Goal: Task Accomplishment & Management: Manage account settings

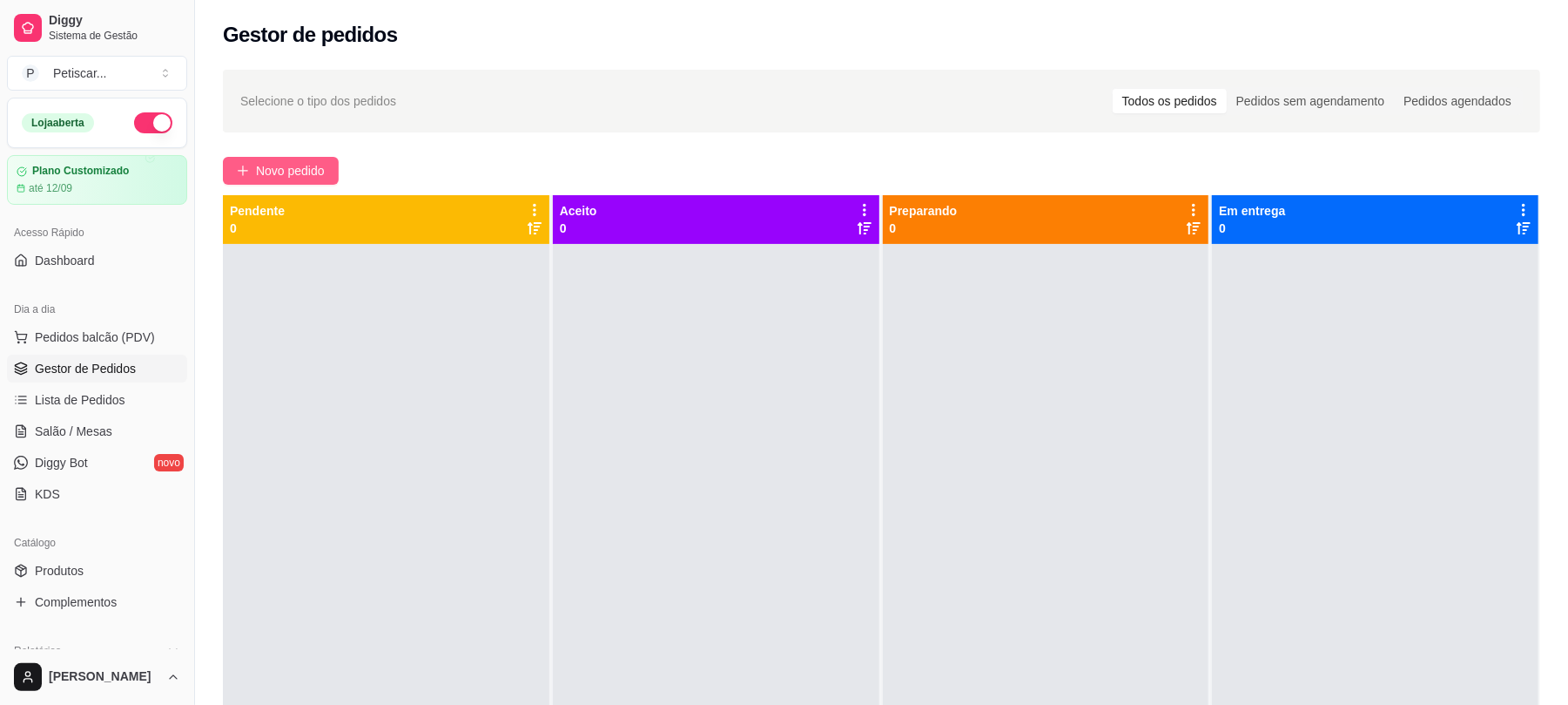
click at [311, 172] on span "Novo pedido" at bounding box center [290, 170] width 69 height 19
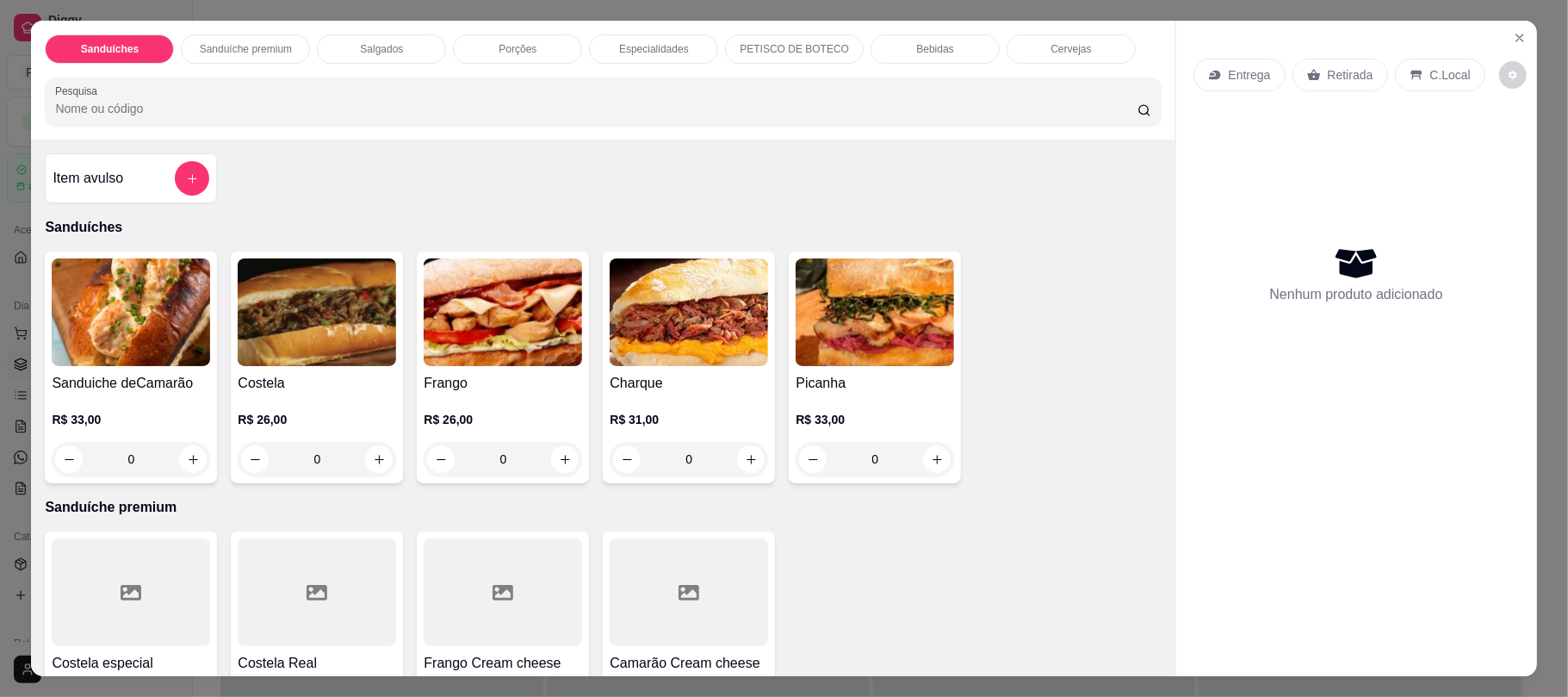
click at [297, 336] on img at bounding box center [317, 312] width 158 height 107
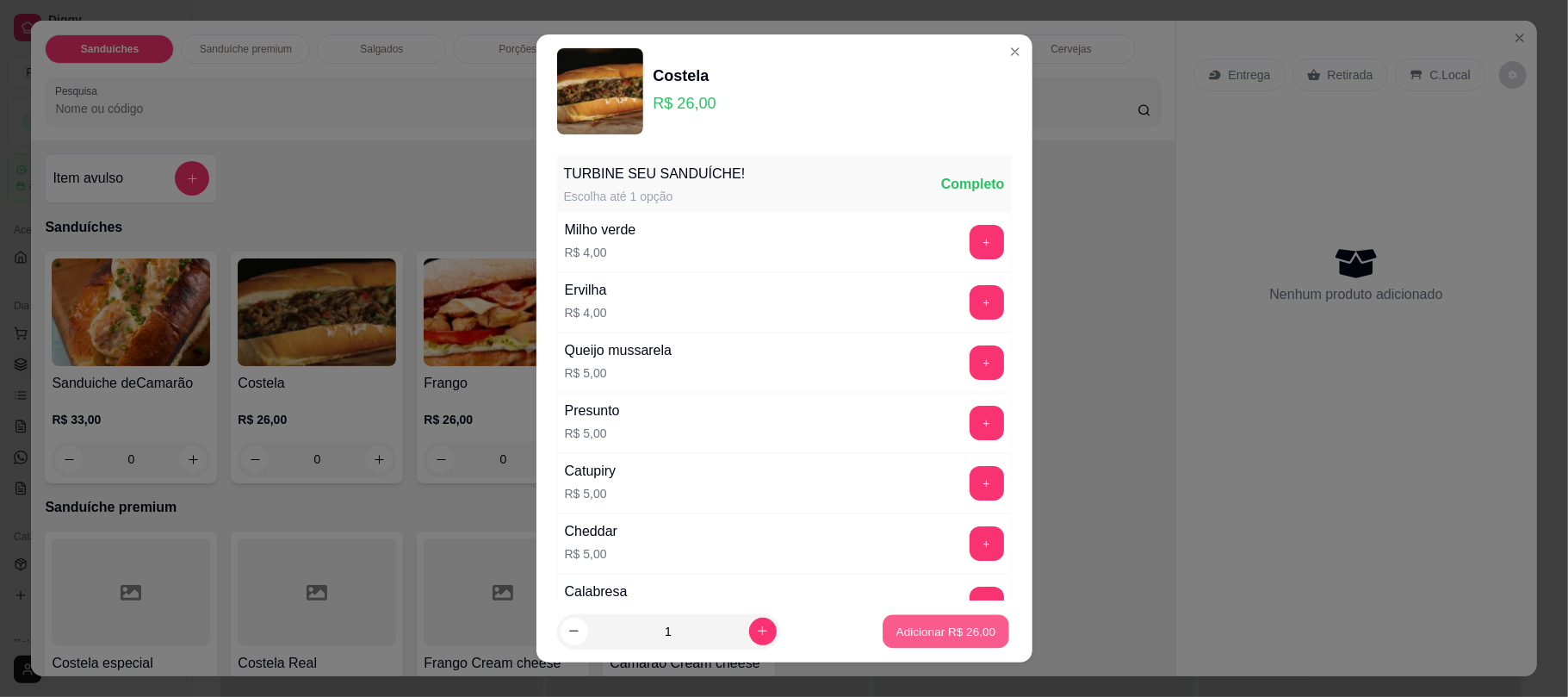
click at [911, 625] on p "Adicionar R$ 26,00" at bounding box center [946, 631] width 100 height 17
type input "1"
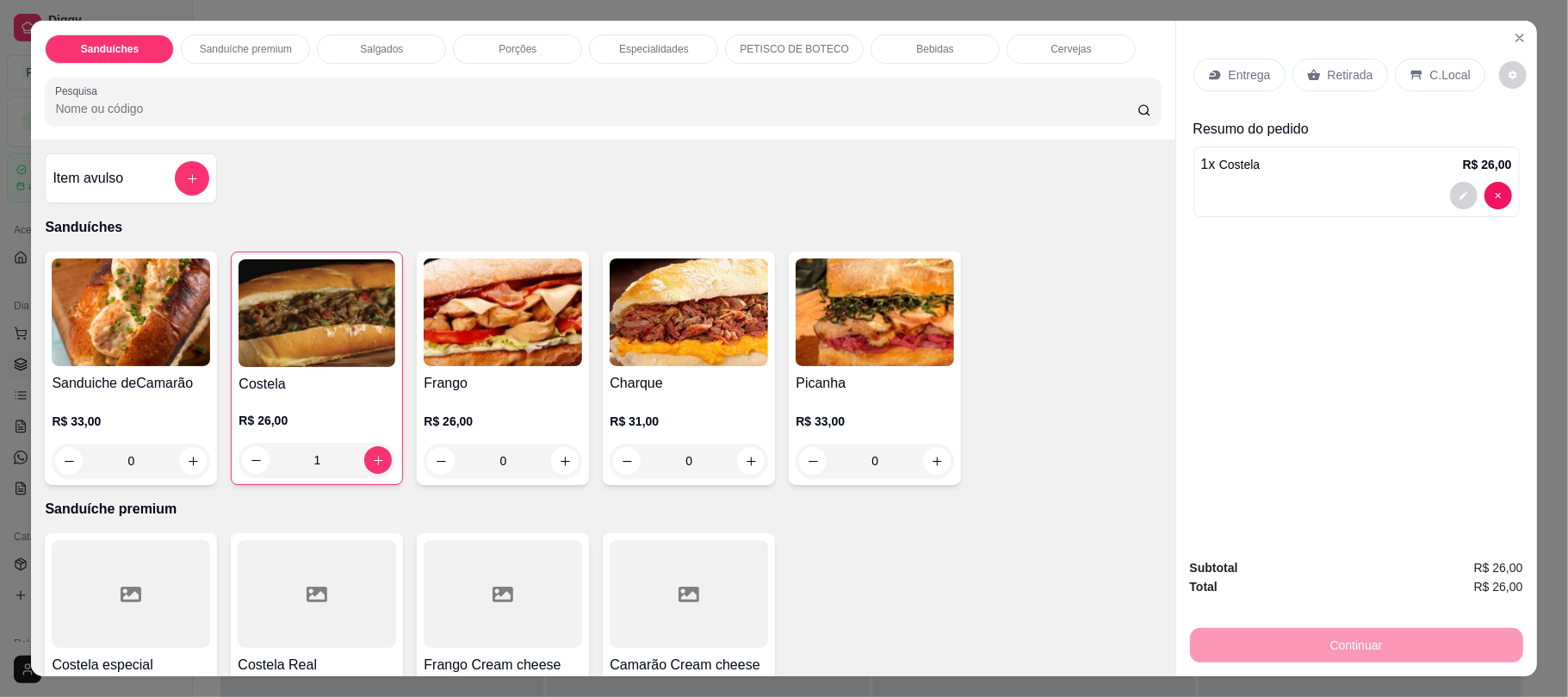
click at [477, 322] on img at bounding box center [503, 312] width 158 height 107
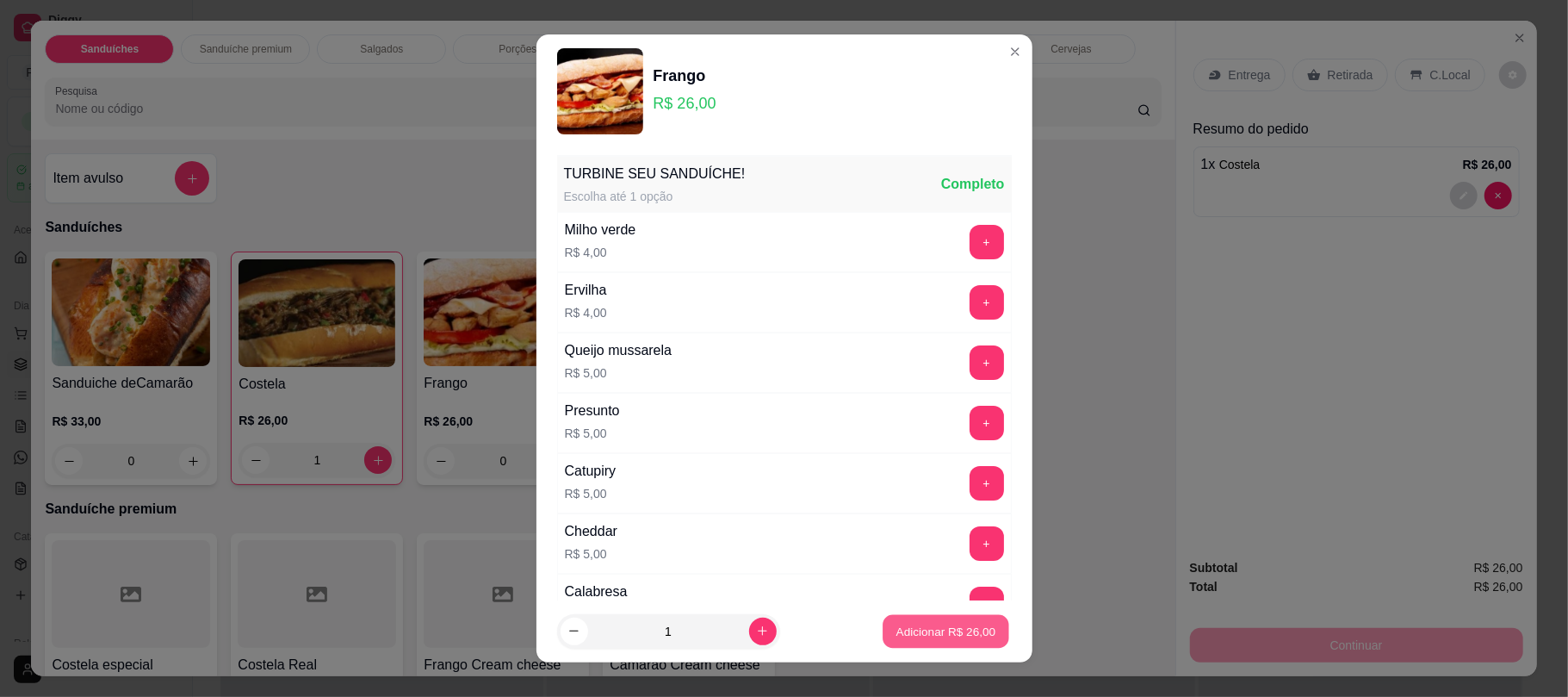
click at [913, 629] on p "Adicionar R$ 26,00" at bounding box center [946, 631] width 100 height 17
type input "1"
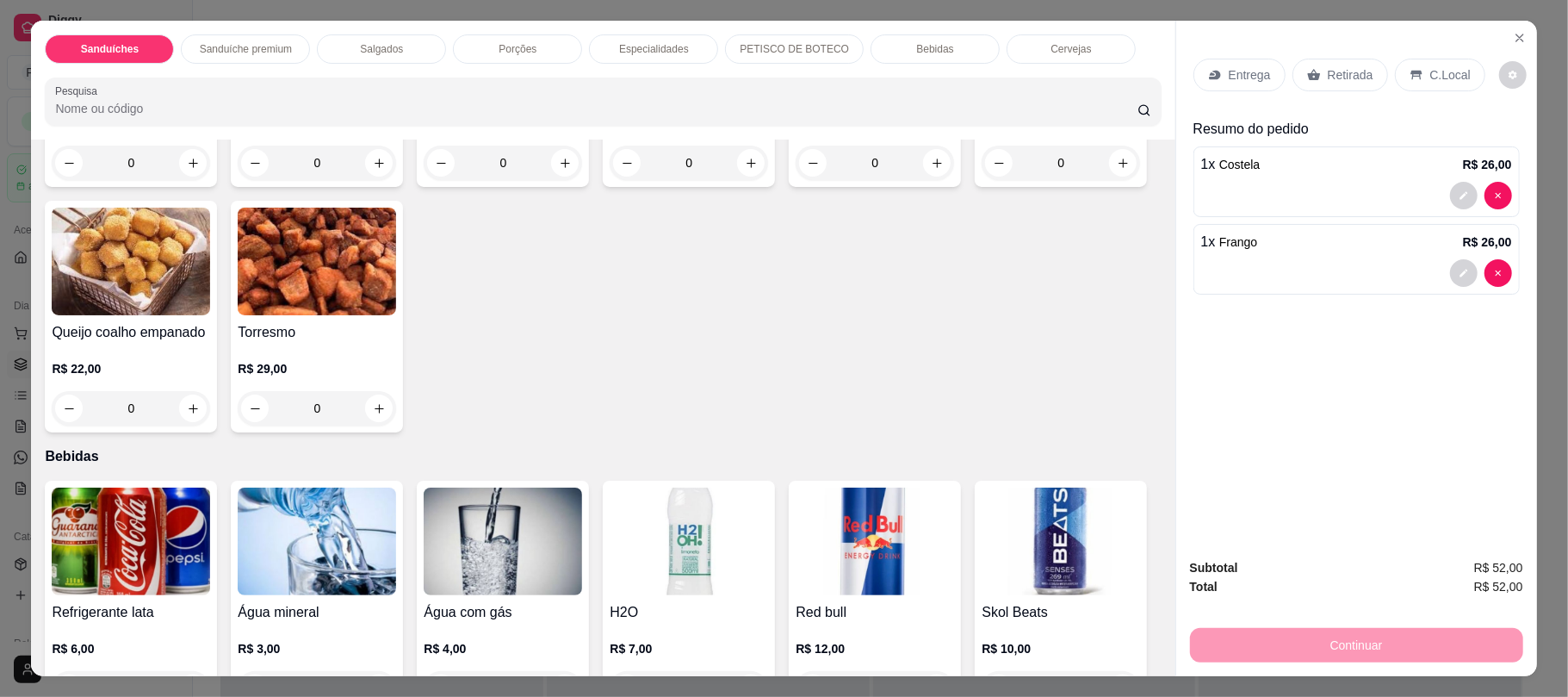
scroll to position [2297, 0]
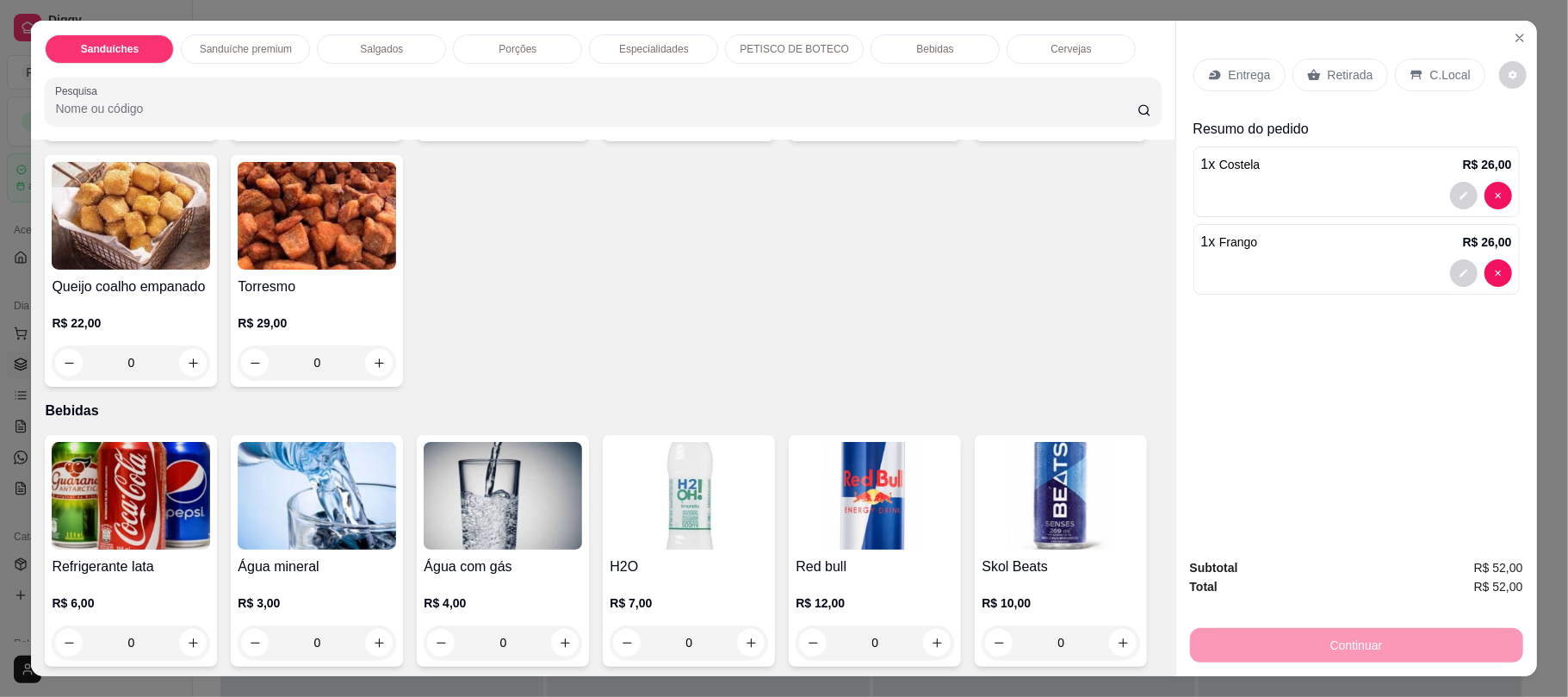
click at [69, 471] on img at bounding box center [131, 496] width 158 height 107
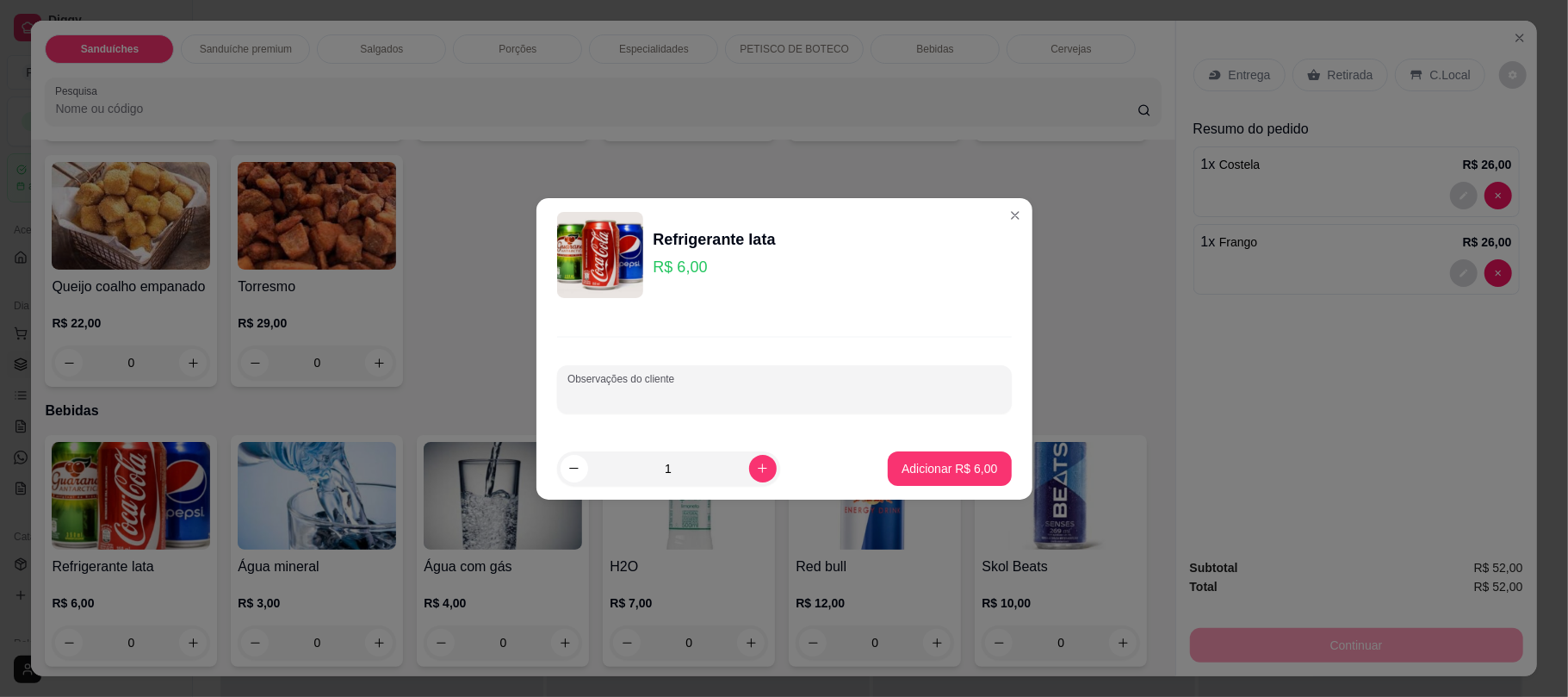
click at [766, 390] on input "Observações do cliente" at bounding box center [784, 396] width 434 height 18
type input "guarana"
click at [950, 470] on p "Adicionar R$ 6,00" at bounding box center [949, 468] width 93 height 17
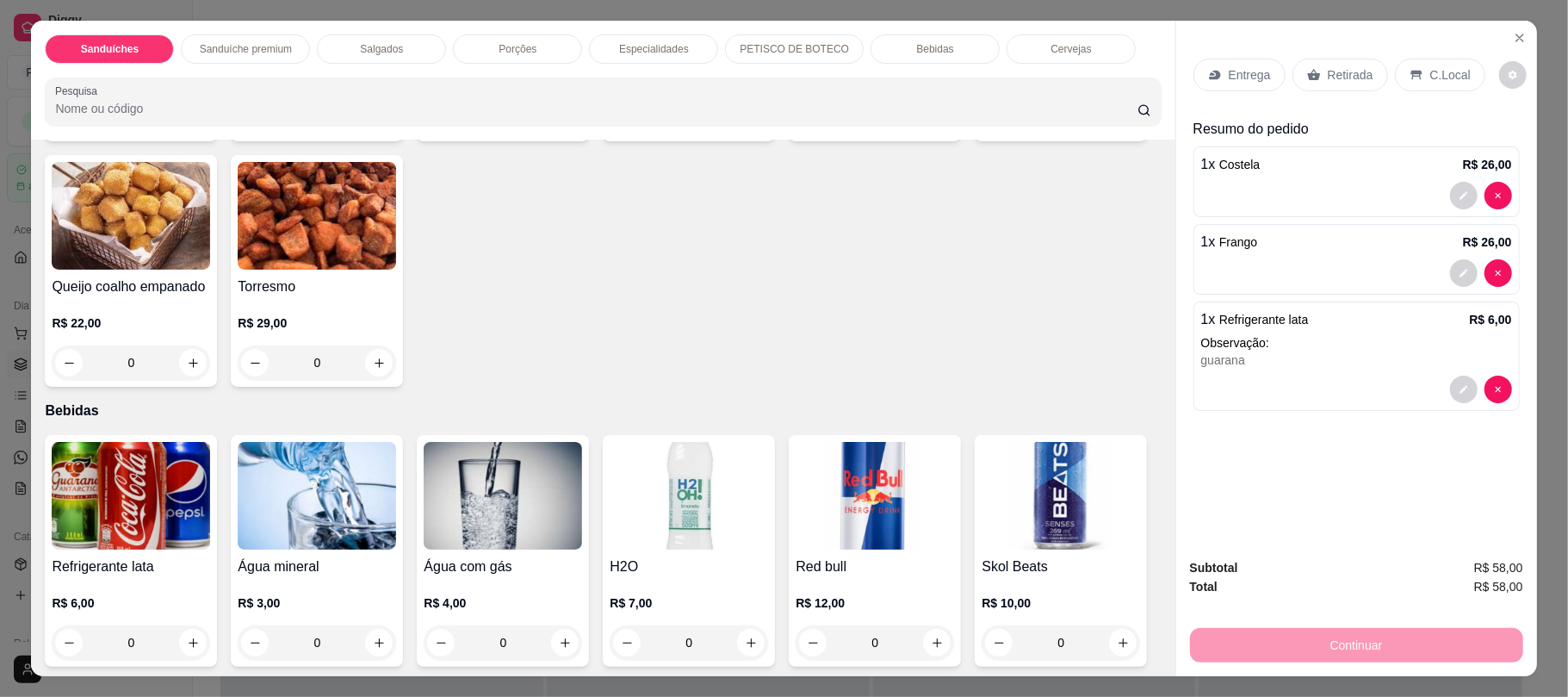
click at [1344, 72] on p "Retirada" at bounding box center [1350, 75] width 46 height 18
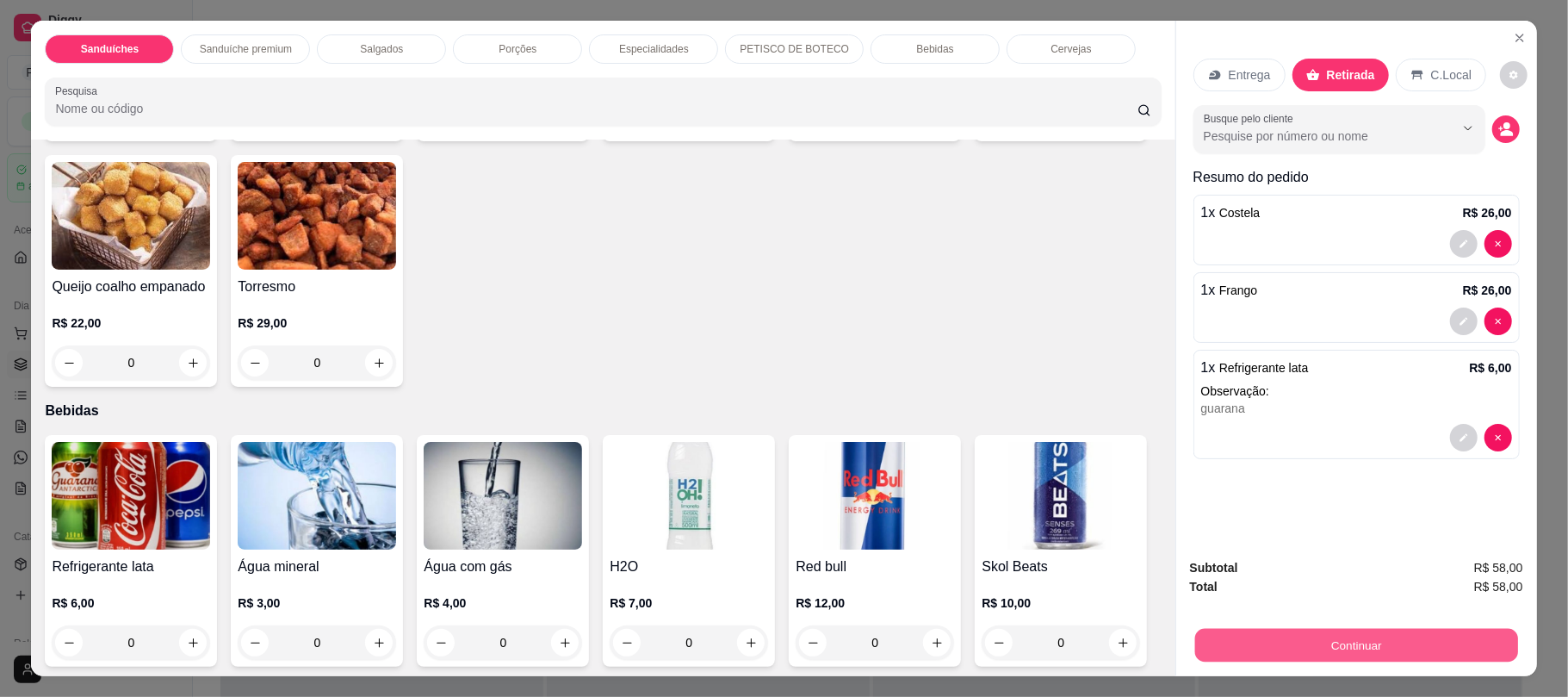
click at [1314, 652] on button "Continuar" at bounding box center [1355, 644] width 323 height 33
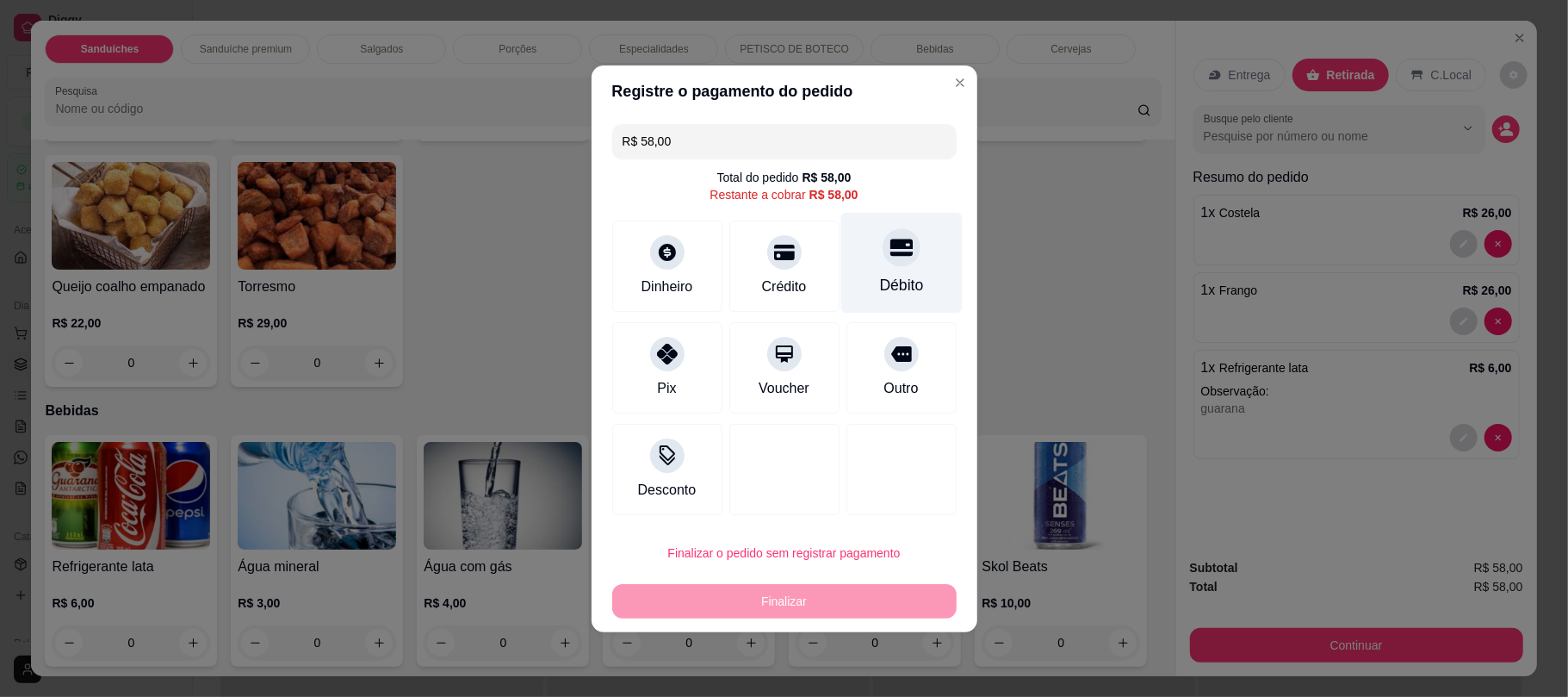
click at [898, 267] on div "Débito" at bounding box center [901, 262] width 121 height 101
type input "R$ 0,00"
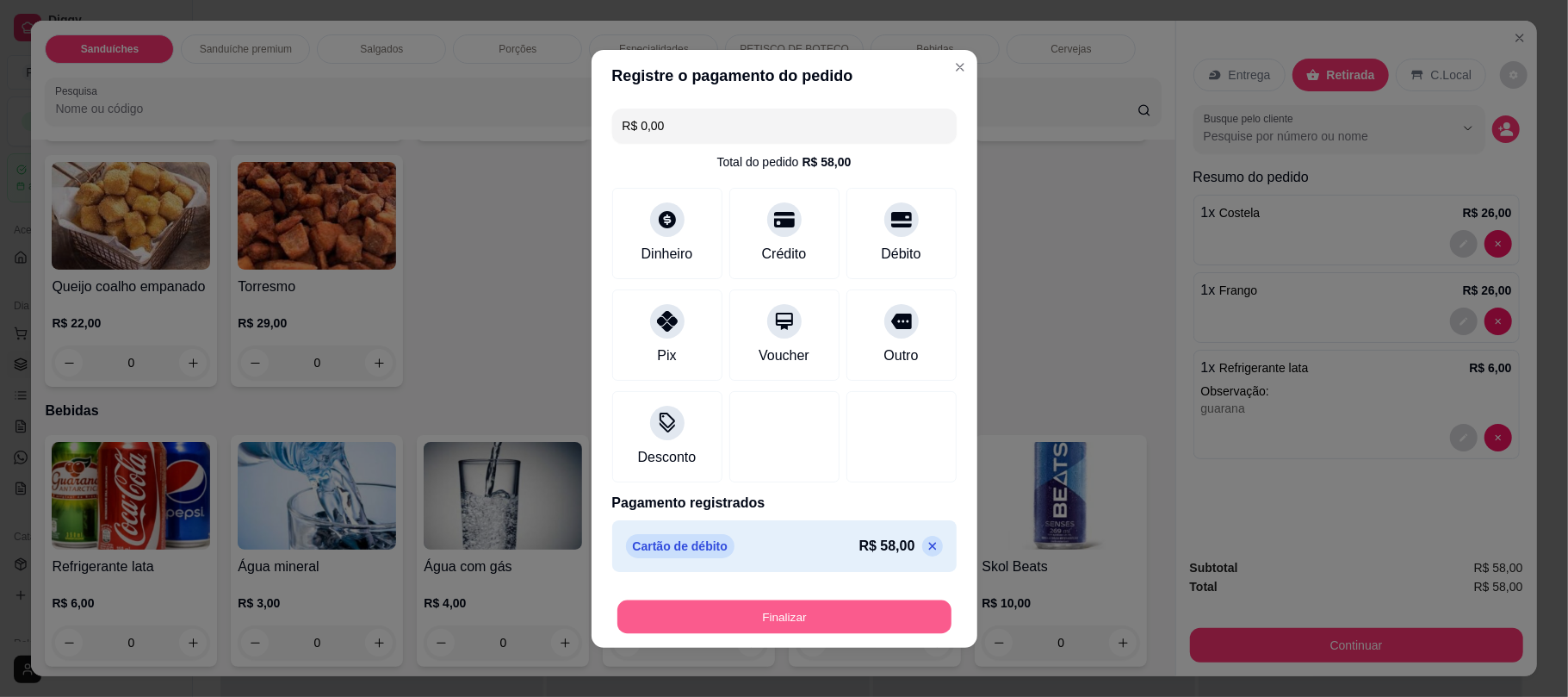
click at [704, 611] on button "Finalizar" at bounding box center [784, 616] width 334 height 33
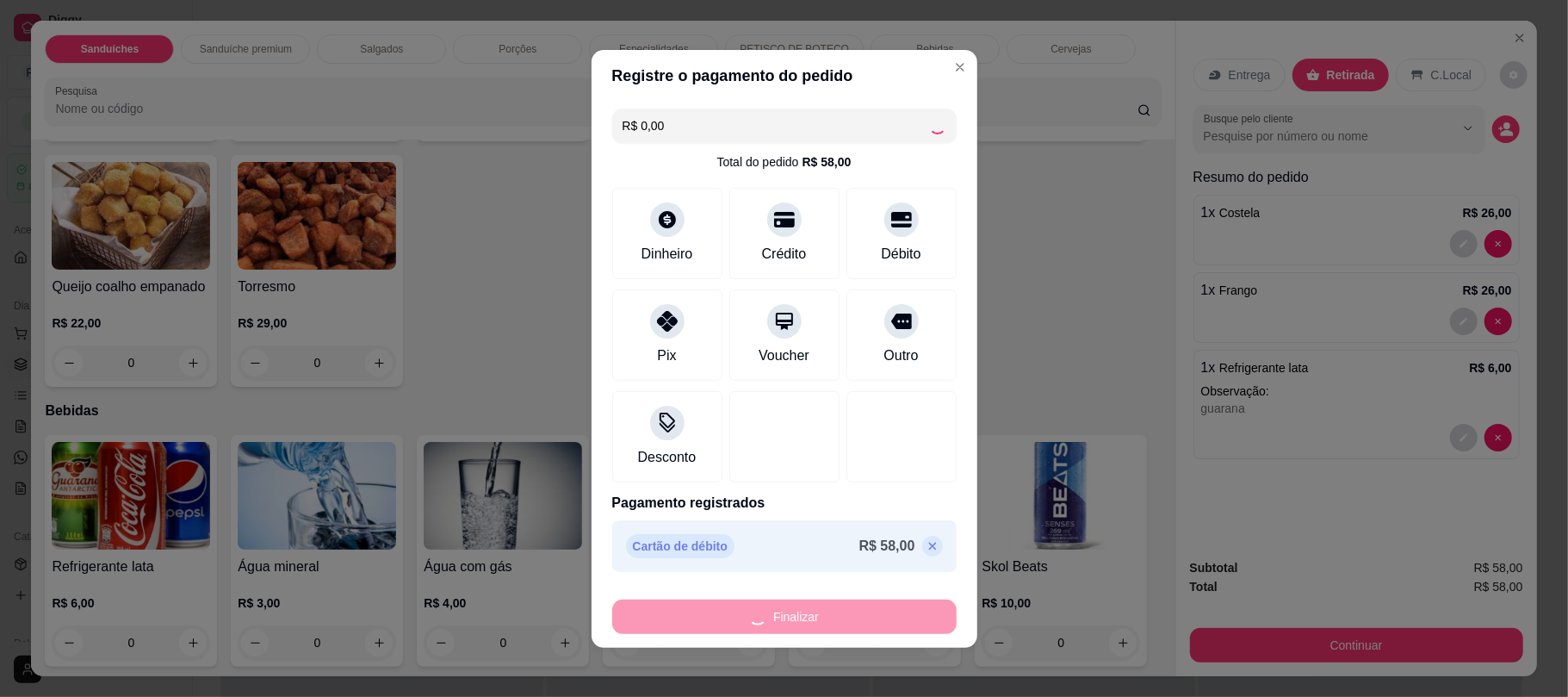
type input "0"
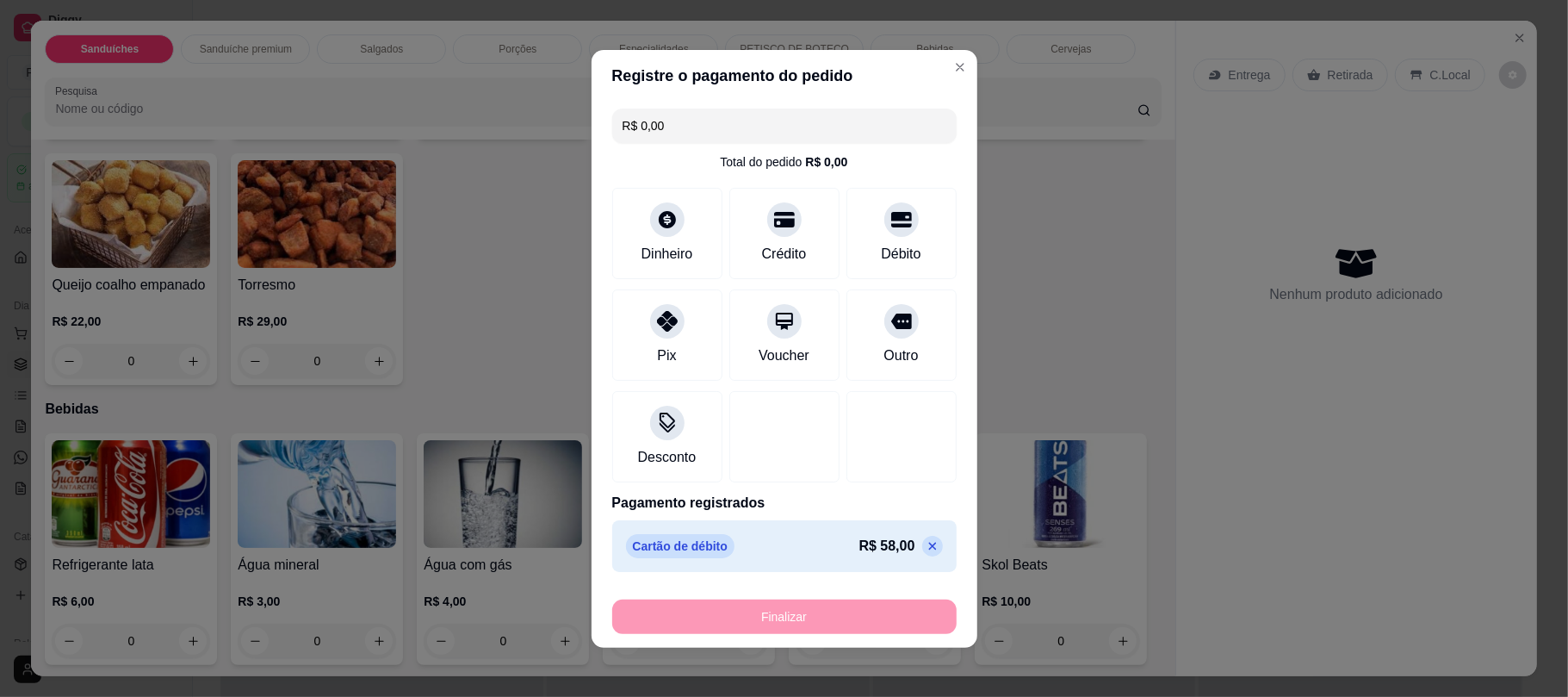
type input "-R$ 58,00"
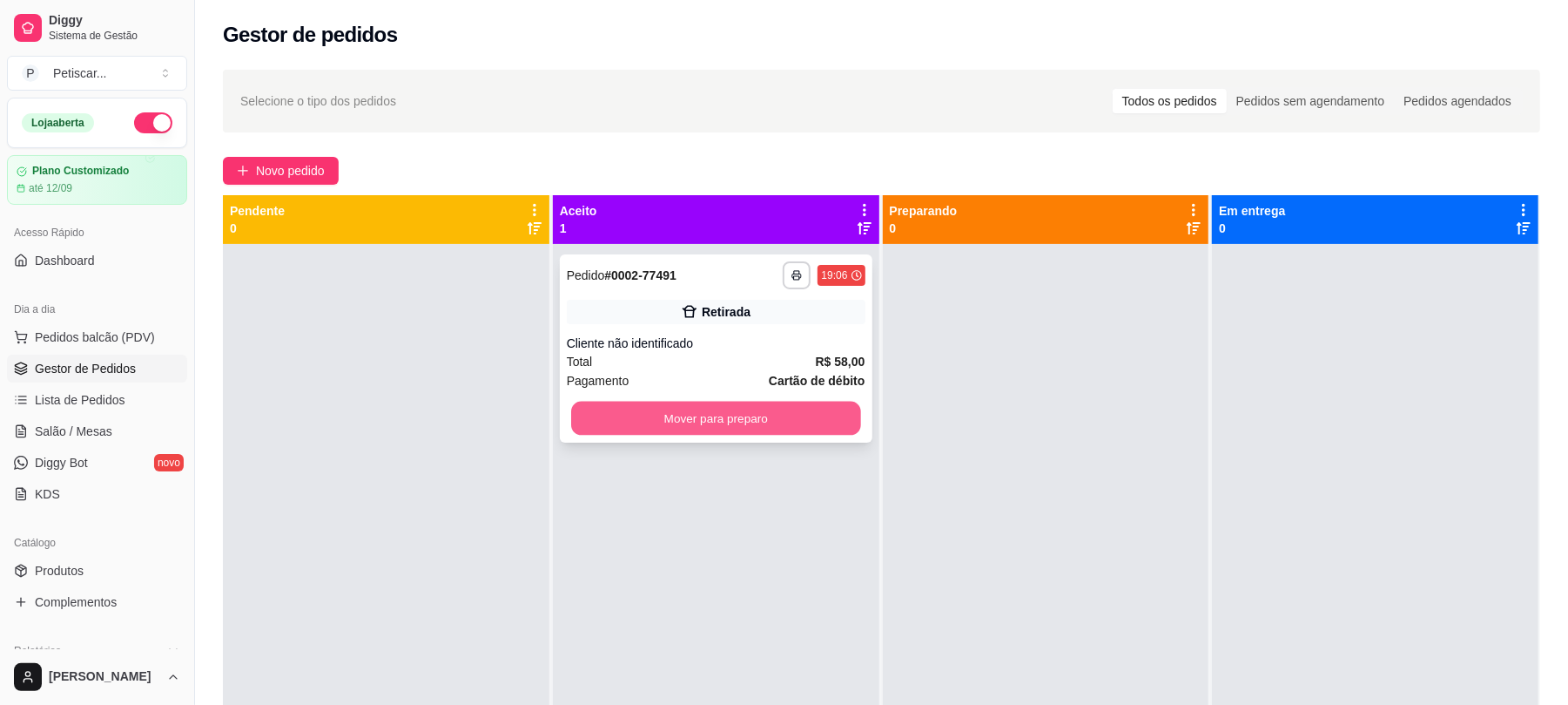
click at [736, 419] on button "Mover para preparo" at bounding box center [715, 419] width 289 height 34
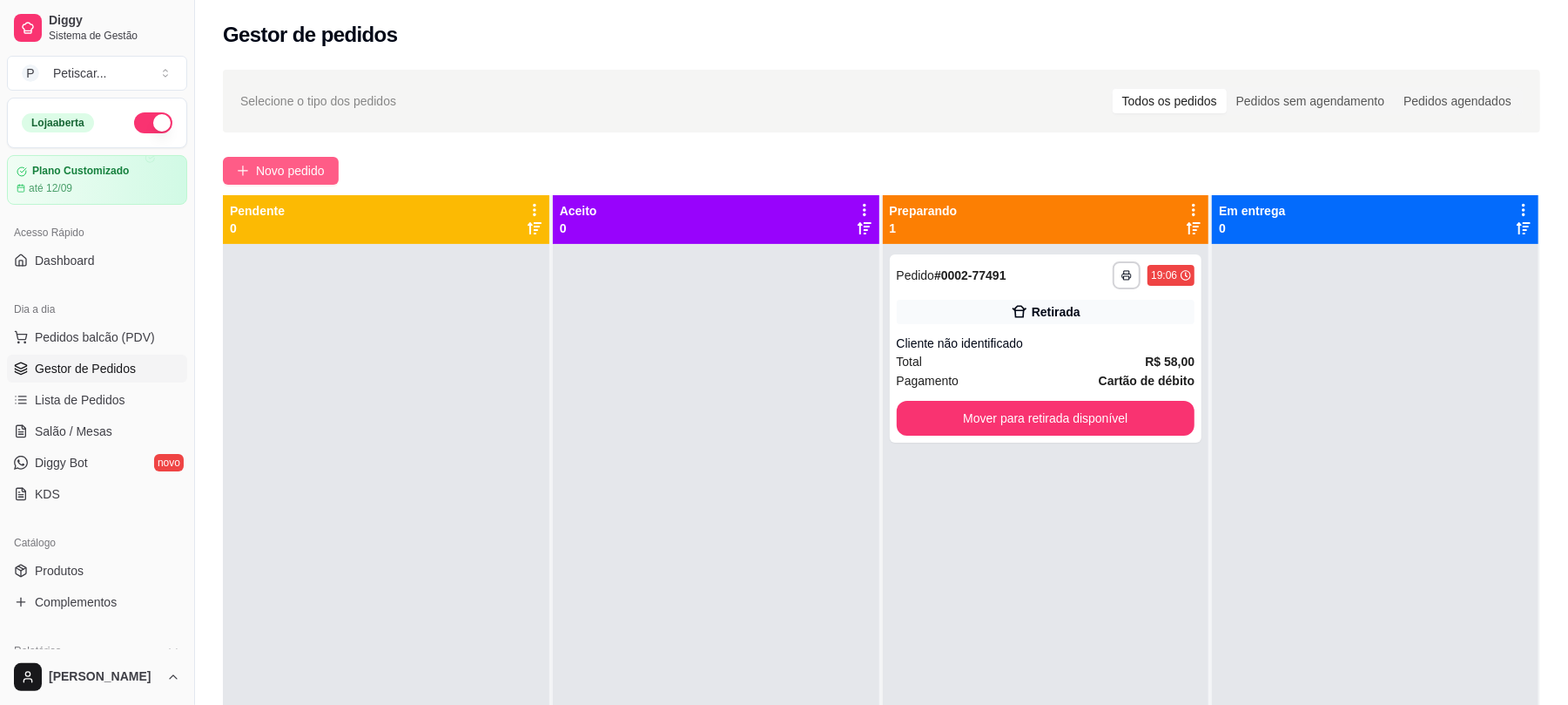
click at [308, 179] on span "Novo pedido" at bounding box center [290, 170] width 69 height 19
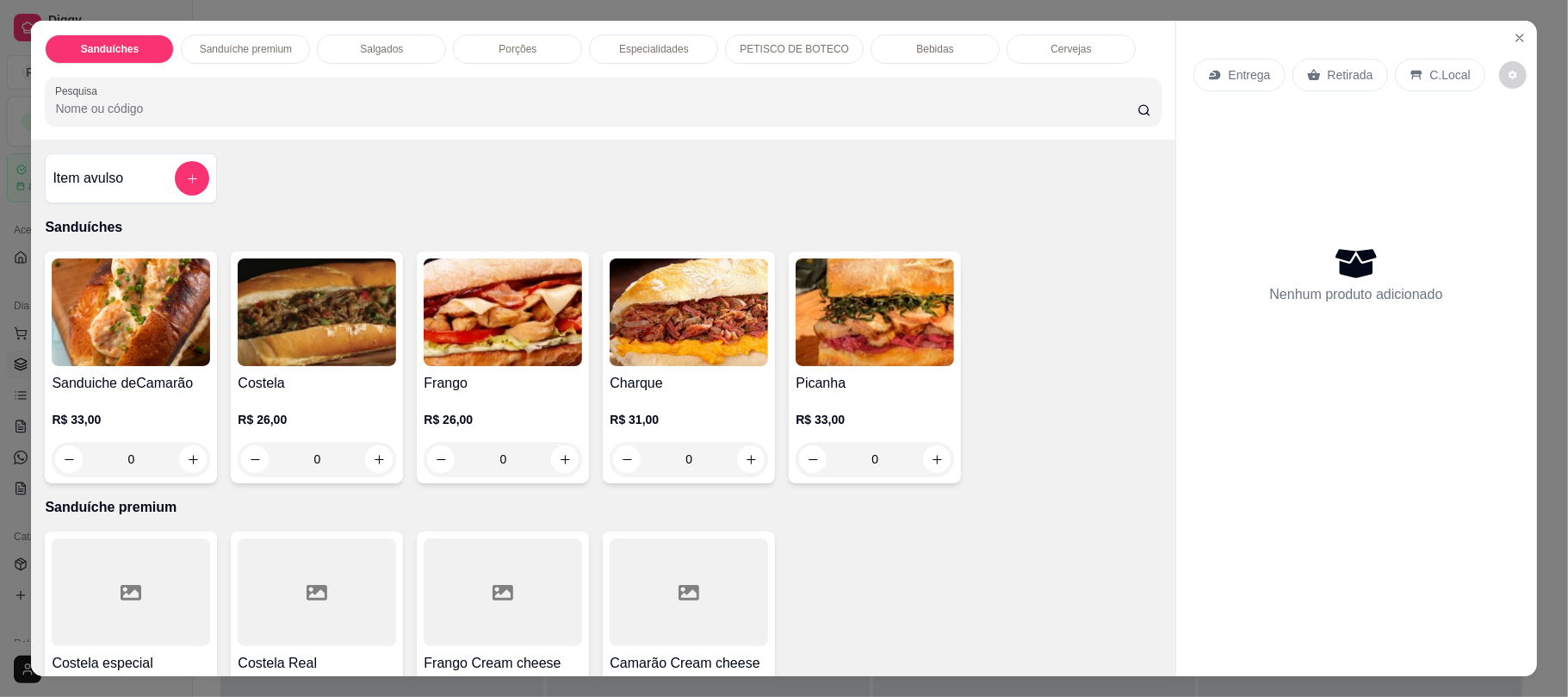
click at [363, 462] on div "0" at bounding box center [317, 459] width 158 height 34
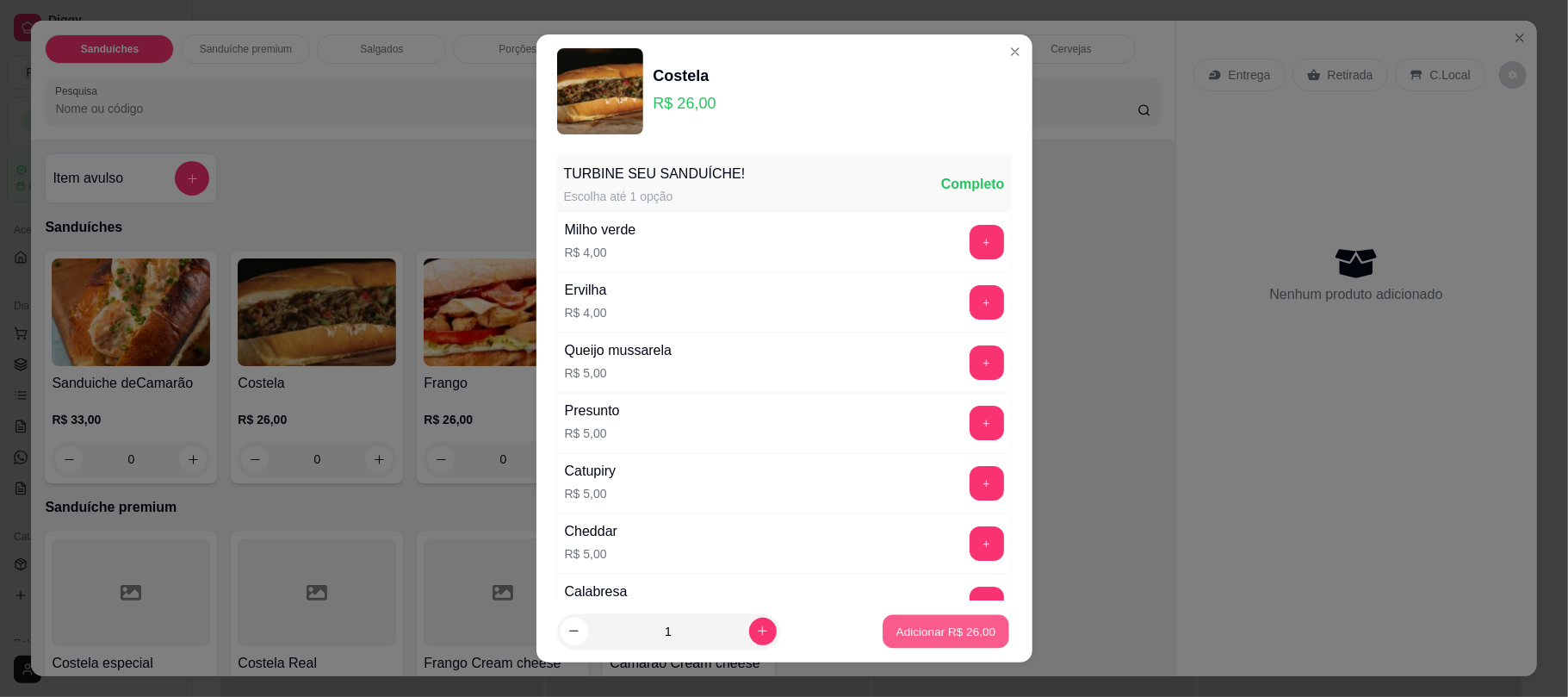
click at [910, 624] on p "Adicionar R$ 26,00" at bounding box center [946, 631] width 100 height 17
type input "1"
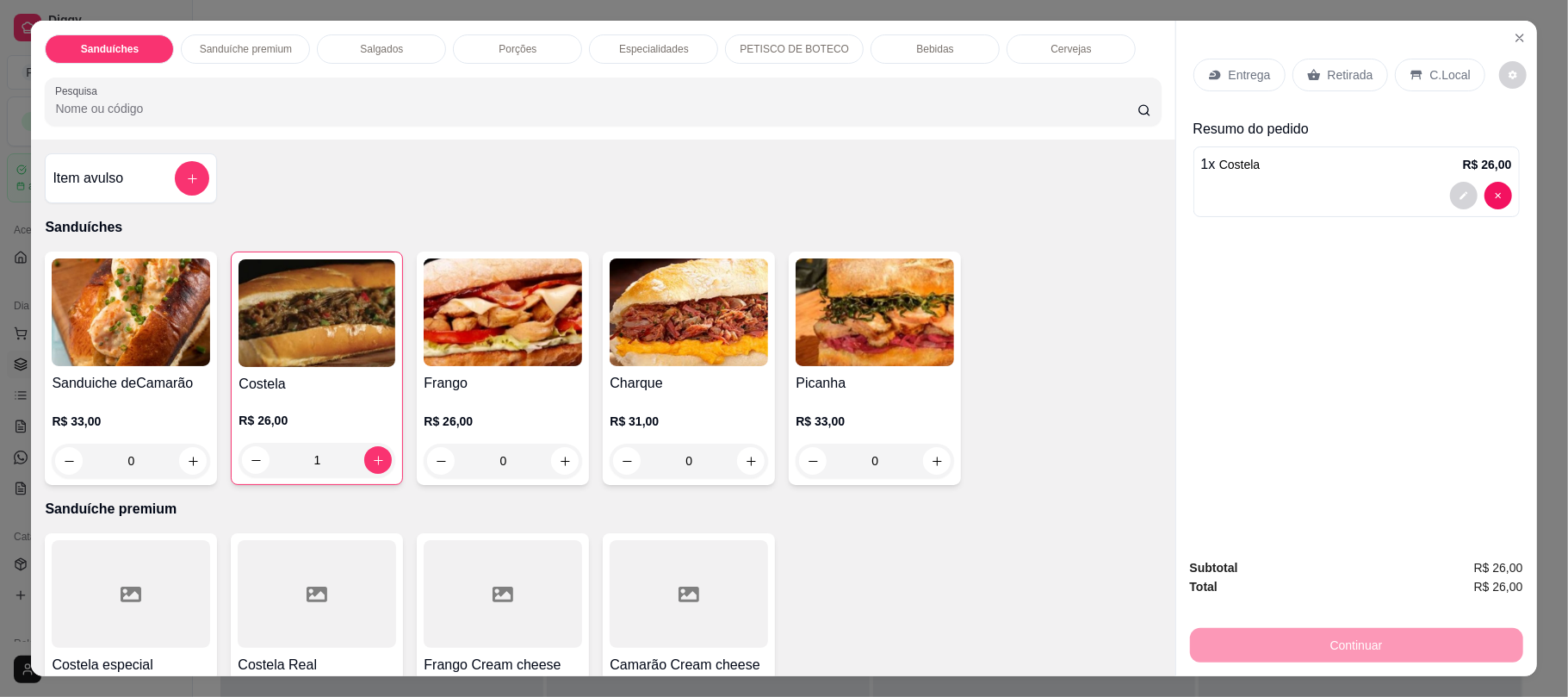
click at [1330, 83] on p "Retirada" at bounding box center [1350, 75] width 46 height 18
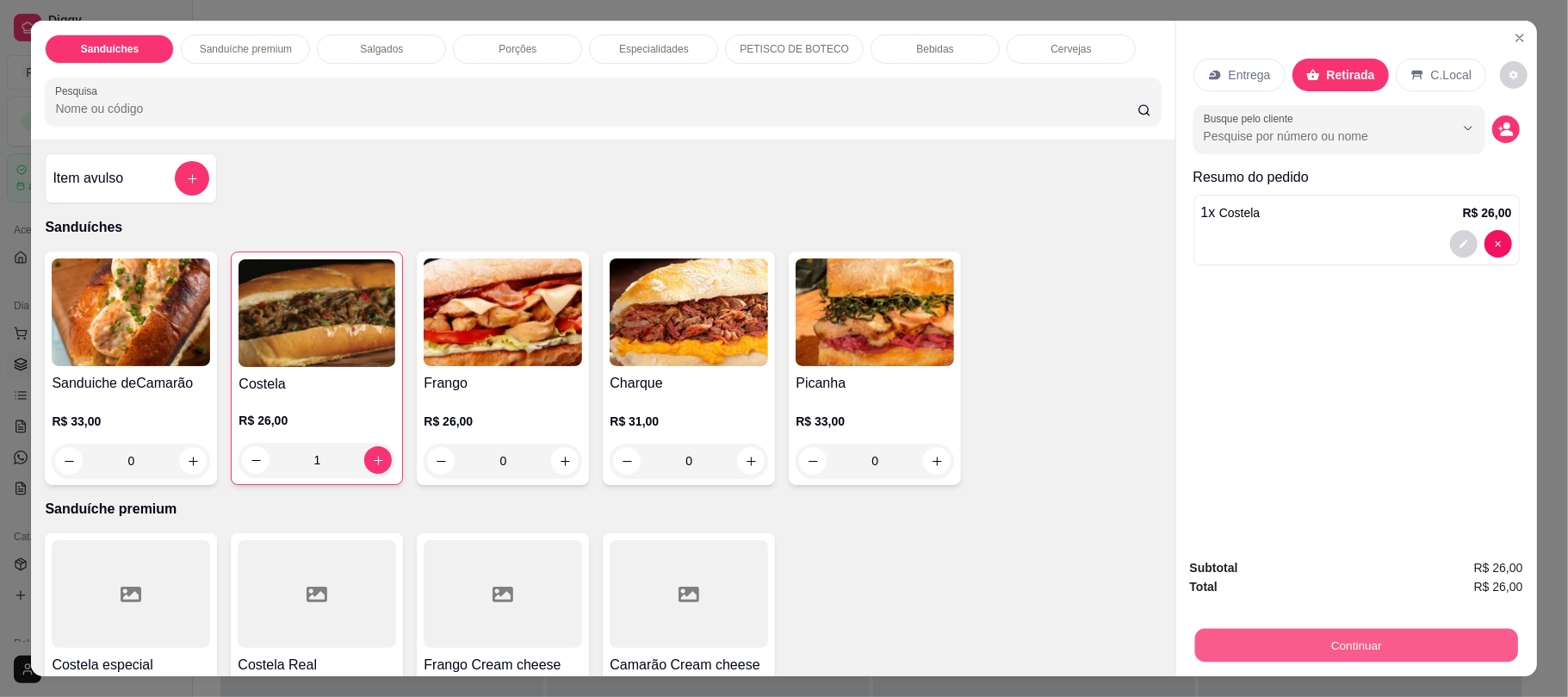
click at [1323, 627] on div "Continuar" at bounding box center [1357, 643] width 334 height 39
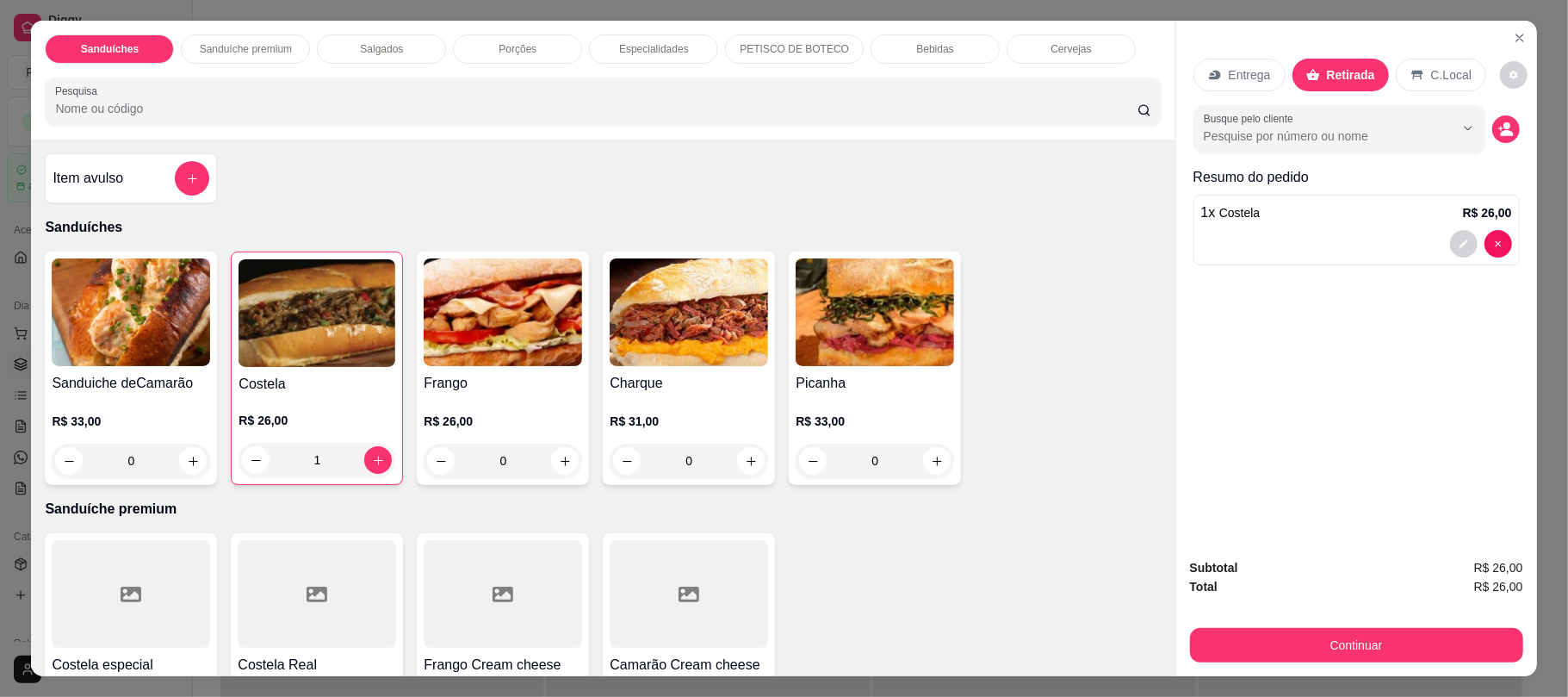
drag, startPoint x: 1211, startPoint y: 663, endPoint x: 1216, endPoint y: 651, distance: 13.0
click at [1216, 651] on div "Subtotal R$ 26,00 Total R$ 26,00 Continuar" at bounding box center [1357, 610] width 361 height 132
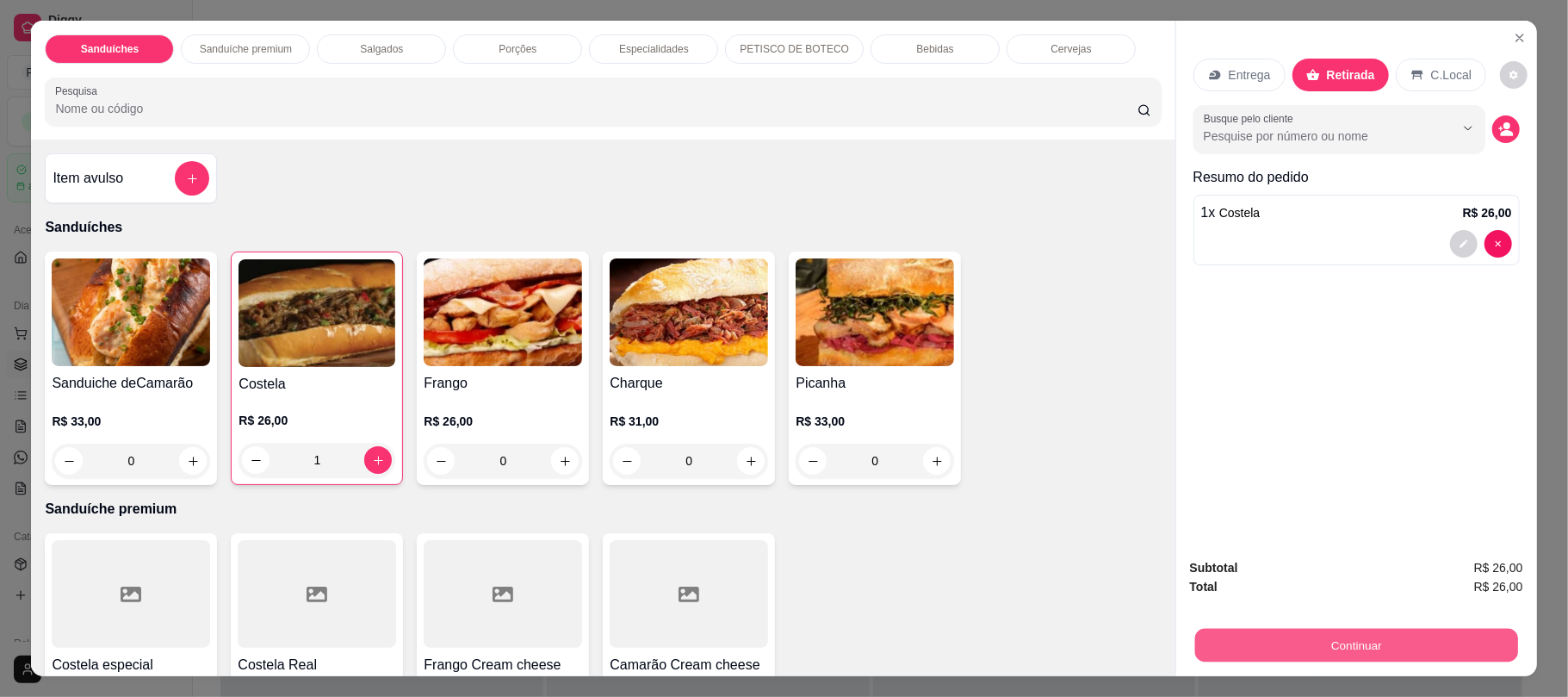
click at [1216, 651] on button "Continuar" at bounding box center [1355, 644] width 323 height 33
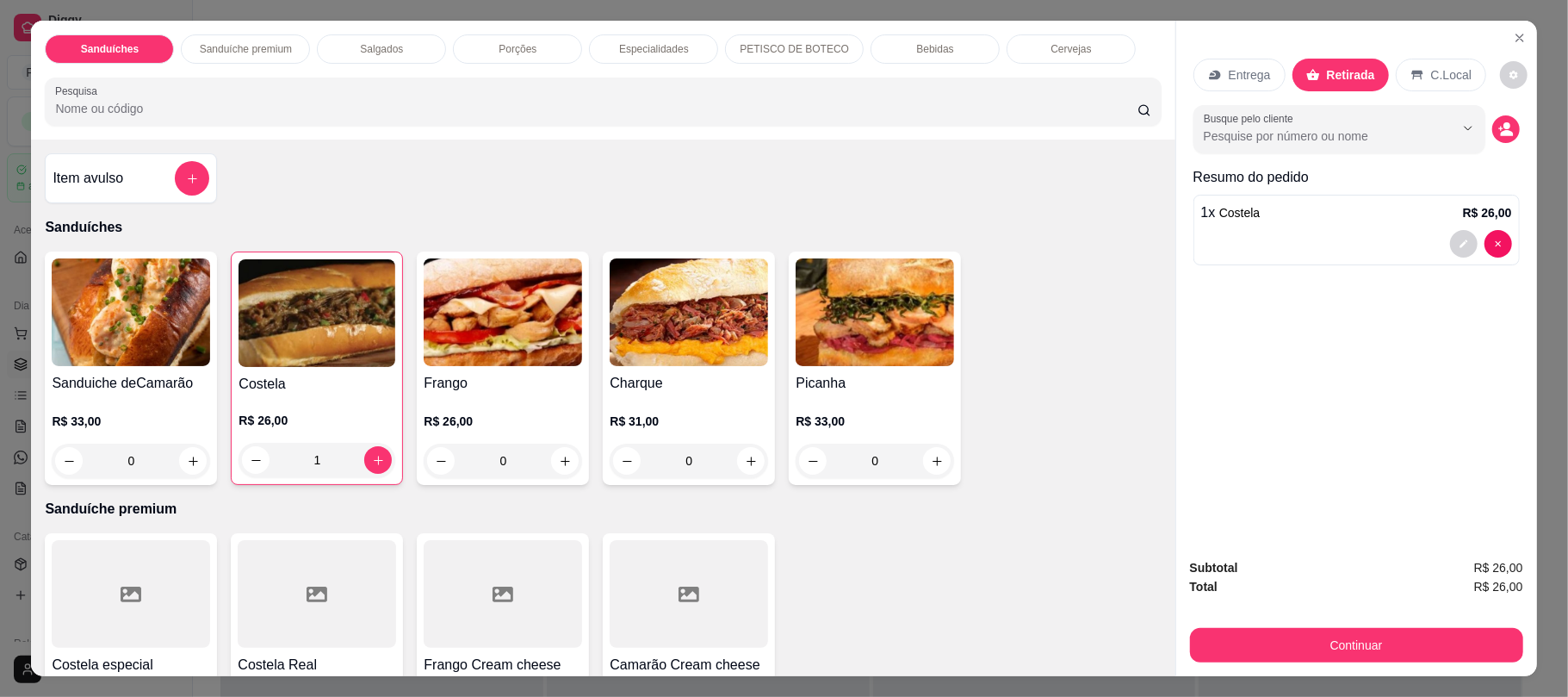
click at [928, 50] on p "Bebidas" at bounding box center [935, 49] width 37 height 14
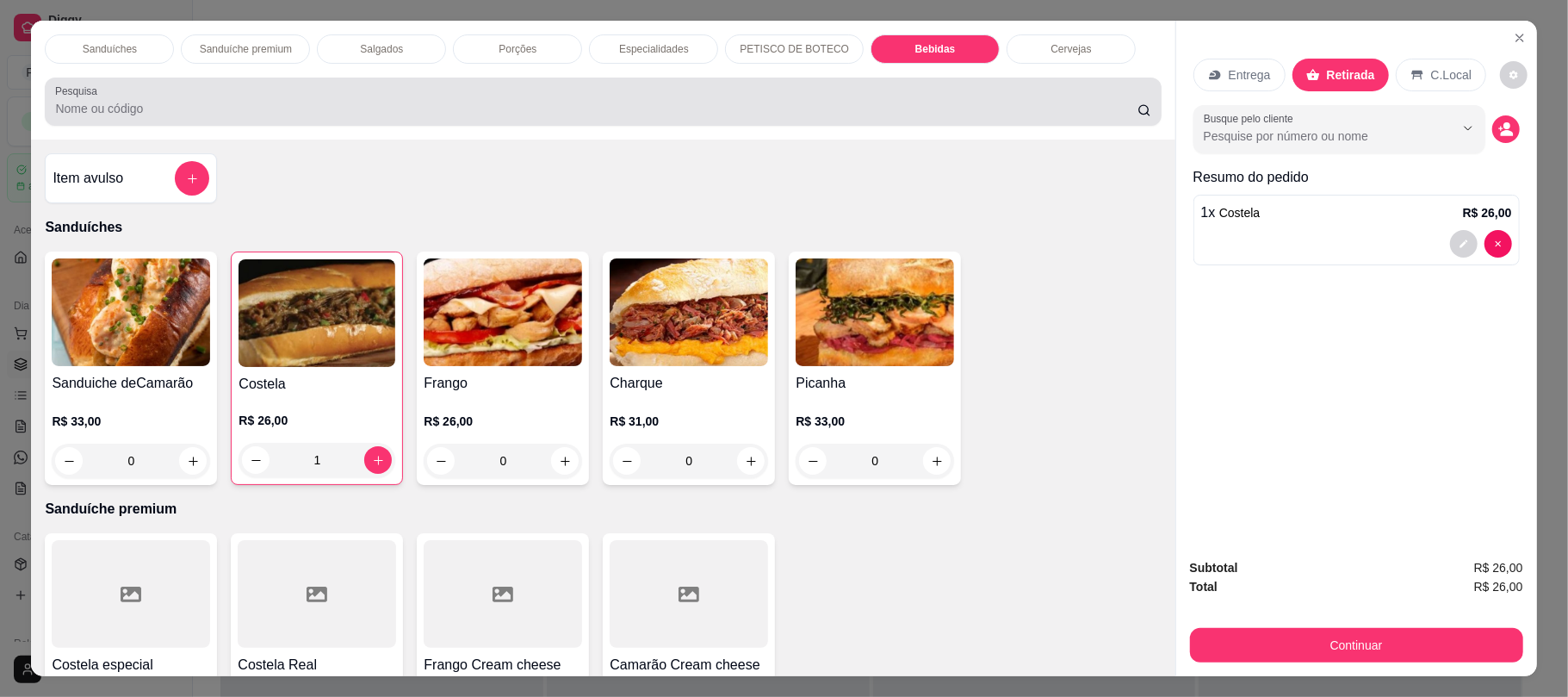
scroll to position [34, 0]
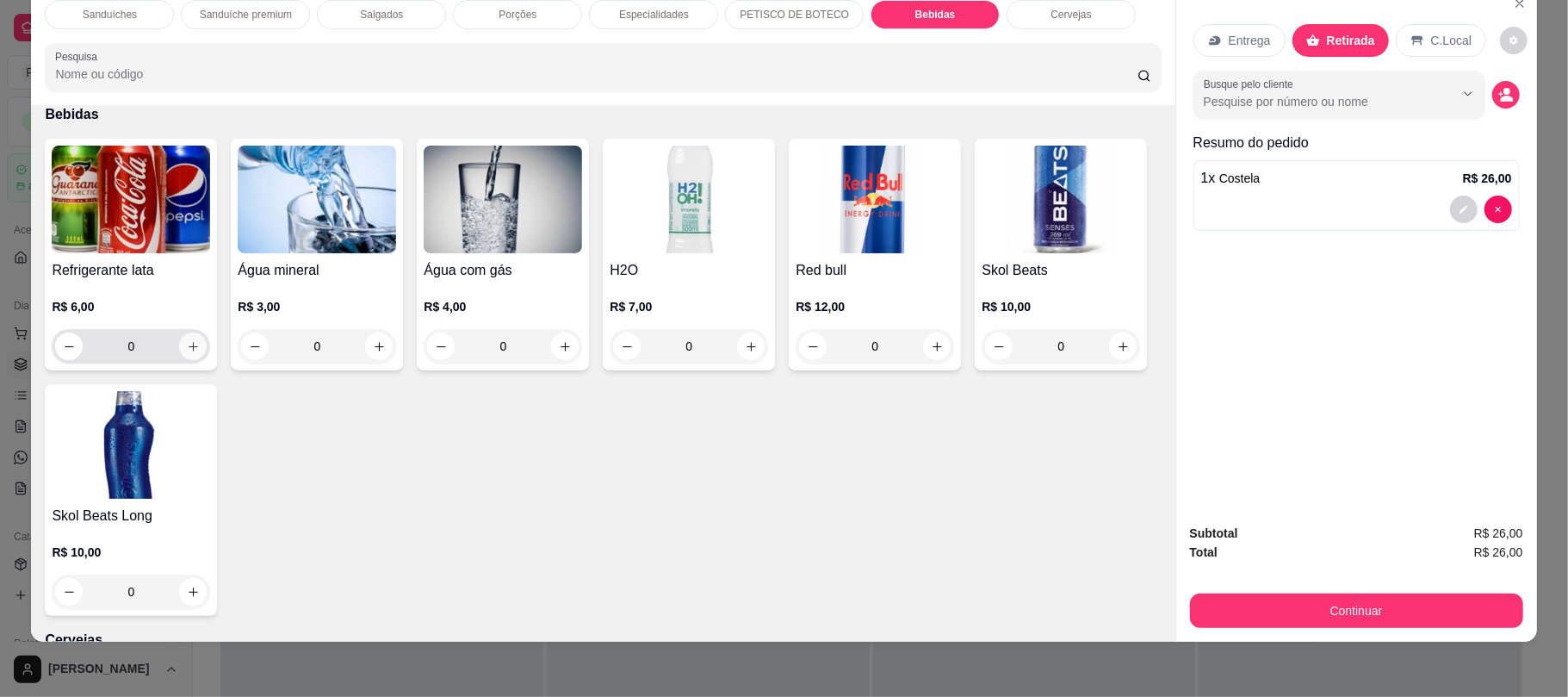
click at [194, 347] on button "increase-product-quantity" at bounding box center [193, 347] width 27 height 27
type input "1"
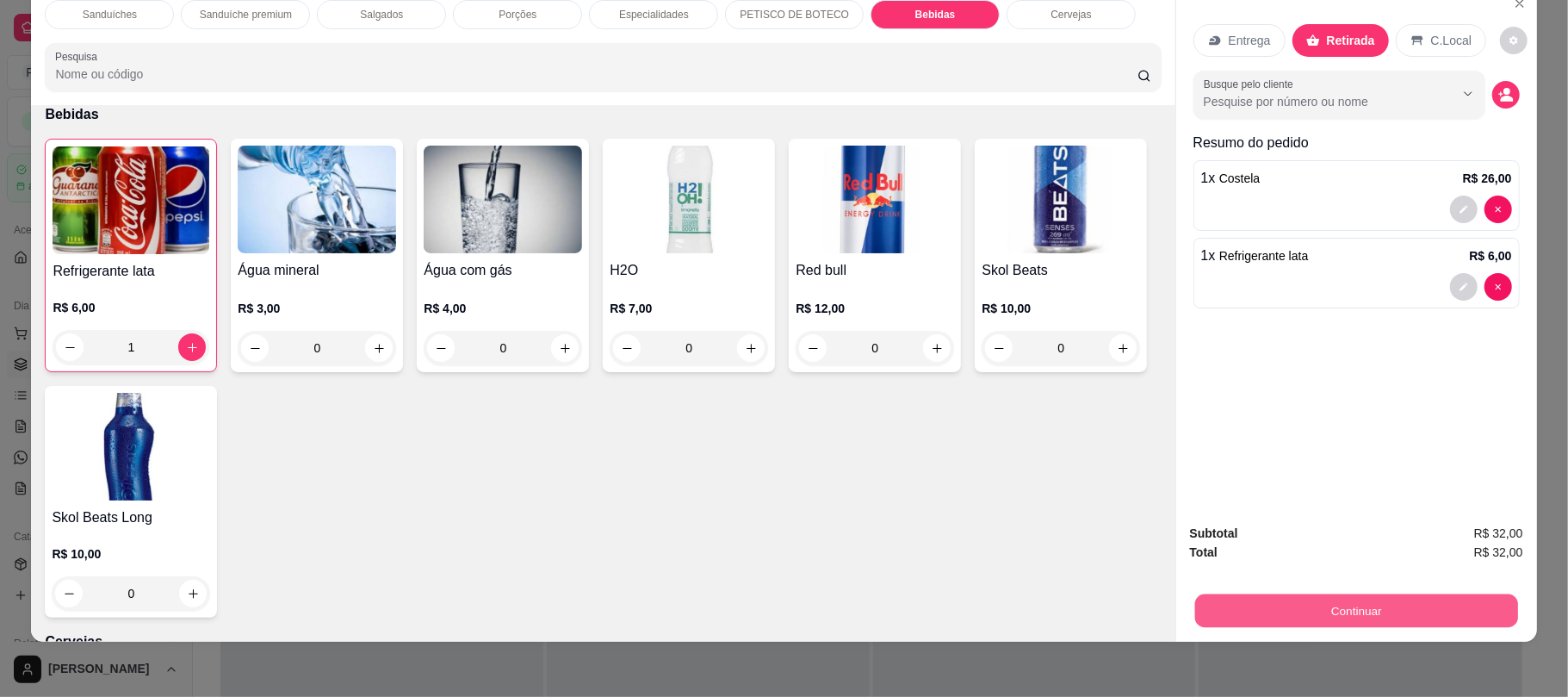
click at [1296, 594] on button "Continuar" at bounding box center [1355, 610] width 323 height 33
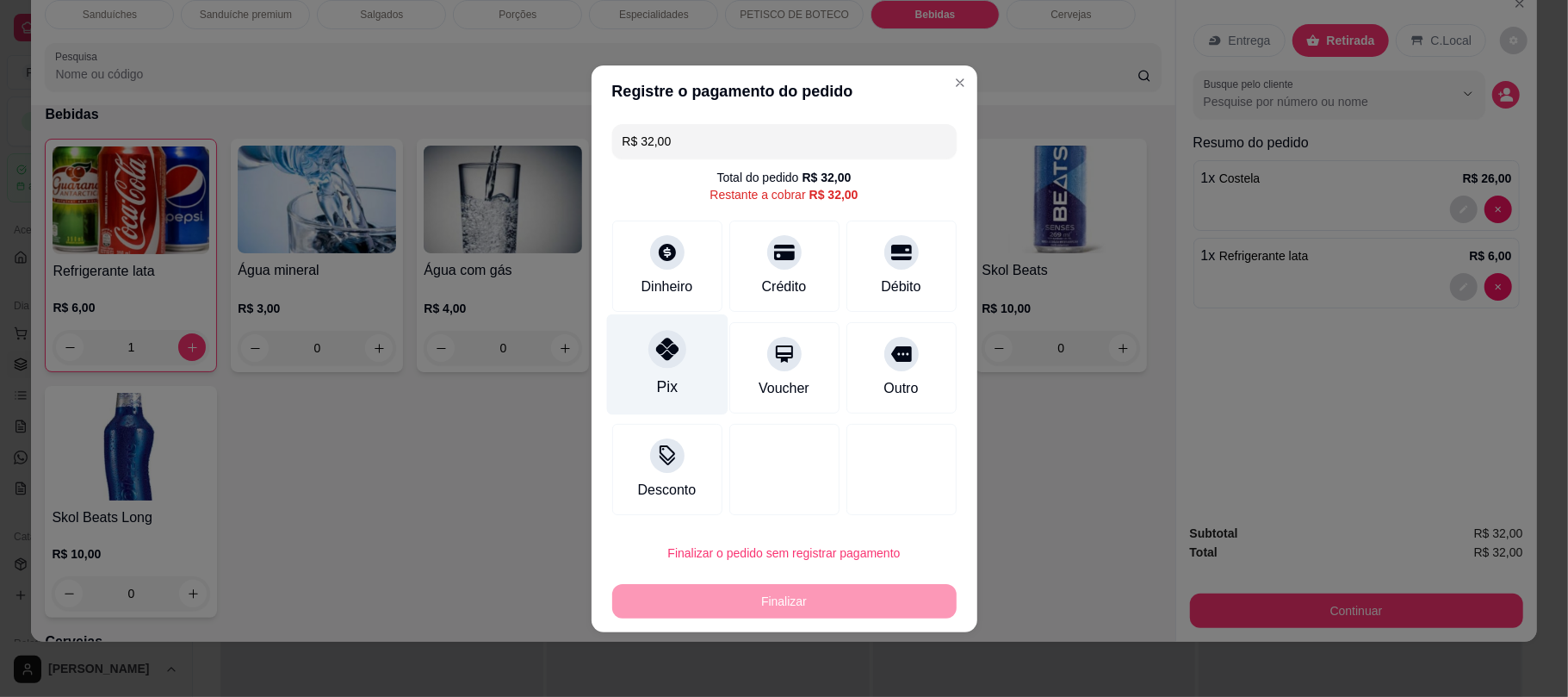
click at [639, 329] on div "Pix" at bounding box center [666, 363] width 121 height 101
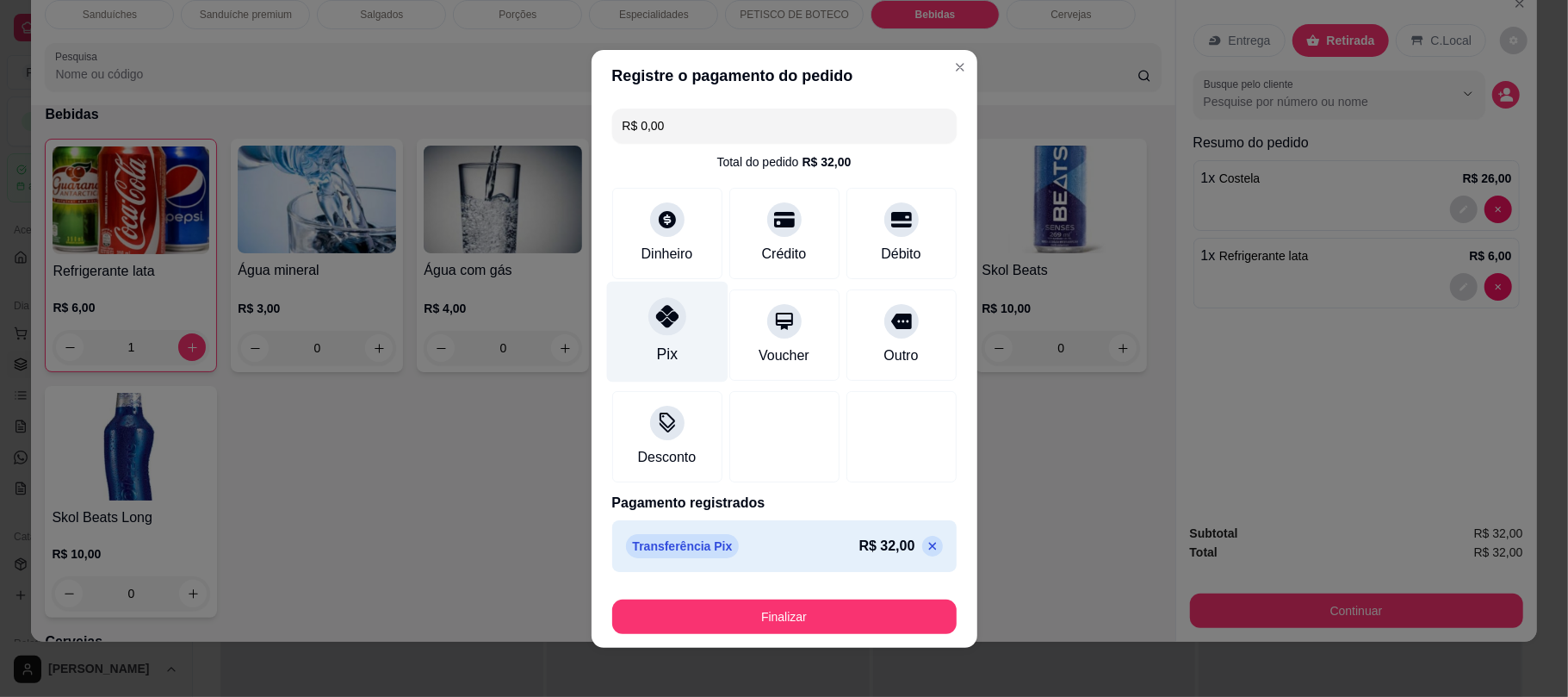
type input "R$ 0,00"
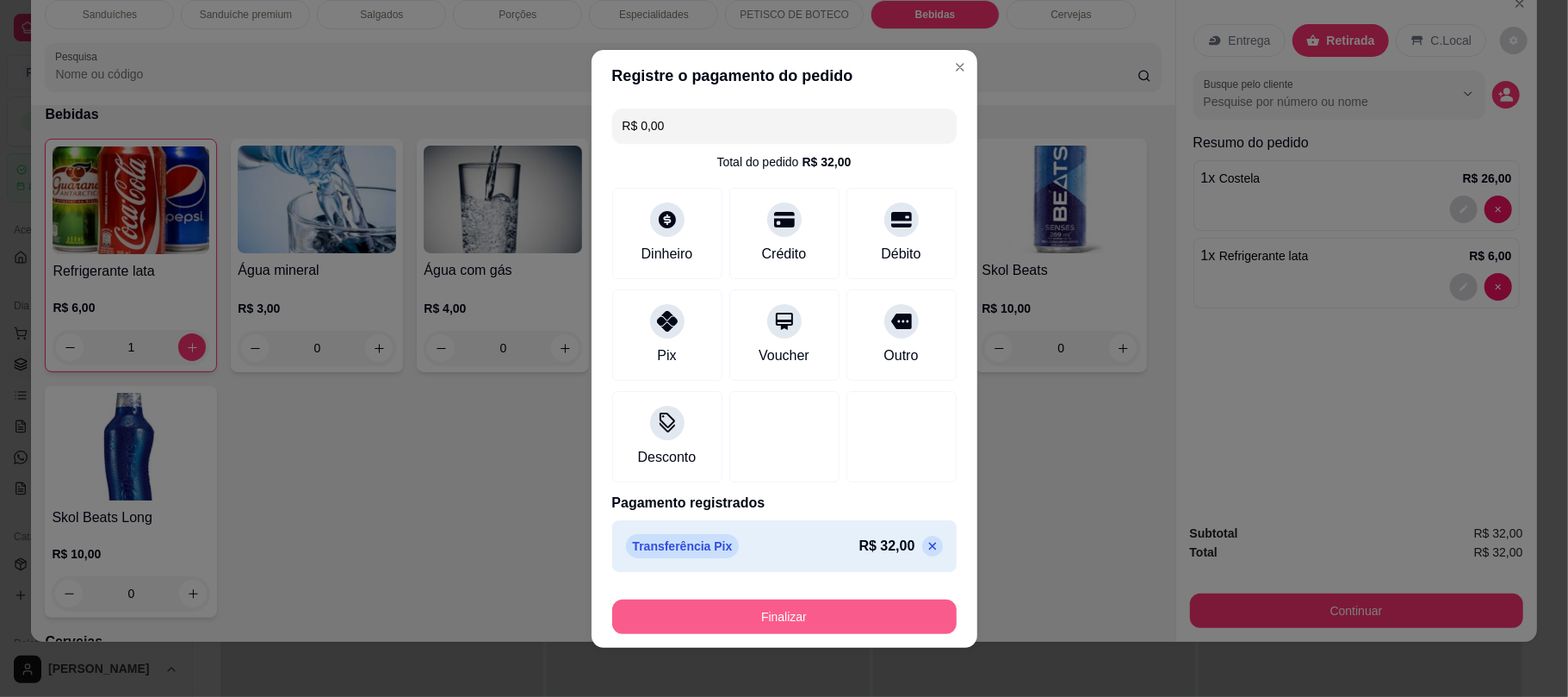
click at [834, 617] on button "Finalizar" at bounding box center [784, 616] width 344 height 34
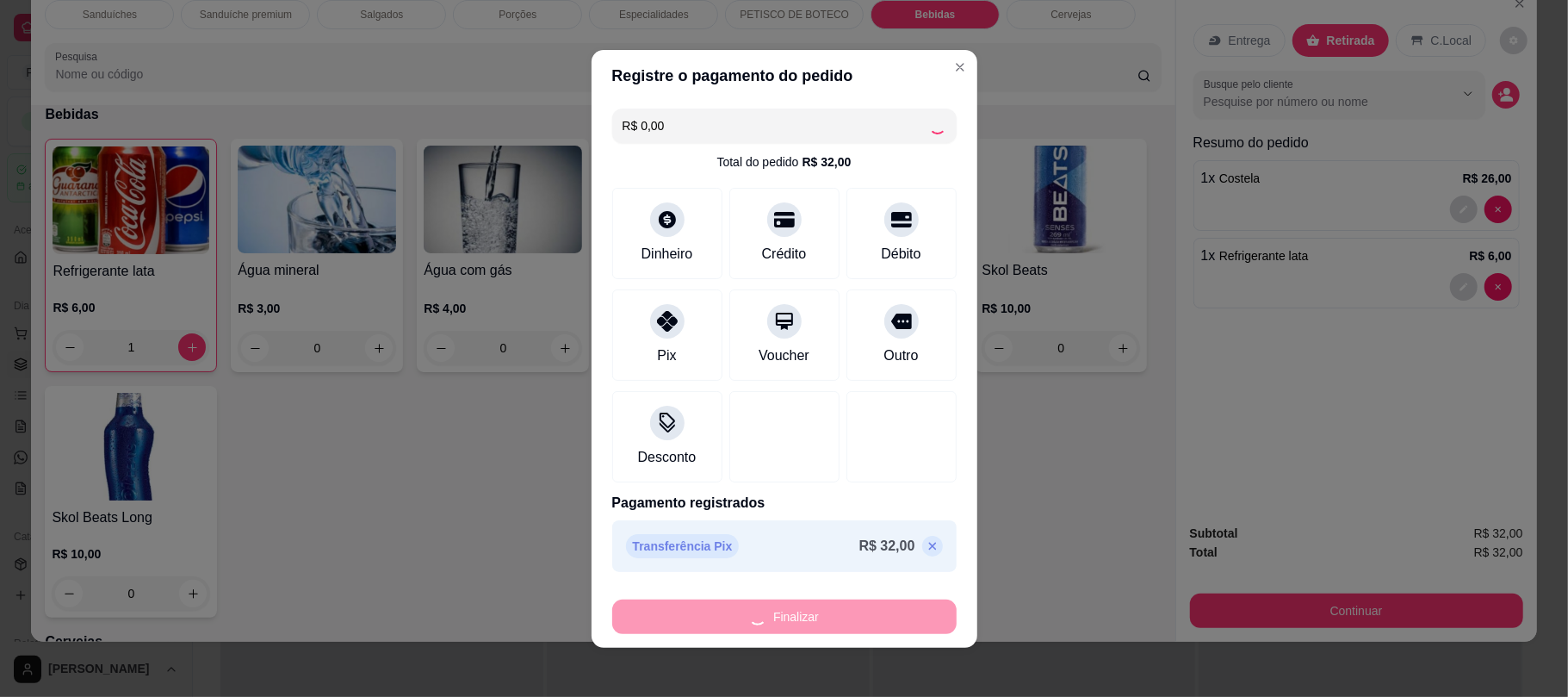
type input "0"
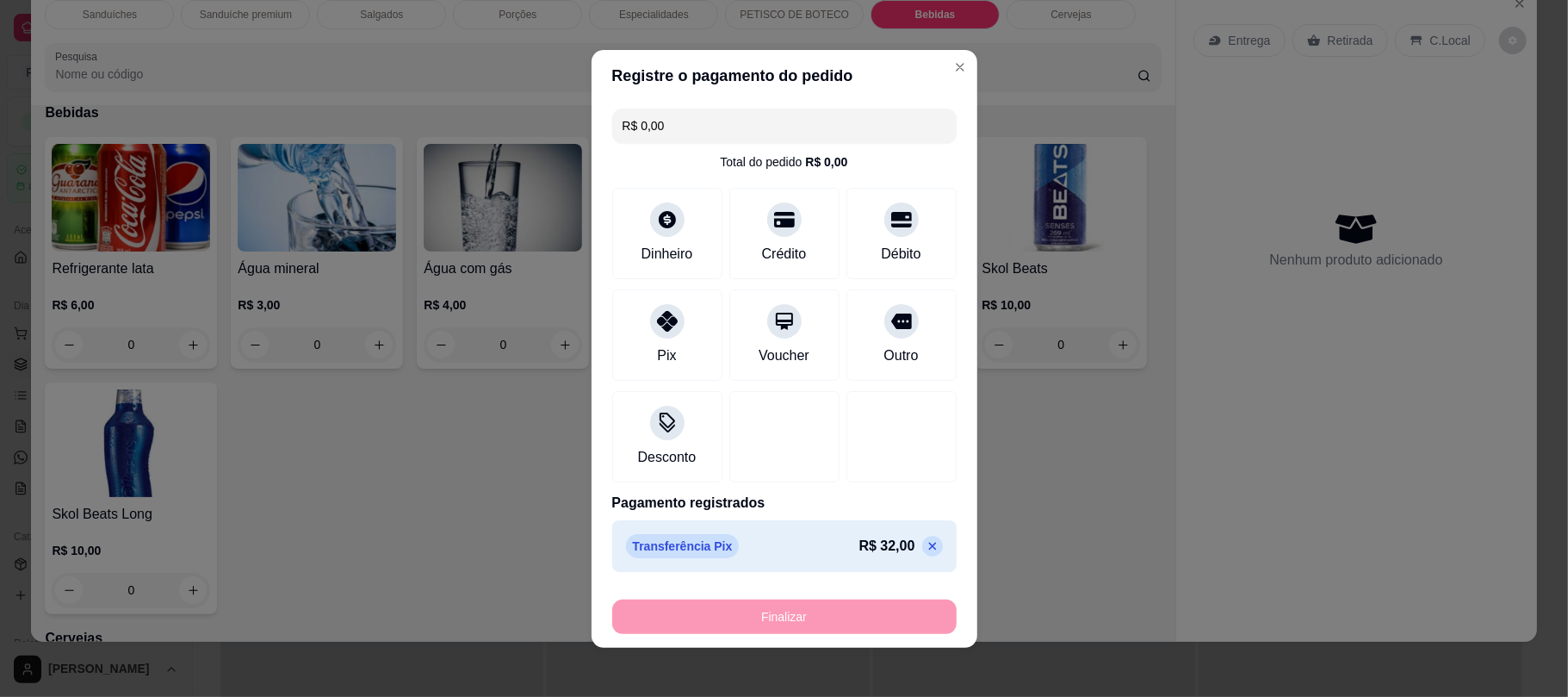
type input "-R$ 32,00"
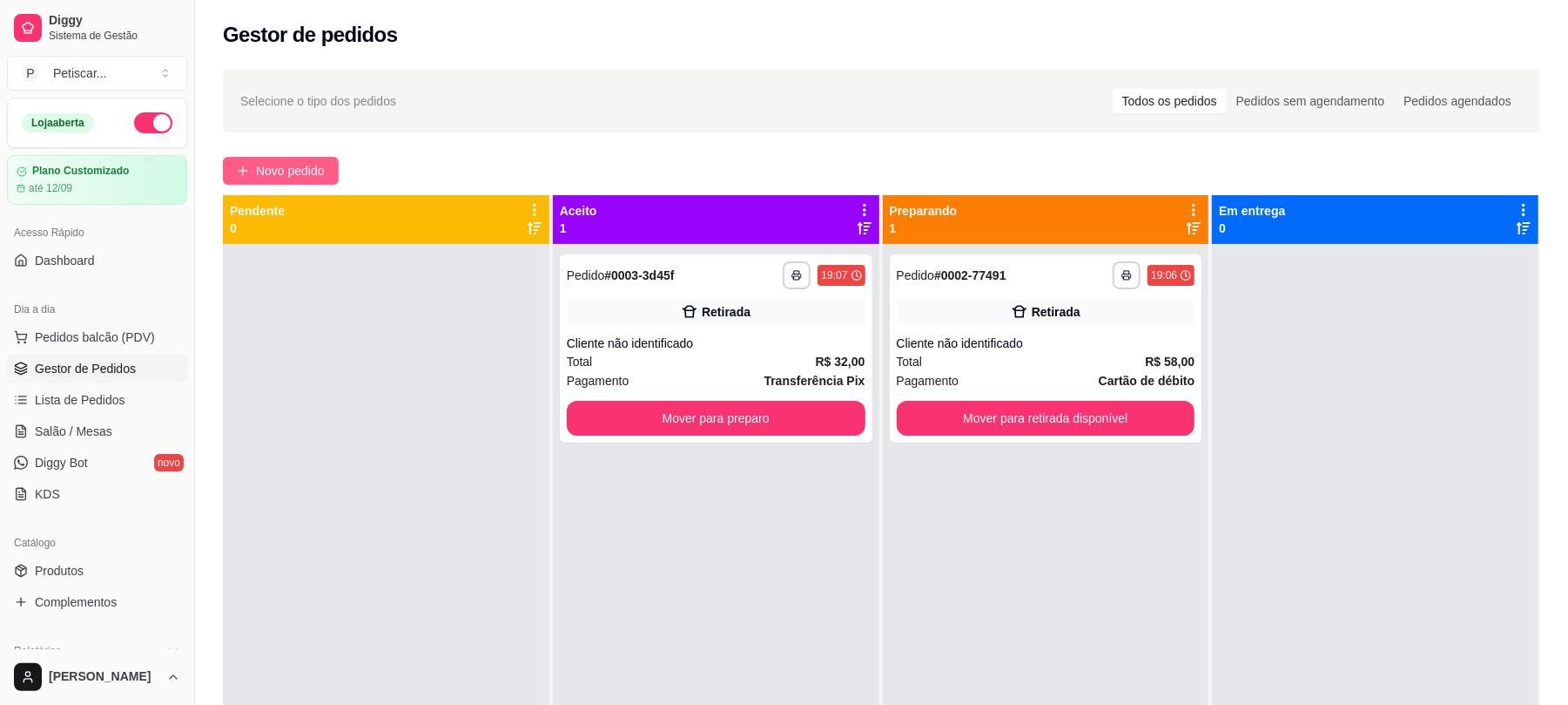
click at [307, 167] on span "Novo pedido" at bounding box center [290, 170] width 69 height 19
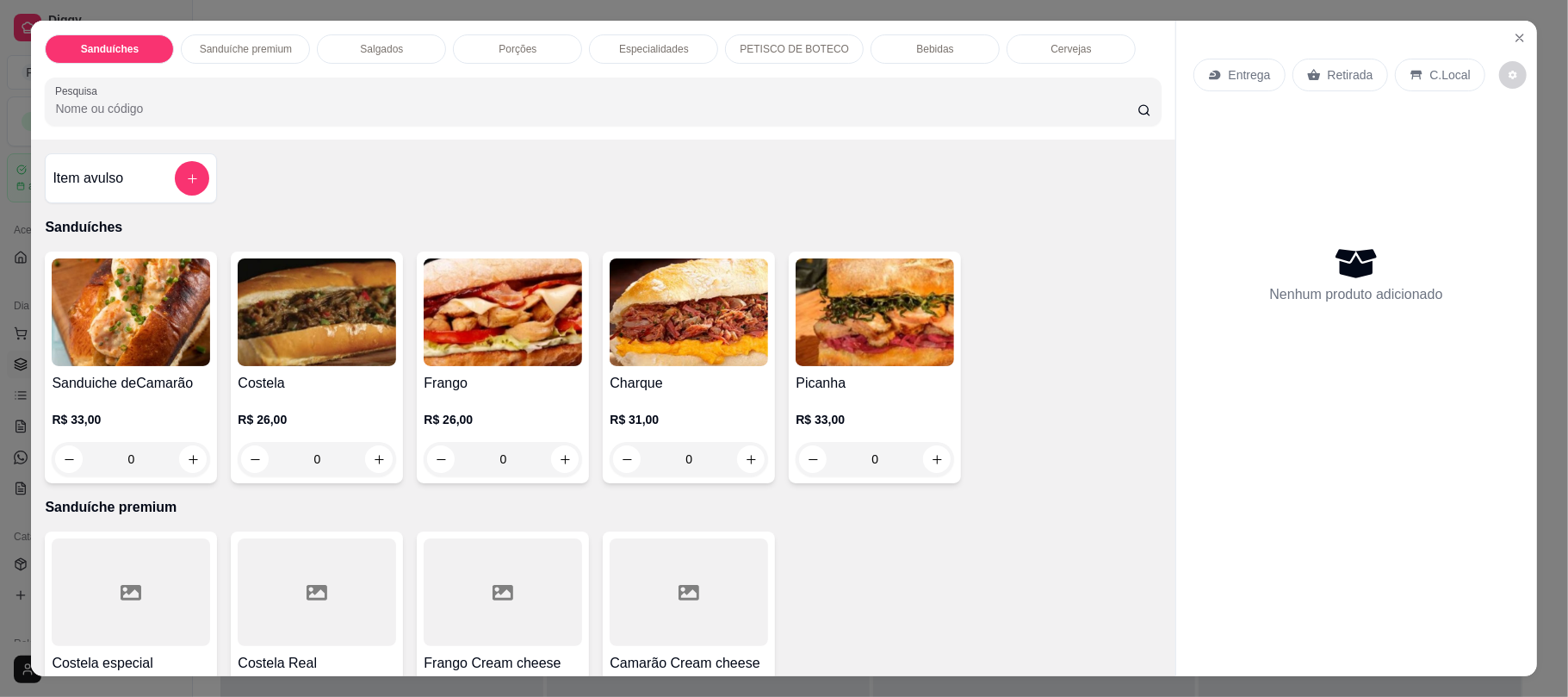
click at [560, 457] on div "0" at bounding box center [503, 459] width 158 height 34
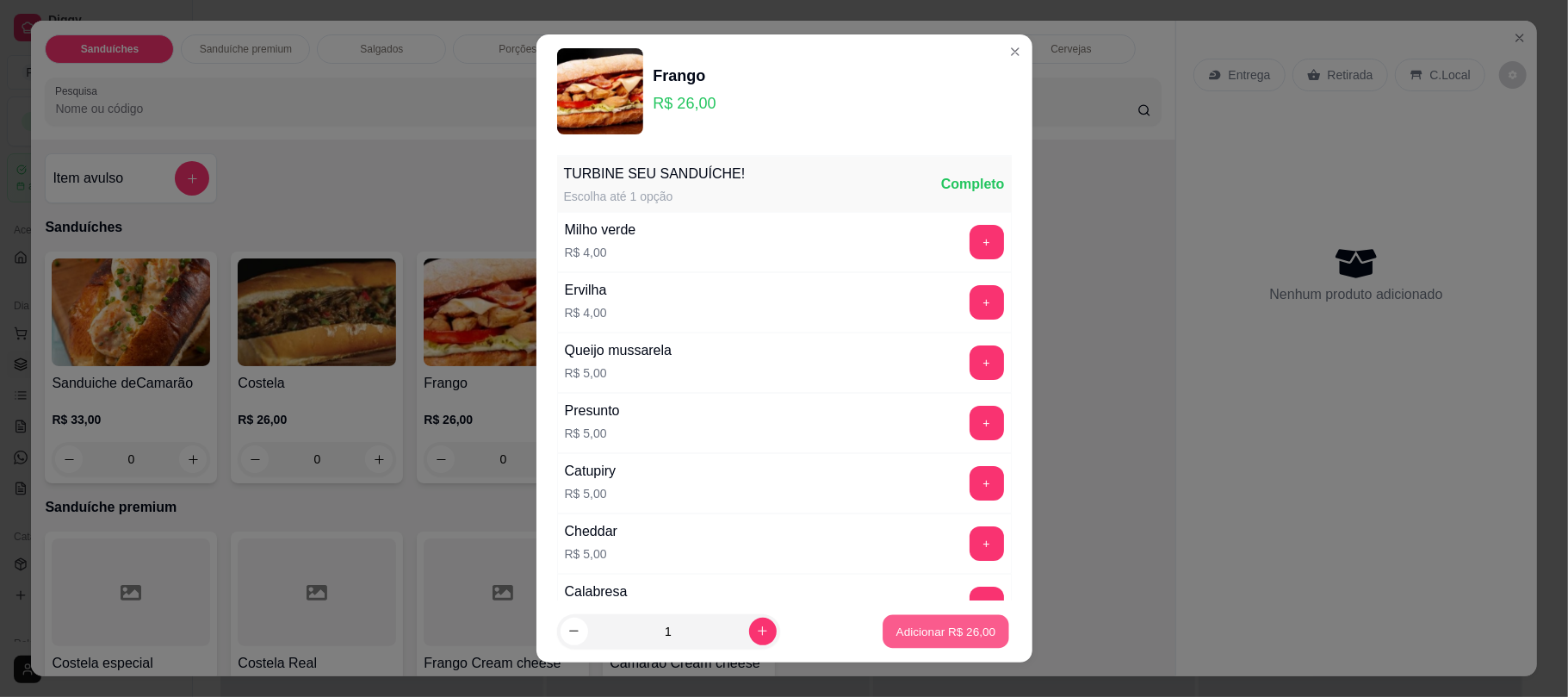
click at [909, 635] on p "Adicionar R$ 26,00" at bounding box center [946, 631] width 100 height 17
type input "1"
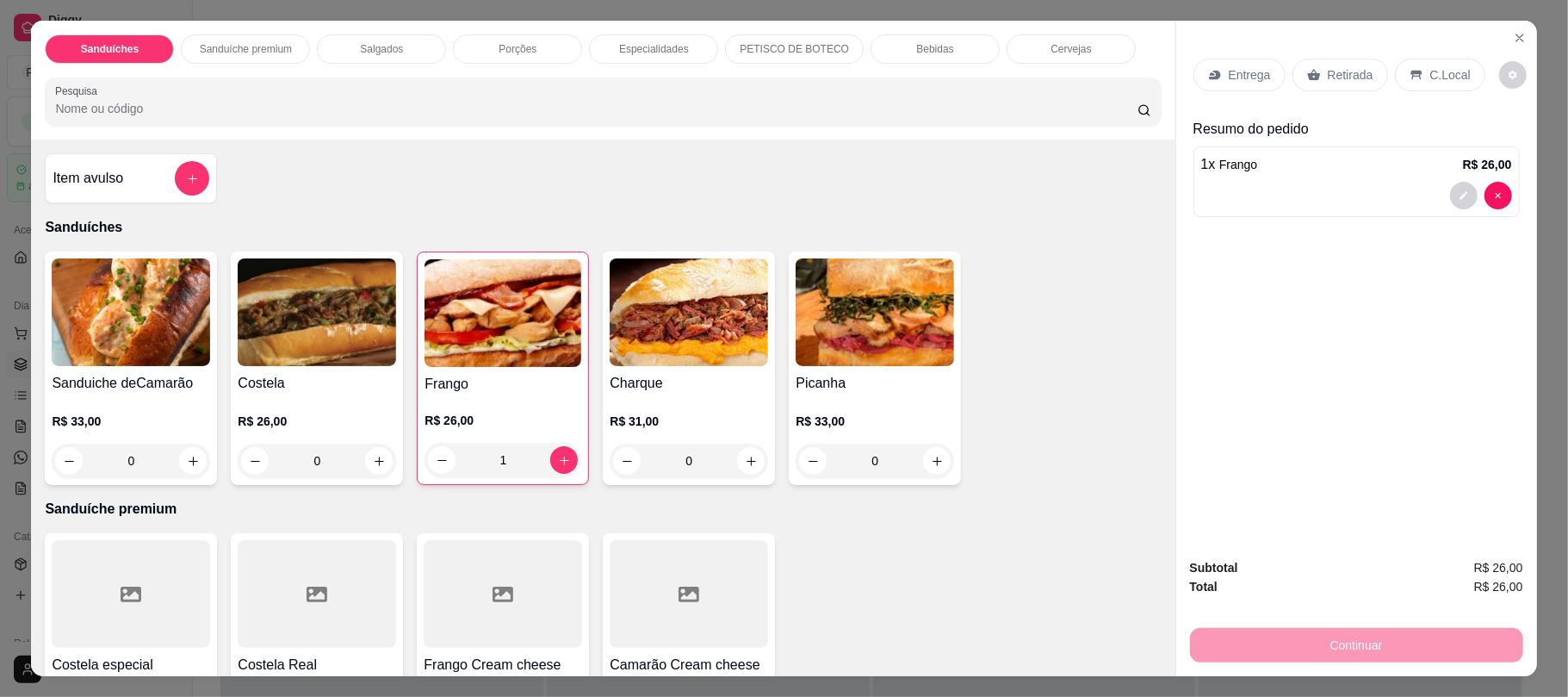
click at [1320, 86] on div "Retirada" at bounding box center [1341, 75] width 96 height 33
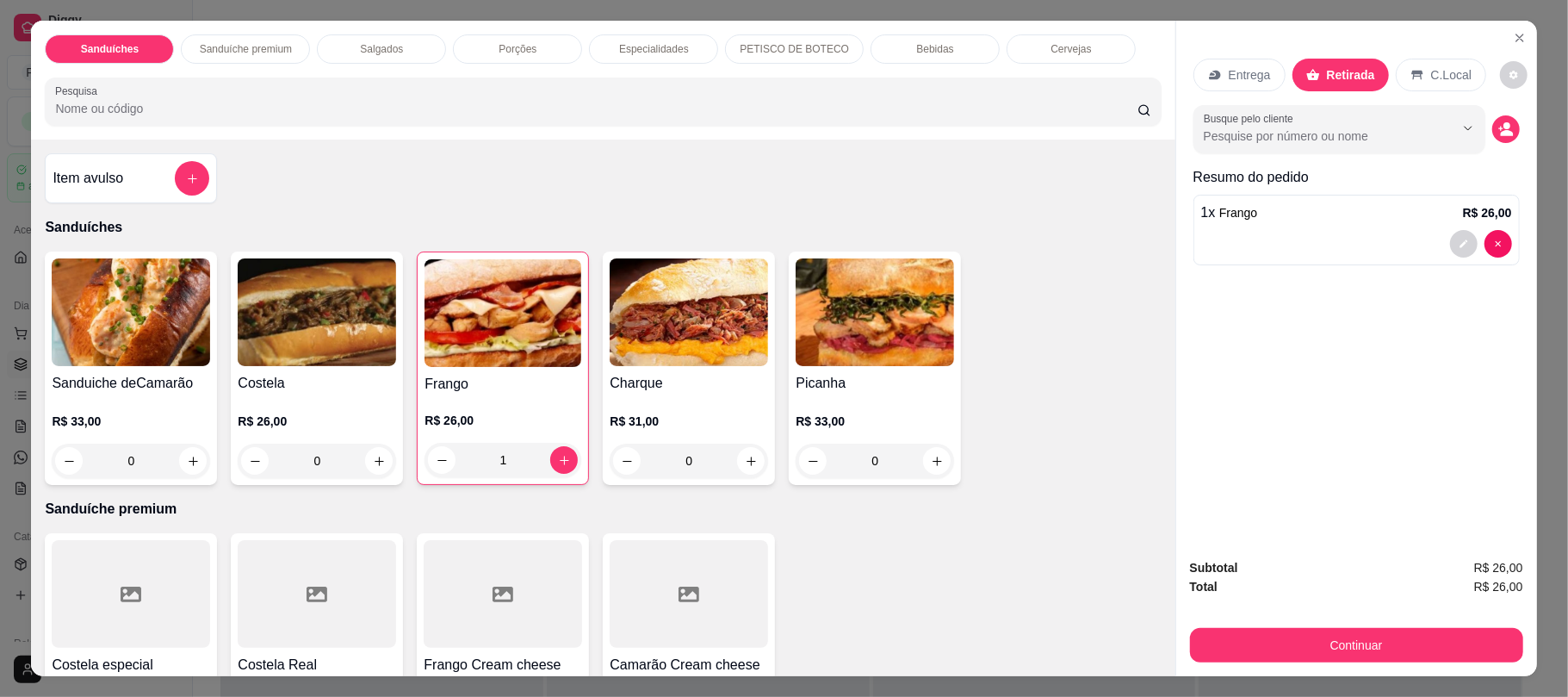
click at [911, 41] on div "Bebidas" at bounding box center [935, 49] width 129 height 29
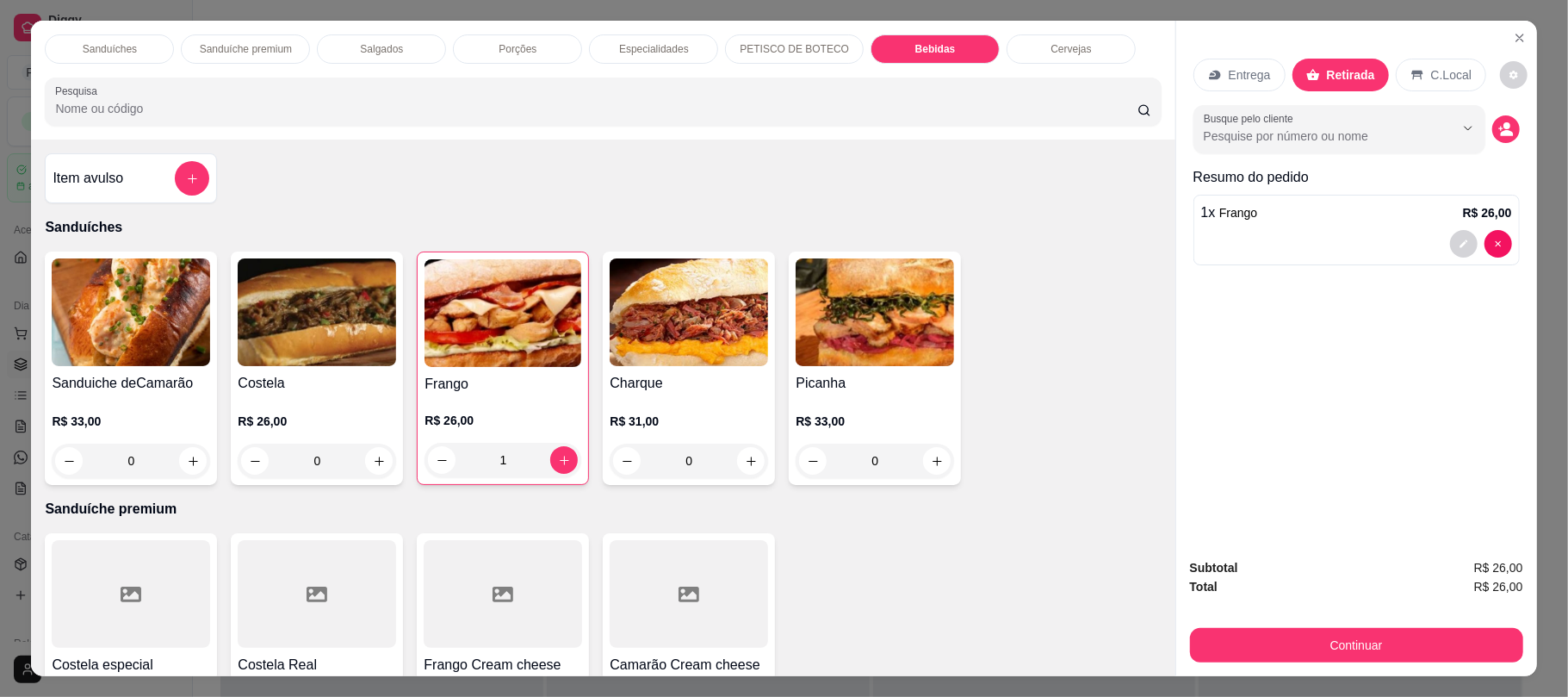
scroll to position [34, 0]
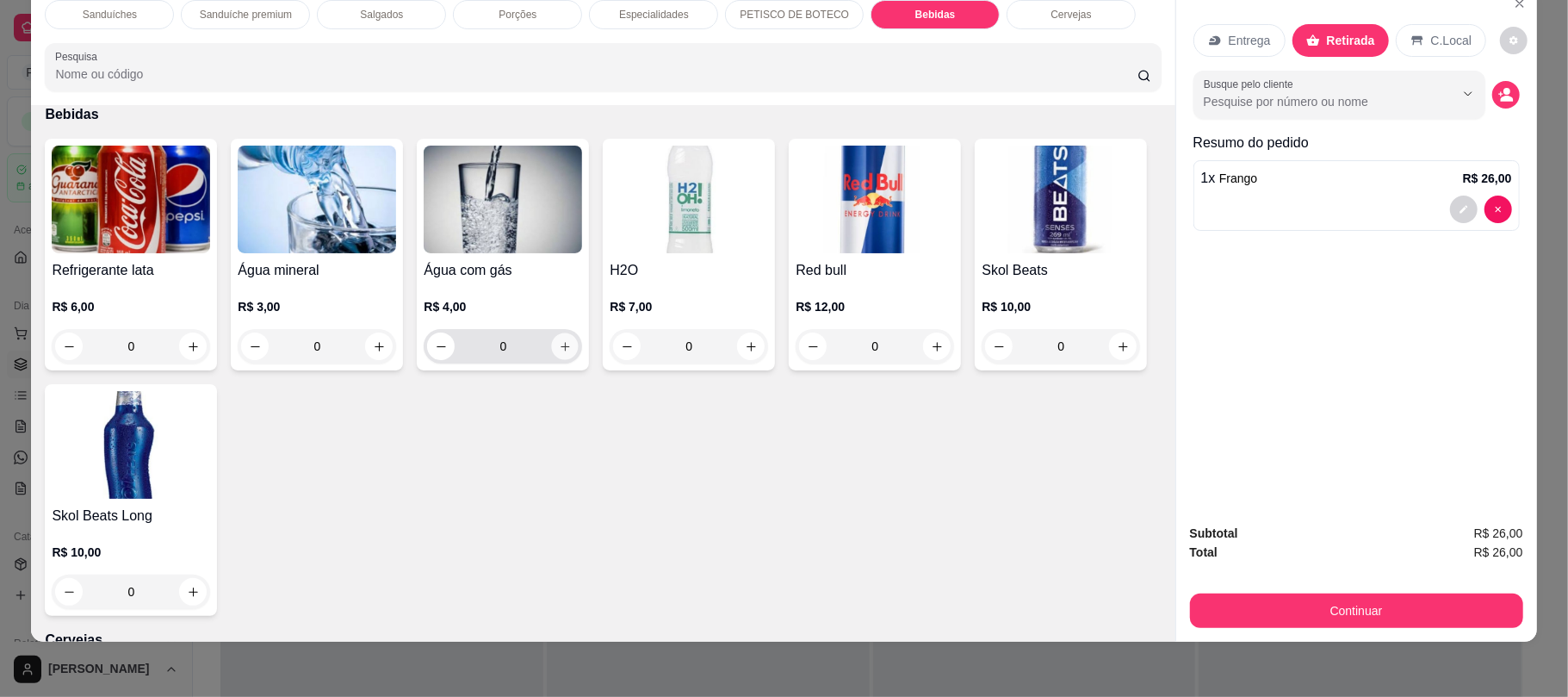
click at [559, 352] on icon "increase-product-quantity" at bounding box center [565, 347] width 13 height 13
type input "1"
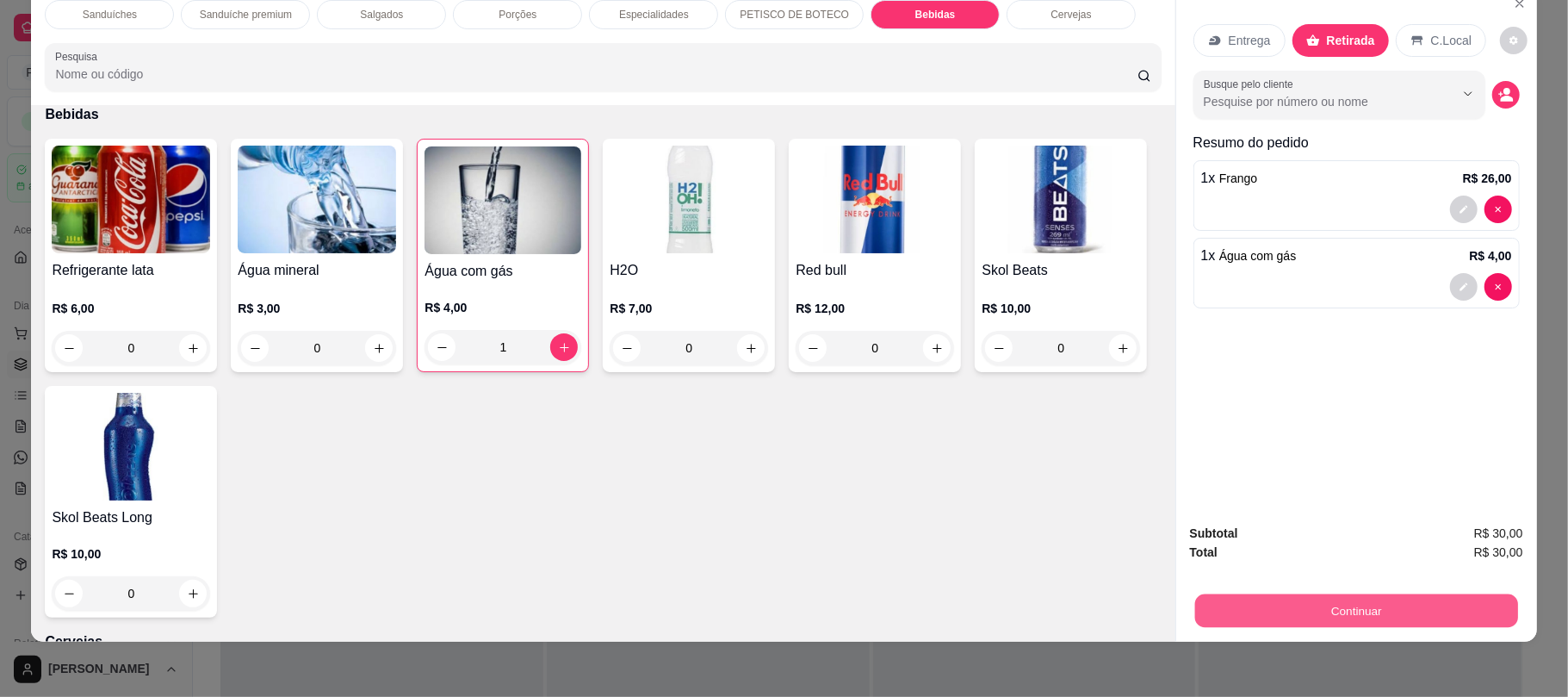
click at [1320, 625] on button "Continuar" at bounding box center [1355, 610] width 323 height 33
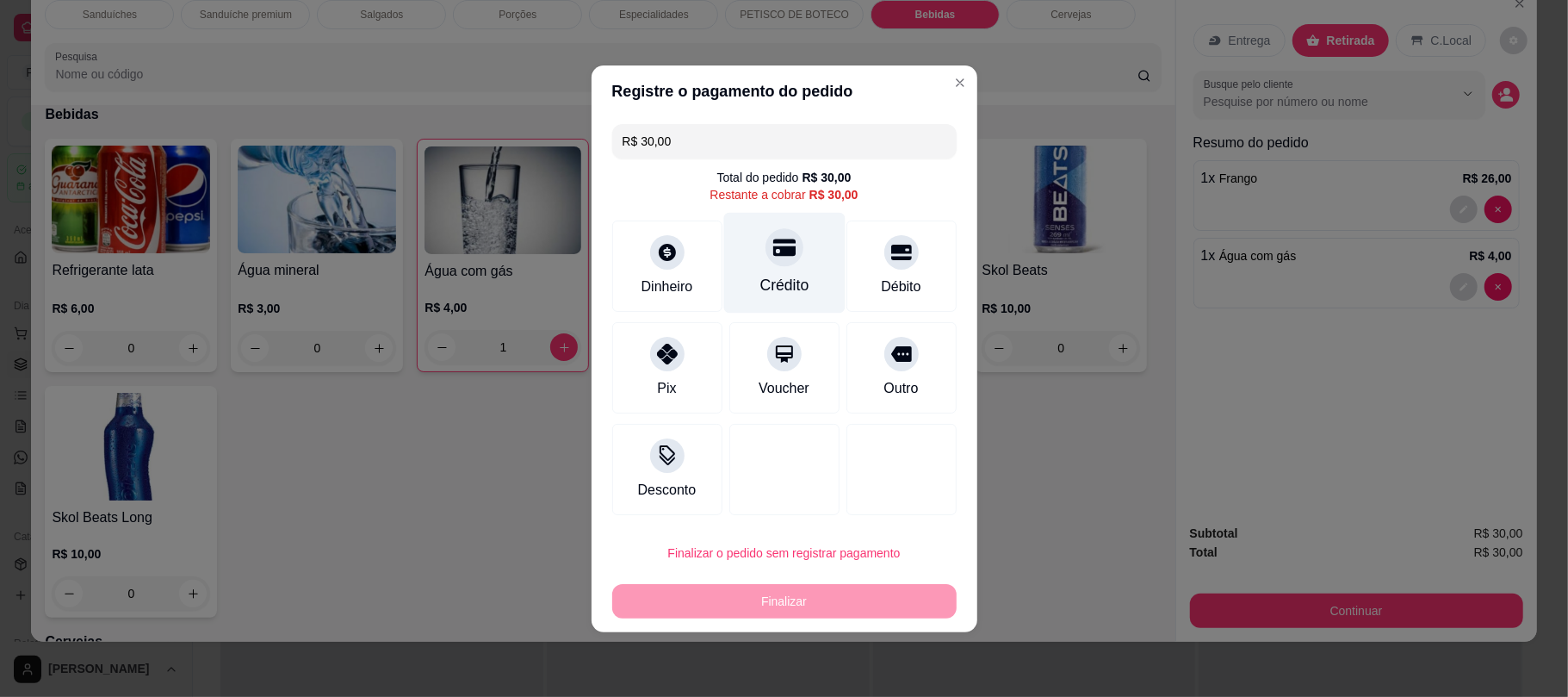
click at [795, 262] on div "Crédito" at bounding box center [784, 262] width 121 height 101
type input "R$ 0,00"
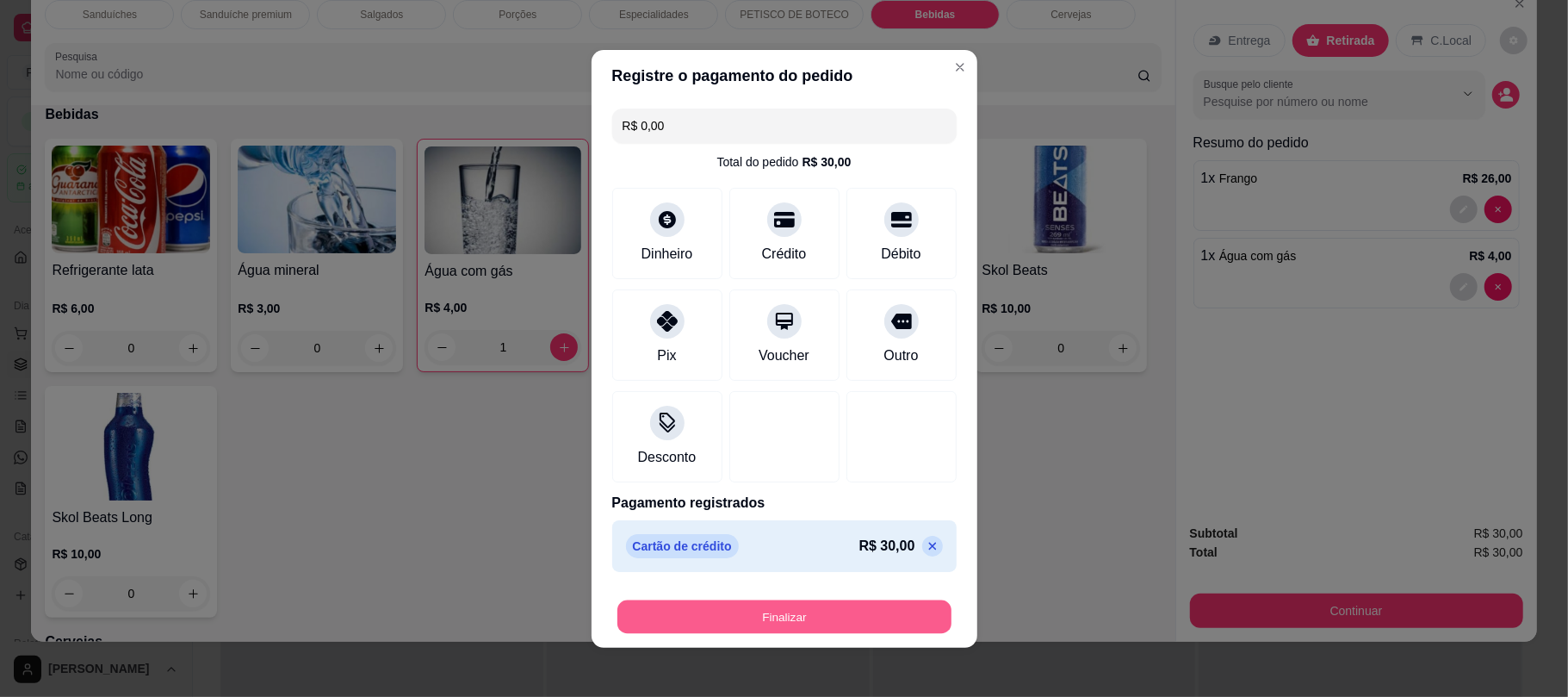
click at [814, 608] on button "Finalizar" at bounding box center [784, 616] width 334 height 33
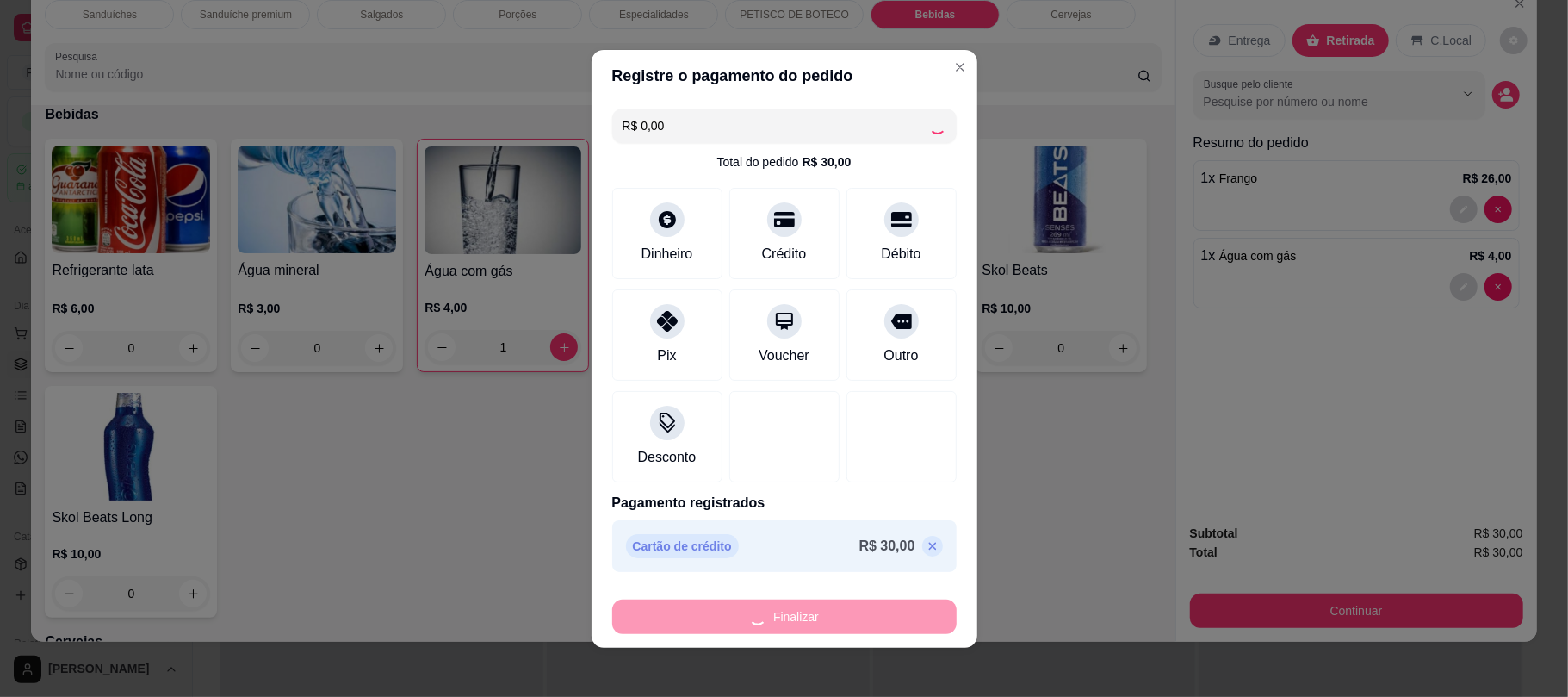
type input "0"
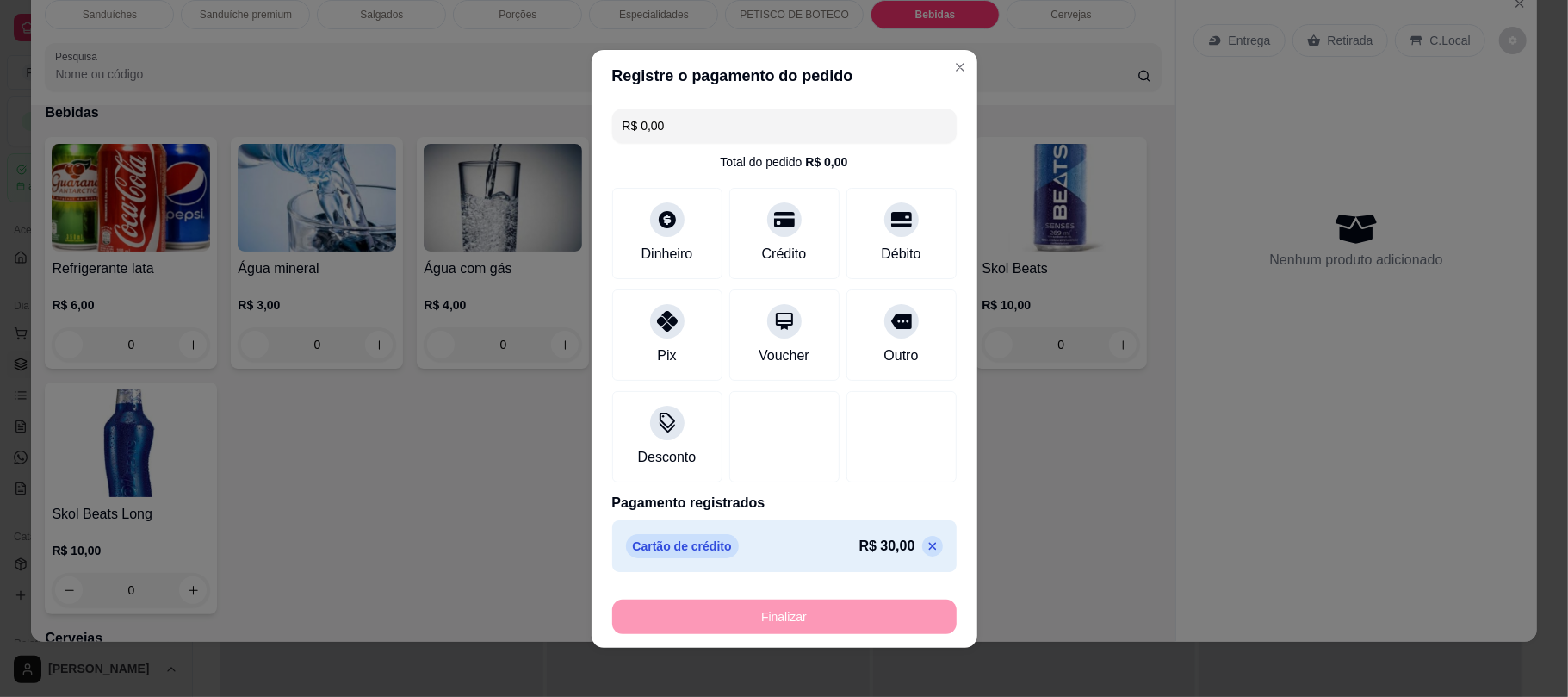
type input "-R$ 30,00"
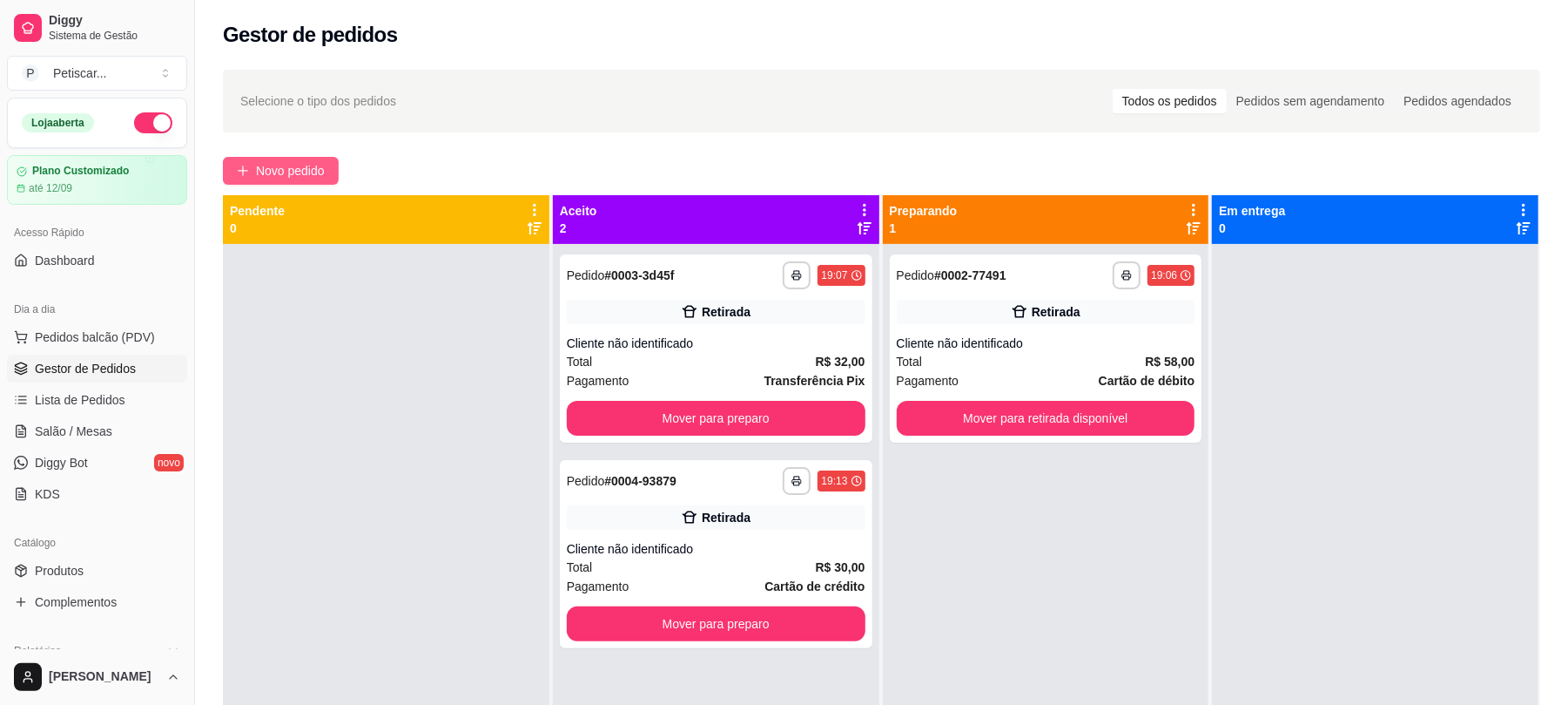
click at [324, 173] on span "Novo pedido" at bounding box center [290, 170] width 69 height 19
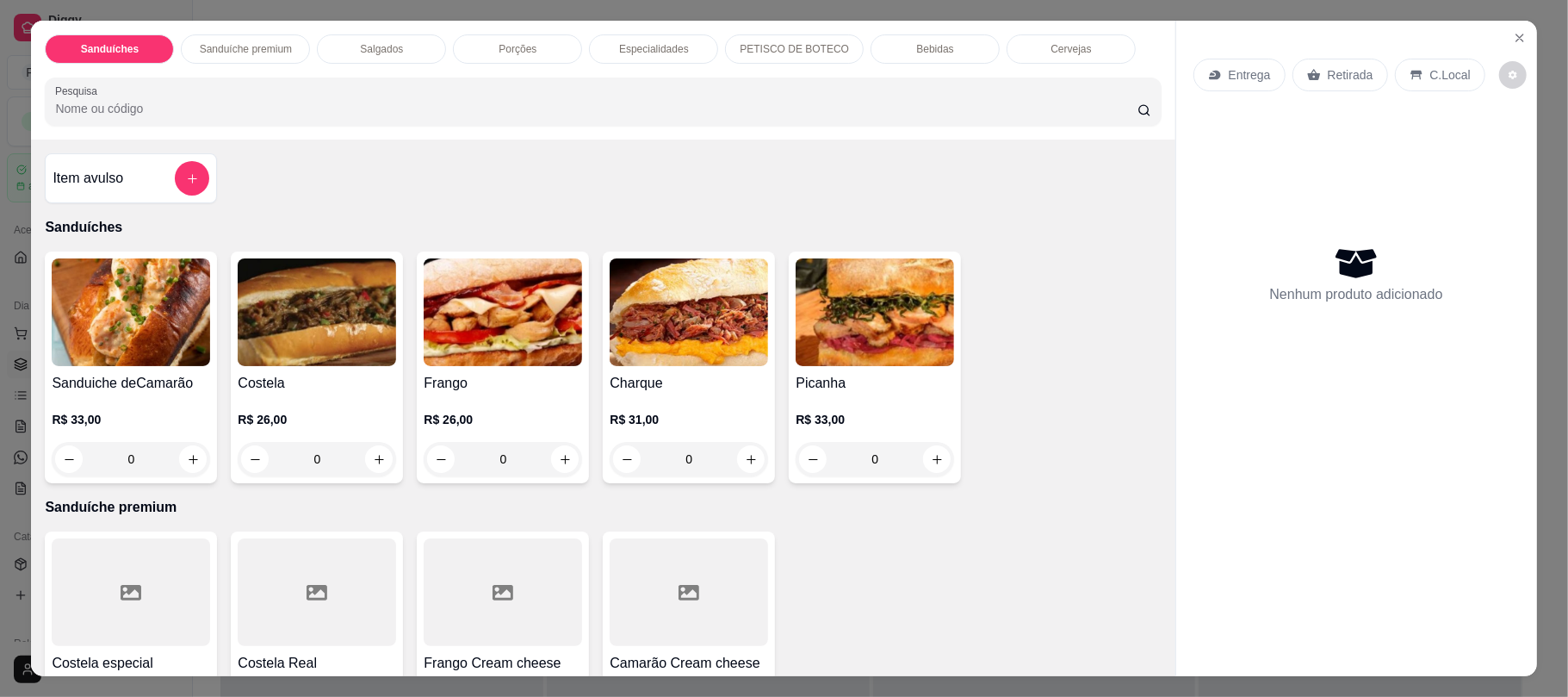
click at [370, 463] on div "0" at bounding box center [317, 459] width 158 height 34
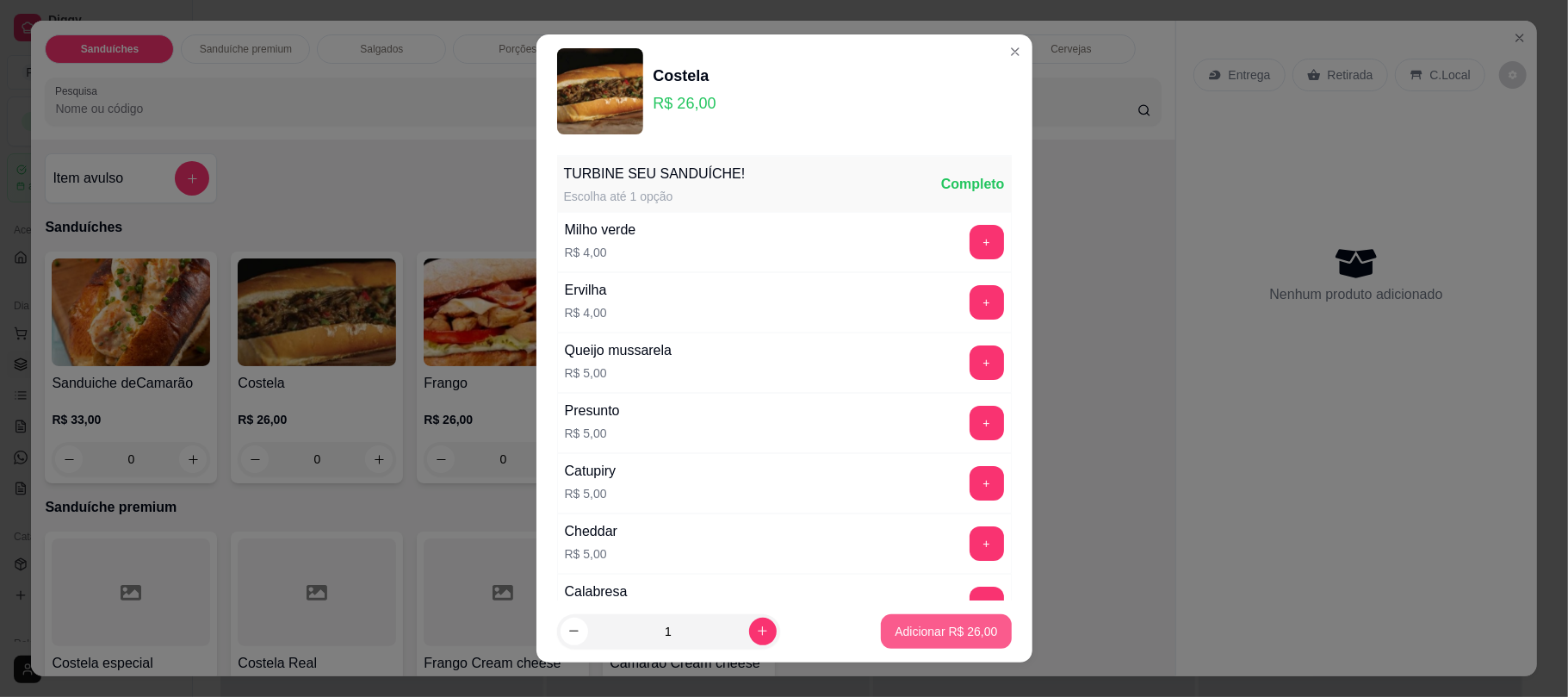
click at [964, 617] on button "Adicionar R$ 26,00" at bounding box center [945, 631] width 130 height 34
type input "1"
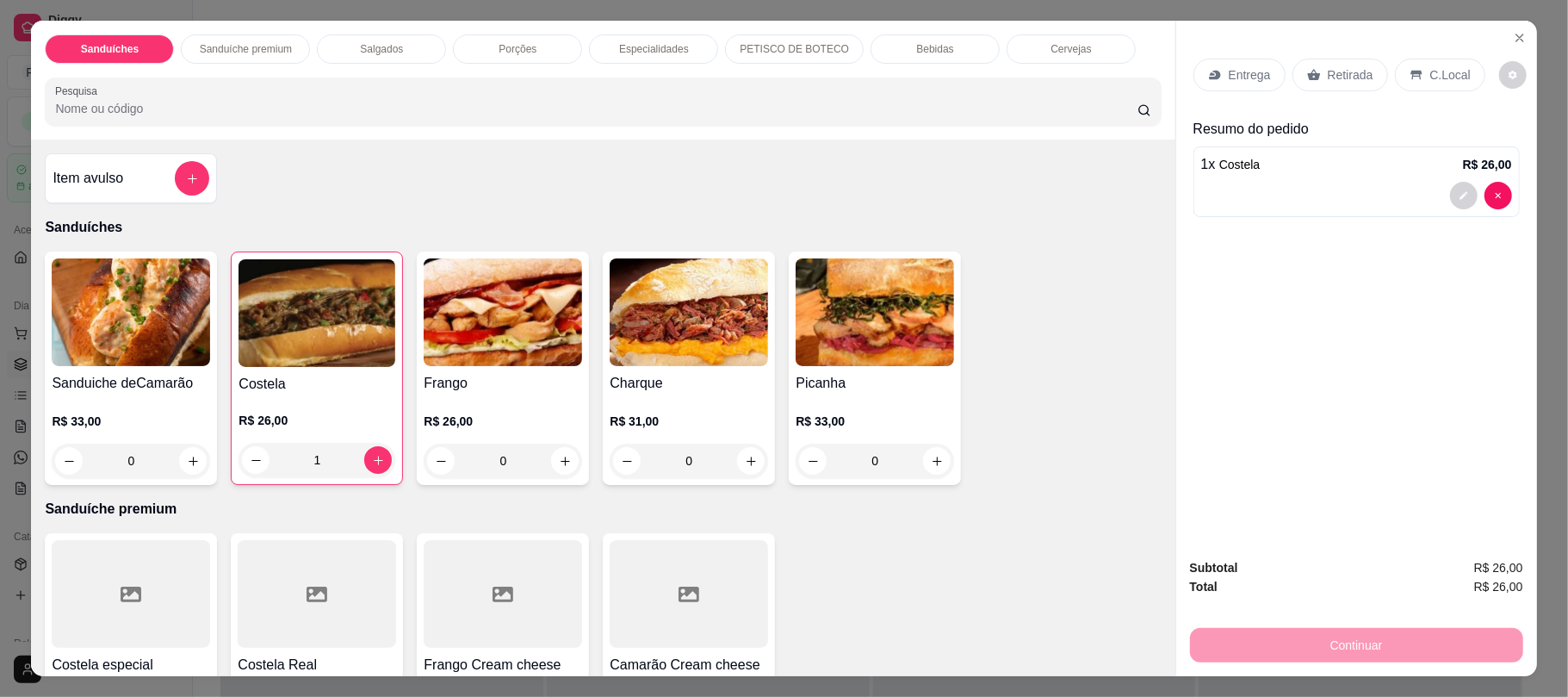
click at [916, 49] on p "Bebidas" at bounding box center [935, 49] width 37 height 14
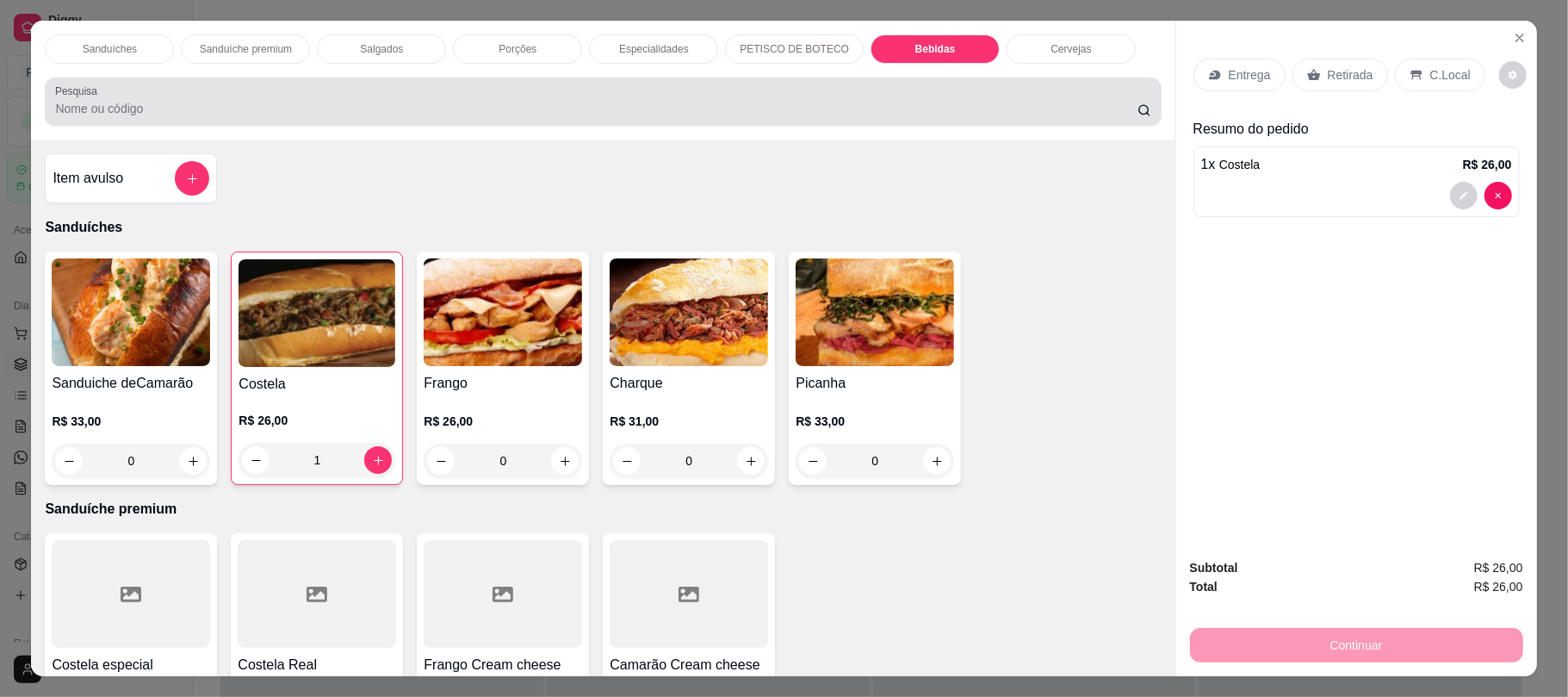
scroll to position [34, 0]
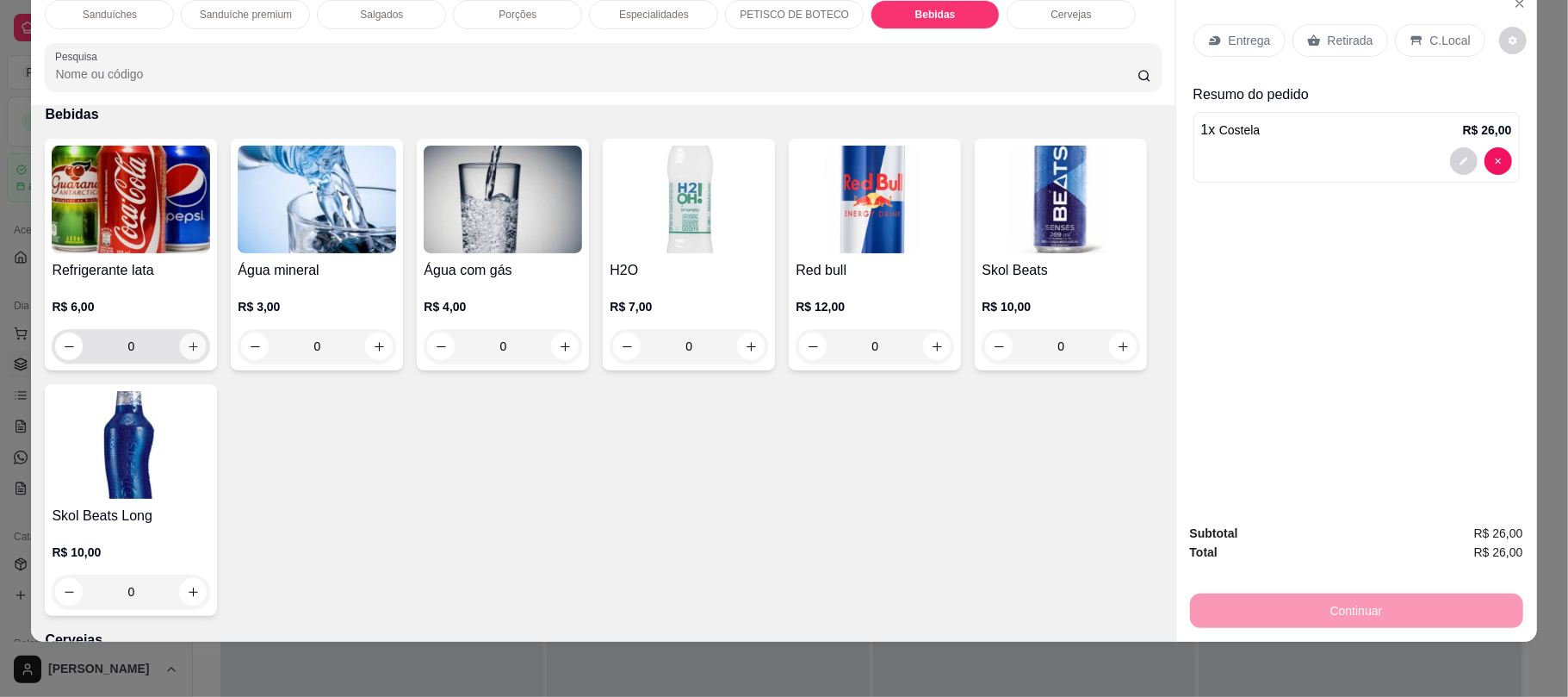
click at [187, 343] on icon "increase-product-quantity" at bounding box center [193, 347] width 13 height 13
type input "1"
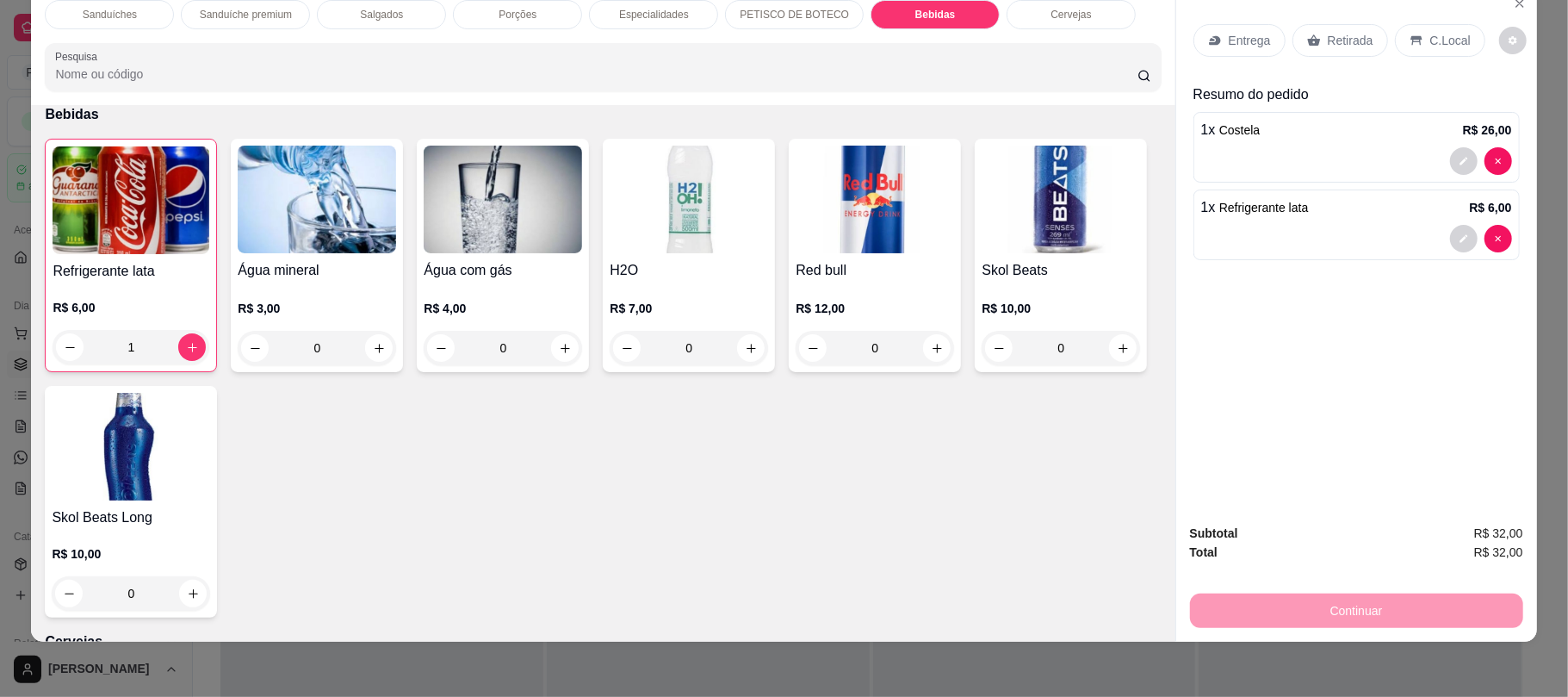
click at [1328, 53] on div "Retirada" at bounding box center [1341, 41] width 96 height 33
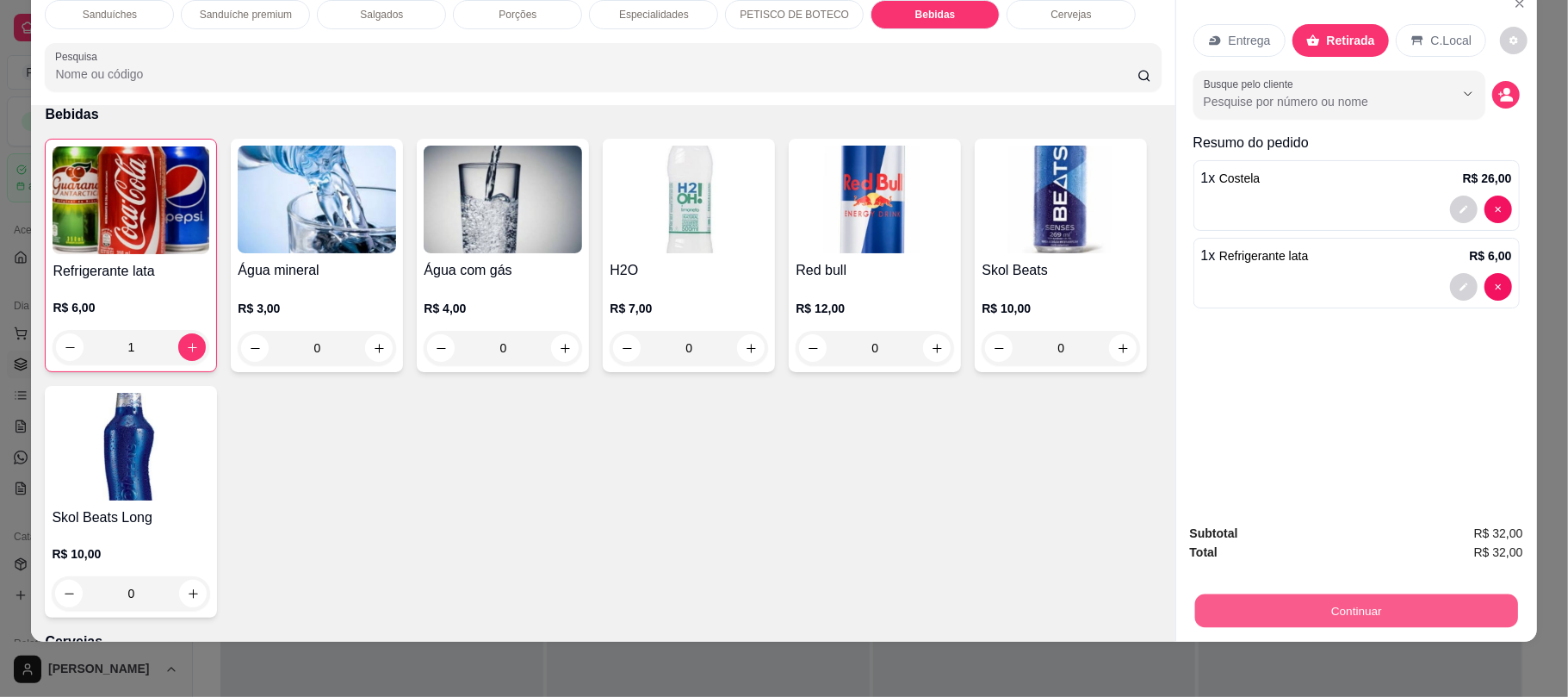
click at [1441, 600] on button "Continuar" at bounding box center [1355, 610] width 323 height 33
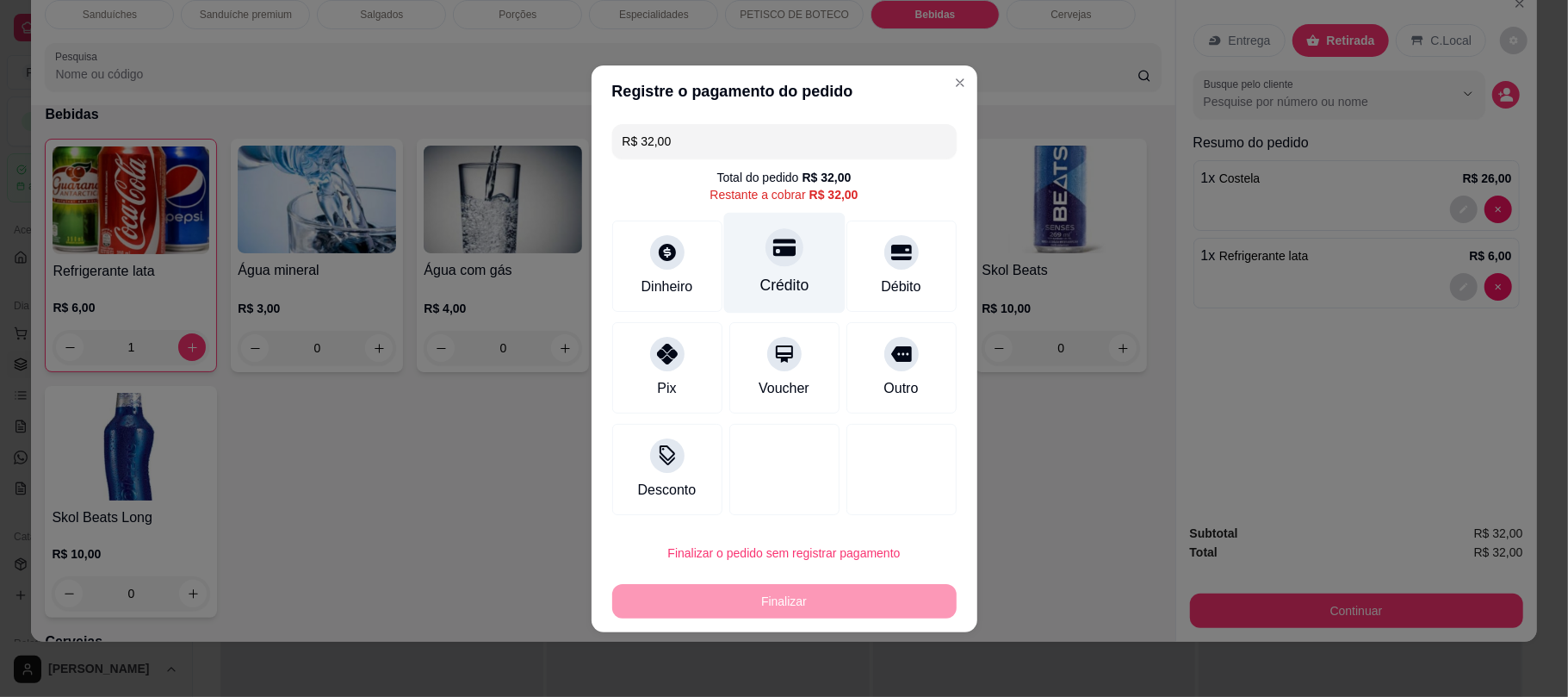
click at [742, 243] on div "Crédito" at bounding box center [784, 262] width 121 height 101
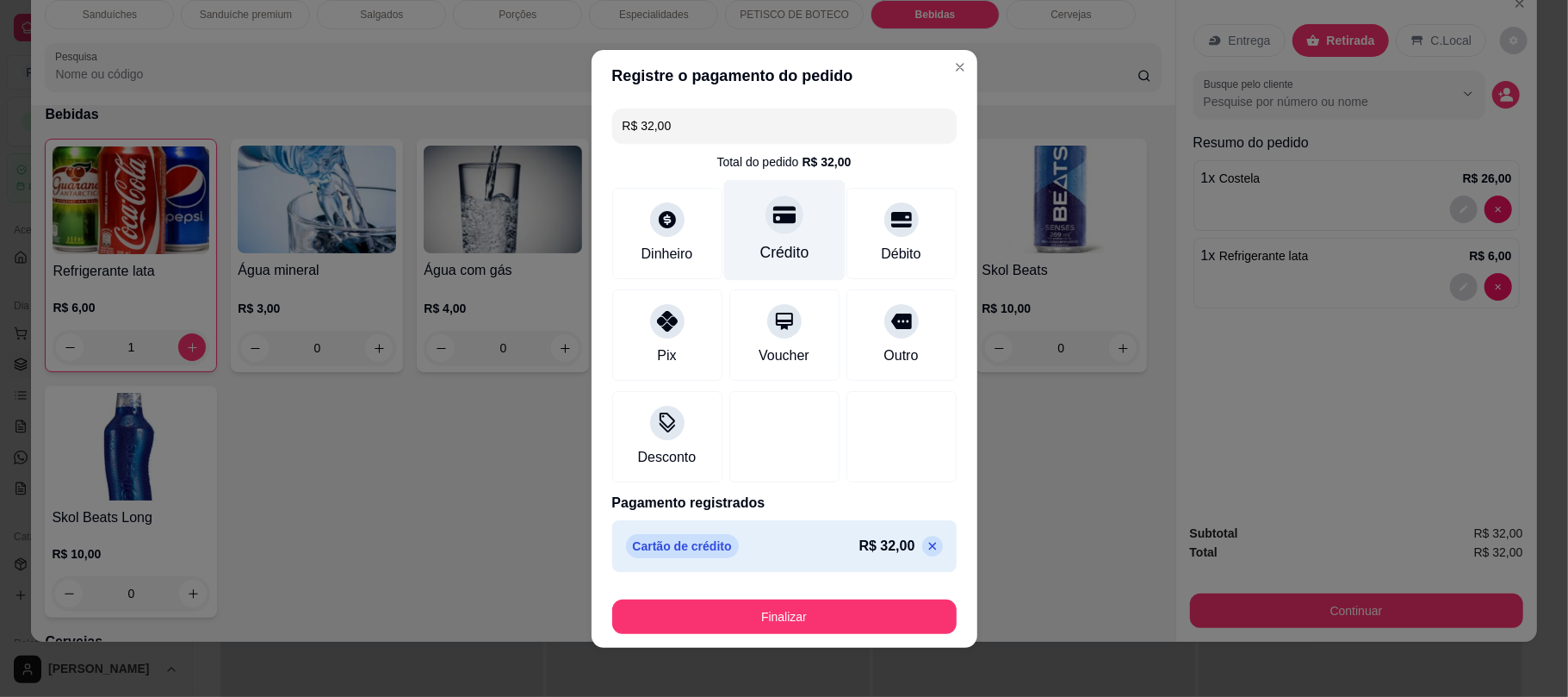
type input "R$ 0,00"
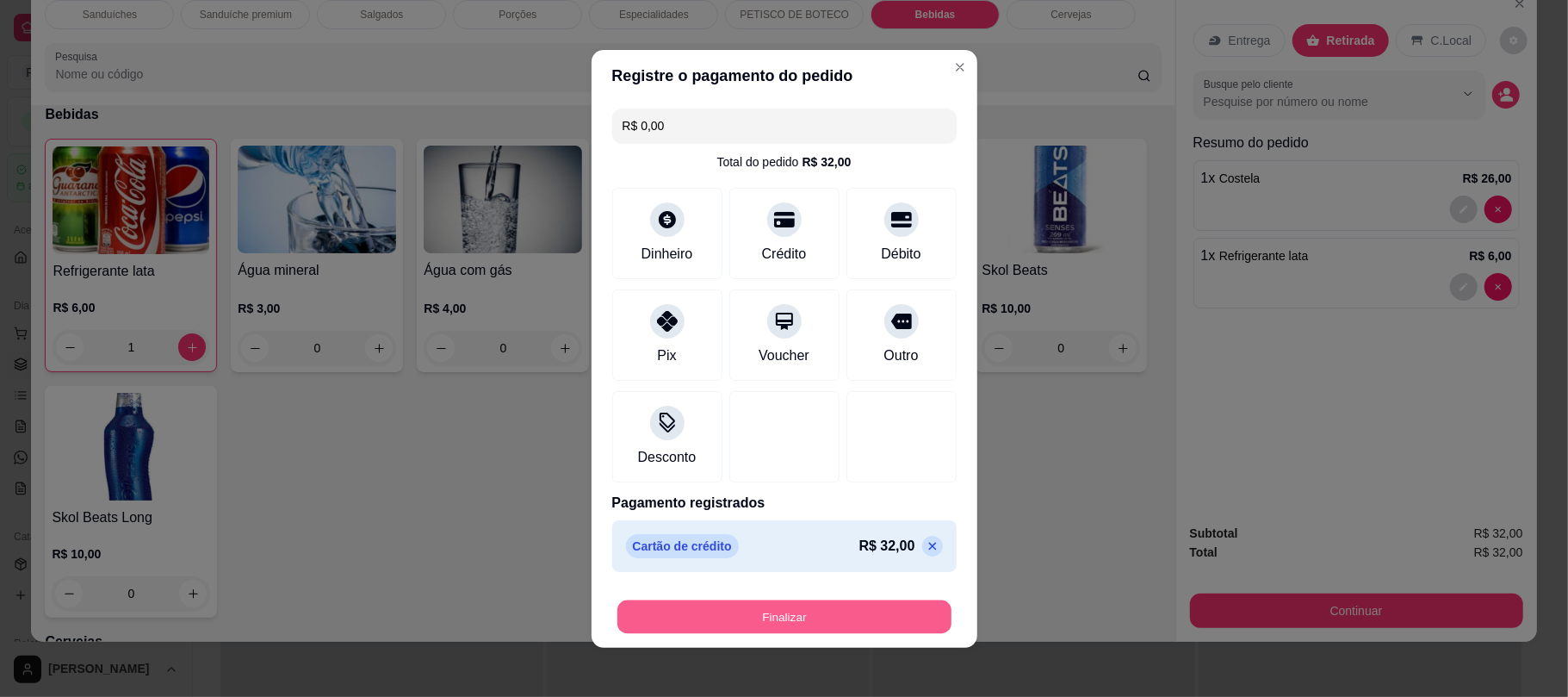
click at [906, 611] on button "Finalizar" at bounding box center [784, 616] width 334 height 33
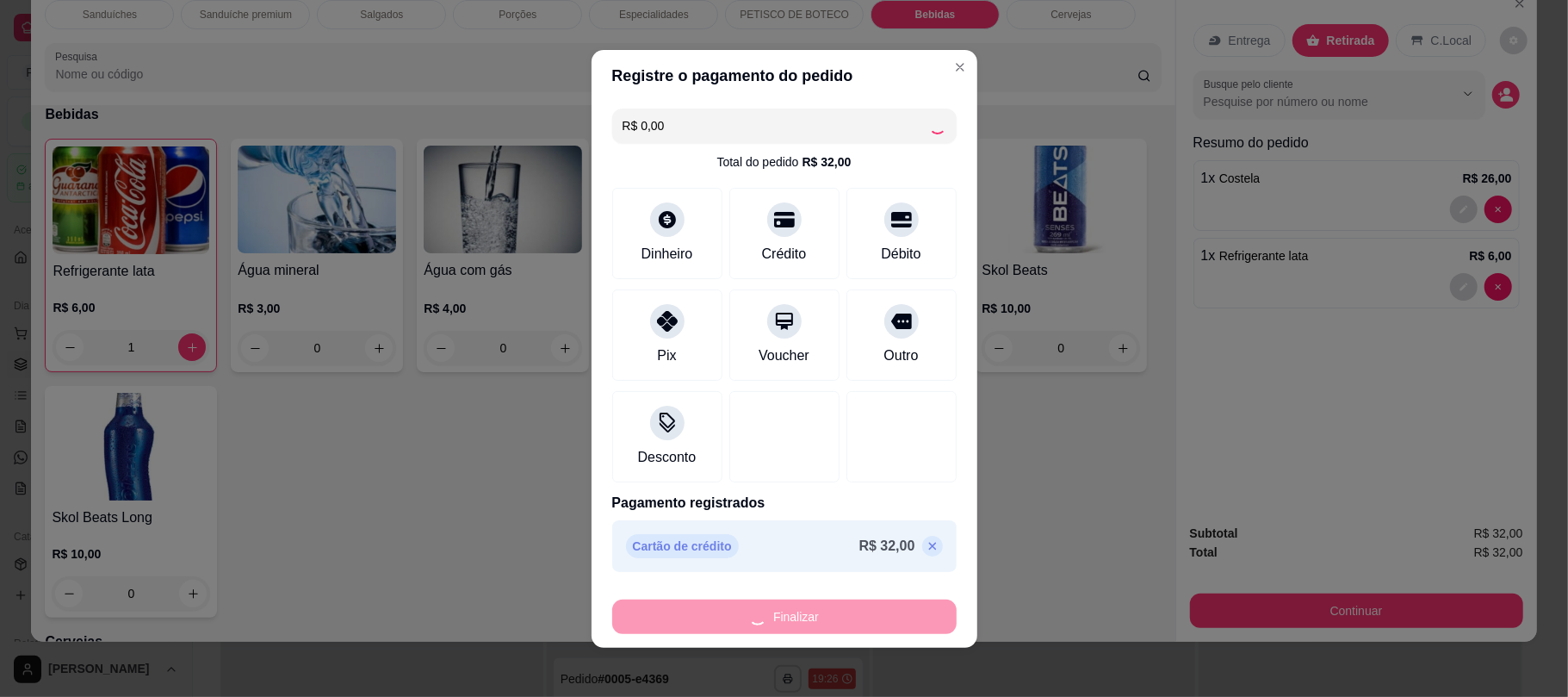
type input "0"
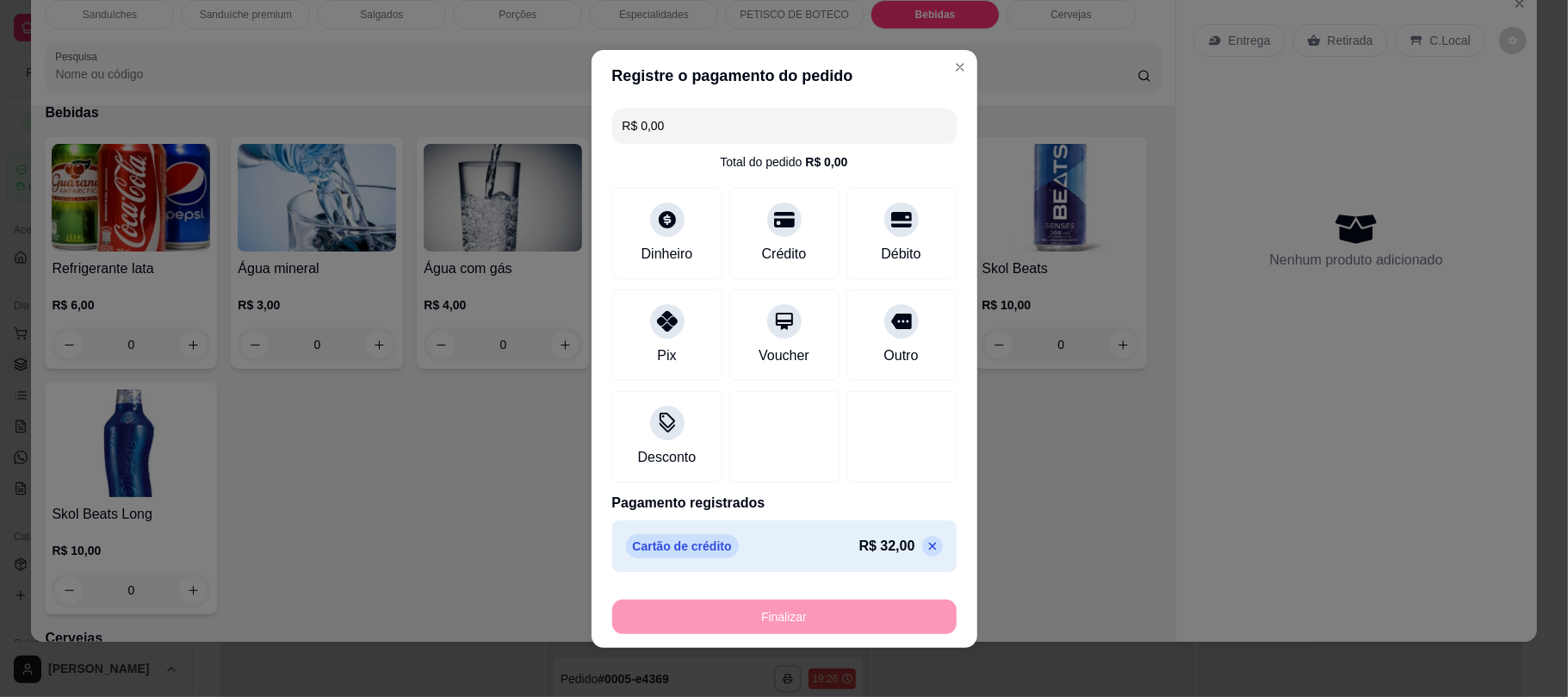
type input "-R$ 32,00"
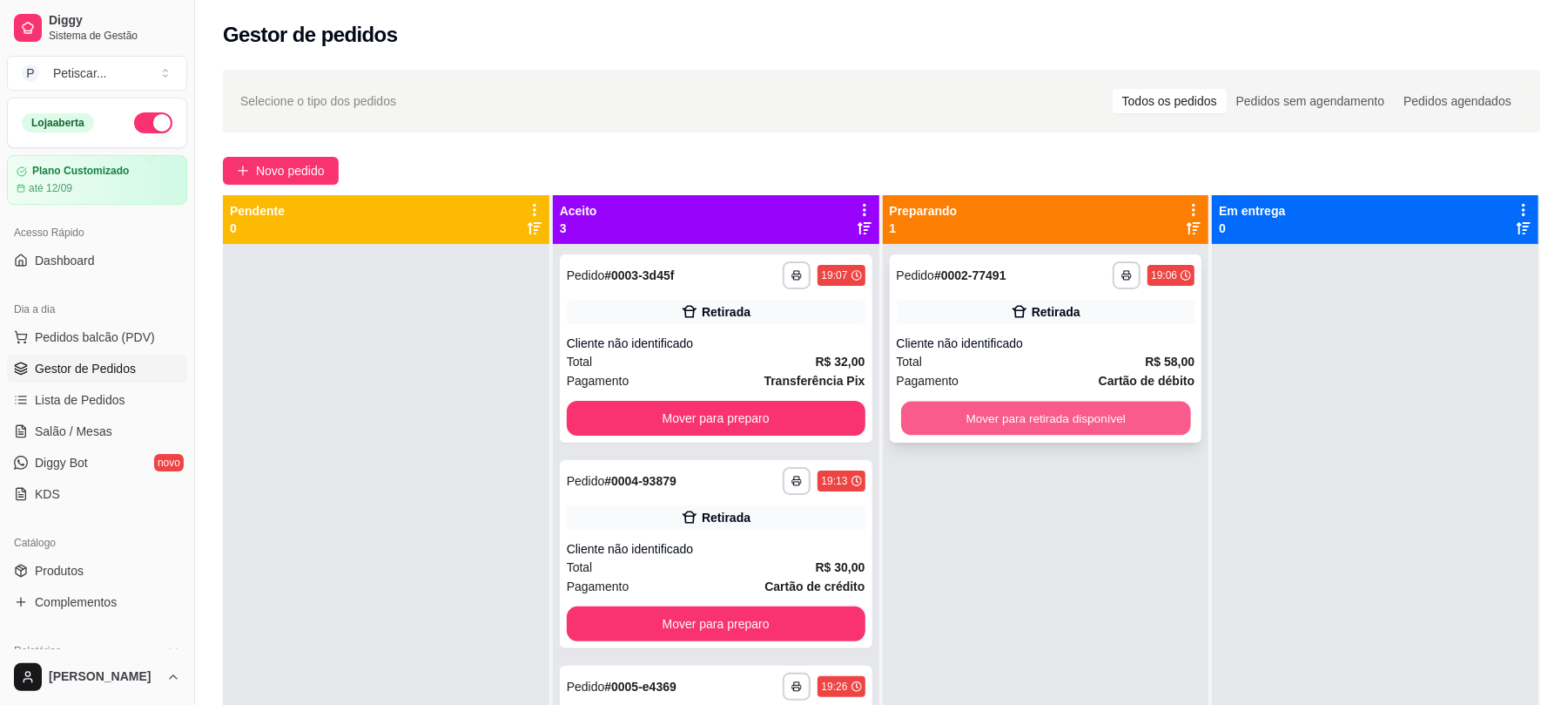
click at [1060, 426] on button "Mover para retirada disponível" at bounding box center [1045, 419] width 289 height 34
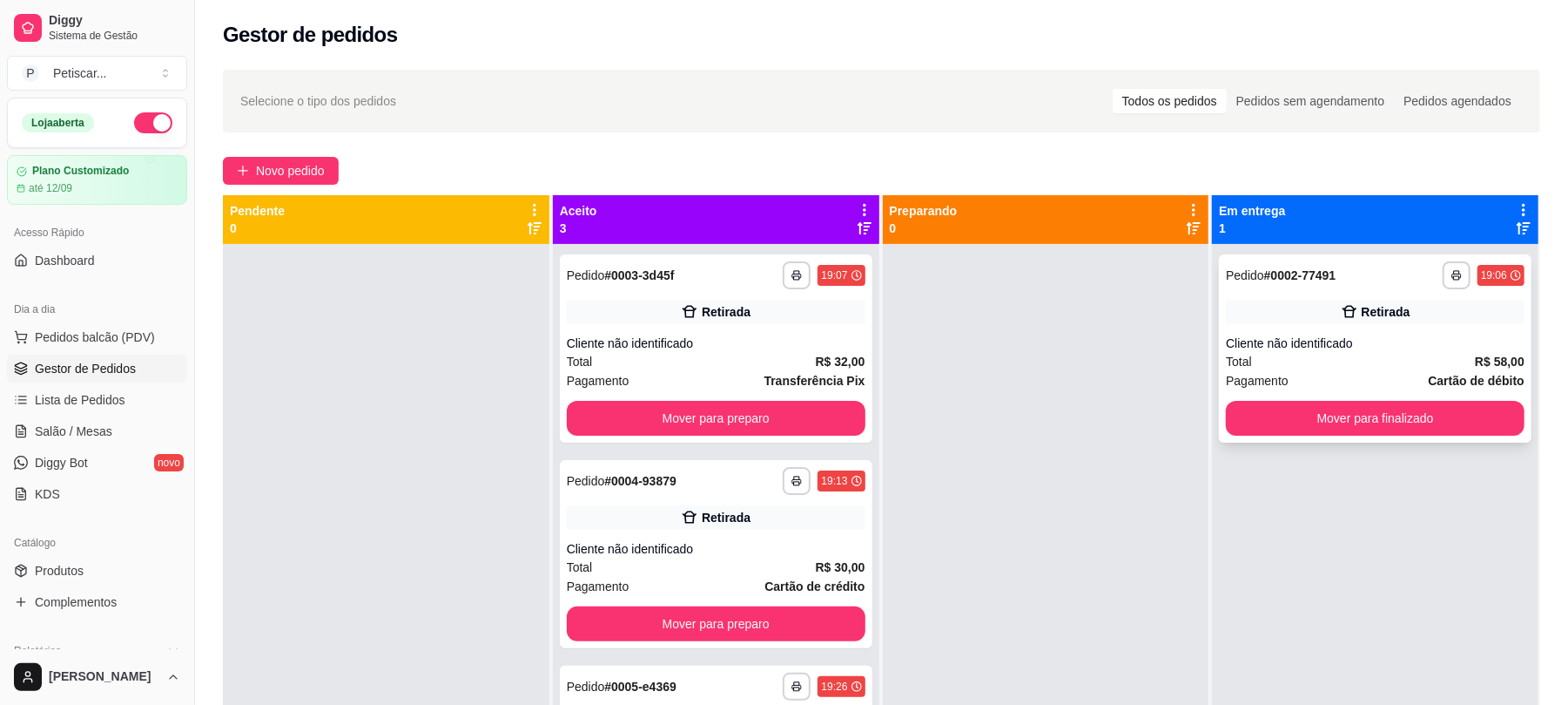
click at [1393, 337] on div "Cliente não identificado" at bounding box center [1376, 344] width 299 height 18
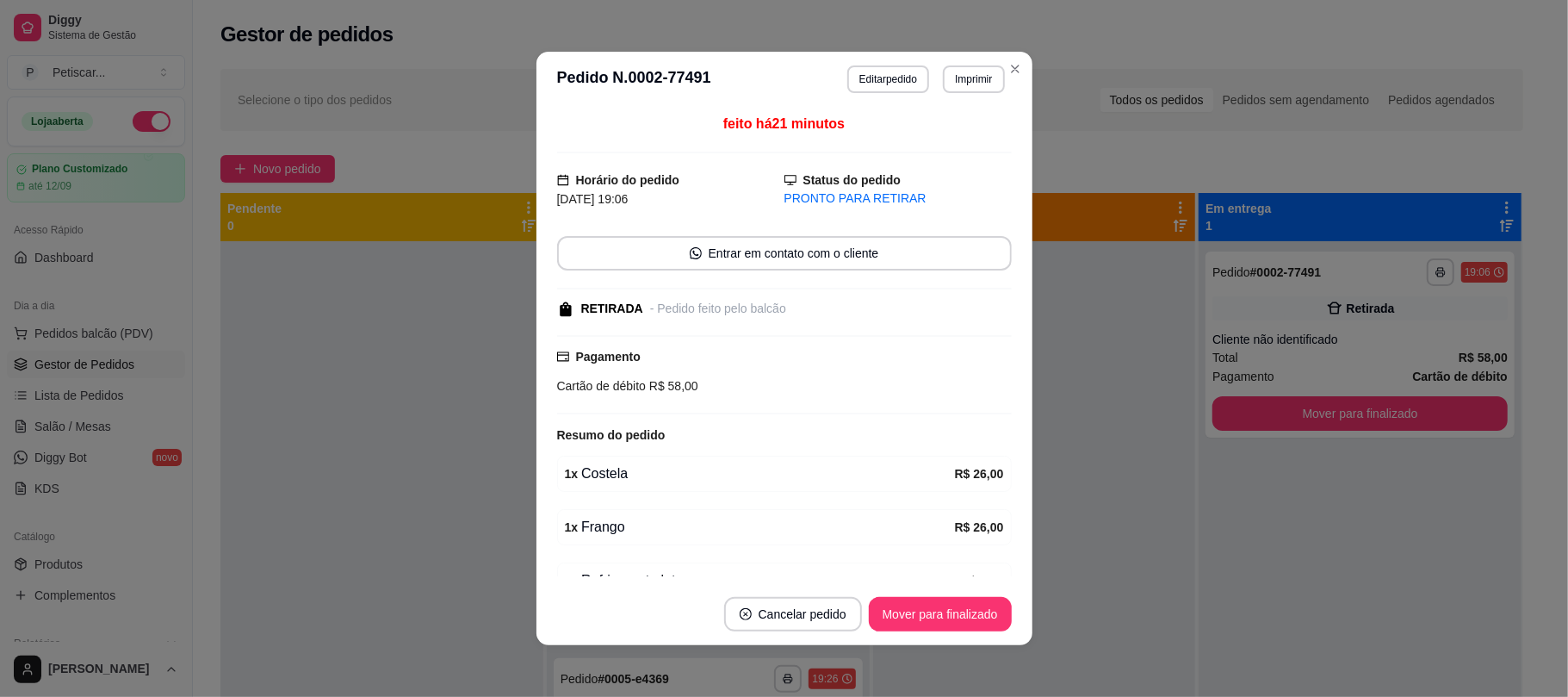
scroll to position [129, 0]
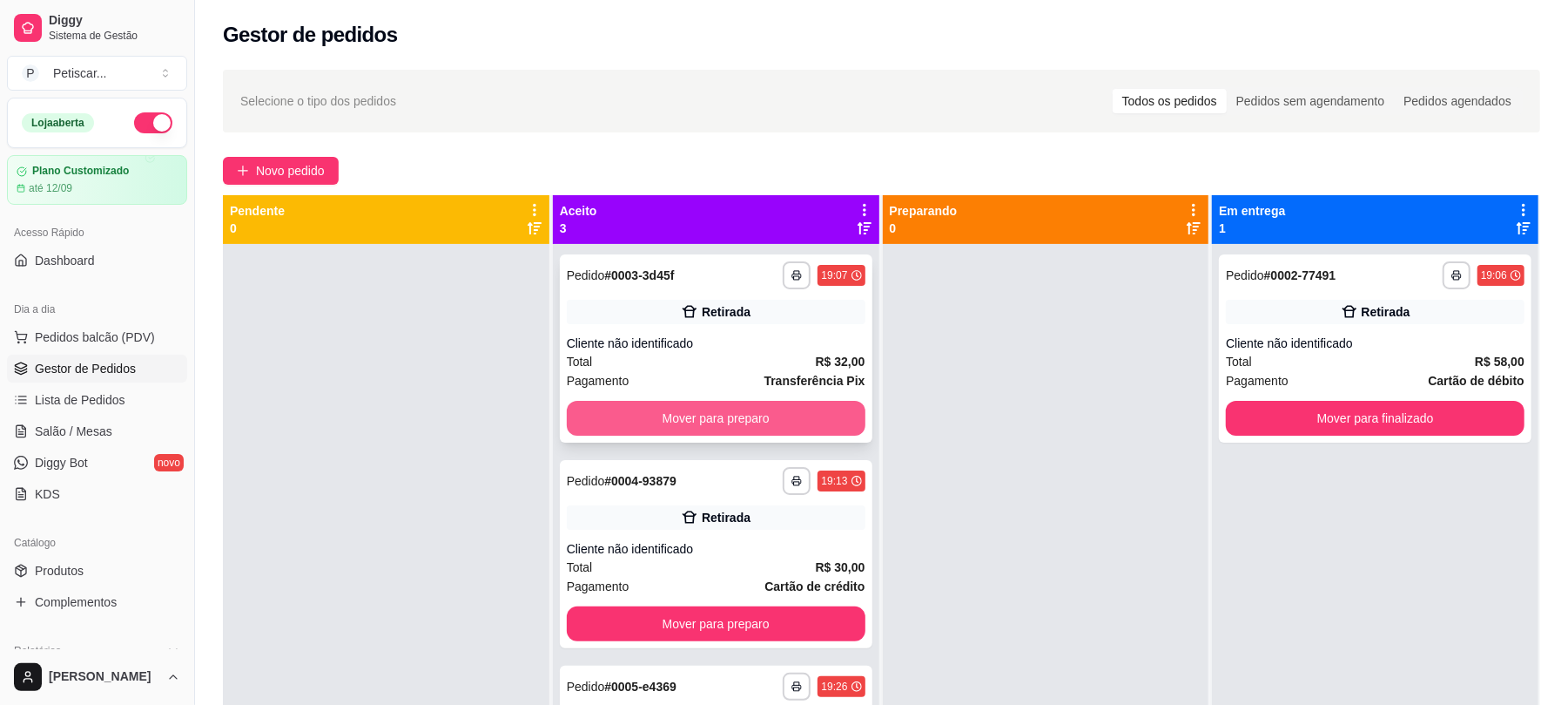
click at [678, 413] on button "Mover para preparo" at bounding box center [716, 418] width 299 height 35
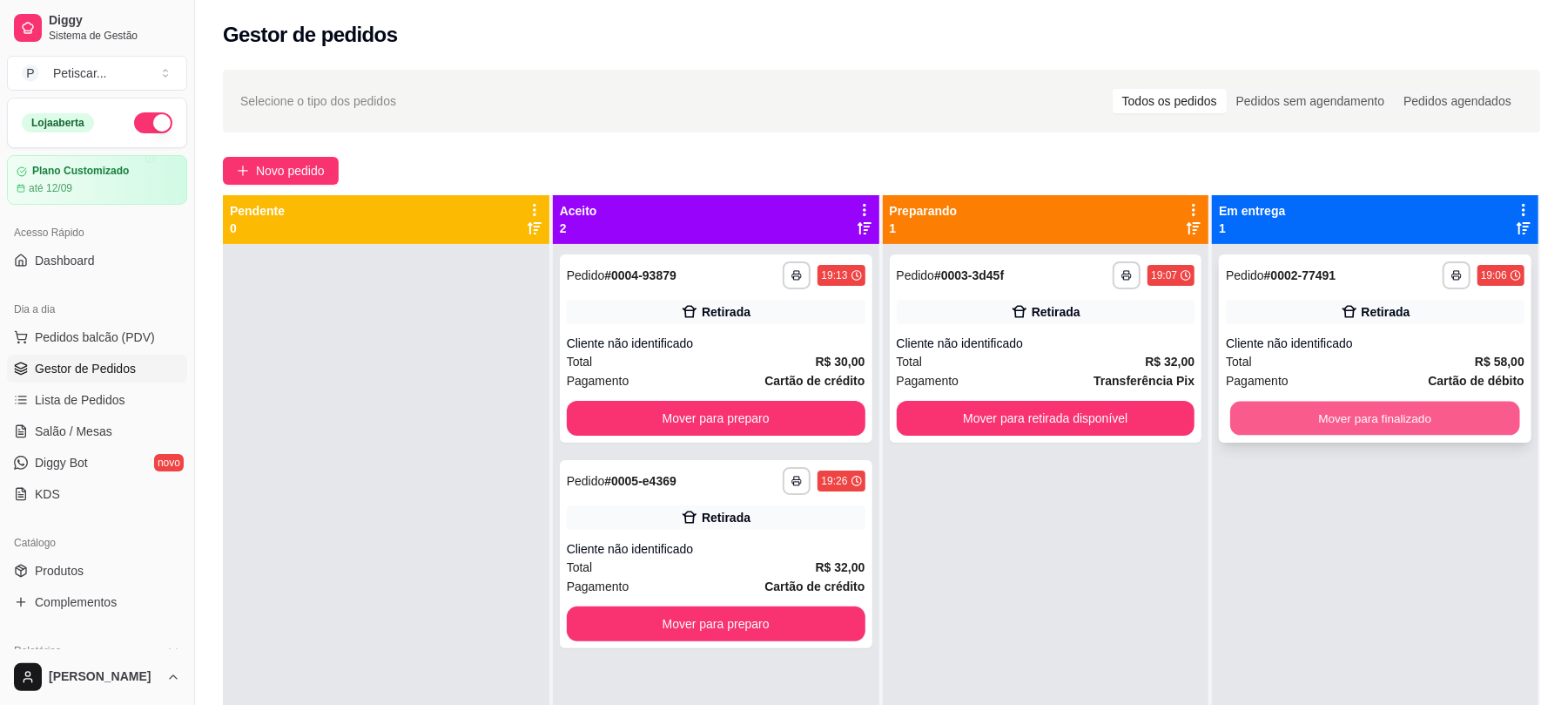
click at [1346, 415] on button "Mover para finalizado" at bounding box center [1375, 419] width 289 height 34
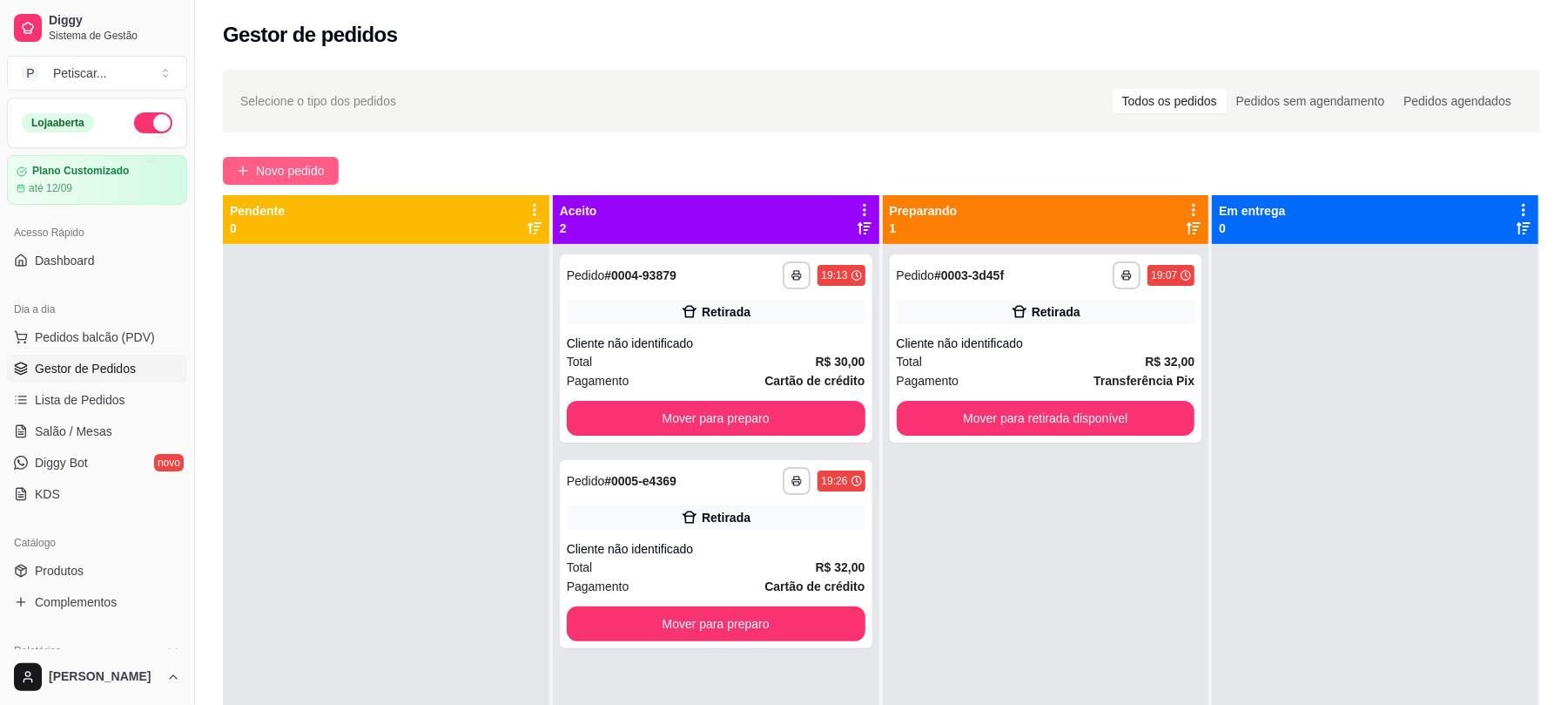
click at [338, 165] on button "Novo pedido" at bounding box center [280, 171] width 115 height 28
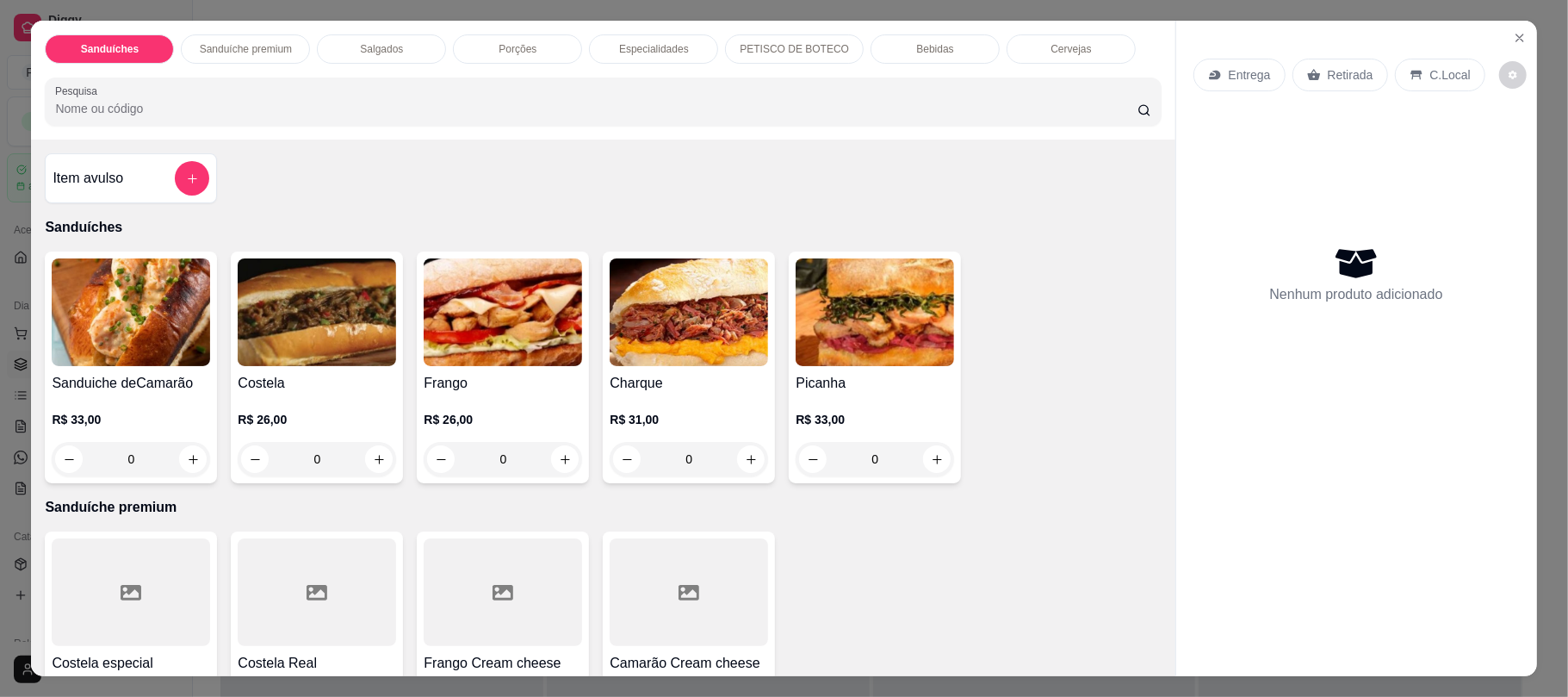
click at [1033, 49] on div "Cervejas" at bounding box center [1071, 49] width 129 height 29
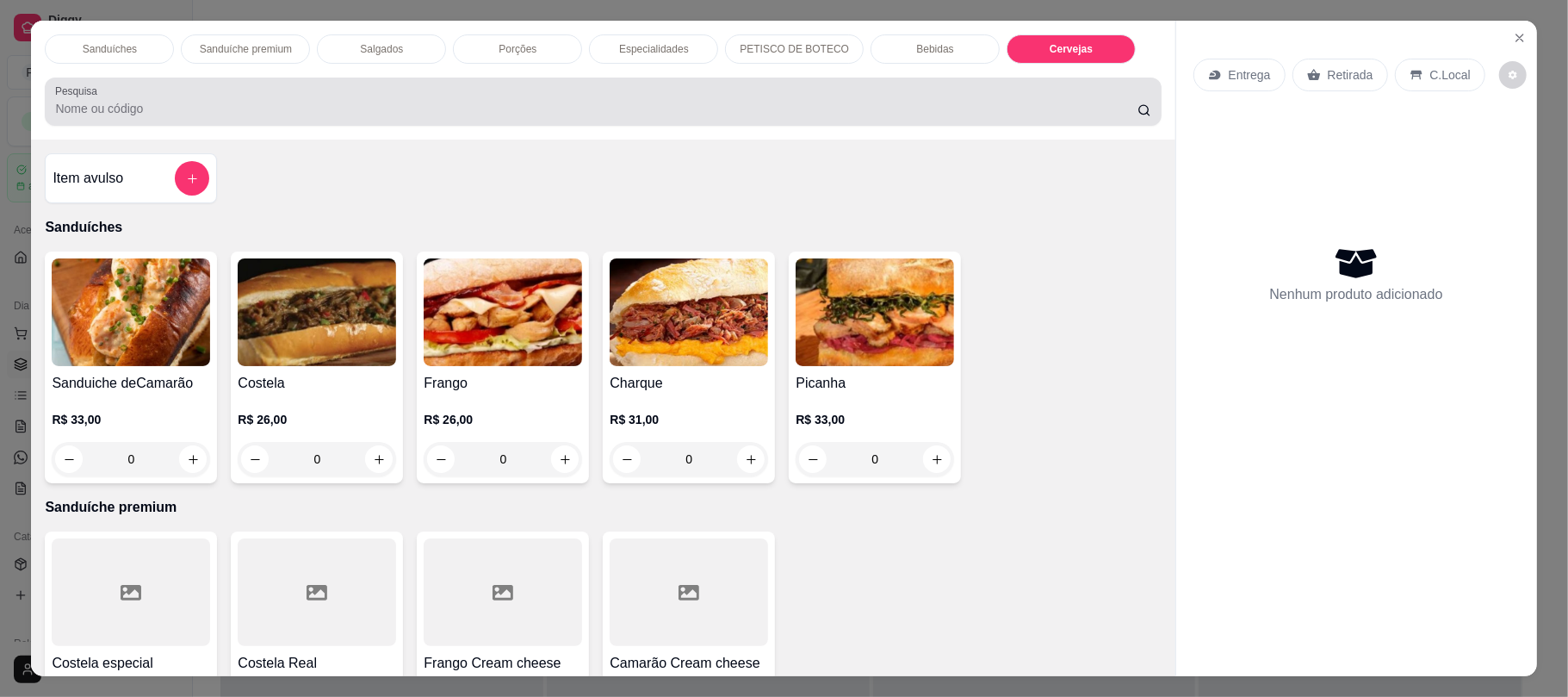
scroll to position [34, 0]
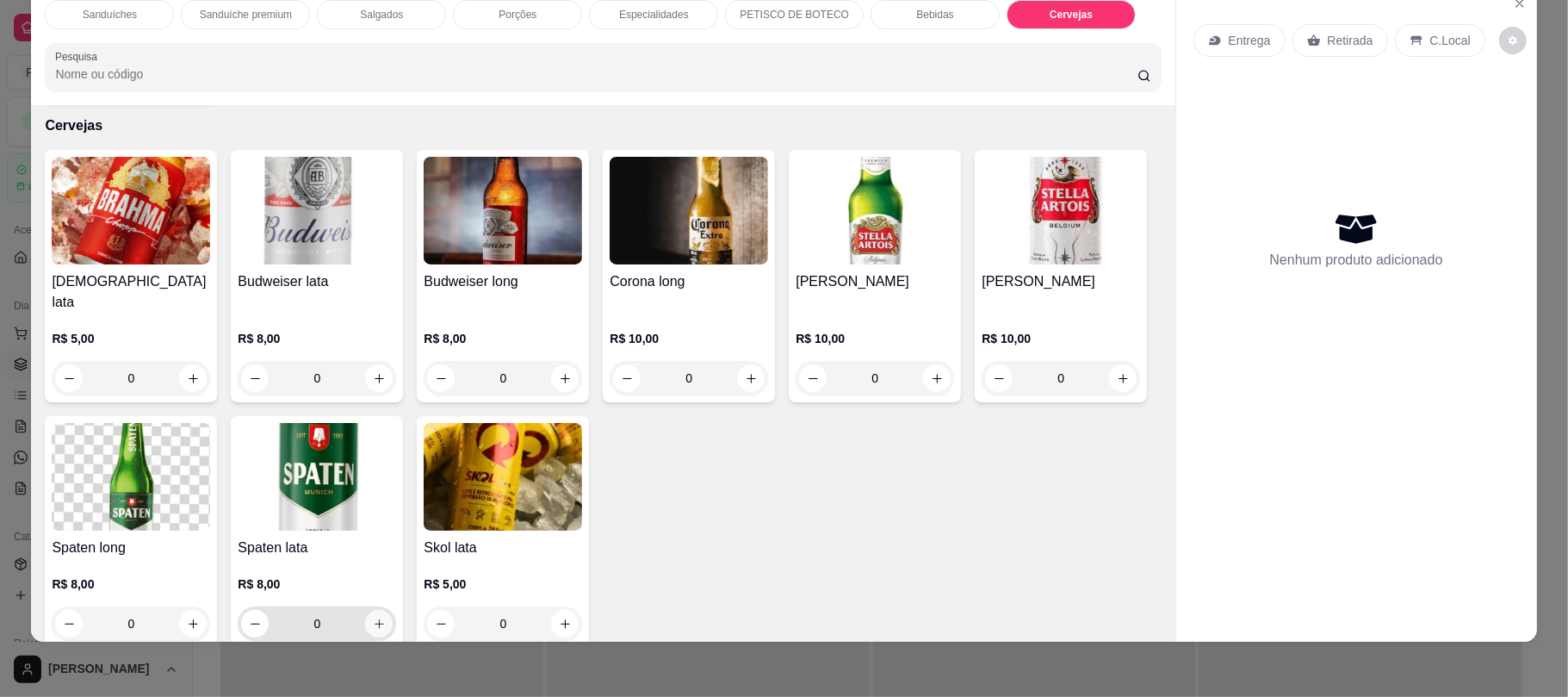
click at [392, 611] on div "0" at bounding box center [316, 623] width 151 height 34
click at [392, 611] on button "increase-product-quantity" at bounding box center [379, 624] width 27 height 27
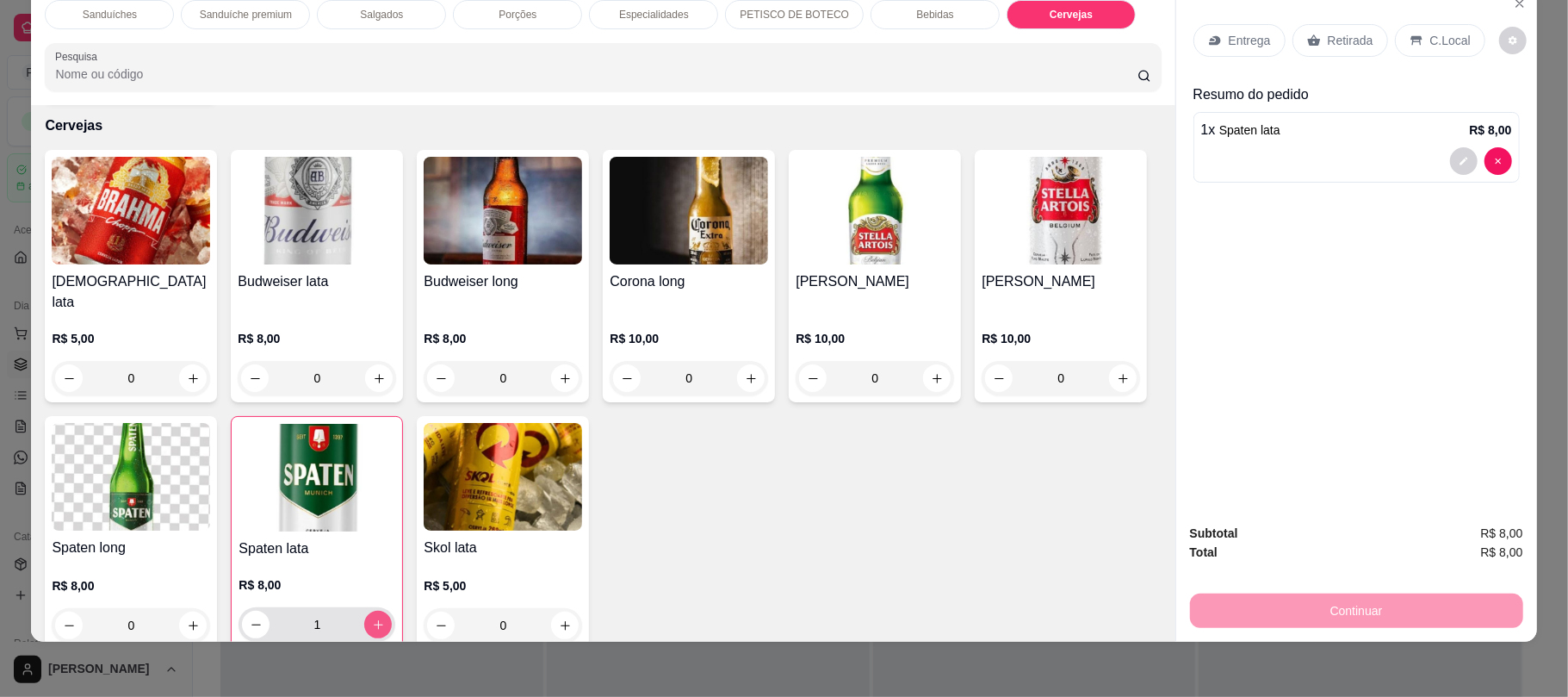
type input "1"
click at [1307, 53] on div "Retirada" at bounding box center [1341, 41] width 96 height 33
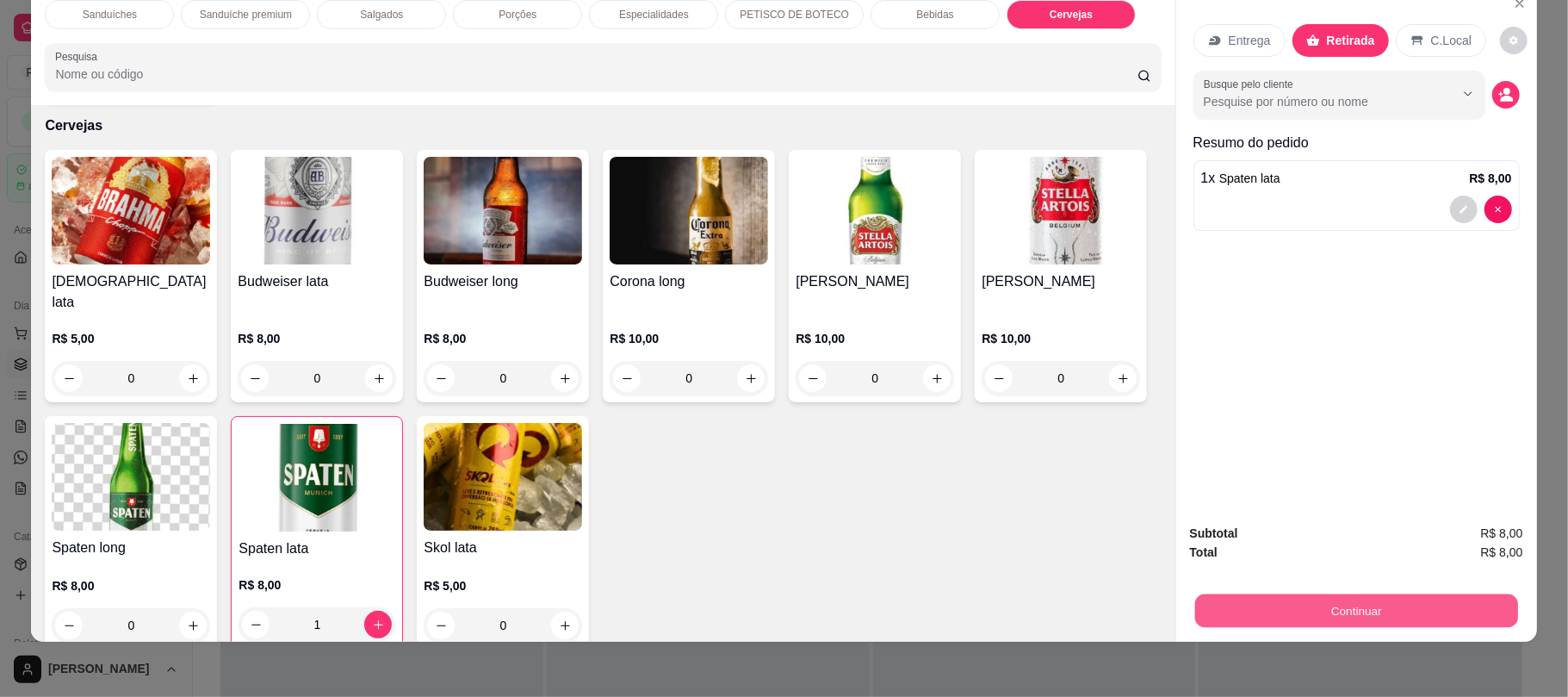
click at [1274, 597] on button "Continuar" at bounding box center [1355, 610] width 323 height 33
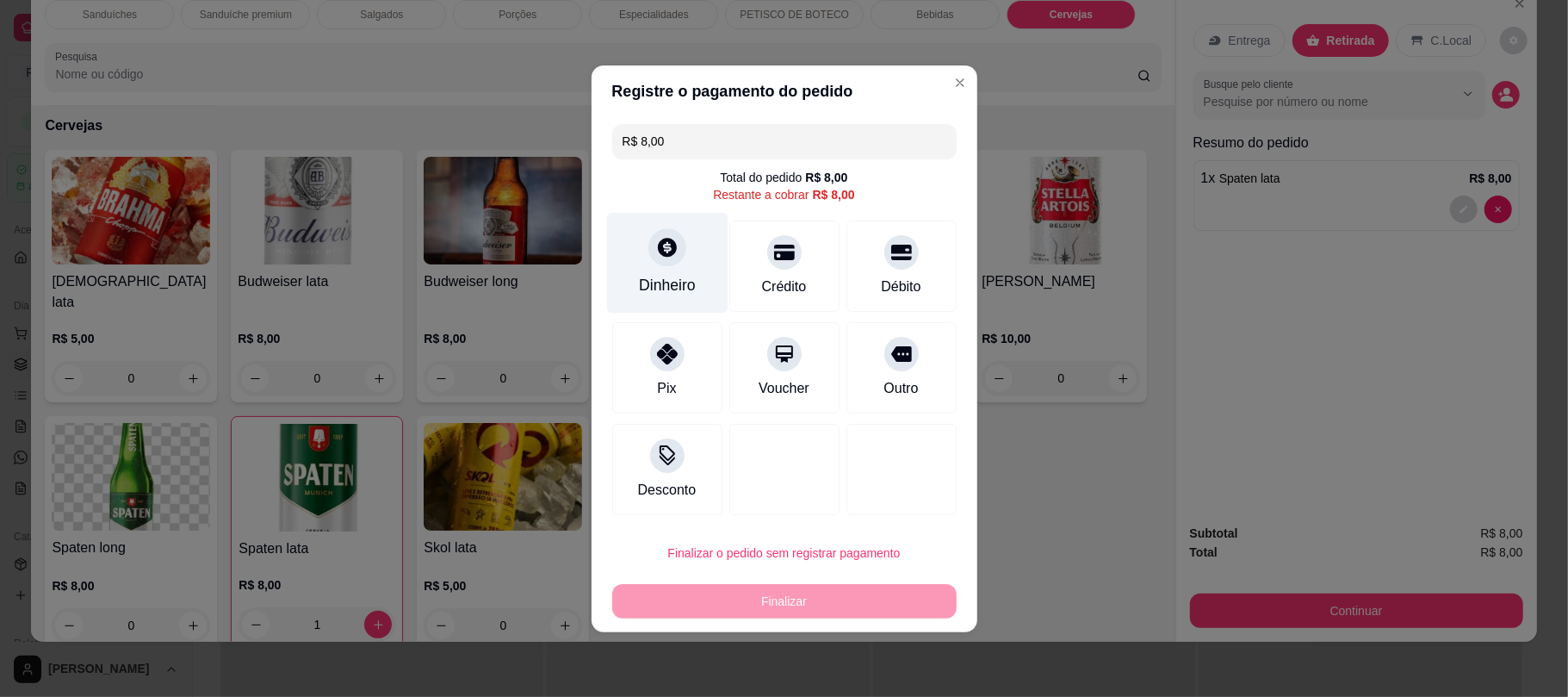
click at [707, 256] on div "Dinheiro" at bounding box center [666, 262] width 121 height 101
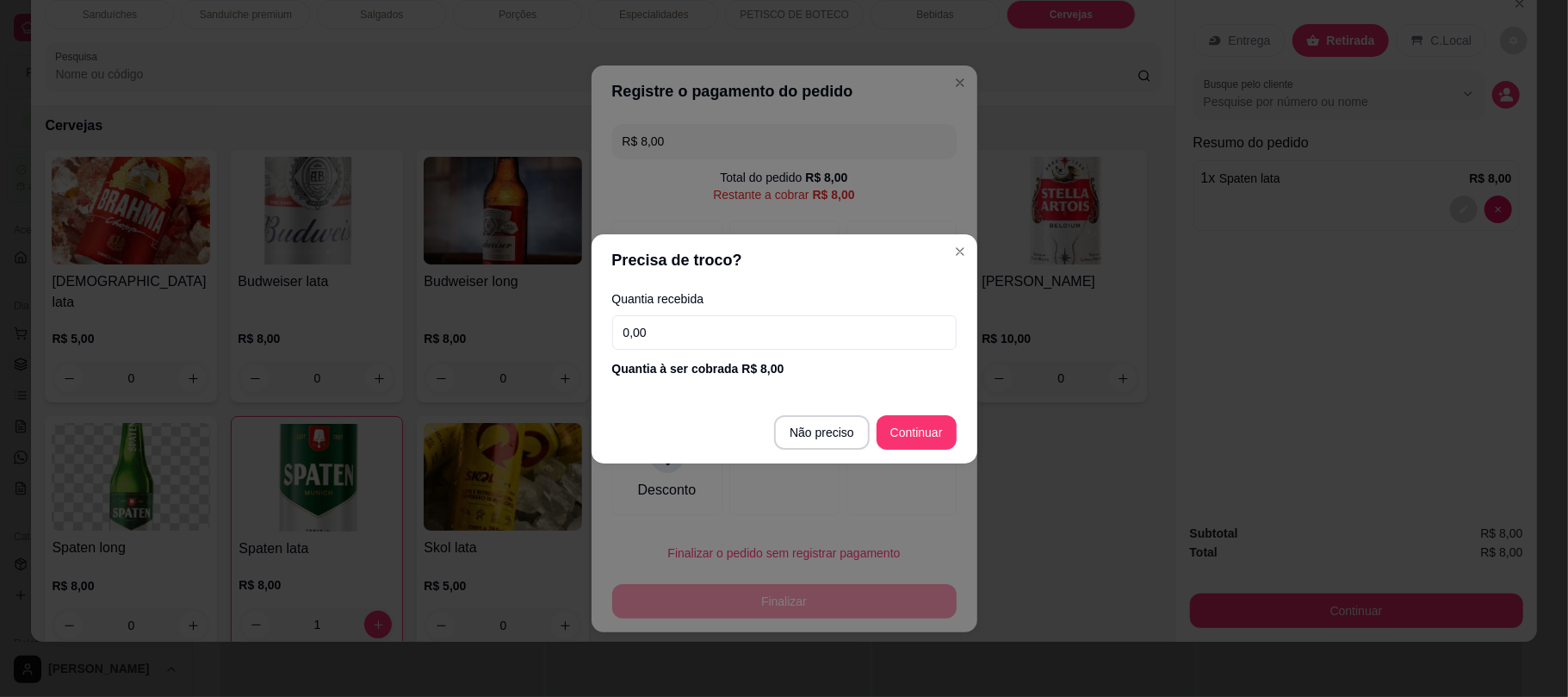
click at [714, 334] on input "0,00" at bounding box center [784, 332] width 344 height 34
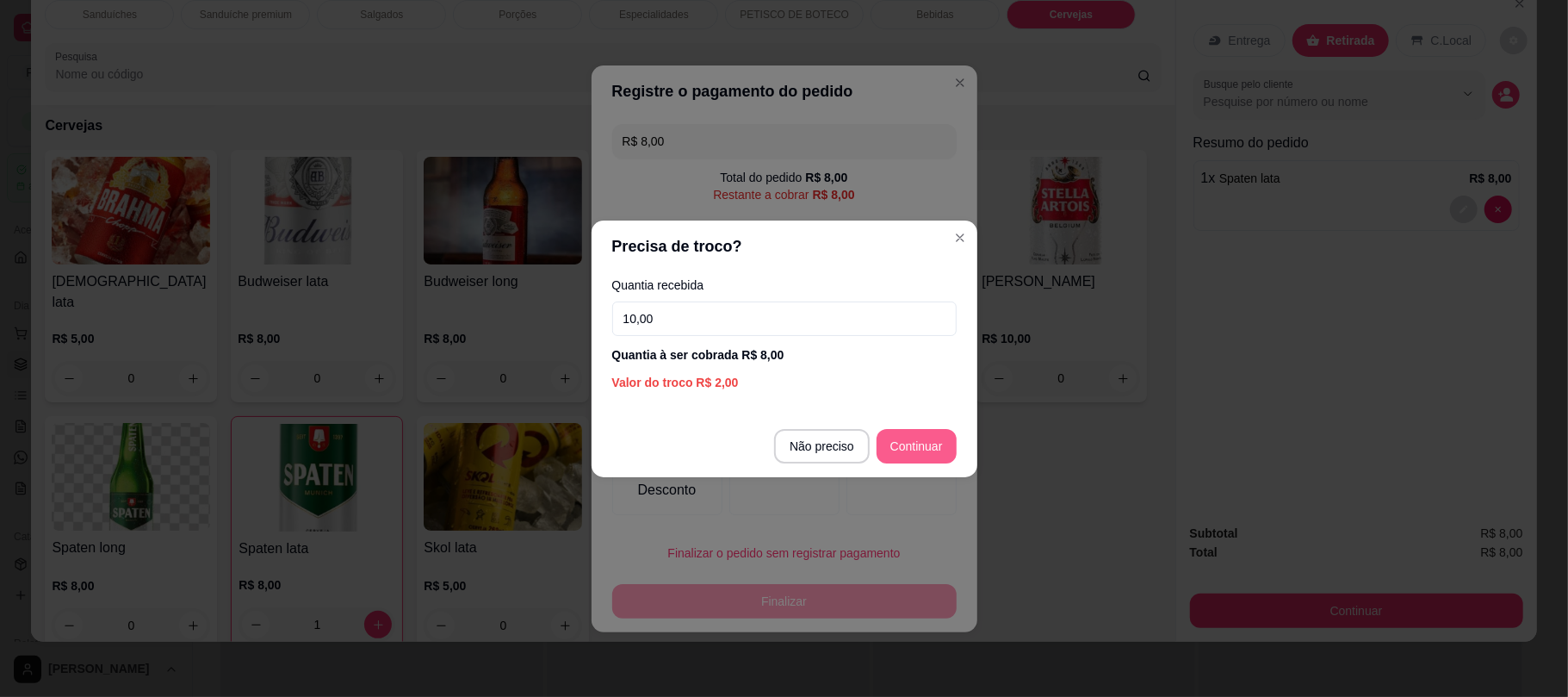
type input "10,00"
type input "R$ 0,00"
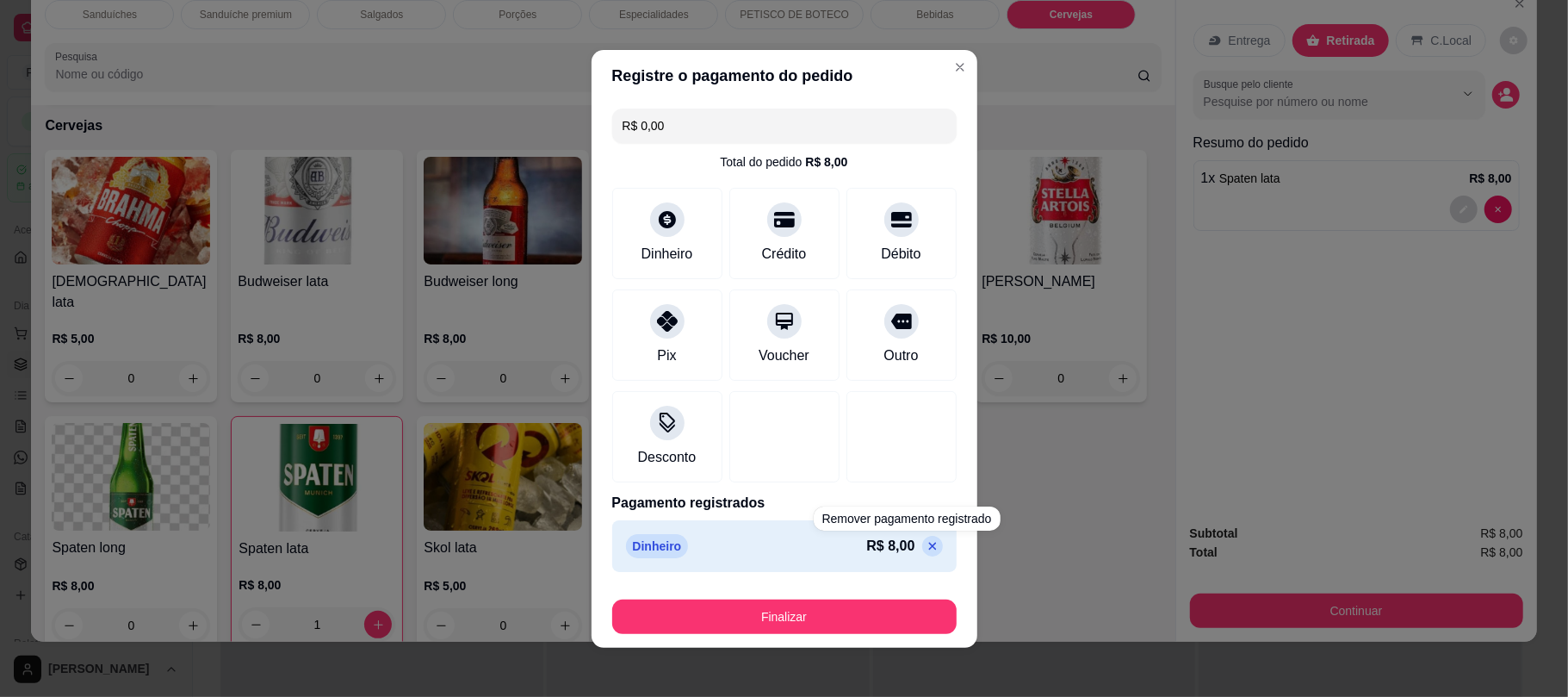
click at [883, 597] on div "Finalizar" at bounding box center [784, 613] width 344 height 41
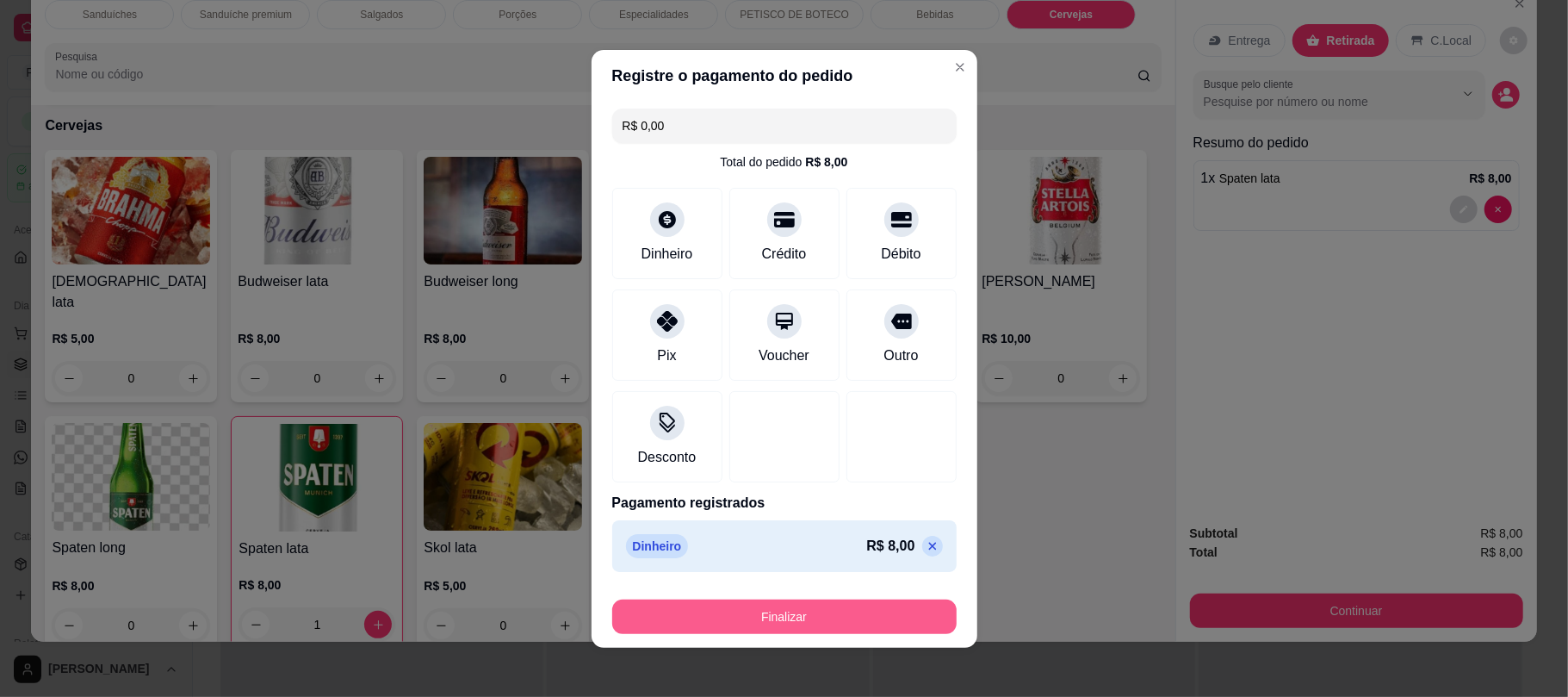
click at [878, 626] on button "Finalizar" at bounding box center [784, 616] width 344 height 34
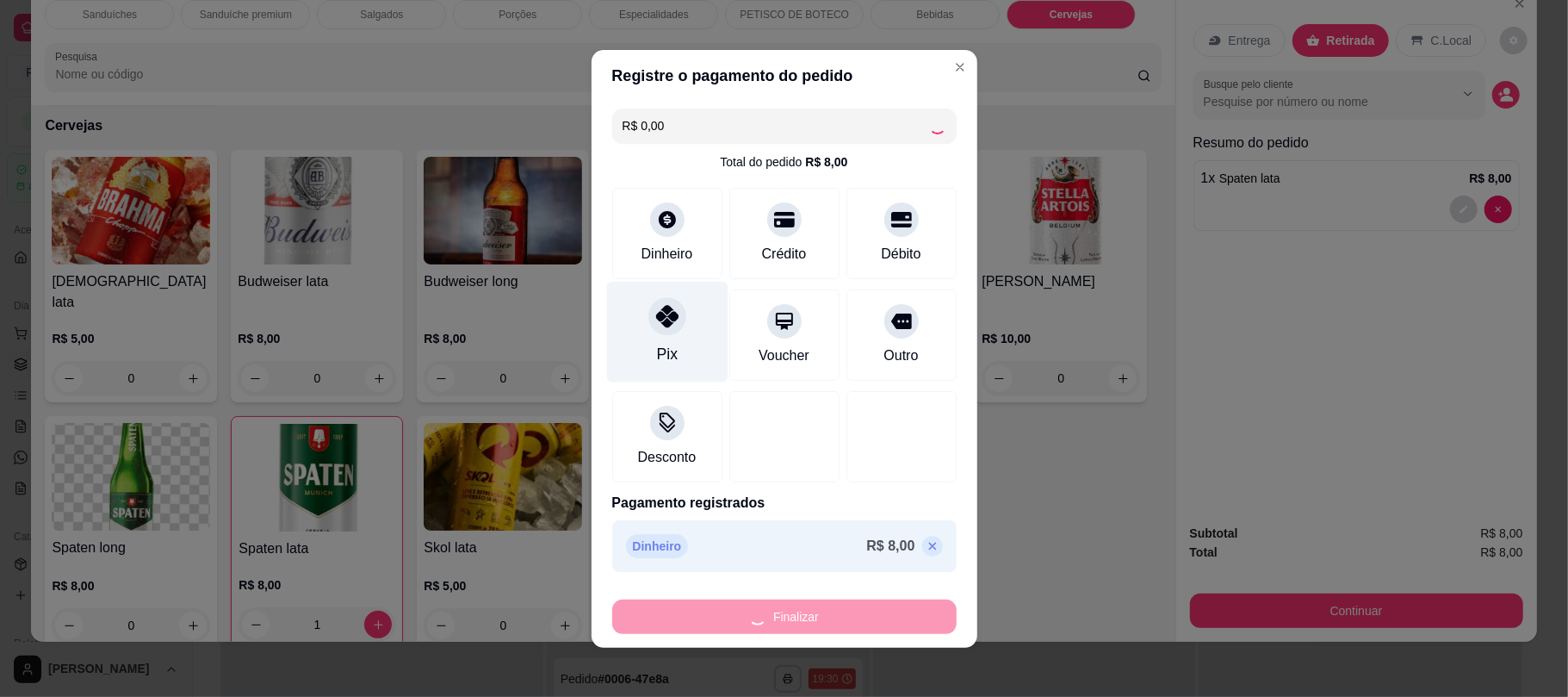
type input "0"
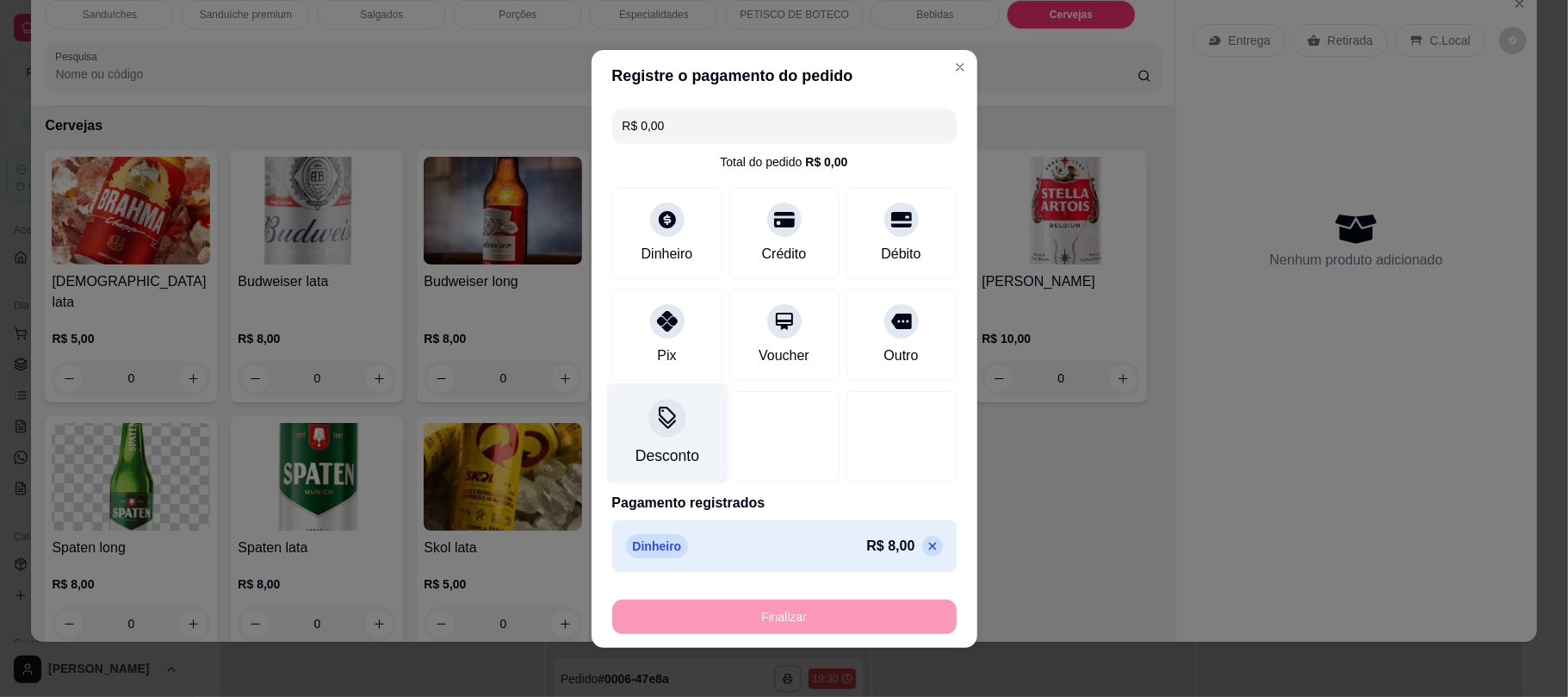
type input "-R$ 8,00"
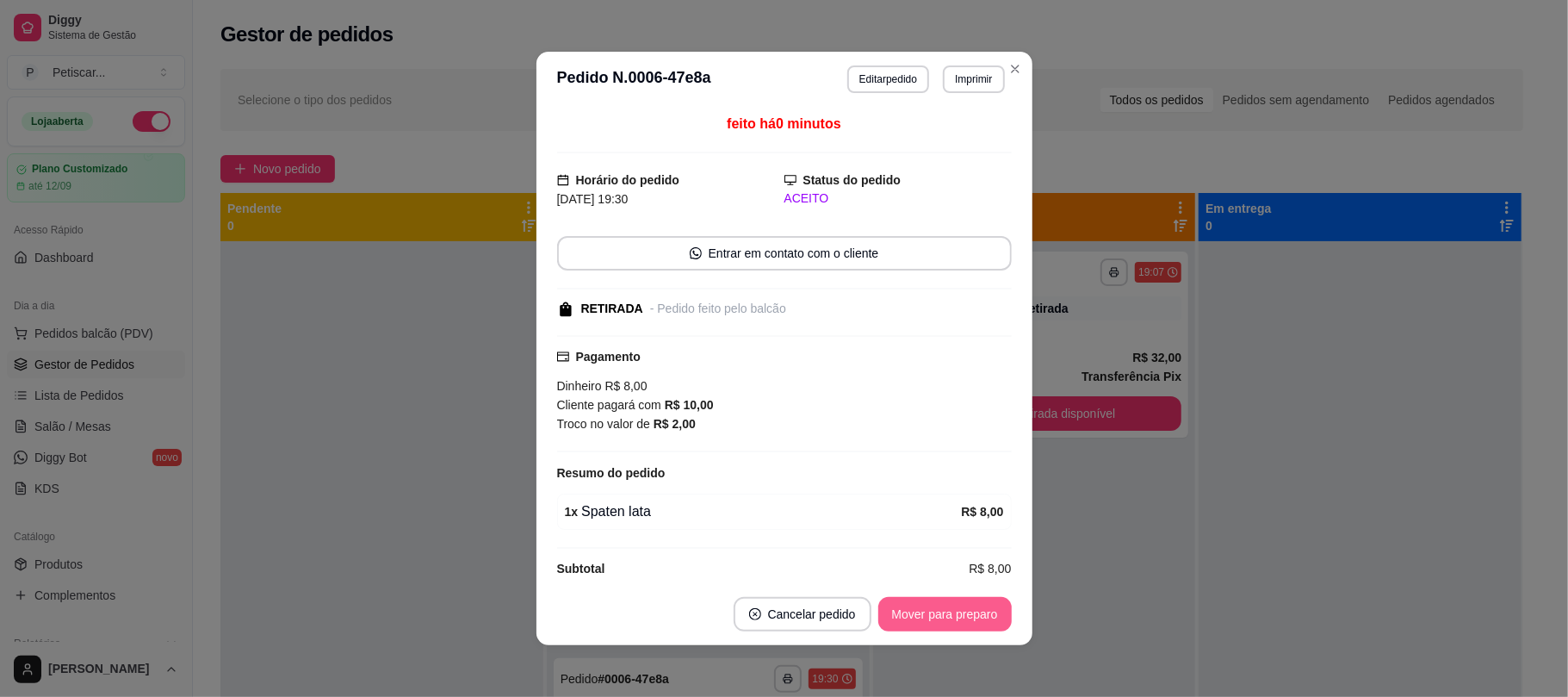
click at [968, 613] on button "Mover para preparo" at bounding box center [945, 614] width 134 height 34
click at [968, 613] on div "Mover para preparo" at bounding box center [933, 614] width 158 height 34
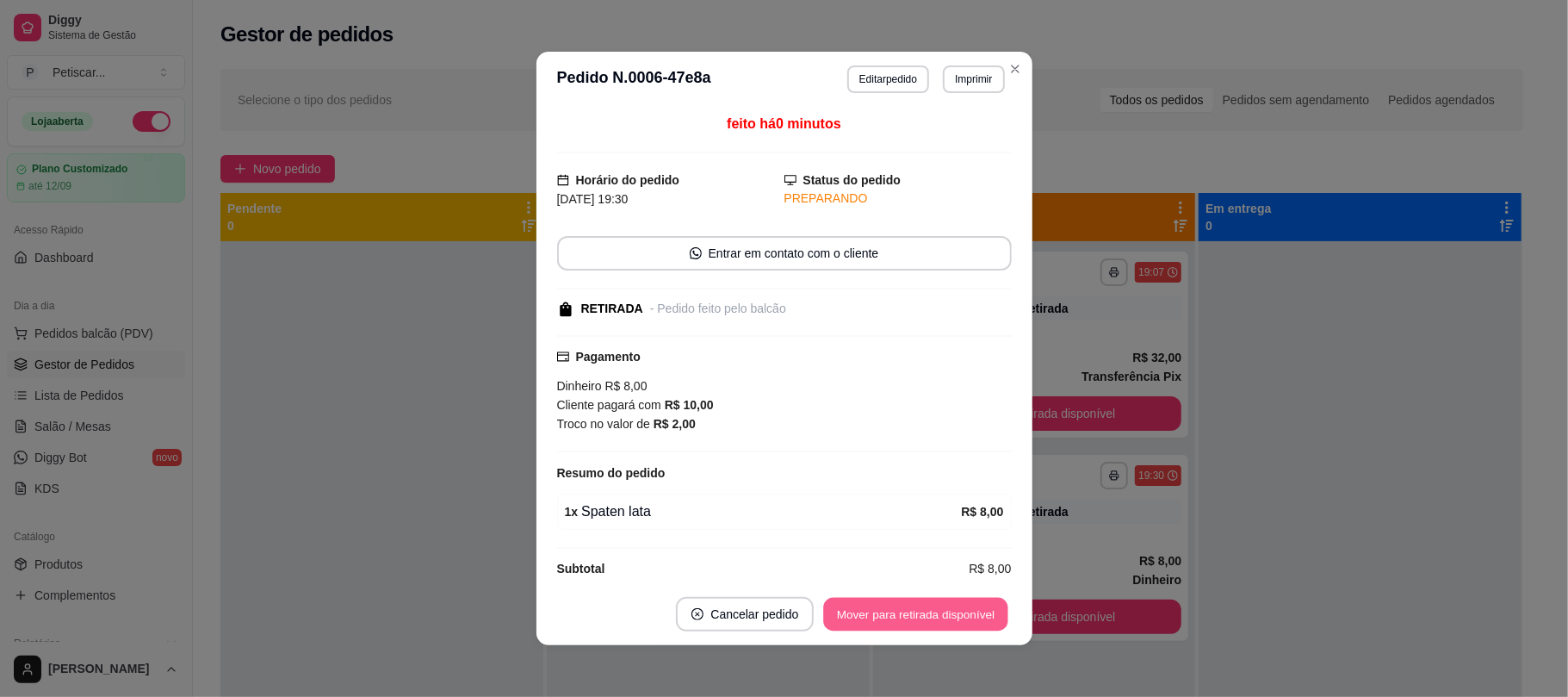
click at [968, 613] on button "Mover para retirada disponível" at bounding box center [916, 614] width 184 height 33
click at [968, 613] on div "Mover para retirada disponível" at bounding box center [904, 614] width 215 height 34
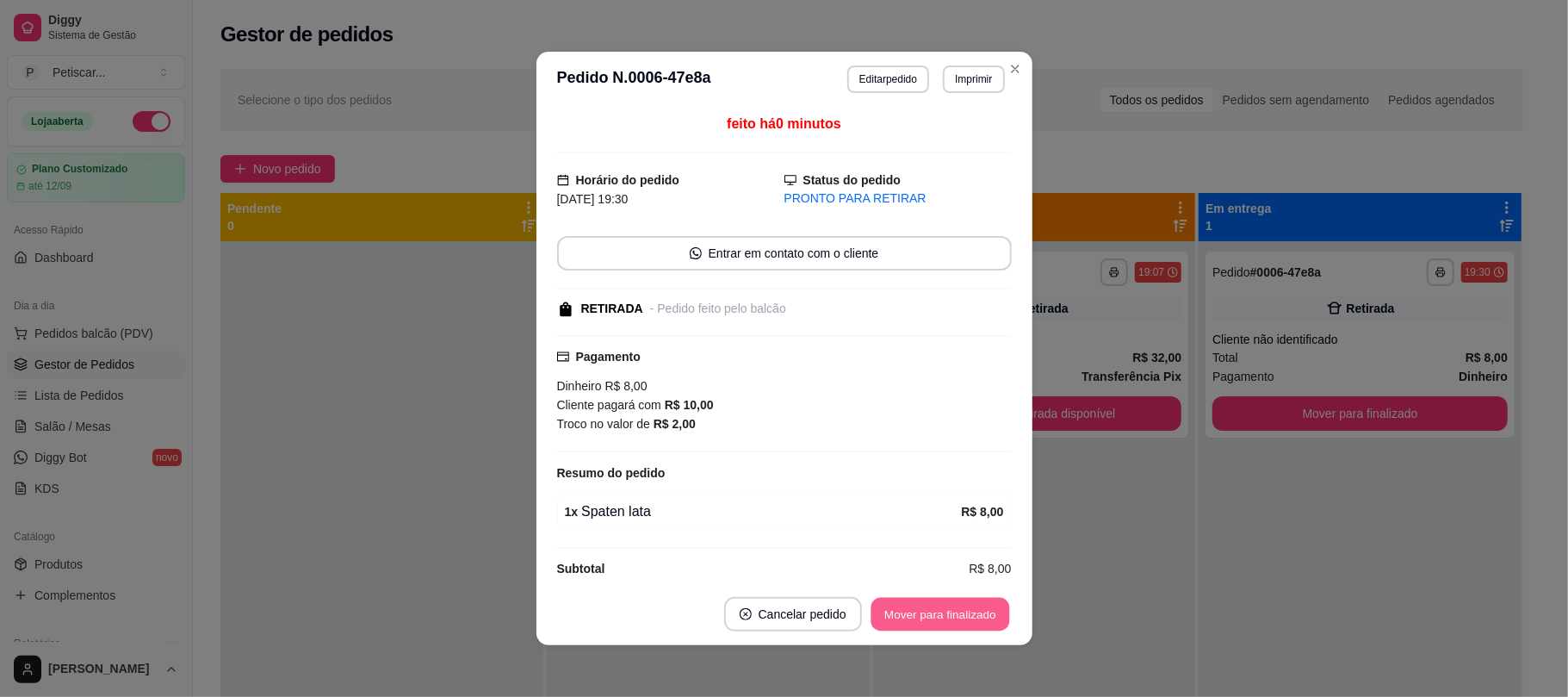
click at [968, 613] on button "Mover para finalizado" at bounding box center [940, 614] width 139 height 33
click at [968, 613] on div "Mover para finalizado" at bounding box center [940, 614] width 143 height 34
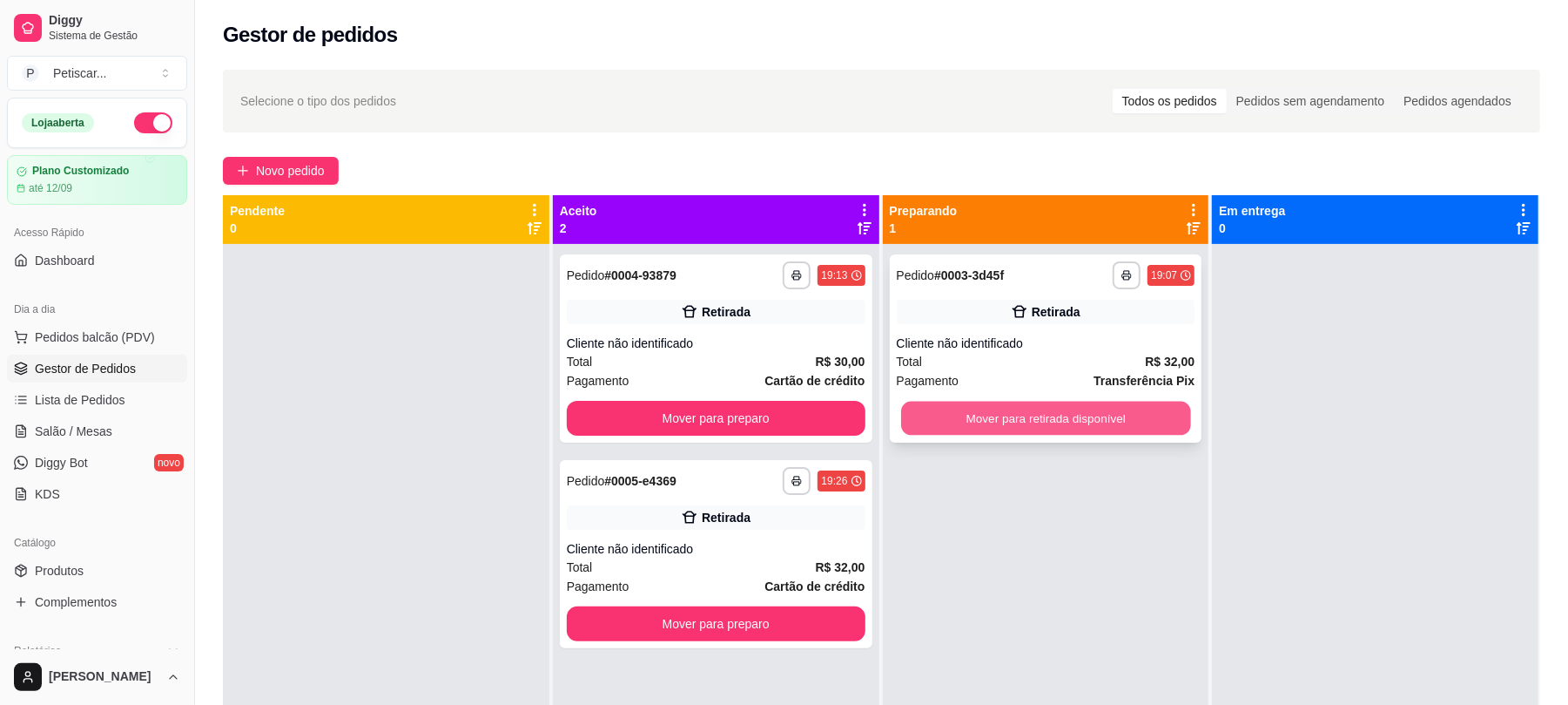
click at [1116, 430] on button "Mover para retirada disponível" at bounding box center [1045, 419] width 289 height 34
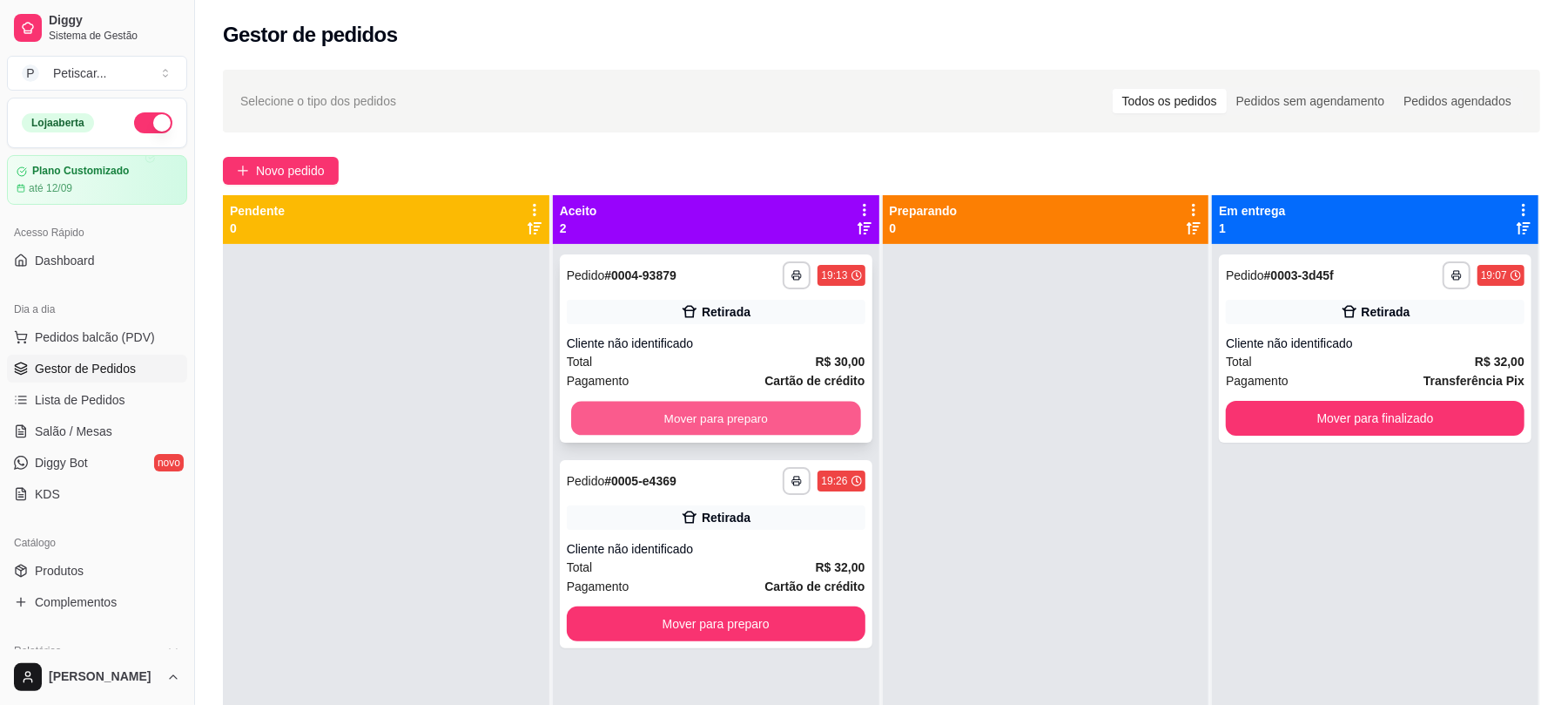
click at [768, 423] on button "Mover para preparo" at bounding box center [715, 419] width 289 height 34
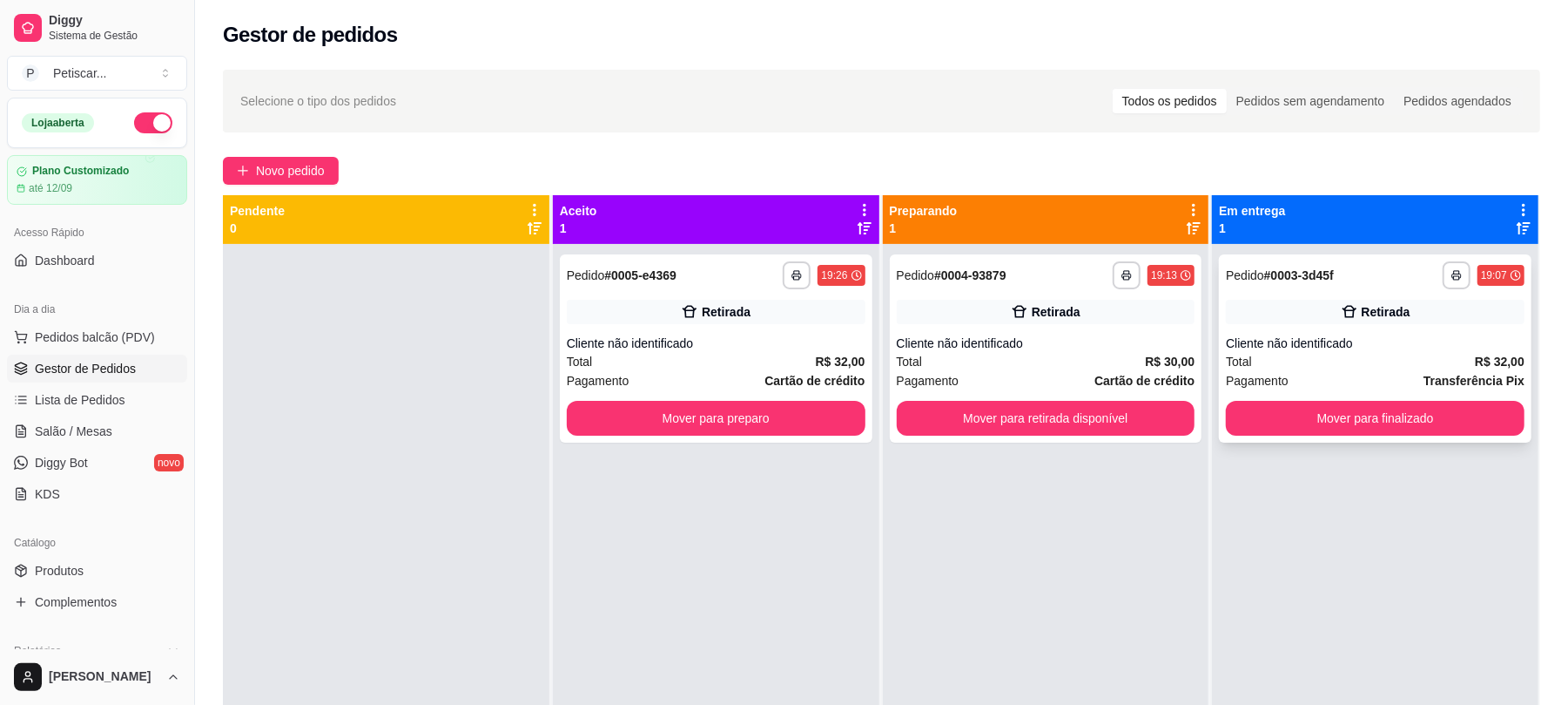
click at [1325, 371] on div "Pagamento Transferência Pix" at bounding box center [1376, 380] width 299 height 19
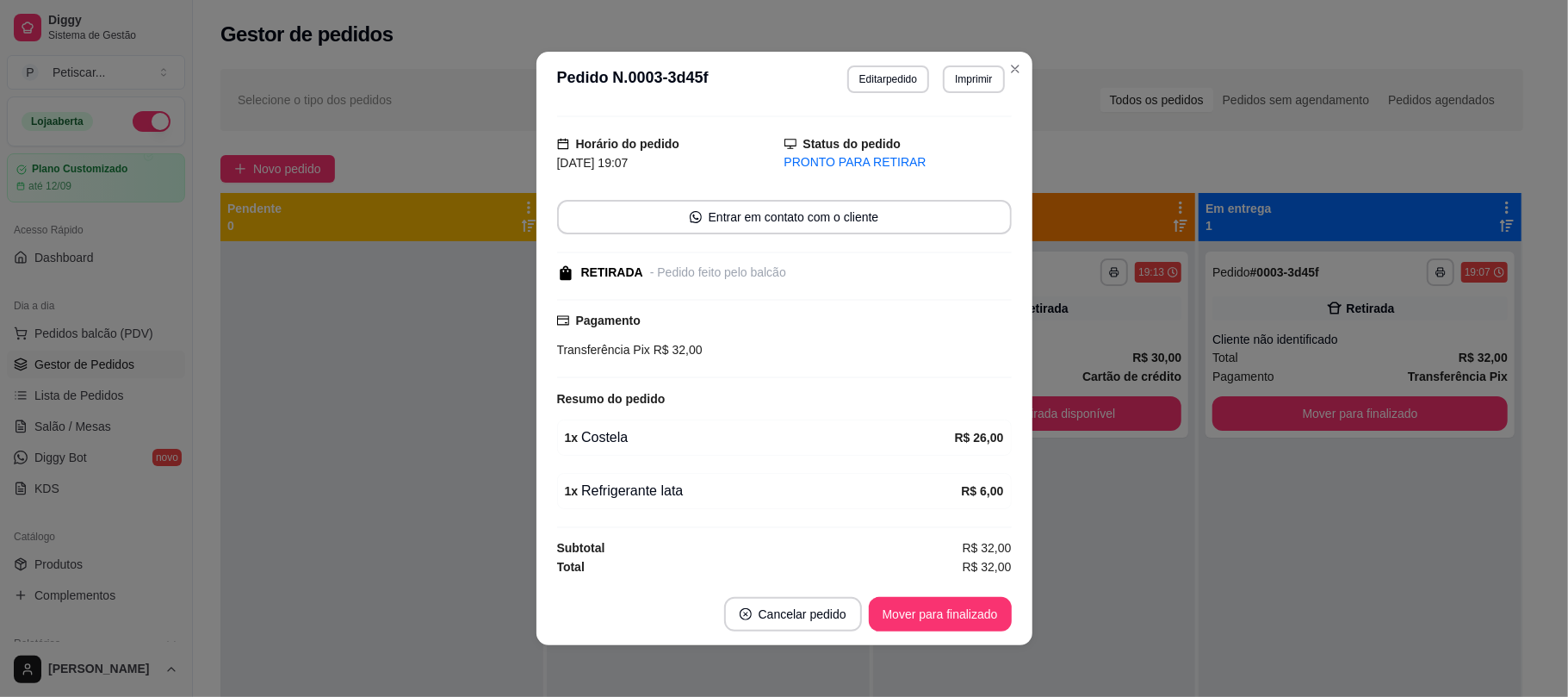
scroll to position [41, 0]
click at [976, 625] on button "Mover para finalizado" at bounding box center [940, 614] width 139 height 33
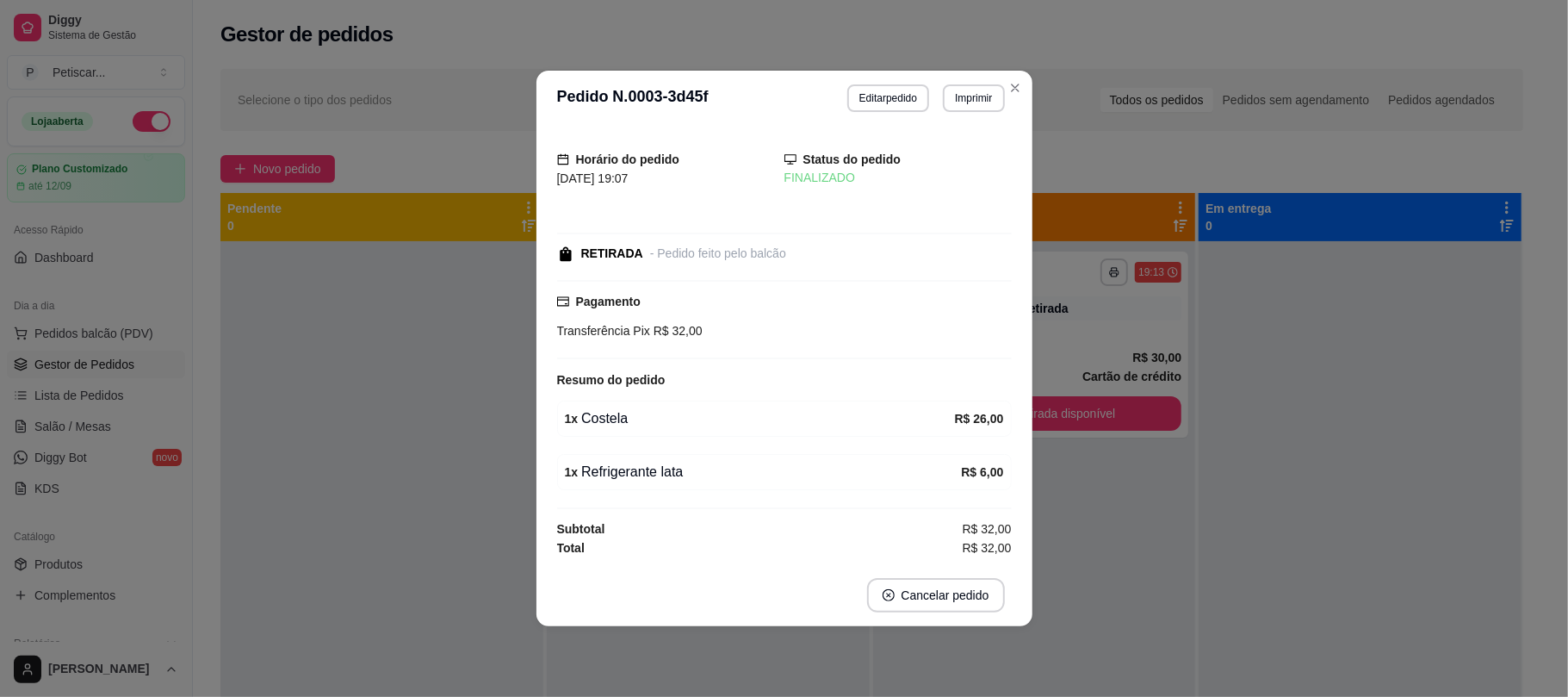
scroll to position [0, 0]
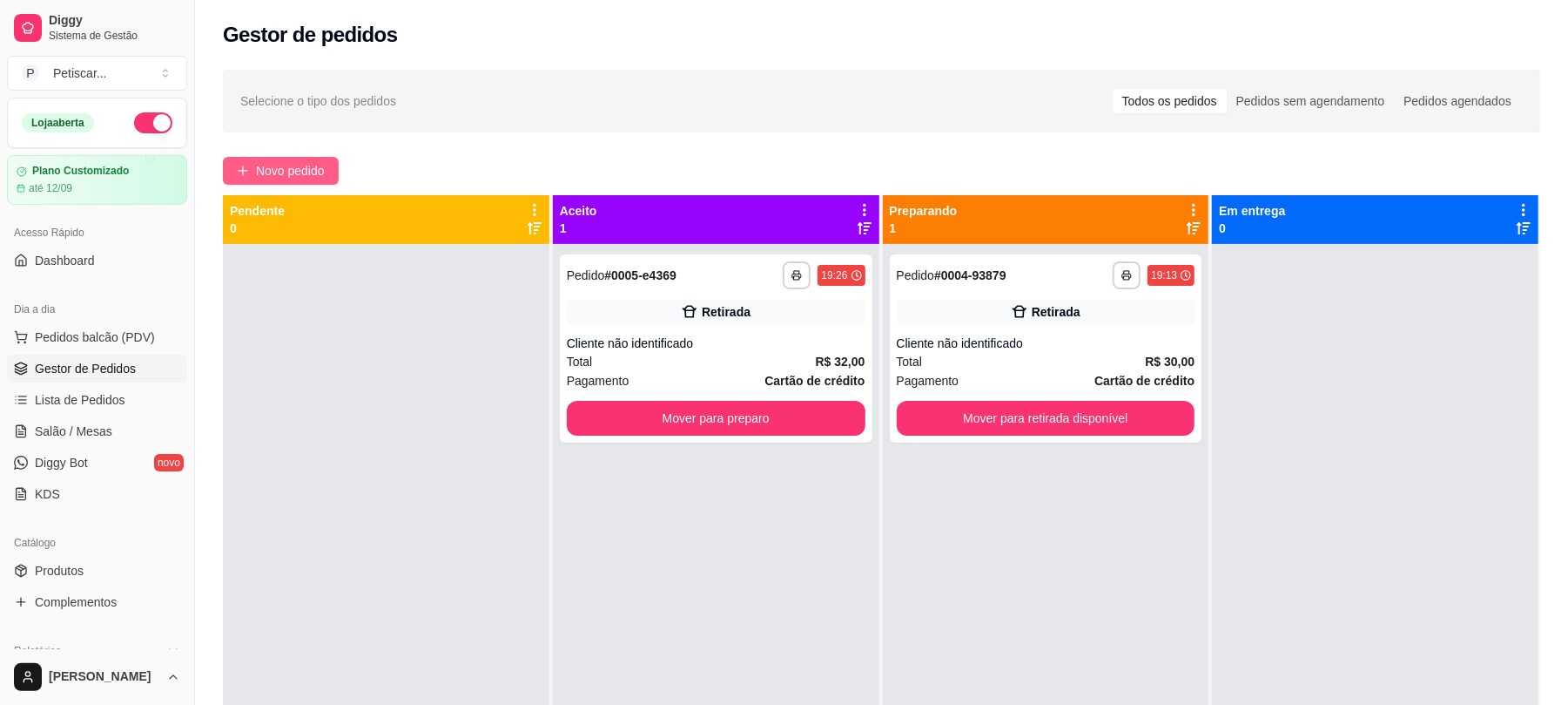
click at [304, 160] on button "Novo pedido" at bounding box center [280, 171] width 115 height 28
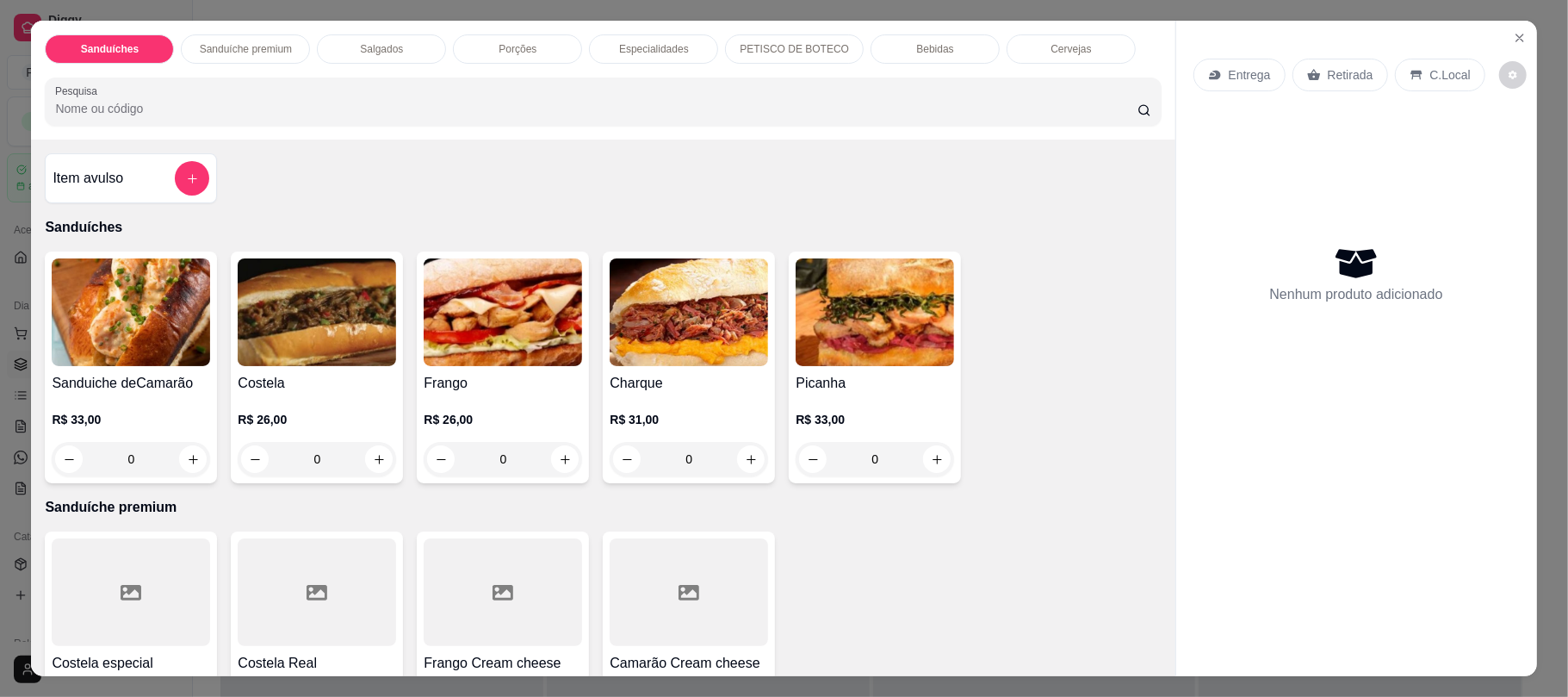
click at [181, 460] on div "0" at bounding box center [131, 459] width 158 height 34
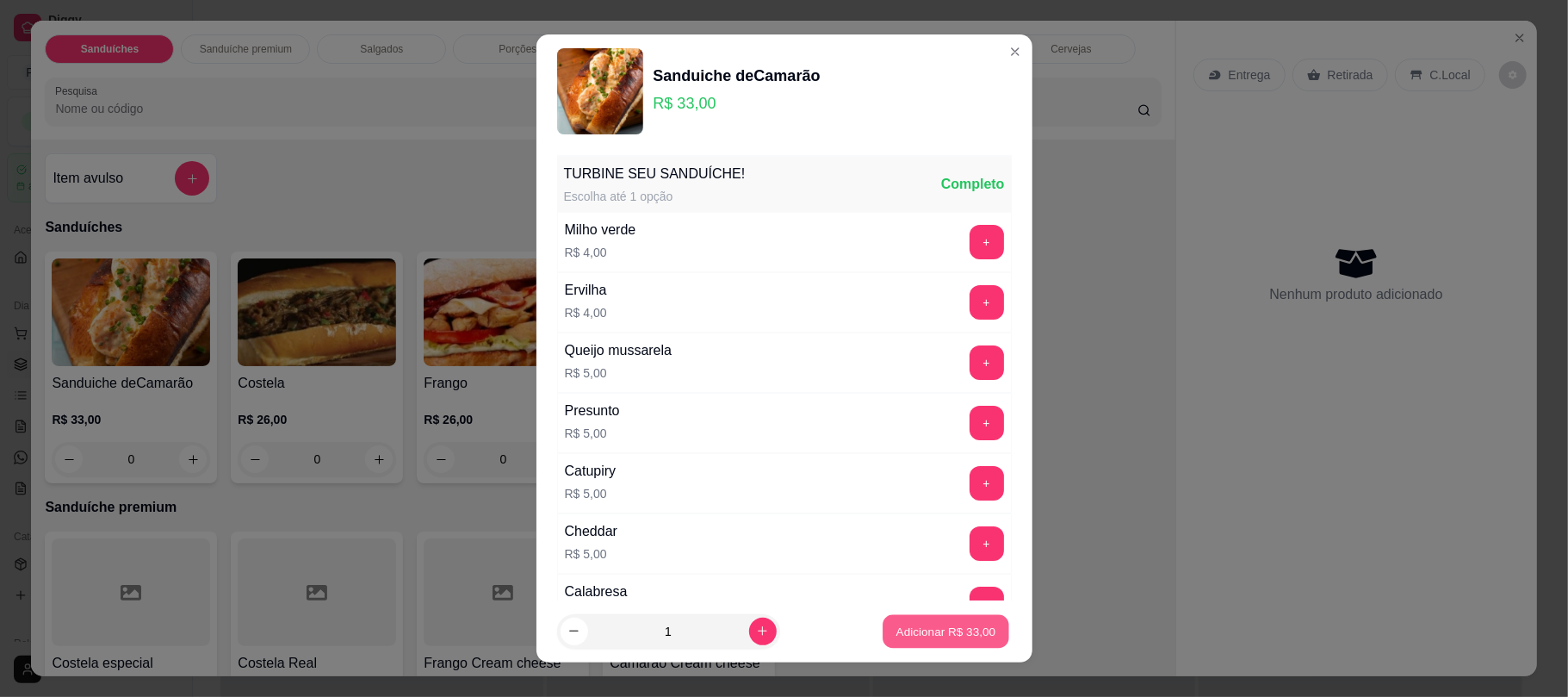
click at [927, 621] on button "Adicionar R$ 33,00" at bounding box center [946, 631] width 127 height 33
type input "1"
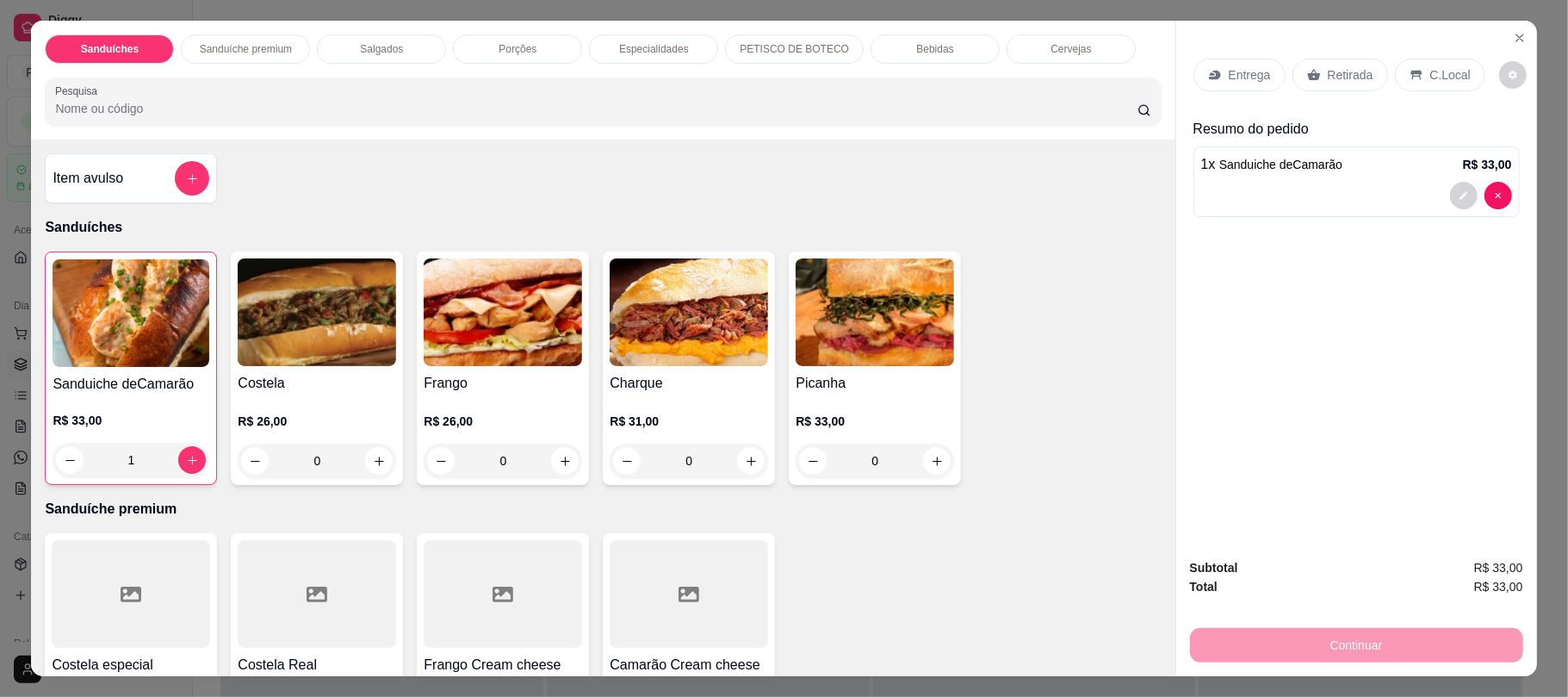
click at [1333, 92] on div "Retirada" at bounding box center [1341, 75] width 96 height 33
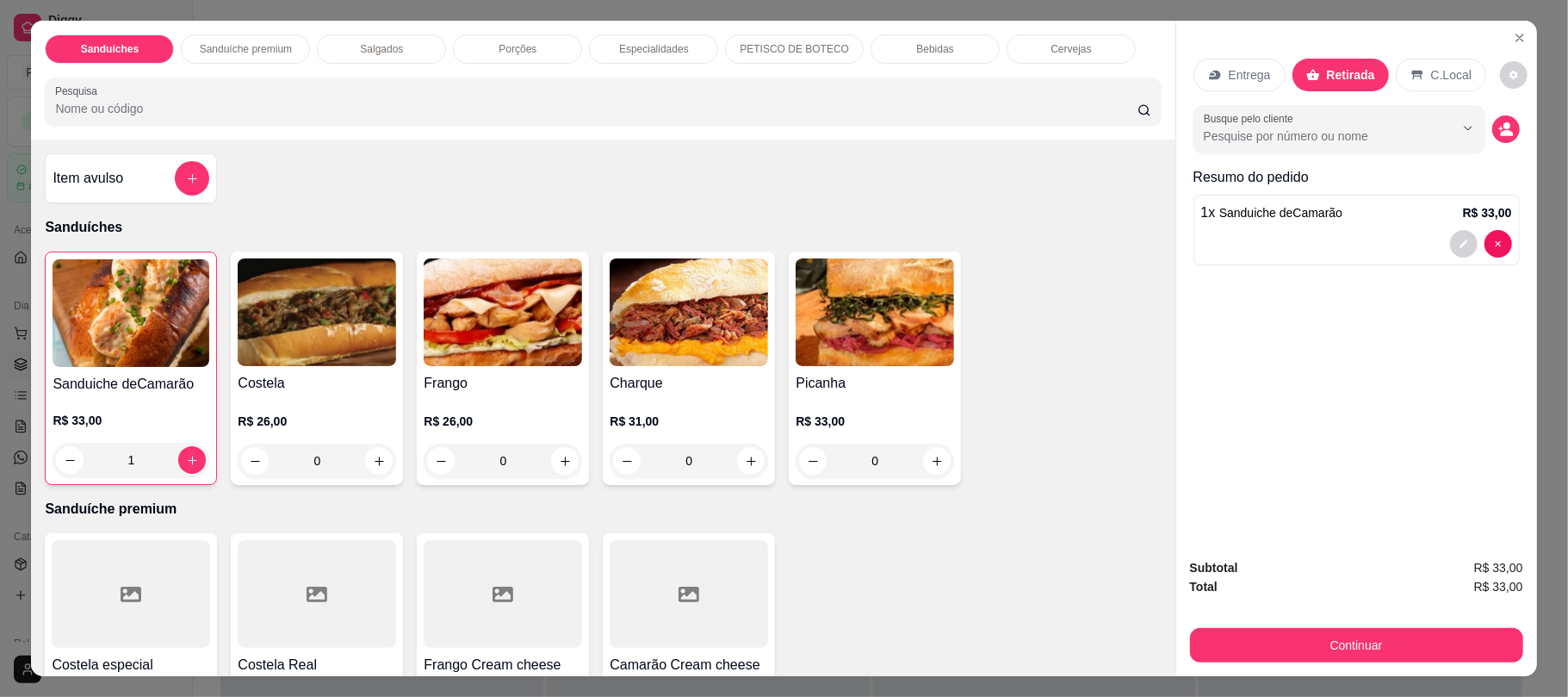
click at [920, 53] on p "Bebidas" at bounding box center [935, 49] width 37 height 14
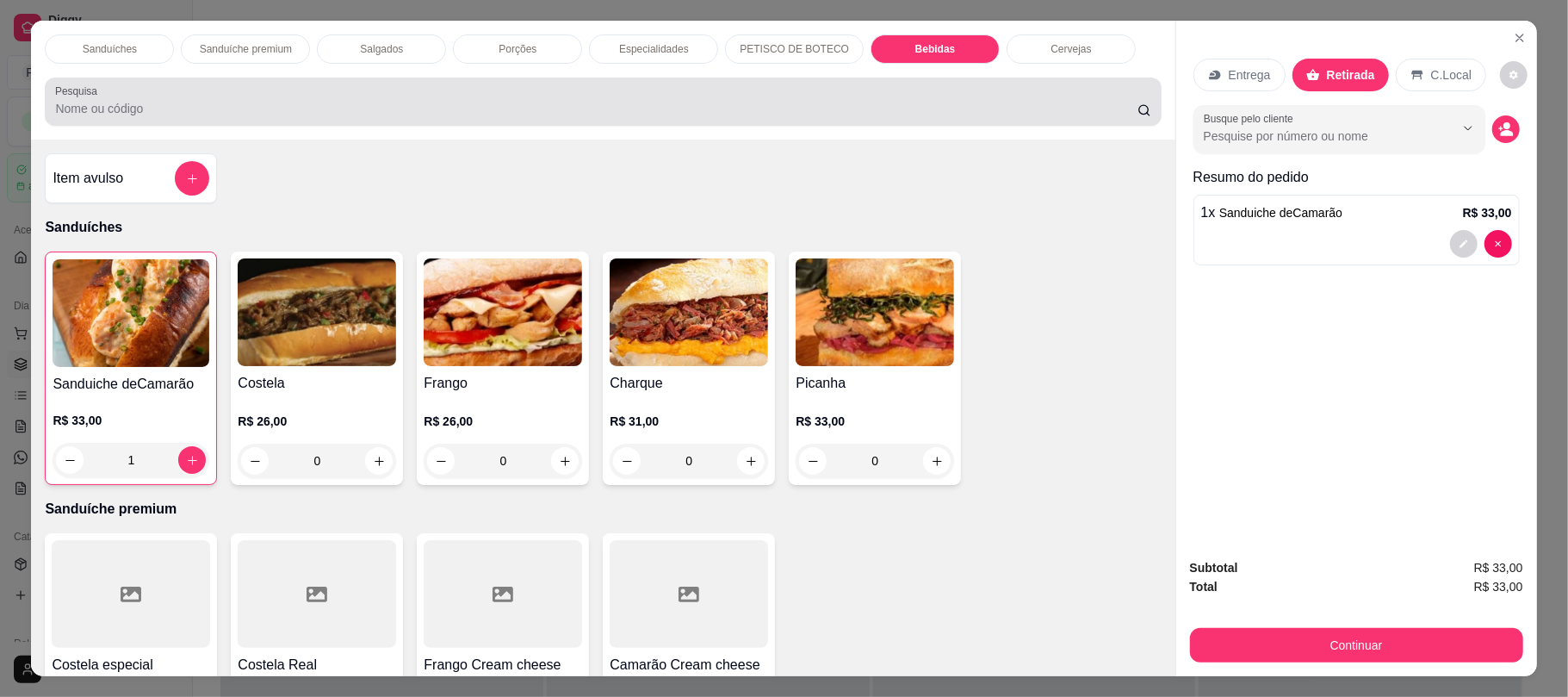
scroll to position [34, 0]
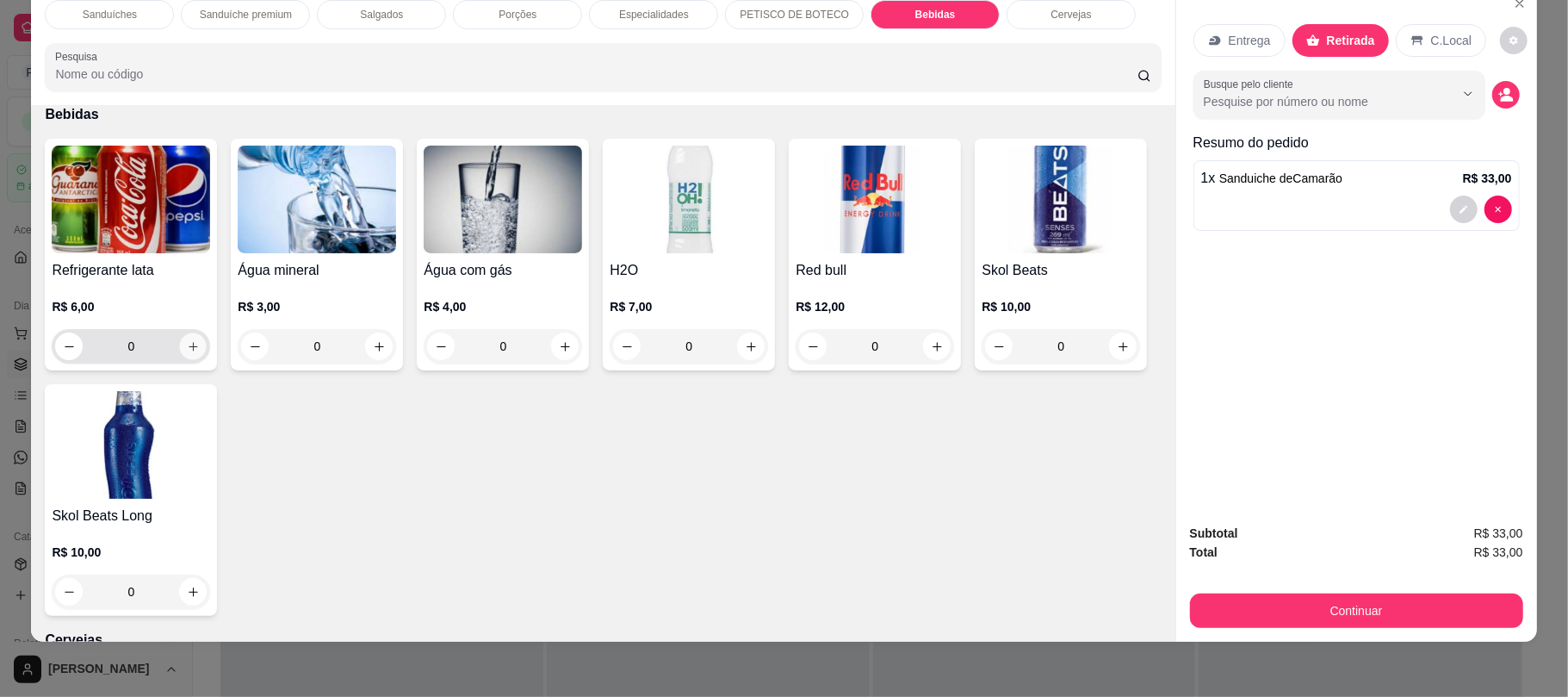
click at [193, 355] on button "increase-product-quantity" at bounding box center [192, 347] width 26 height 26
type input "1"
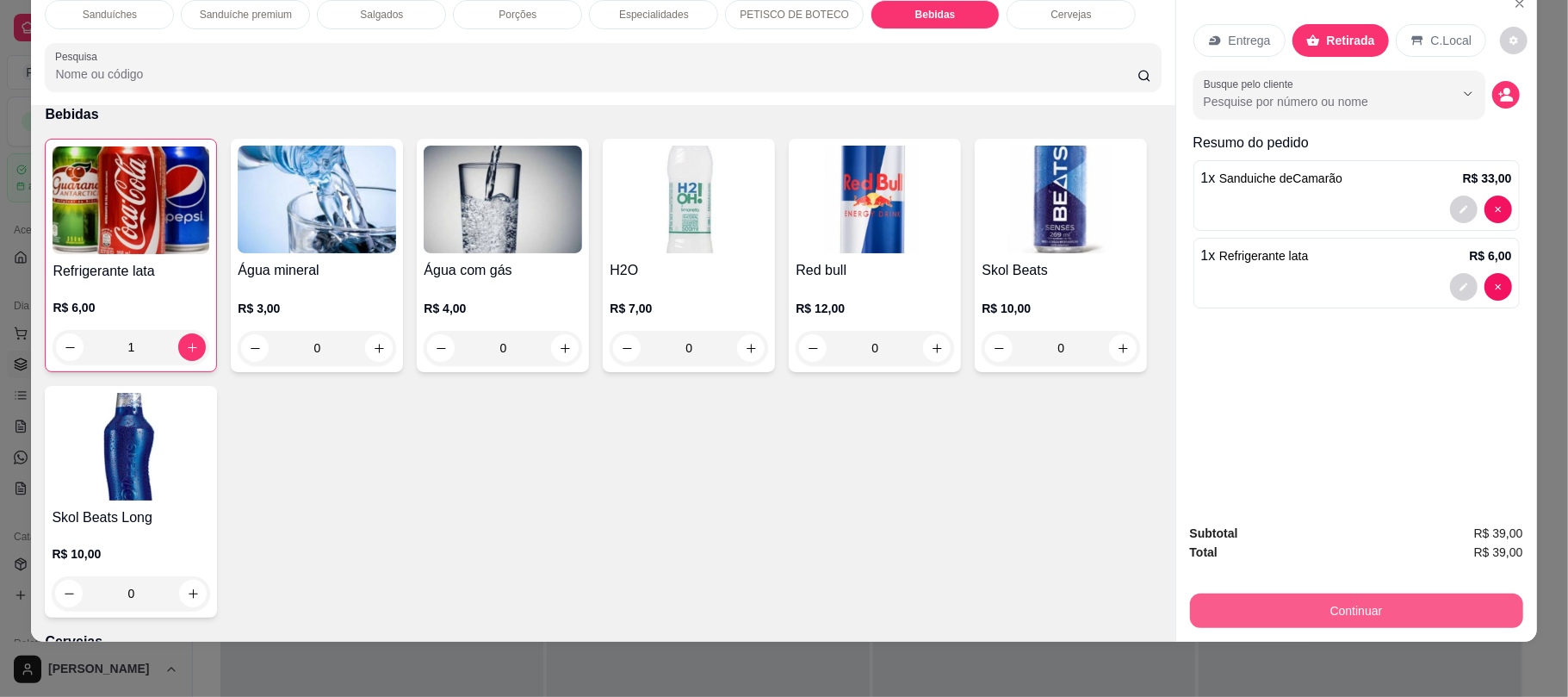
click at [1271, 614] on button "Continuar" at bounding box center [1357, 610] width 334 height 34
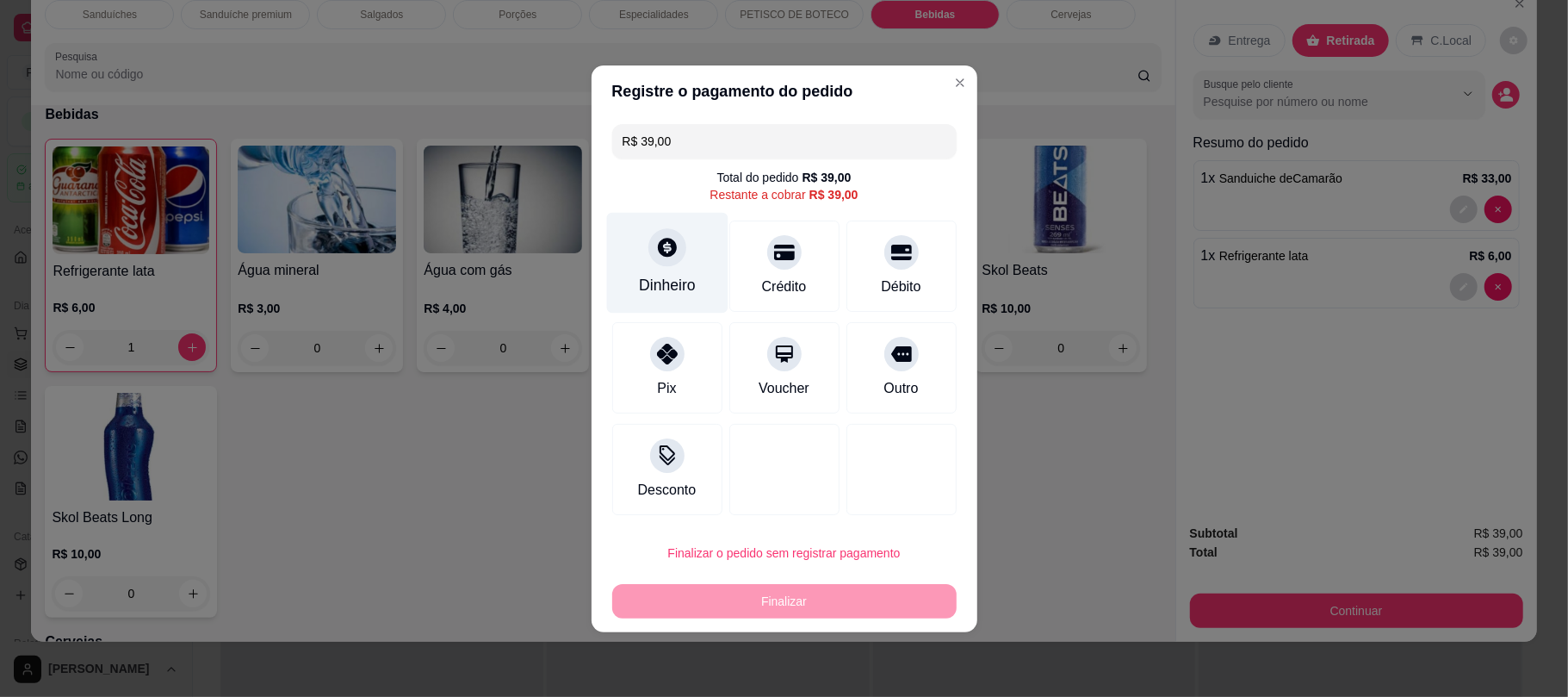
click at [683, 243] on div at bounding box center [667, 247] width 38 height 38
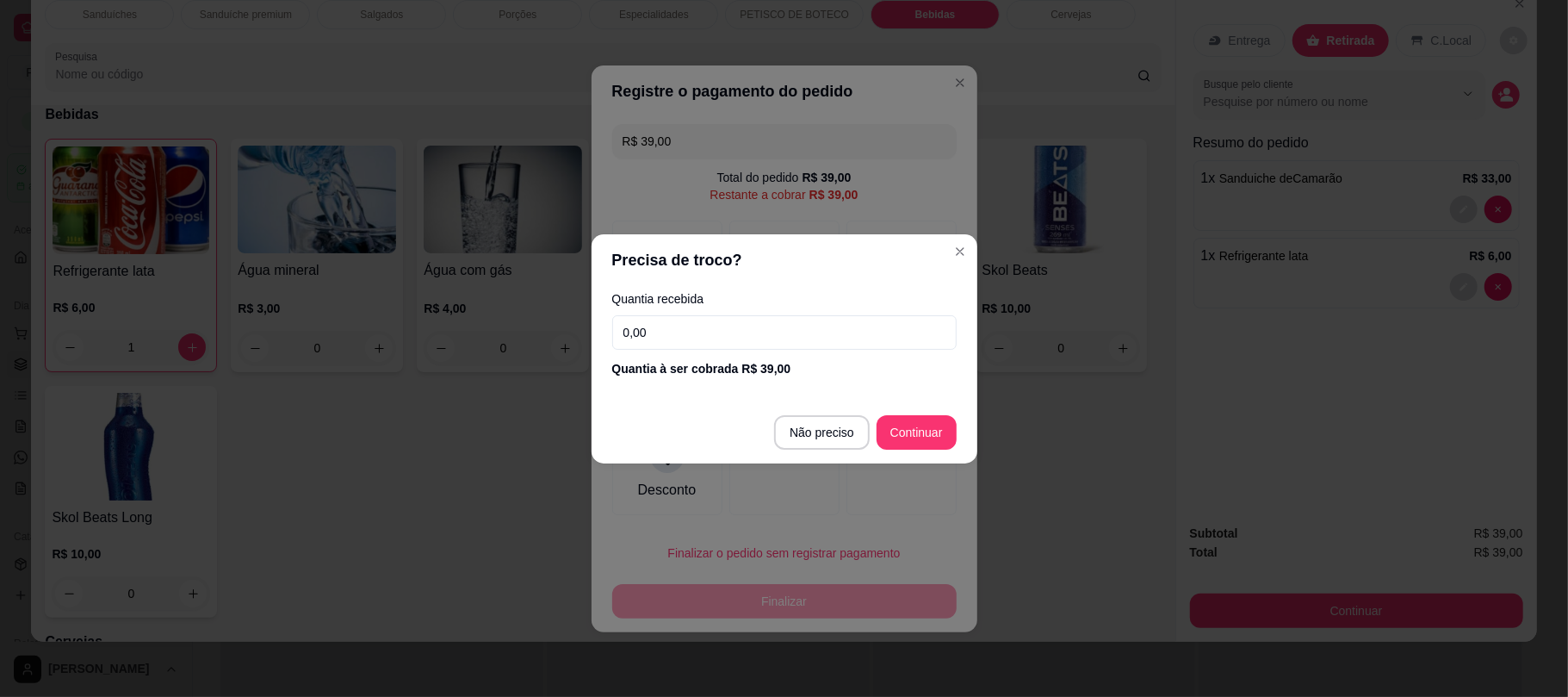
click at [736, 332] on input "0,00" at bounding box center [784, 332] width 344 height 34
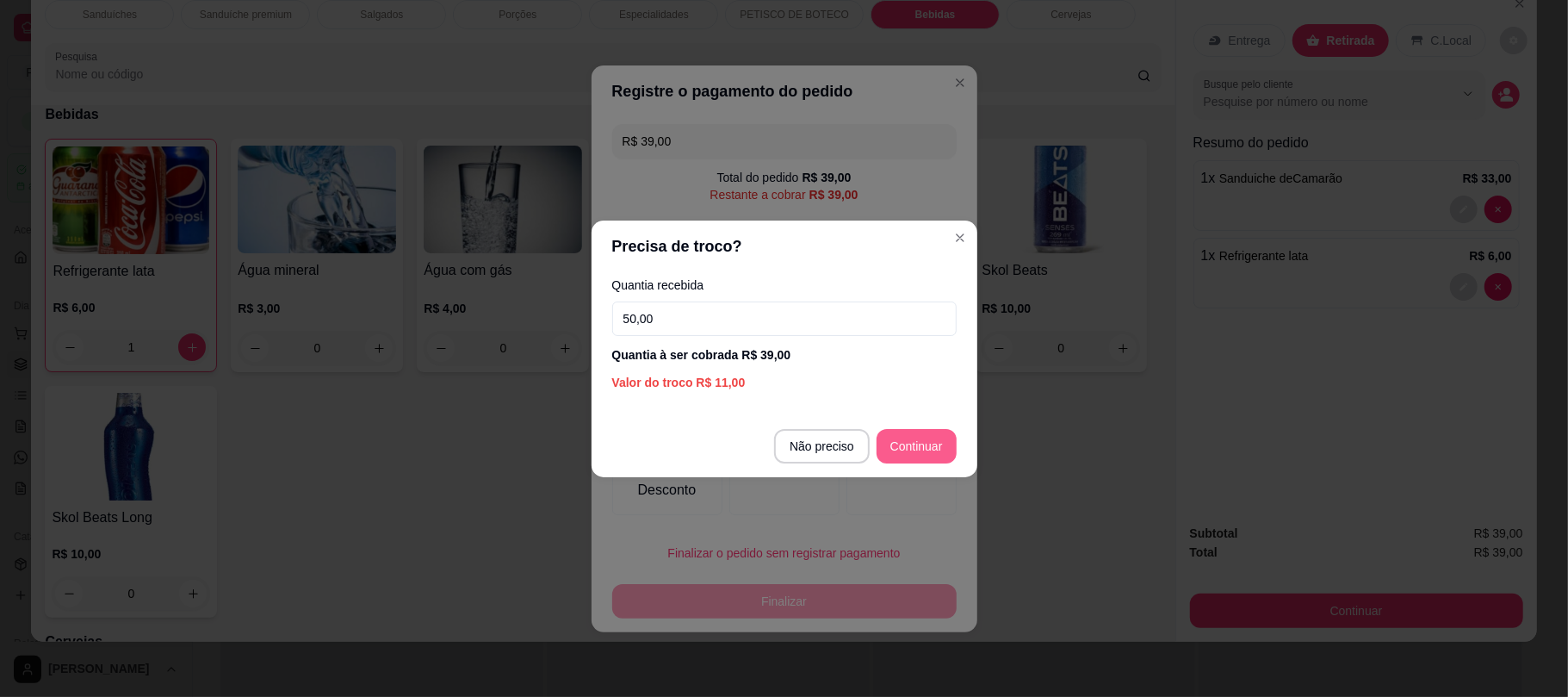
type input "50,00"
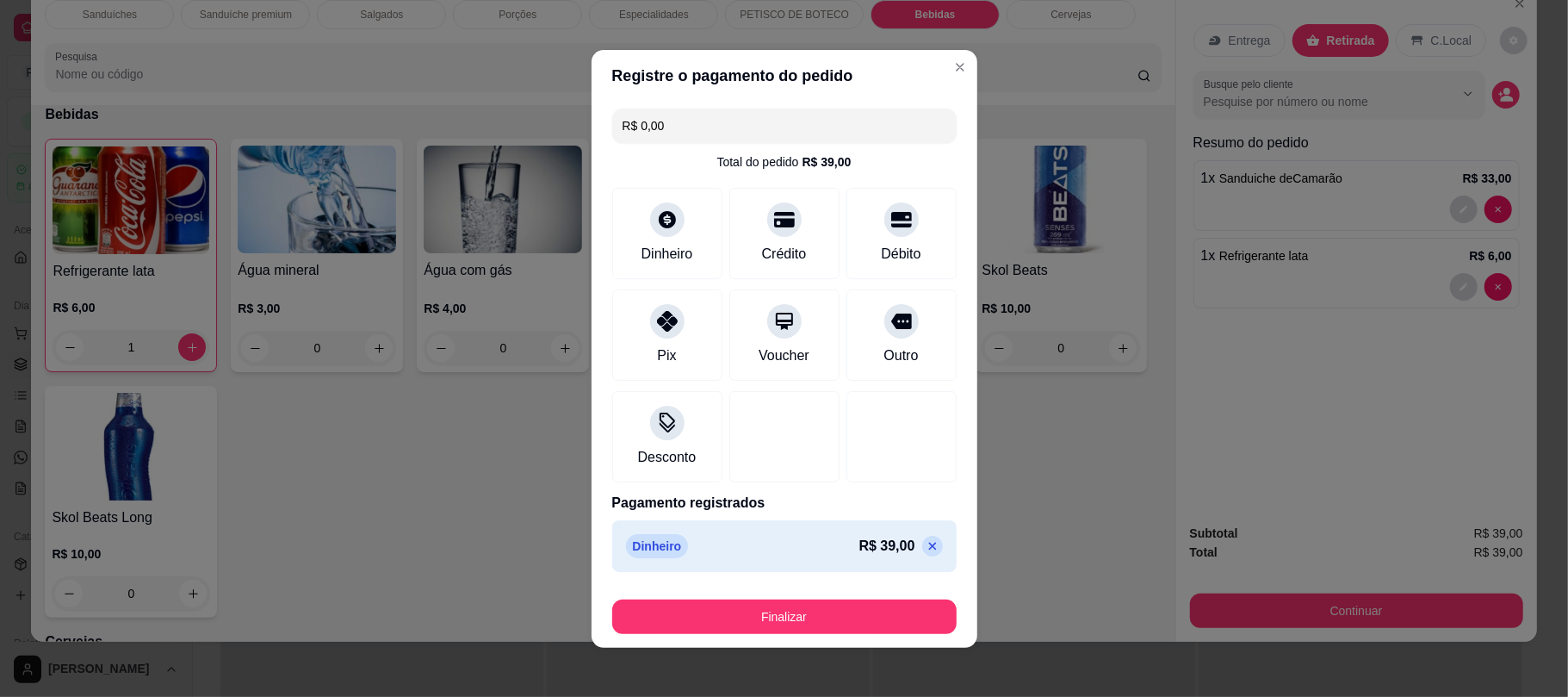
type input "R$ 0,00"
click at [645, 476] on div "Desconto" at bounding box center [666, 432] width 121 height 101
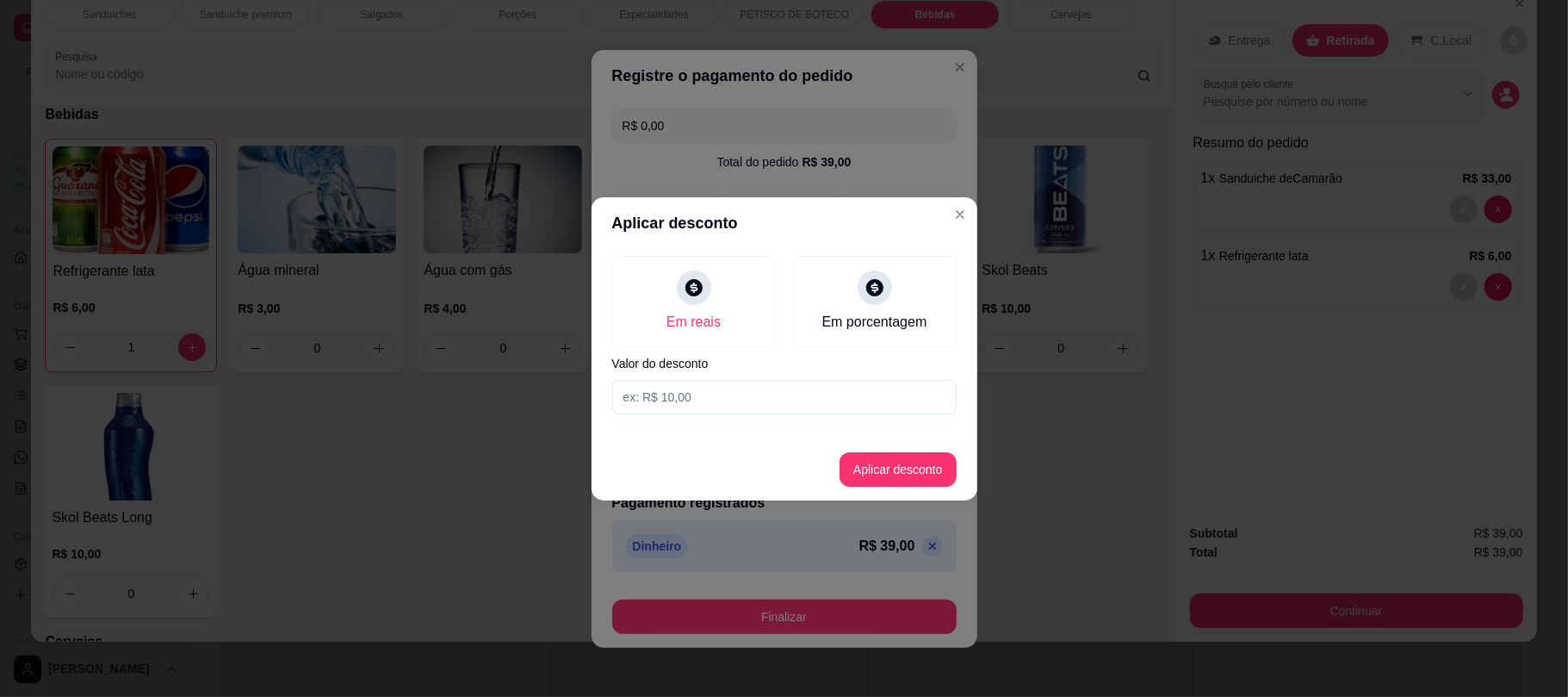
click at [694, 384] on input at bounding box center [784, 396] width 344 height 34
type input "1,00"
click at [864, 456] on button "Aplicar desconto" at bounding box center [898, 469] width 113 height 33
type input "-R$ 1,00"
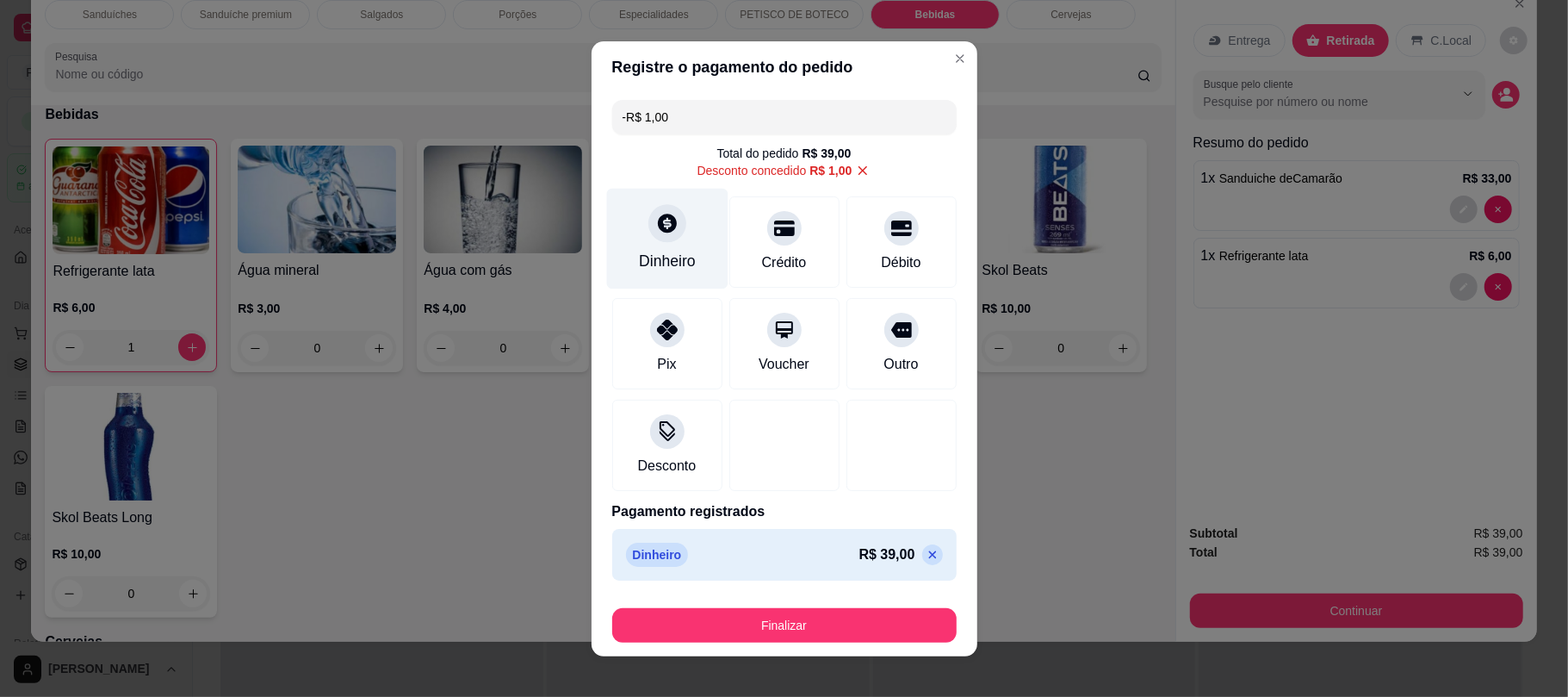
click at [704, 260] on div "Dinheiro" at bounding box center [666, 237] width 121 height 101
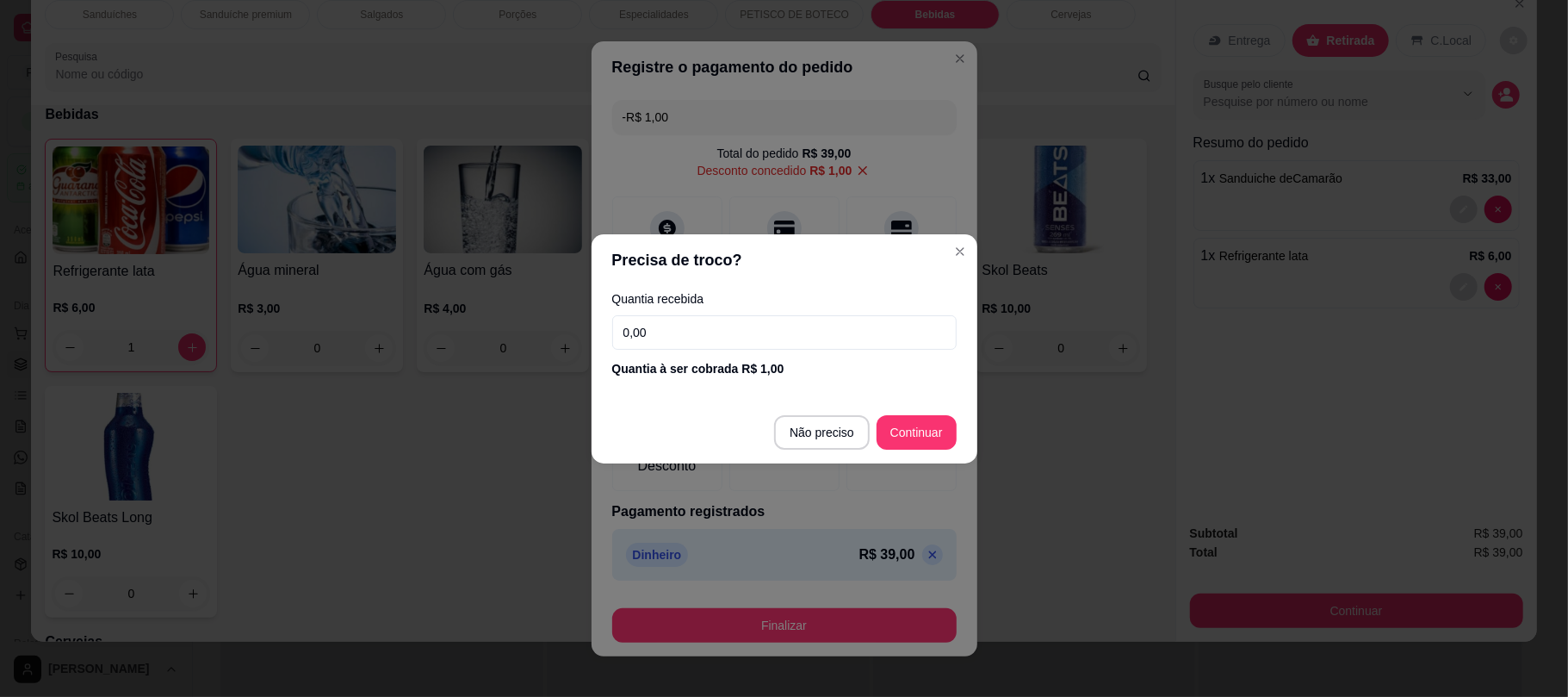
click at [773, 331] on input "0,00" at bounding box center [784, 332] width 344 height 34
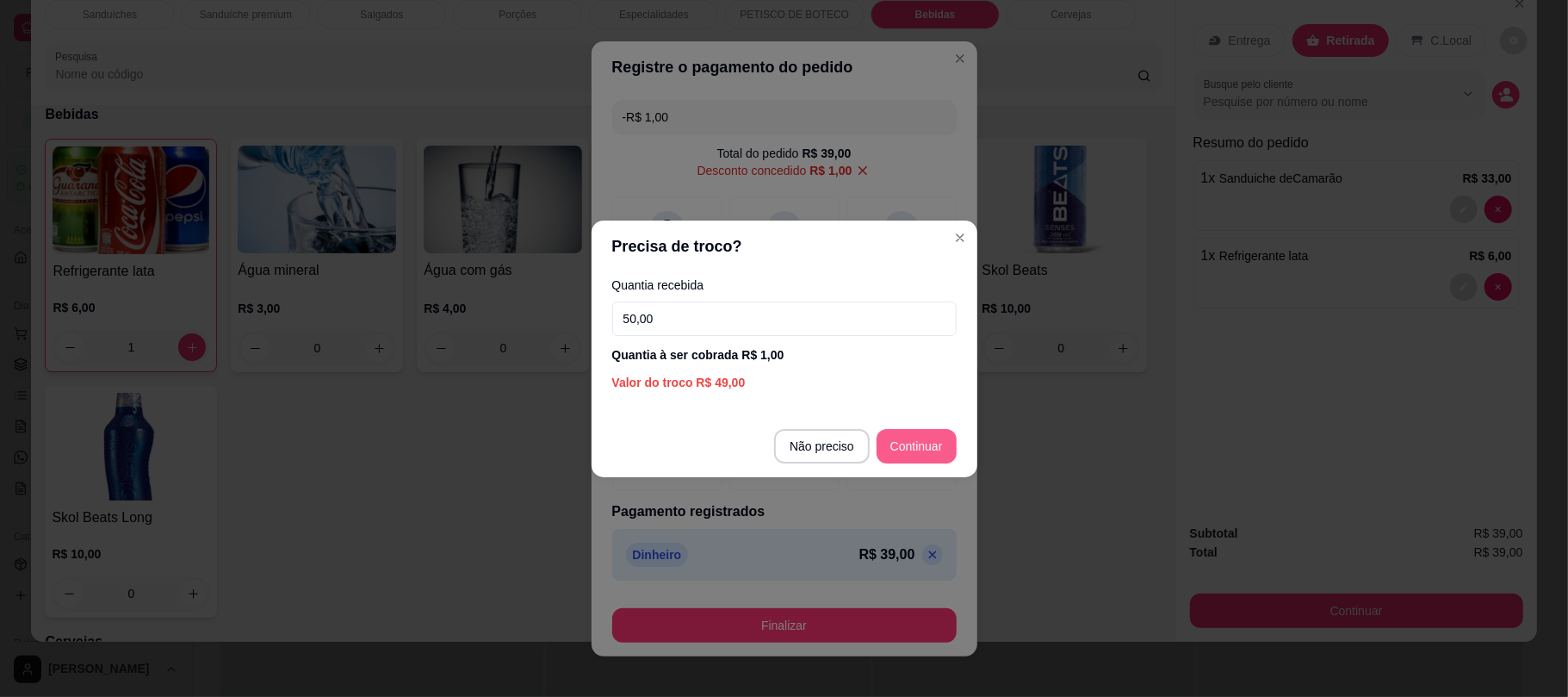
type input "50,00"
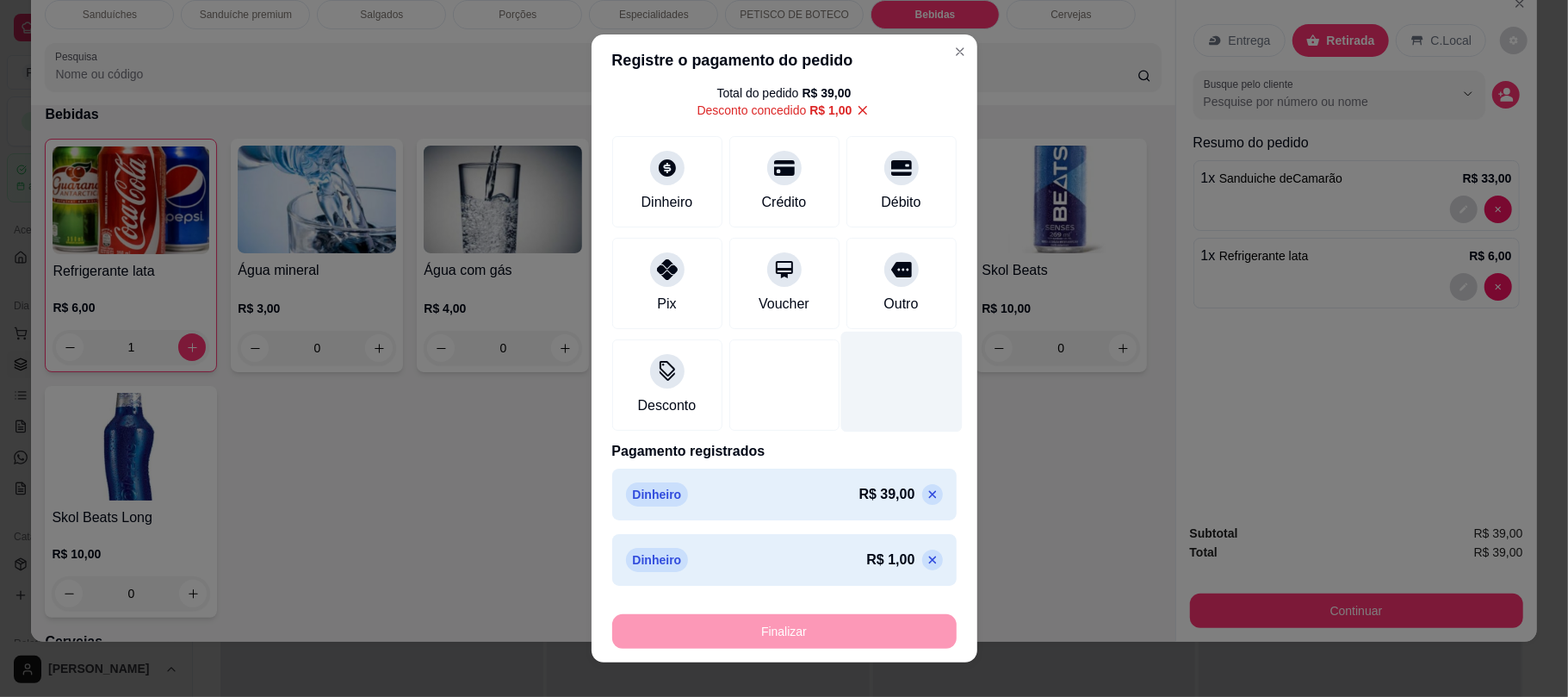
scroll to position [20, 0]
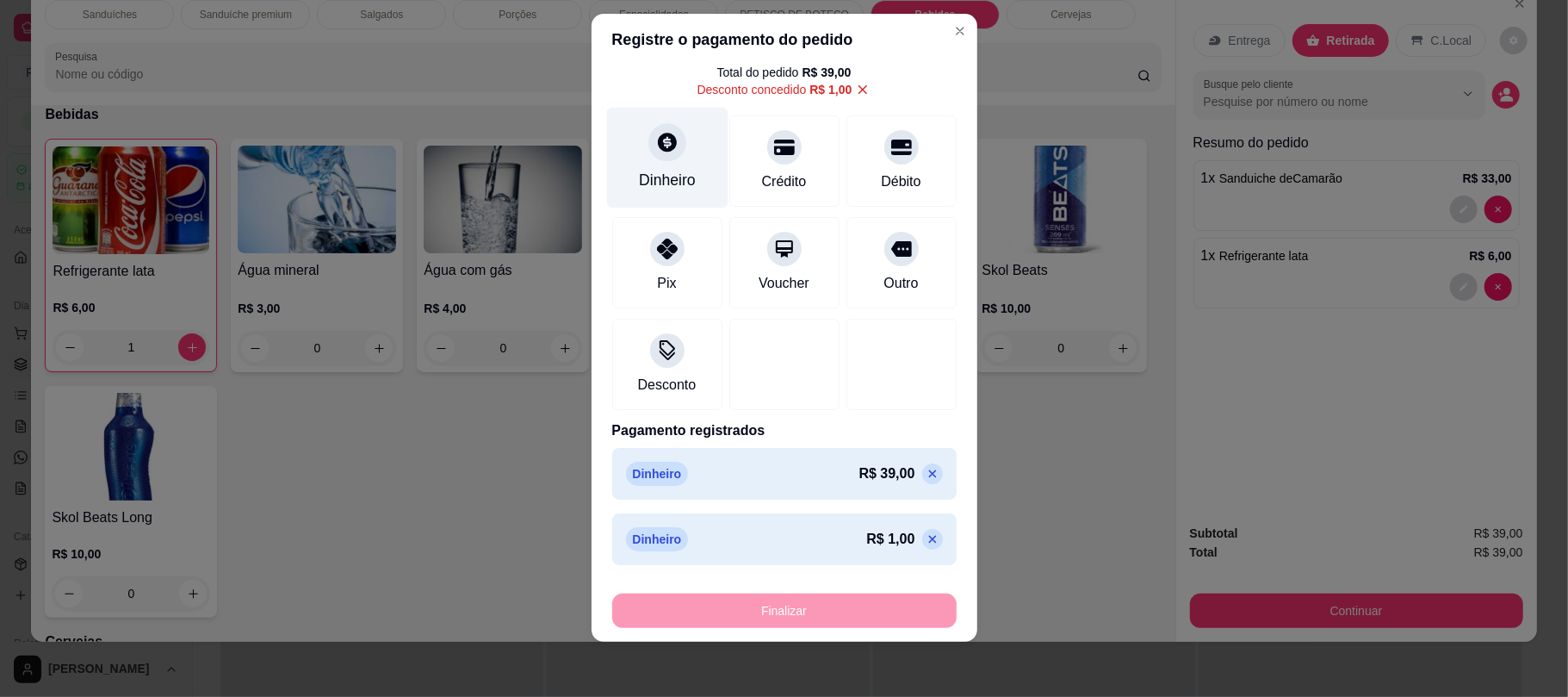
click at [651, 170] on div "Dinheiro" at bounding box center [667, 181] width 57 height 22
click at [928, 476] on icon at bounding box center [932, 474] width 8 height 8
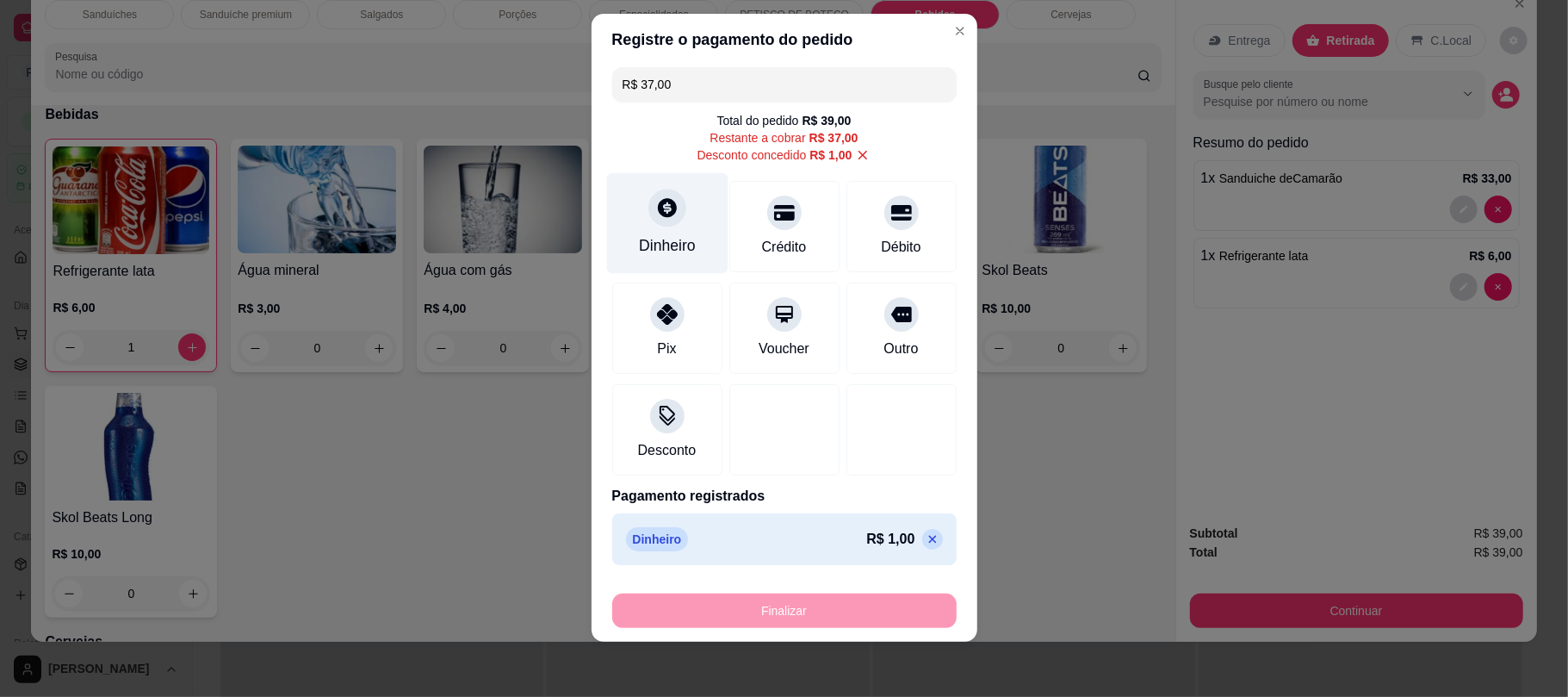
click at [642, 184] on div "Dinheiro" at bounding box center [666, 223] width 121 height 101
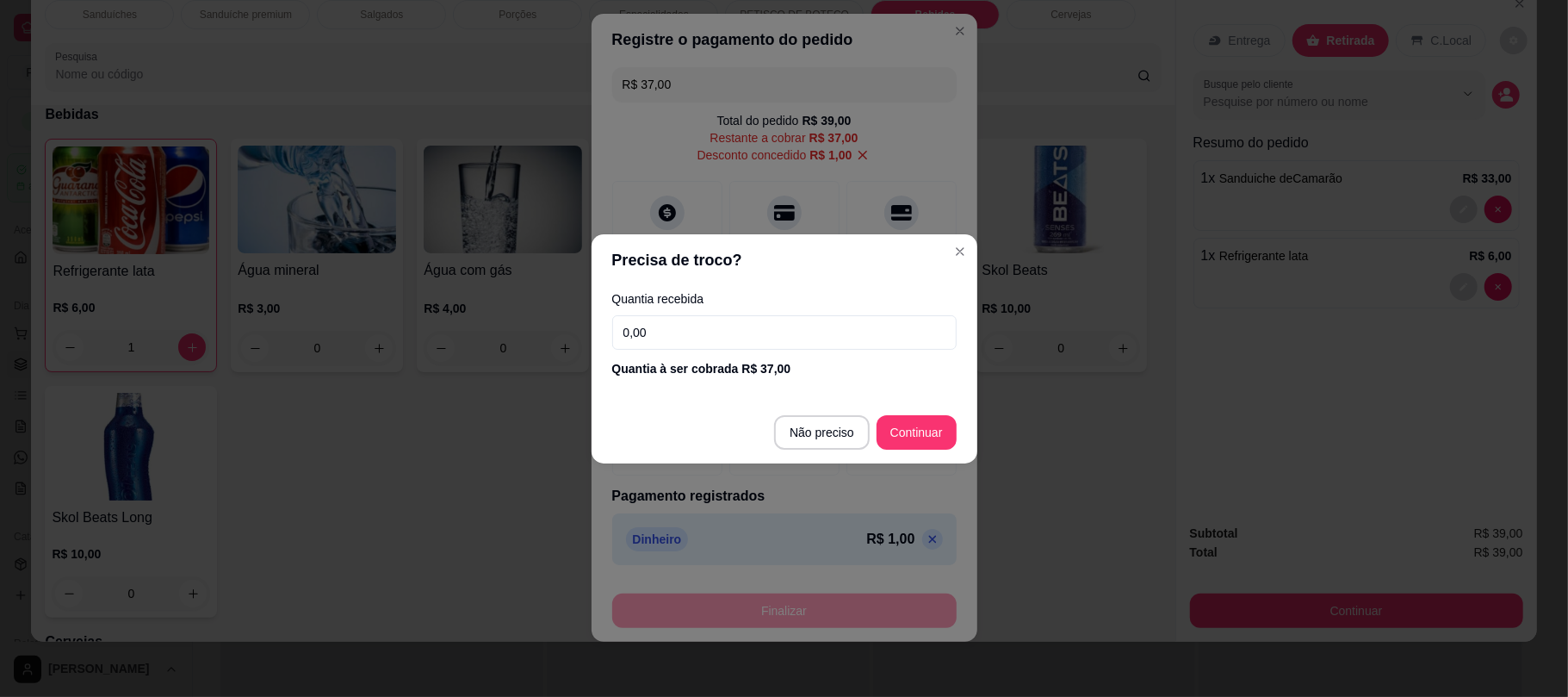
click at [747, 315] on input "0,00" at bounding box center [784, 332] width 344 height 34
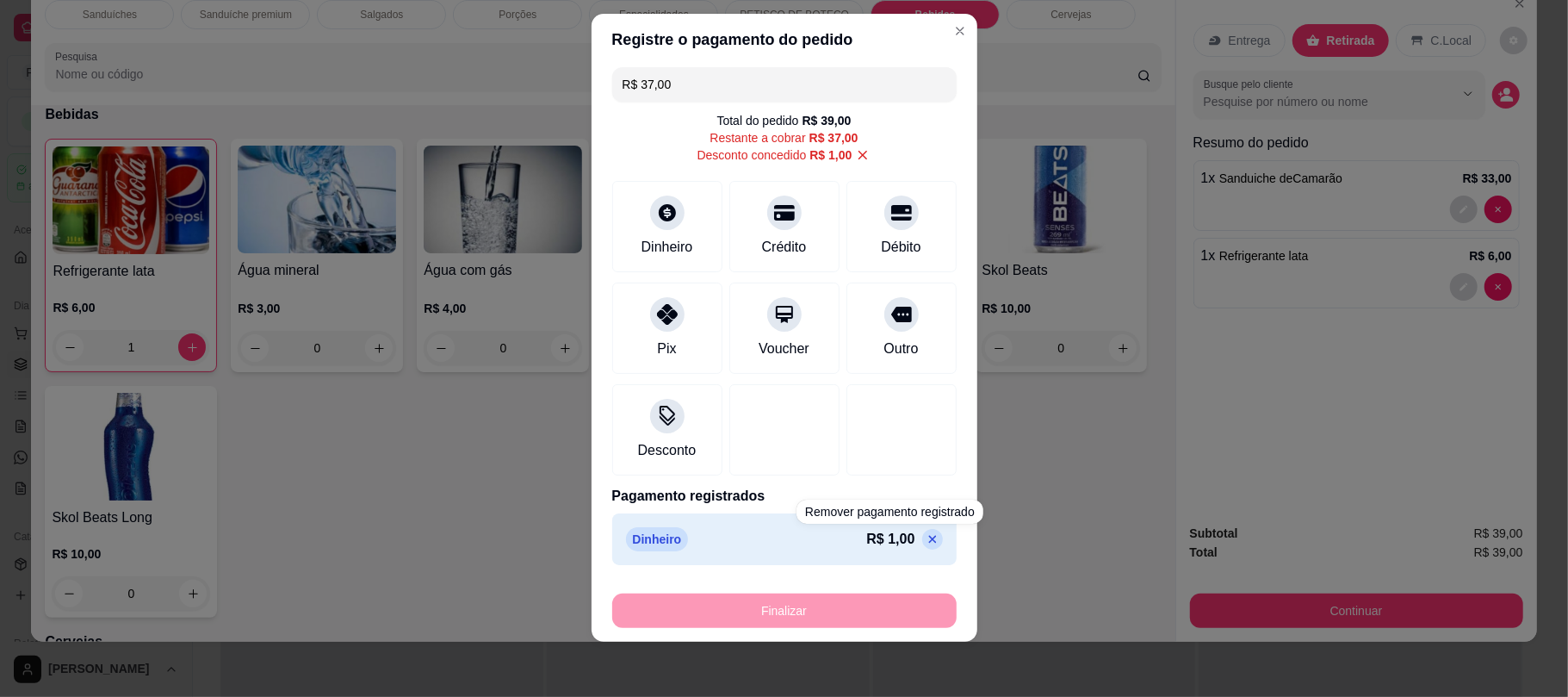
click at [926, 546] on icon at bounding box center [933, 539] width 14 height 14
type input "R$ 38,00"
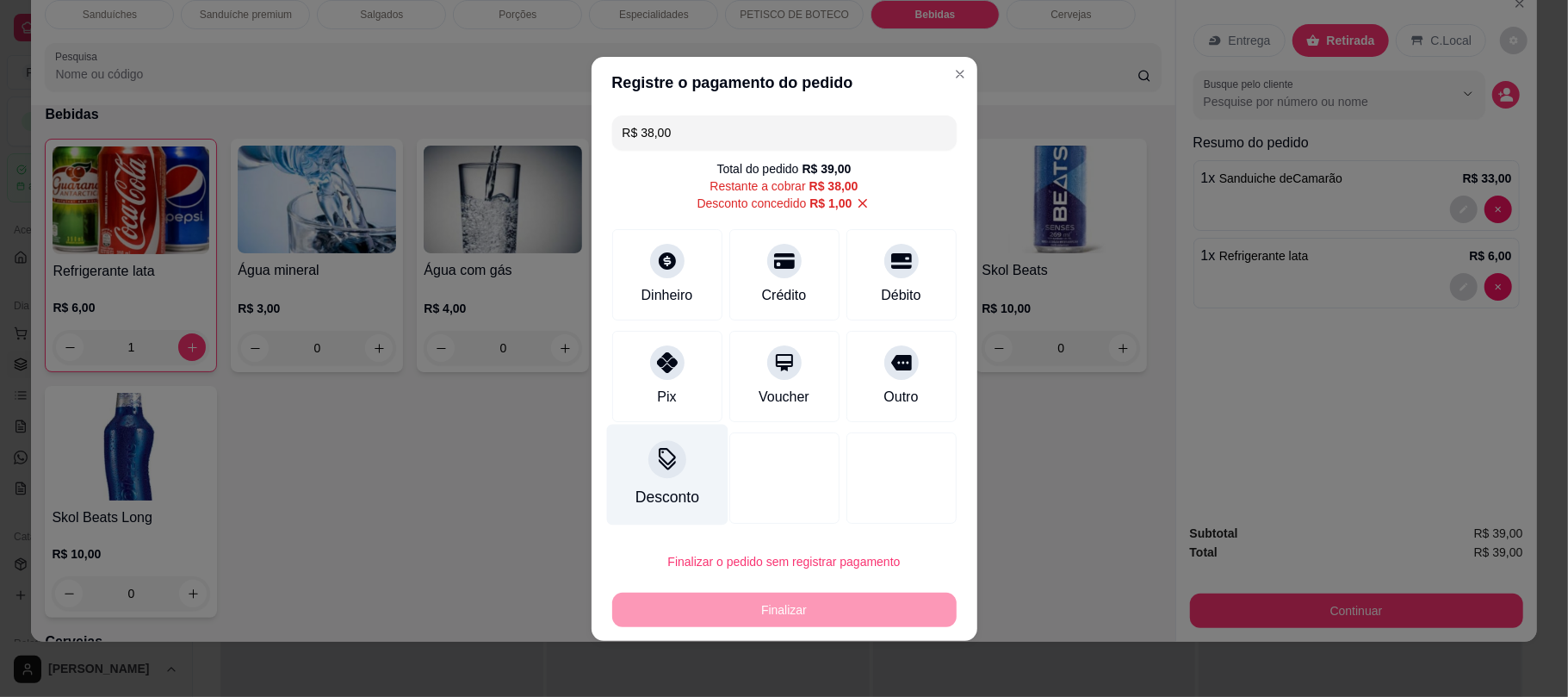
click at [663, 459] on icon at bounding box center [666, 459] width 22 height 22
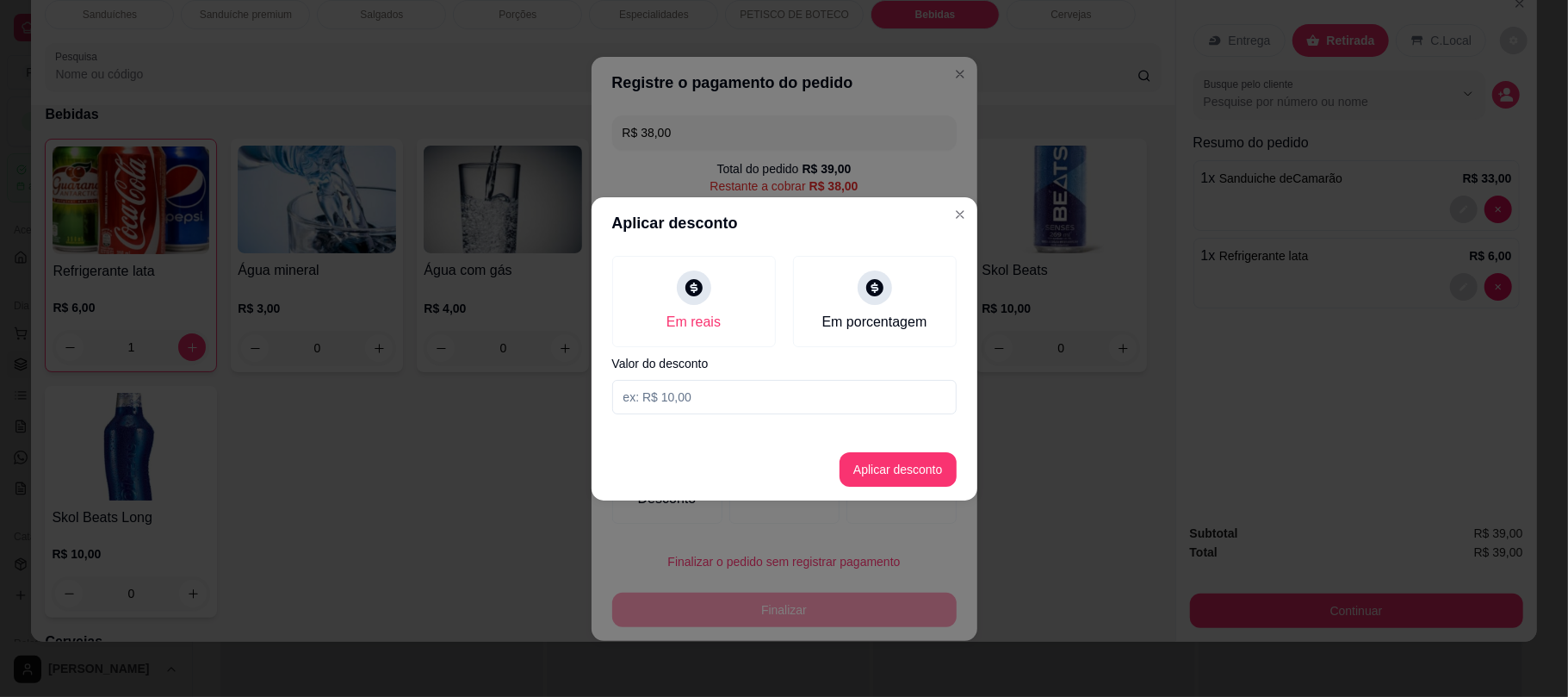
click at [690, 408] on input at bounding box center [784, 396] width 344 height 34
type input "0,01"
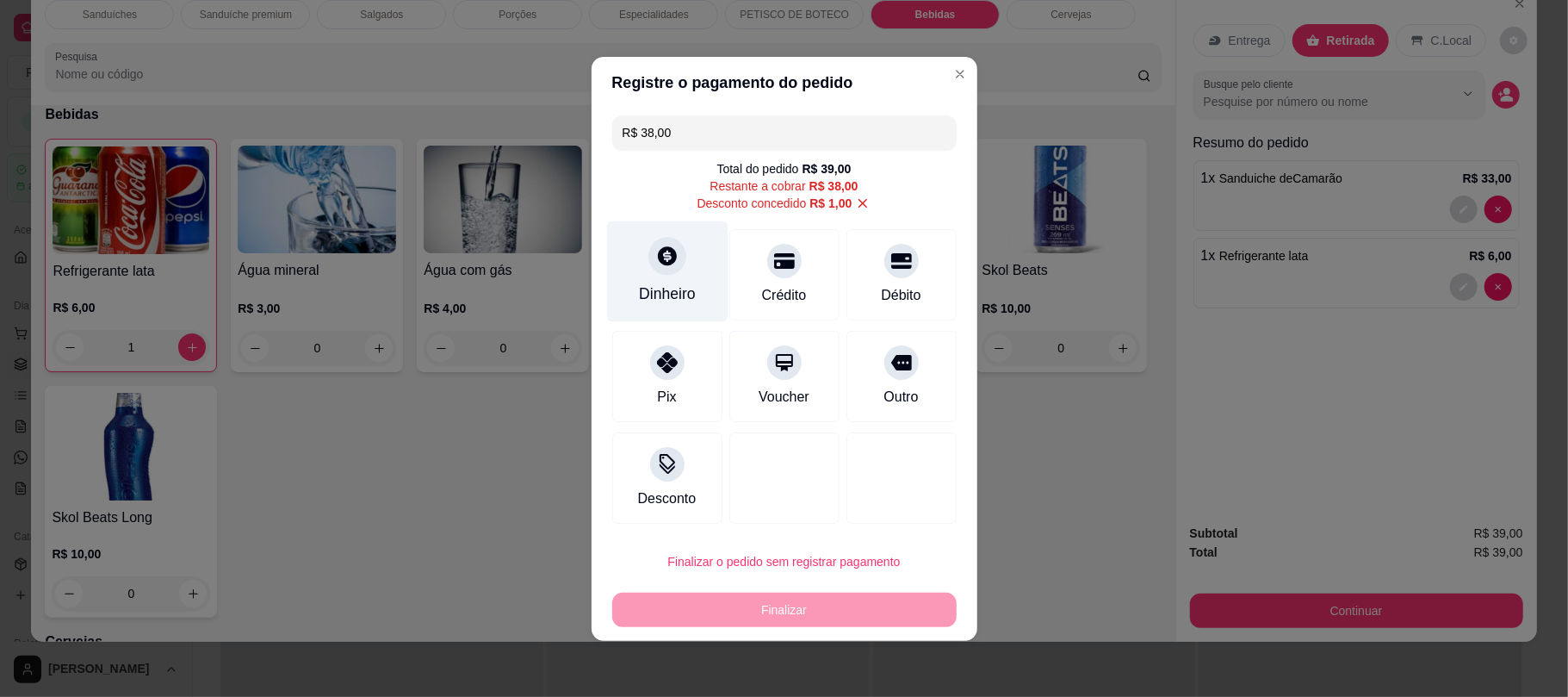
click at [678, 245] on div at bounding box center [667, 256] width 38 height 38
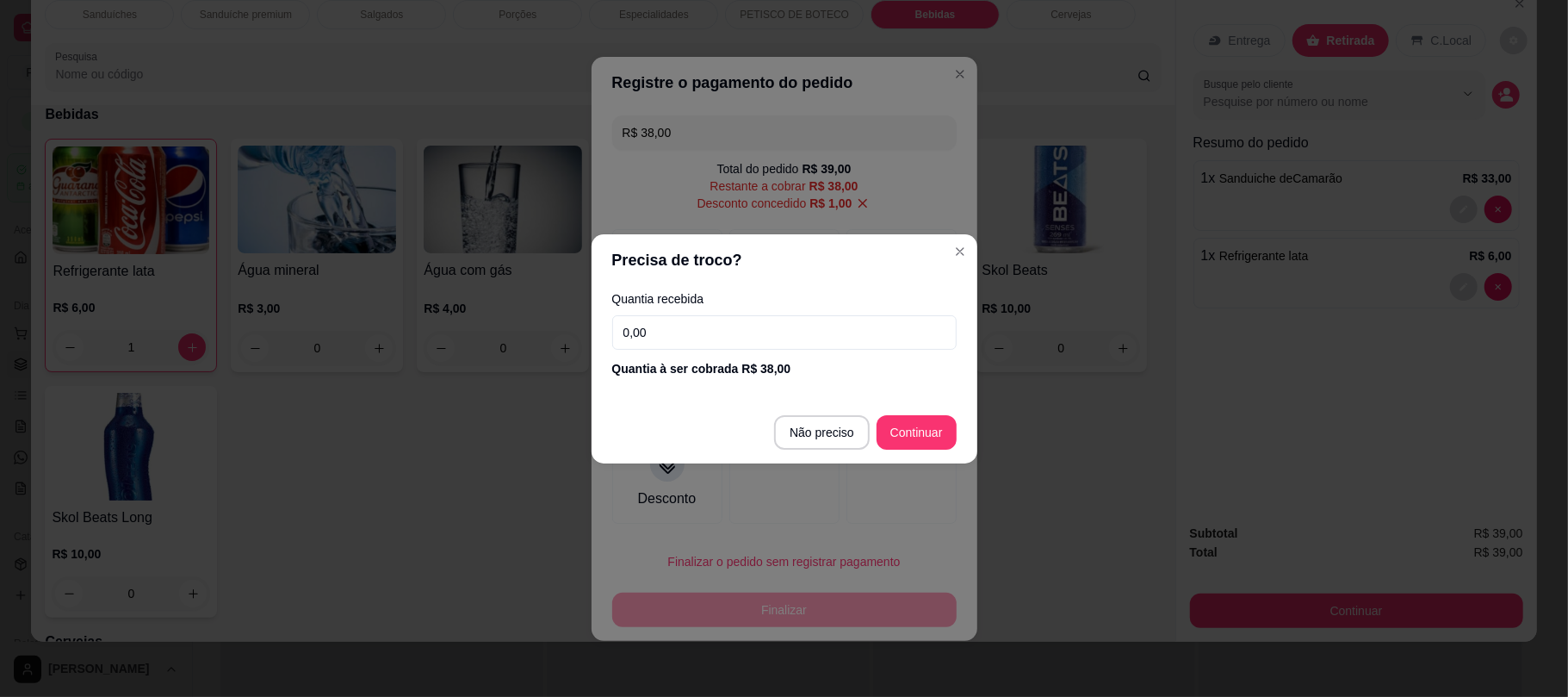
click at [774, 327] on input "0,00" at bounding box center [784, 332] width 344 height 34
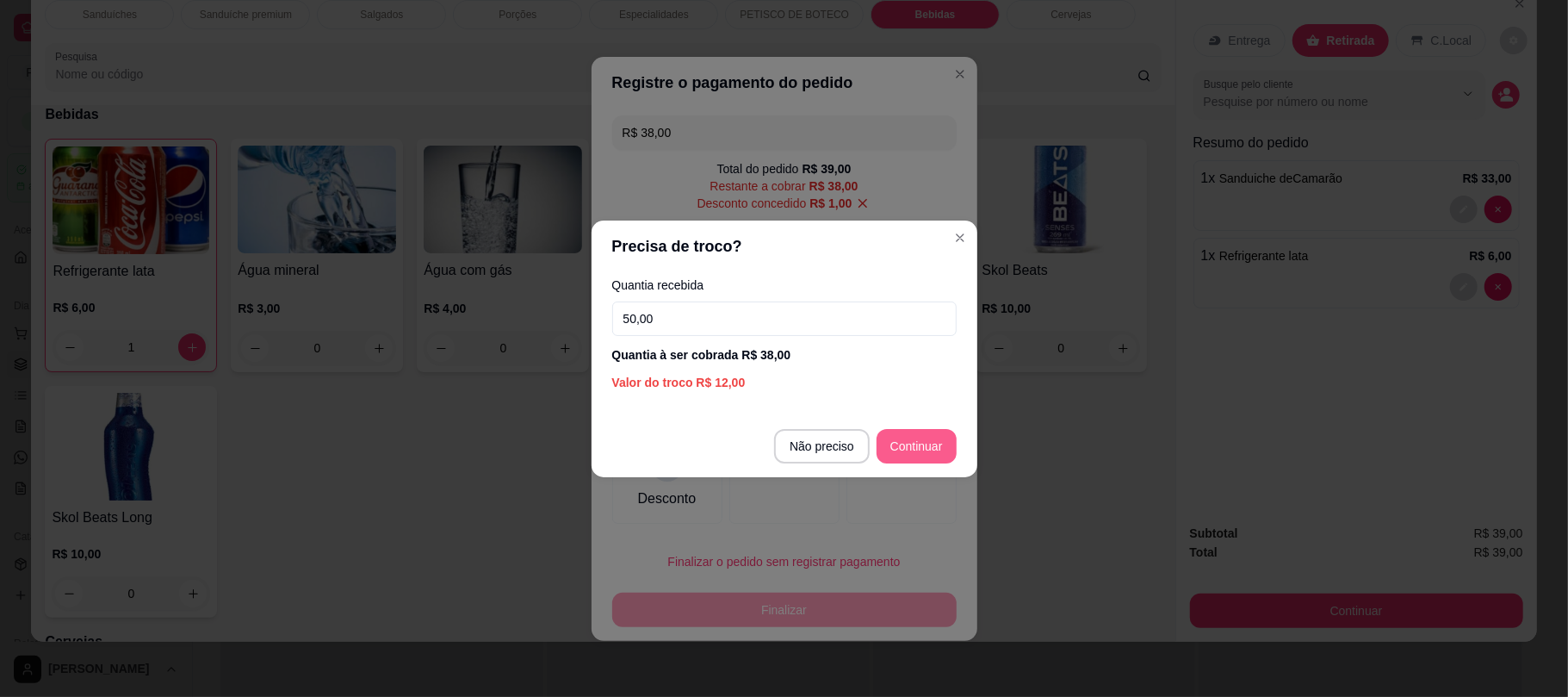
type input "50,00"
type input "R$ 0,00"
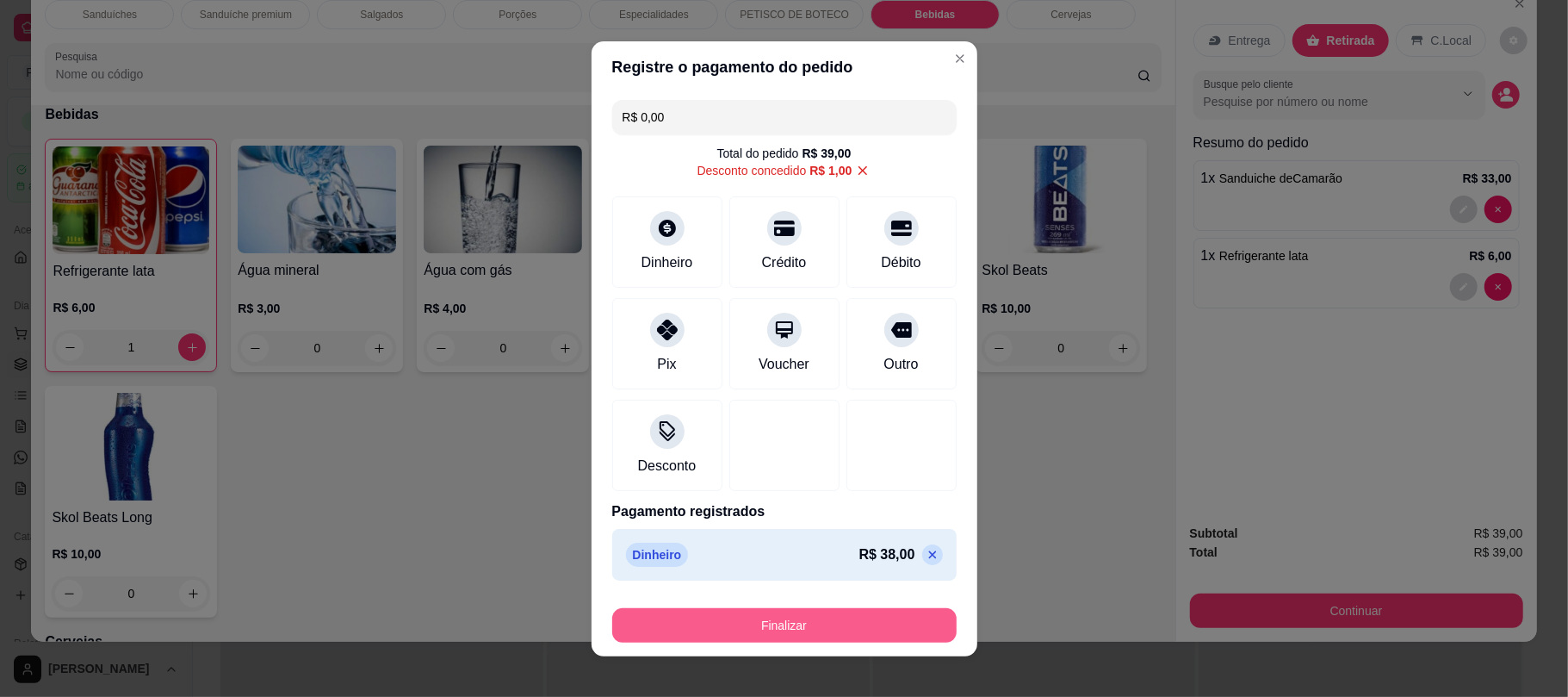
click at [818, 617] on button "Finalizar" at bounding box center [784, 625] width 344 height 34
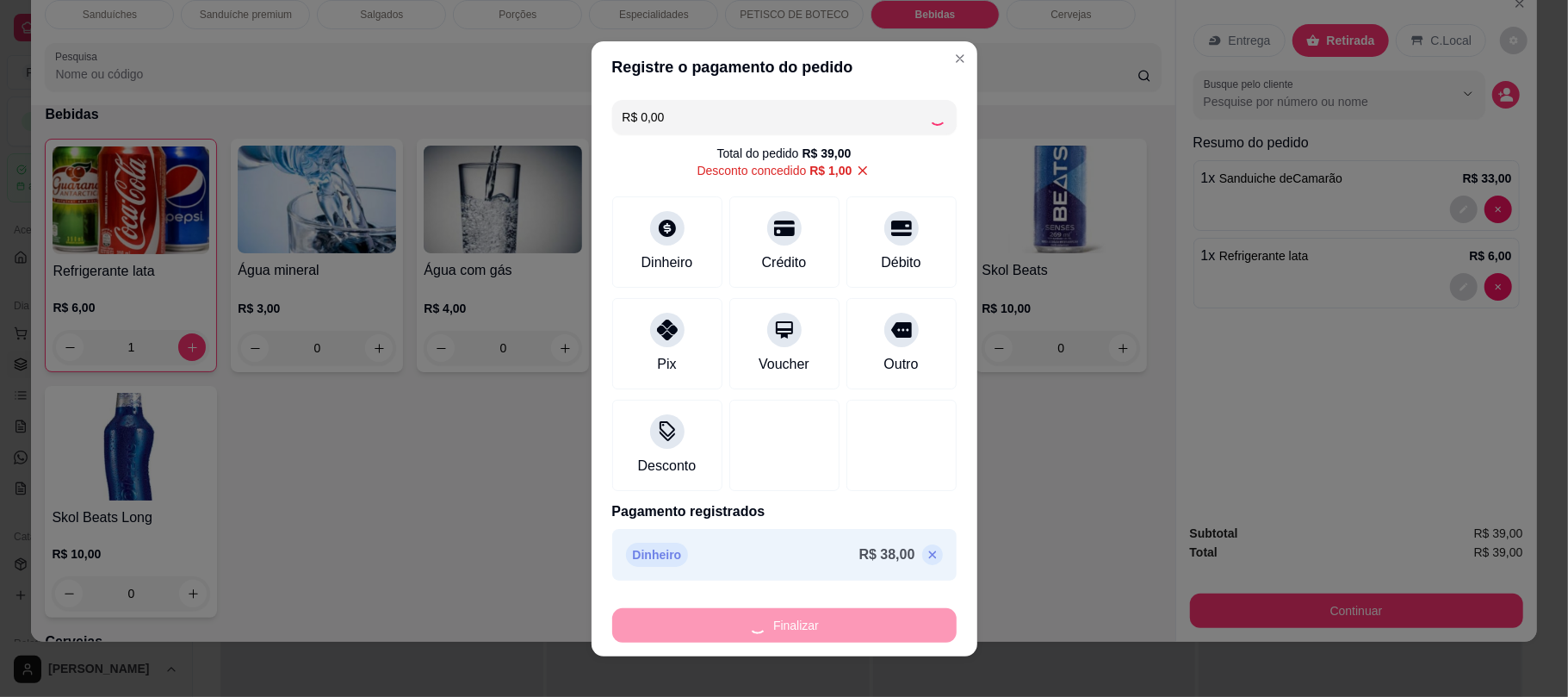
type input "0"
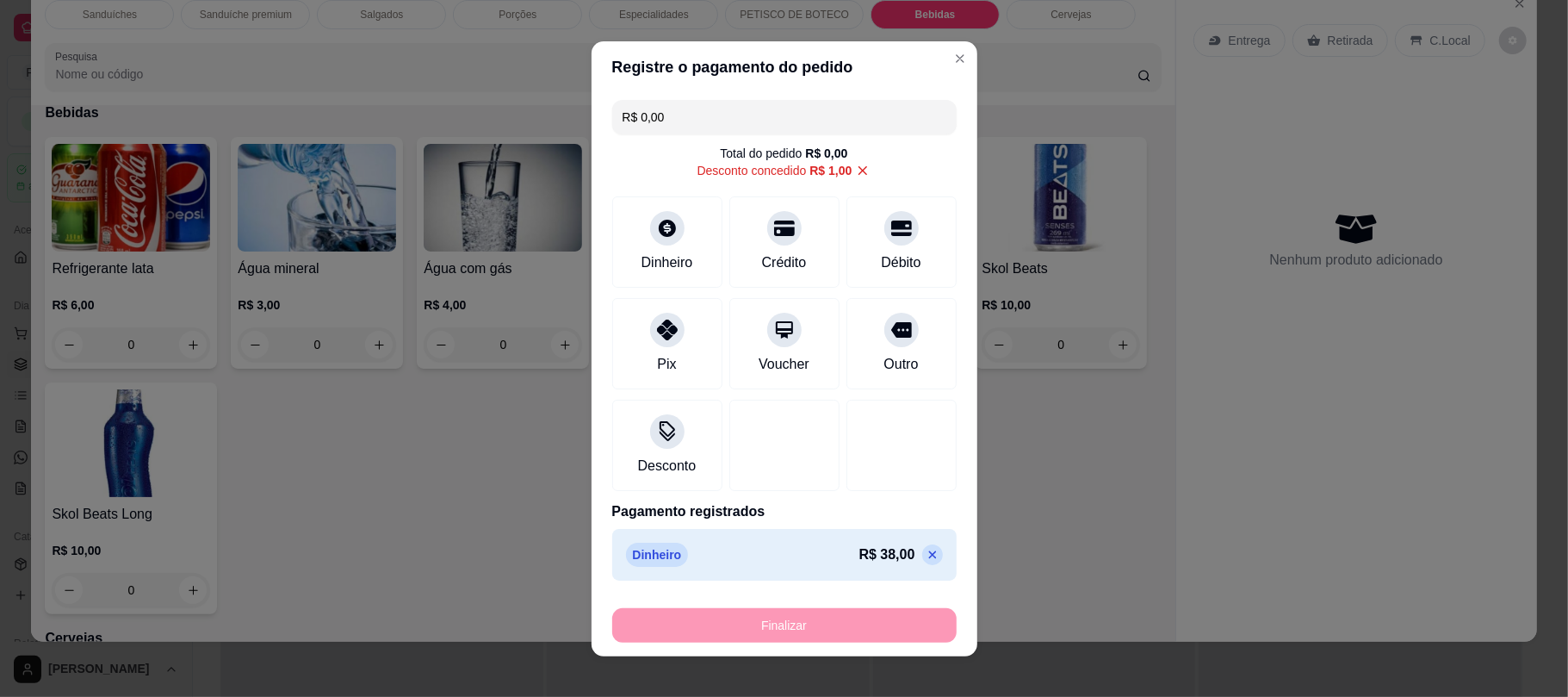
type input "-R$ 39,00"
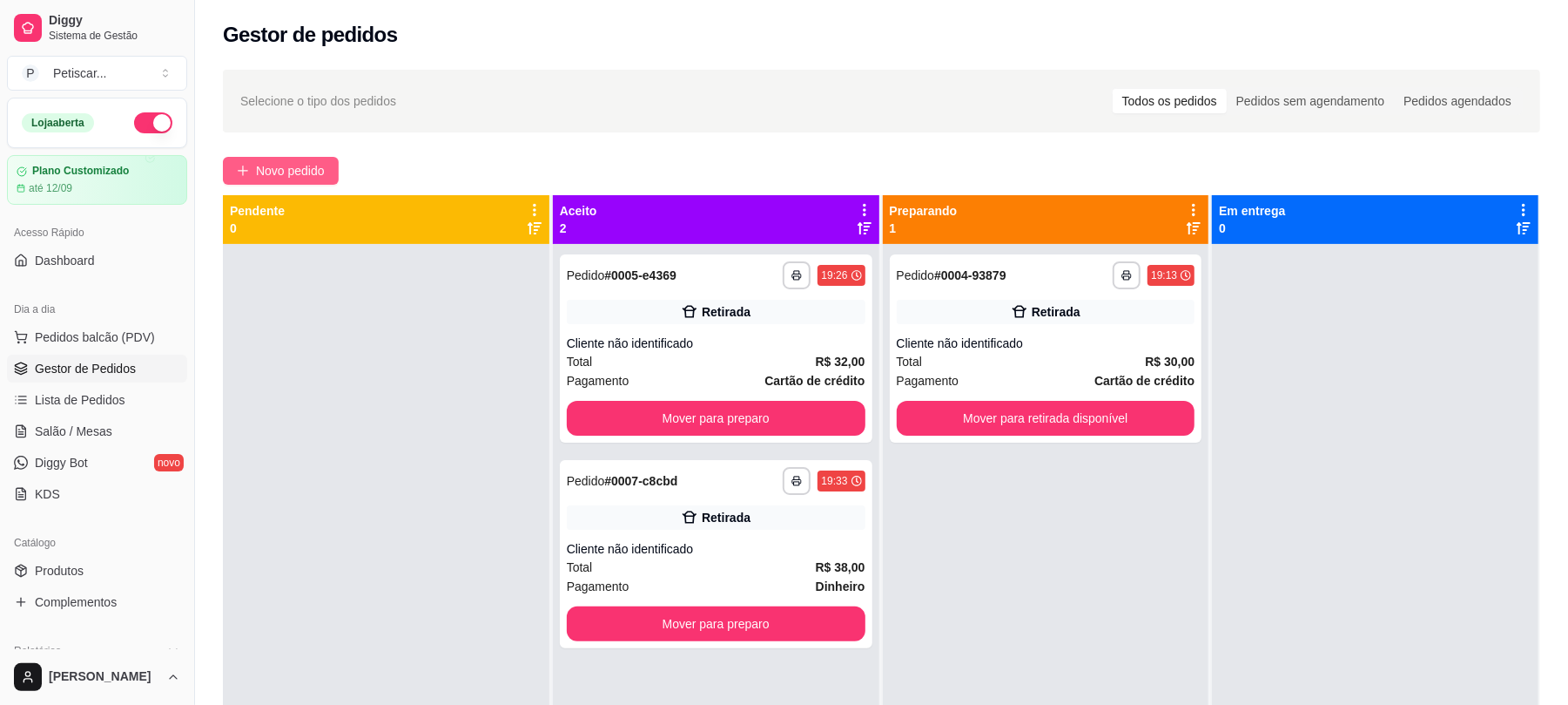
click at [308, 176] on span "Novo pedido" at bounding box center [290, 170] width 69 height 19
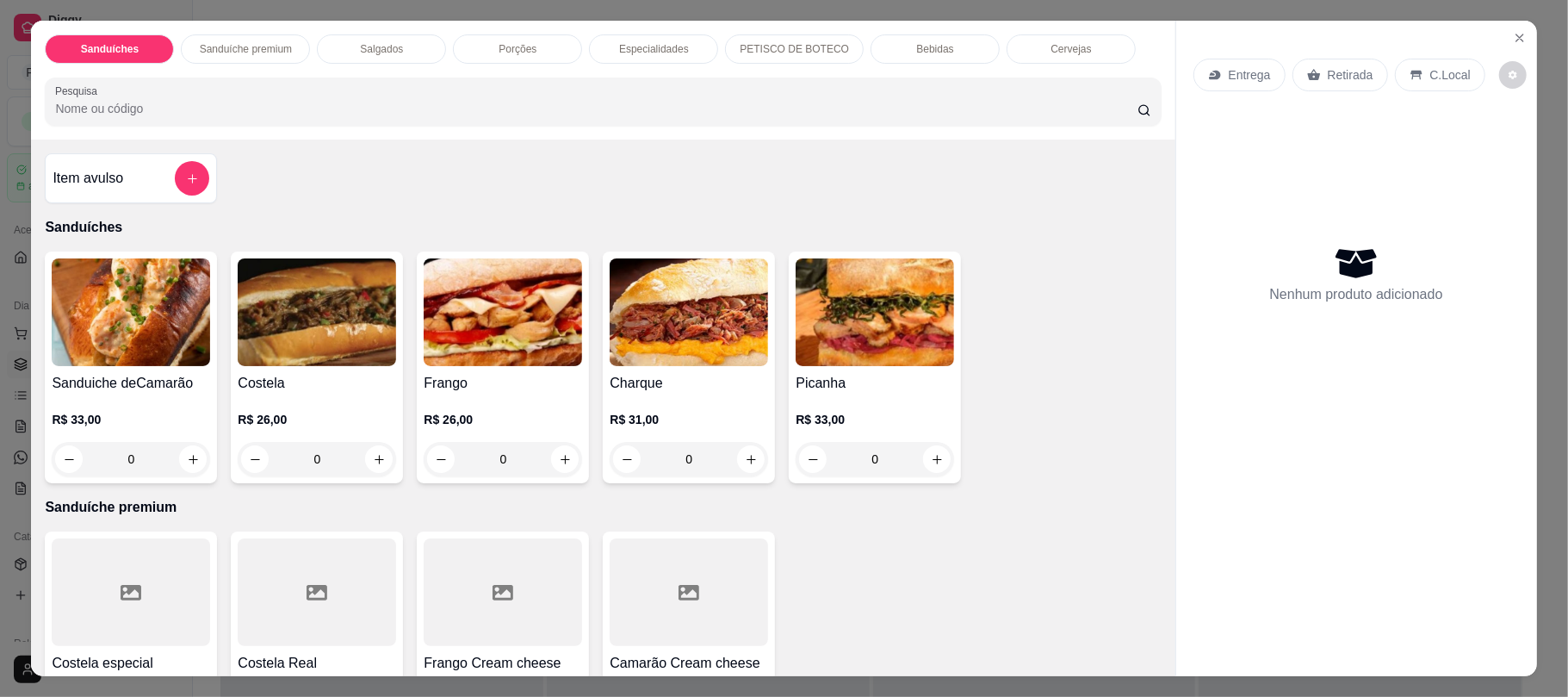
click at [187, 456] on div "0" at bounding box center [131, 459] width 158 height 34
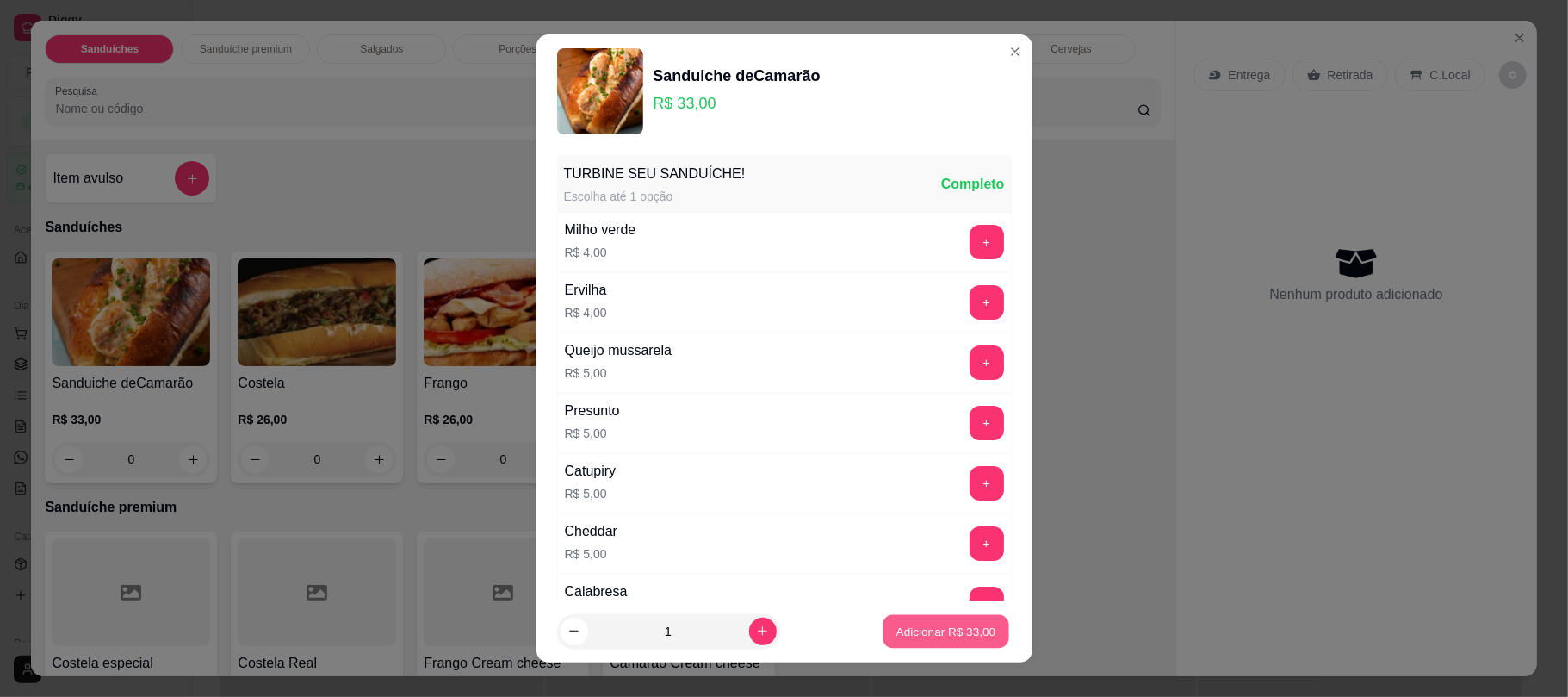
click at [897, 633] on p "Adicionar R$ 33,00" at bounding box center [946, 631] width 100 height 17
type input "1"
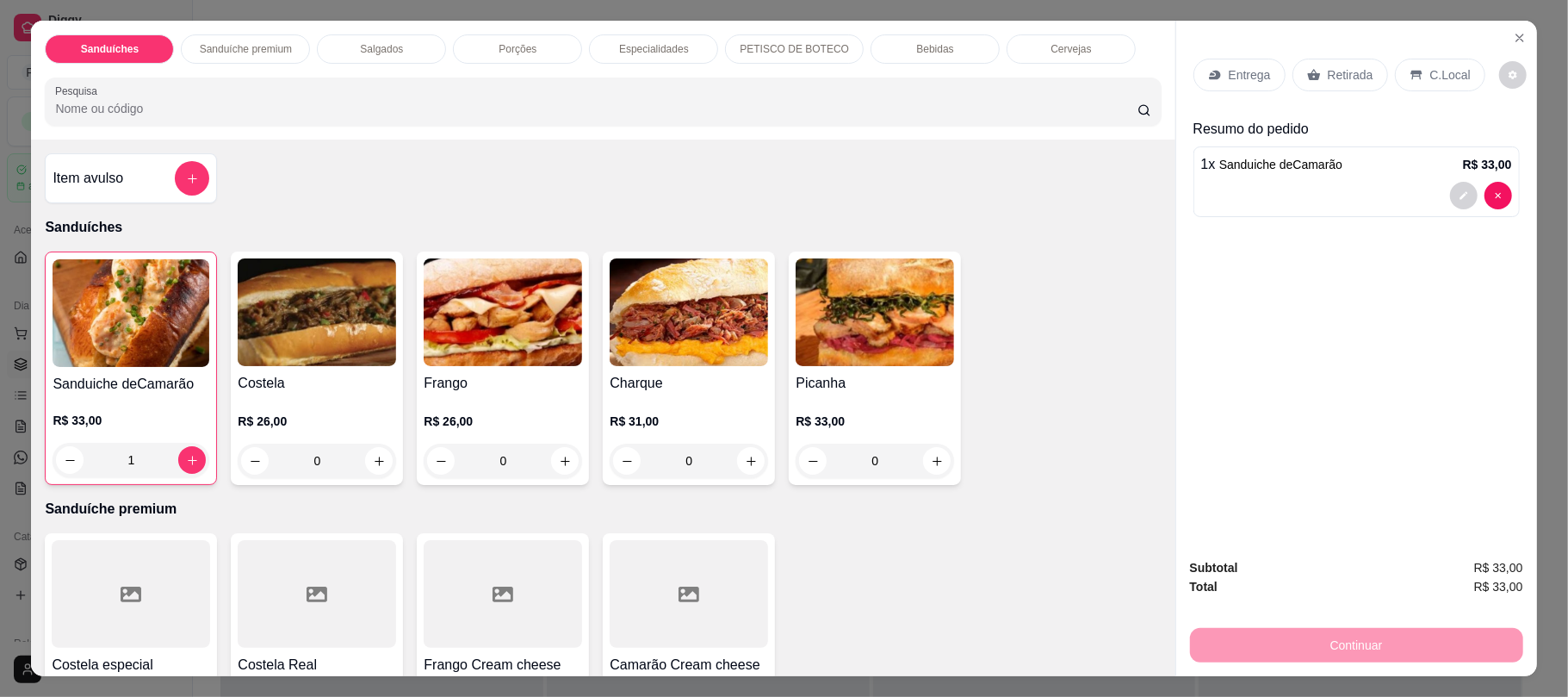
click at [1059, 47] on p "Cervejas" at bounding box center [1070, 49] width 40 height 14
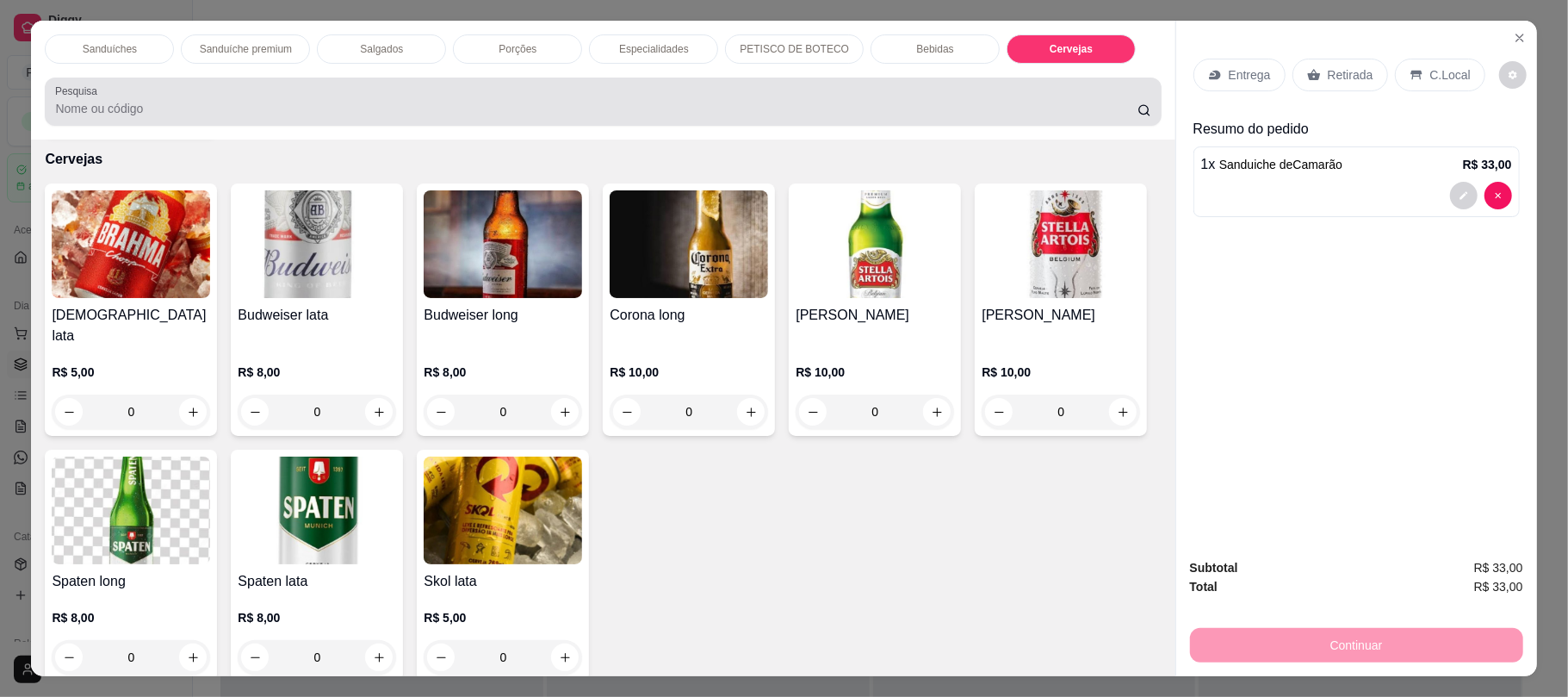
scroll to position [34, 0]
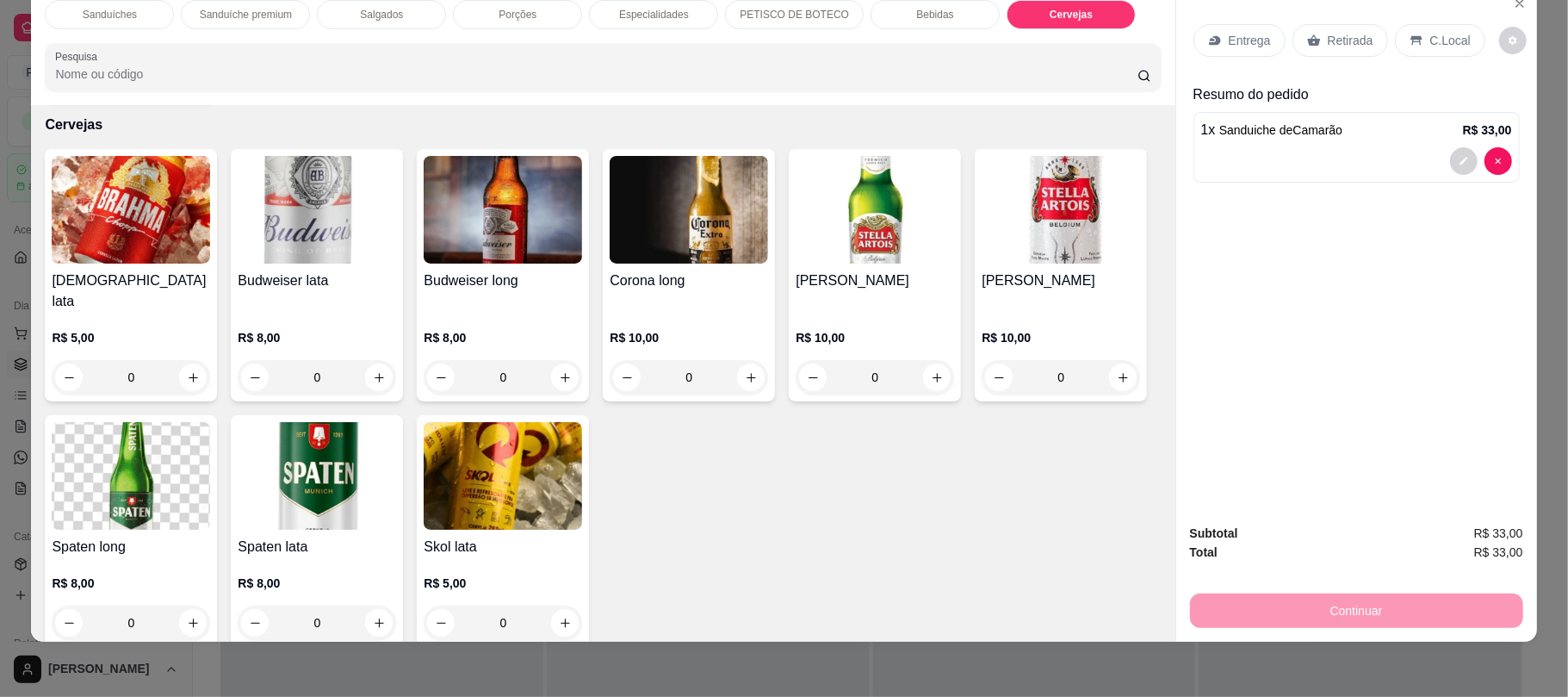
click at [924, 28] on div "Bebidas" at bounding box center [935, 15] width 129 height 29
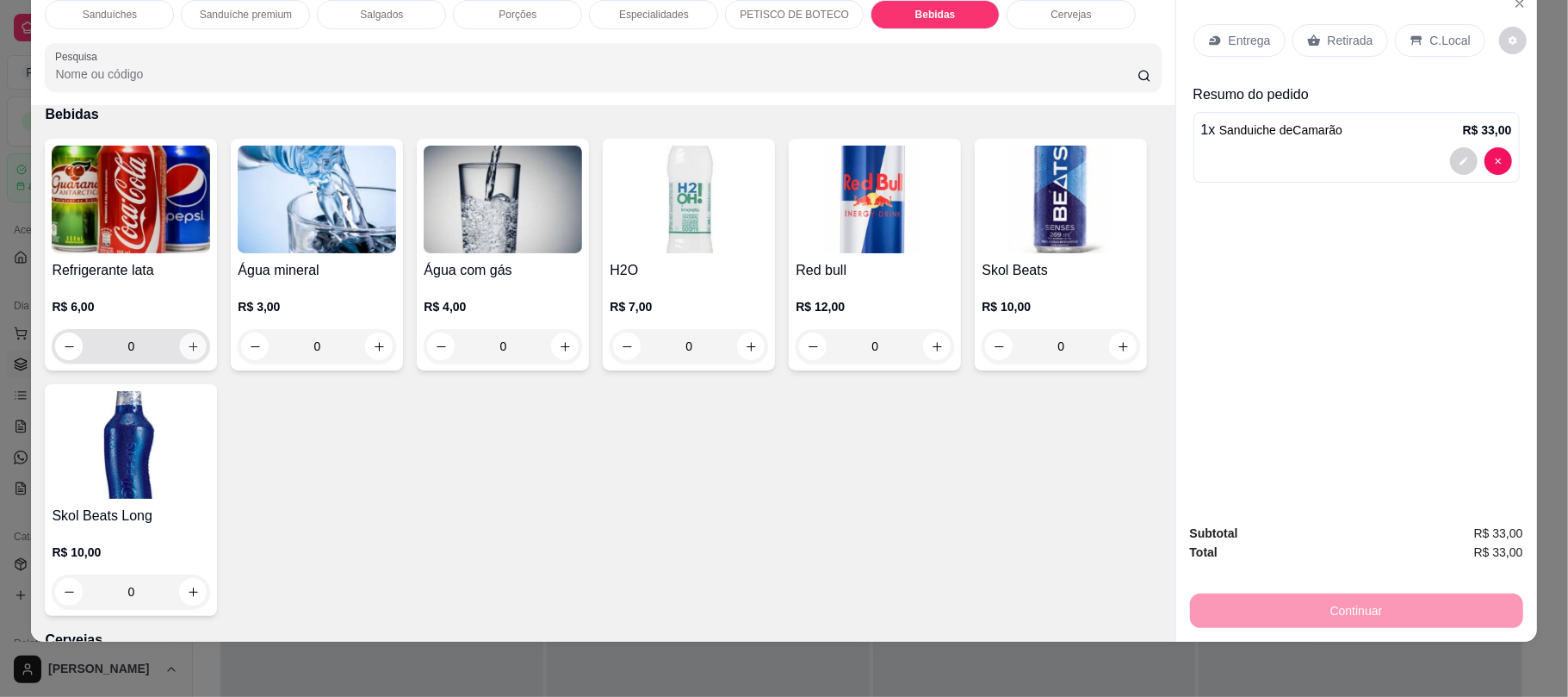
click at [187, 346] on icon "increase-product-quantity" at bounding box center [193, 347] width 13 height 13
type input "1"
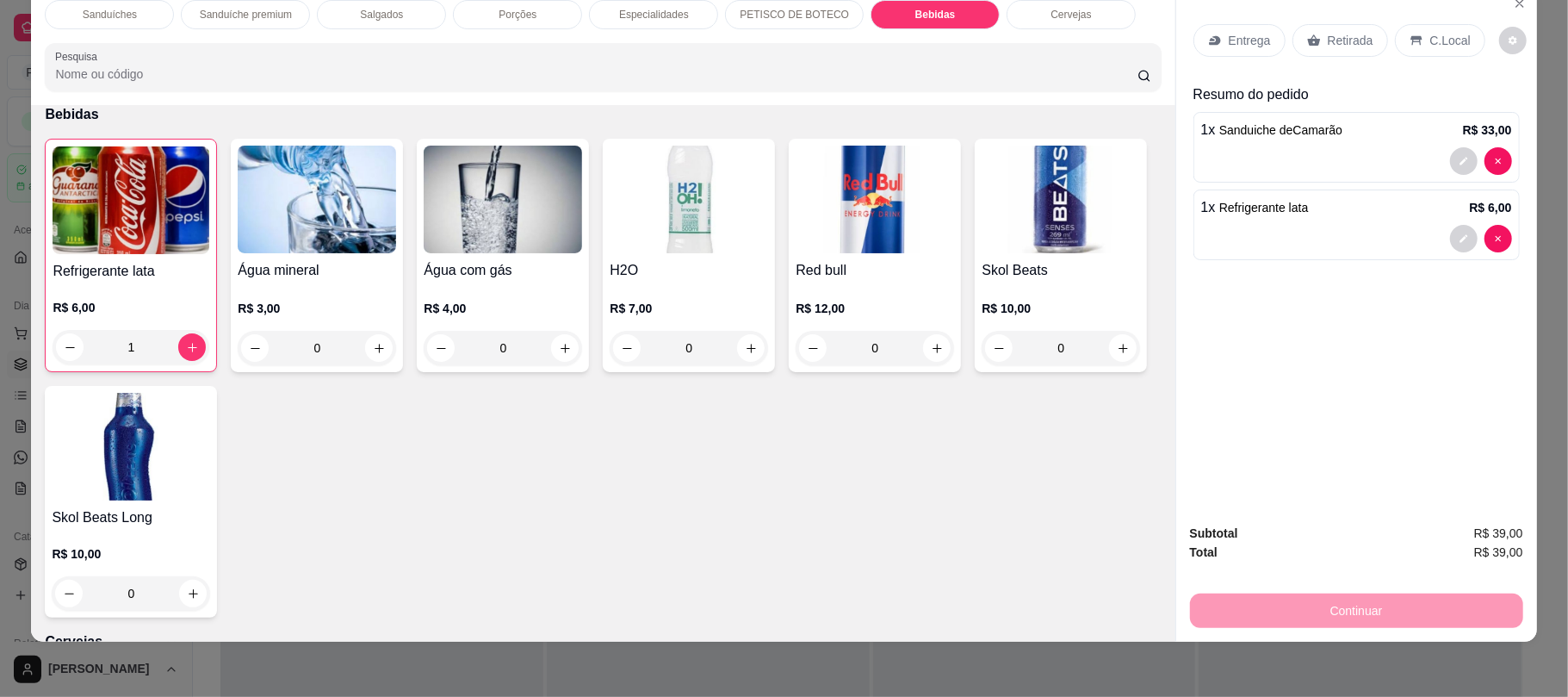
click at [1331, 39] on p "Retirada" at bounding box center [1350, 41] width 46 height 18
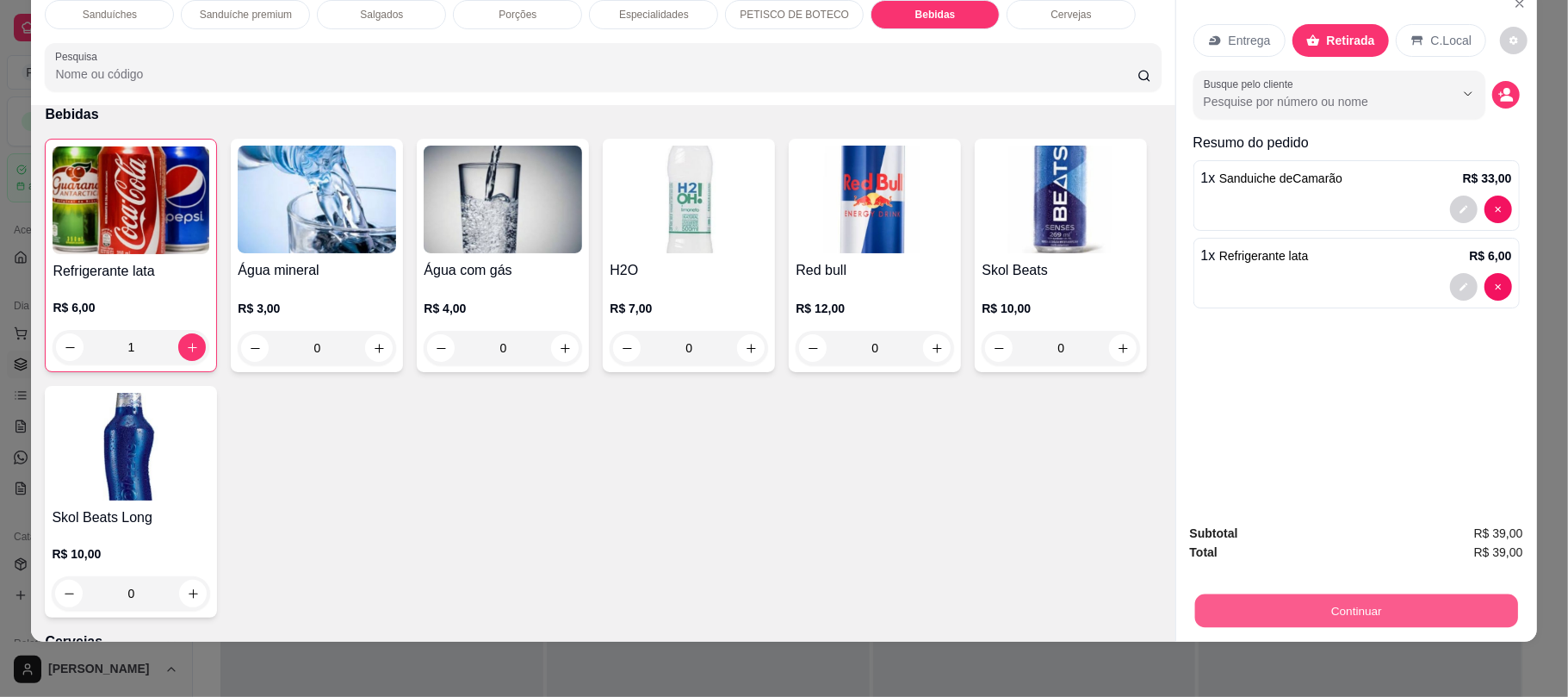
click at [1278, 618] on button "Continuar" at bounding box center [1355, 610] width 323 height 33
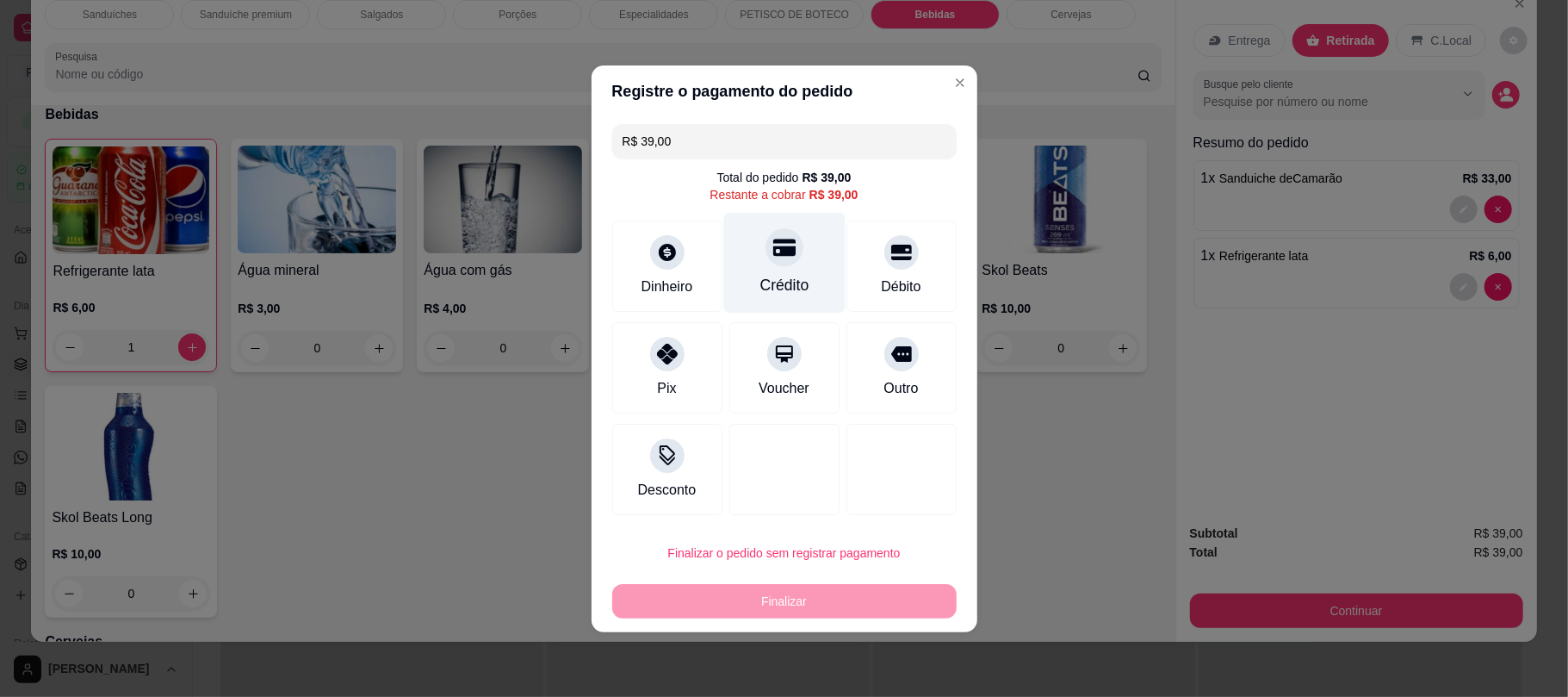
click at [797, 260] on div "Crédito" at bounding box center [784, 262] width 121 height 101
type input "R$ 0,00"
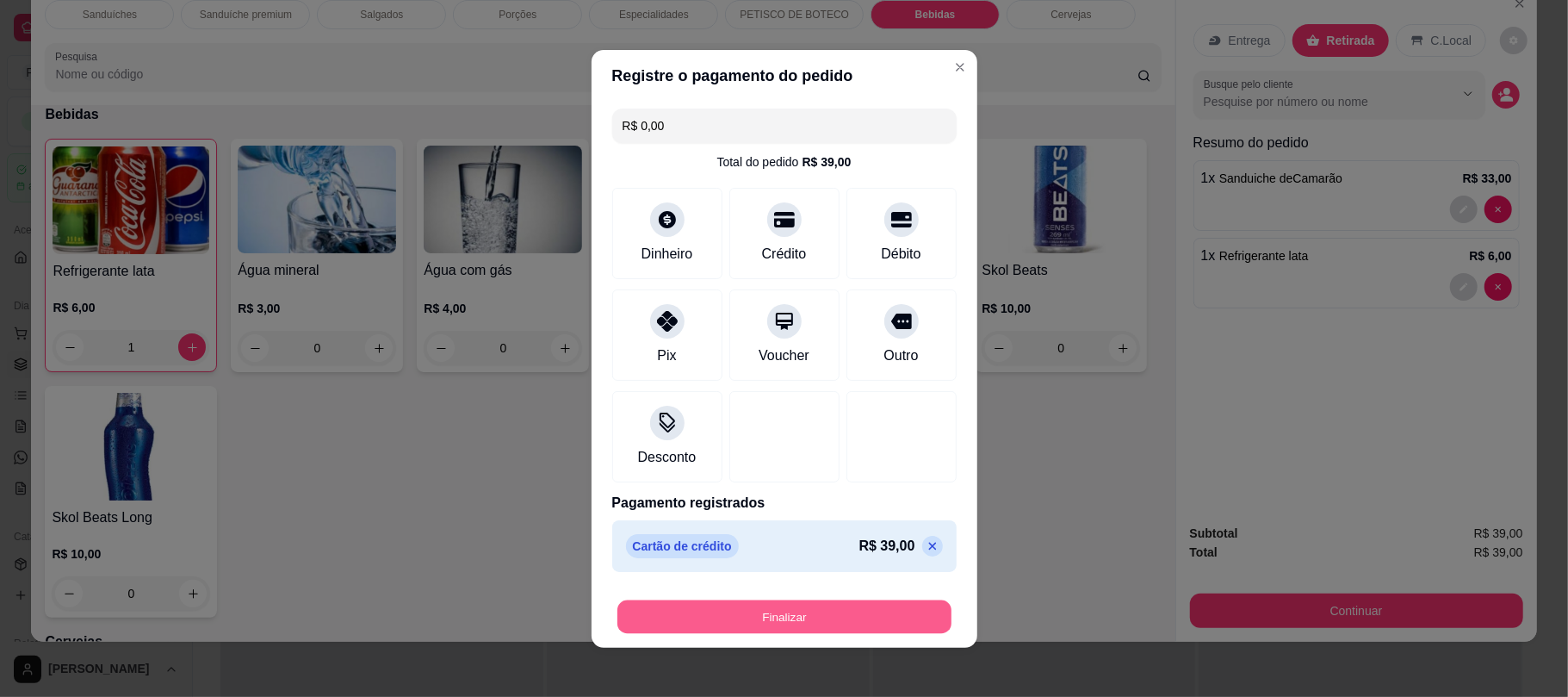
click at [862, 611] on button "Finalizar" at bounding box center [784, 616] width 334 height 33
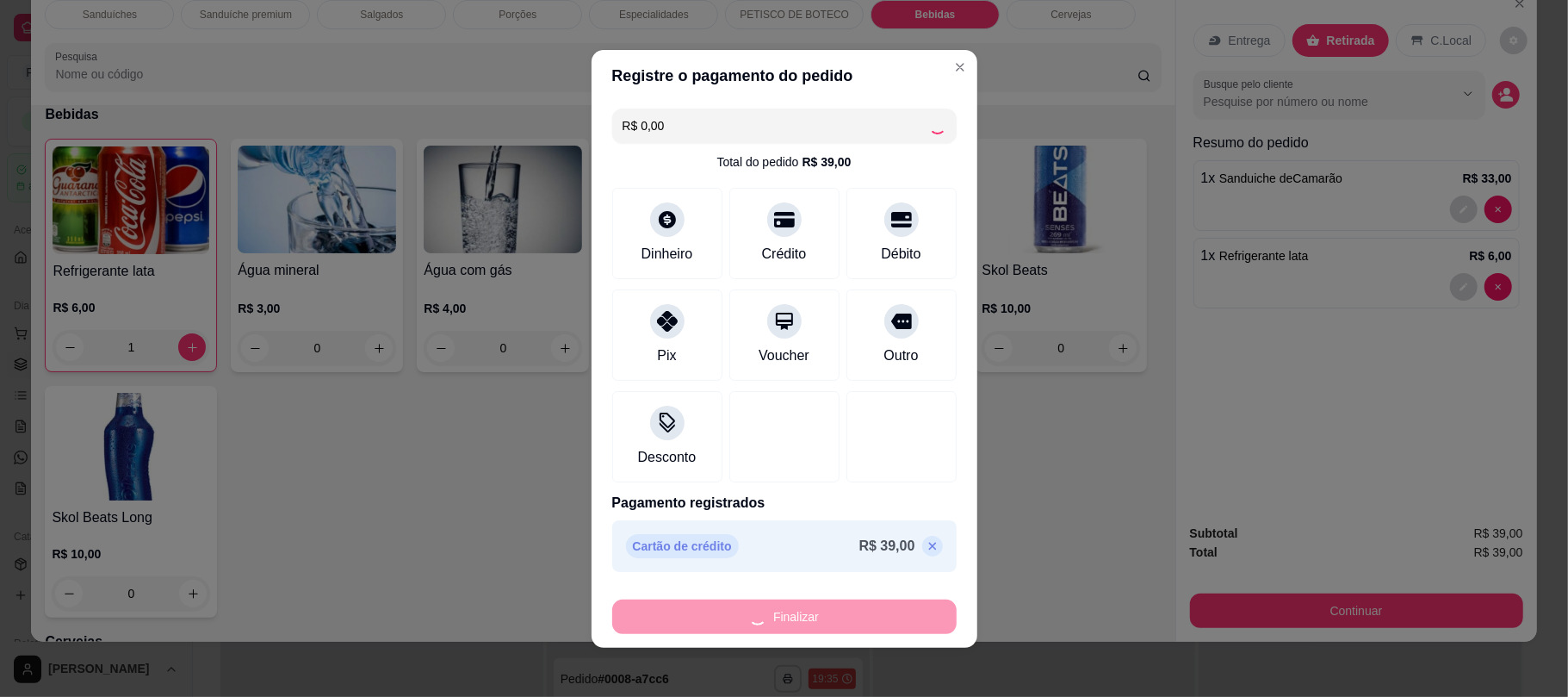
type input "0"
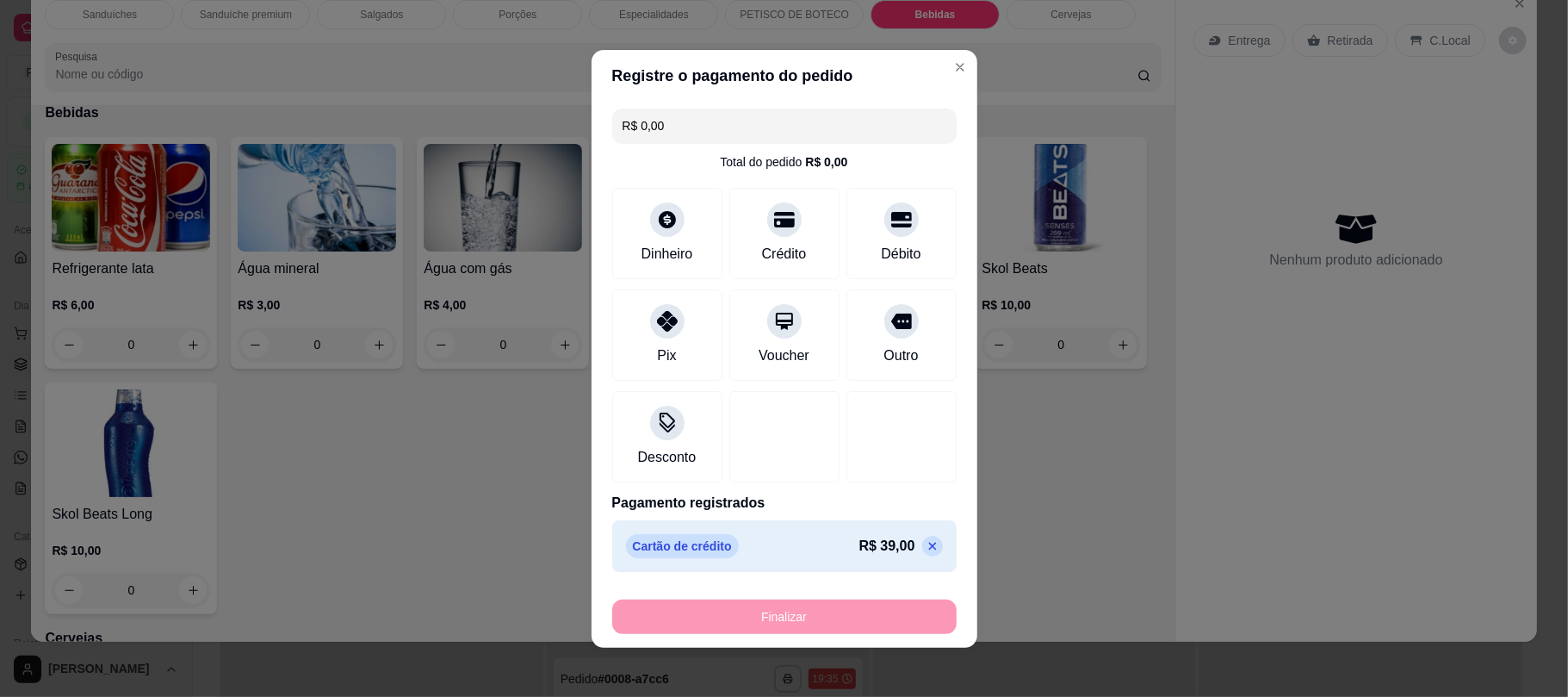
type input "-R$ 39,00"
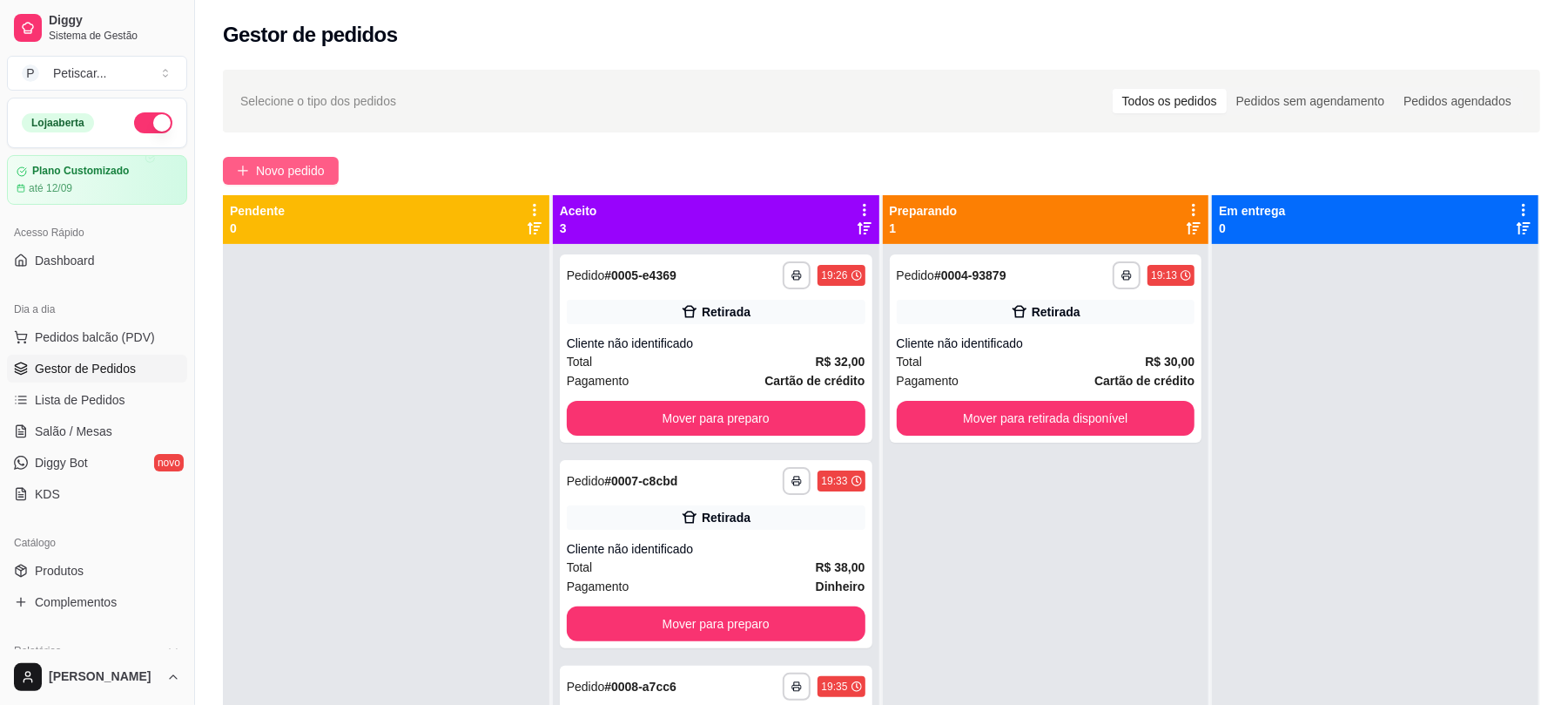
click at [310, 176] on span "Novo pedido" at bounding box center [290, 170] width 69 height 19
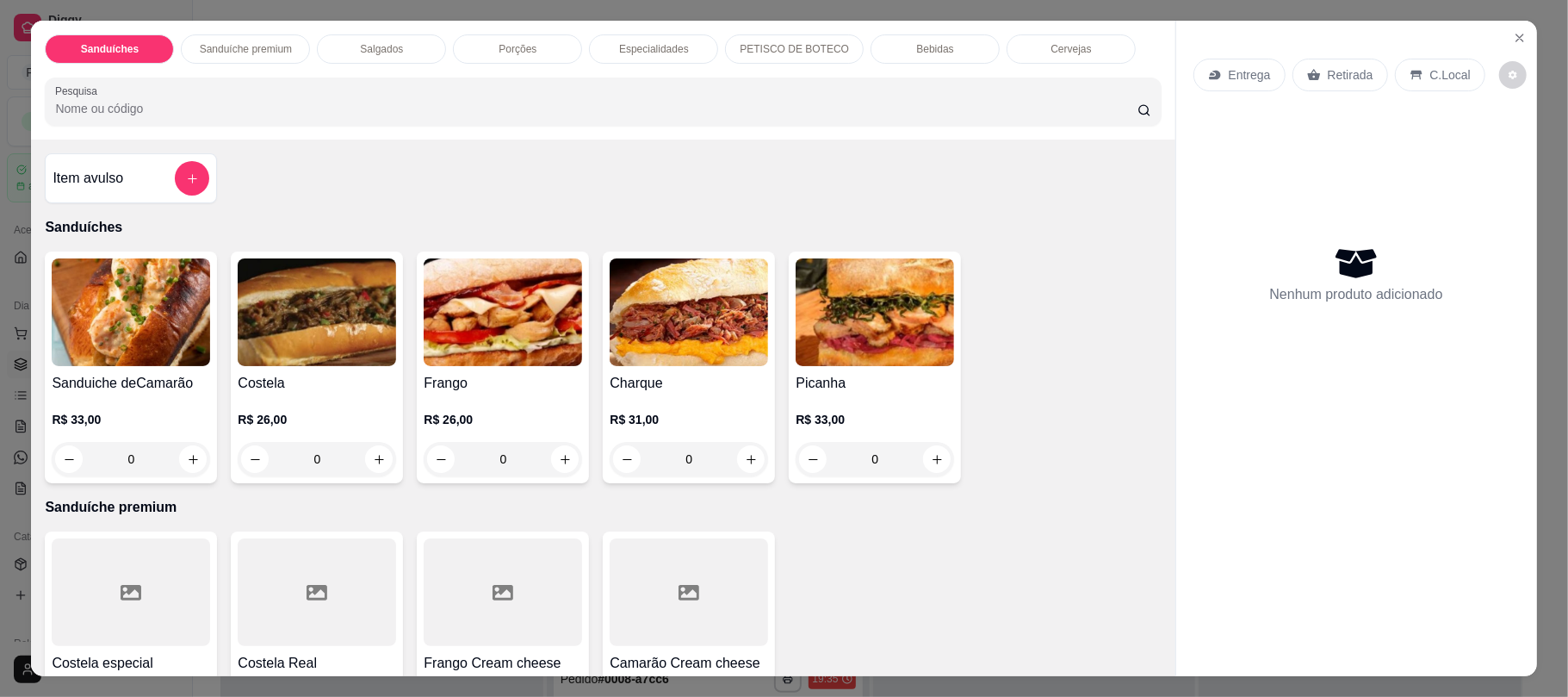
click at [744, 464] on div "0" at bounding box center [689, 459] width 158 height 34
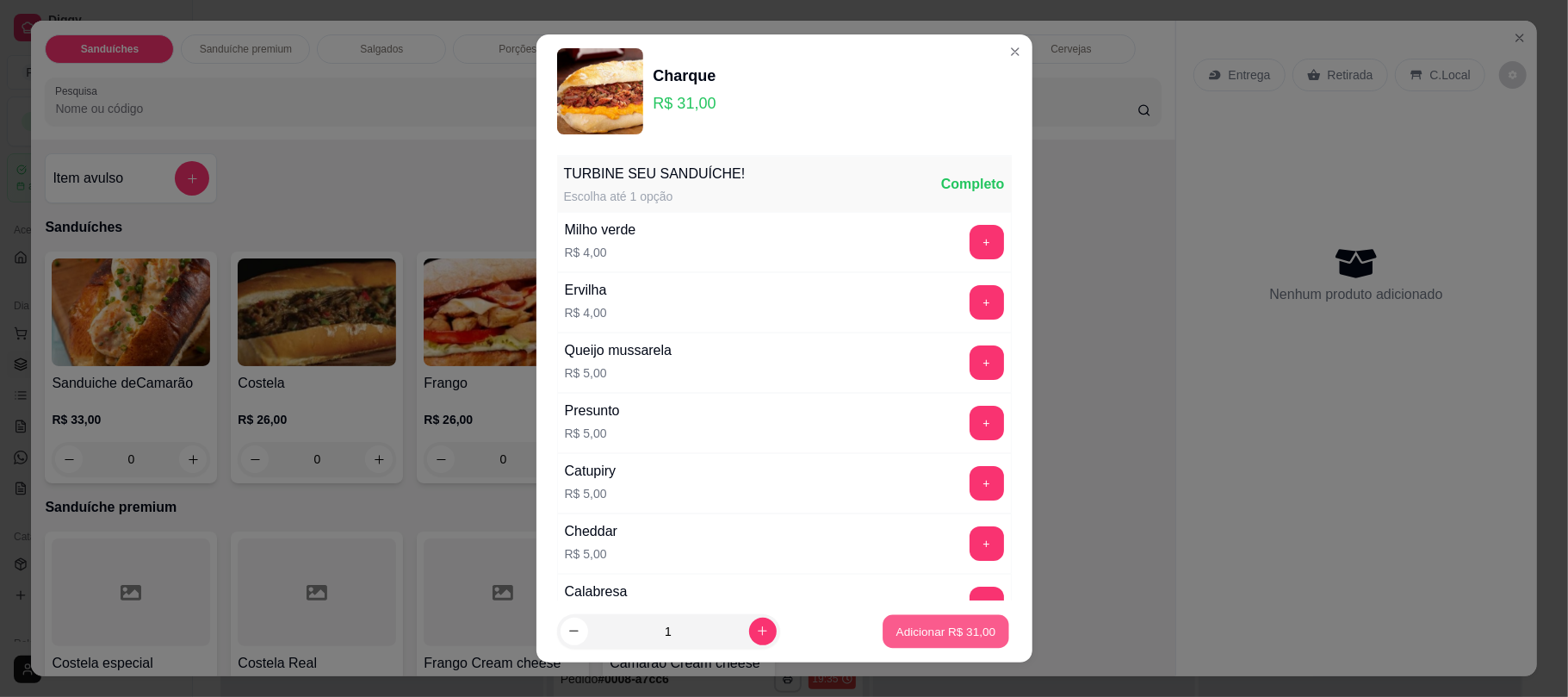
click at [883, 615] on button "Adicionar R$ 31,00" at bounding box center [946, 631] width 127 height 33
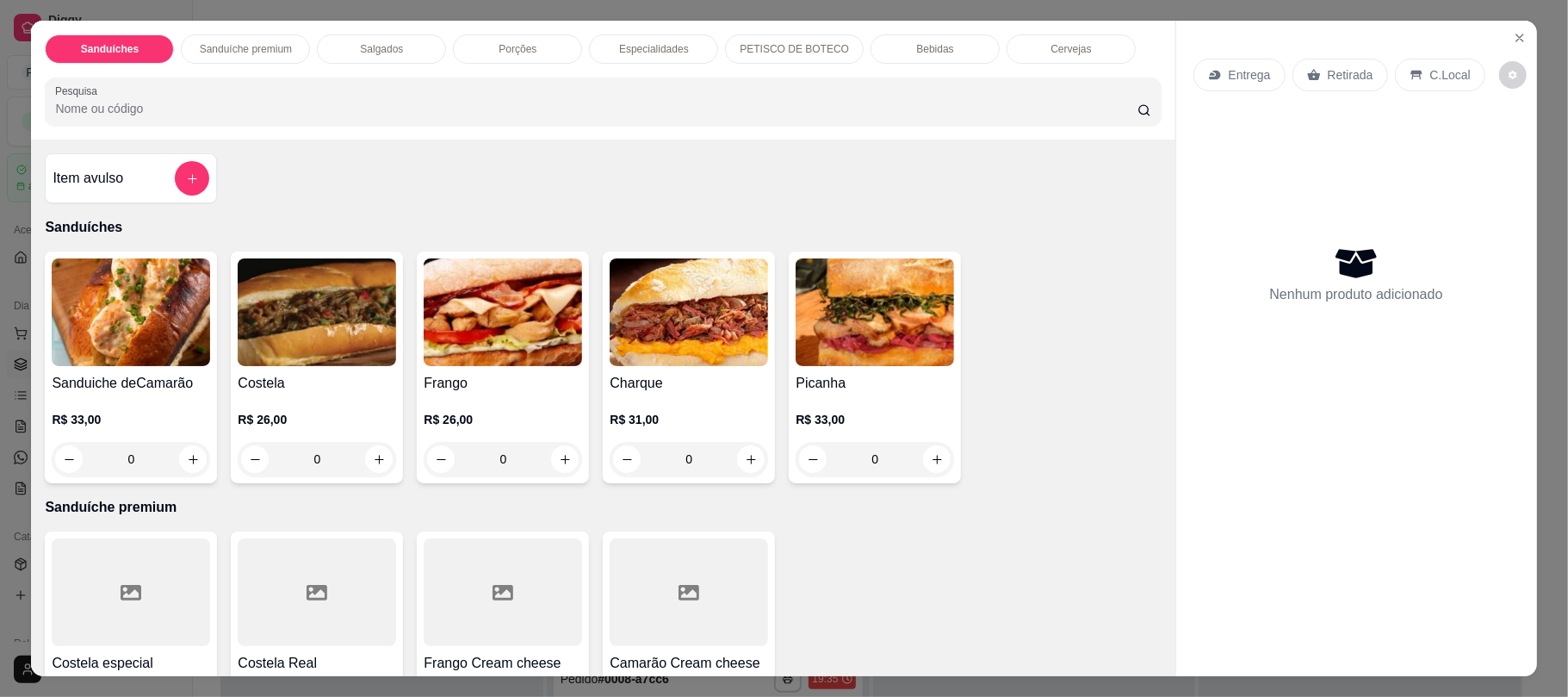
click at [743, 449] on div "0" at bounding box center [689, 459] width 158 height 34
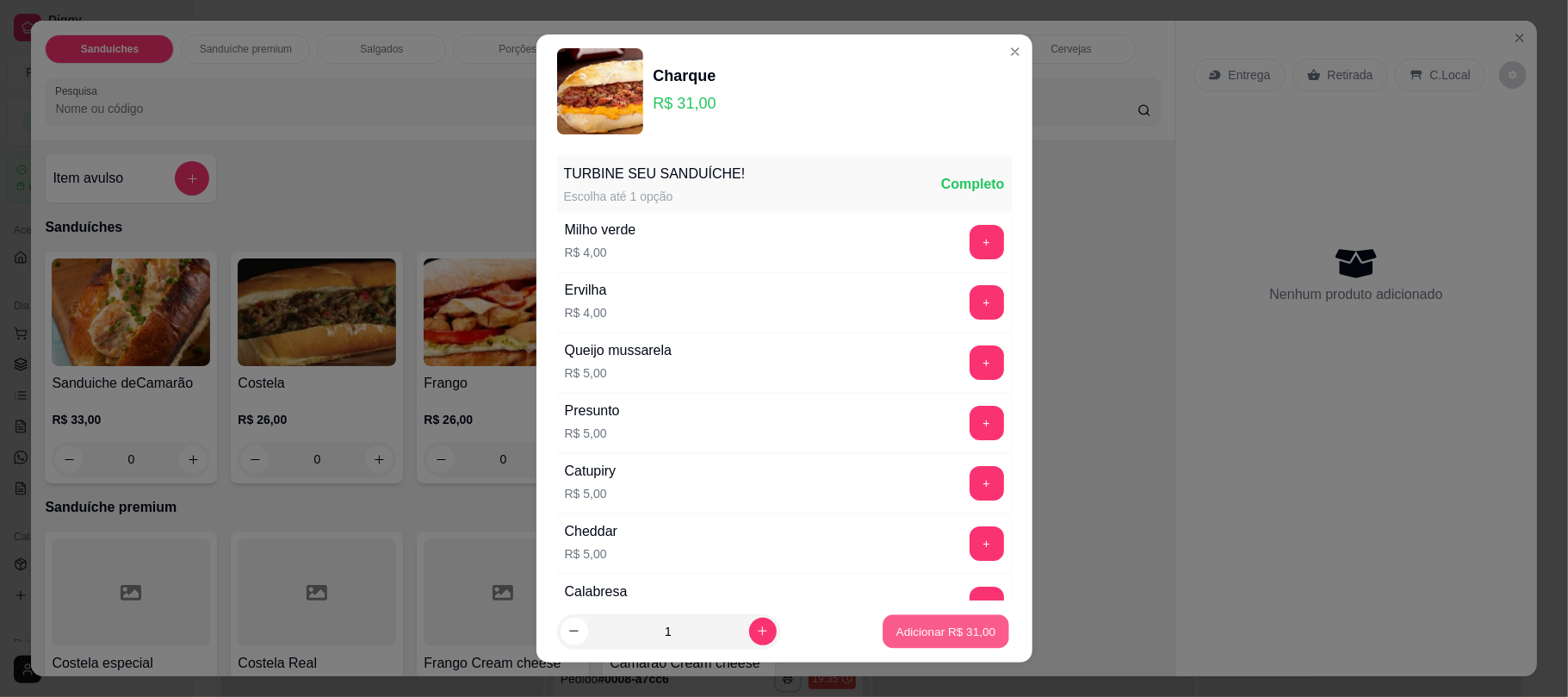
click at [945, 619] on button "Adicionar R$ 31,00" at bounding box center [946, 631] width 127 height 33
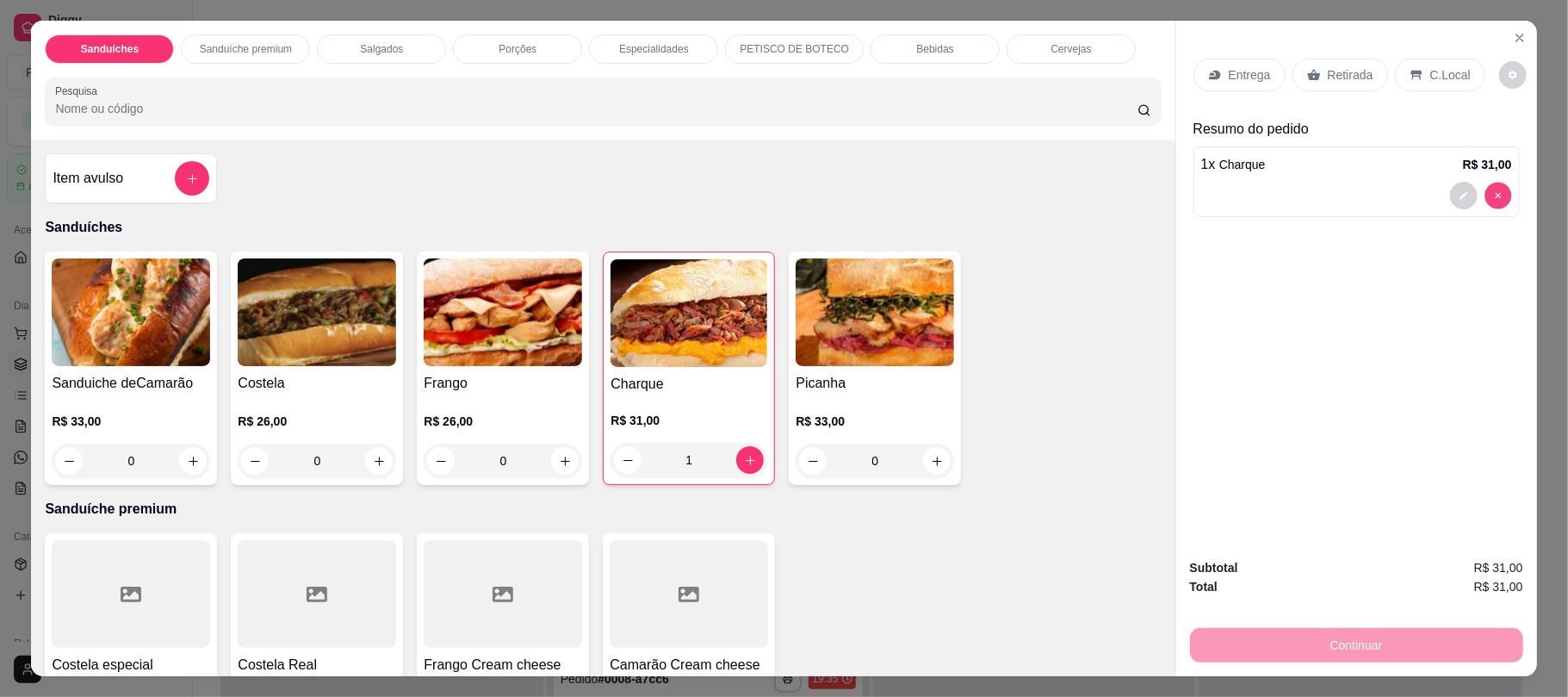
type input "0"
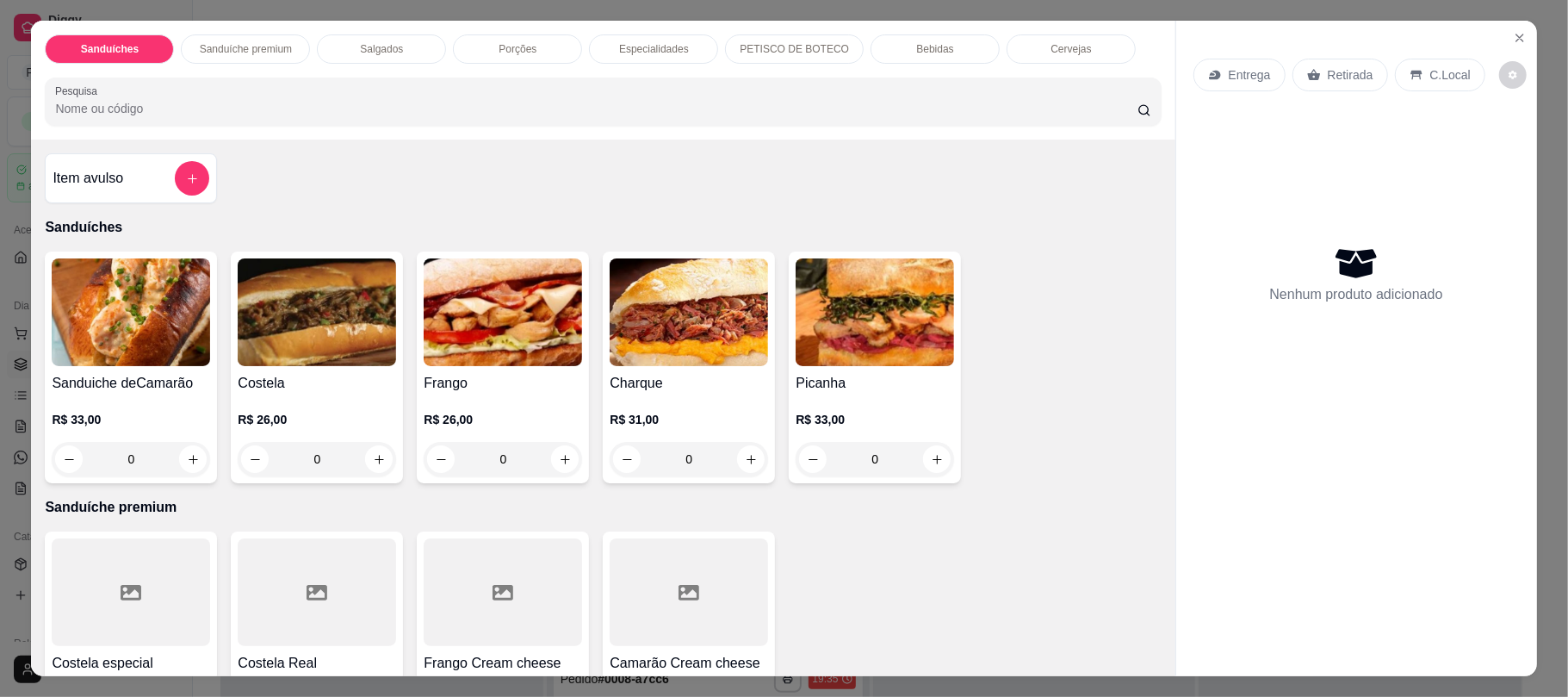
click at [511, 43] on p "Porções" at bounding box center [517, 49] width 38 height 14
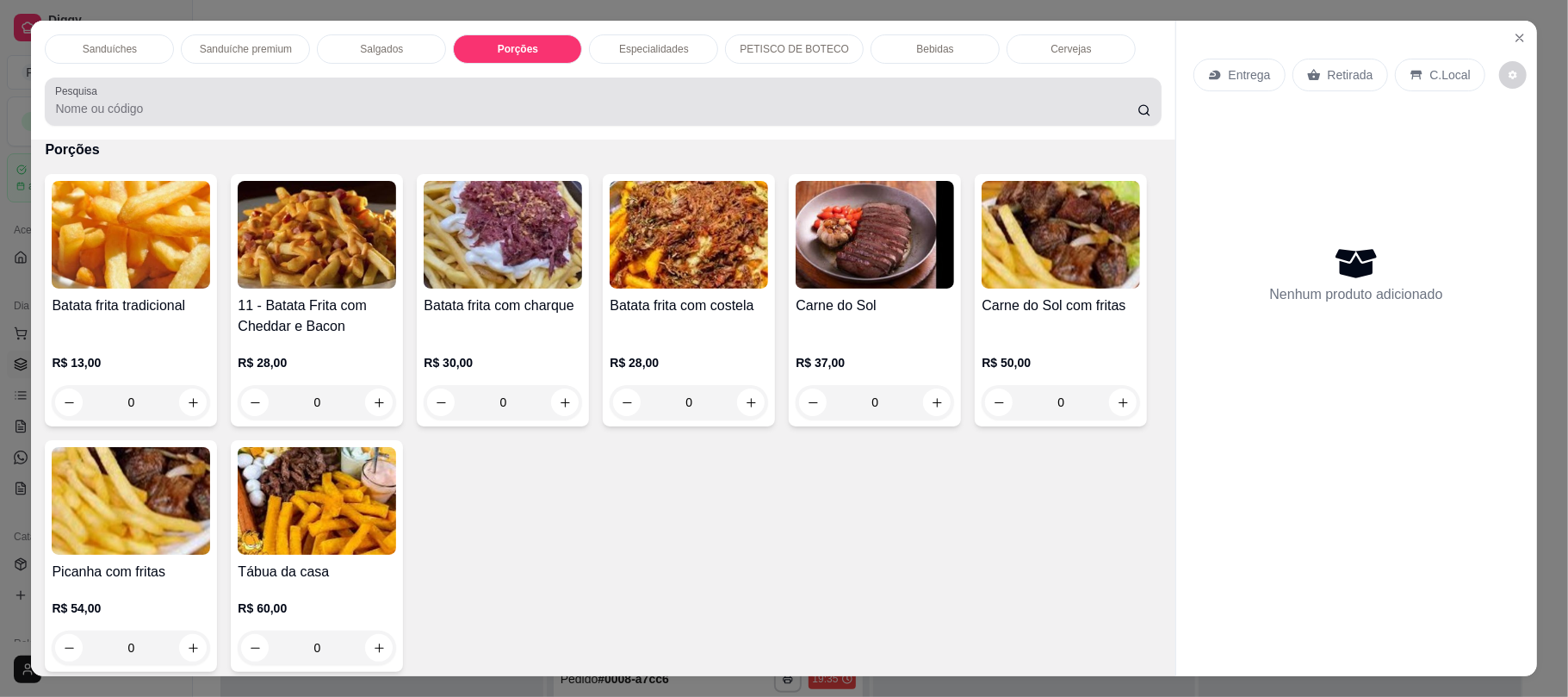
scroll to position [34, 0]
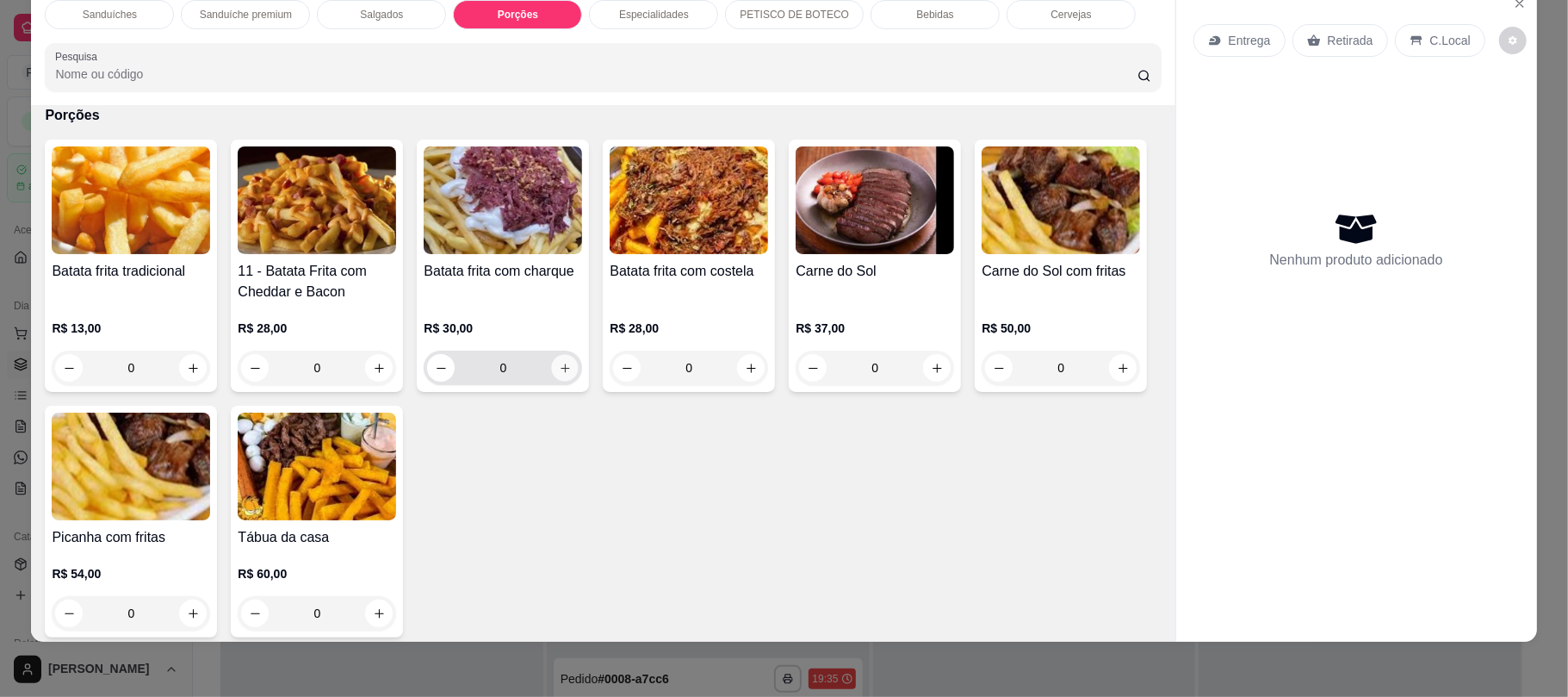
click at [559, 373] on icon "increase-product-quantity" at bounding box center [565, 368] width 13 height 13
type input "1"
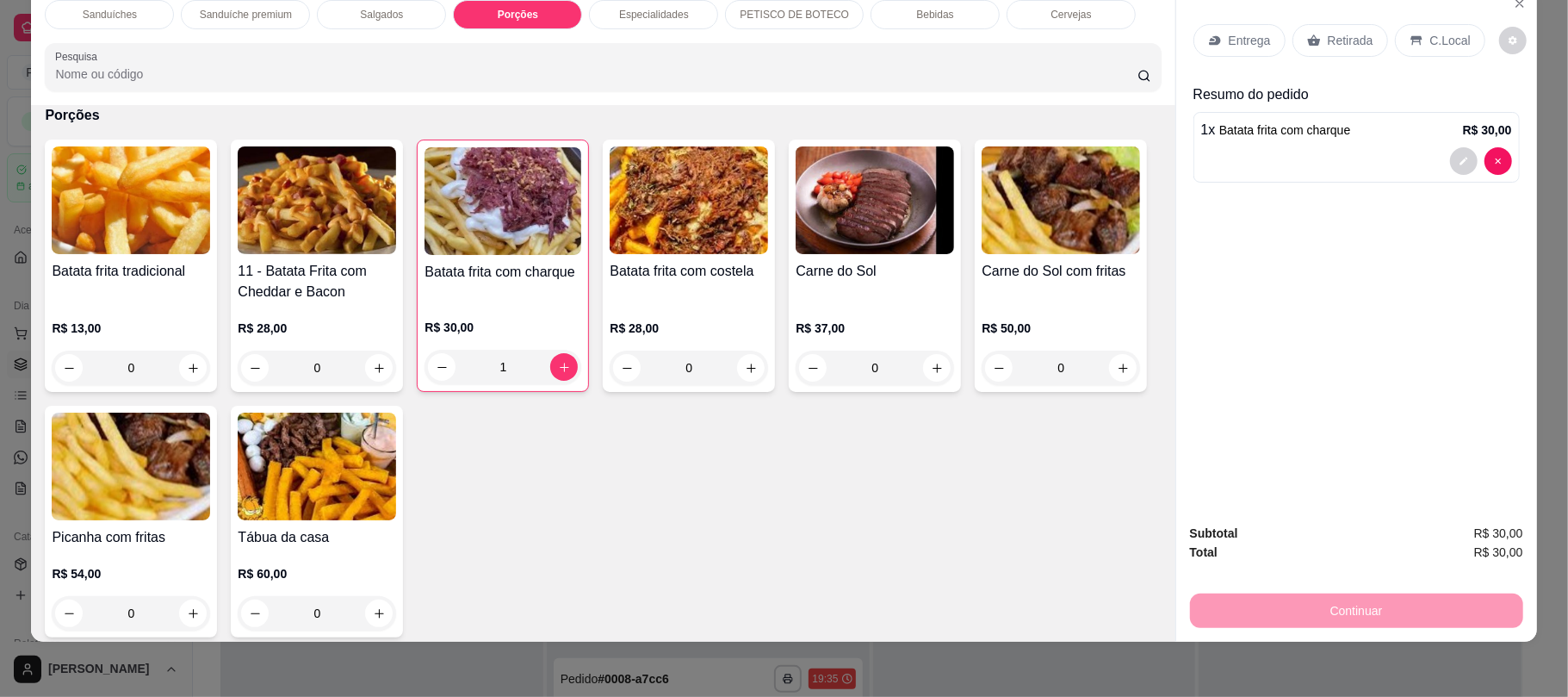
click at [1328, 38] on p "Retirada" at bounding box center [1350, 41] width 46 height 18
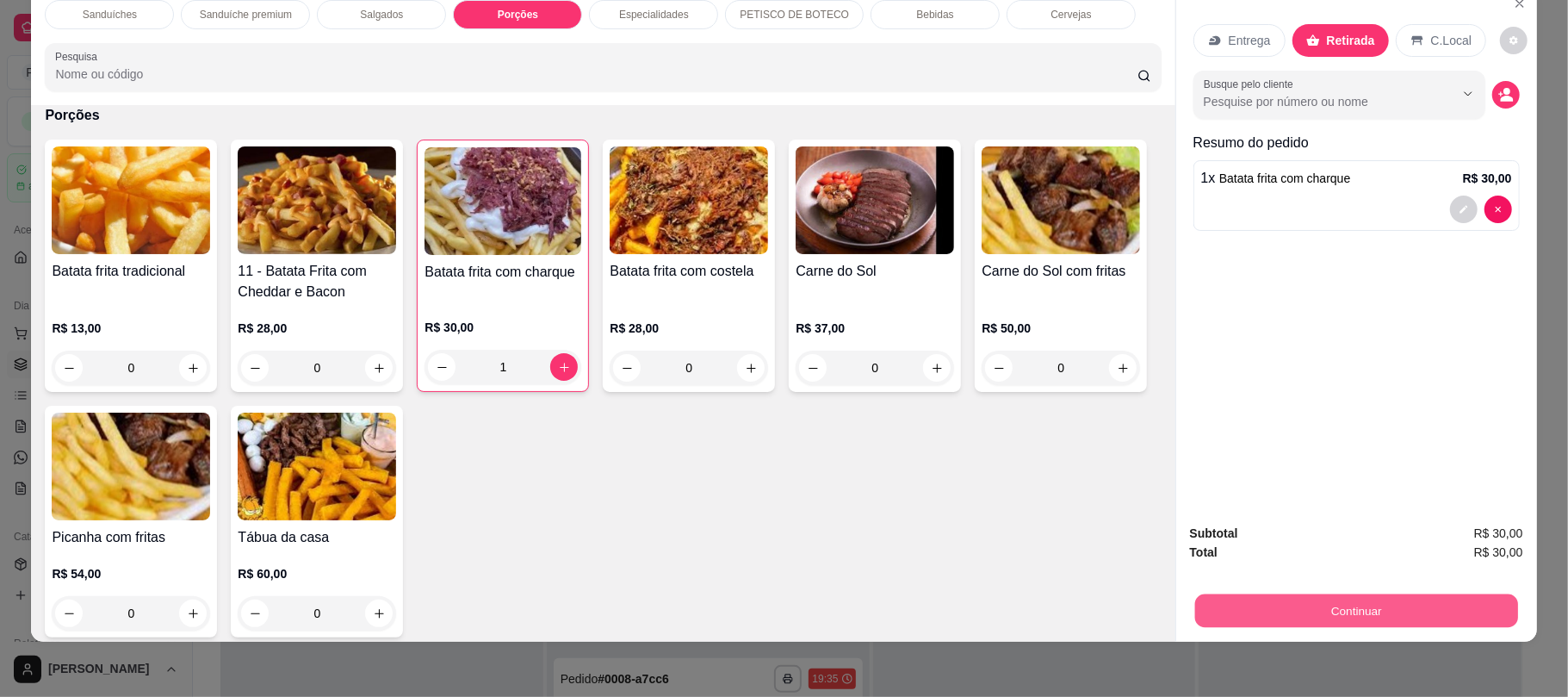
click at [1414, 612] on button "Continuar" at bounding box center [1355, 610] width 323 height 33
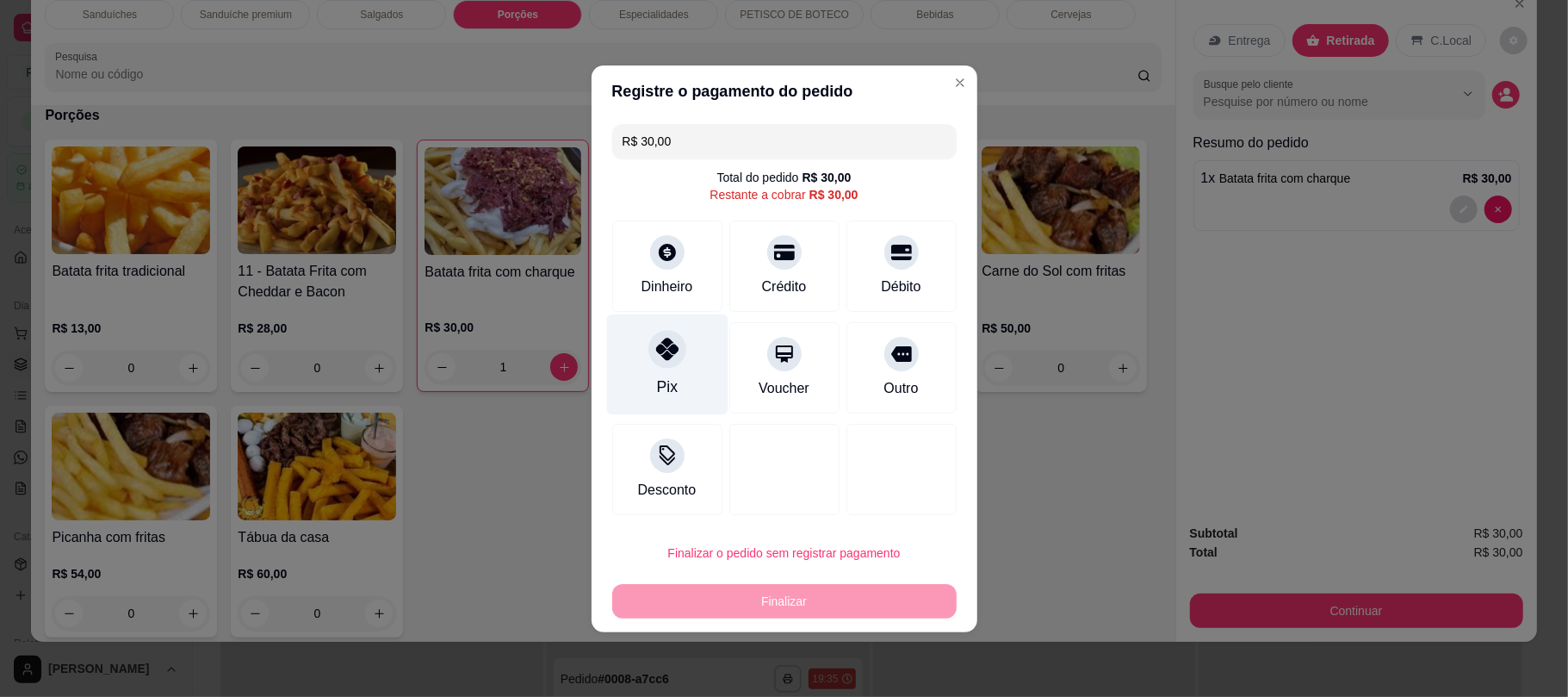
click at [686, 363] on div "Pix" at bounding box center [666, 363] width 121 height 101
type input "R$ 0,00"
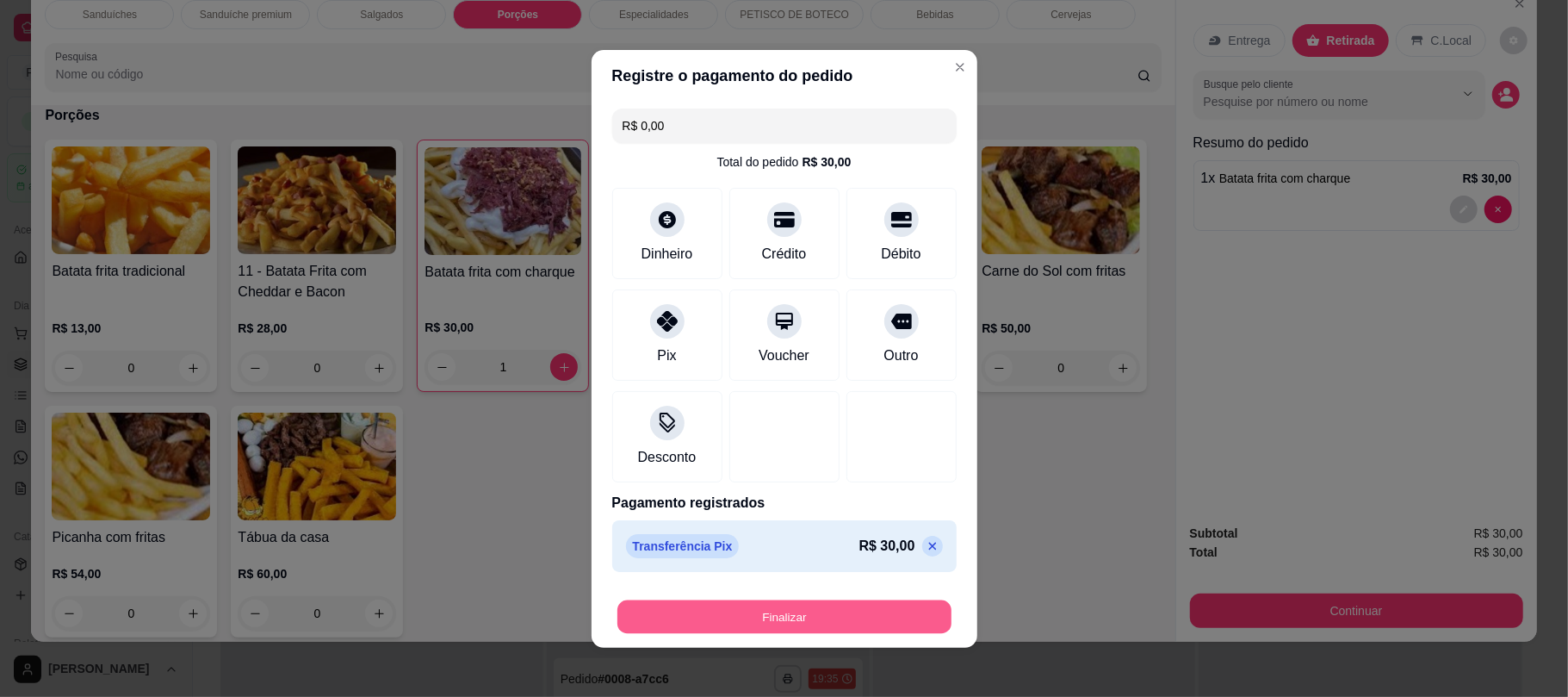
click at [788, 610] on button "Finalizar" at bounding box center [784, 616] width 334 height 33
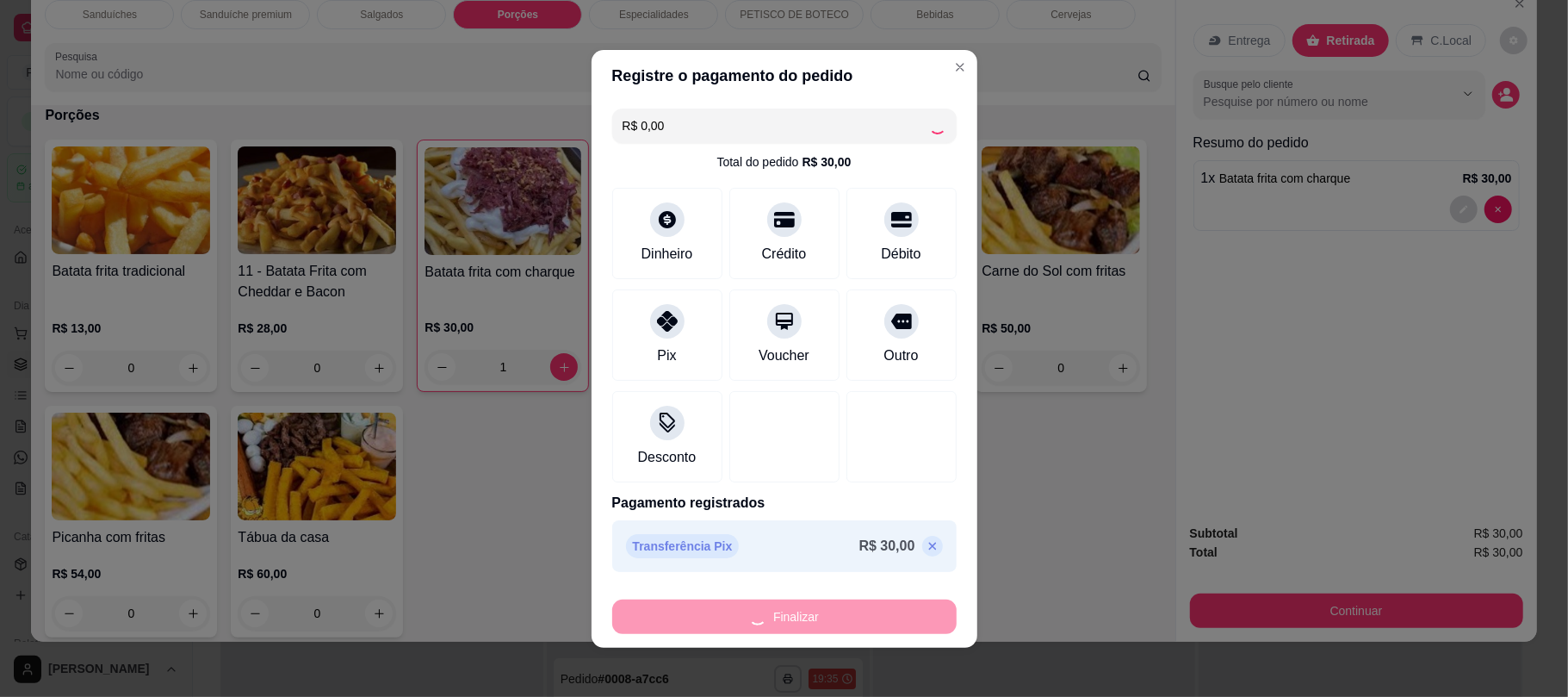
type input "0"
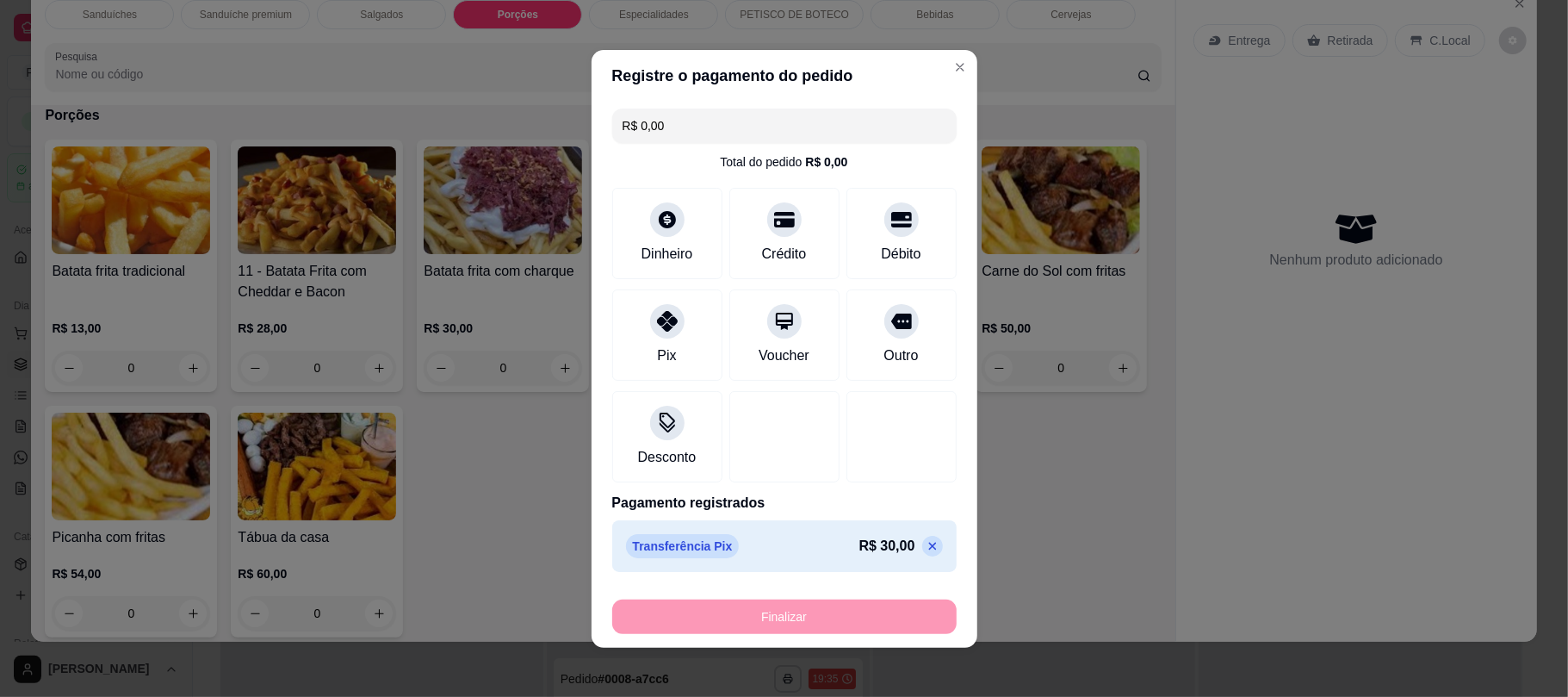
type input "-R$ 30,00"
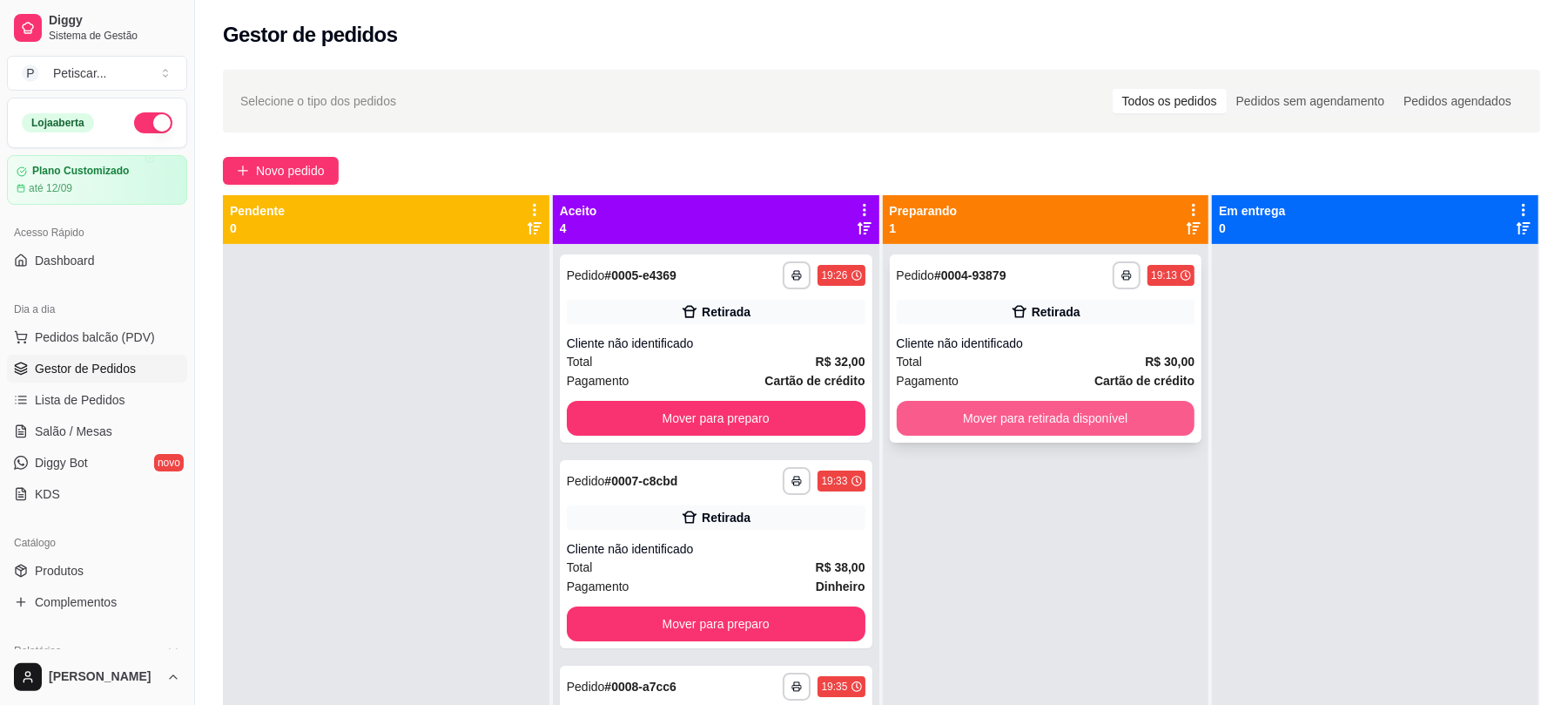
click at [1046, 429] on button "Mover para retirada disponível" at bounding box center [1046, 418] width 299 height 35
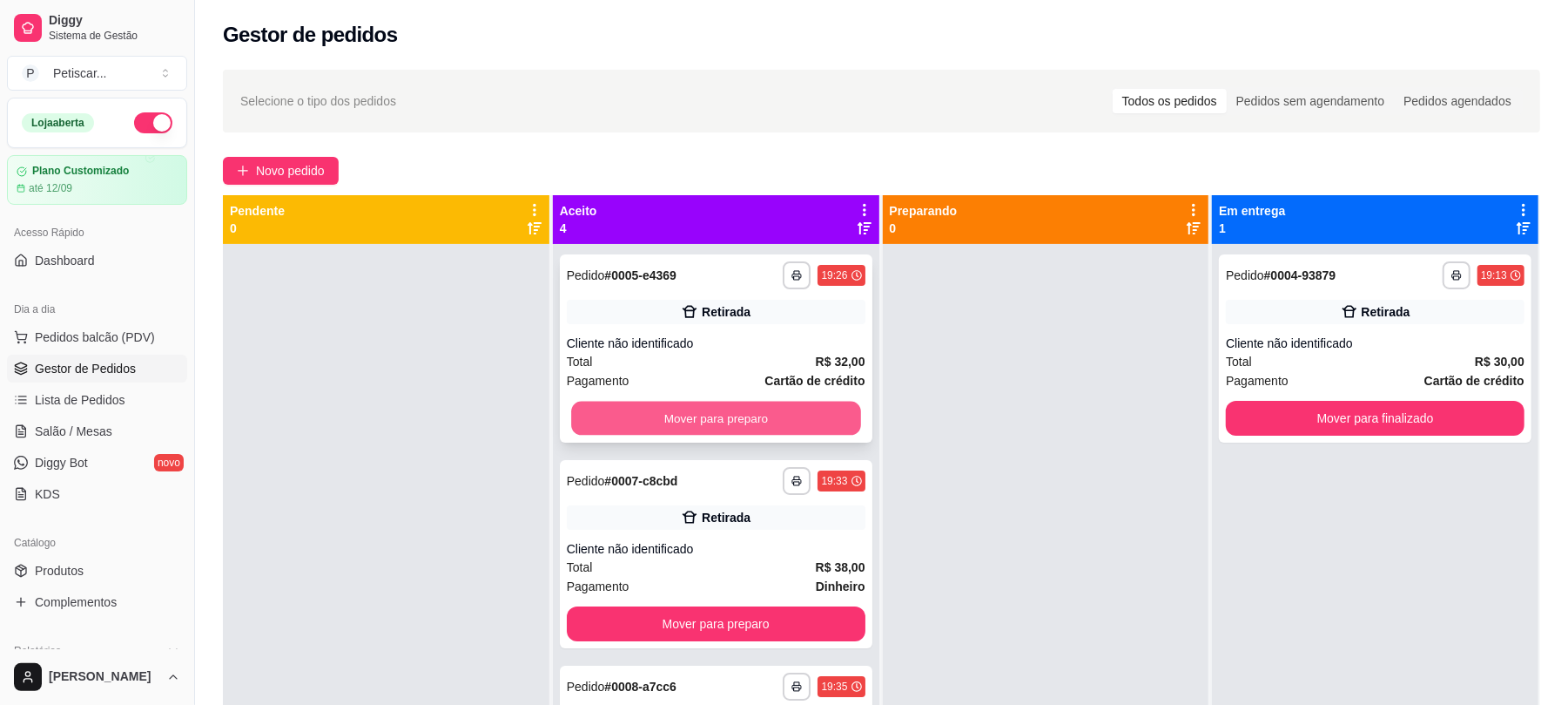
click at [787, 412] on button "Mover para preparo" at bounding box center [715, 419] width 289 height 34
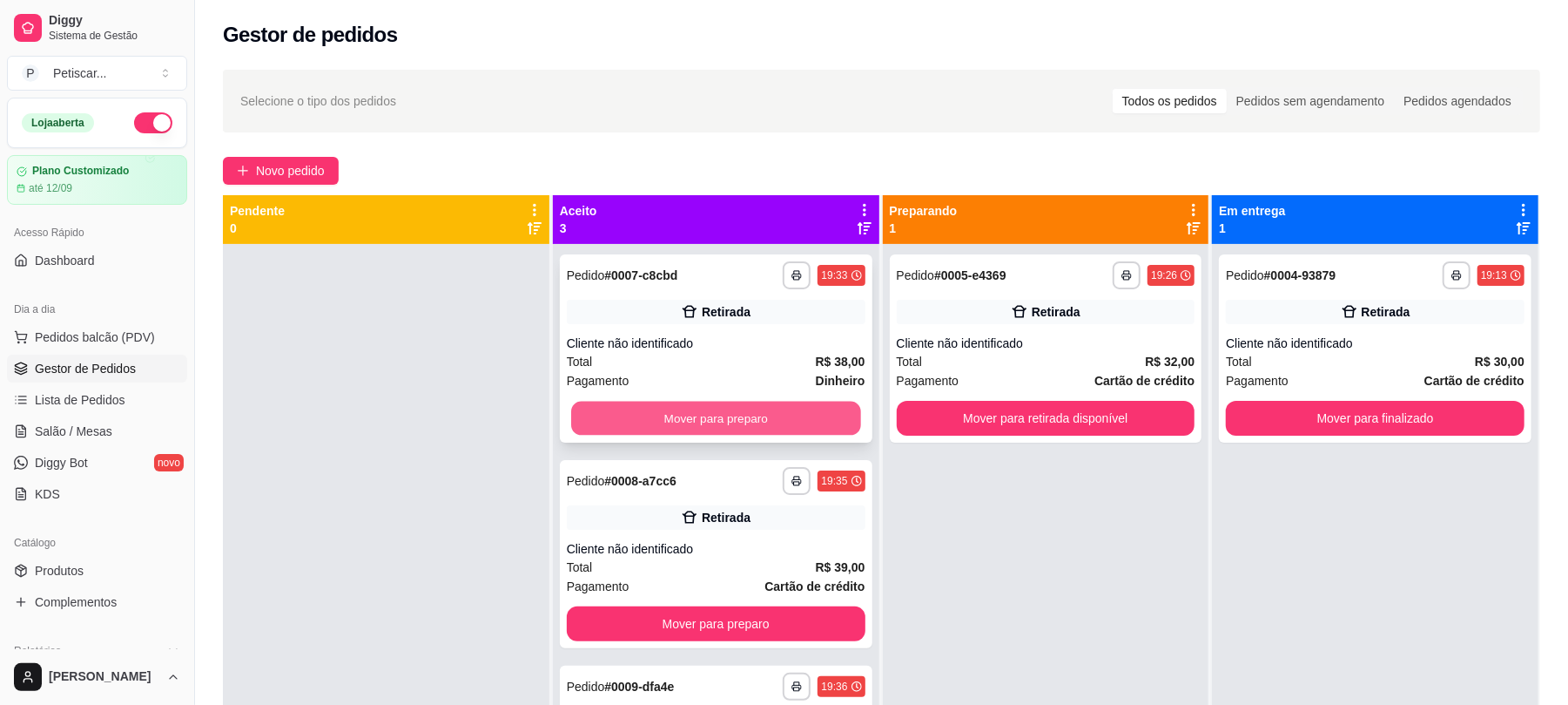
click at [822, 412] on button "Mover para preparo" at bounding box center [715, 419] width 289 height 34
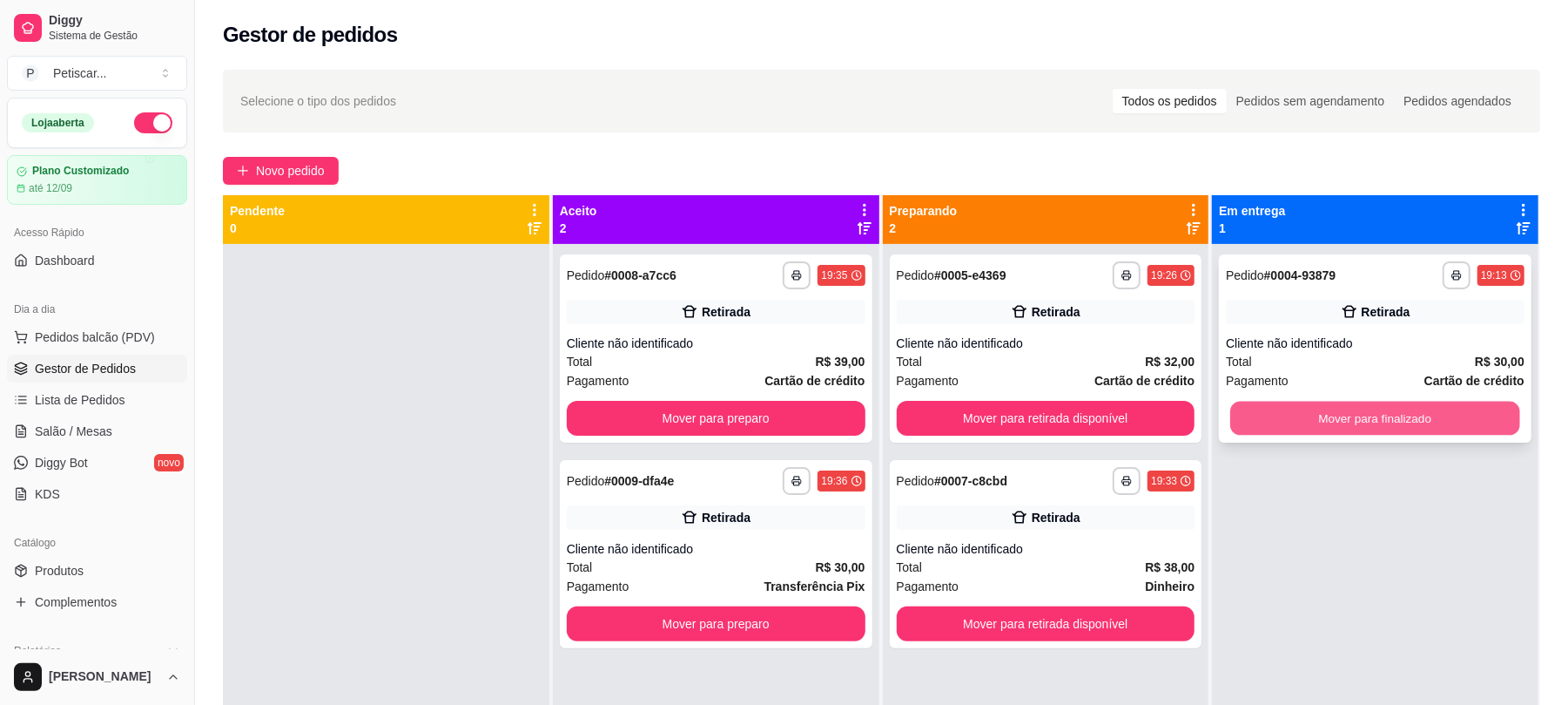
click at [1338, 426] on button "Mover para finalizado" at bounding box center [1375, 419] width 289 height 34
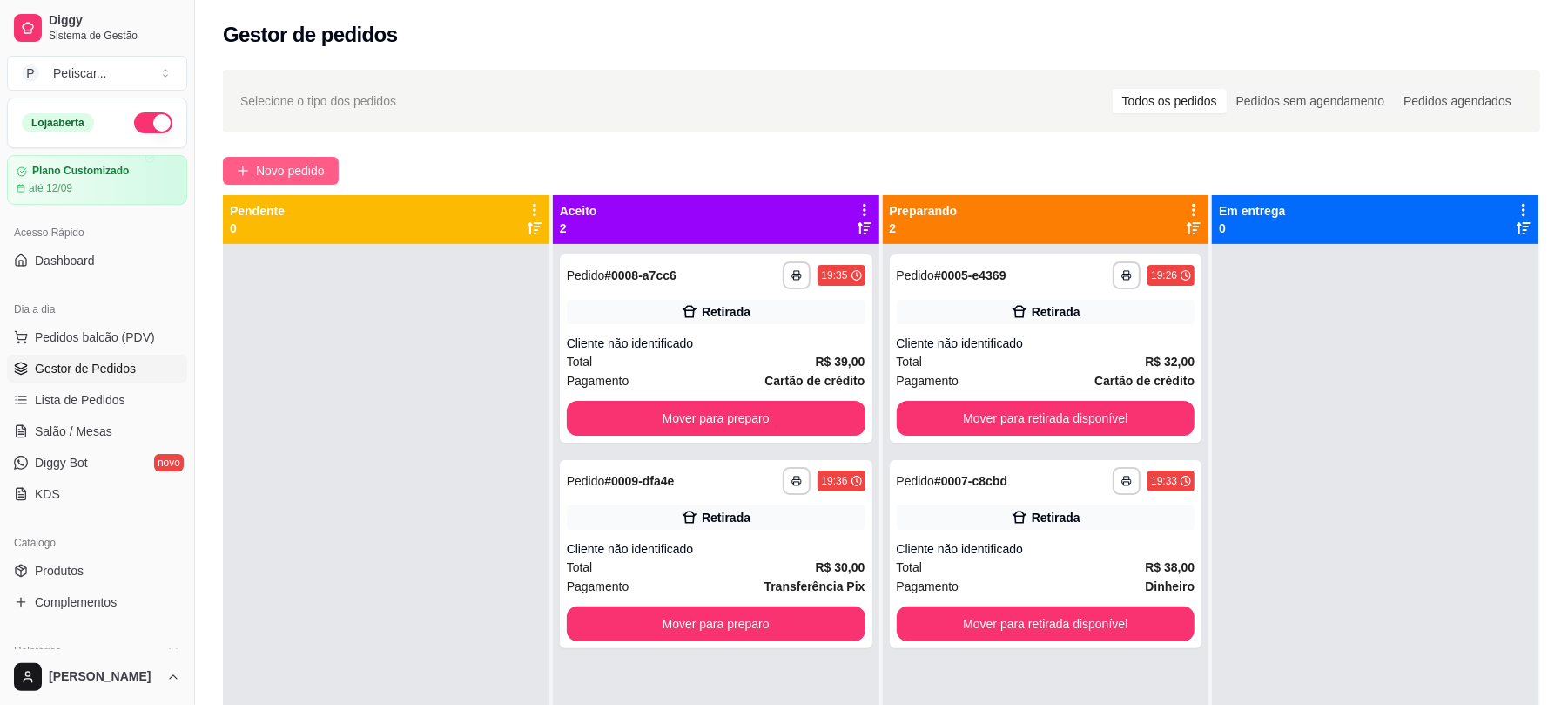
click at [277, 168] on span "Novo pedido" at bounding box center [290, 170] width 69 height 19
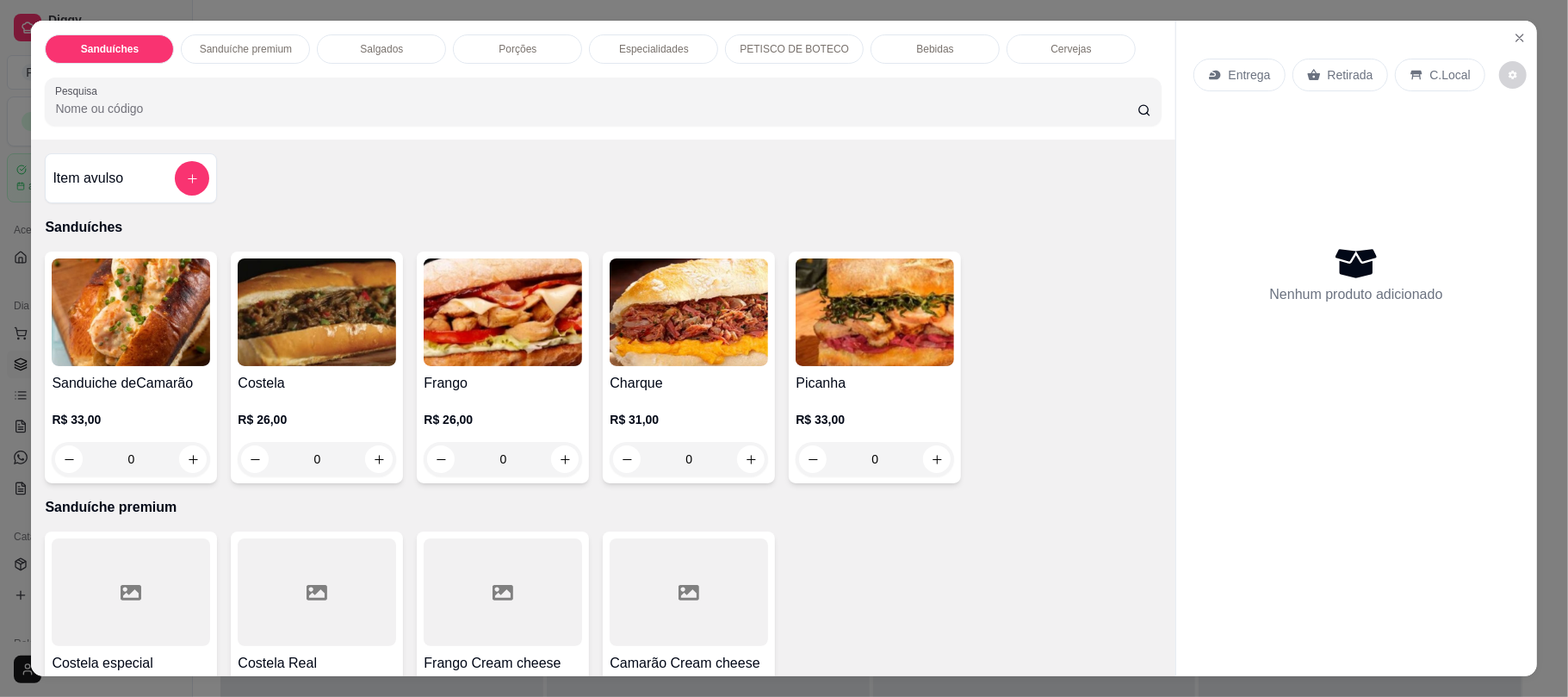
click at [191, 464] on div "0" at bounding box center [131, 459] width 158 height 34
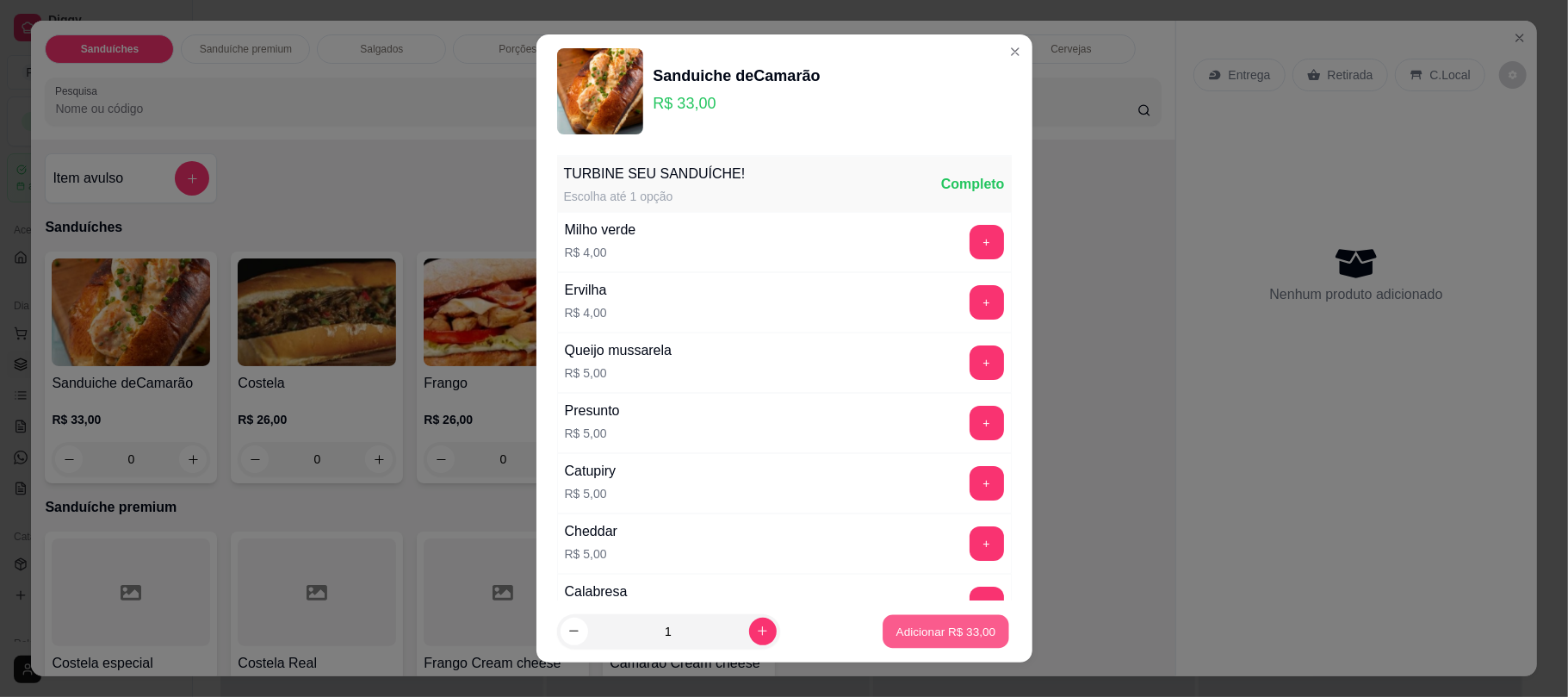
click at [905, 620] on button "Adicionar R$ 33,00" at bounding box center [946, 631] width 127 height 33
type input "1"
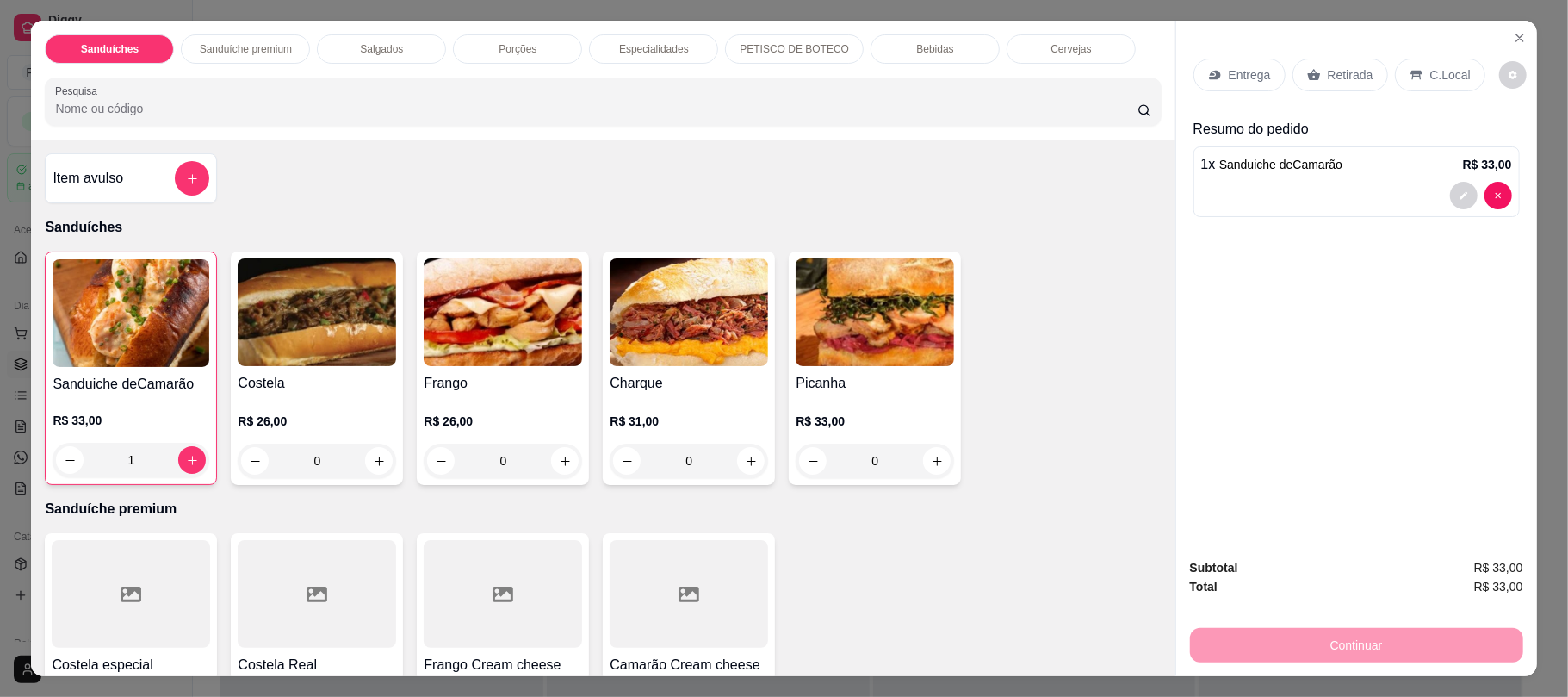
click at [1051, 48] on p "Cervejas" at bounding box center [1070, 49] width 40 height 14
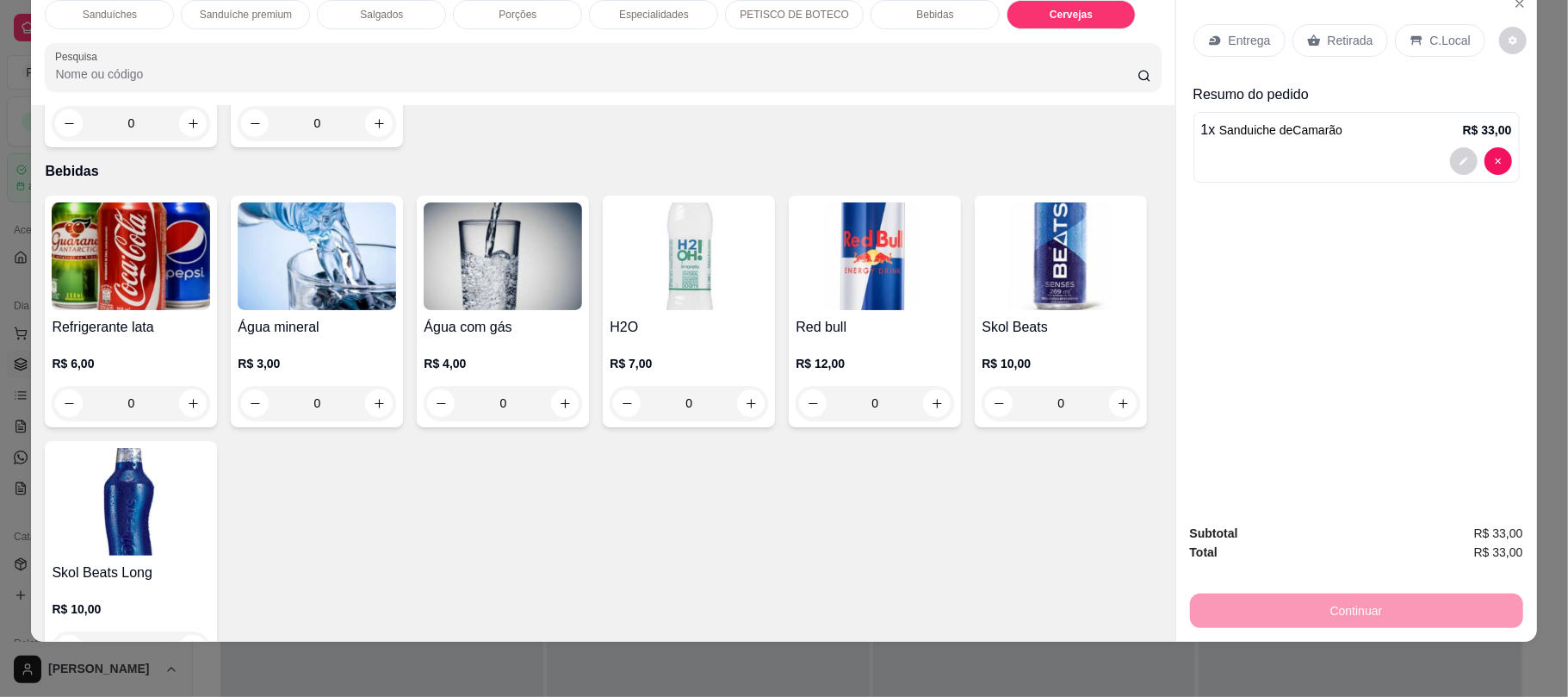
scroll to position [2499, 0]
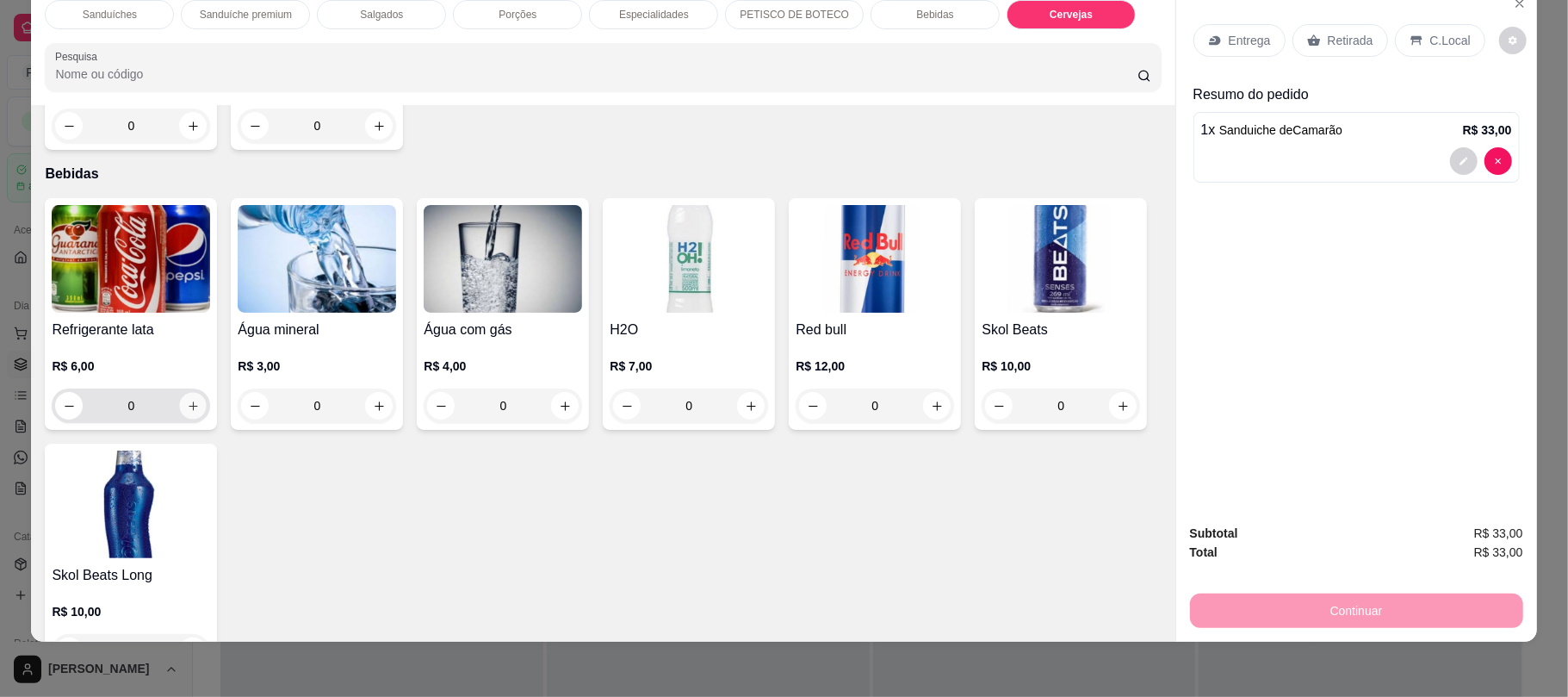
click at [180, 408] on button "increase-product-quantity" at bounding box center [192, 405] width 26 height 26
type input "1"
click at [1335, 34] on p "Retirada" at bounding box center [1350, 41] width 46 height 18
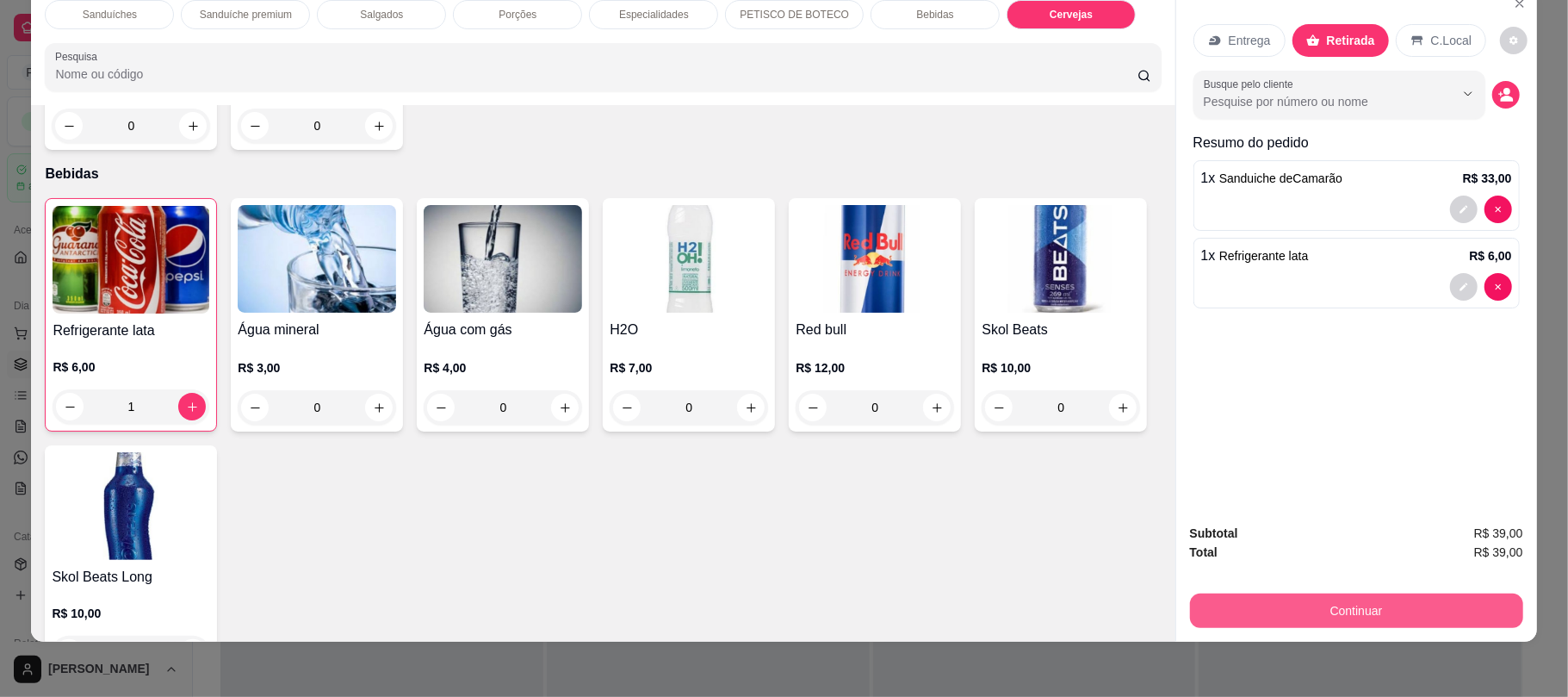
click at [1266, 614] on button "Continuar" at bounding box center [1357, 610] width 334 height 34
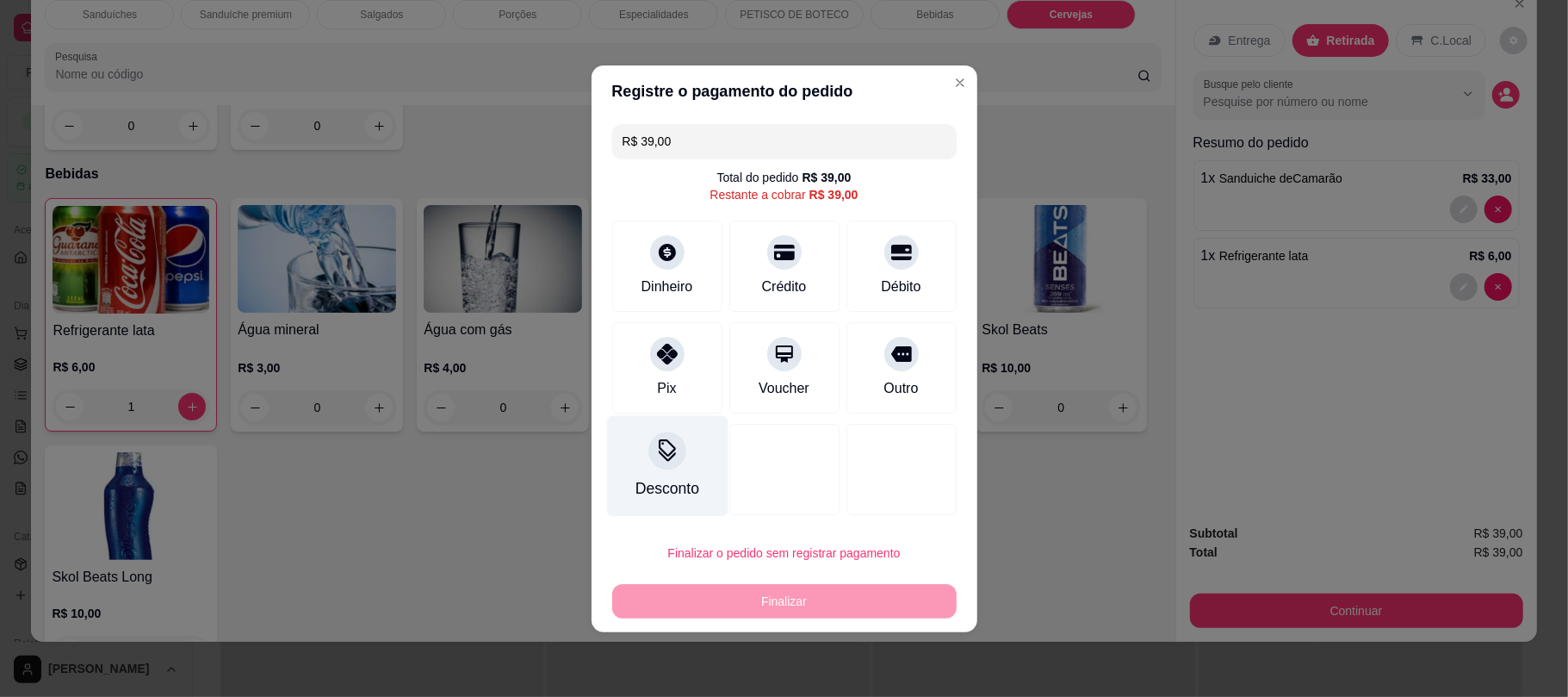
click at [676, 451] on div at bounding box center [667, 450] width 38 height 38
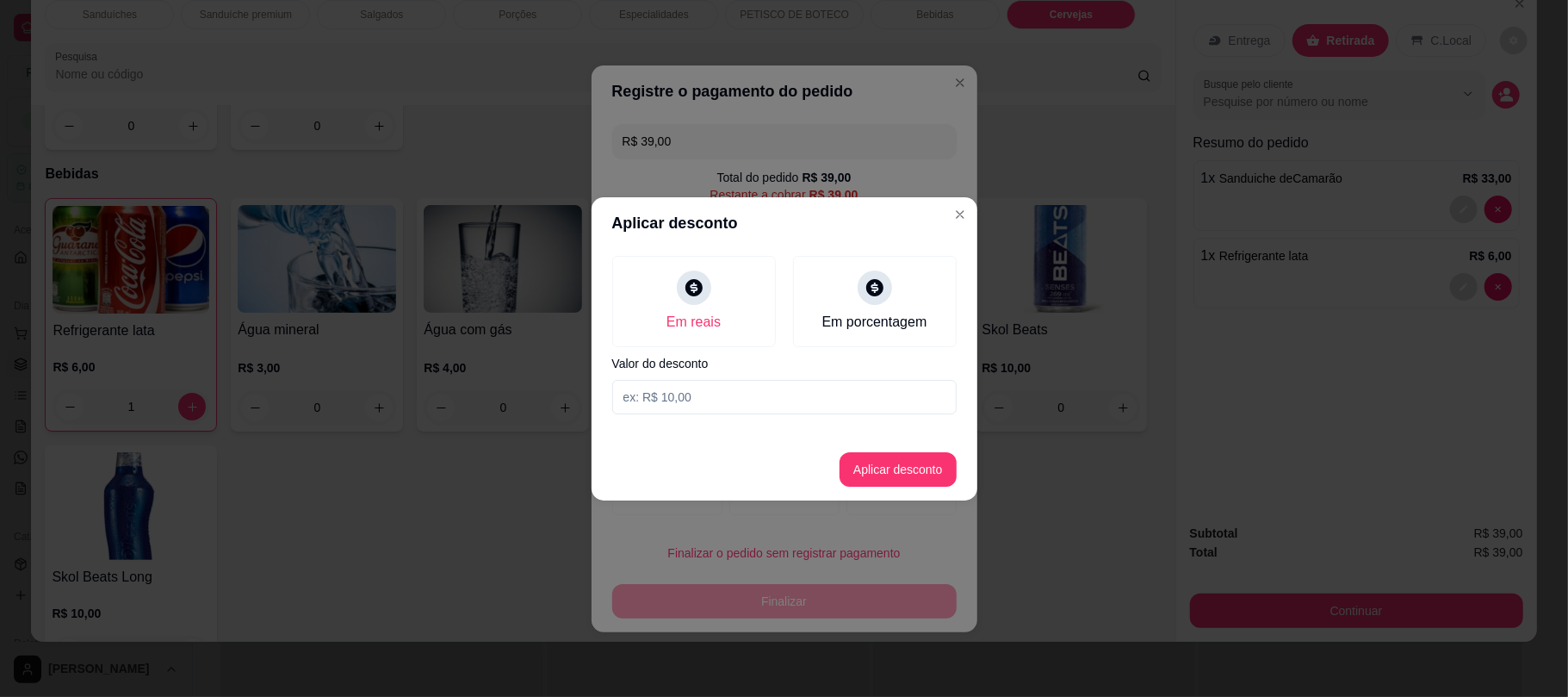
click at [706, 397] on input at bounding box center [784, 396] width 344 height 34
type input "1,00"
click at [868, 470] on button "Aplicar desconto" at bounding box center [898, 469] width 113 height 33
type input "R$ 38,00"
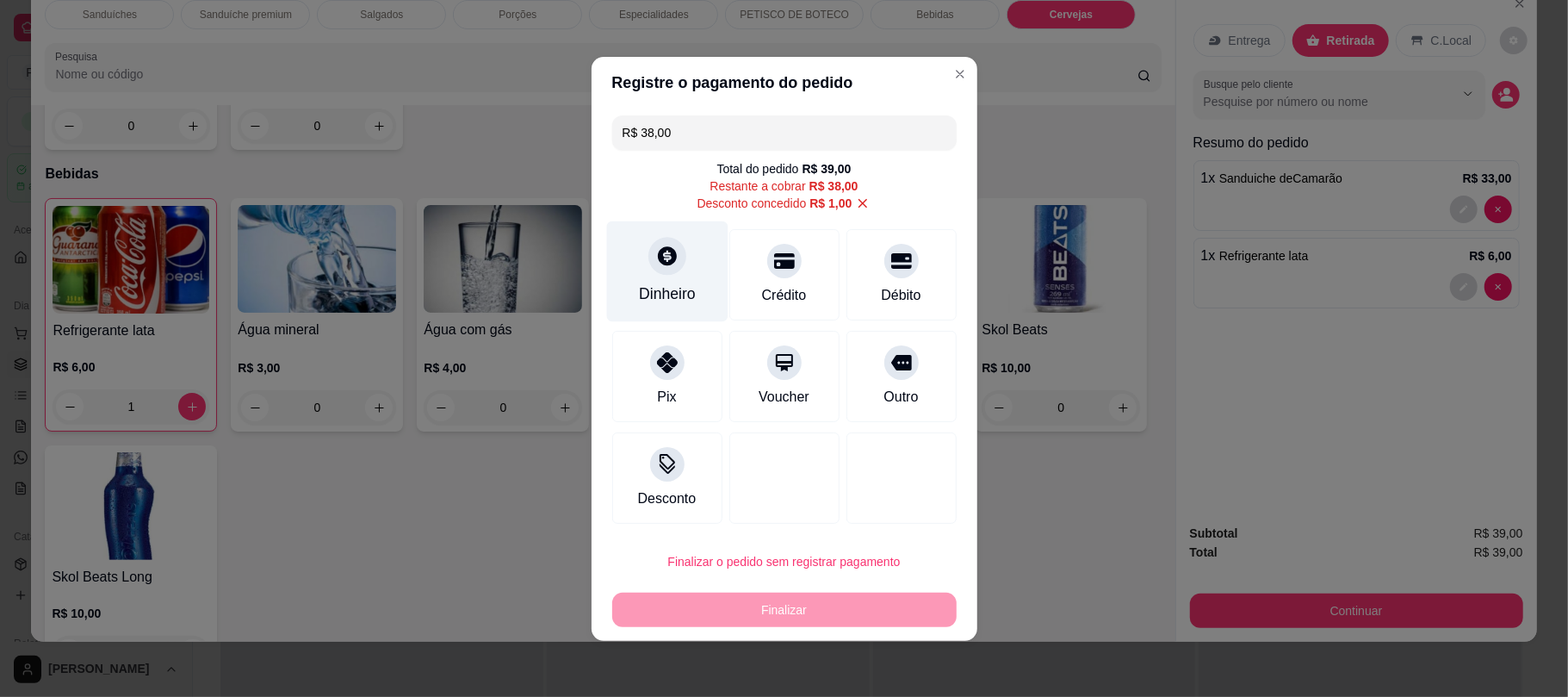
click at [658, 223] on div "Dinheiro" at bounding box center [666, 270] width 121 height 101
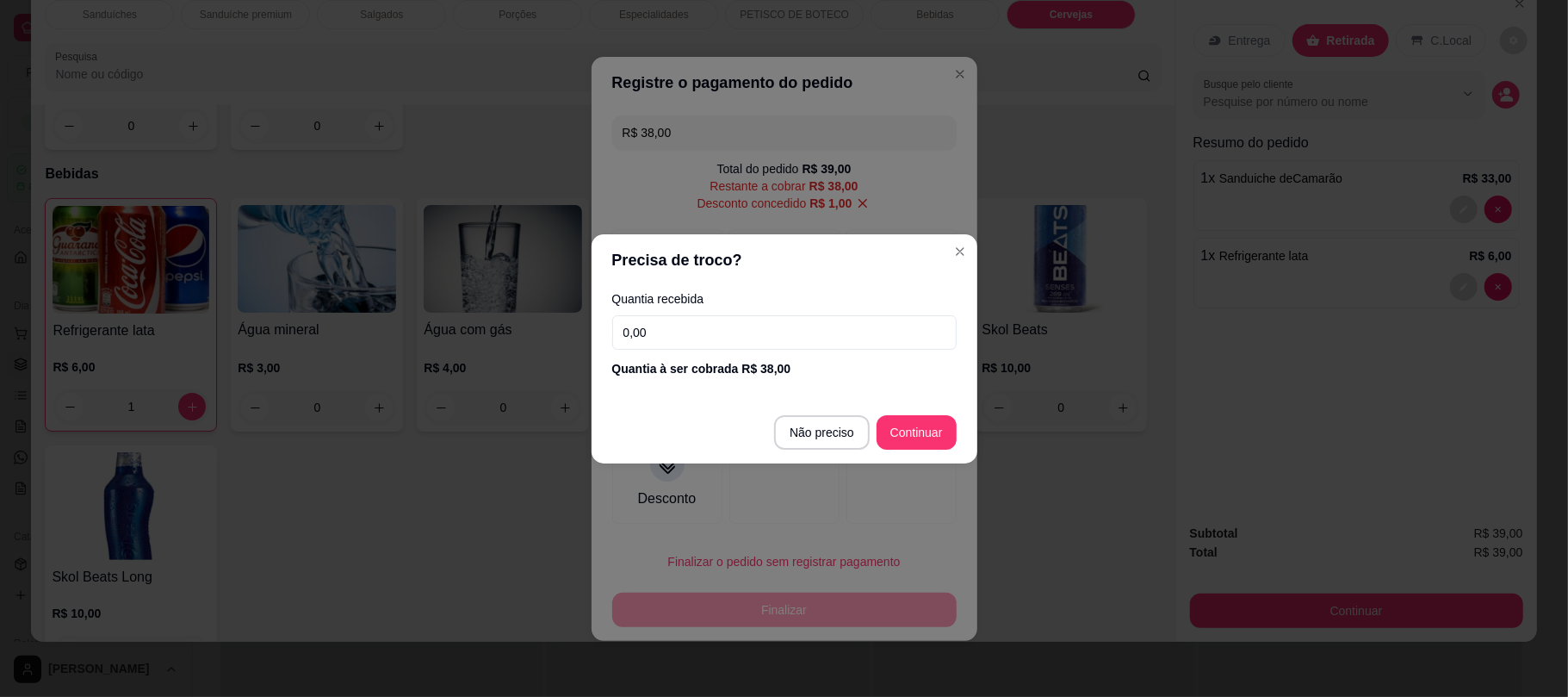
click at [736, 339] on input "0,00" at bounding box center [784, 332] width 344 height 34
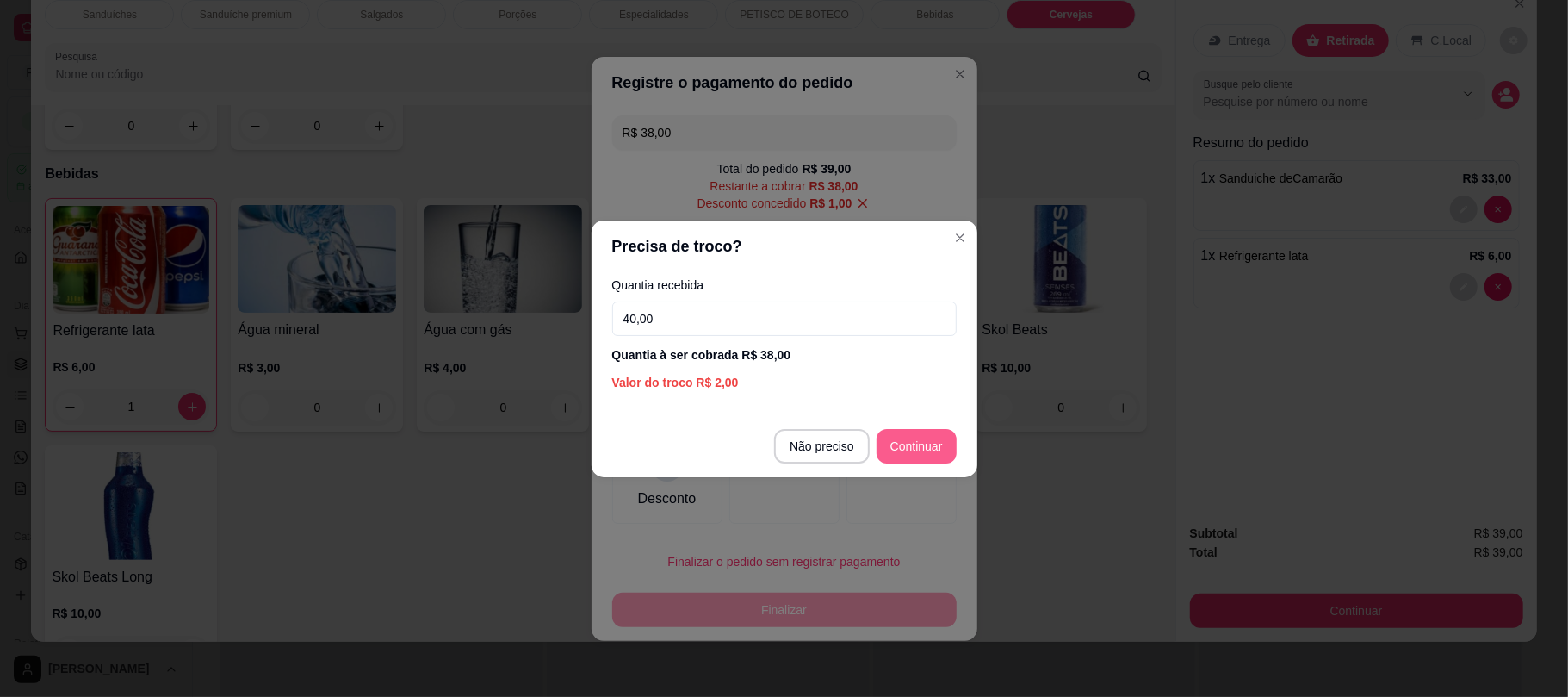
type input "40,00"
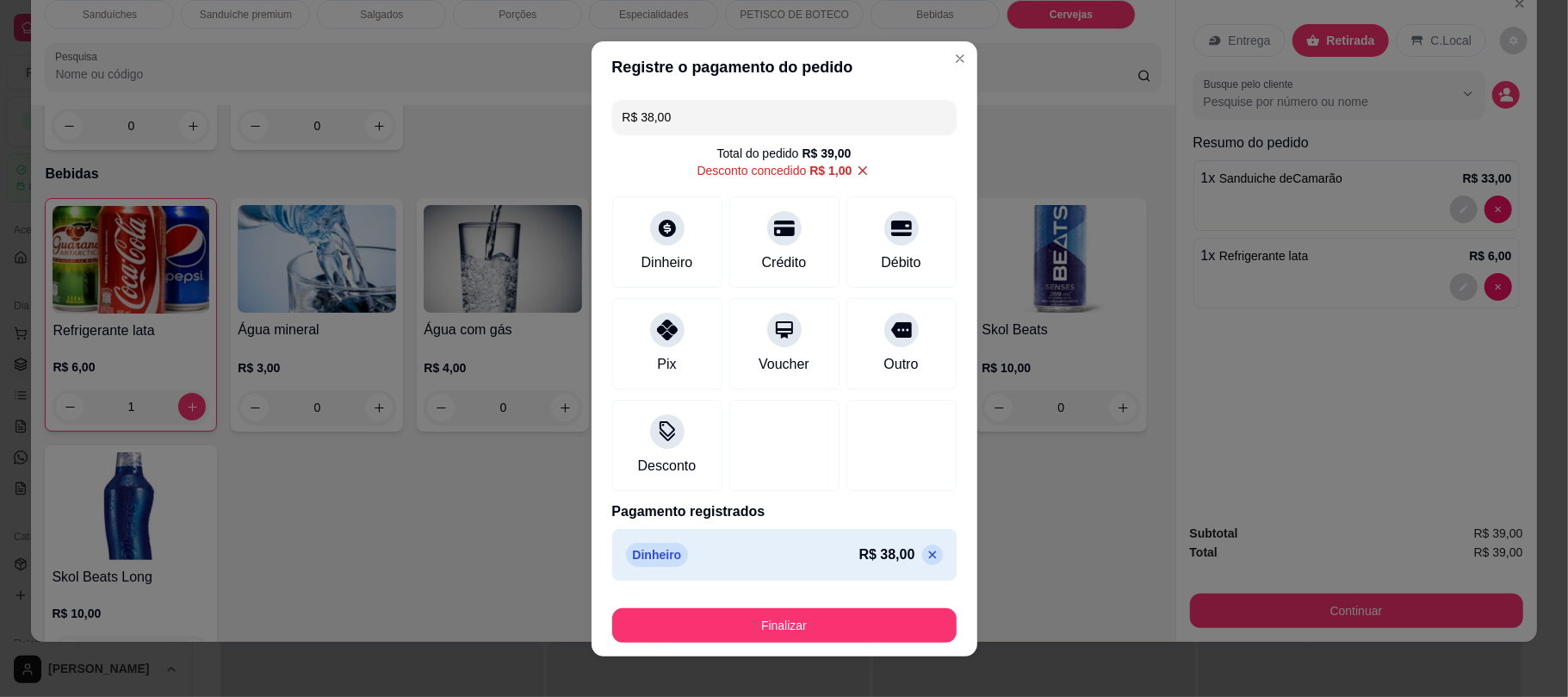
type input "R$ 0,00"
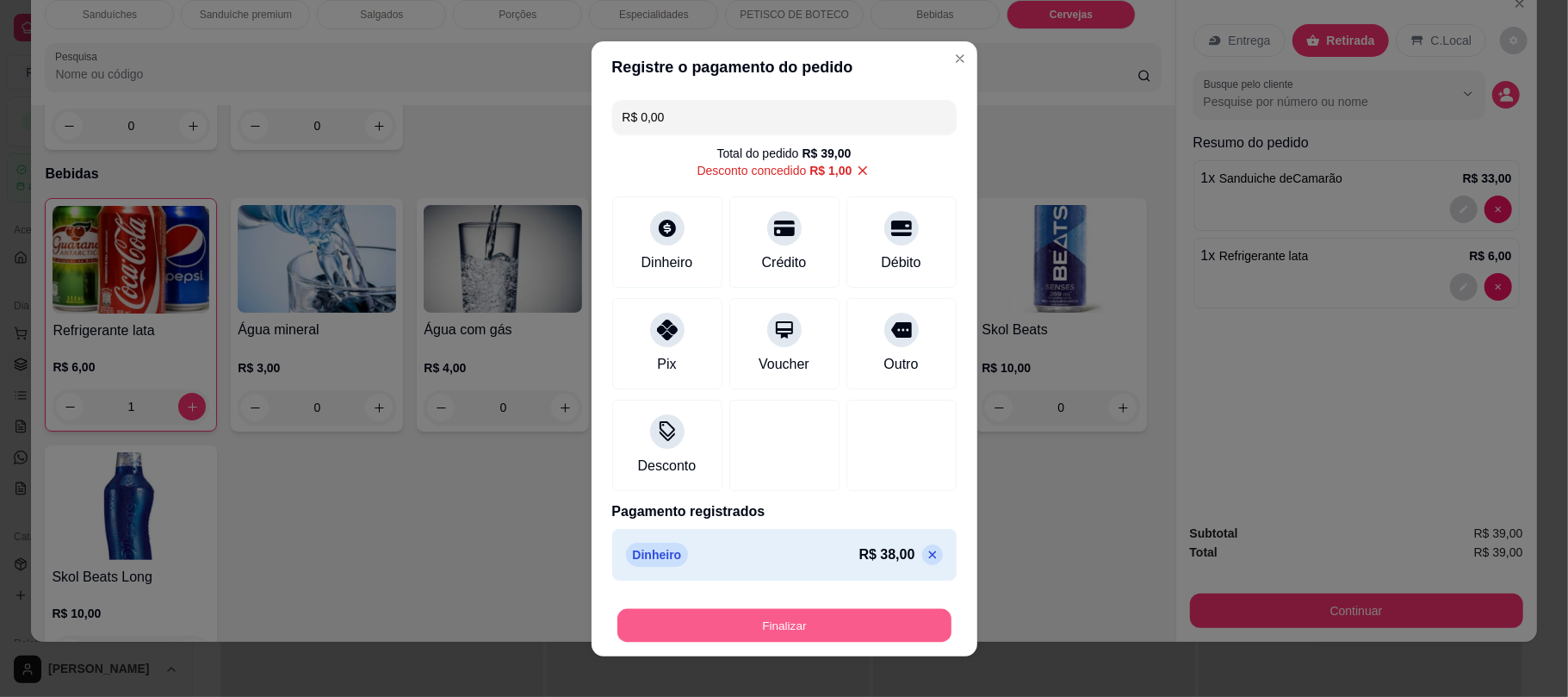
click at [780, 618] on button "Finalizar" at bounding box center [784, 625] width 334 height 33
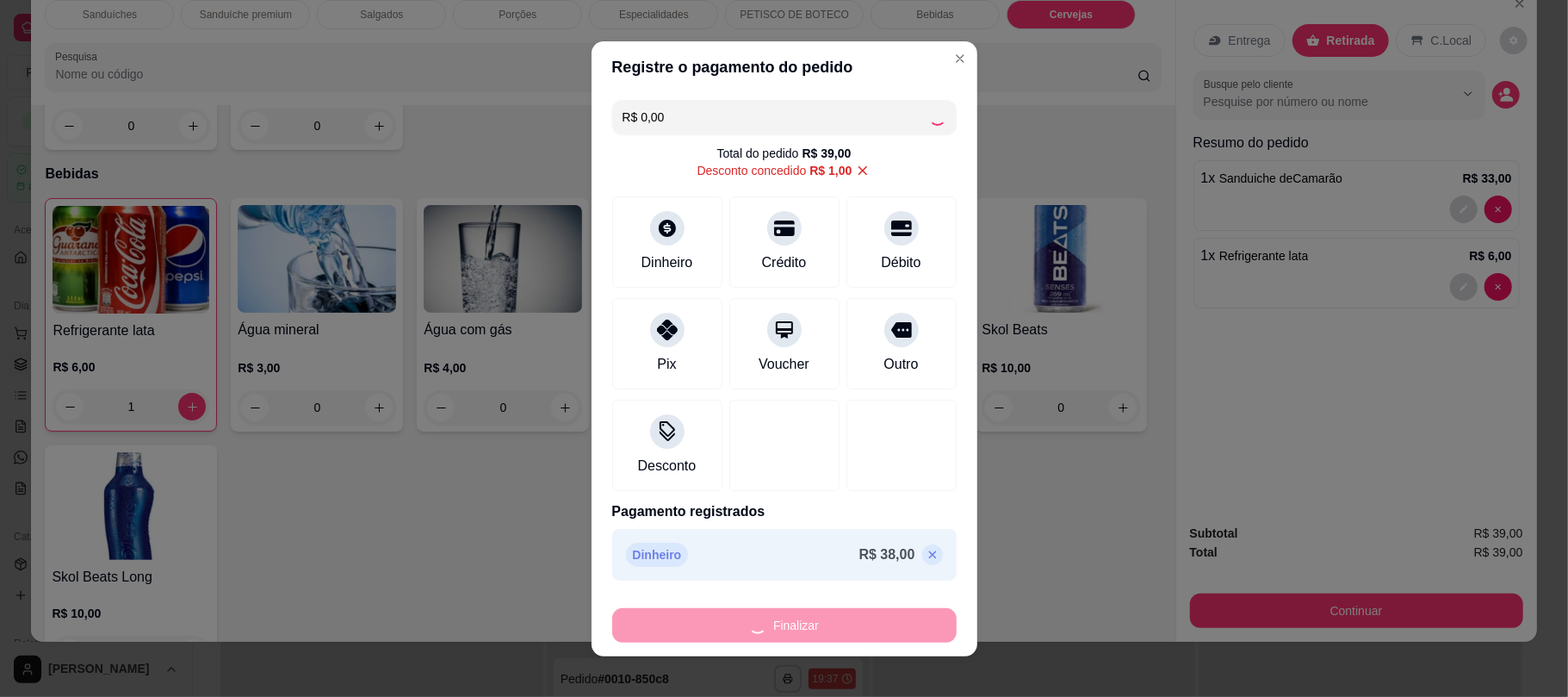
type input "0"
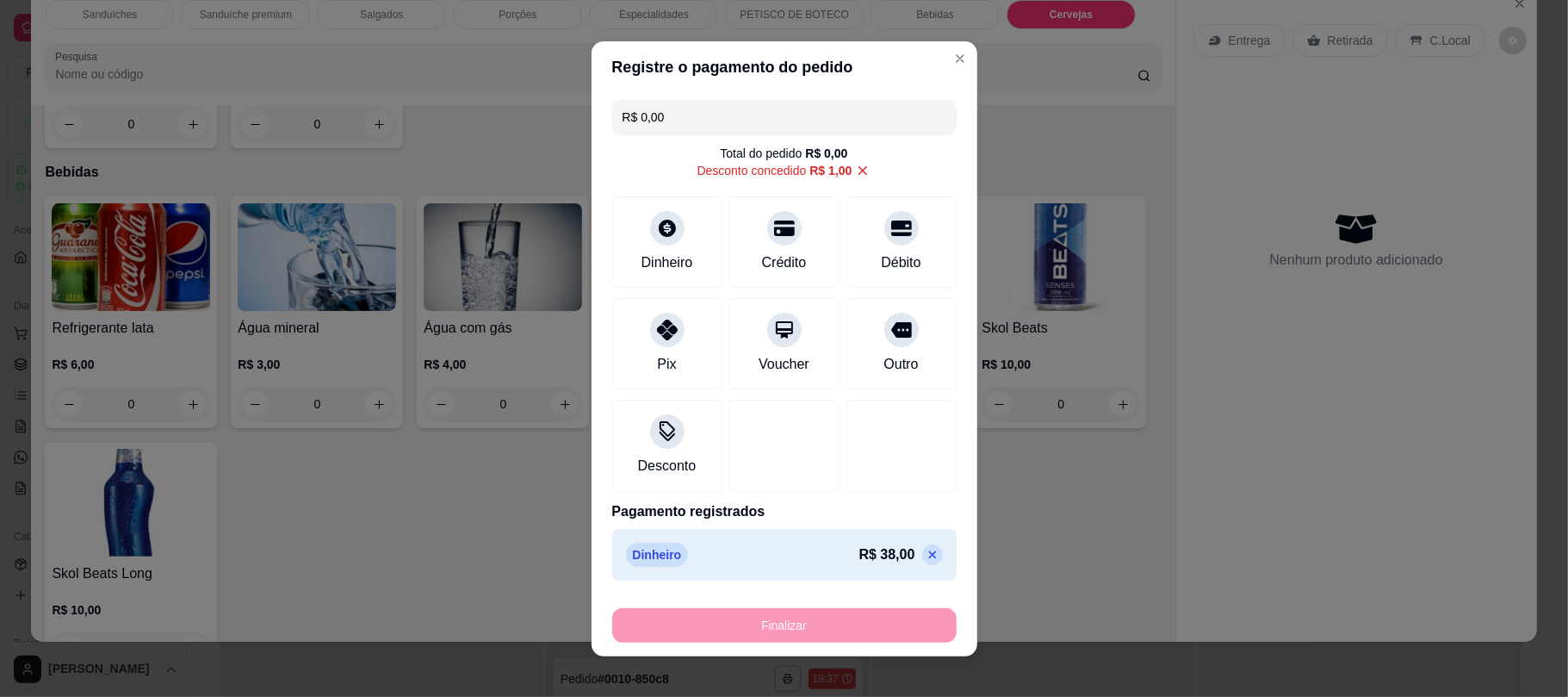
type input "-R$ 39,00"
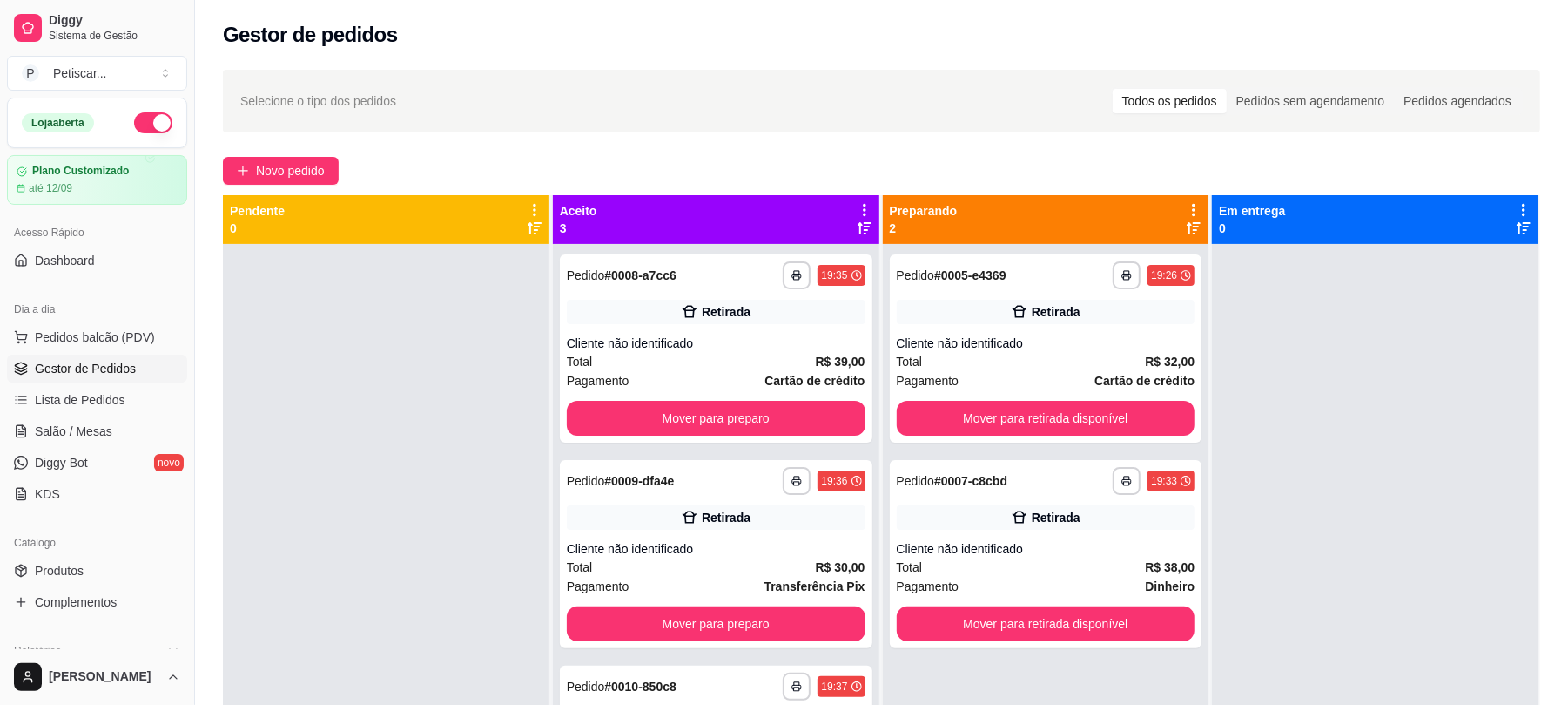
click at [326, 122] on div "Selecione o tipo dos pedidos Todos os pedidos Pedidos sem agendamento Pedidos a…" at bounding box center [881, 102] width 1317 height 63
click at [293, 167] on span "Novo pedido" at bounding box center [290, 170] width 69 height 19
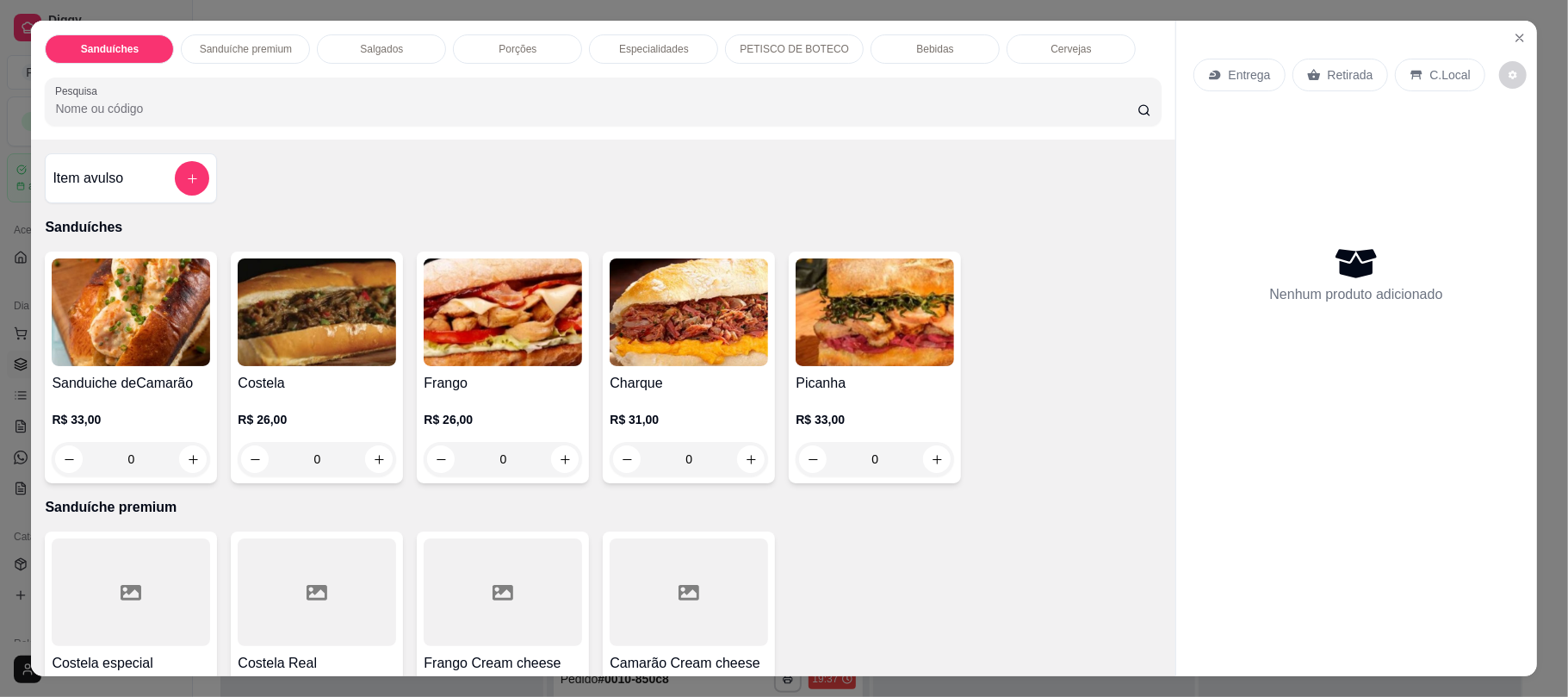
click at [370, 466] on div "0" at bounding box center [317, 459] width 158 height 34
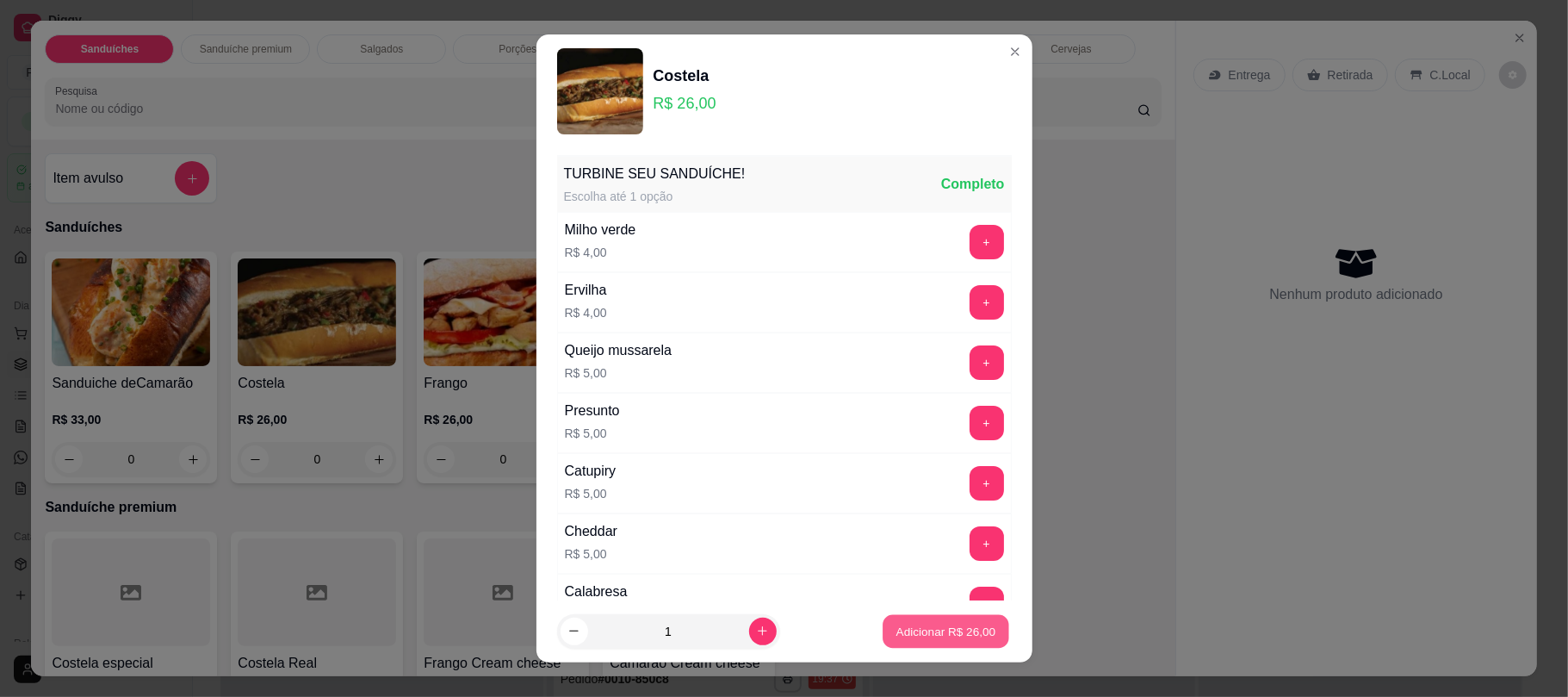
click at [905, 645] on button "Adicionar R$ 26,00" at bounding box center [946, 631] width 127 height 33
type input "1"
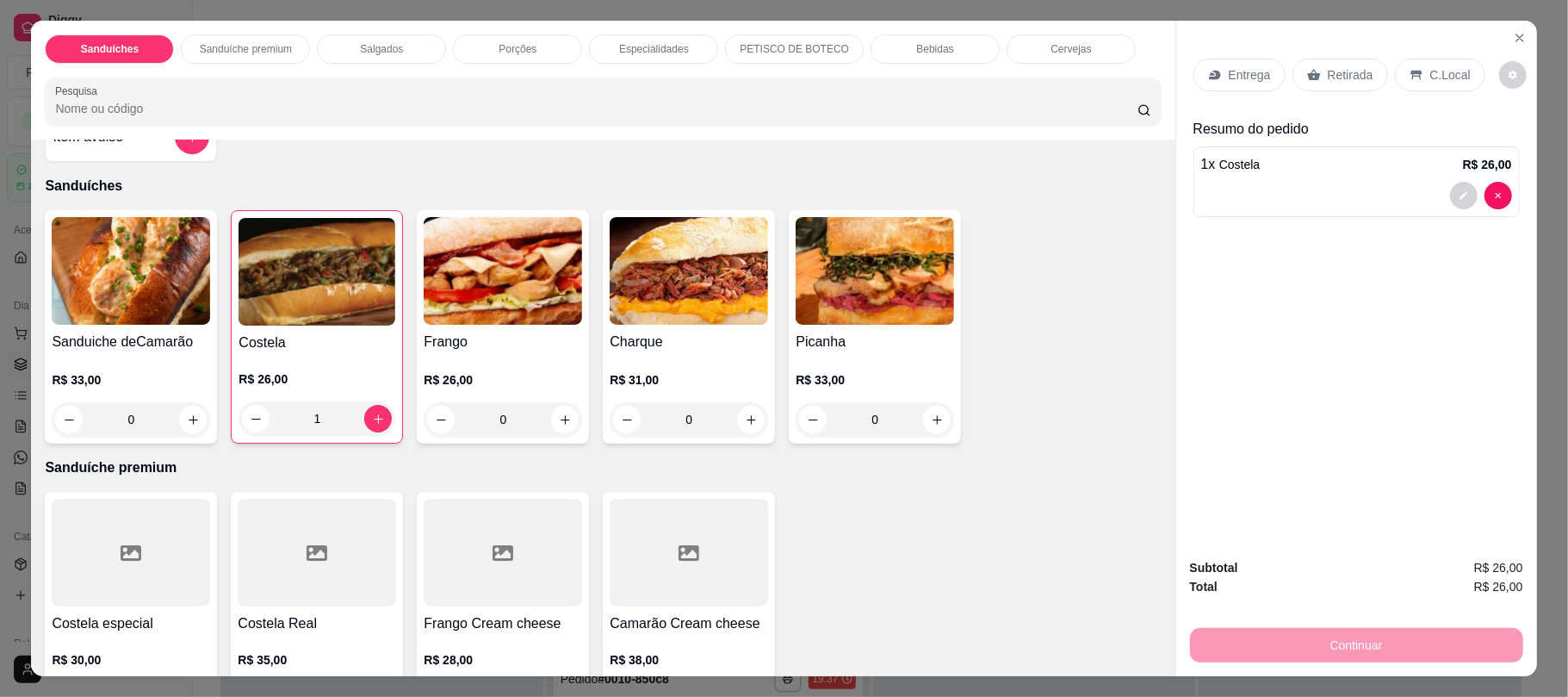
scroll to position [40, 0]
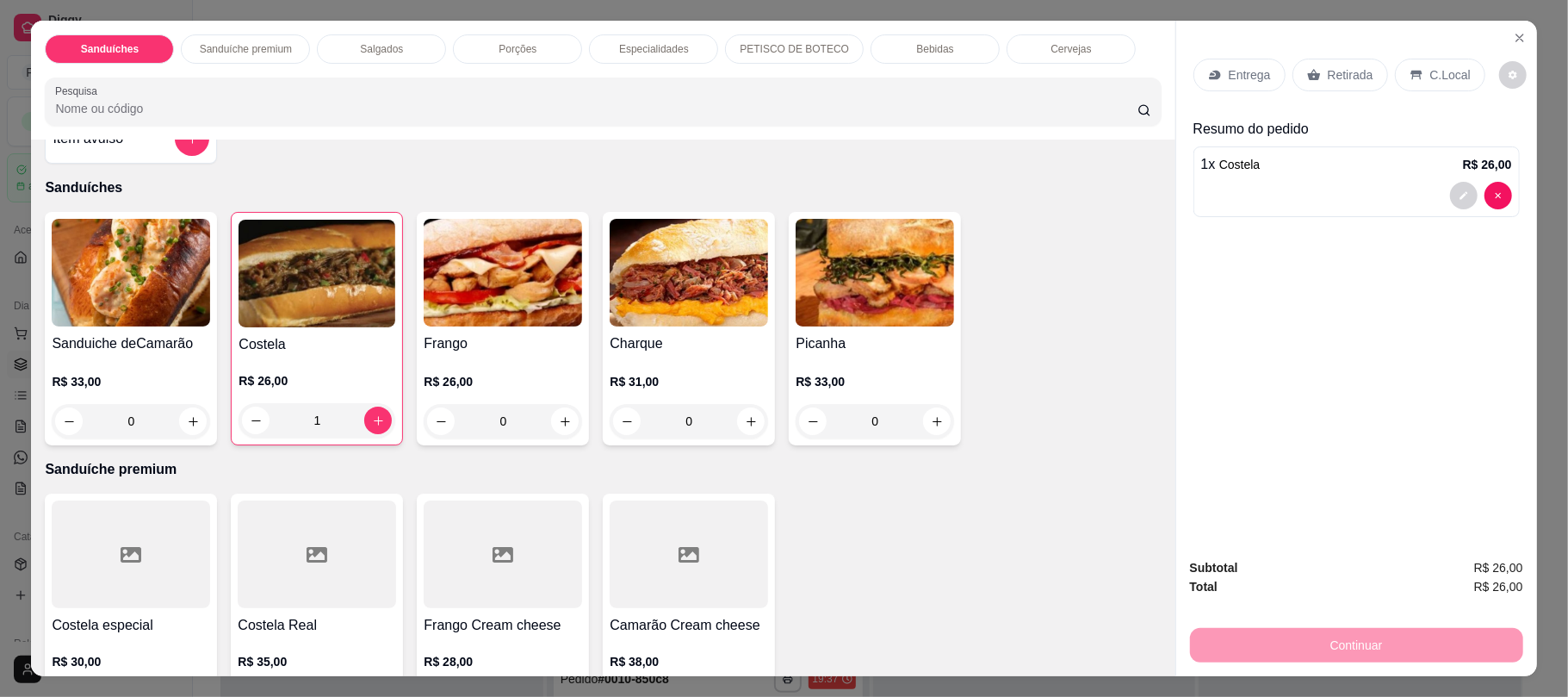
click at [1316, 60] on div "Retirada" at bounding box center [1341, 75] width 96 height 33
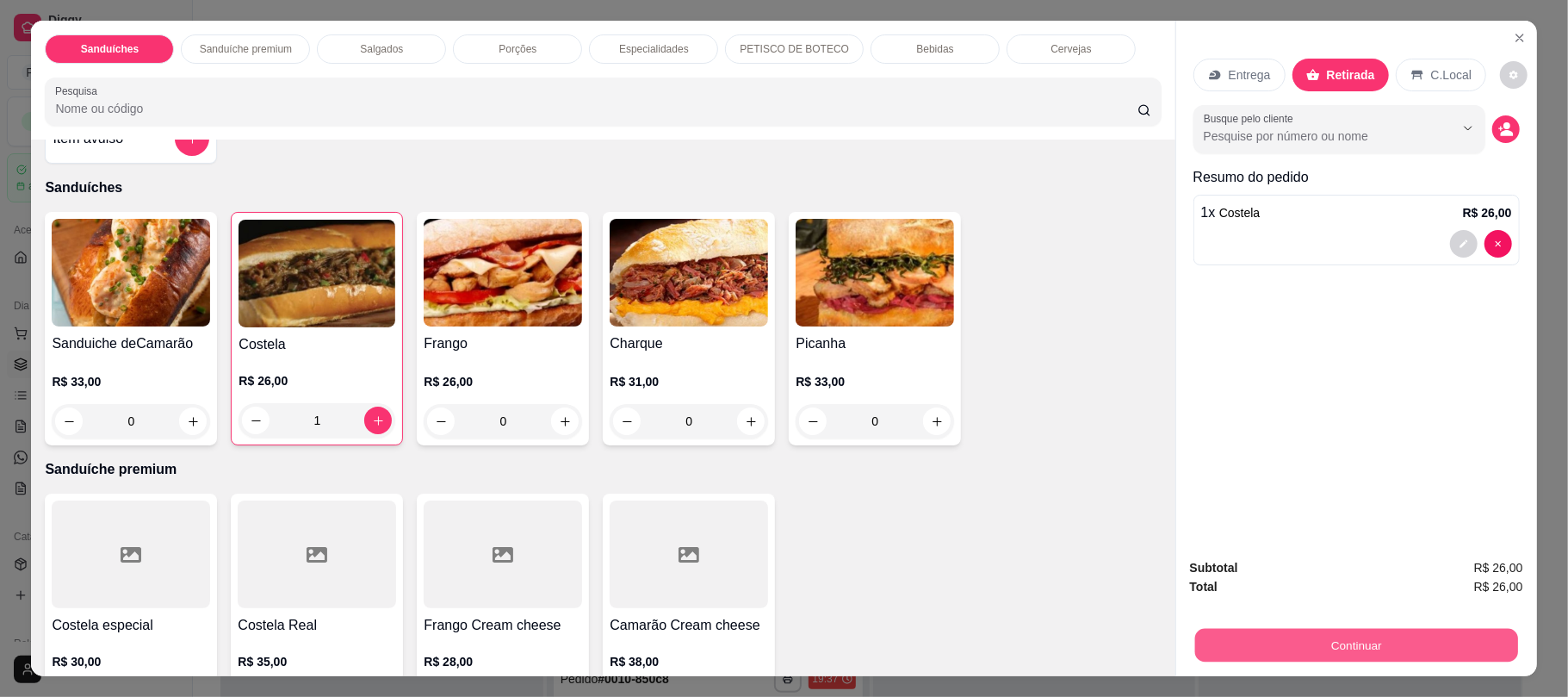
click at [1338, 628] on button "Continuar" at bounding box center [1355, 644] width 323 height 33
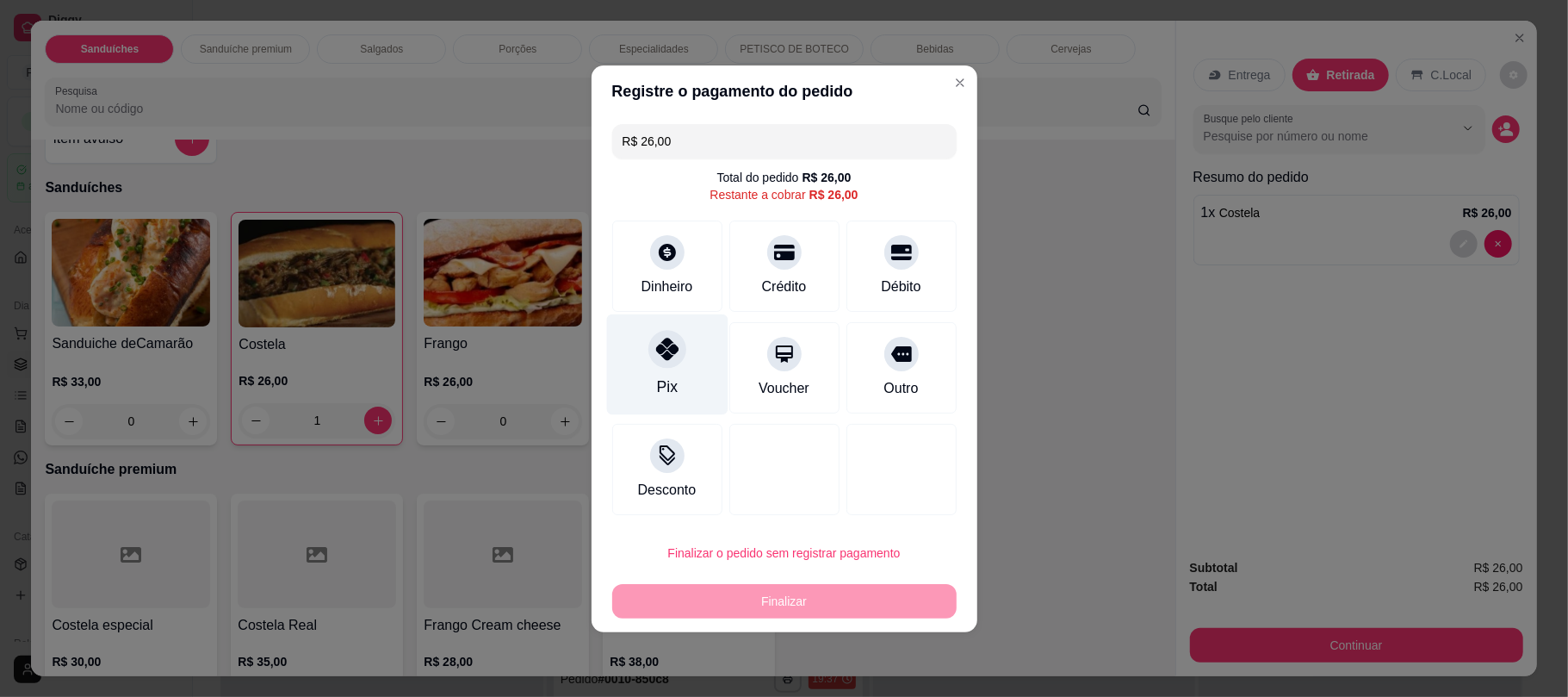
click at [682, 355] on div at bounding box center [667, 348] width 38 height 38
type input "R$ 0,00"
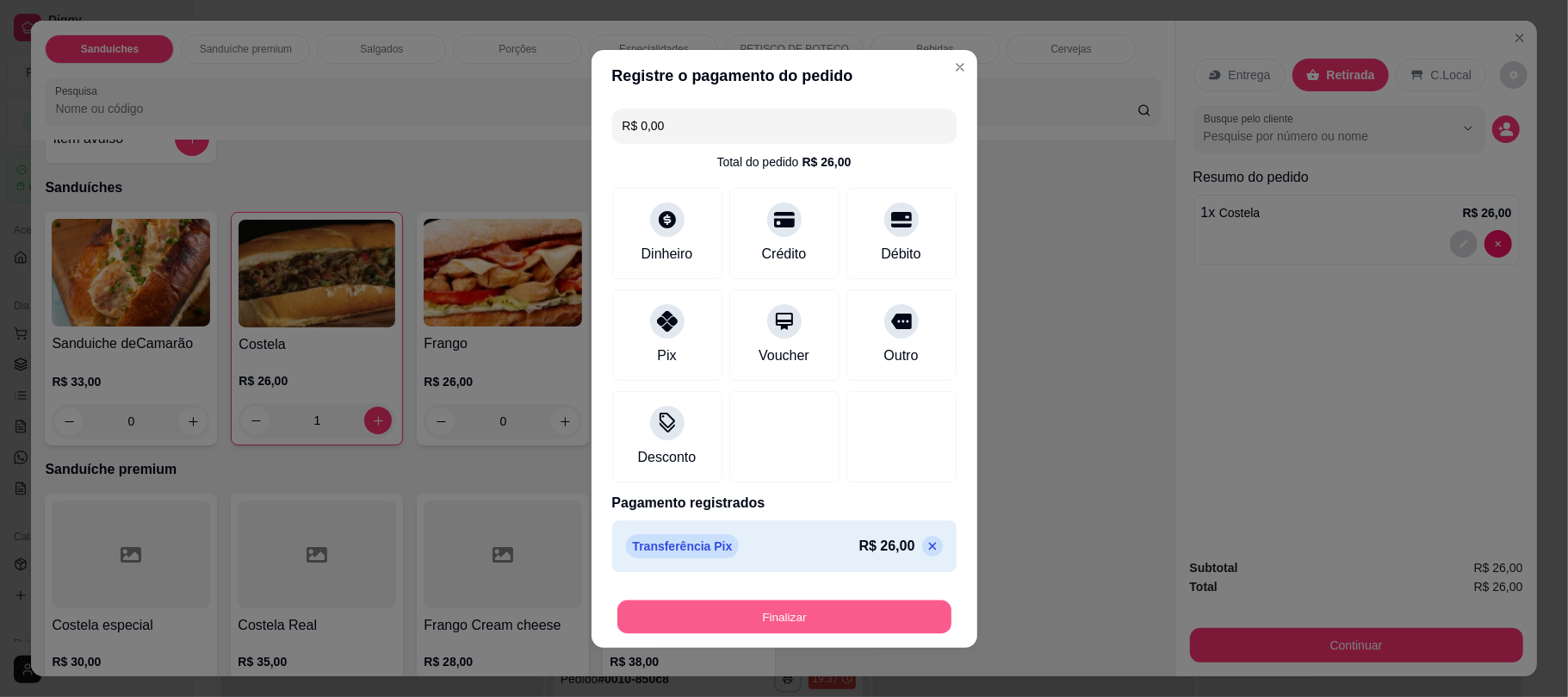
click at [795, 628] on button "Finalizar" at bounding box center [784, 616] width 334 height 33
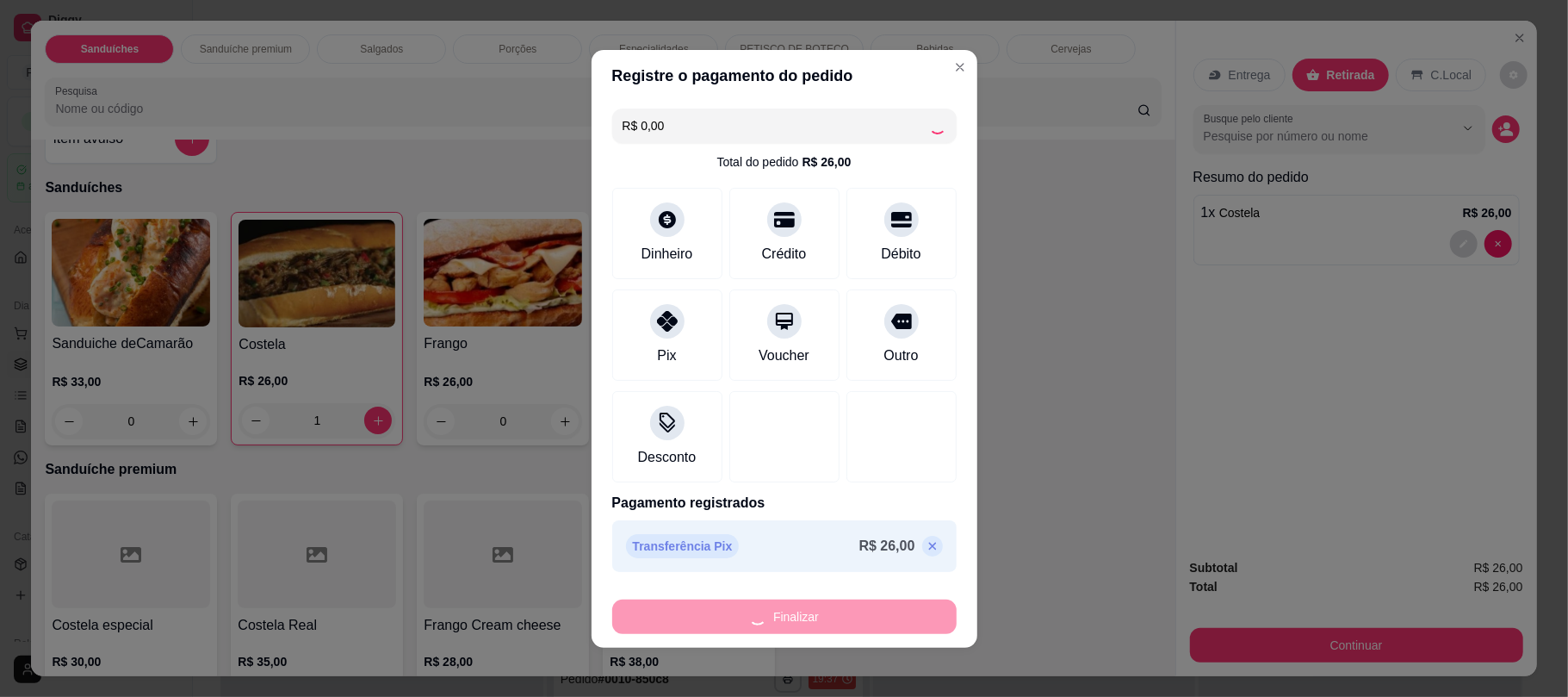
type input "0"
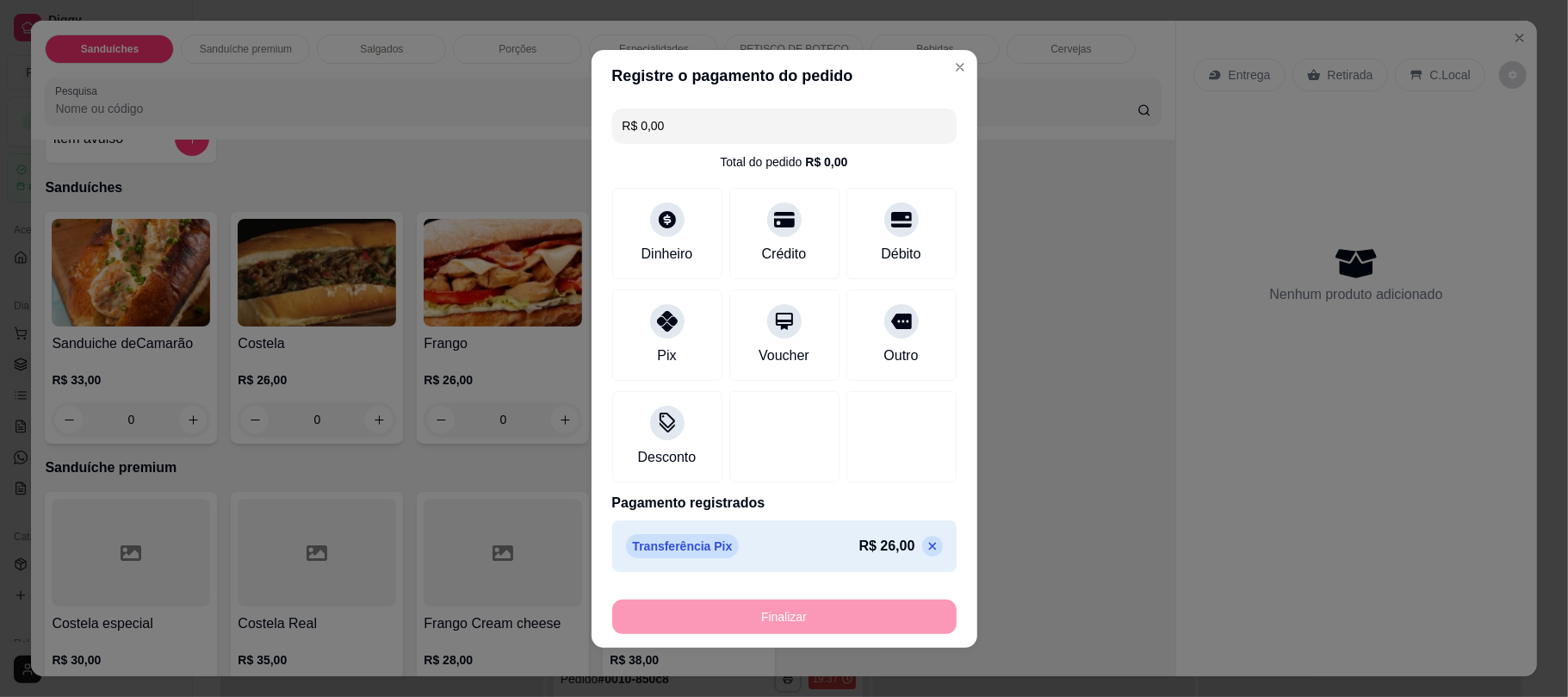
type input "-R$ 26,00"
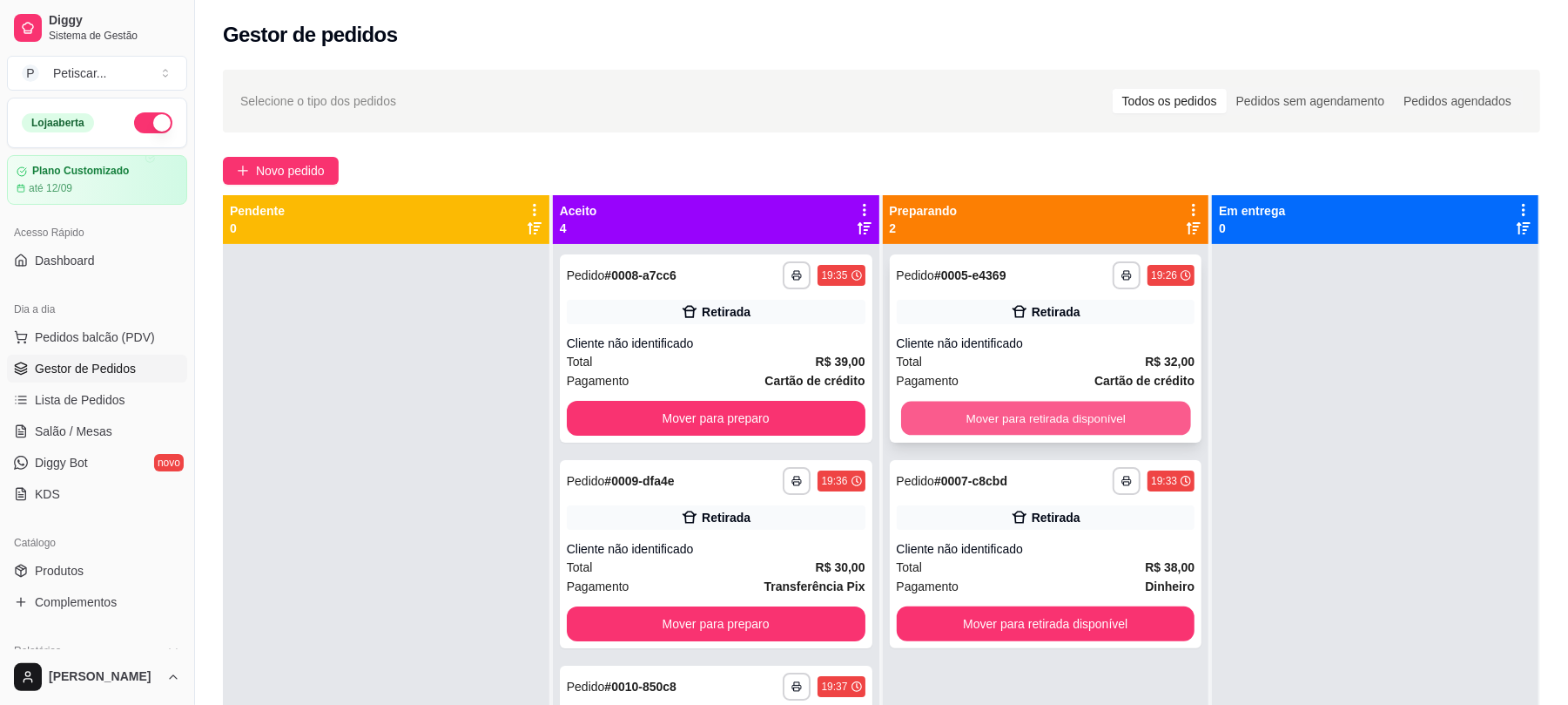
click at [972, 423] on button "Mover para retirada disponível" at bounding box center [1045, 419] width 289 height 34
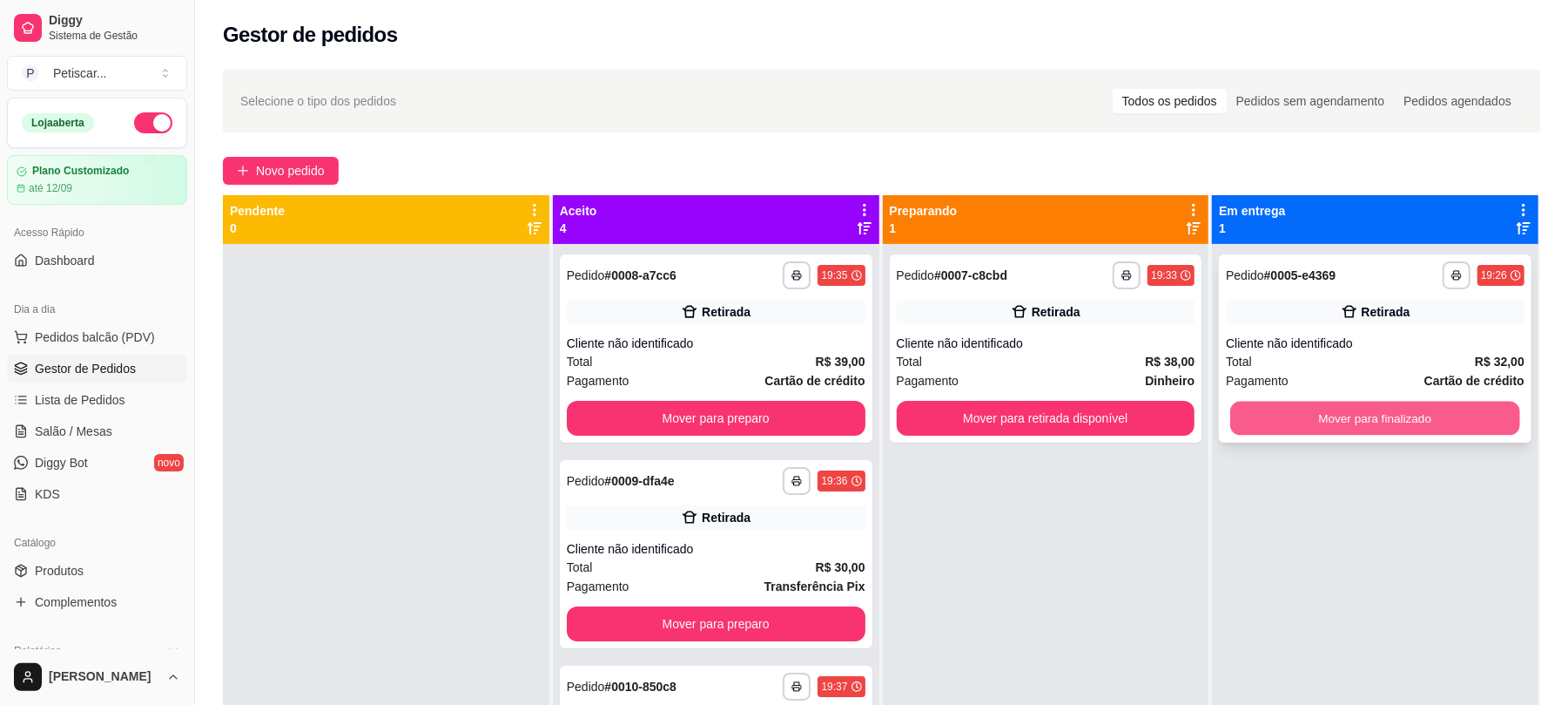
click at [1360, 405] on button "Mover para finalizado" at bounding box center [1375, 419] width 289 height 34
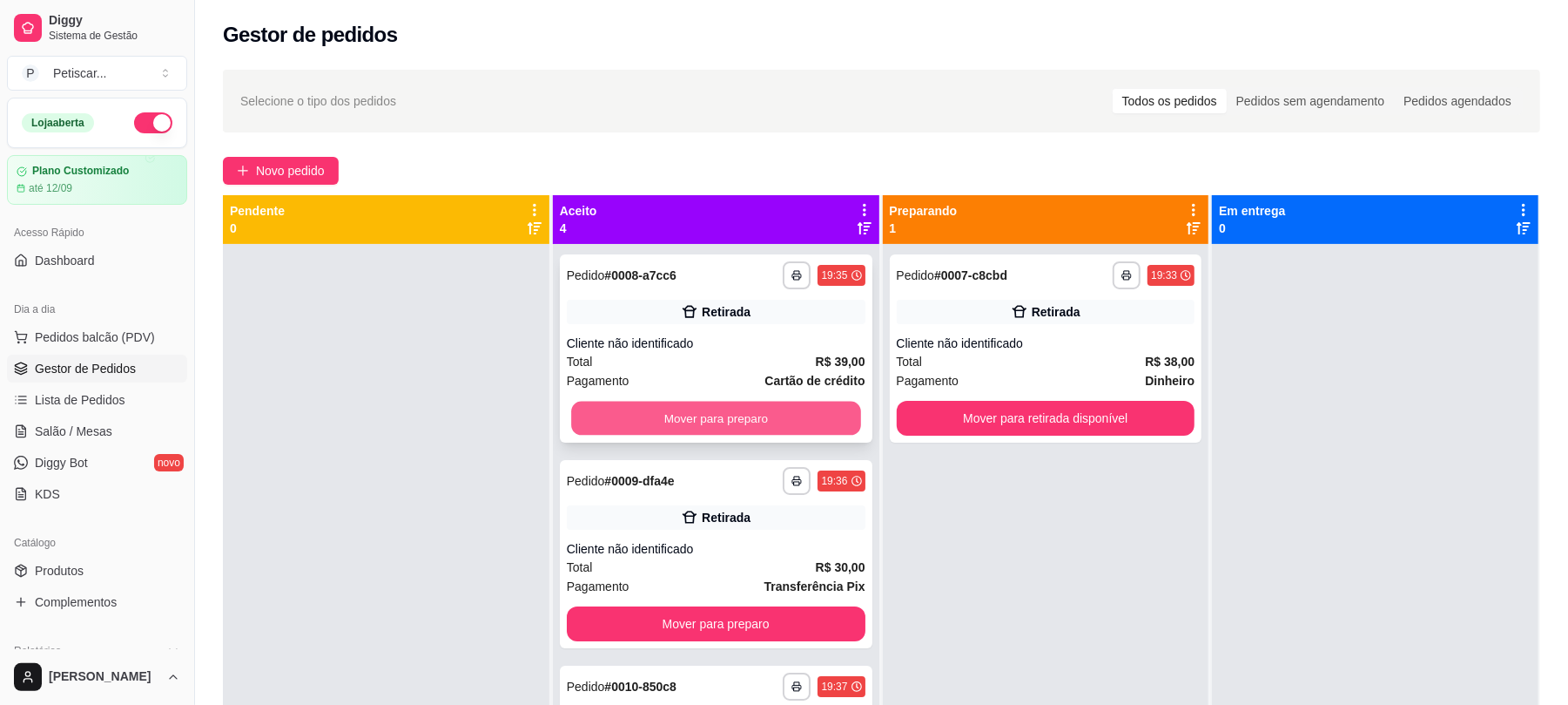
click at [767, 408] on button "Mover para preparo" at bounding box center [715, 419] width 289 height 34
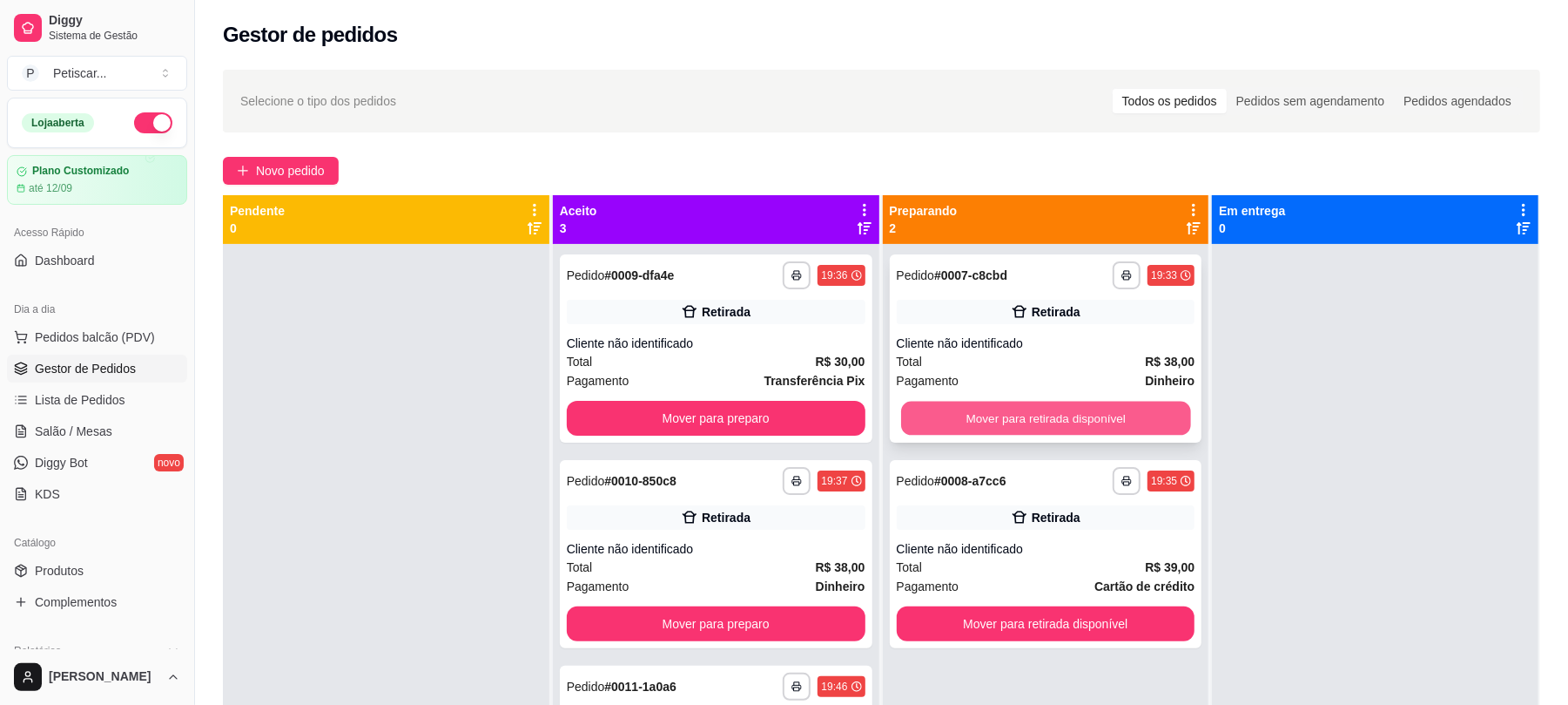
click at [979, 415] on button "Mover para retirada disponível" at bounding box center [1045, 419] width 289 height 34
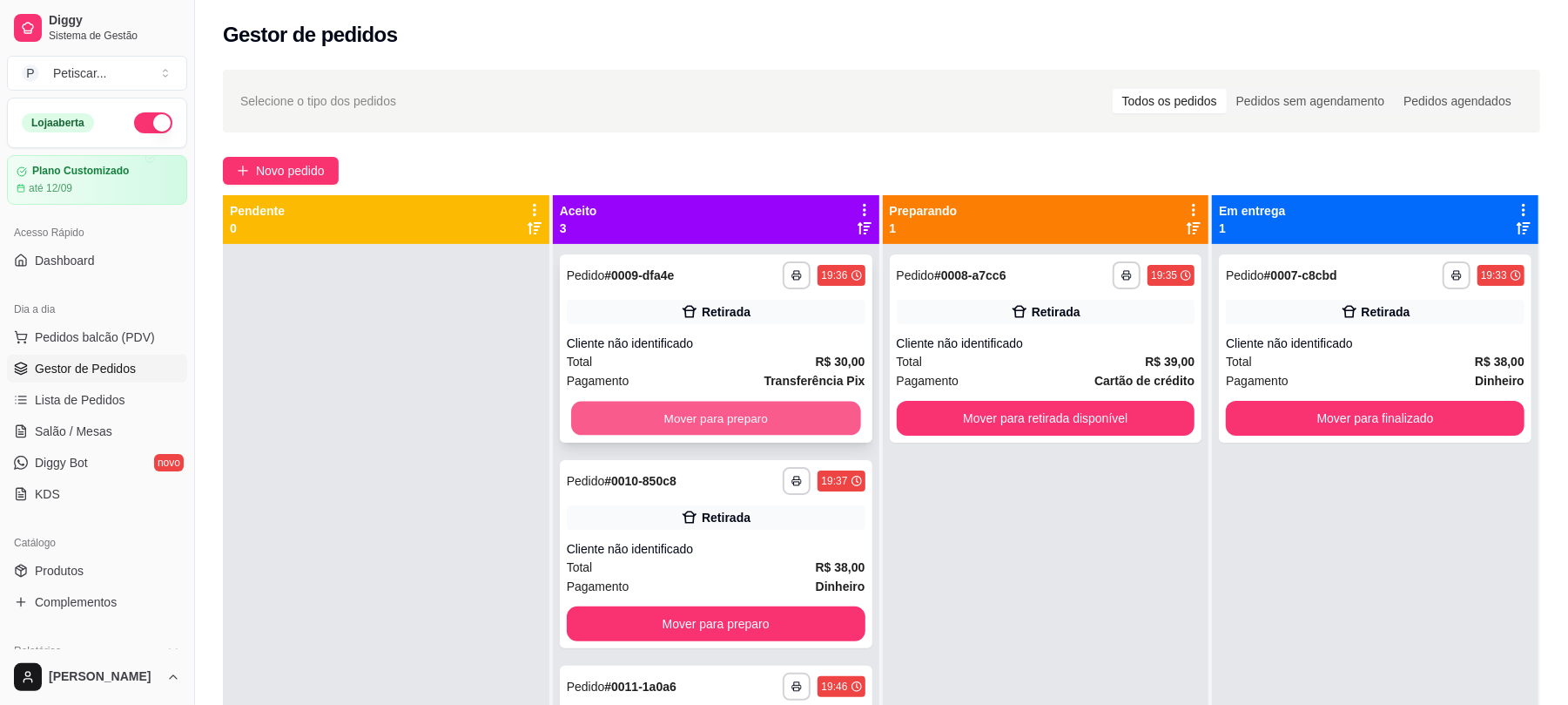
click at [784, 408] on button "Mover para preparo" at bounding box center [715, 419] width 289 height 34
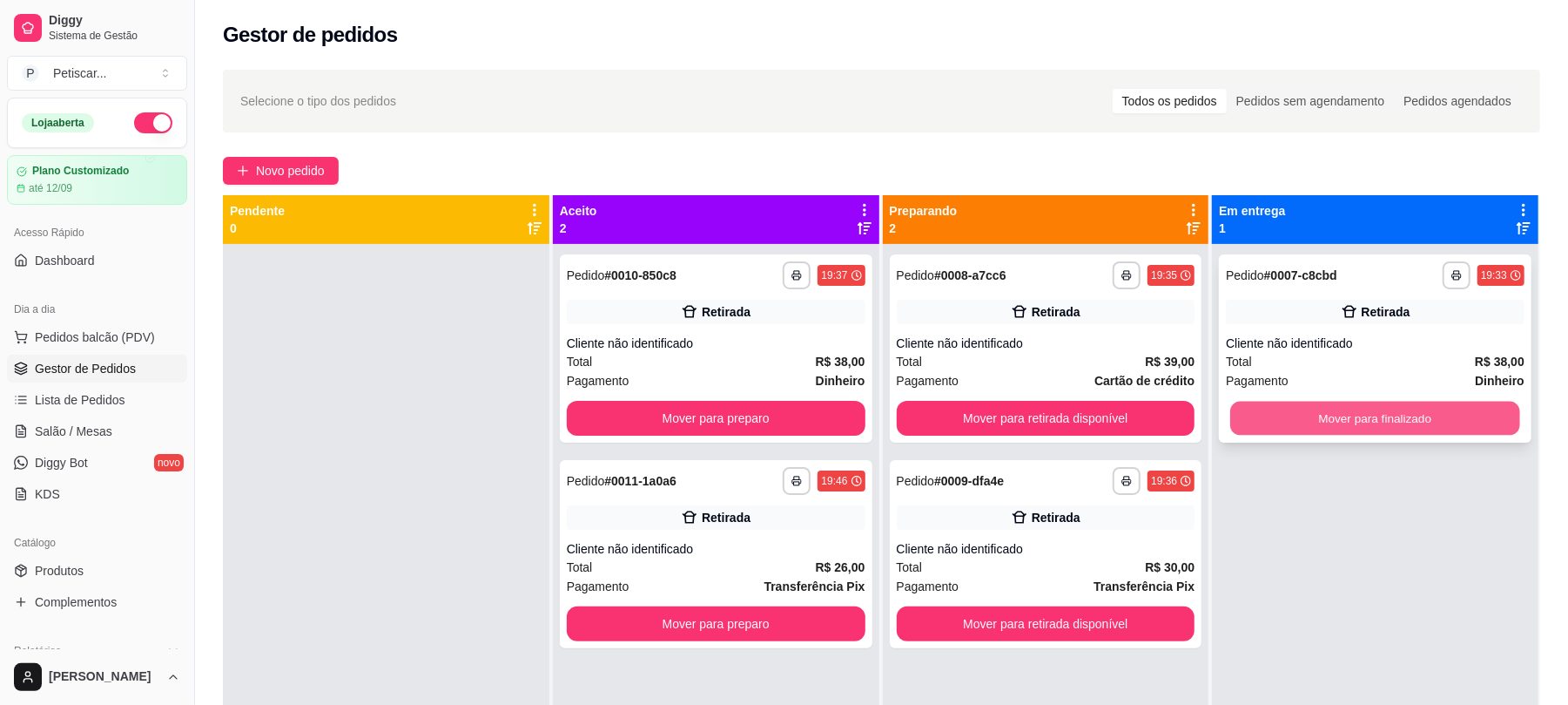
click at [1331, 410] on button "Mover para finalizado" at bounding box center [1375, 419] width 289 height 34
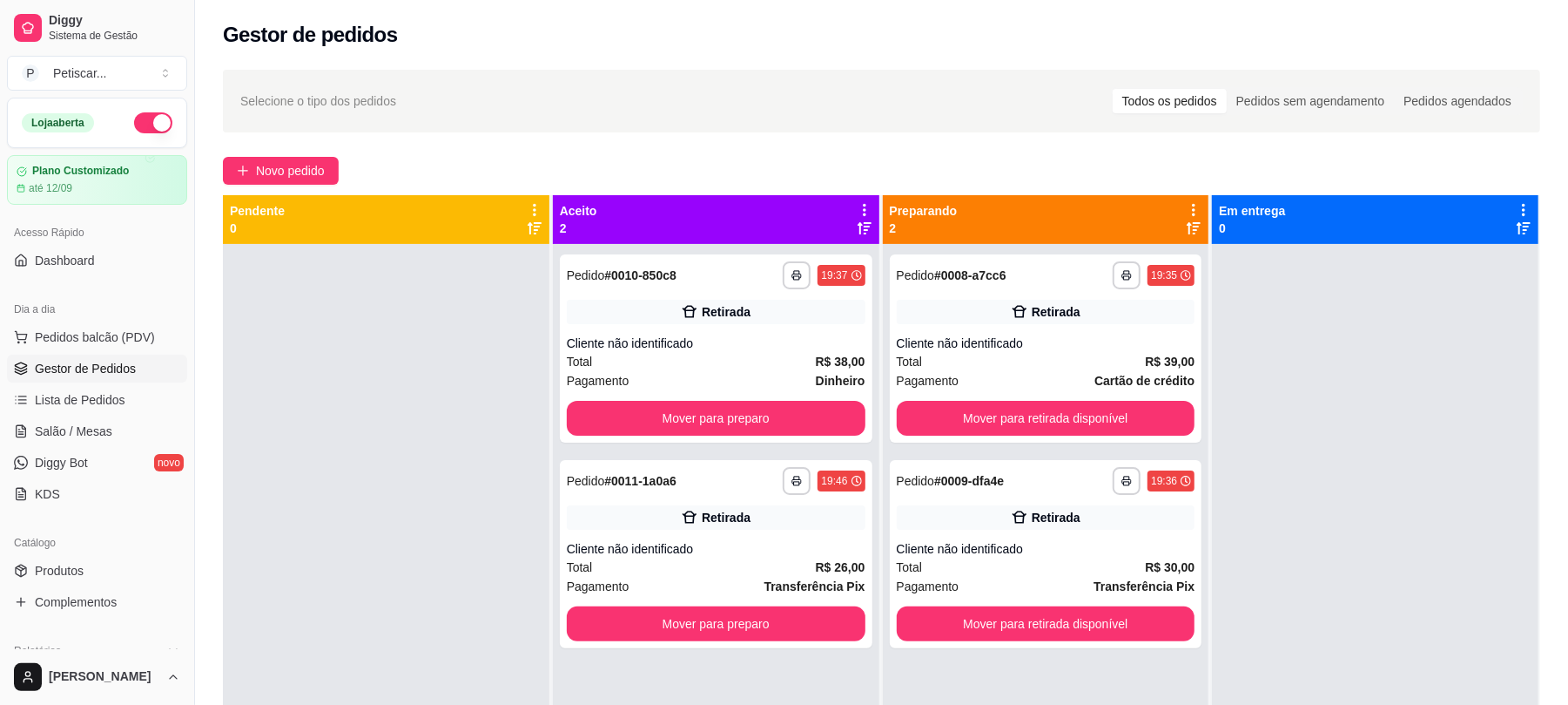
click at [883, 583] on div "**********" at bounding box center [1046, 596] width 327 height 705
click at [1040, 403] on button "Mover para retirada disponível" at bounding box center [1046, 418] width 299 height 35
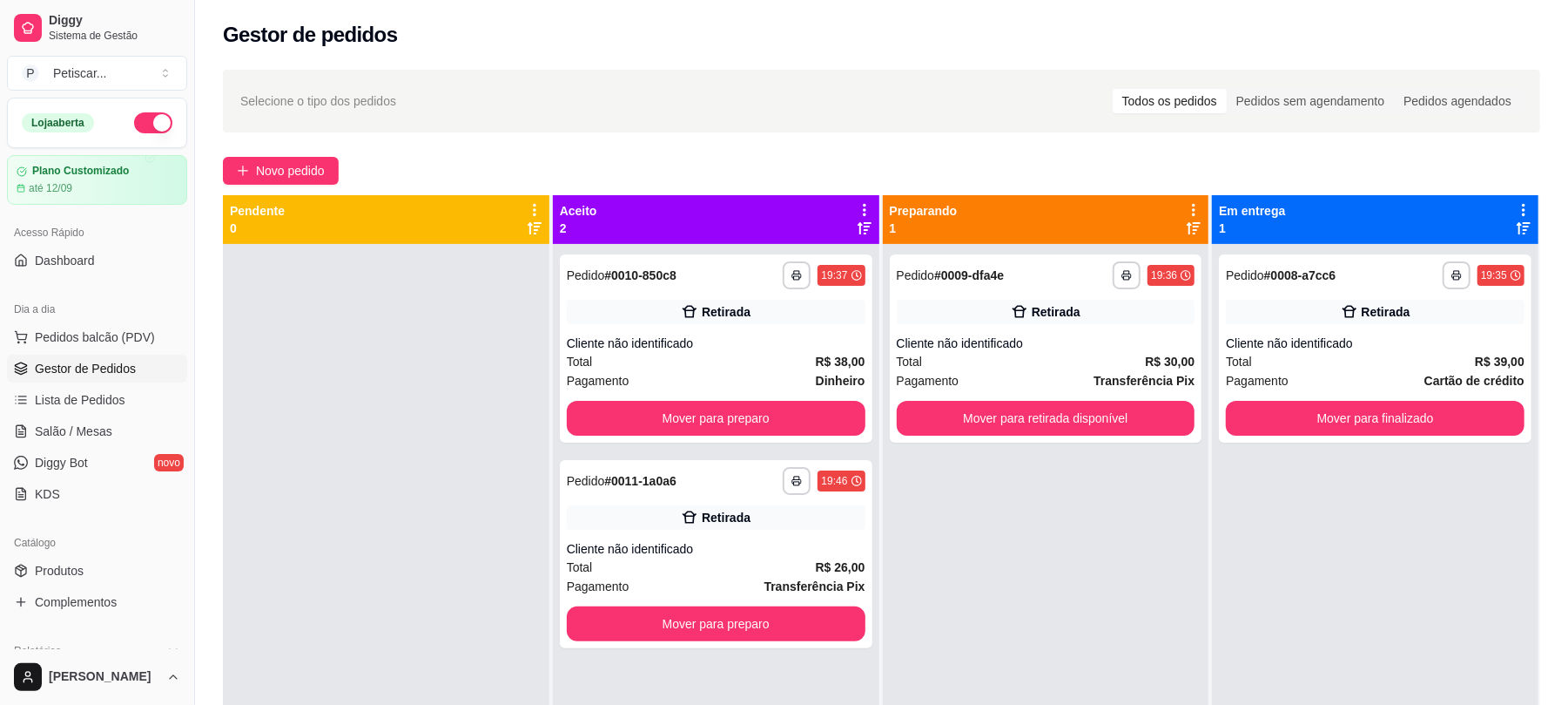
click at [1227, 332] on div "**********" at bounding box center [1376, 349] width 313 height 189
click at [1308, 433] on button "Mover para finalizado" at bounding box center [1375, 419] width 289 height 34
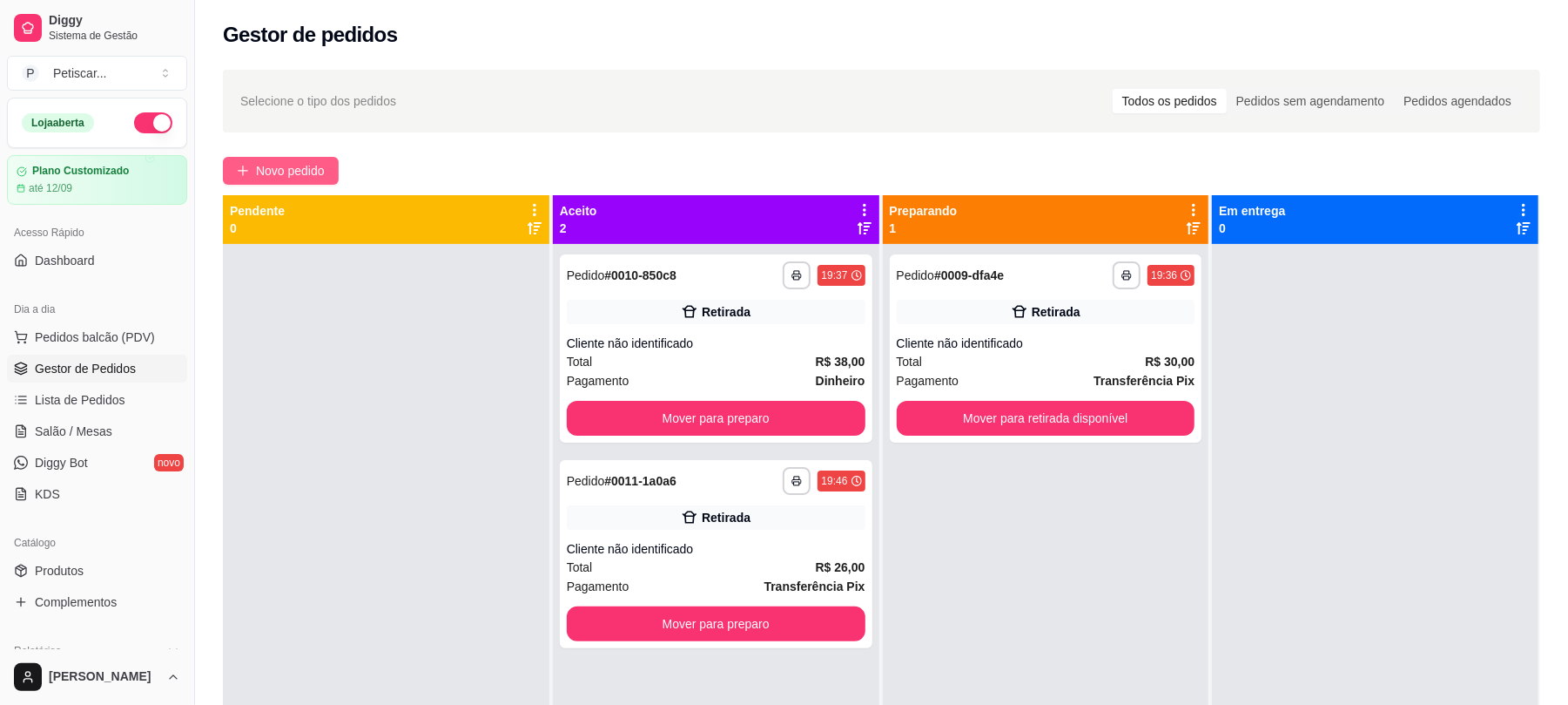
click at [290, 179] on span "Novo pedido" at bounding box center [290, 170] width 69 height 19
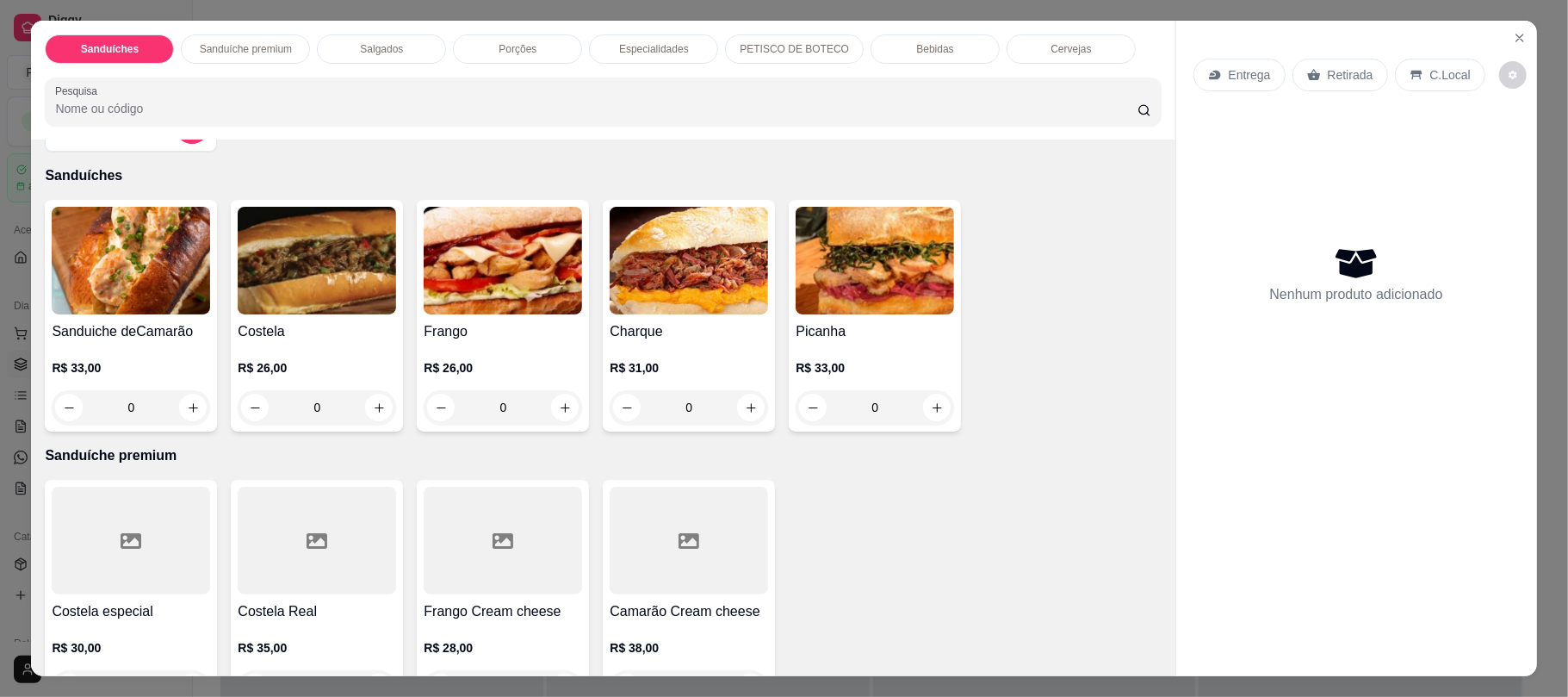
scroll to position [27, 0]
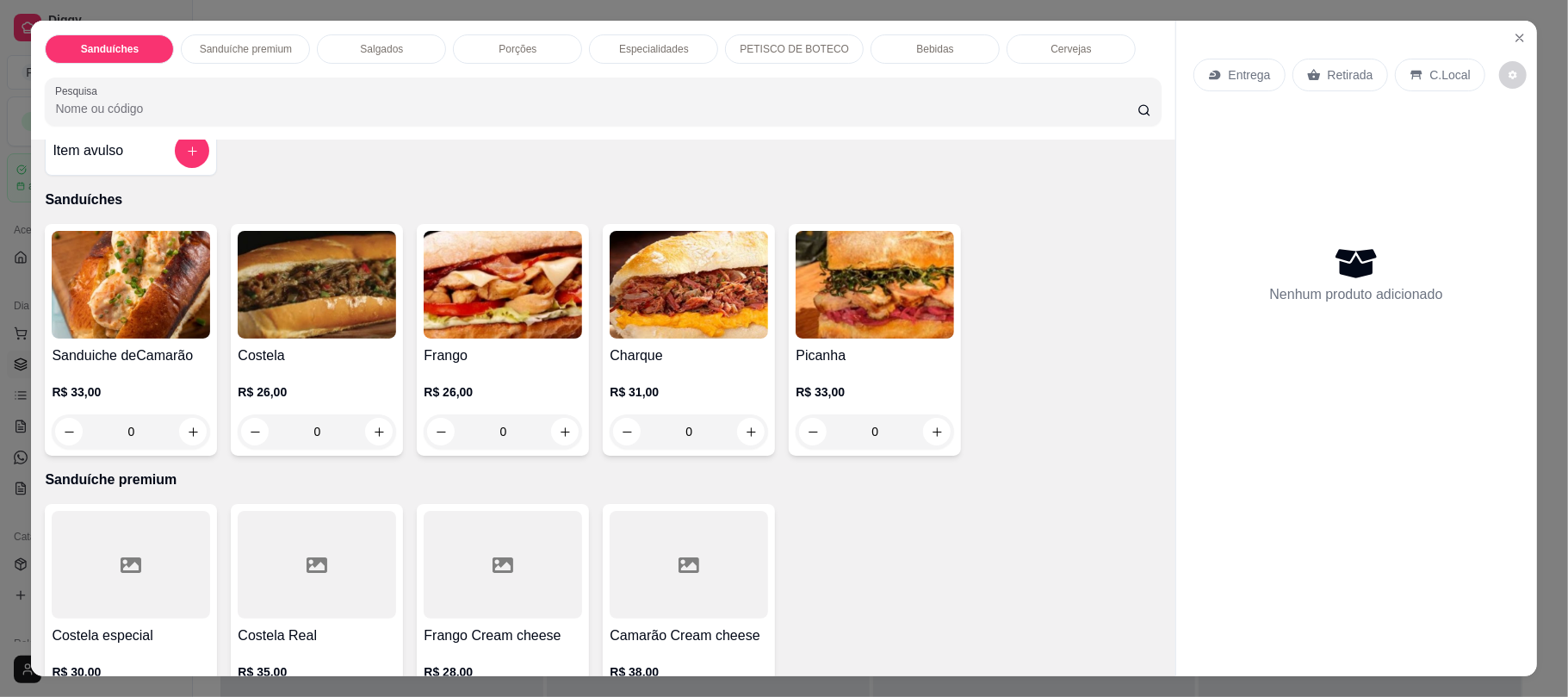
click at [367, 436] on div "0" at bounding box center [317, 430] width 158 height 34
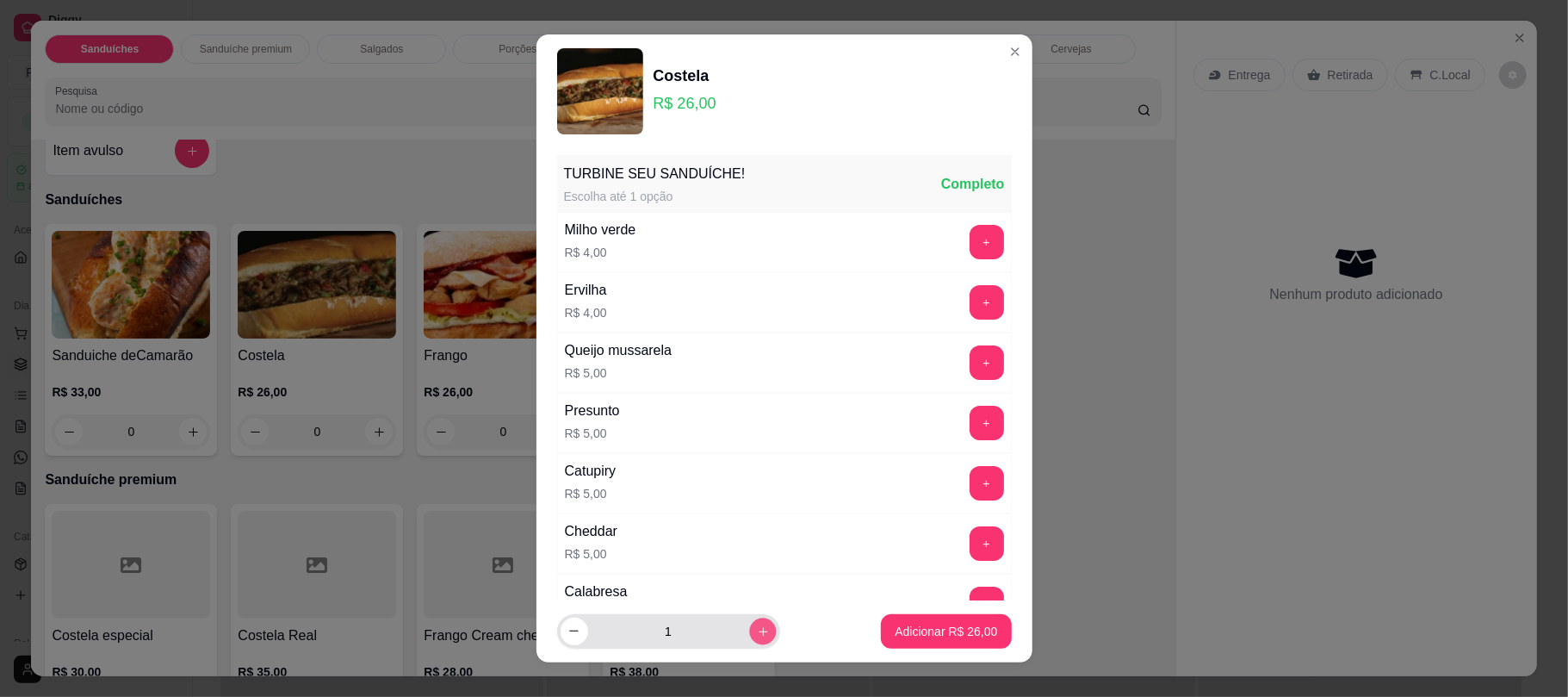
click at [749, 641] on button "increase-product-quantity" at bounding box center [762, 631] width 26 height 26
type input "2"
click at [920, 632] on p "Adicionar R$ 52,00" at bounding box center [946, 631] width 100 height 17
type input "2"
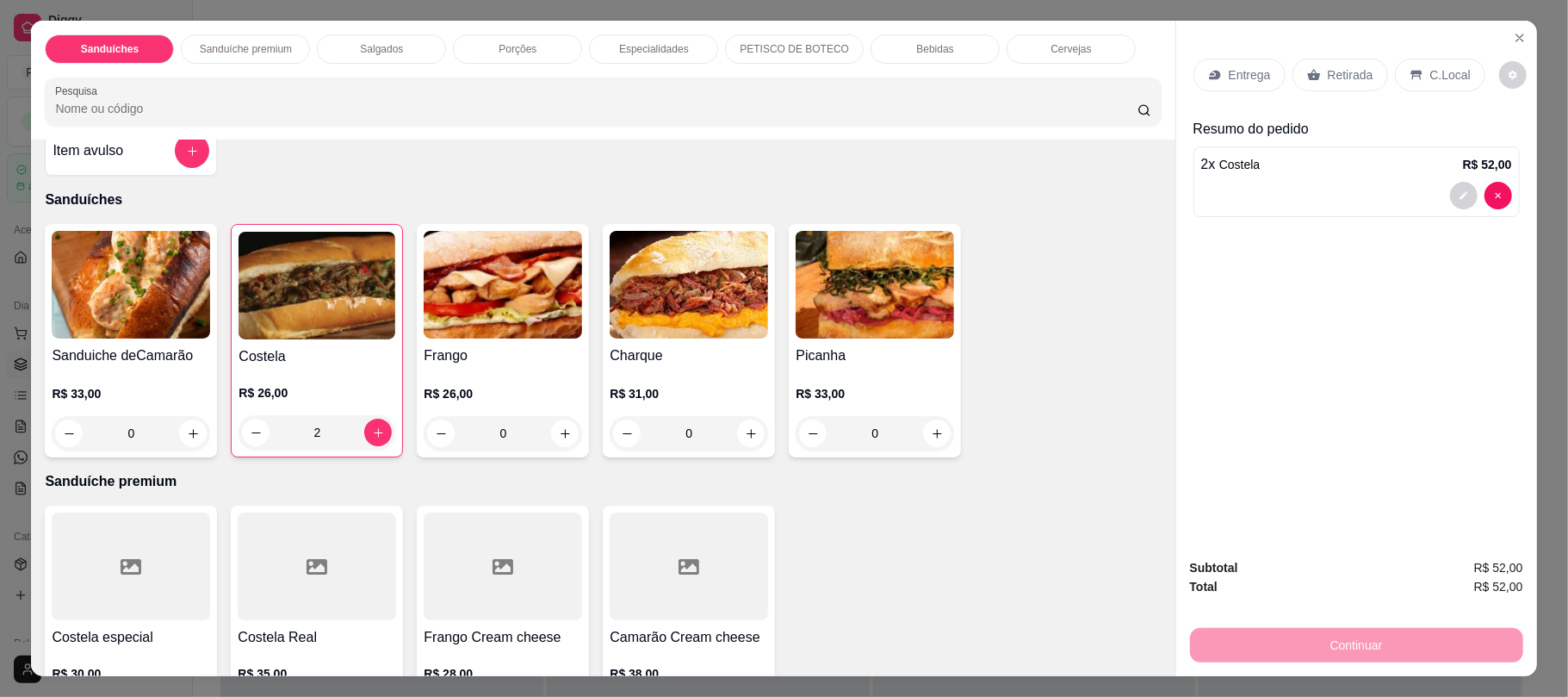
click at [539, 43] on div "Porções" at bounding box center [517, 49] width 129 height 29
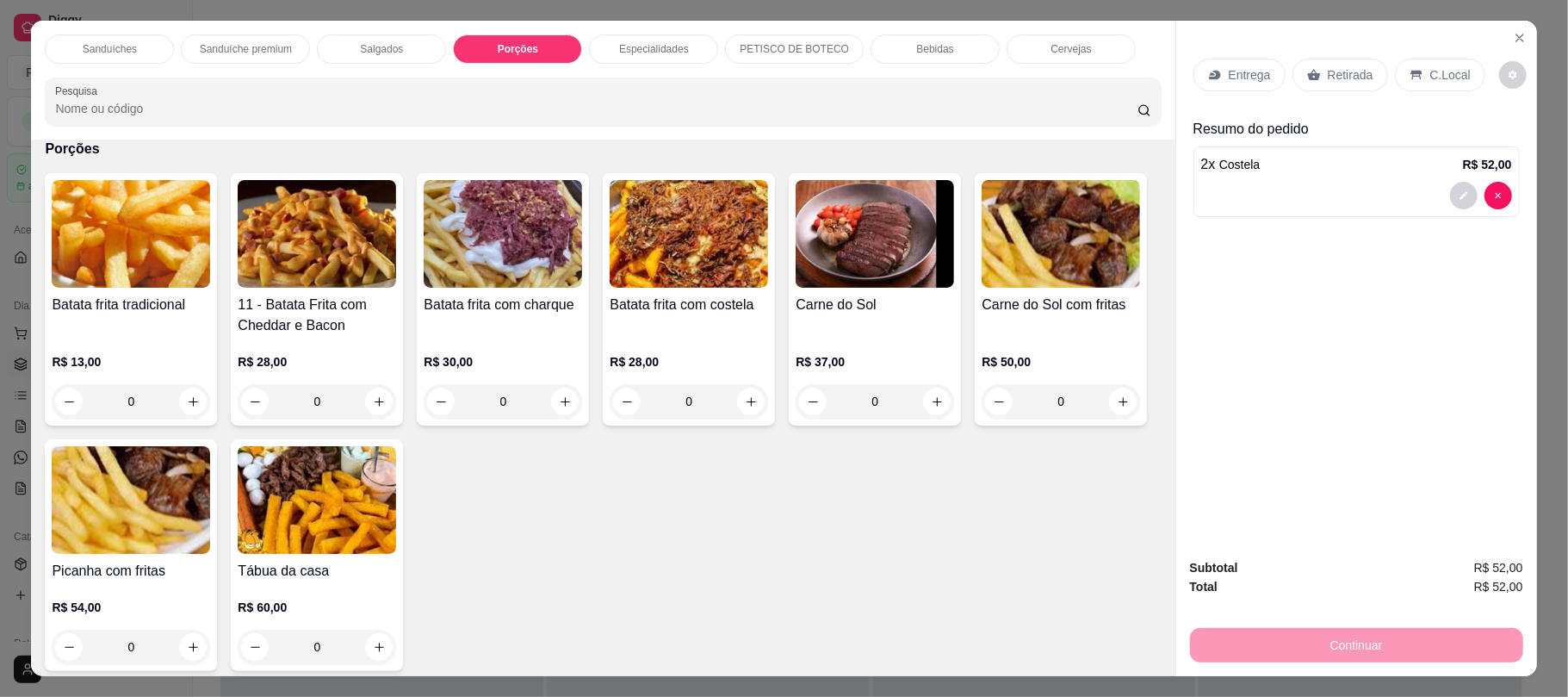
scroll to position [34, 0]
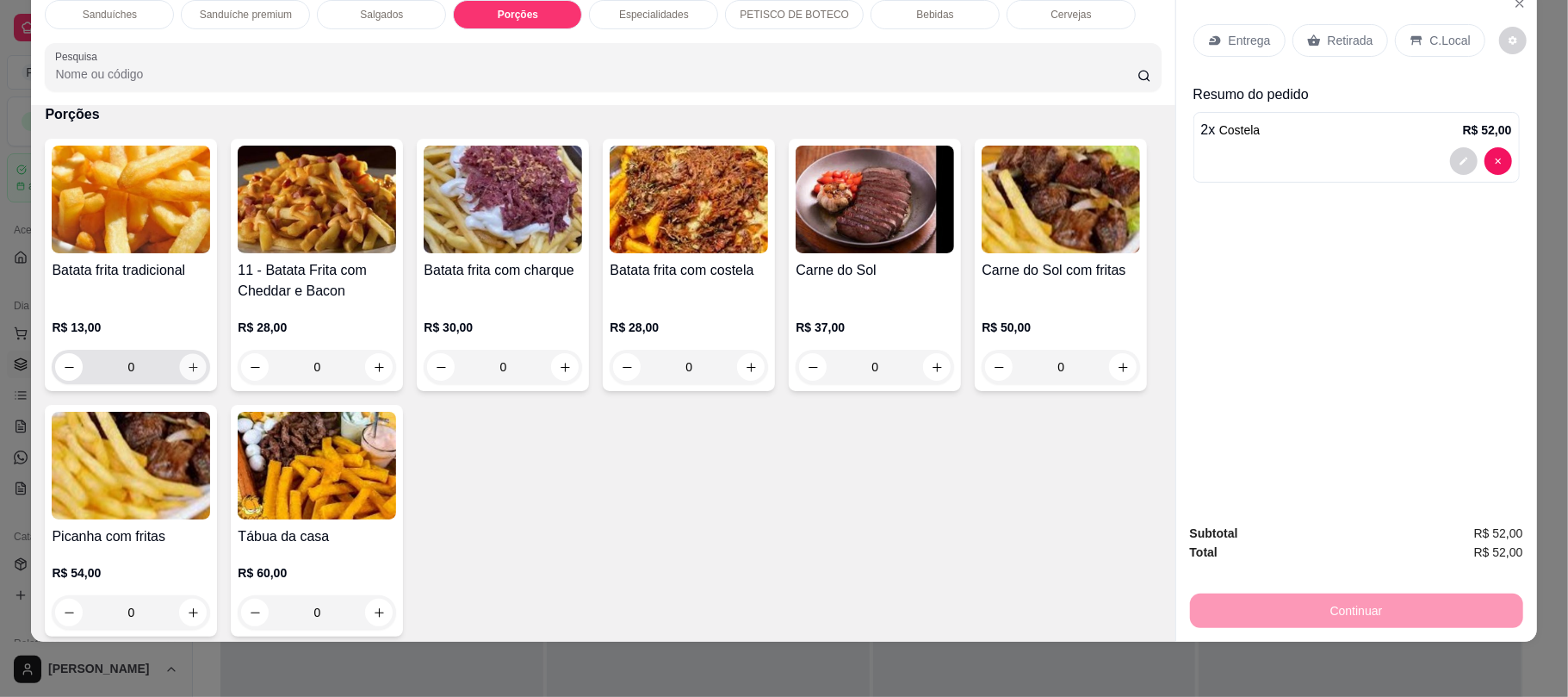
click at [187, 370] on icon "increase-product-quantity" at bounding box center [193, 367] width 13 height 13
type input "1"
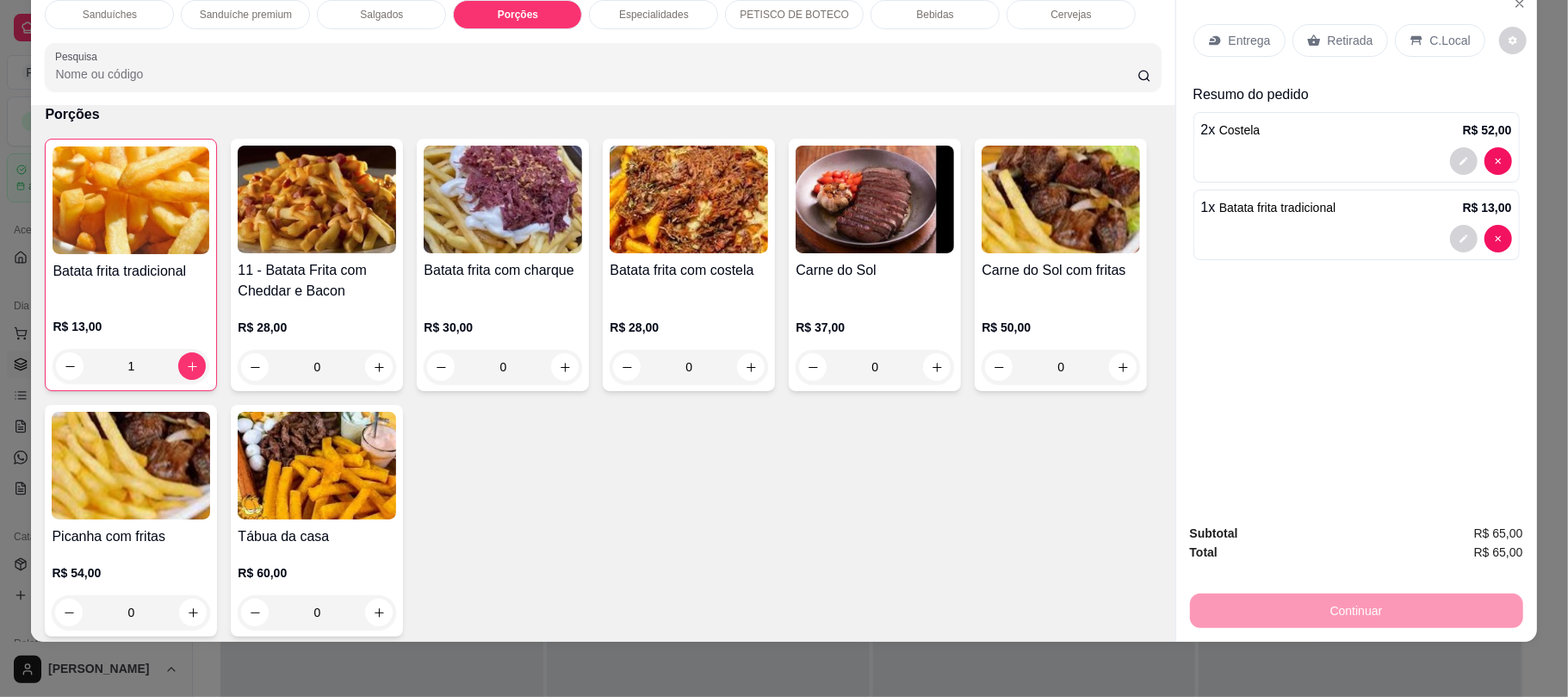
click at [1328, 46] on p "Retirada" at bounding box center [1350, 41] width 46 height 18
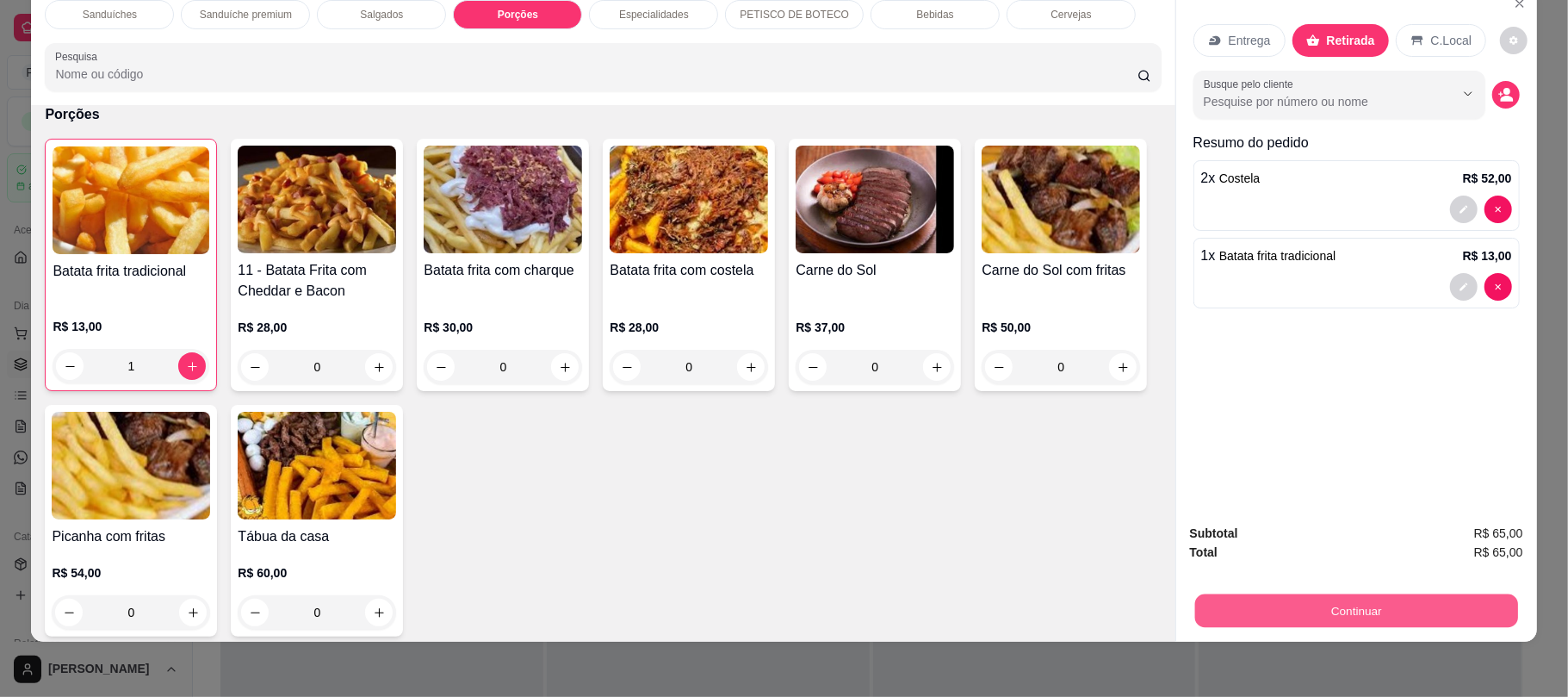
click at [1357, 610] on button "Continuar" at bounding box center [1355, 610] width 323 height 33
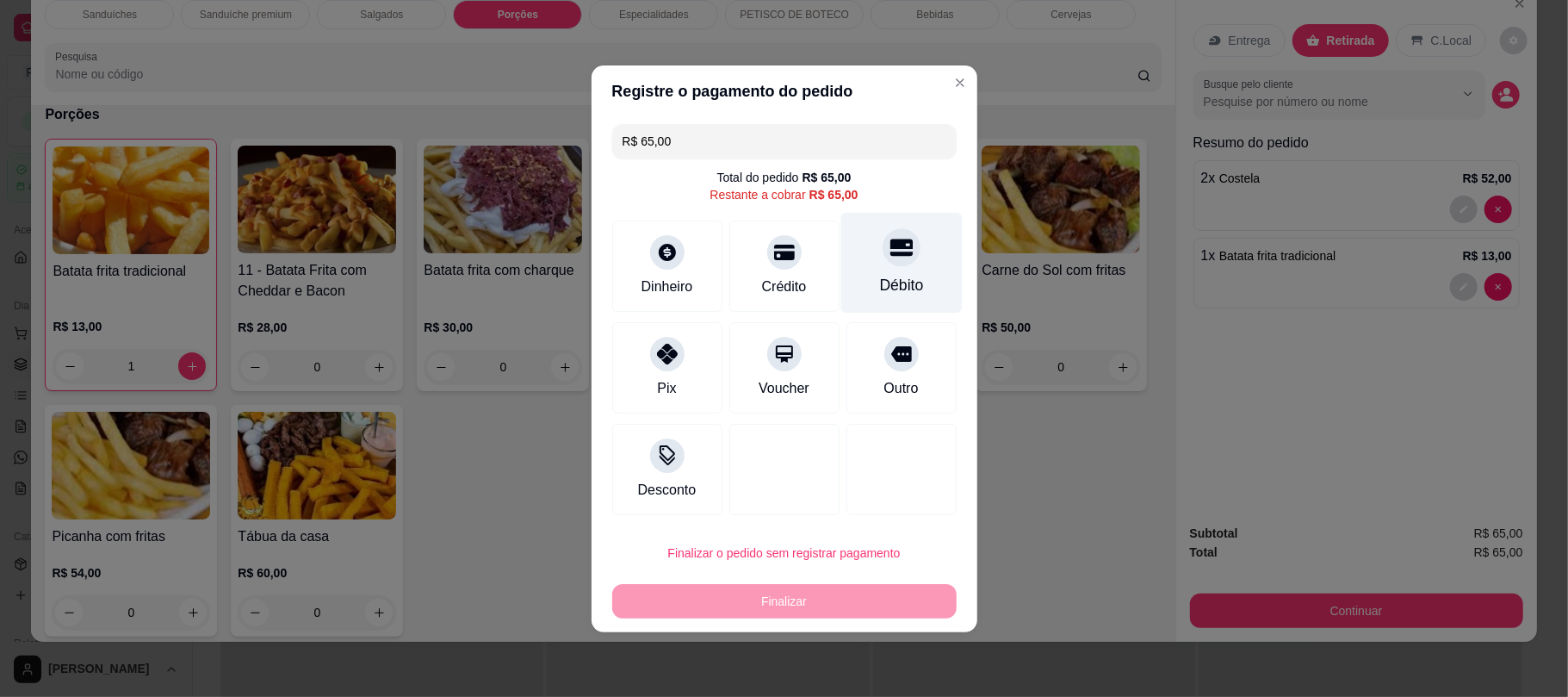
click at [899, 275] on div "Débito" at bounding box center [901, 285] width 44 height 22
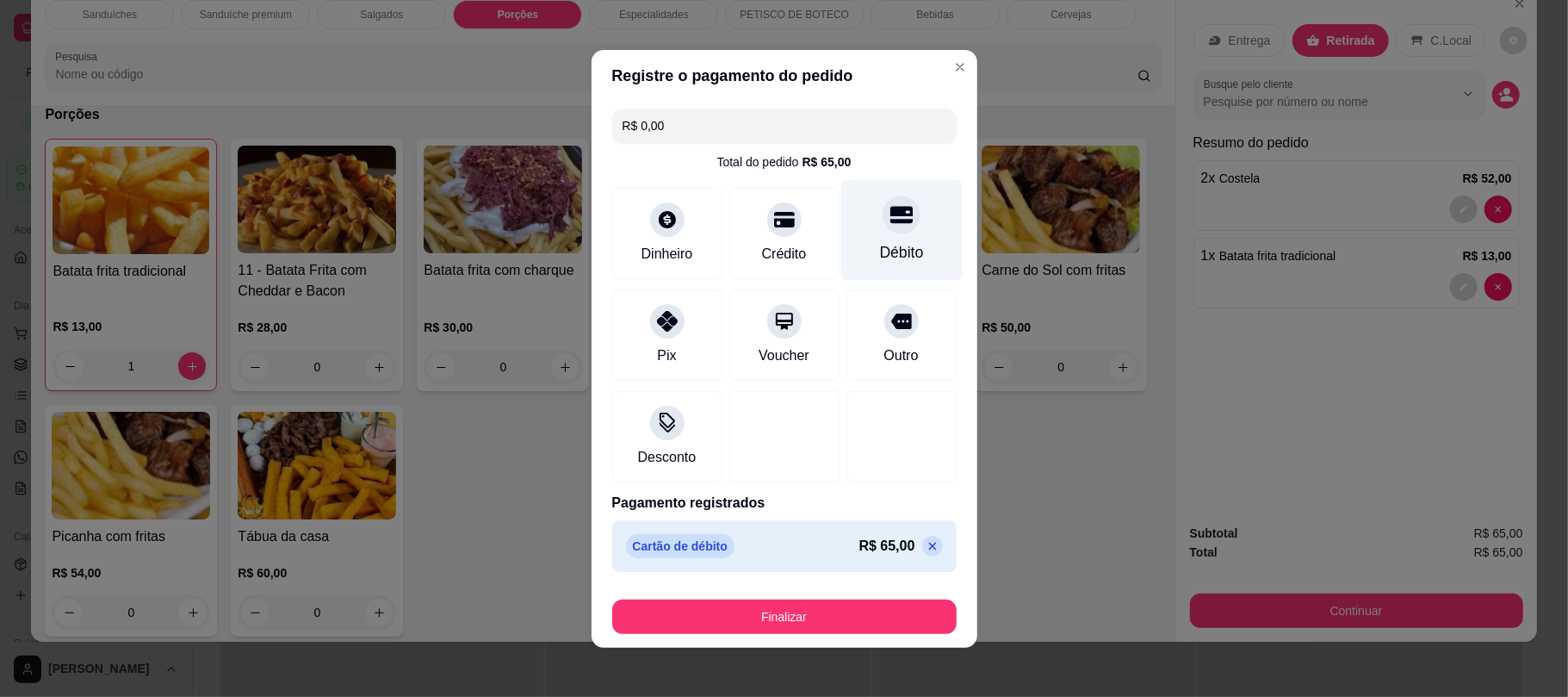
type input "R$ 0,00"
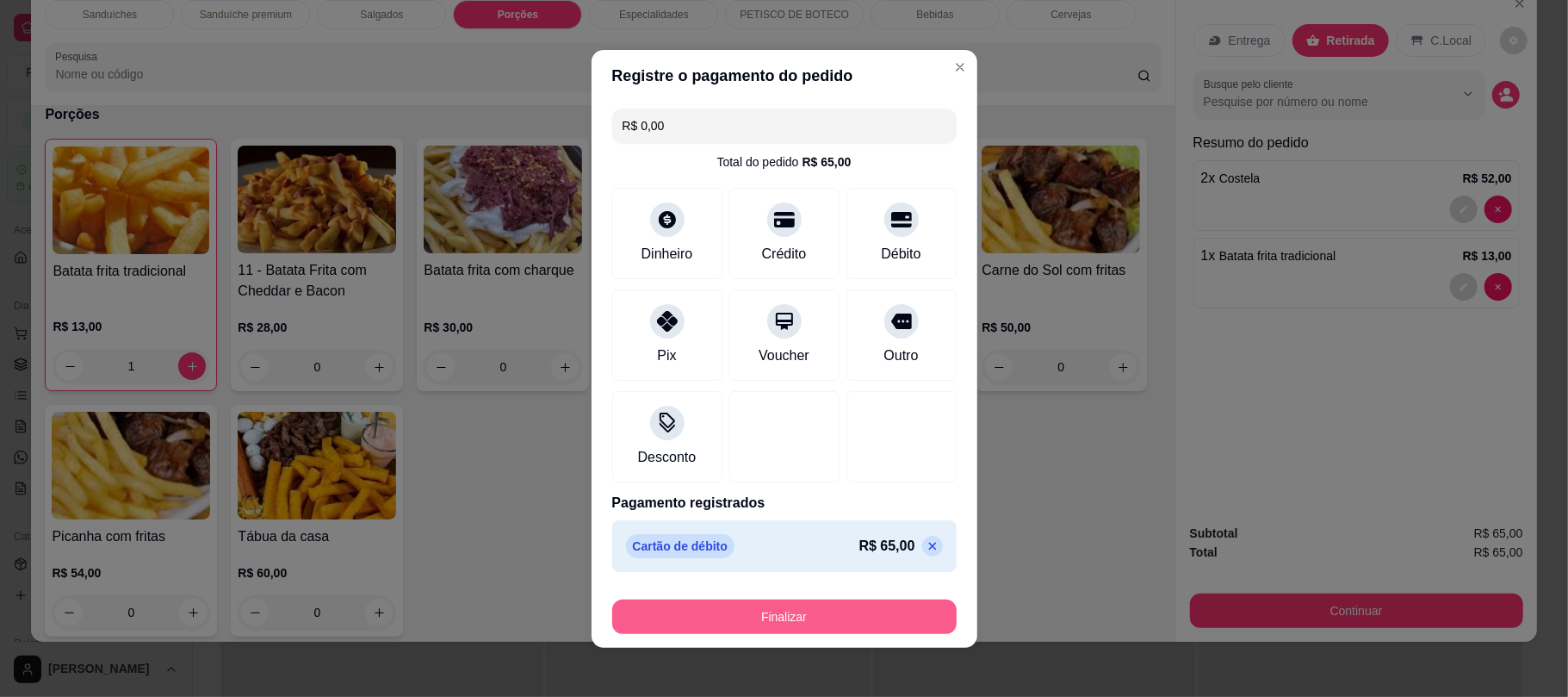
click at [844, 612] on button "Finalizar" at bounding box center [784, 616] width 344 height 34
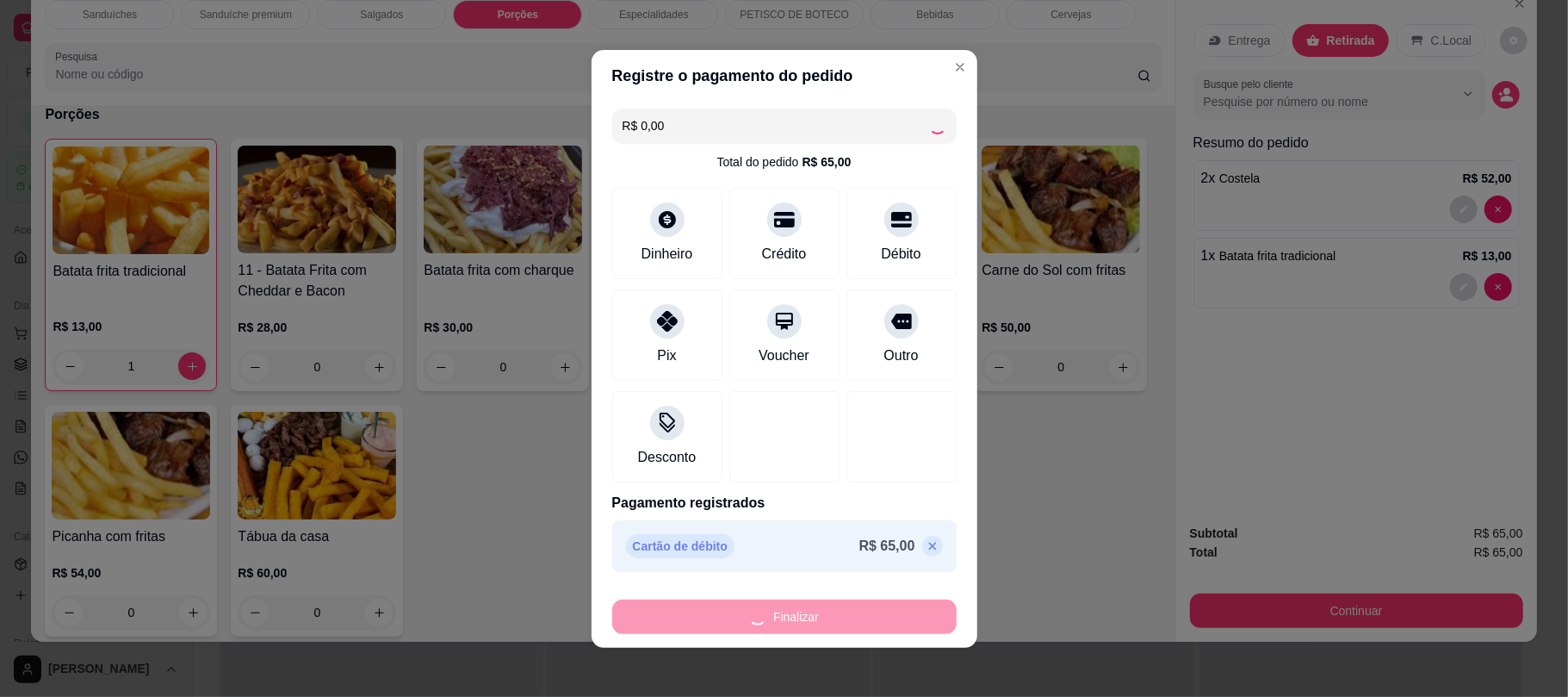
type input "0"
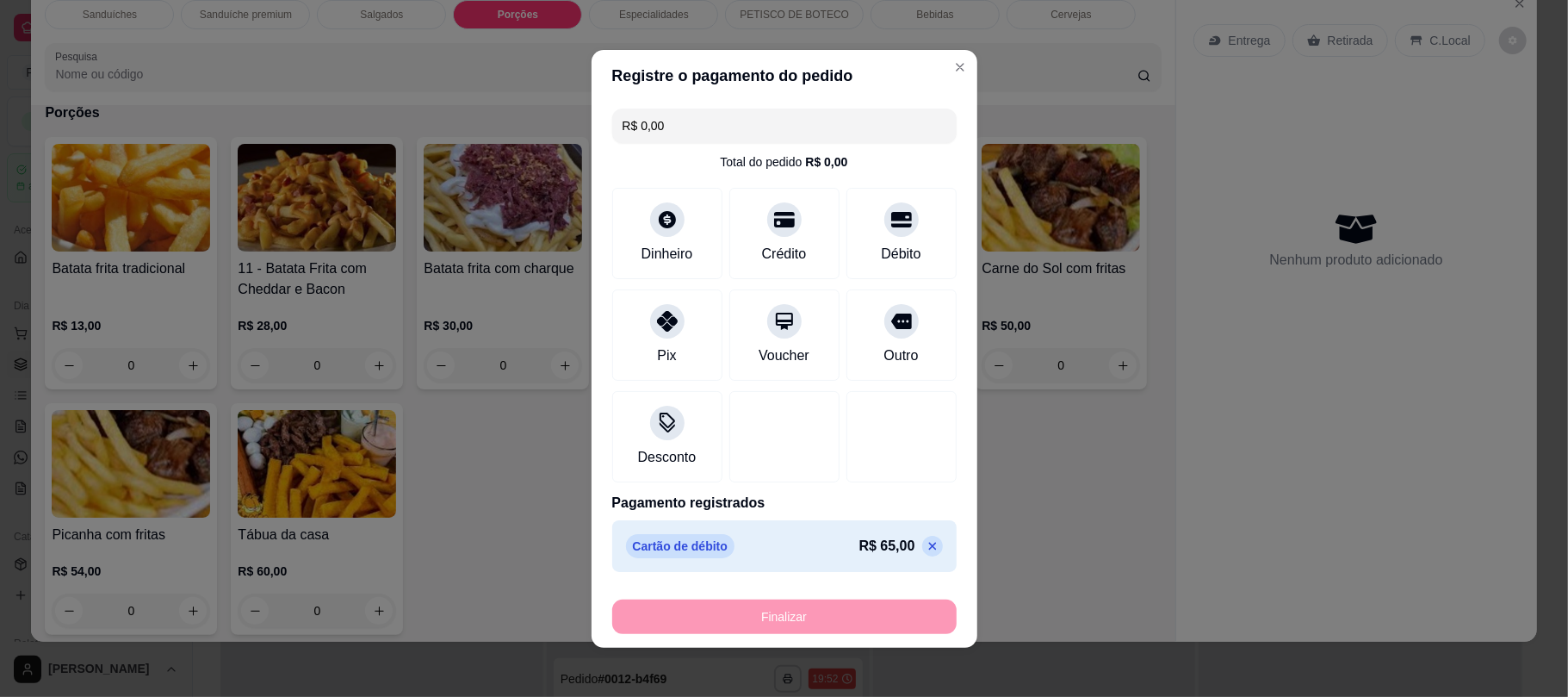
type input "-R$ 65,00"
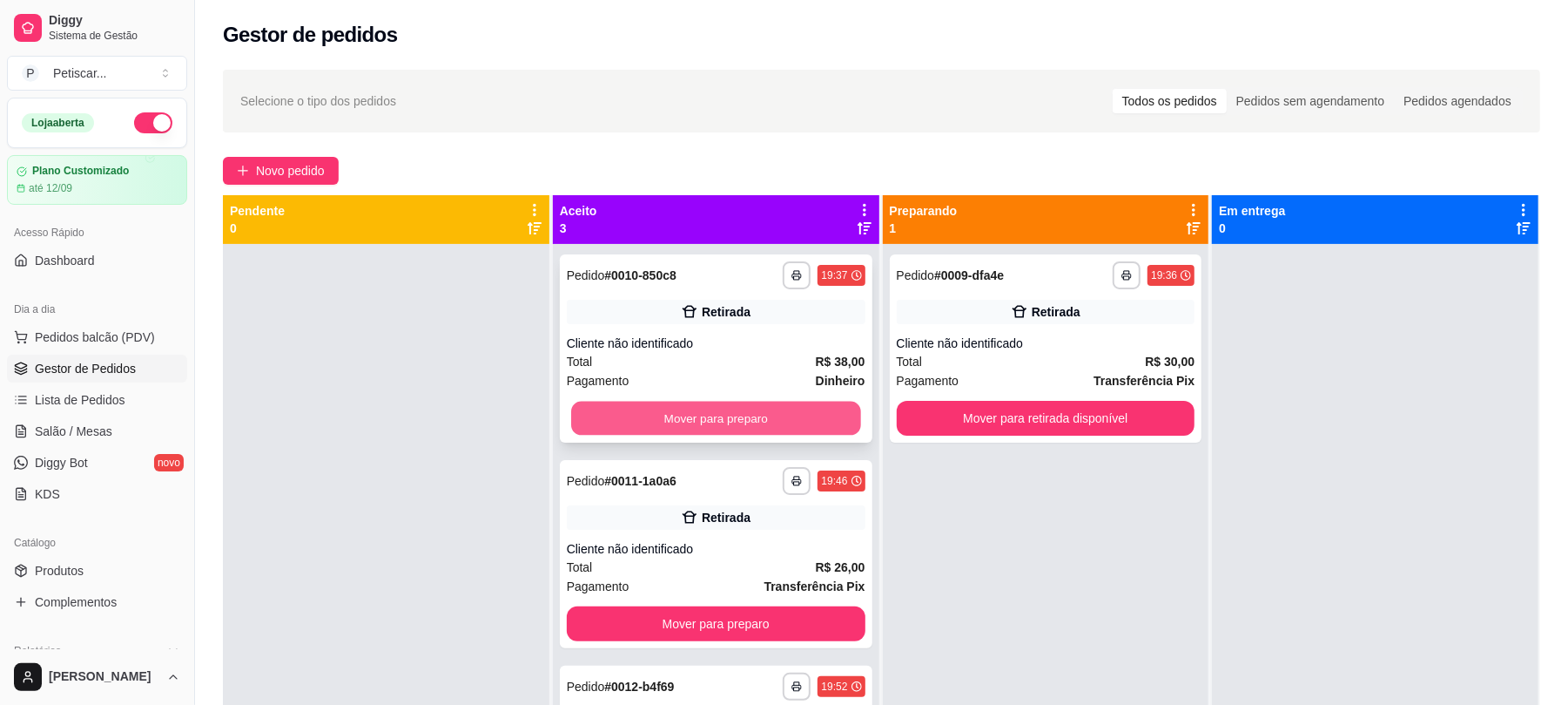
click at [797, 419] on button "Mover para preparo" at bounding box center [715, 419] width 289 height 34
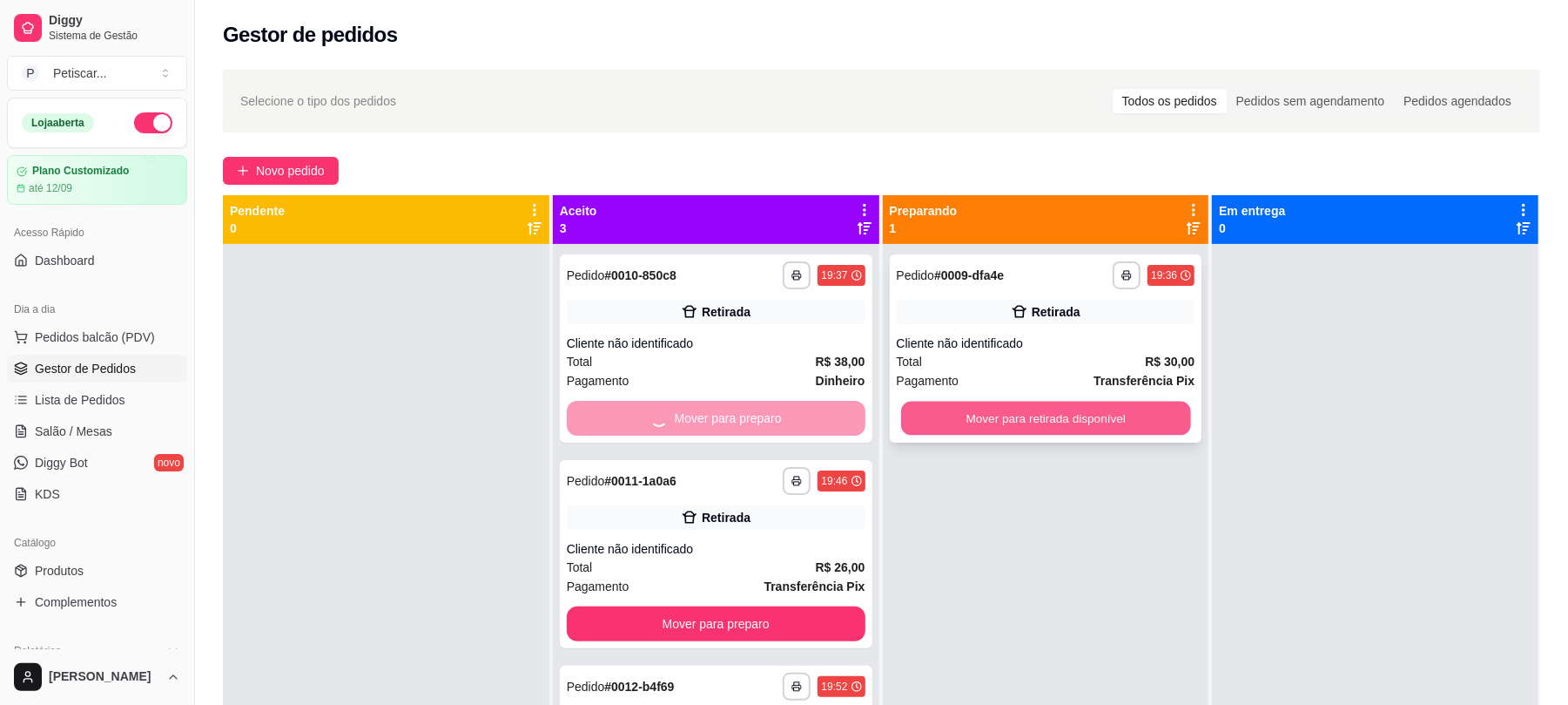
click at [995, 406] on button "Mover para retirada disponível" at bounding box center [1045, 419] width 289 height 34
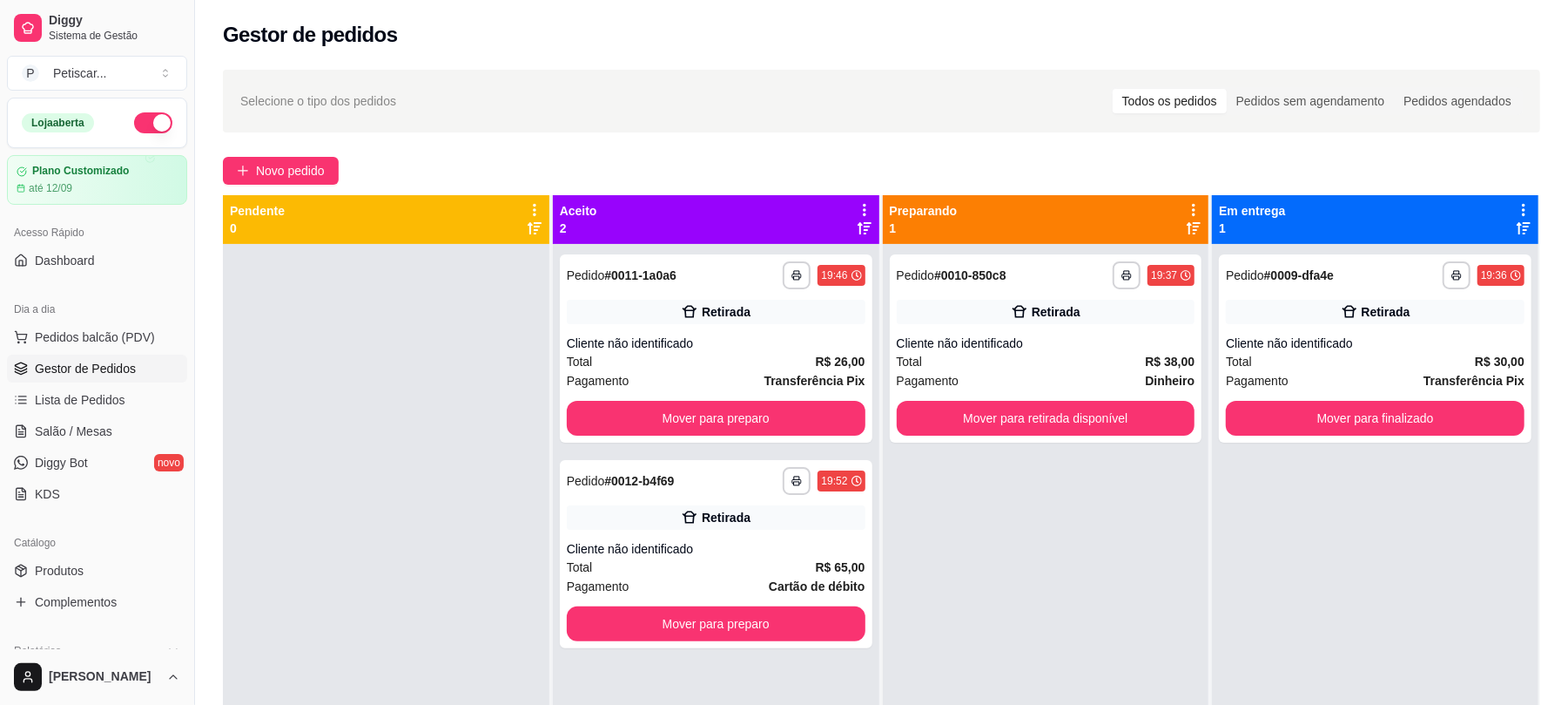
click at [1237, 339] on div "Cliente não identificado" at bounding box center [1376, 344] width 299 height 18
click at [304, 168] on span "Novo pedido" at bounding box center [290, 170] width 69 height 19
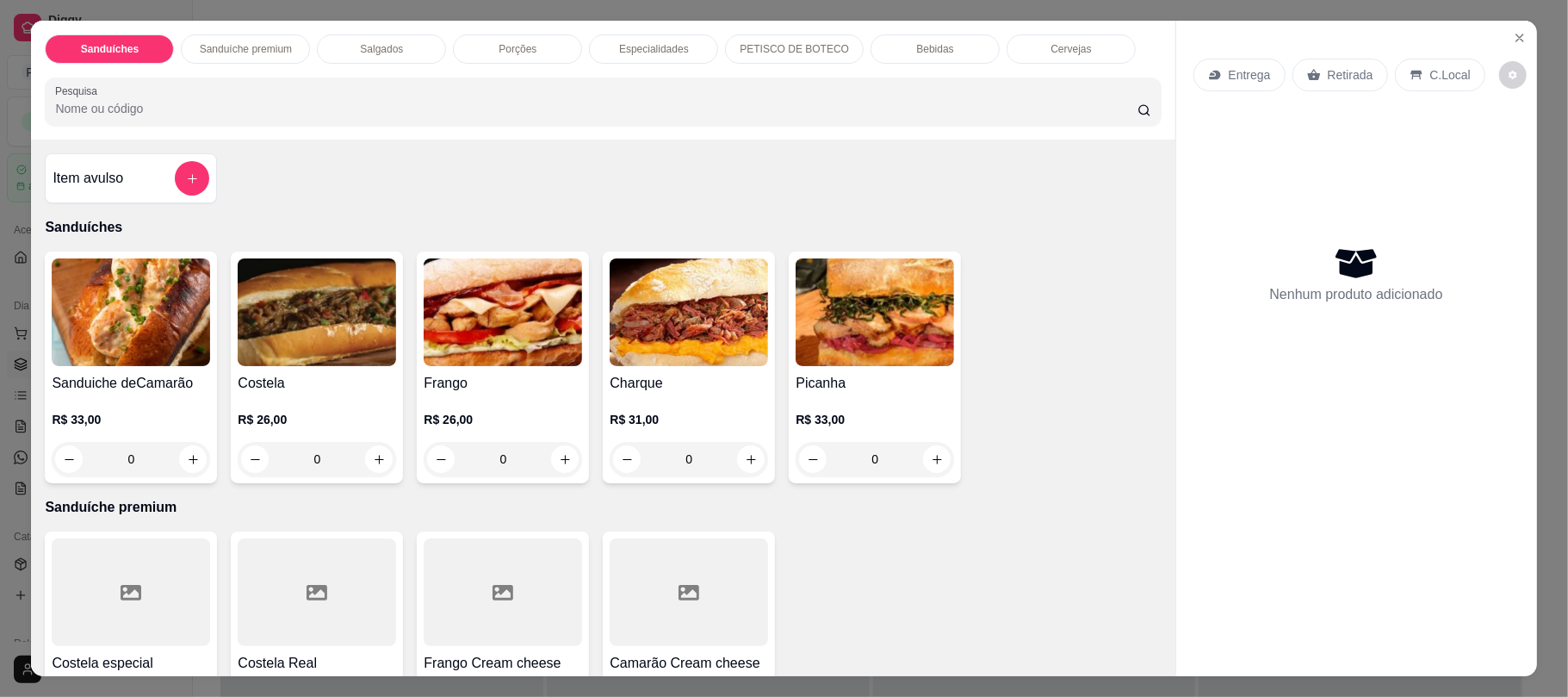
click at [742, 463] on div "0" at bounding box center [689, 459] width 158 height 34
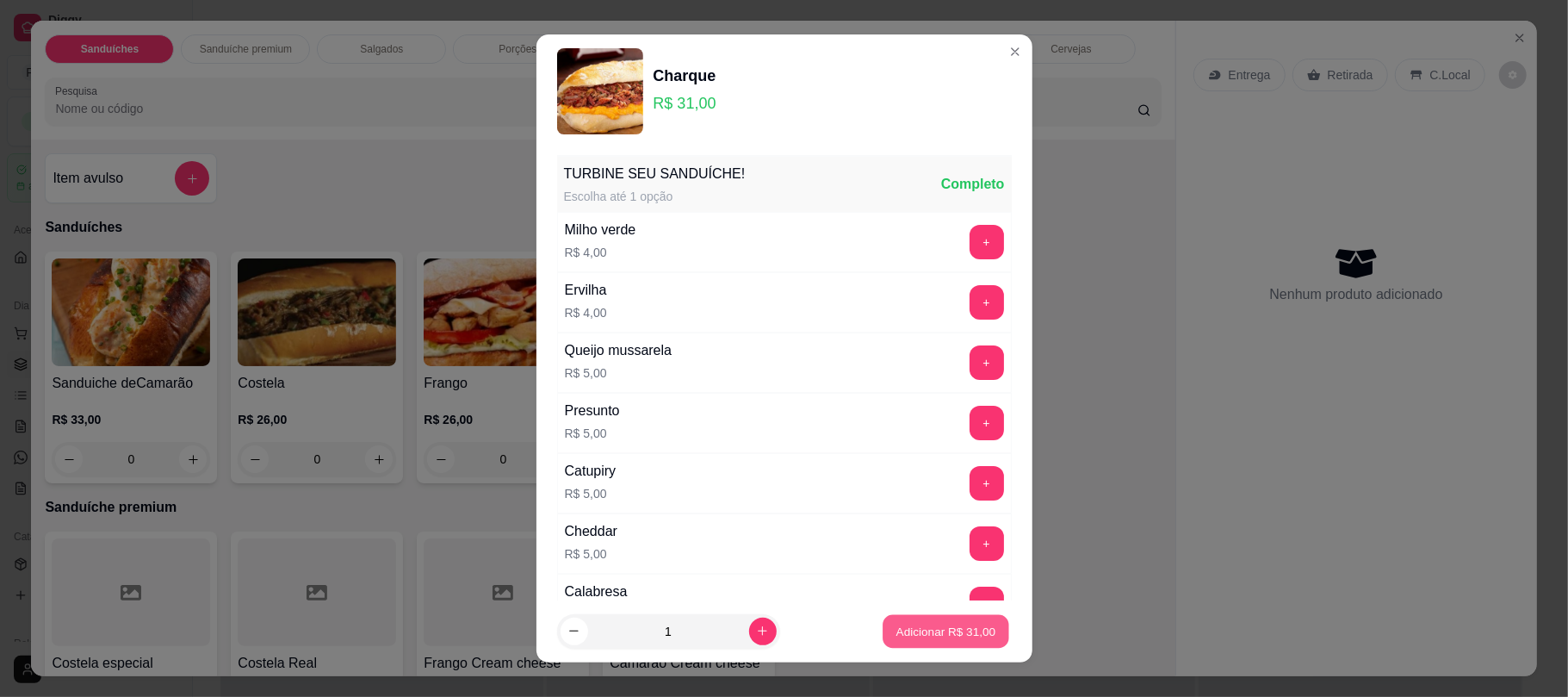
click at [923, 627] on p "Adicionar R$ 31,00" at bounding box center [946, 631] width 100 height 17
type input "1"
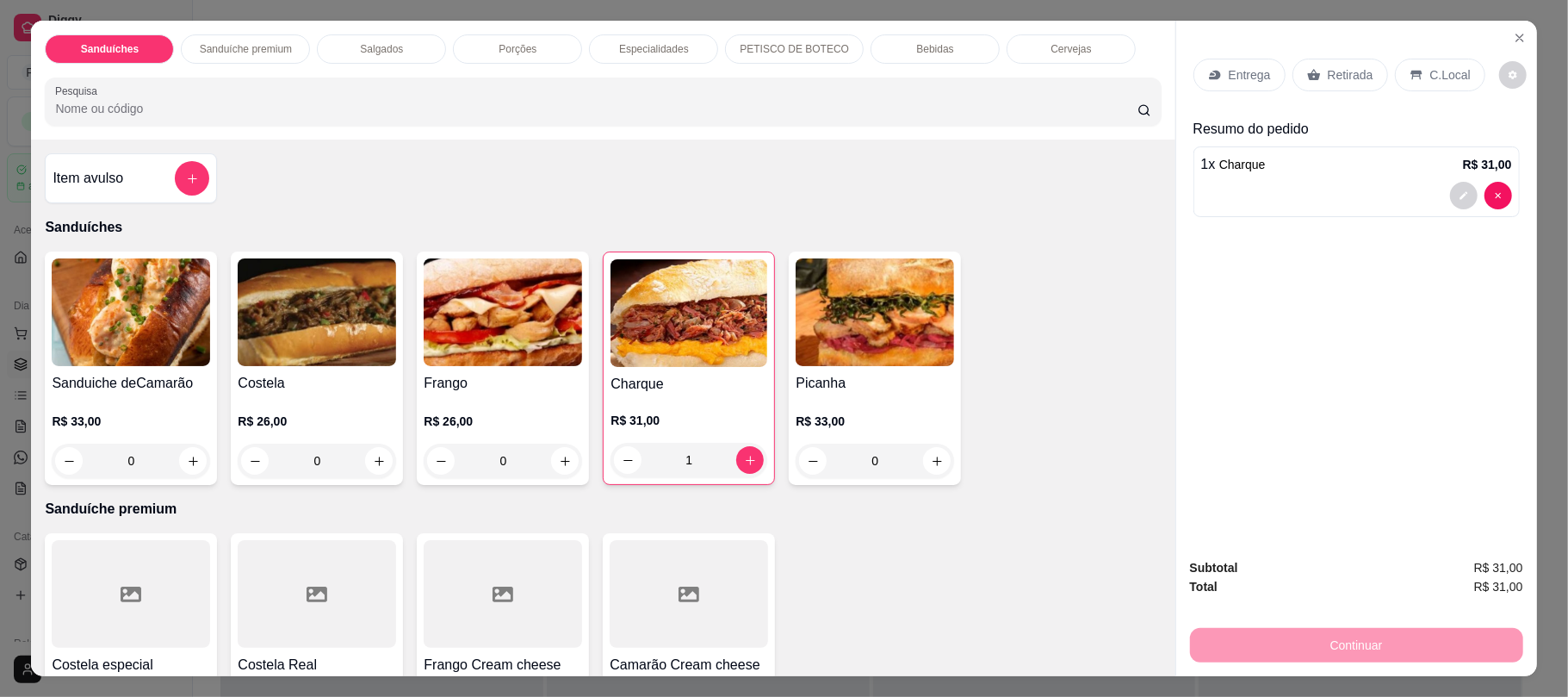
click at [1335, 59] on div "Retirada" at bounding box center [1341, 75] width 96 height 33
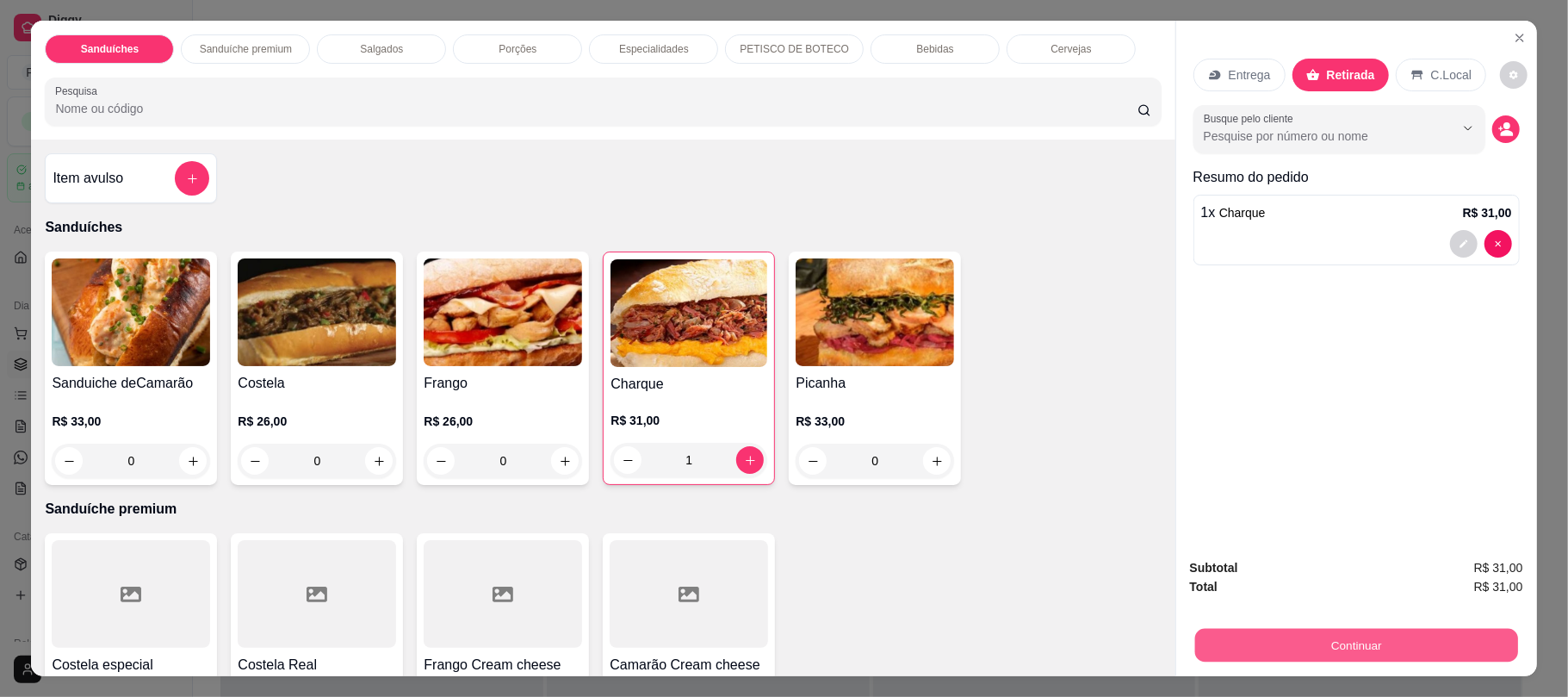
click at [1236, 648] on button "Continuar" at bounding box center [1355, 644] width 323 height 33
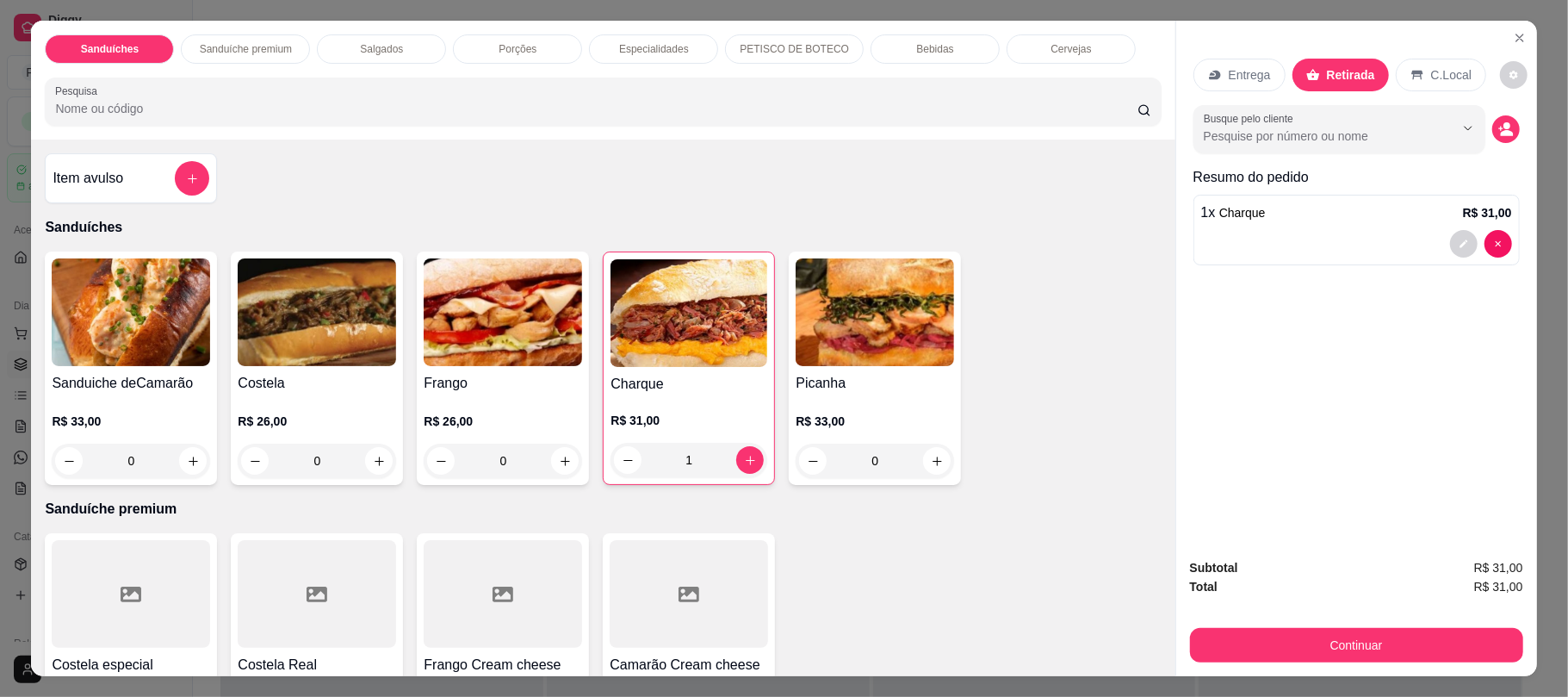
click at [891, 54] on div "Bebidas" at bounding box center [935, 49] width 129 height 29
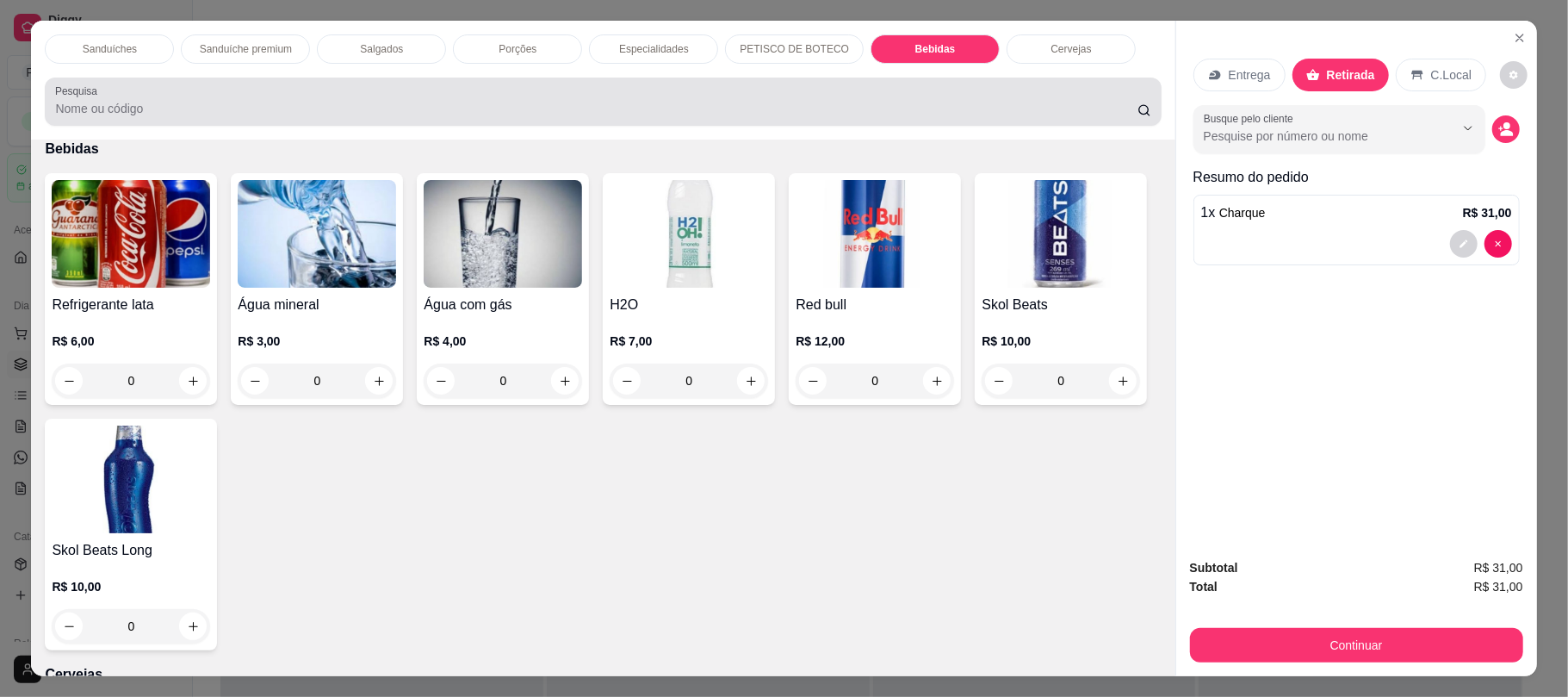
scroll to position [34, 0]
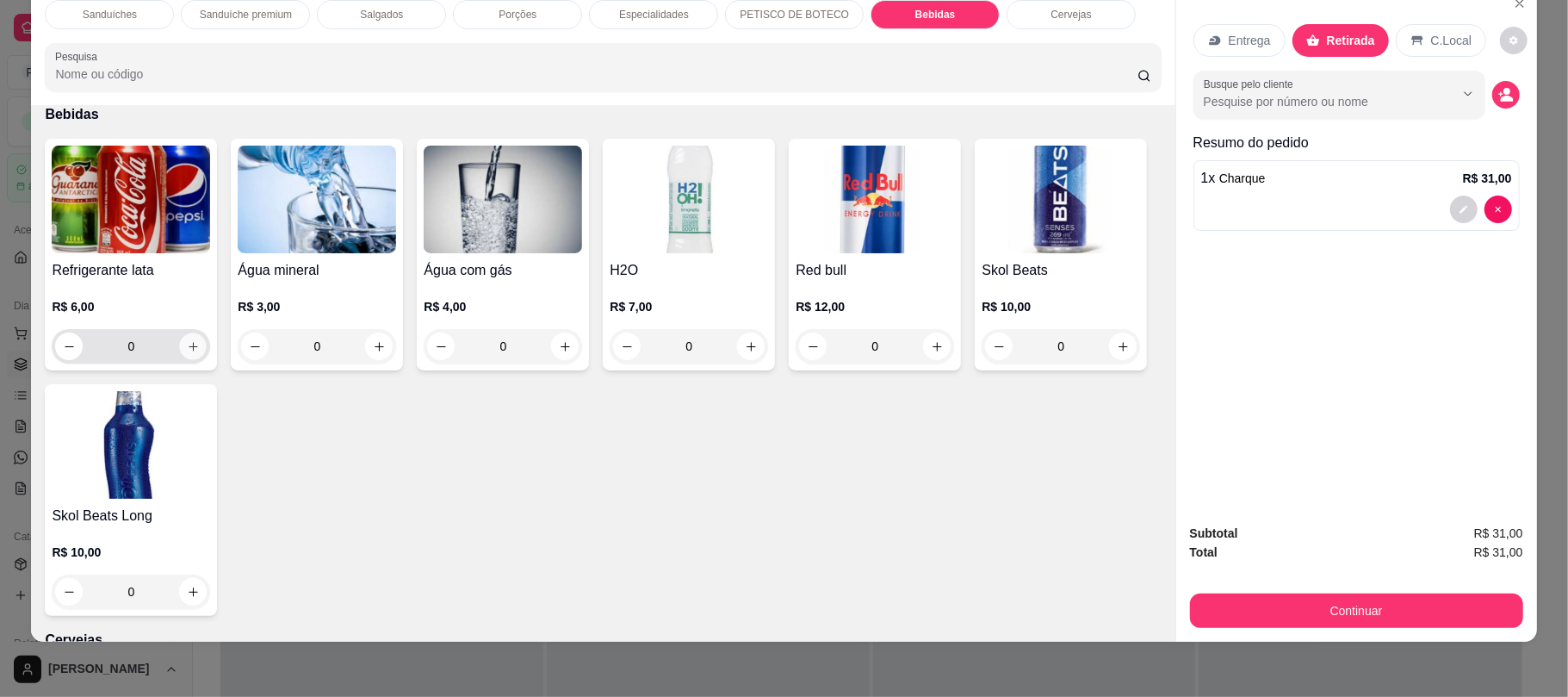
click at [188, 348] on icon "increase-product-quantity" at bounding box center [192, 346] width 9 height 9
type input "1"
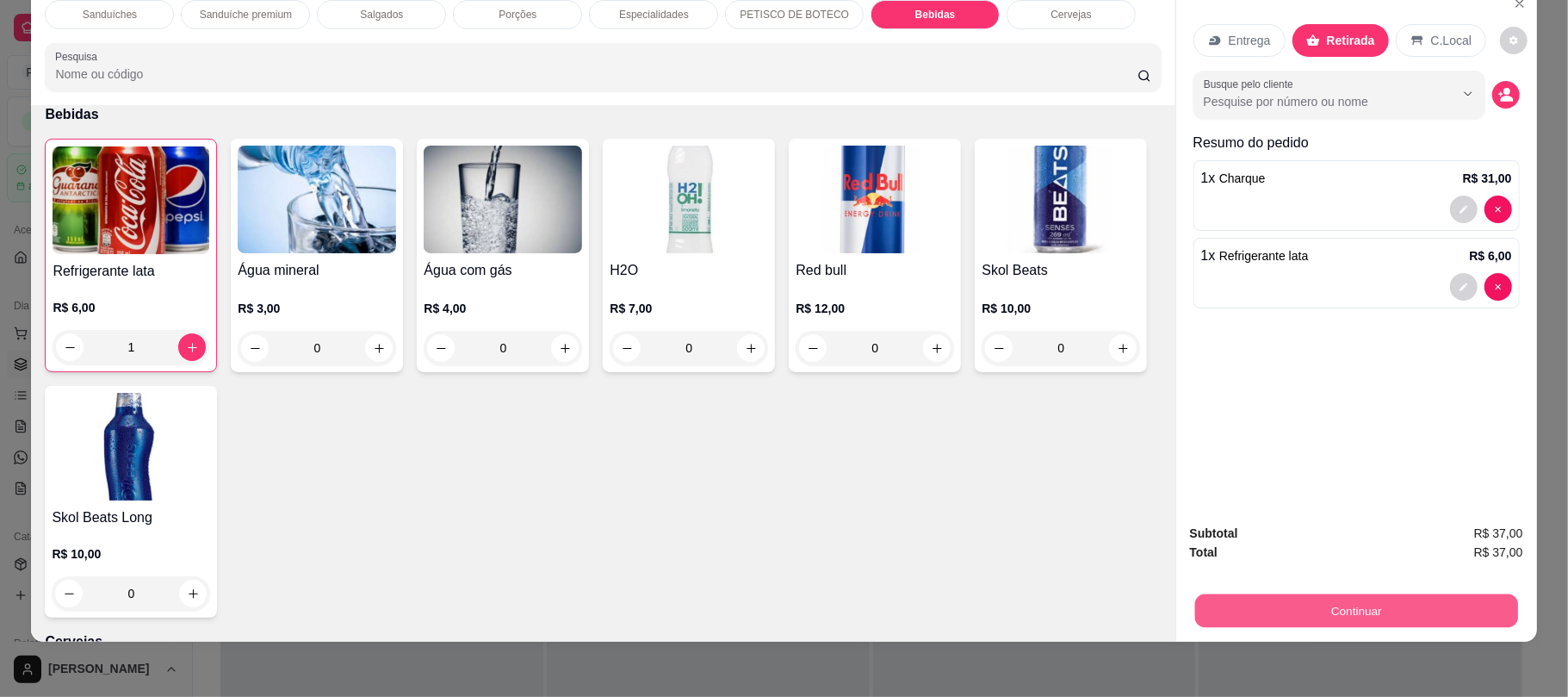
click at [1217, 608] on button "Continuar" at bounding box center [1355, 610] width 323 height 33
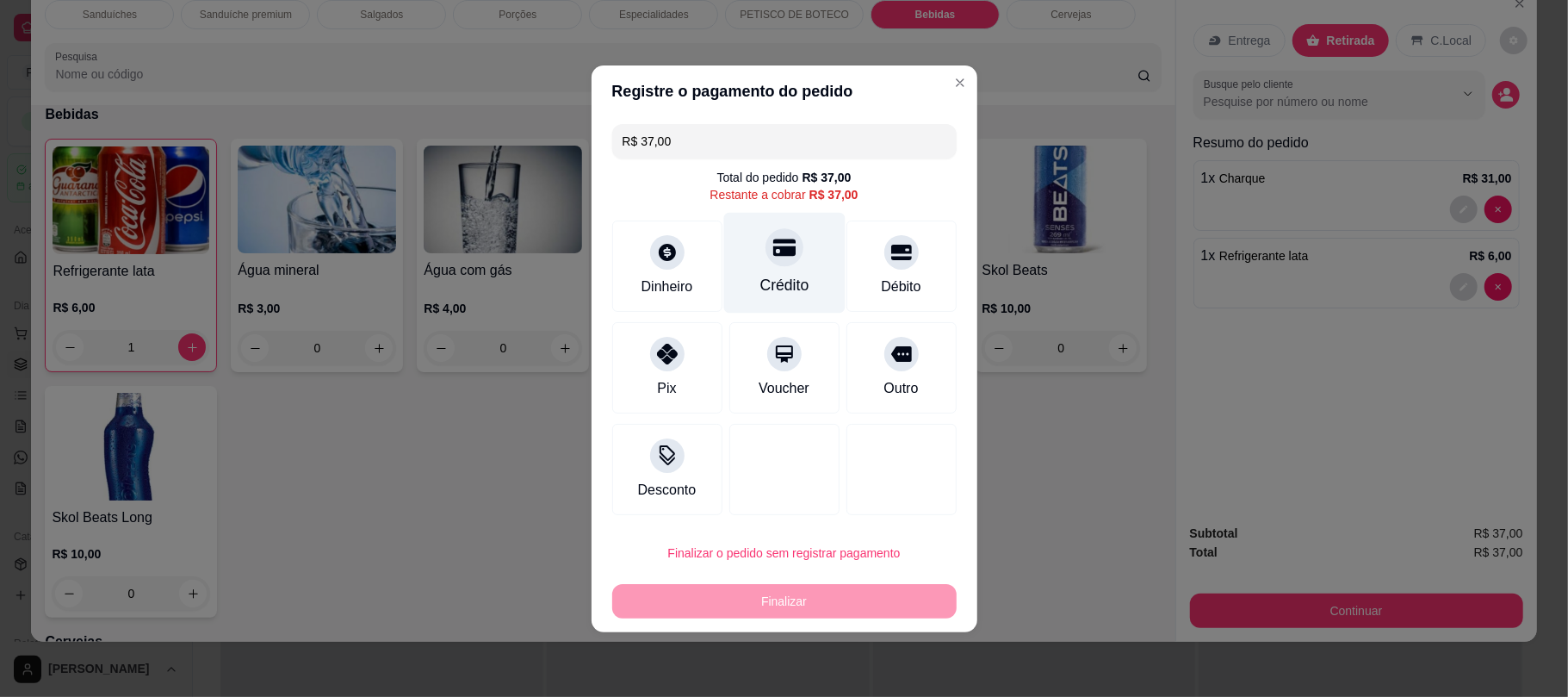
click at [759, 266] on div "Crédito" at bounding box center [784, 262] width 121 height 101
type input "R$ 0,00"
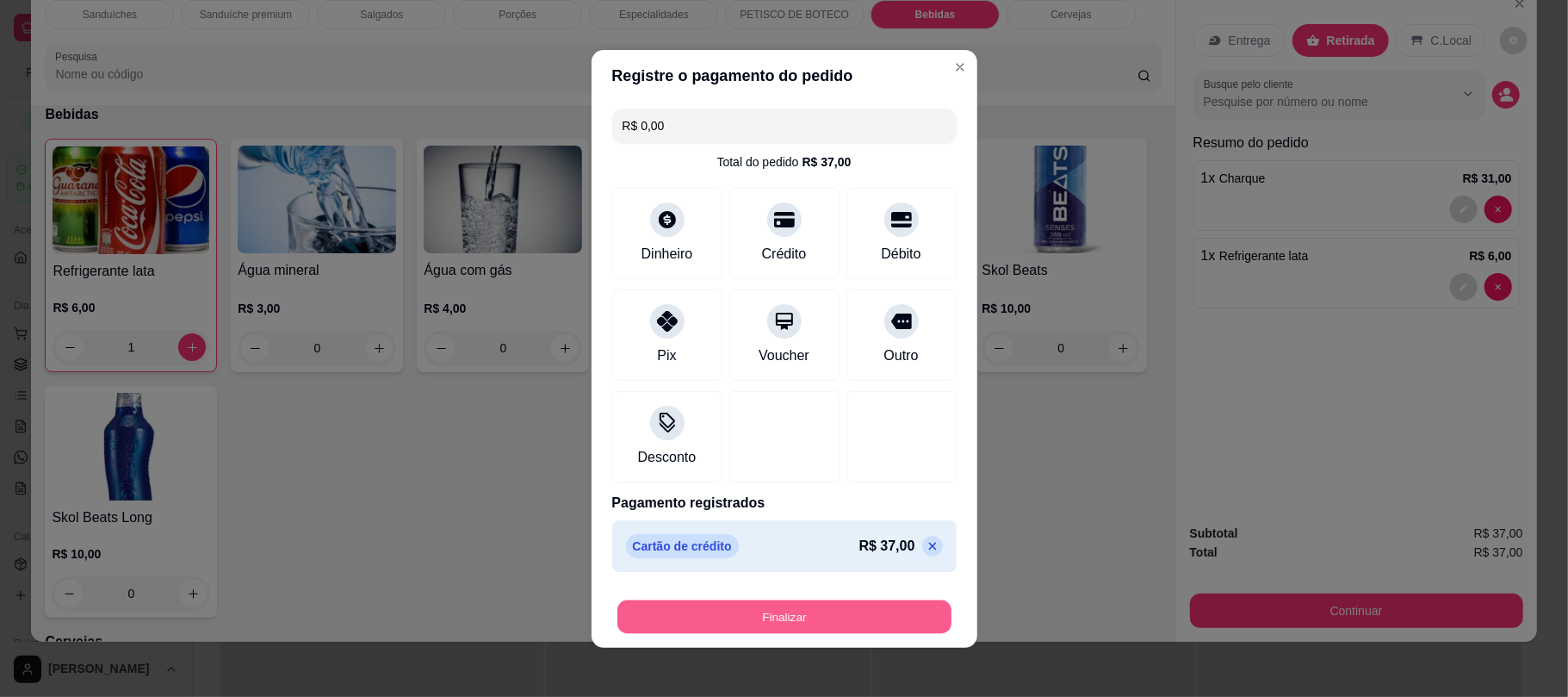
click at [758, 613] on button "Finalizar" at bounding box center [784, 616] width 334 height 33
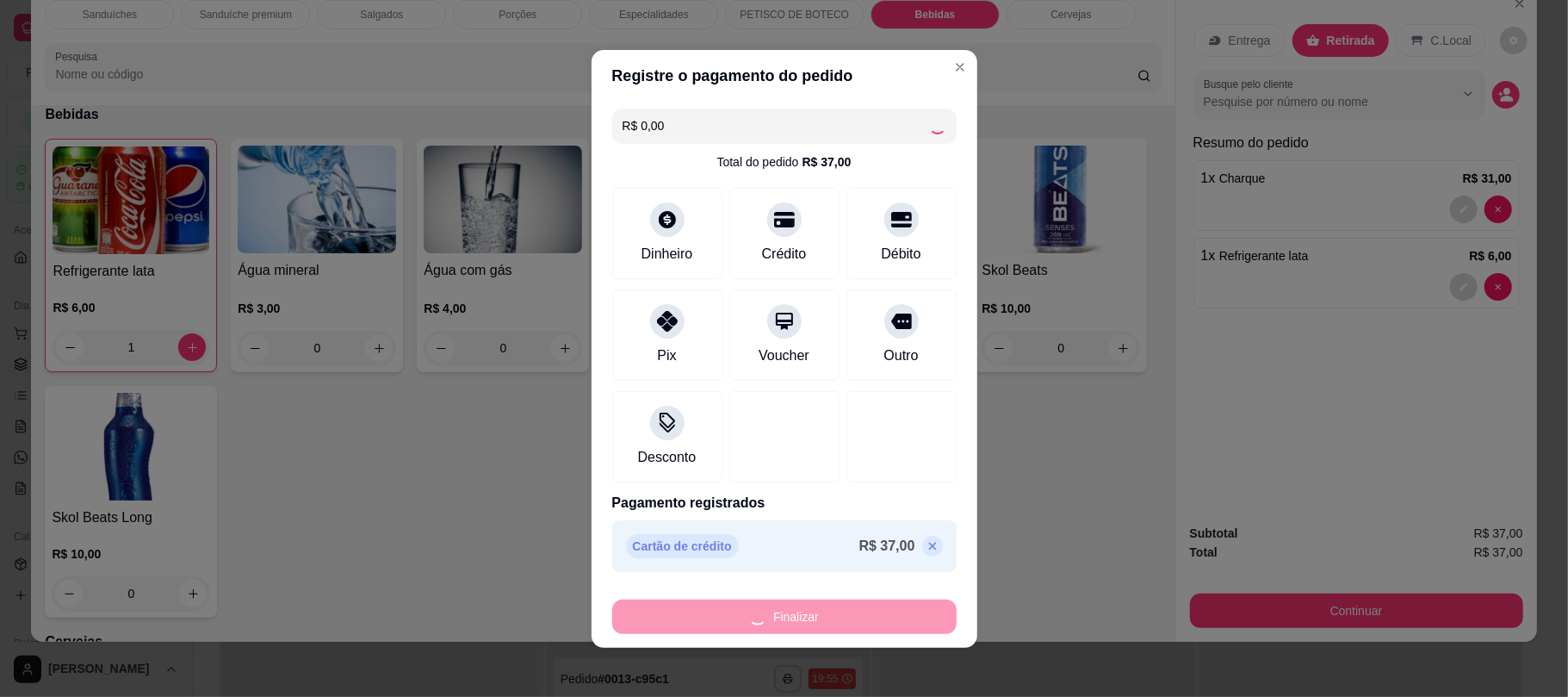
type input "0"
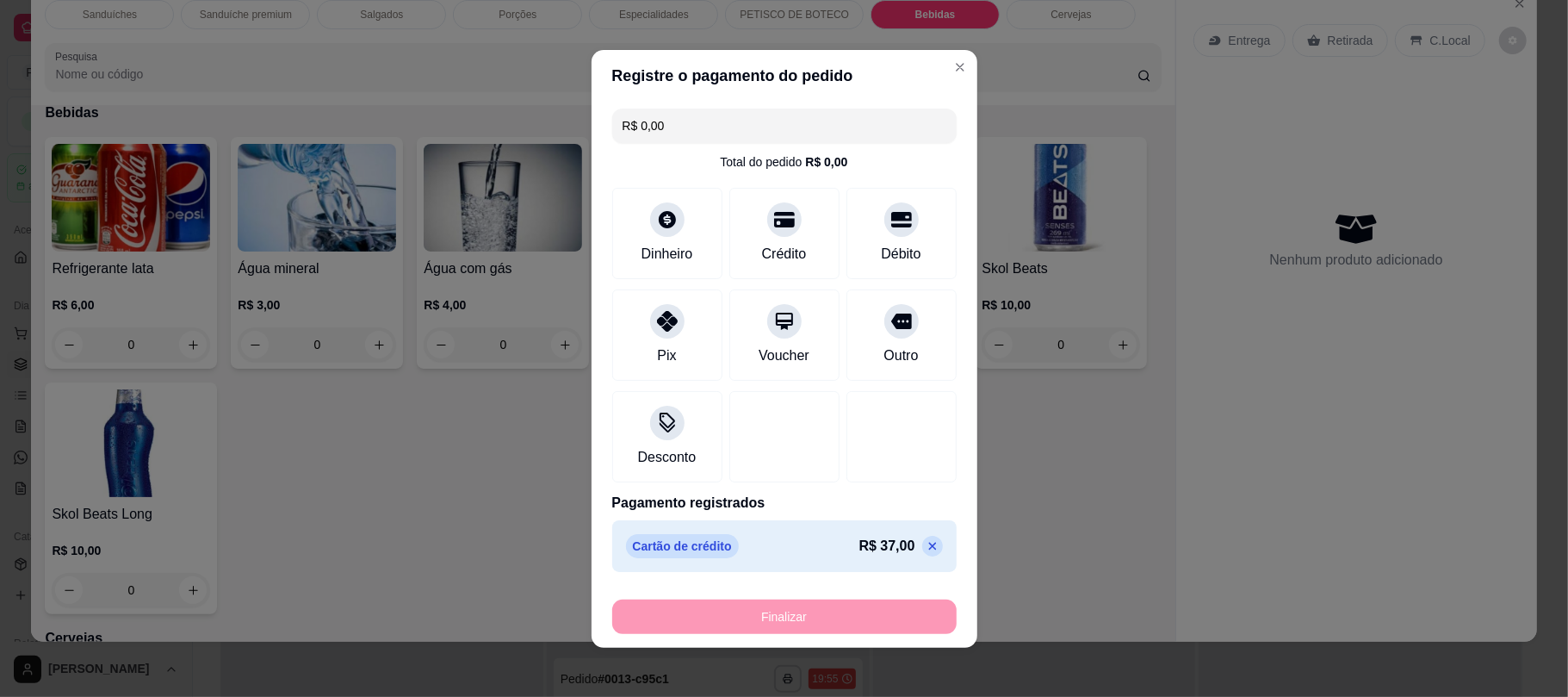
type input "-R$ 37,00"
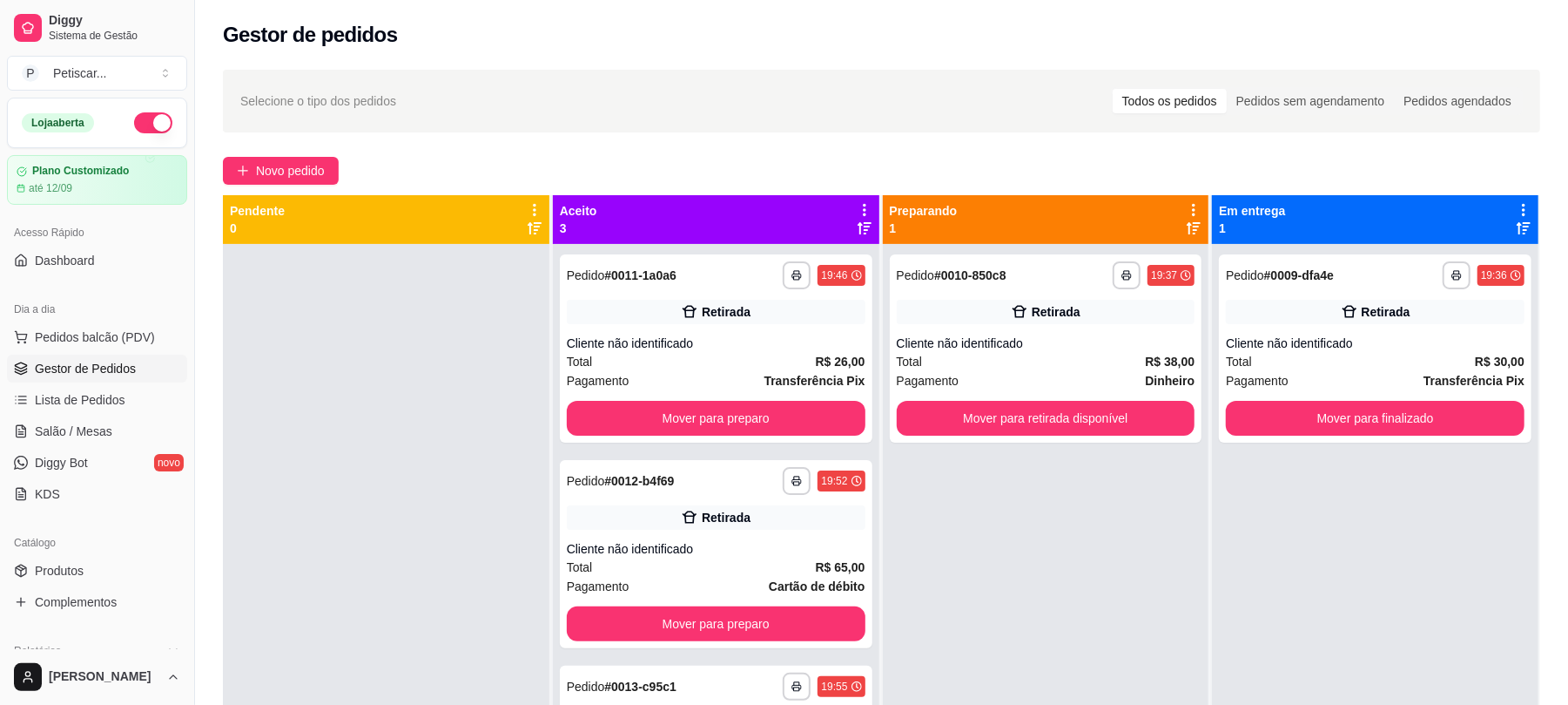
click at [293, 186] on div "**********" at bounding box center [882, 490] width 1374 height 862
click at [301, 178] on span "Novo pedido" at bounding box center [290, 170] width 69 height 19
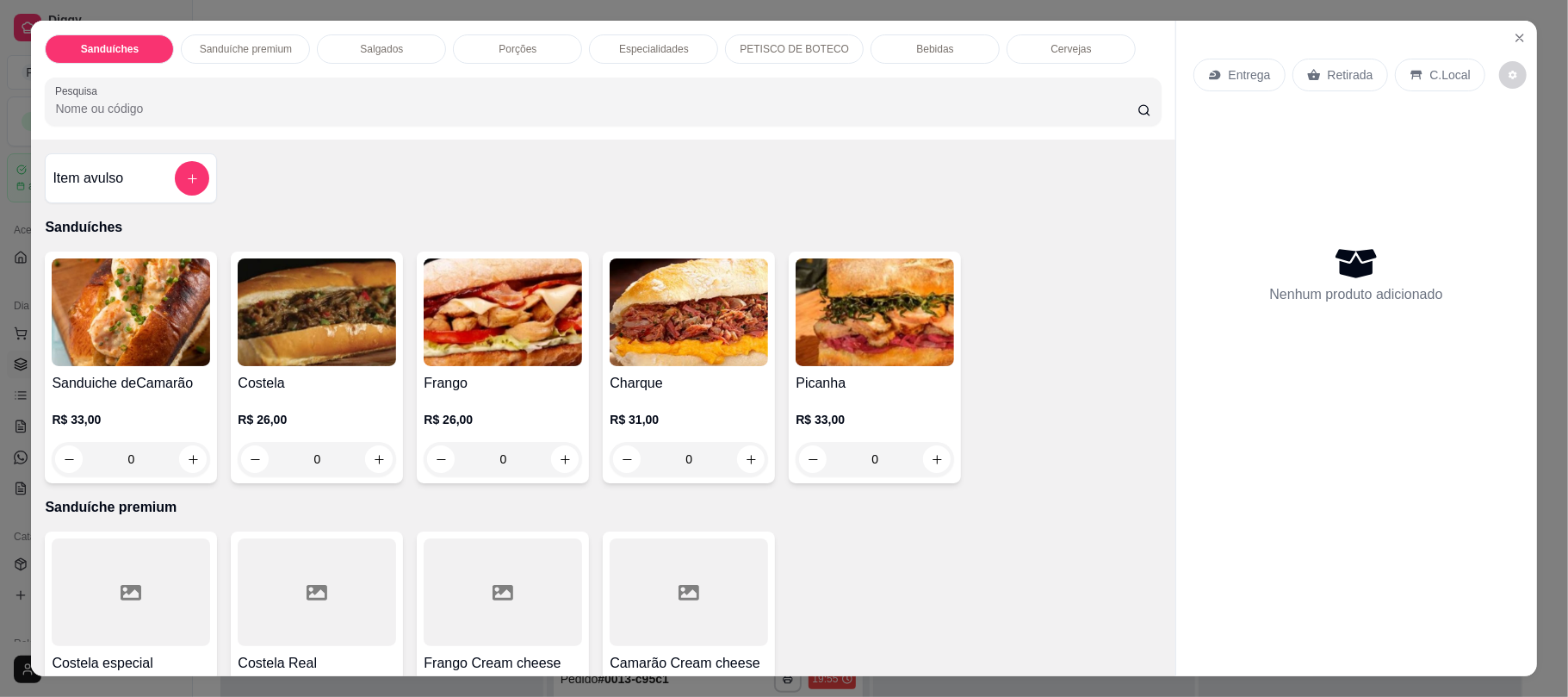
click at [499, 48] on p "Porções" at bounding box center [517, 49] width 38 height 14
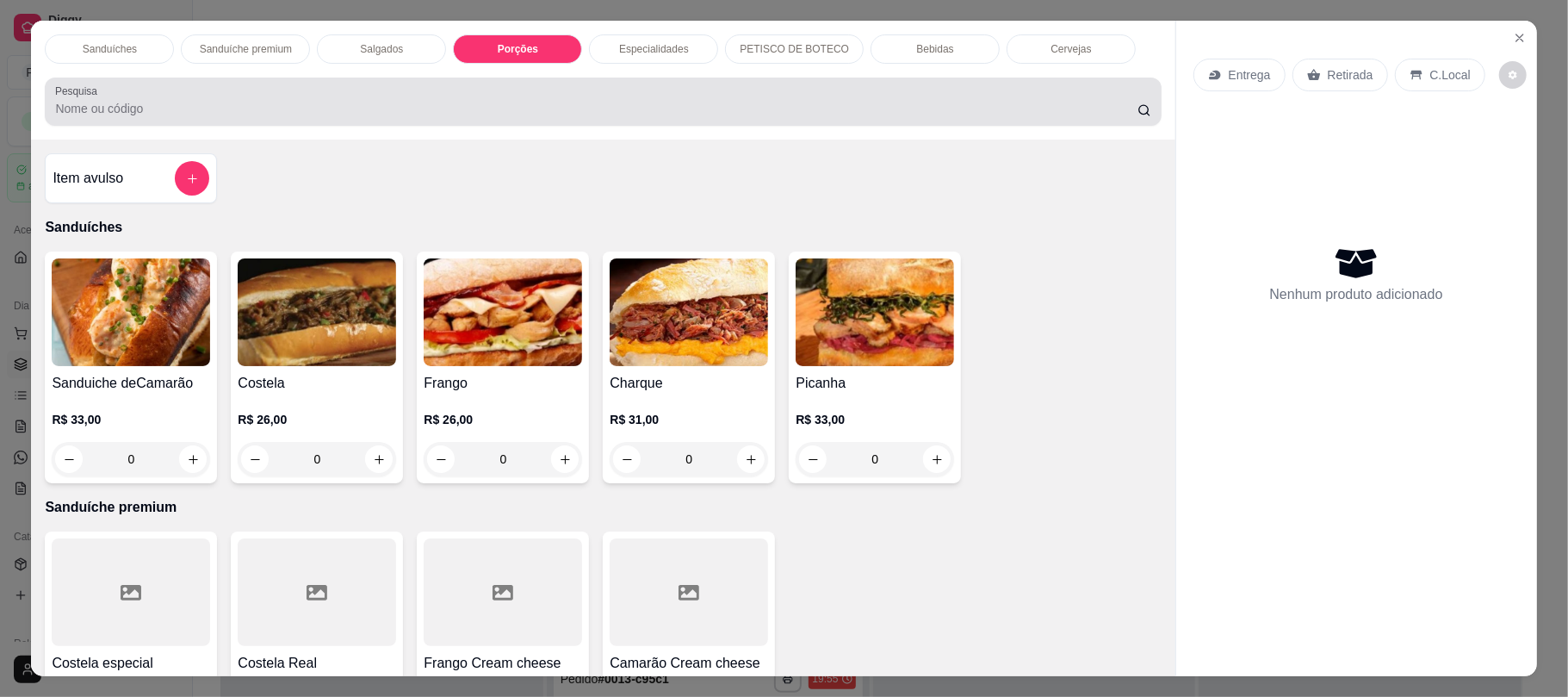
scroll to position [34, 0]
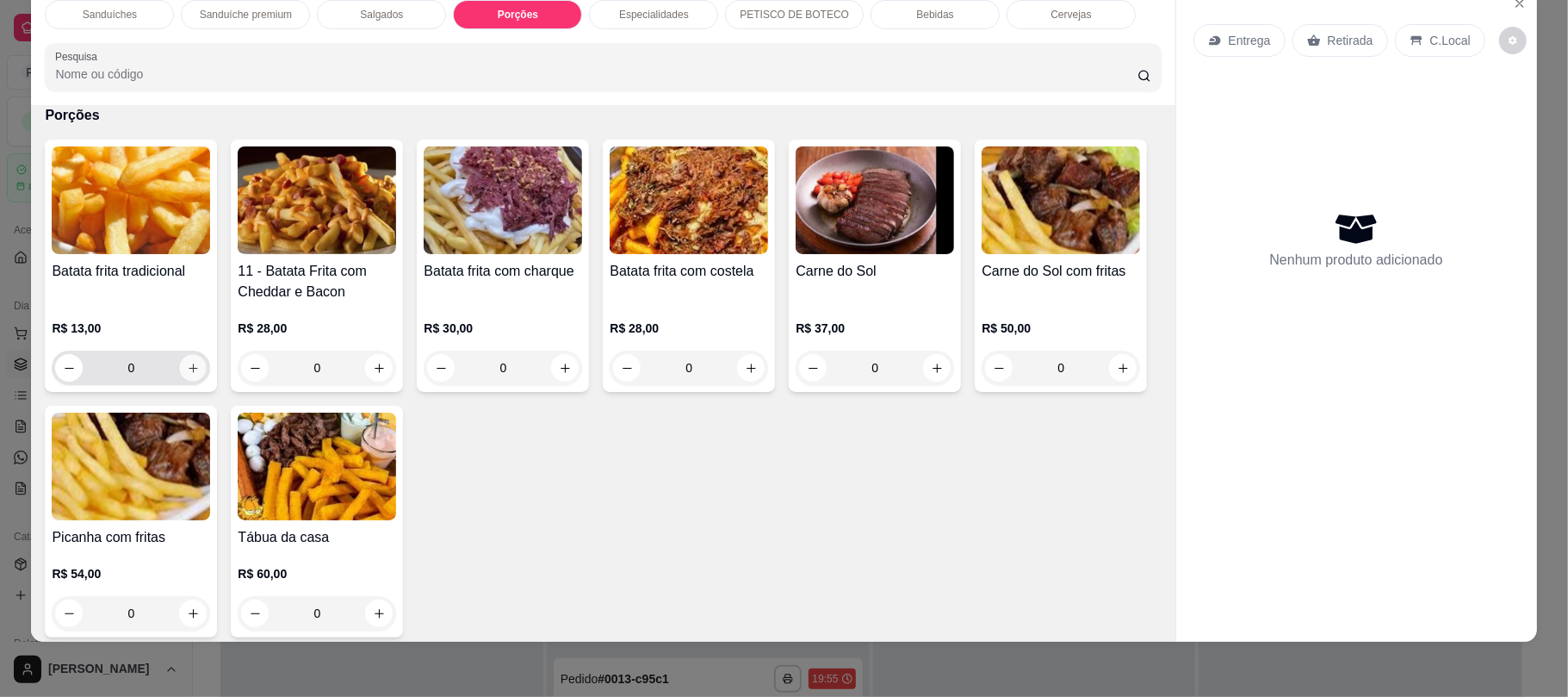
click at [187, 376] on button "increase-product-quantity" at bounding box center [192, 368] width 26 height 26
type input "1"
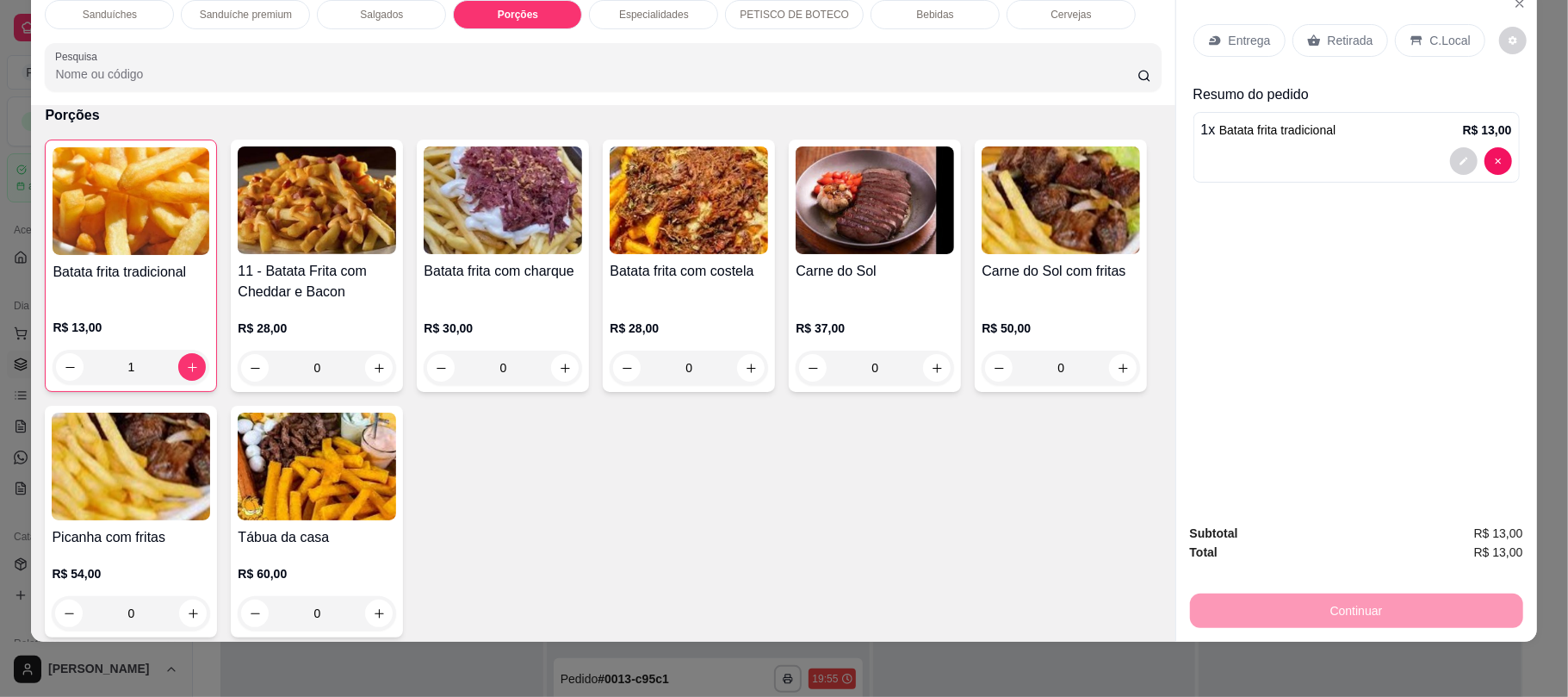
click at [894, 27] on div "Bebidas" at bounding box center [935, 15] width 129 height 29
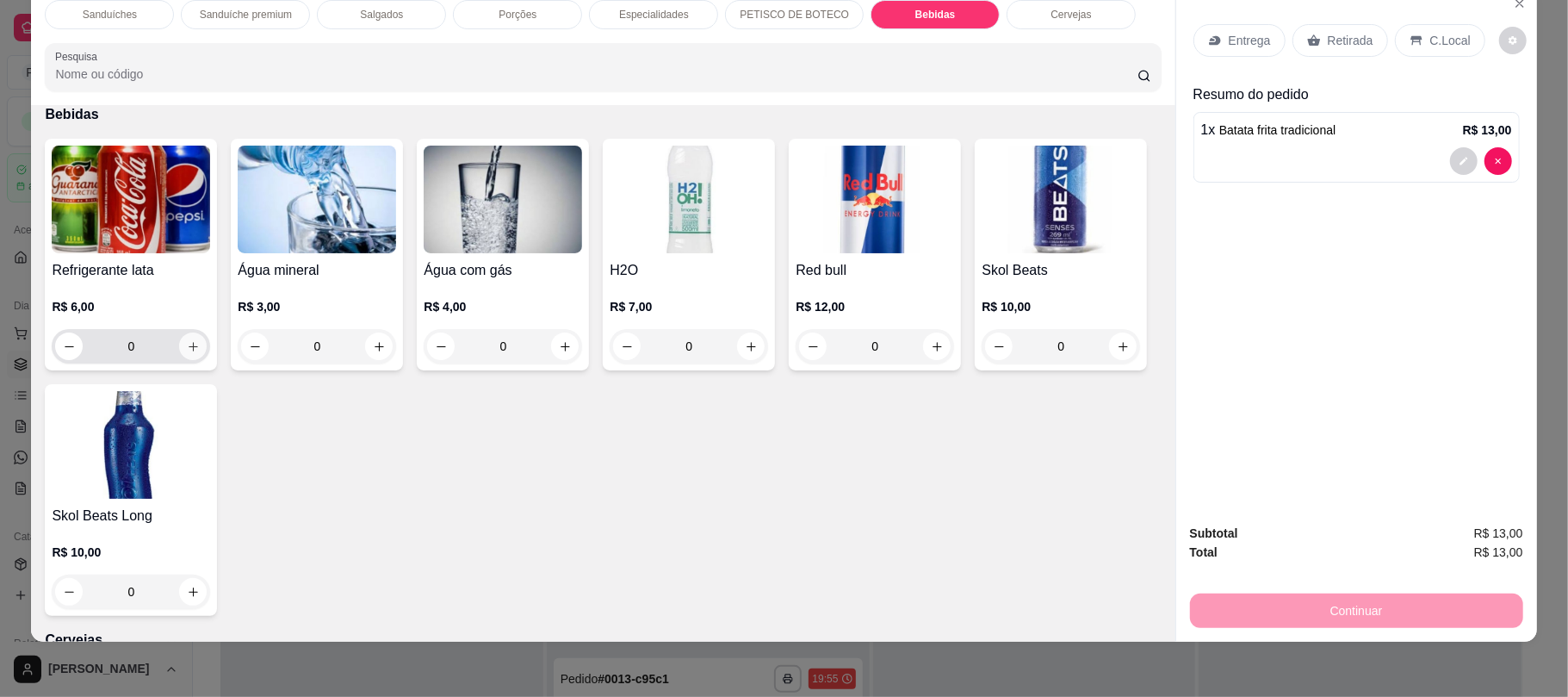
click at [189, 343] on icon "increase-product-quantity" at bounding box center [193, 347] width 13 height 13
type input "1"
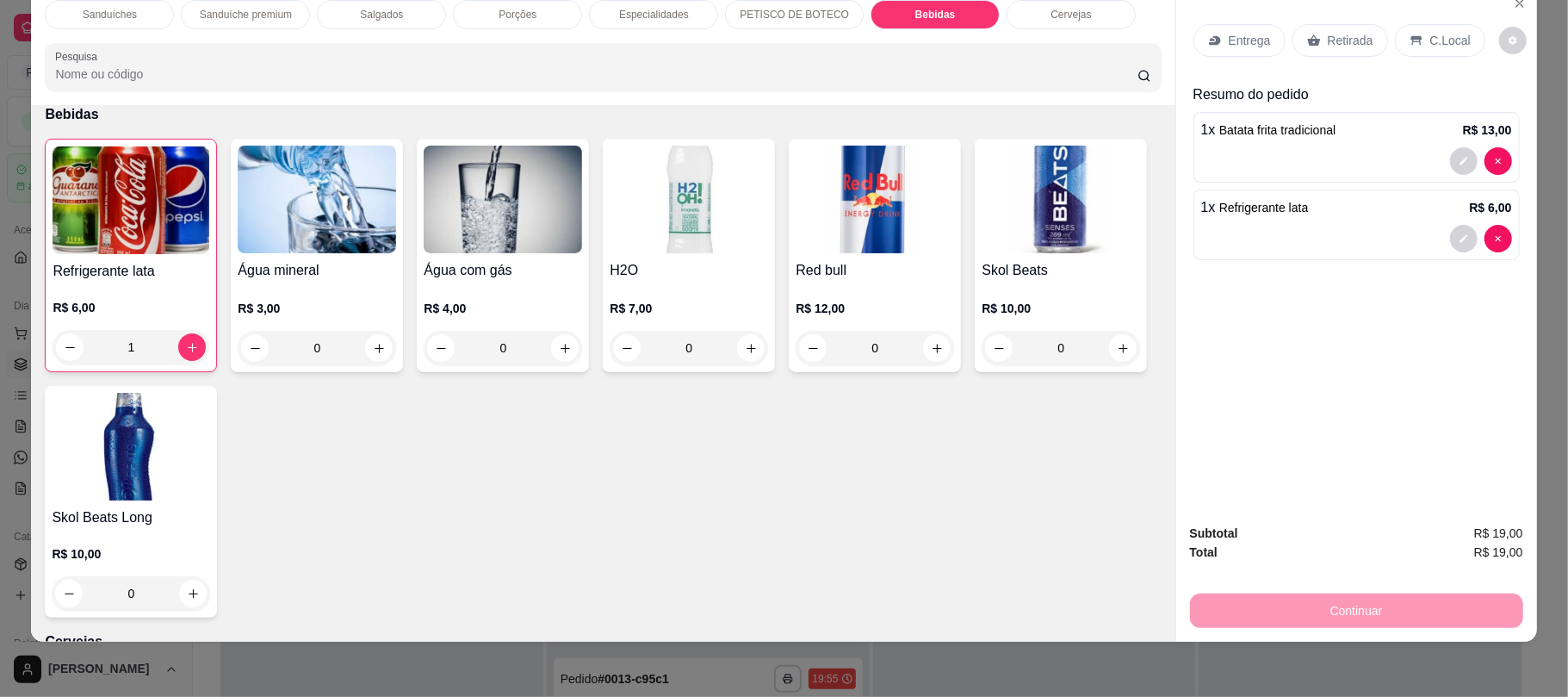
click at [1308, 53] on div "Retirada" at bounding box center [1341, 41] width 96 height 33
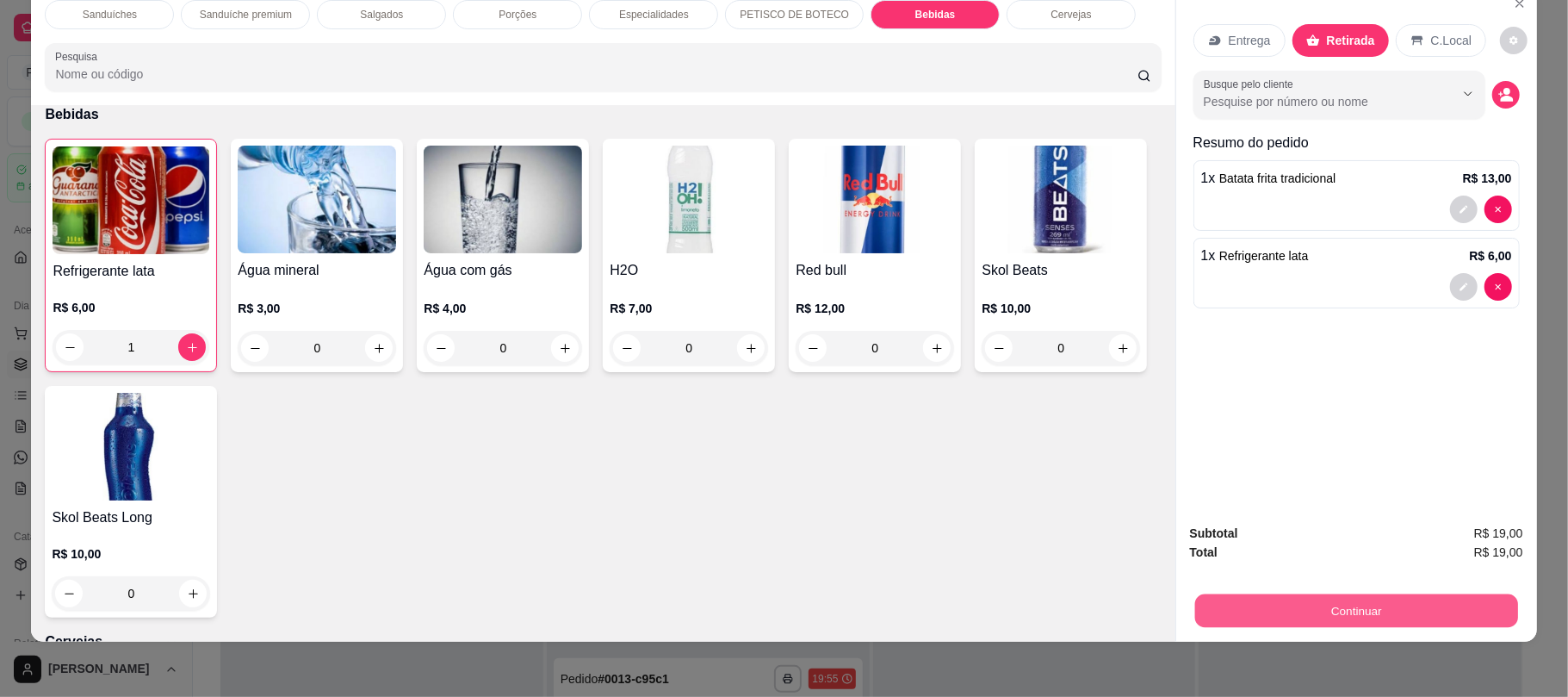
click at [1308, 619] on button "Continuar" at bounding box center [1355, 610] width 323 height 33
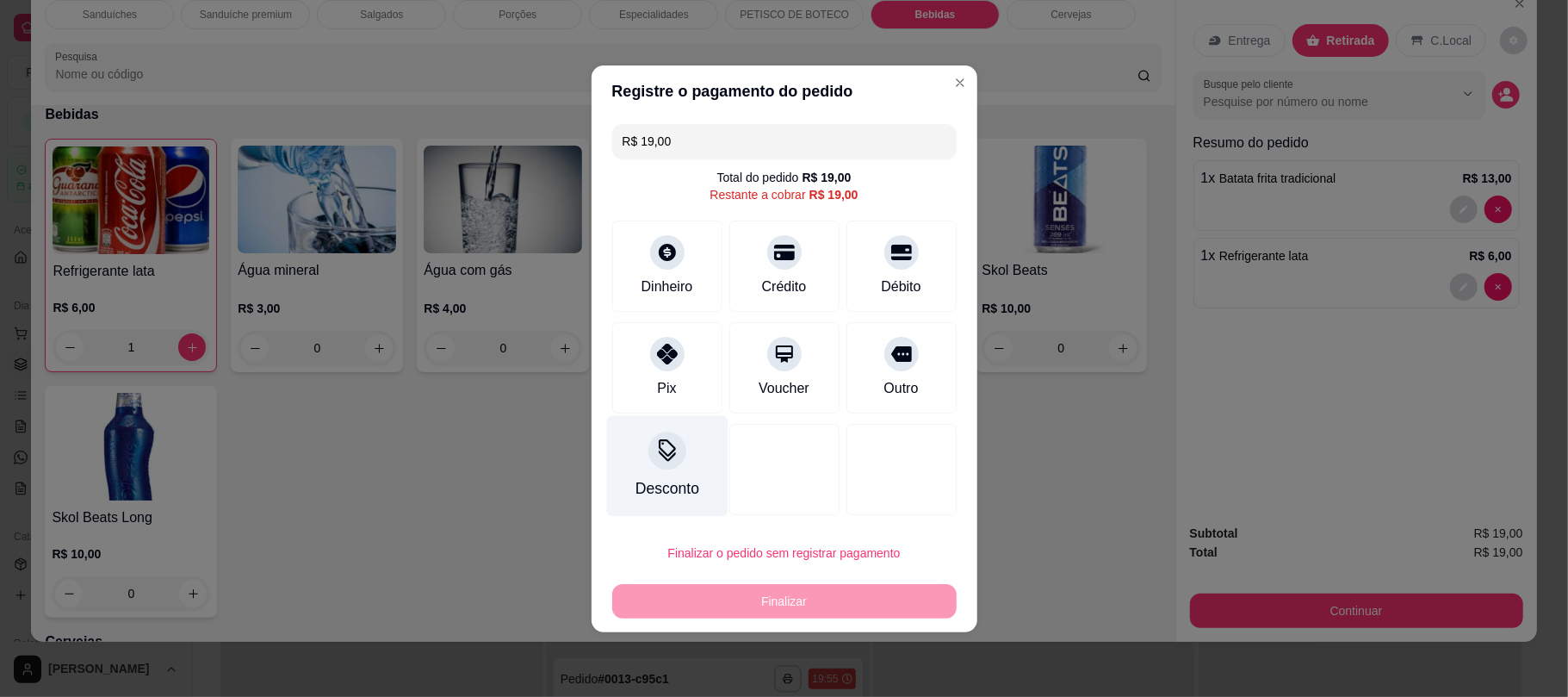
click at [673, 470] on div "Desconto" at bounding box center [666, 465] width 121 height 101
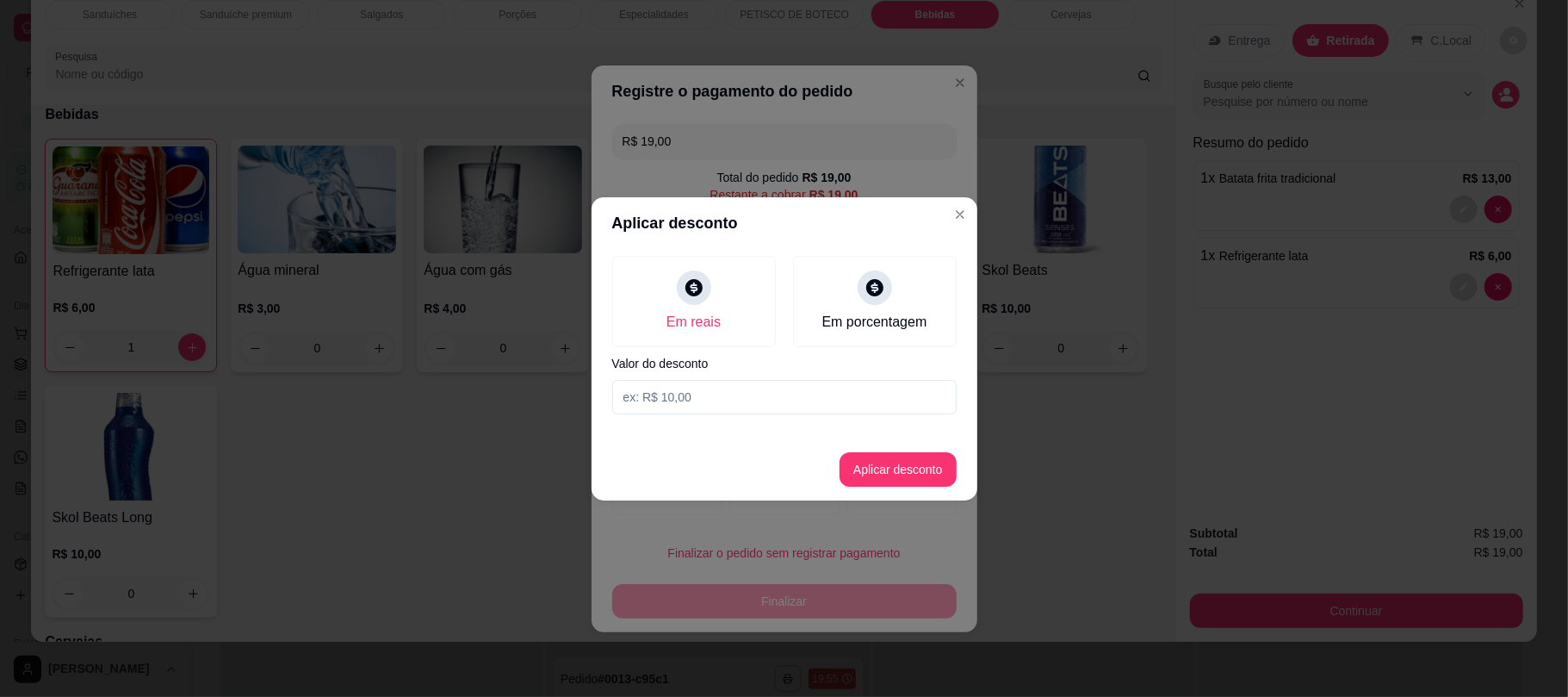
click at [683, 407] on input at bounding box center [784, 396] width 344 height 34
type input "1,00"
click at [873, 463] on button "Aplicar desconto" at bounding box center [898, 469] width 113 height 33
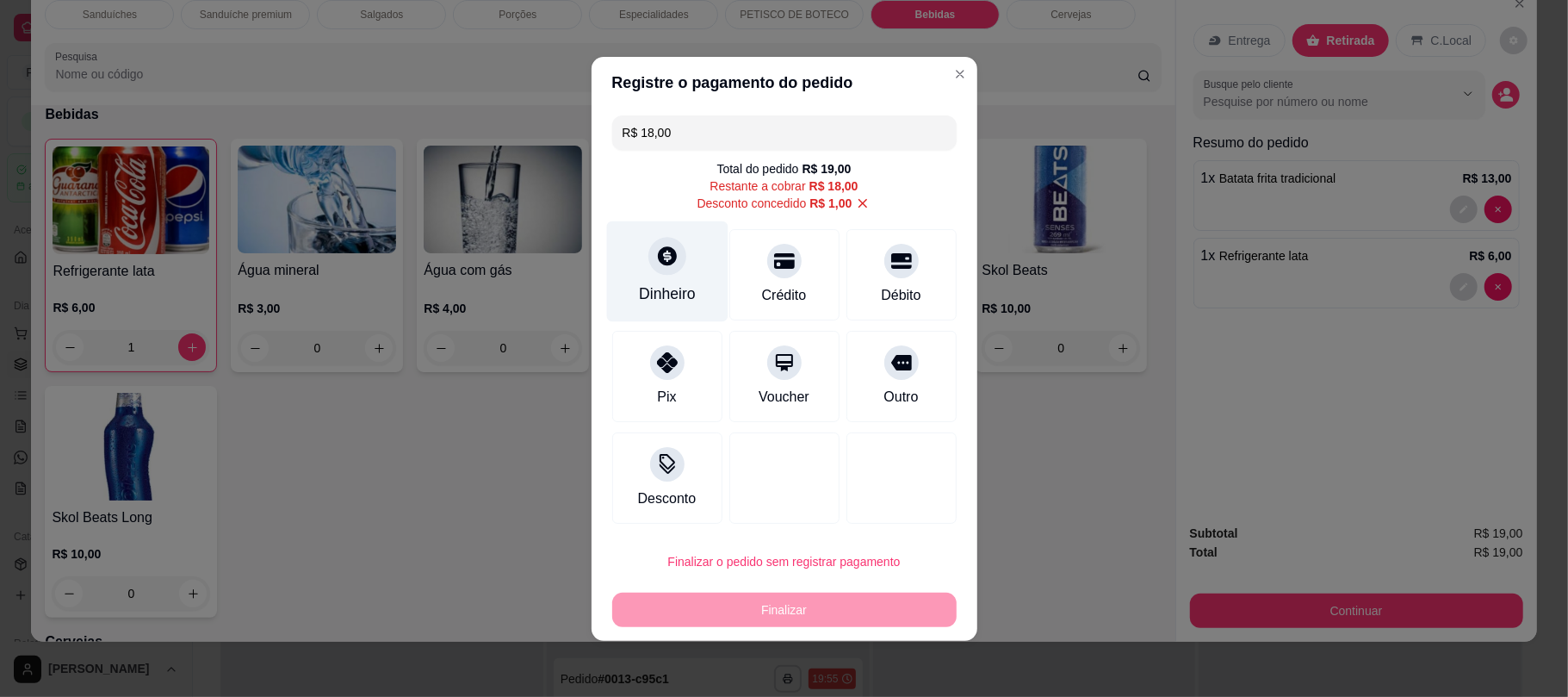
click at [656, 297] on div "Dinheiro" at bounding box center [667, 293] width 57 height 22
click at [683, 284] on div "Dinheiro" at bounding box center [667, 293] width 57 height 22
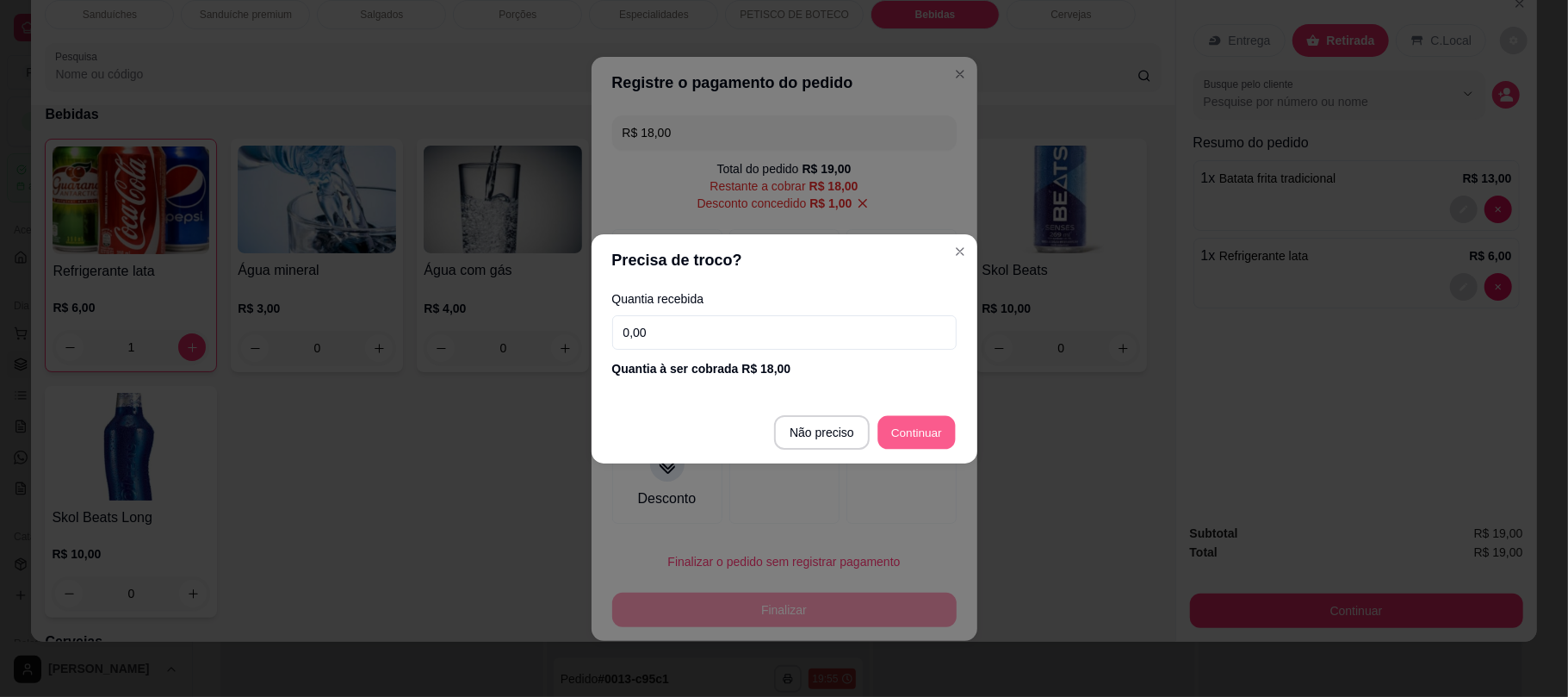
type input "R$ 0,00"
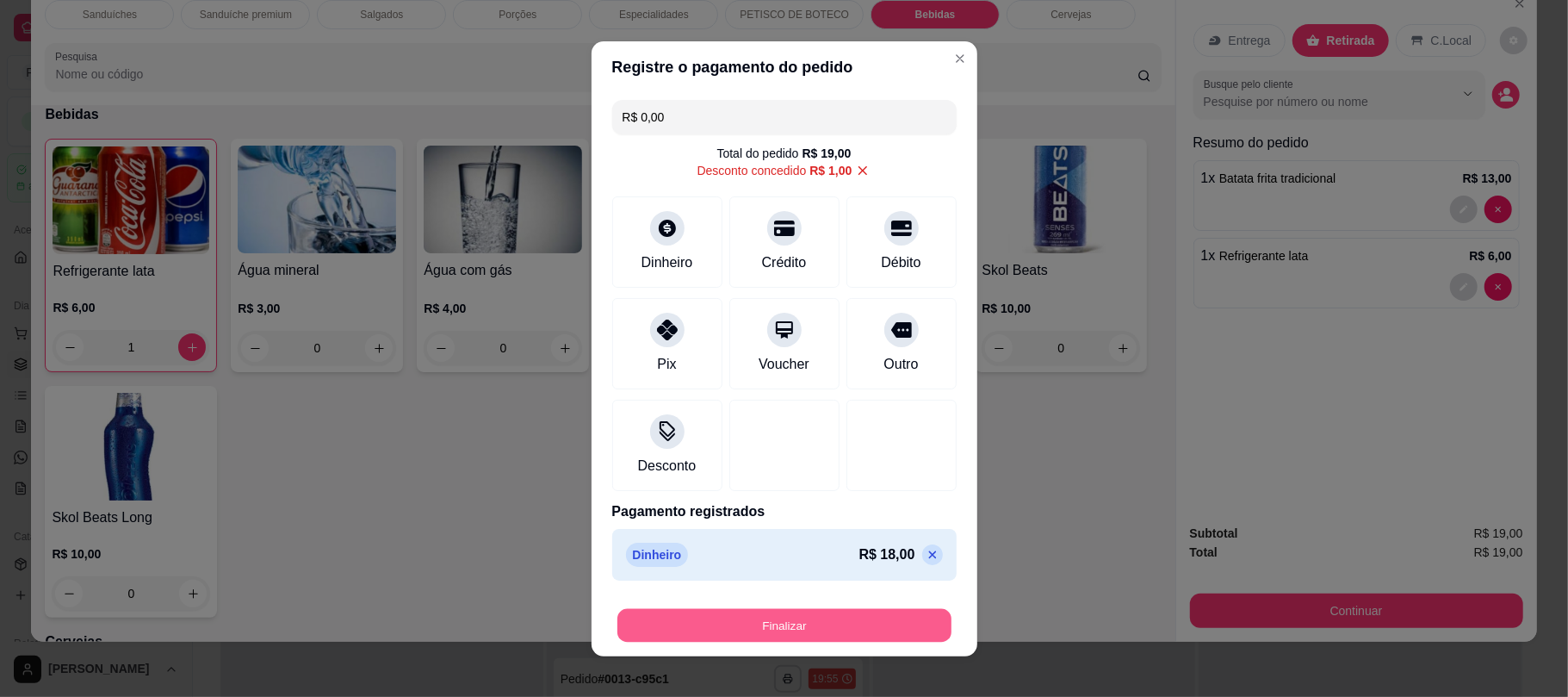
click at [808, 618] on button "Finalizar" at bounding box center [784, 625] width 334 height 33
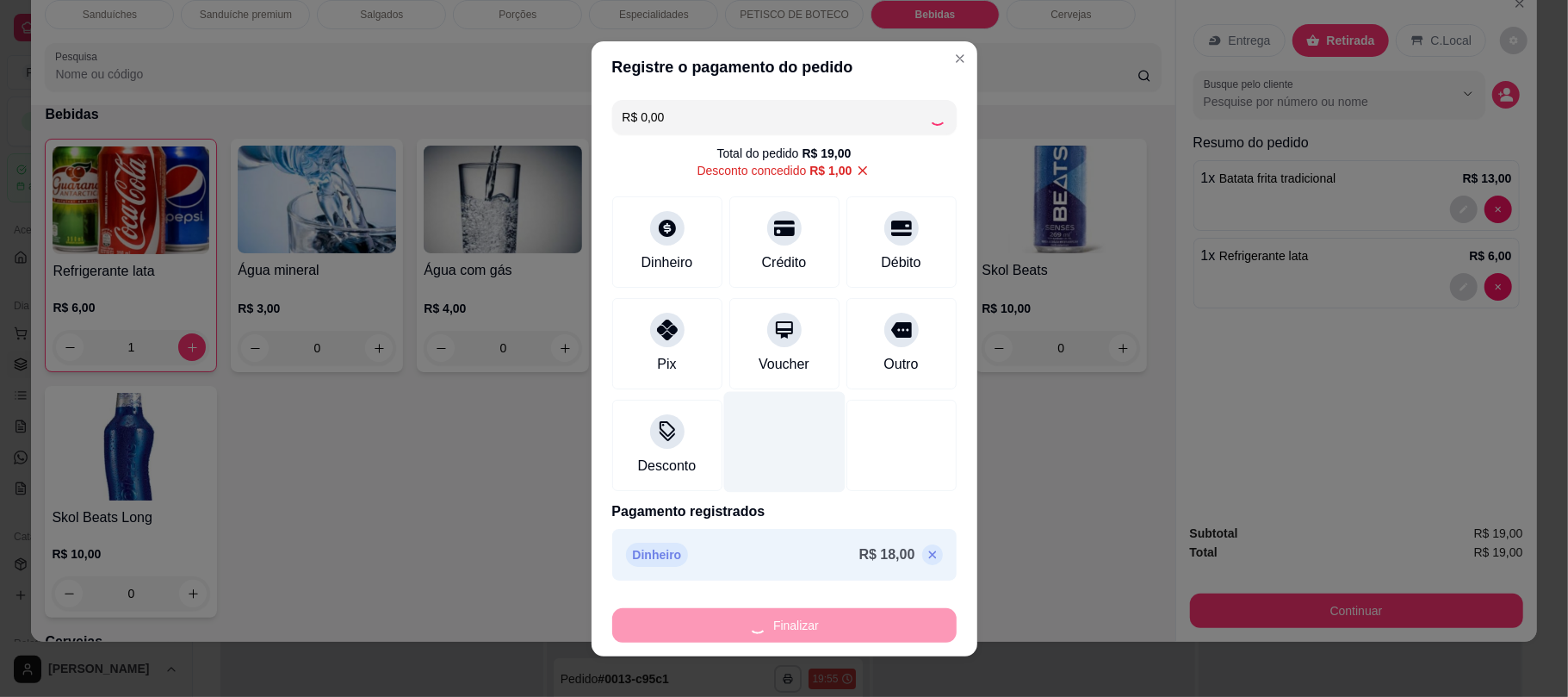
type input "0"
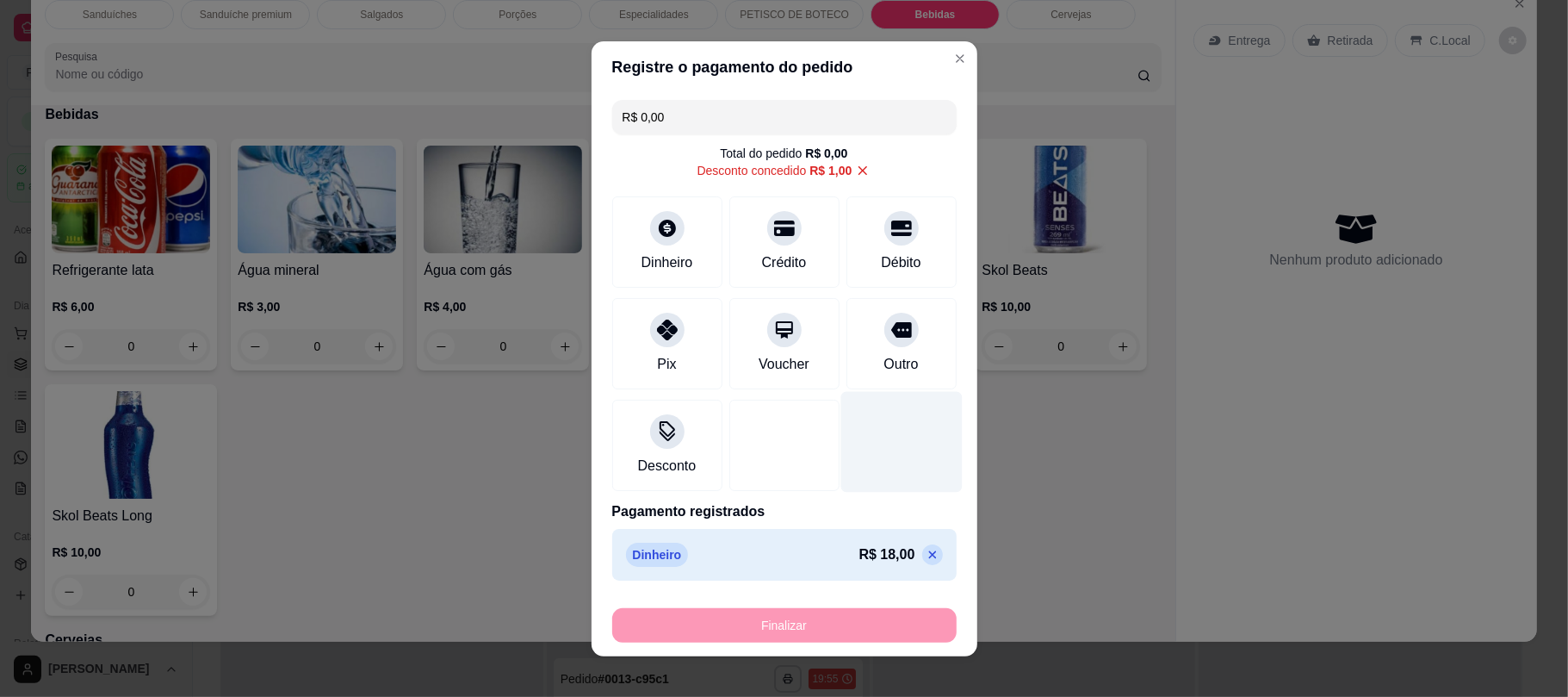
type input "-R$ 19,00"
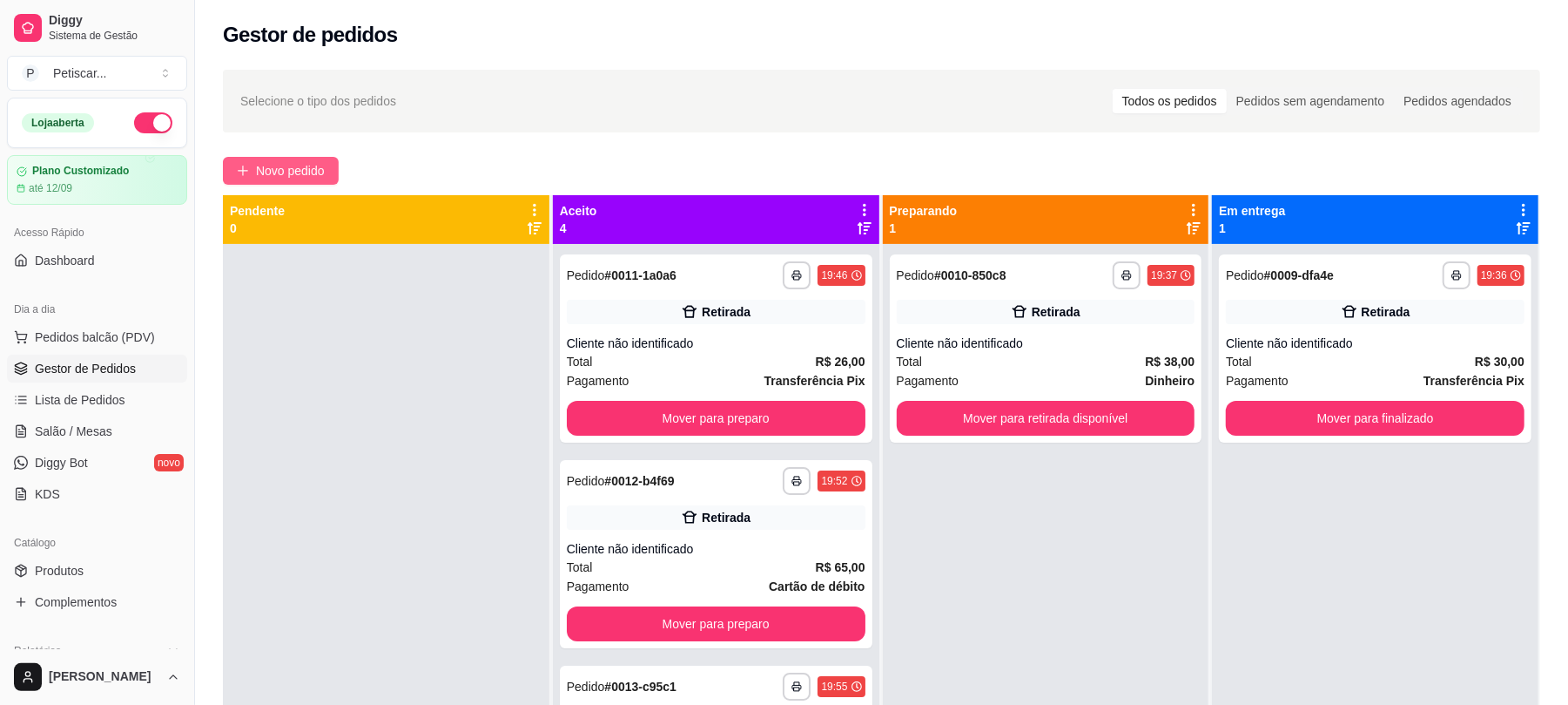
click at [303, 167] on span "Novo pedido" at bounding box center [290, 170] width 69 height 19
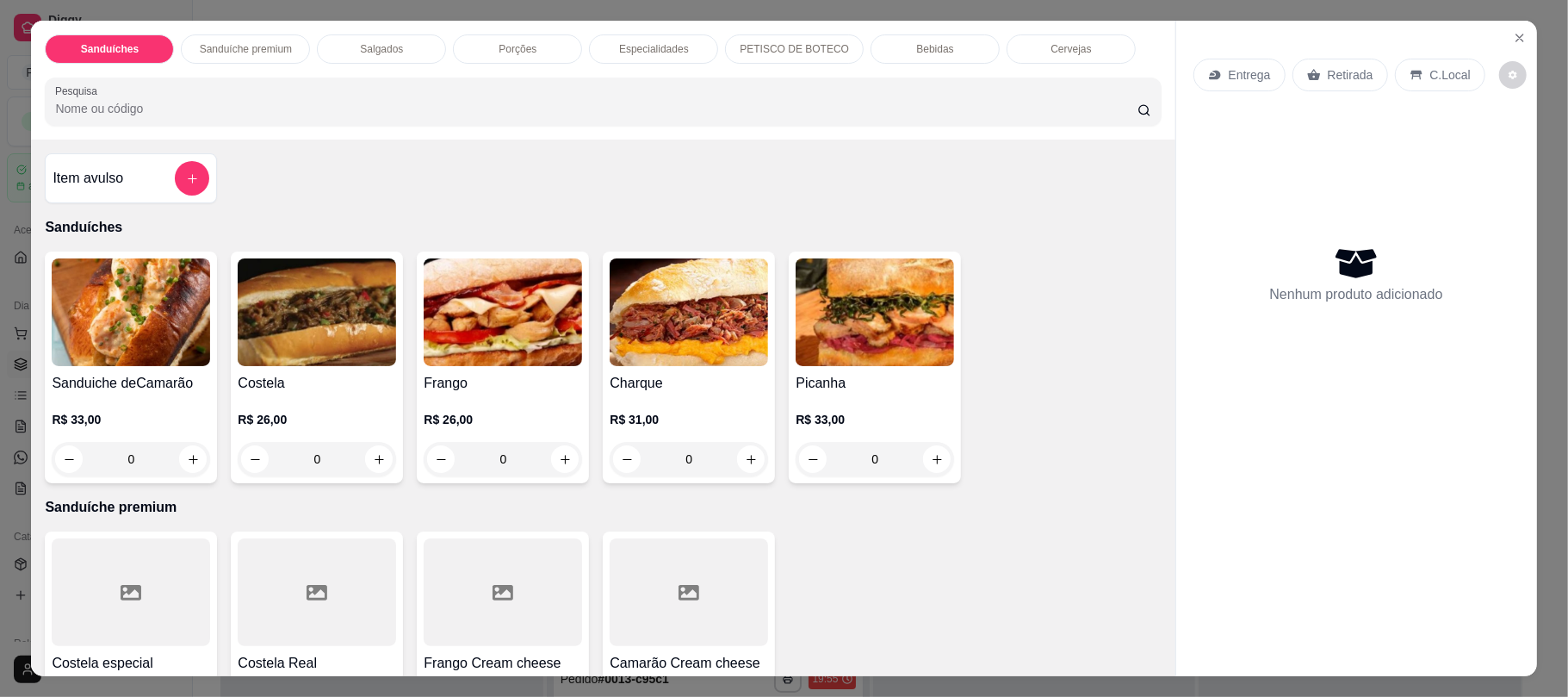
scroll to position [249, 0]
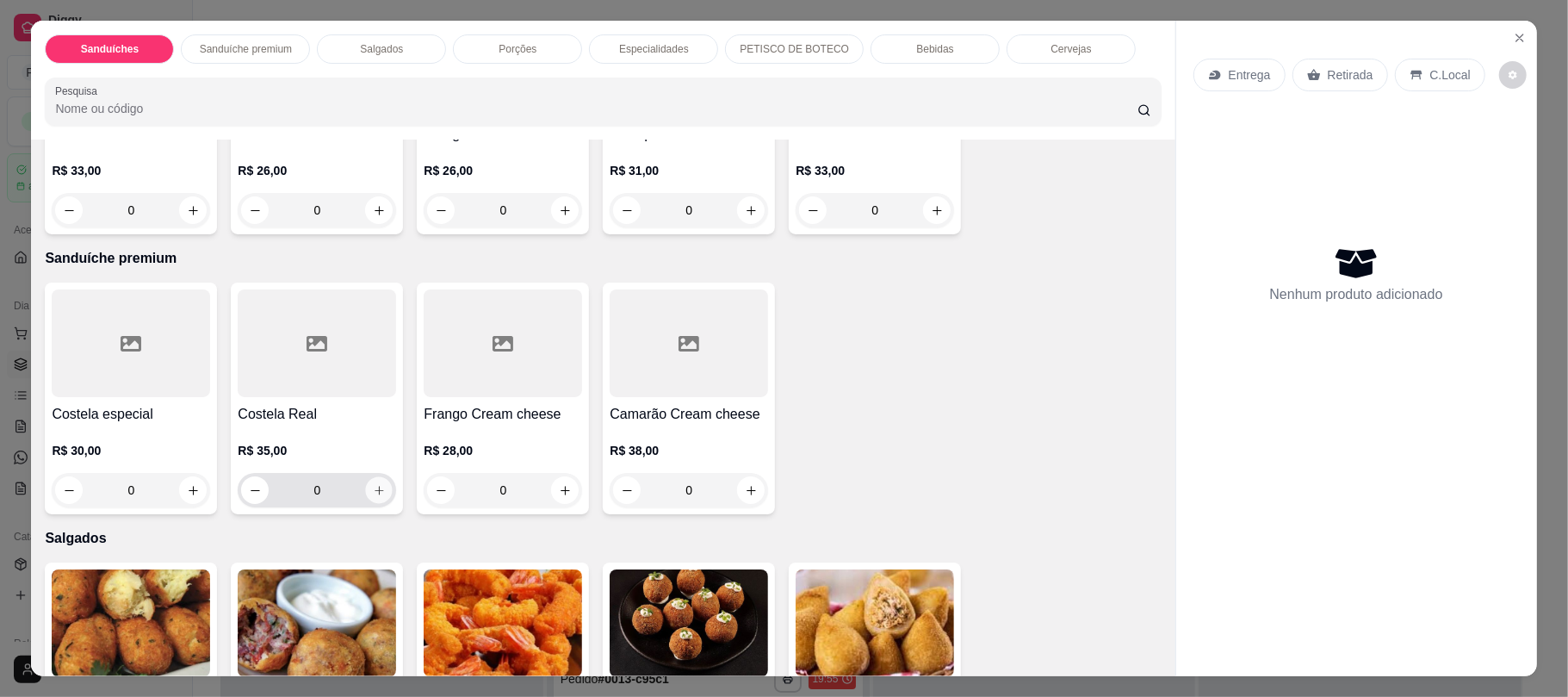
click at [375, 491] on icon "increase-product-quantity" at bounding box center [379, 490] width 9 height 9
type input "1"
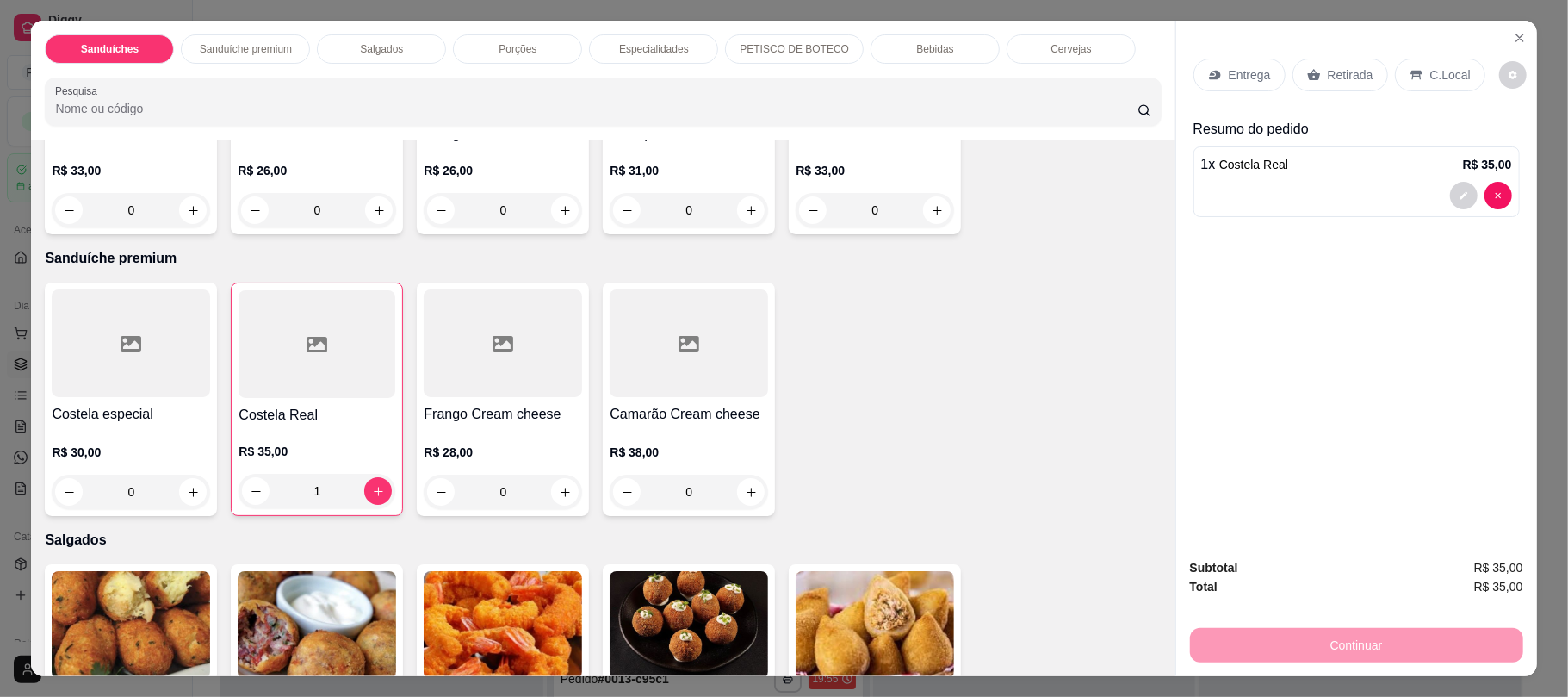
click at [1320, 65] on div "Retirada" at bounding box center [1341, 75] width 96 height 33
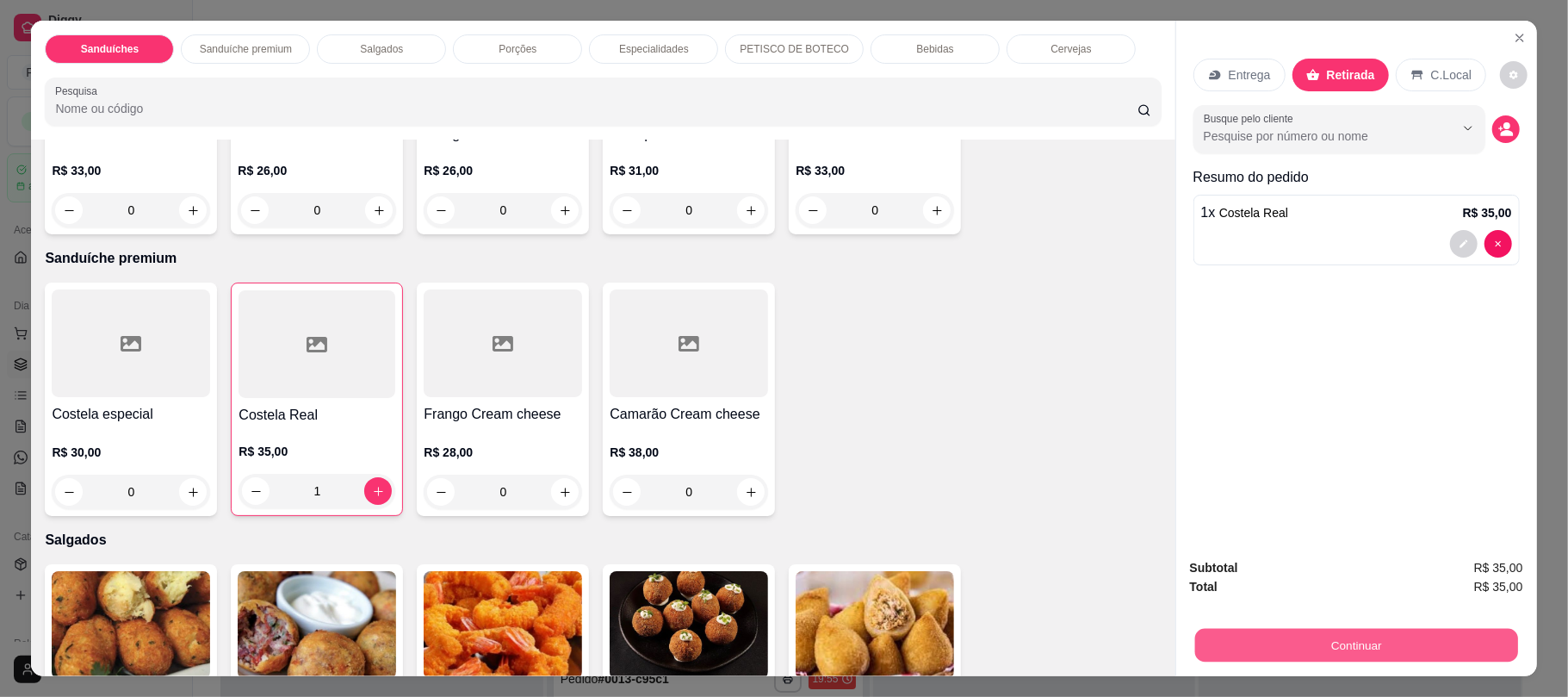
click at [1255, 658] on button "Continuar" at bounding box center [1355, 644] width 323 height 33
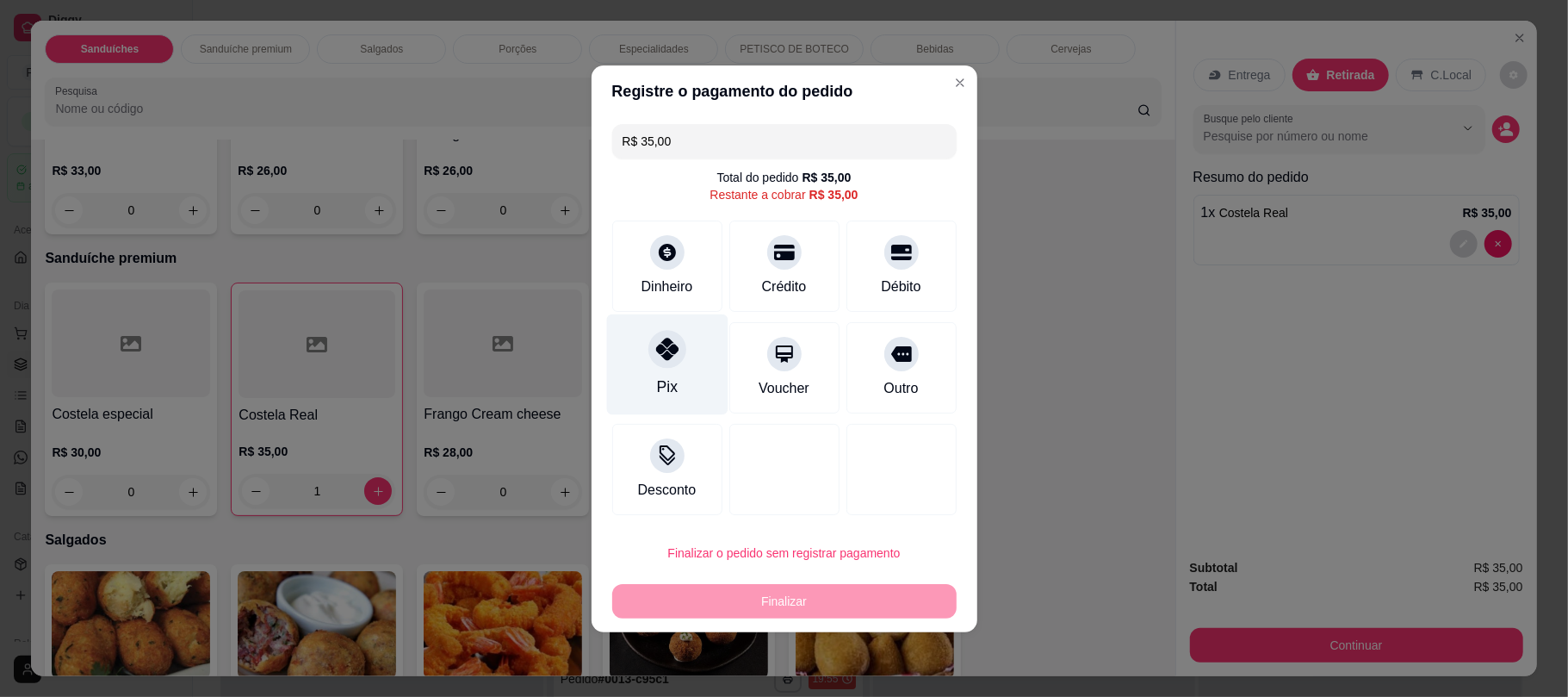
click at [652, 378] on div "Pix" at bounding box center [666, 363] width 121 height 101
type input "R$ 0,00"
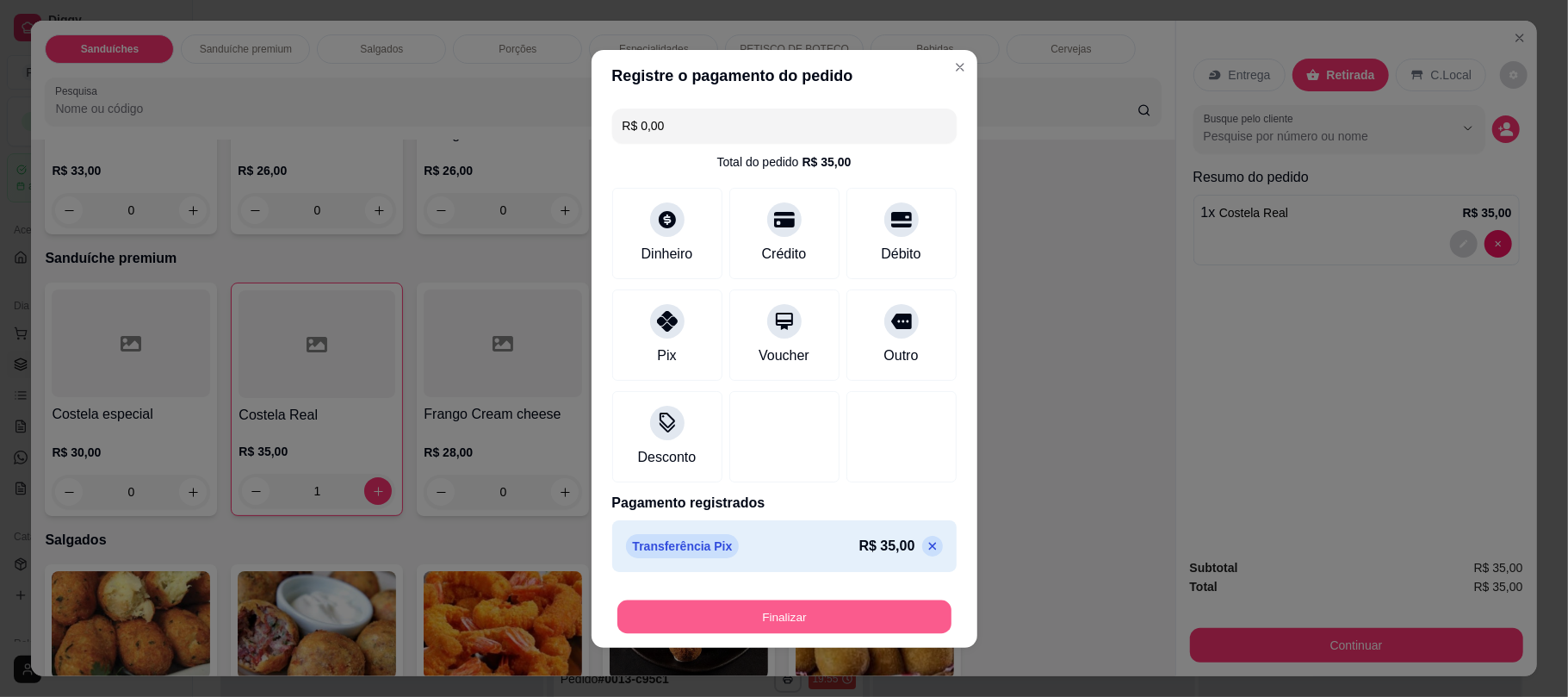
click at [741, 612] on button "Finalizar" at bounding box center [784, 616] width 334 height 33
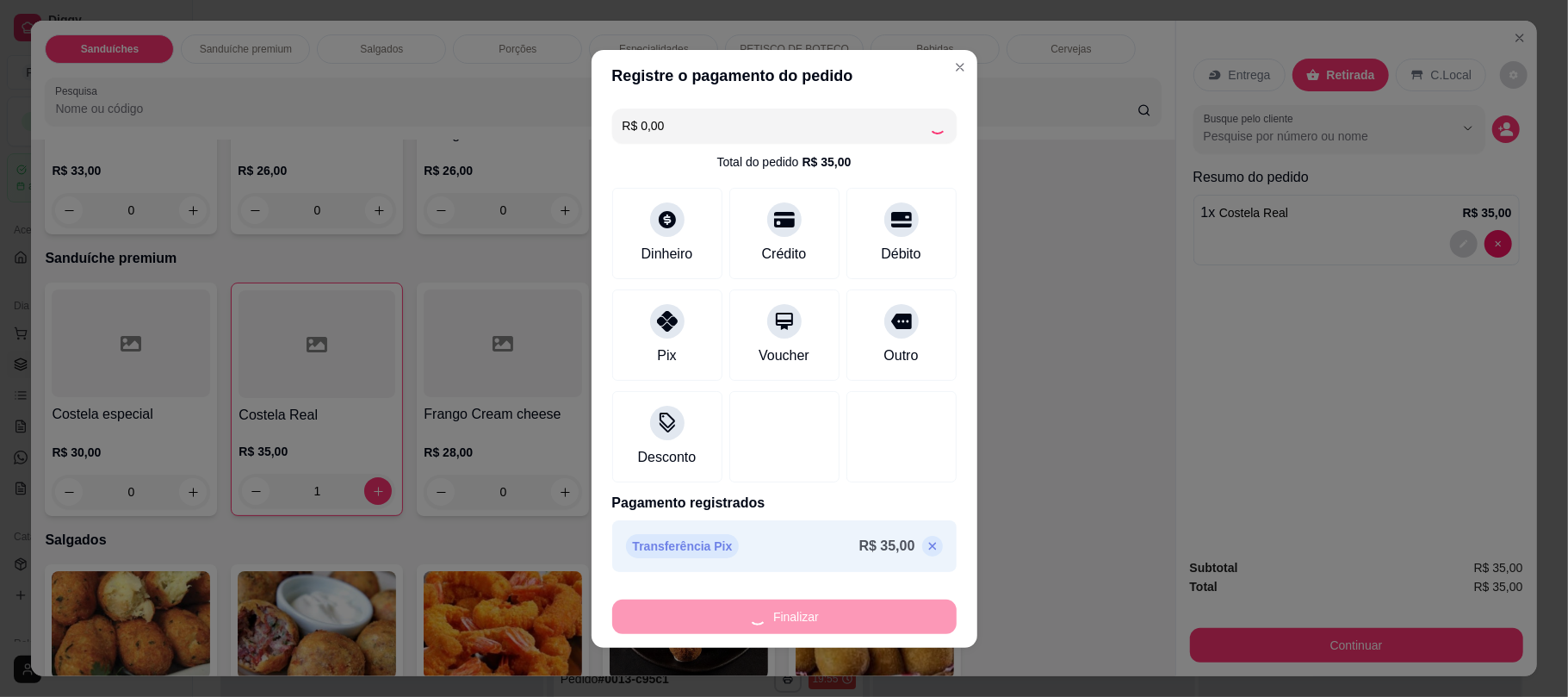
type input "0"
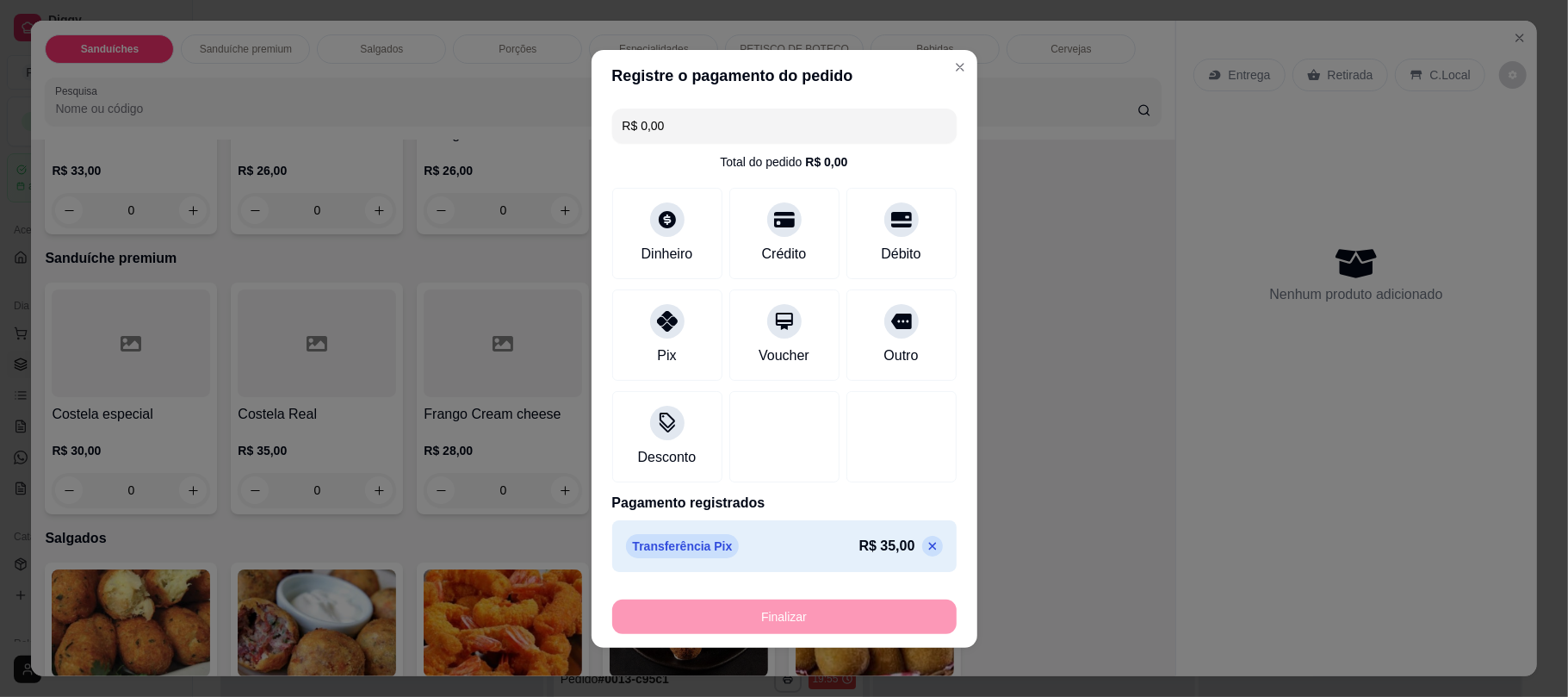
type input "-R$ 35,00"
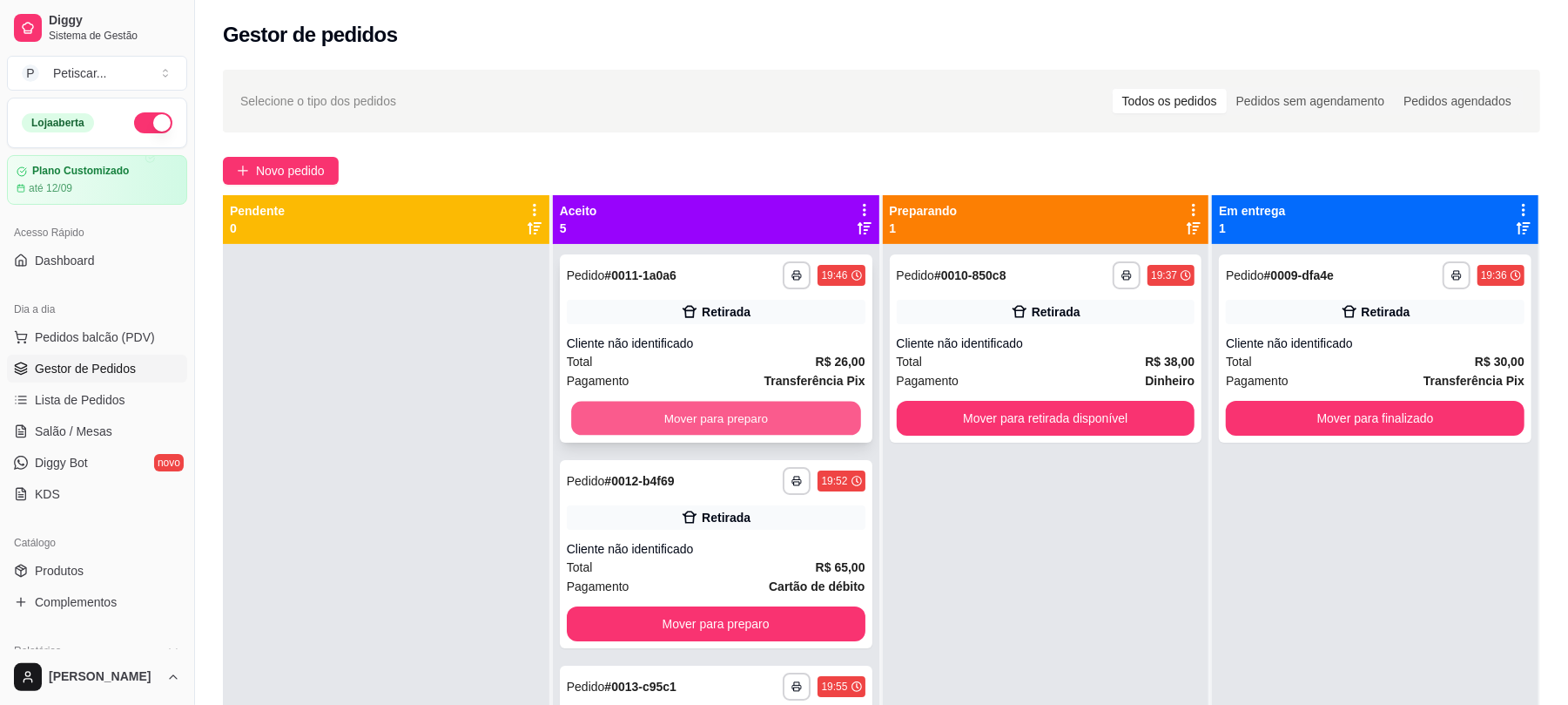
click at [638, 402] on button "Mover para preparo" at bounding box center [715, 419] width 289 height 34
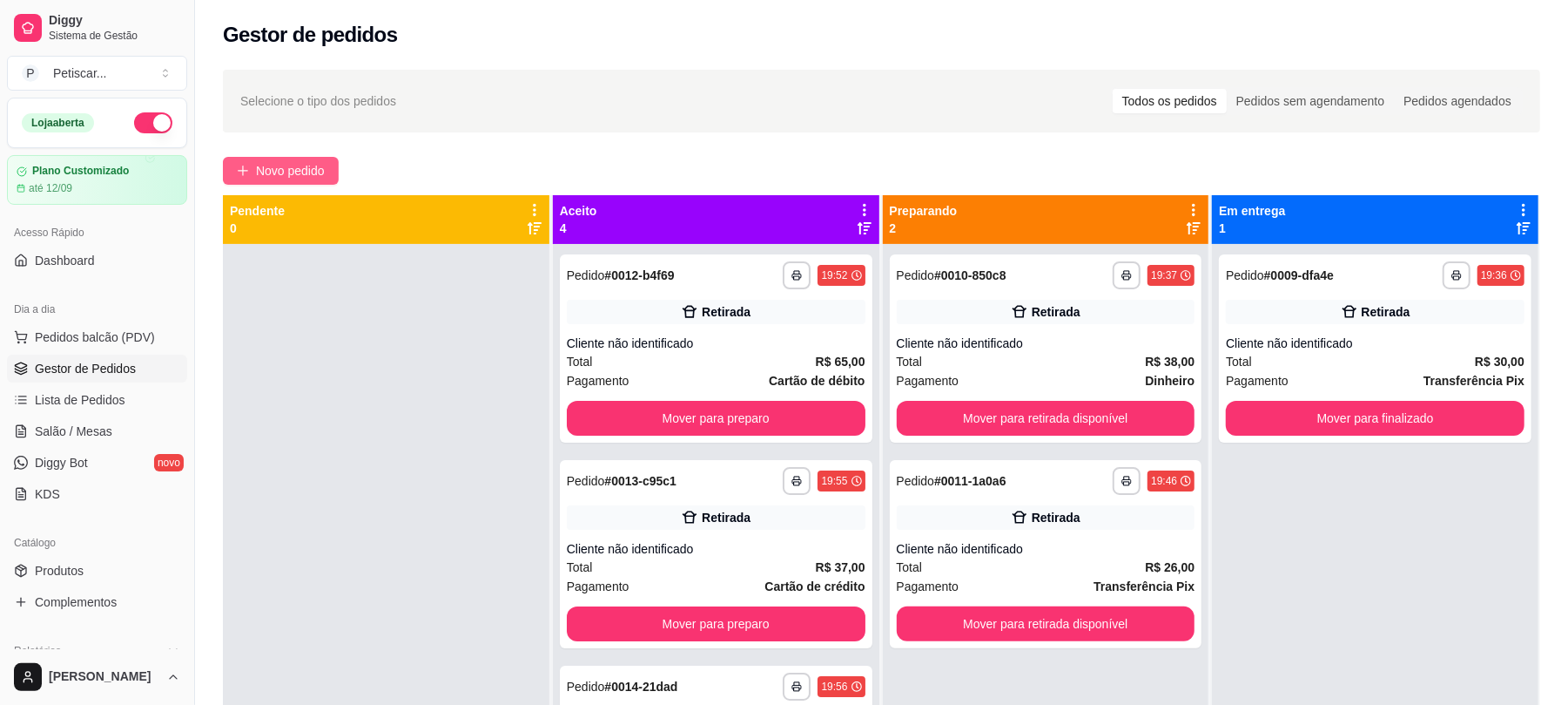
click at [312, 160] on button "Novo pedido" at bounding box center [280, 171] width 115 height 28
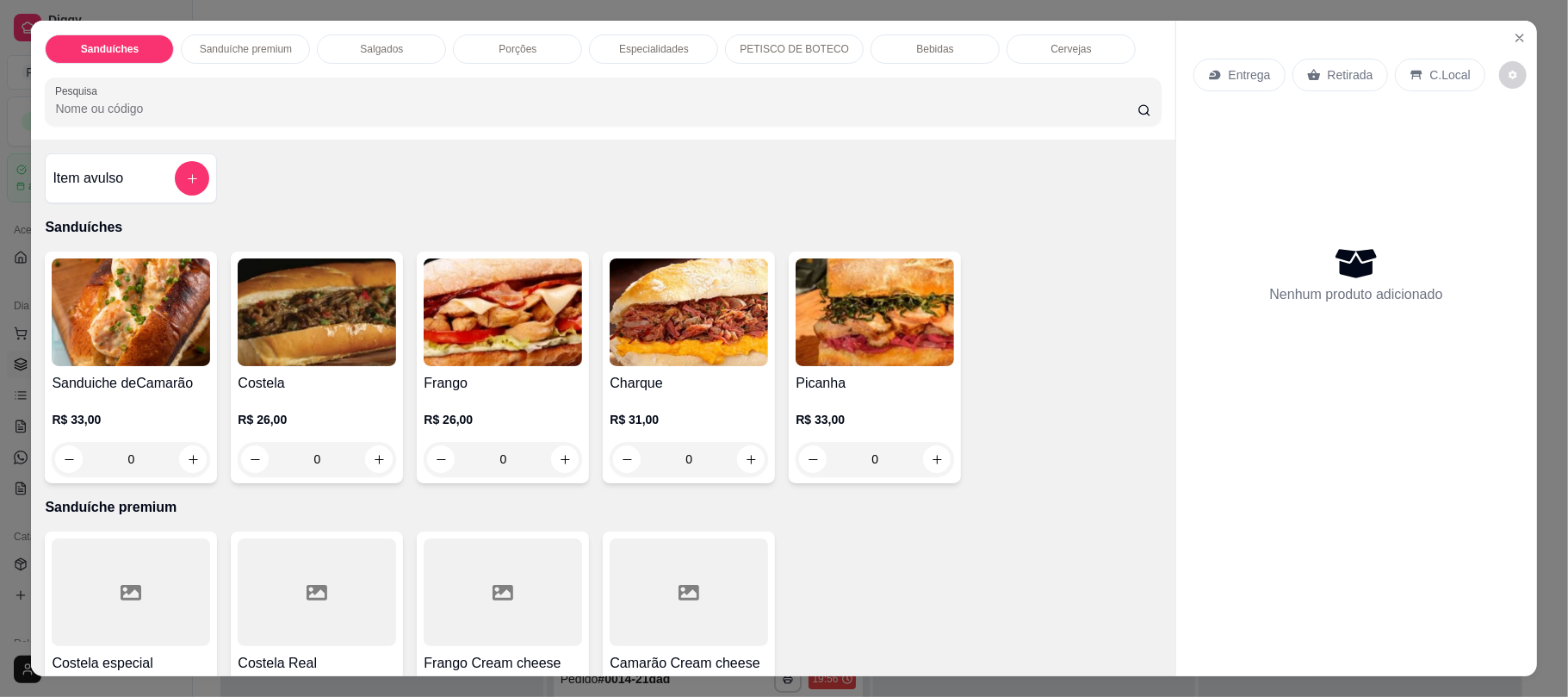
scroll to position [262, 0]
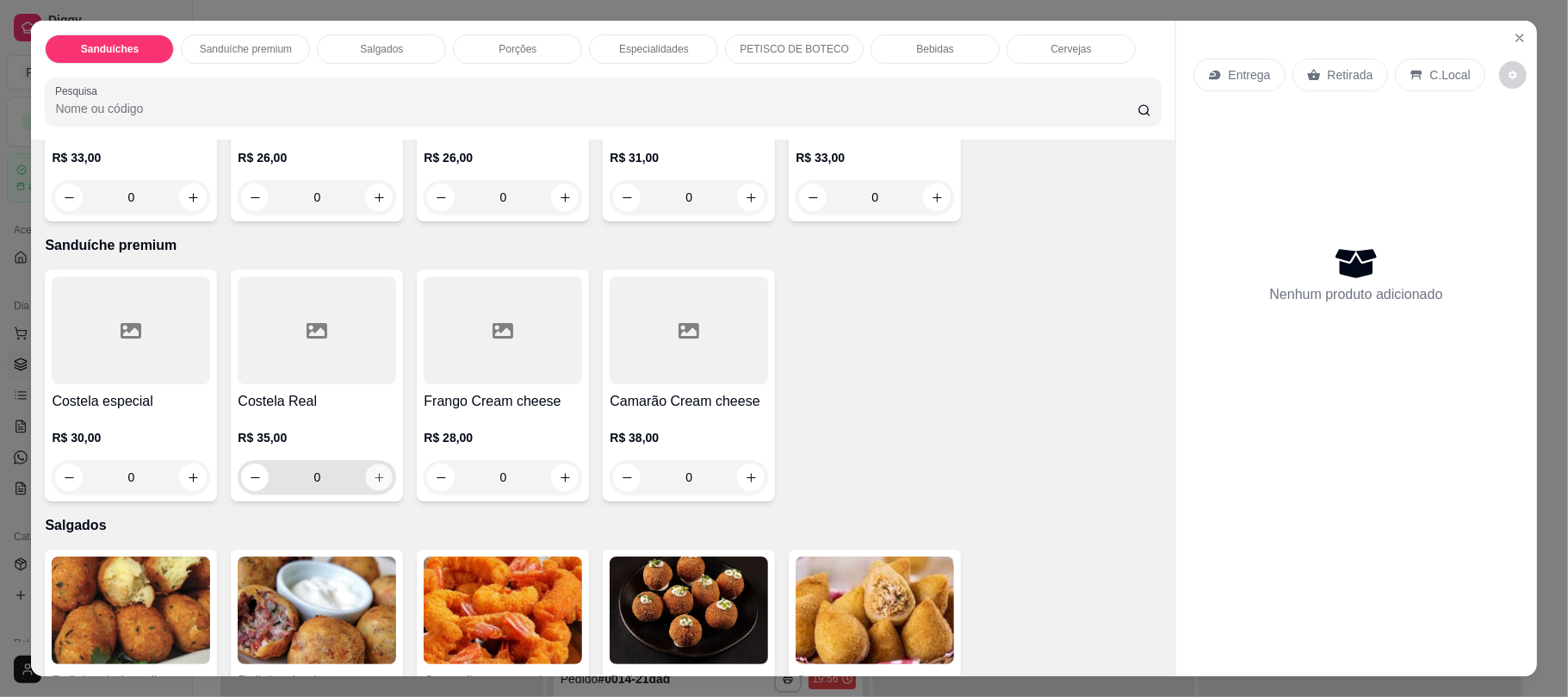
click at [367, 487] on button "increase-product-quantity" at bounding box center [379, 477] width 26 height 26
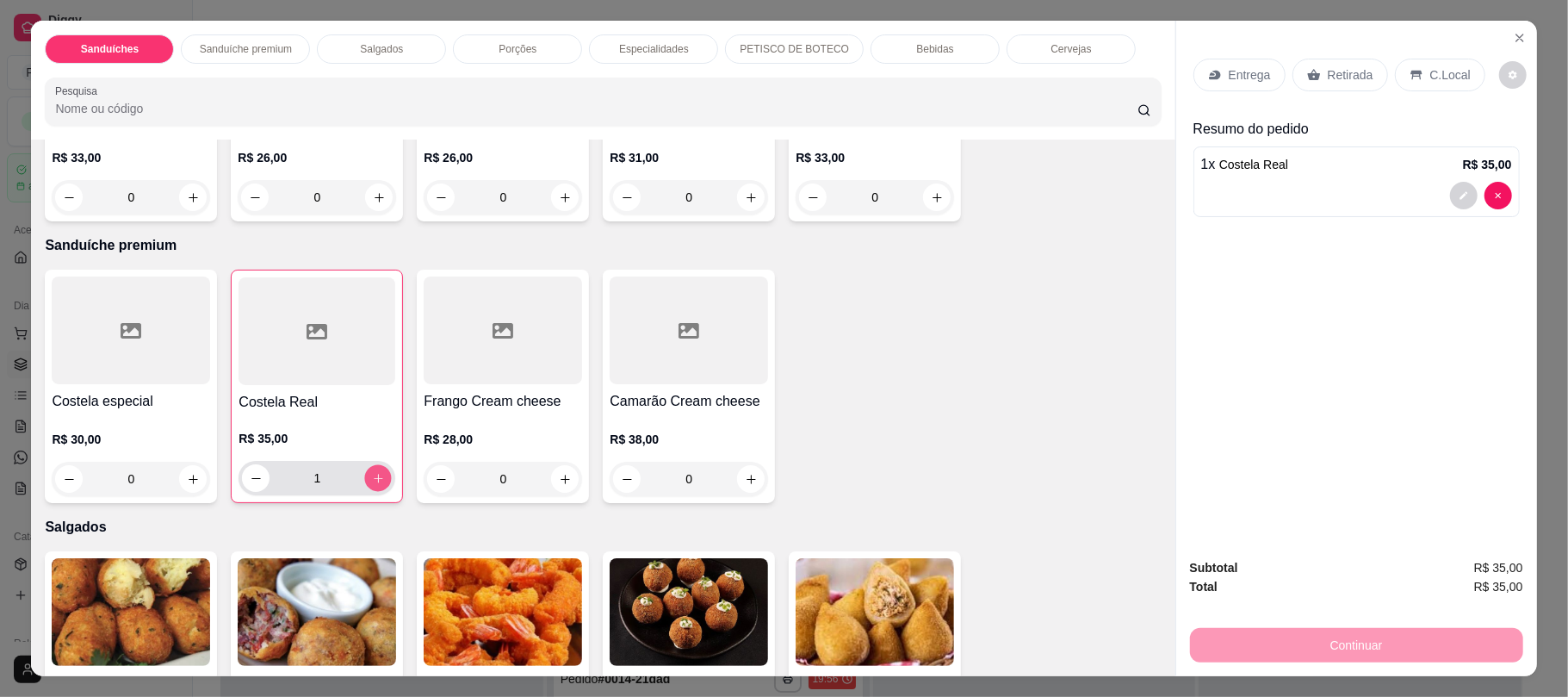
click at [374, 473] on icon "increase-product-quantity" at bounding box center [378, 478] width 13 height 13
type input "2"
click at [754, 477] on button "increase-product-quantity" at bounding box center [750, 478] width 26 height 26
type input "1"
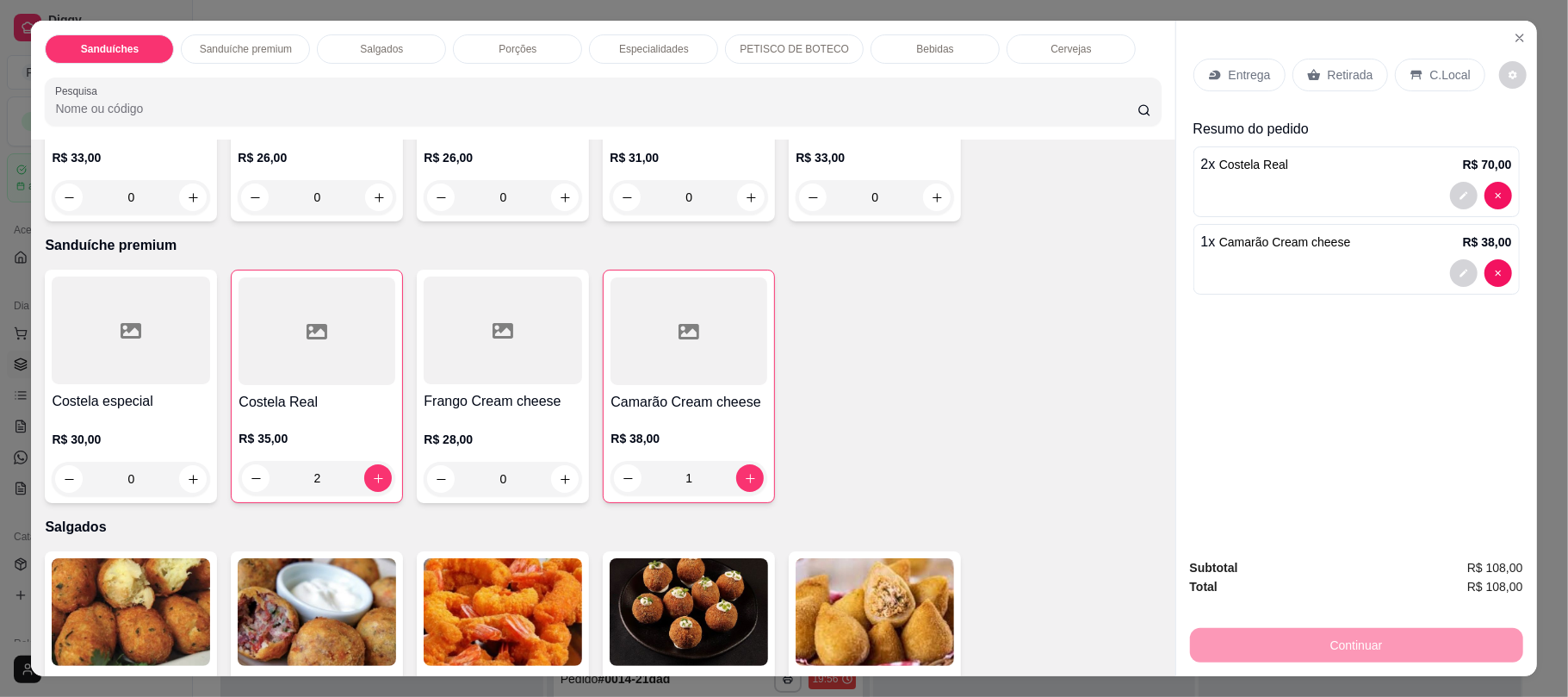
click at [1319, 65] on div "Retirada" at bounding box center [1341, 75] width 96 height 33
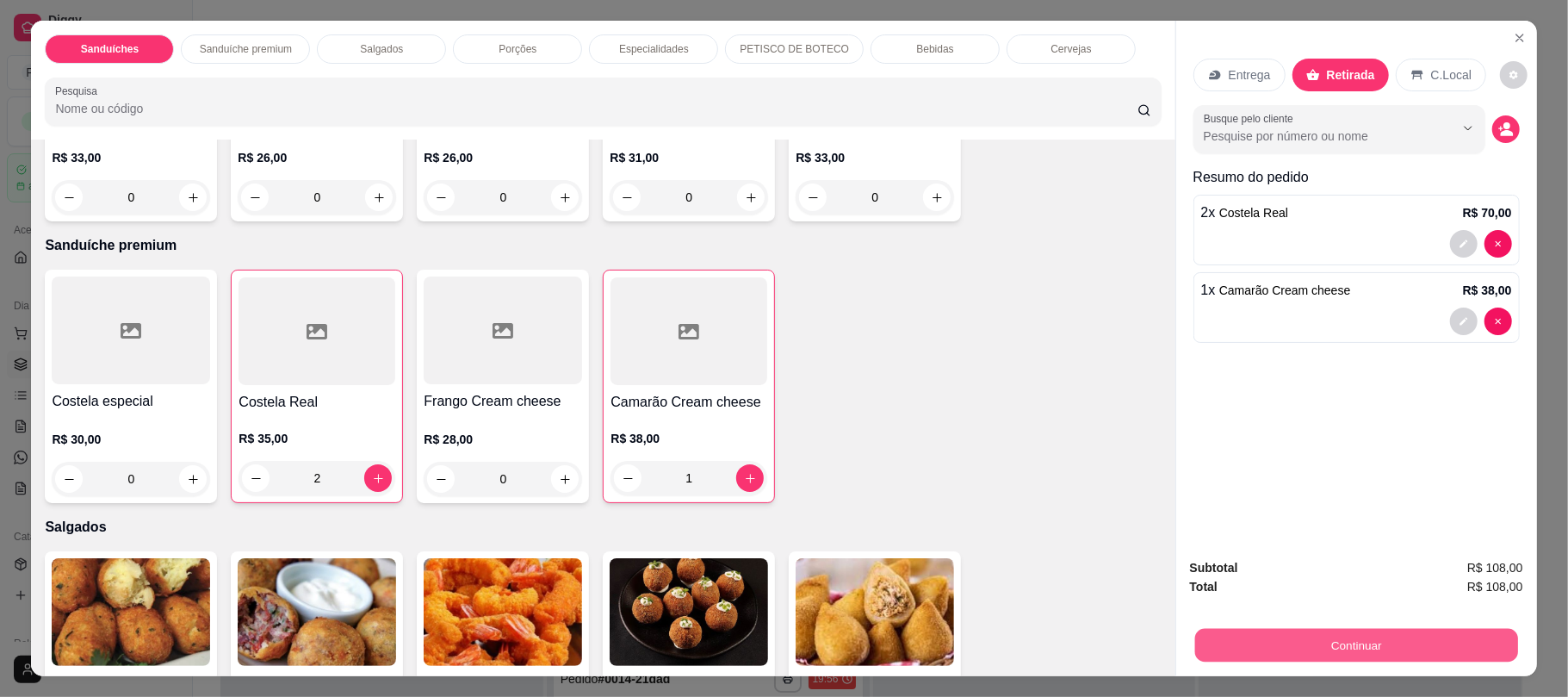
click at [1330, 639] on button "Continuar" at bounding box center [1355, 644] width 323 height 33
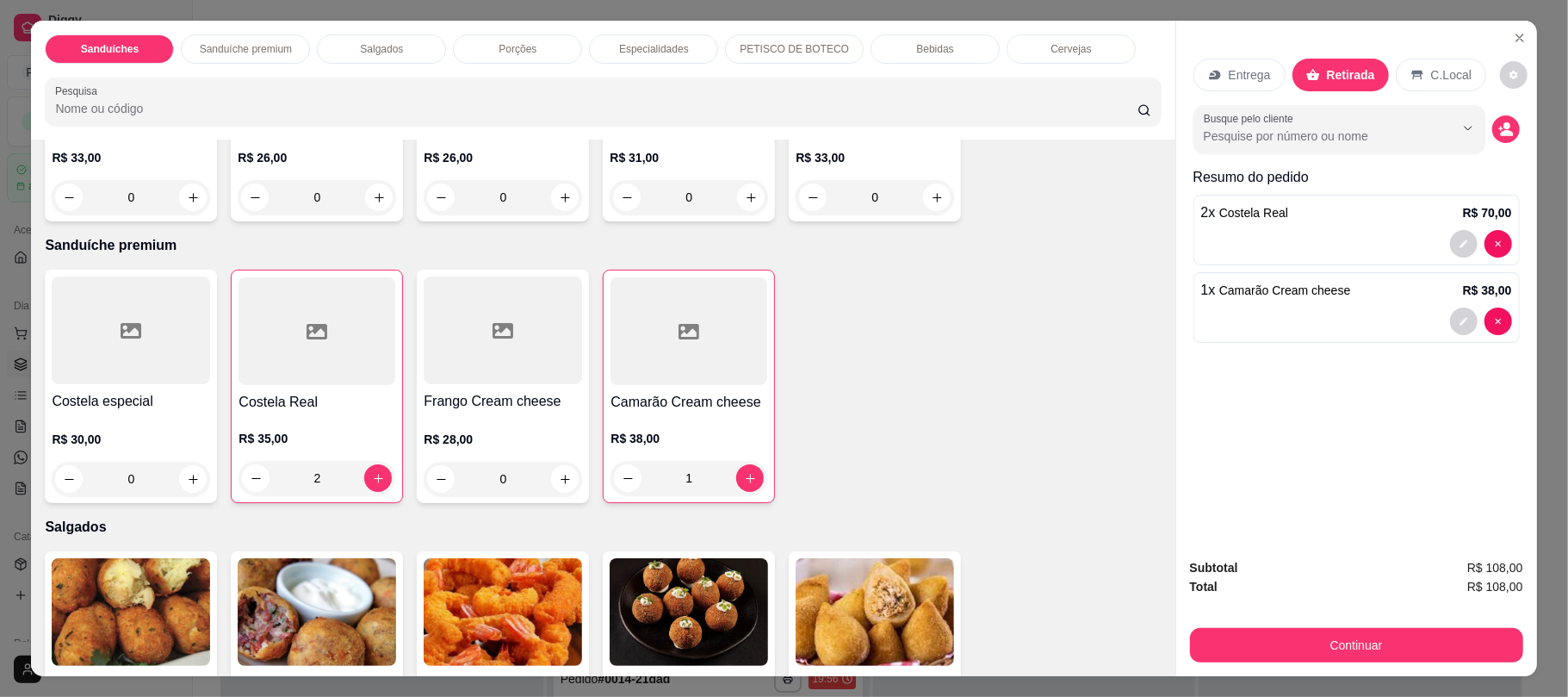
click at [916, 55] on p "Bebidas" at bounding box center [935, 49] width 37 height 14
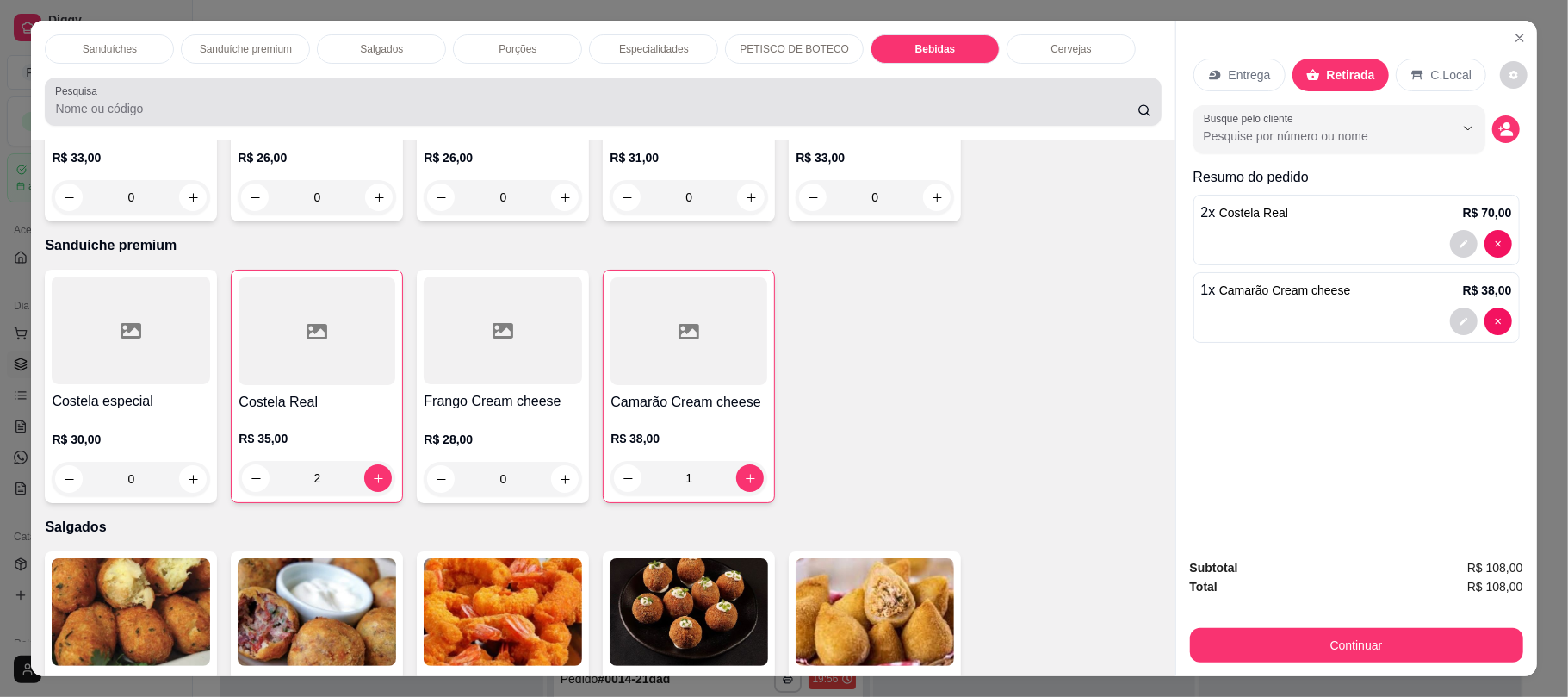
scroll to position [34, 0]
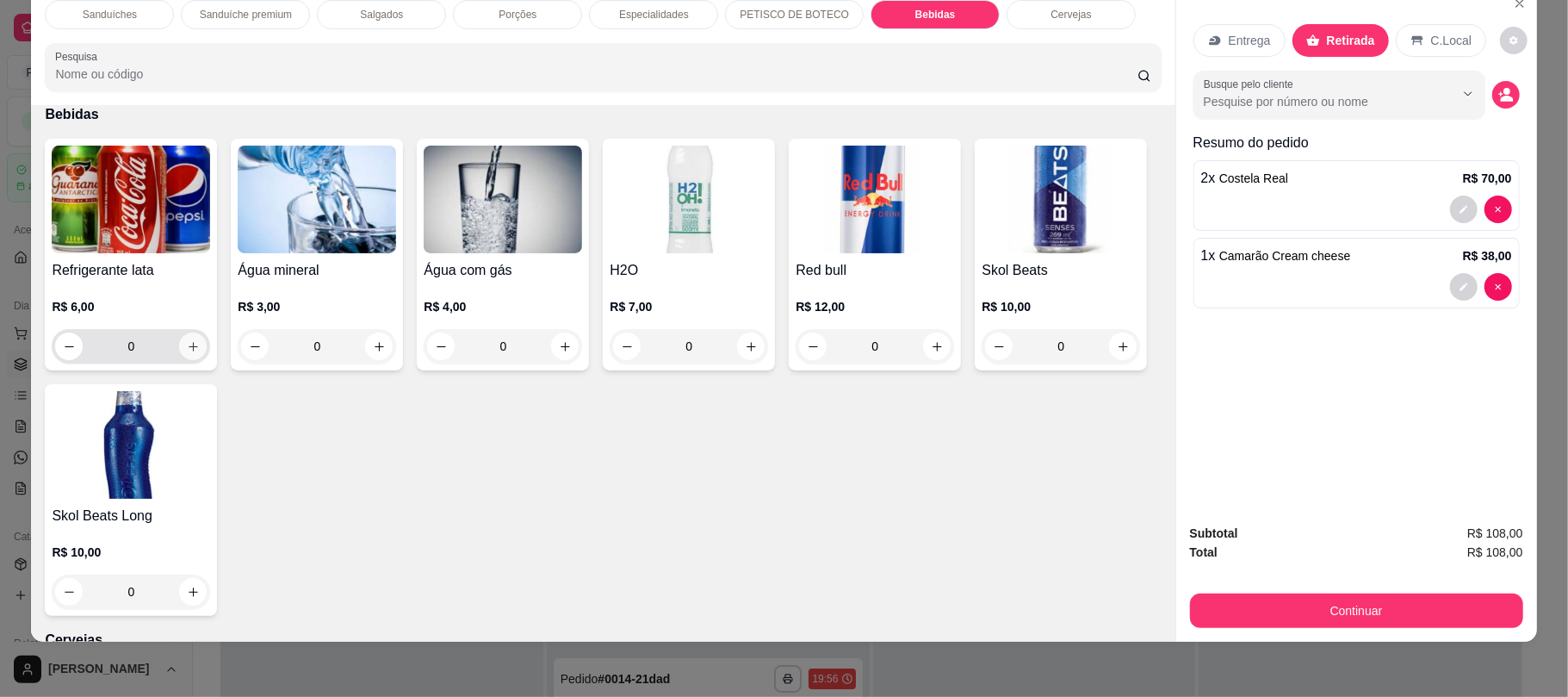
click at [189, 347] on icon "increase-product-quantity" at bounding box center [193, 347] width 13 height 13
click at [189, 347] on icon "increase-product-quantity" at bounding box center [192, 347] width 13 height 13
type input "3"
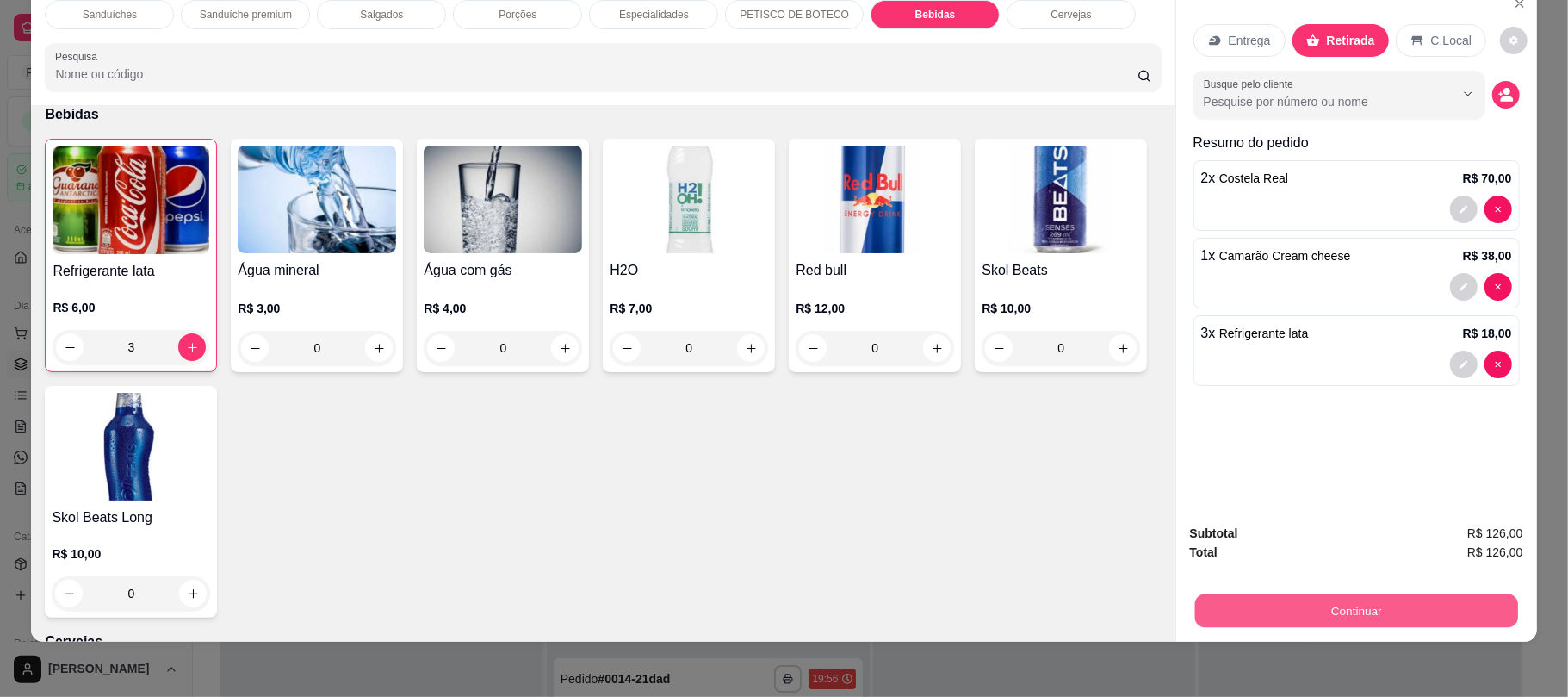
click at [1256, 607] on button "Continuar" at bounding box center [1355, 610] width 323 height 33
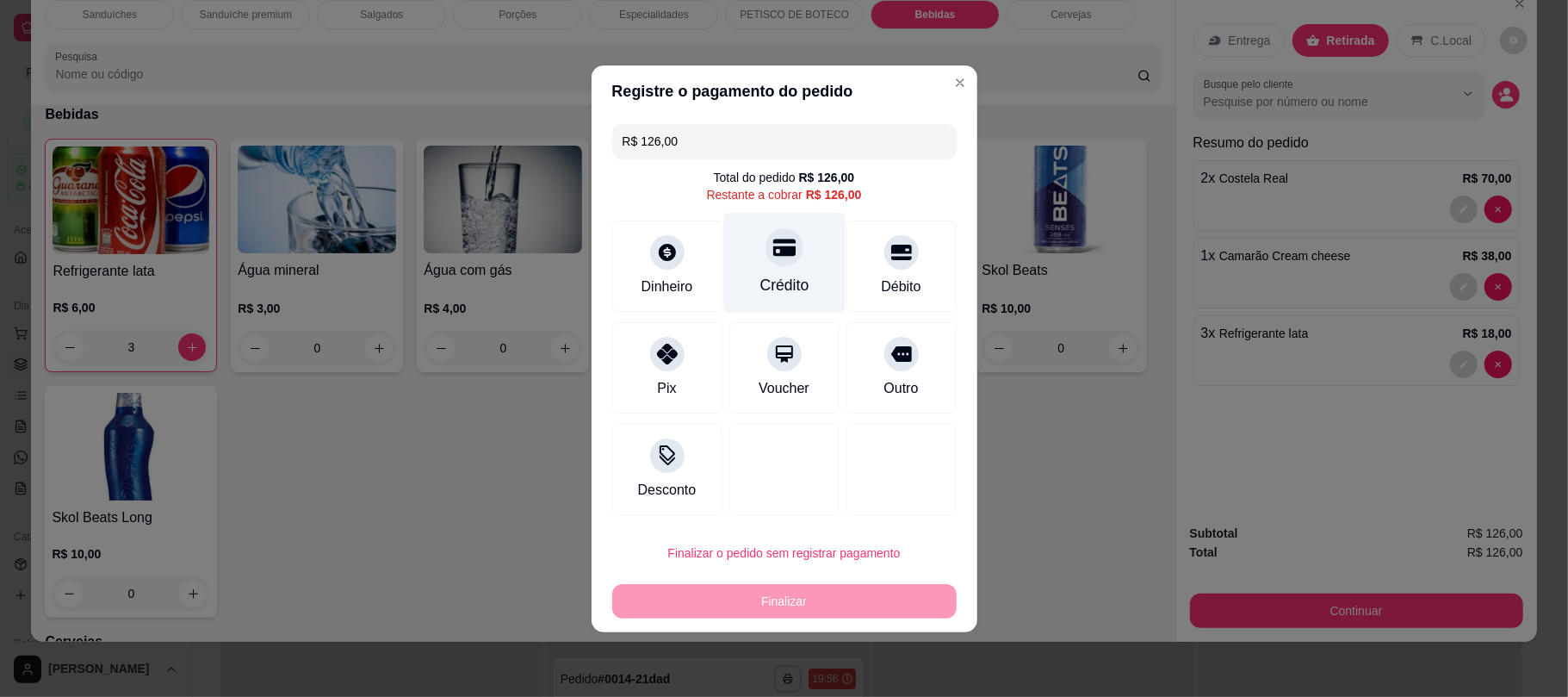
click at [787, 252] on div at bounding box center [784, 247] width 38 height 38
type input "R$ 0,00"
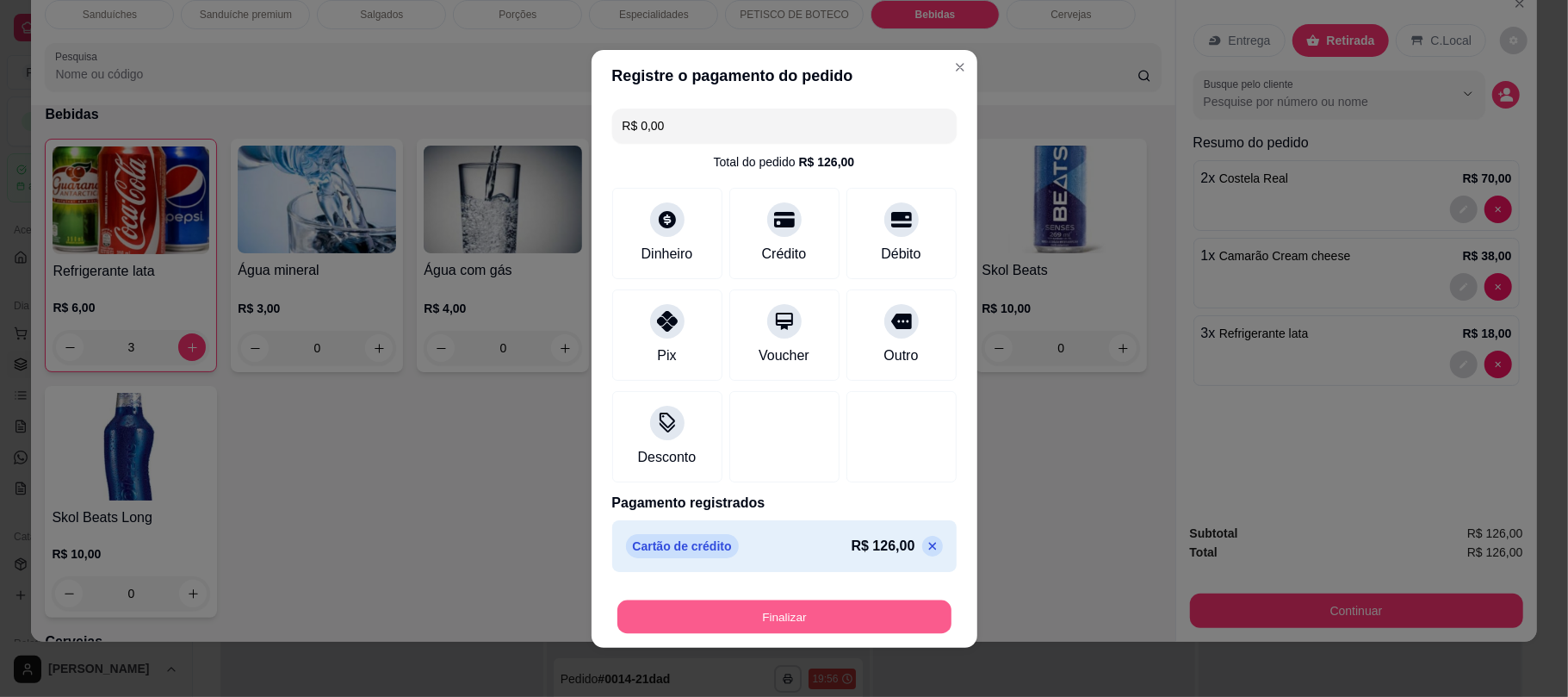
click at [801, 631] on button "Finalizar" at bounding box center [784, 616] width 334 height 33
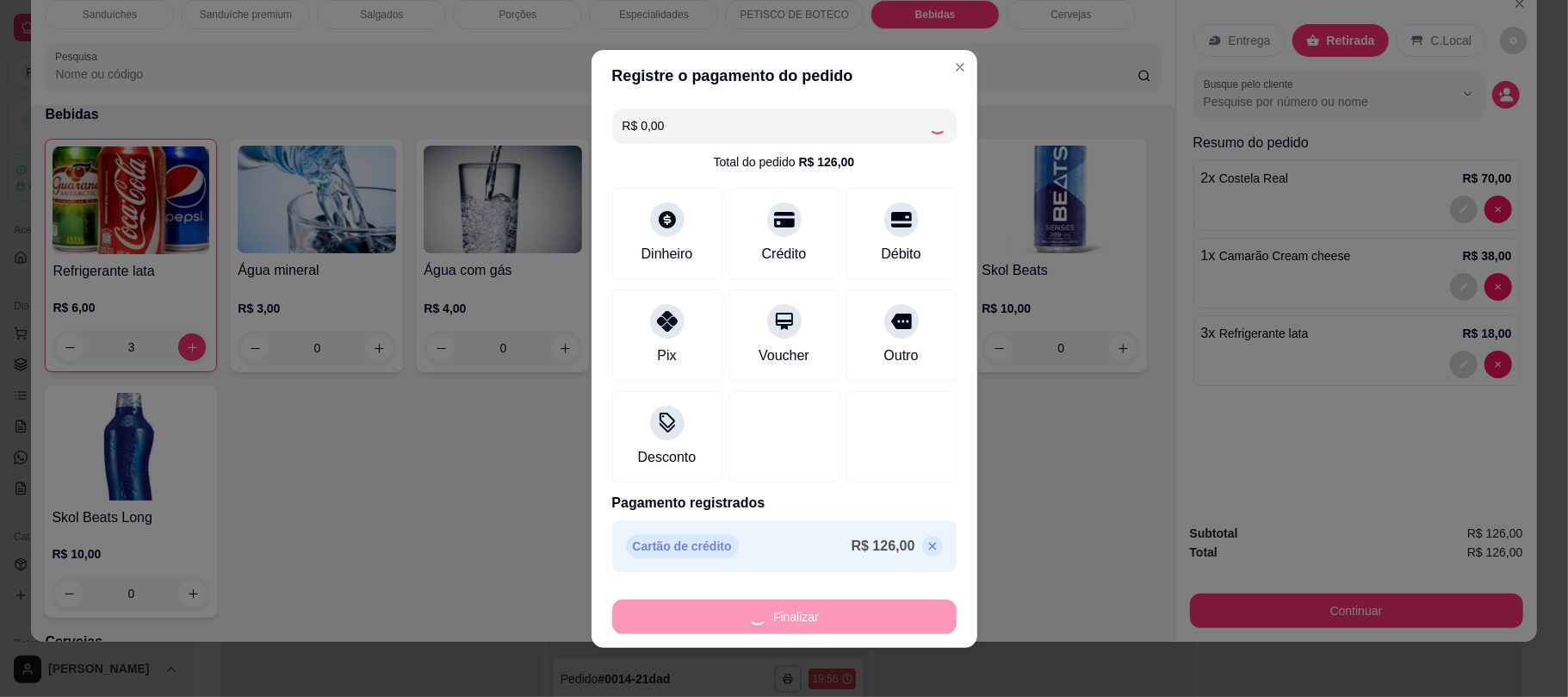
type input "0"
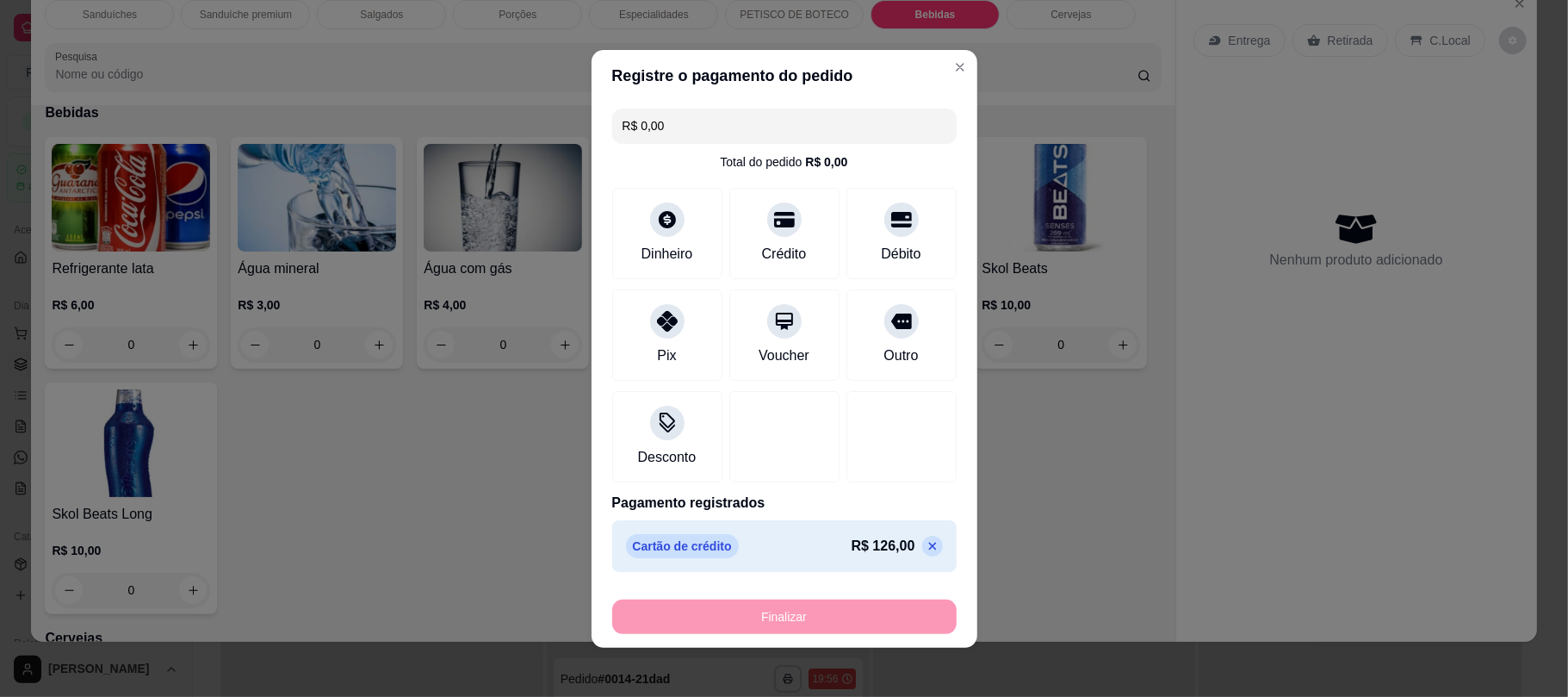
type input "-R$ 126,00"
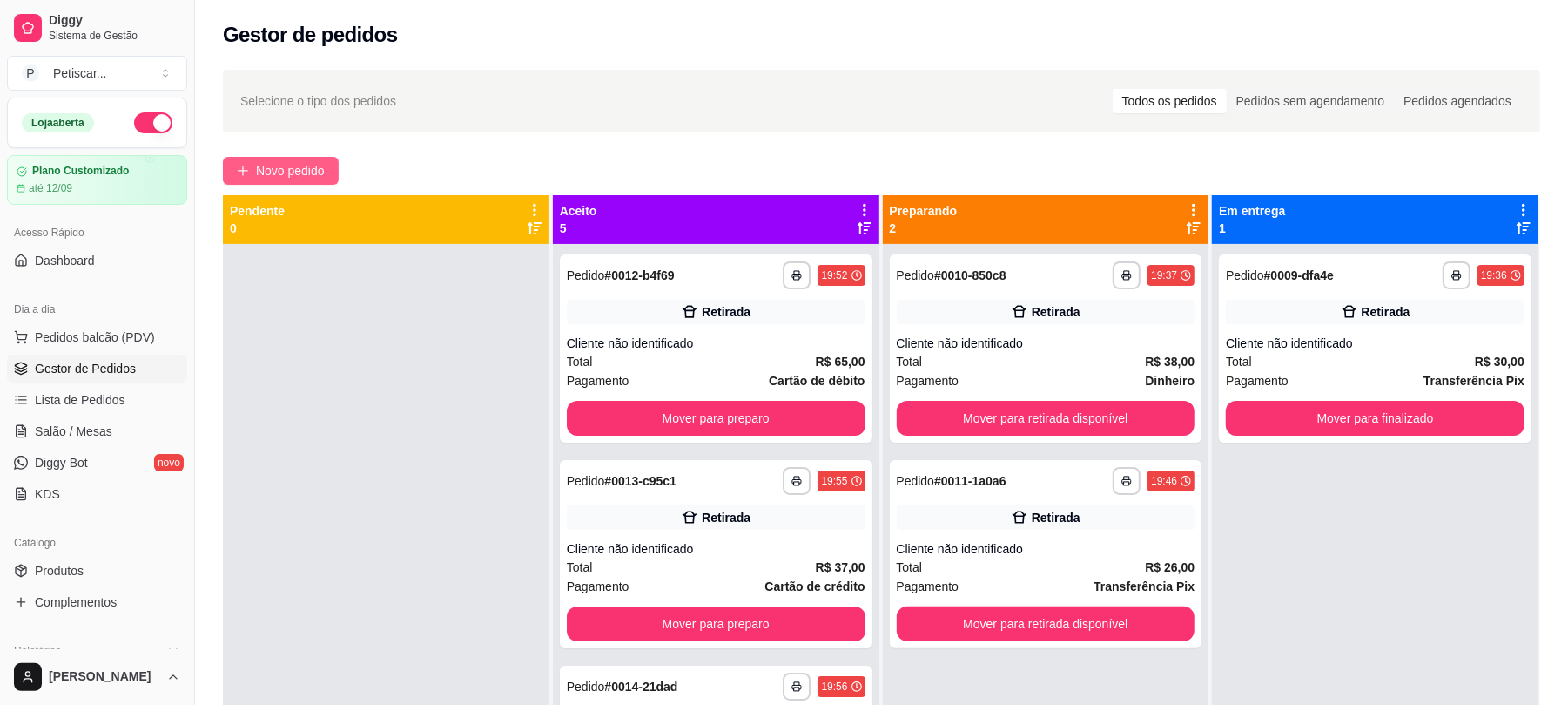
click at [280, 159] on button "Novo pedido" at bounding box center [280, 171] width 115 height 28
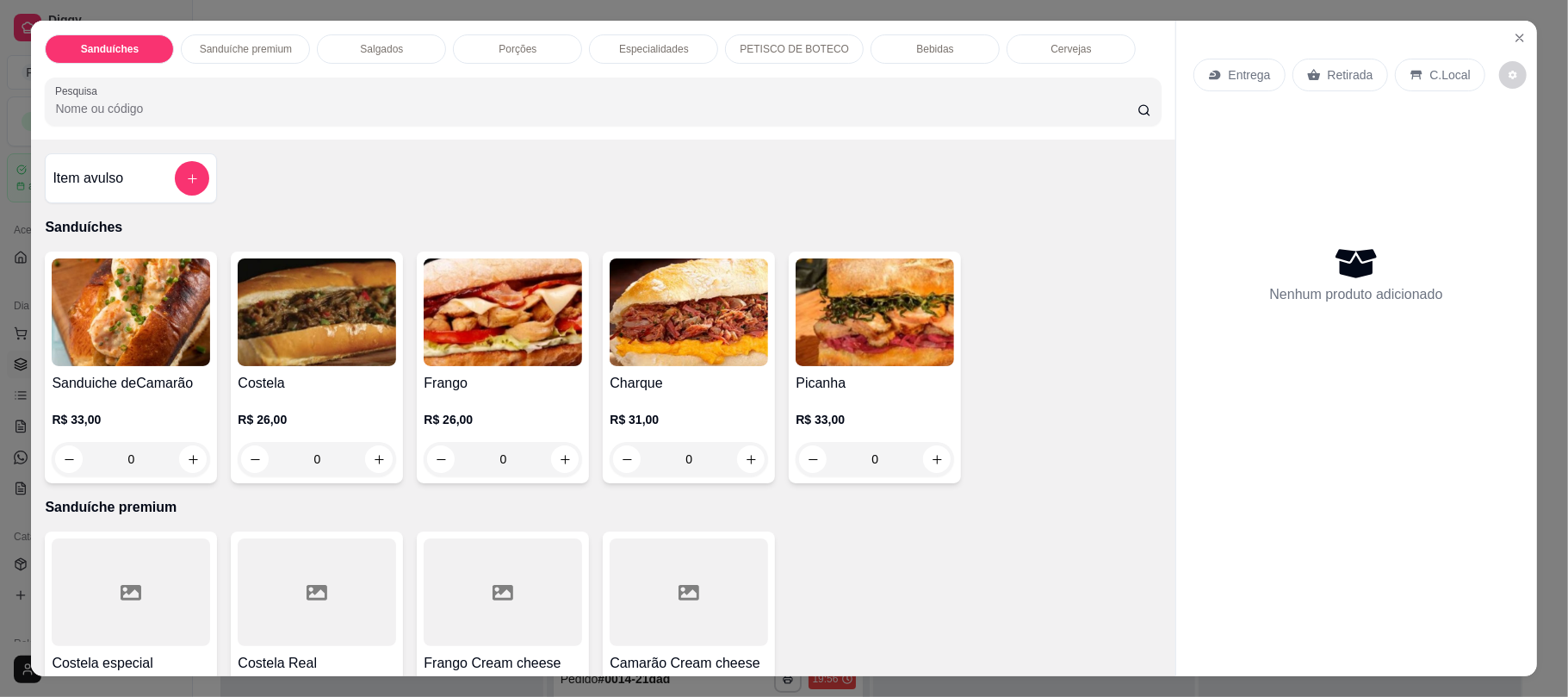
click at [370, 459] on div "0" at bounding box center [317, 459] width 158 height 34
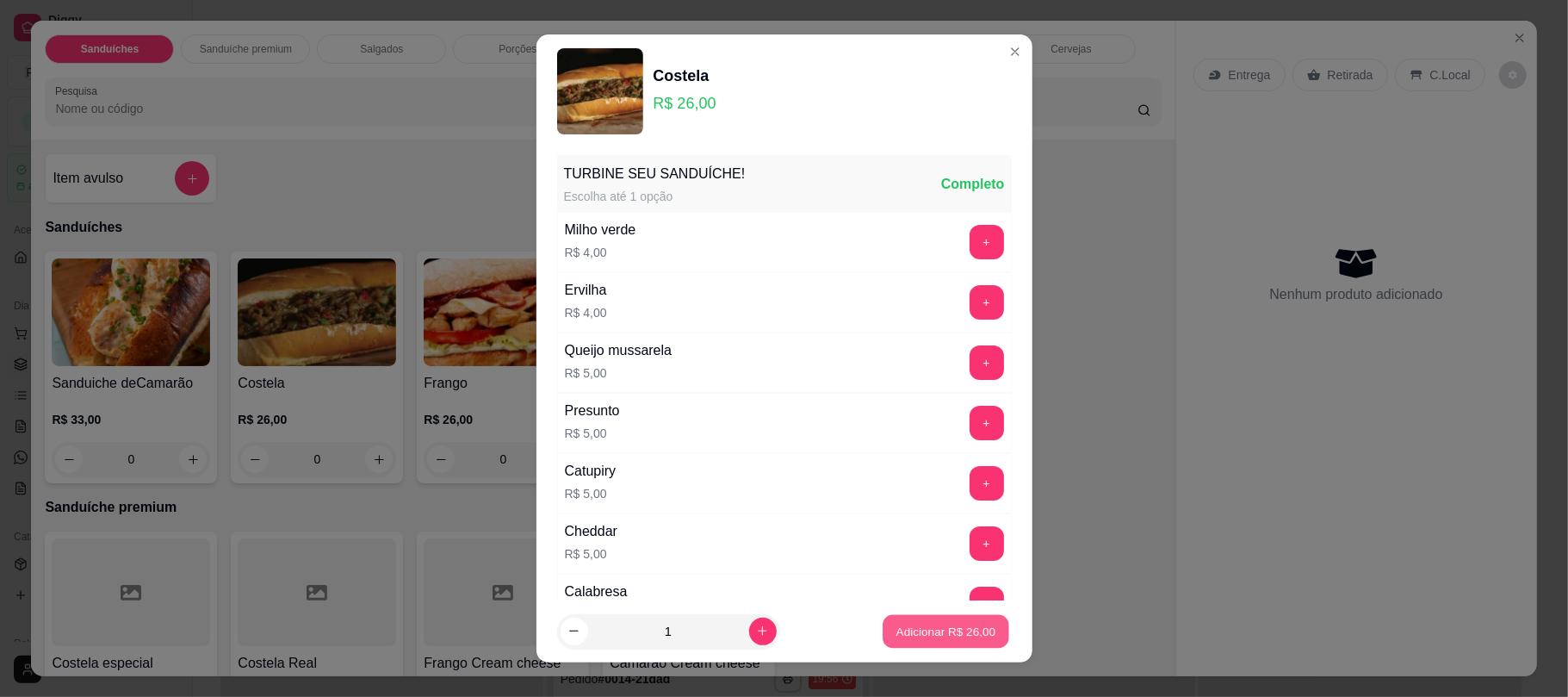
click at [883, 619] on button "Adicionar R$ 26,00" at bounding box center [946, 631] width 127 height 33
type input "1"
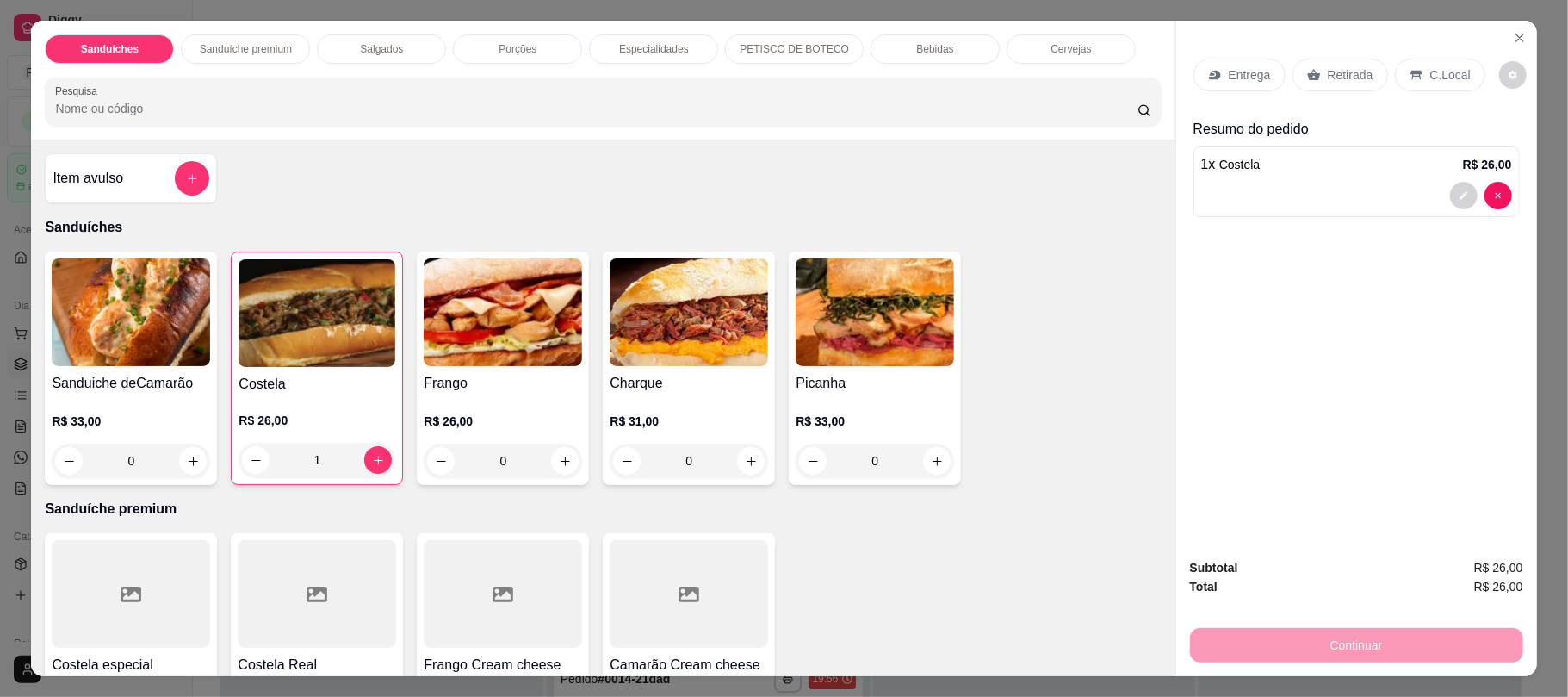
click at [1335, 77] on p "Retirada" at bounding box center [1350, 75] width 46 height 18
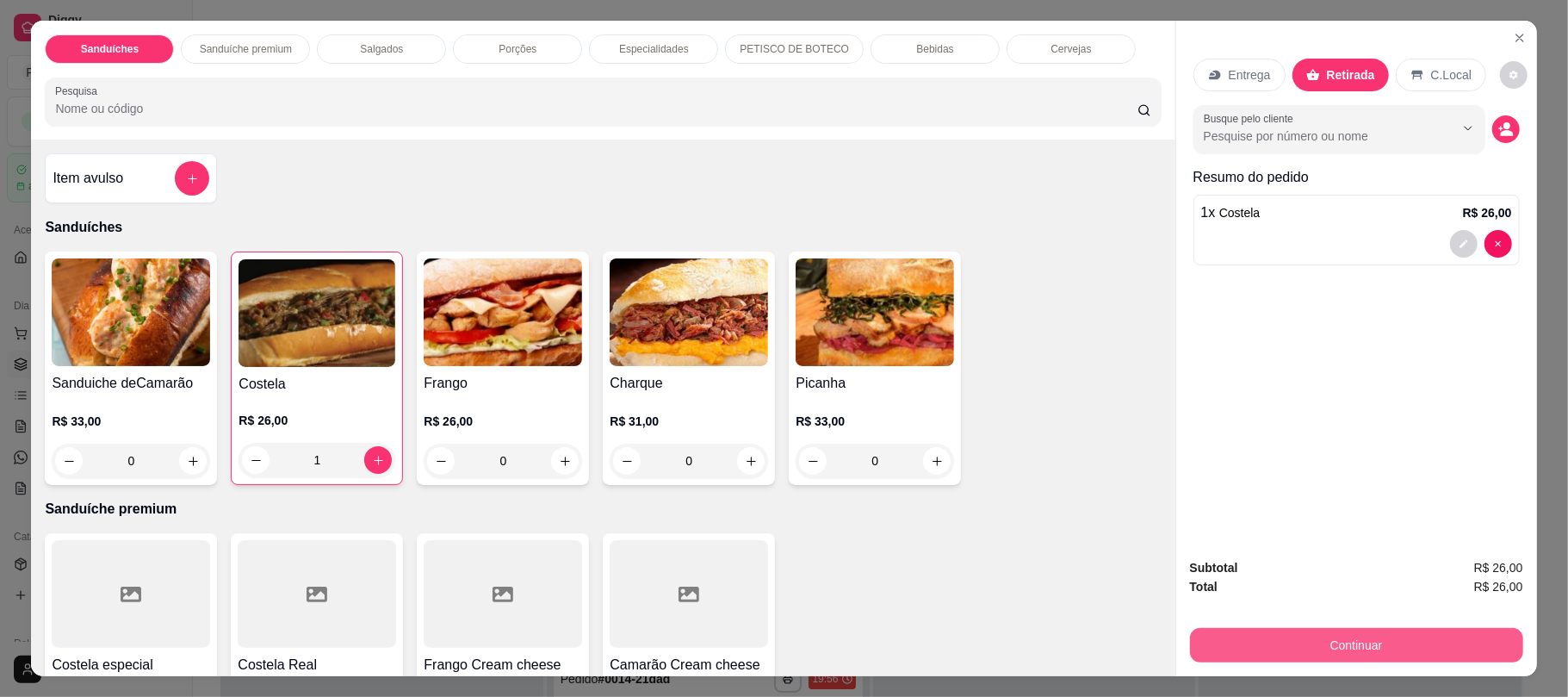
click at [1331, 636] on button "Continuar" at bounding box center [1357, 644] width 334 height 34
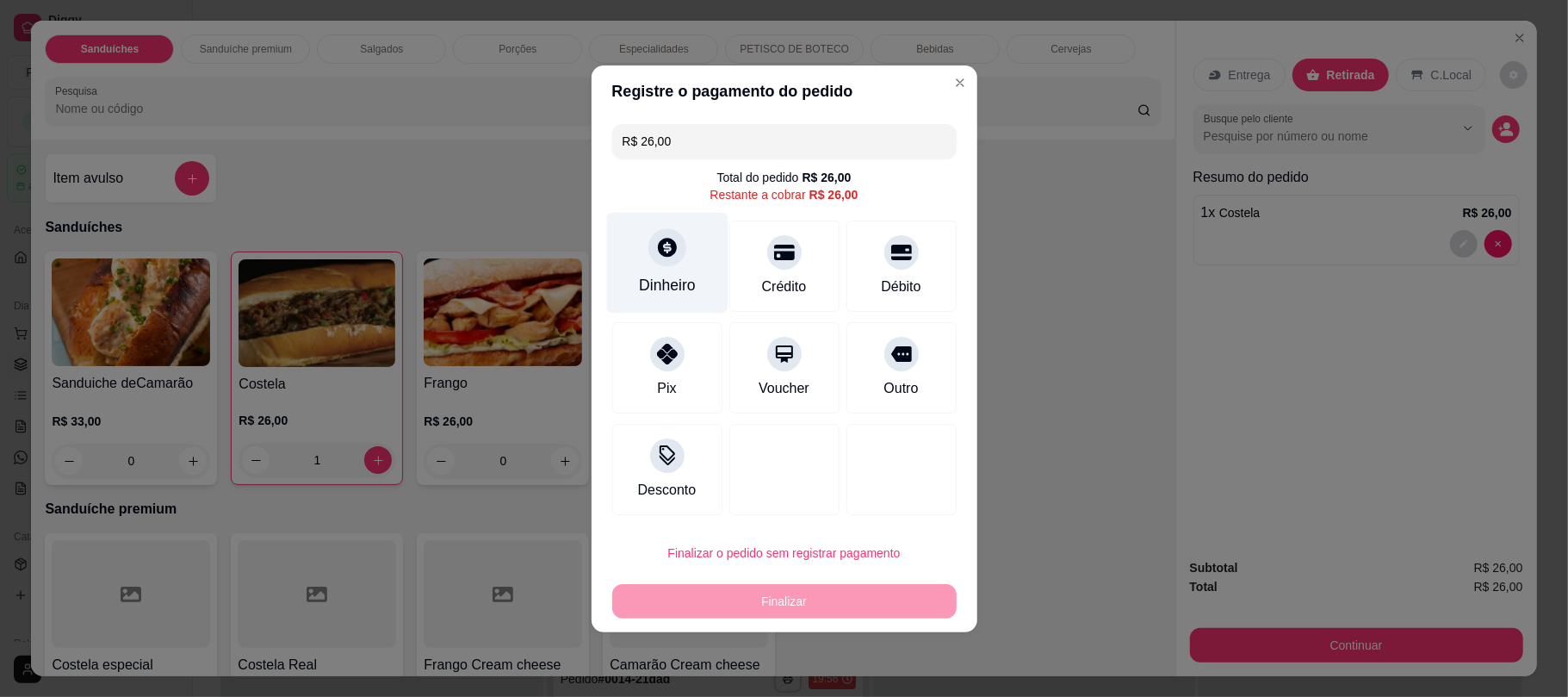
click at [673, 267] on div "Dinheiro" at bounding box center [666, 262] width 121 height 101
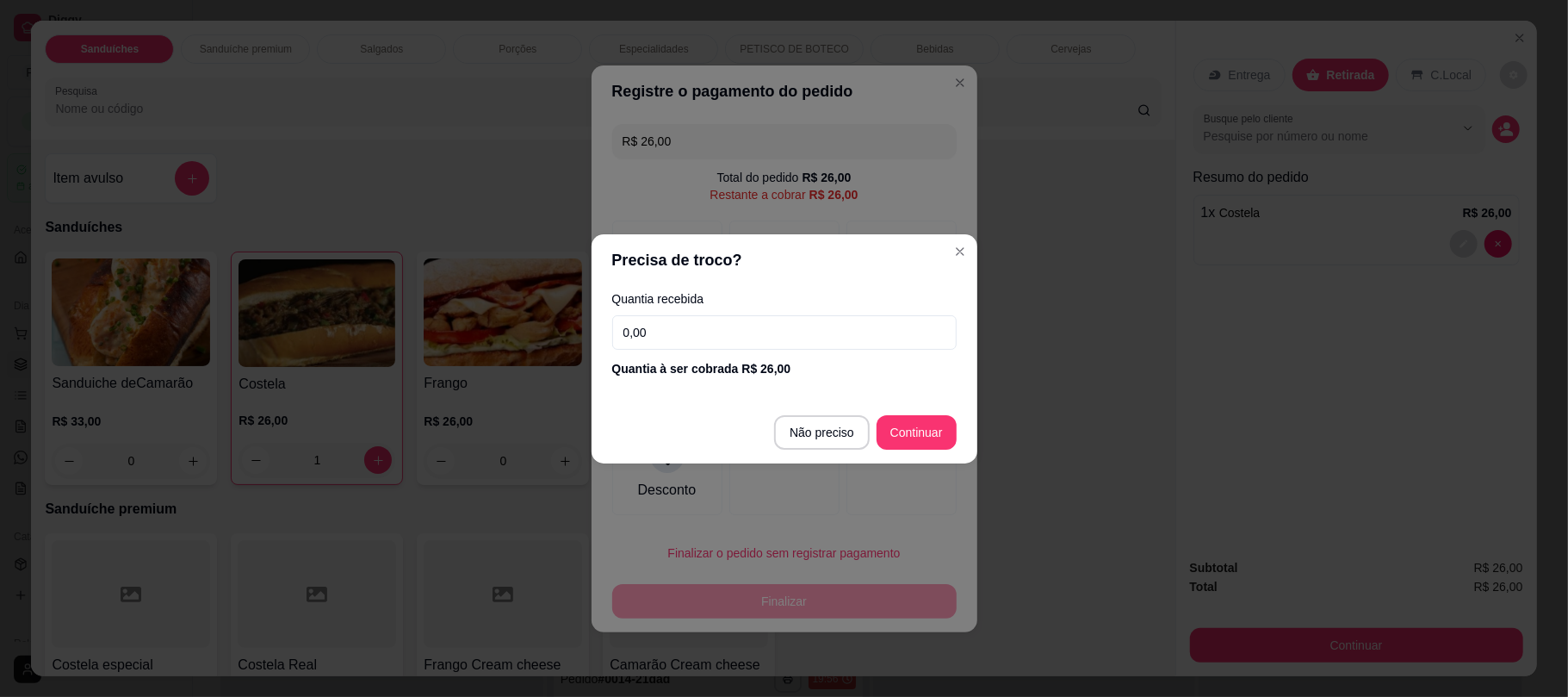
click at [763, 334] on input "0,00" at bounding box center [784, 332] width 344 height 34
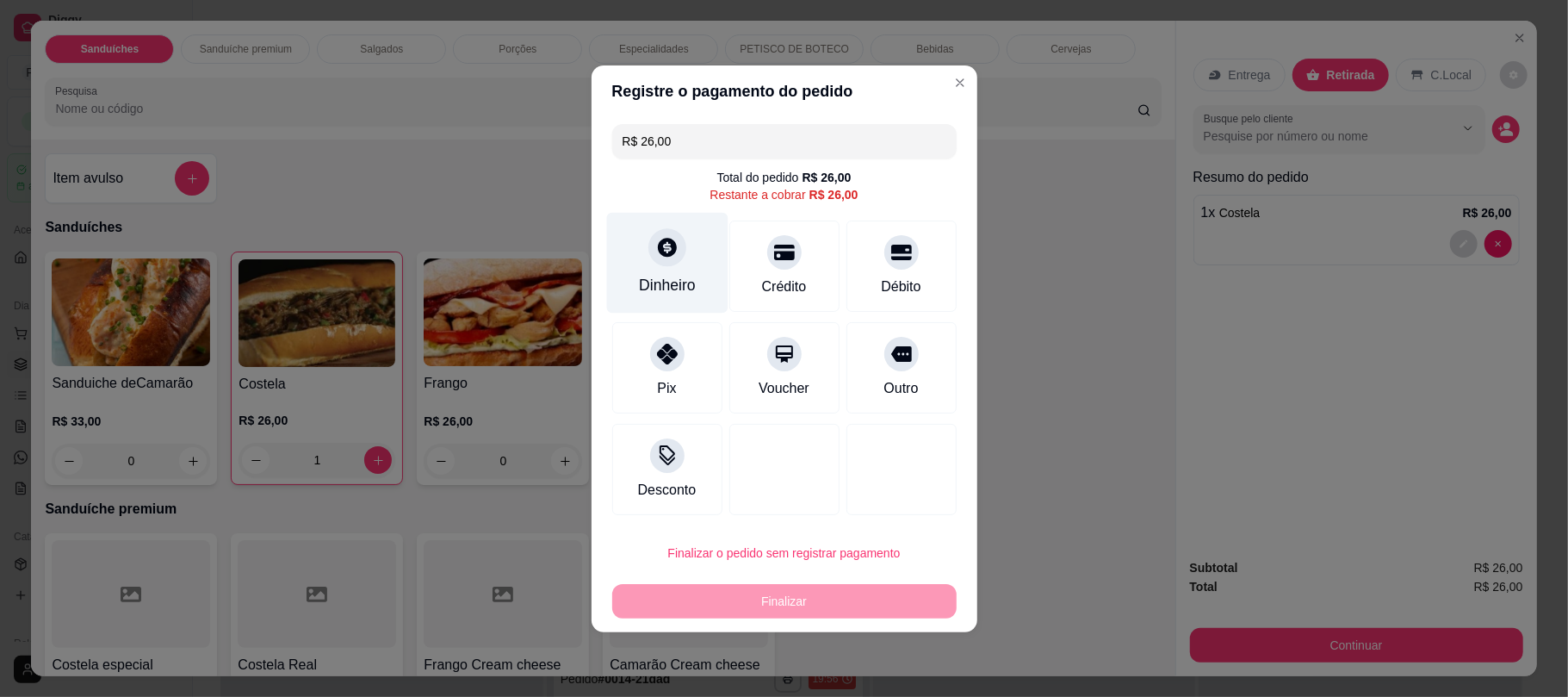
click at [663, 236] on icon at bounding box center [666, 247] width 22 height 22
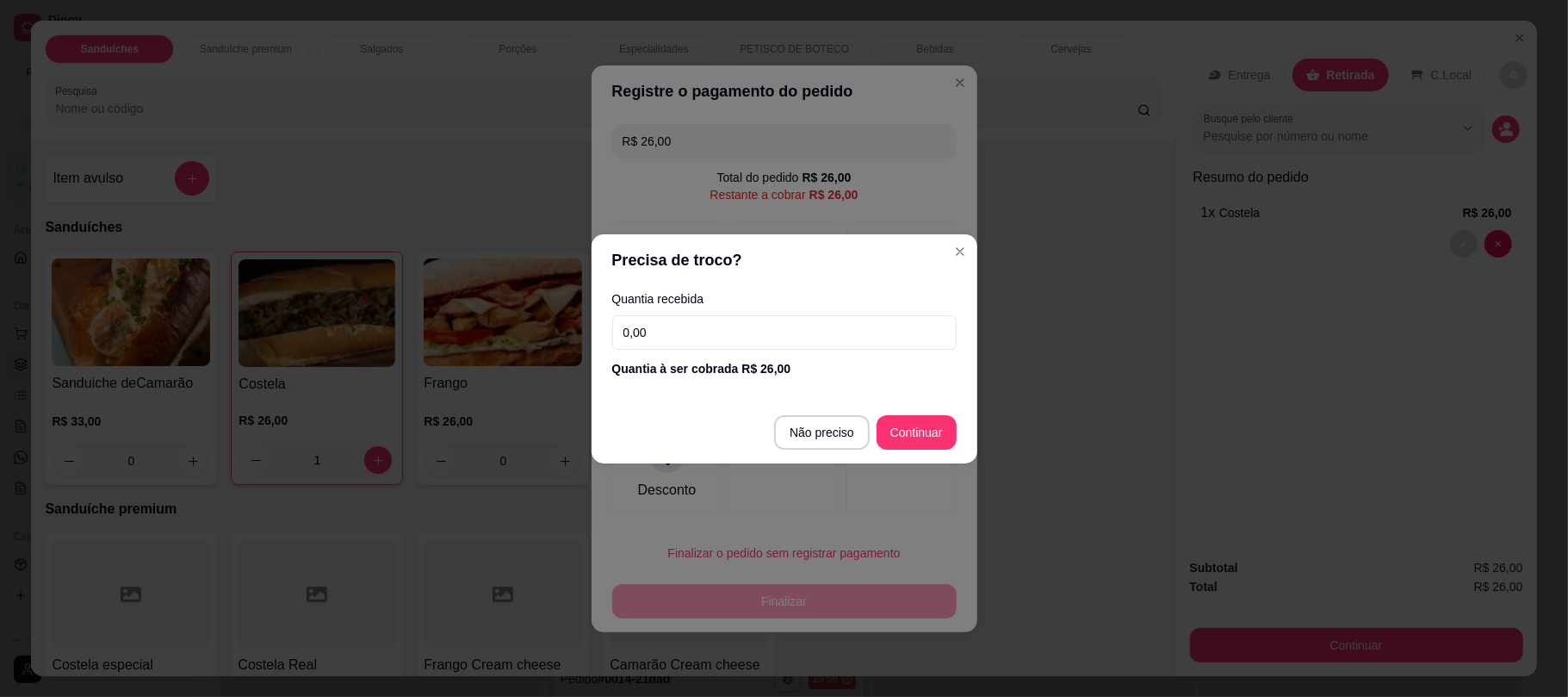
click at [745, 340] on input "0,00" at bounding box center [784, 332] width 344 height 34
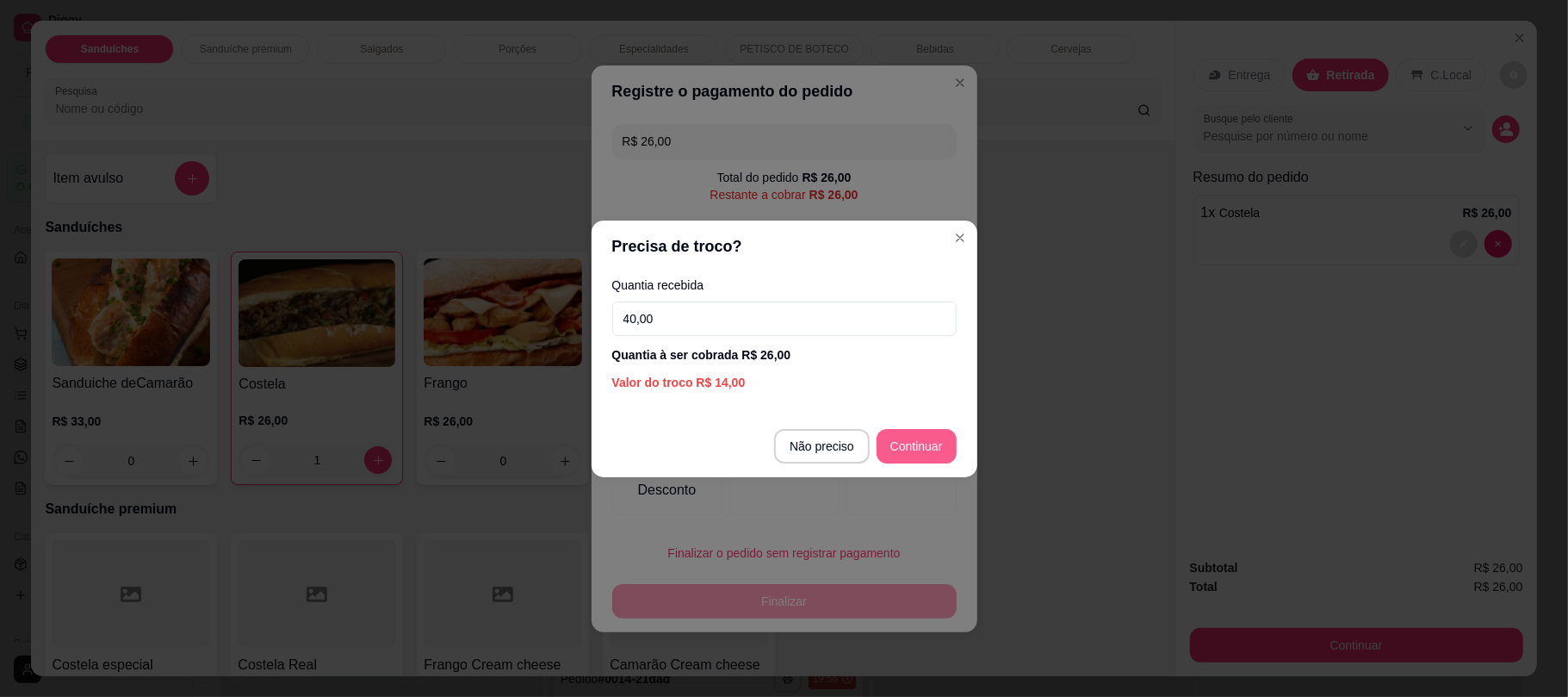
type input "40,00"
type input "R$ 0,00"
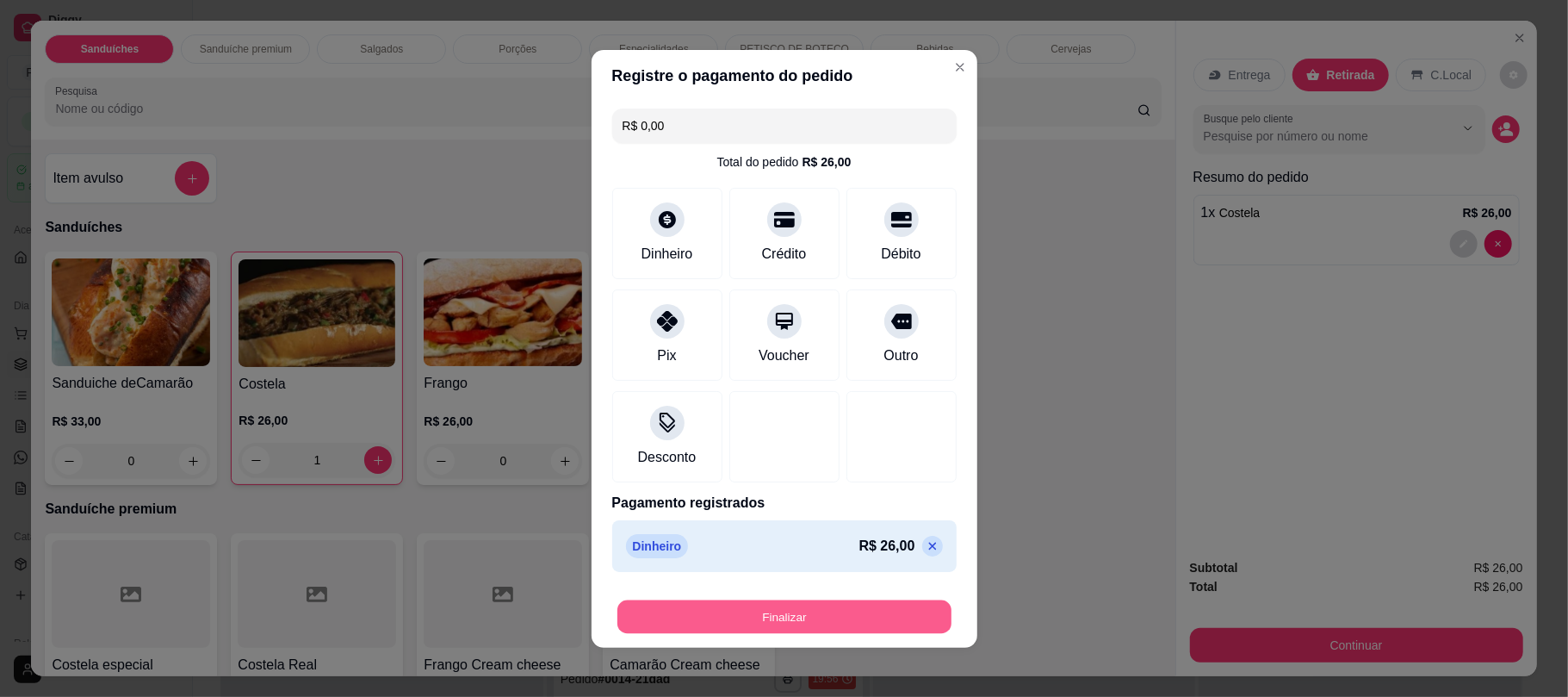
click at [813, 613] on button "Finalizar" at bounding box center [784, 616] width 334 height 33
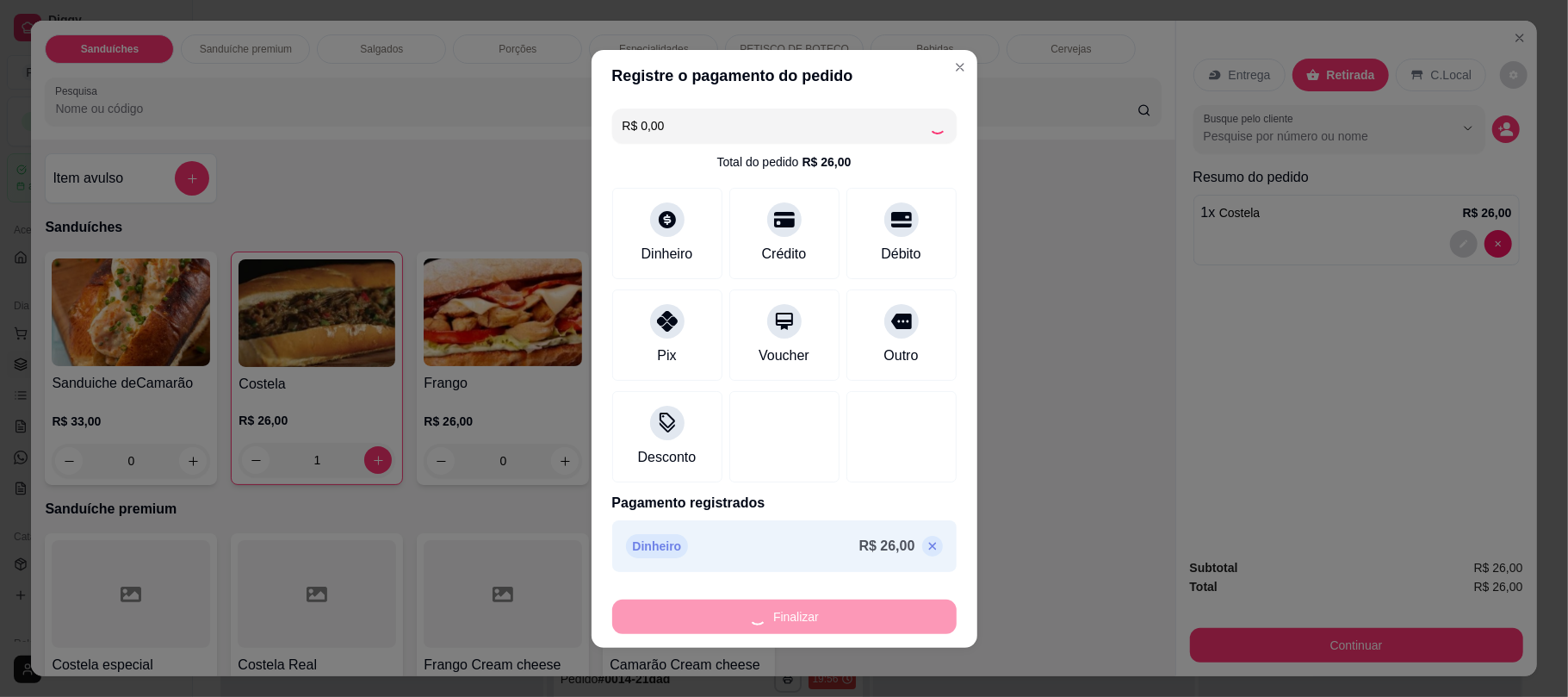
type input "0"
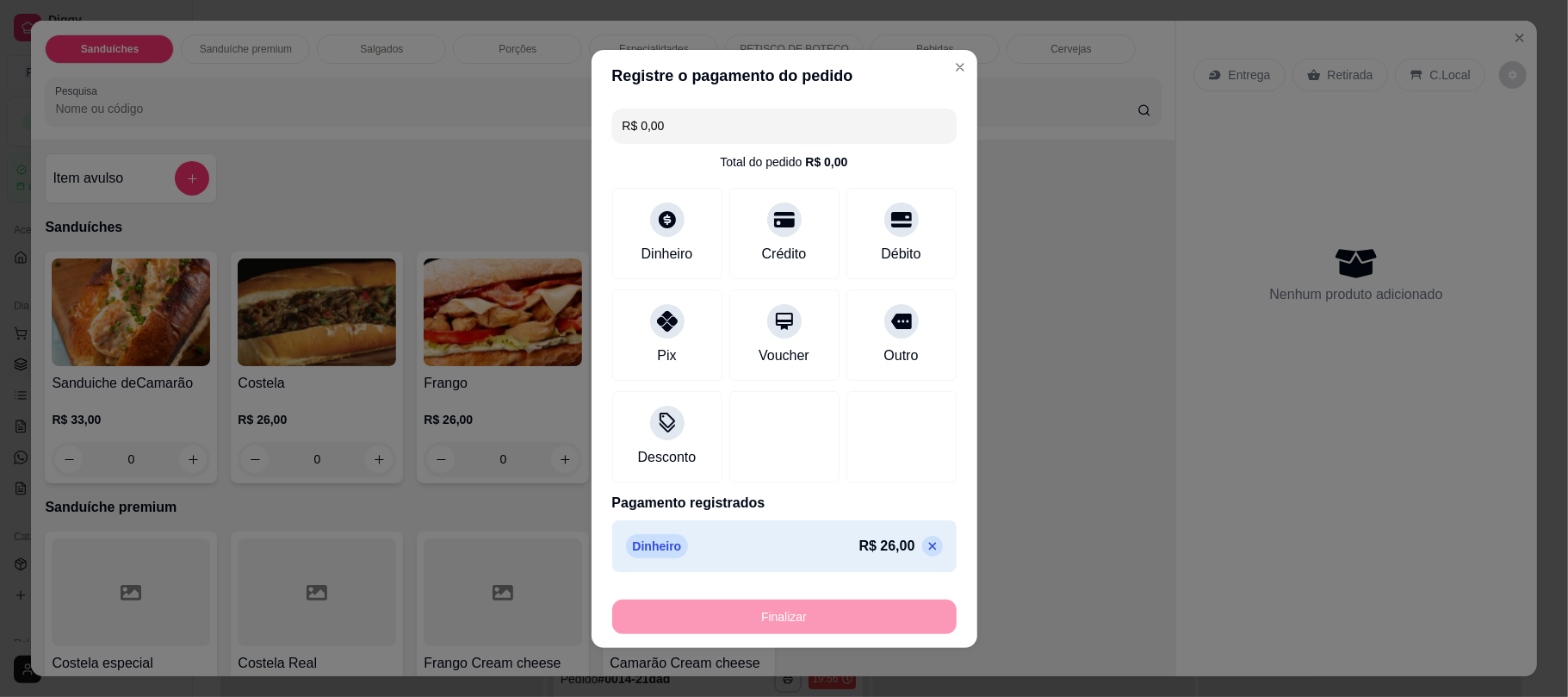
type input "-R$ 26,00"
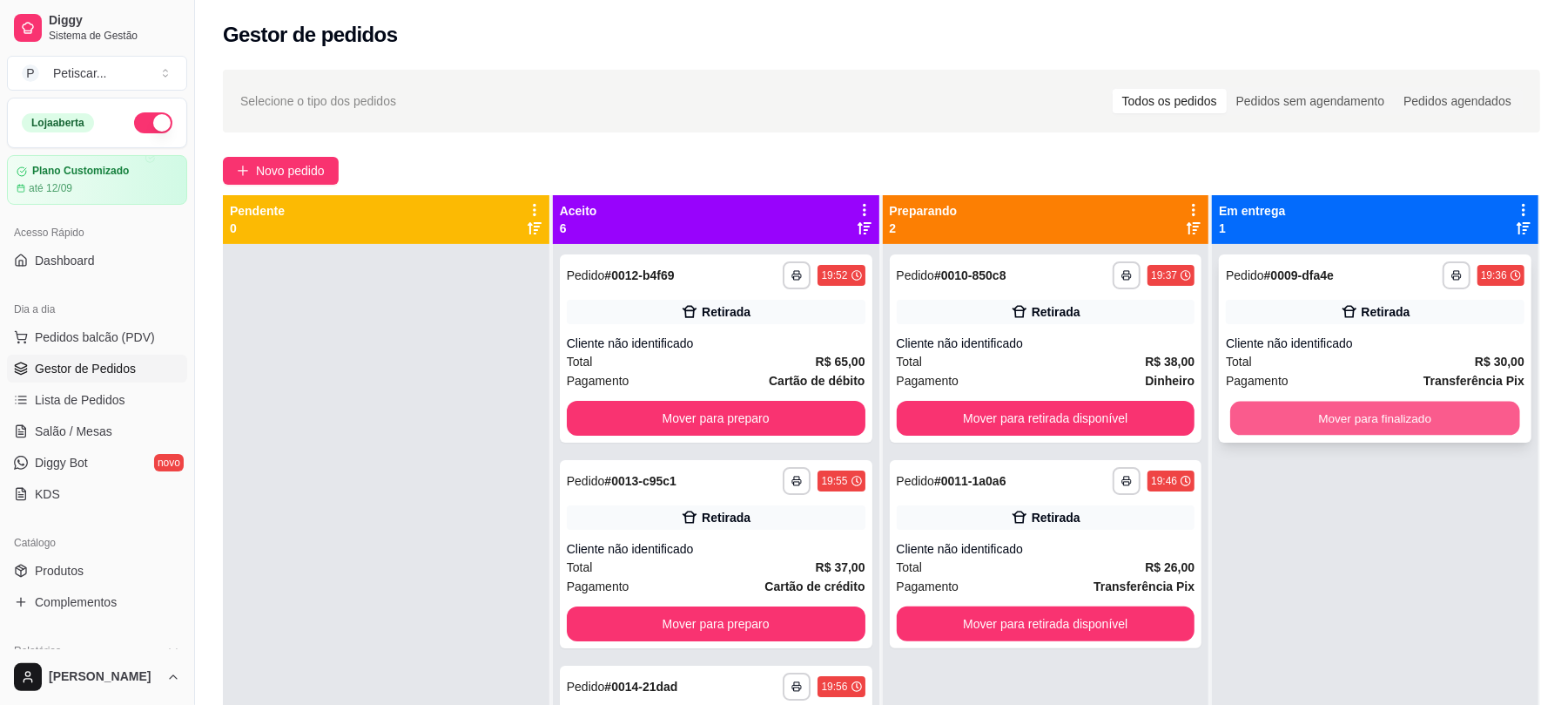
click at [1298, 427] on button "Mover para finalizado" at bounding box center [1375, 419] width 289 height 34
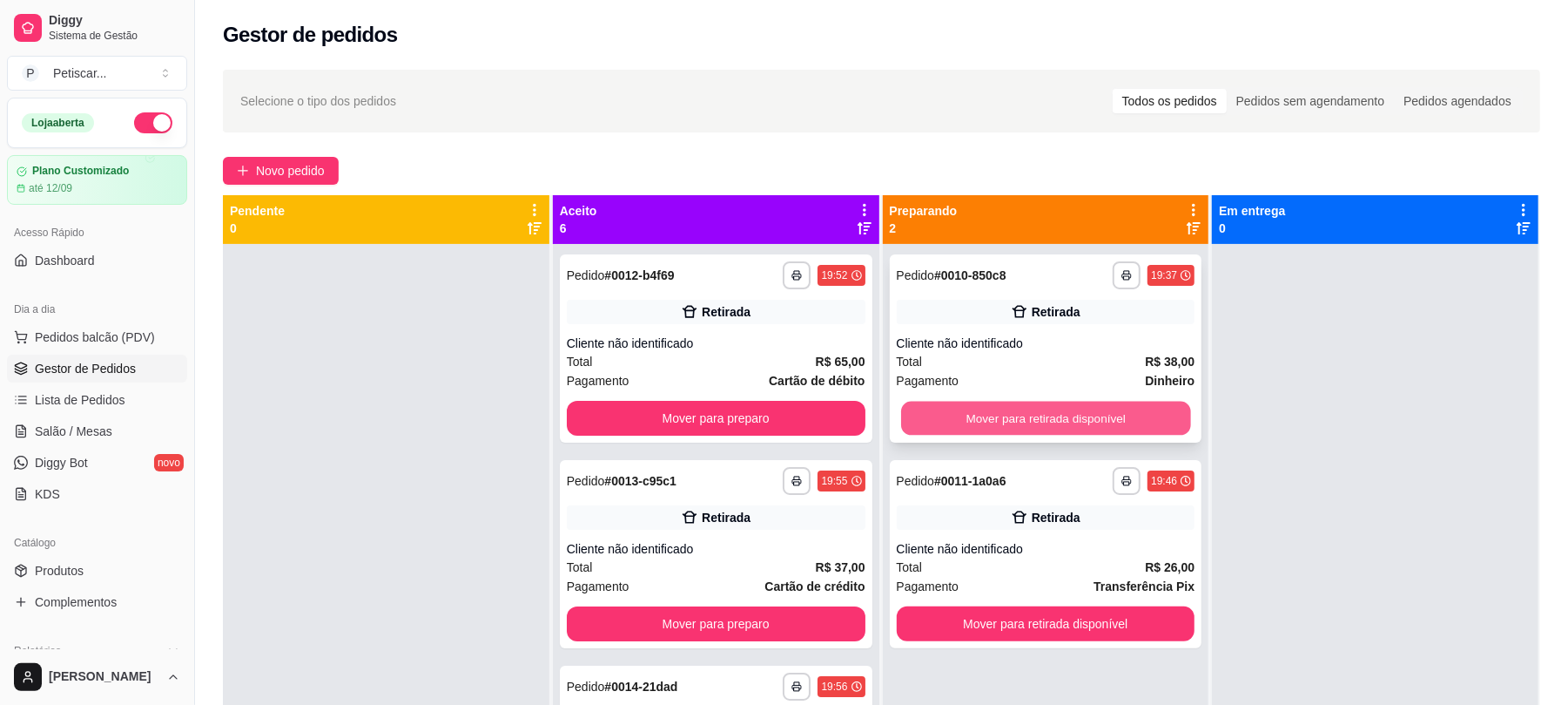
click at [1141, 404] on button "Mover para retirada disponível" at bounding box center [1045, 419] width 289 height 34
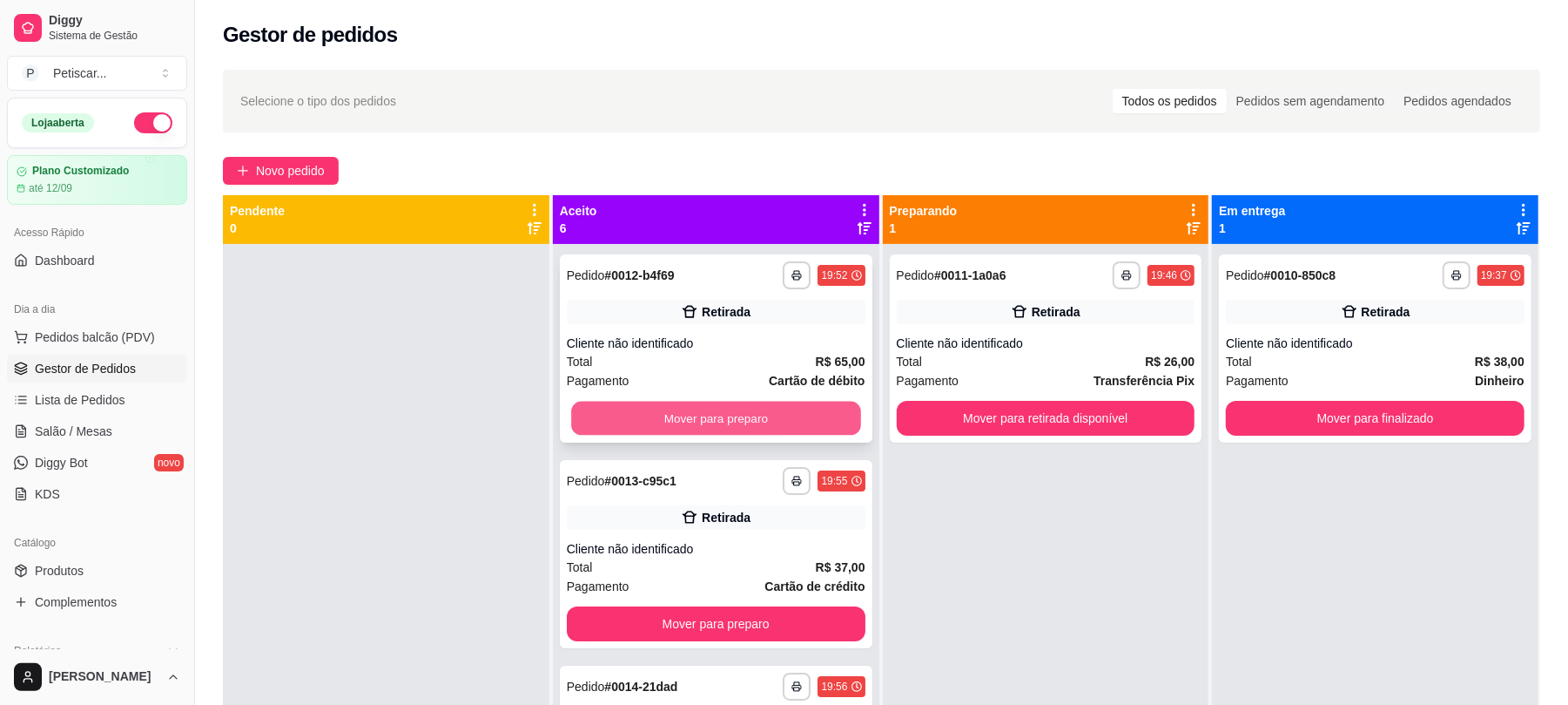
click at [804, 413] on button "Mover para preparo" at bounding box center [715, 419] width 289 height 34
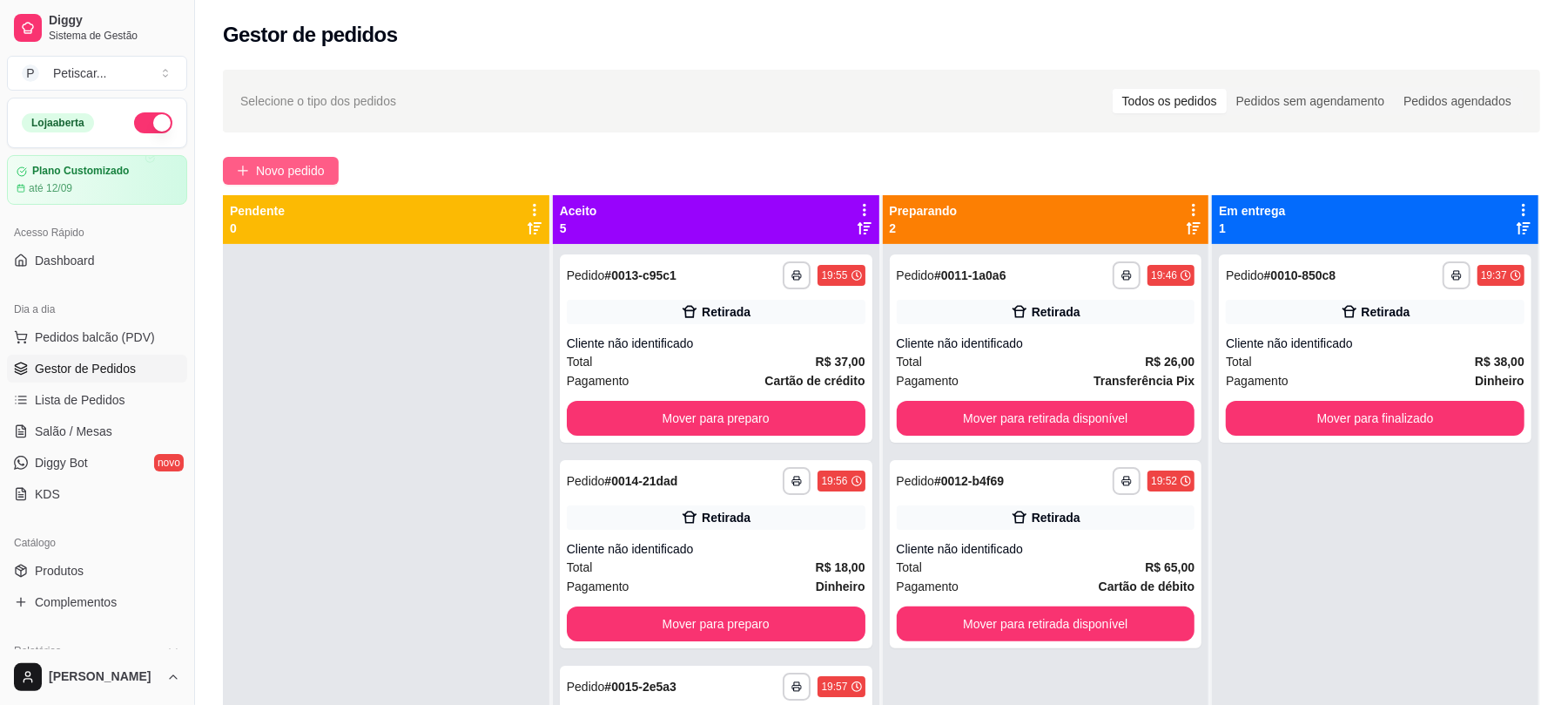
click at [315, 173] on span "Novo pedido" at bounding box center [290, 170] width 69 height 19
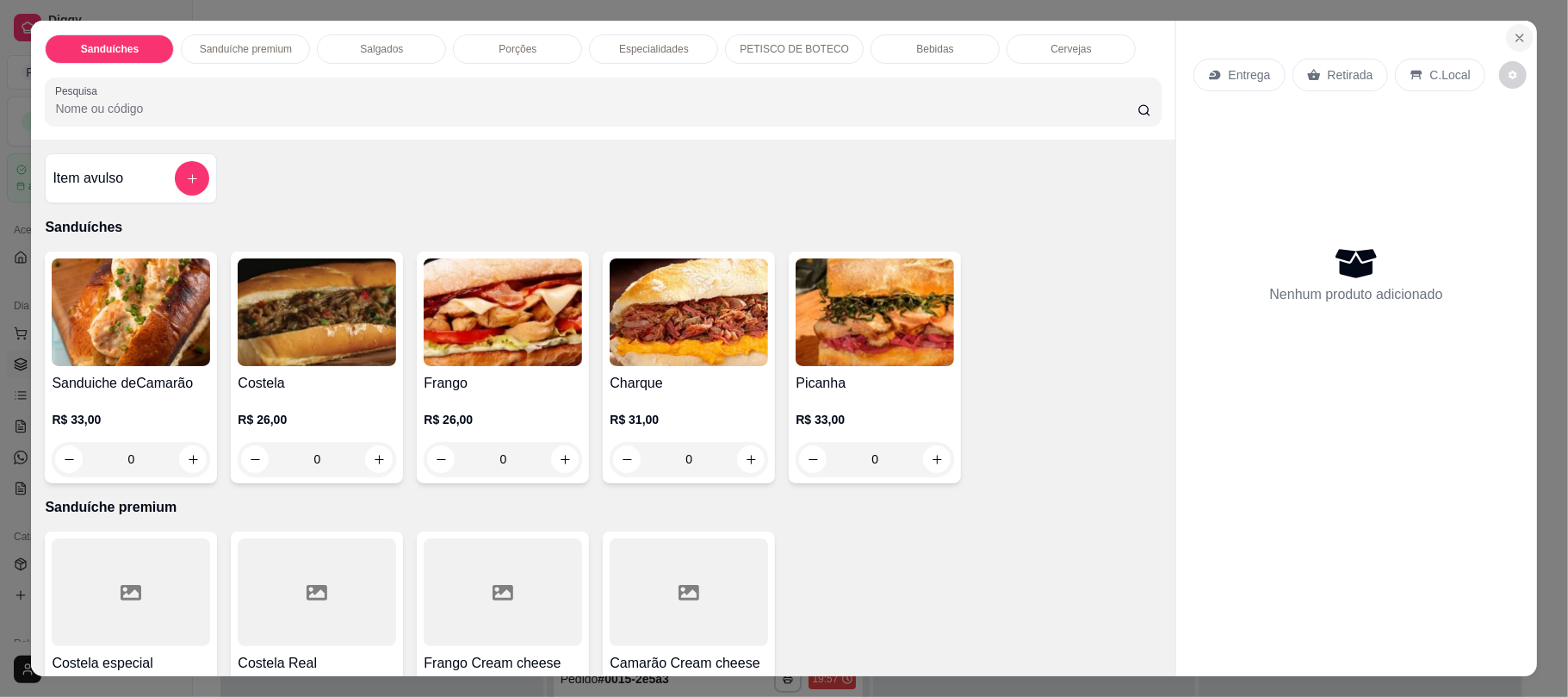
click at [1517, 35] on icon "Close" at bounding box center [1520, 38] width 14 height 14
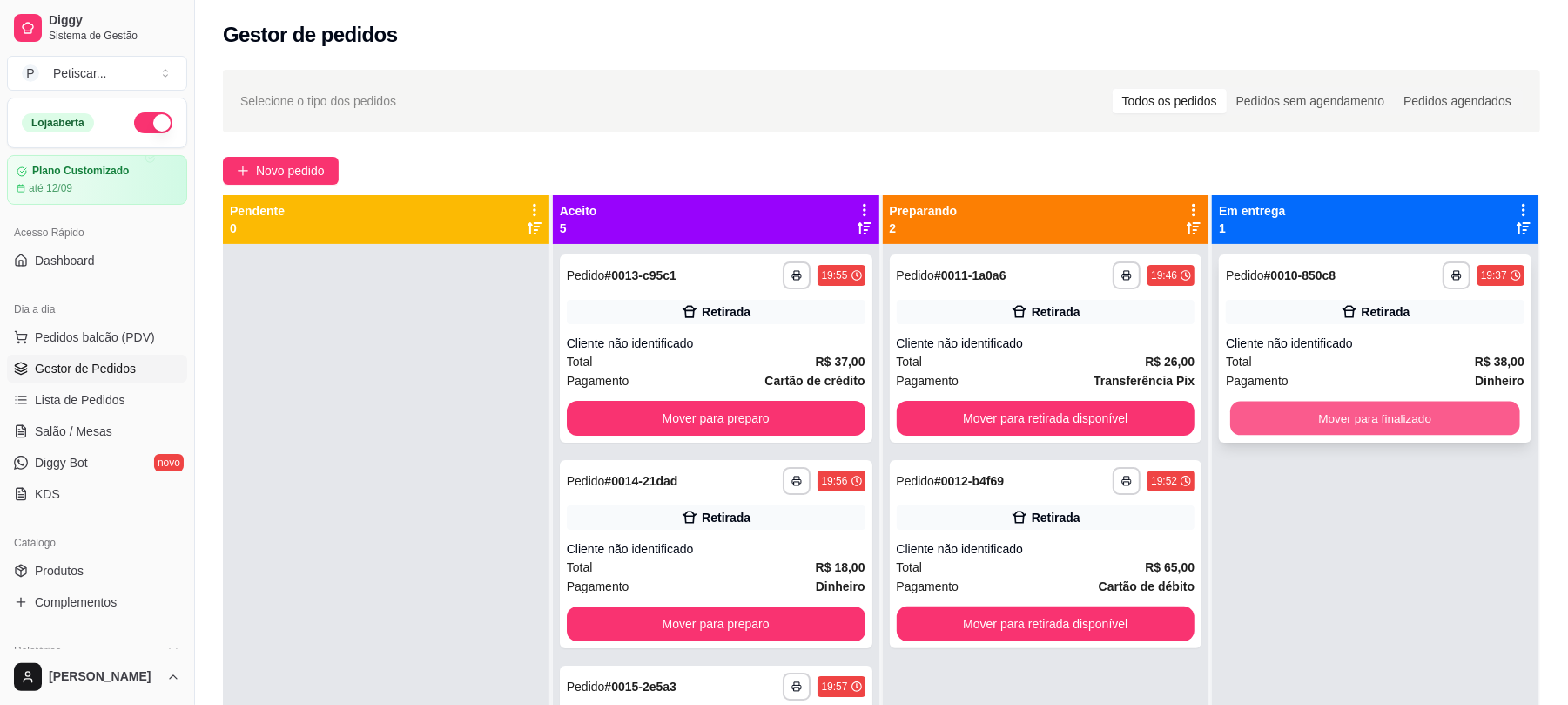
click at [1316, 406] on button "Mover para finalizado" at bounding box center [1375, 419] width 289 height 34
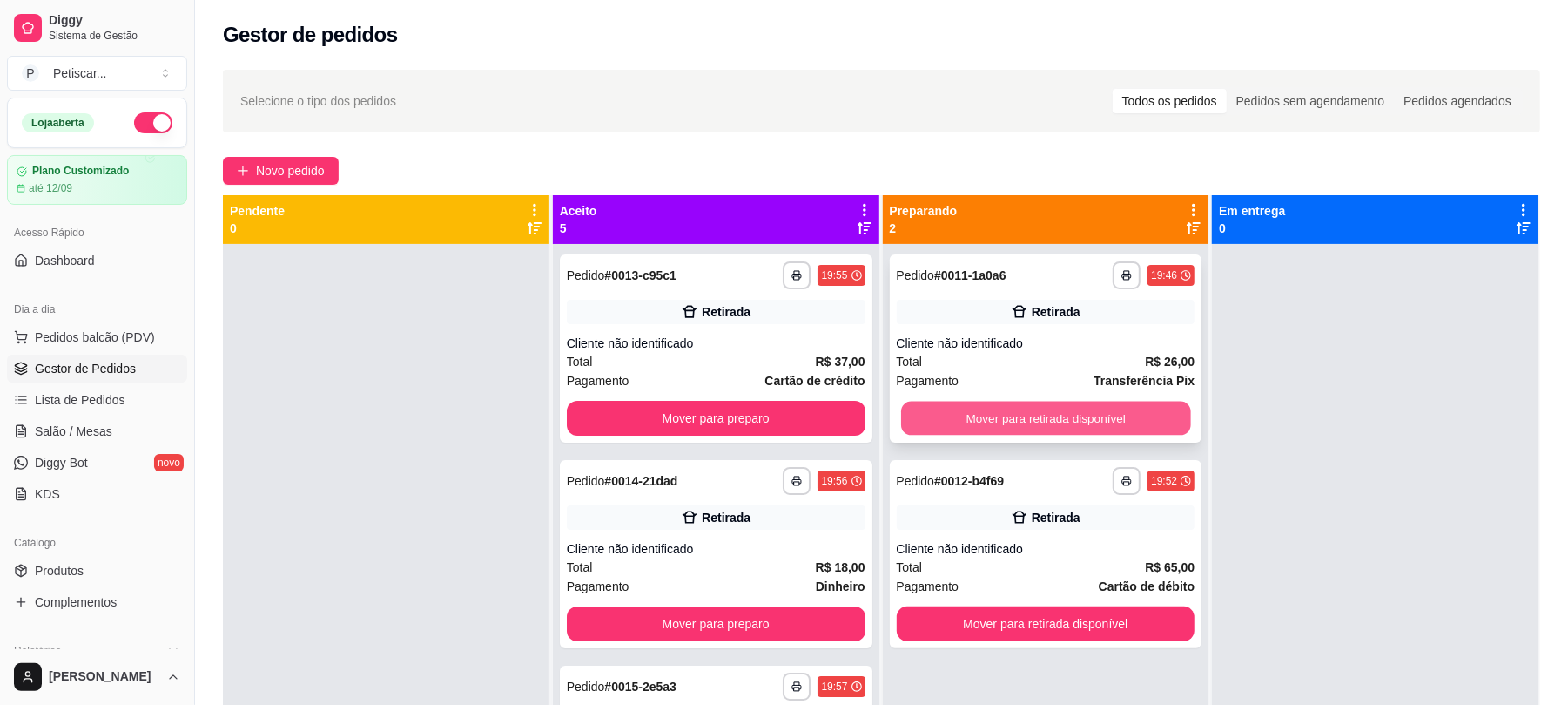
click at [1150, 413] on button "Mover para retirada disponível" at bounding box center [1045, 419] width 289 height 34
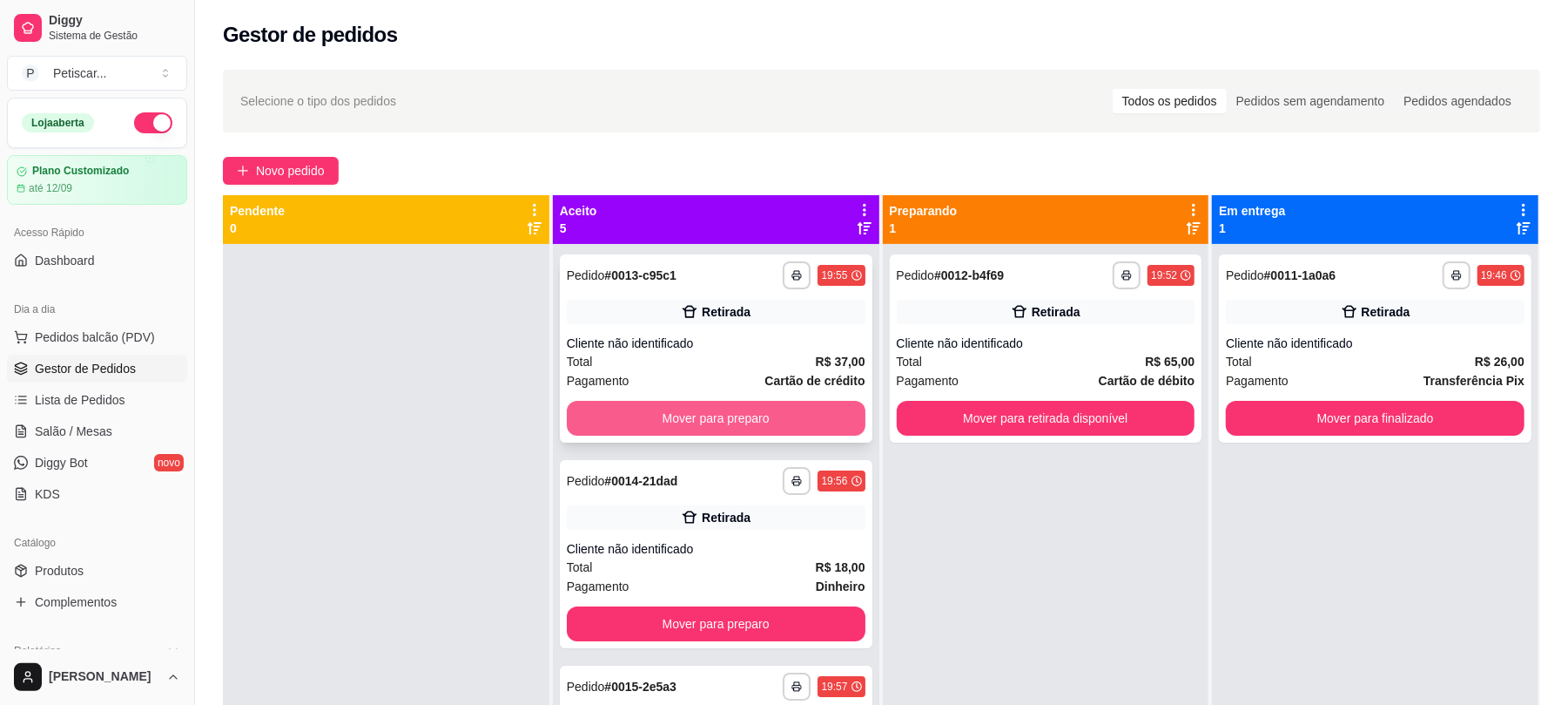
click at [715, 406] on button "Mover para preparo" at bounding box center [716, 418] width 299 height 35
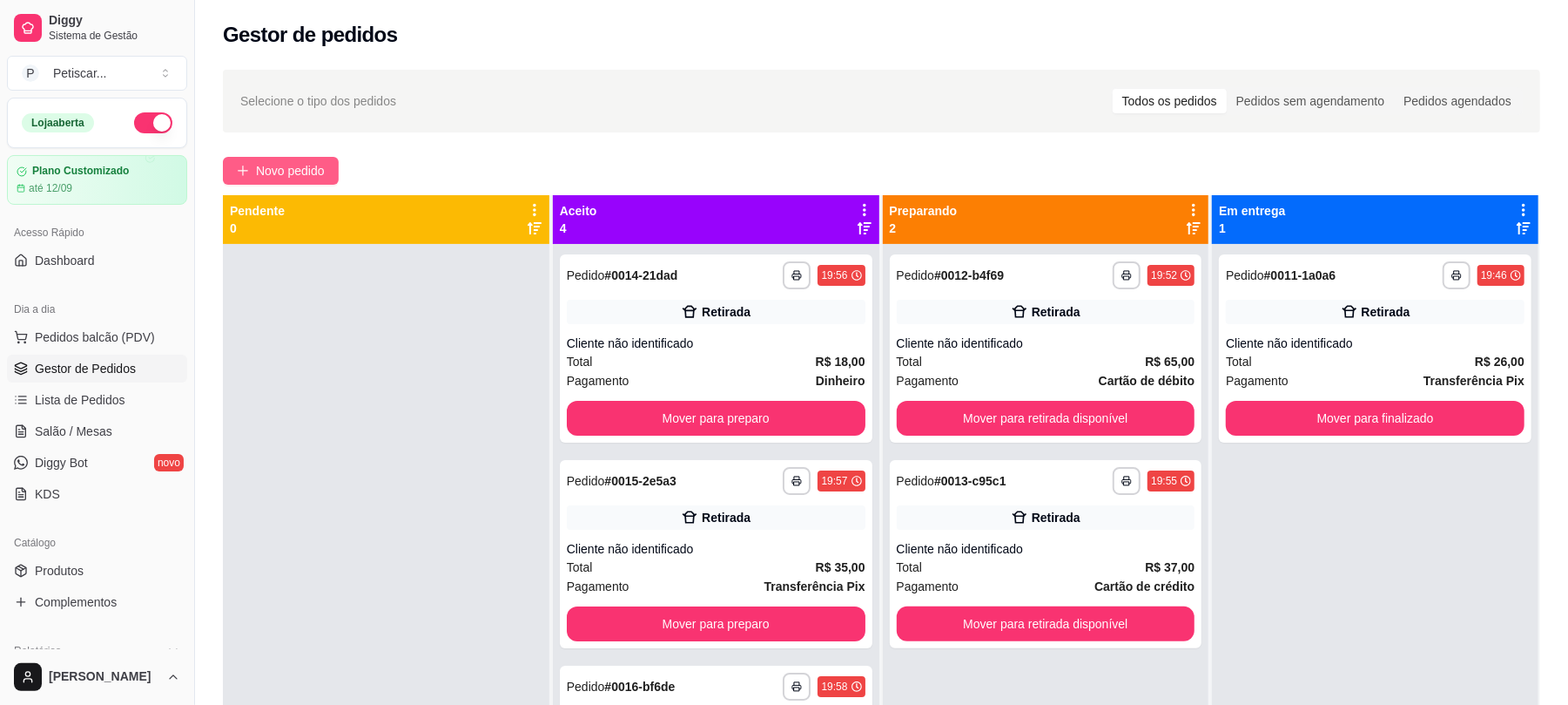
click at [276, 182] on button "Novo pedido" at bounding box center [280, 171] width 115 height 28
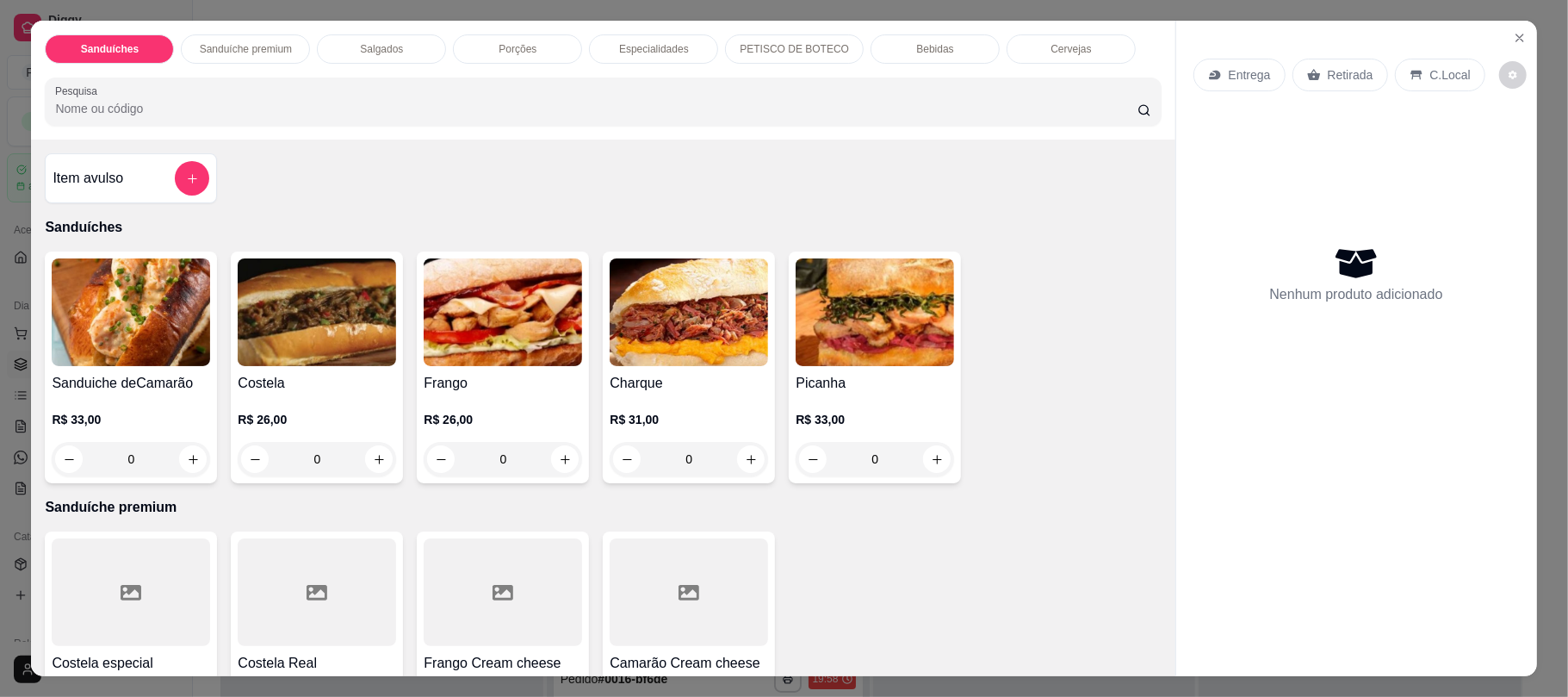
click at [499, 48] on p "Porções" at bounding box center [517, 49] width 38 height 14
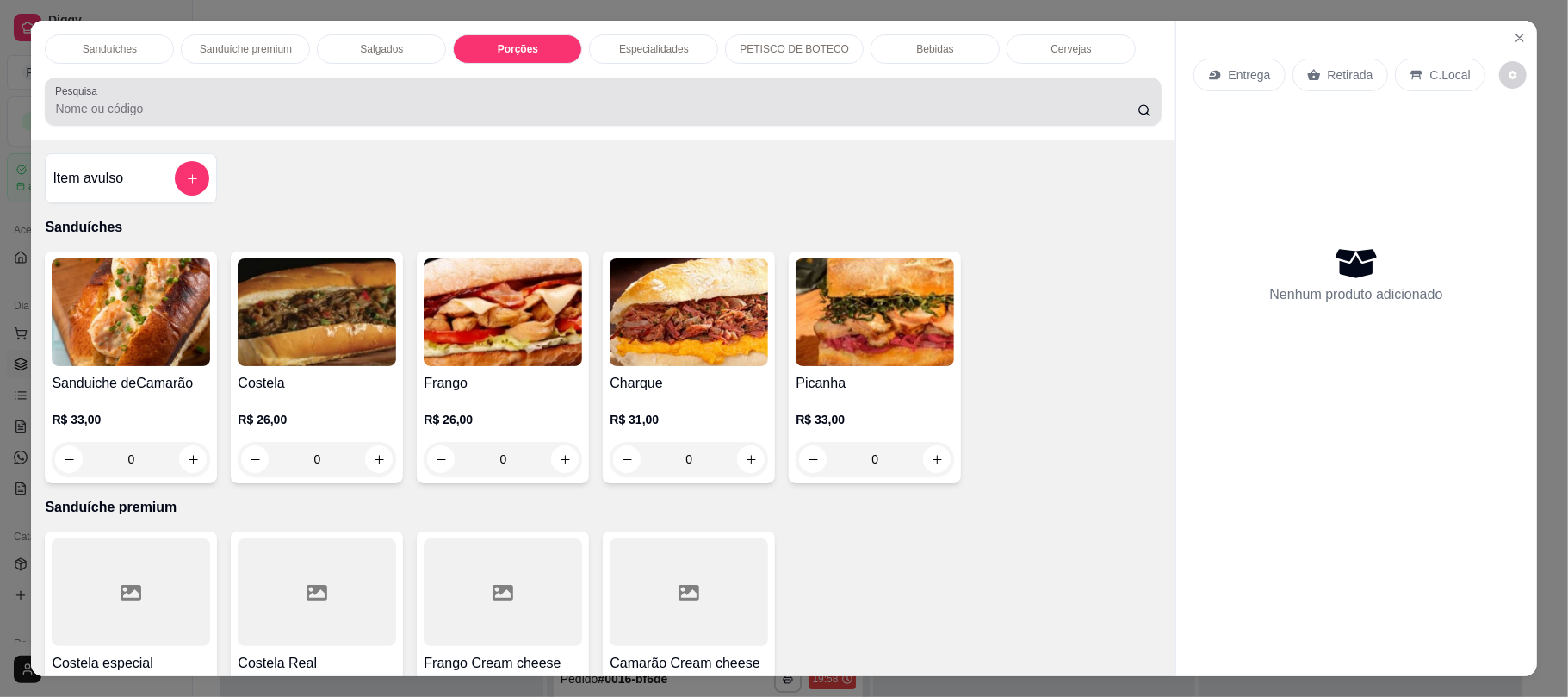
scroll to position [34, 0]
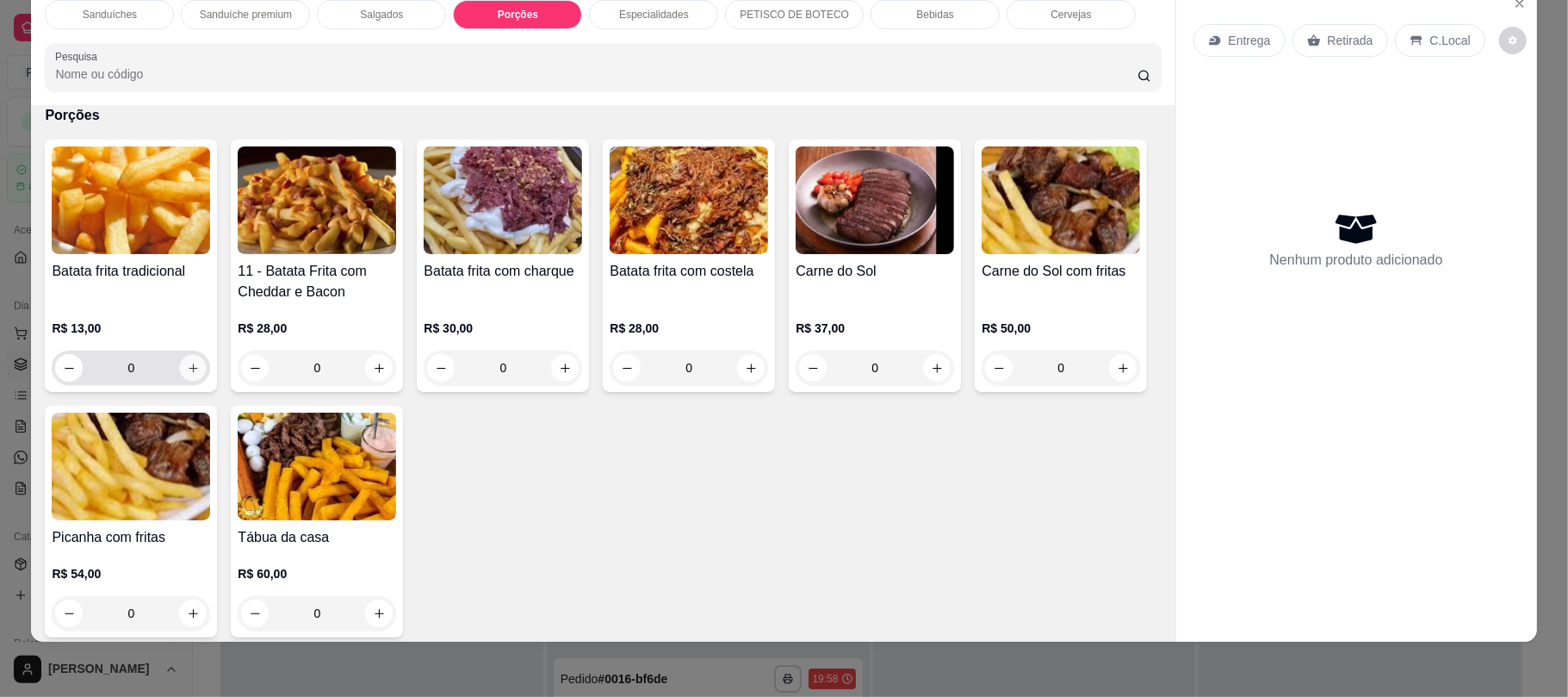
click at [187, 366] on icon "increase-product-quantity" at bounding box center [193, 368] width 13 height 13
type input "1"
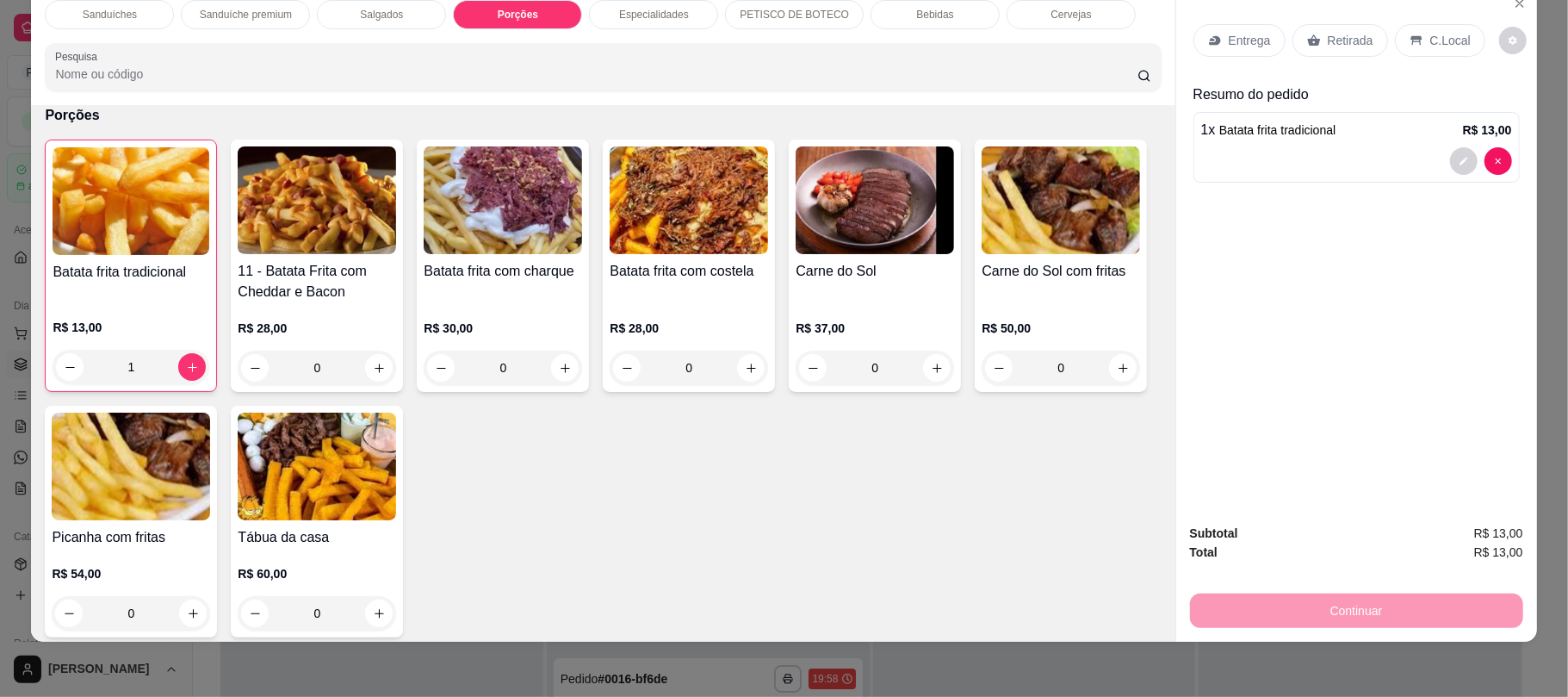
click at [1341, 34] on p "Retirada" at bounding box center [1350, 41] width 46 height 18
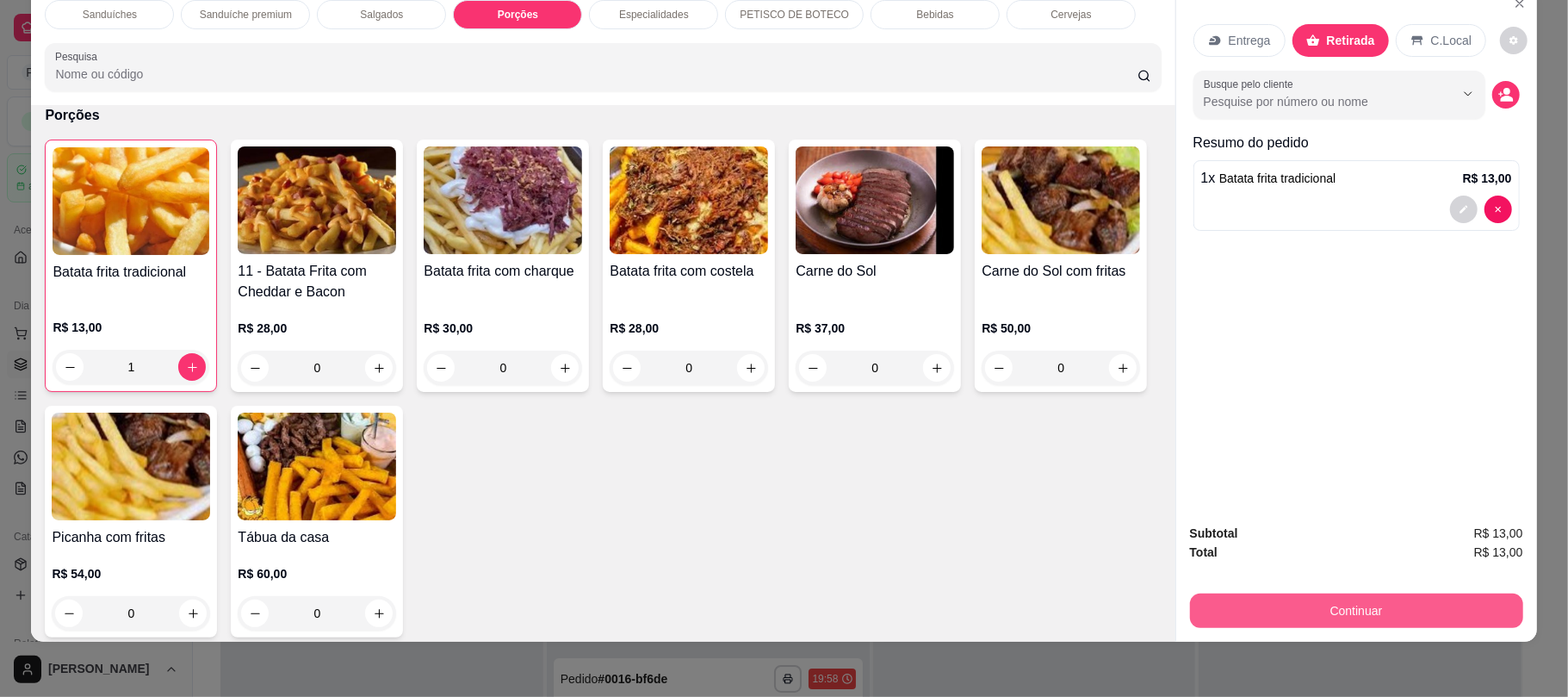
drag, startPoint x: 1396, startPoint y: 635, endPoint x: 1395, endPoint y: 619, distance: 16.0
click at [1395, 619] on div "Subtotal R$ 13,00 Total R$ 13,00 Continuar" at bounding box center [1357, 575] width 361 height 132
click at [1395, 619] on button "Continuar" at bounding box center [1355, 610] width 323 height 33
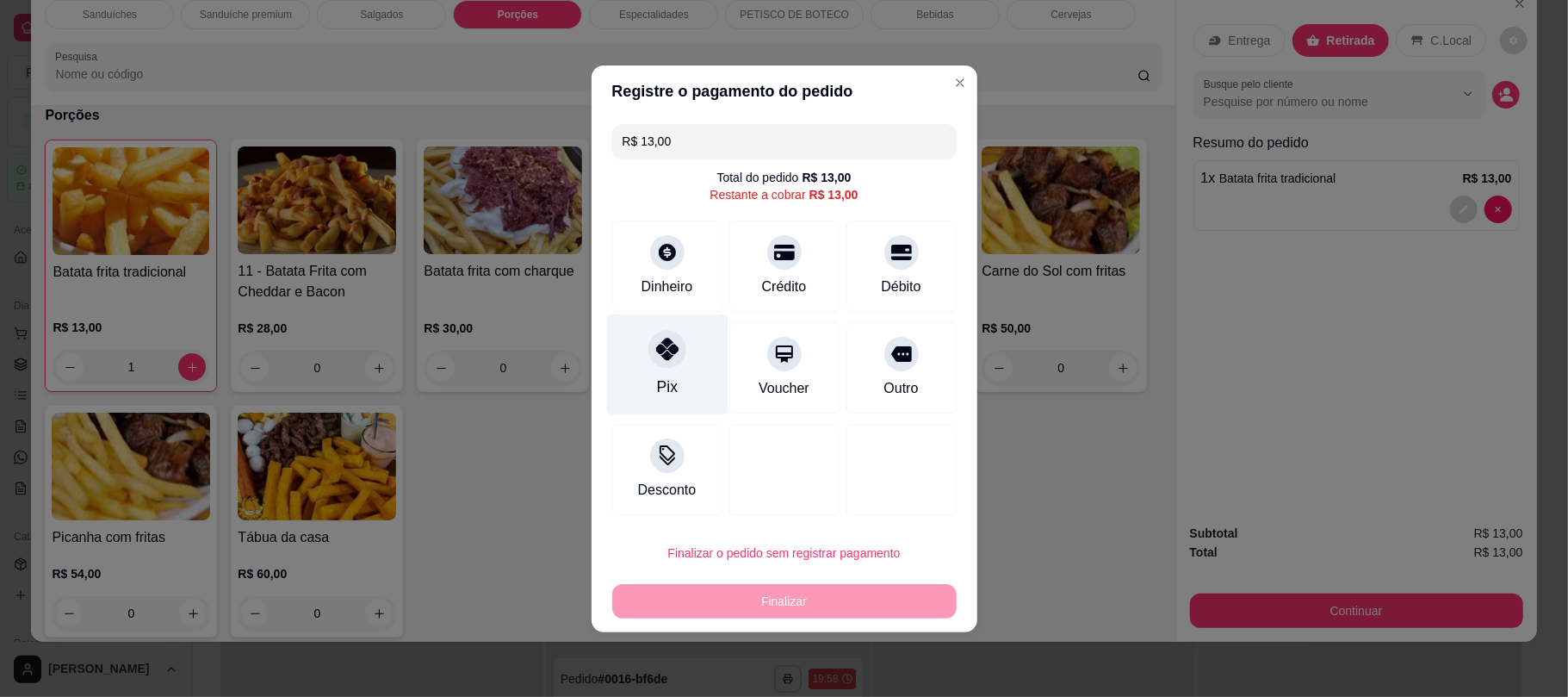
click at [634, 345] on div "Pix" at bounding box center [666, 363] width 121 height 101
type input "R$ 0,00"
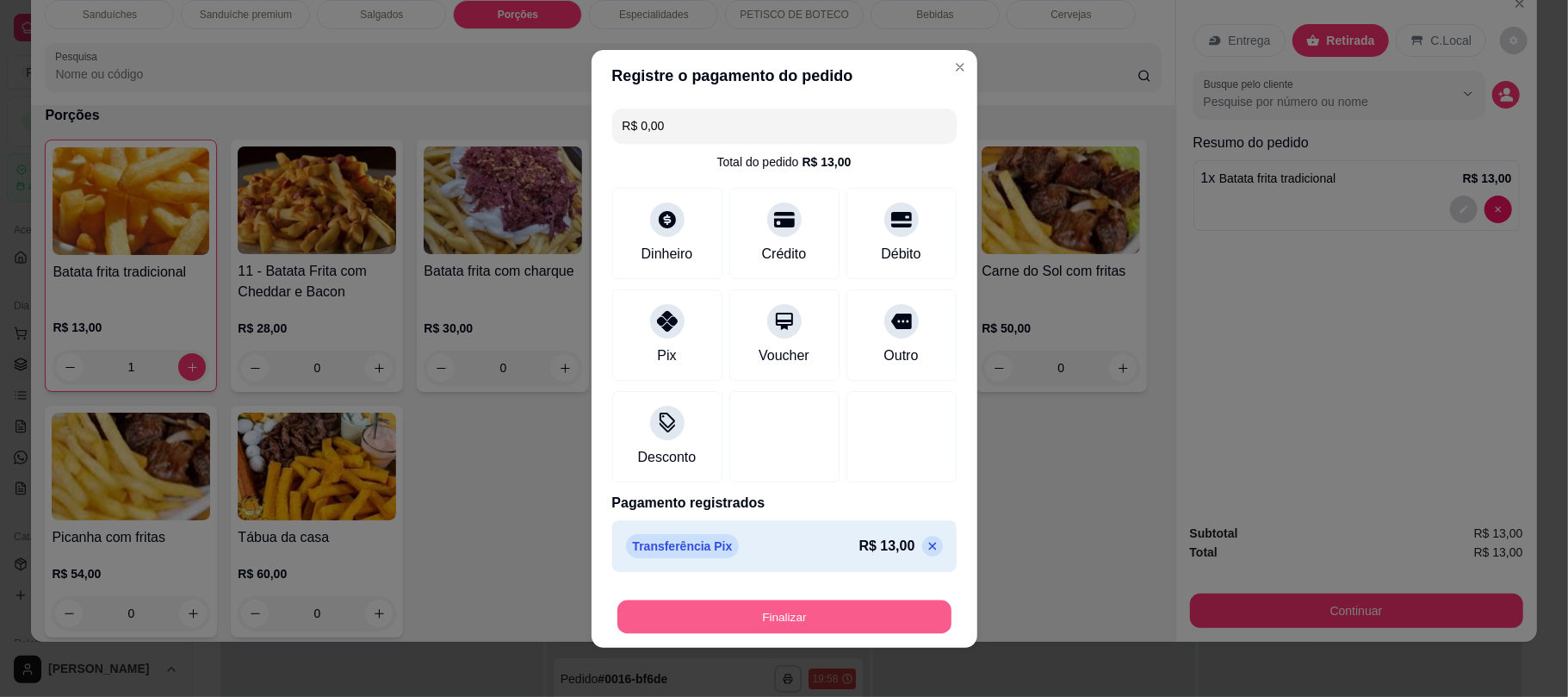
click at [730, 629] on button "Finalizar" at bounding box center [784, 616] width 334 height 33
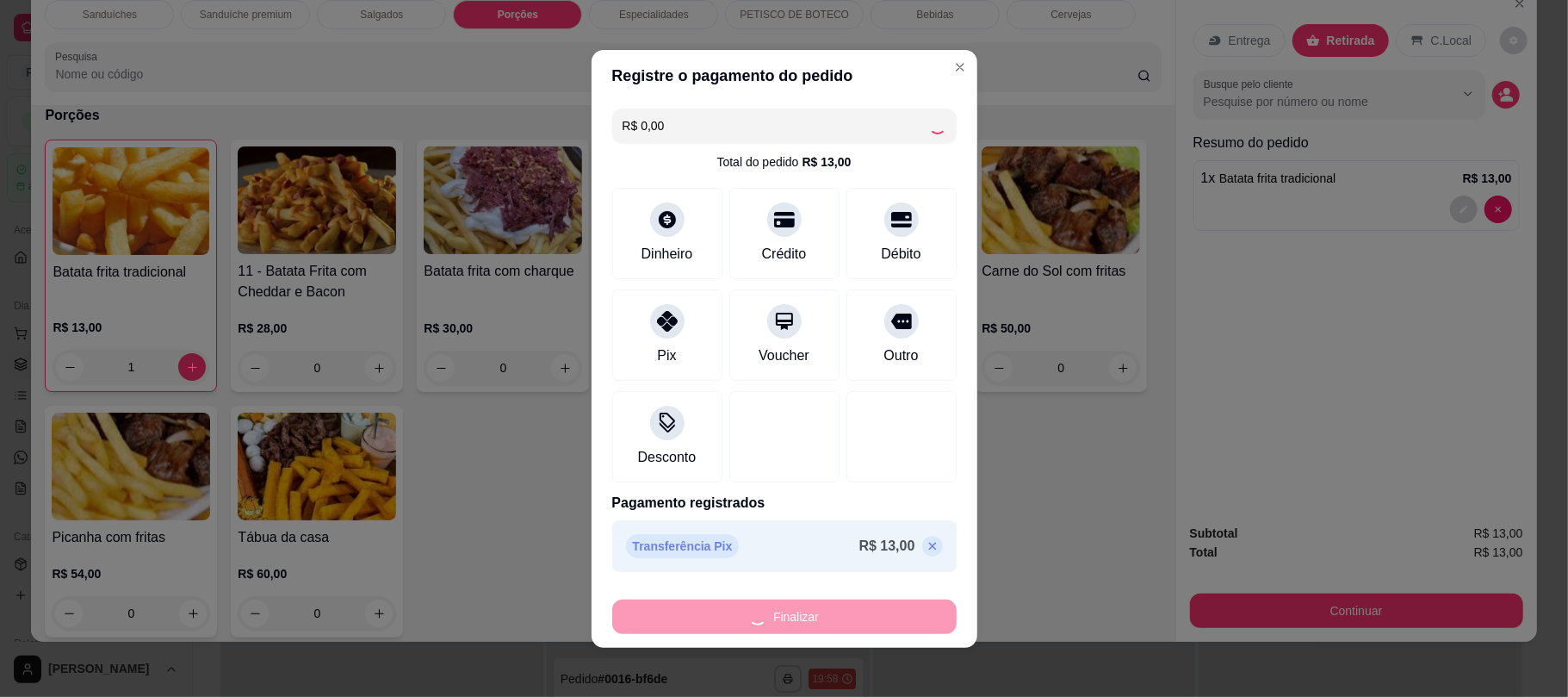
type input "0"
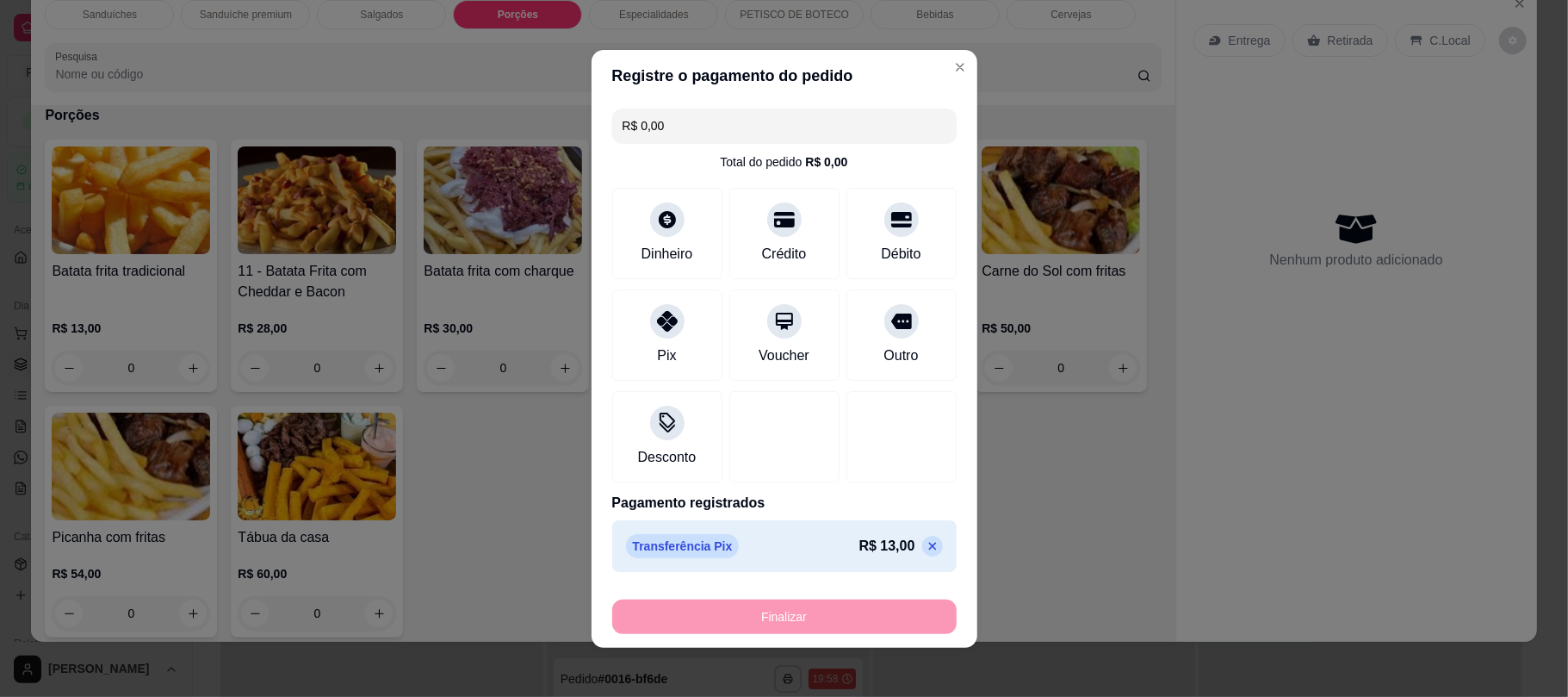
type input "-R$ 13,00"
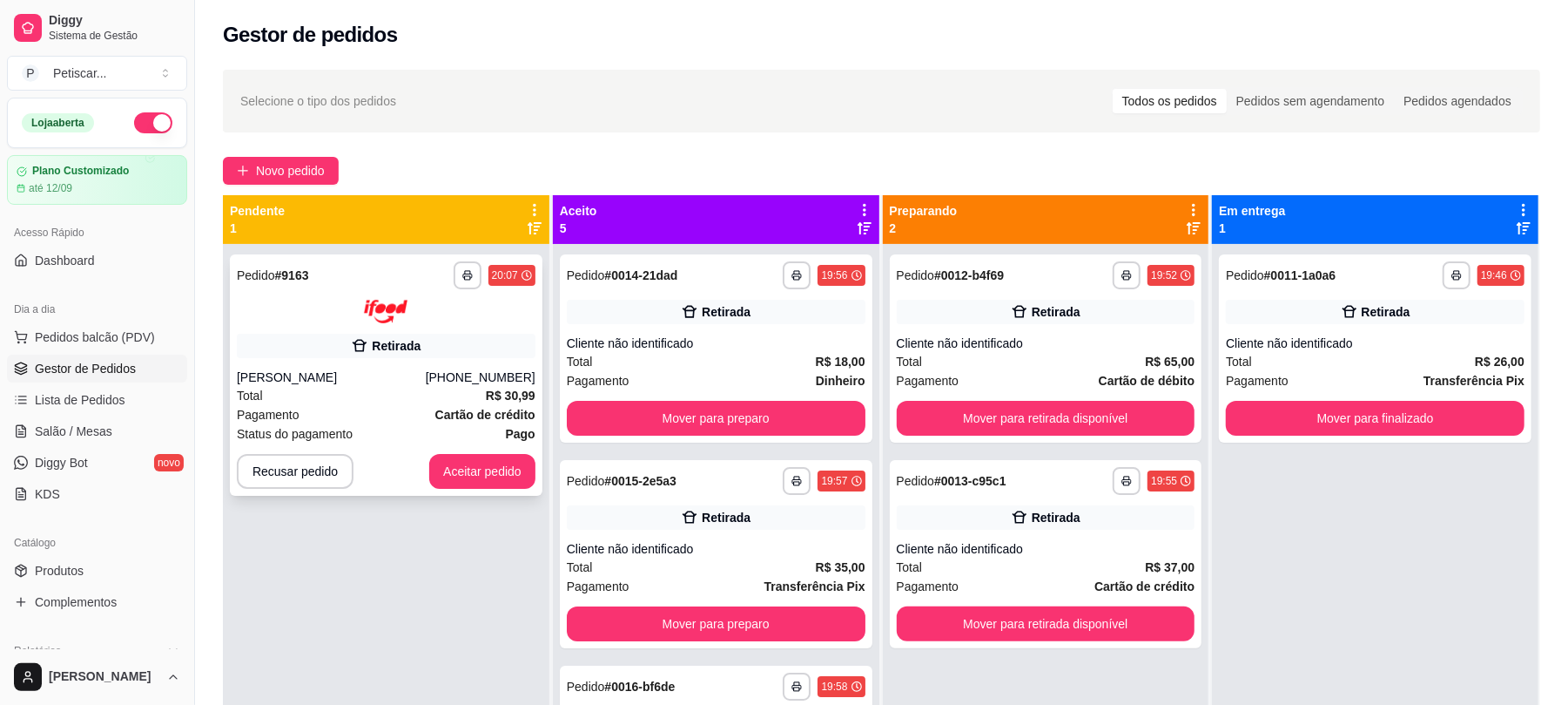
click at [485, 389] on strong "R$ 30,99" at bounding box center [510, 396] width 49 height 14
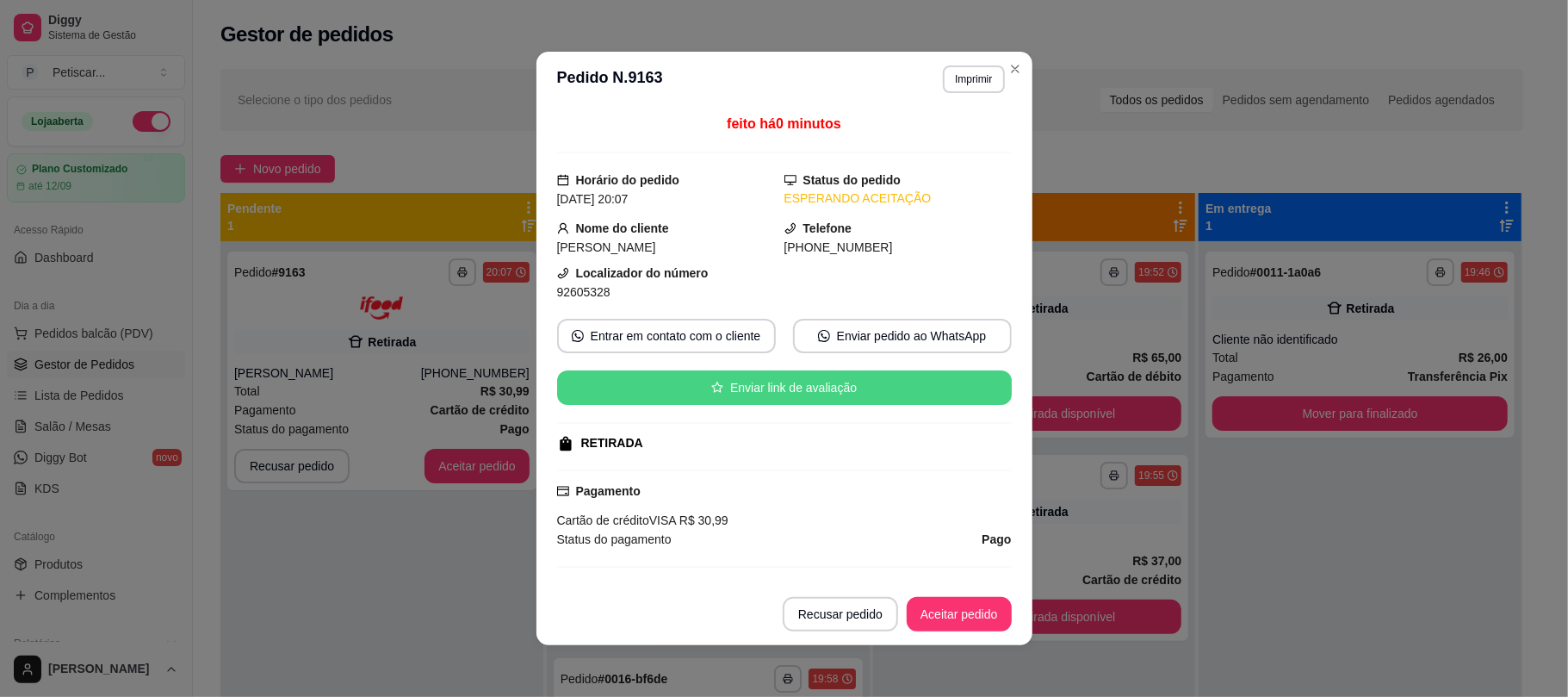
scroll to position [301, 0]
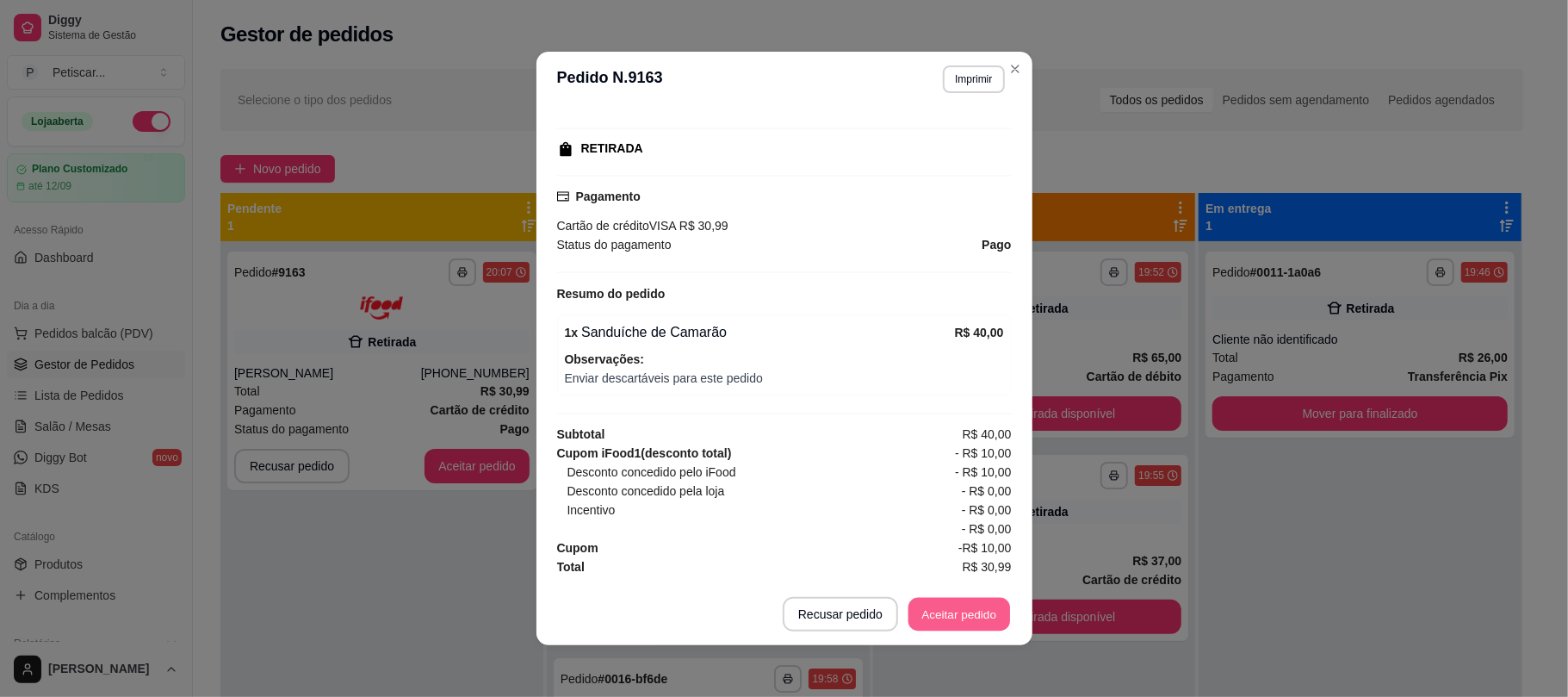
click at [972, 613] on button "Aceitar pedido" at bounding box center [959, 614] width 101 height 33
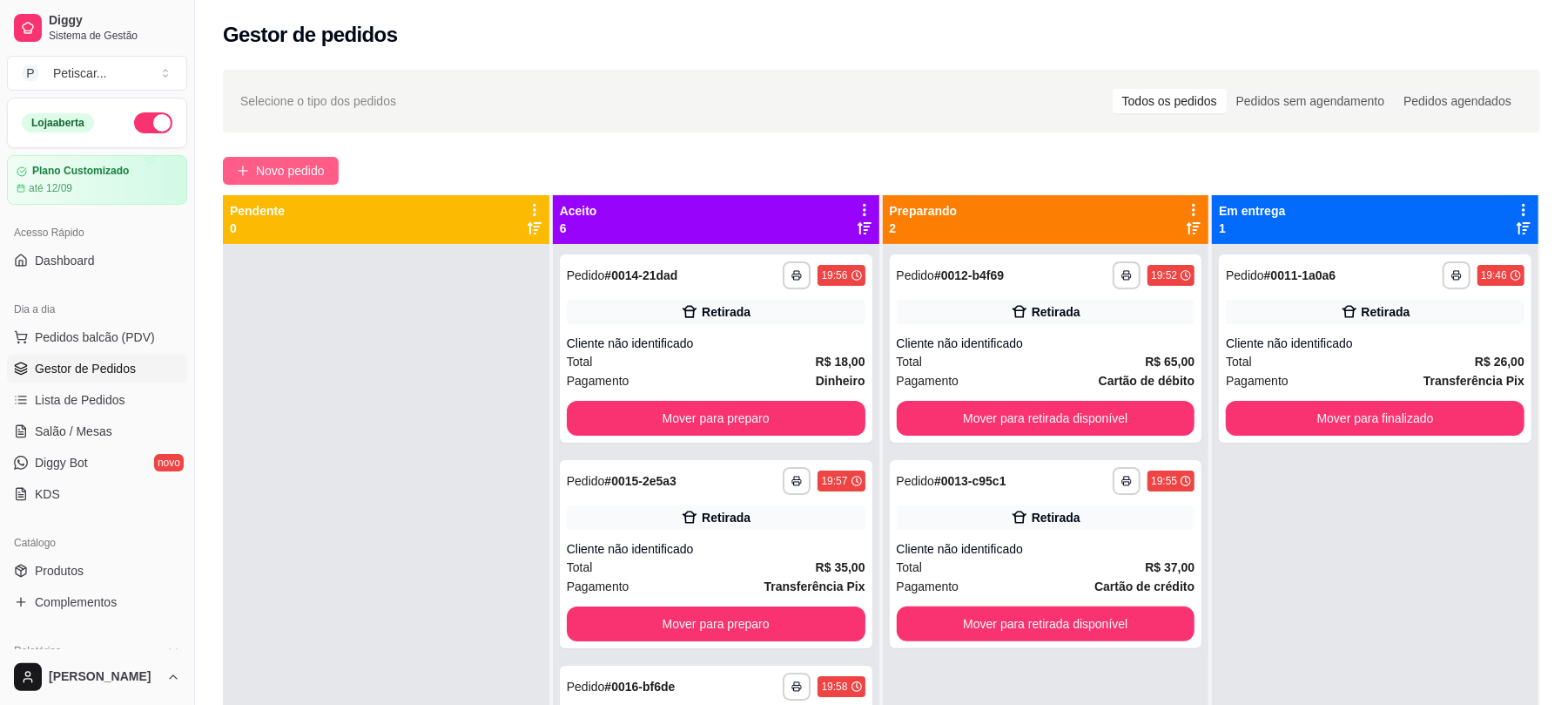
click at [325, 182] on button "Novo pedido" at bounding box center [280, 171] width 115 height 28
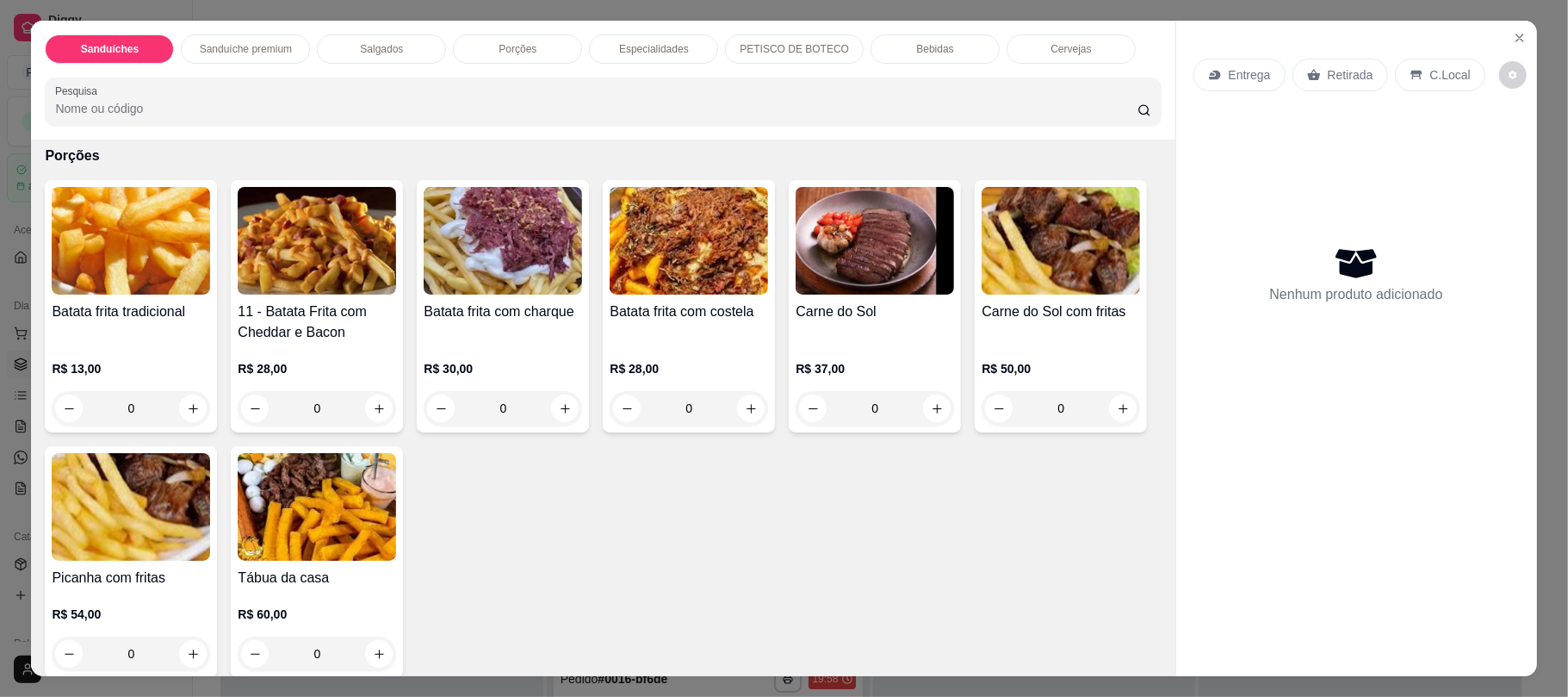
scroll to position [1121, 0]
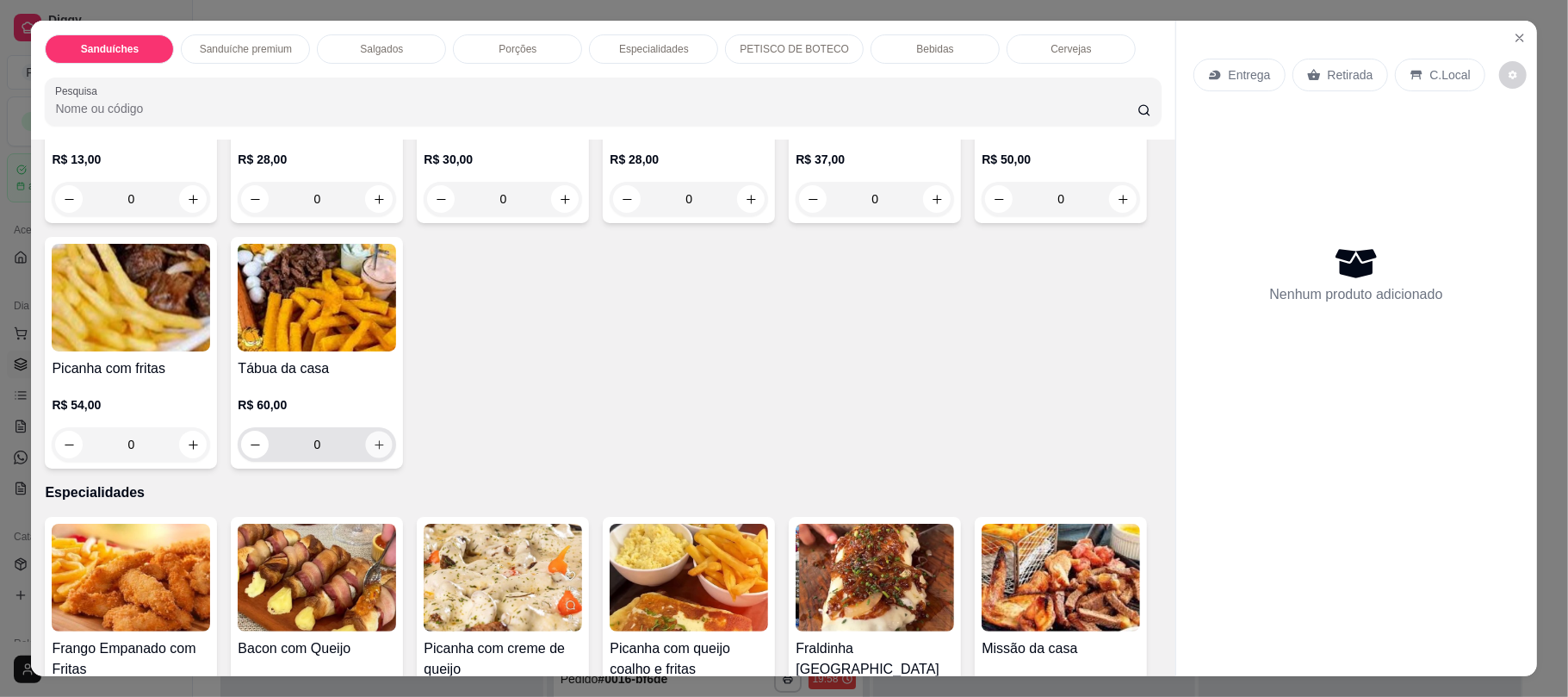
click at [385, 451] on icon "increase-product-quantity" at bounding box center [379, 444] width 13 height 13
type input "1"
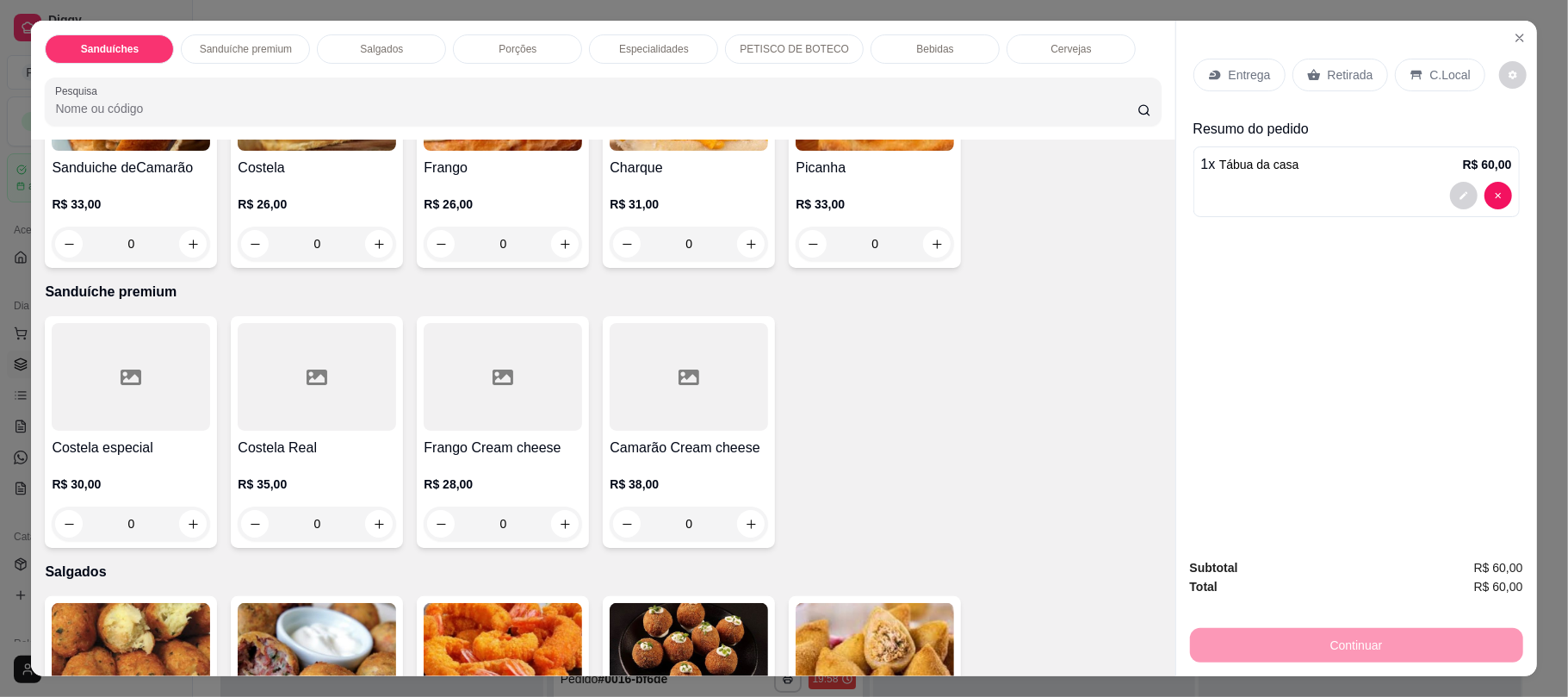
scroll to position [0, 0]
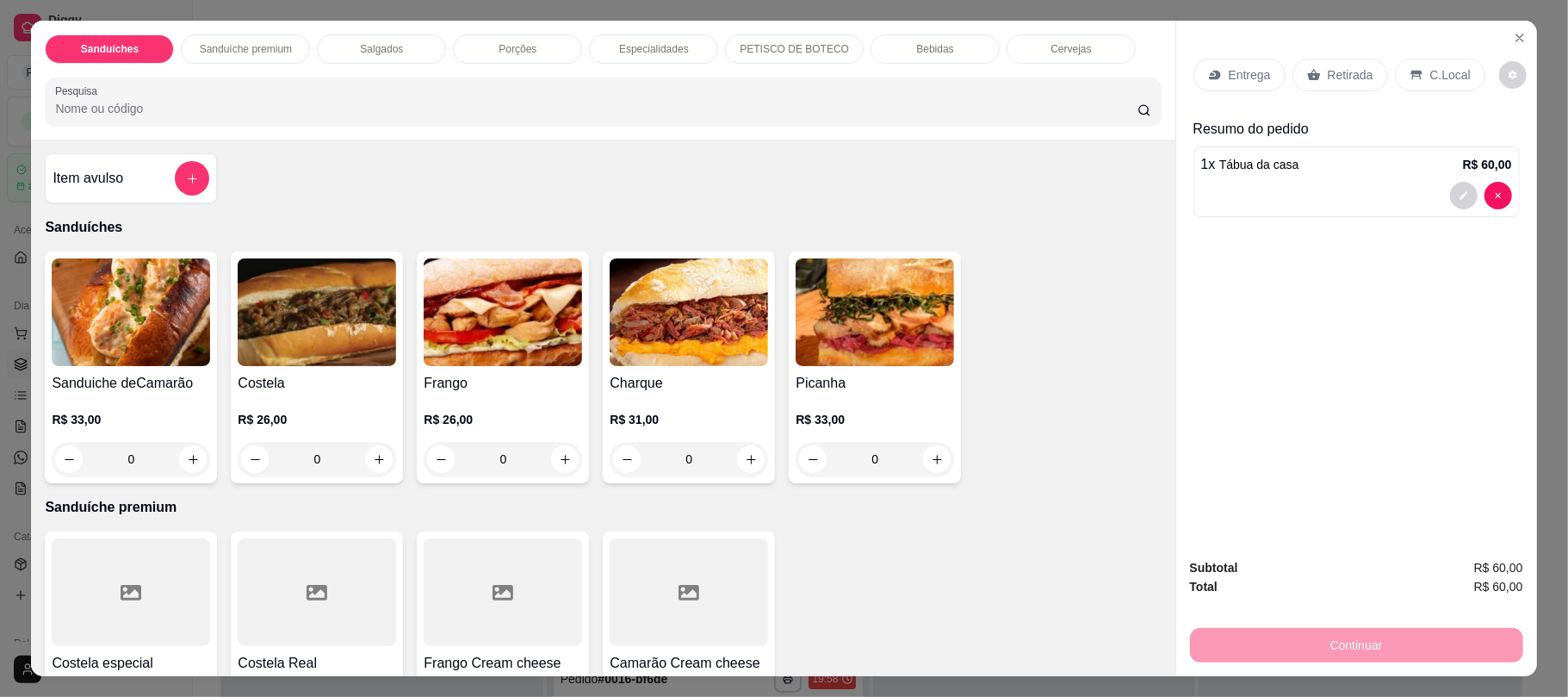
click at [189, 459] on div "0" at bounding box center [131, 459] width 158 height 34
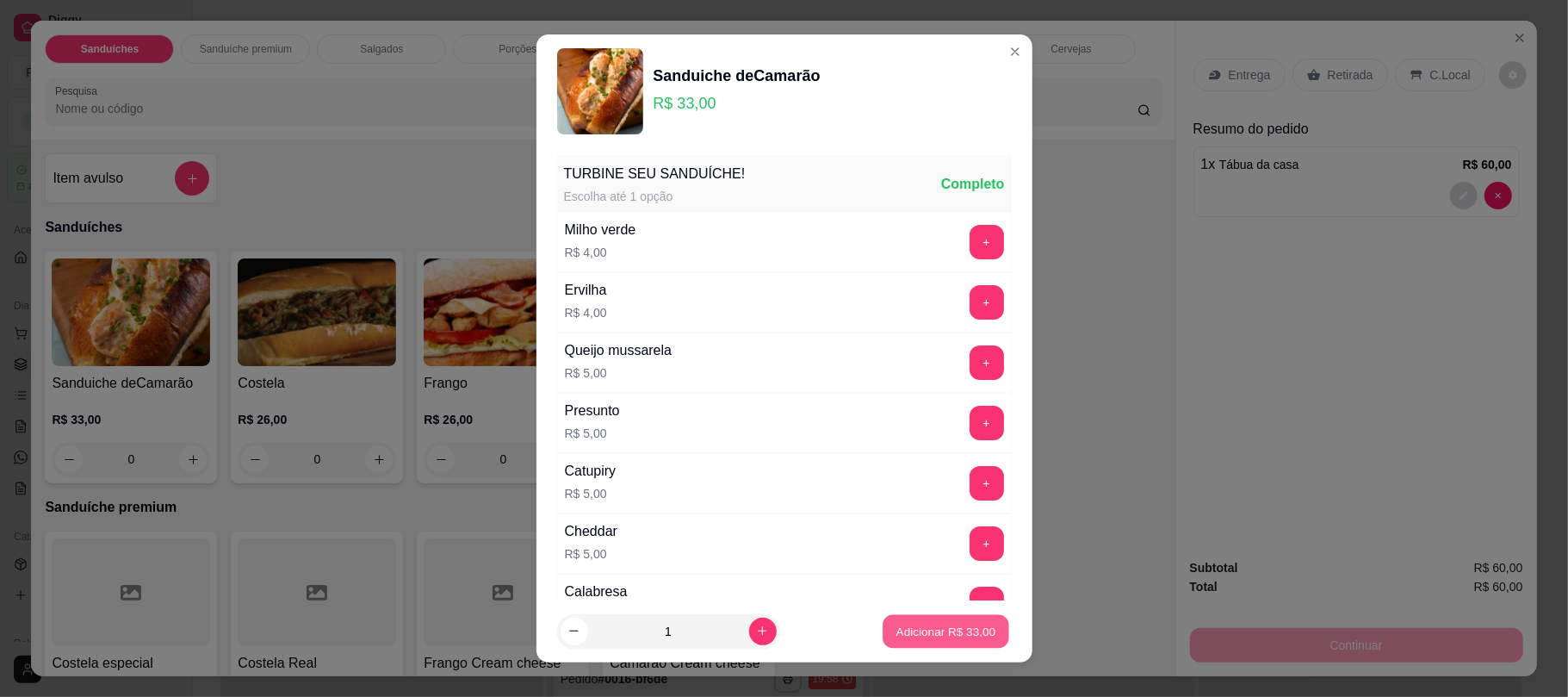
click at [910, 637] on p "Adicionar R$ 33,00" at bounding box center [946, 631] width 100 height 17
type input "1"
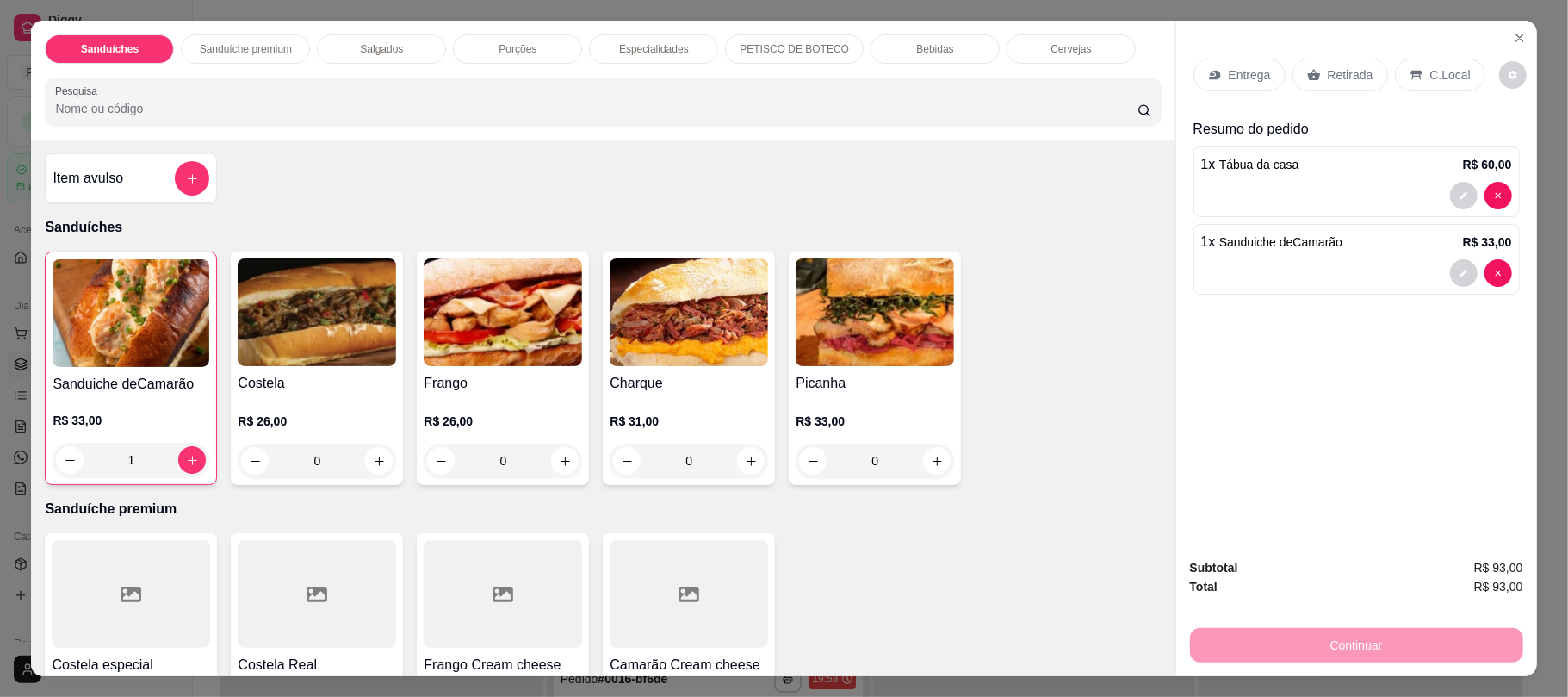
click at [1337, 74] on p "Retirada" at bounding box center [1350, 75] width 46 height 18
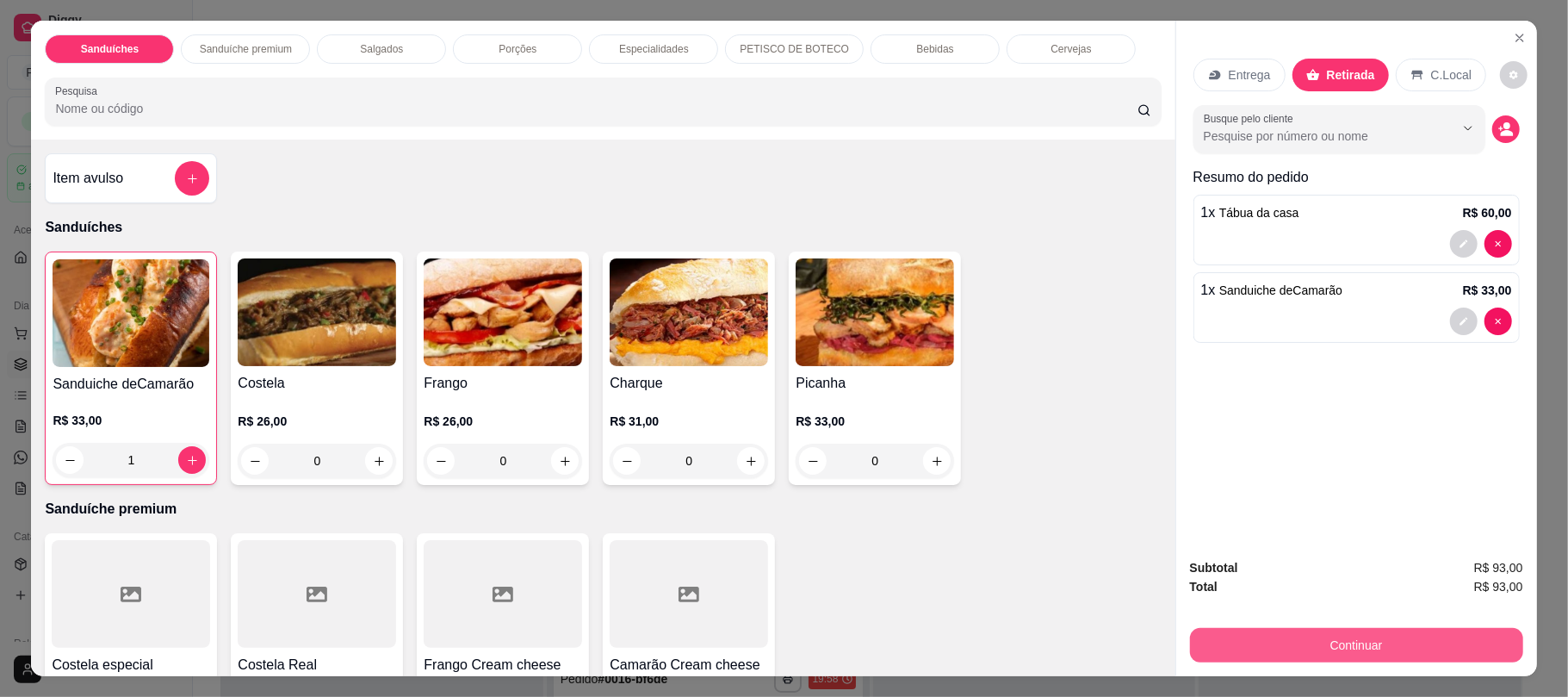
click at [1306, 641] on button "Continuar" at bounding box center [1357, 644] width 334 height 34
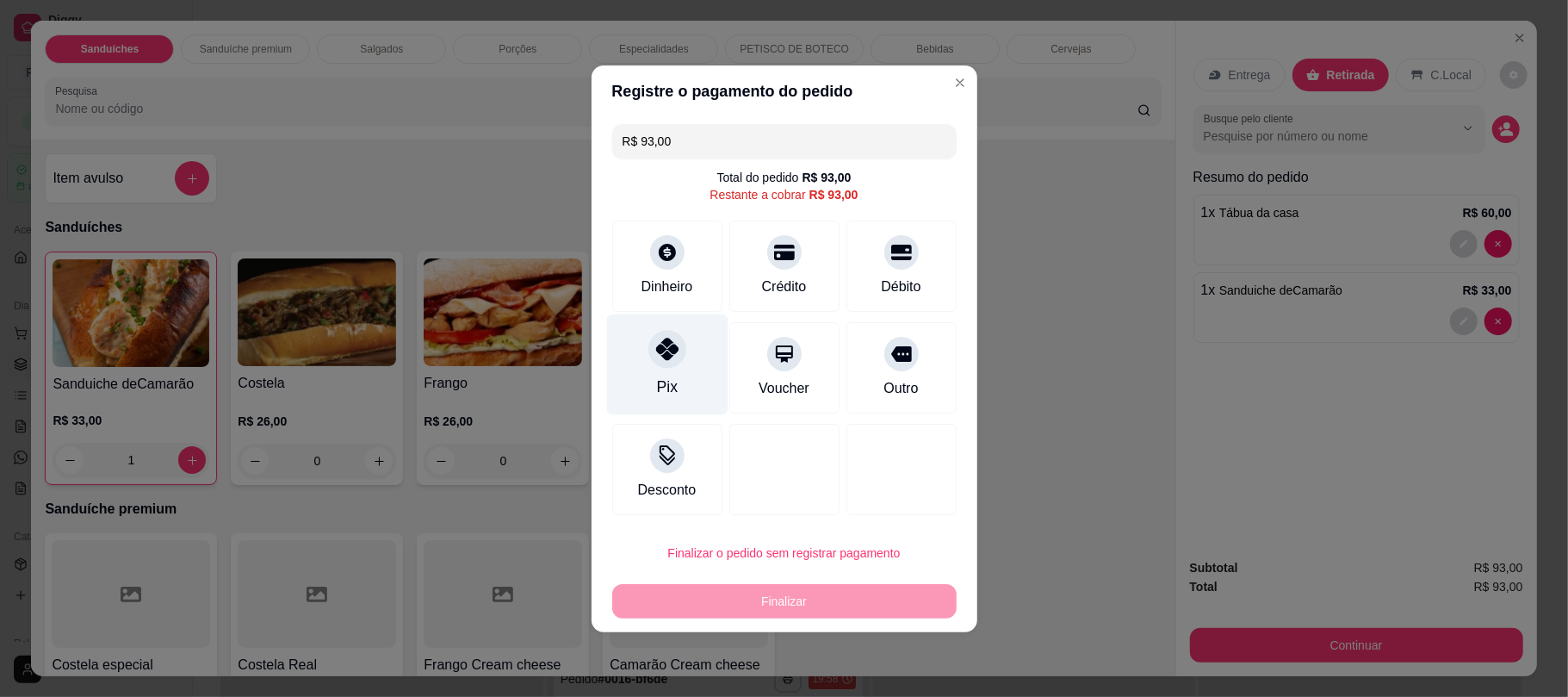
click at [652, 393] on div "Pix" at bounding box center [666, 363] width 121 height 101
type input "R$ 0,00"
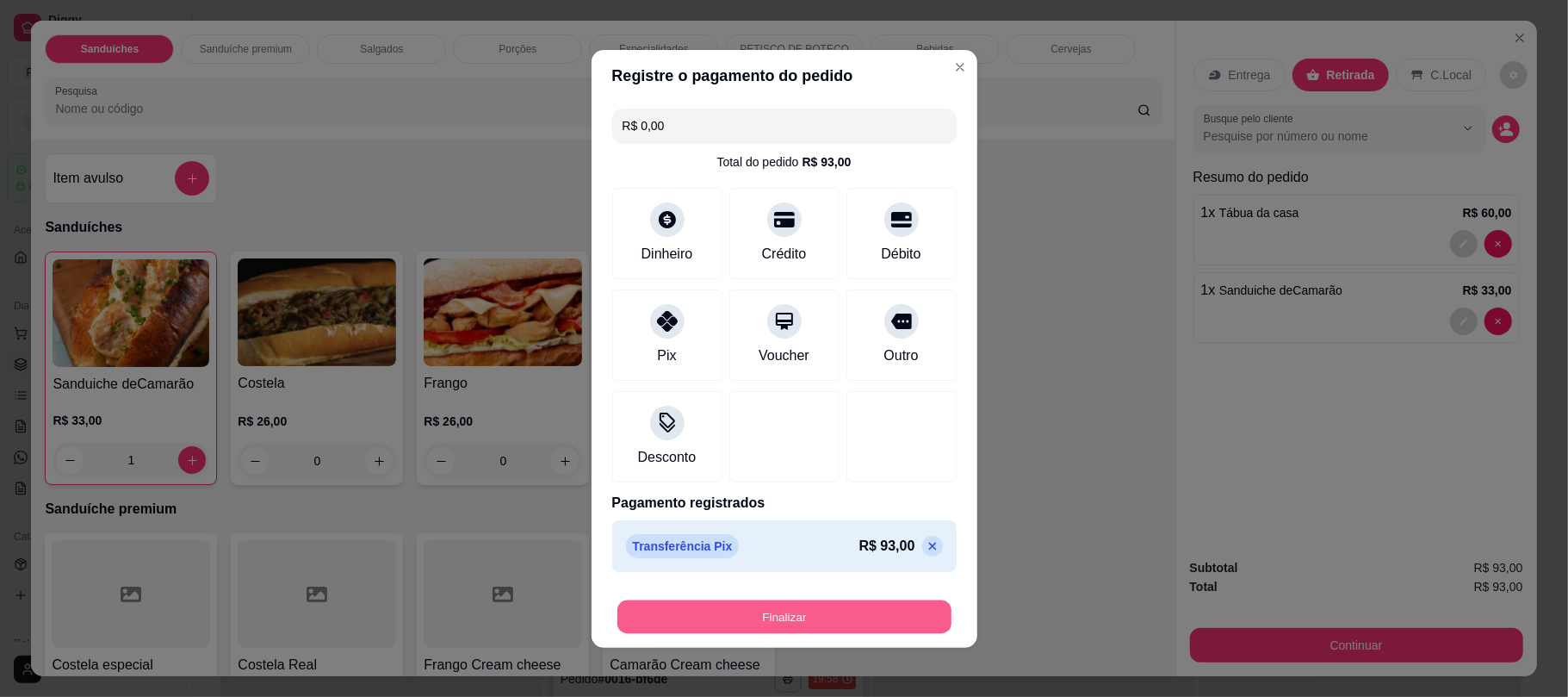
click at [803, 606] on button "Finalizar" at bounding box center [784, 616] width 334 height 33
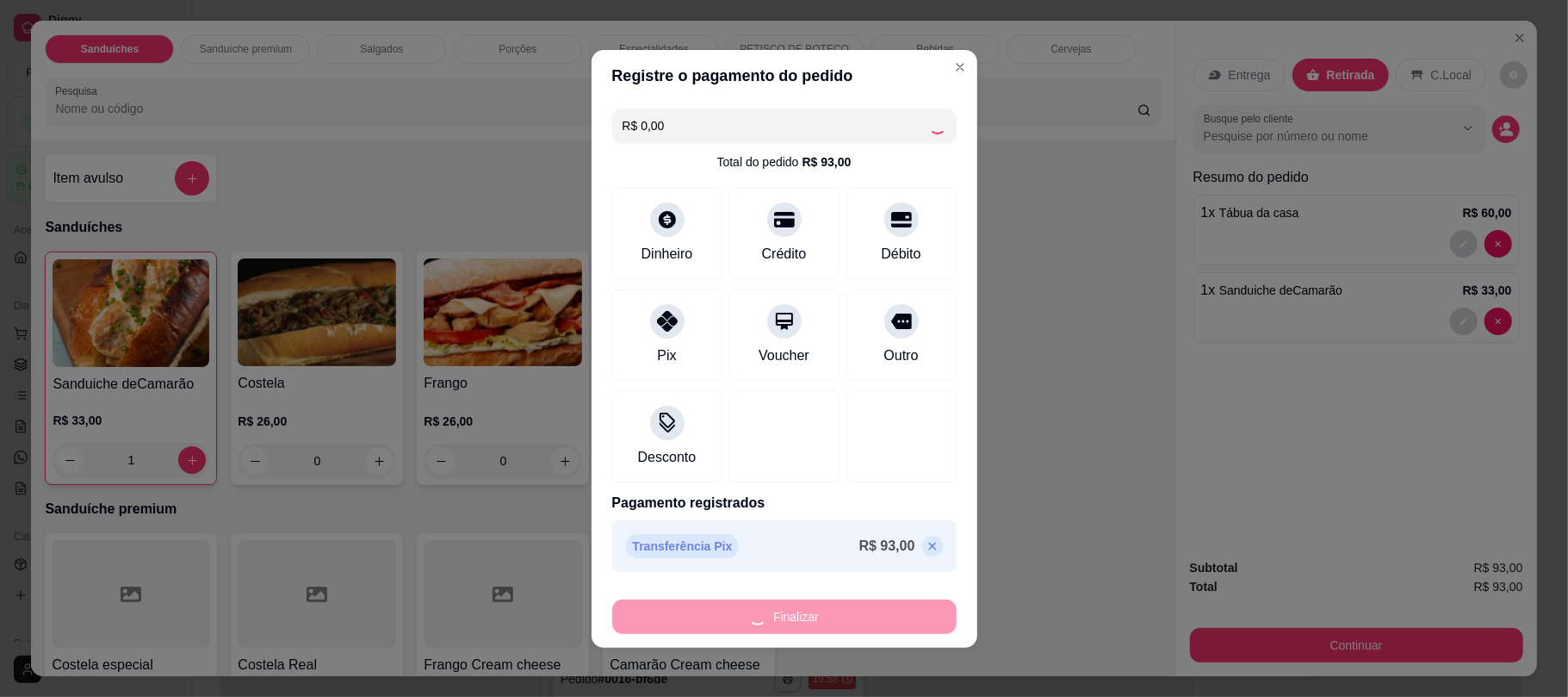
type input "0"
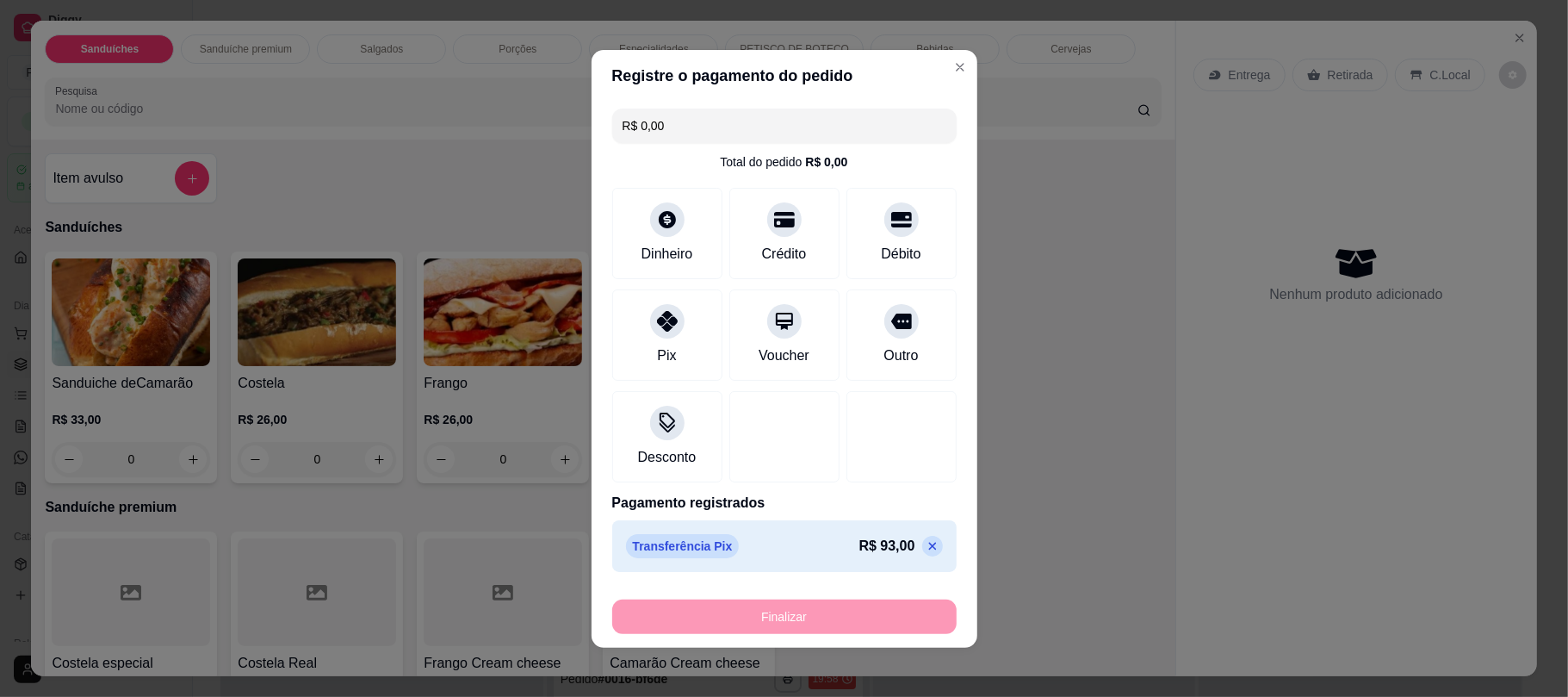
type input "-R$ 93,00"
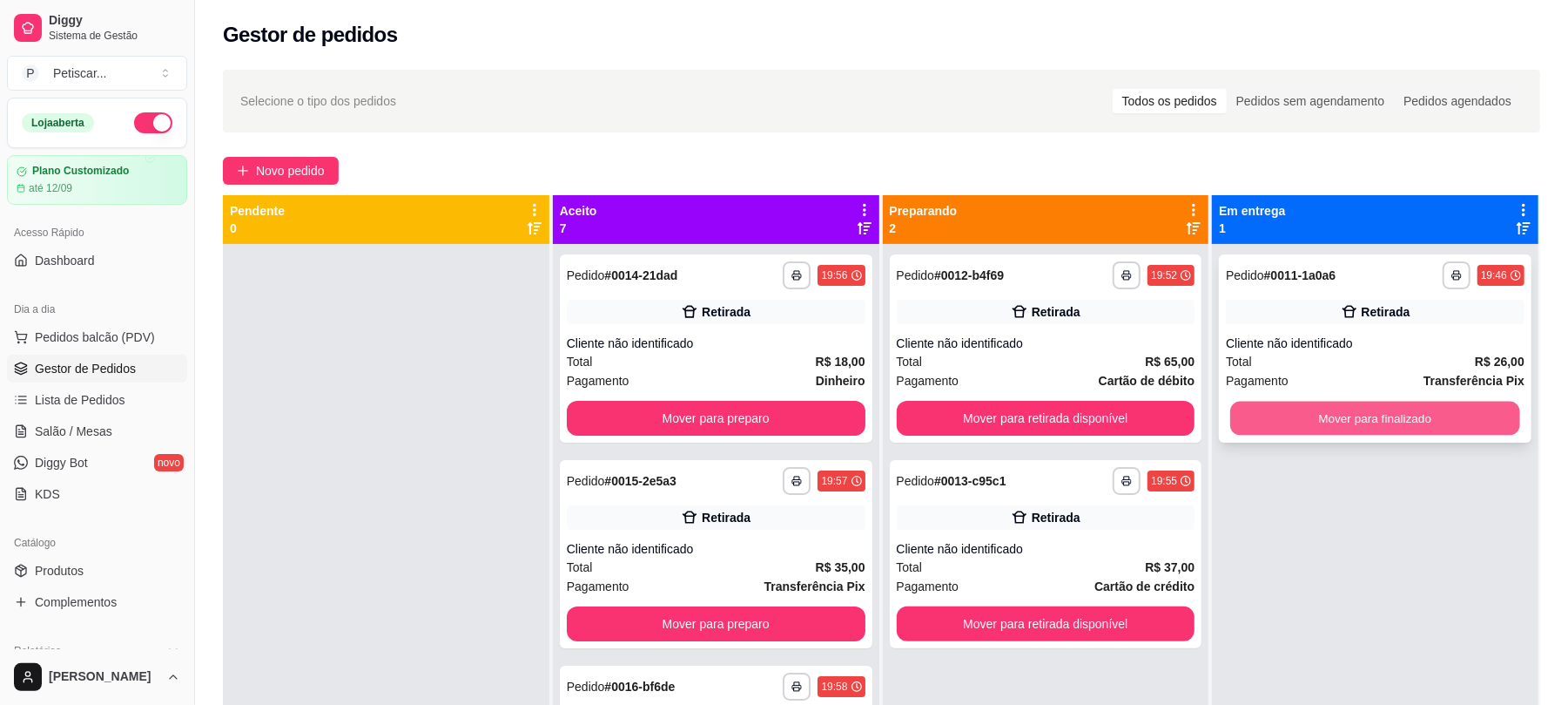
click at [1276, 417] on button "Mover para finalizado" at bounding box center [1375, 419] width 289 height 34
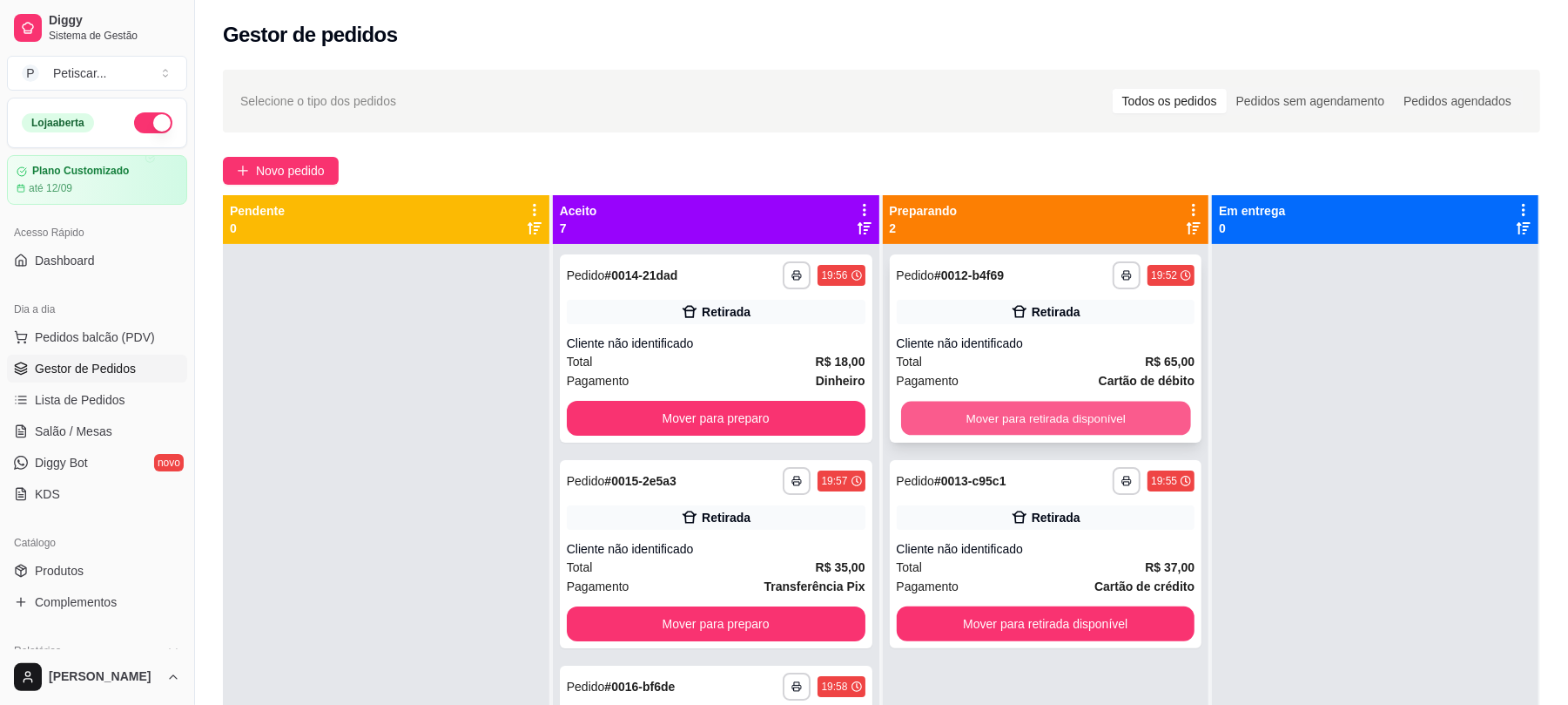
click at [1059, 404] on button "Mover para retirada disponível" at bounding box center [1045, 419] width 289 height 34
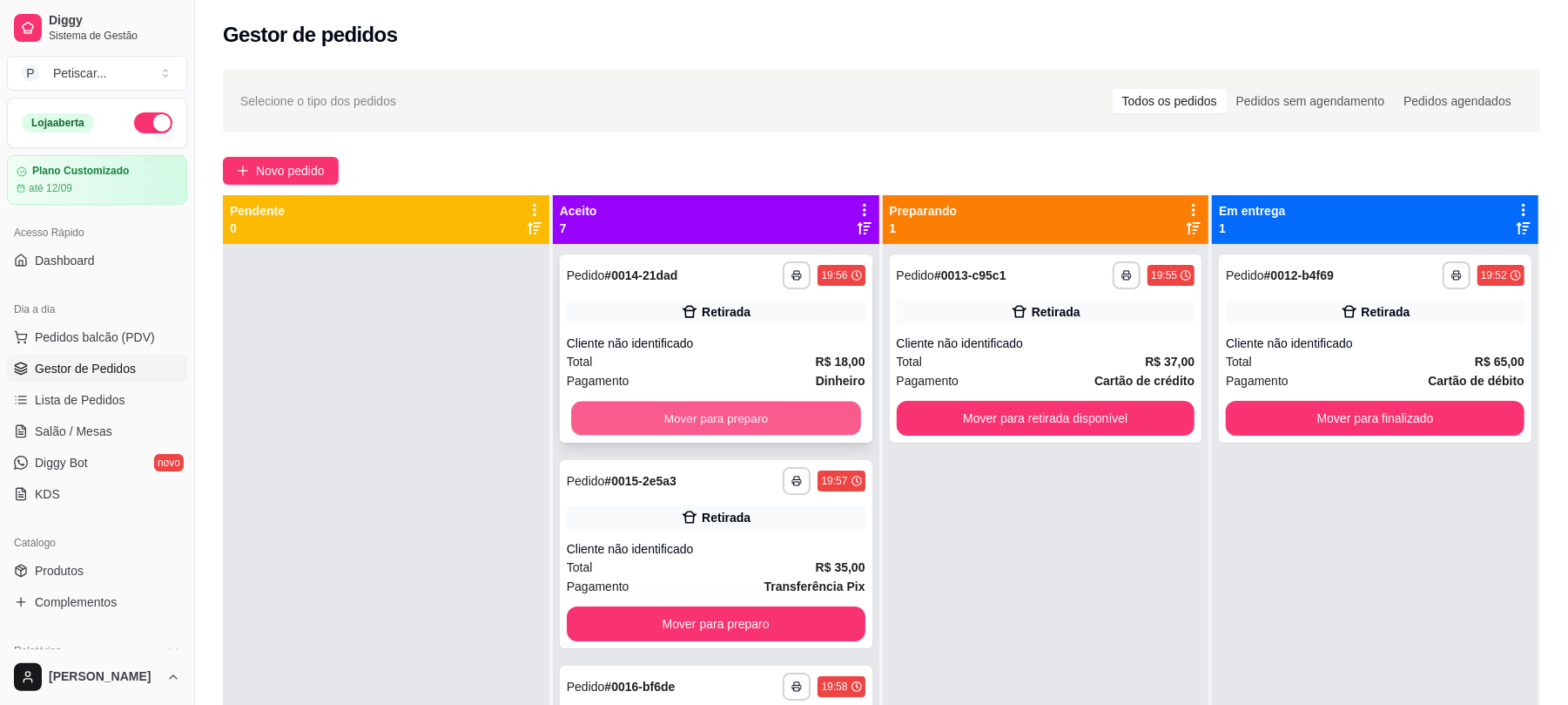
click at [697, 413] on button "Mover para preparo" at bounding box center [715, 419] width 289 height 34
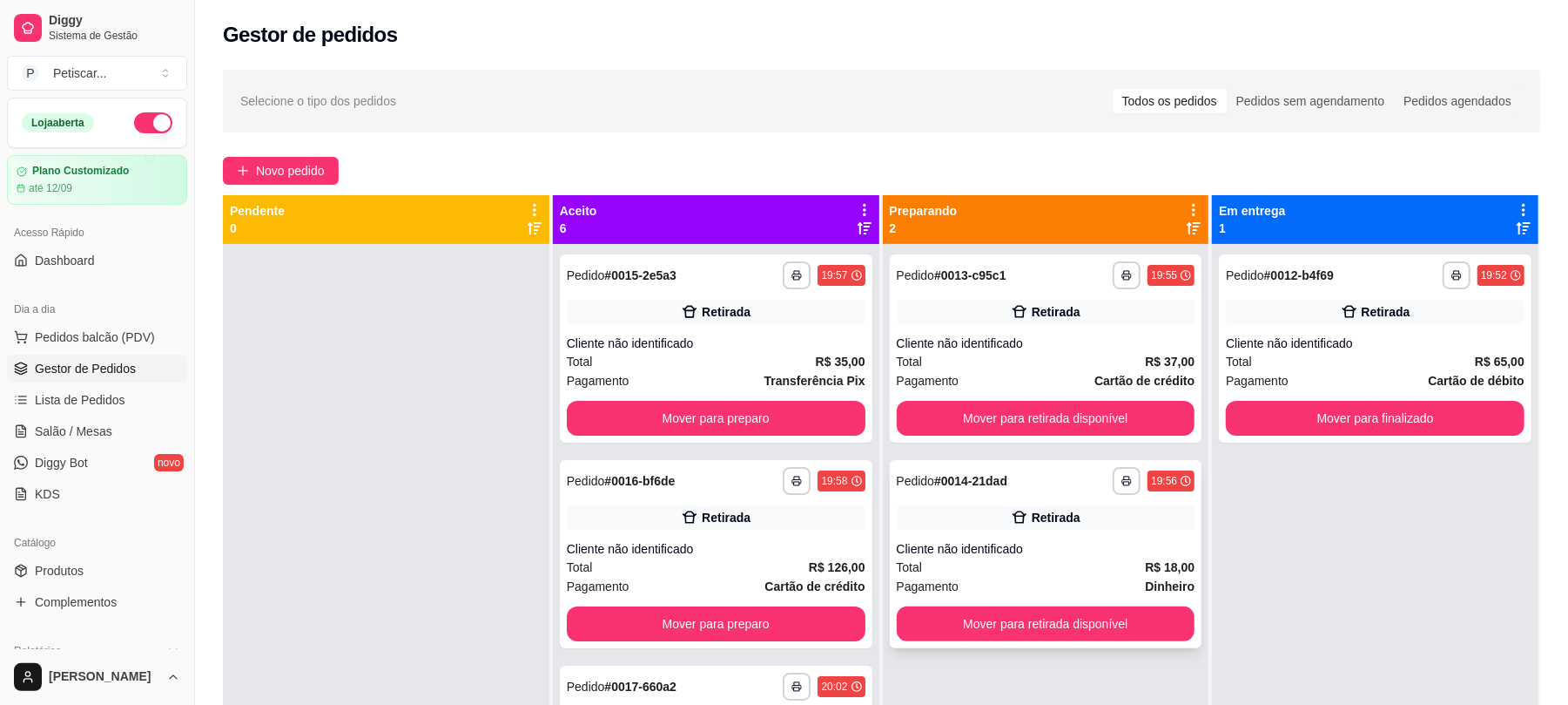
click at [968, 512] on div "Retirada" at bounding box center [1046, 517] width 299 height 25
click at [284, 166] on span "Novo pedido" at bounding box center [290, 170] width 69 height 19
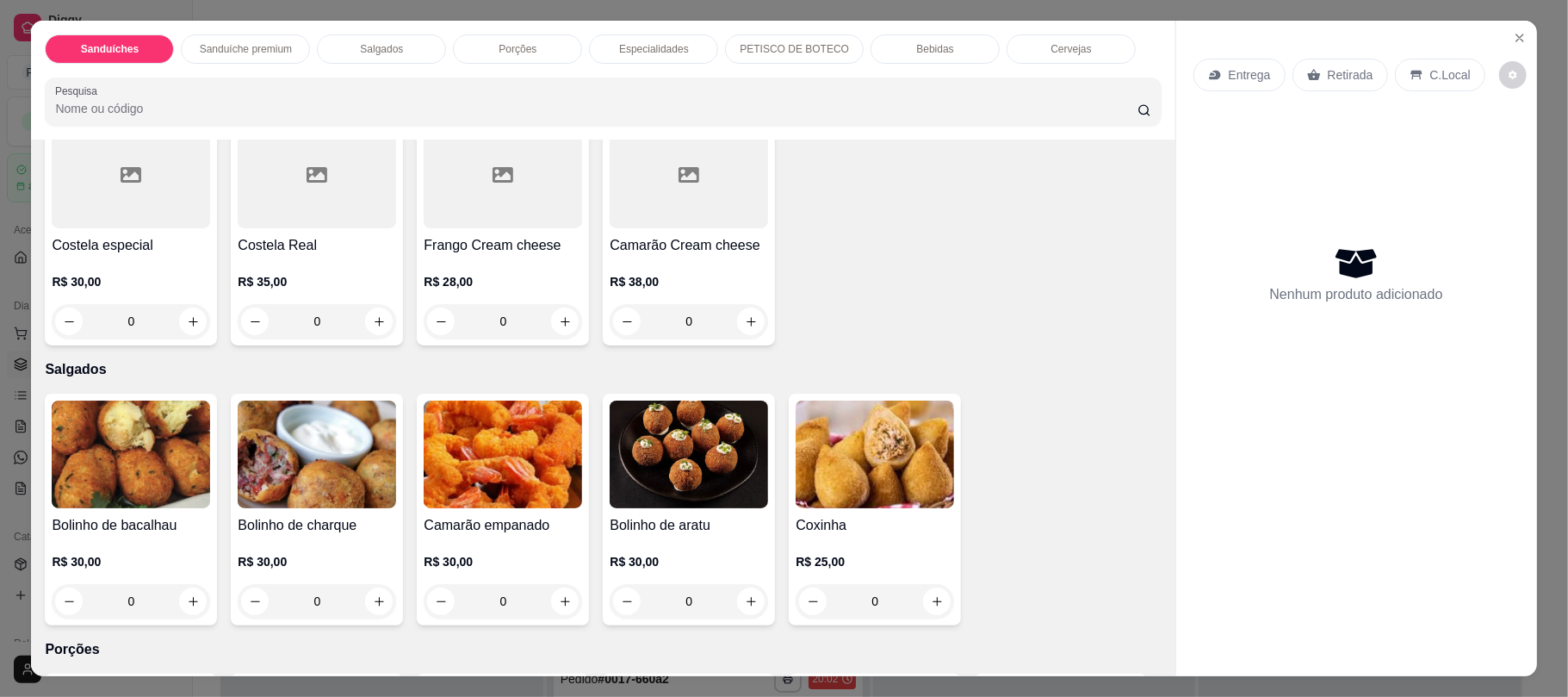
scroll to position [535, 0]
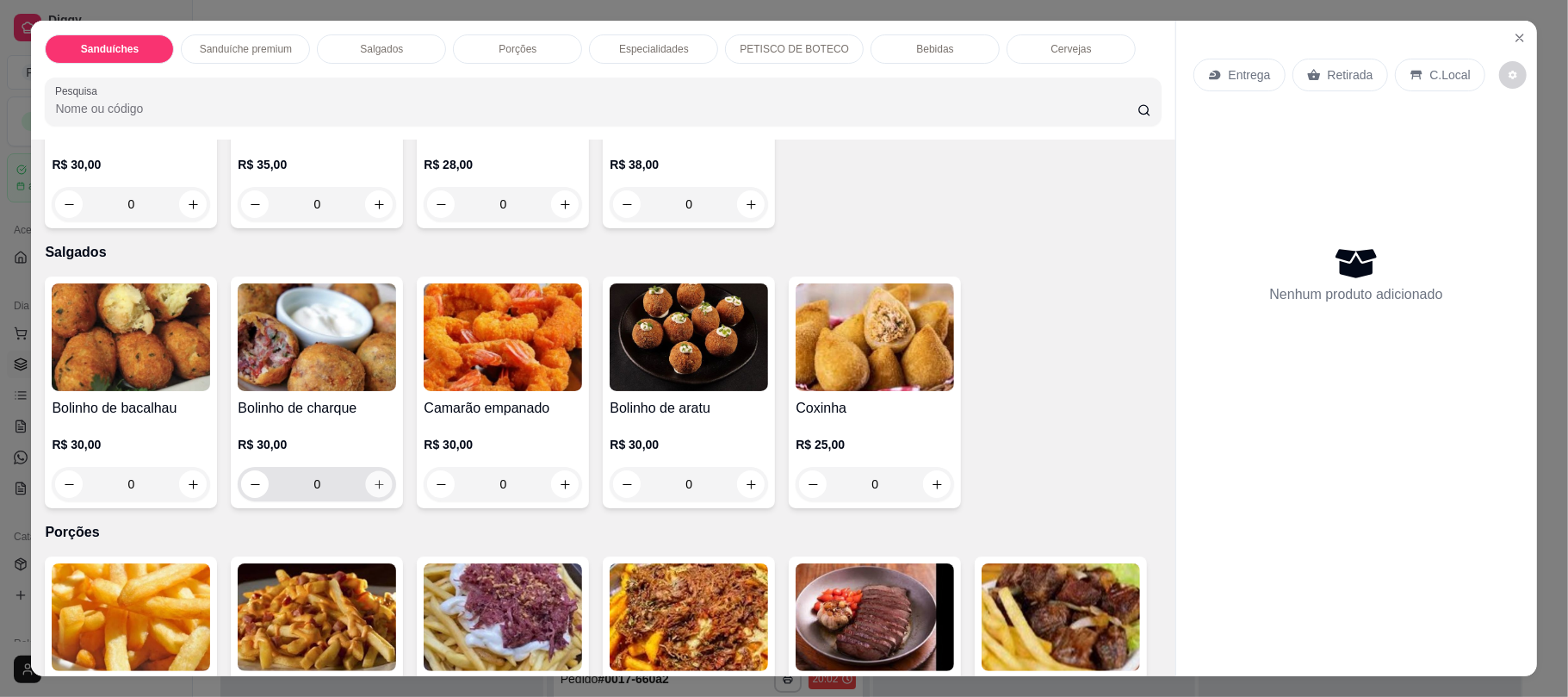
click at [374, 484] on icon "increase-product-quantity" at bounding box center [379, 484] width 13 height 13
type input "1"
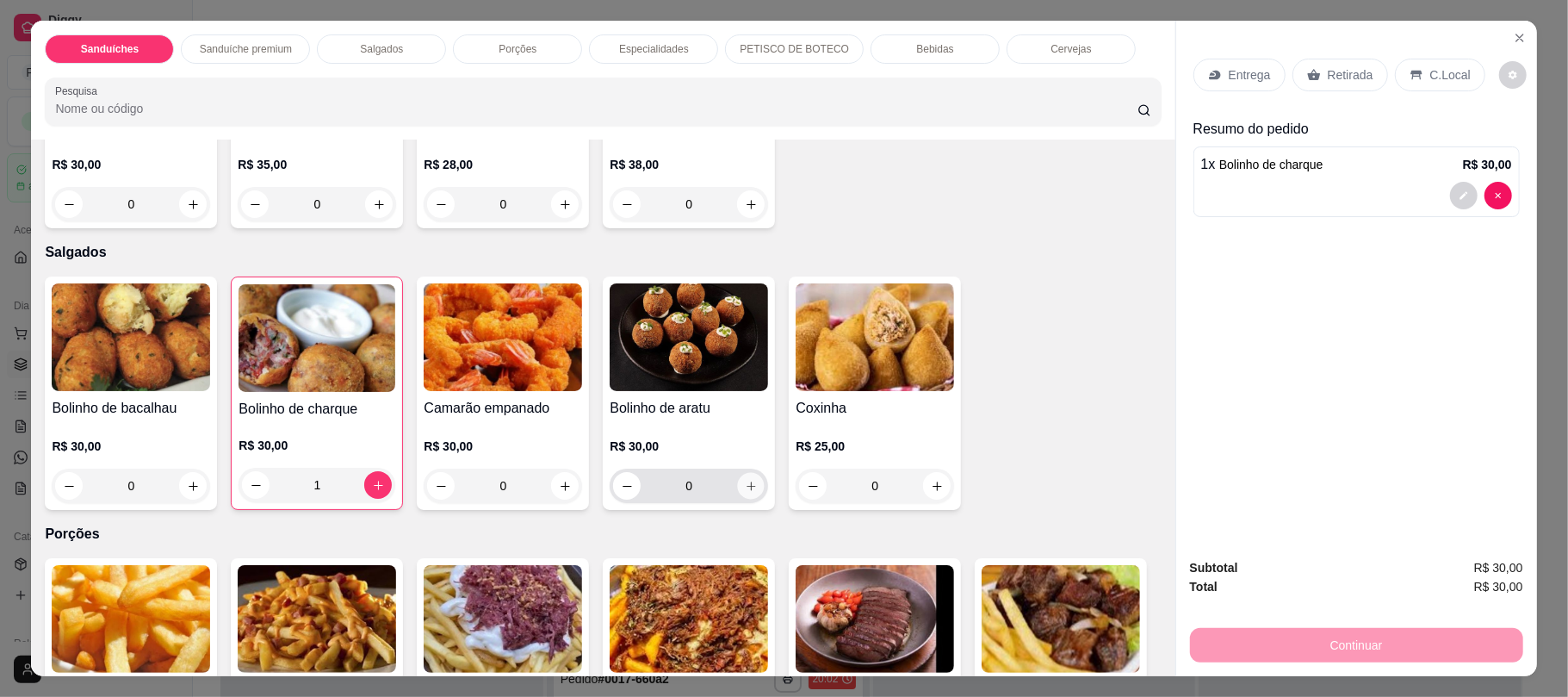
click at [744, 489] on icon "increase-product-quantity" at bounding box center [750, 486] width 13 height 13
type input "1"
click at [1347, 73] on p "Retirada" at bounding box center [1350, 75] width 46 height 18
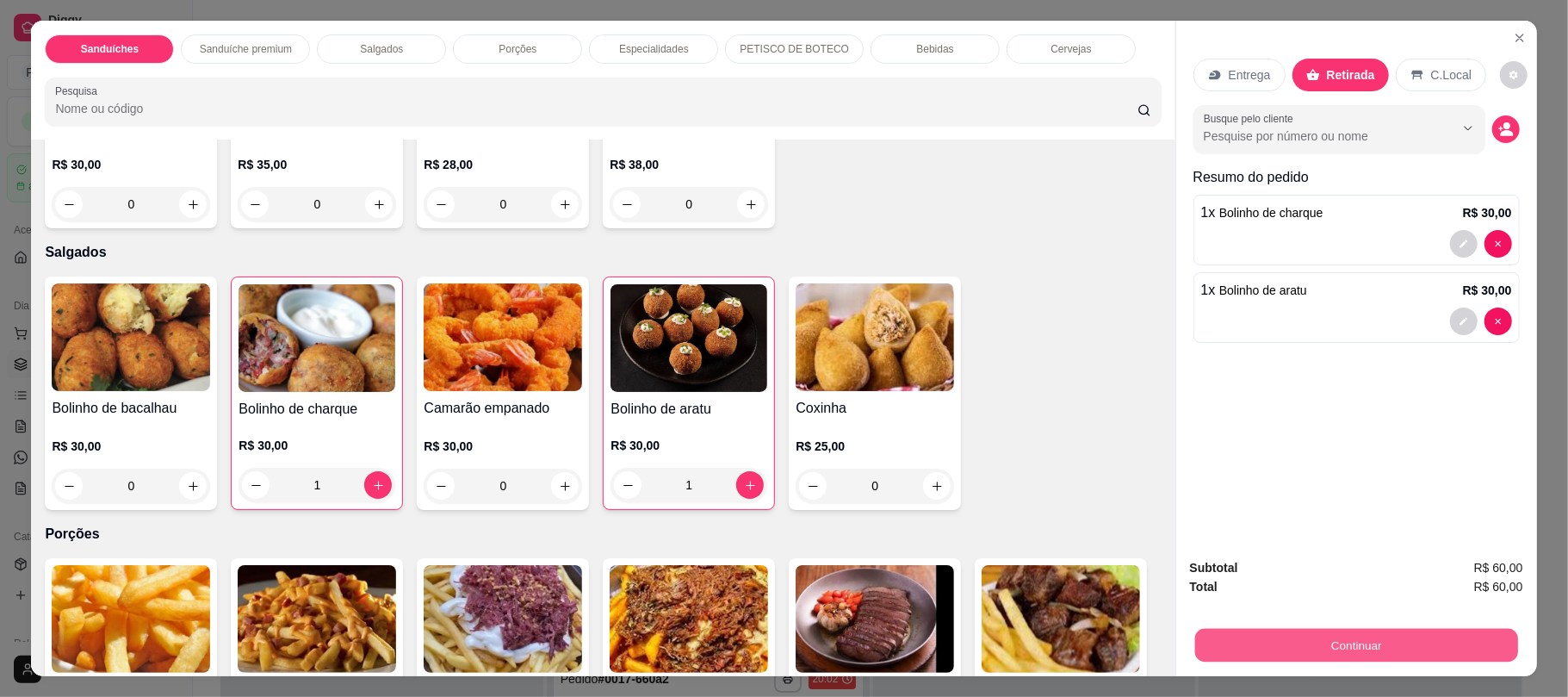
click at [1319, 635] on button "Continuar" at bounding box center [1355, 644] width 323 height 33
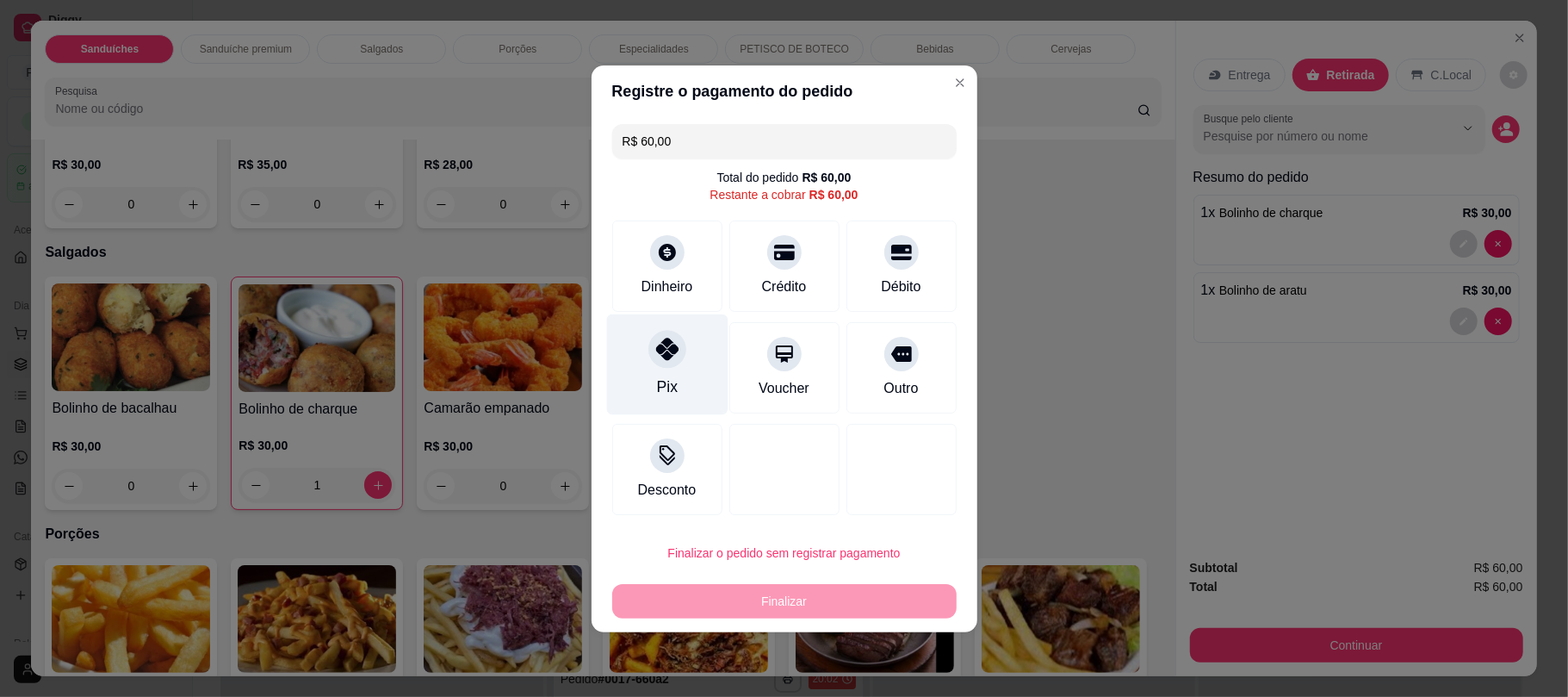
click at [677, 367] on div "Pix" at bounding box center [666, 363] width 121 height 101
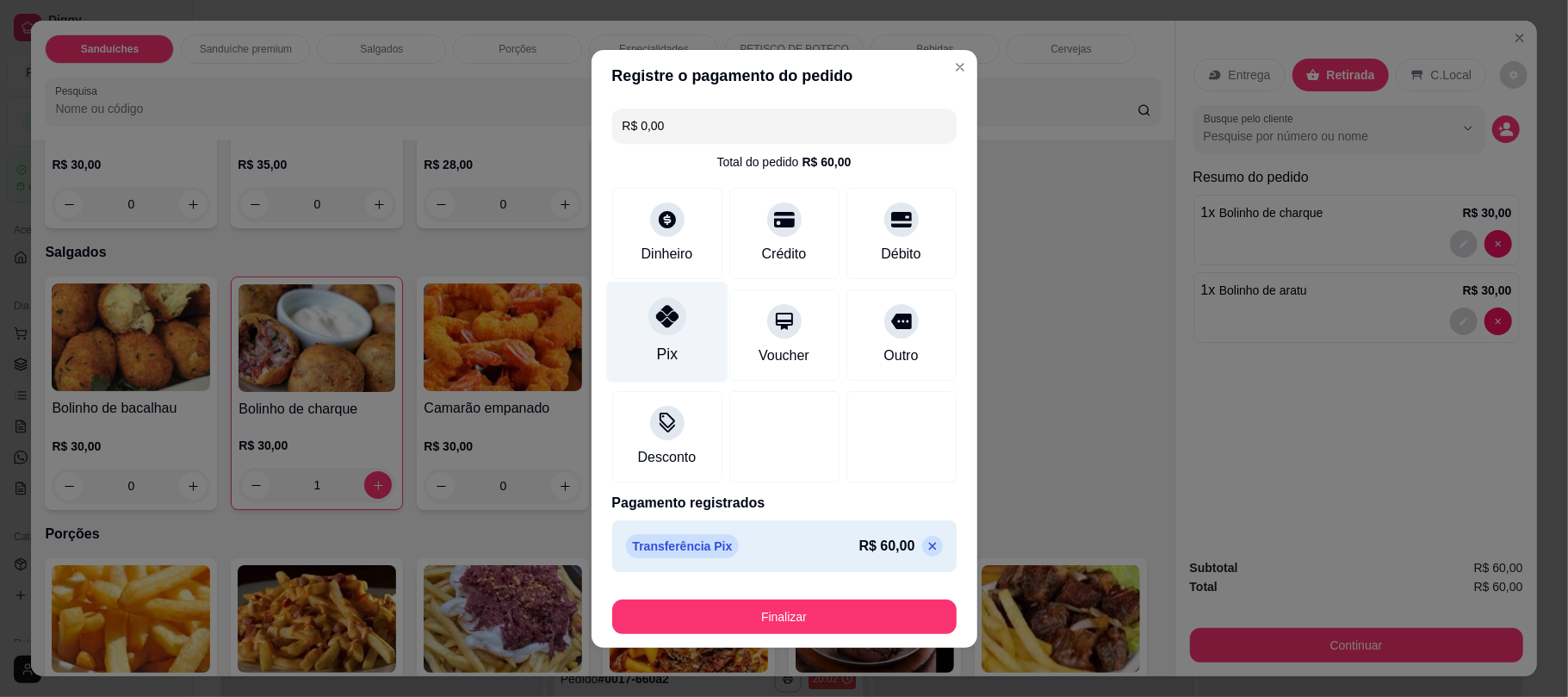
type input "R$ 0,00"
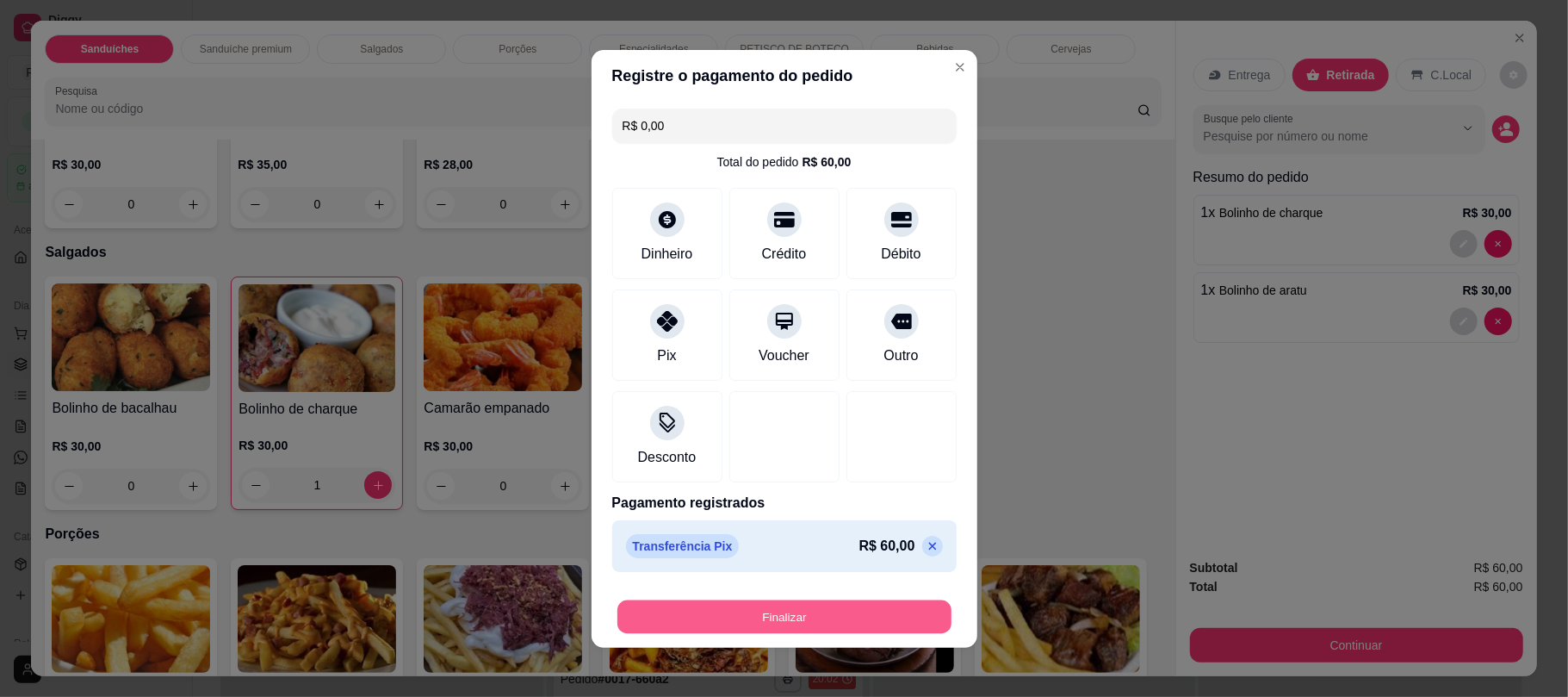
click at [813, 612] on button "Finalizar" at bounding box center [784, 616] width 334 height 33
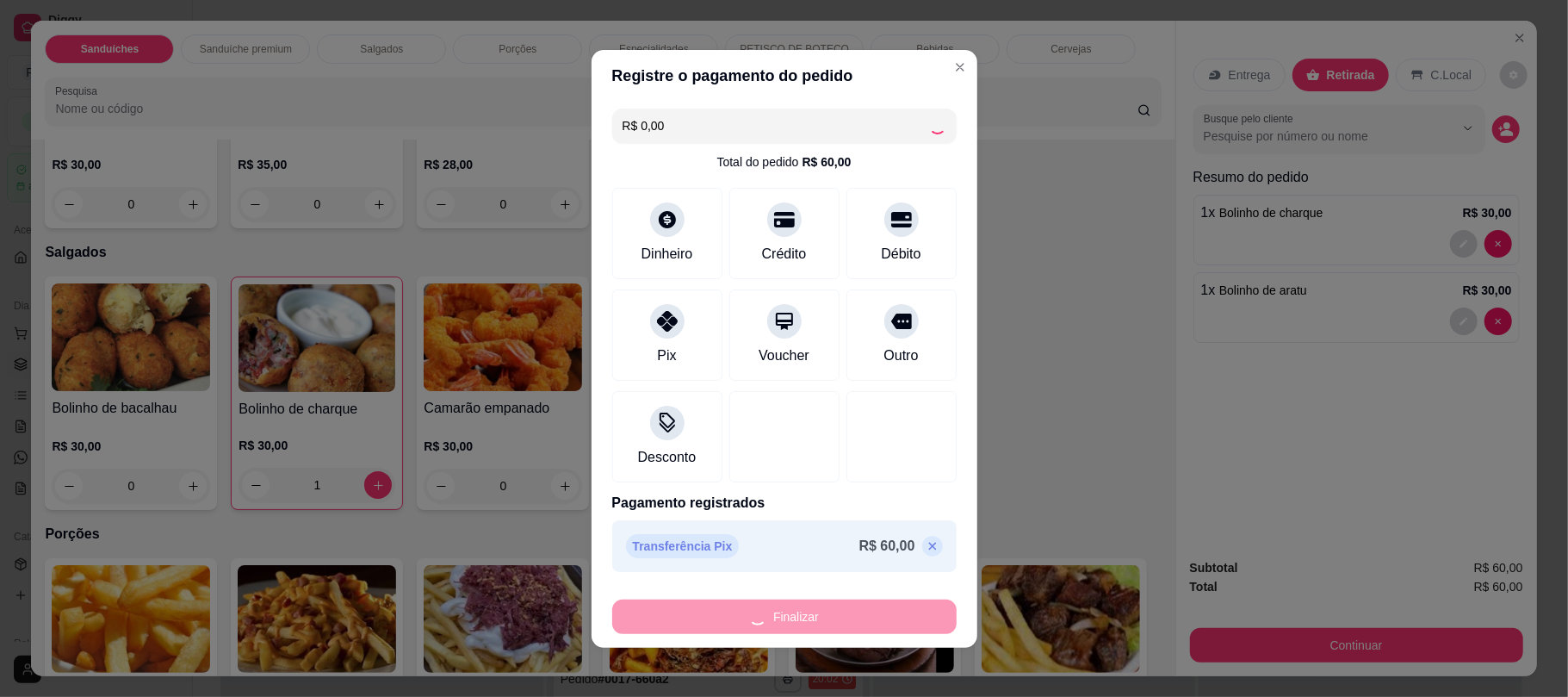
type input "0"
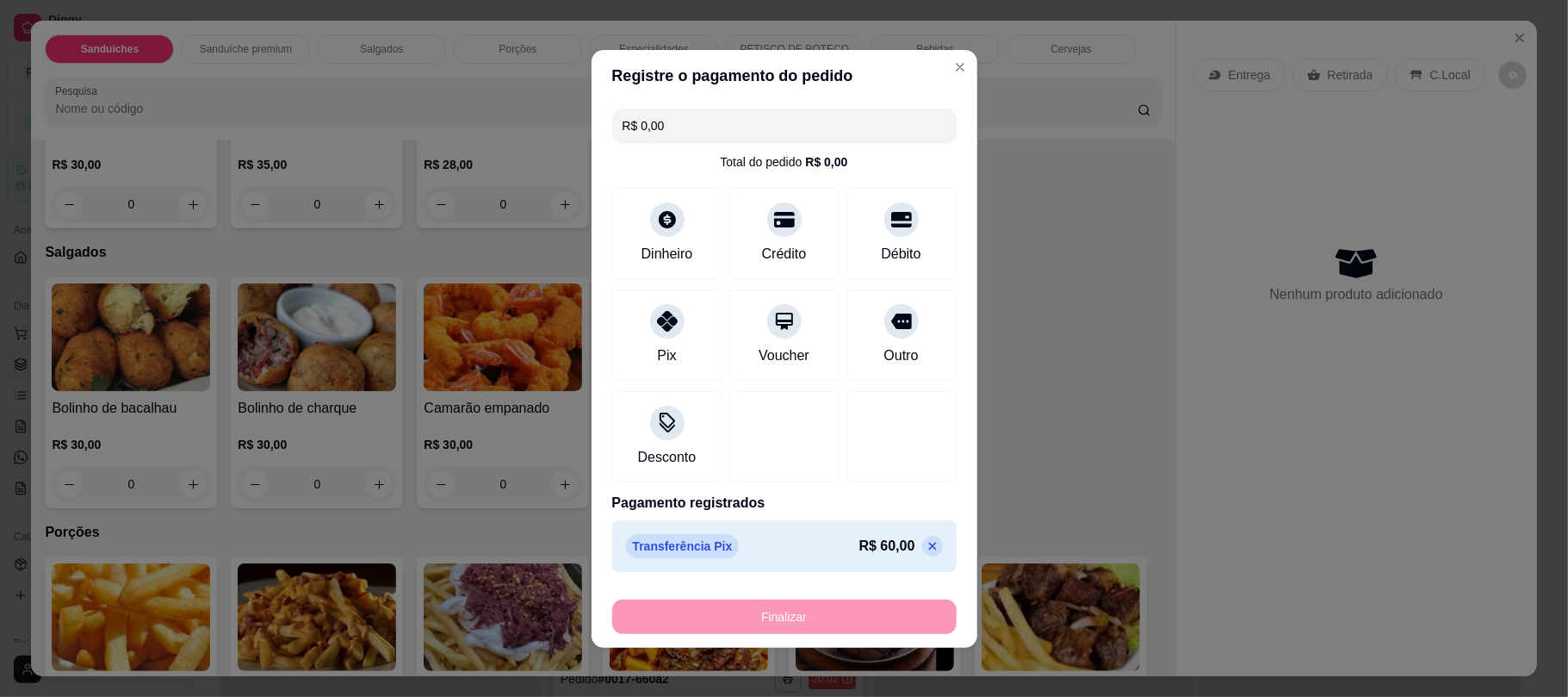
type input "-R$ 60,00"
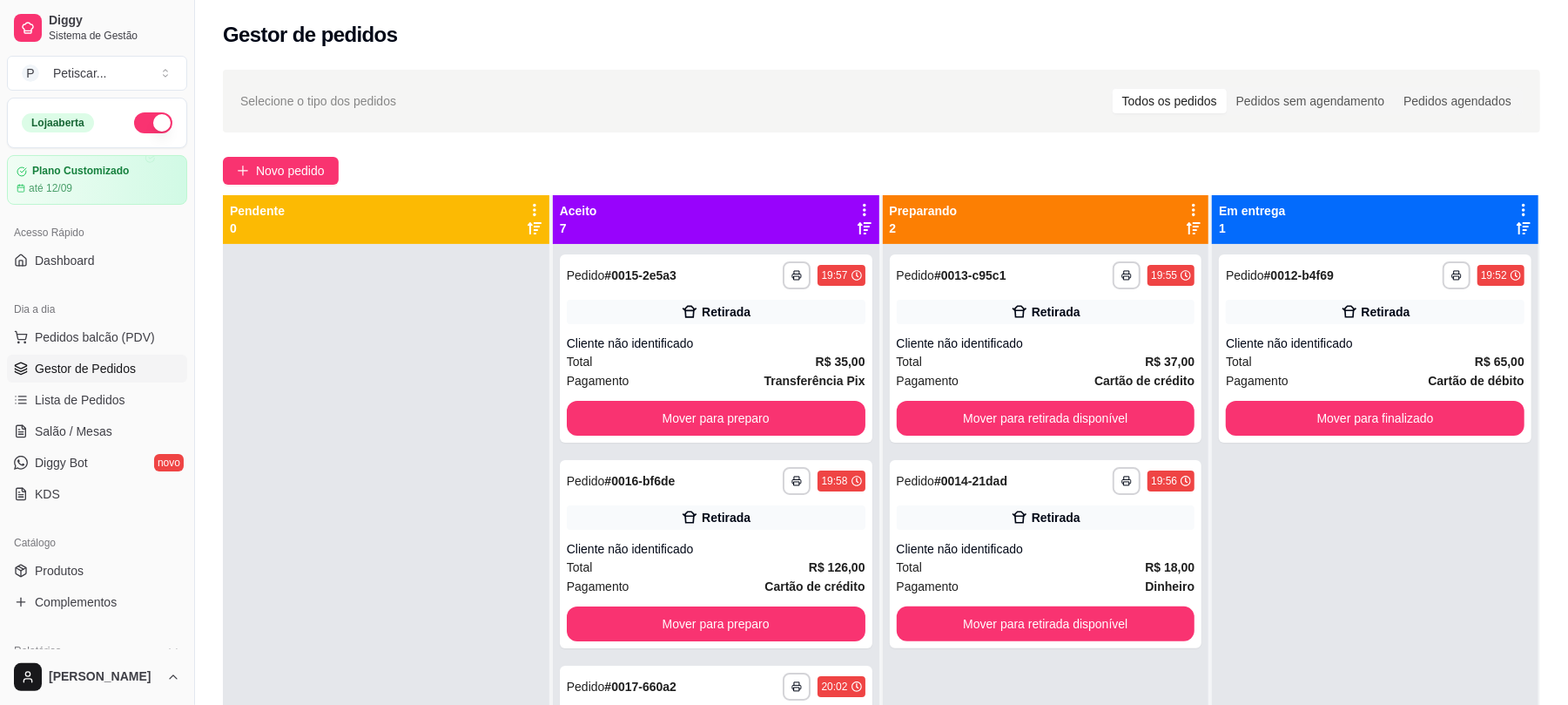
click at [315, 155] on div "**********" at bounding box center [882, 490] width 1374 height 862
click at [318, 167] on span "Novo pedido" at bounding box center [290, 170] width 69 height 19
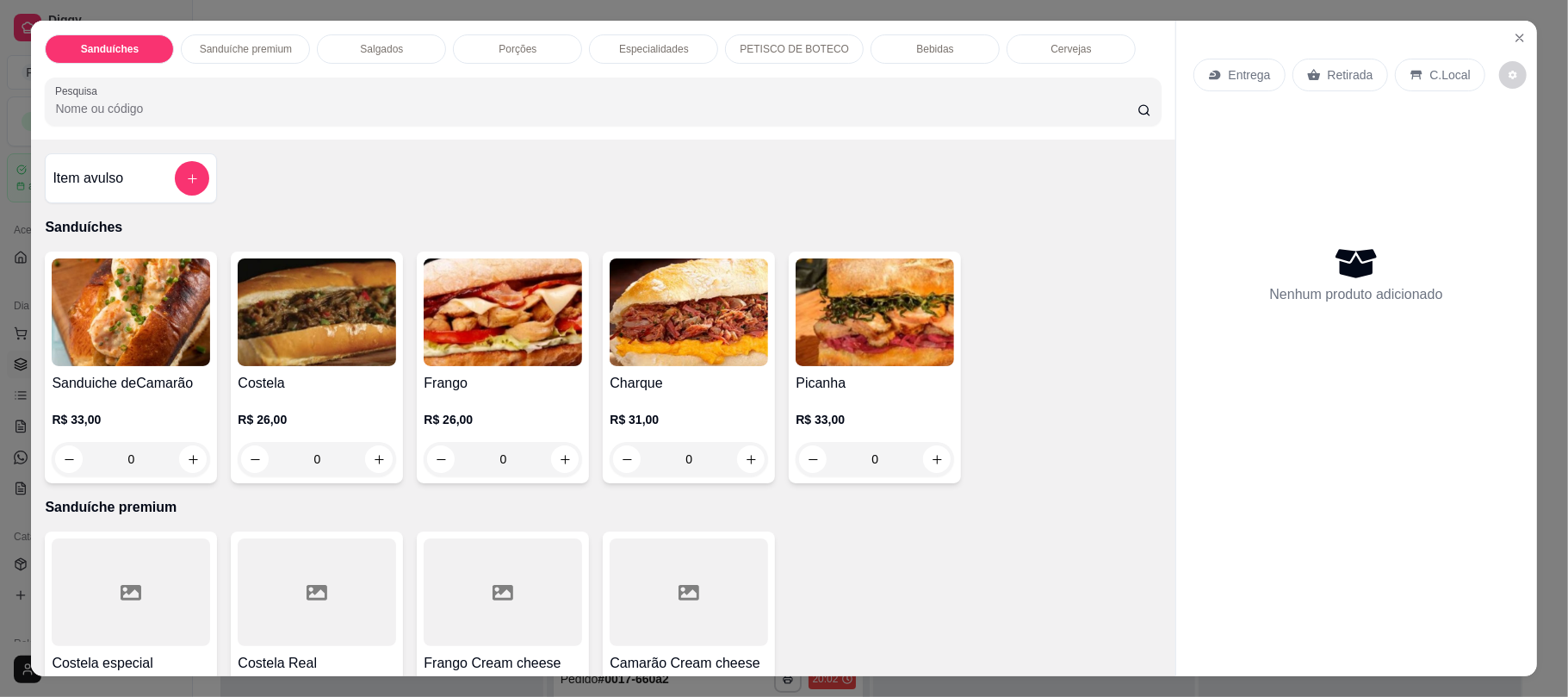
click at [370, 463] on div "0" at bounding box center [317, 459] width 158 height 34
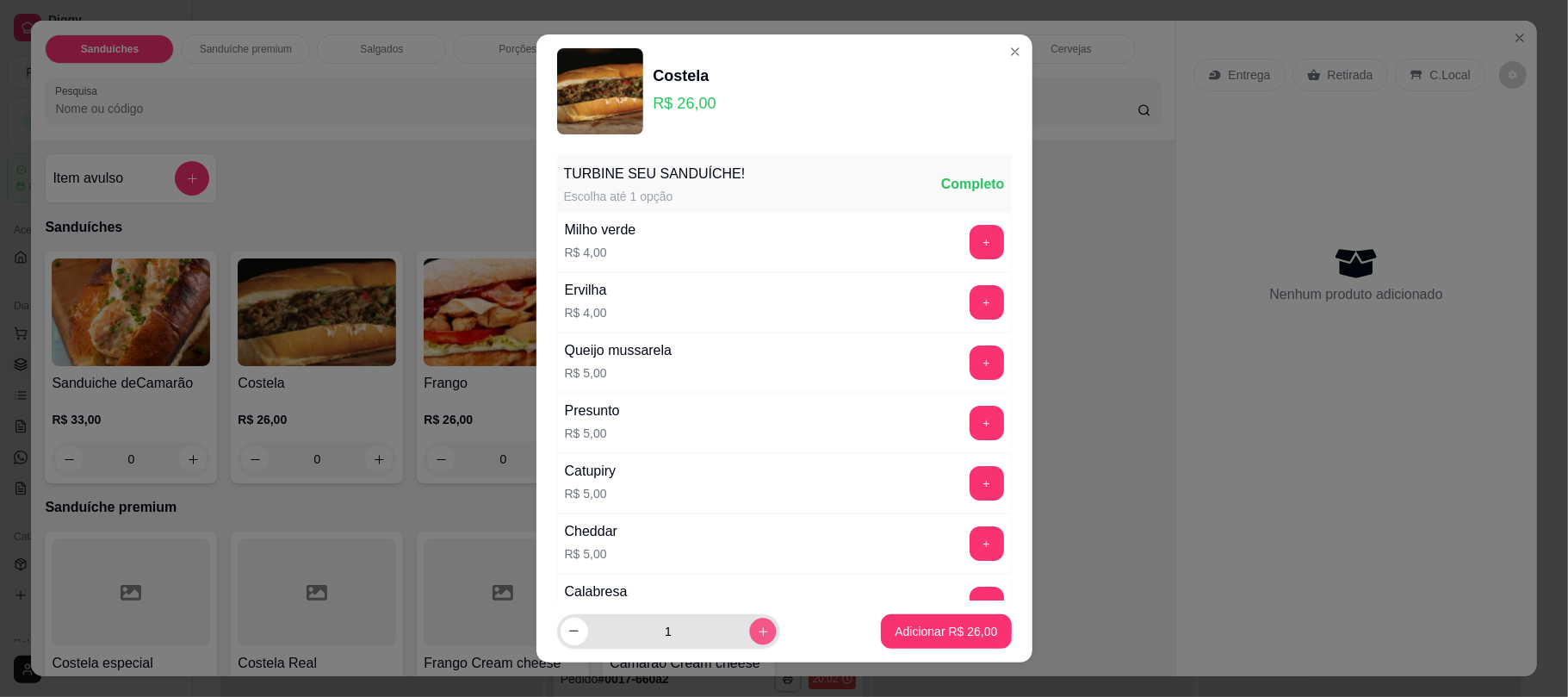
click at [749, 641] on button "increase-product-quantity" at bounding box center [762, 631] width 26 height 26
type input "2"
click at [931, 635] on p "Adicionar R$ 52,00" at bounding box center [946, 631] width 100 height 17
type input "2"
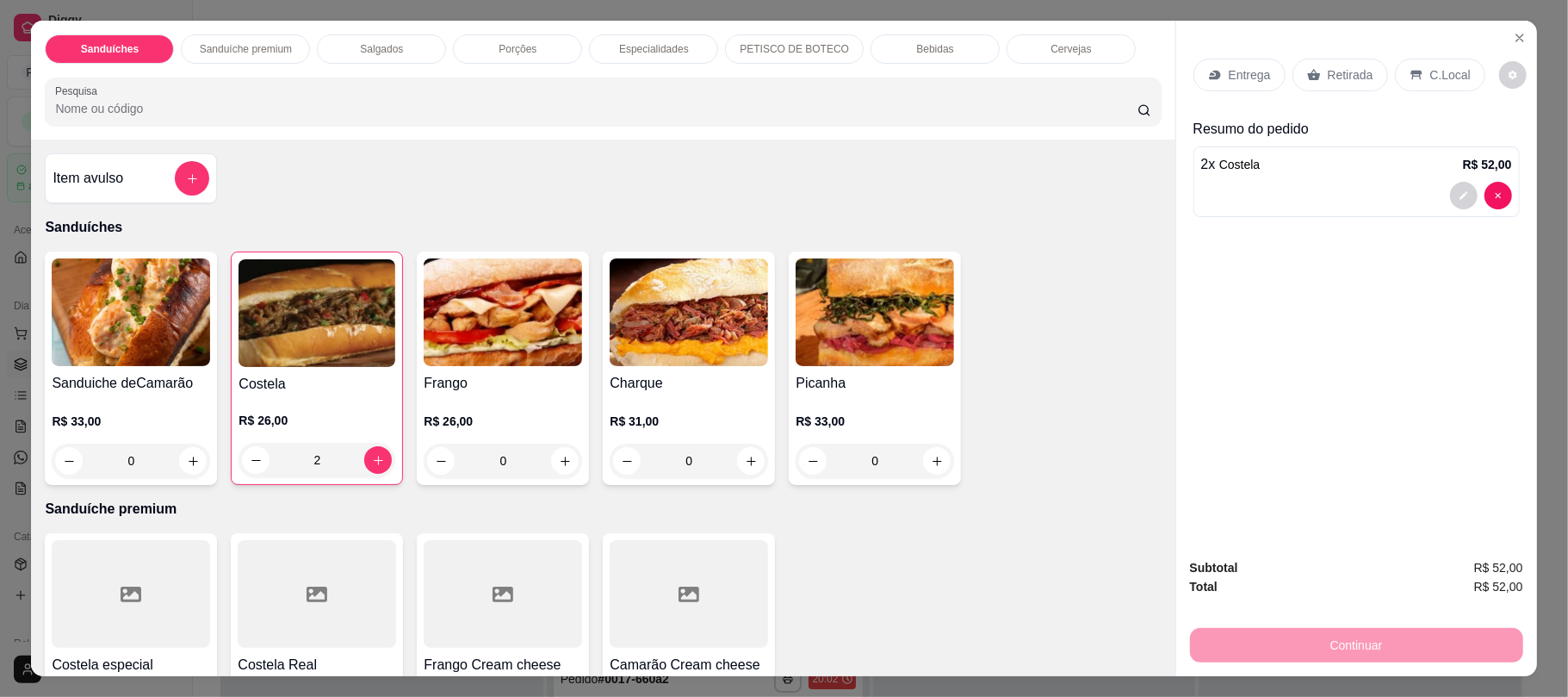
click at [1342, 65] on div "Retirada" at bounding box center [1341, 75] width 96 height 33
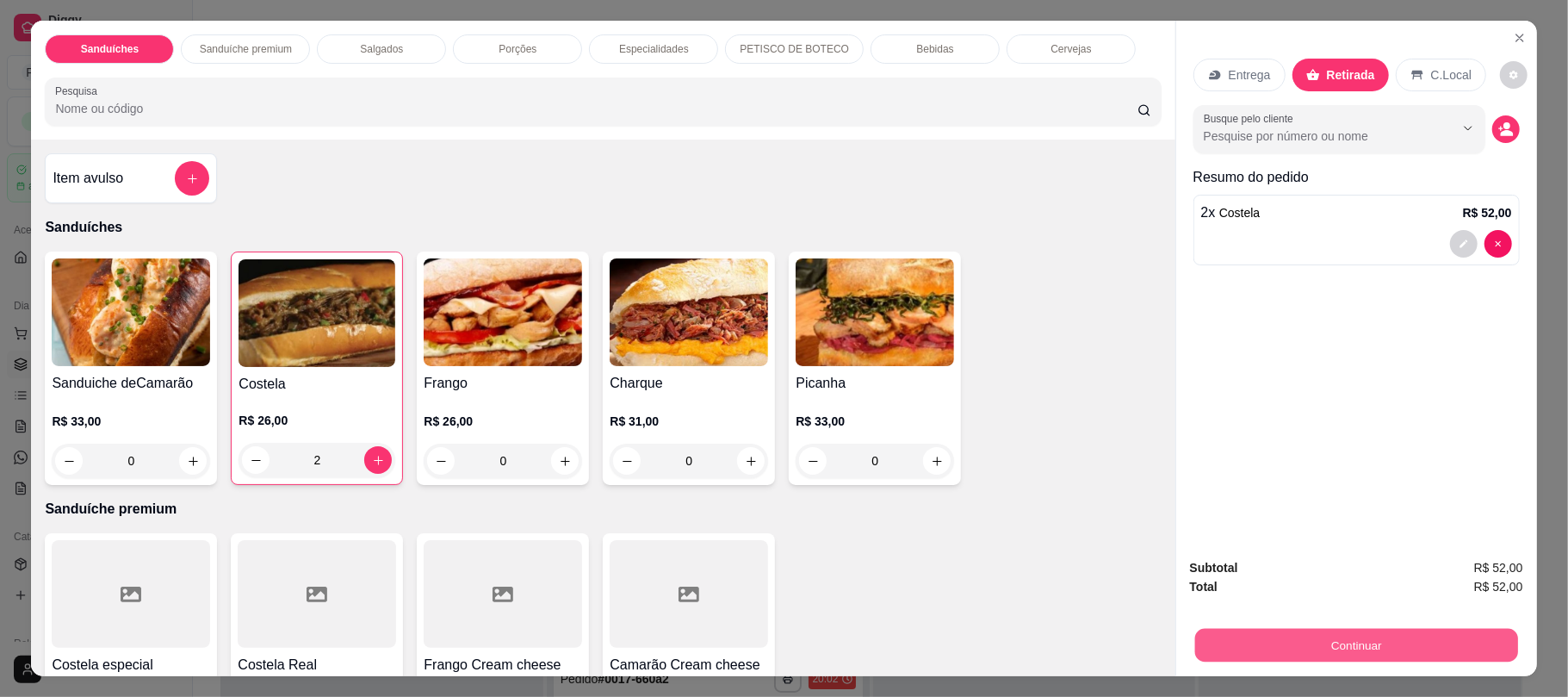
click at [1345, 635] on button "Continuar" at bounding box center [1355, 644] width 323 height 33
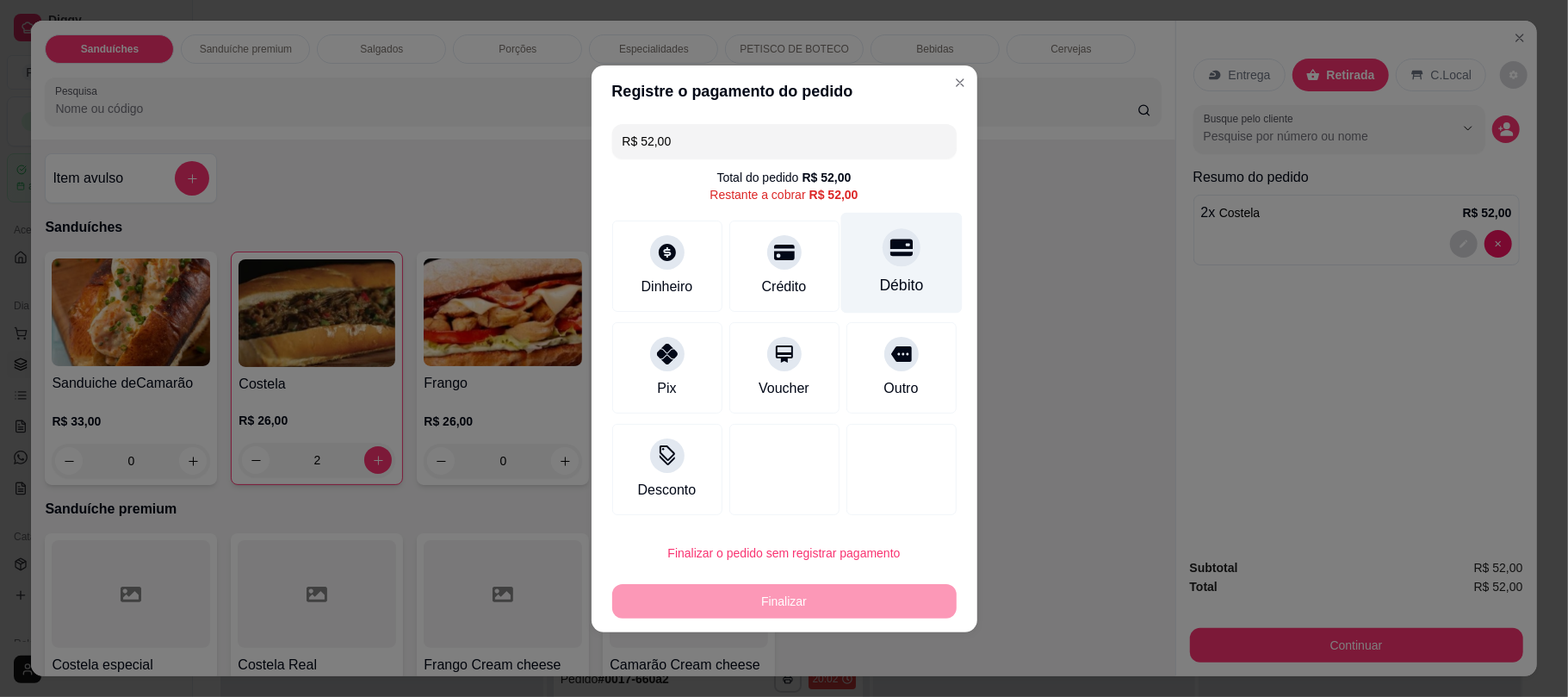
click at [883, 264] on div at bounding box center [902, 247] width 38 height 38
type input "R$ 0,00"
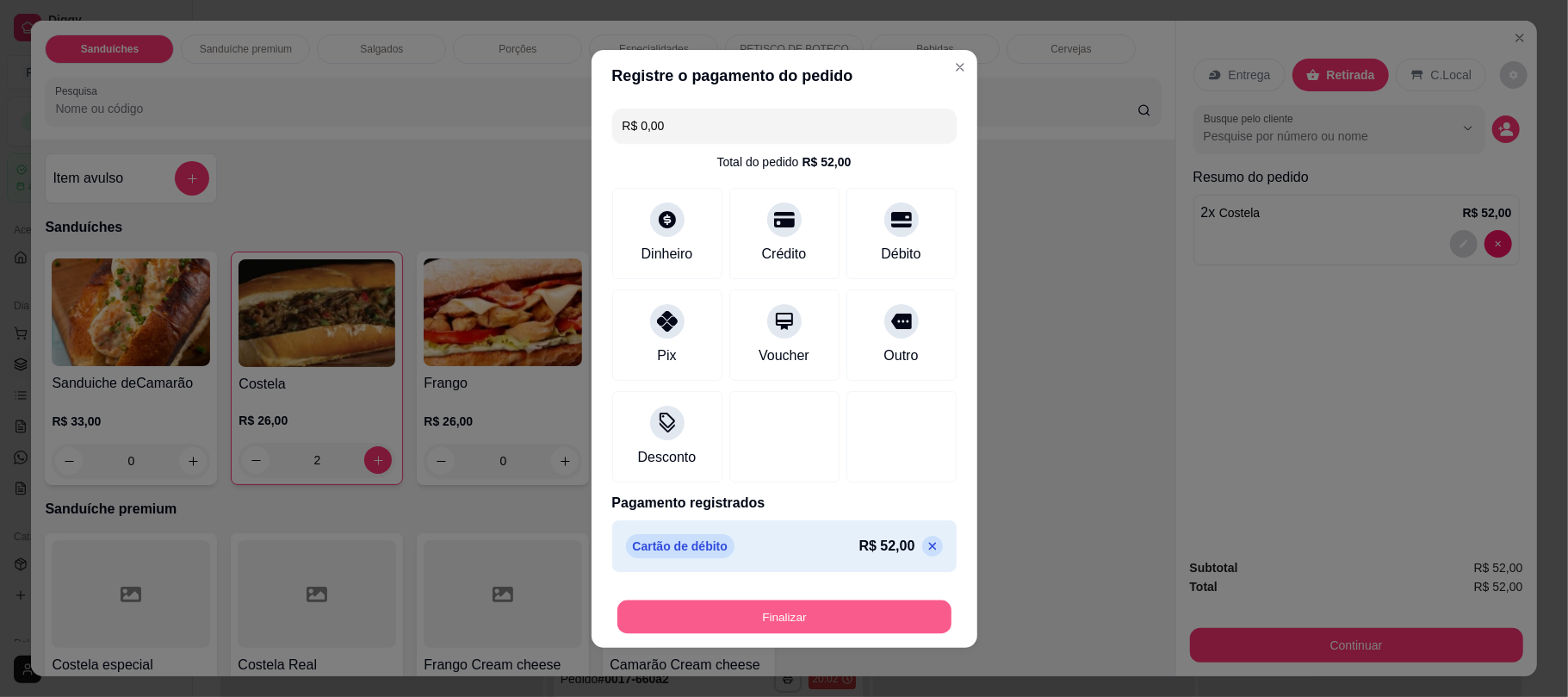
click at [822, 615] on button "Finalizar" at bounding box center [784, 616] width 334 height 33
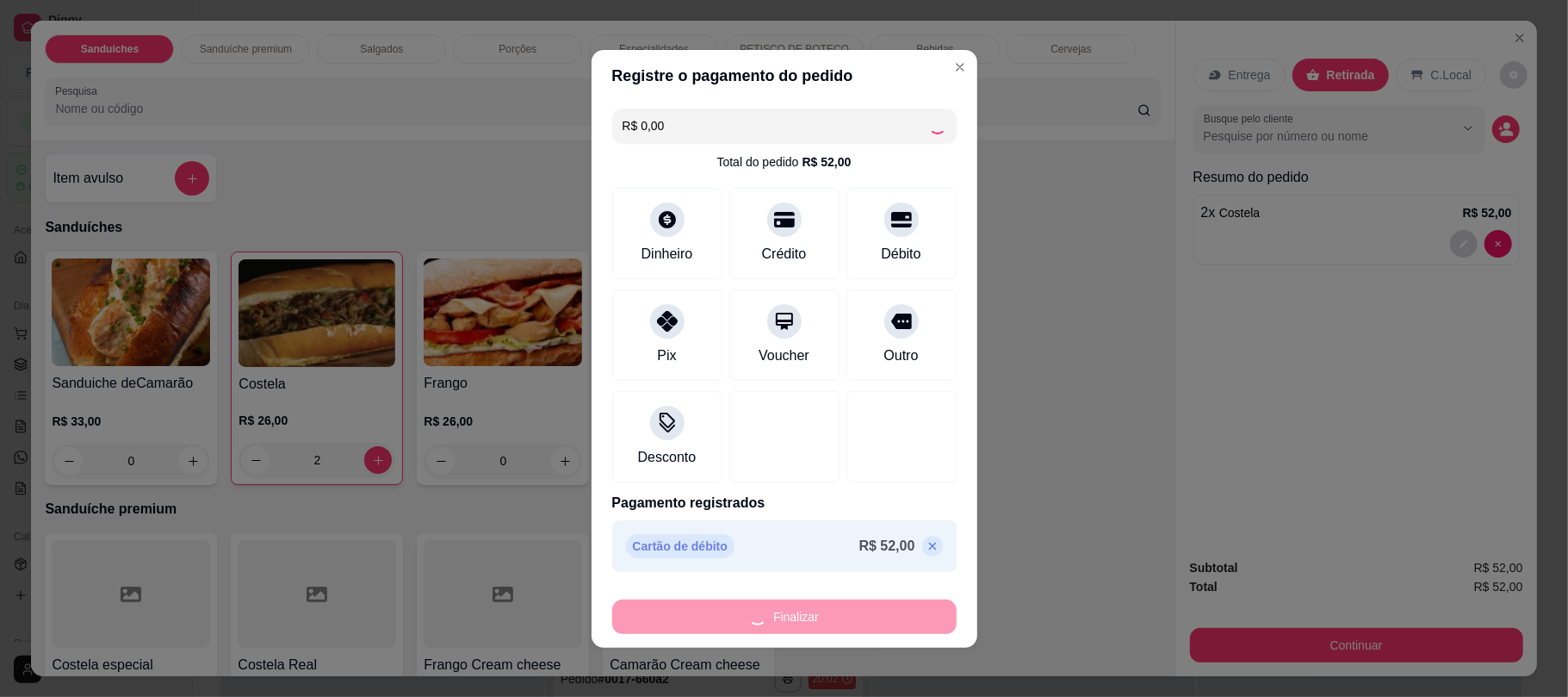
type input "0"
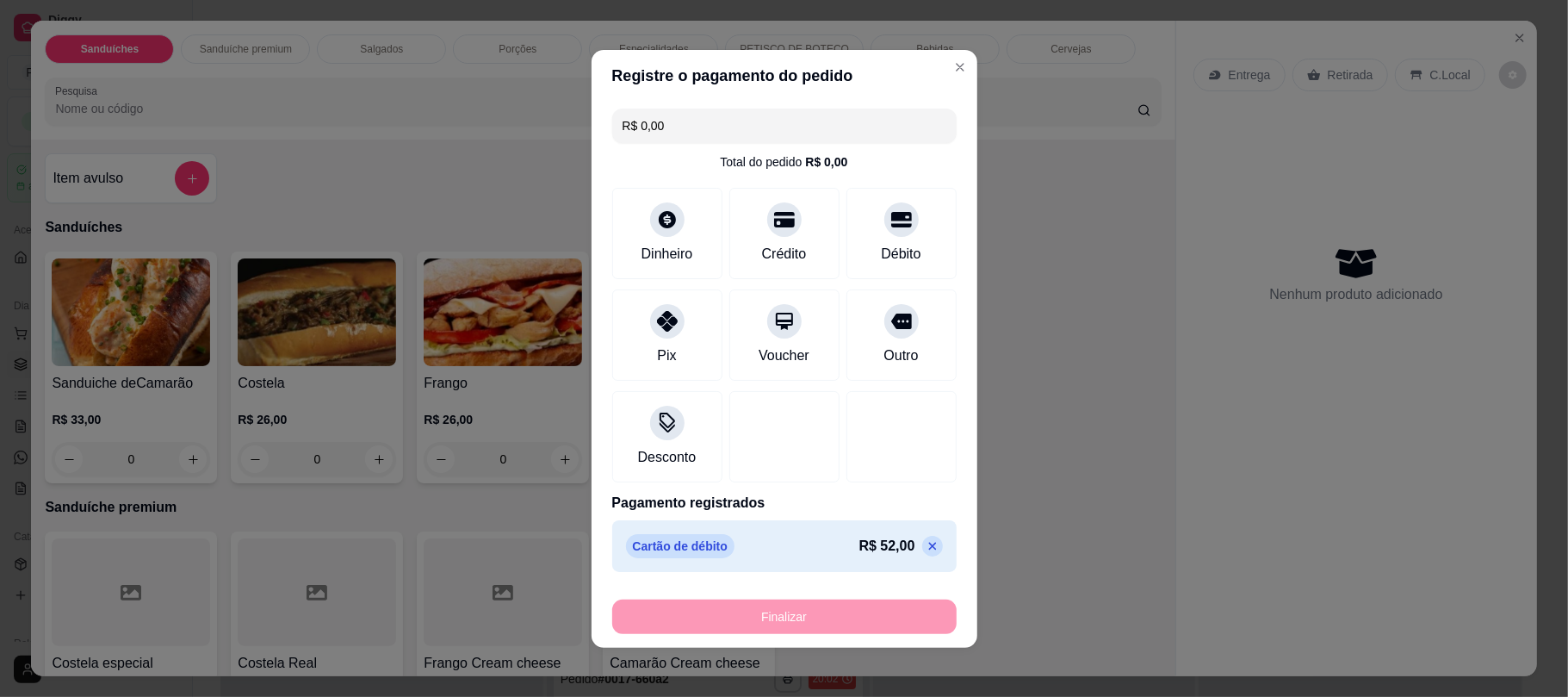
type input "-R$ 52,00"
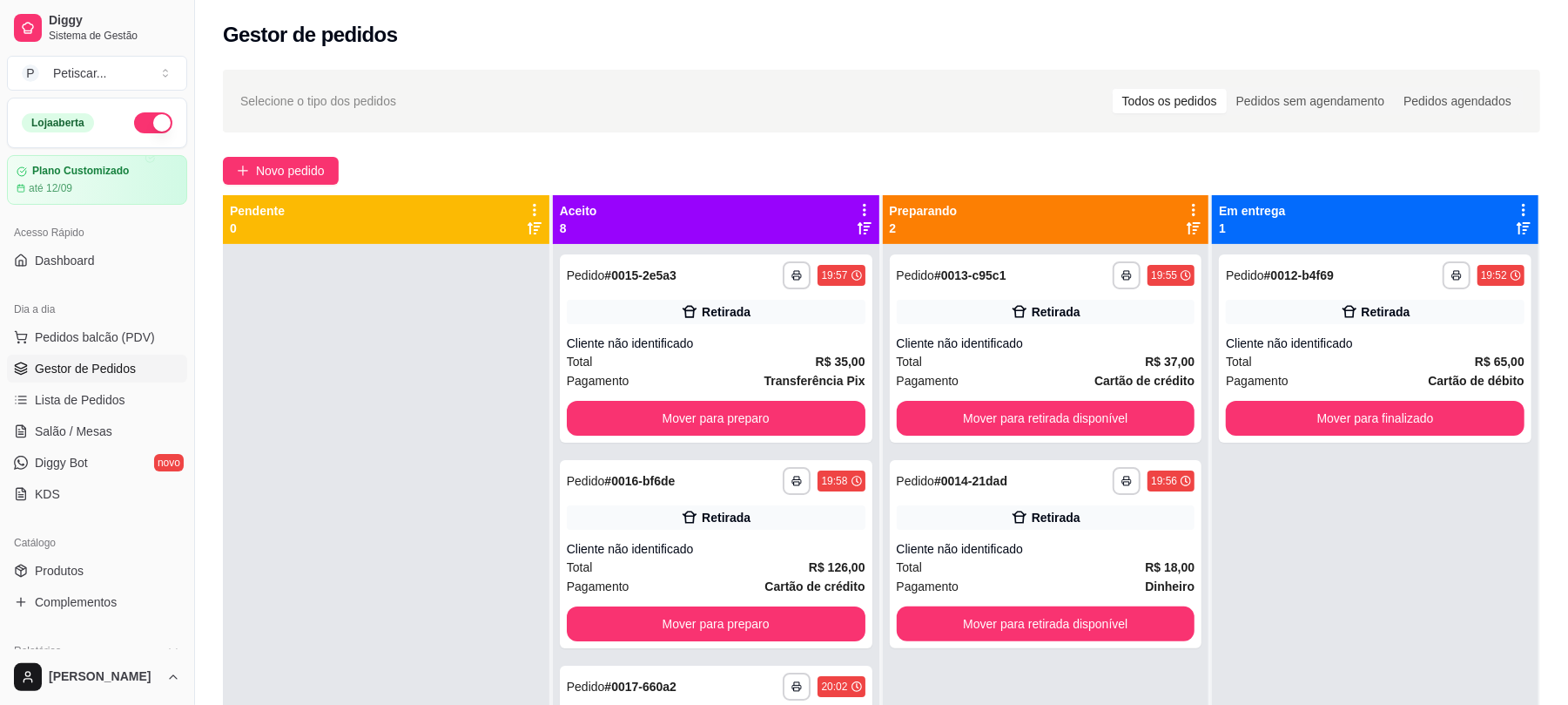
click at [294, 152] on div "**********" at bounding box center [882, 490] width 1374 height 862
click at [293, 176] on span "Novo pedido" at bounding box center [290, 170] width 69 height 19
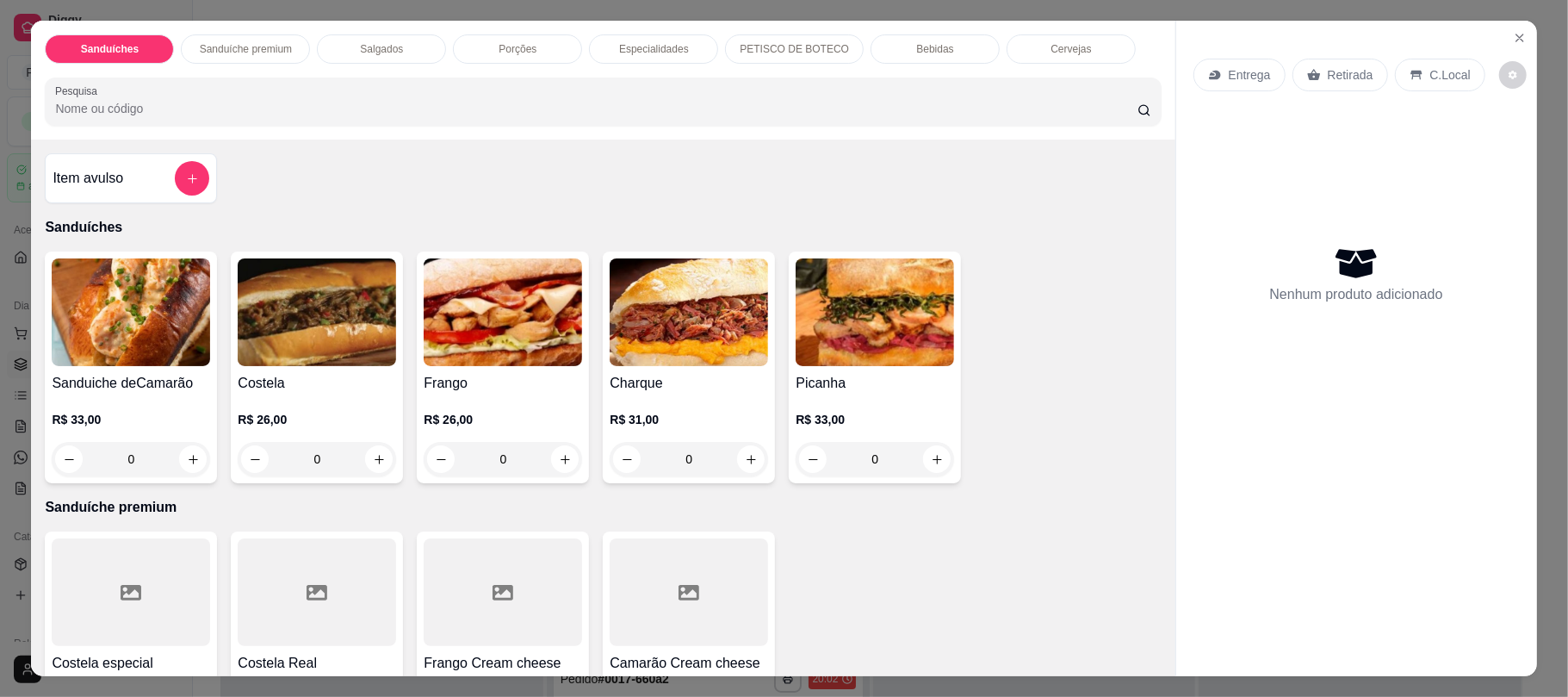
click at [928, 56] on p "Bebidas" at bounding box center [935, 49] width 37 height 14
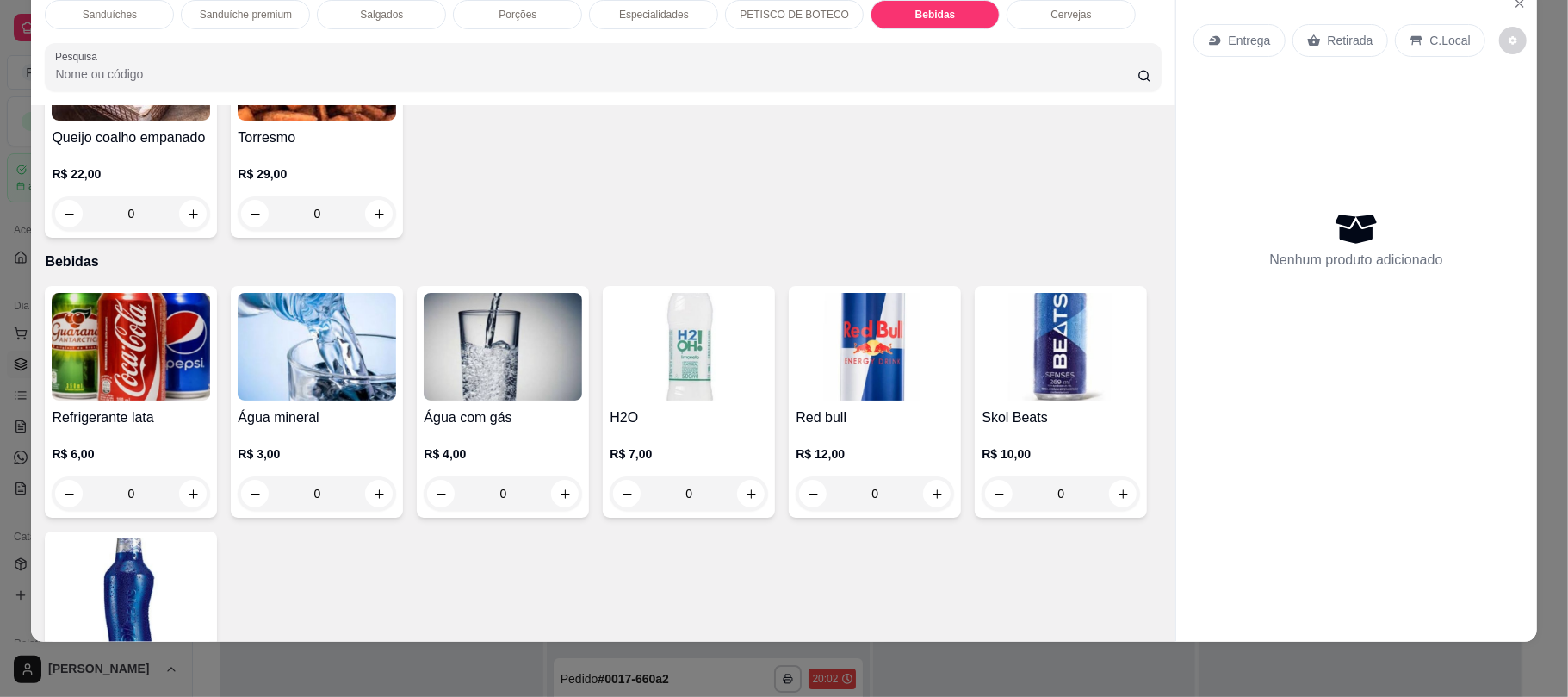
scroll to position [2444, 0]
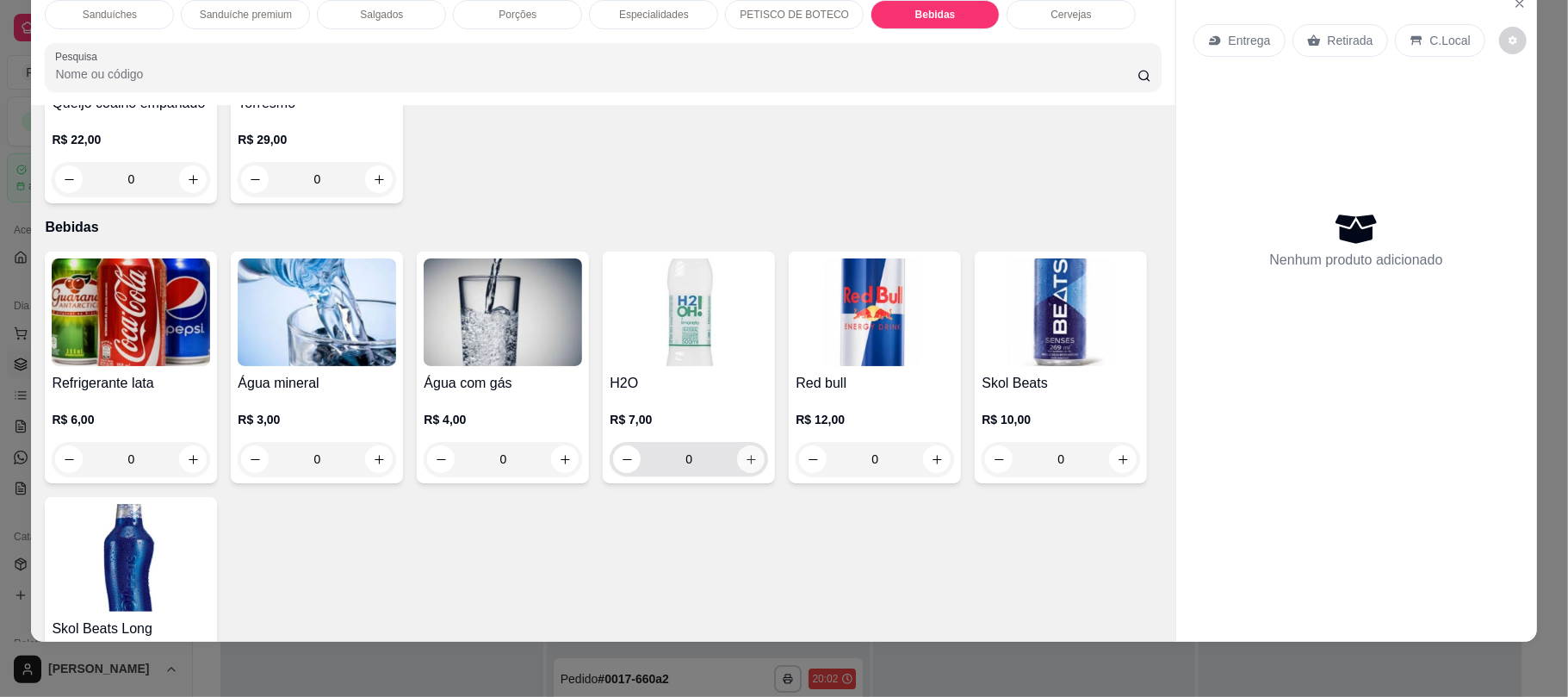
click at [747, 455] on icon "increase-product-quantity" at bounding box center [750, 459] width 13 height 13
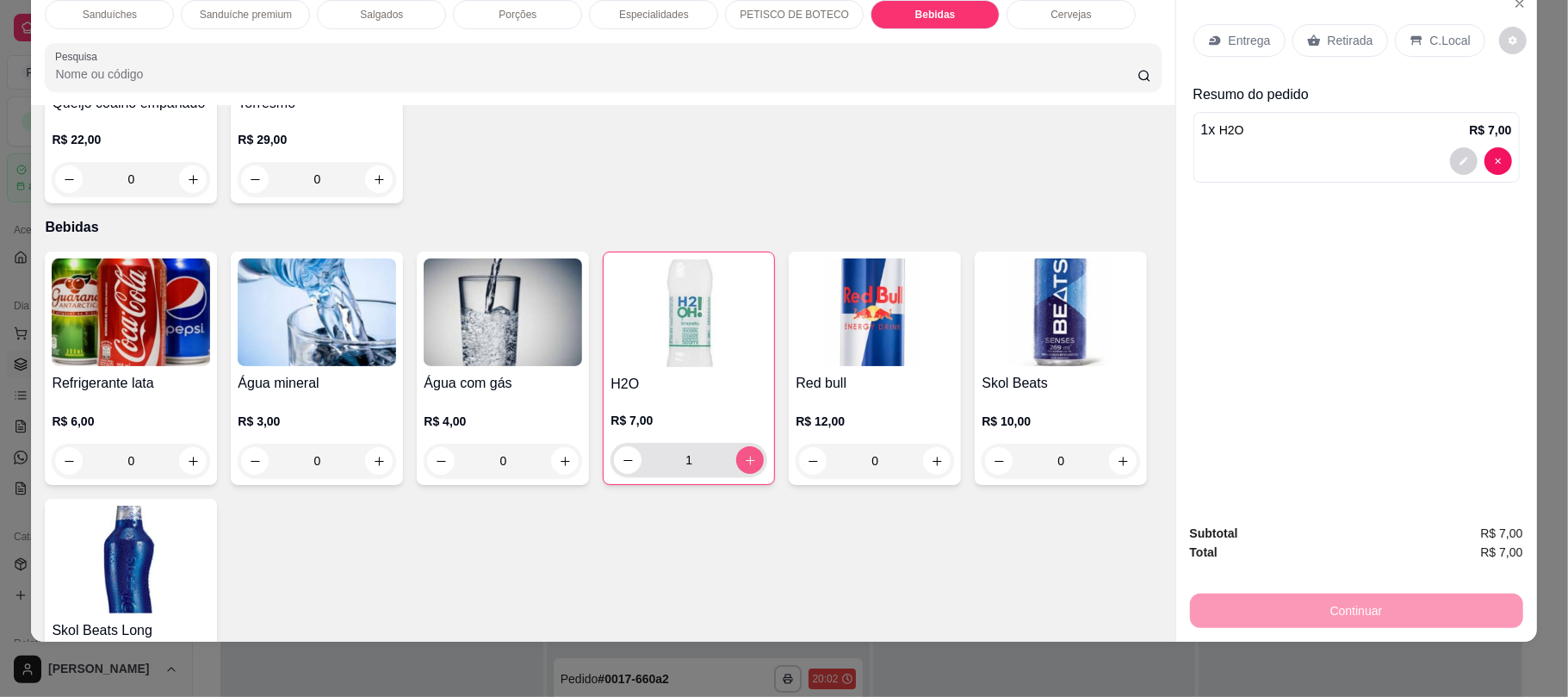
type input "1"
click at [1350, 34] on p "Retirada" at bounding box center [1350, 41] width 46 height 18
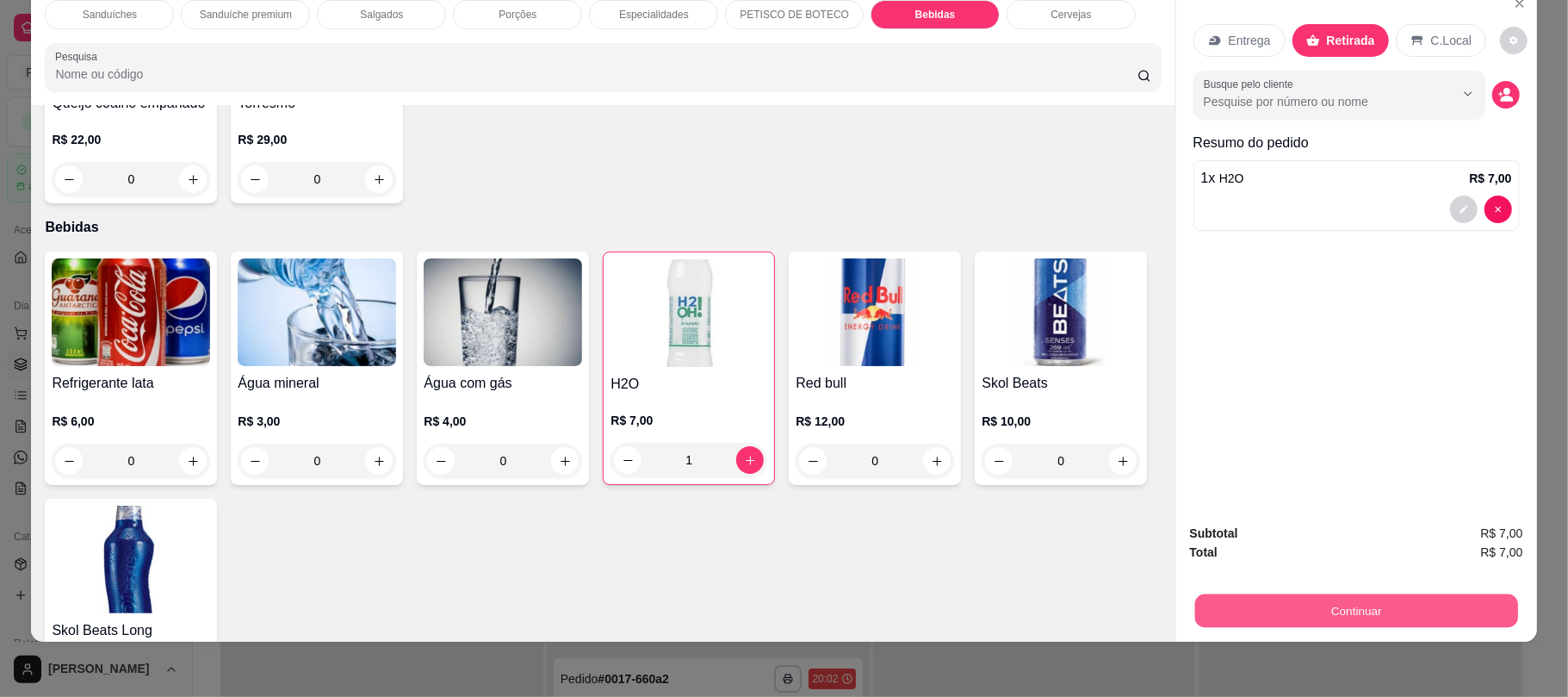
click at [1331, 606] on button "Continuar" at bounding box center [1355, 610] width 323 height 33
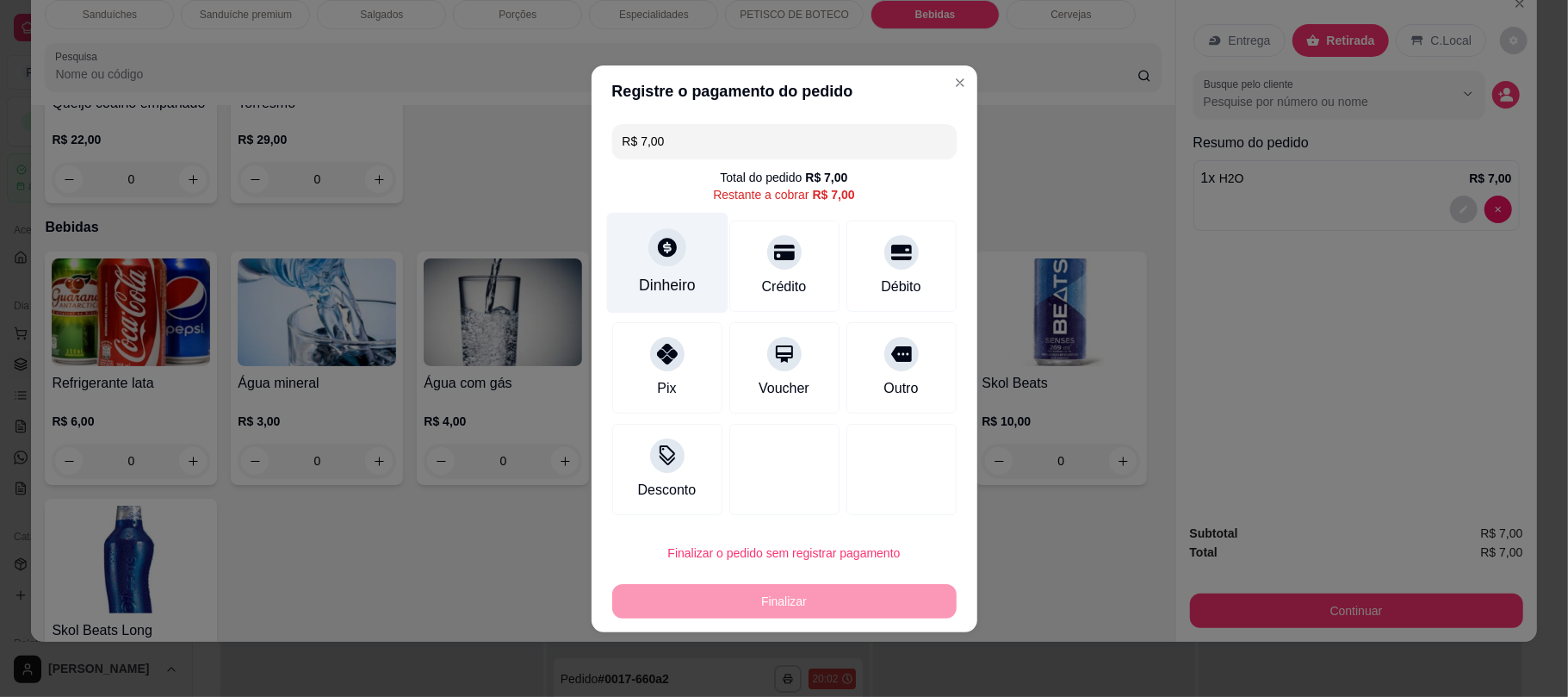
click at [679, 250] on div at bounding box center [667, 247] width 38 height 38
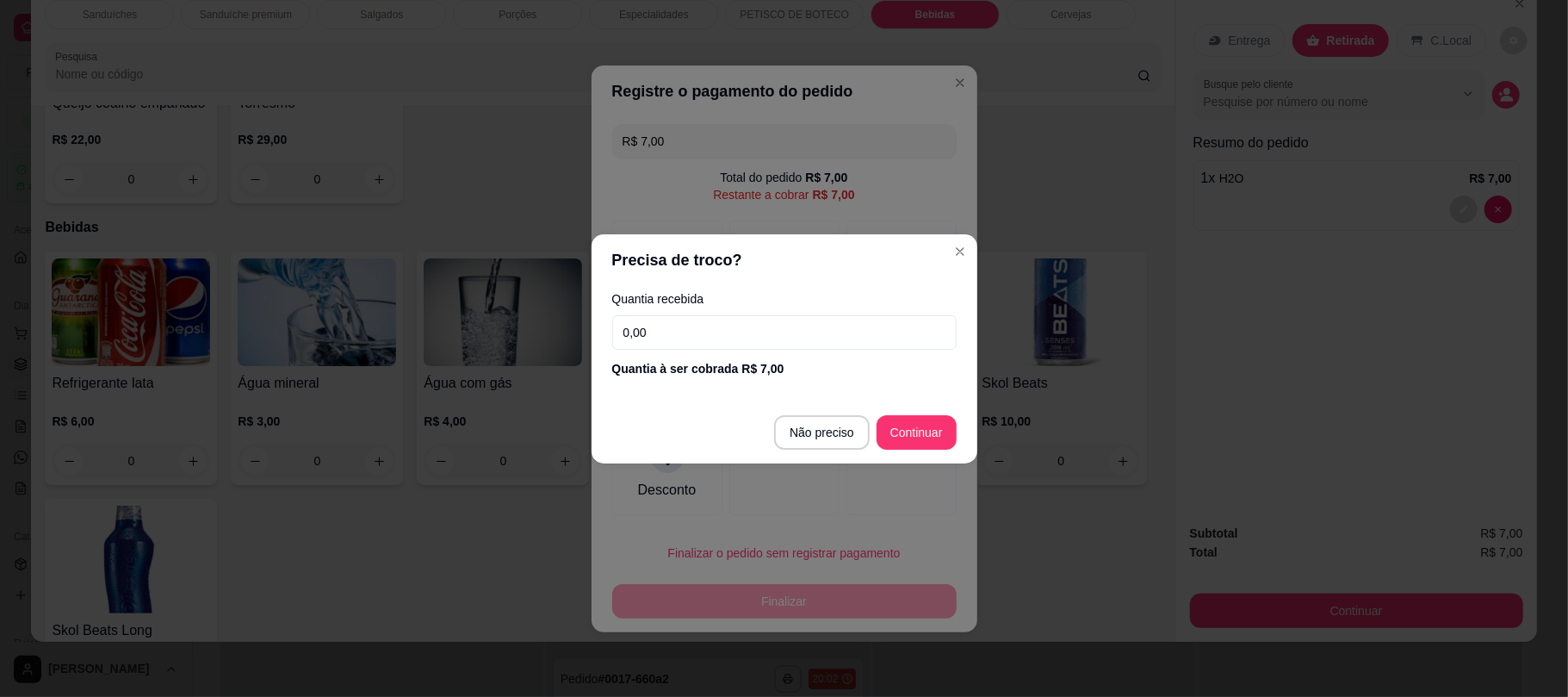
click at [721, 332] on input "0,00" at bounding box center [784, 332] width 344 height 34
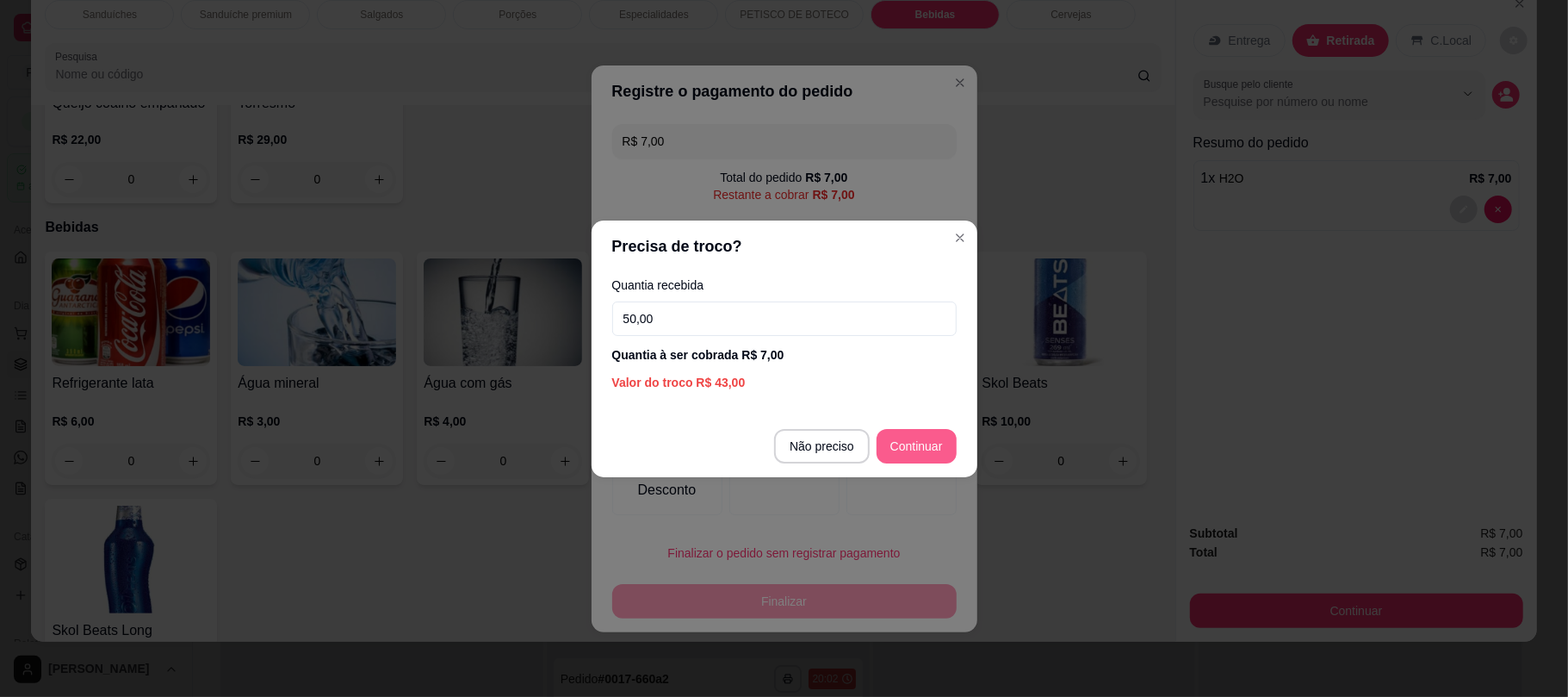
type input "50,00"
type input "R$ 0,00"
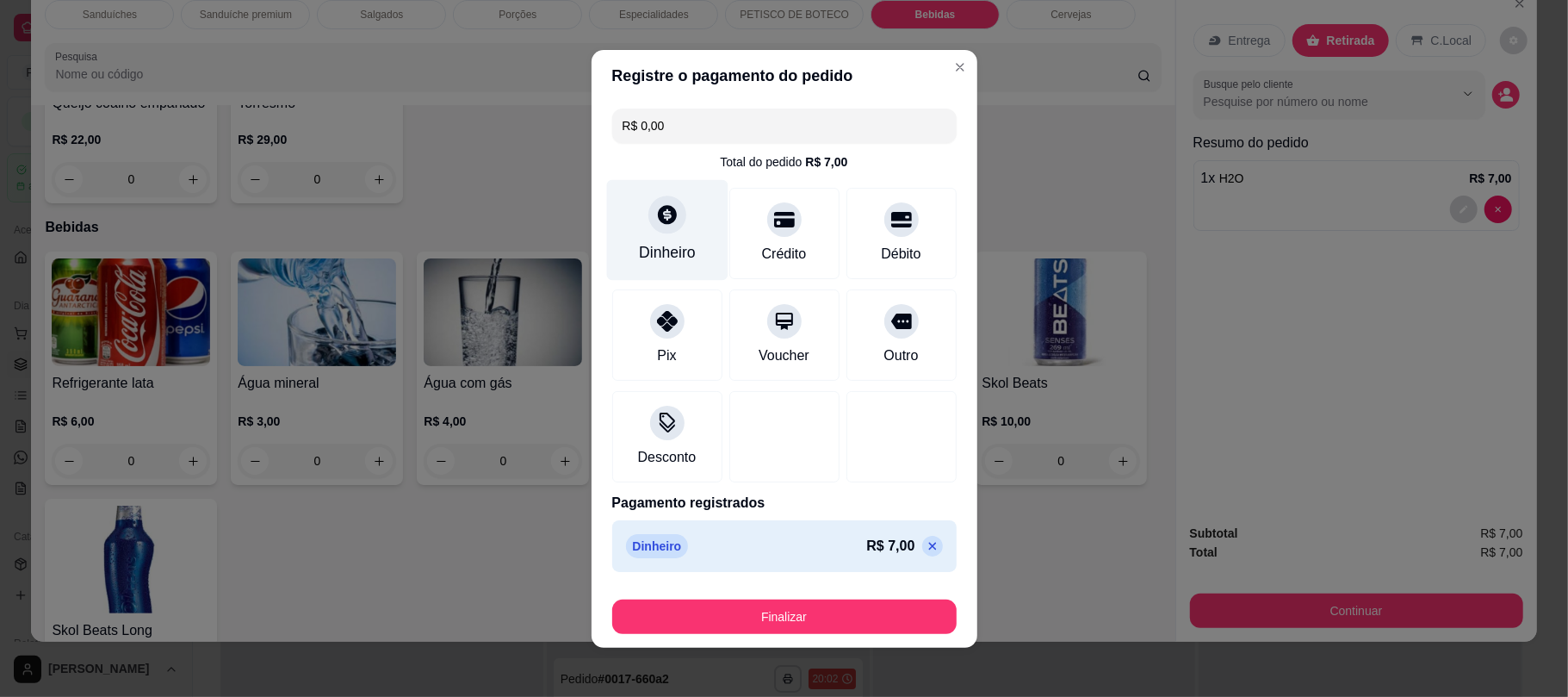
click at [676, 219] on div "Dinheiro" at bounding box center [666, 229] width 121 height 101
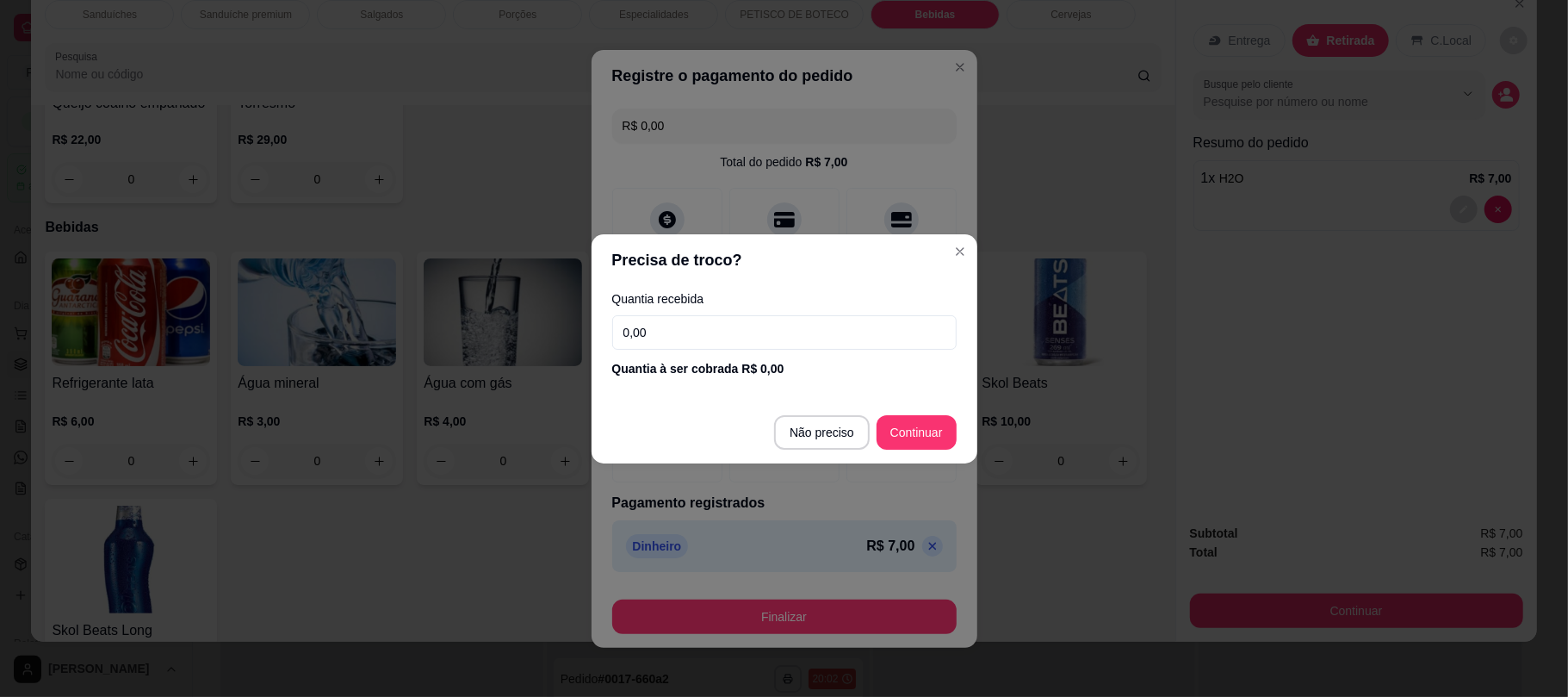
click at [783, 325] on input "0,00" at bounding box center [784, 332] width 344 height 34
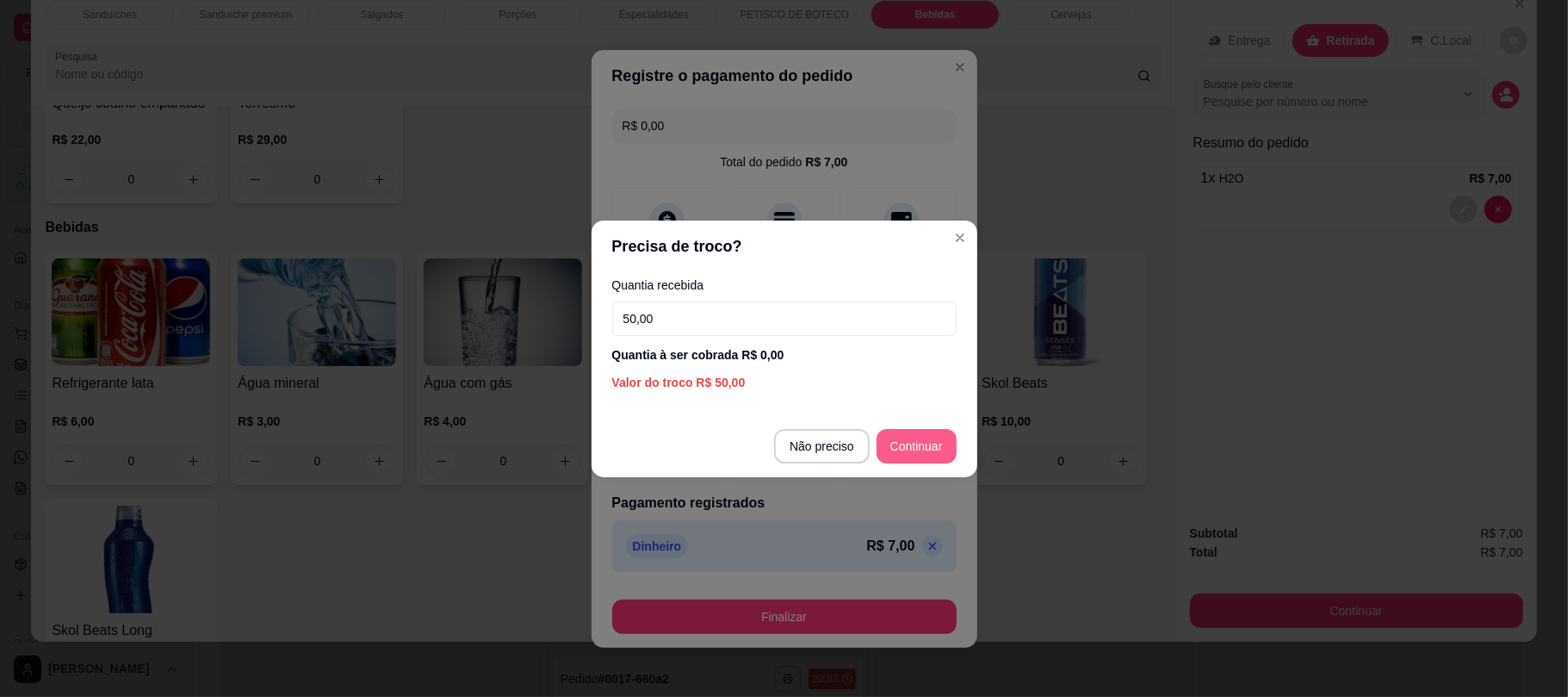
type input "50,00"
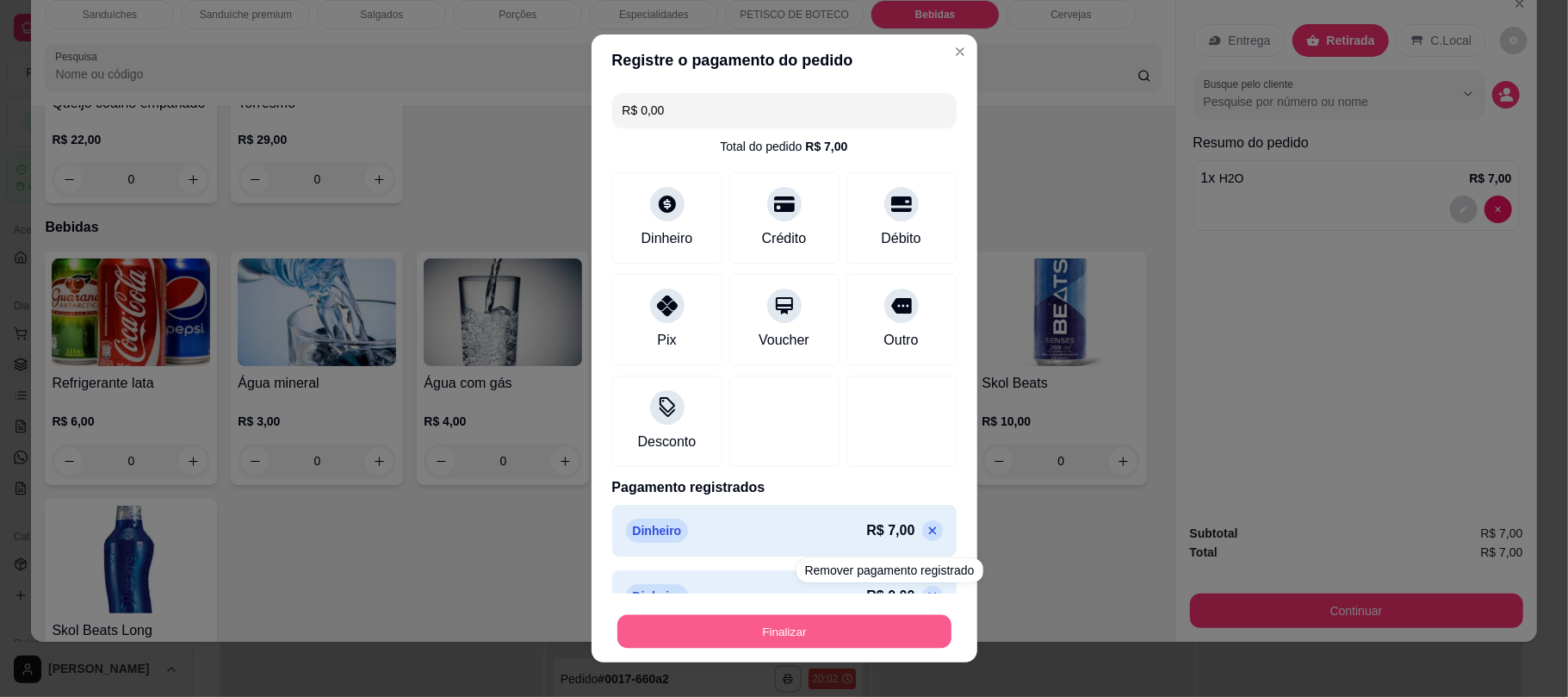
click at [847, 635] on button "Finalizar" at bounding box center [784, 631] width 334 height 33
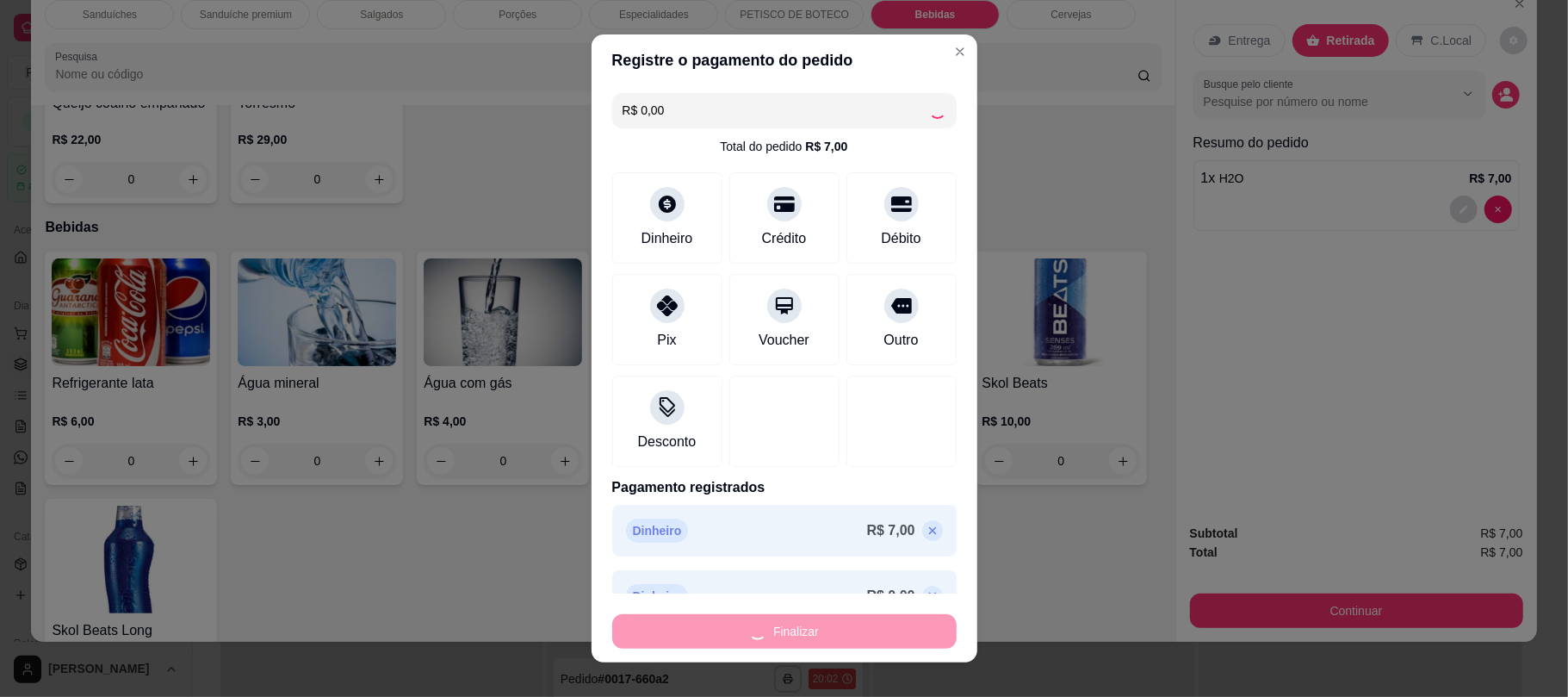
type input "0"
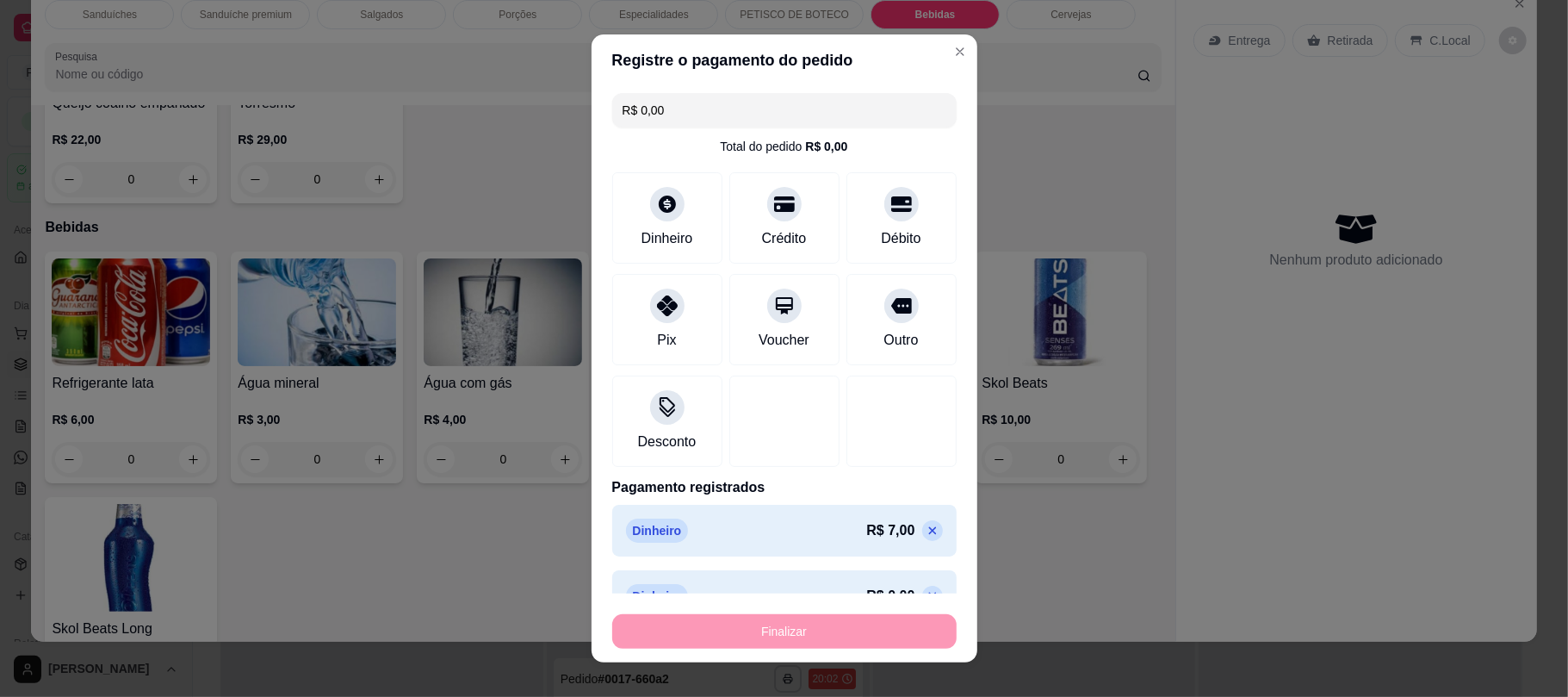
type input "-R$ 7,00"
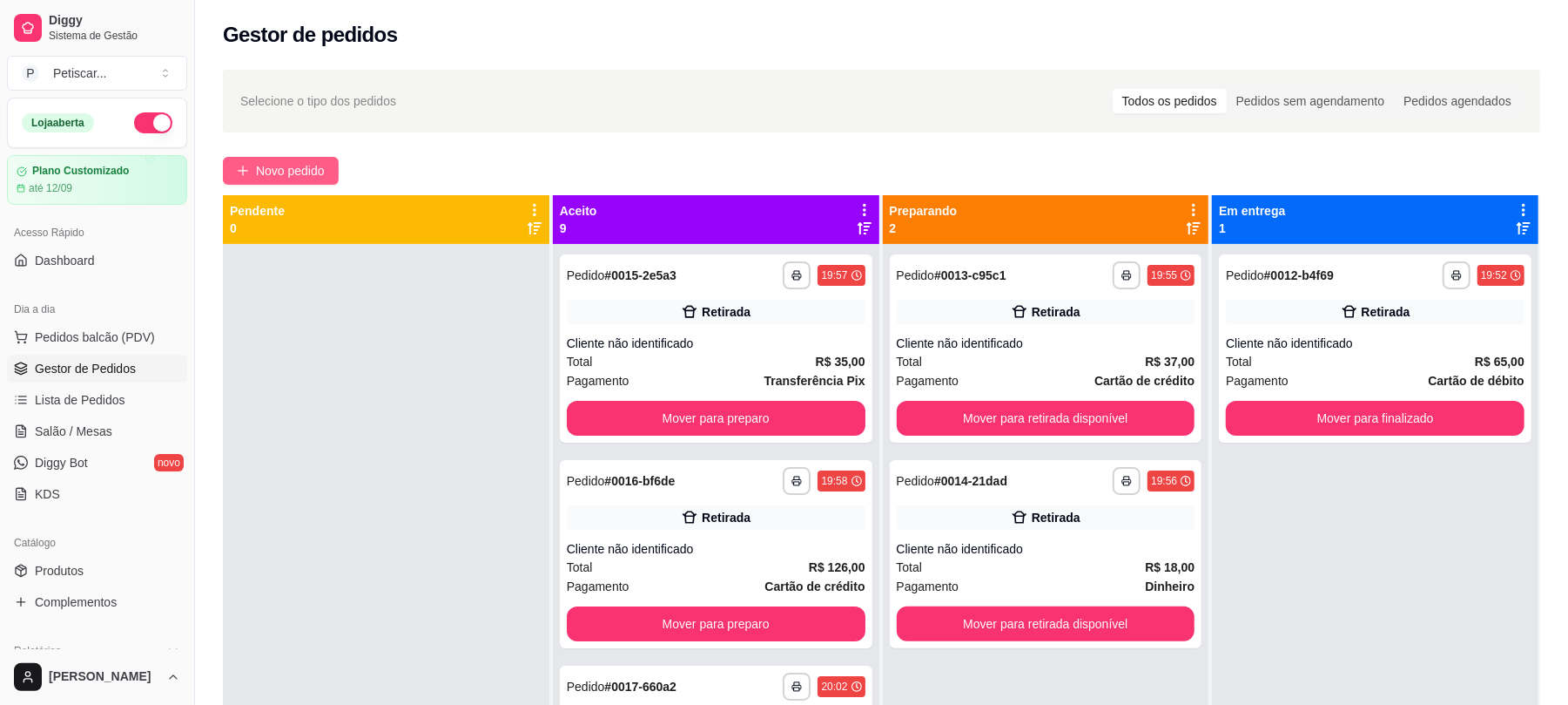
click at [290, 169] on span "Novo pedido" at bounding box center [290, 170] width 69 height 19
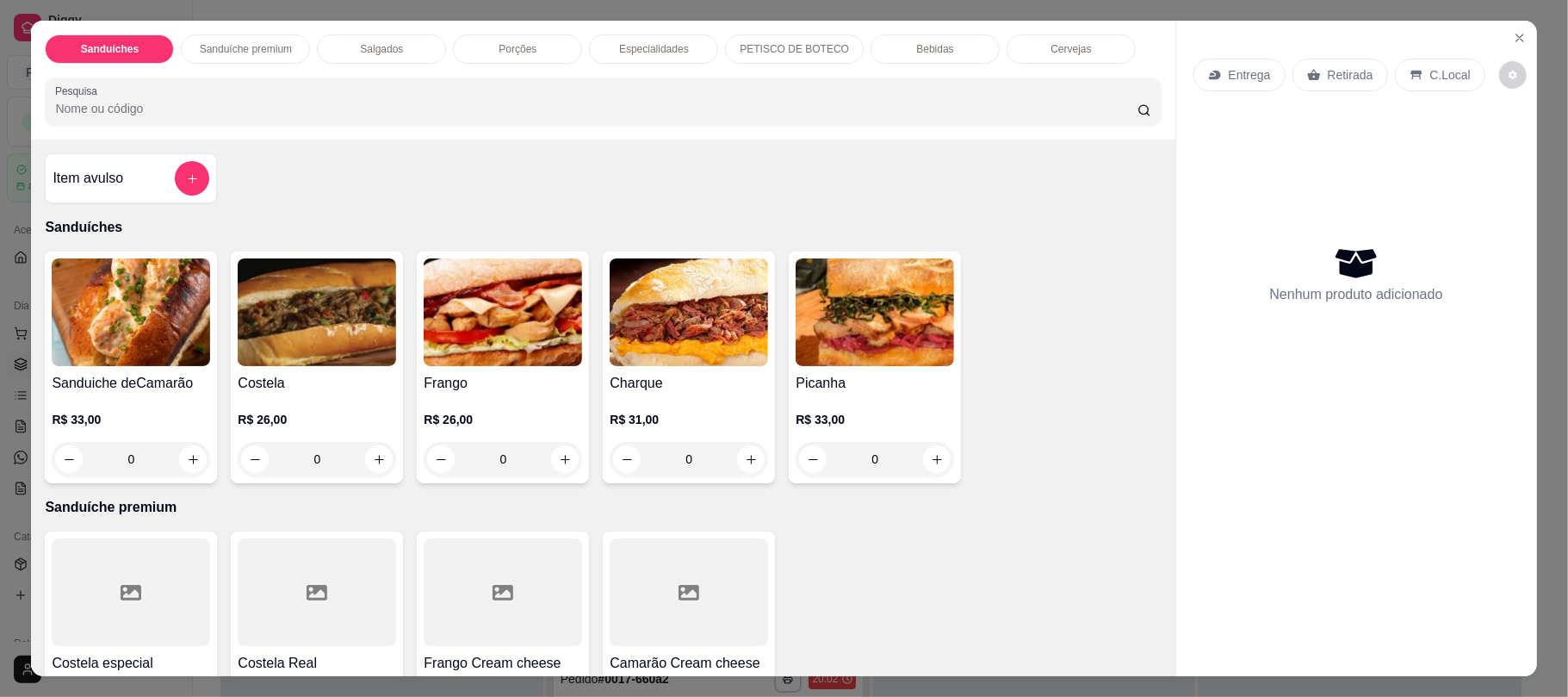
click at [373, 466] on div "0" at bounding box center [317, 459] width 158 height 34
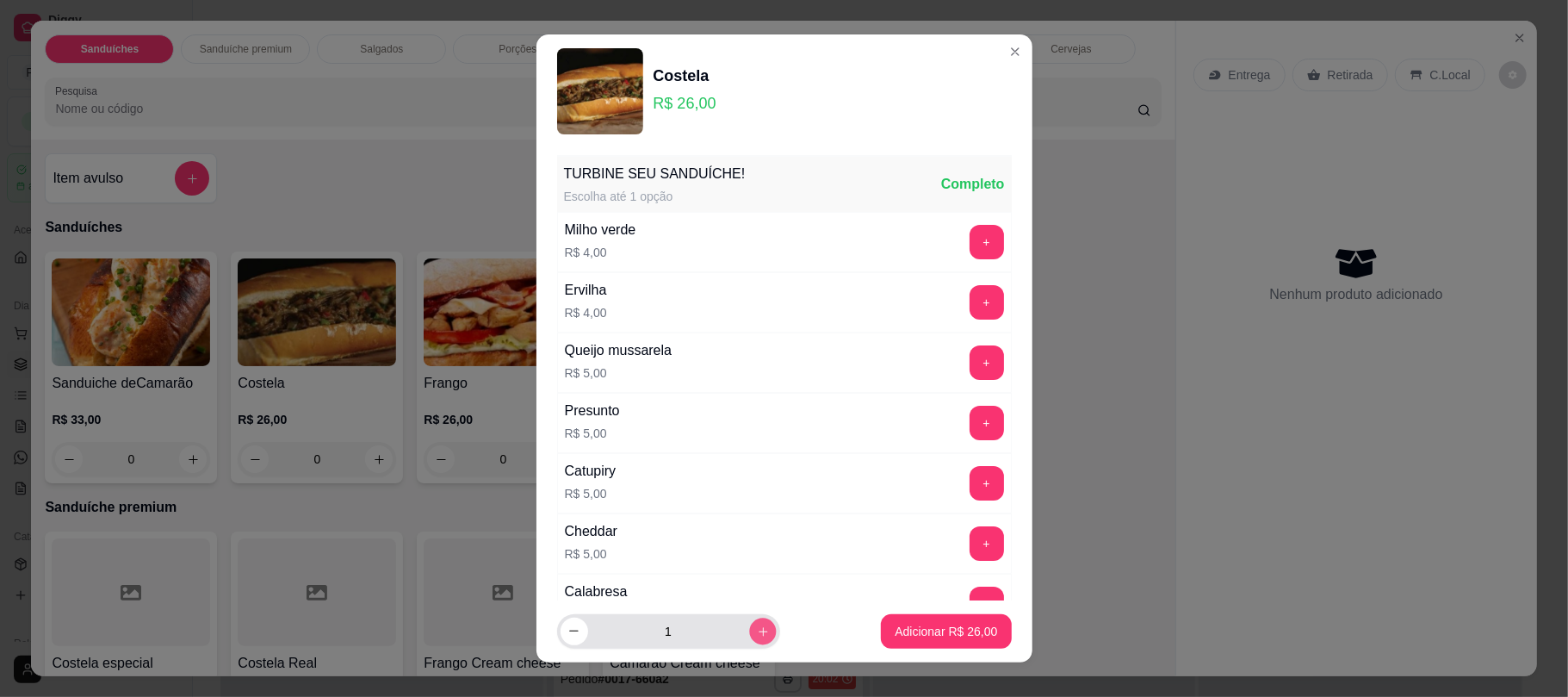
click at [756, 627] on icon "increase-product-quantity" at bounding box center [762, 631] width 13 height 13
type input "2"
click at [942, 621] on button "Adicionar R$ 52,00" at bounding box center [946, 631] width 127 height 33
type input "2"
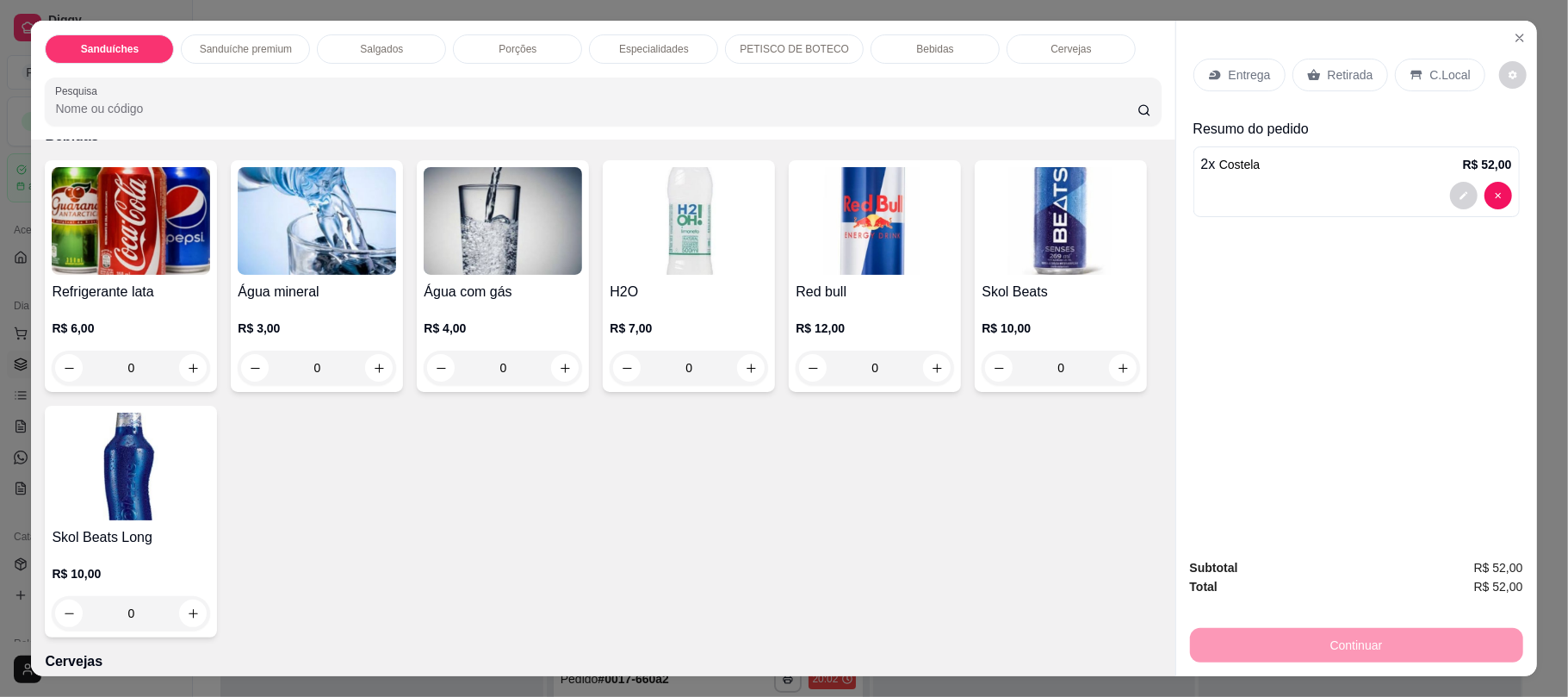
scroll to position [2588, 0]
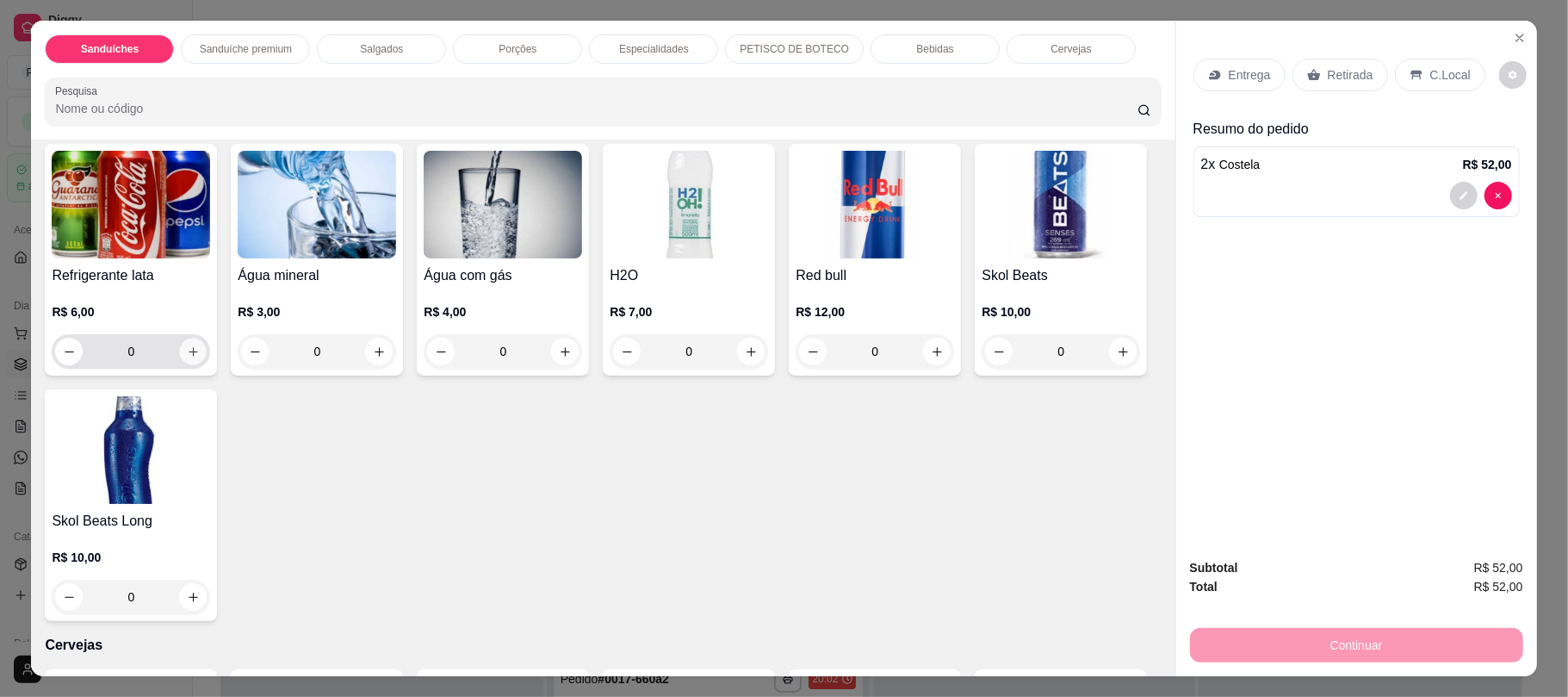
click at [187, 355] on icon "increase-product-quantity" at bounding box center [193, 351] width 13 height 13
type input "1"
click at [1347, 88] on div "Retirada" at bounding box center [1341, 75] width 96 height 33
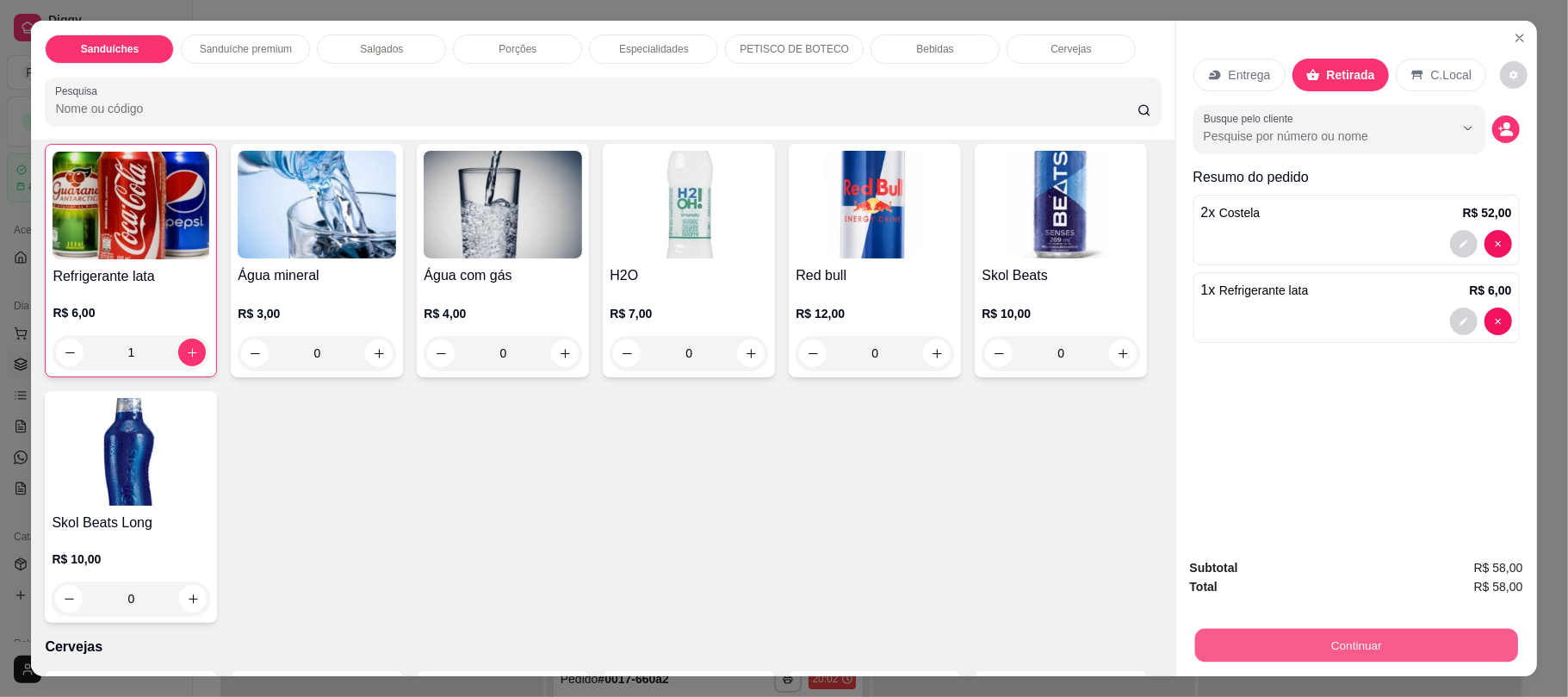
click at [1295, 635] on button "Continuar" at bounding box center [1355, 644] width 323 height 33
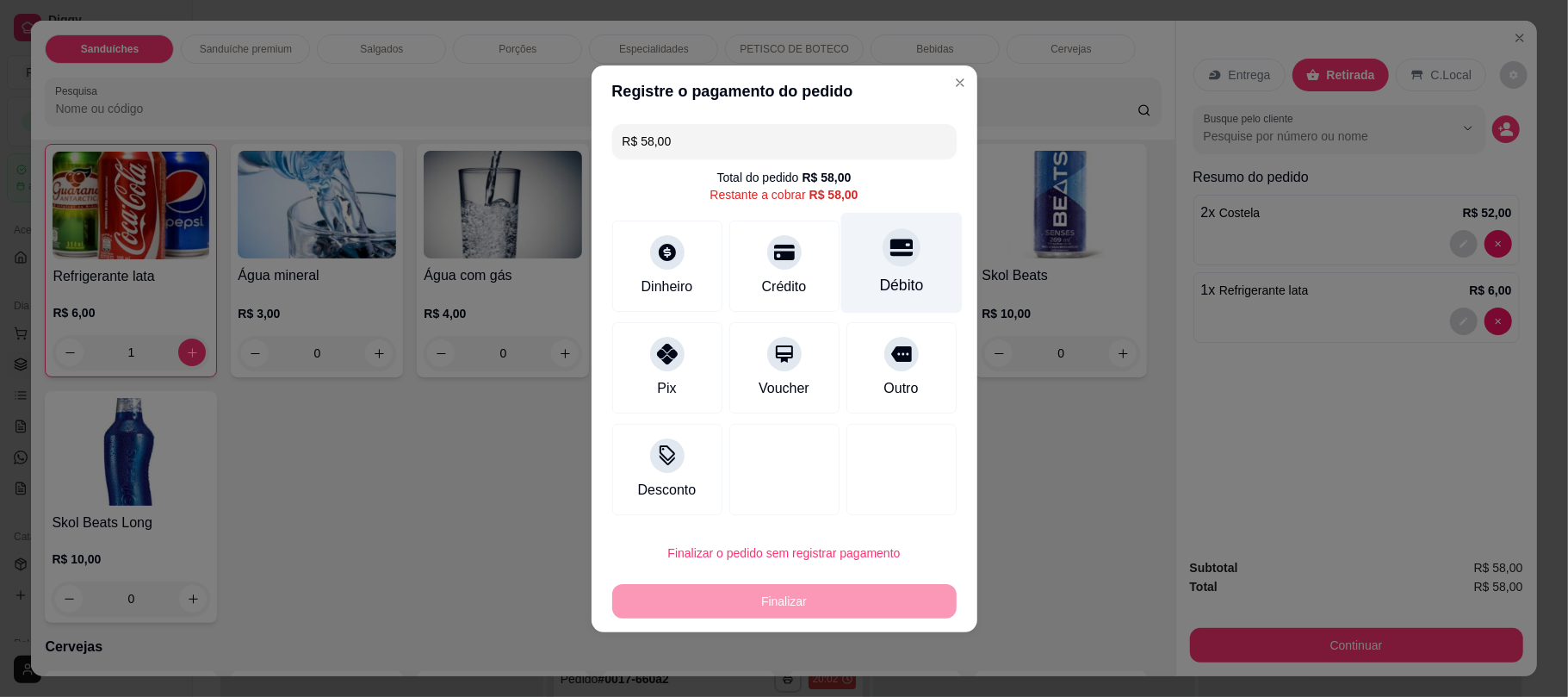
click at [890, 246] on icon at bounding box center [901, 247] width 22 height 18
type input "R$ 0,00"
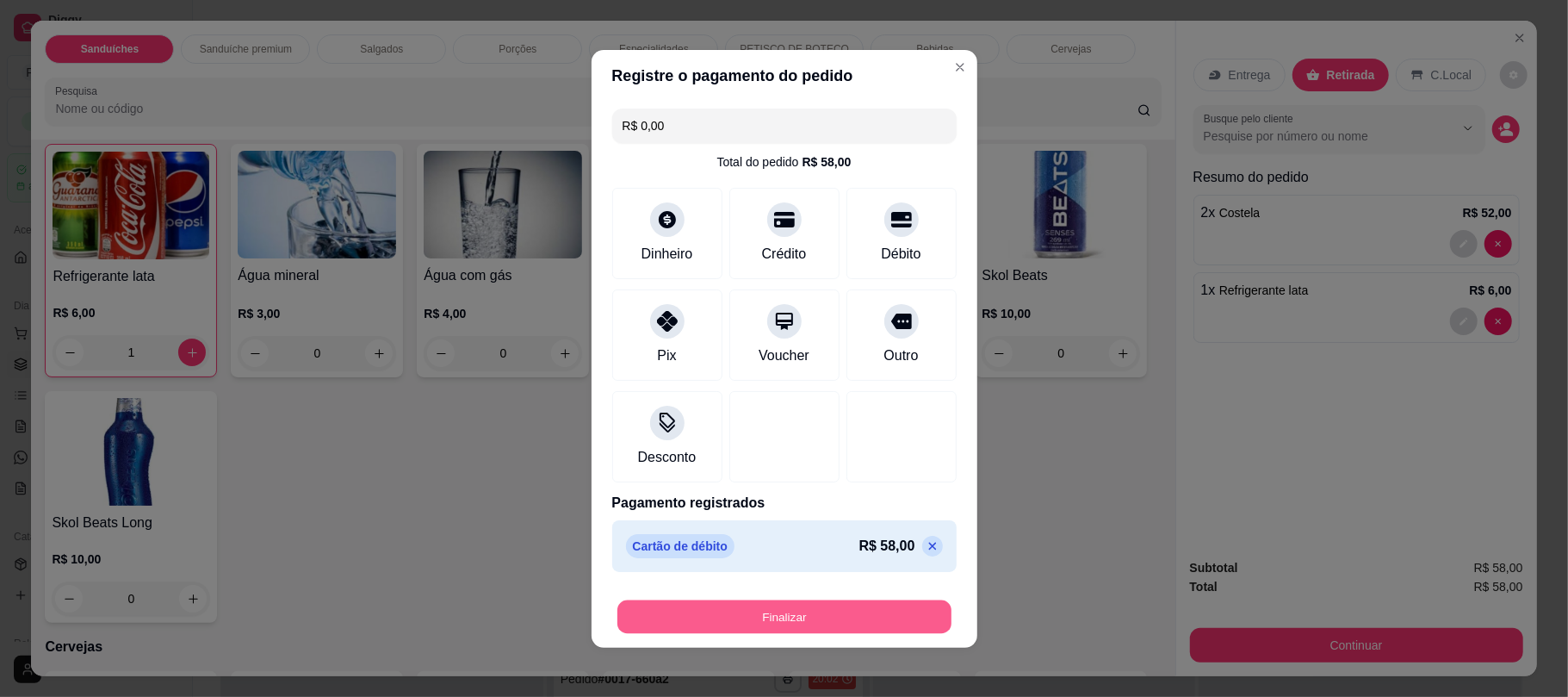
click at [898, 622] on button "Finalizar" at bounding box center [784, 616] width 334 height 33
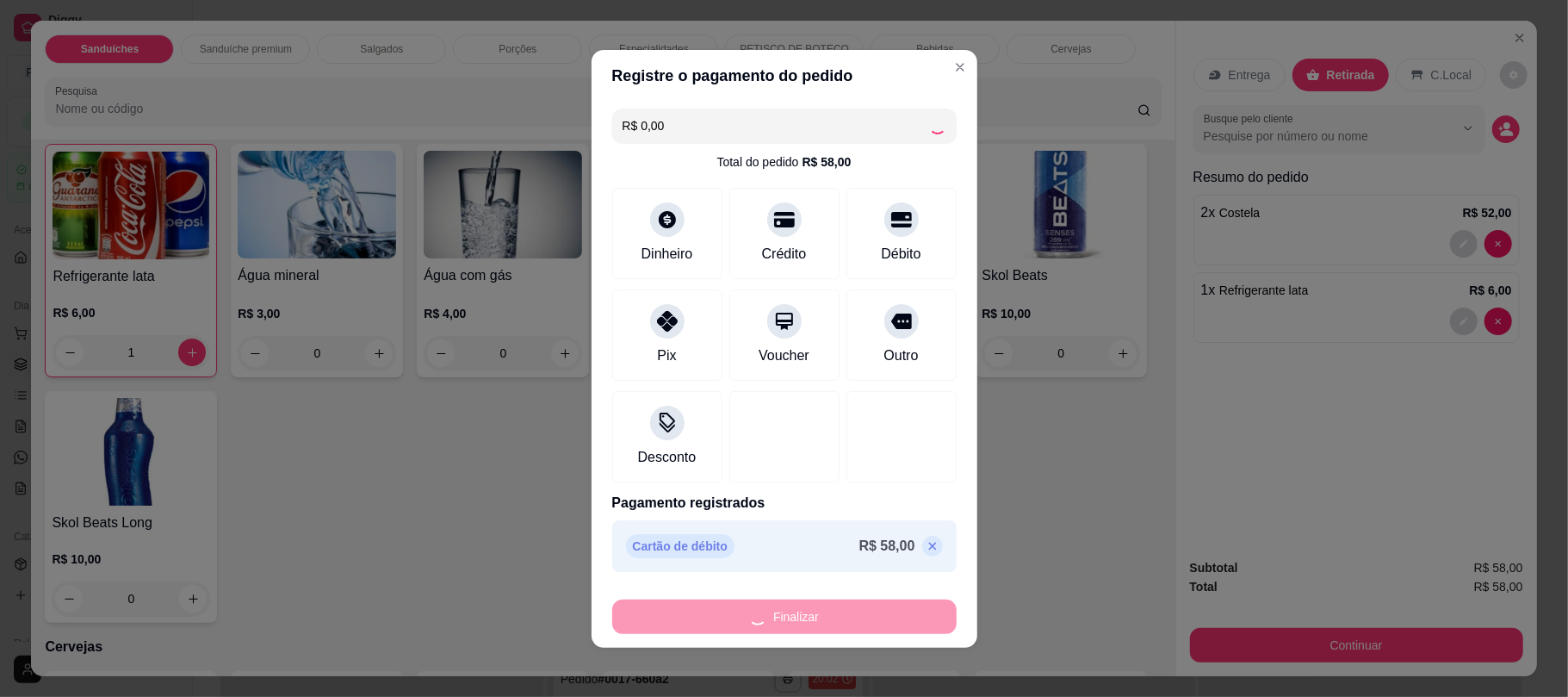
type input "0"
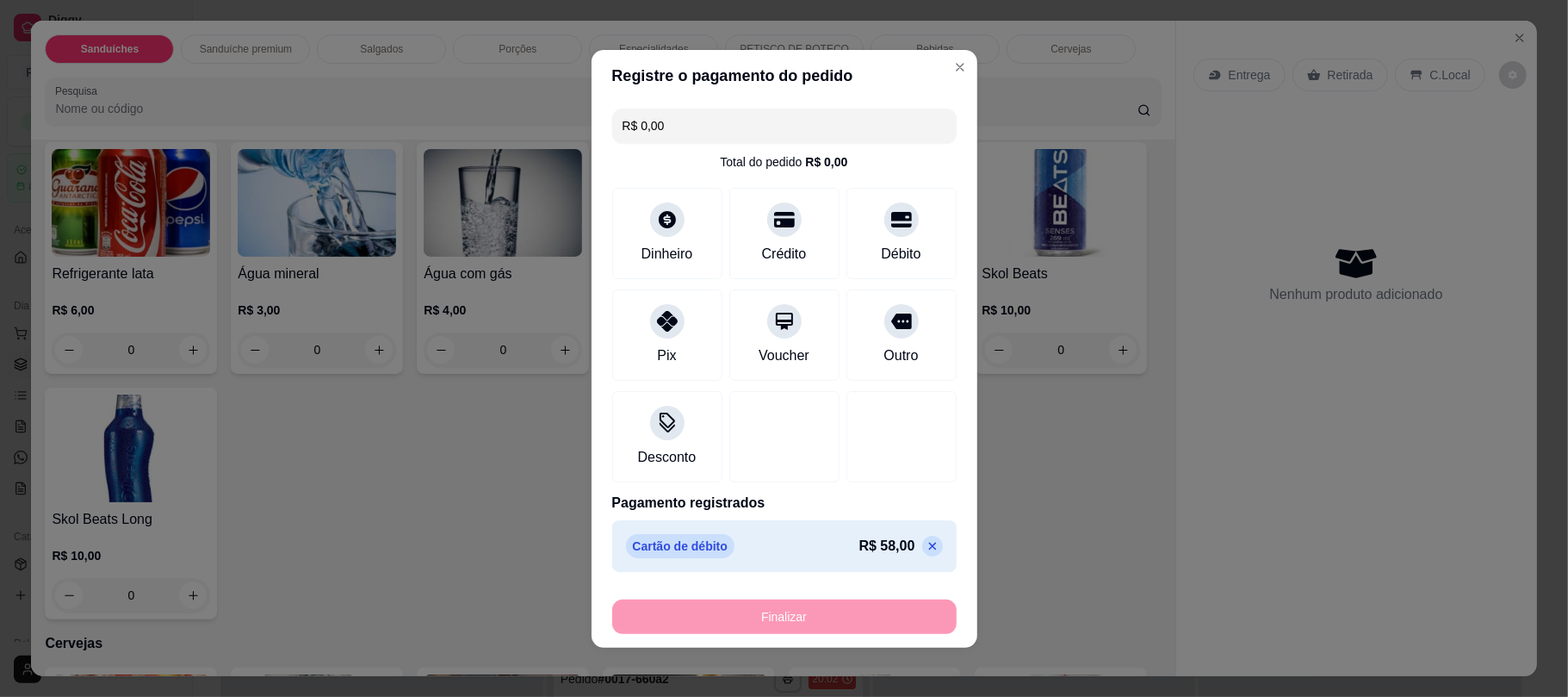
type input "-R$ 58,00"
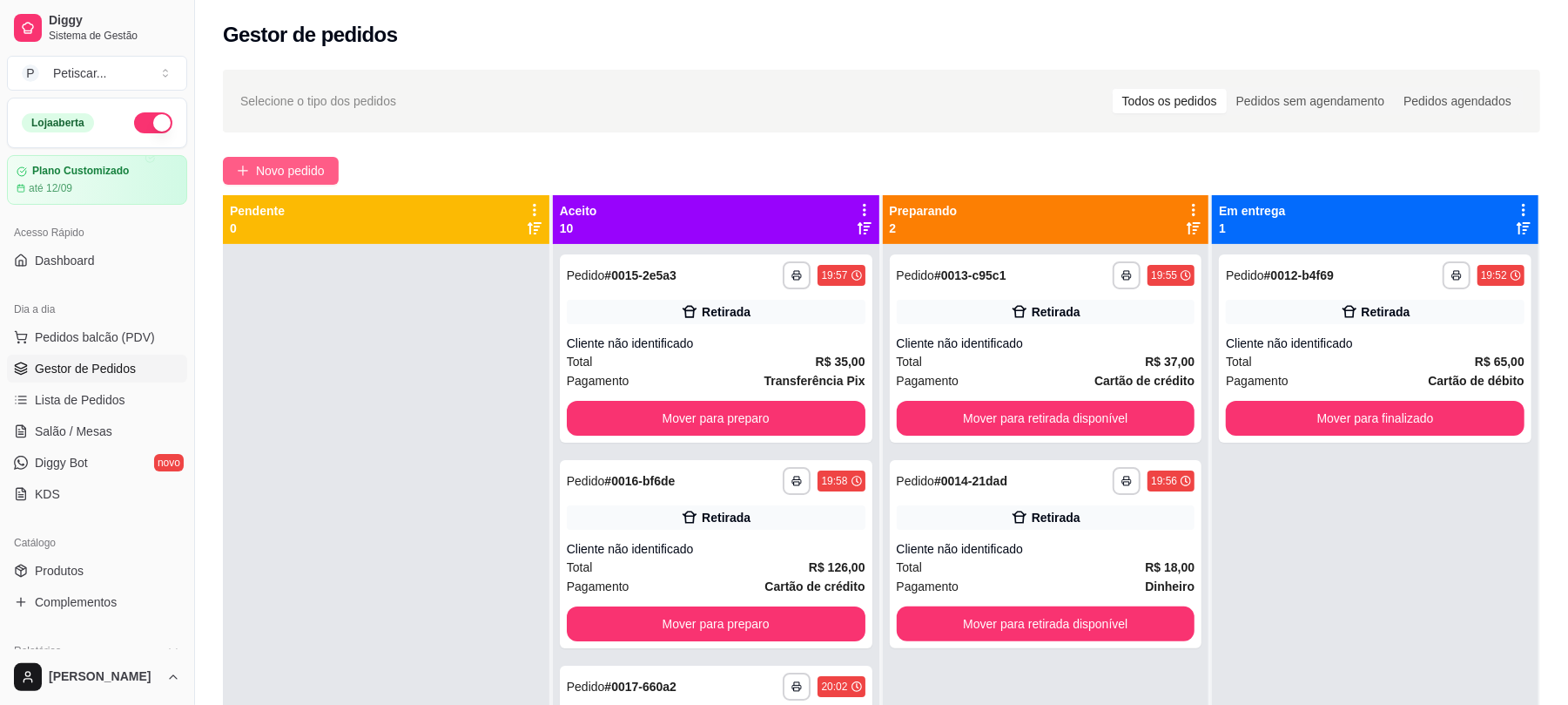
click at [273, 182] on button "Novo pedido" at bounding box center [280, 171] width 115 height 28
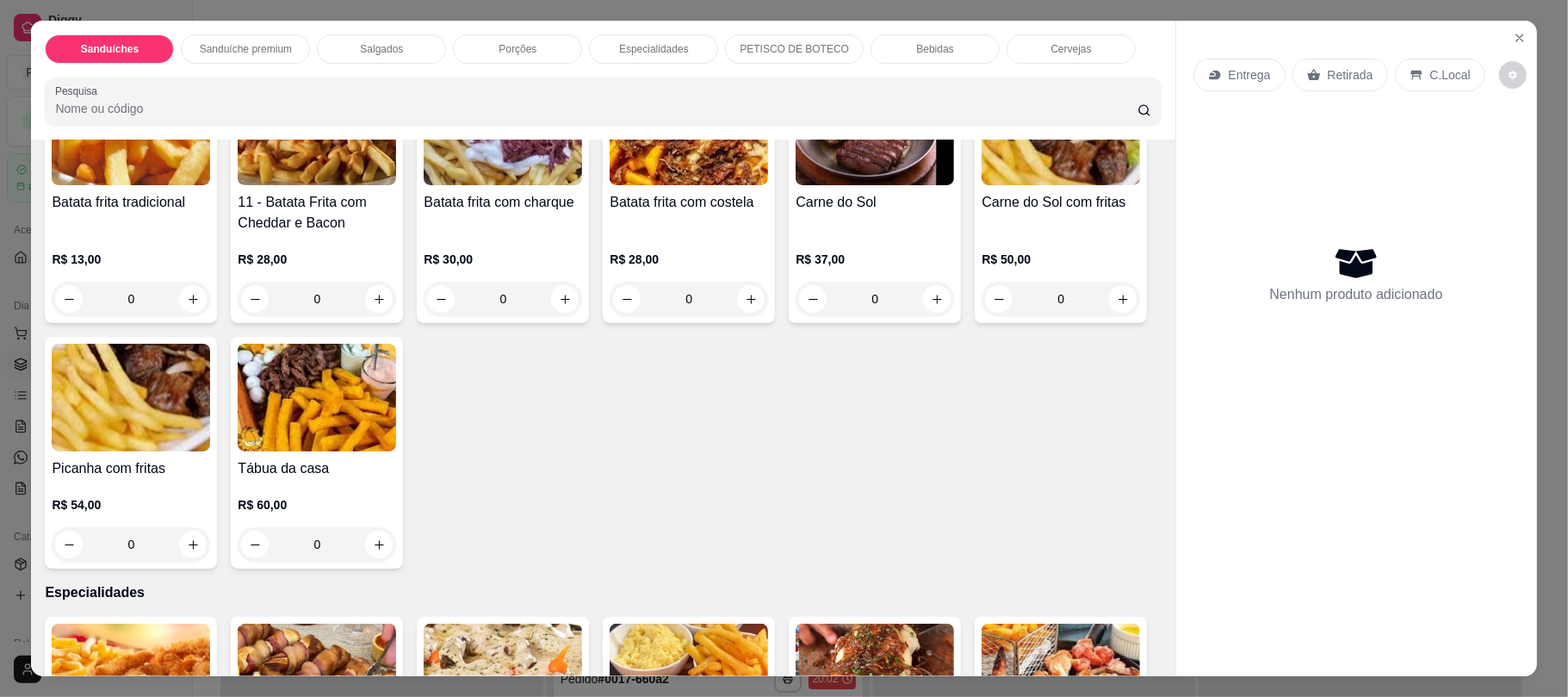
scroll to position [1038, 0]
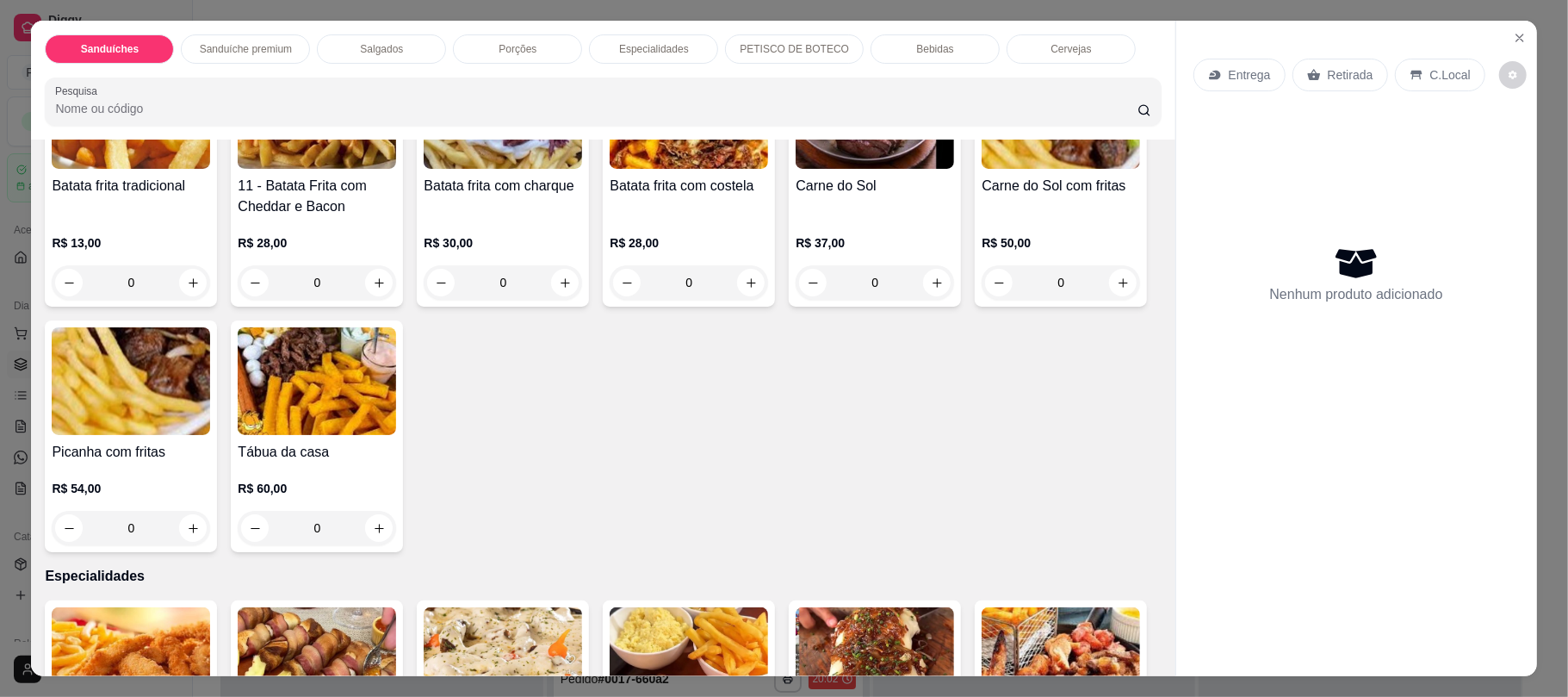
drag, startPoint x: 1131, startPoint y: 336, endPoint x: 1132, endPoint y: 324, distance: 12.0
click at [1132, 324] on div "Batata frita tradicional R$ 13,00 0 11 - Batata Frita com Cheddar e Bacon R$ 28…" at bounding box center [603, 304] width 1116 height 498
click at [1118, 287] on icon "increase-product-quantity" at bounding box center [1122, 282] width 9 height 9
type input "1"
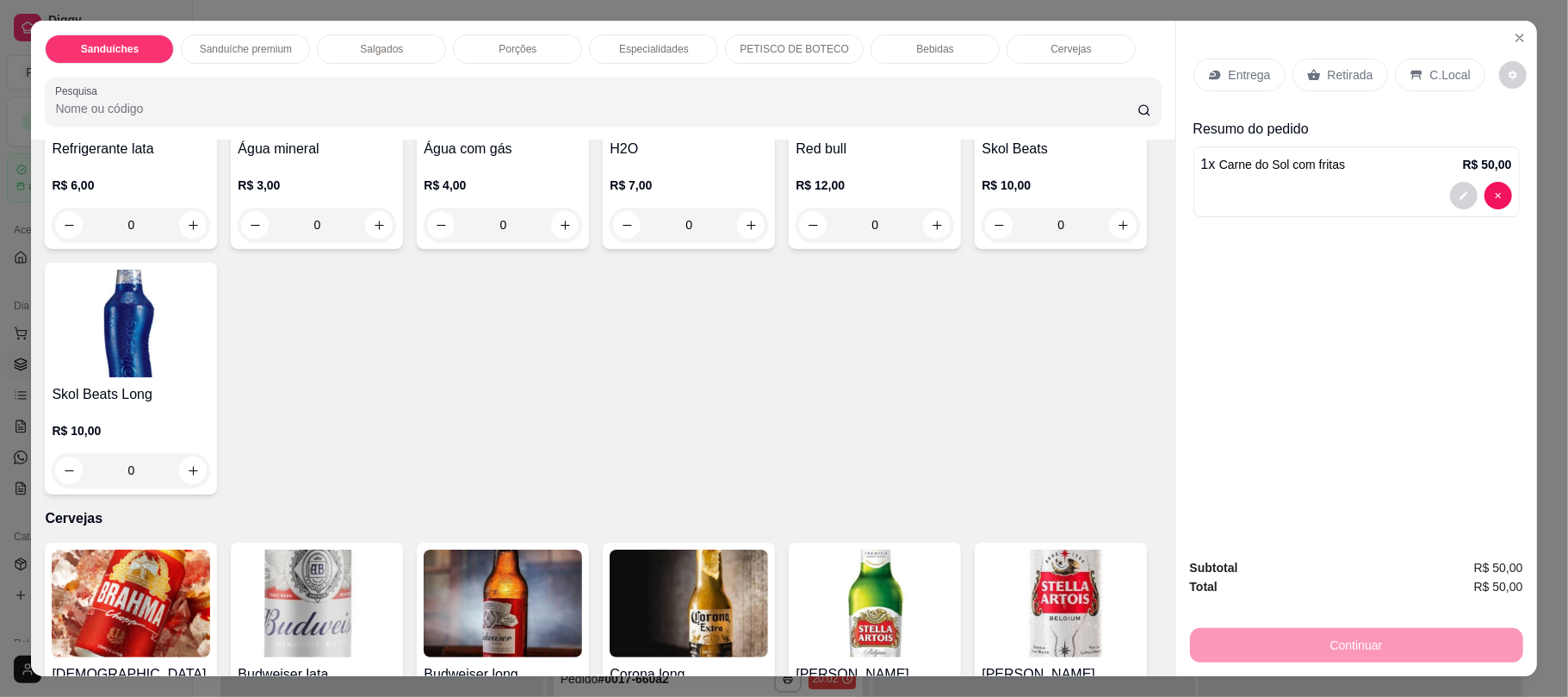
scroll to position [2840, 0]
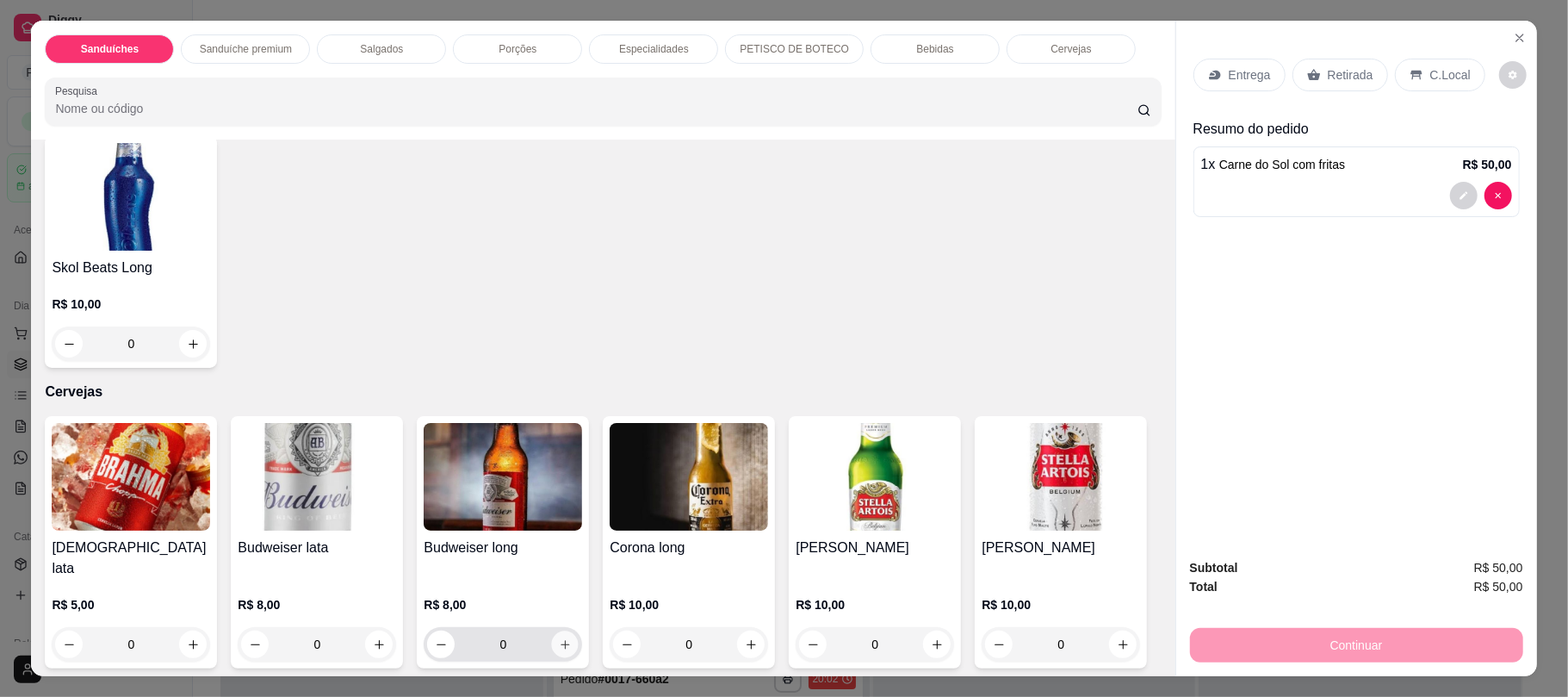
click at [561, 638] on icon "increase-product-quantity" at bounding box center [565, 644] width 13 height 13
type input "1"
click at [1513, 41] on icon "Close" at bounding box center [1520, 38] width 14 height 14
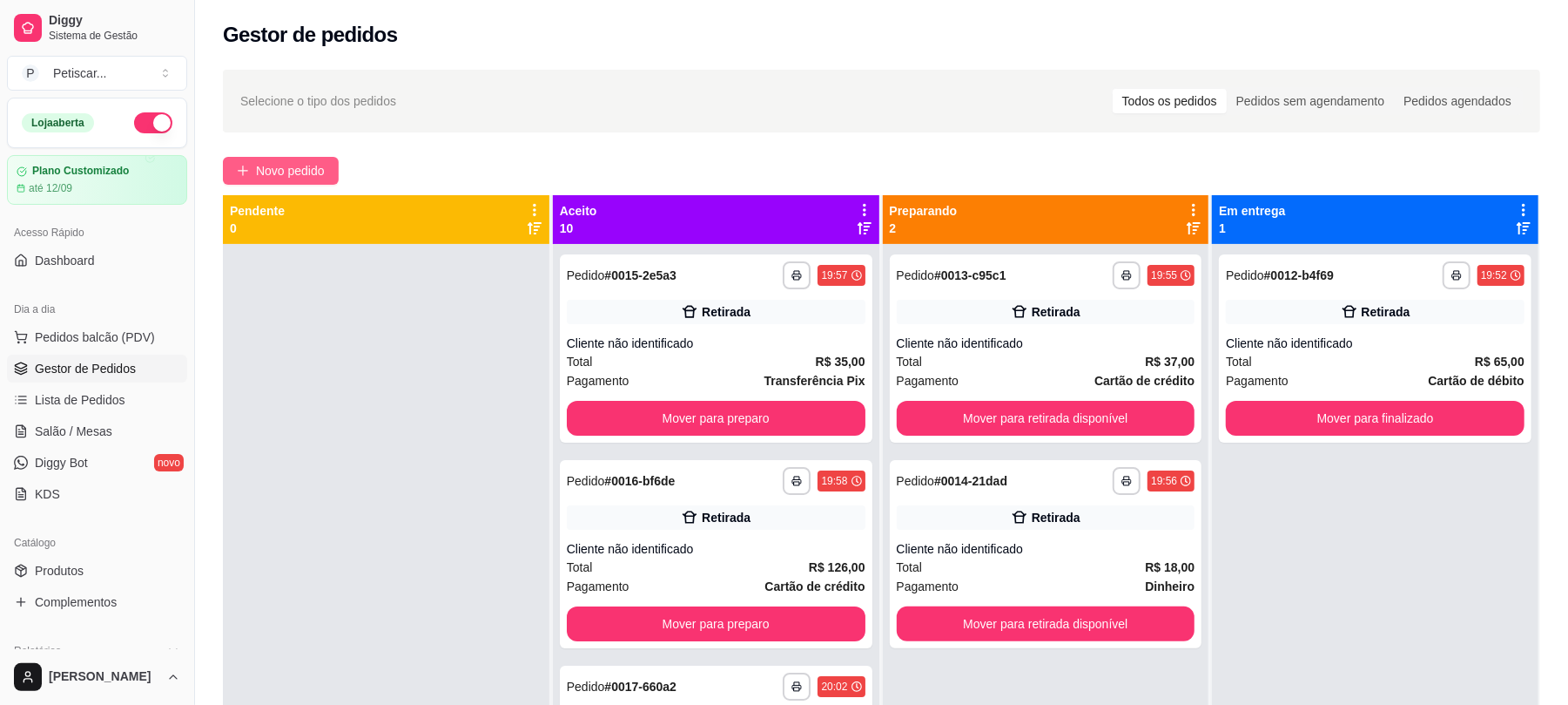
click at [294, 175] on span "Novo pedido" at bounding box center [290, 170] width 69 height 19
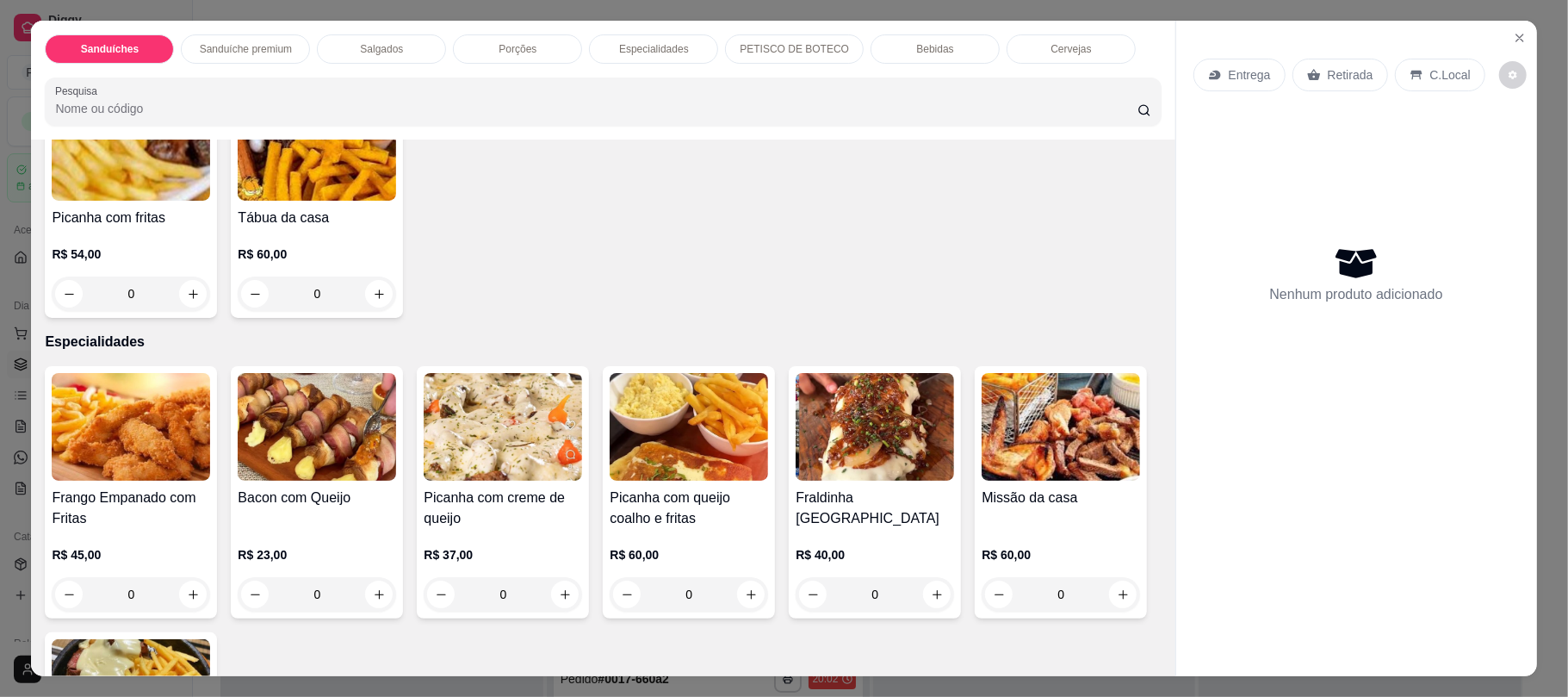
scroll to position [1113, 0]
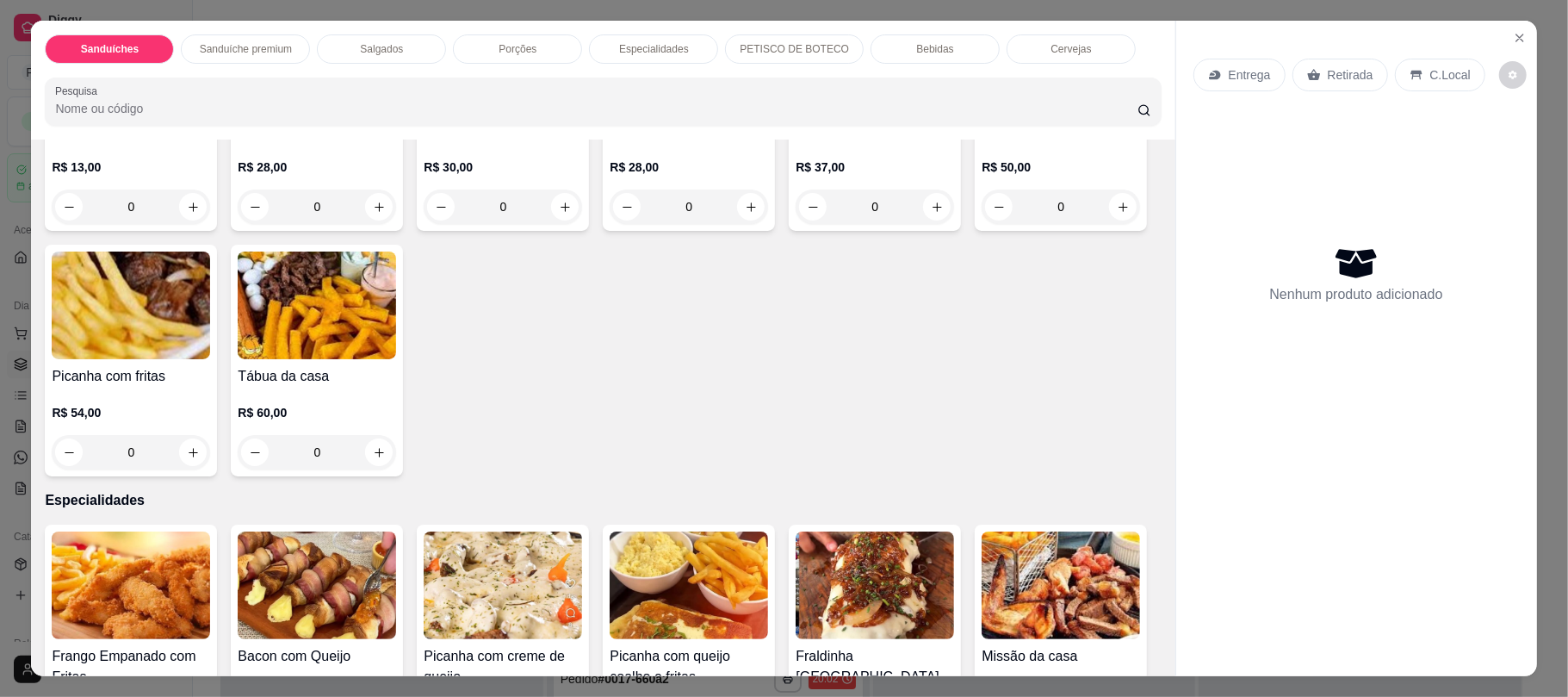
click at [391, 46] on p "Salgados" at bounding box center [382, 49] width 43 height 14
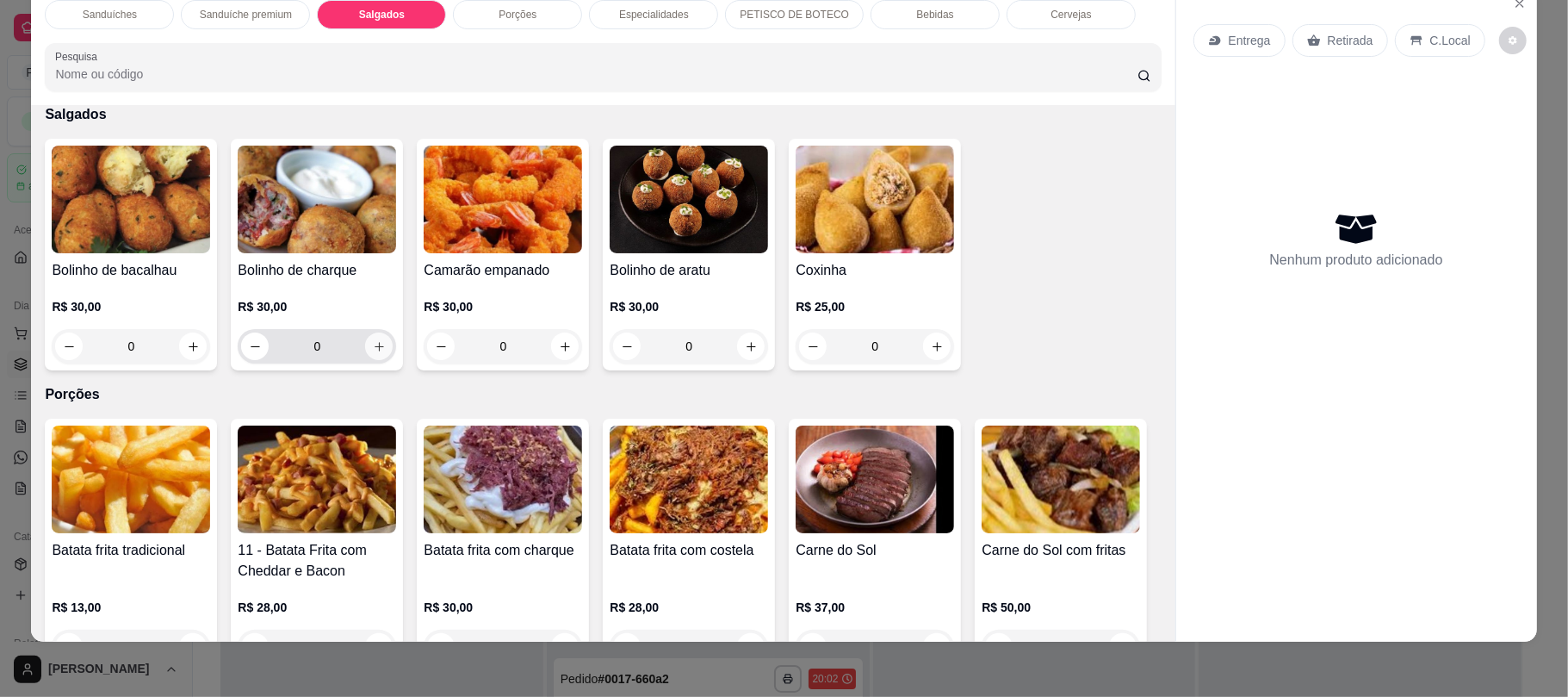
click at [377, 341] on icon "increase-product-quantity" at bounding box center [379, 347] width 13 height 13
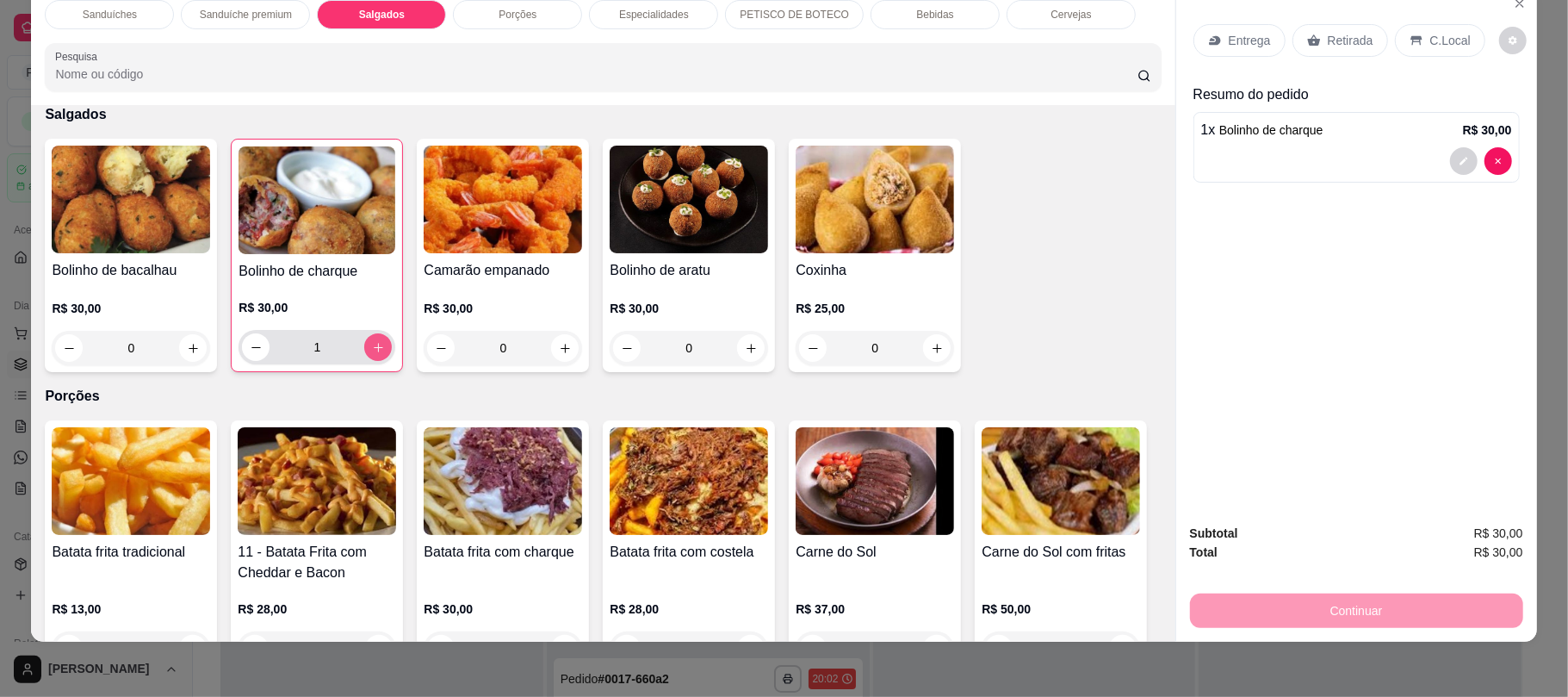
type input "1"
click at [1333, 32] on p "Retirada" at bounding box center [1350, 41] width 46 height 18
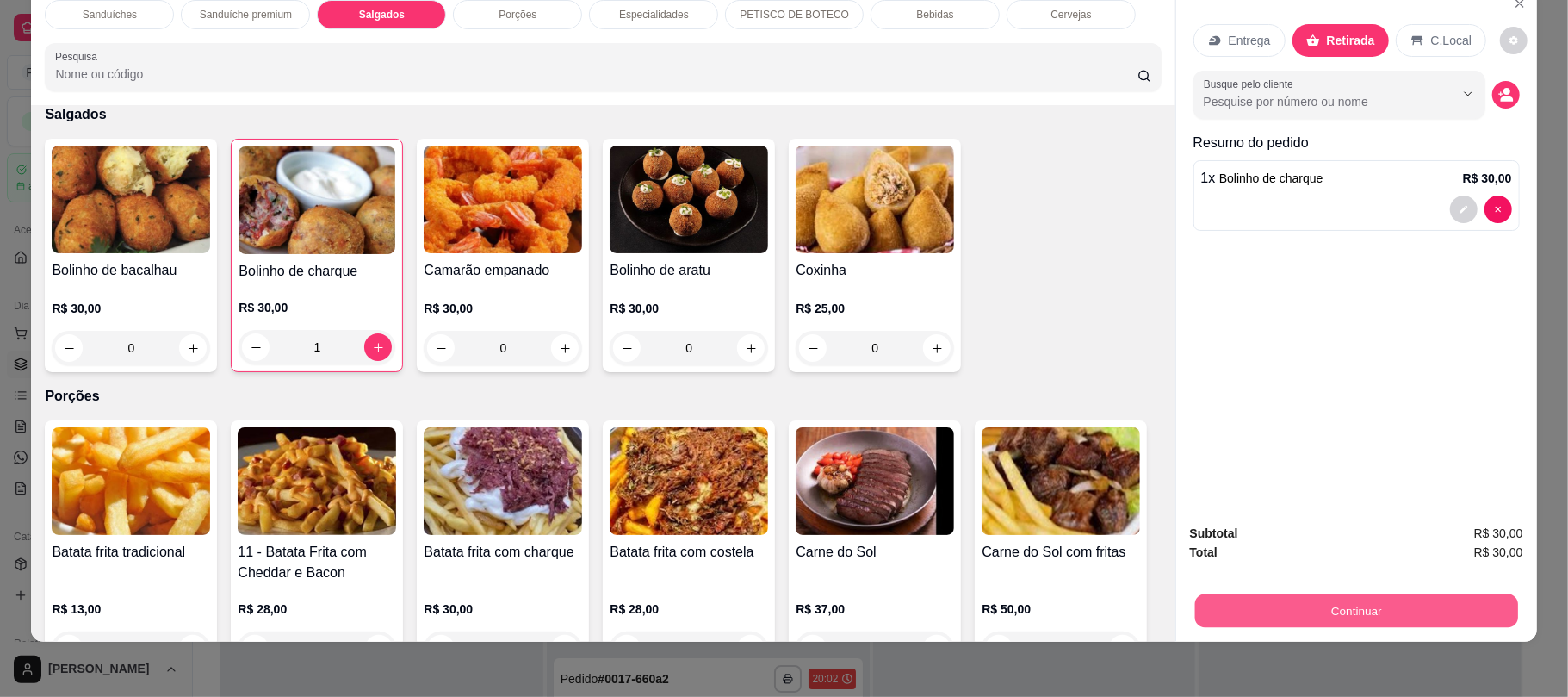
click at [1308, 610] on button "Continuar" at bounding box center [1355, 610] width 323 height 33
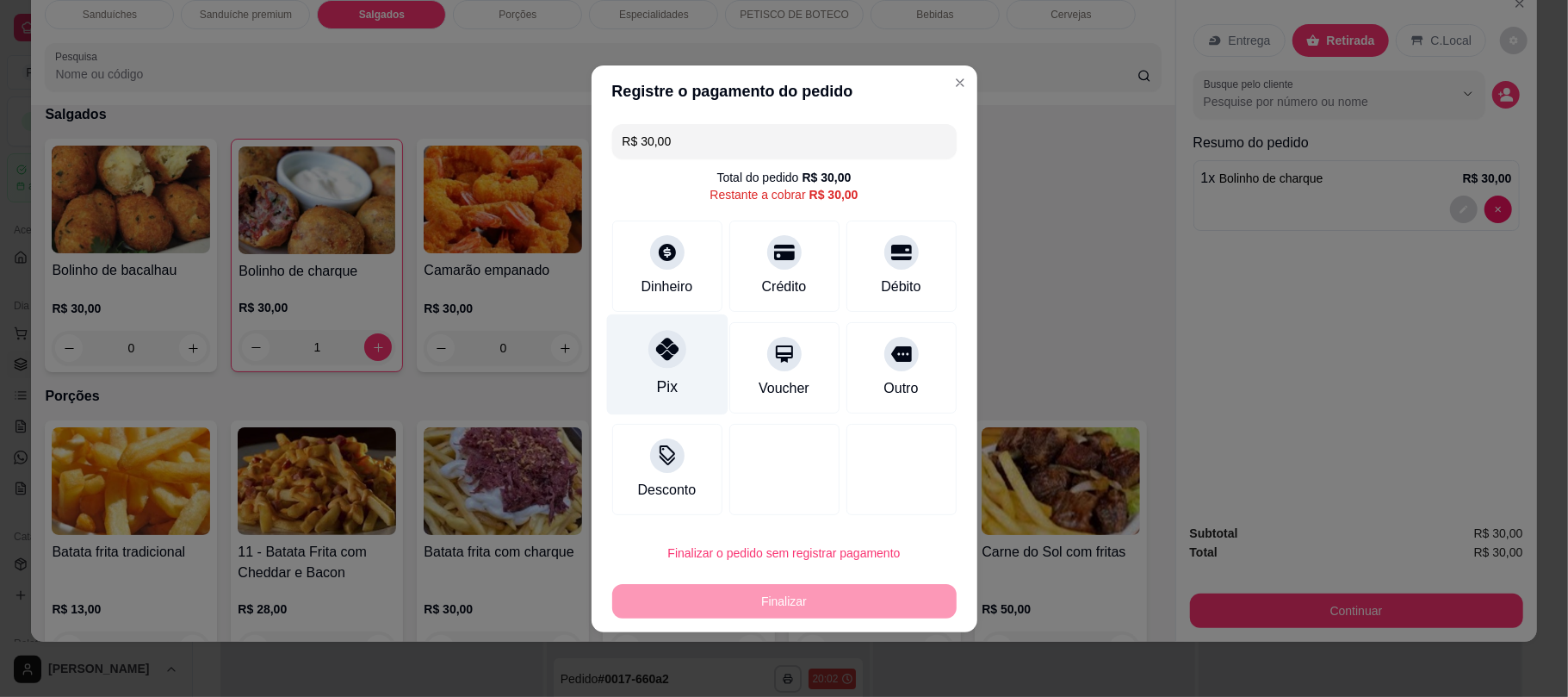
click at [658, 369] on div "Pix" at bounding box center [666, 363] width 121 height 101
type input "R$ 0,00"
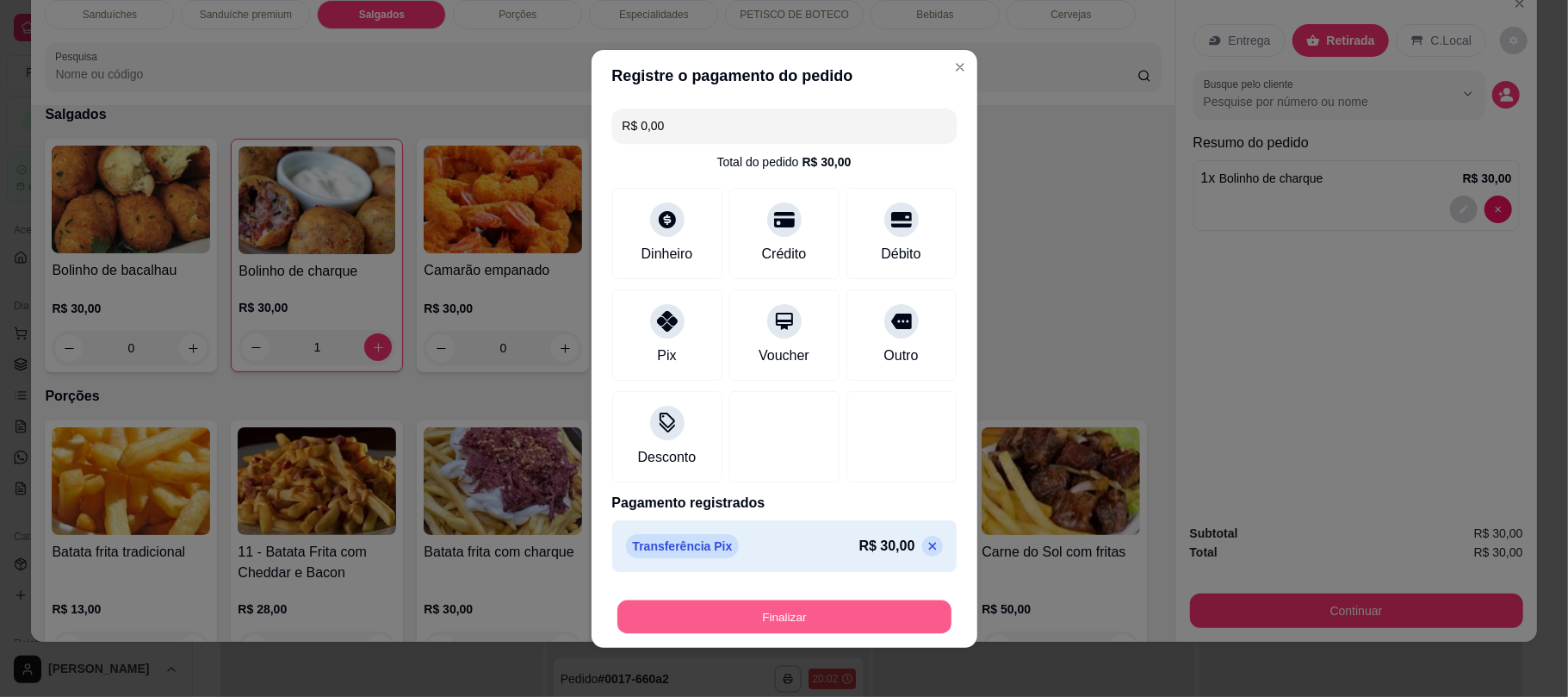
click at [751, 626] on button "Finalizar" at bounding box center [784, 616] width 334 height 33
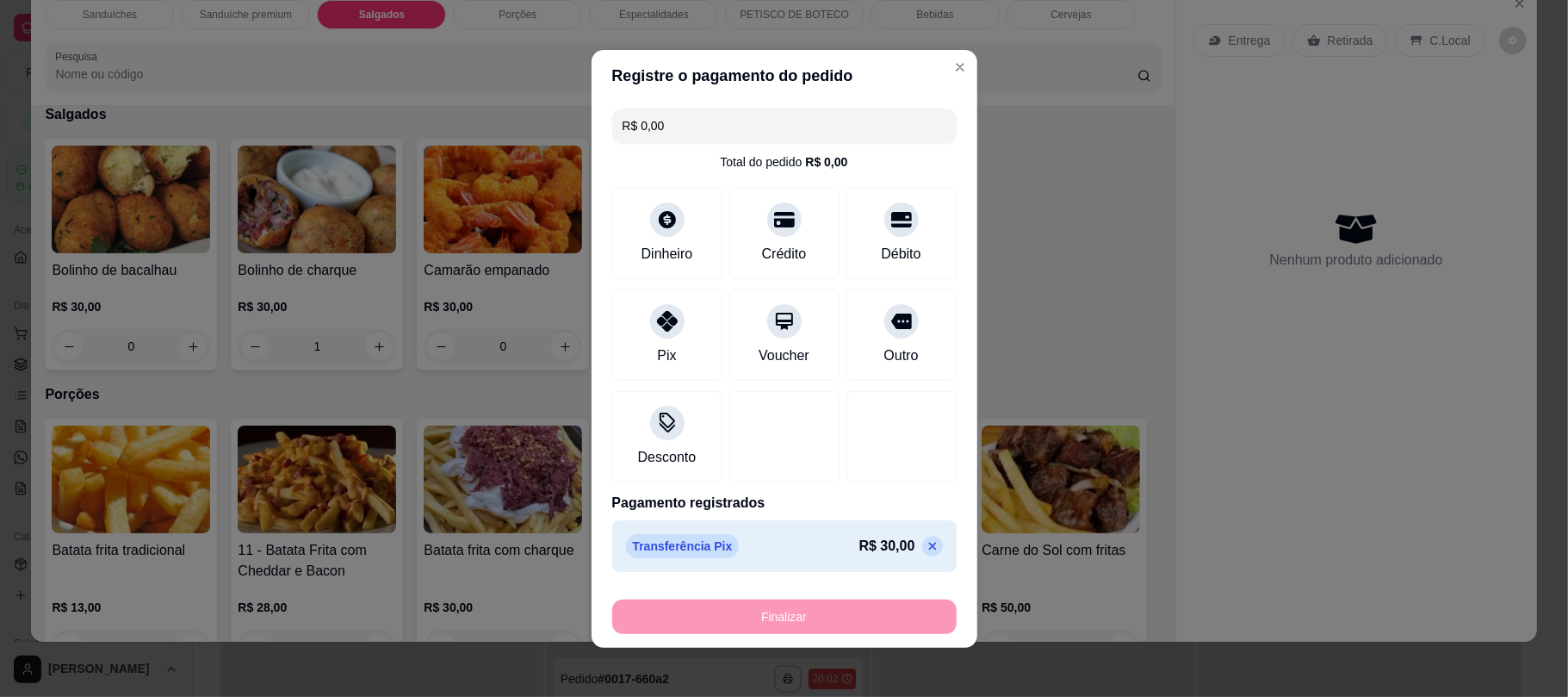
type input "0"
type input "-R$ 30,00"
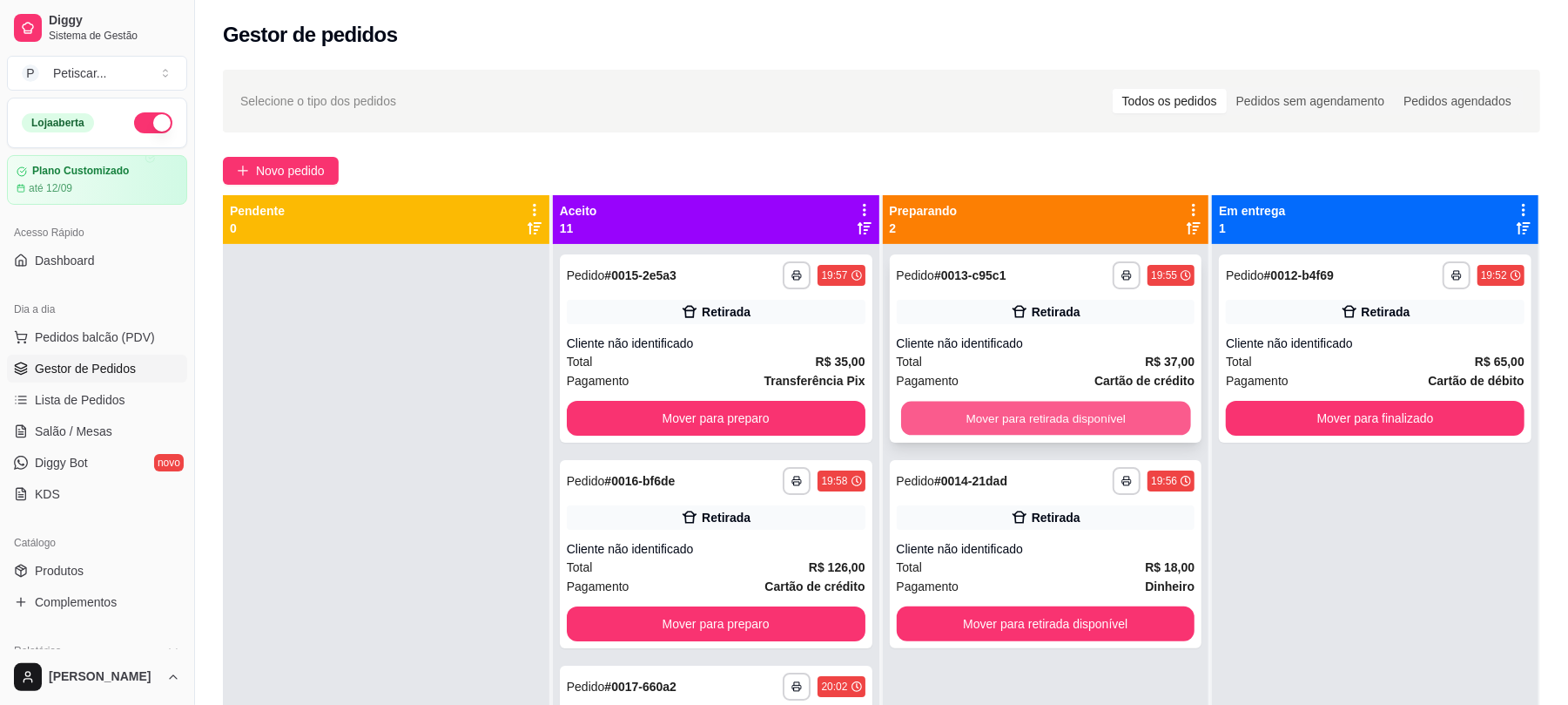
click at [1141, 431] on button "Mover para retirada disponível" at bounding box center [1045, 419] width 289 height 34
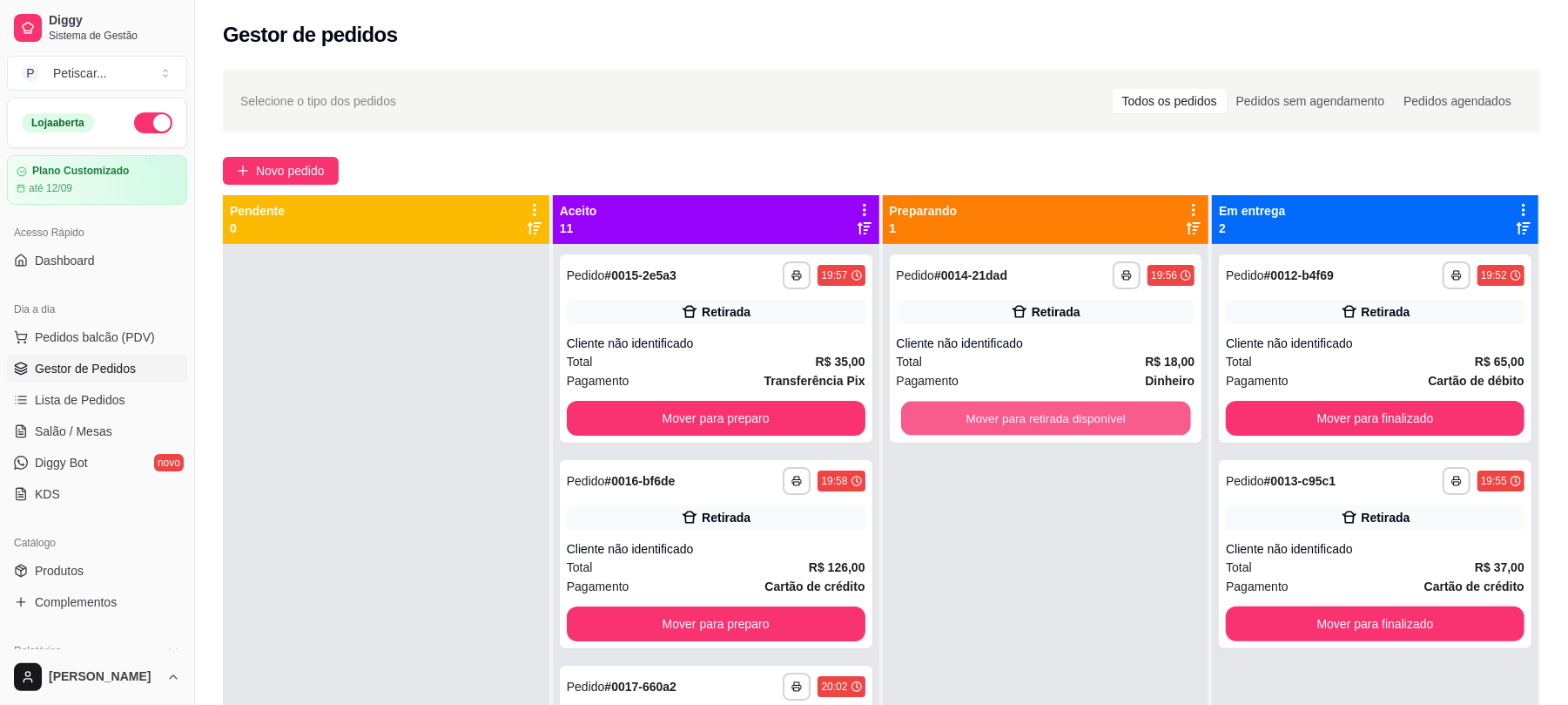
click at [1141, 431] on button "Mover para retirada disponível" at bounding box center [1045, 419] width 289 height 34
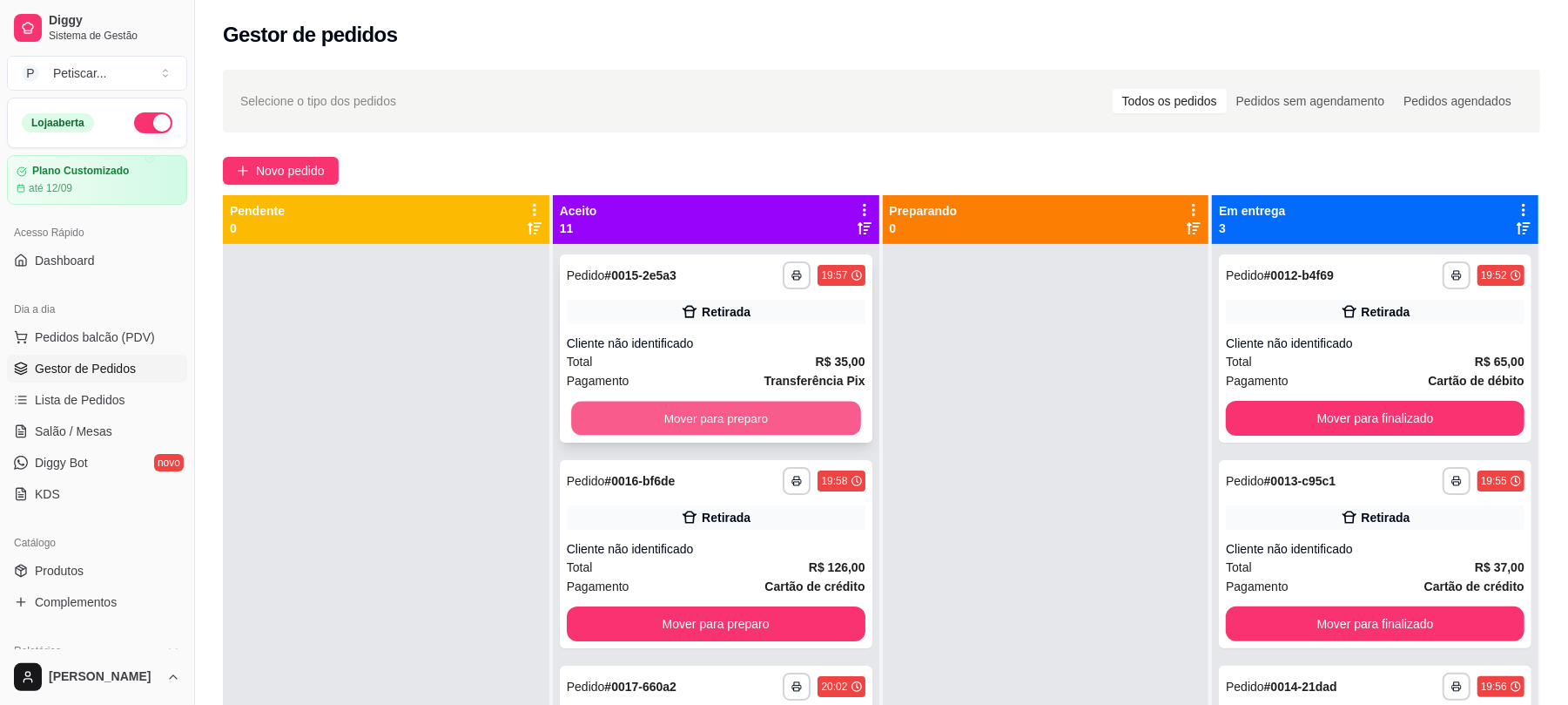
click at [737, 424] on button "Mover para preparo" at bounding box center [715, 419] width 289 height 34
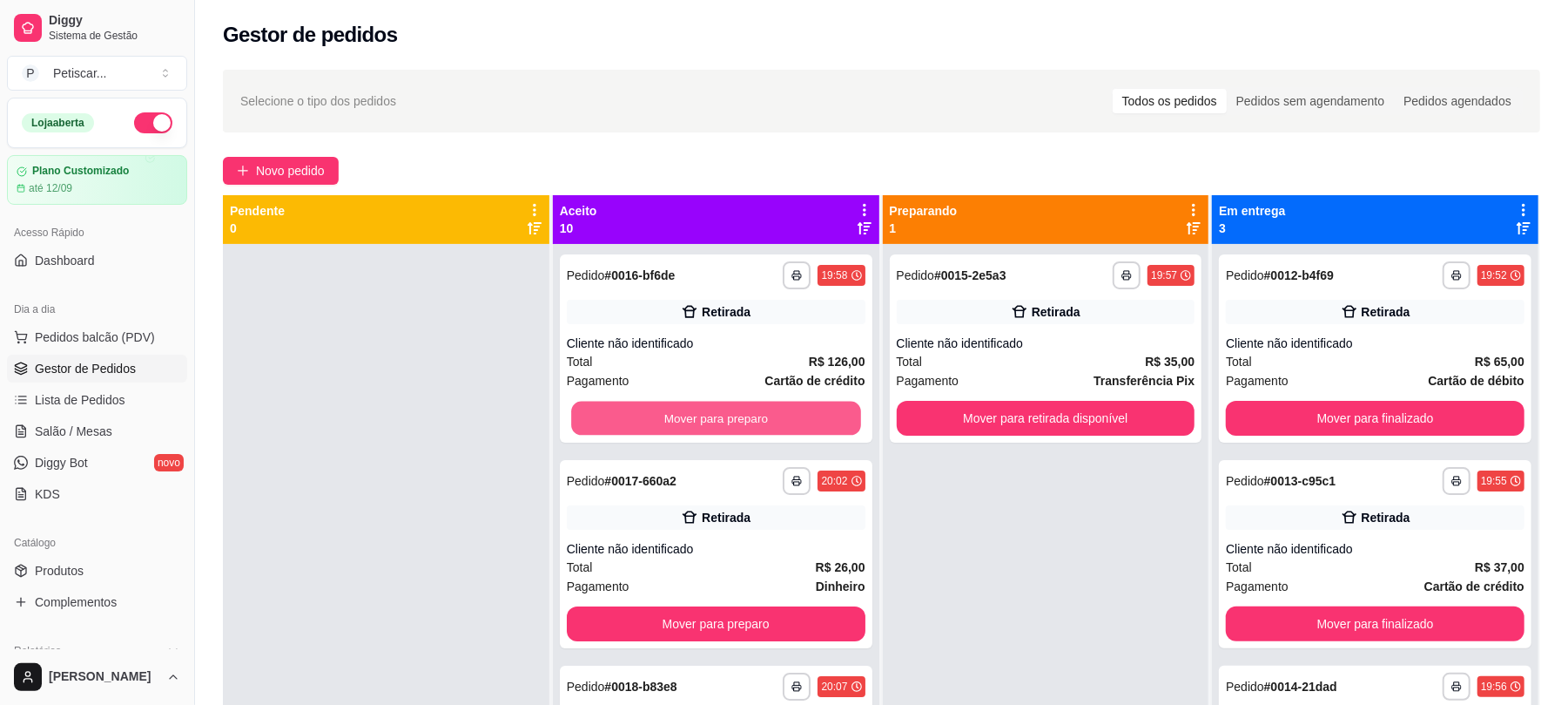
click at [737, 424] on button "Mover para preparo" at bounding box center [715, 419] width 289 height 34
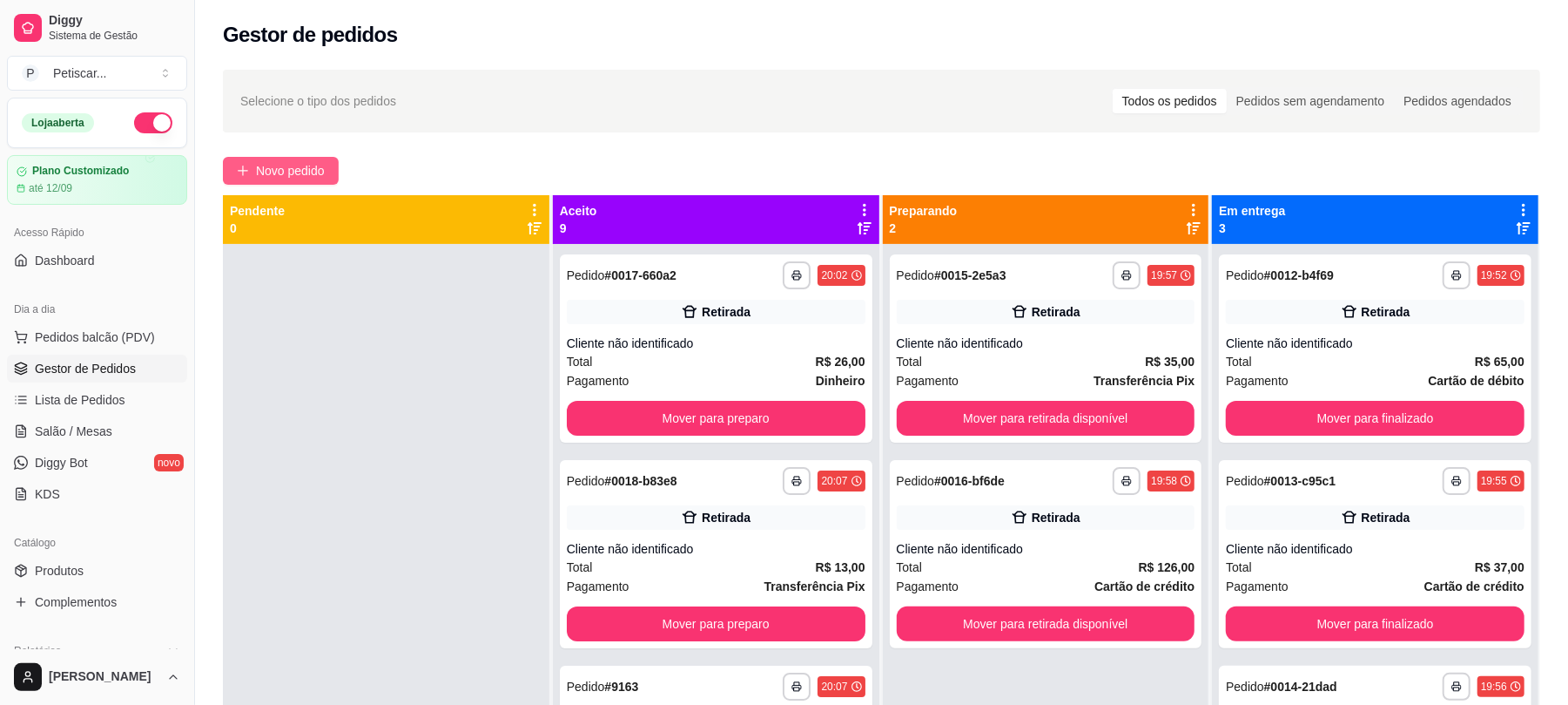
click at [293, 168] on span "Novo pedido" at bounding box center [290, 170] width 69 height 19
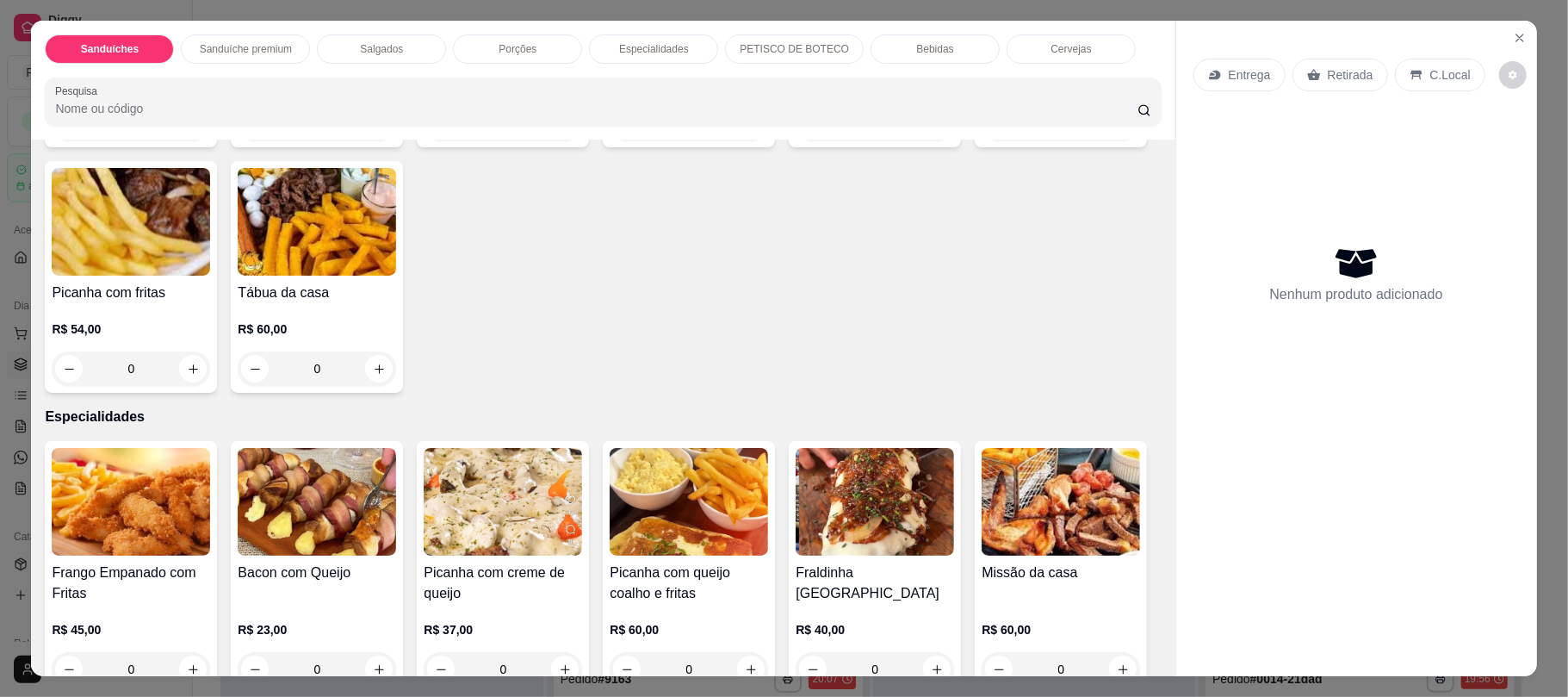
scroll to position [1205, 0]
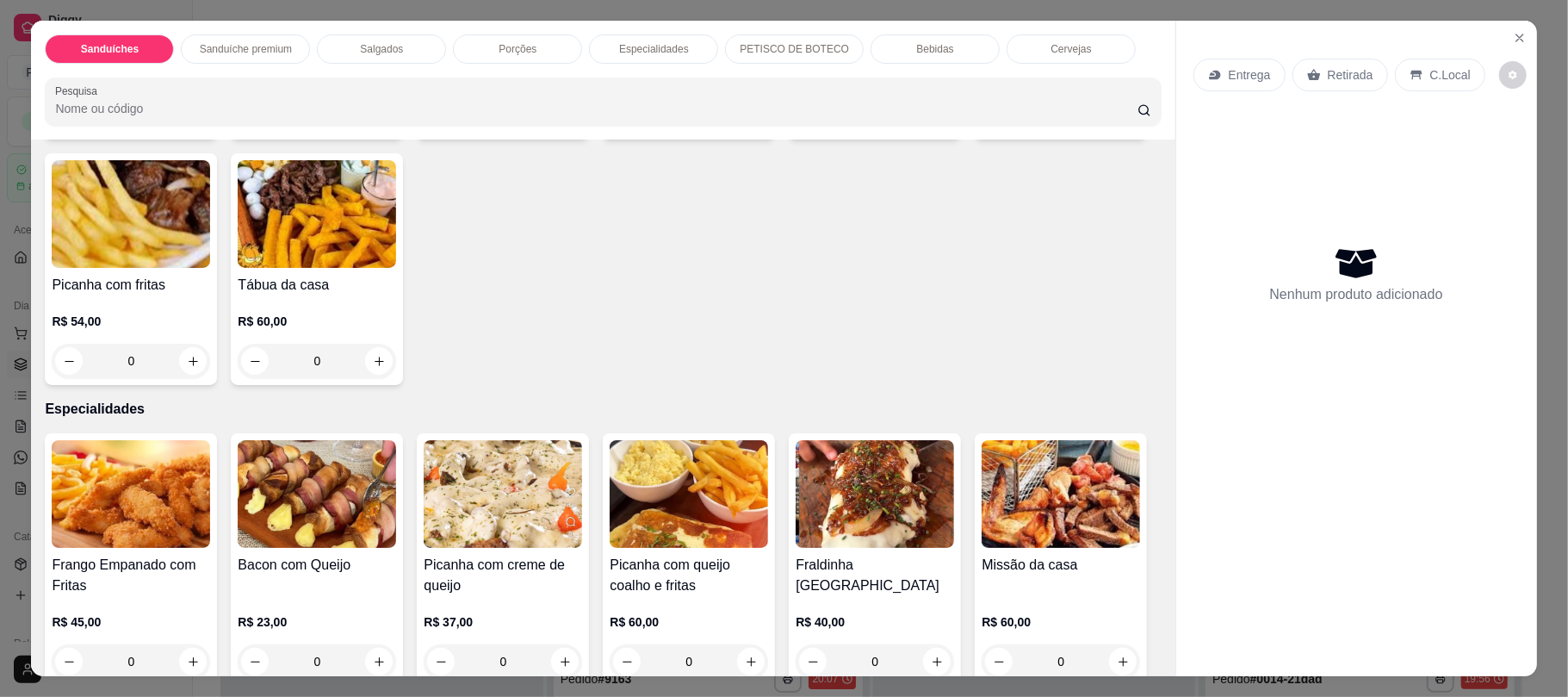
click at [1117, 122] on icon "increase-product-quantity" at bounding box center [1123, 115] width 13 height 13
type input "1"
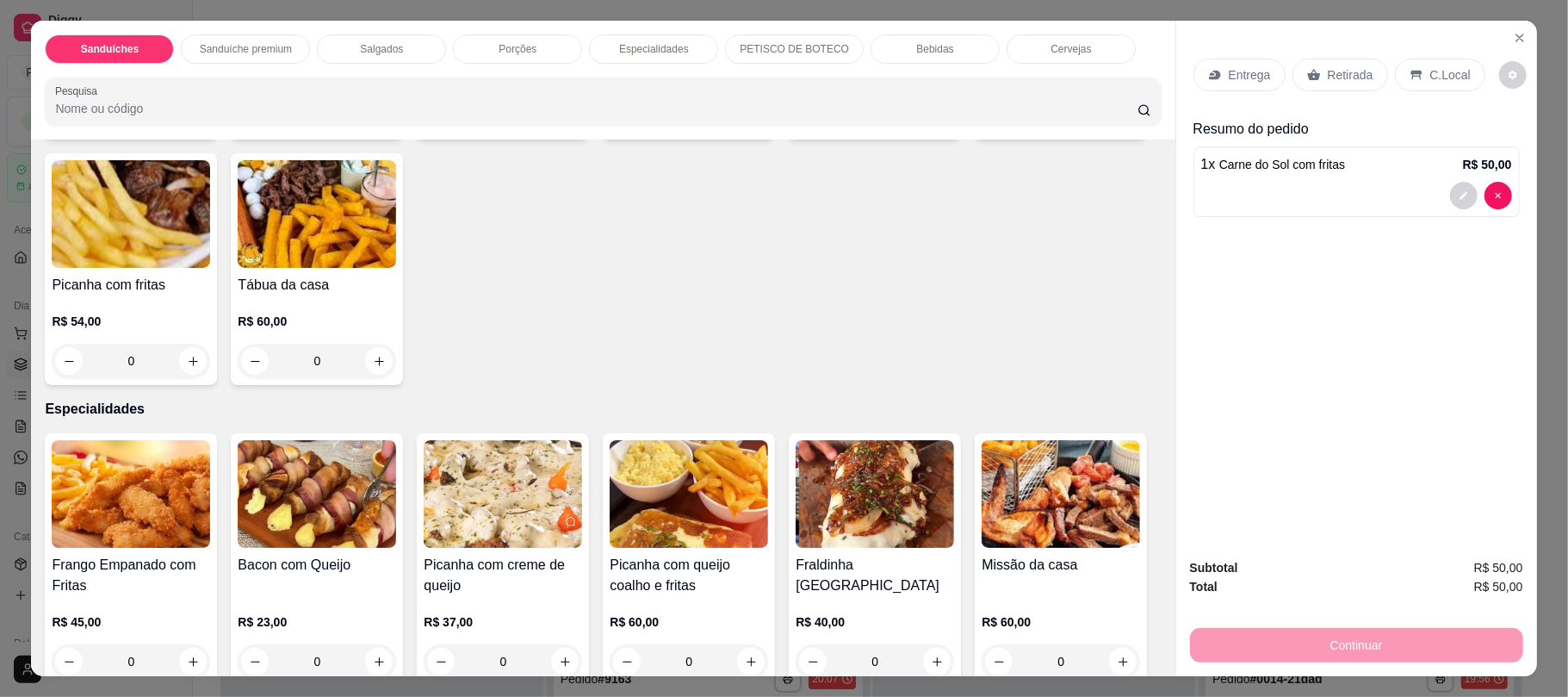
click at [1031, 55] on div "Cervejas" at bounding box center [1071, 49] width 129 height 29
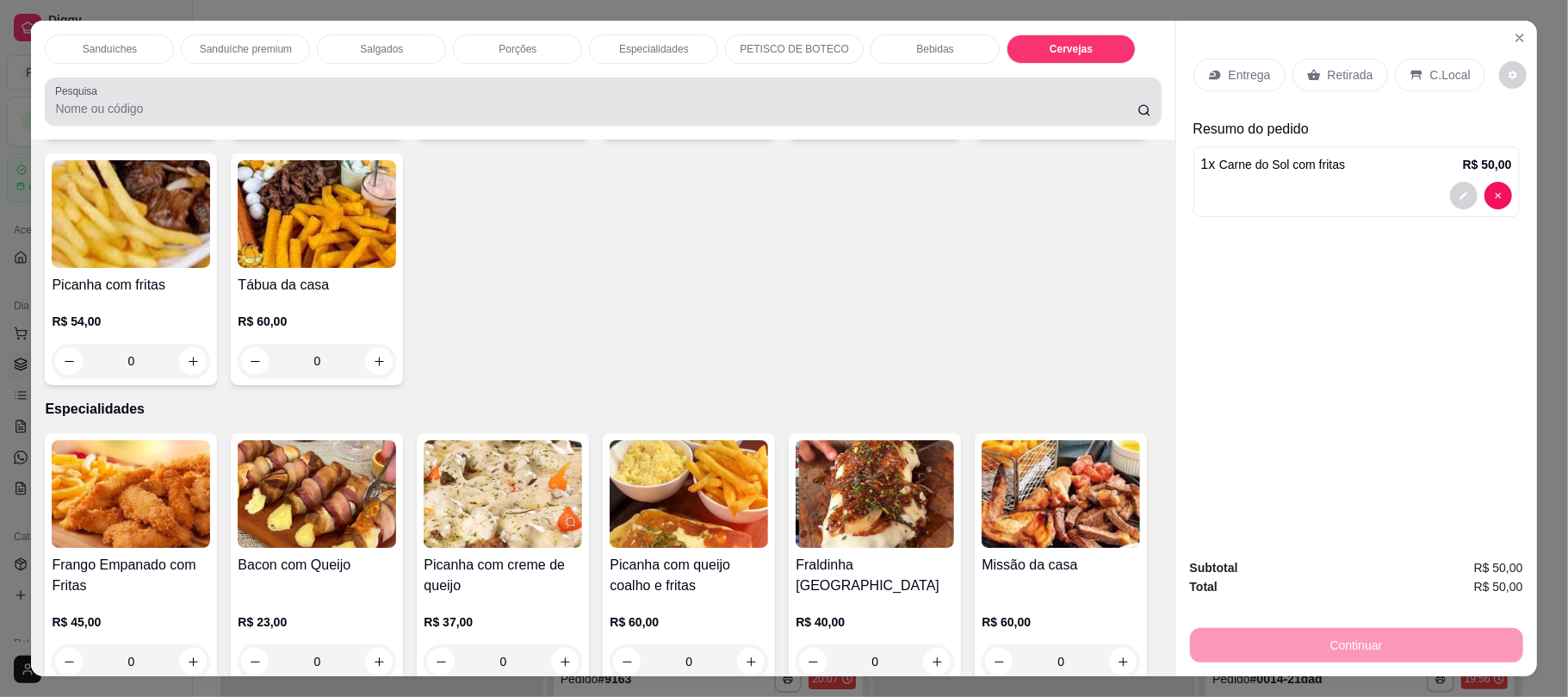
scroll to position [34, 0]
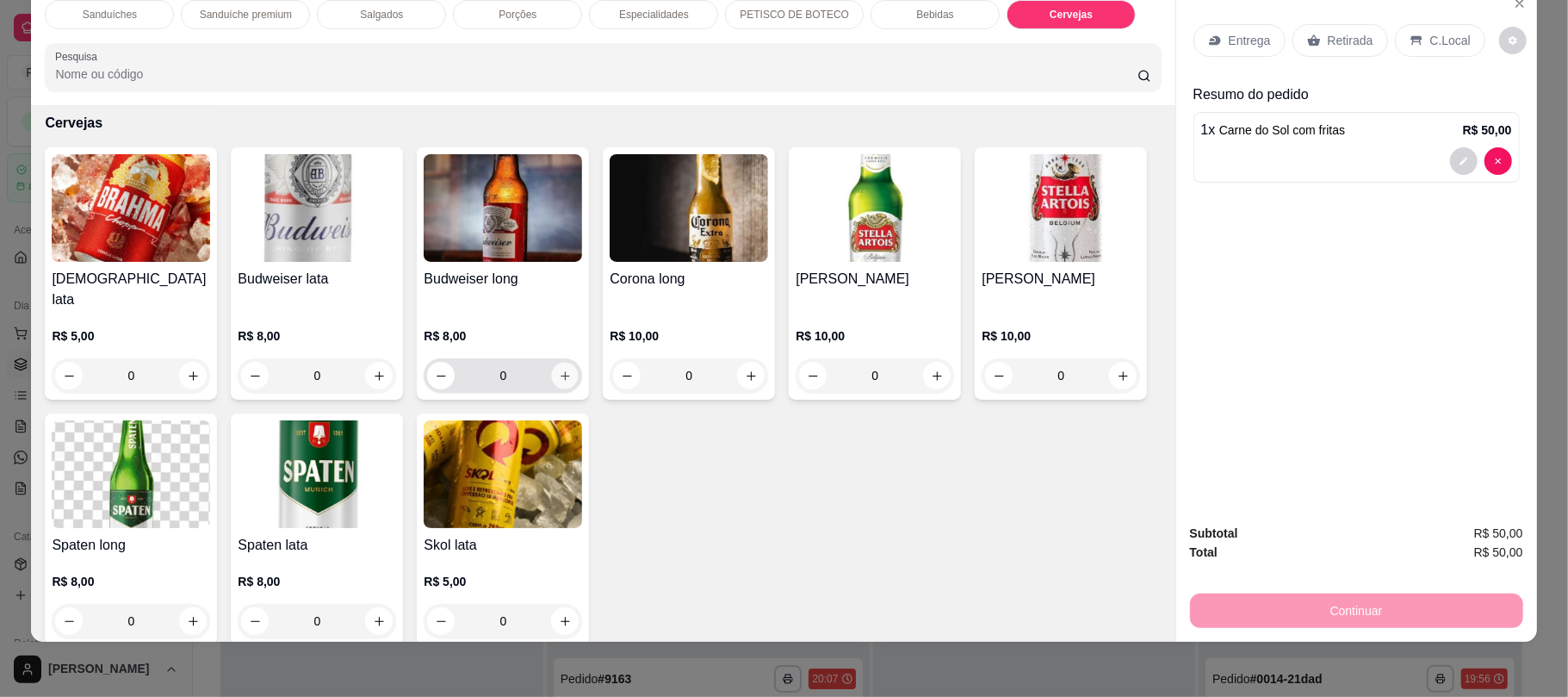
click at [563, 363] on button "increase-product-quantity" at bounding box center [565, 376] width 26 height 26
type input "1"
click at [1353, 35] on p "Retirada" at bounding box center [1350, 41] width 46 height 18
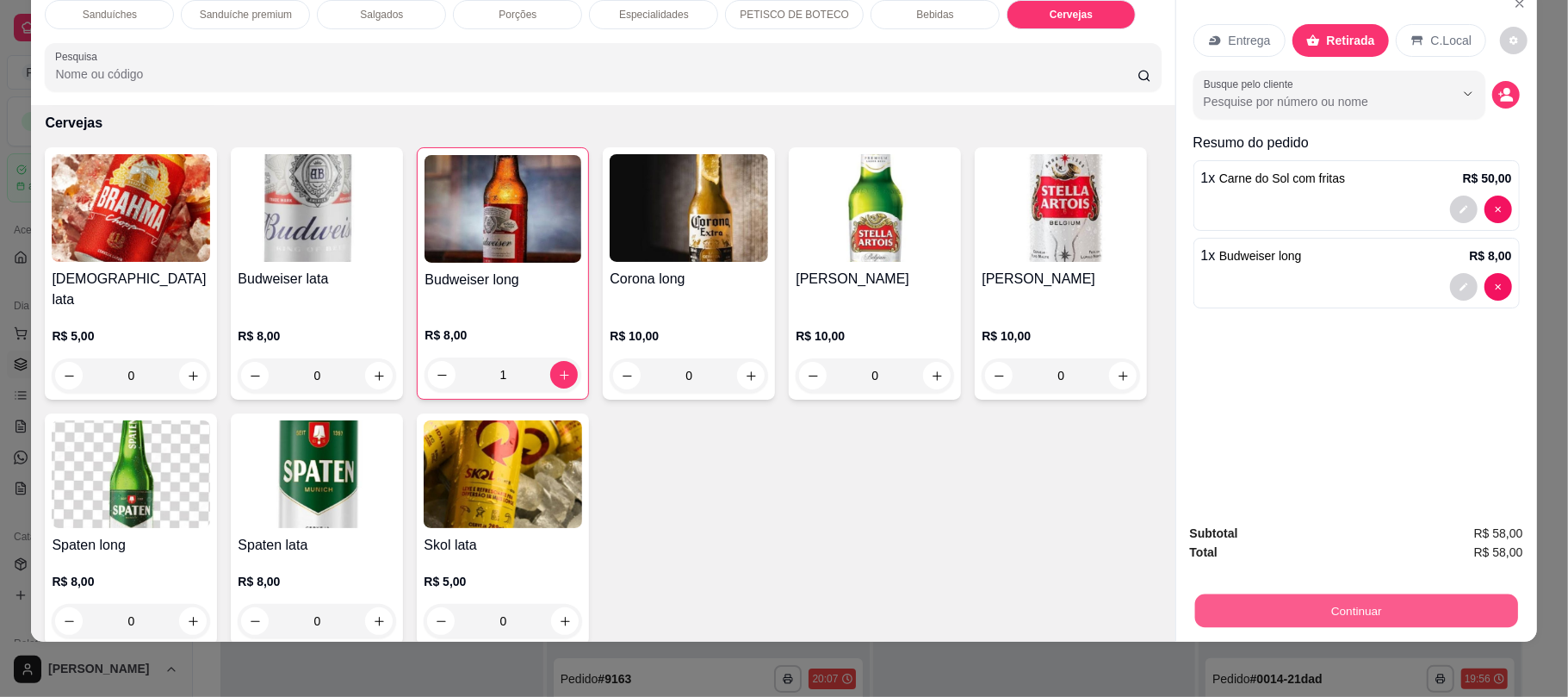
click at [1313, 604] on button "Continuar" at bounding box center [1355, 610] width 323 height 33
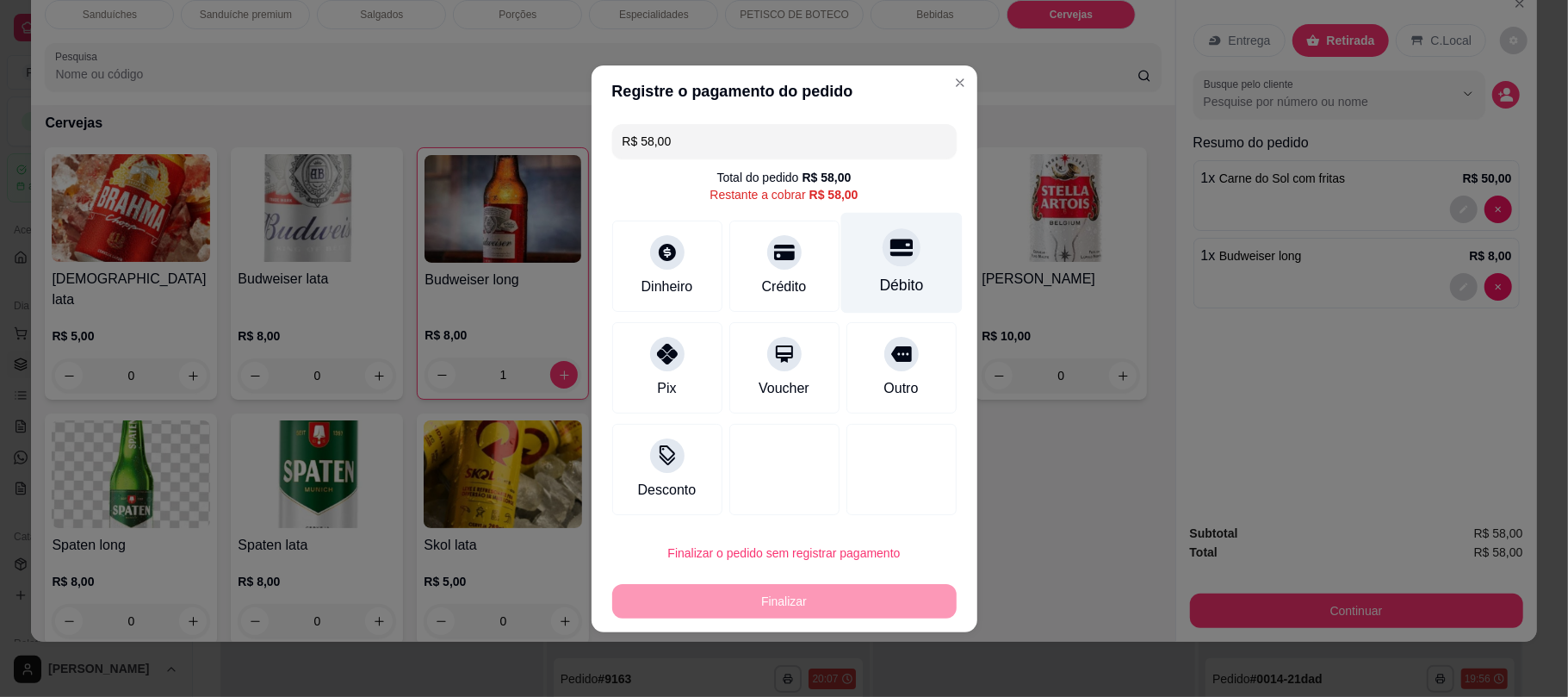
click at [892, 268] on div "Débito" at bounding box center [901, 262] width 121 height 101
type input "R$ 0,00"
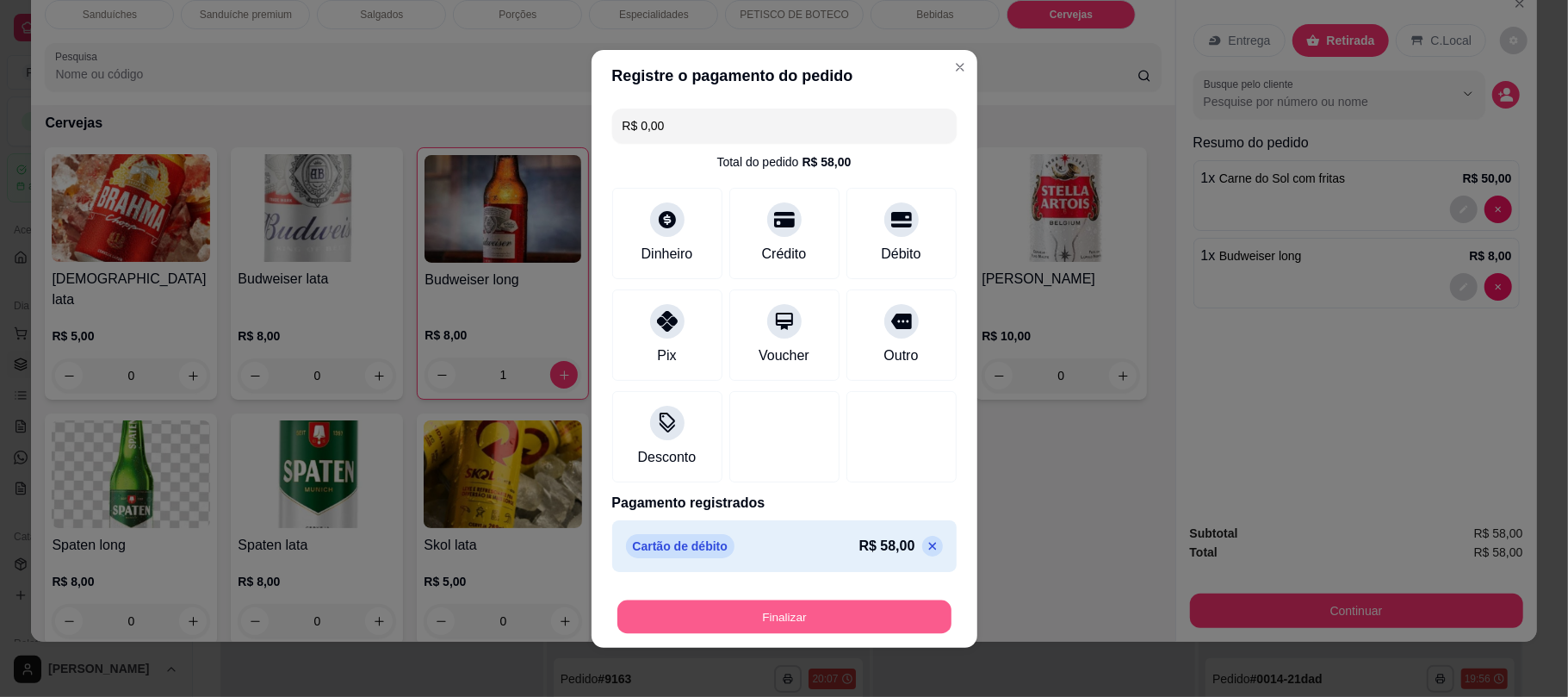
click at [815, 632] on button "Finalizar" at bounding box center [784, 616] width 334 height 33
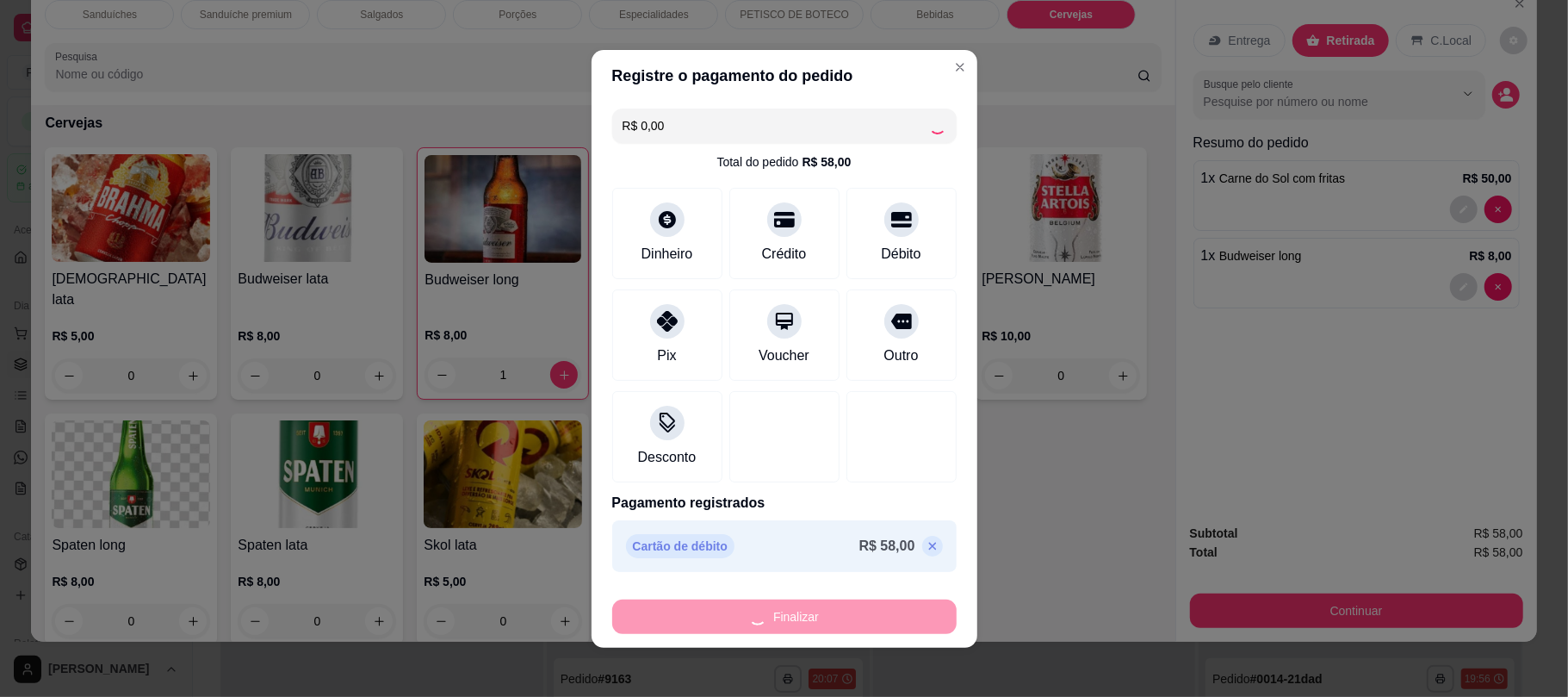
type input "0"
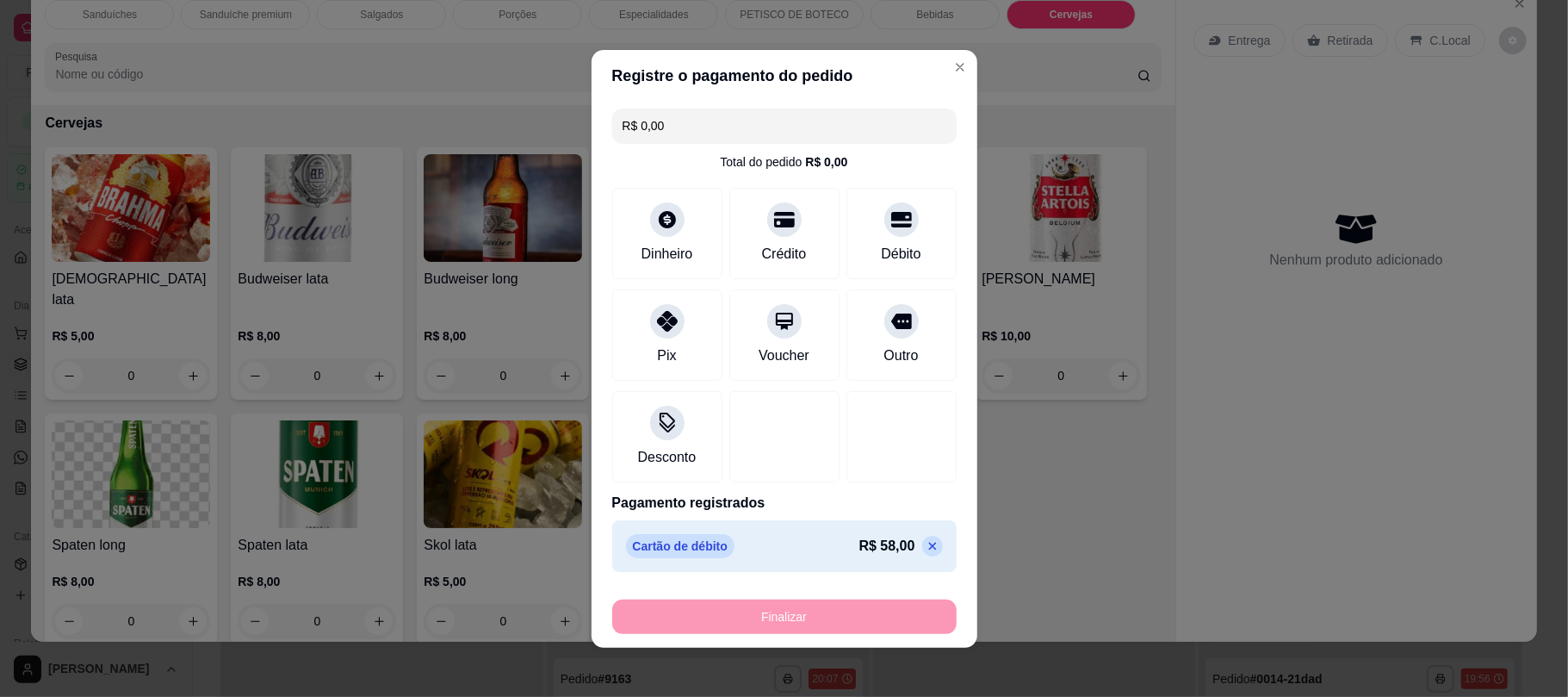
type input "-R$ 58,00"
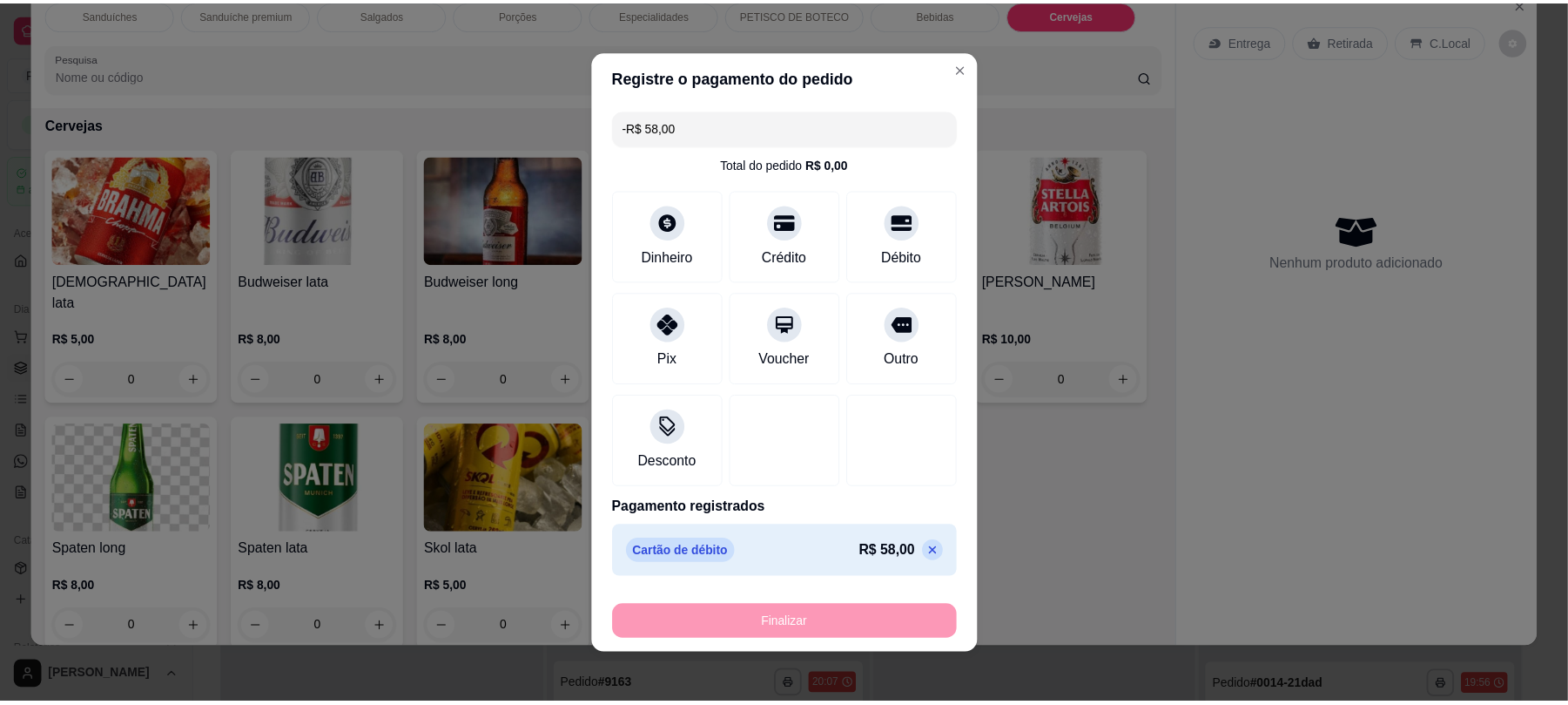
scroll to position [3106, 0]
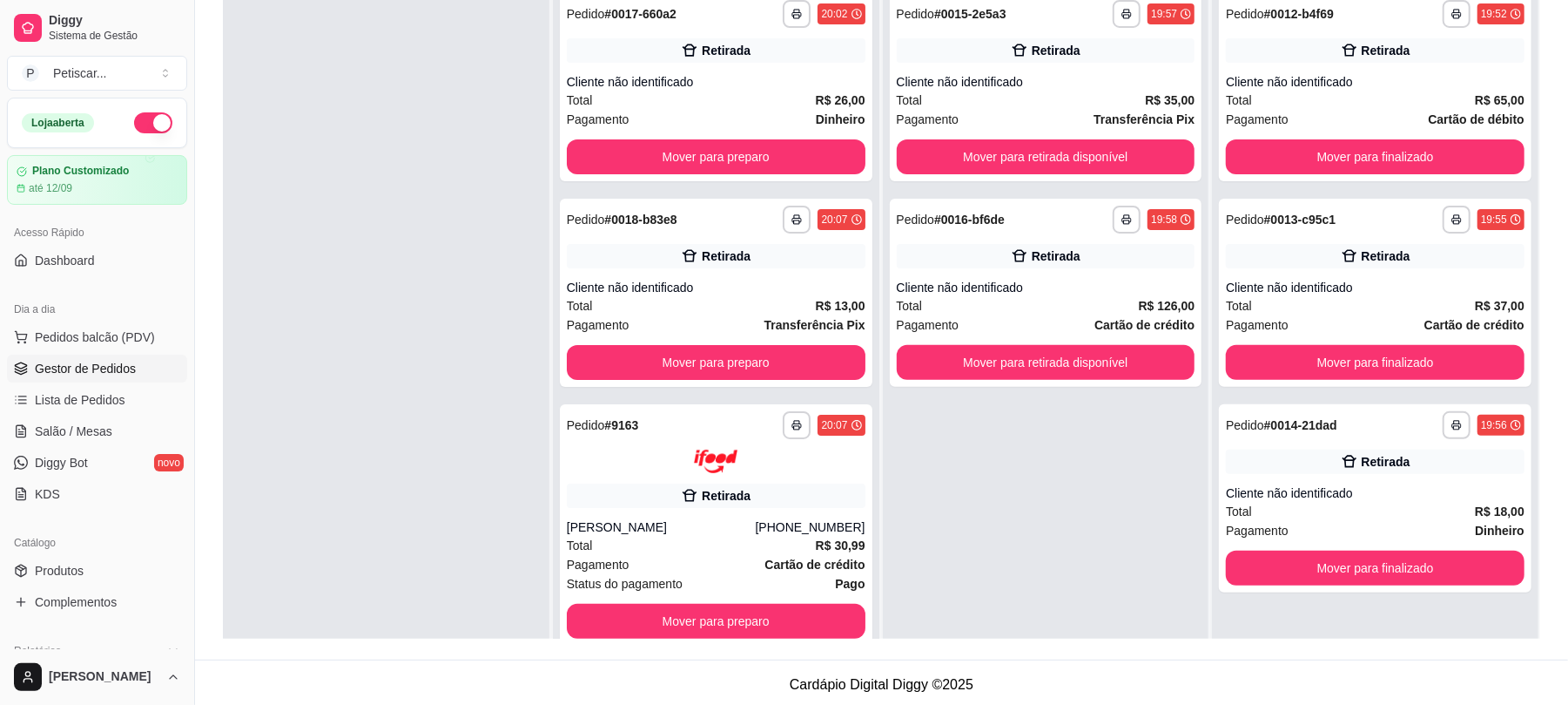
scroll to position [258, 0]
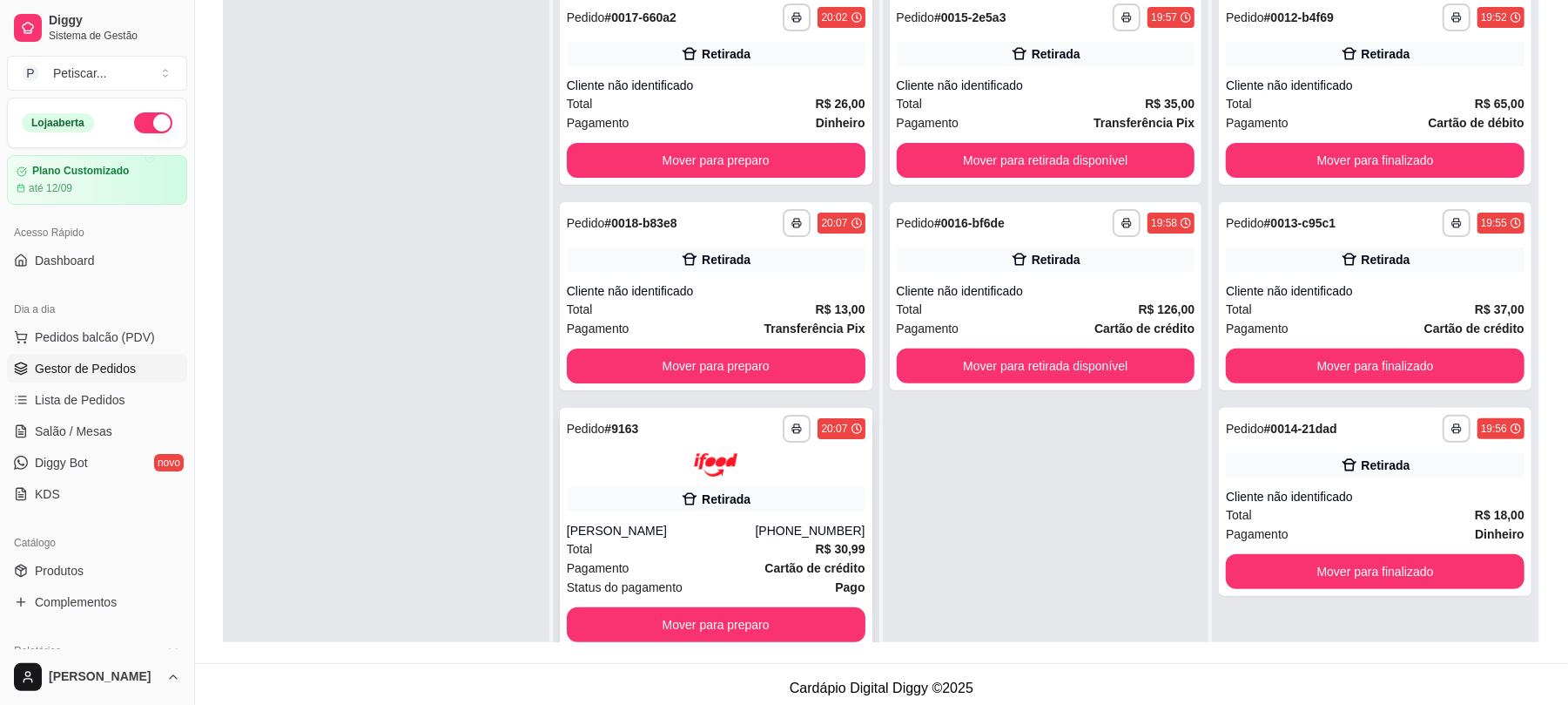
click at [709, 420] on div "**********" at bounding box center [716, 429] width 299 height 28
click at [692, 451] on div "**********" at bounding box center [716, 445] width 299 height 62
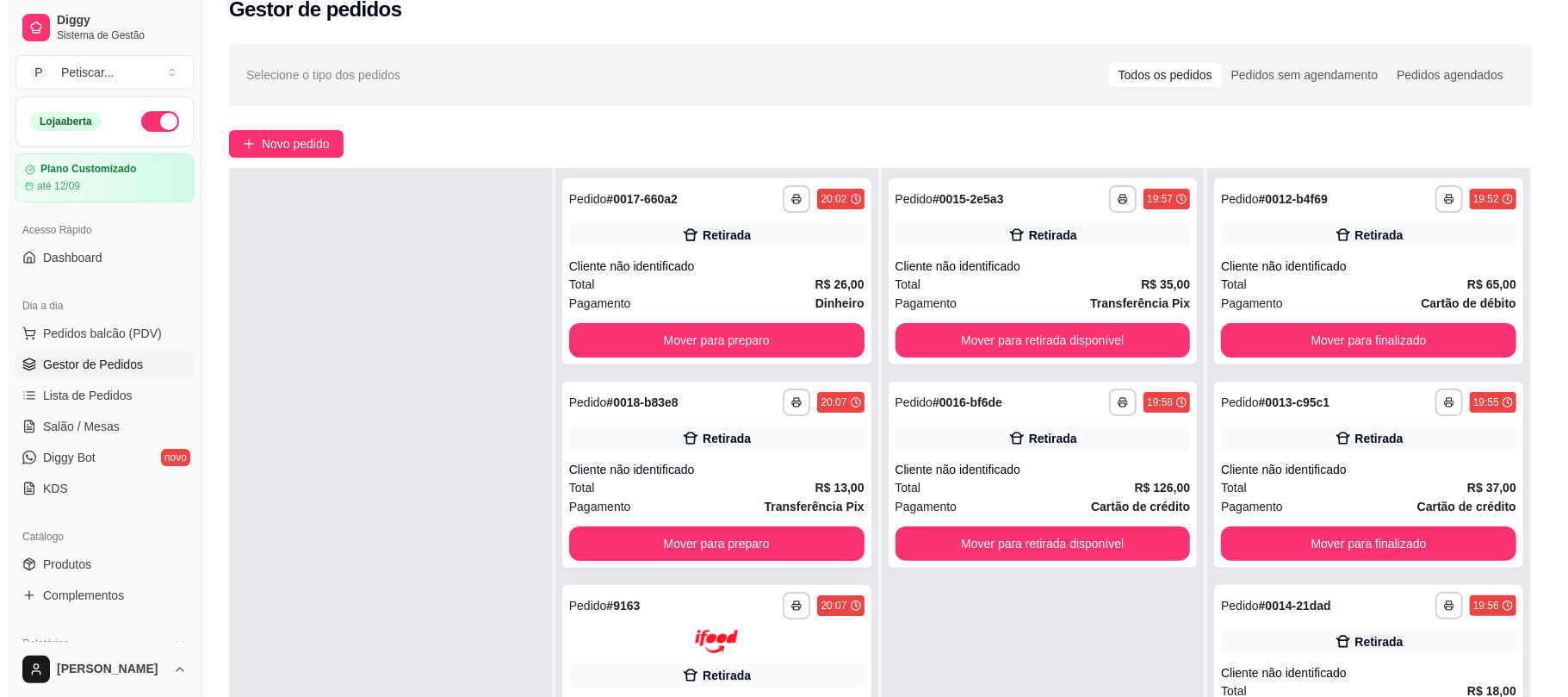
scroll to position [29, 0]
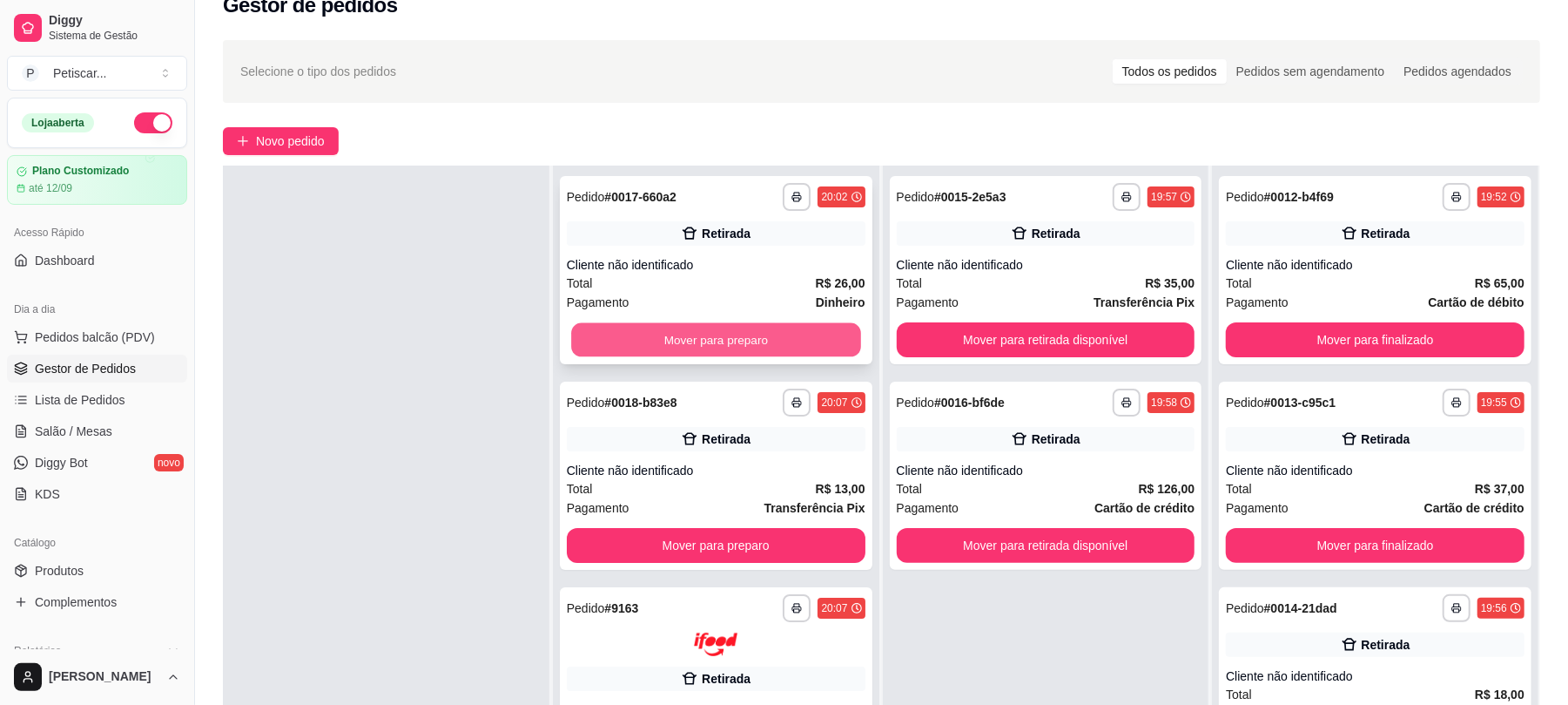
click at [775, 329] on button "Mover para preparo" at bounding box center [715, 340] width 289 height 34
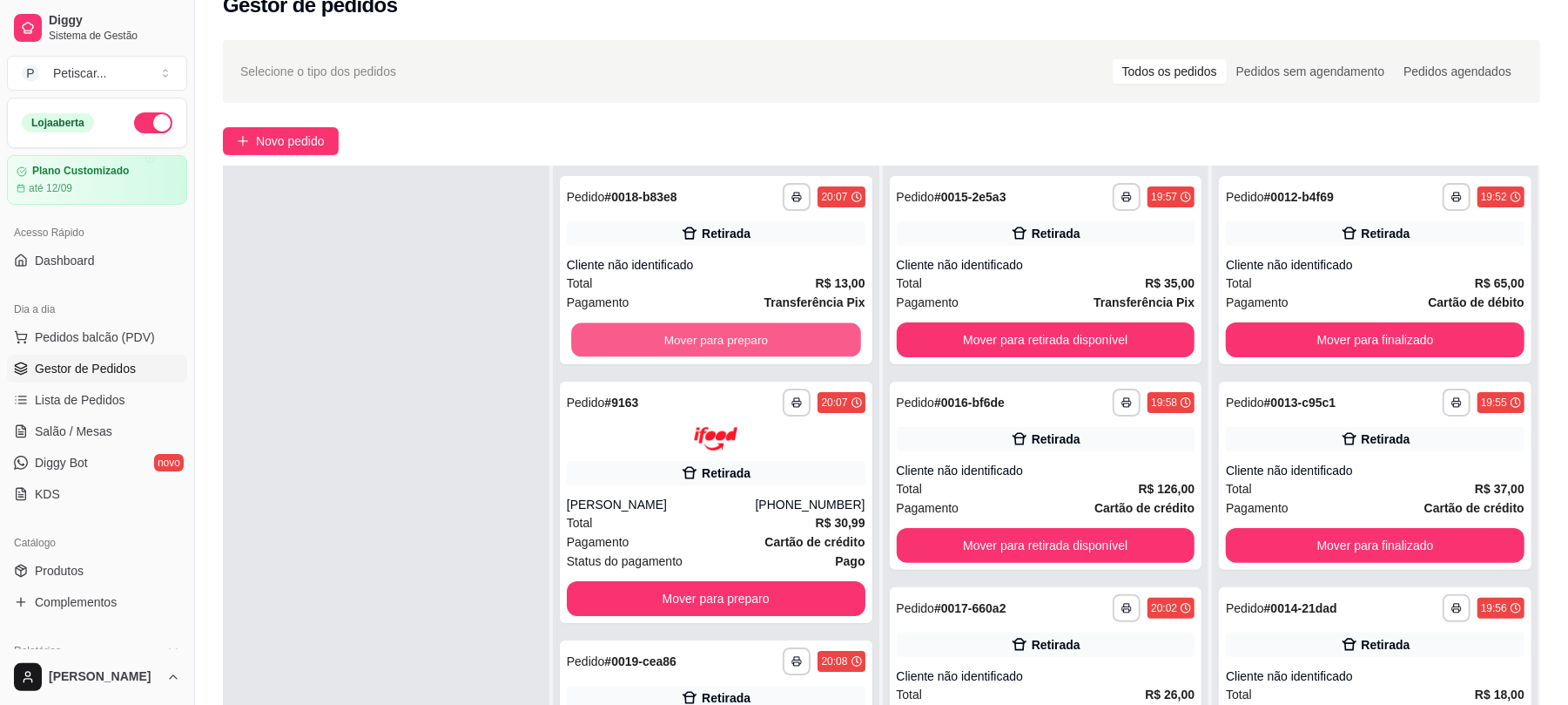
click at [775, 329] on button "Mover para preparo" at bounding box center [715, 340] width 289 height 34
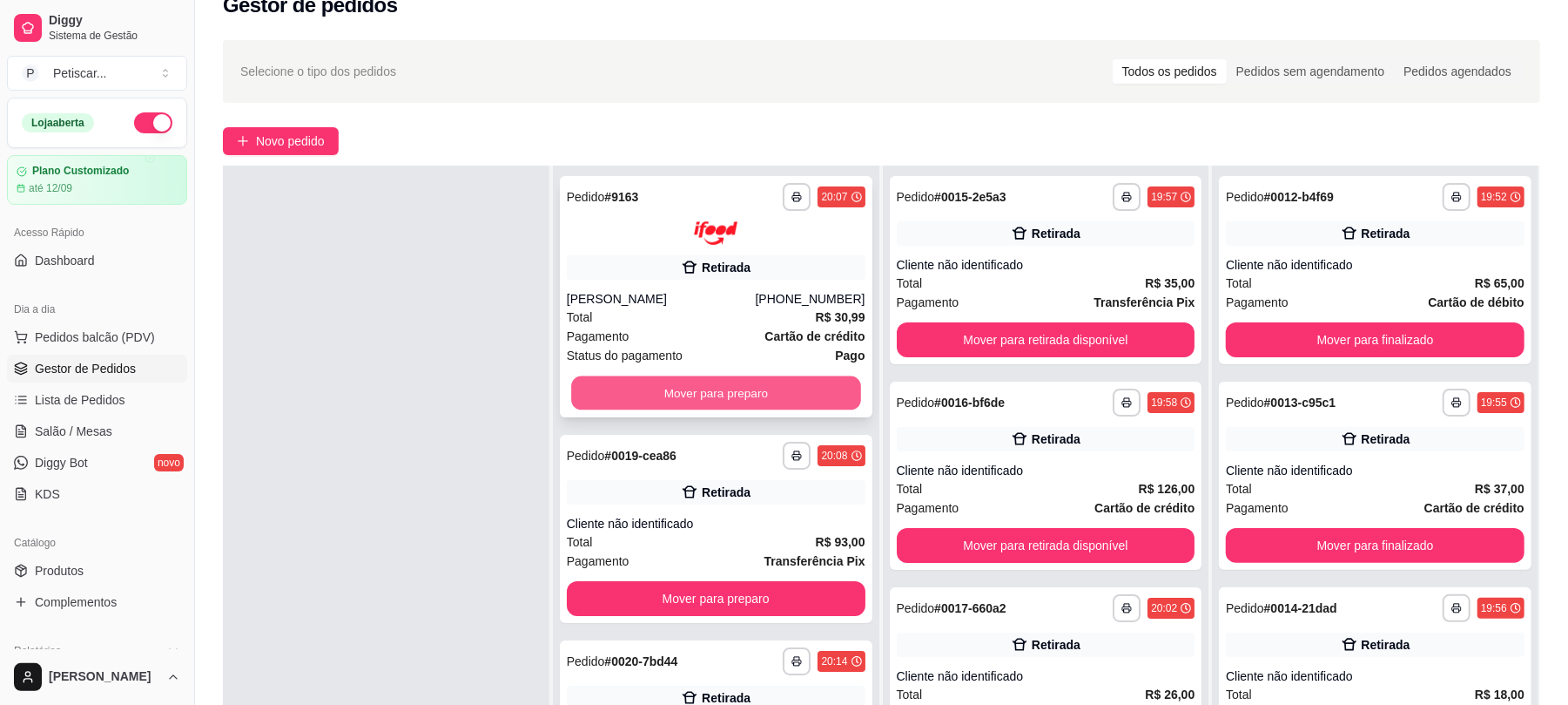
click at [760, 378] on button "Mover para preparo" at bounding box center [715, 392] width 289 height 34
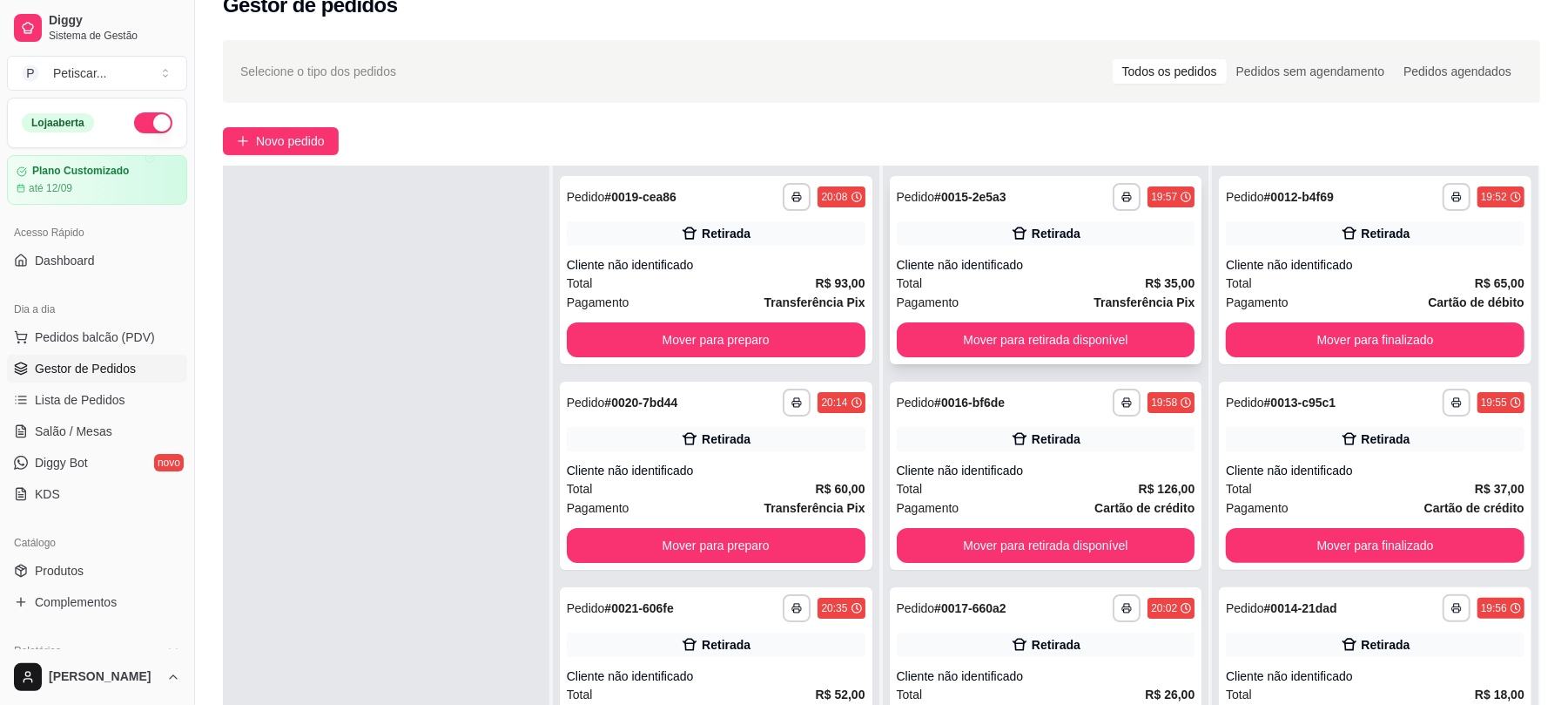
click at [1053, 263] on div "Cliente não identificado" at bounding box center [1046, 265] width 299 height 18
click at [1303, 343] on button "Mover para finalizado" at bounding box center [1376, 340] width 299 height 35
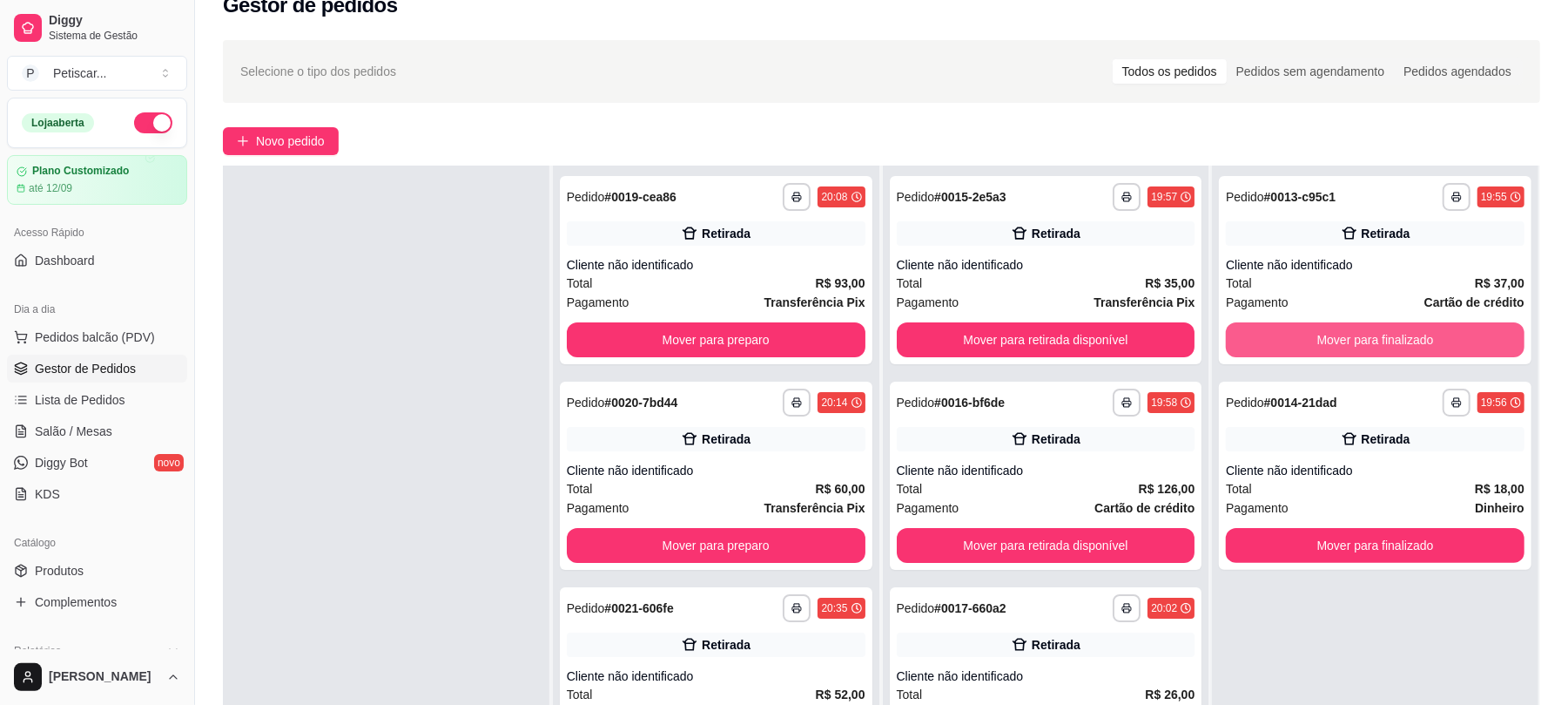
click at [1303, 343] on button "Mover para finalizado" at bounding box center [1376, 340] width 299 height 35
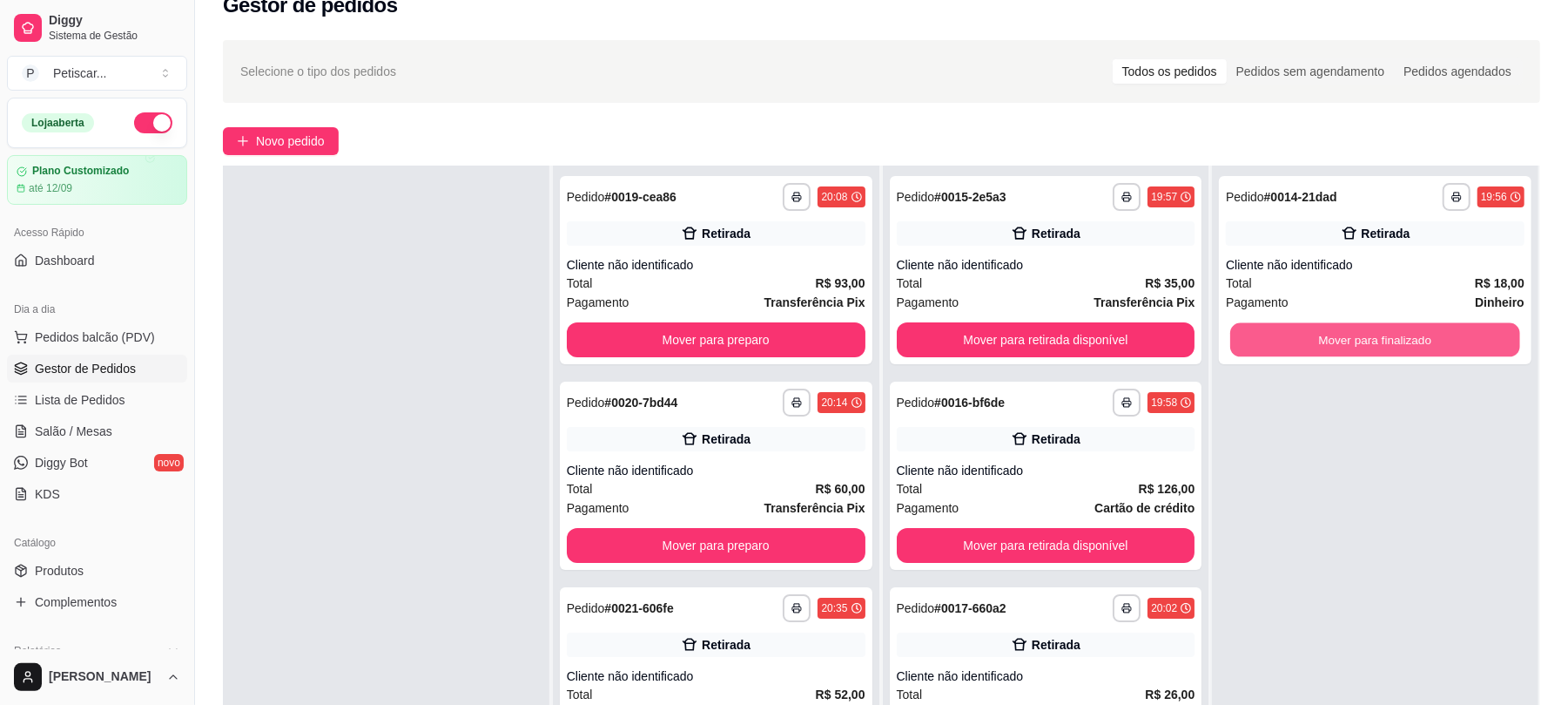
click at [1303, 343] on button "Mover para finalizado" at bounding box center [1375, 340] width 289 height 34
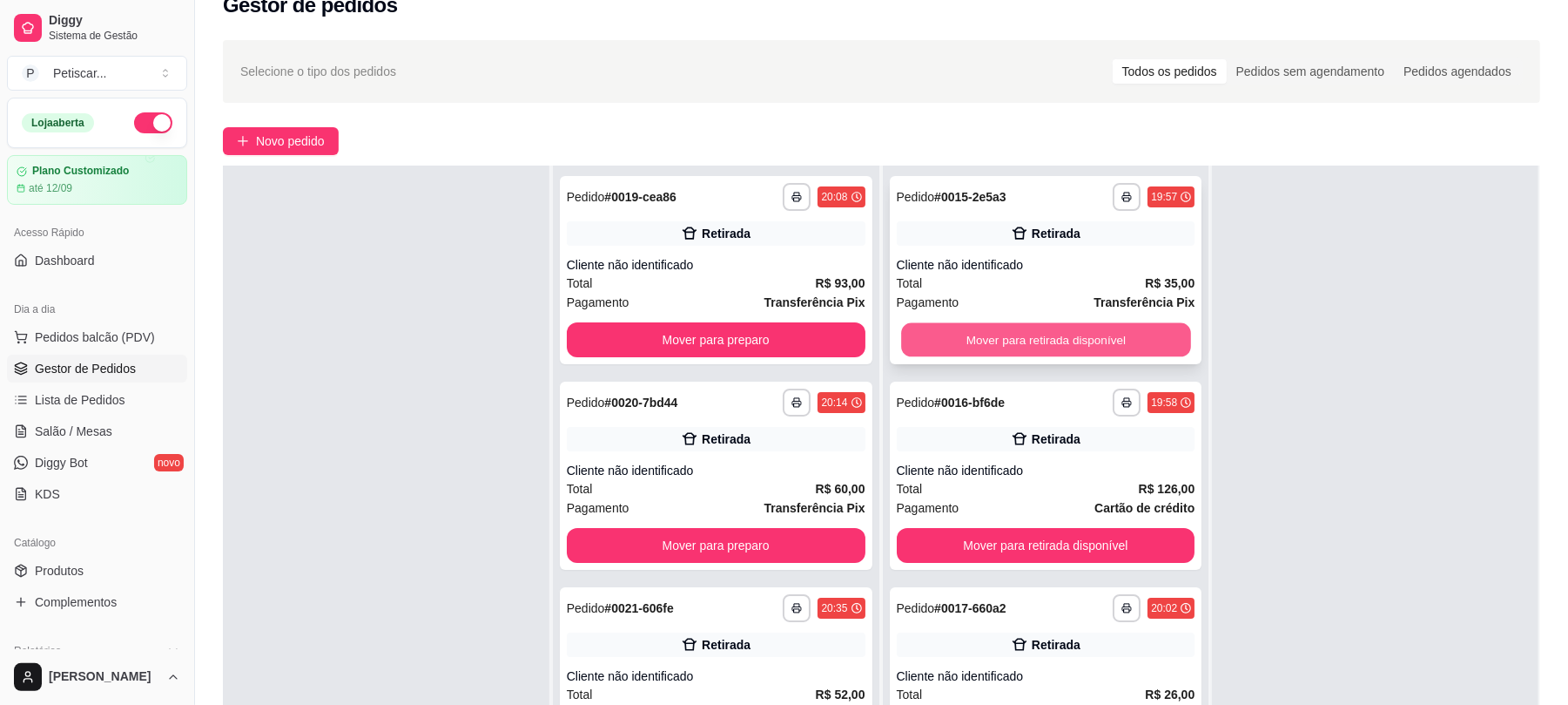
click at [1140, 338] on button "Mover para retirada disponível" at bounding box center [1045, 340] width 289 height 34
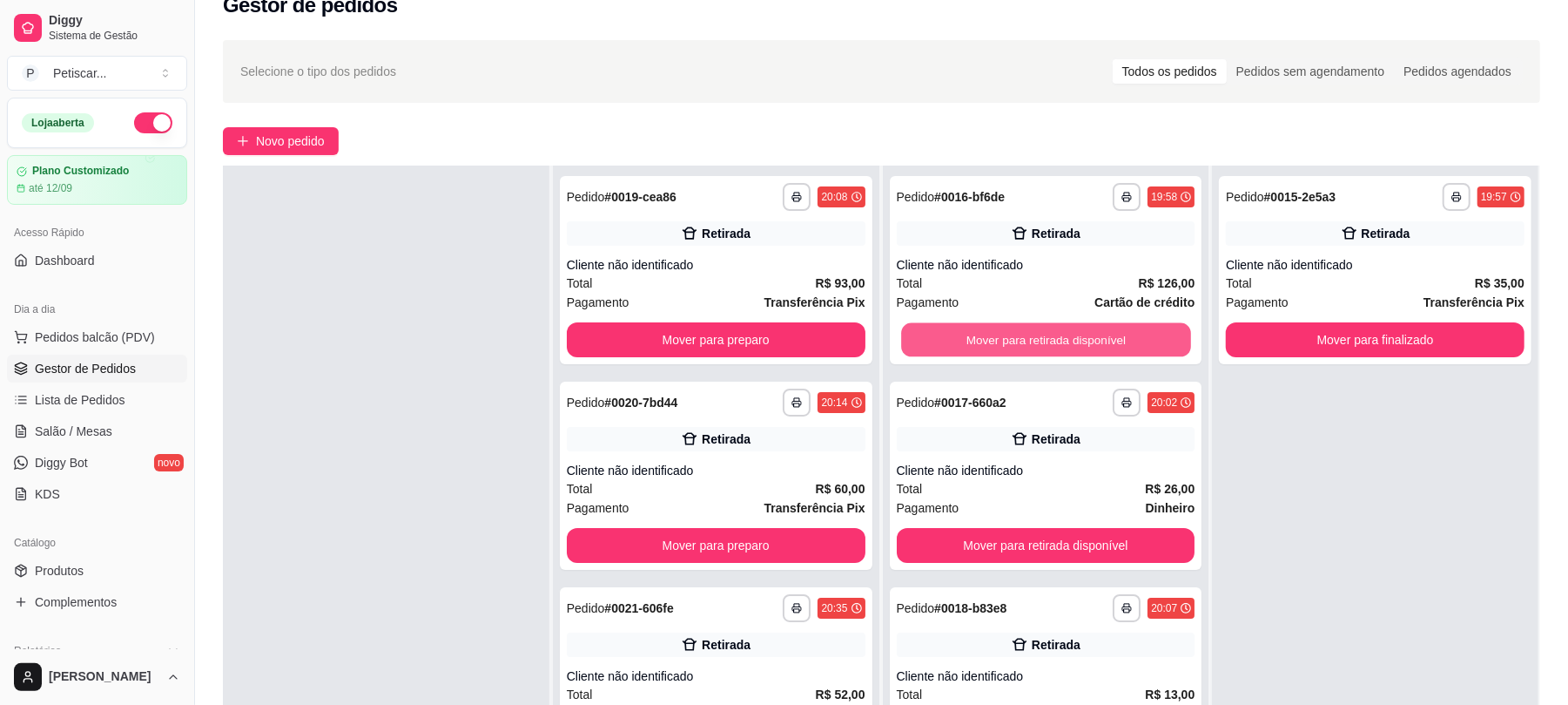
click at [1140, 338] on button "Mover para retirada disponível" at bounding box center [1045, 340] width 289 height 34
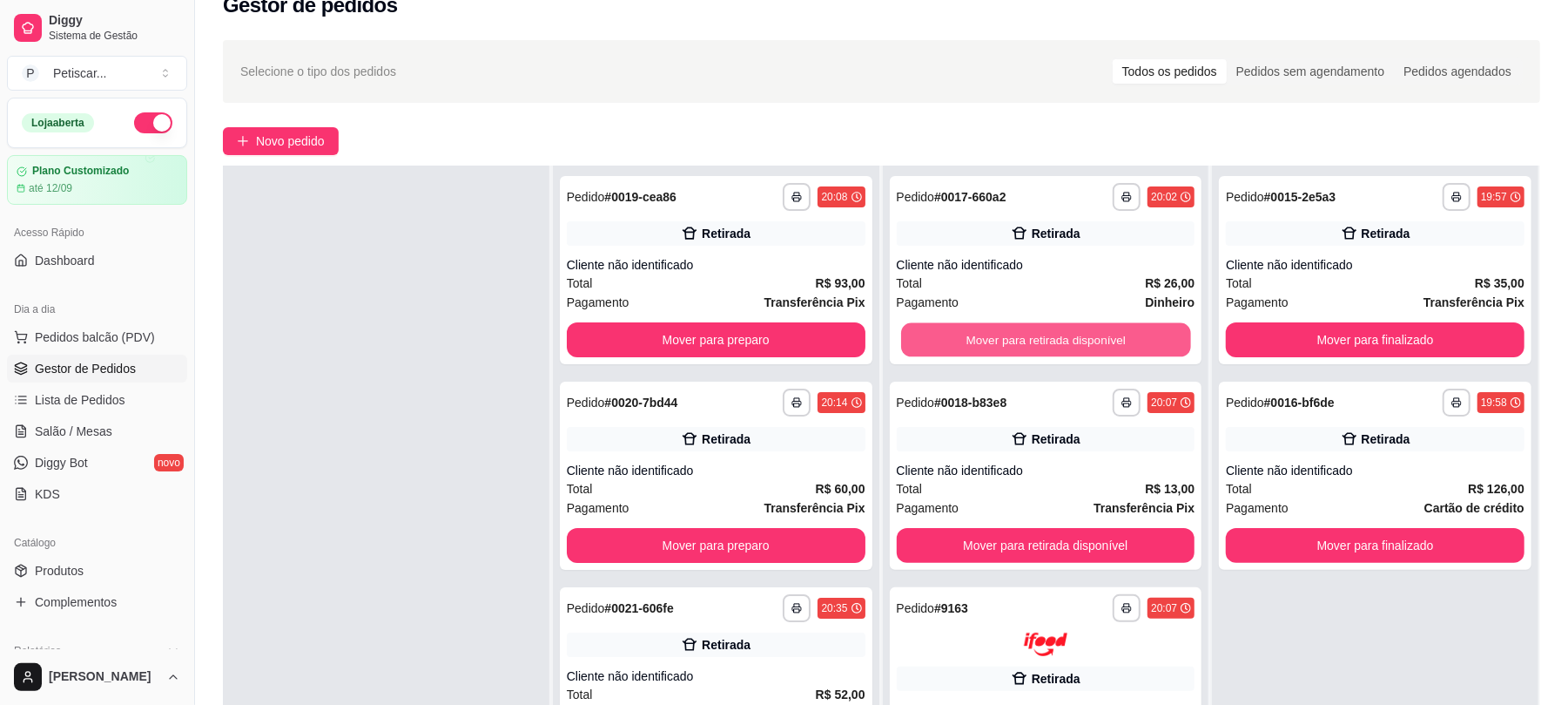
click at [1140, 338] on button "Mover para retirada disponível" at bounding box center [1045, 340] width 289 height 34
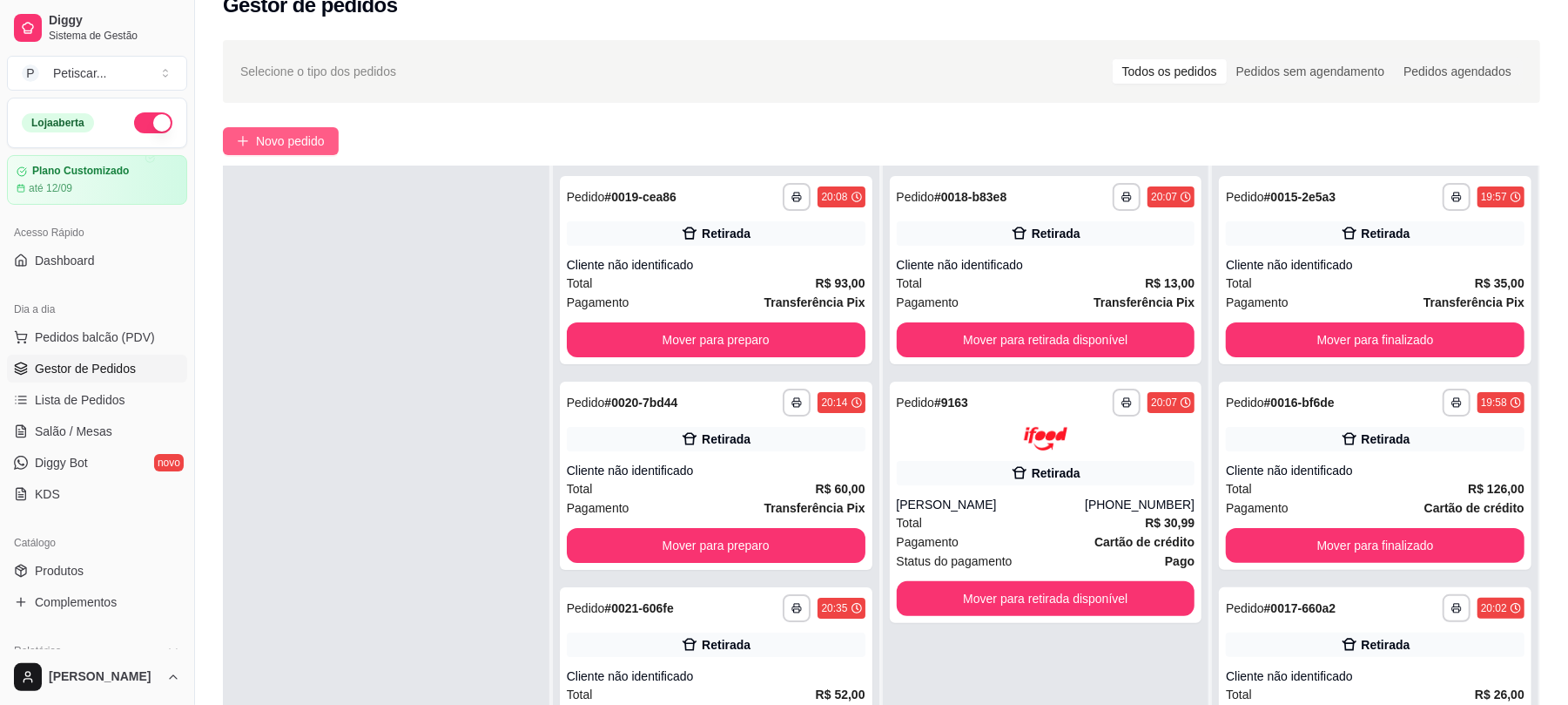
click at [277, 147] on span "Novo pedido" at bounding box center [290, 140] width 69 height 19
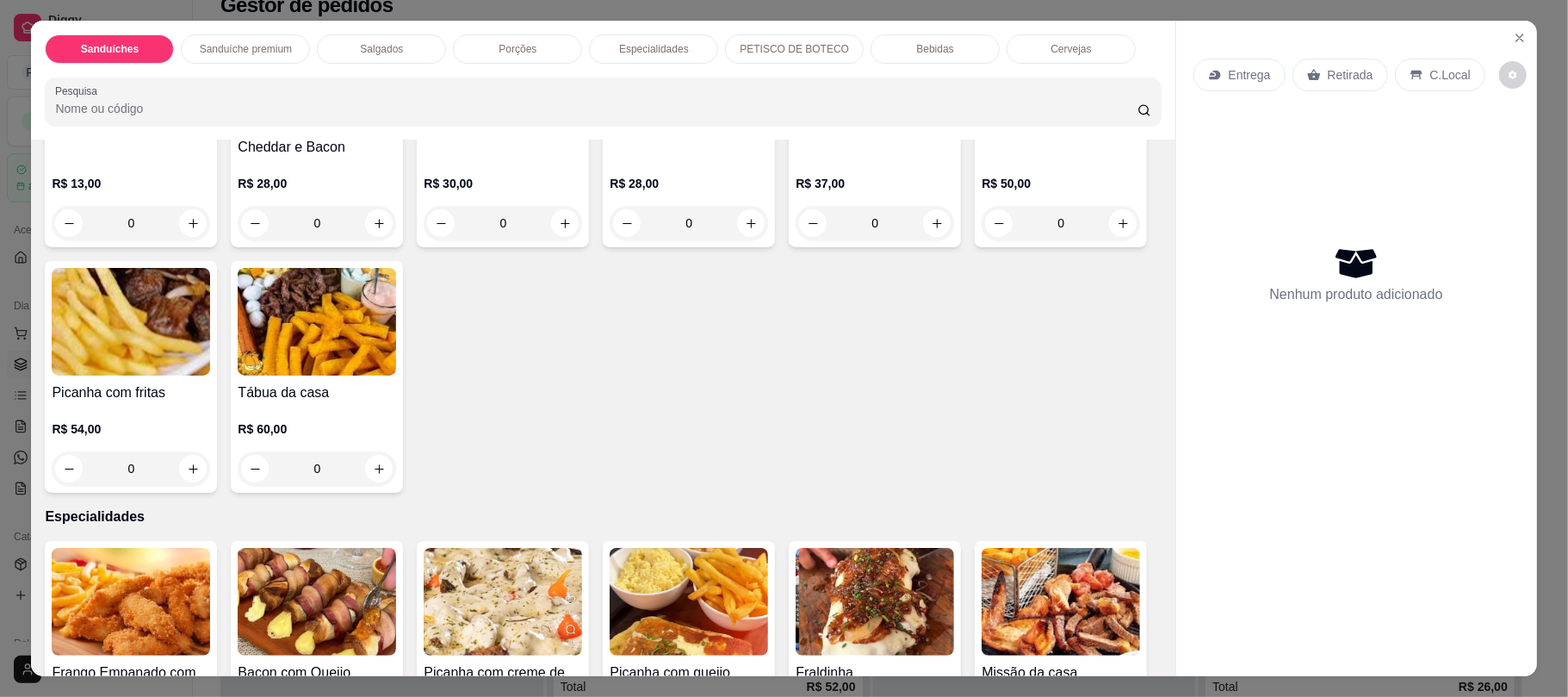
scroll to position [1087, 0]
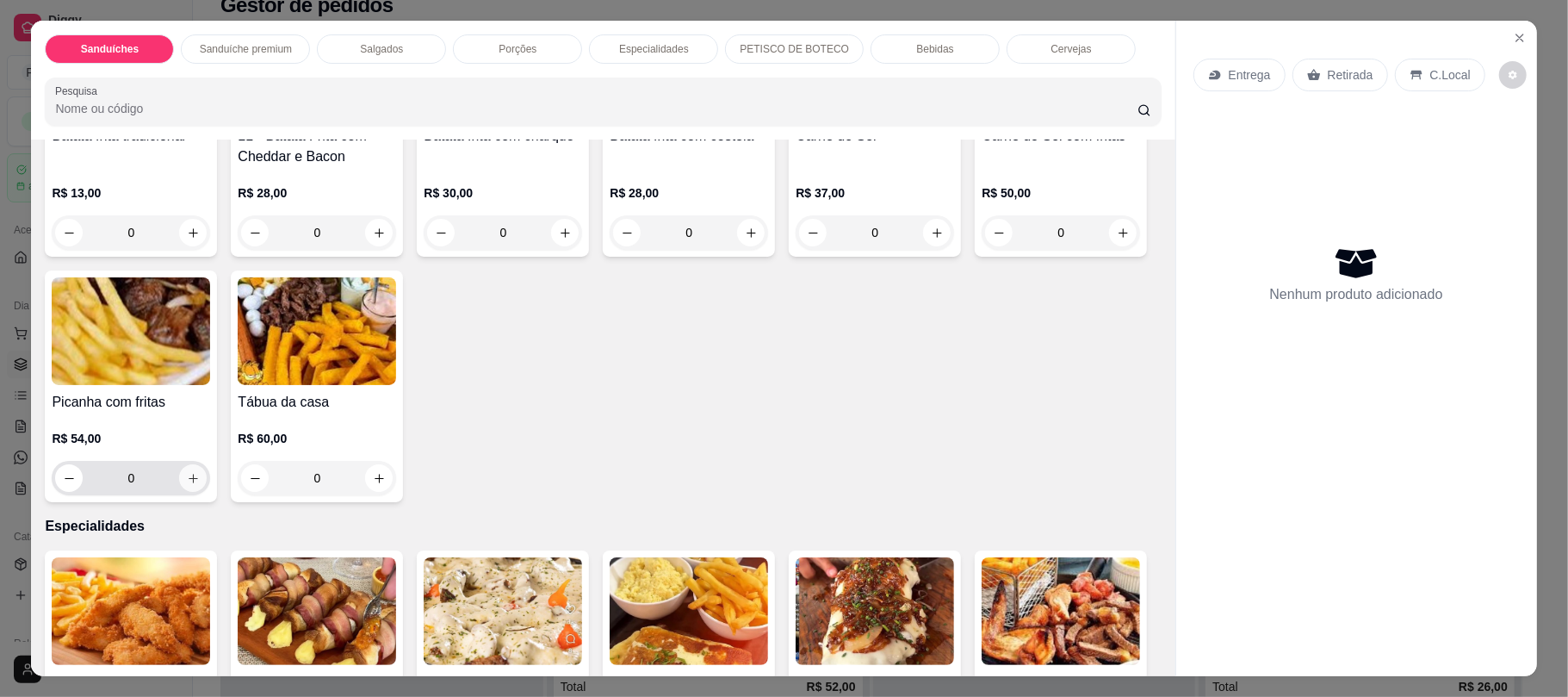
click at [200, 480] on icon "increase-product-quantity" at bounding box center [193, 478] width 13 height 13
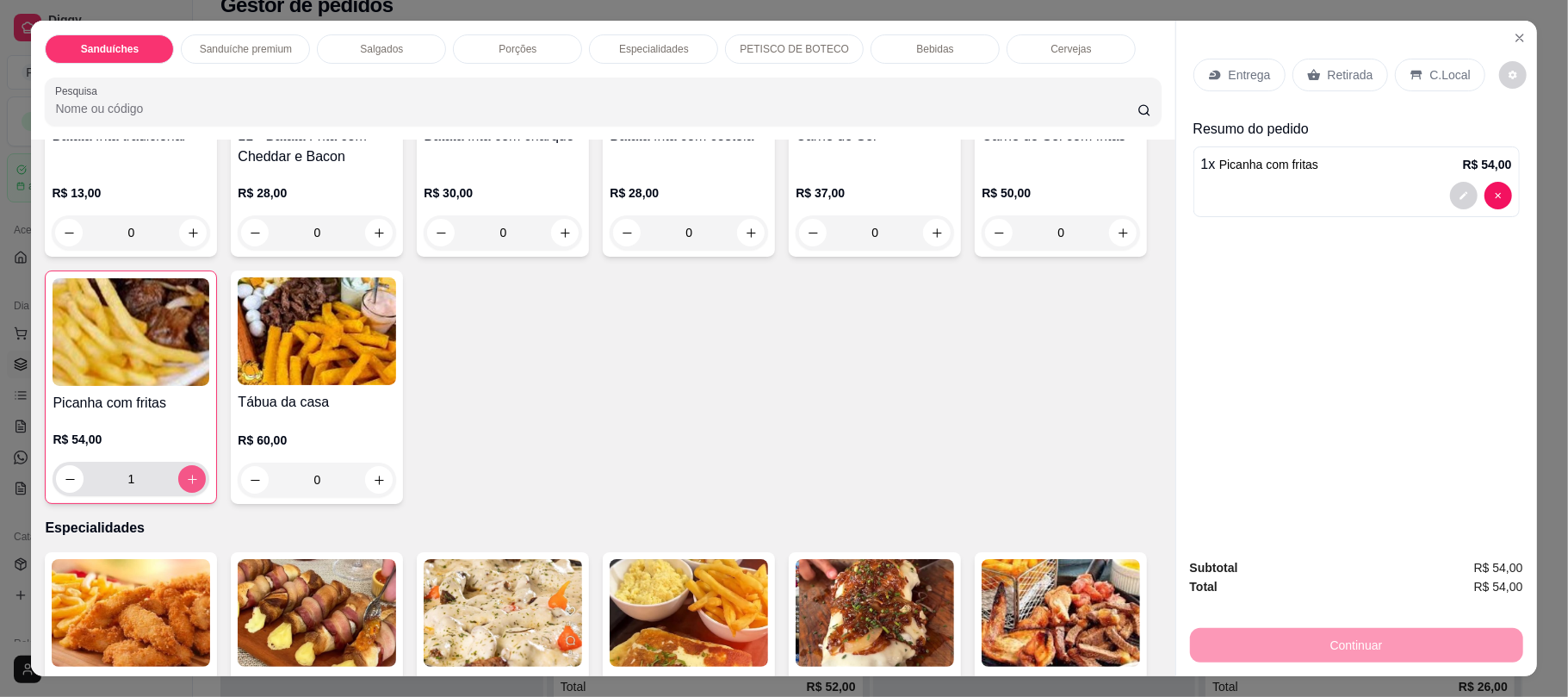
type input "1"
click at [1347, 77] on p "Retirada" at bounding box center [1350, 75] width 46 height 18
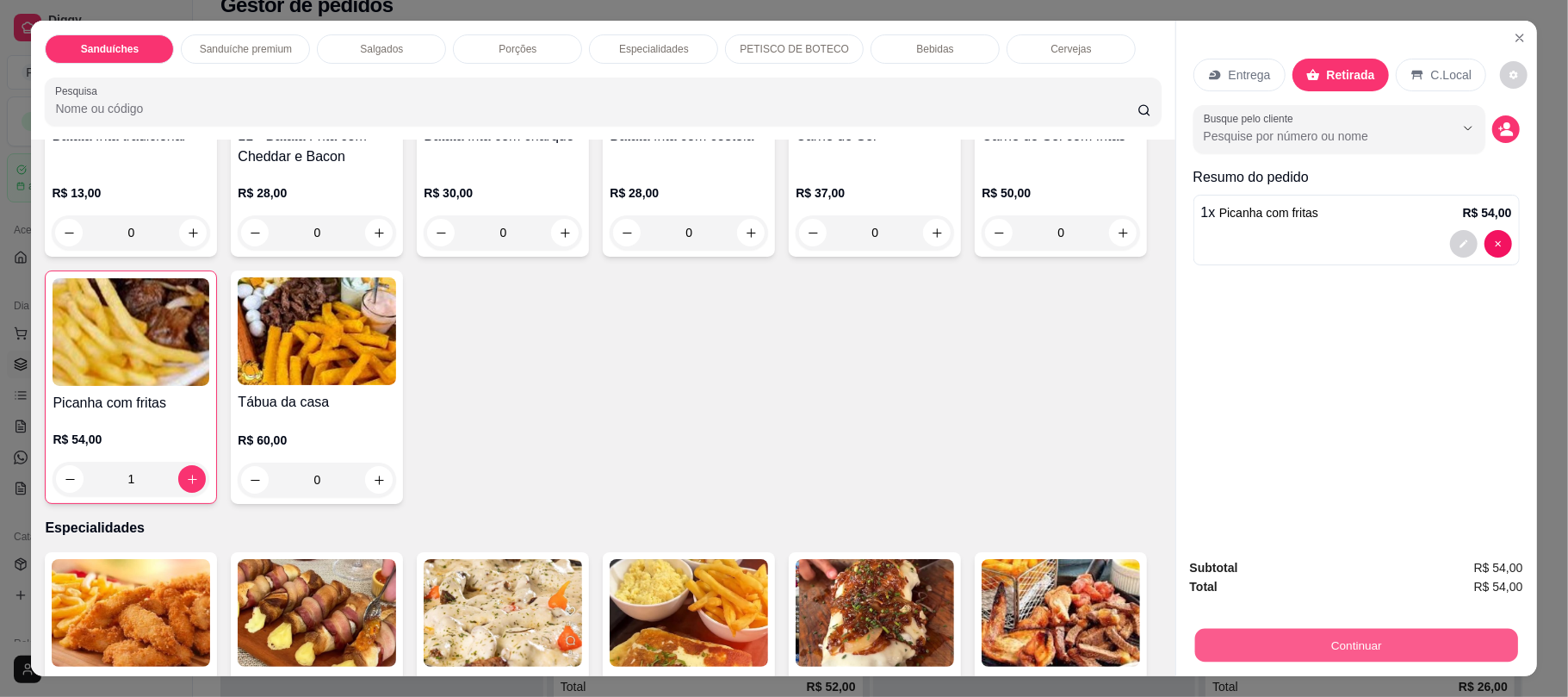
click at [1330, 635] on button "Continuar" at bounding box center [1355, 644] width 323 height 33
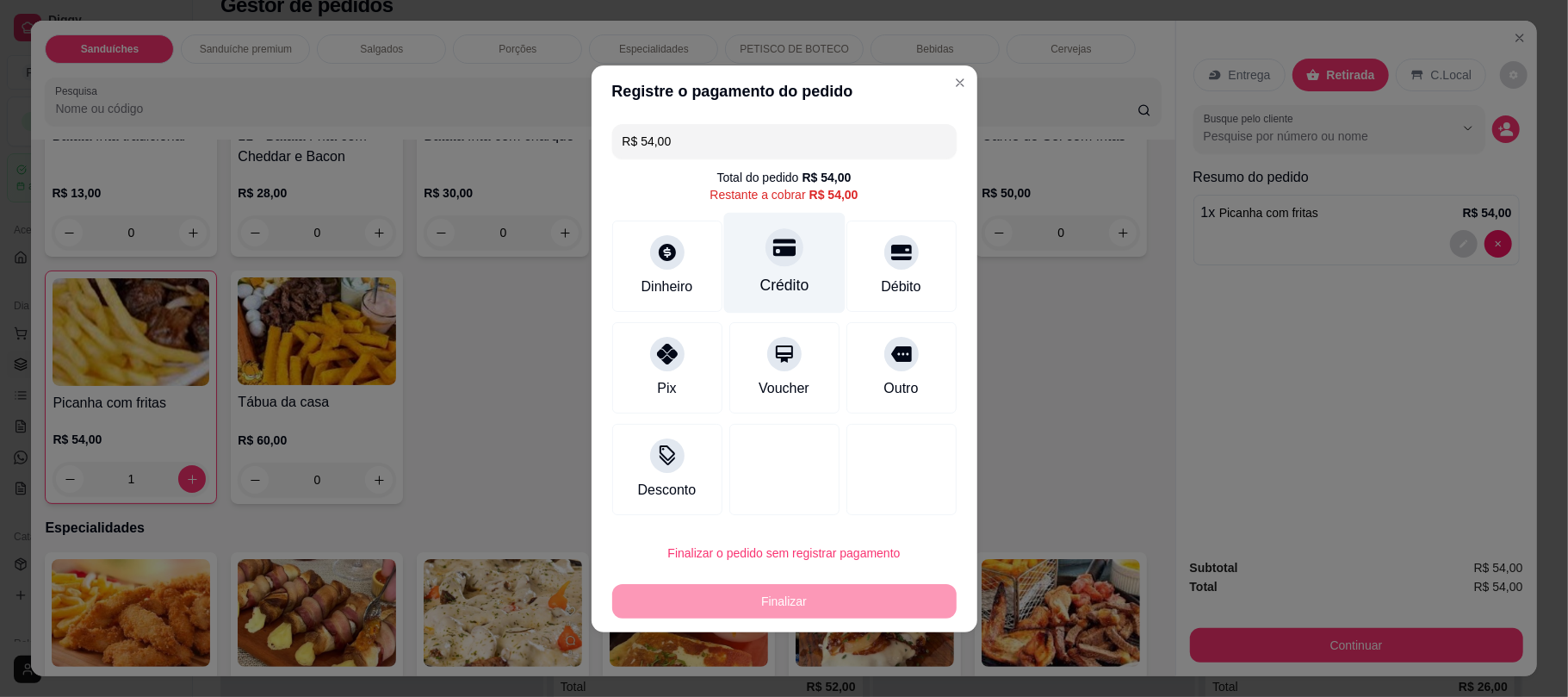
click at [800, 302] on div "Crédito" at bounding box center [784, 262] width 121 height 101
type input "R$ 0,00"
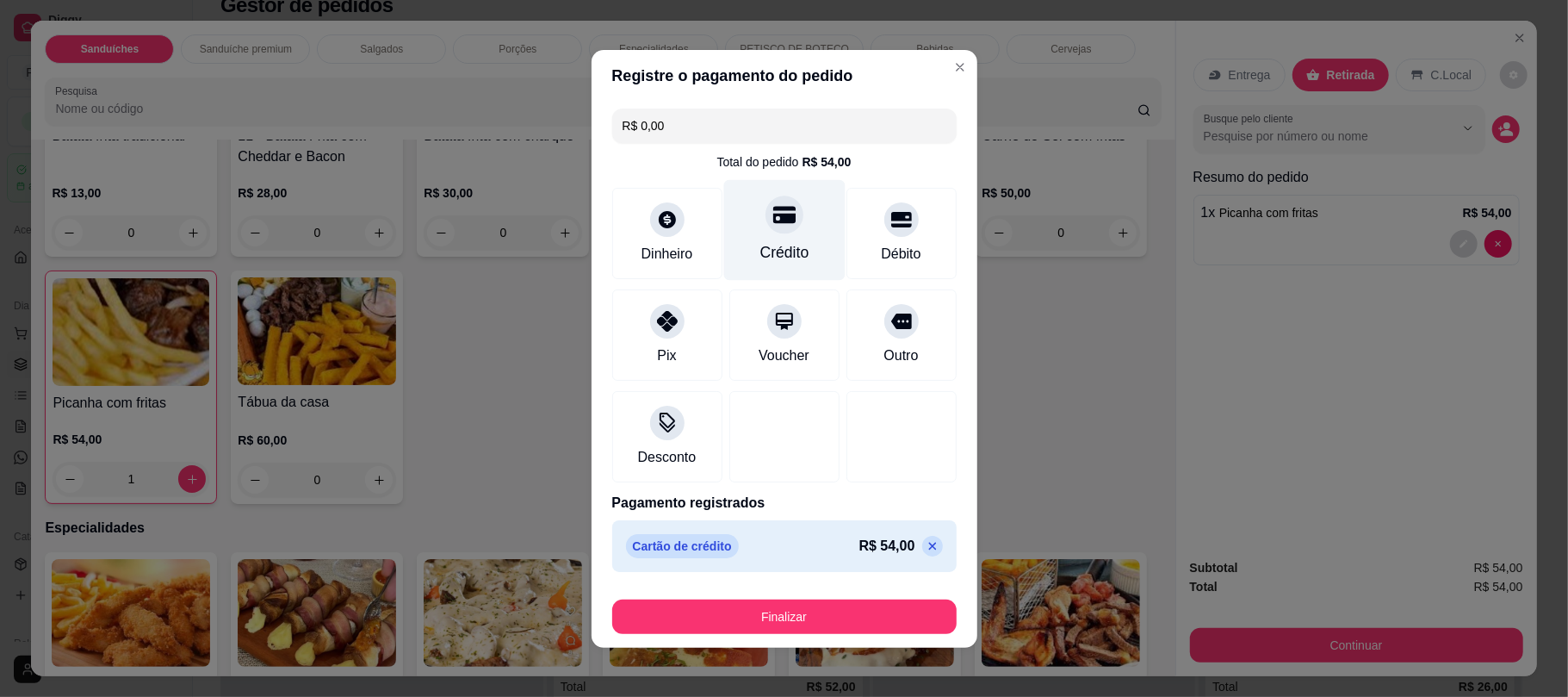
click at [766, 225] on div at bounding box center [784, 214] width 38 height 38
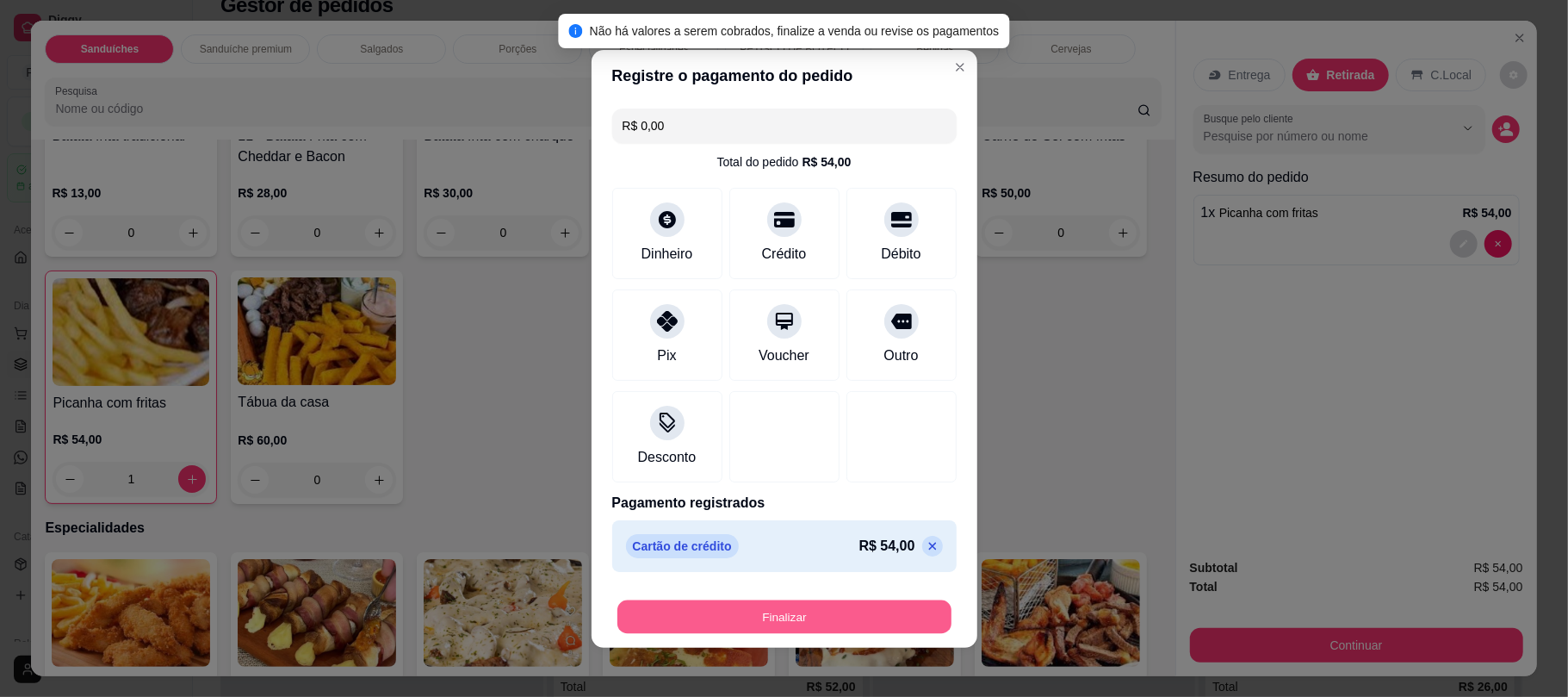
click at [834, 612] on button "Finalizar" at bounding box center [784, 616] width 334 height 33
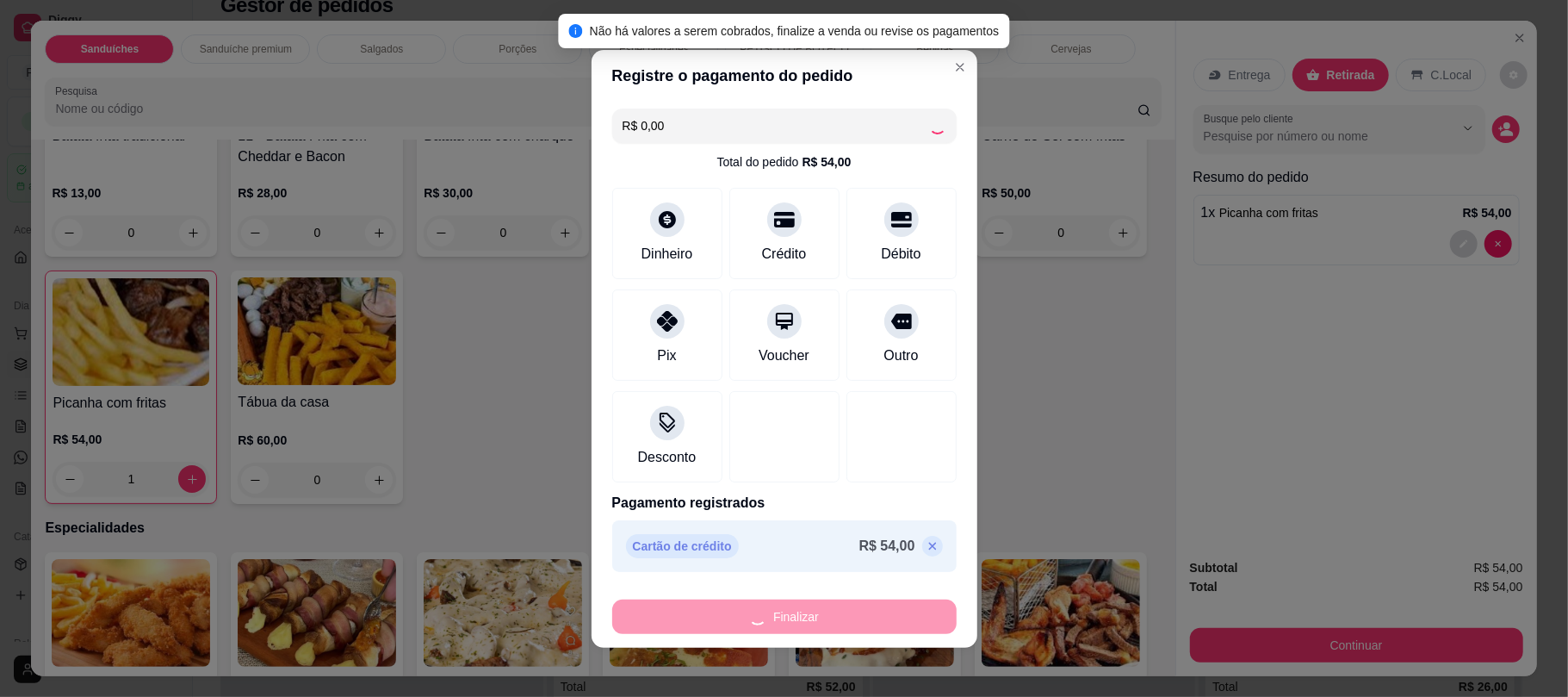
type input "0"
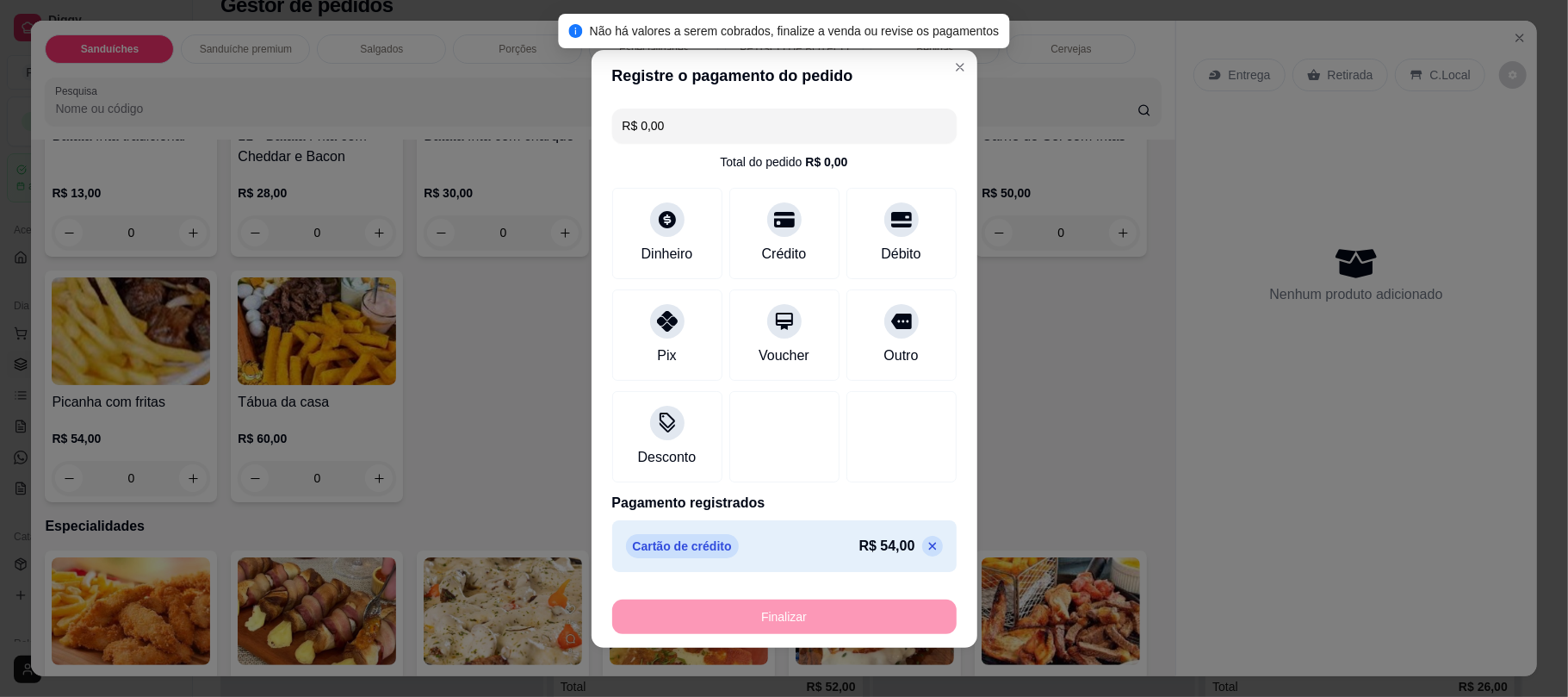
type input "-R$ 54,00"
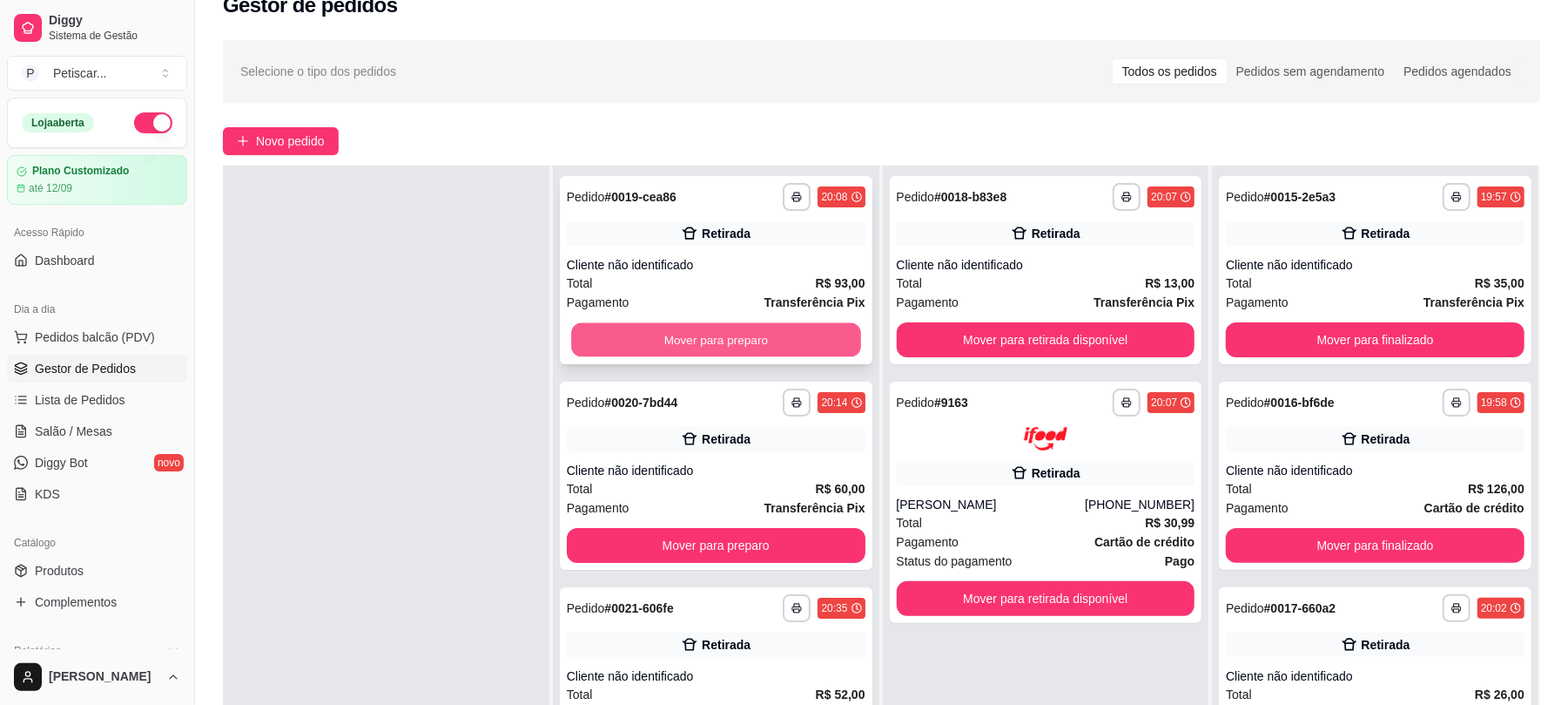
click at [728, 342] on button "Mover para preparo" at bounding box center [715, 340] width 289 height 34
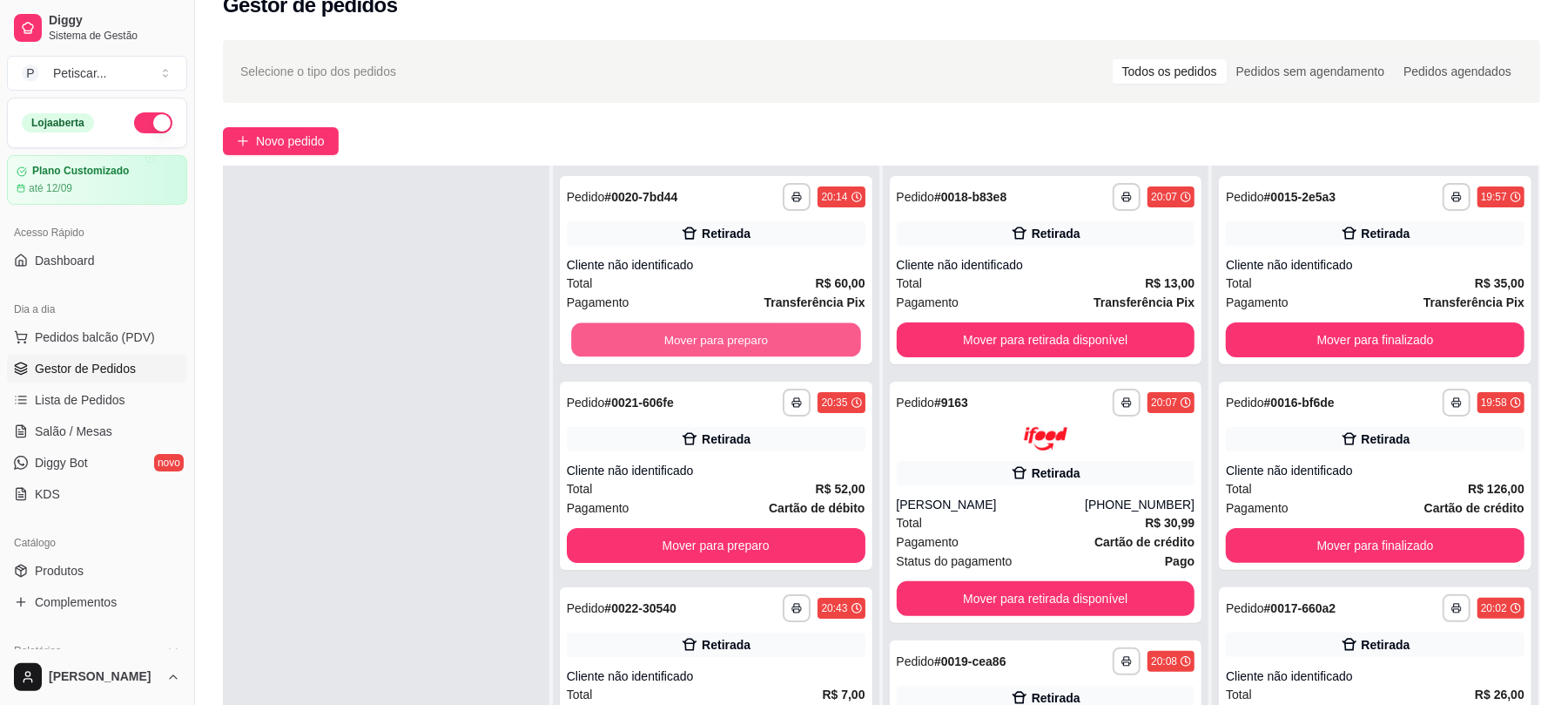
click at [728, 342] on button "Mover para preparo" at bounding box center [715, 340] width 289 height 34
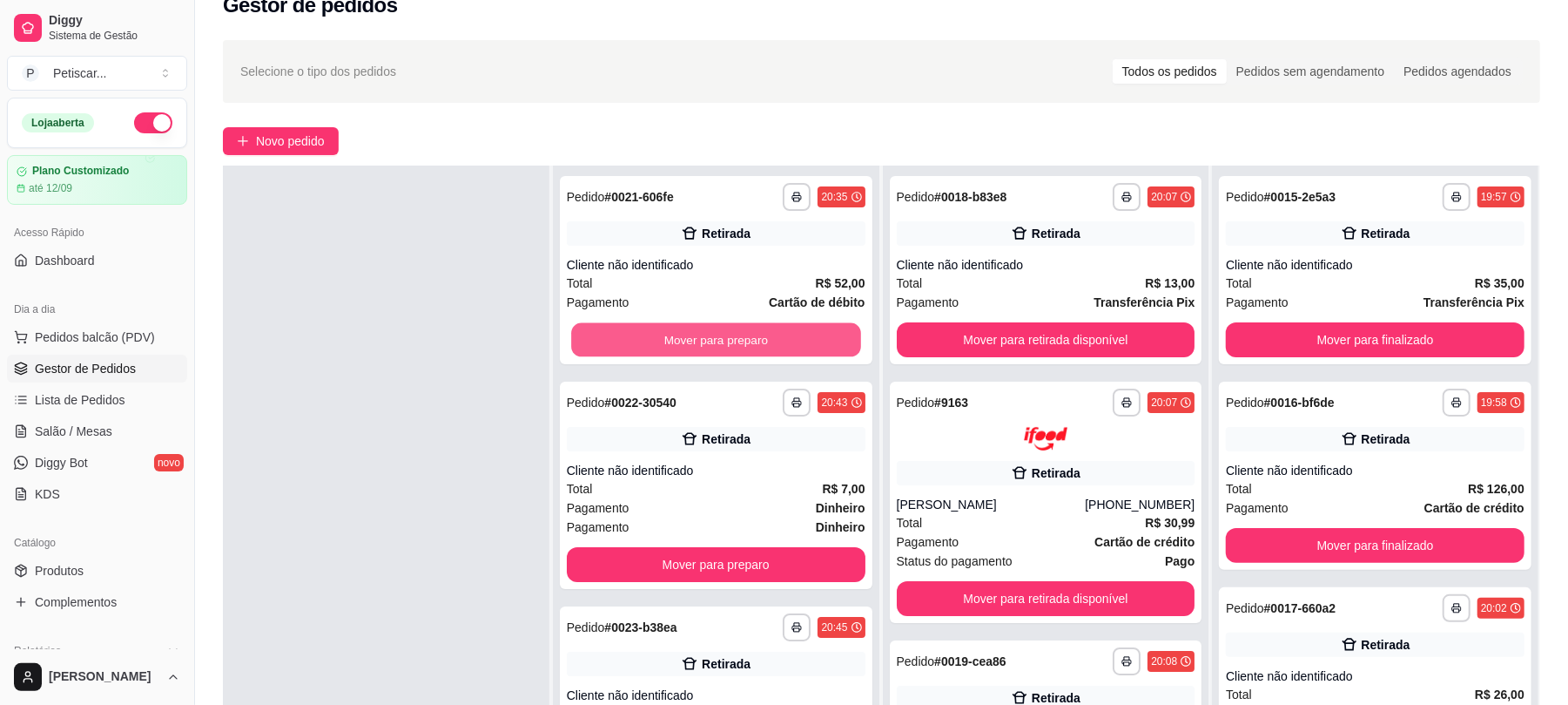
click at [728, 342] on button "Mover para preparo" at bounding box center [715, 340] width 289 height 34
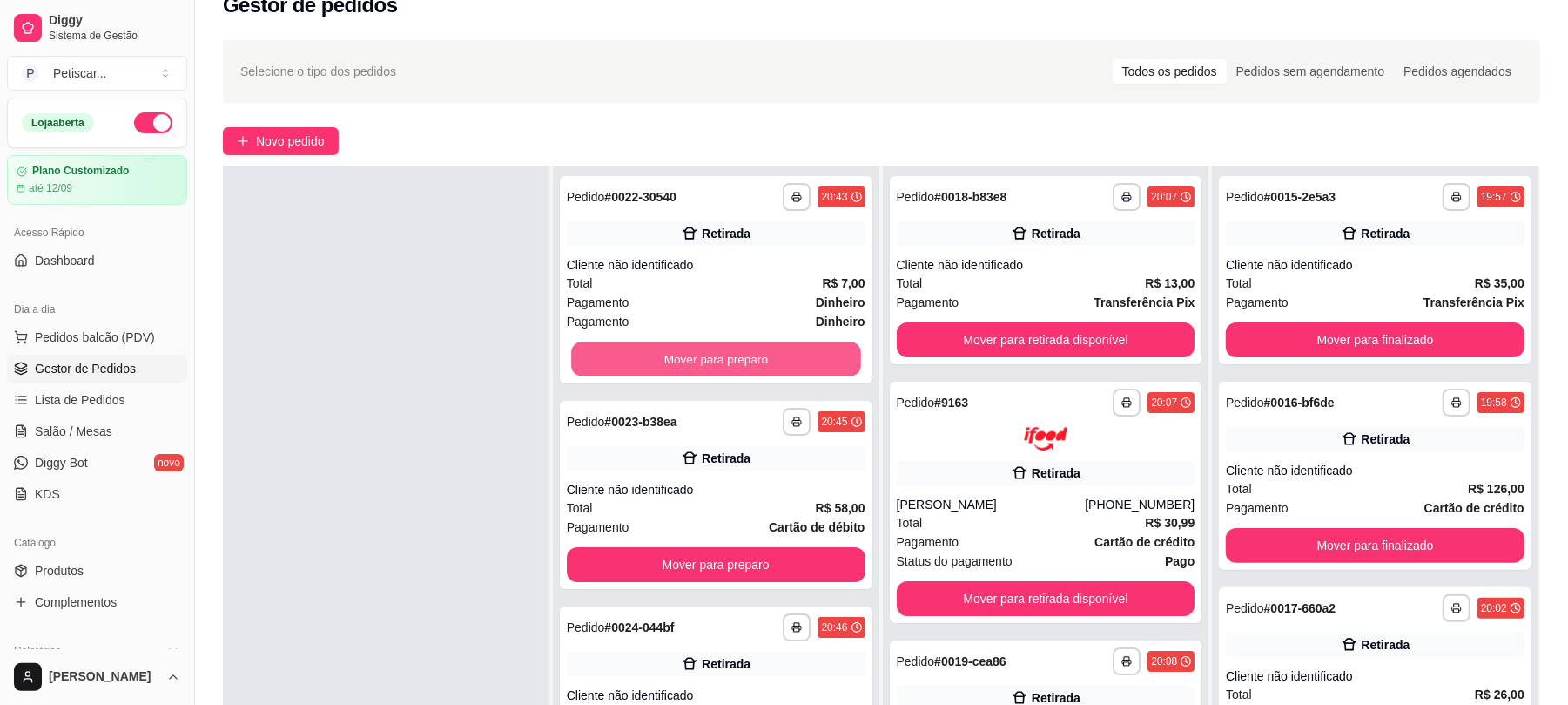
click at [728, 343] on button "Mover para preparo" at bounding box center [715, 359] width 289 height 34
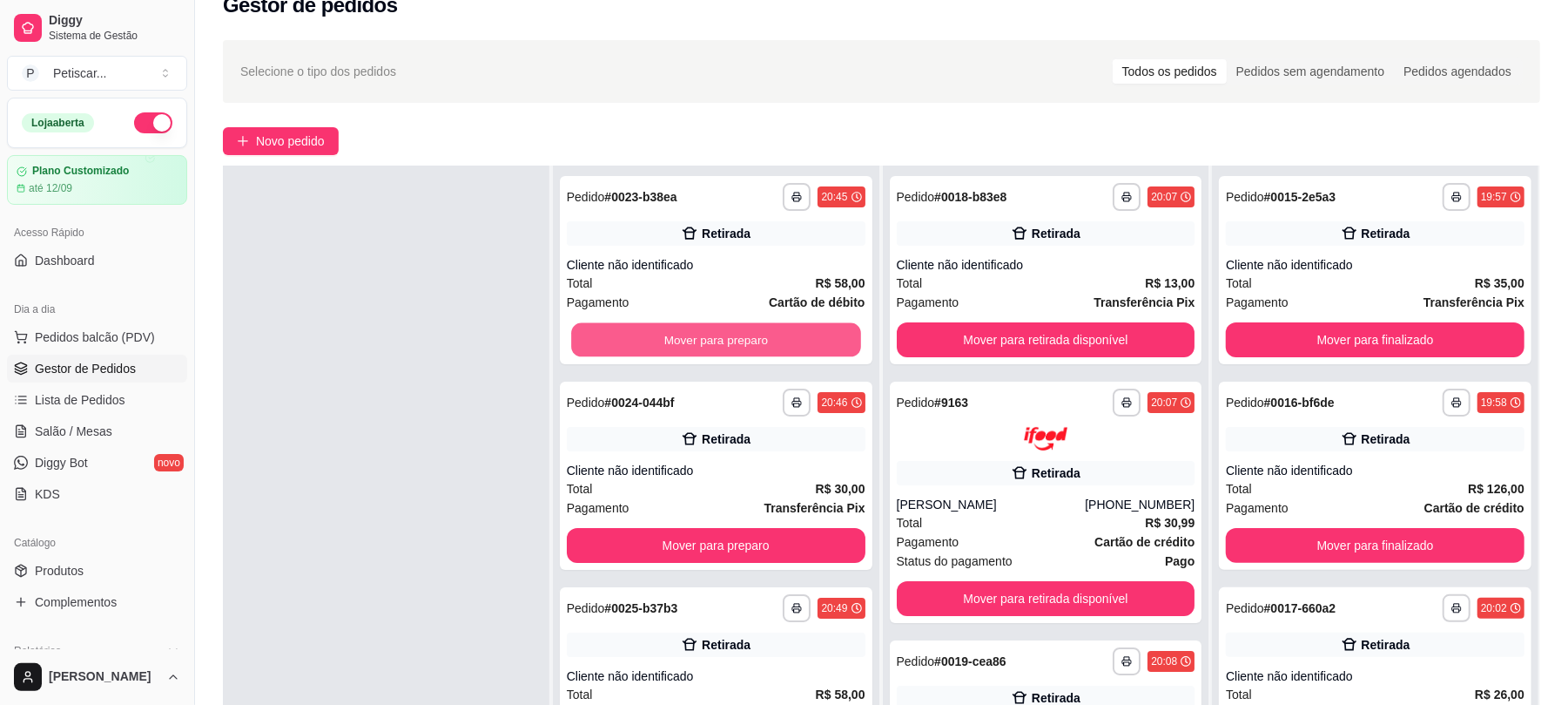
click at [728, 342] on button "Mover para preparo" at bounding box center [715, 340] width 289 height 34
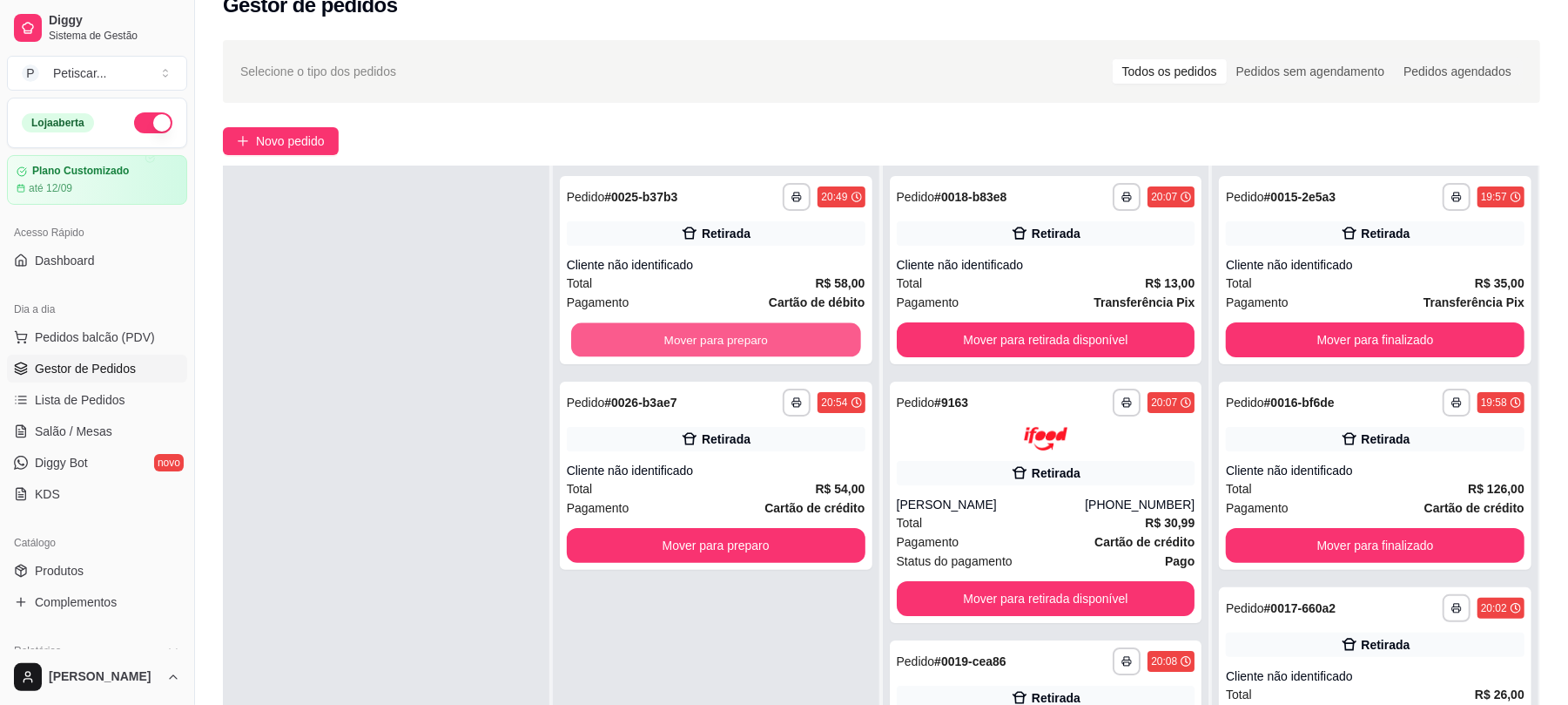
click at [728, 342] on button "Mover para preparo" at bounding box center [715, 340] width 289 height 34
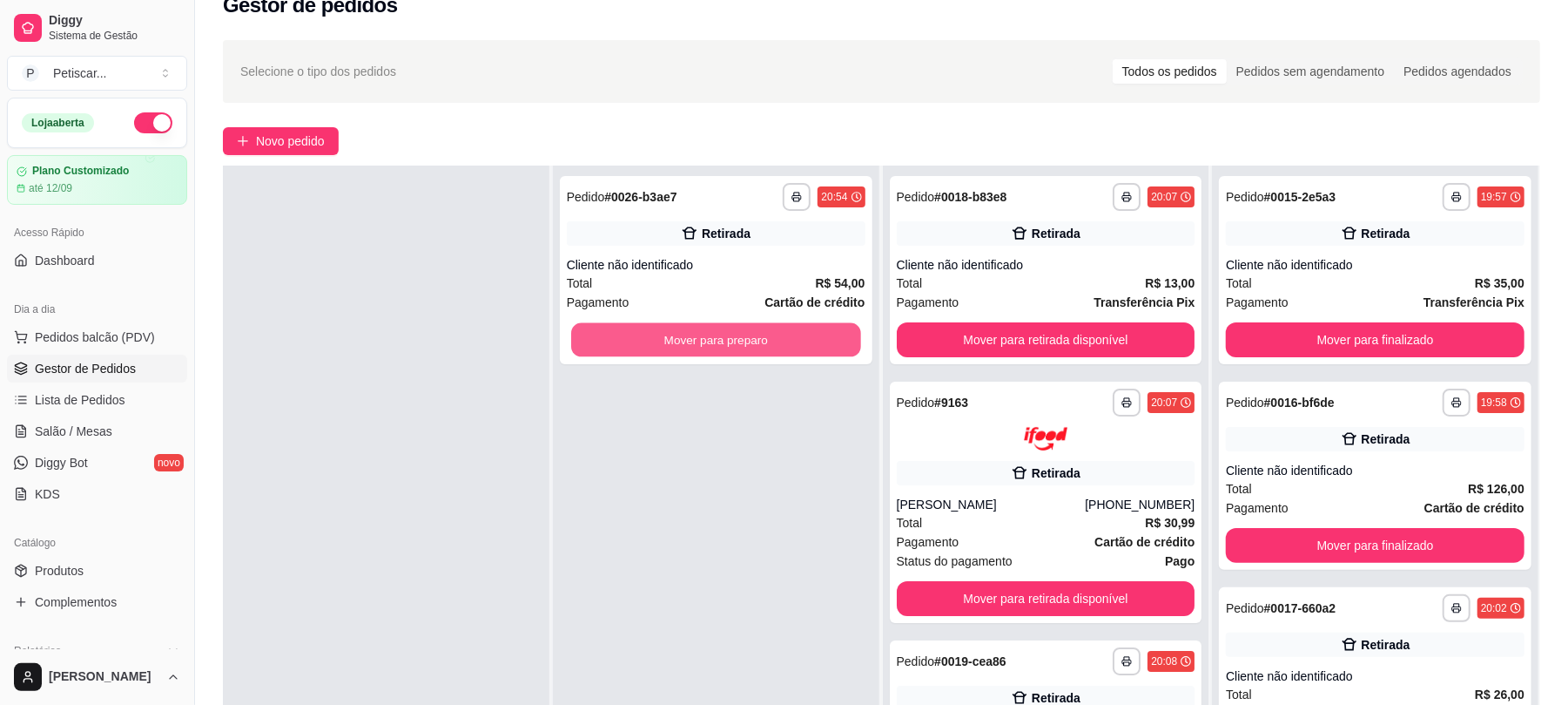
click at [728, 342] on button "Mover para preparo" at bounding box center [715, 340] width 289 height 34
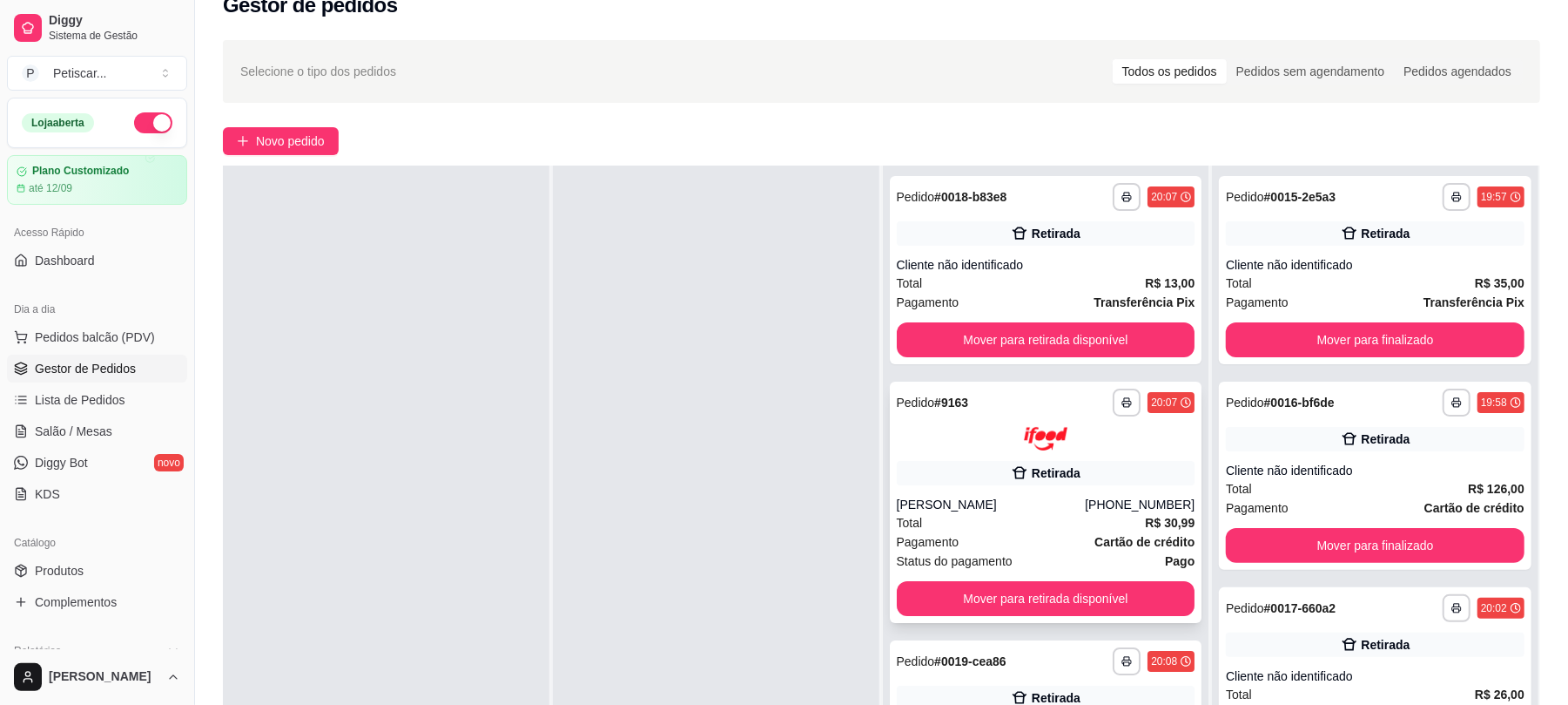
click at [932, 461] on div "Retirada" at bounding box center [1046, 473] width 299 height 25
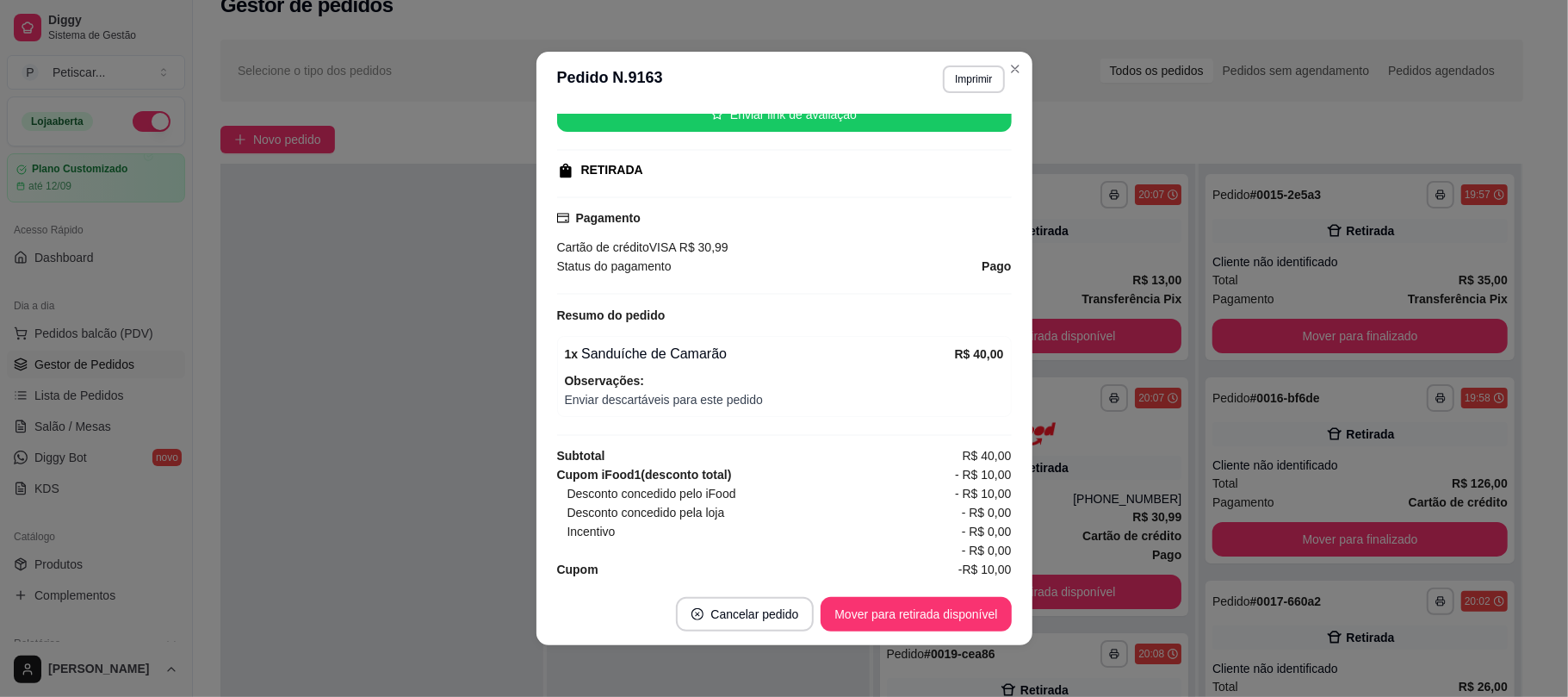
scroll to position [301, 0]
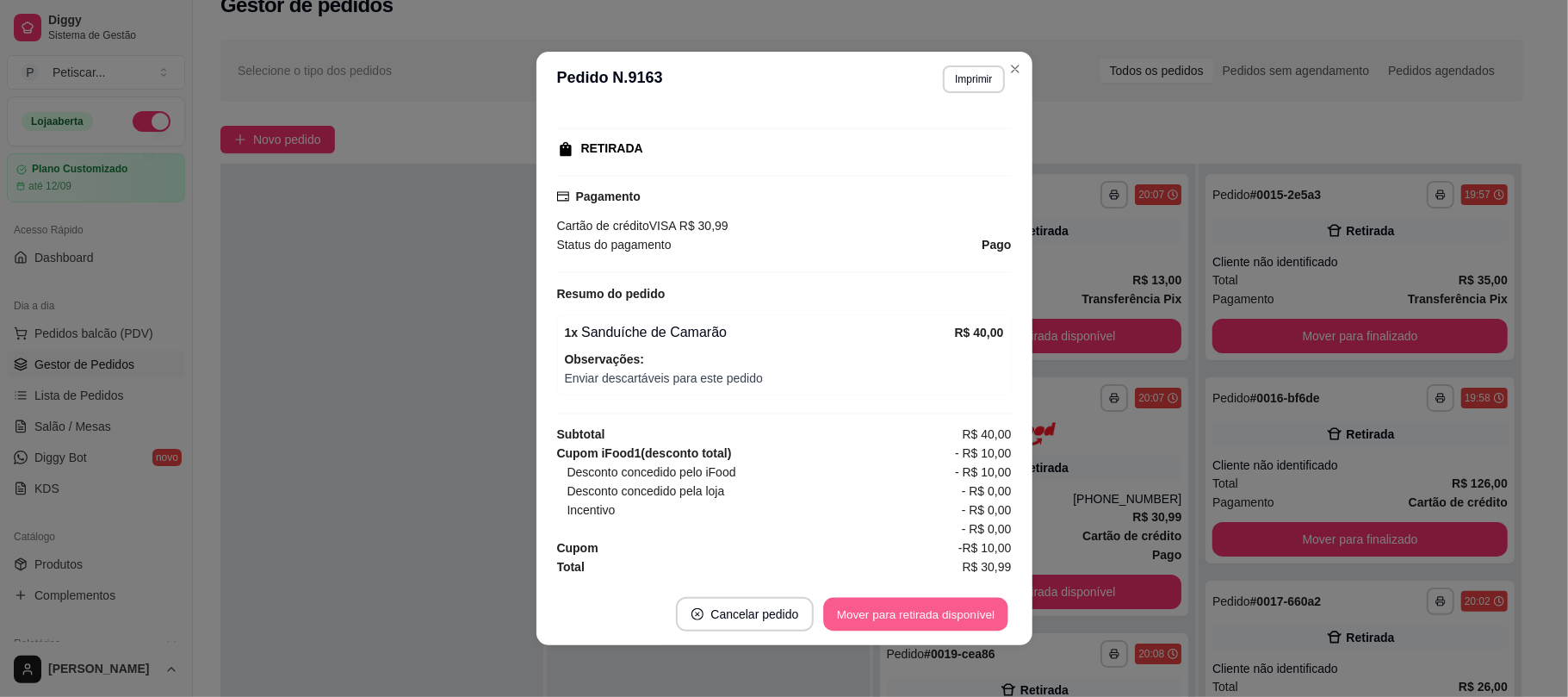
click at [939, 620] on button "Mover para retirada disponível" at bounding box center [916, 614] width 184 height 33
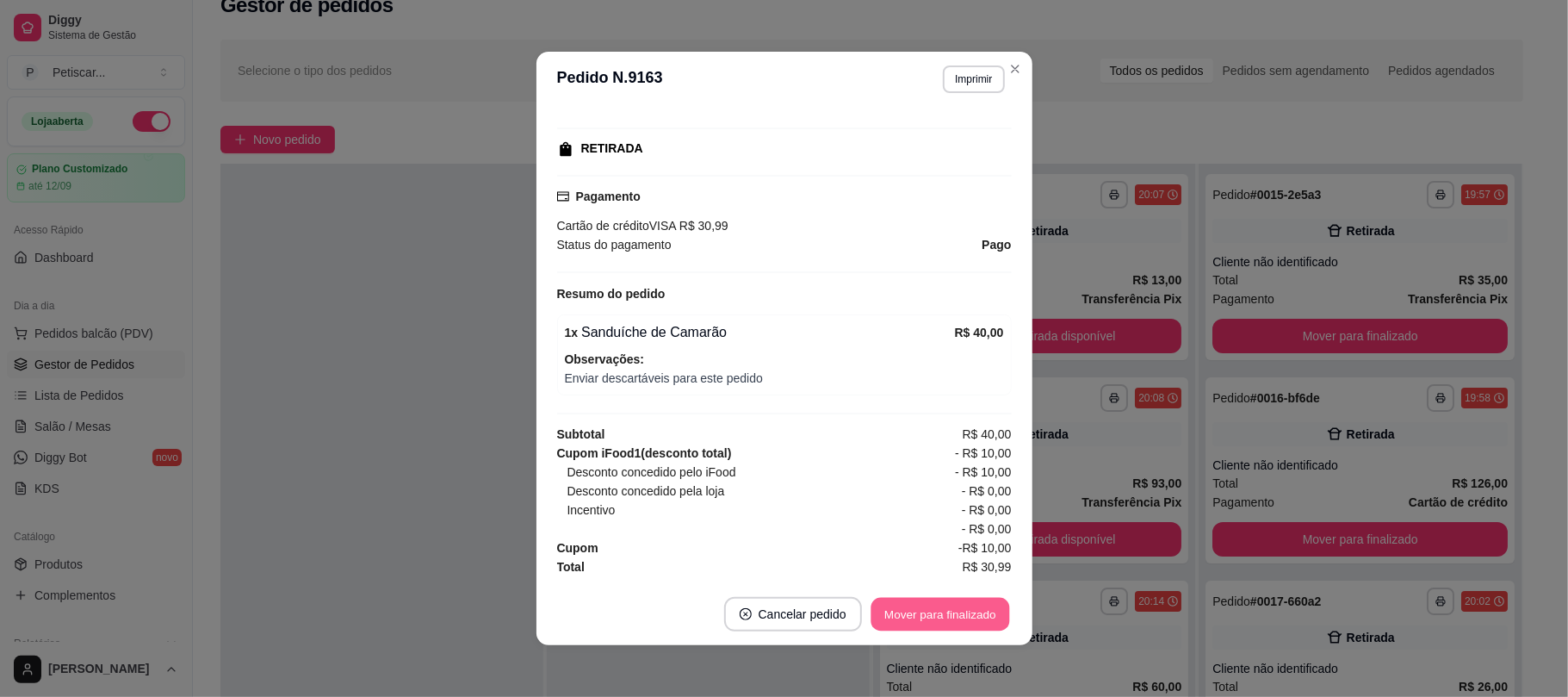
click at [939, 620] on button "Mover para finalizado" at bounding box center [940, 614] width 139 height 33
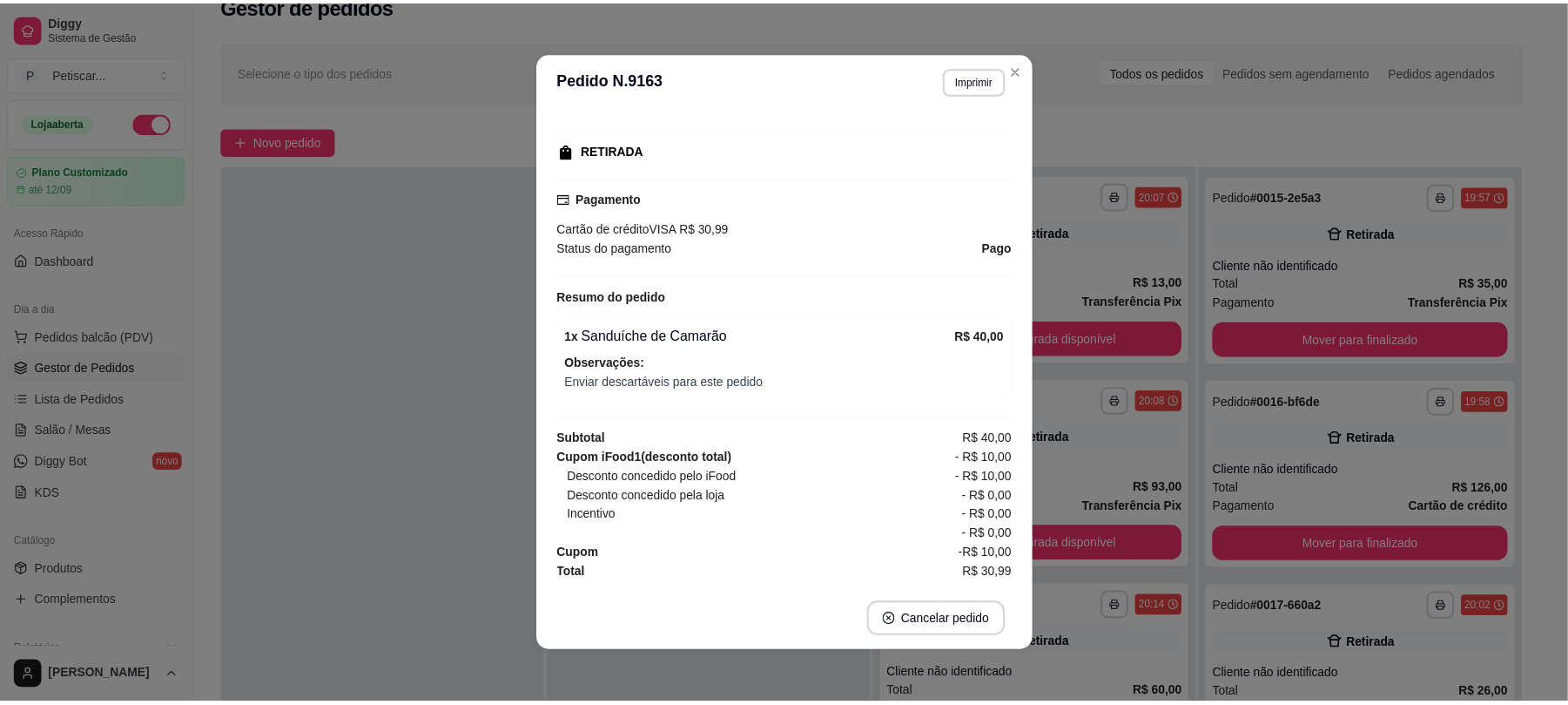
scroll to position [264, 0]
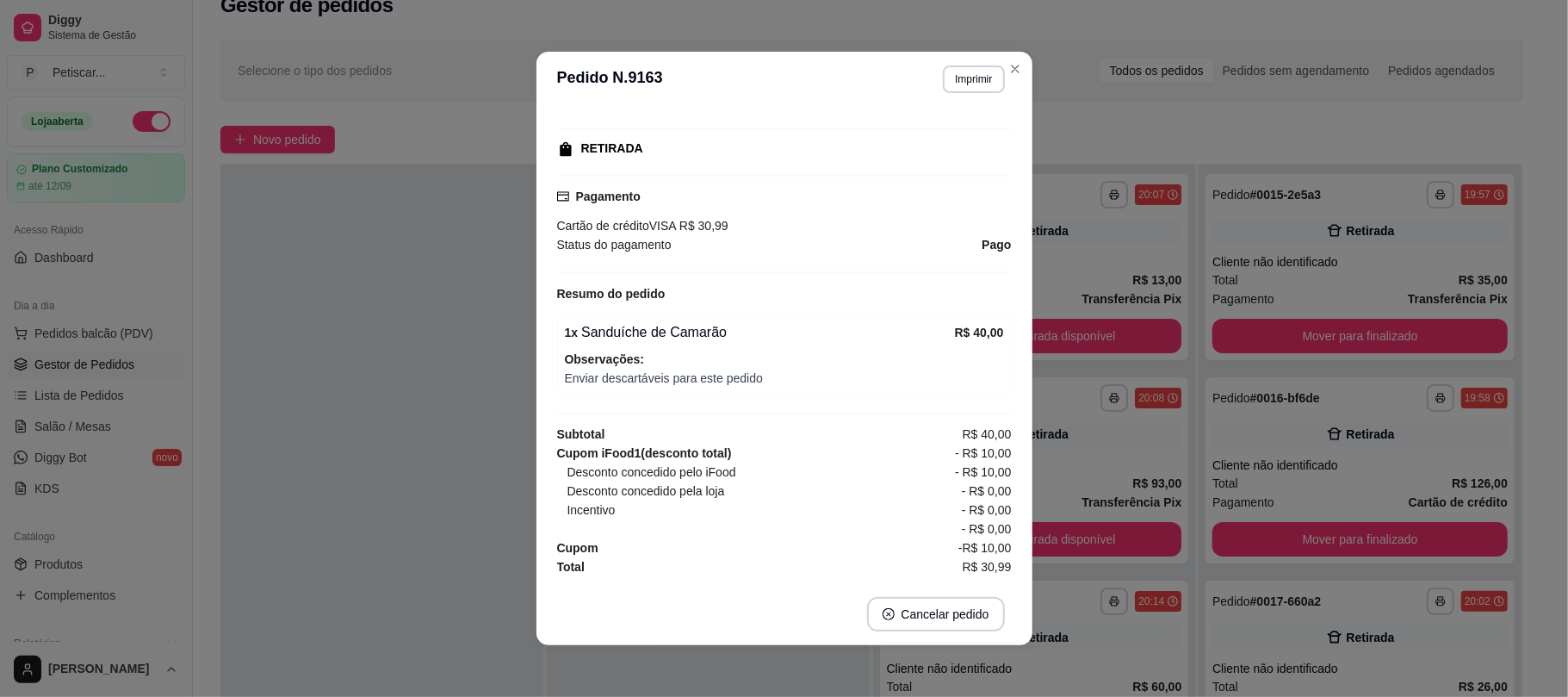
click at [1016, 80] on header "**********" at bounding box center [784, 79] width 496 height 55
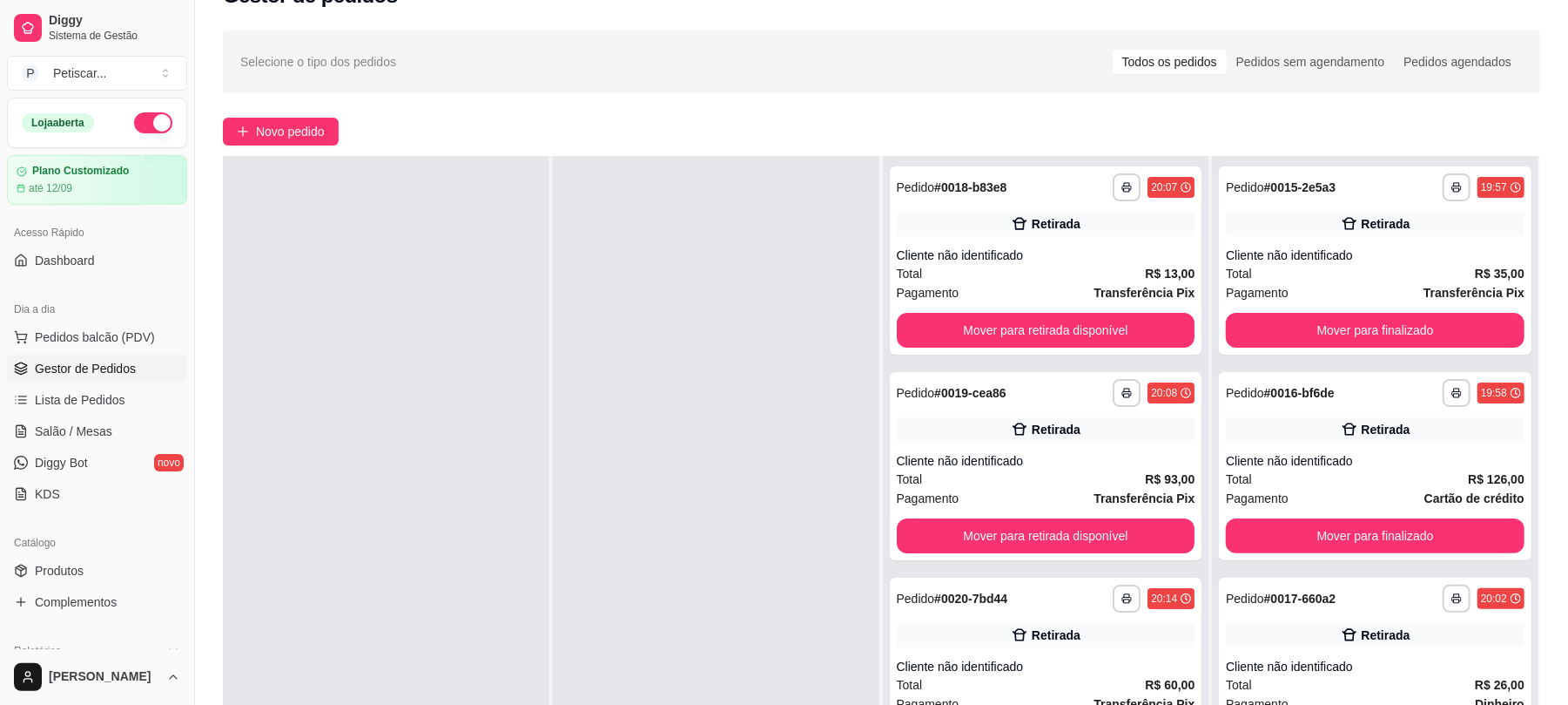
scroll to position [22, 0]
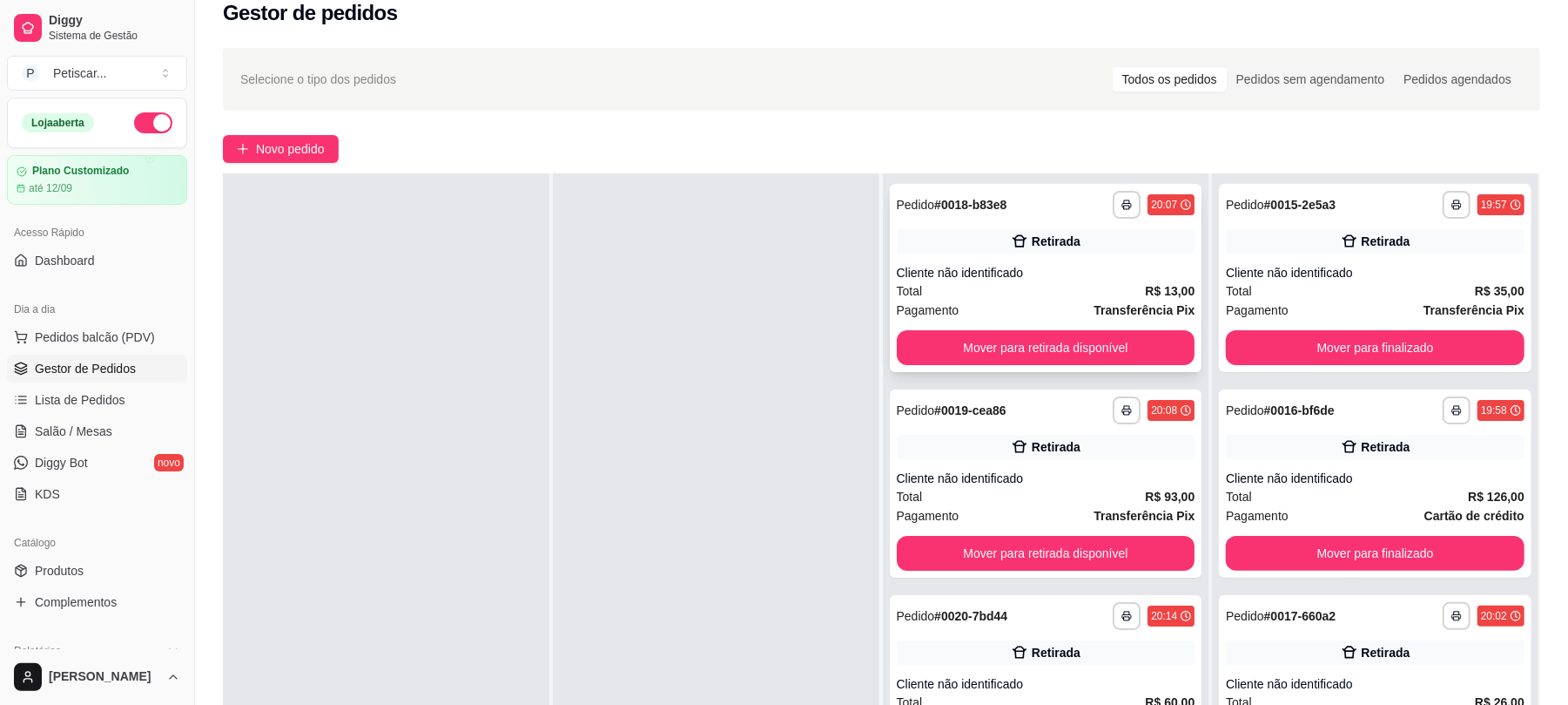
click at [1112, 260] on div "**********" at bounding box center [1046, 277] width 313 height 189
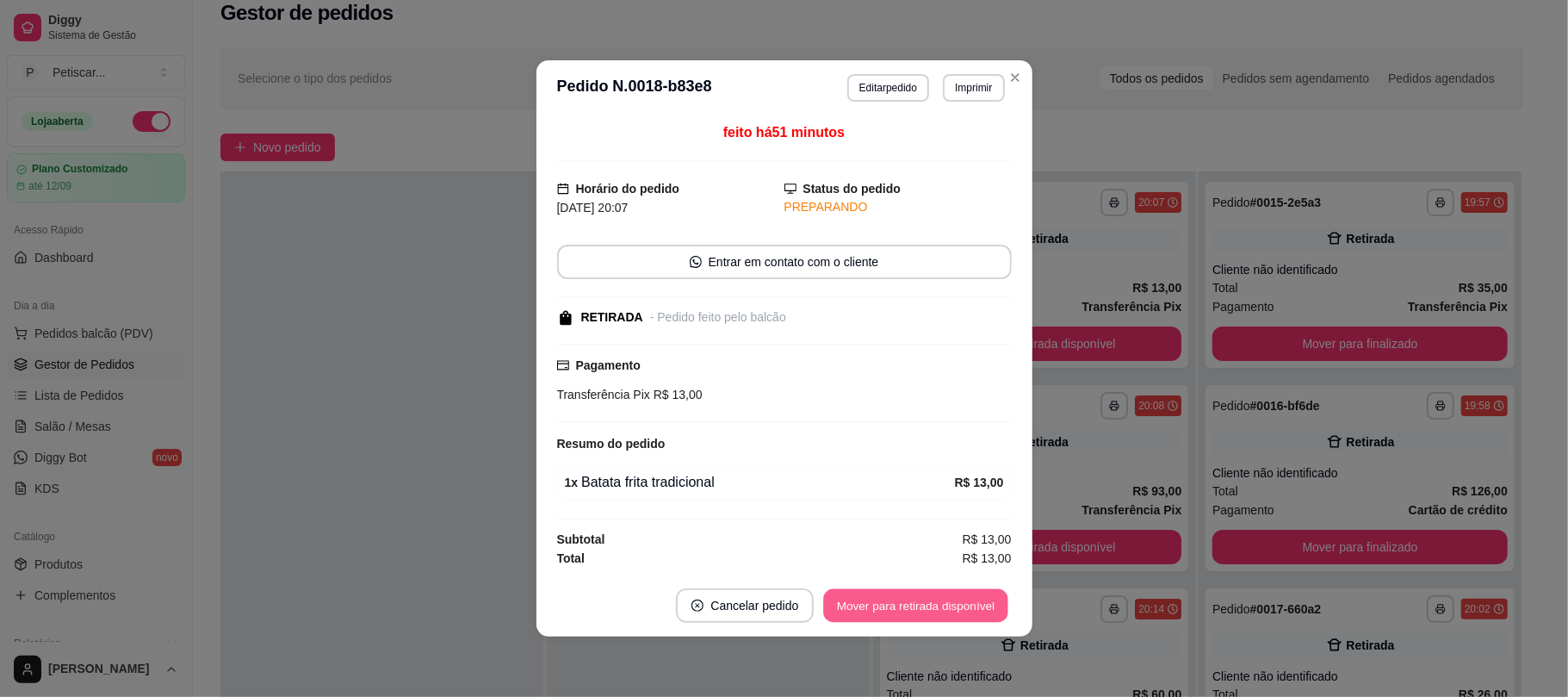
click at [934, 597] on button "Mover para retirada disponível" at bounding box center [916, 606] width 184 height 33
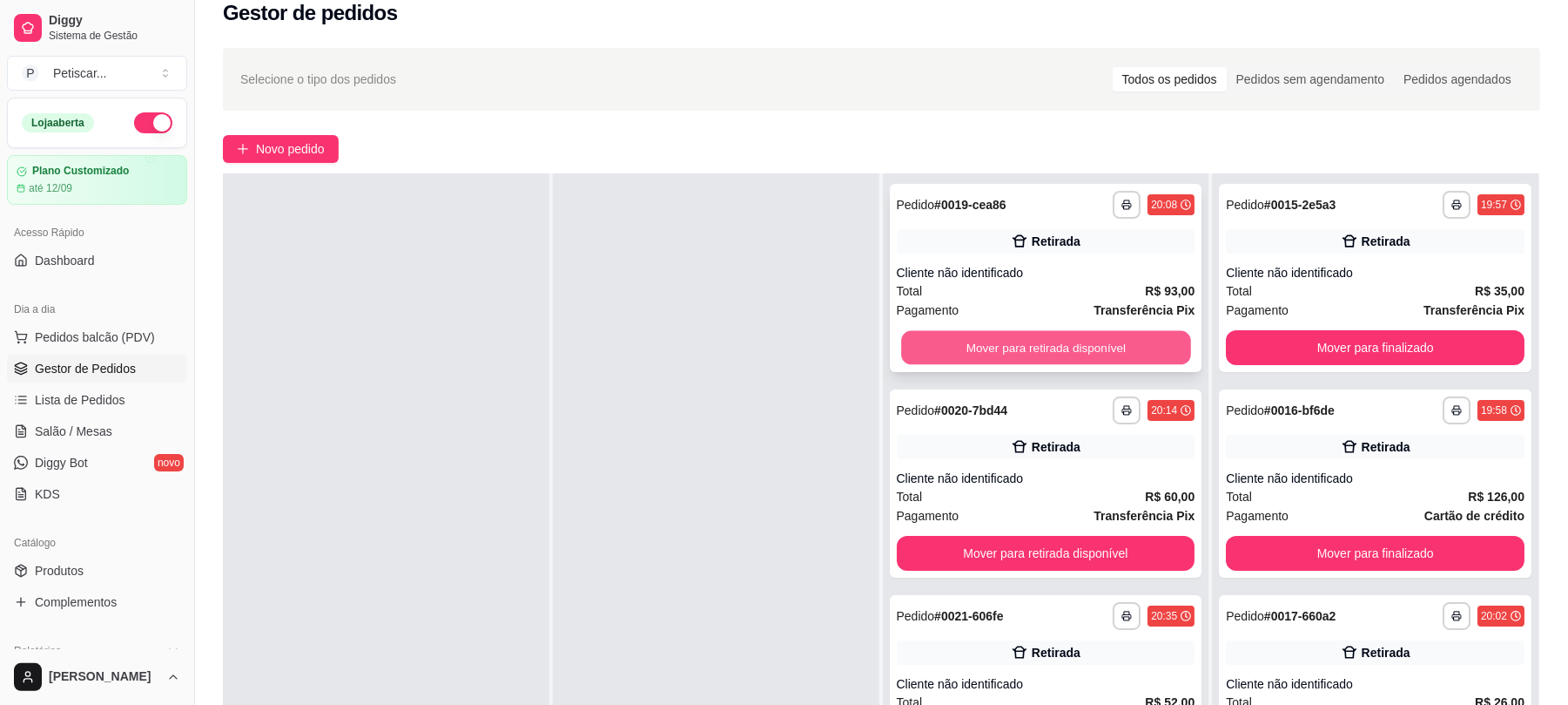
click at [1130, 352] on button "Mover para retirada disponível" at bounding box center [1045, 348] width 289 height 34
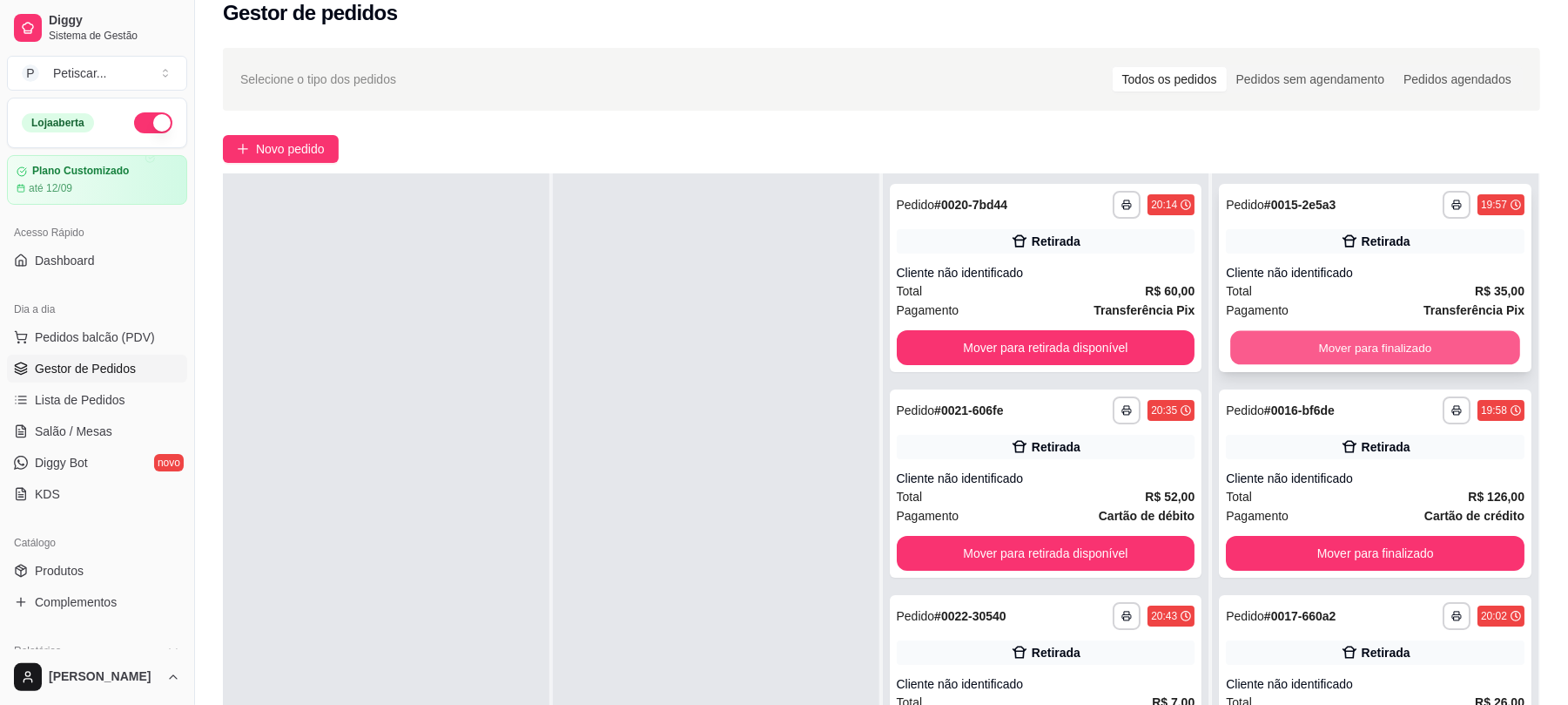
click at [1294, 332] on button "Mover para finalizado" at bounding box center [1375, 348] width 289 height 34
click at [1294, 332] on div "Mover para finalizado" at bounding box center [1376, 347] width 299 height 35
click at [1234, 340] on button "Mover para finalizado" at bounding box center [1375, 348] width 289 height 34
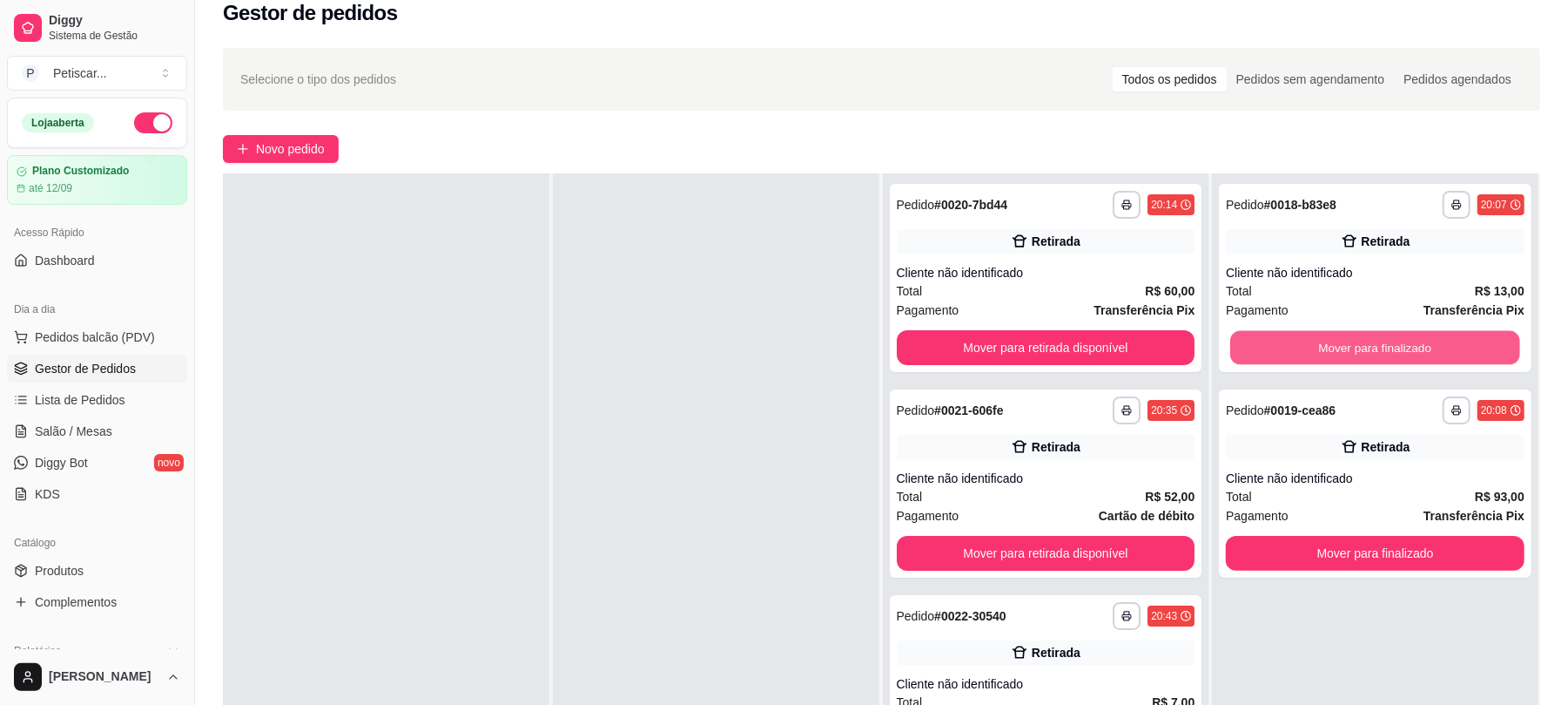
click at [1234, 340] on button "Mover para finalizado" at bounding box center [1375, 348] width 289 height 34
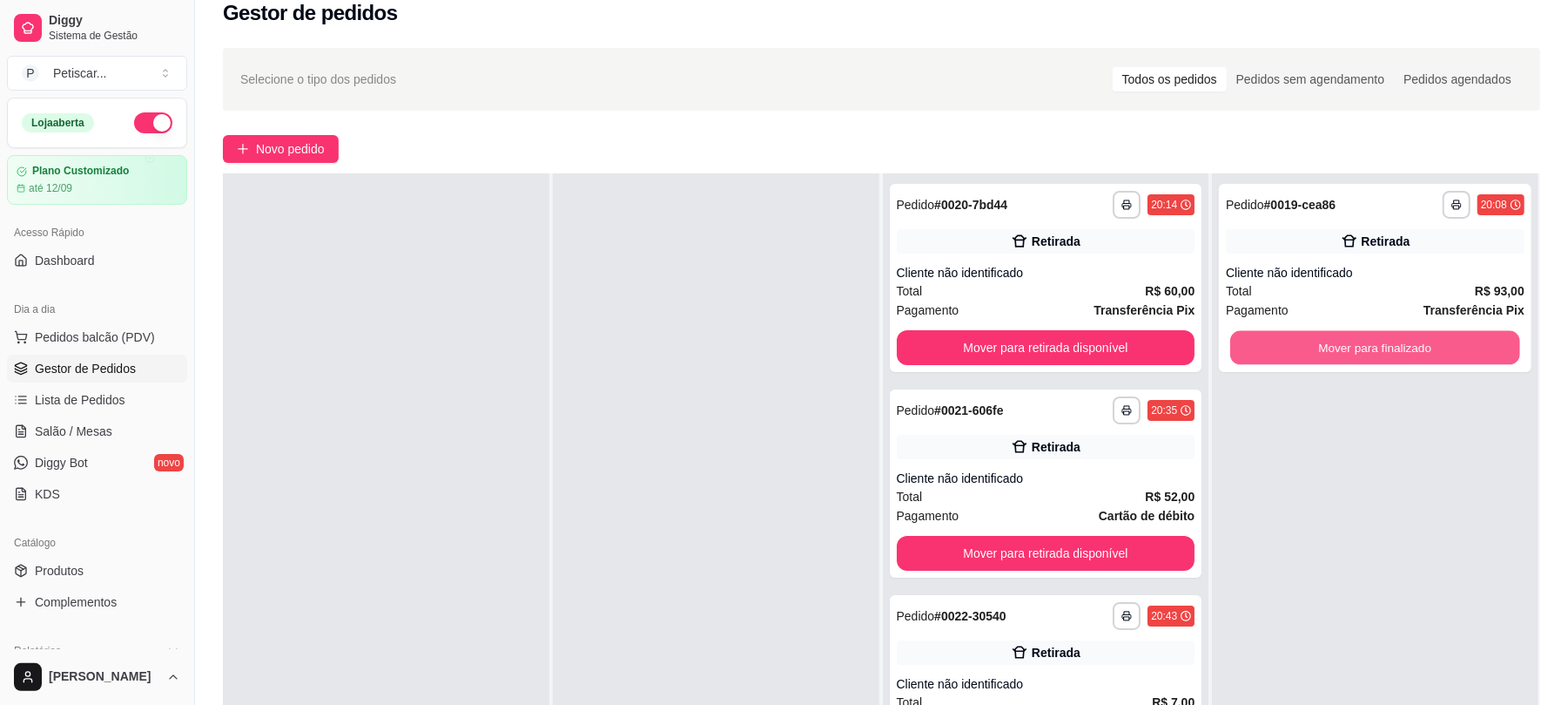
click at [1234, 340] on button "Mover para finalizado" at bounding box center [1375, 348] width 289 height 34
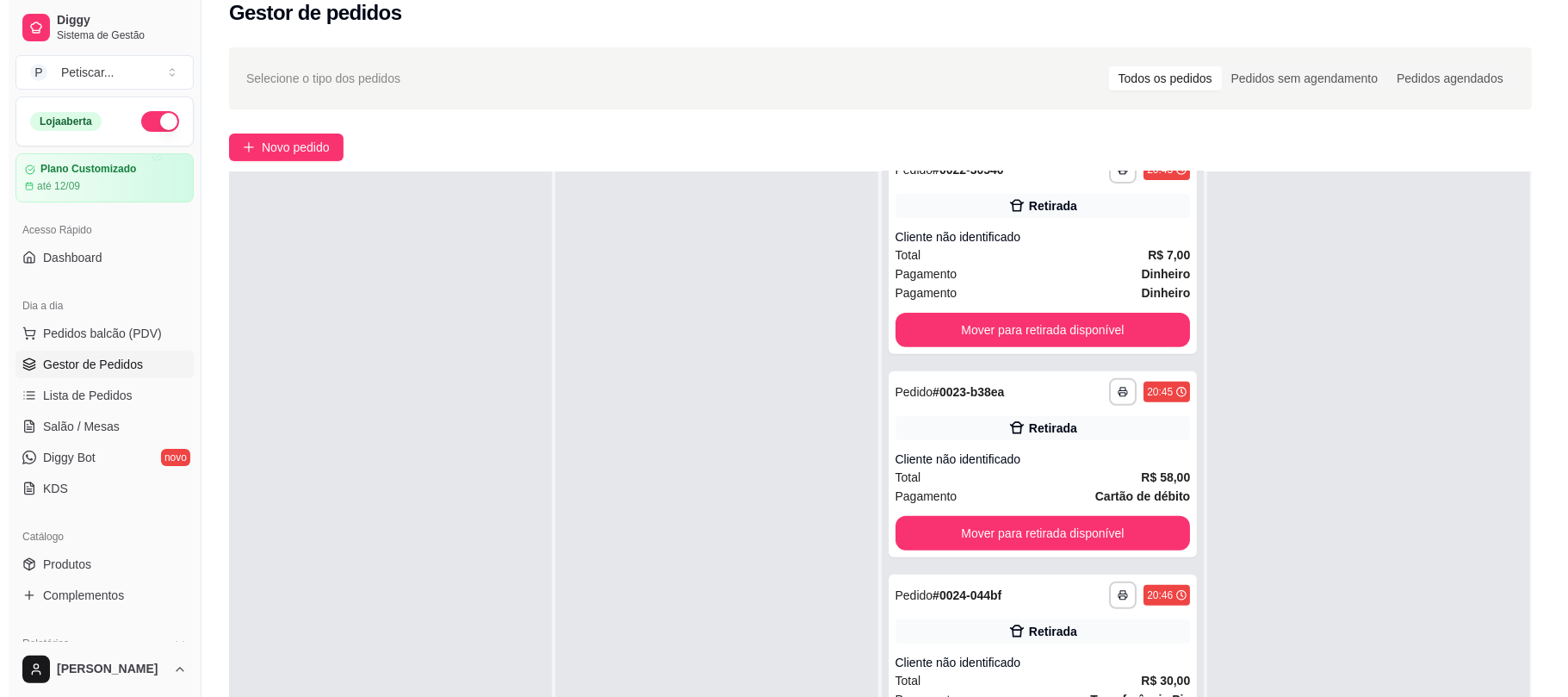
scroll to position [0, 0]
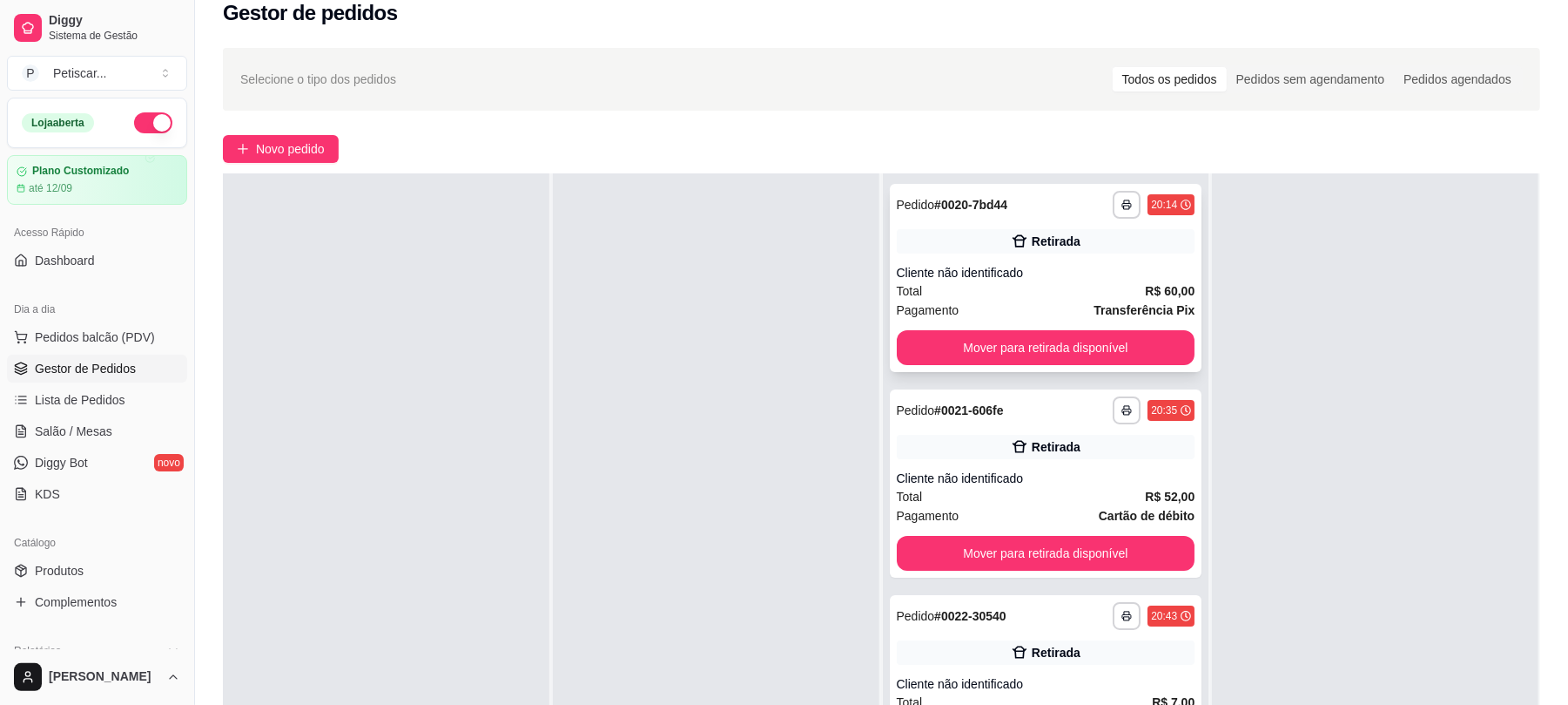
click at [1005, 216] on div "**********" at bounding box center [1046, 204] width 299 height 28
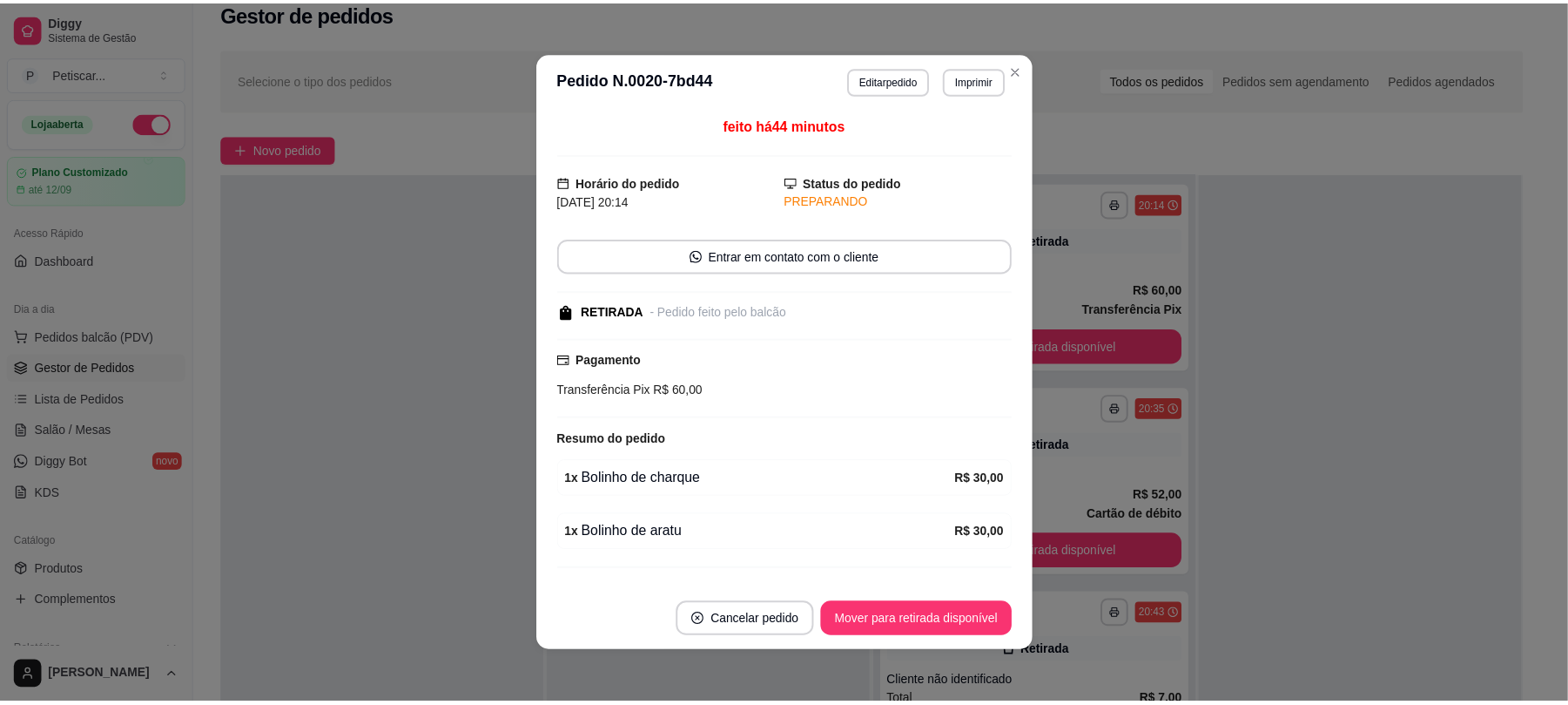
scroll to position [42, 0]
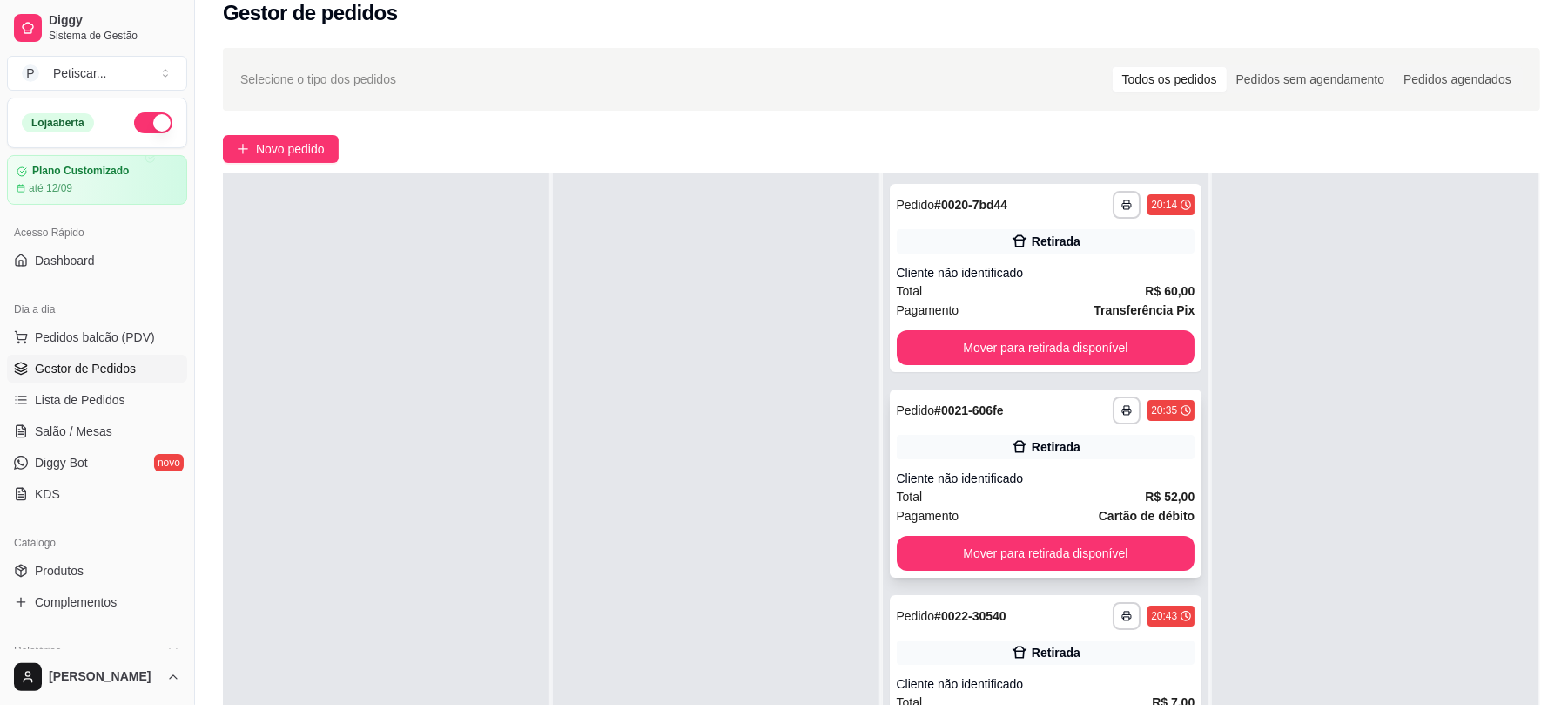
click at [937, 464] on div "**********" at bounding box center [1046, 483] width 313 height 189
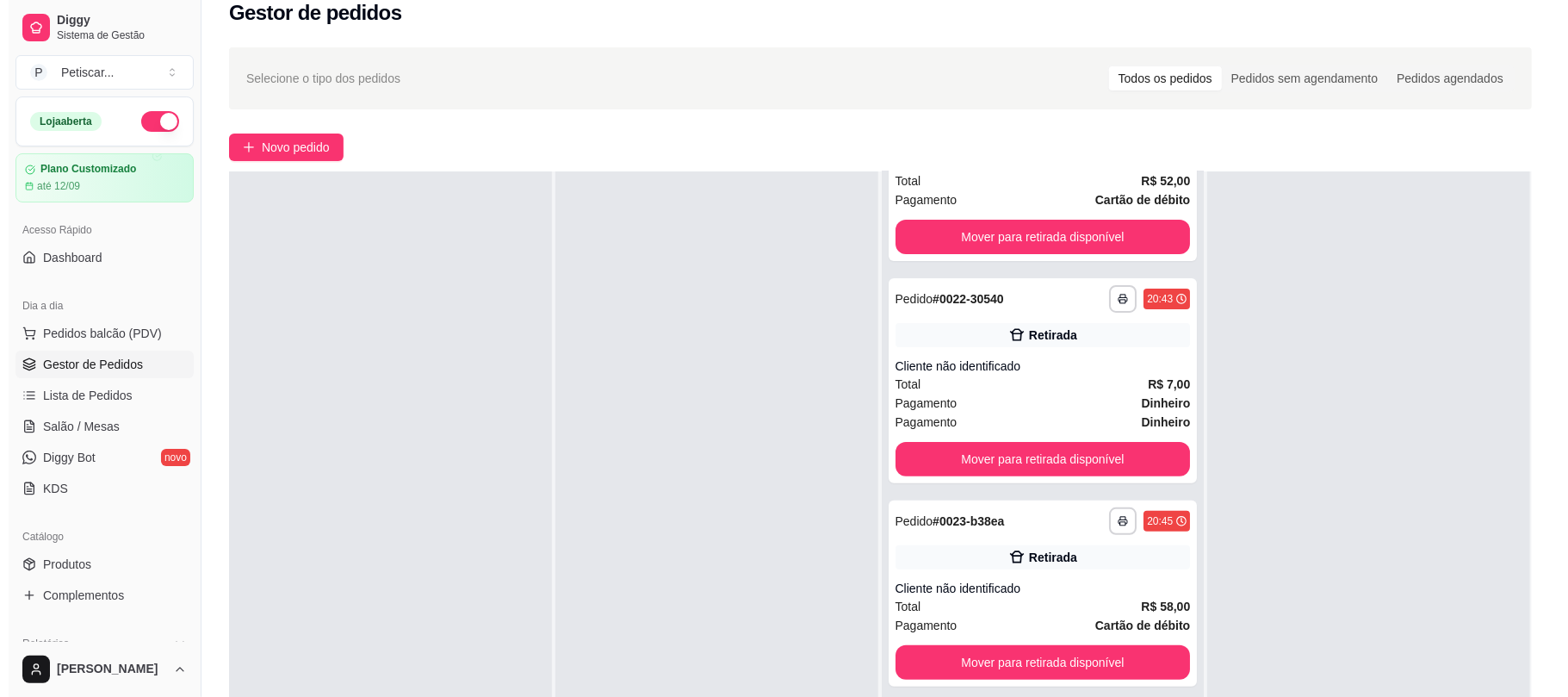
scroll to position [317, 0]
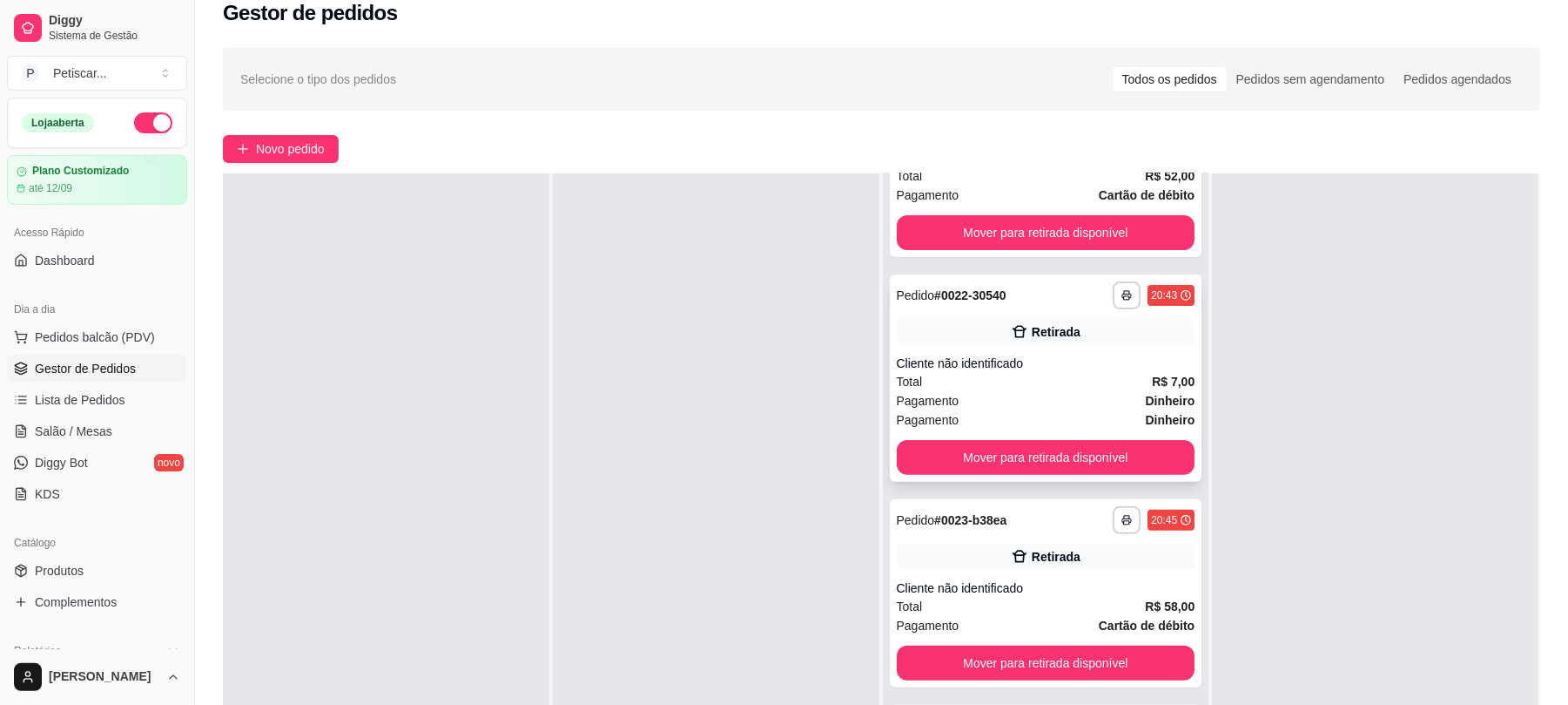
click at [1099, 367] on div "Cliente não identificado" at bounding box center [1046, 363] width 299 height 18
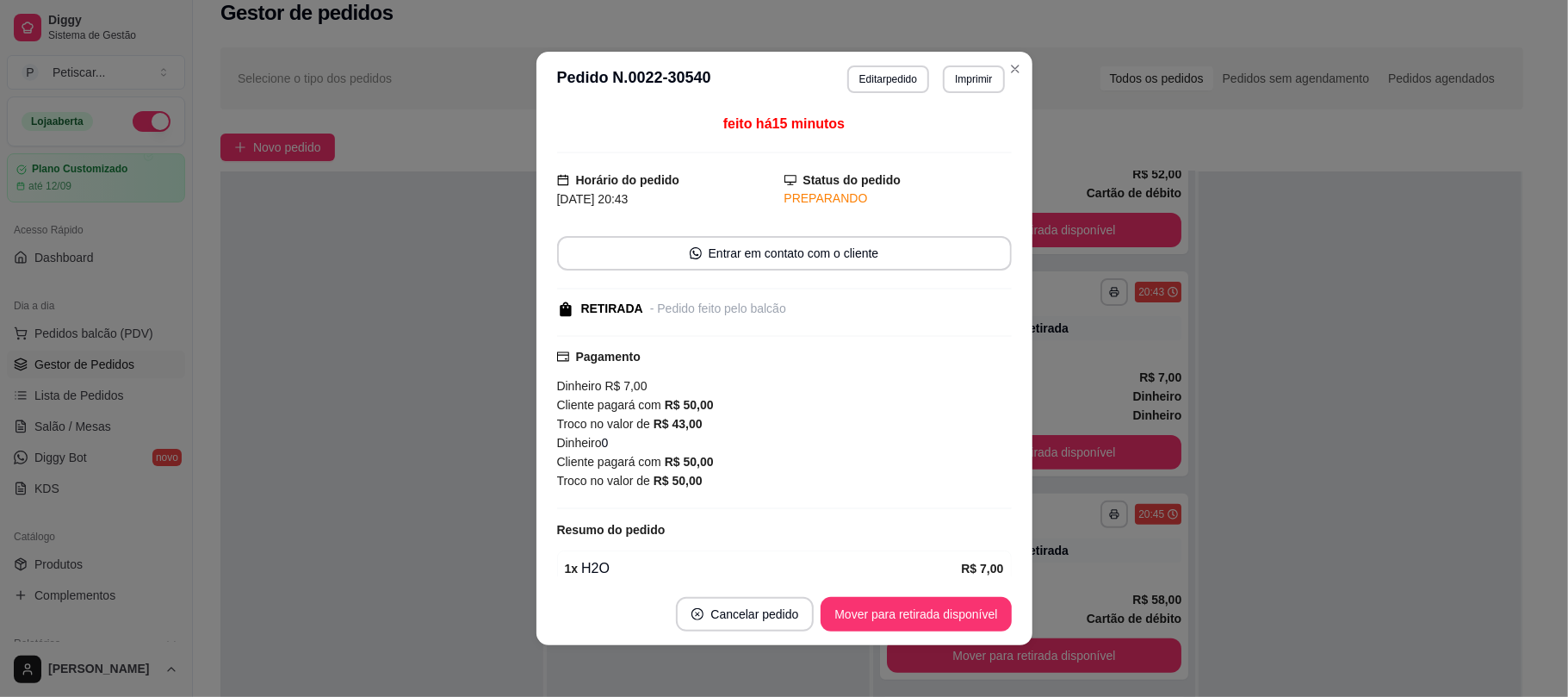
scroll to position [84, 0]
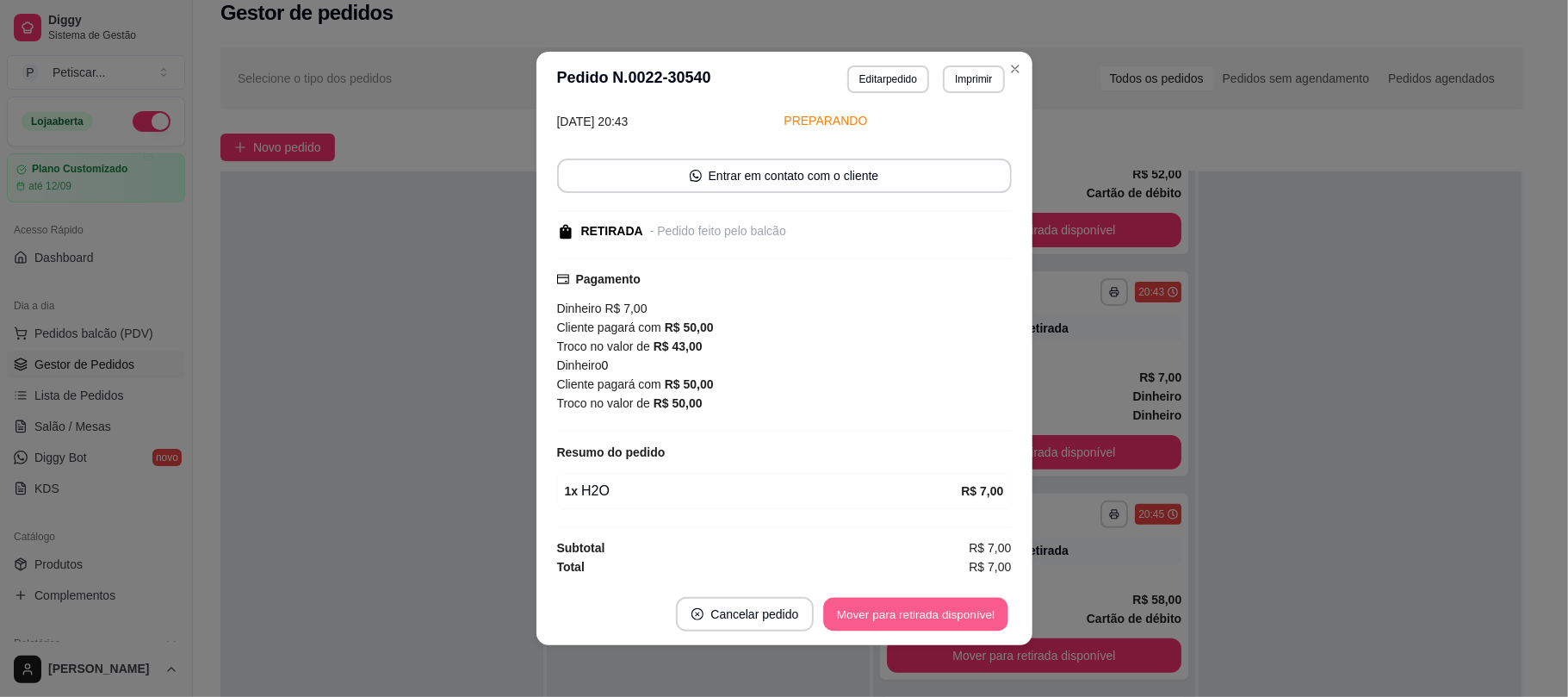
click at [887, 606] on button "Mover para retirada disponível" at bounding box center [916, 614] width 184 height 33
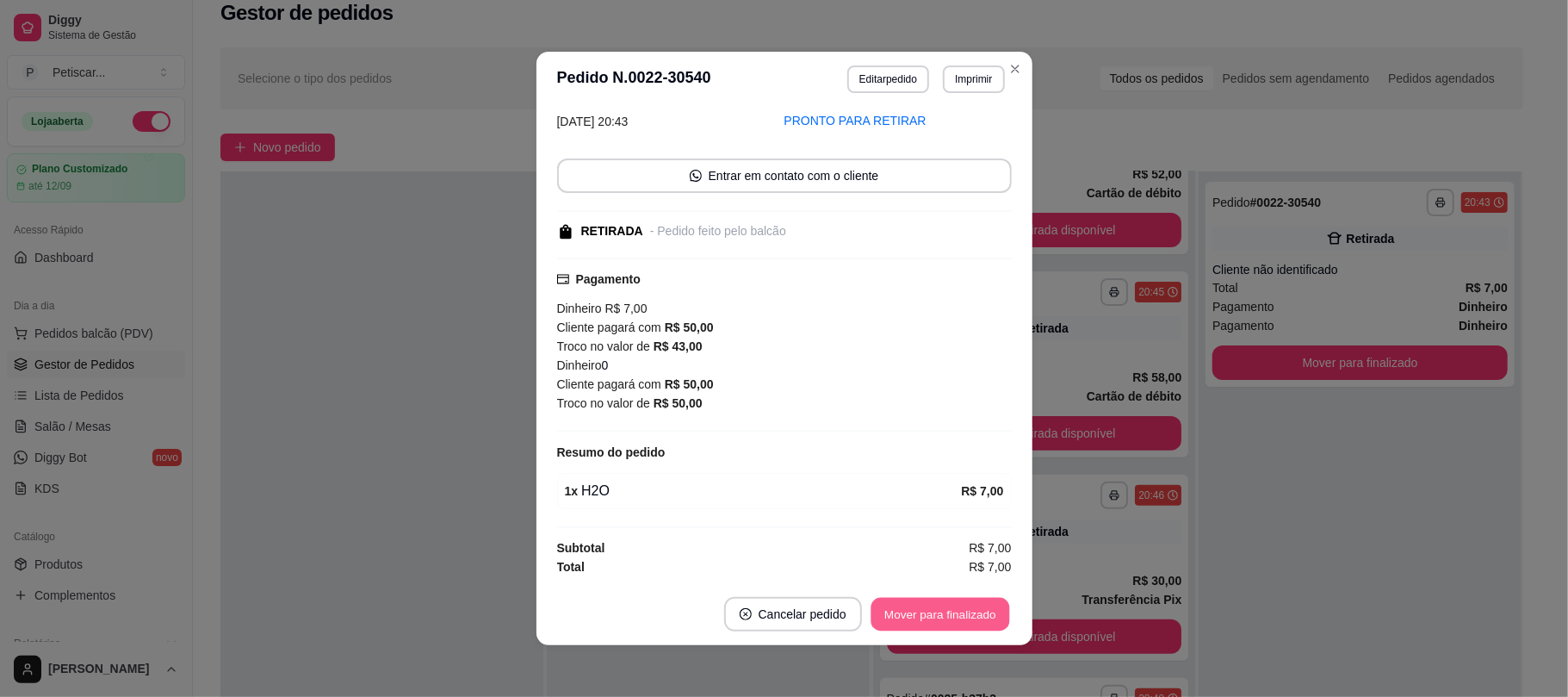
click at [887, 606] on button "Mover para finalizado" at bounding box center [940, 614] width 139 height 33
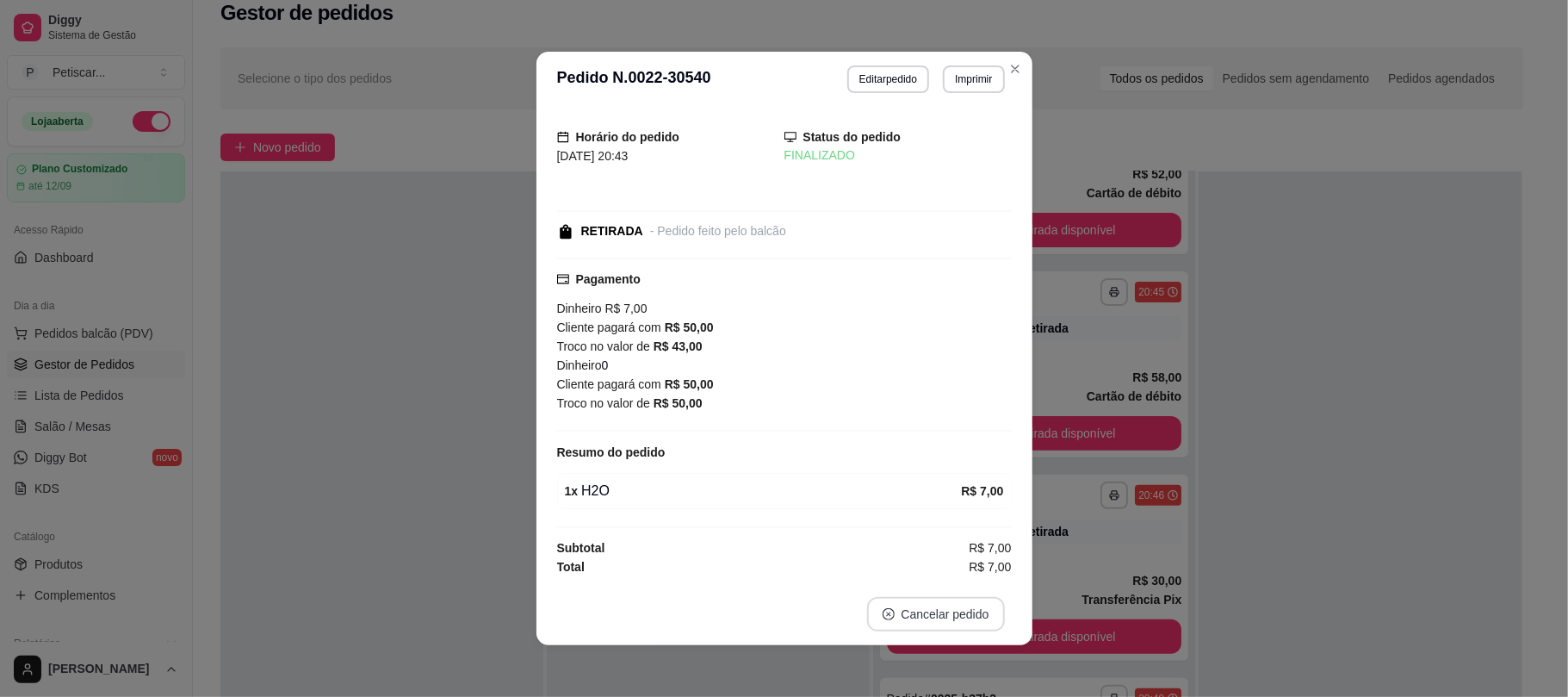
scroll to position [11, 0]
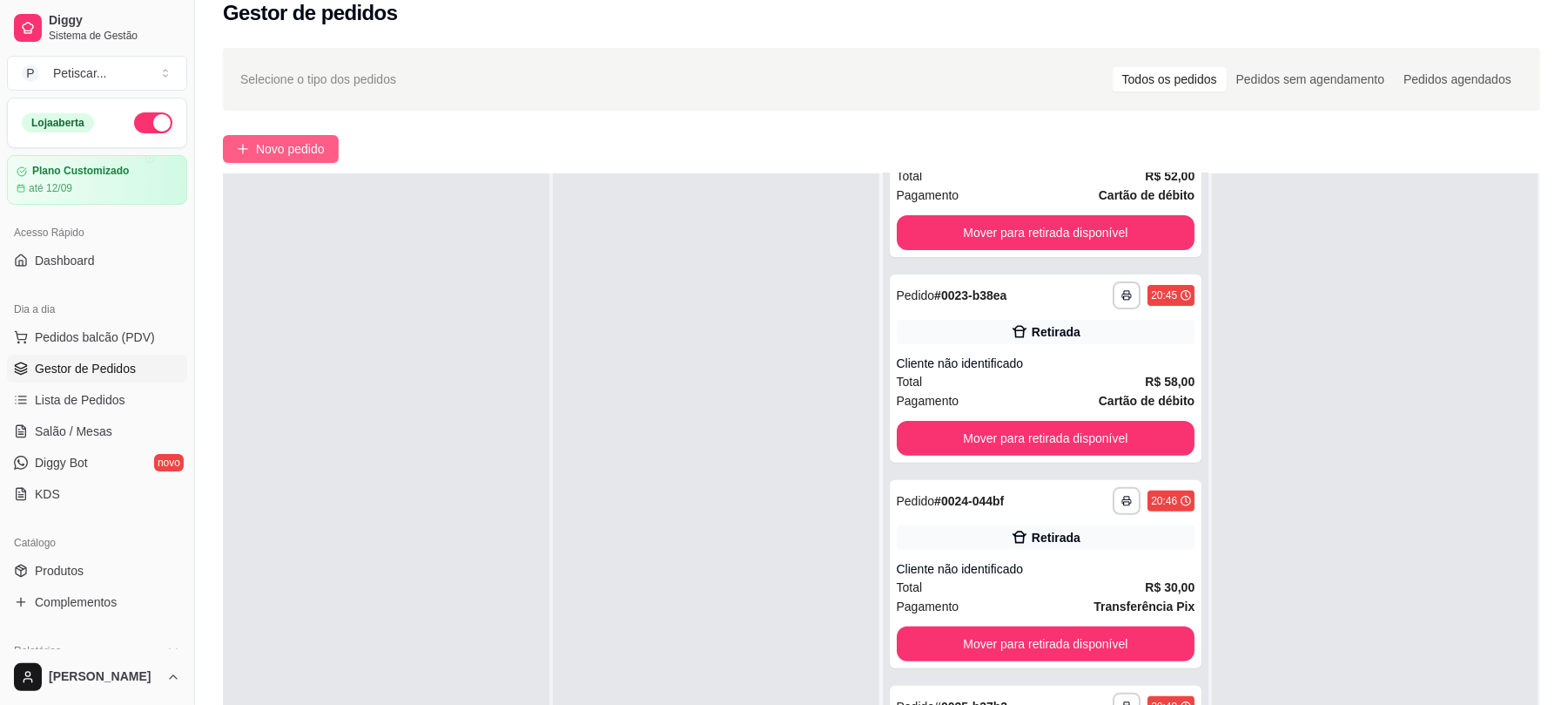
click at [258, 155] on span "Novo pedido" at bounding box center [290, 148] width 69 height 19
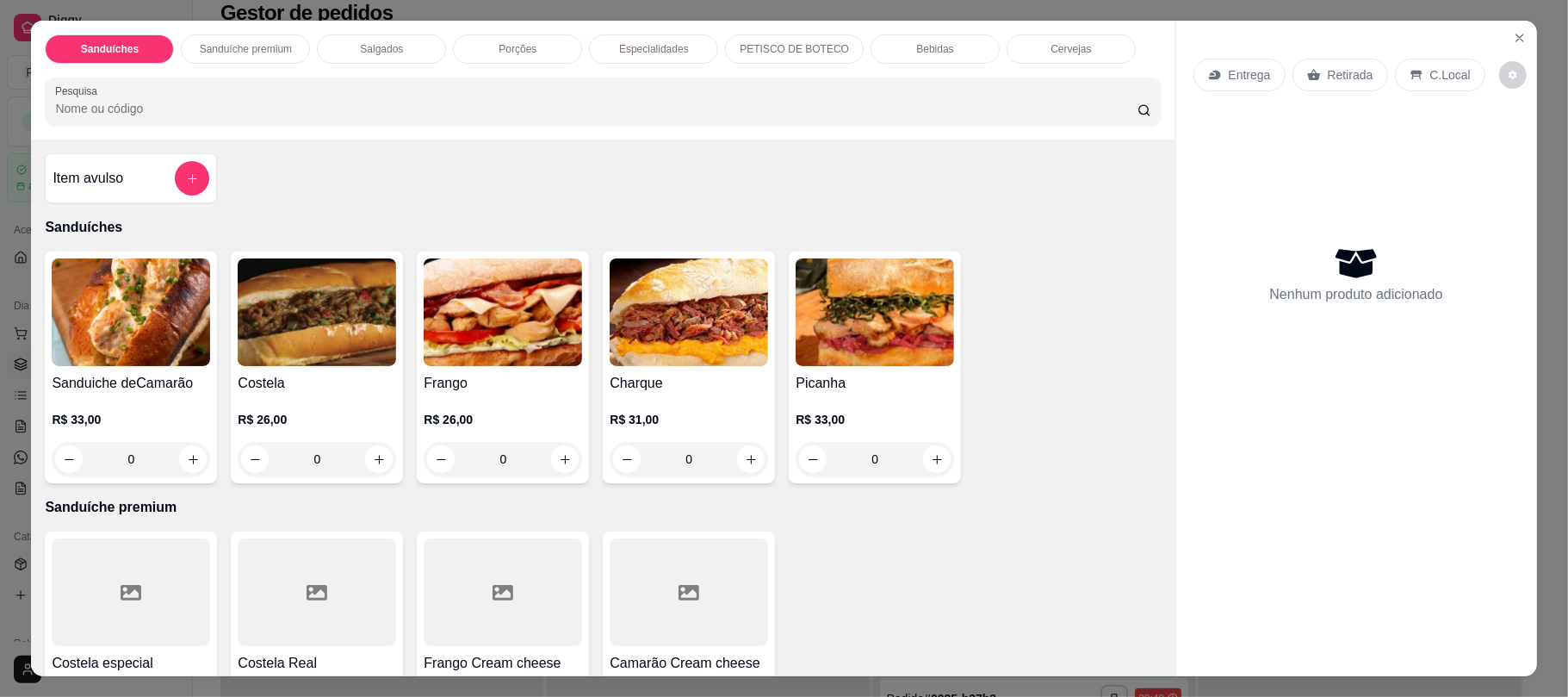
click at [365, 459] on div "0" at bounding box center [317, 459] width 158 height 34
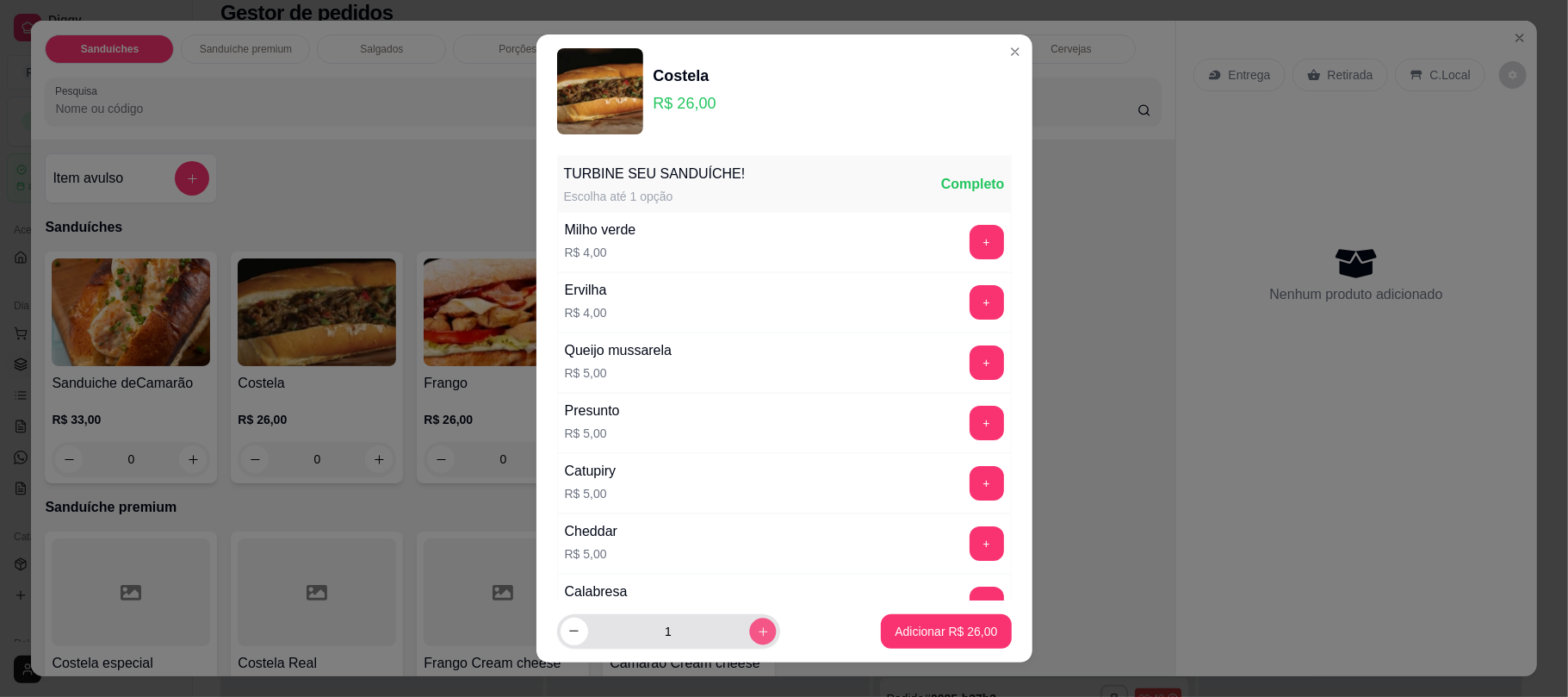
click at [749, 635] on button "increase-product-quantity" at bounding box center [762, 631] width 26 height 26
click at [569, 627] on icon "decrease-product-quantity" at bounding box center [574, 631] width 13 height 13
type input "2"
click at [906, 629] on p "Adicionar R$ 52,00" at bounding box center [946, 631] width 100 height 17
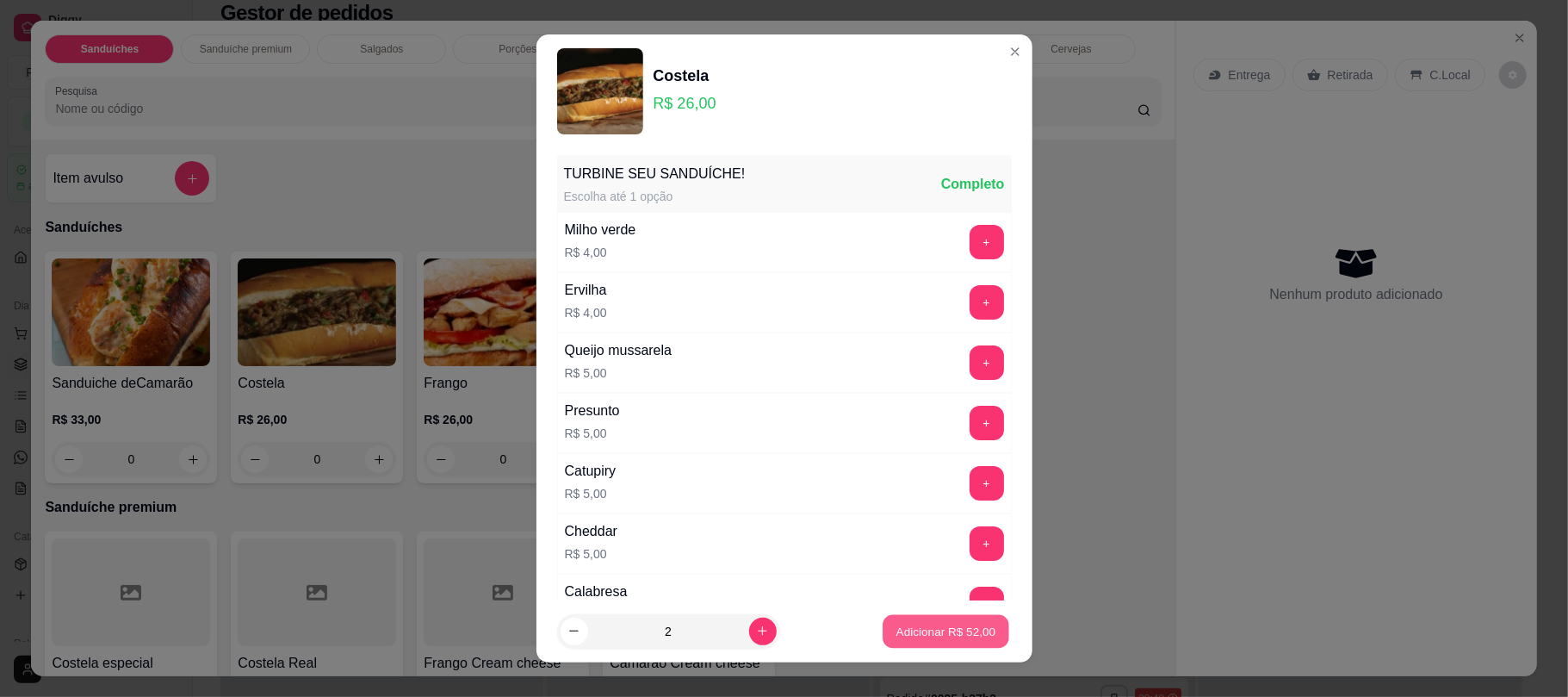
type input "2"
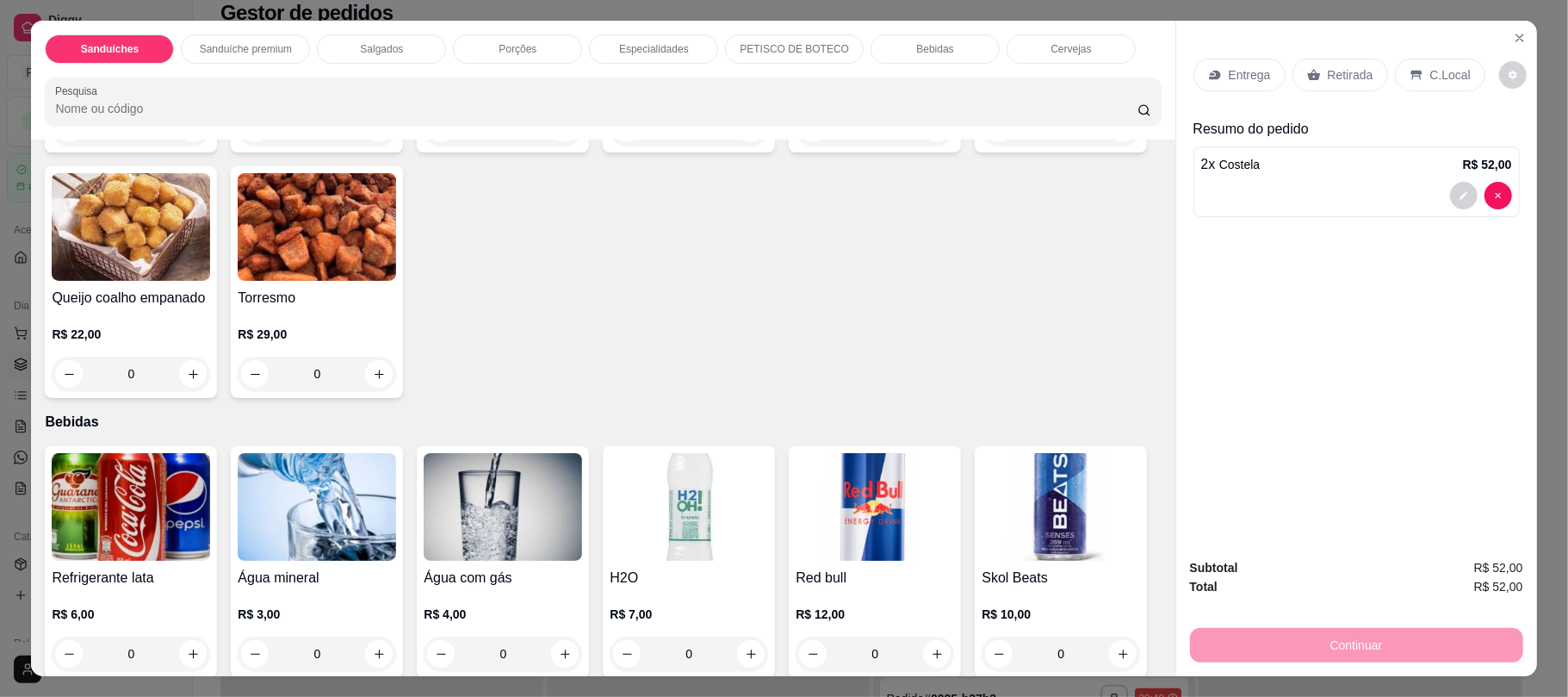
scroll to position [2295, 0]
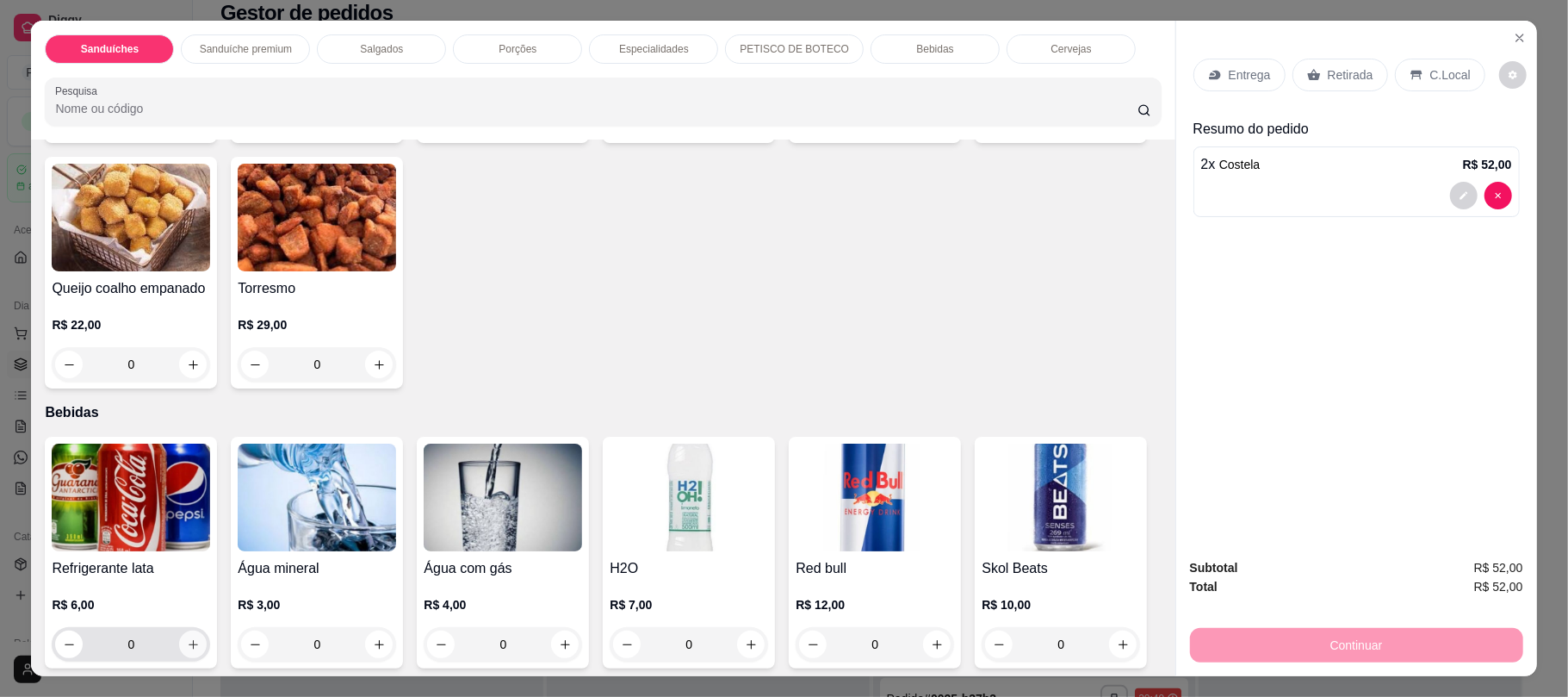
click at [190, 641] on icon "increase-product-quantity" at bounding box center [193, 644] width 13 height 13
click at [190, 641] on button "increase-product-quantity" at bounding box center [192, 645] width 26 height 26
type input "2"
click at [1353, 69] on p "Retirada" at bounding box center [1350, 75] width 46 height 18
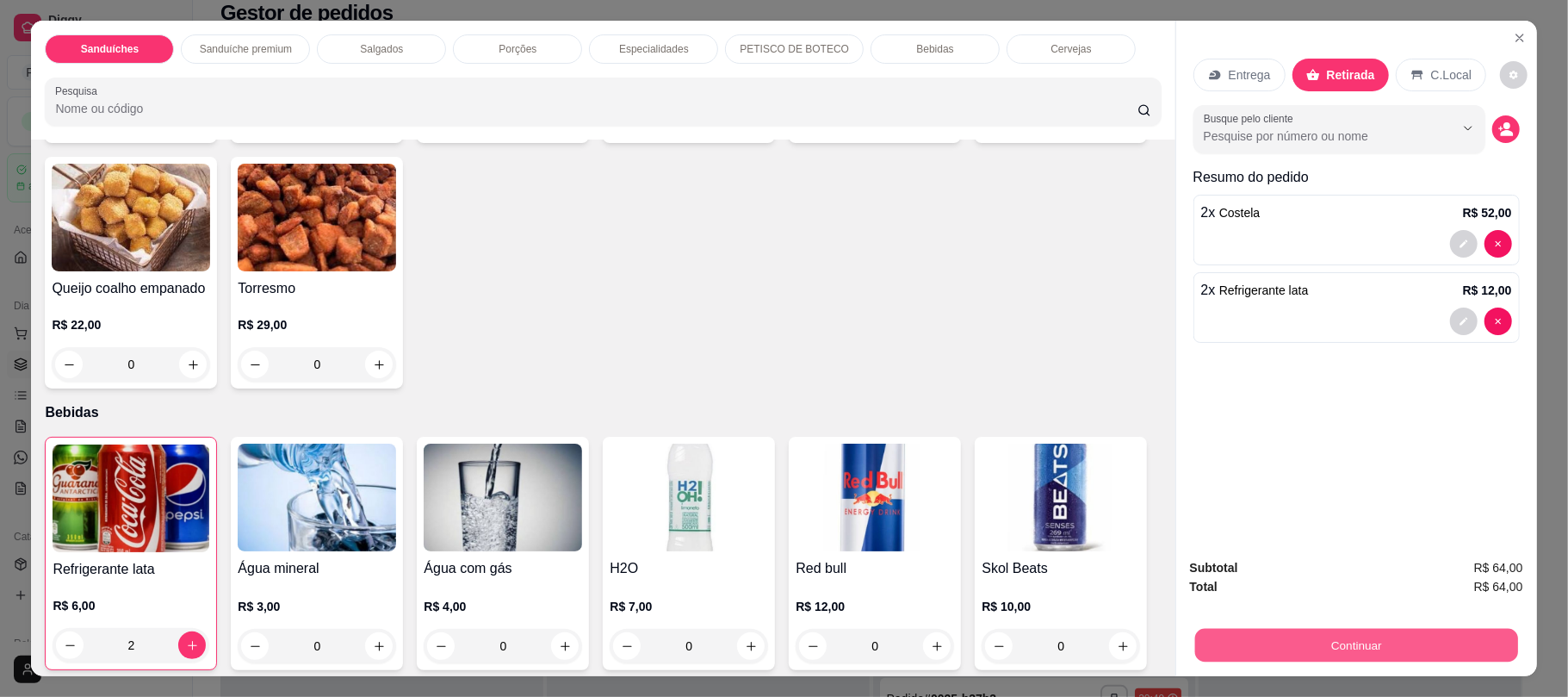
click at [1314, 646] on button "Continuar" at bounding box center [1355, 644] width 323 height 33
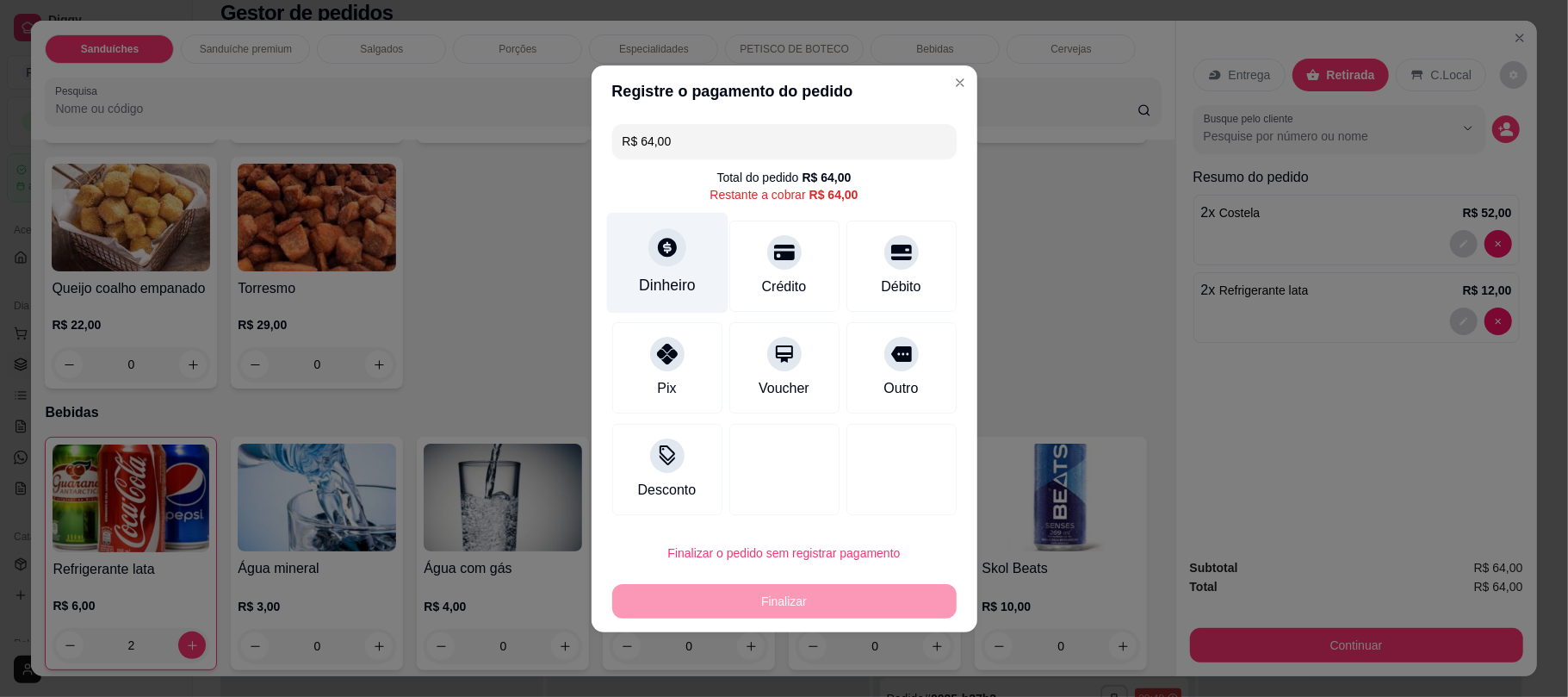
click at [634, 268] on div "Dinheiro" at bounding box center [666, 262] width 121 height 101
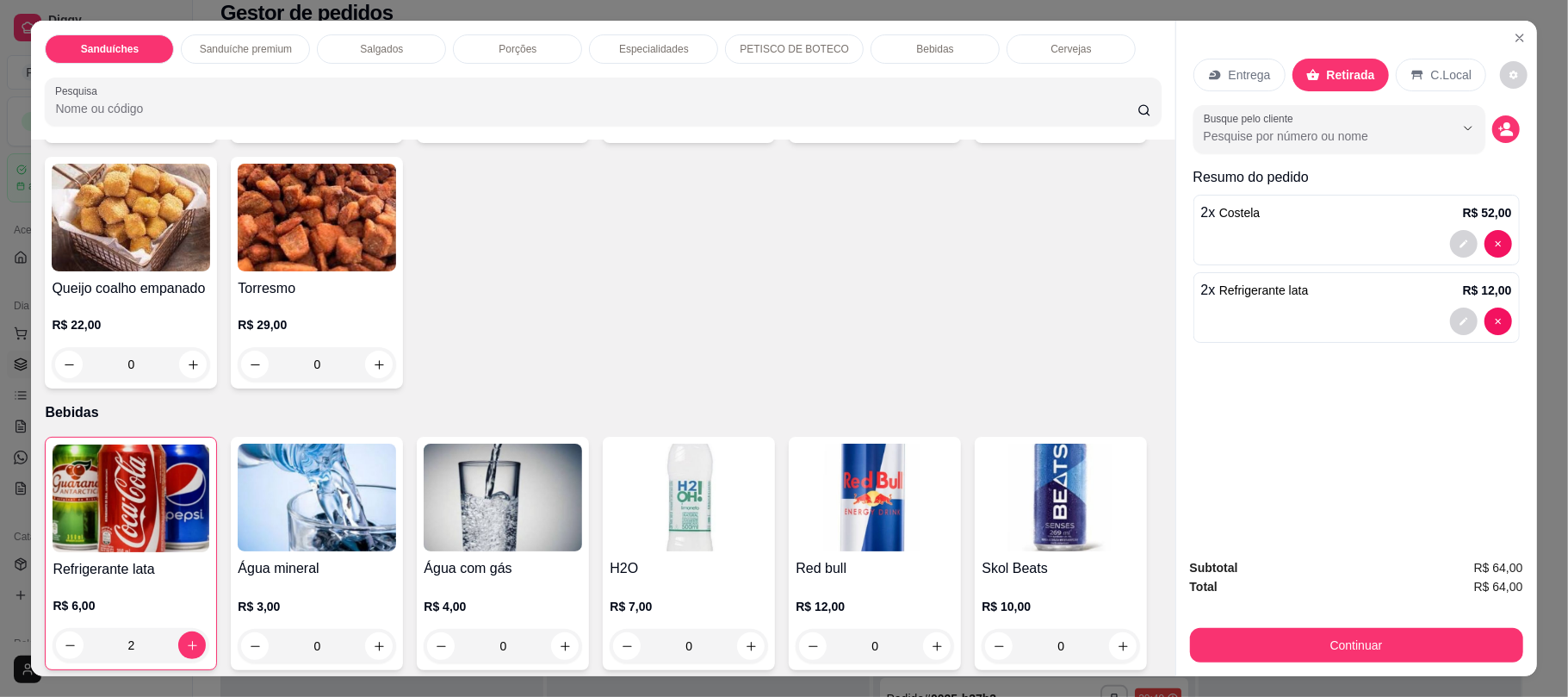
click at [210, 212] on img at bounding box center [131, 218] width 158 height 107
click at [108, 49] on p "Sanduíches" at bounding box center [109, 49] width 58 height 14
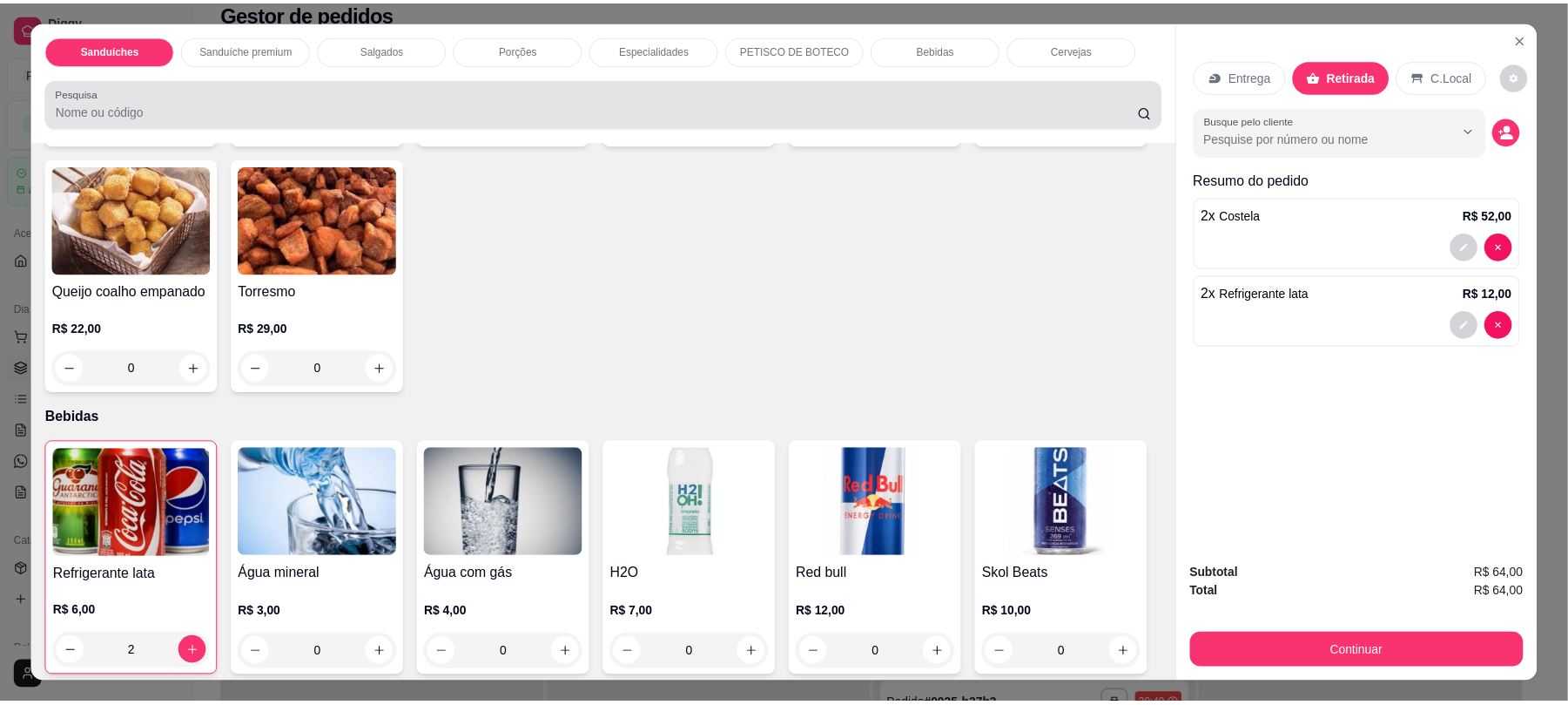
scroll to position [35, 0]
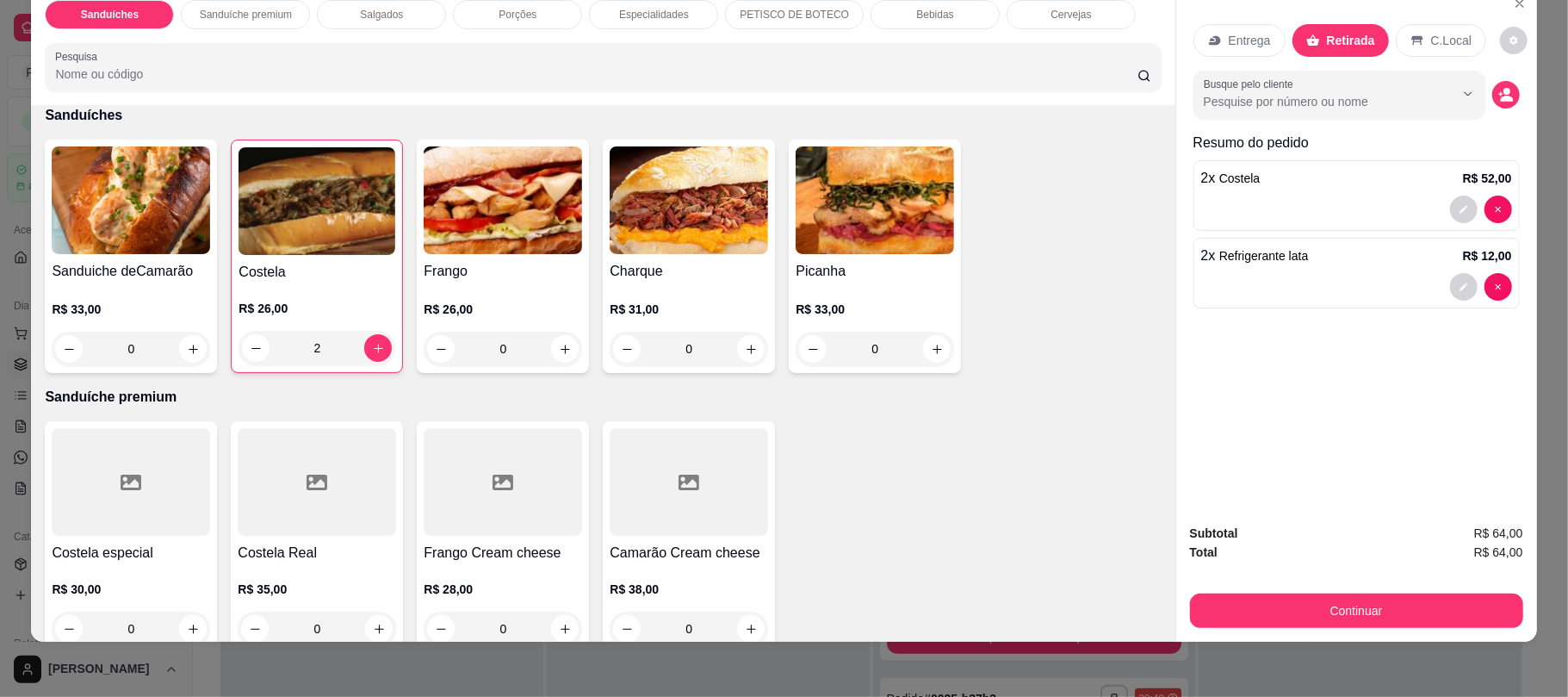
click at [374, 343] on div "2" at bounding box center [316, 348] width 157 height 34
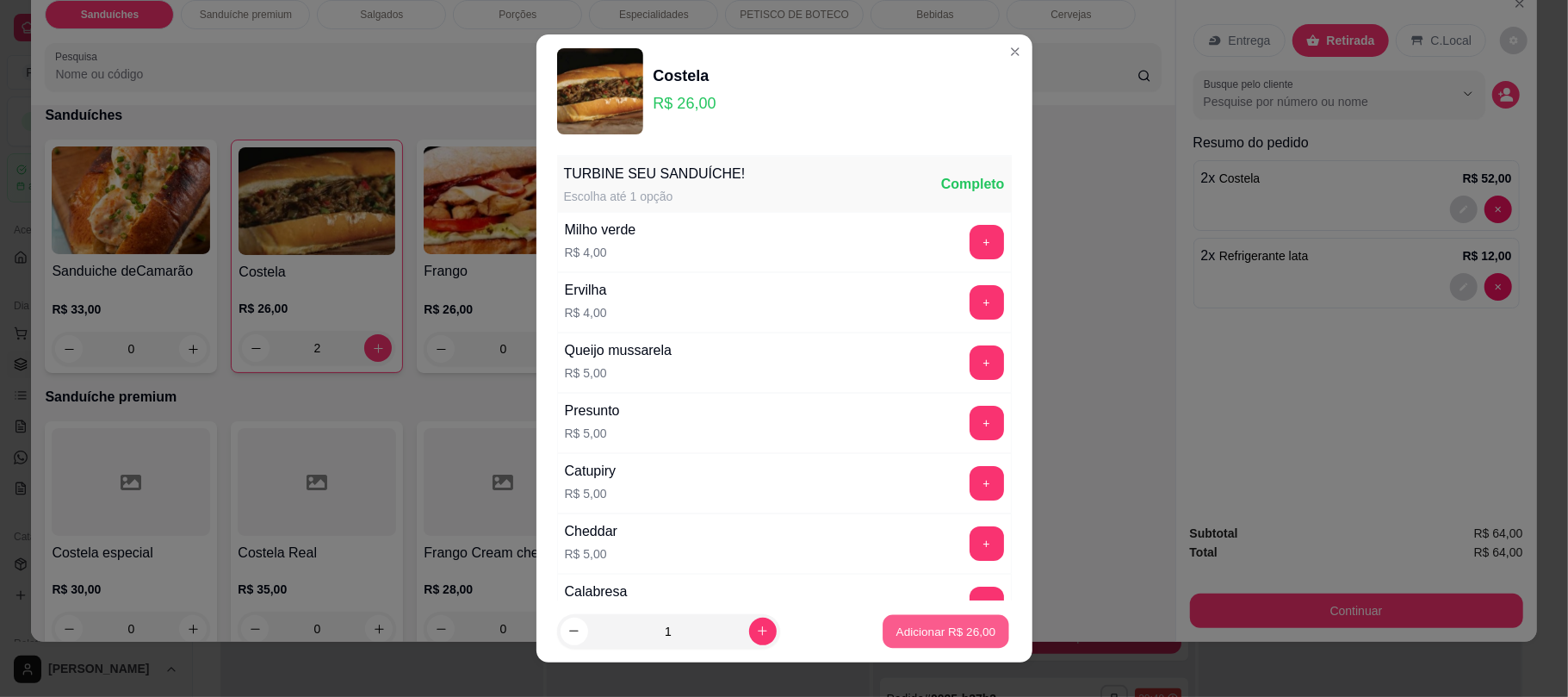
click at [905, 628] on p "Adicionar R$ 26,00" at bounding box center [946, 631] width 100 height 17
type input "3"
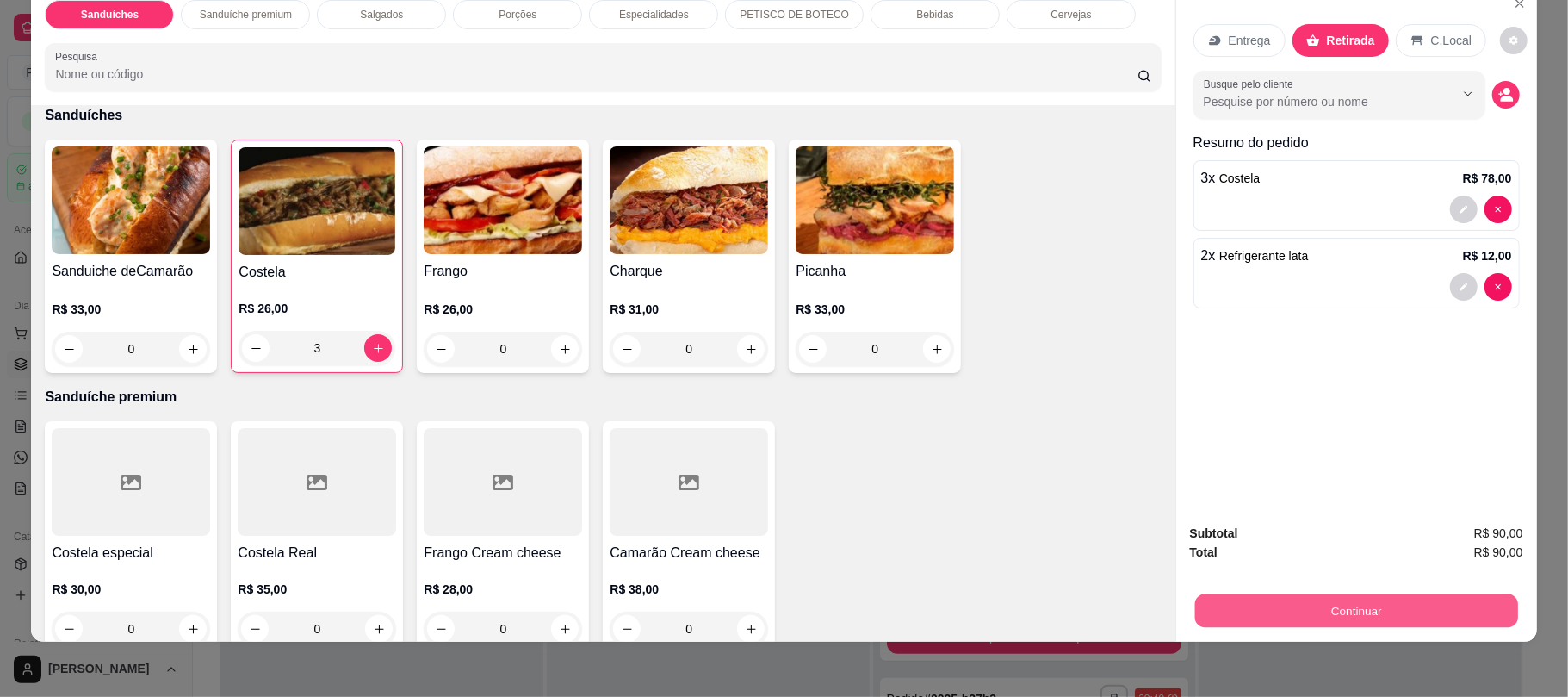
click at [1340, 626] on button "Continuar" at bounding box center [1355, 610] width 323 height 33
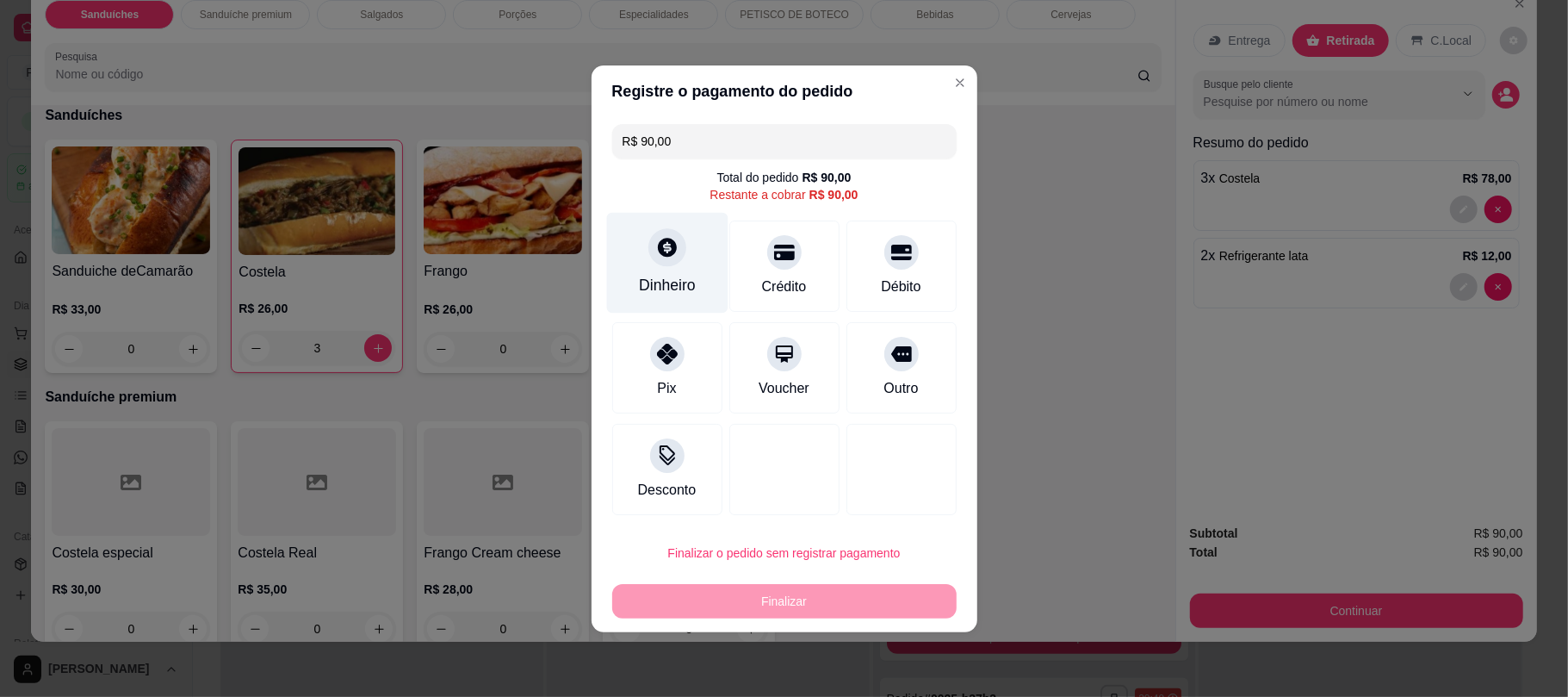
click at [665, 267] on div "Dinheiro" at bounding box center [666, 262] width 121 height 101
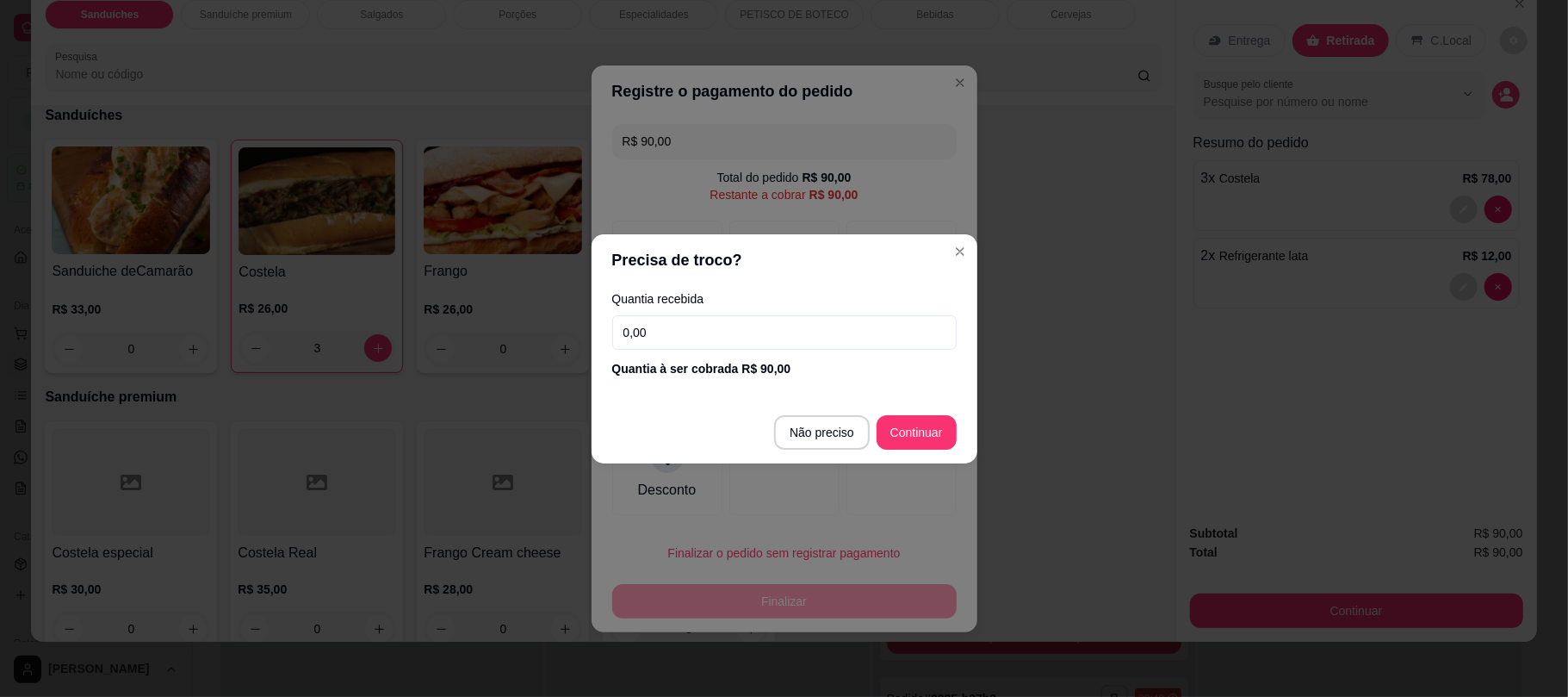
click at [758, 343] on input "0,00" at bounding box center [784, 332] width 344 height 34
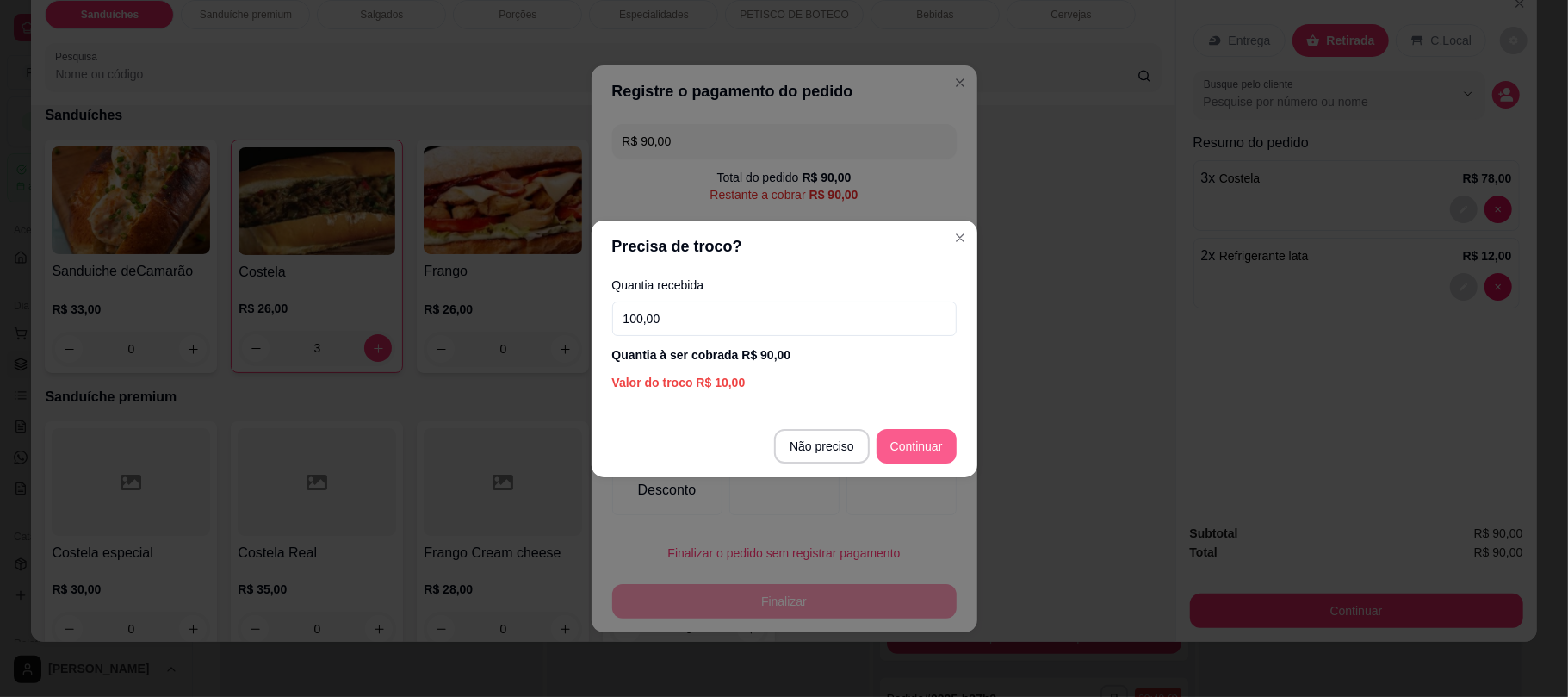
type input "100,00"
type input "R$ 0,00"
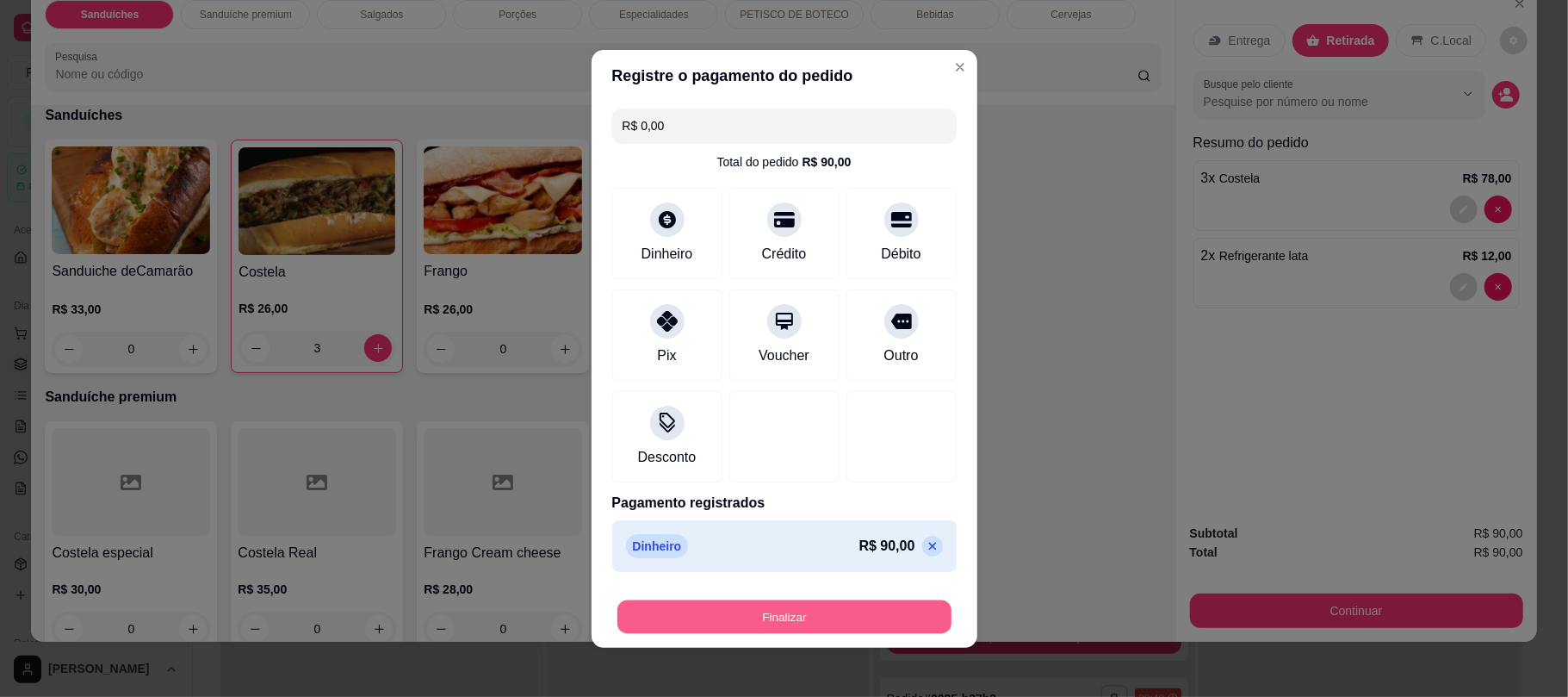
click at [865, 617] on button "Finalizar" at bounding box center [784, 616] width 334 height 33
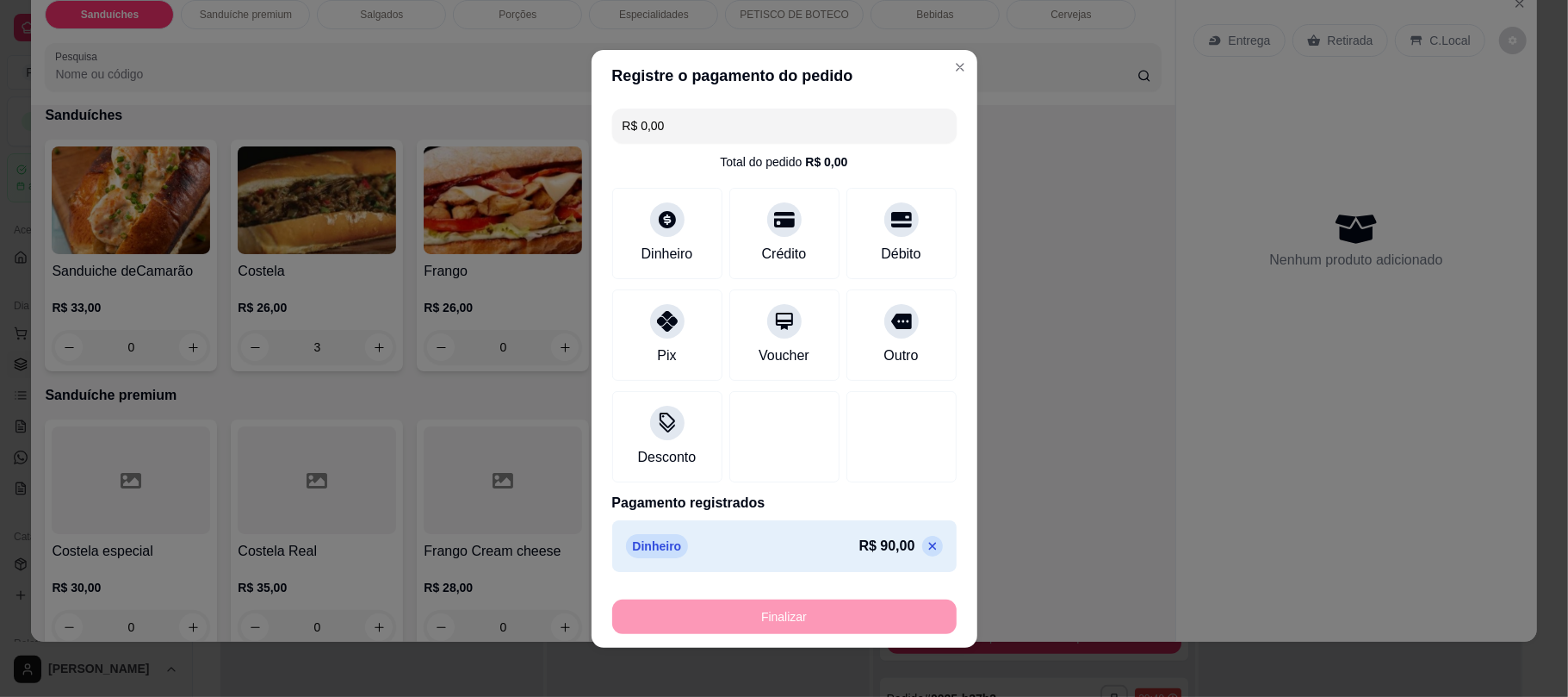
type input "0"
type input "-R$ 90,00"
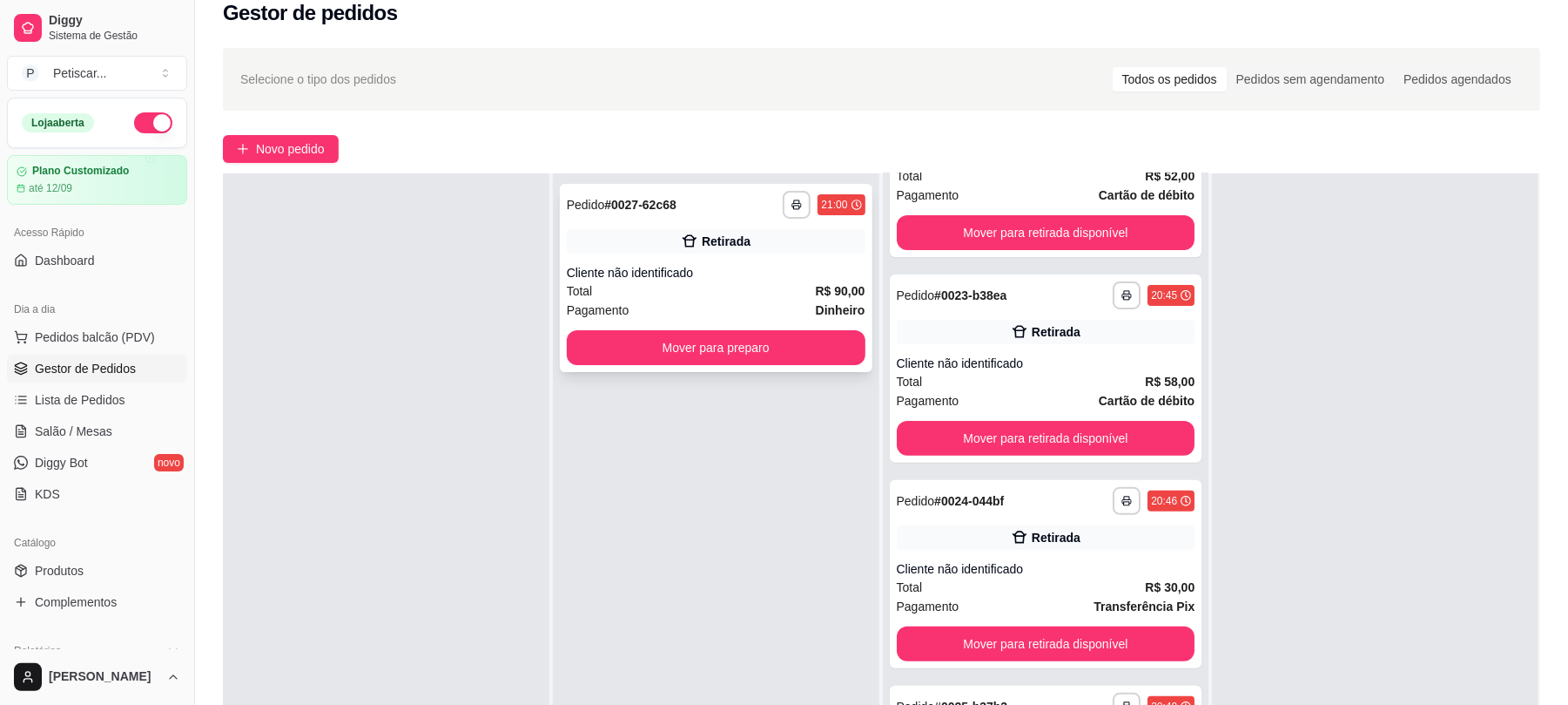
click at [711, 366] on div "**********" at bounding box center [715, 277] width 313 height 189
click at [816, 355] on button "Mover para preparo" at bounding box center [715, 348] width 289 height 34
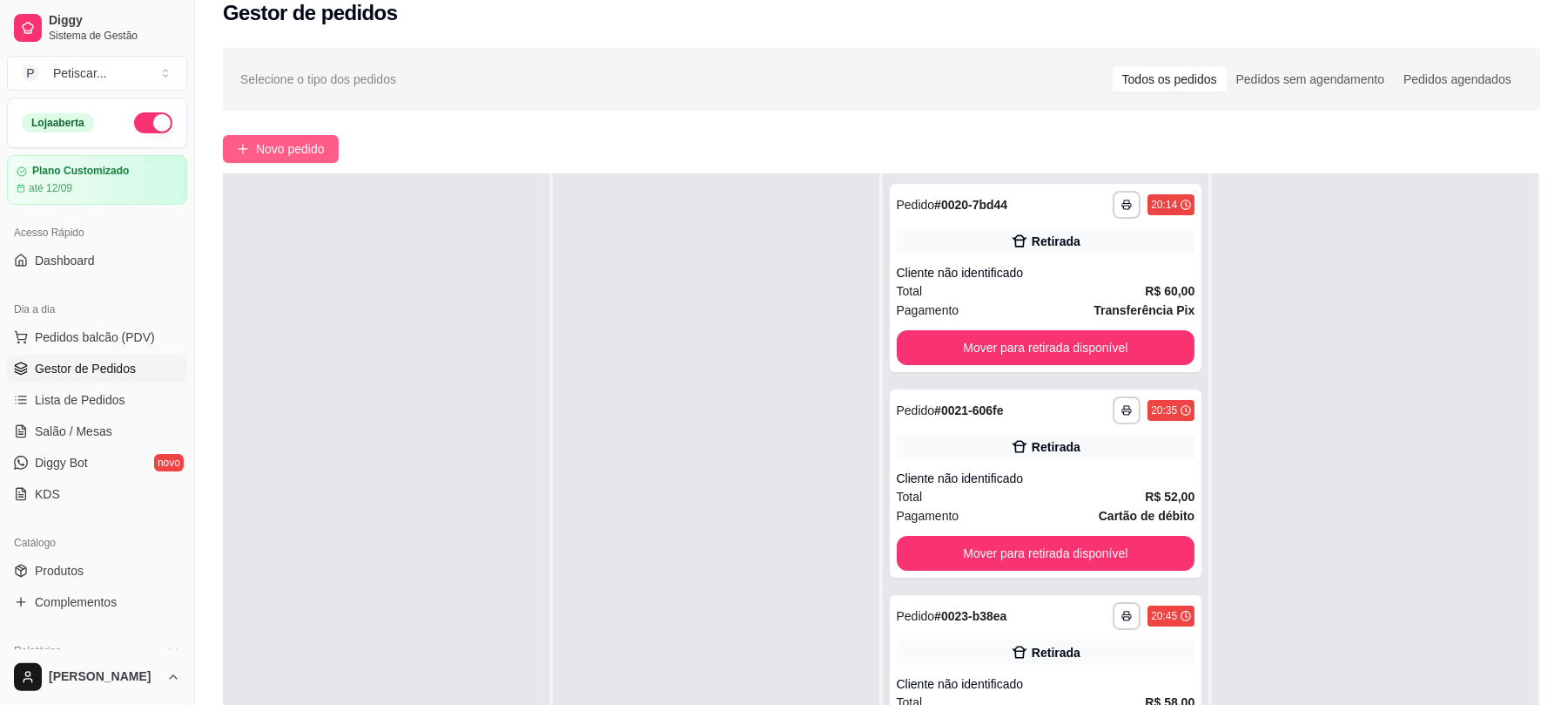
click at [298, 137] on button "Novo pedido" at bounding box center [280, 149] width 115 height 28
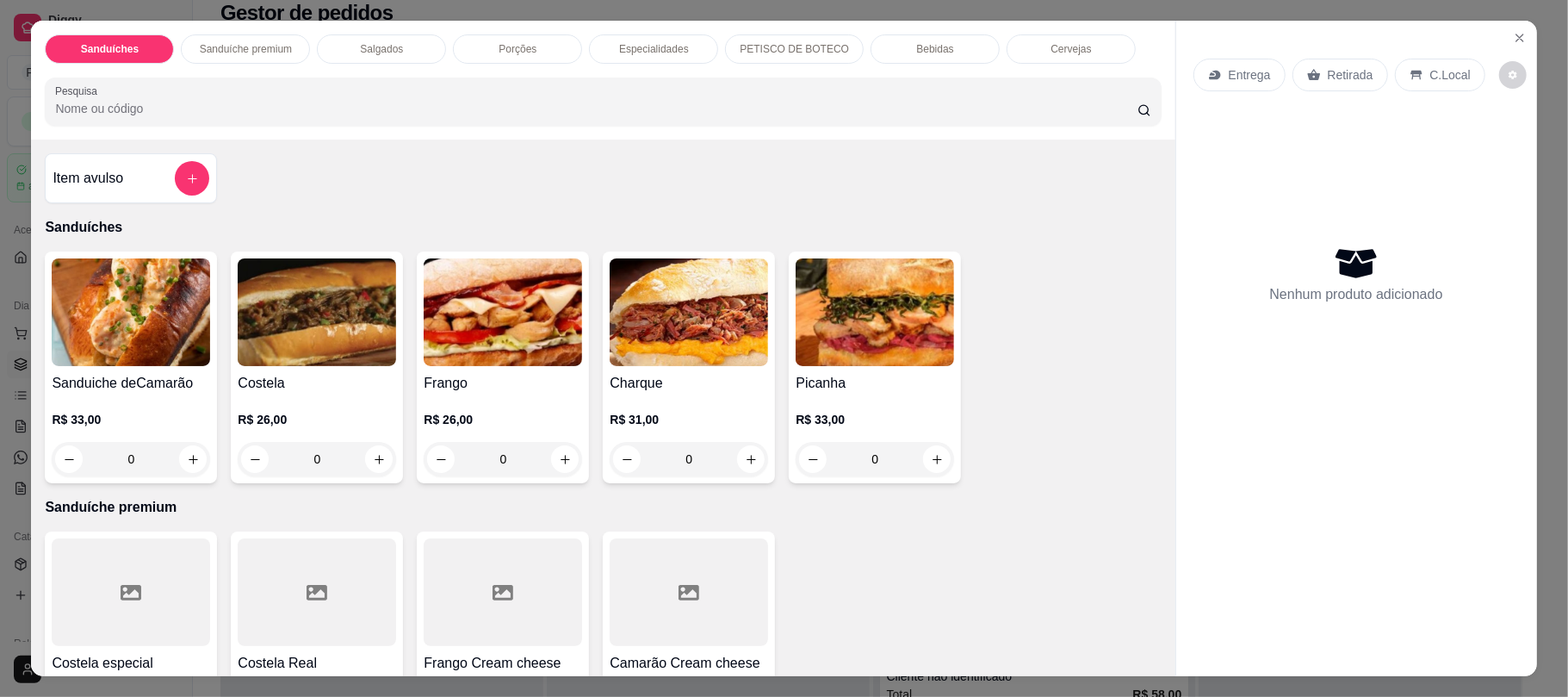
click at [366, 466] on div "0" at bounding box center [317, 459] width 158 height 34
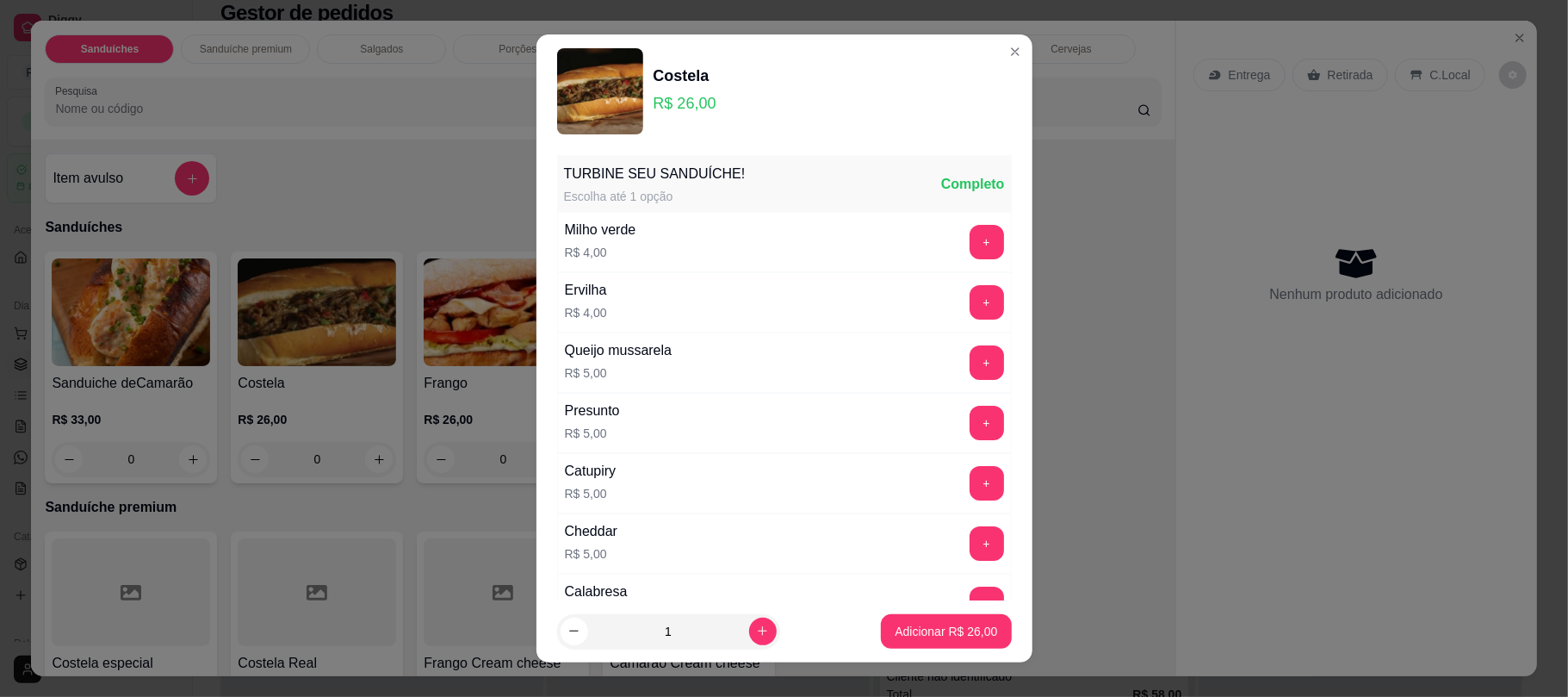
scroll to position [228, 0]
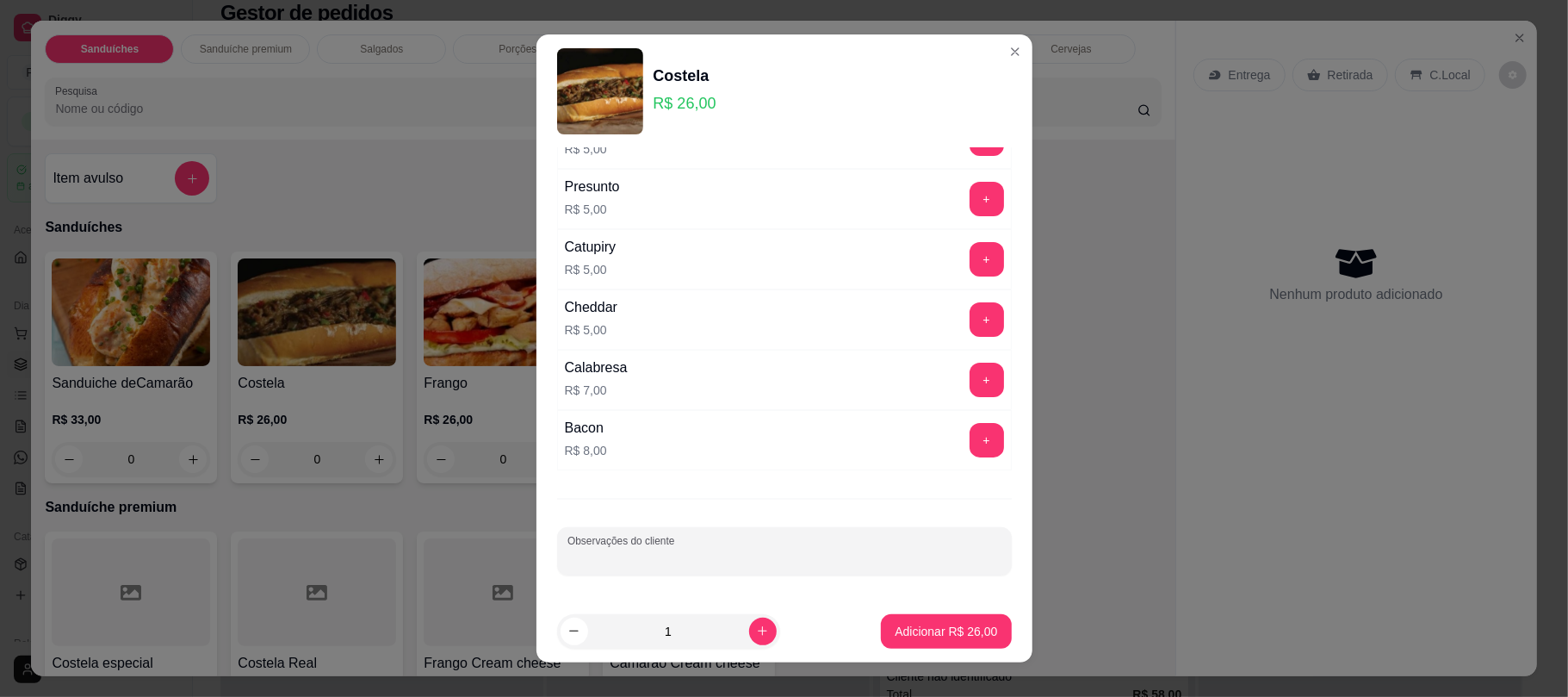
click at [826, 562] on input "Observações do cliente" at bounding box center [784, 558] width 434 height 18
type input "sem tomate"
click at [903, 635] on p "Adicionar R$ 26,00" at bounding box center [946, 631] width 100 height 17
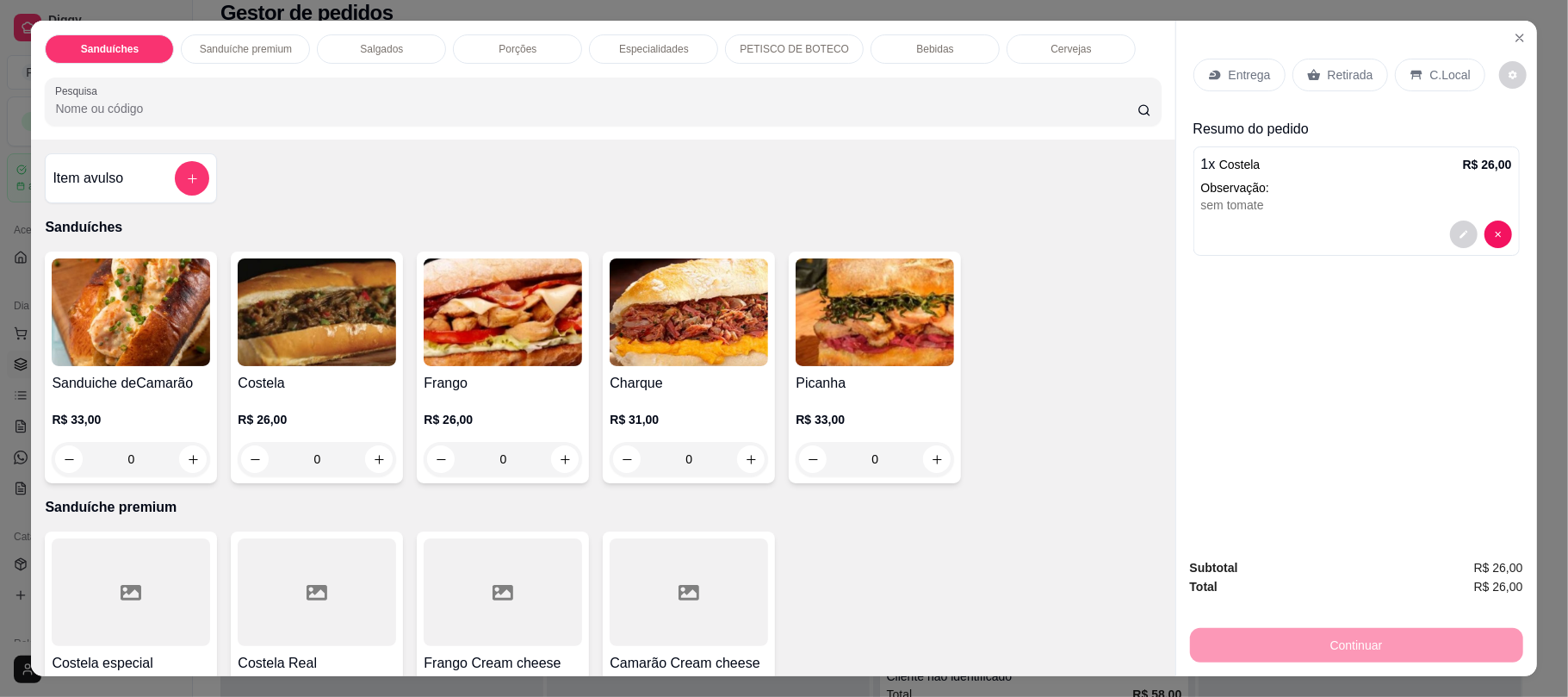
click at [1360, 73] on p "Retirada" at bounding box center [1350, 75] width 46 height 18
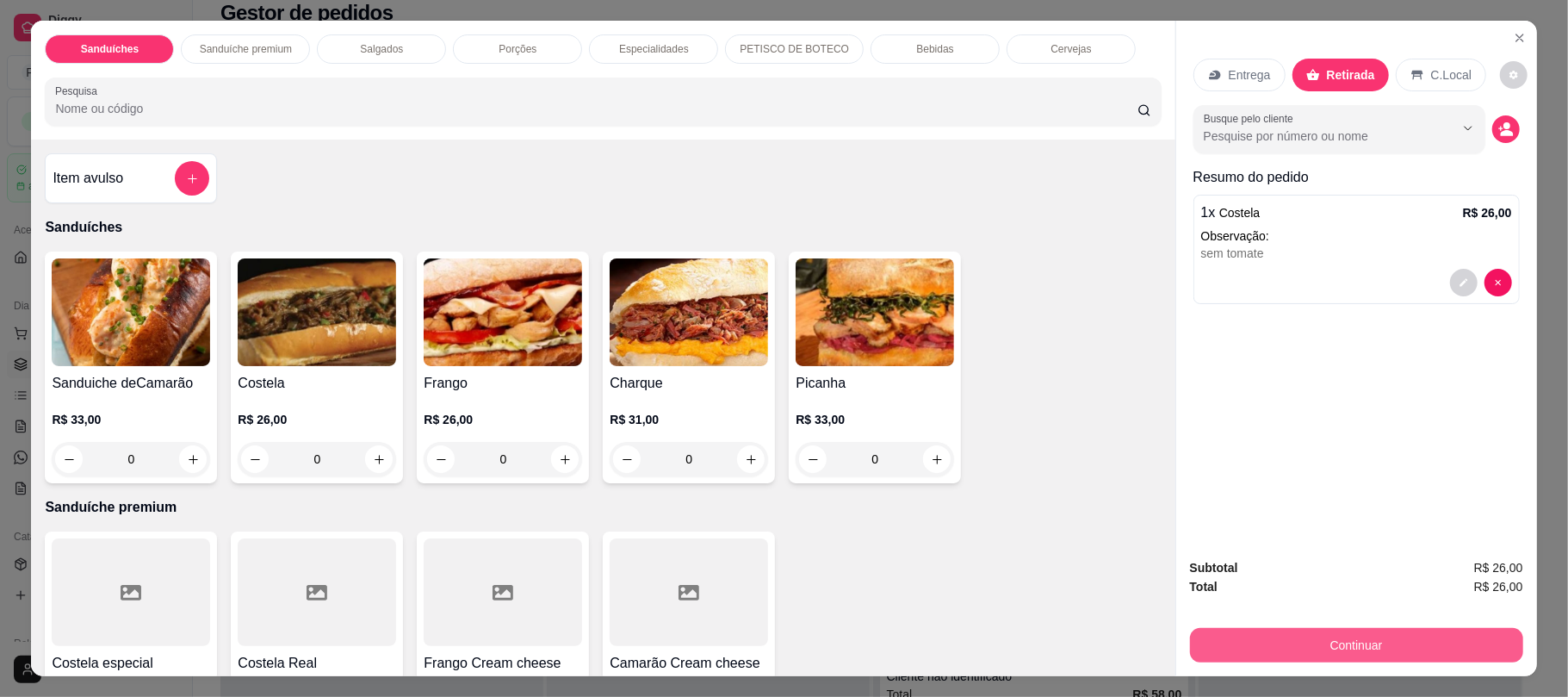
click at [1299, 641] on button "Continuar" at bounding box center [1357, 644] width 334 height 34
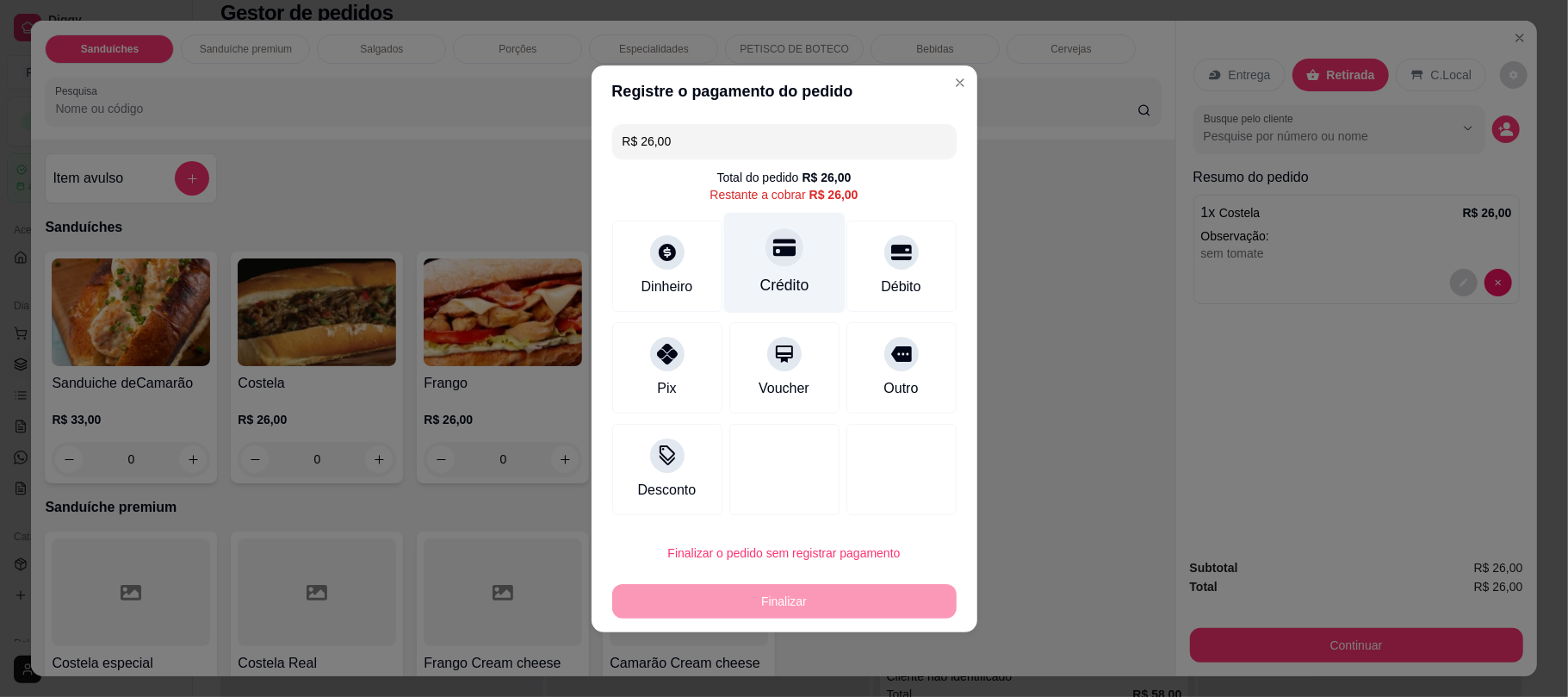
click at [780, 283] on div "Crédito" at bounding box center [784, 285] width 49 height 22
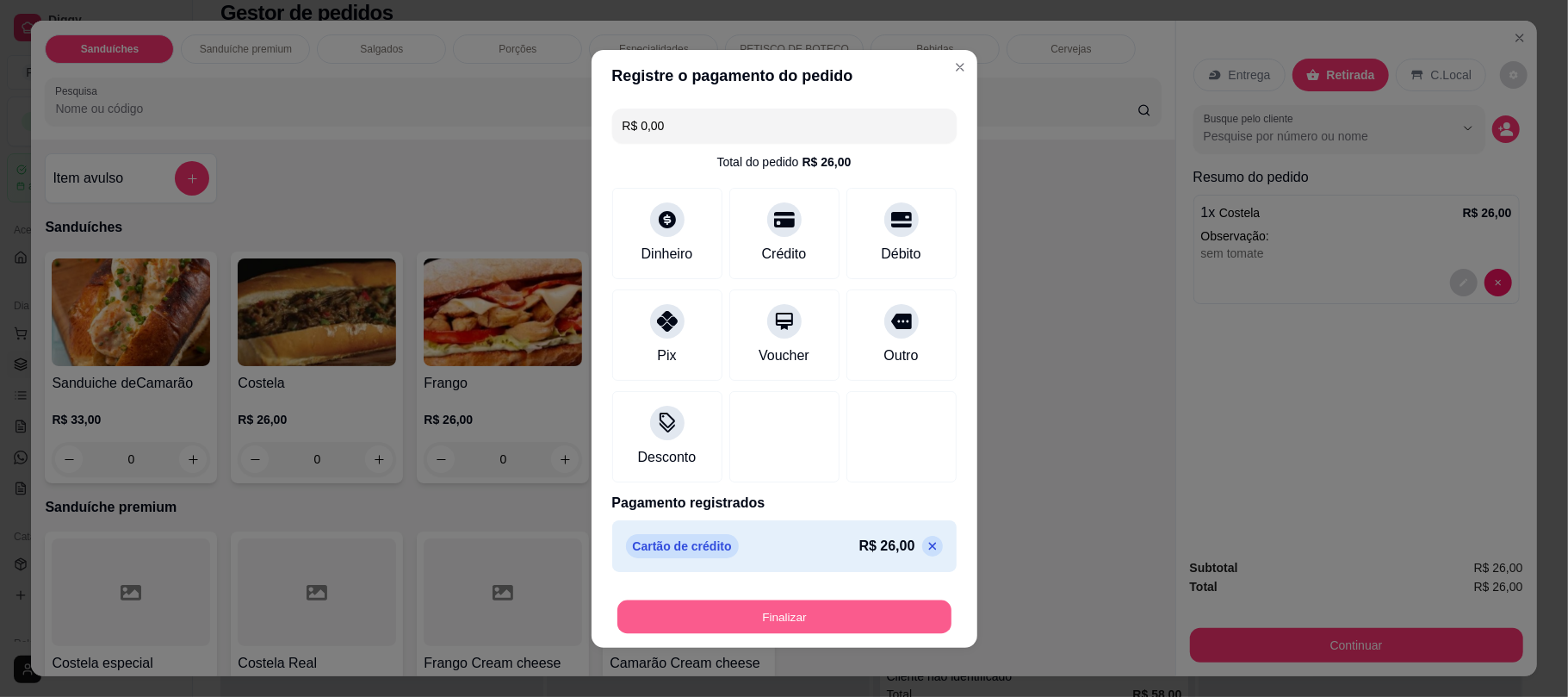
click at [785, 620] on button "Finalizar" at bounding box center [784, 616] width 334 height 33
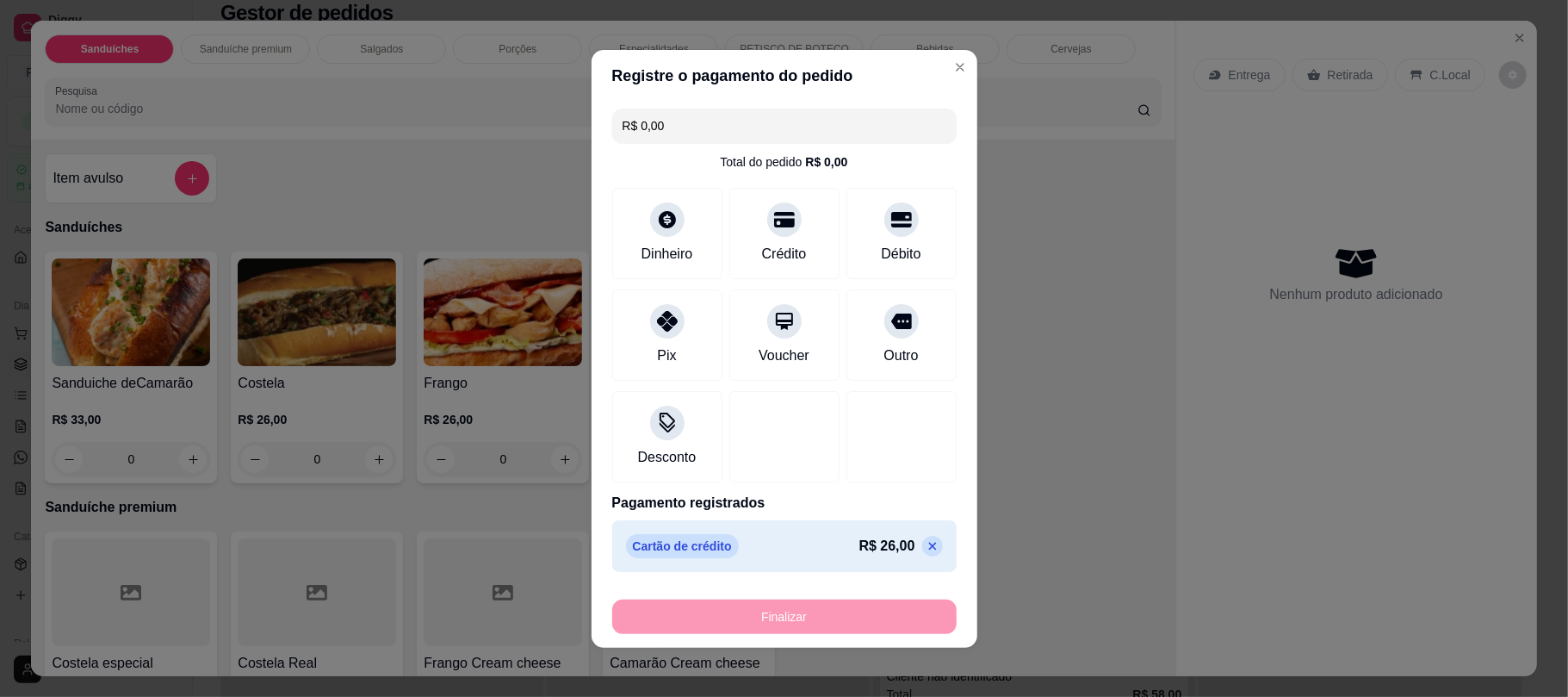
type input "-R$ 26,00"
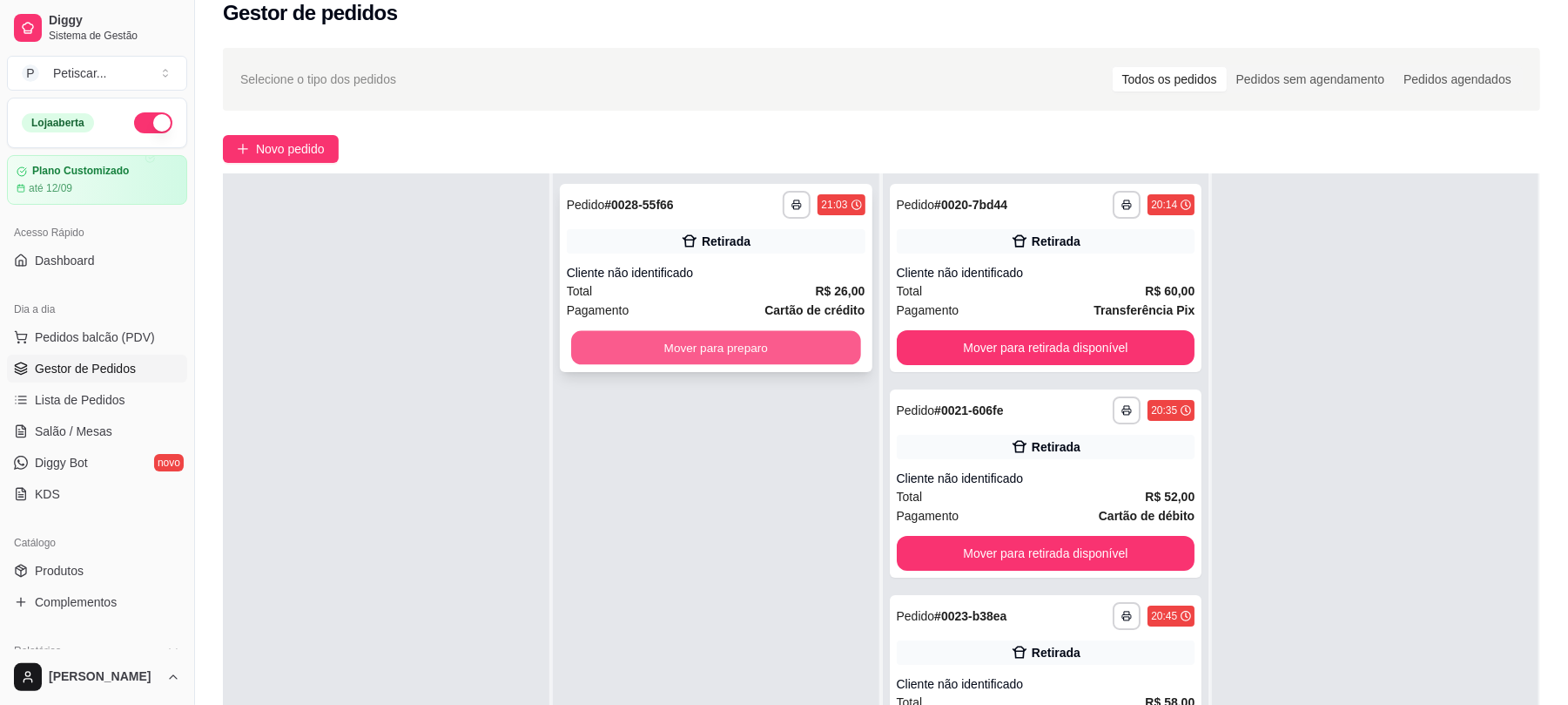
click at [782, 347] on button "Mover para preparo" at bounding box center [715, 348] width 289 height 34
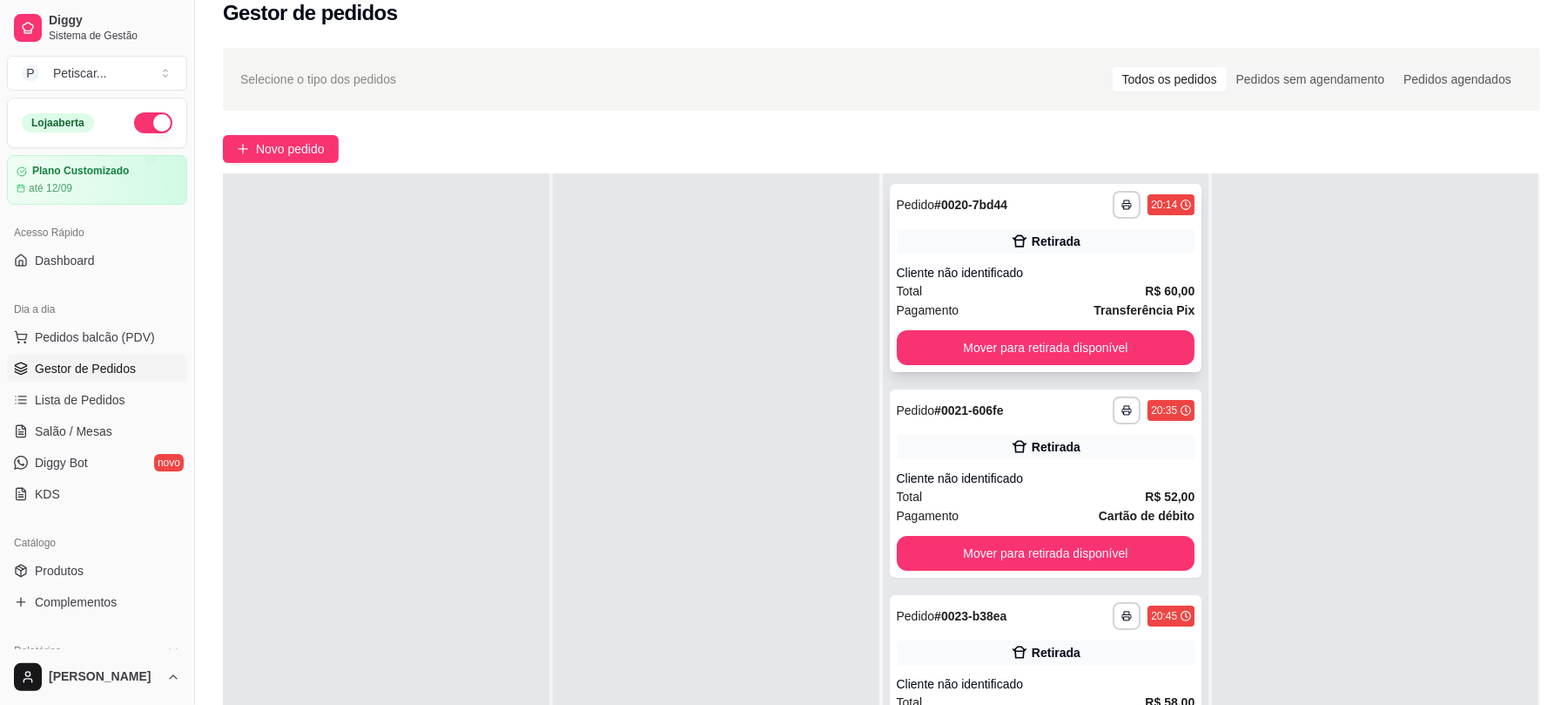
click at [945, 214] on div "Pedido # 0020-7bd44" at bounding box center [952, 204] width 112 height 21
click at [990, 226] on div "**********" at bounding box center [1046, 277] width 313 height 189
click at [293, 155] on span "Novo pedido" at bounding box center [290, 148] width 69 height 19
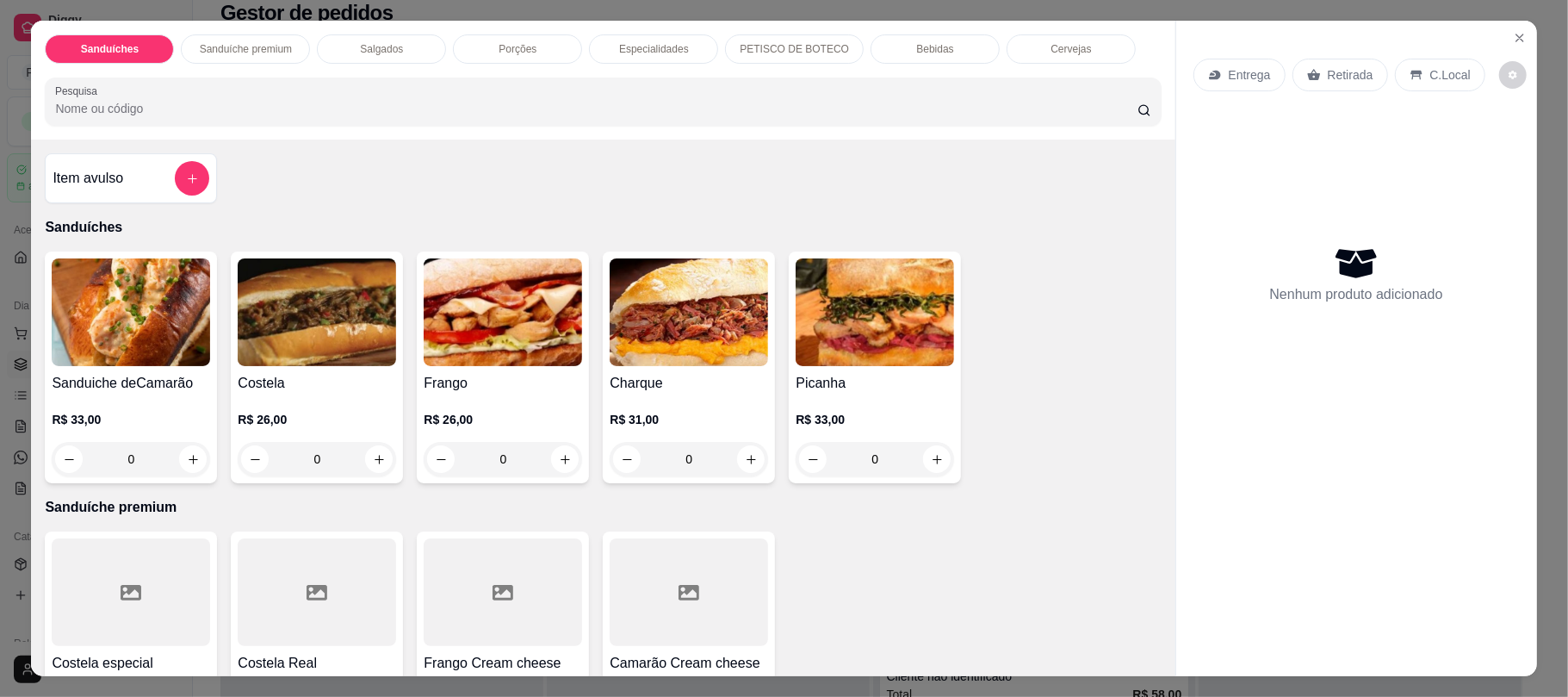
click at [529, 57] on div "Porções" at bounding box center [517, 49] width 129 height 29
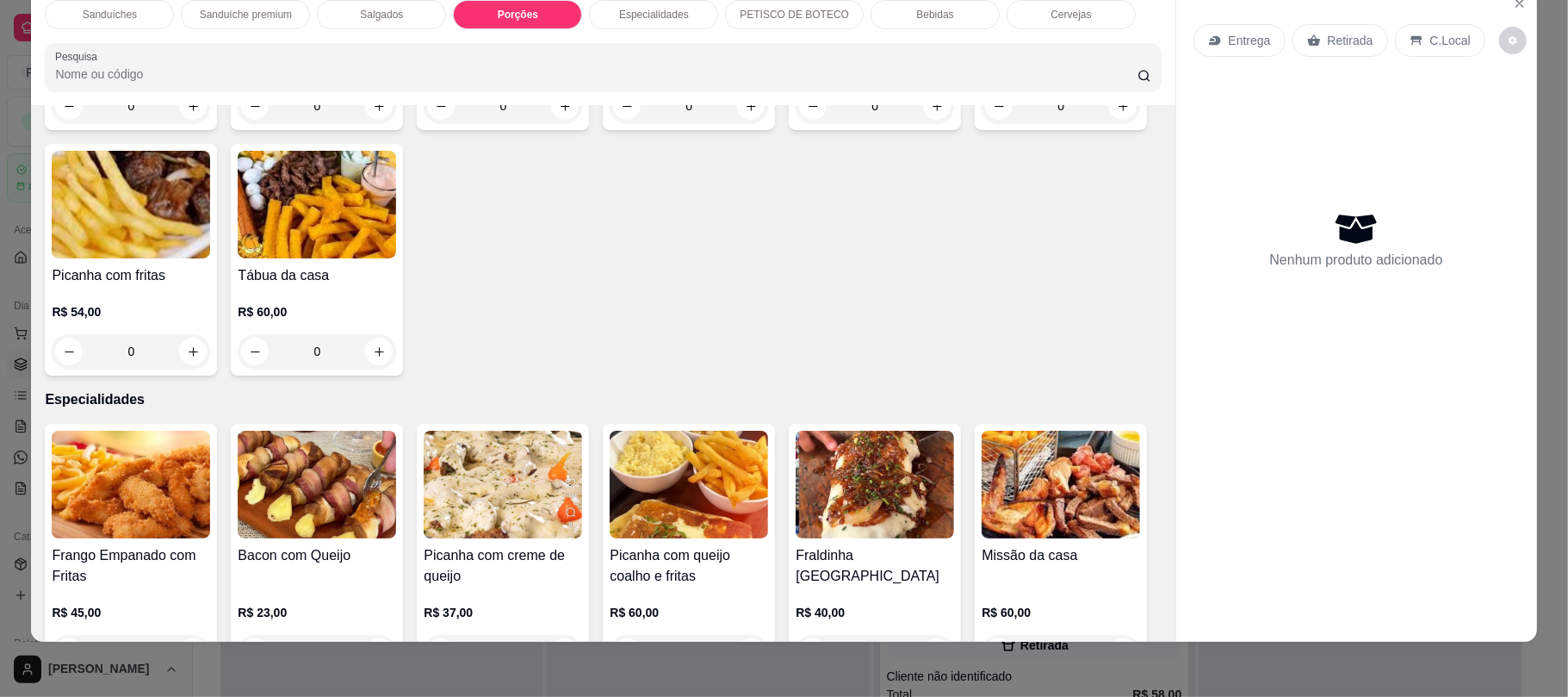
scroll to position [1221, 0]
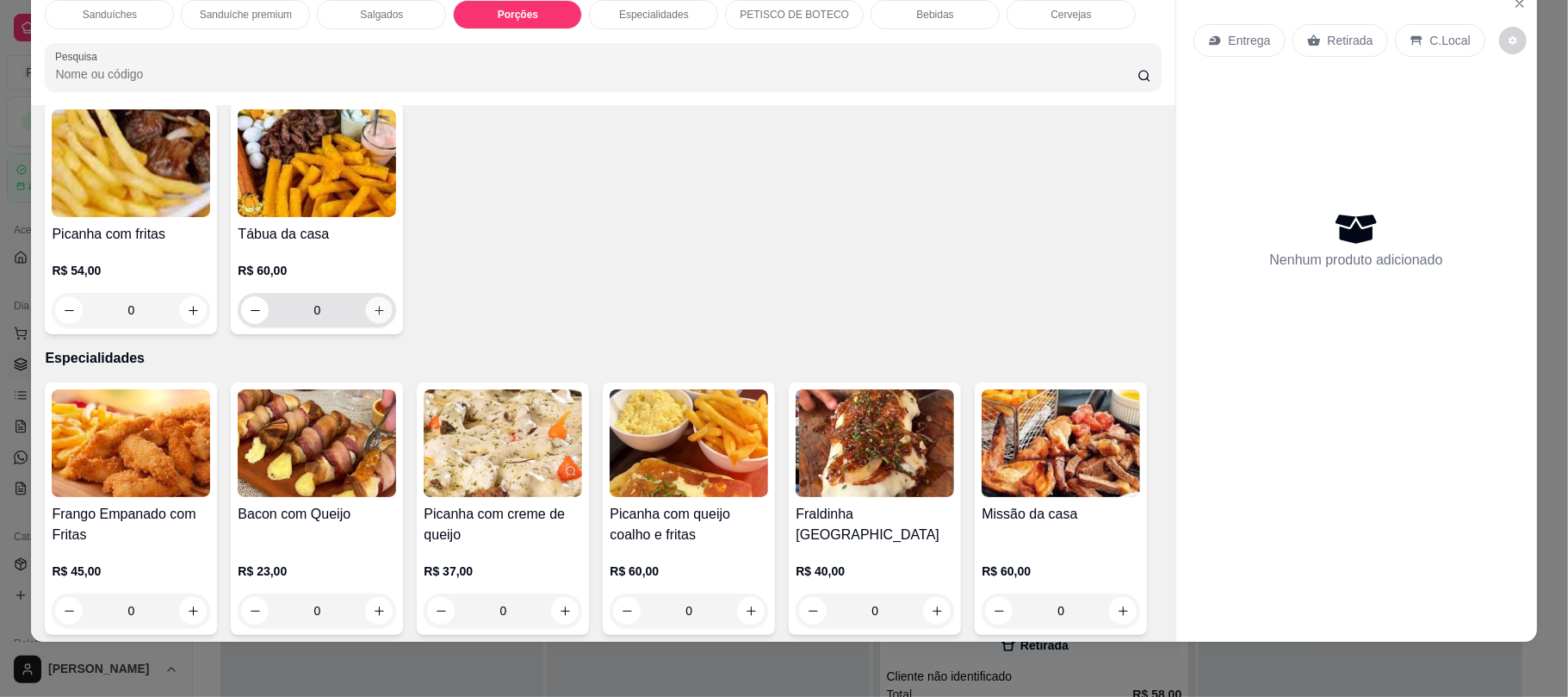
click at [385, 313] on icon "increase-product-quantity" at bounding box center [379, 310] width 13 height 13
type input "1"
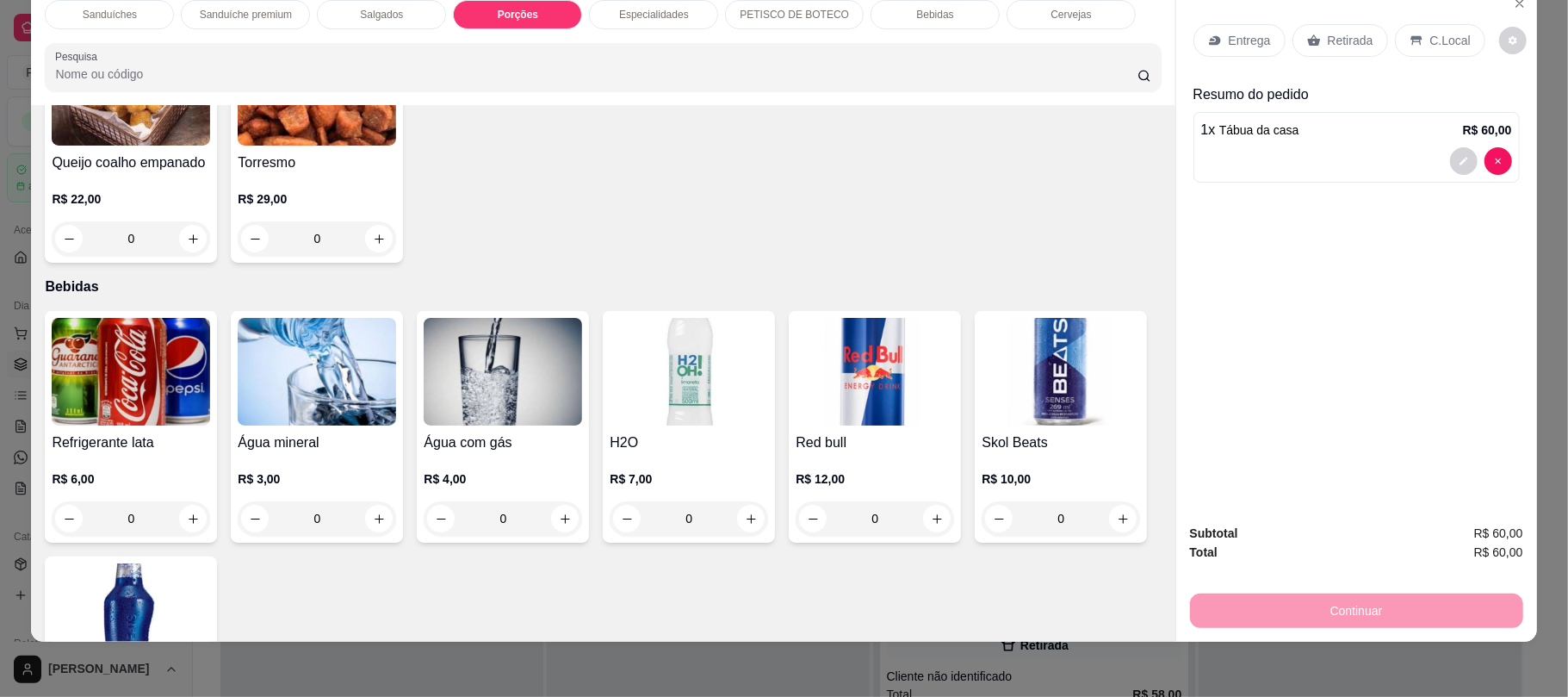
scroll to position [2388, 0]
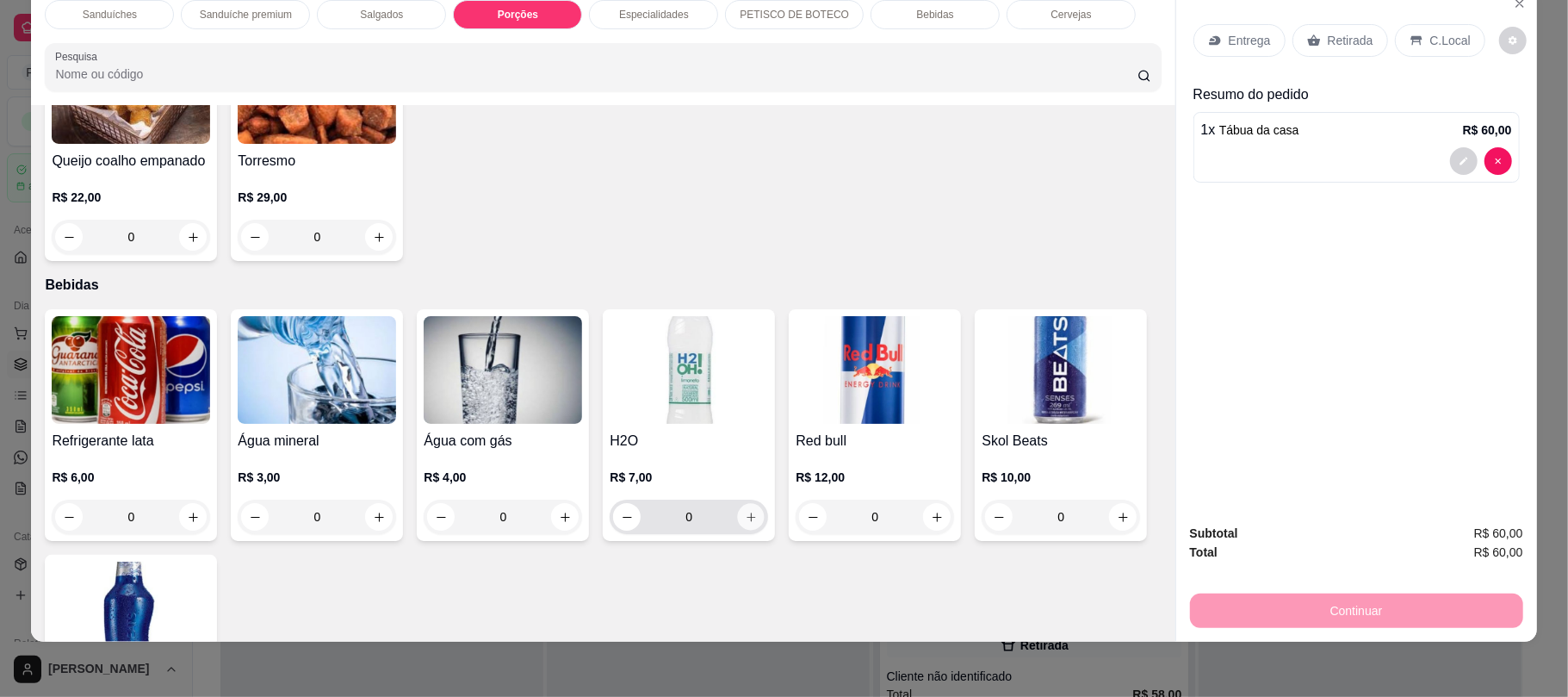
click at [745, 515] on icon "increase-product-quantity" at bounding box center [750, 516] width 13 height 13
type input "1"
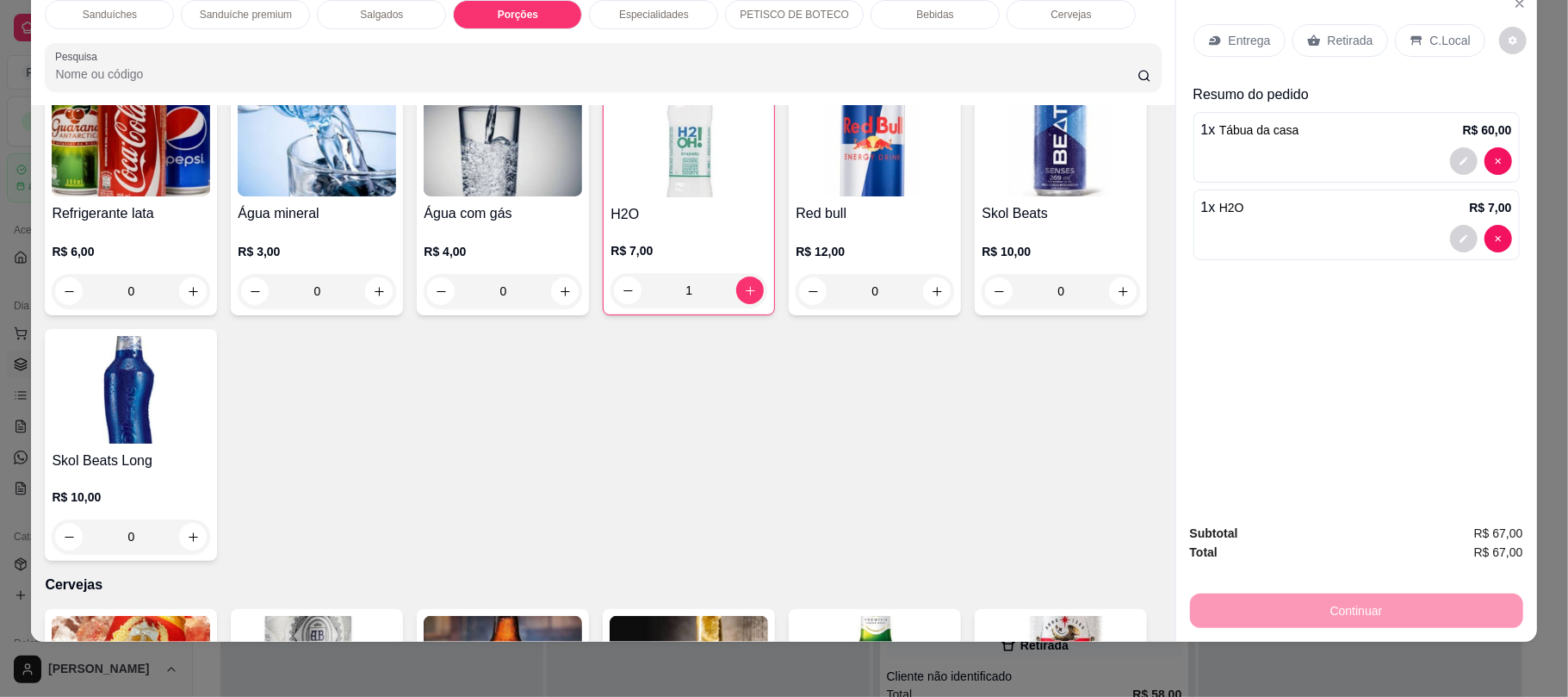
scroll to position [2590, 0]
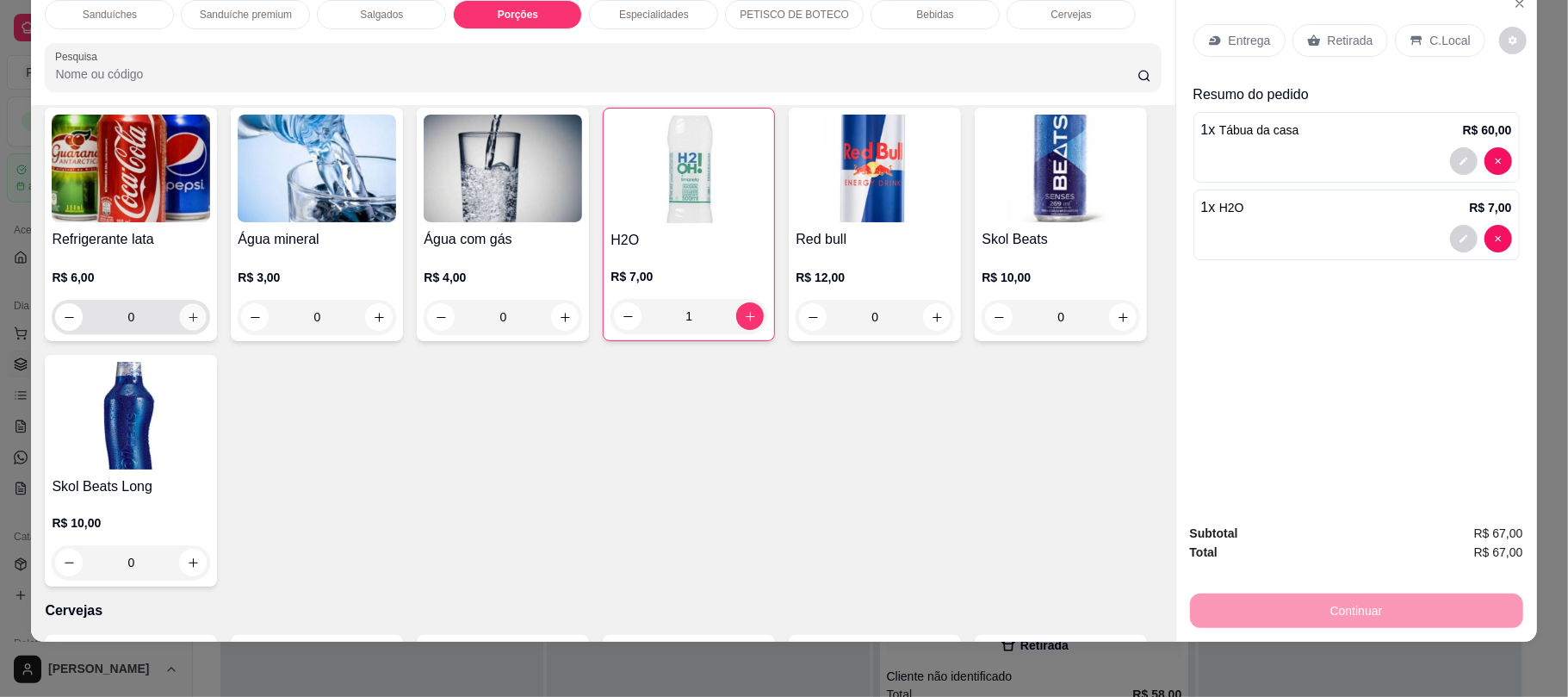
click at [187, 313] on icon "increase-product-quantity" at bounding box center [193, 317] width 13 height 13
click at [186, 313] on icon "increase-product-quantity" at bounding box center [192, 316] width 13 height 13
type input "2"
click at [1347, 34] on p "Retirada" at bounding box center [1350, 41] width 46 height 18
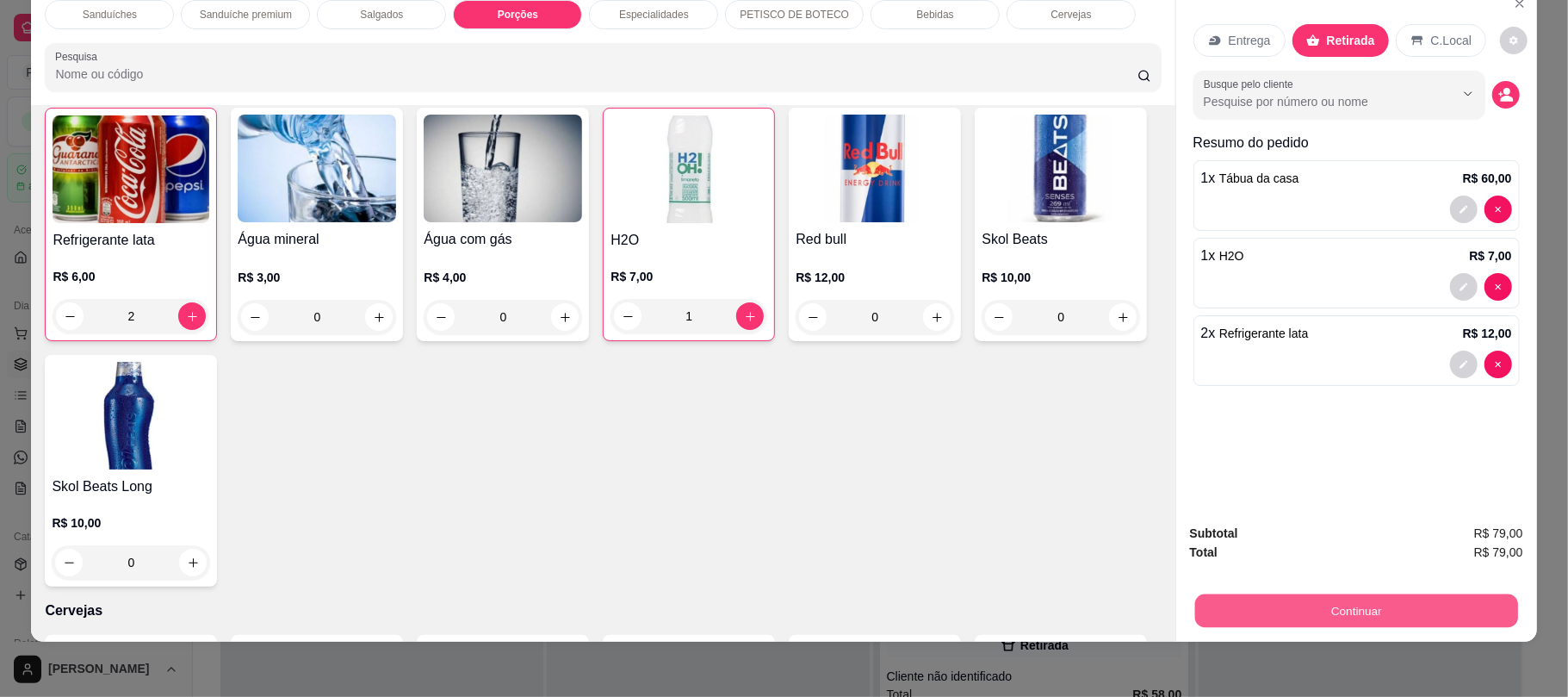
click at [1323, 612] on button "Continuar" at bounding box center [1355, 610] width 323 height 33
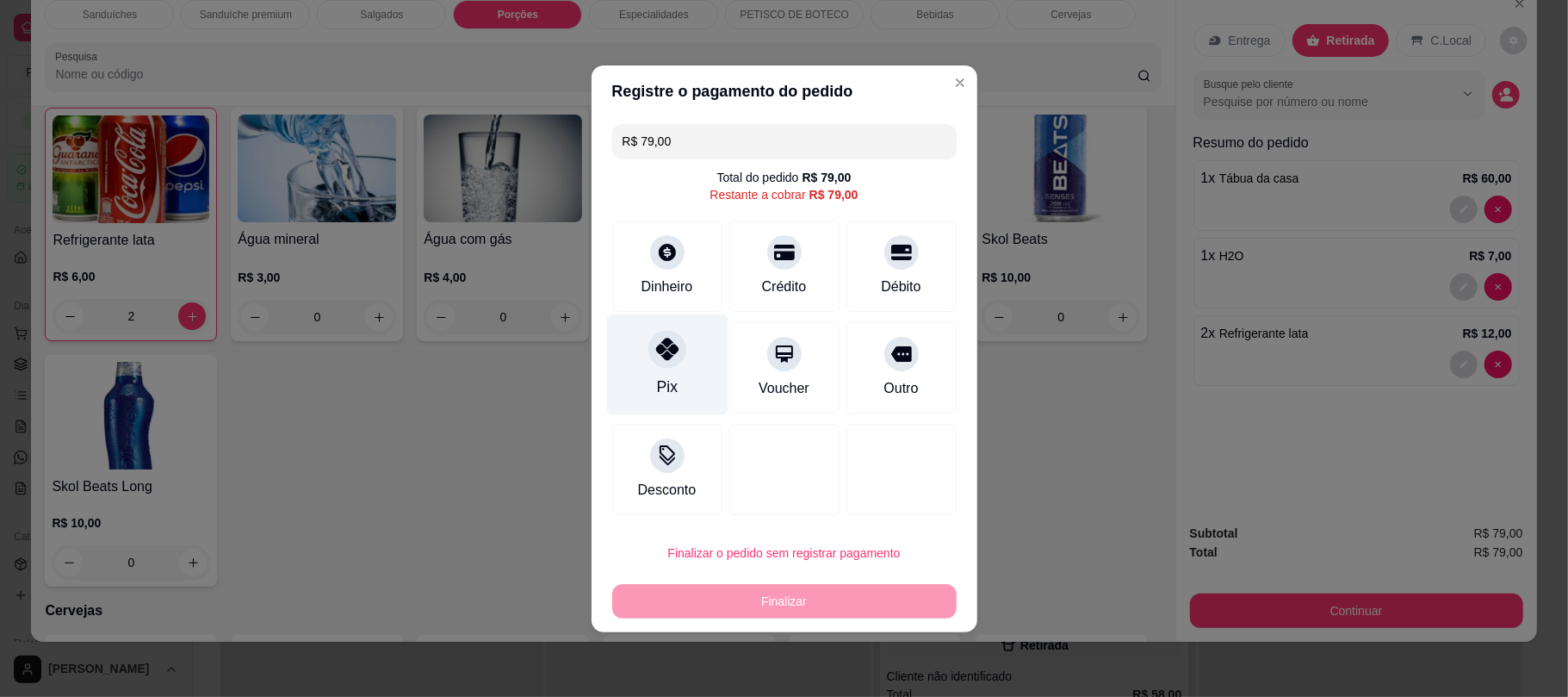
click at [707, 326] on div "Pix" at bounding box center [666, 363] width 121 height 101
type input "R$ 0,00"
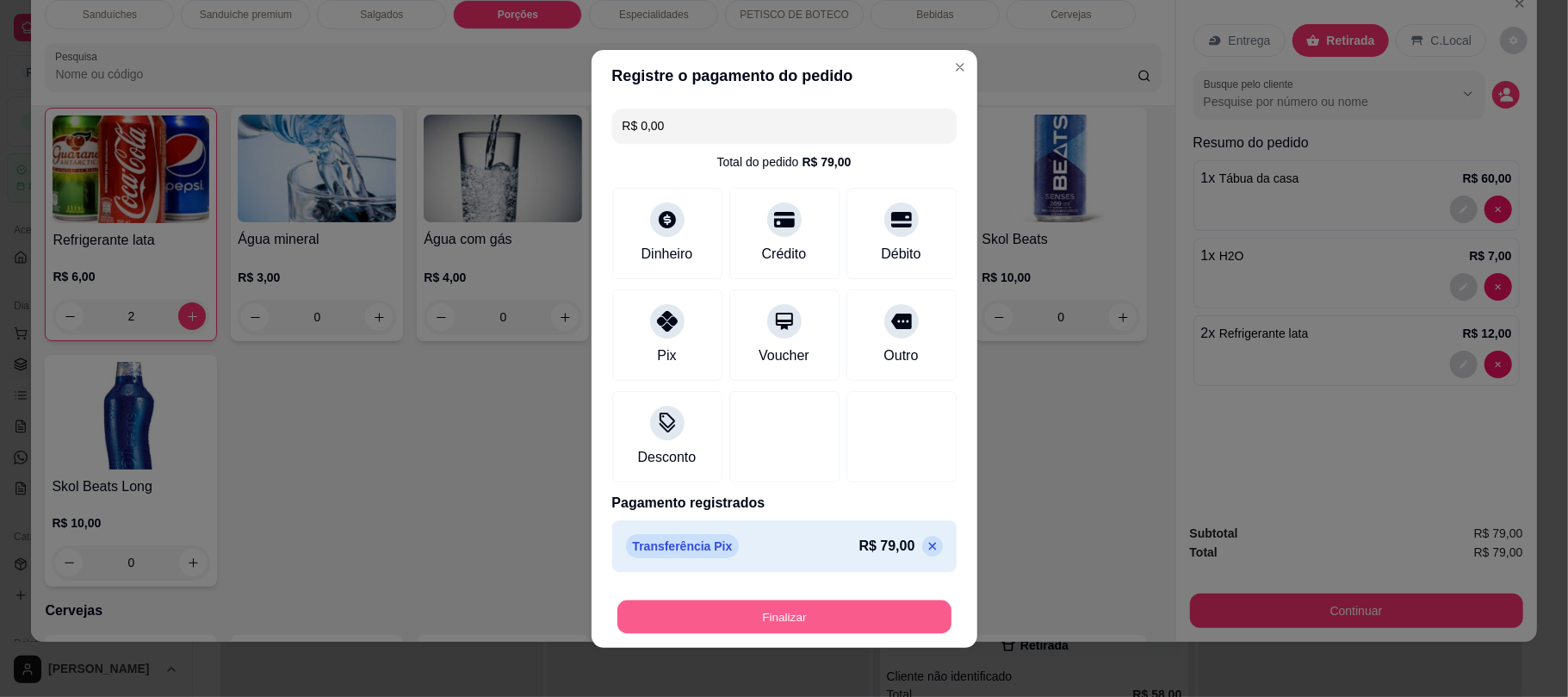
click at [807, 617] on button "Finalizar" at bounding box center [784, 616] width 334 height 33
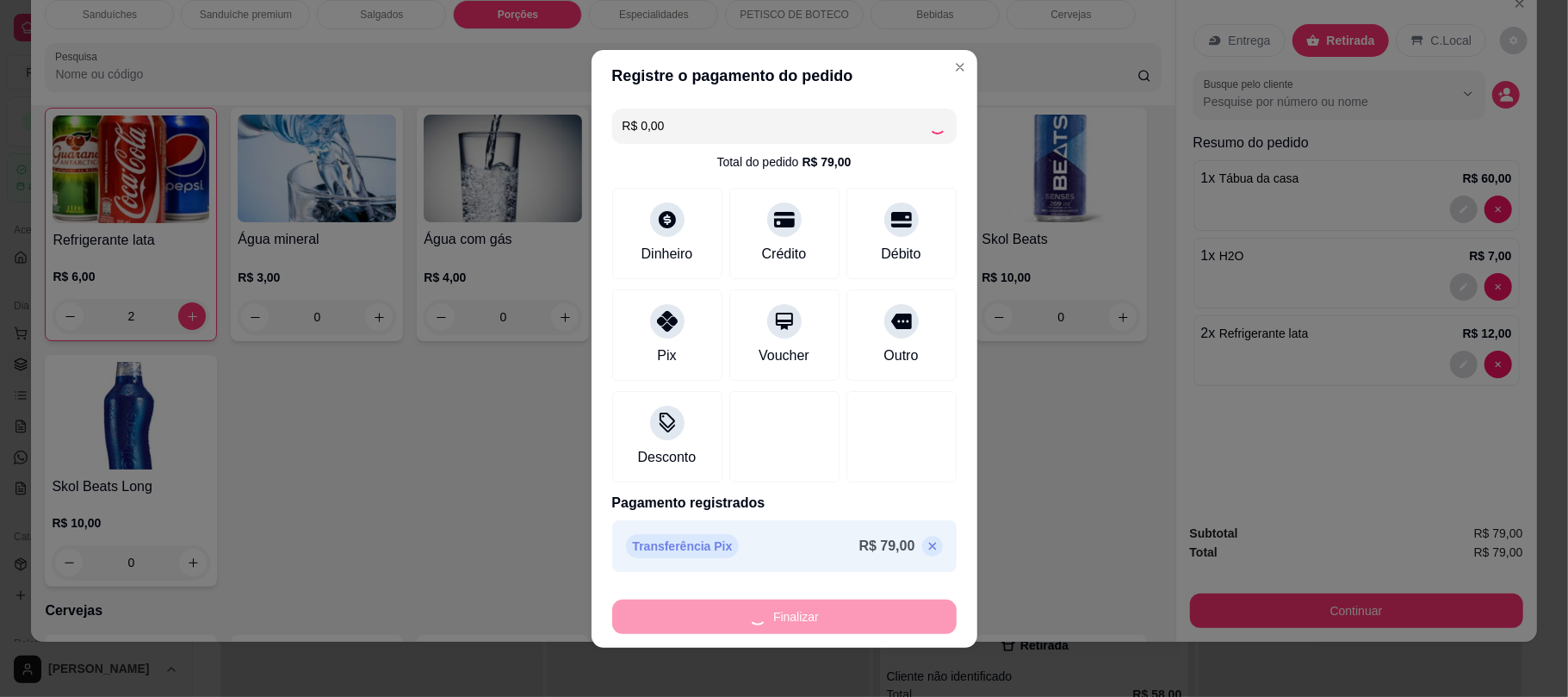
type input "0"
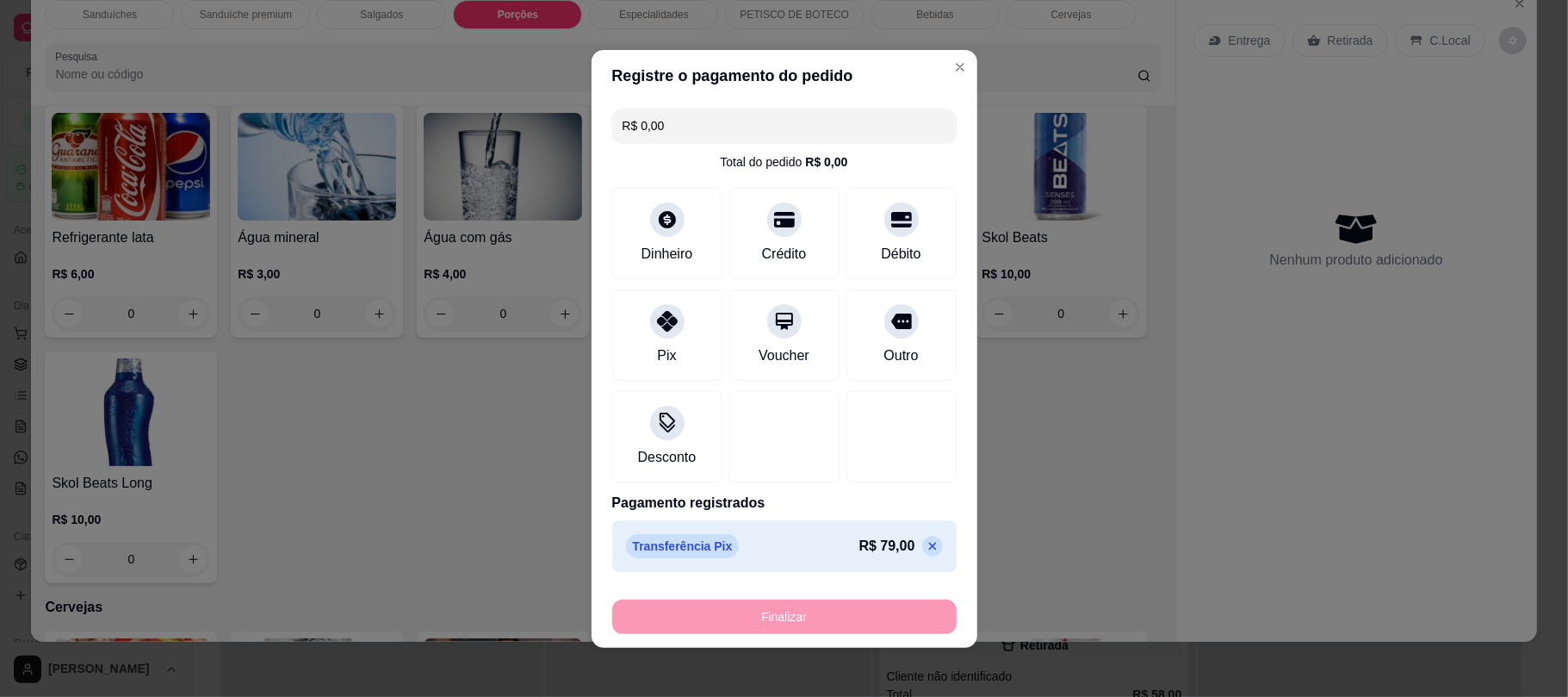
type input "-R$ 79,00"
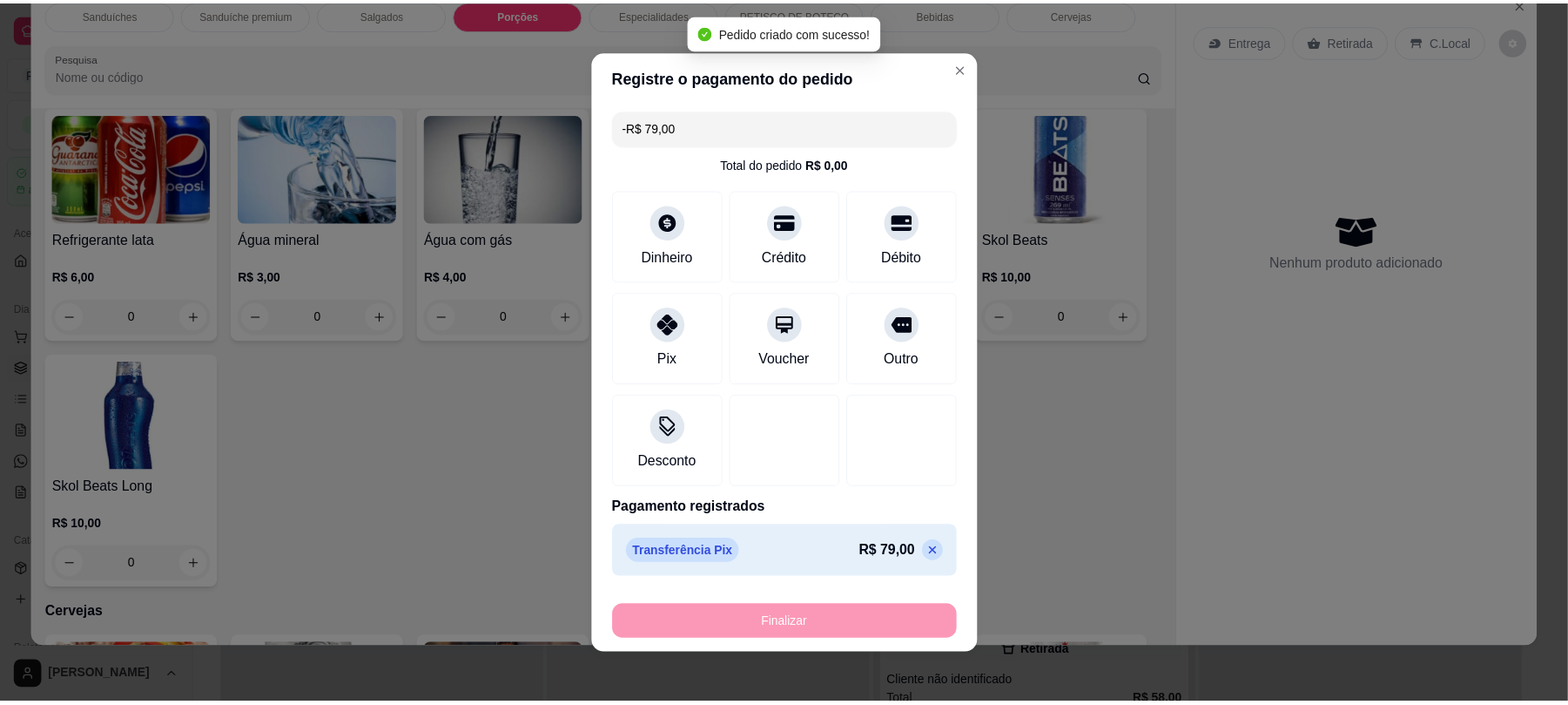
scroll to position [2618, 0]
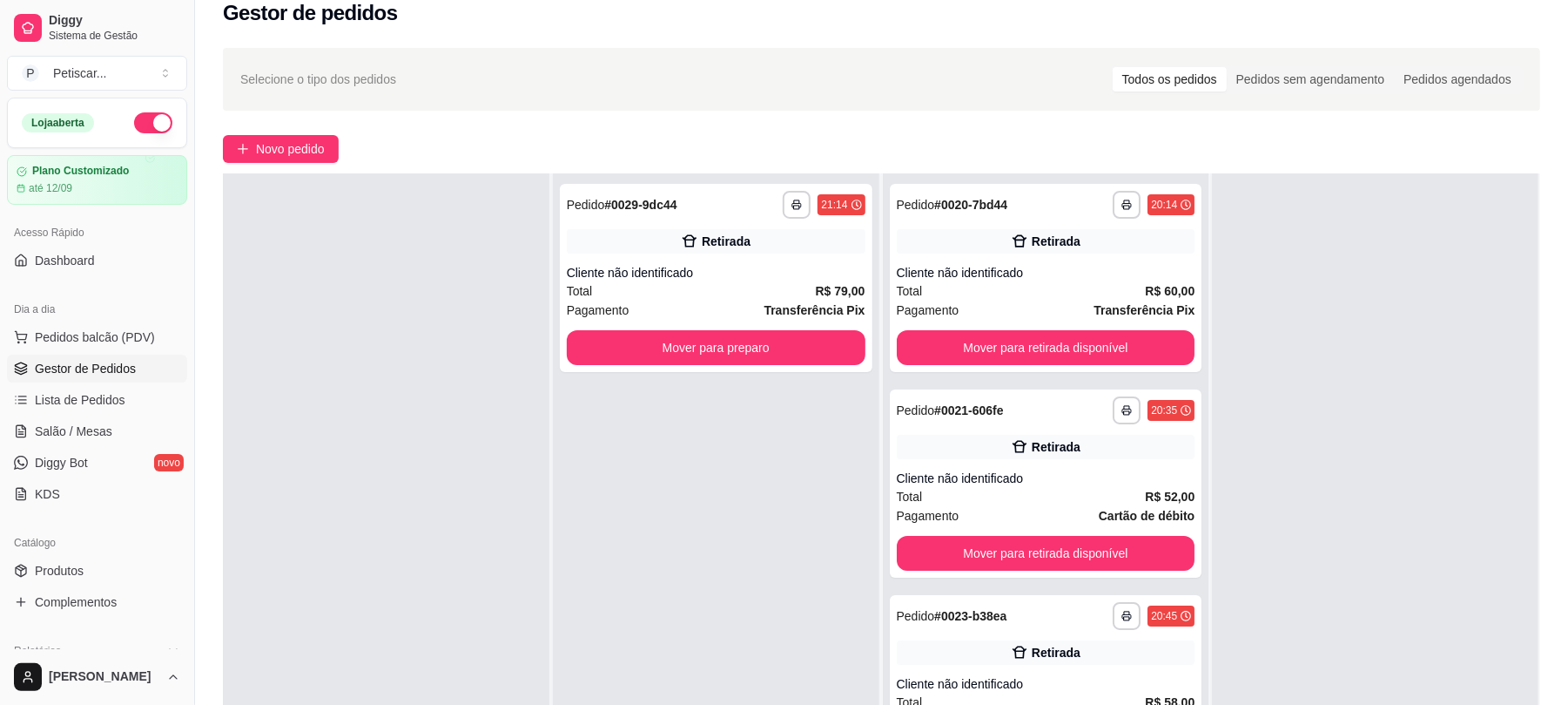
click at [816, 624] on div "**********" at bounding box center [715, 526] width 327 height 705
click at [754, 338] on button "Mover para preparo" at bounding box center [715, 348] width 289 height 34
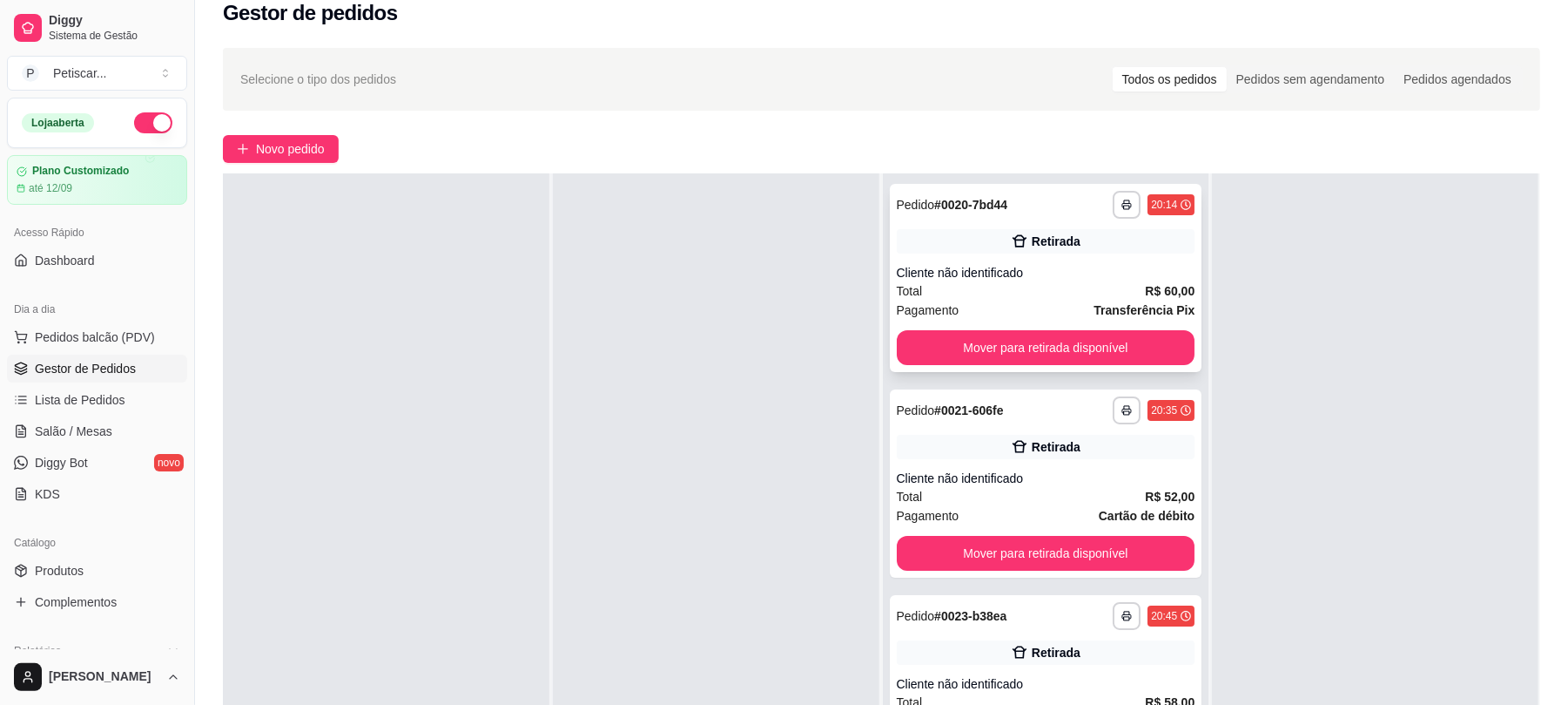
click at [1099, 241] on div "Retirada" at bounding box center [1046, 241] width 299 height 25
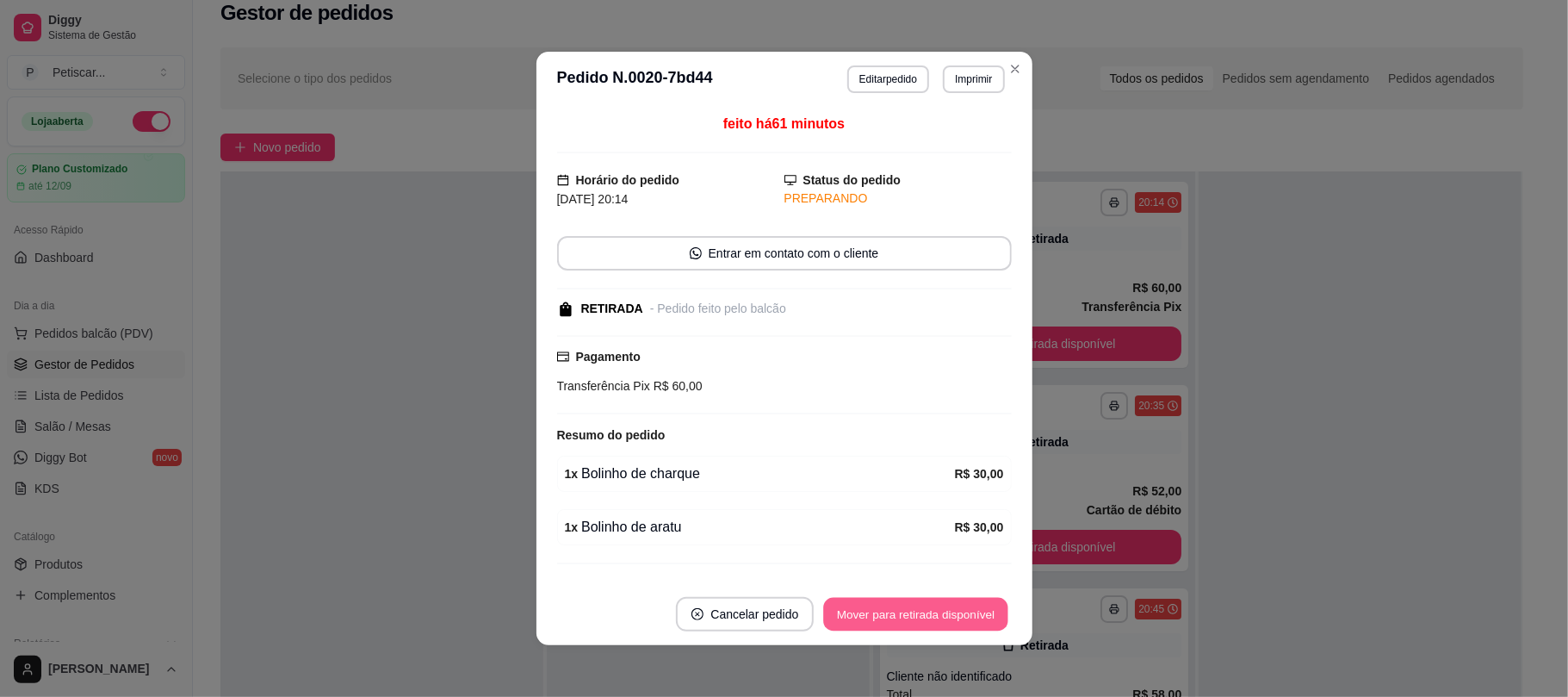
click at [897, 617] on button "Mover para retirada disponível" at bounding box center [916, 614] width 184 height 33
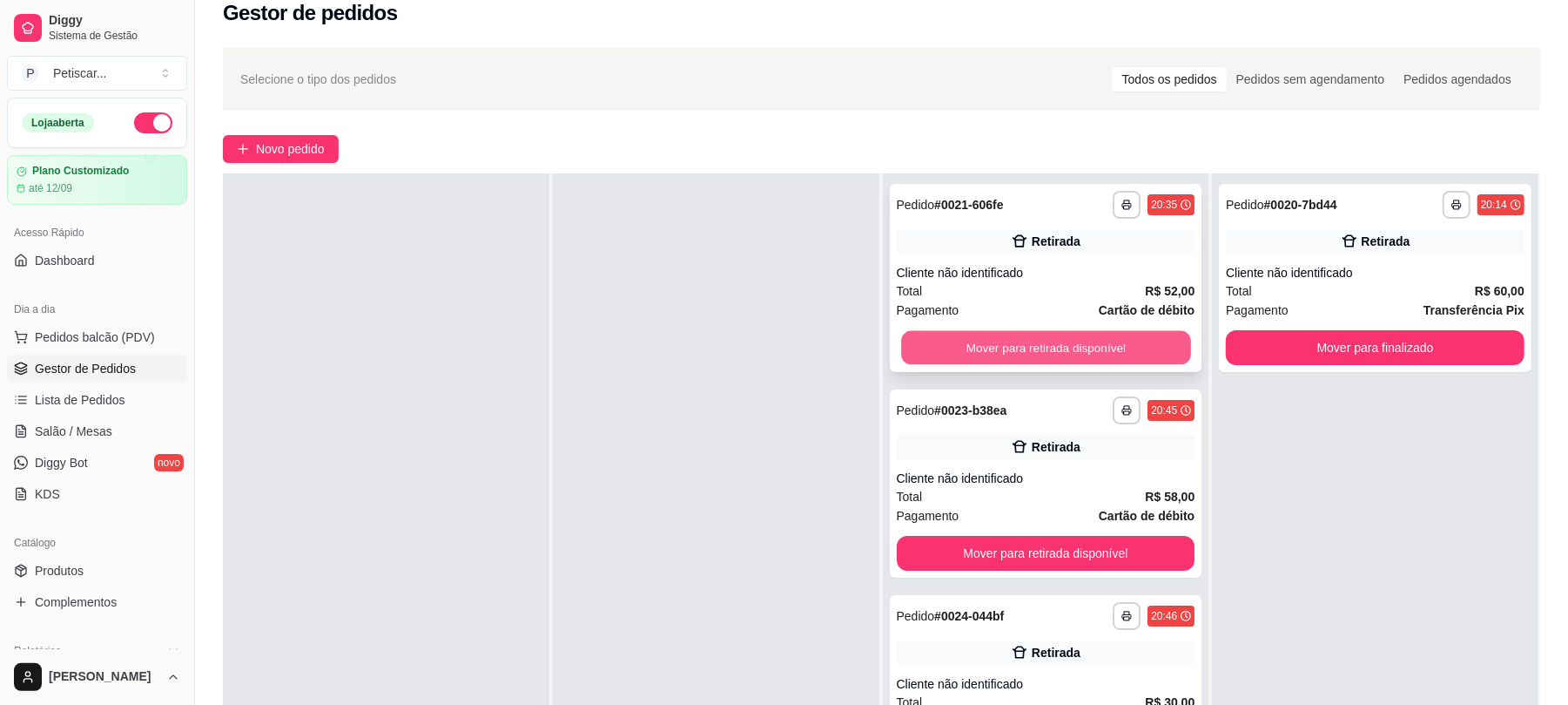
click at [1038, 342] on button "Mover para retirada disponível" at bounding box center [1045, 348] width 289 height 34
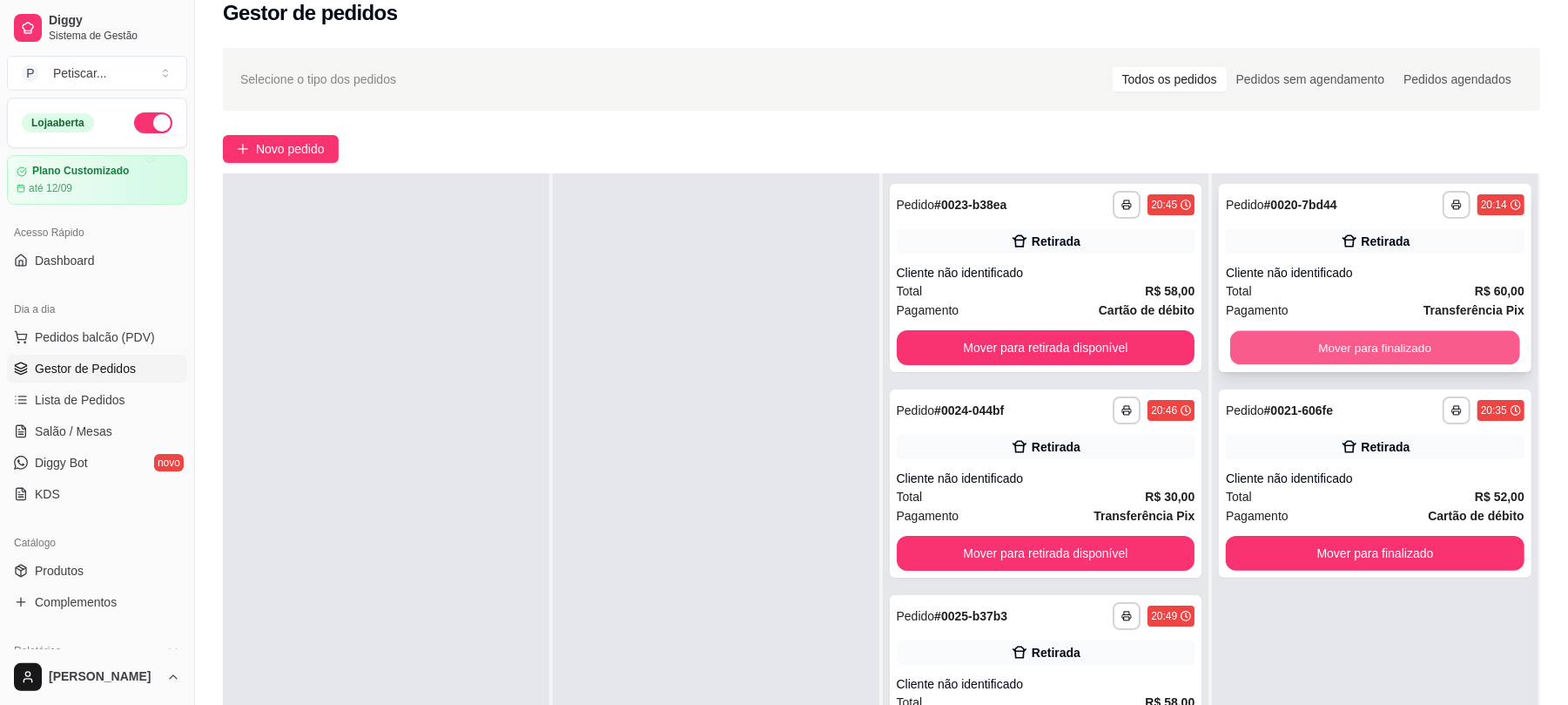
click at [1318, 343] on button "Mover para finalizado" at bounding box center [1375, 348] width 289 height 34
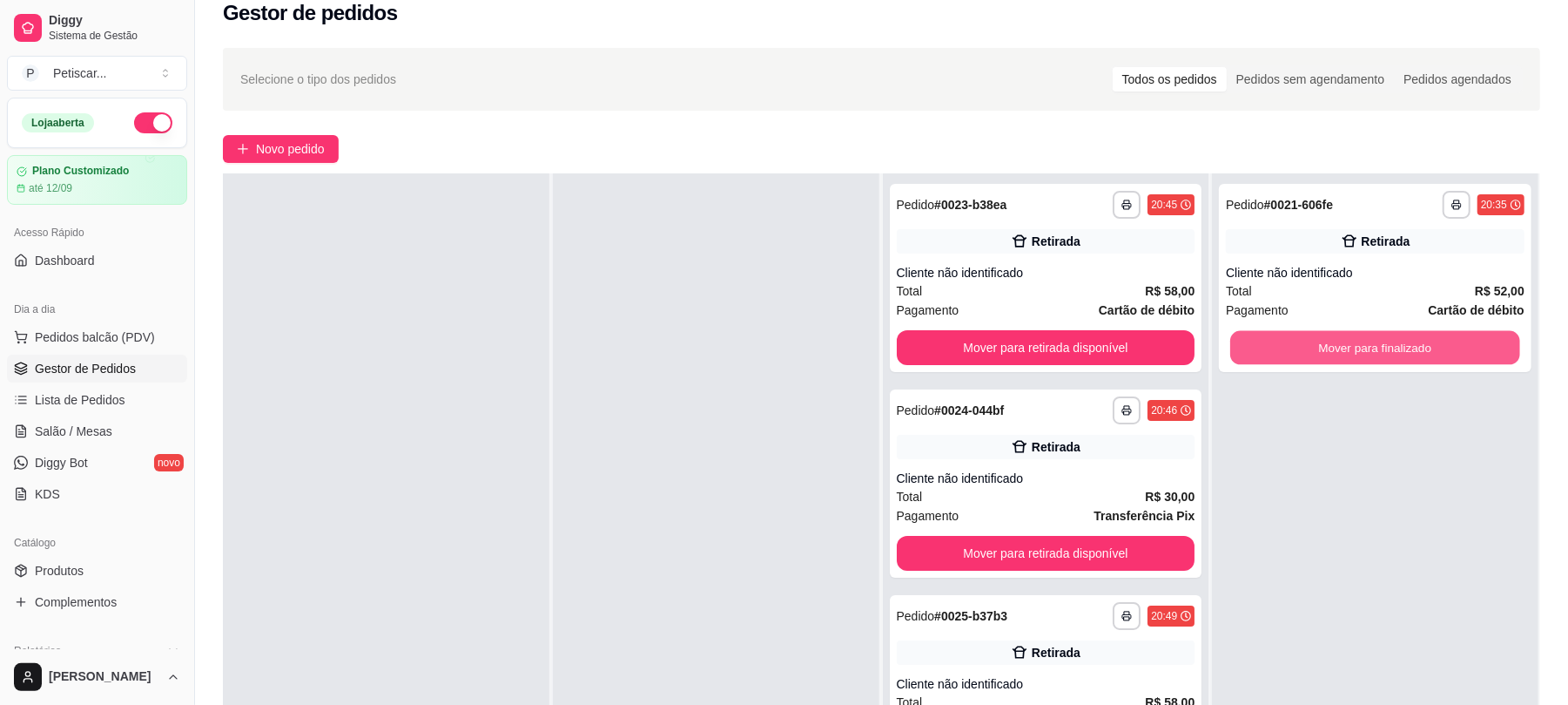
click at [1318, 343] on button "Mover para finalizado" at bounding box center [1375, 348] width 289 height 34
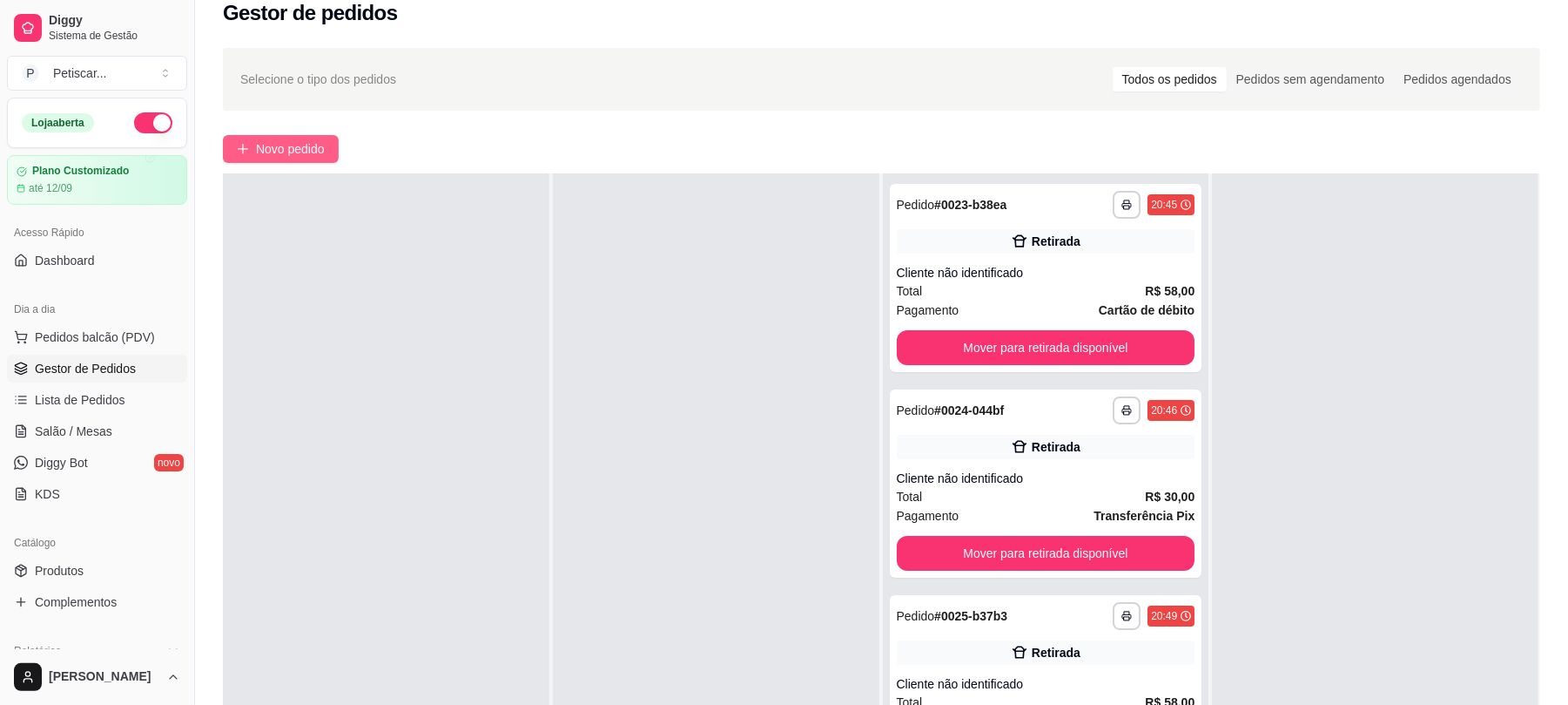
click at [300, 145] on span "Novo pedido" at bounding box center [290, 148] width 69 height 19
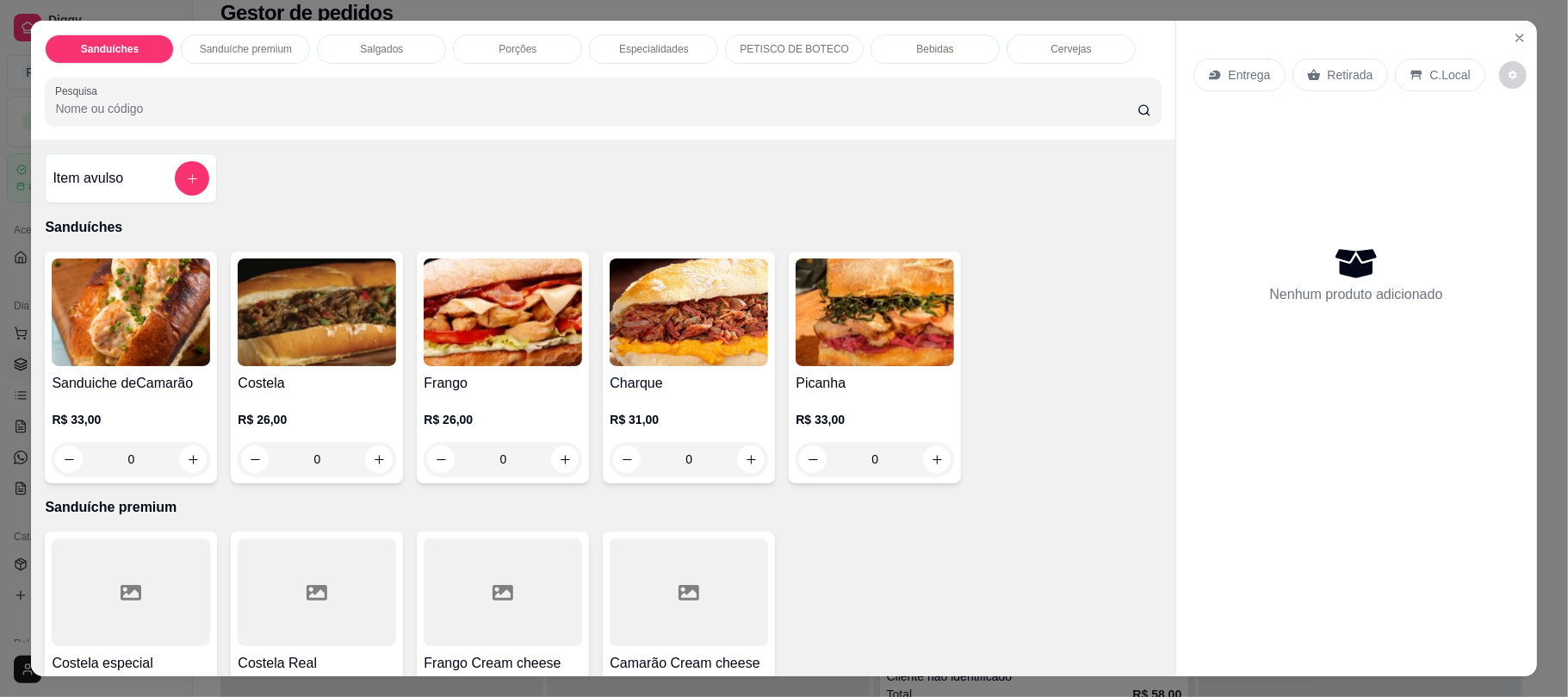
click at [377, 463] on div "0" at bounding box center [317, 459] width 158 height 34
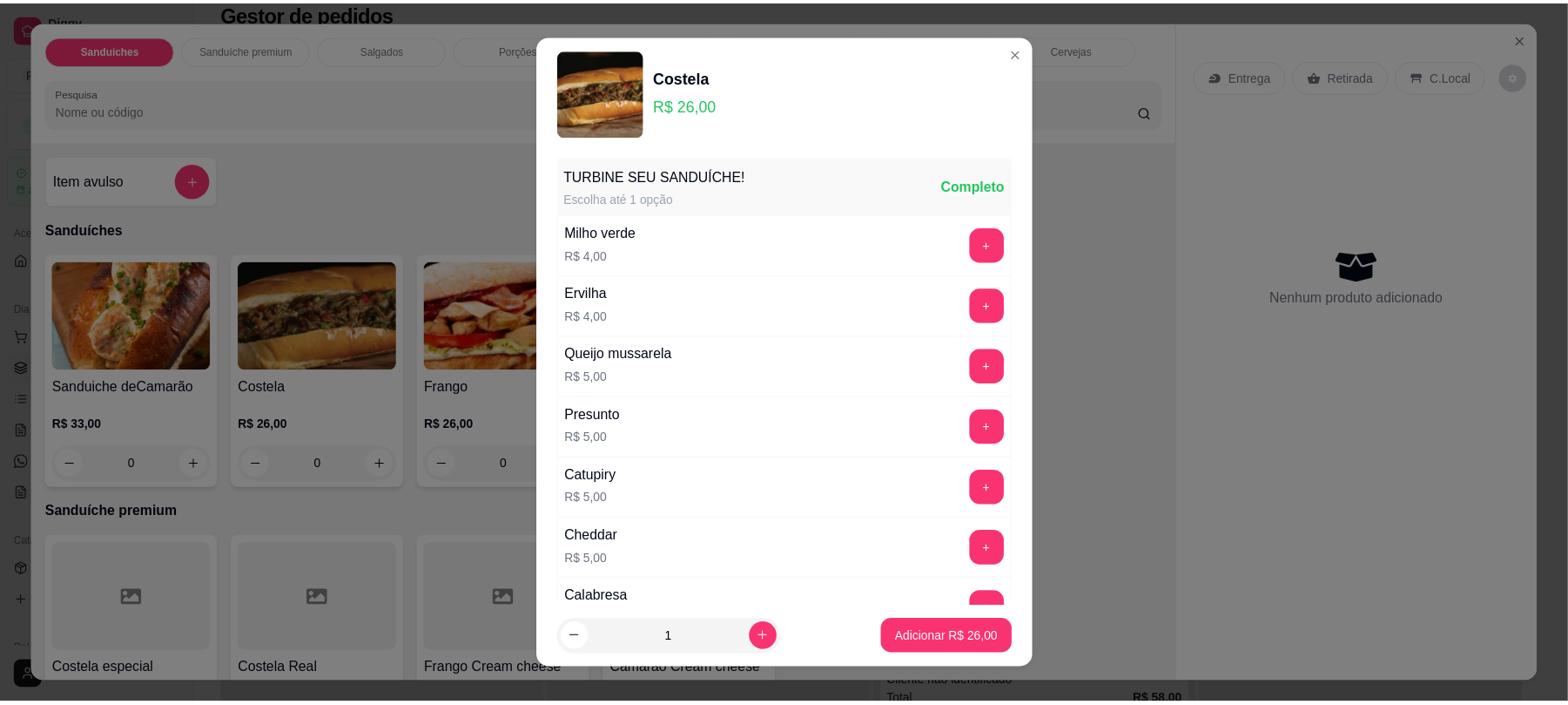
scroll to position [231, 0]
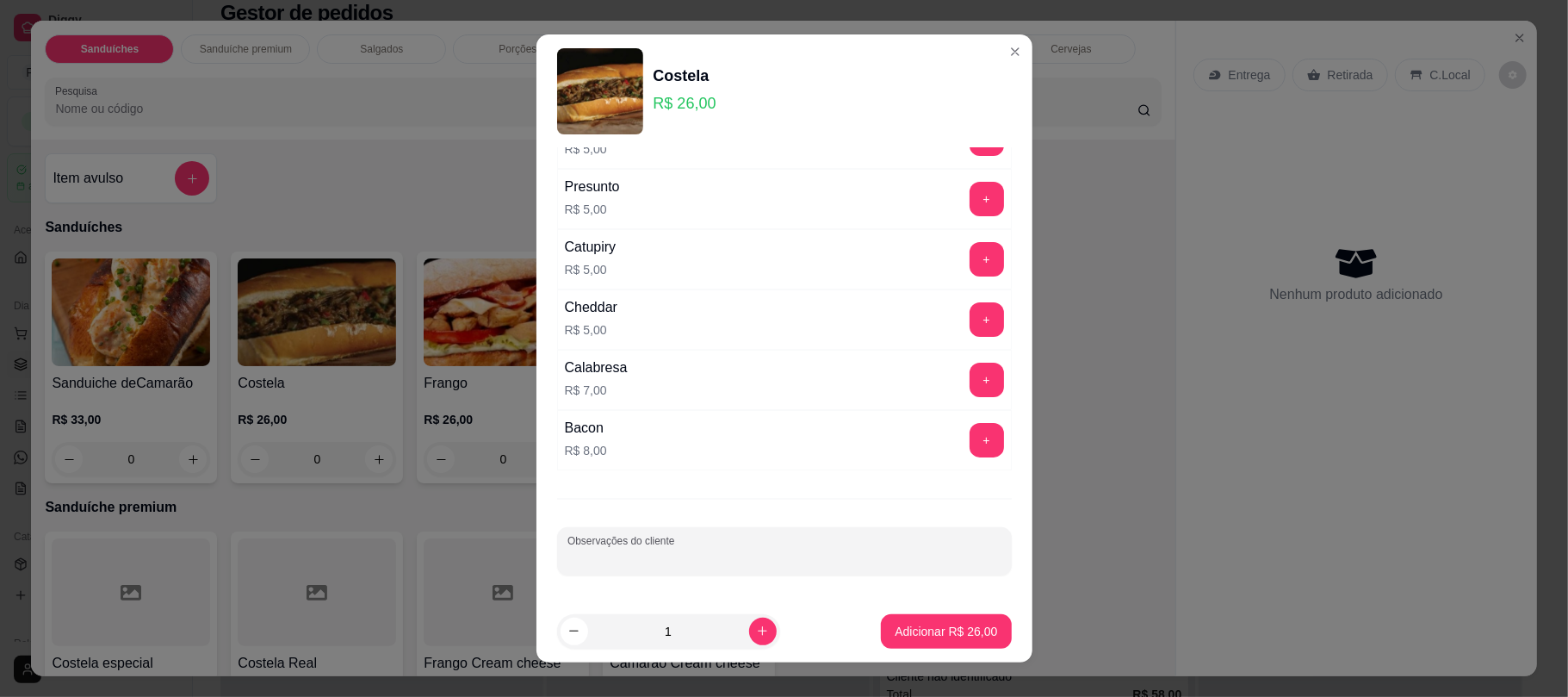
click at [855, 550] on input "Observações do cliente" at bounding box center [784, 558] width 434 height 18
type input "parir ao meio"
click at [914, 633] on p "Adicionar R$ 26,00" at bounding box center [946, 631] width 100 height 17
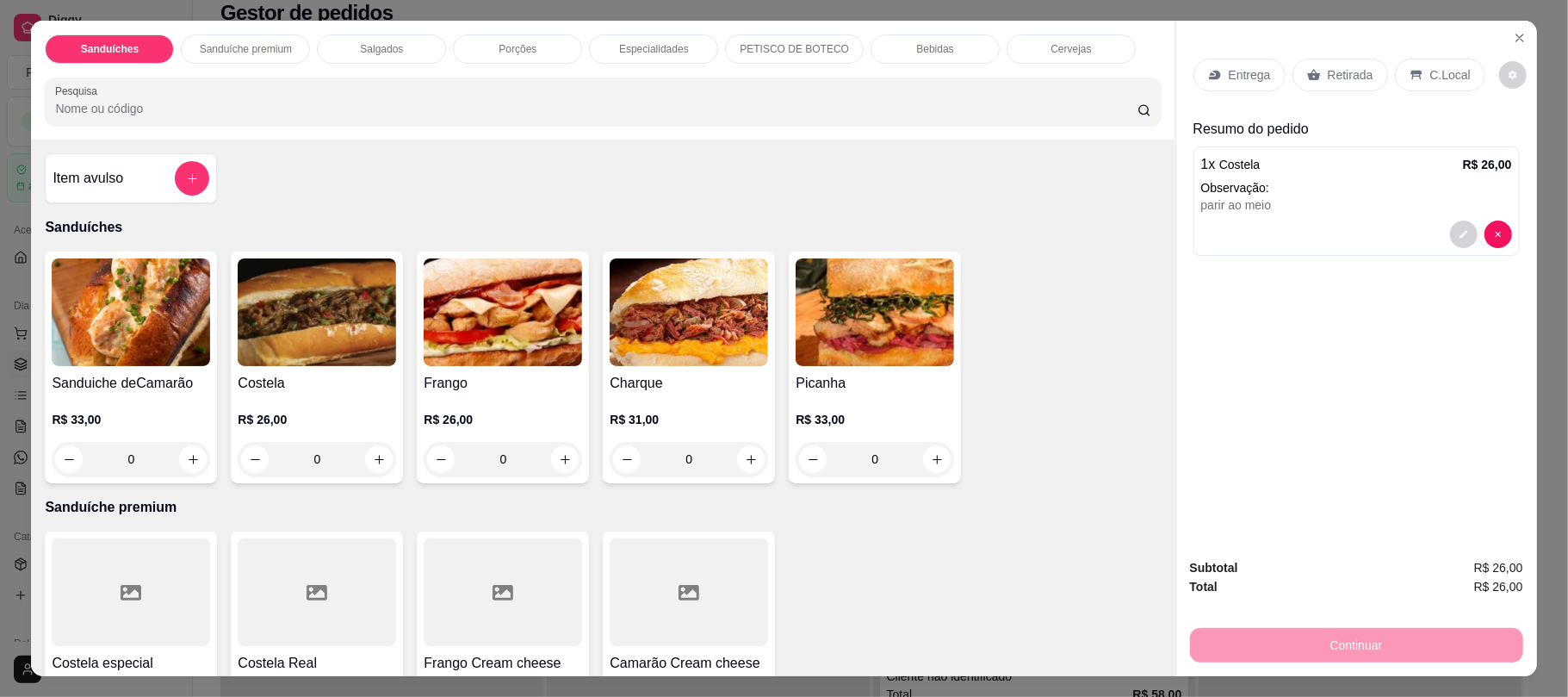
click at [1321, 88] on div "Retirada" at bounding box center [1341, 75] width 96 height 33
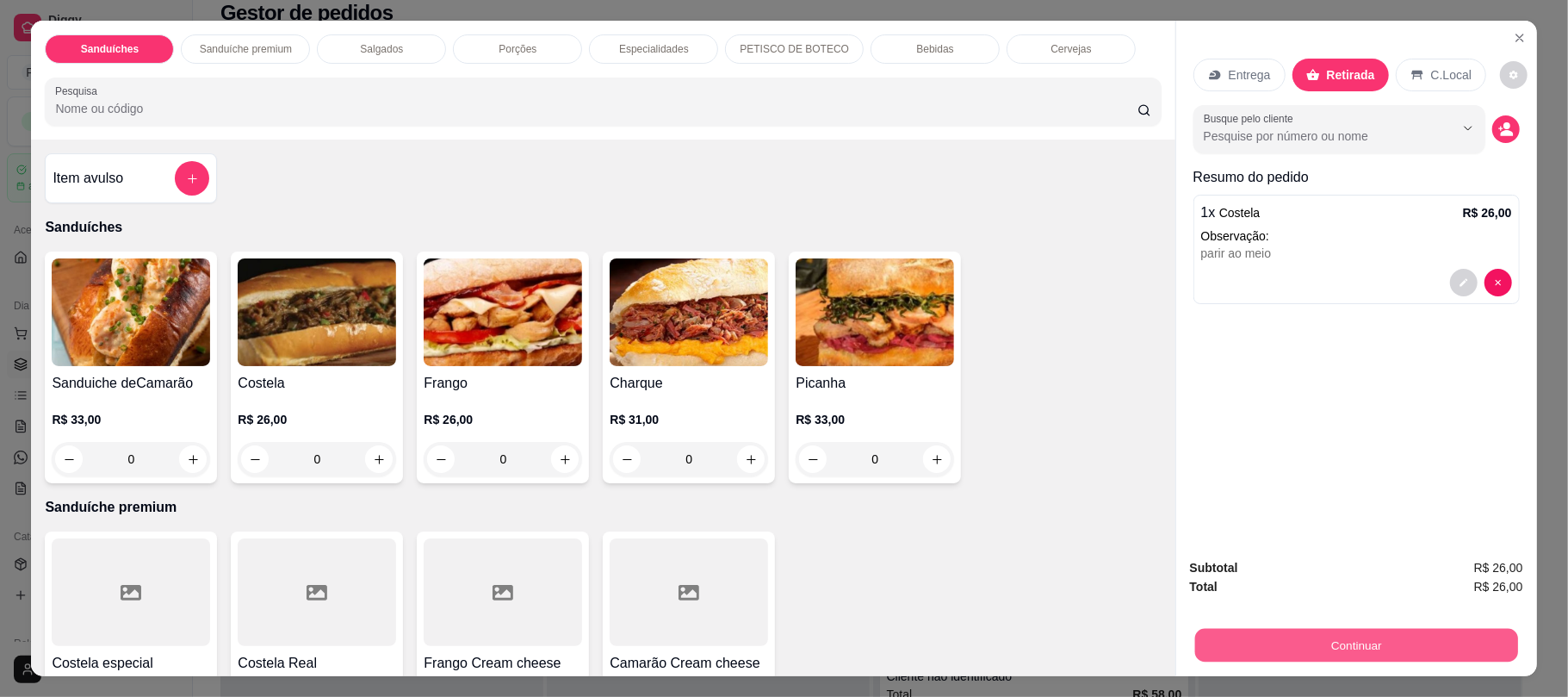
click at [1255, 642] on button "Continuar" at bounding box center [1355, 644] width 323 height 33
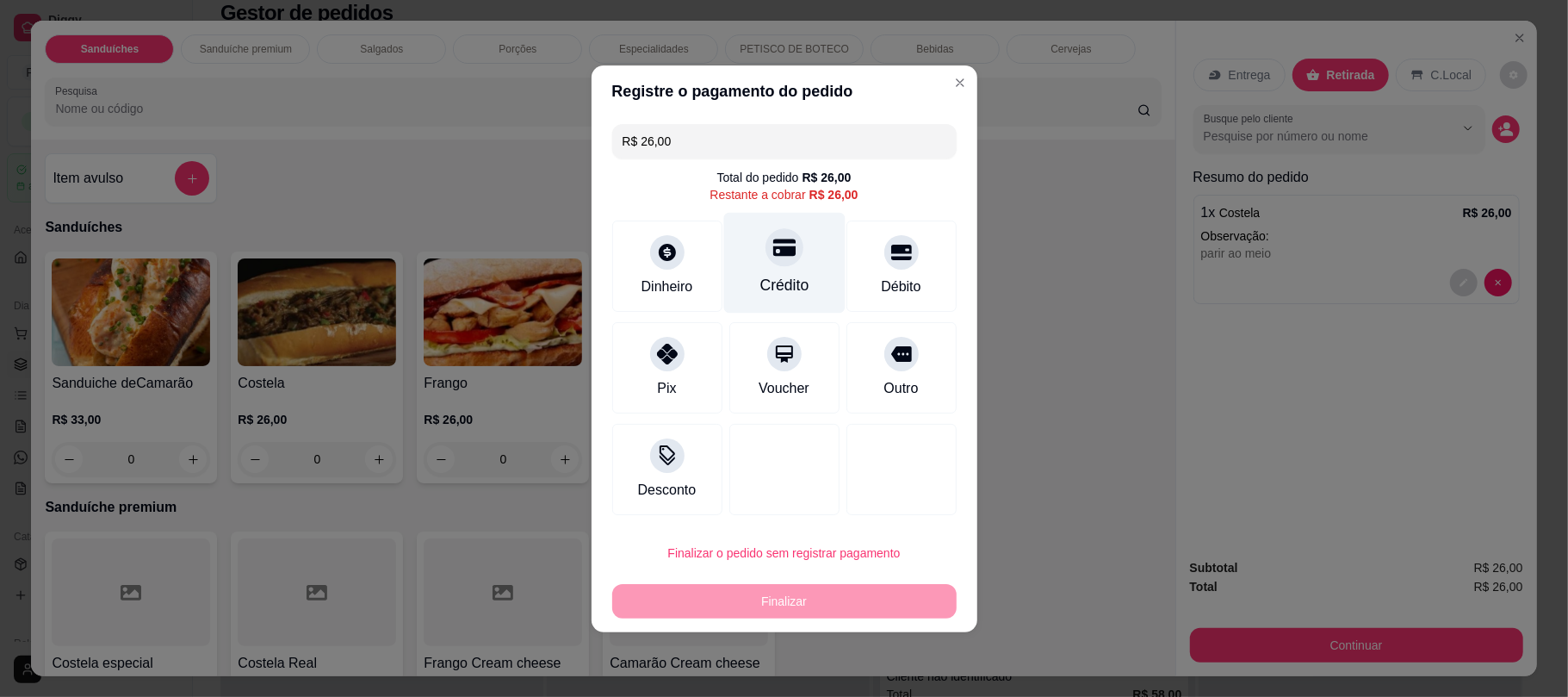
click at [769, 277] on div "Crédito" at bounding box center [784, 285] width 49 height 22
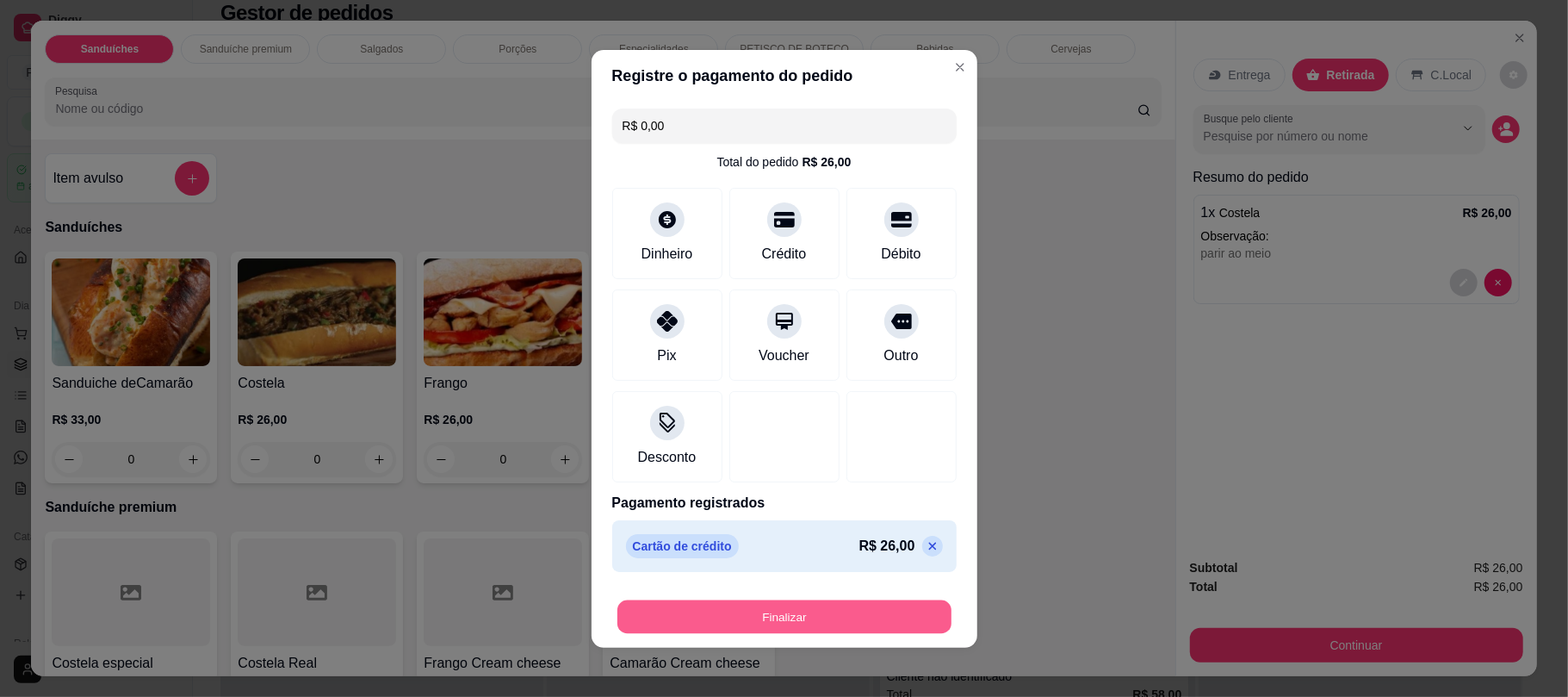
click at [789, 617] on button "Finalizar" at bounding box center [784, 616] width 334 height 33
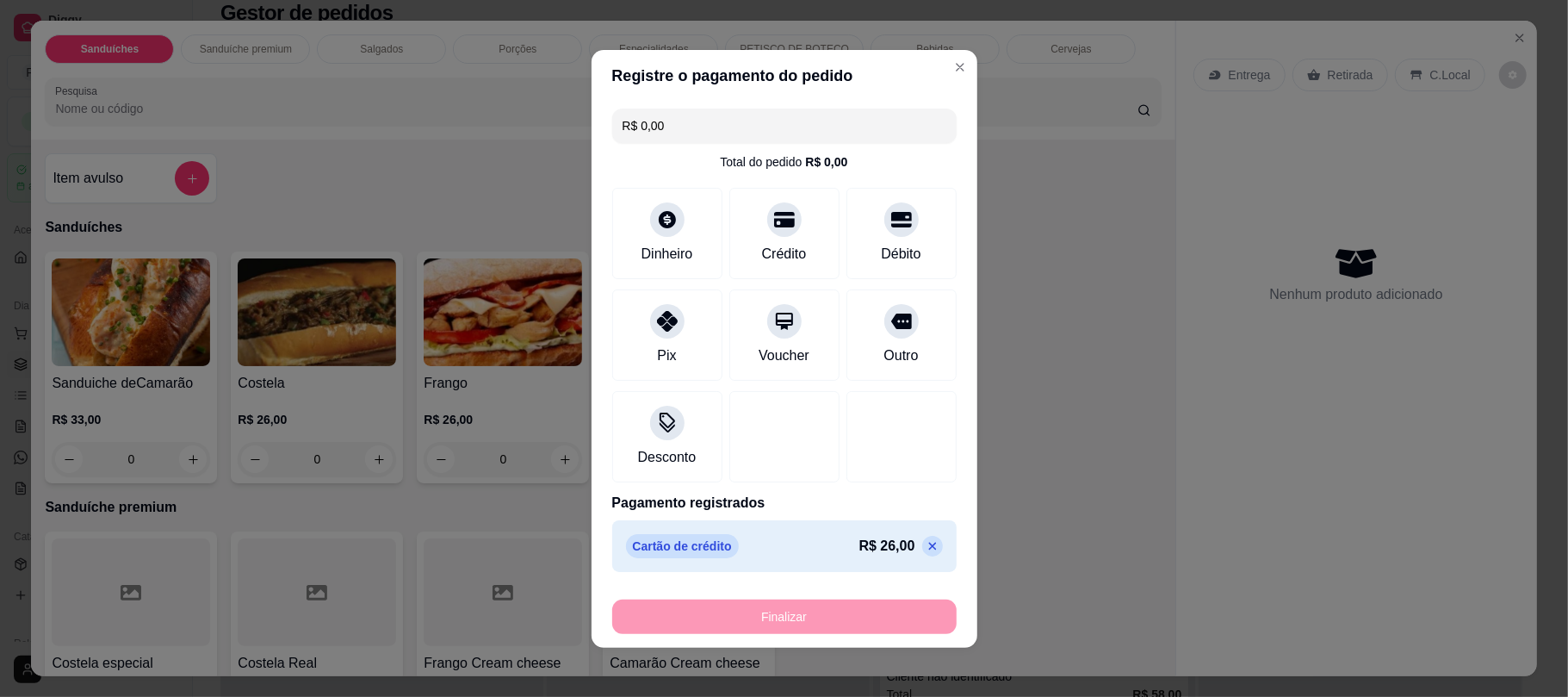
type input "-R$ 26,00"
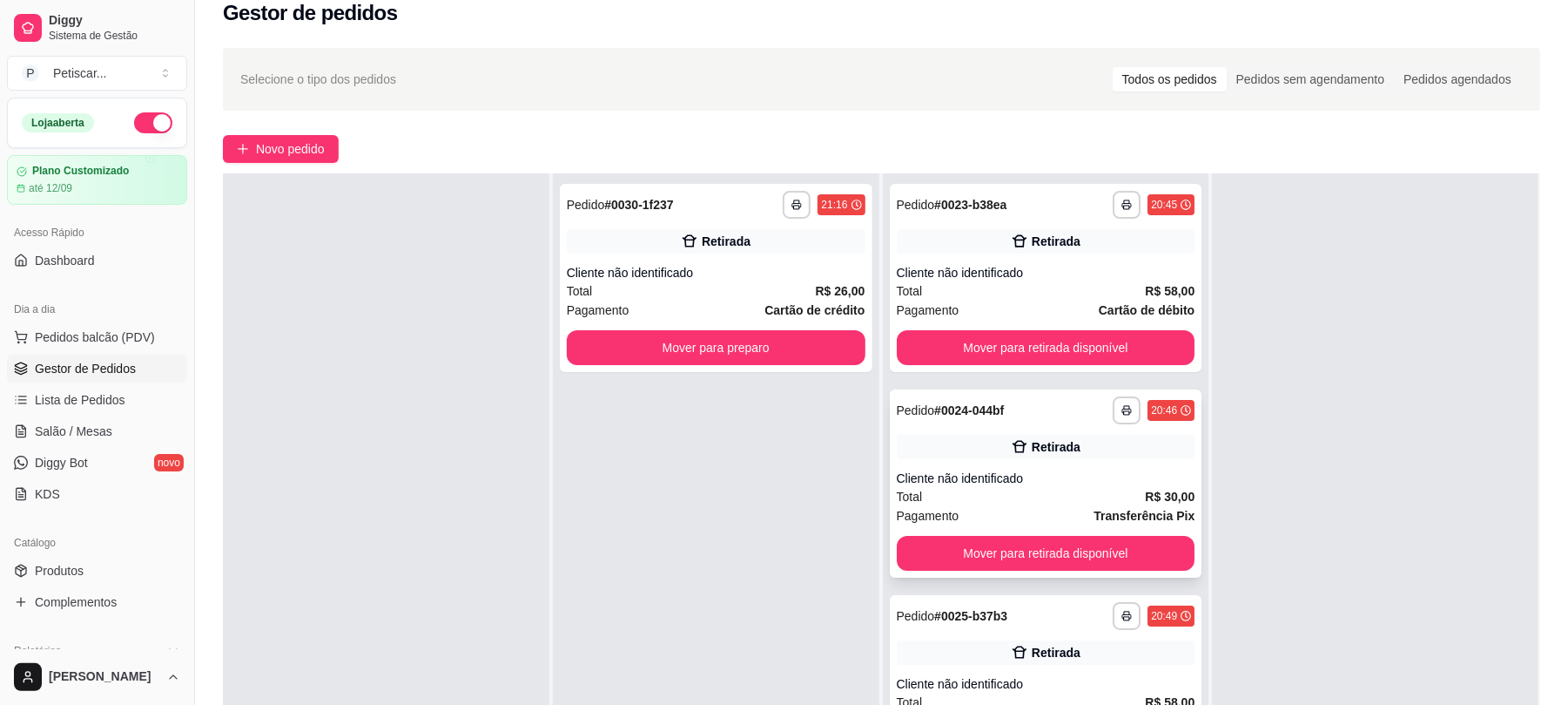
click at [1011, 453] on icon at bounding box center [1020, 447] width 18 height 18
click at [1028, 339] on button "Mover para retirada disponível" at bounding box center [1045, 348] width 289 height 34
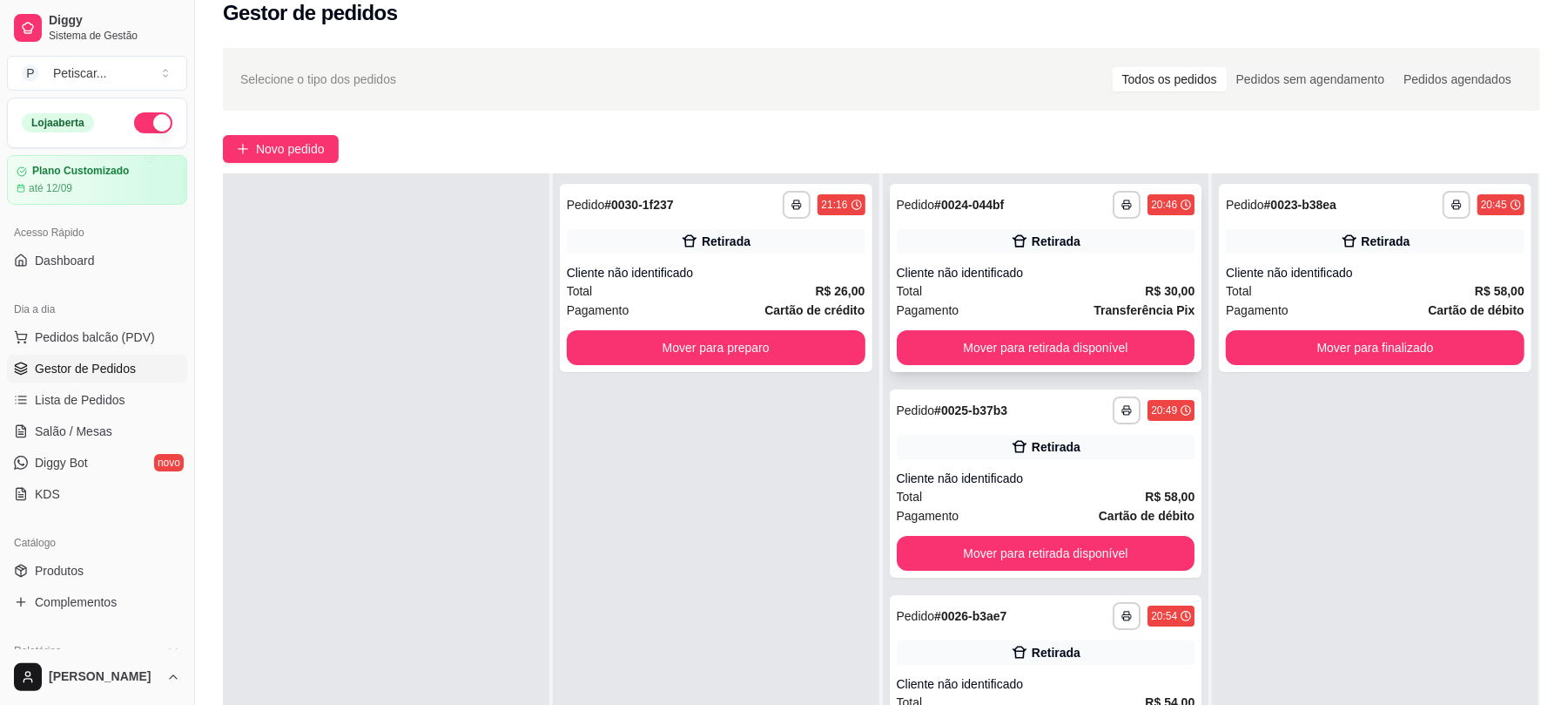
click at [945, 223] on div "**********" at bounding box center [1046, 277] width 313 height 189
click at [1049, 251] on div "Retirada" at bounding box center [1046, 241] width 299 height 25
click at [1064, 343] on button "Mover para retirada disponível" at bounding box center [1045, 348] width 289 height 34
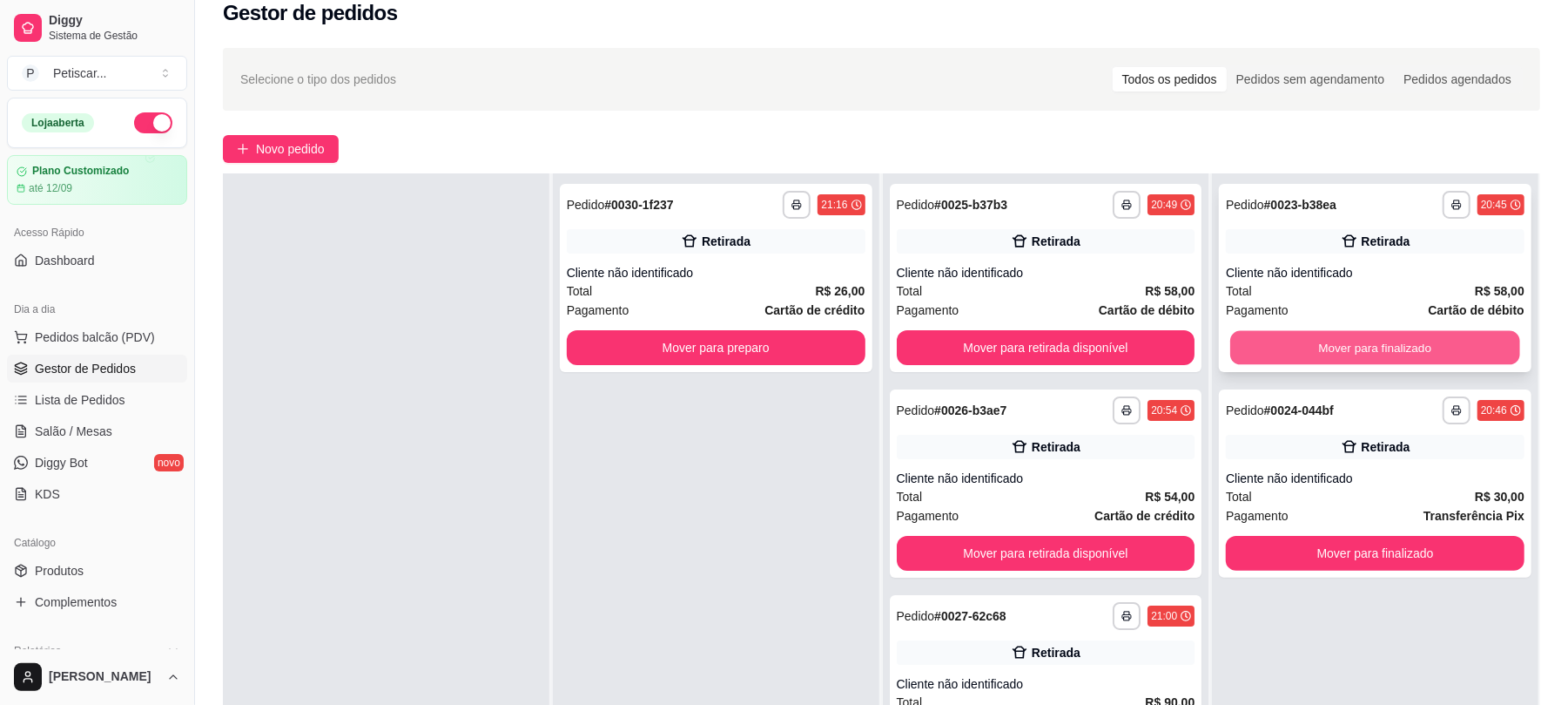
click at [1338, 349] on button "Mover para finalizado" at bounding box center [1375, 348] width 289 height 34
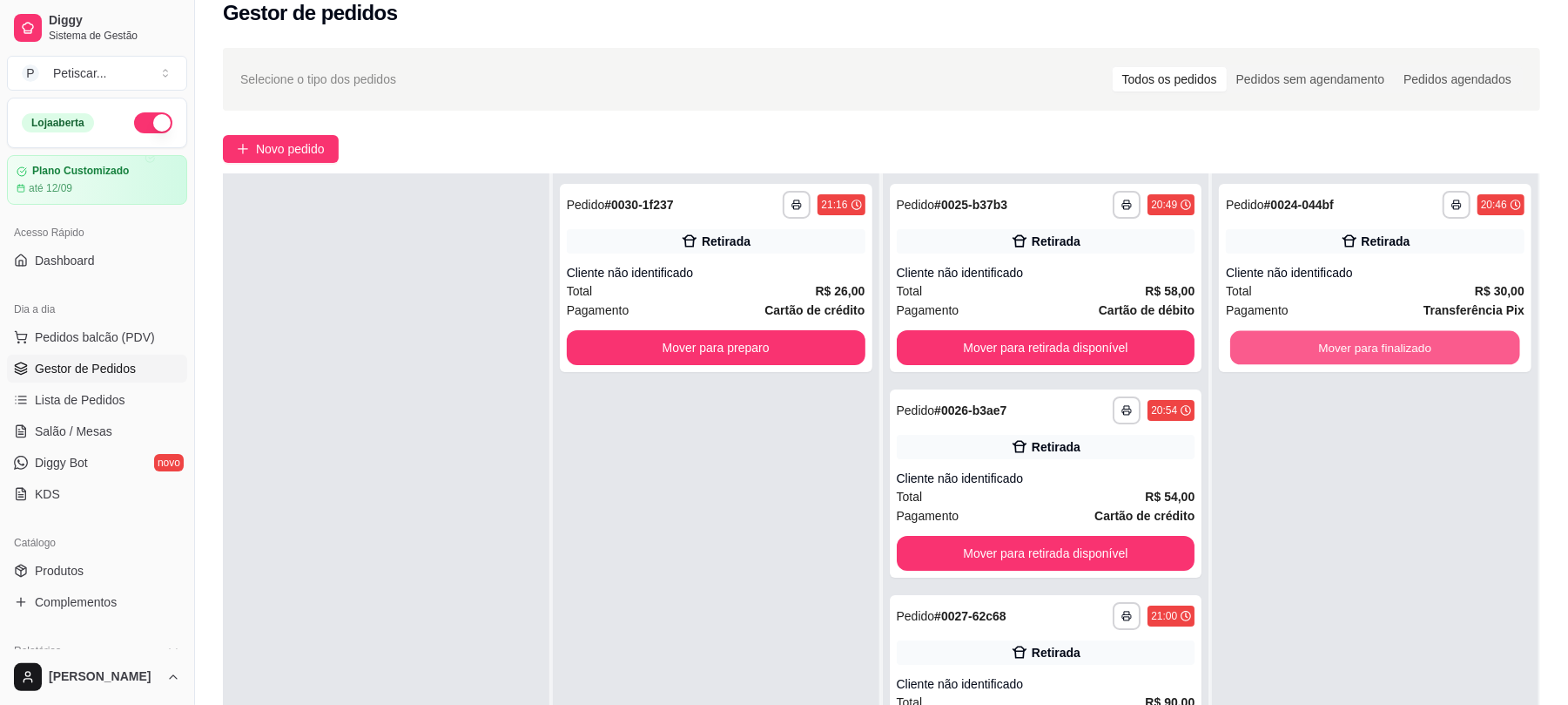
click at [1338, 349] on button "Mover para finalizado" at bounding box center [1375, 348] width 289 height 34
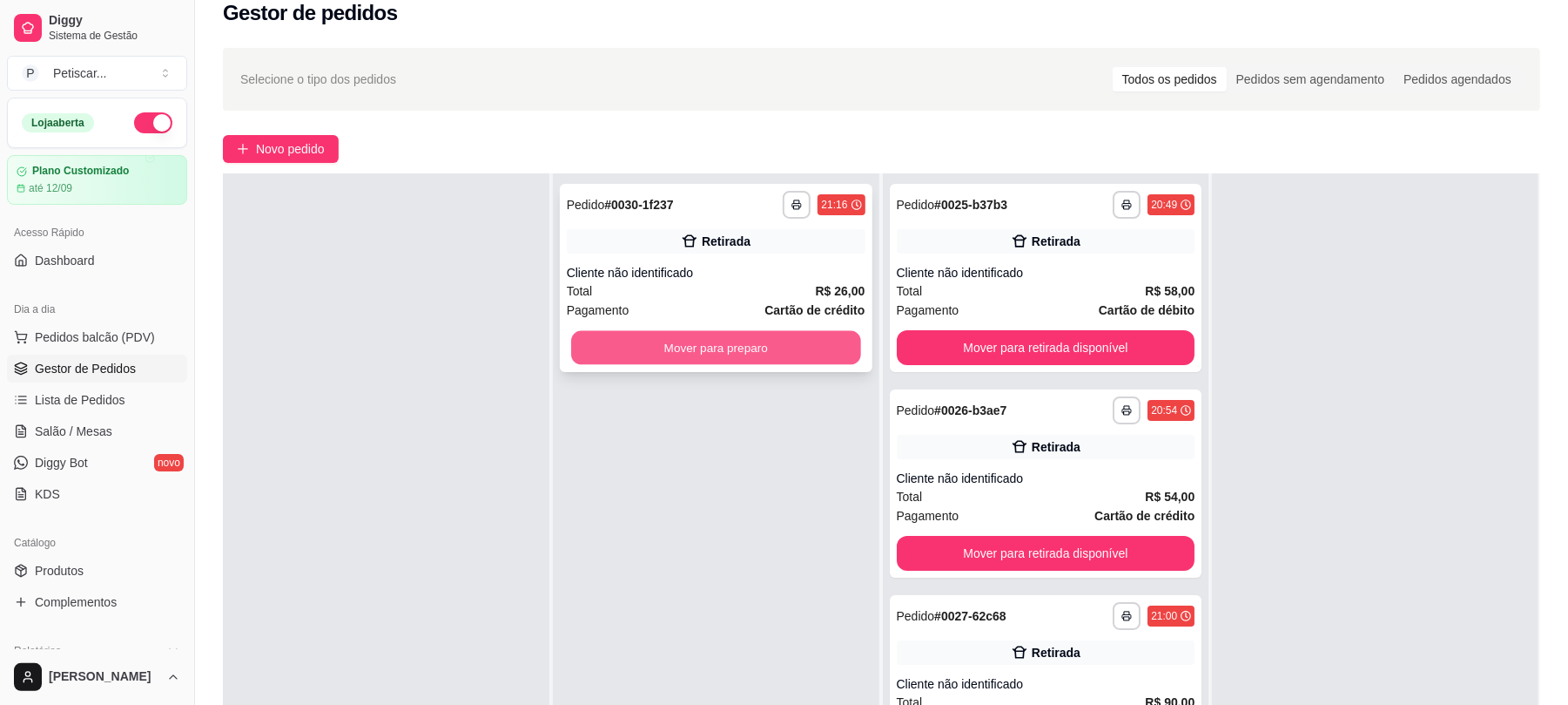
click at [775, 343] on button "Mover para preparo" at bounding box center [715, 348] width 289 height 34
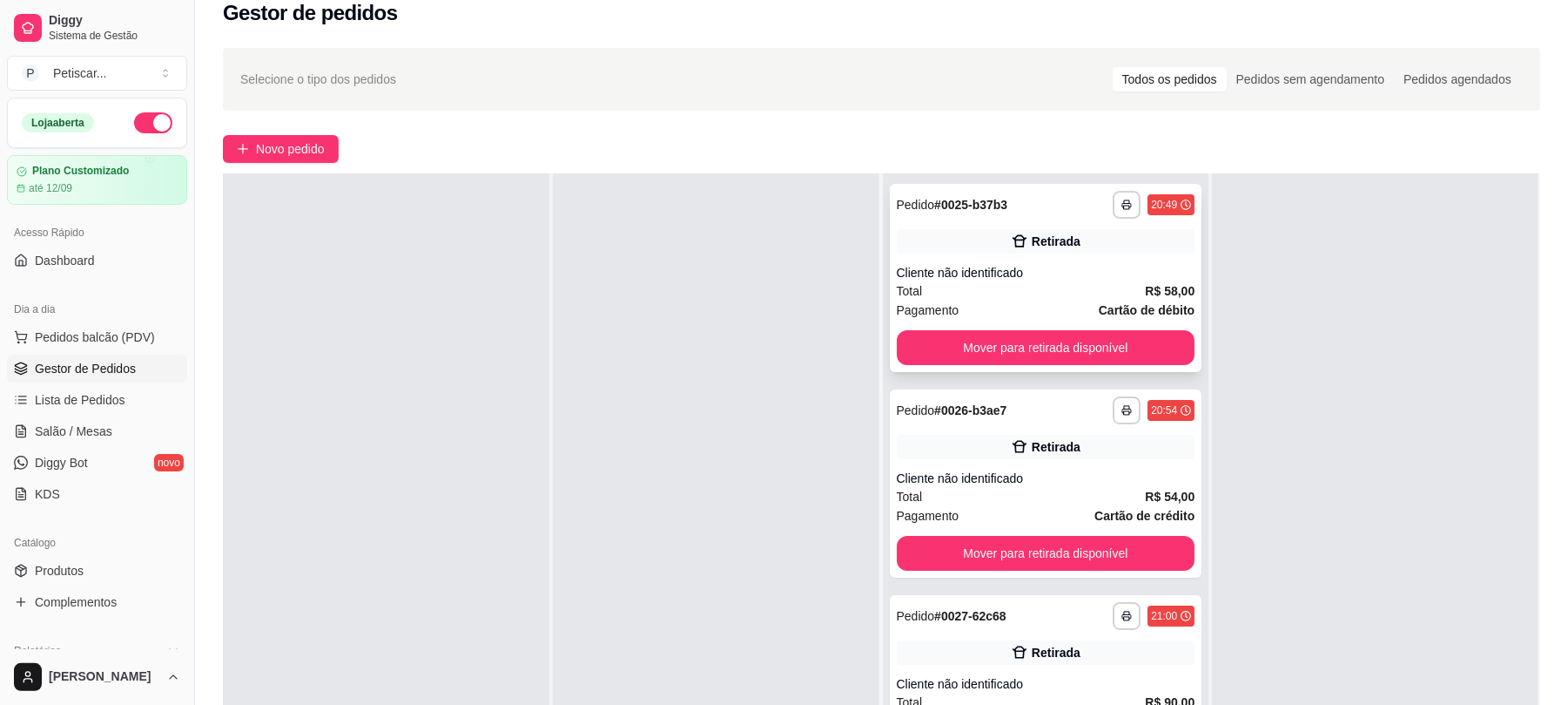
click at [1005, 204] on div "**********" at bounding box center [1046, 204] width 299 height 28
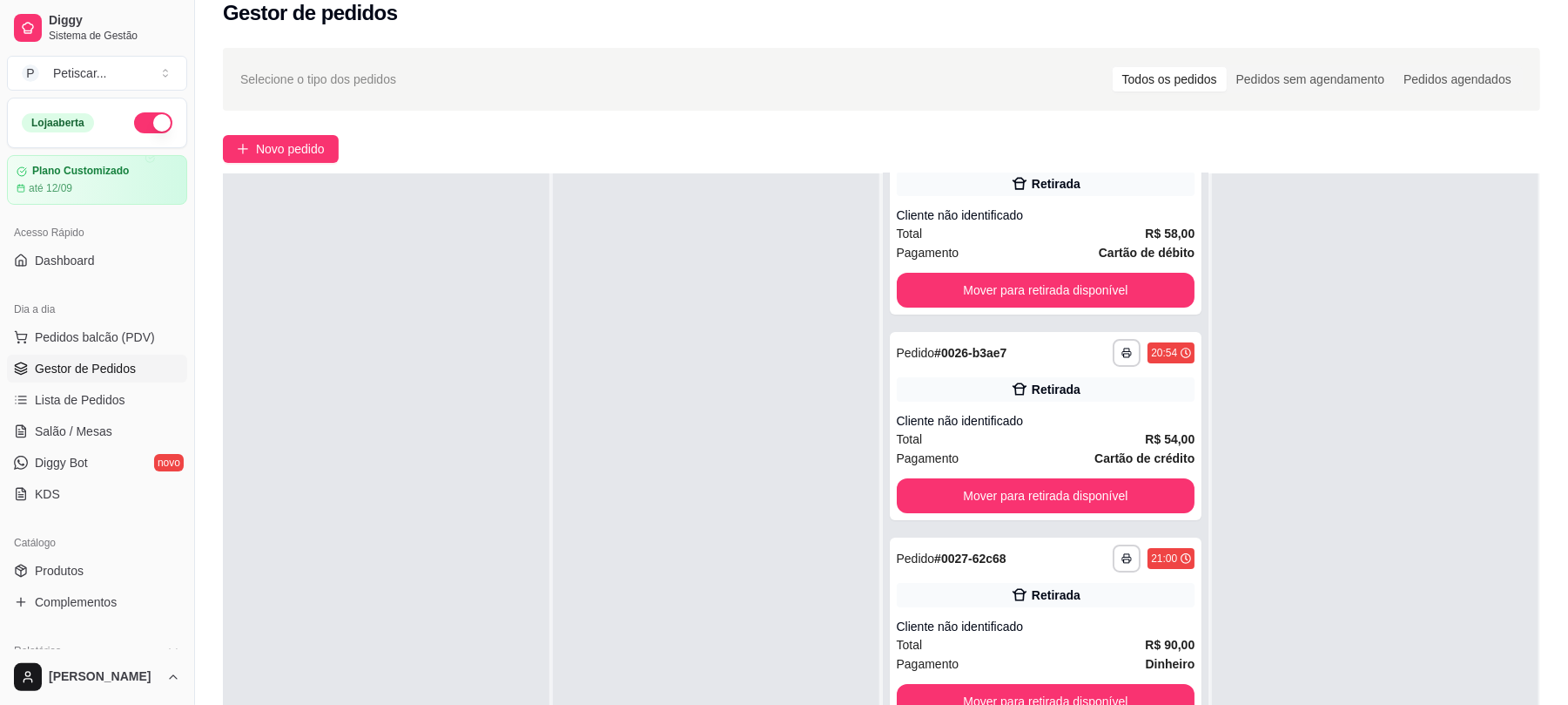
scroll to position [64, 0]
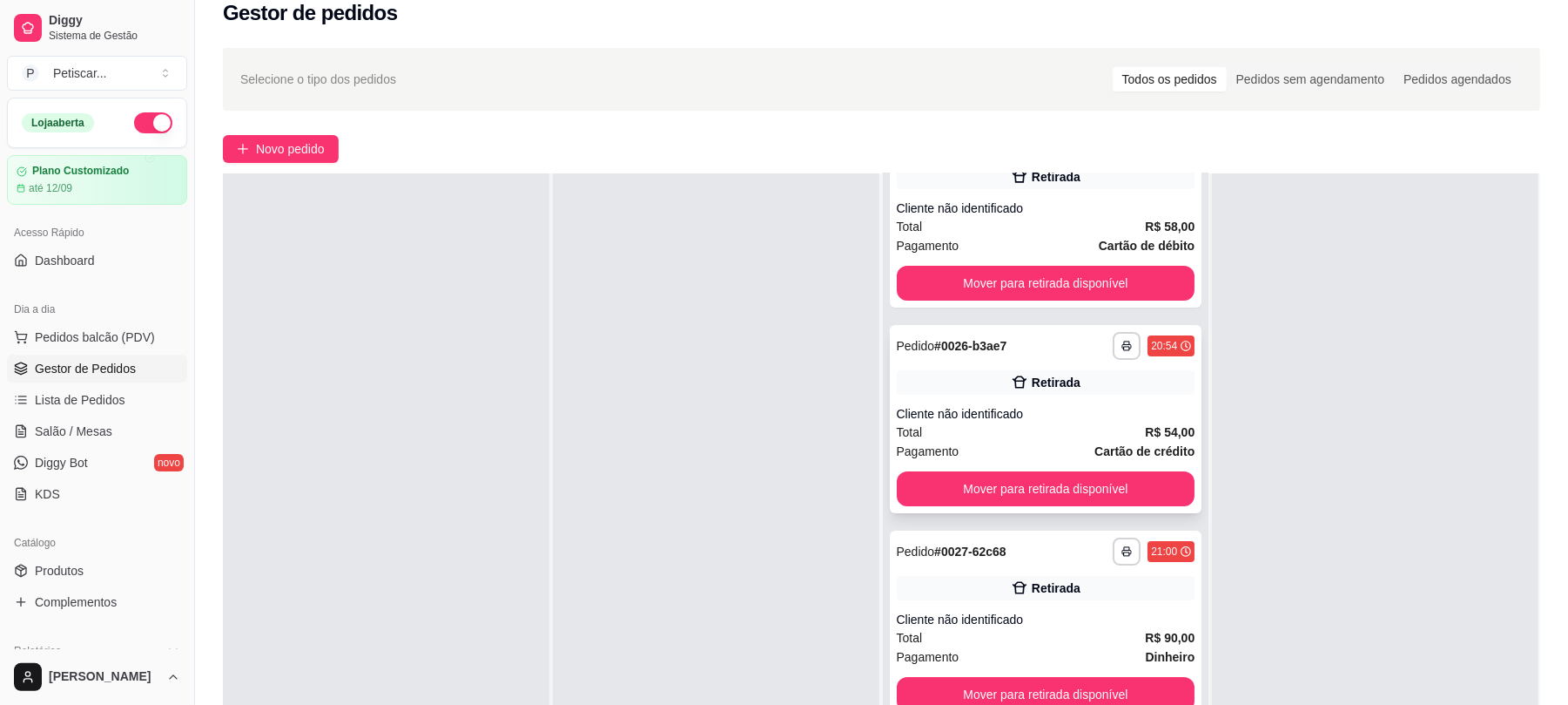
click at [1036, 359] on div "**********" at bounding box center [1046, 419] width 313 height 189
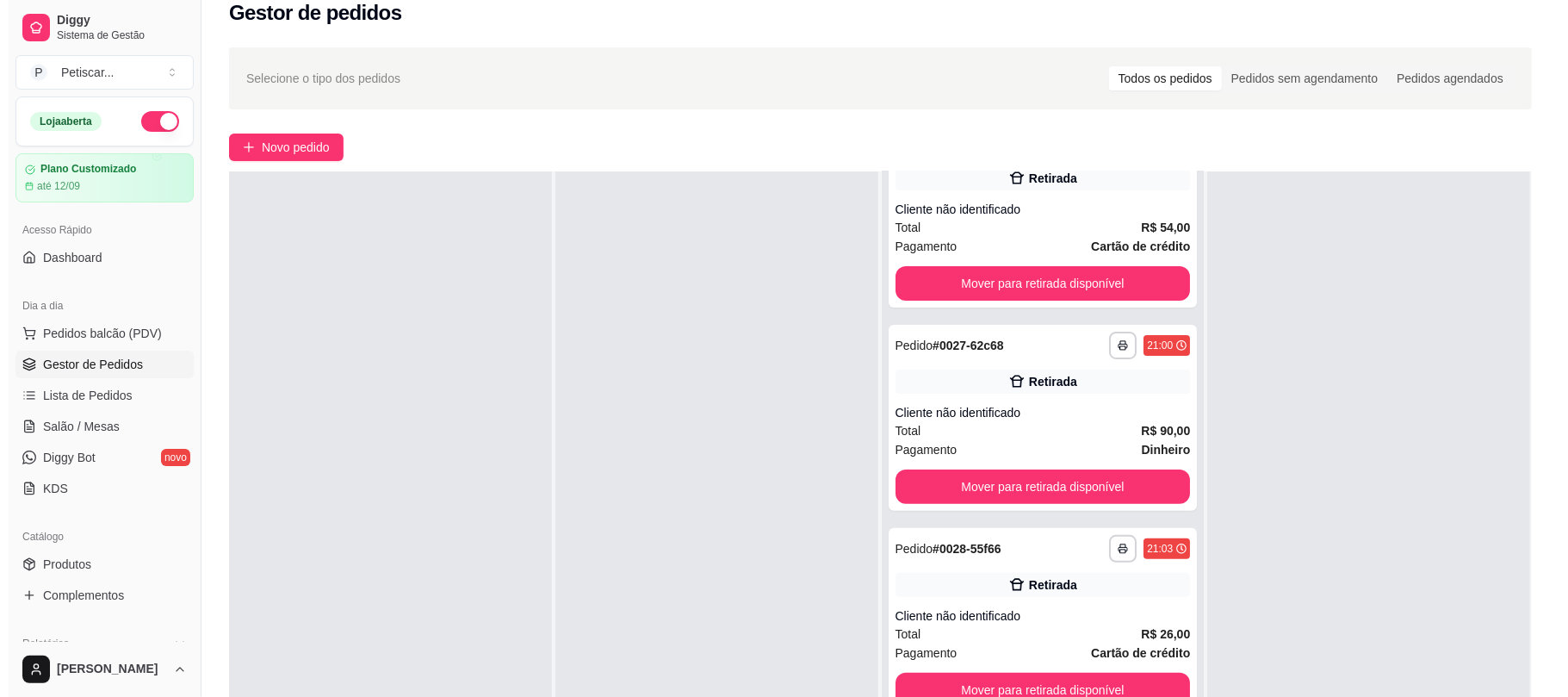
scroll to position [276, 0]
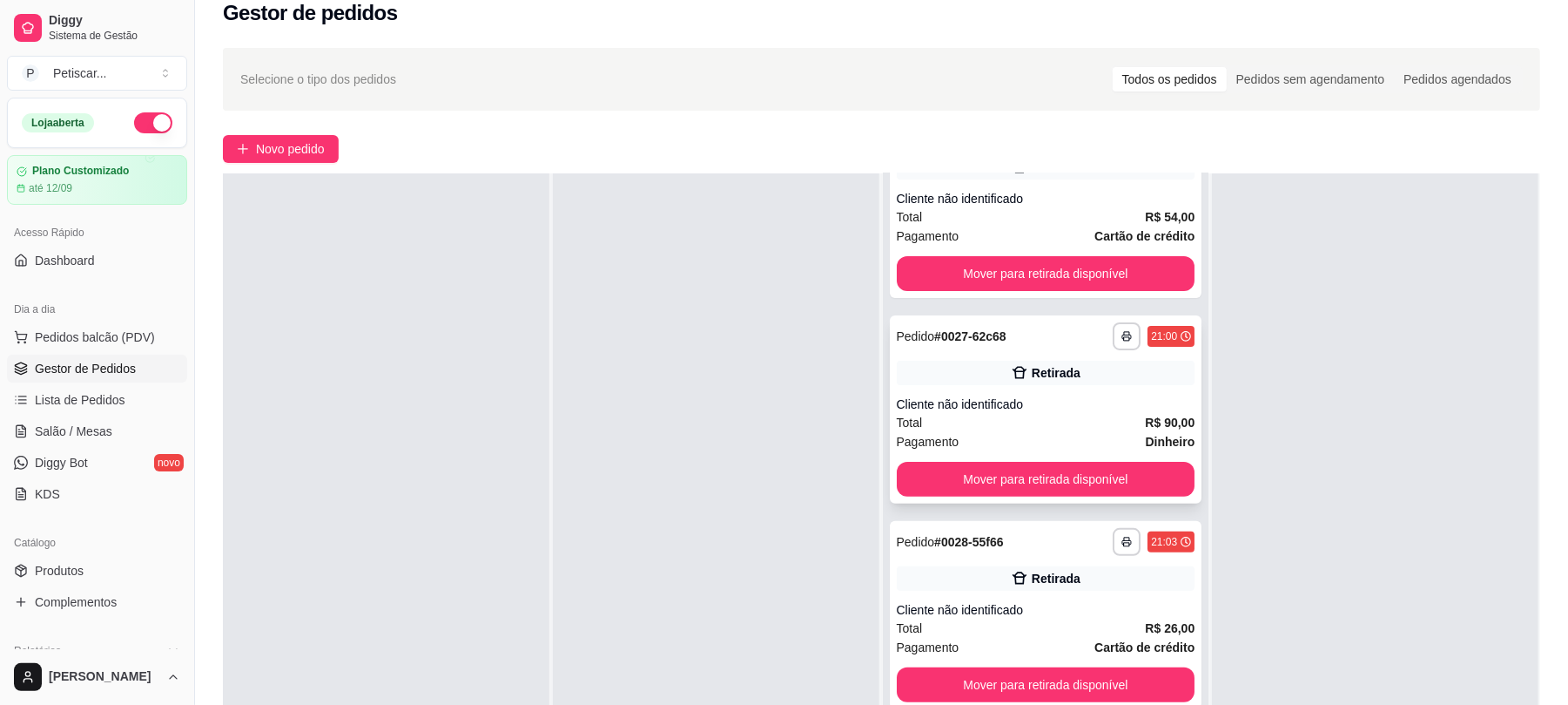
click at [1032, 346] on div "**********" at bounding box center [1046, 337] width 299 height 28
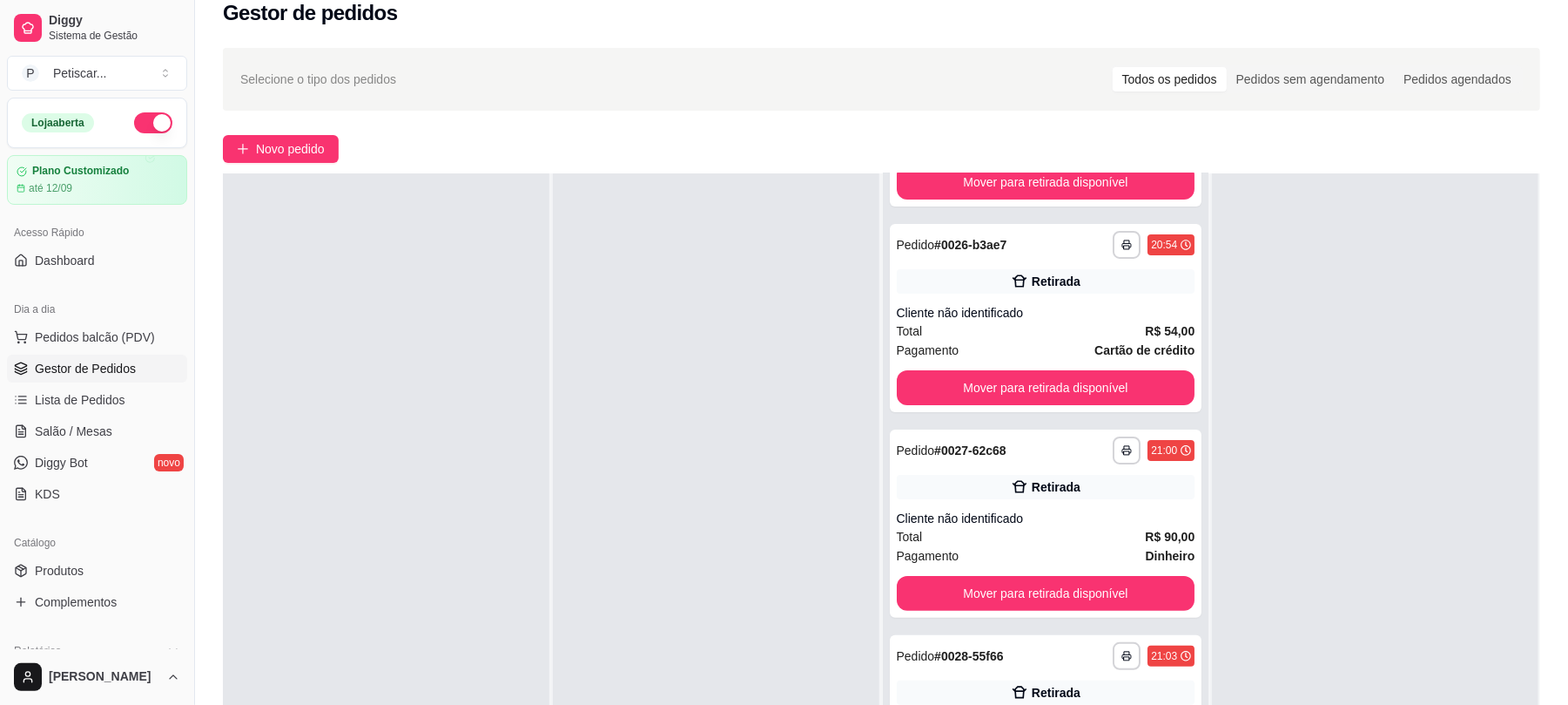
scroll to position [0, 0]
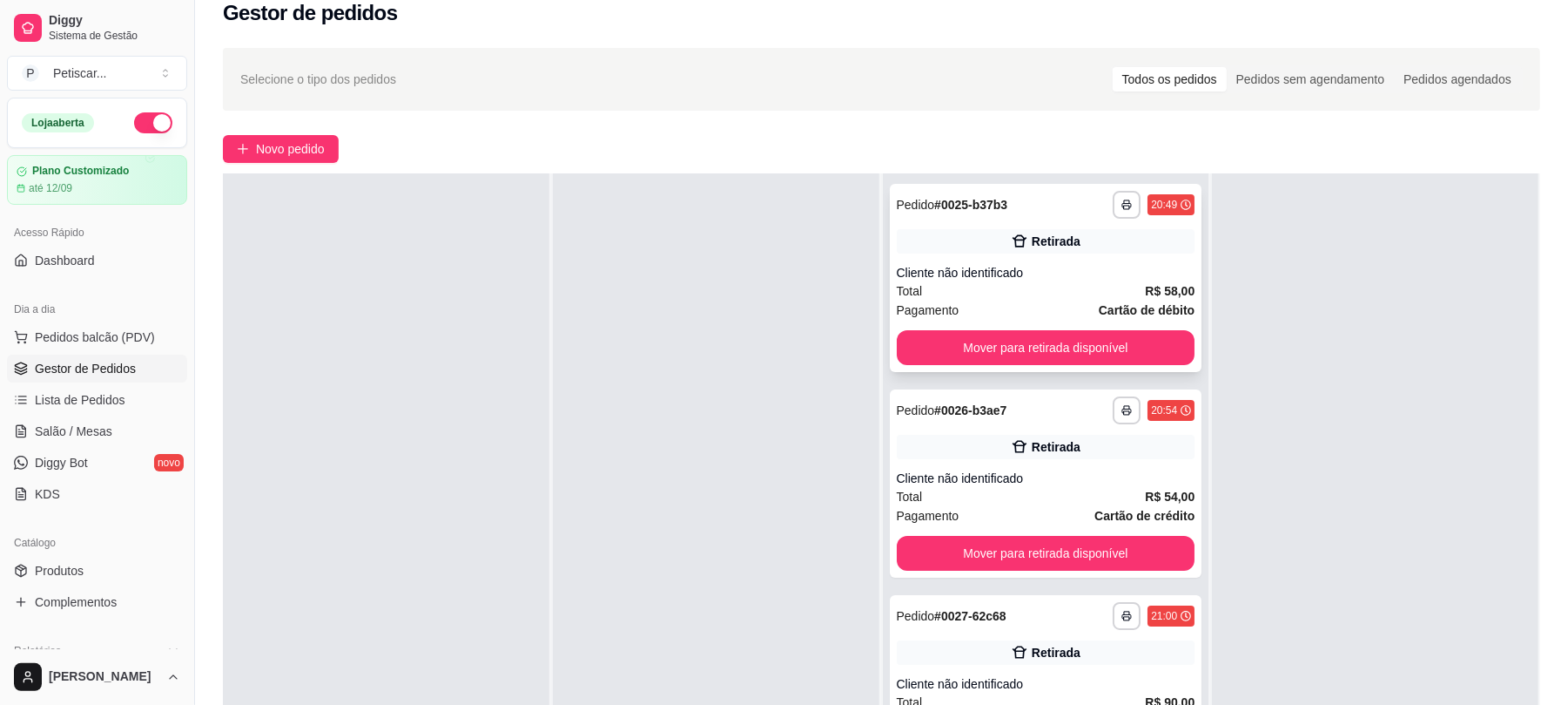
click at [1056, 203] on div "**********" at bounding box center [1046, 204] width 299 height 28
click at [983, 418] on strong "# 0026-b3ae7" at bounding box center [970, 411] width 72 height 14
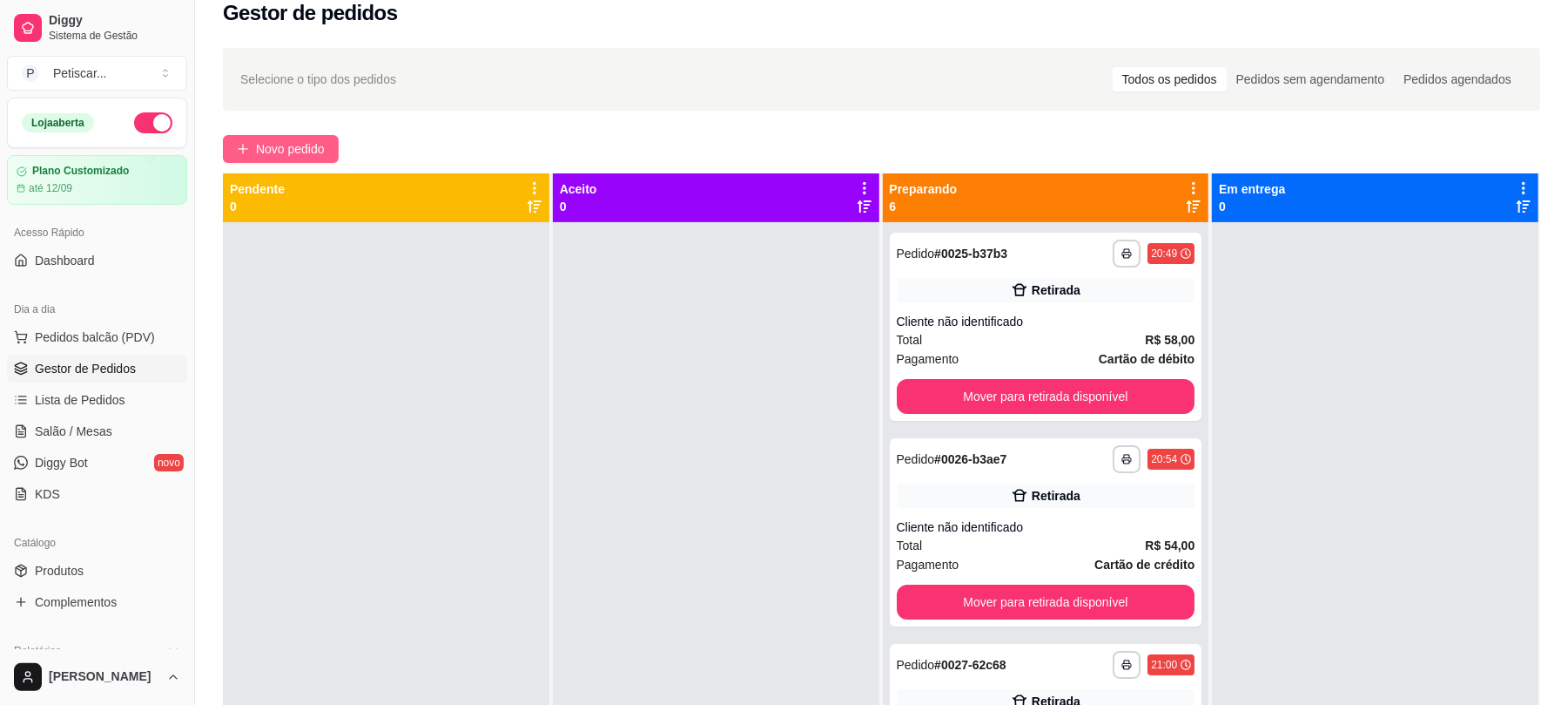
click at [324, 143] on span "Novo pedido" at bounding box center [290, 148] width 69 height 19
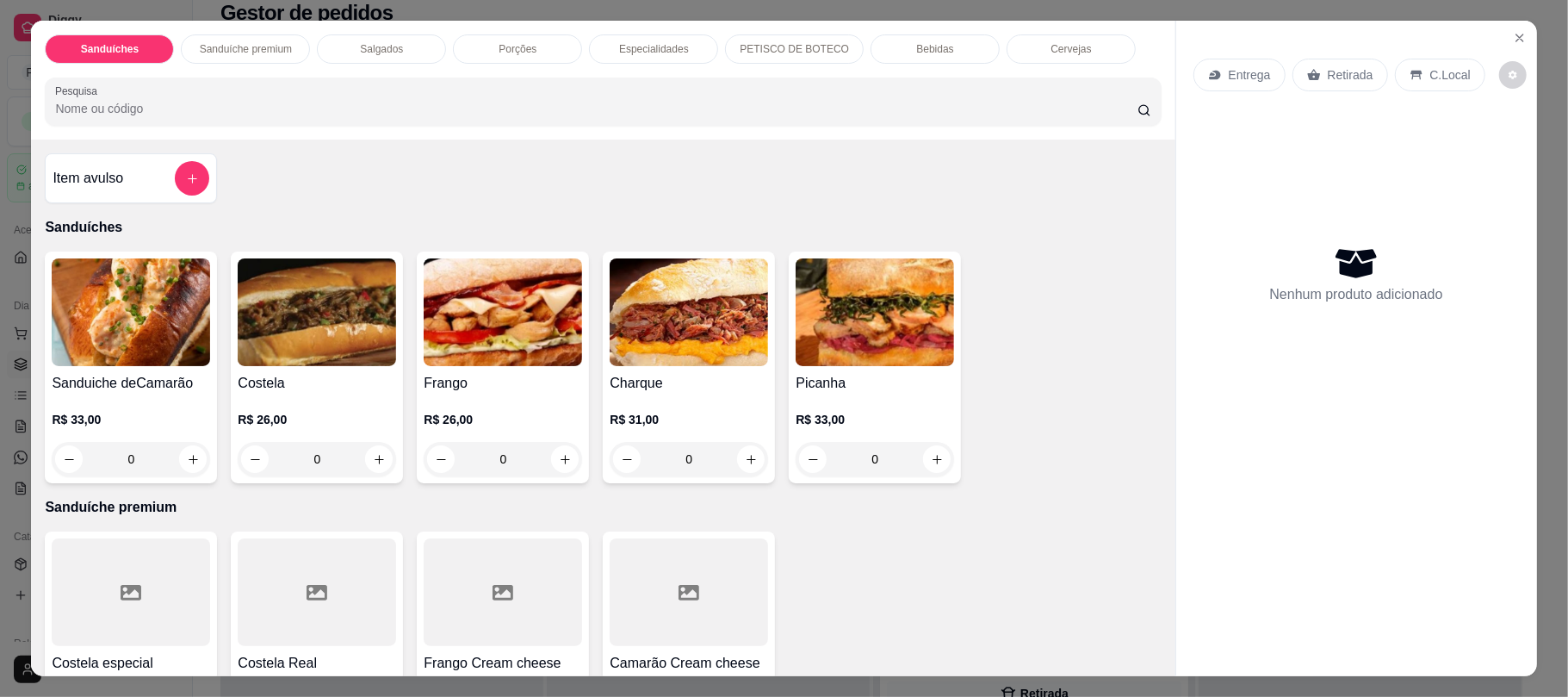
click at [486, 55] on div "Porções" at bounding box center [517, 49] width 129 height 29
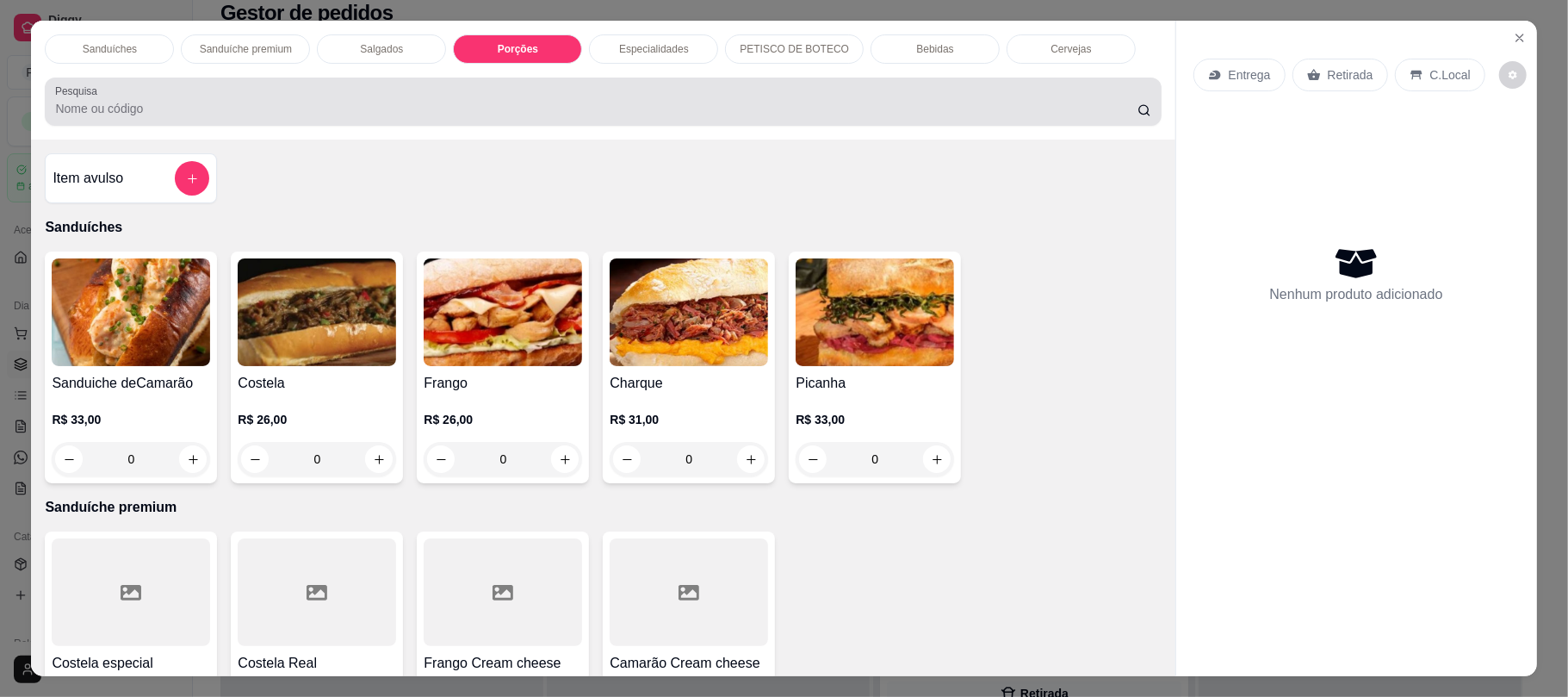
scroll to position [34, 0]
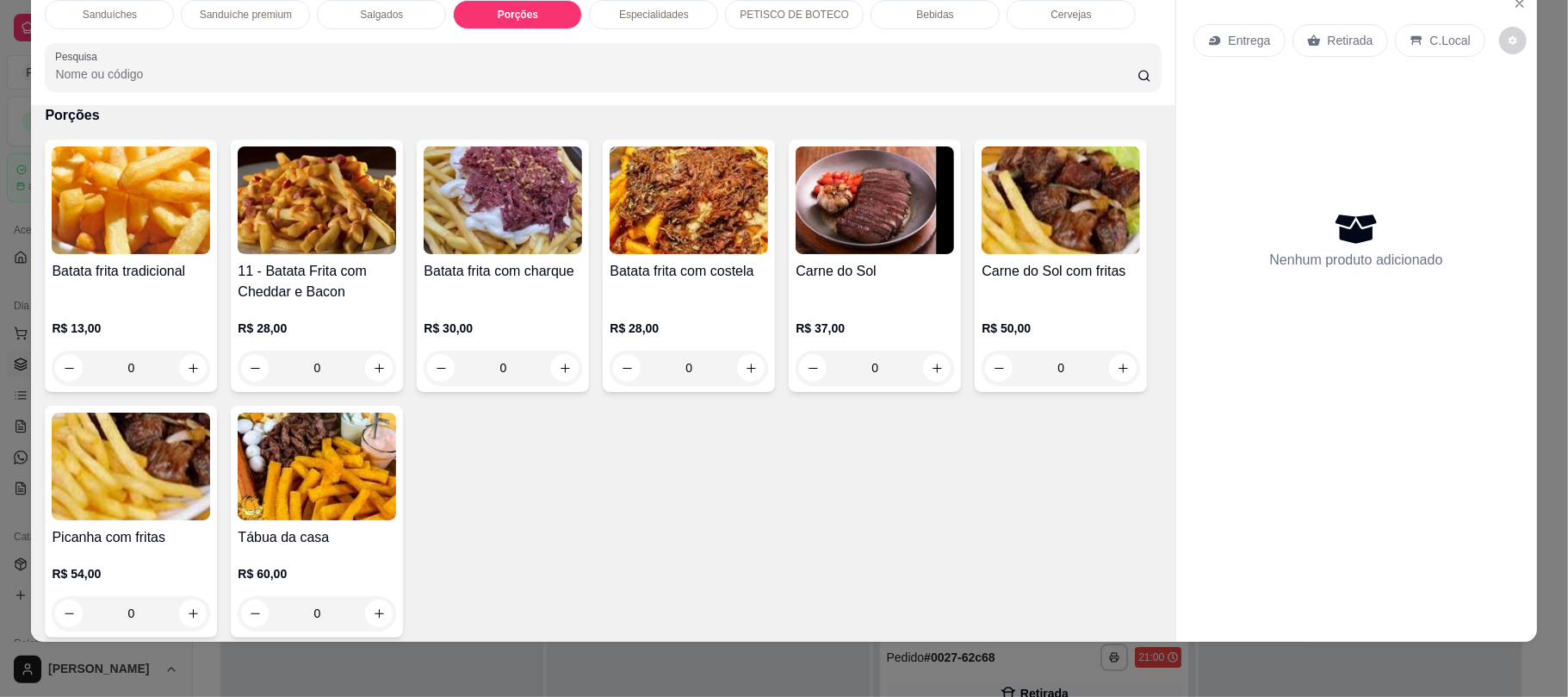
click at [180, 612] on input "0" at bounding box center [131, 613] width 97 height 34
click at [207, 603] on button "increase-product-quantity" at bounding box center [192, 613] width 26 height 26
type input "1"
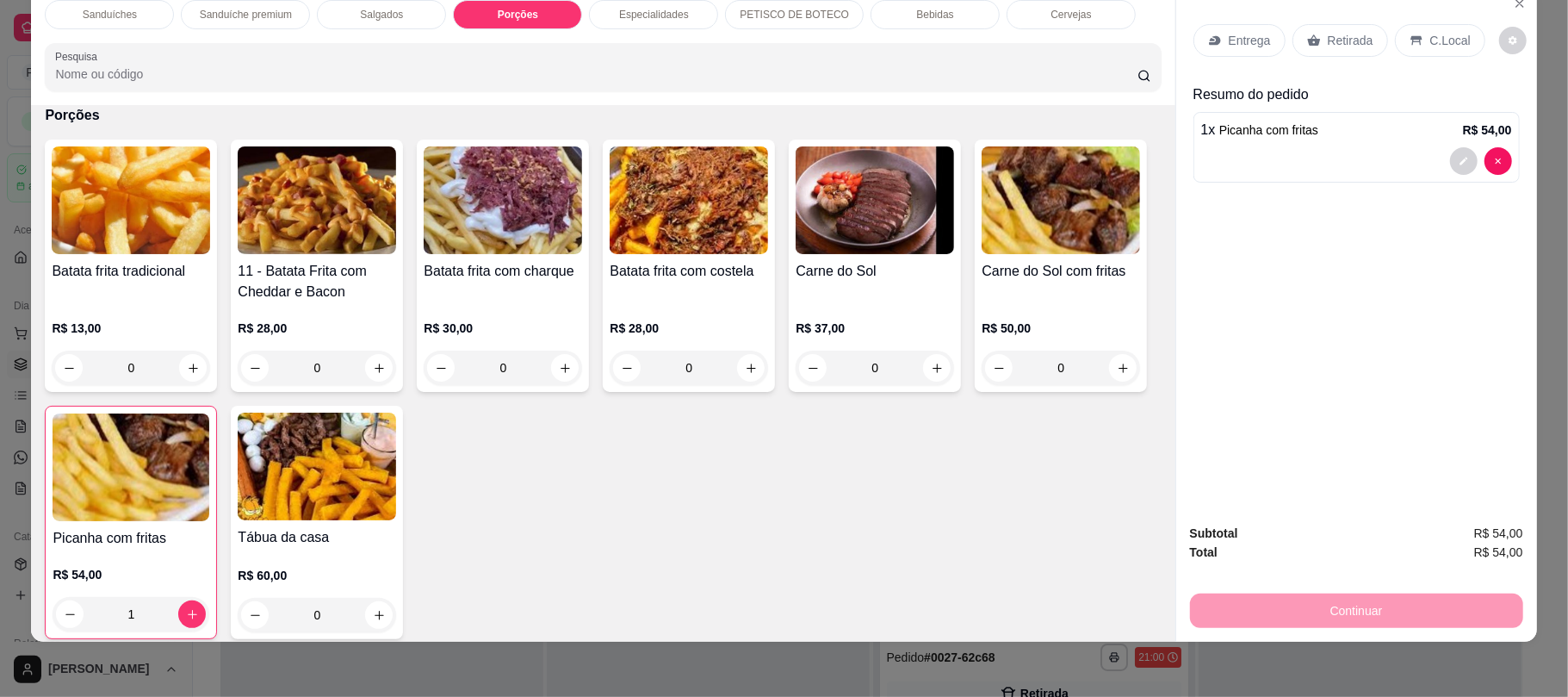
click at [1347, 29] on div "Retirada" at bounding box center [1341, 41] width 96 height 33
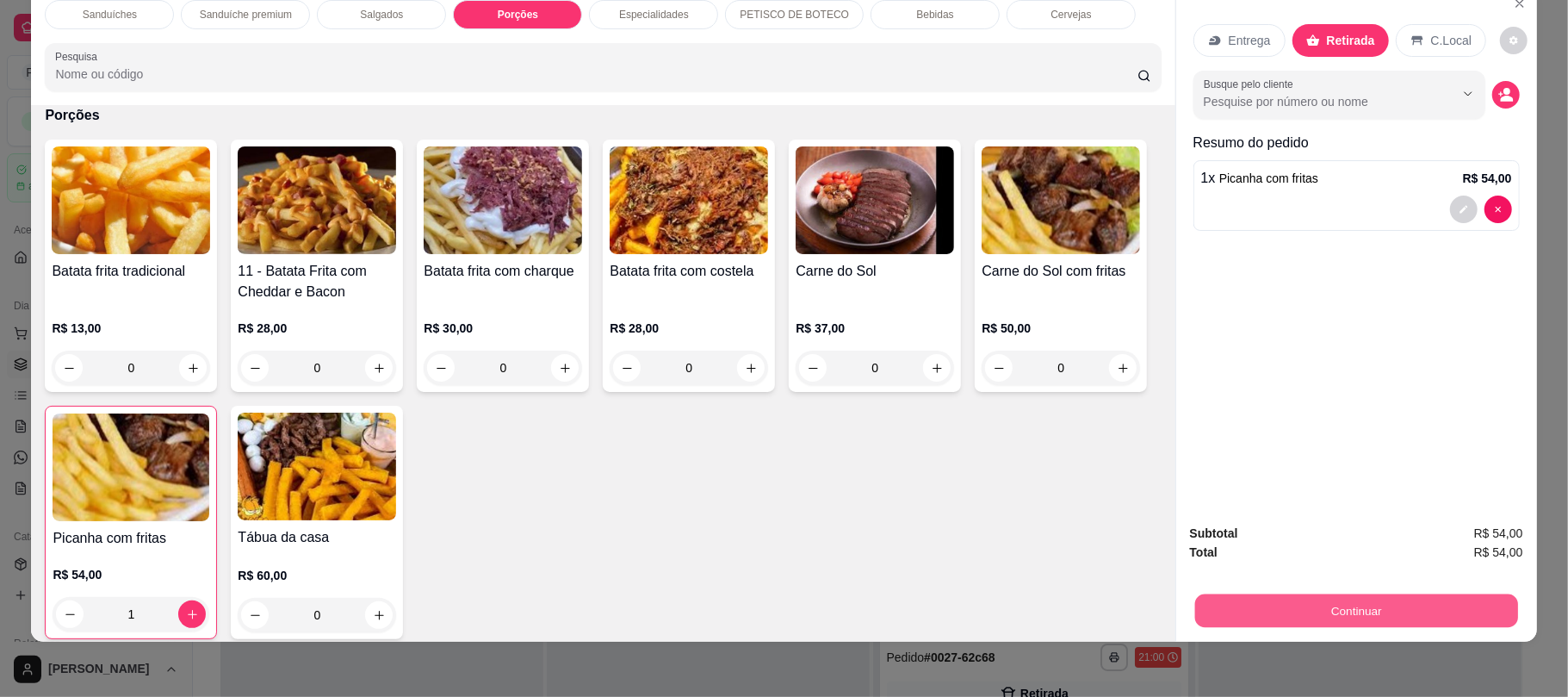
click at [1283, 601] on button "Continuar" at bounding box center [1355, 610] width 323 height 33
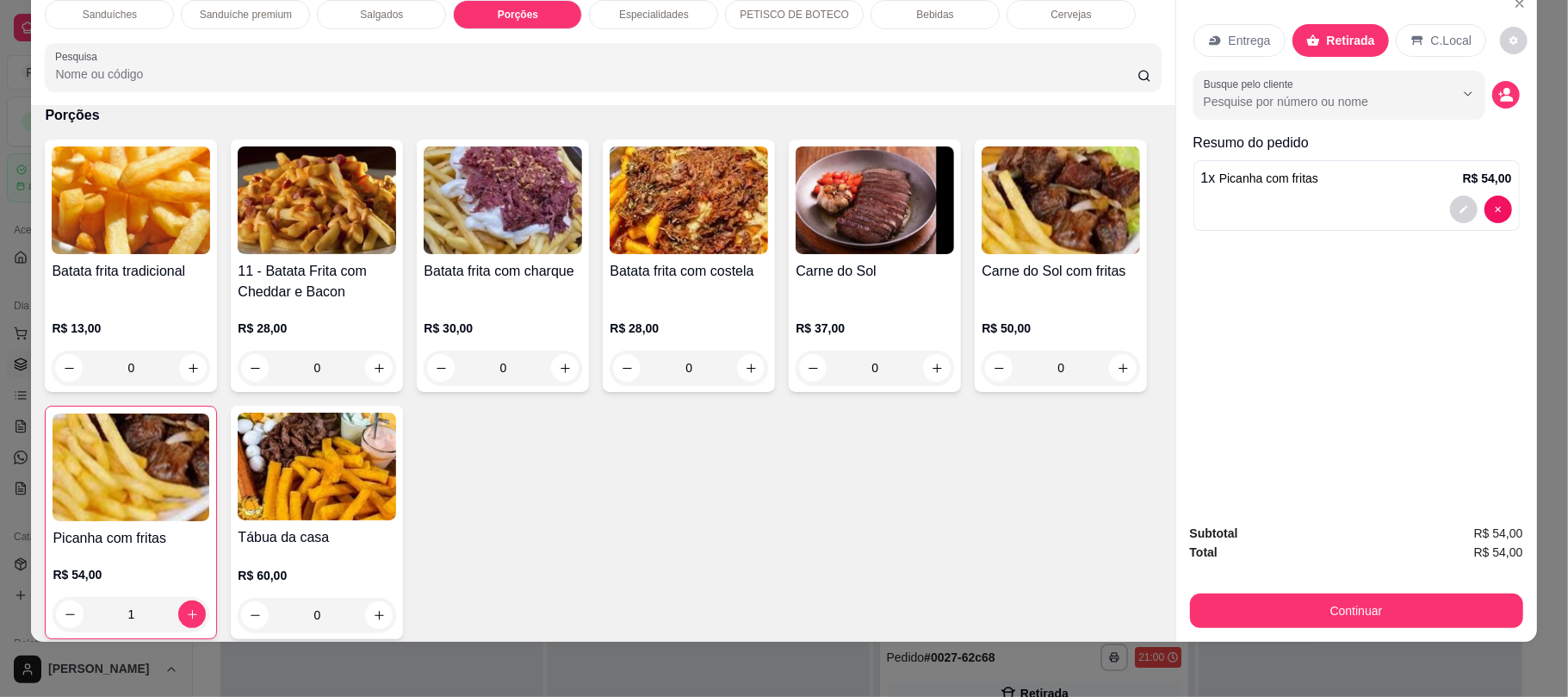
click at [920, 4] on div "Bebidas" at bounding box center [935, 15] width 129 height 29
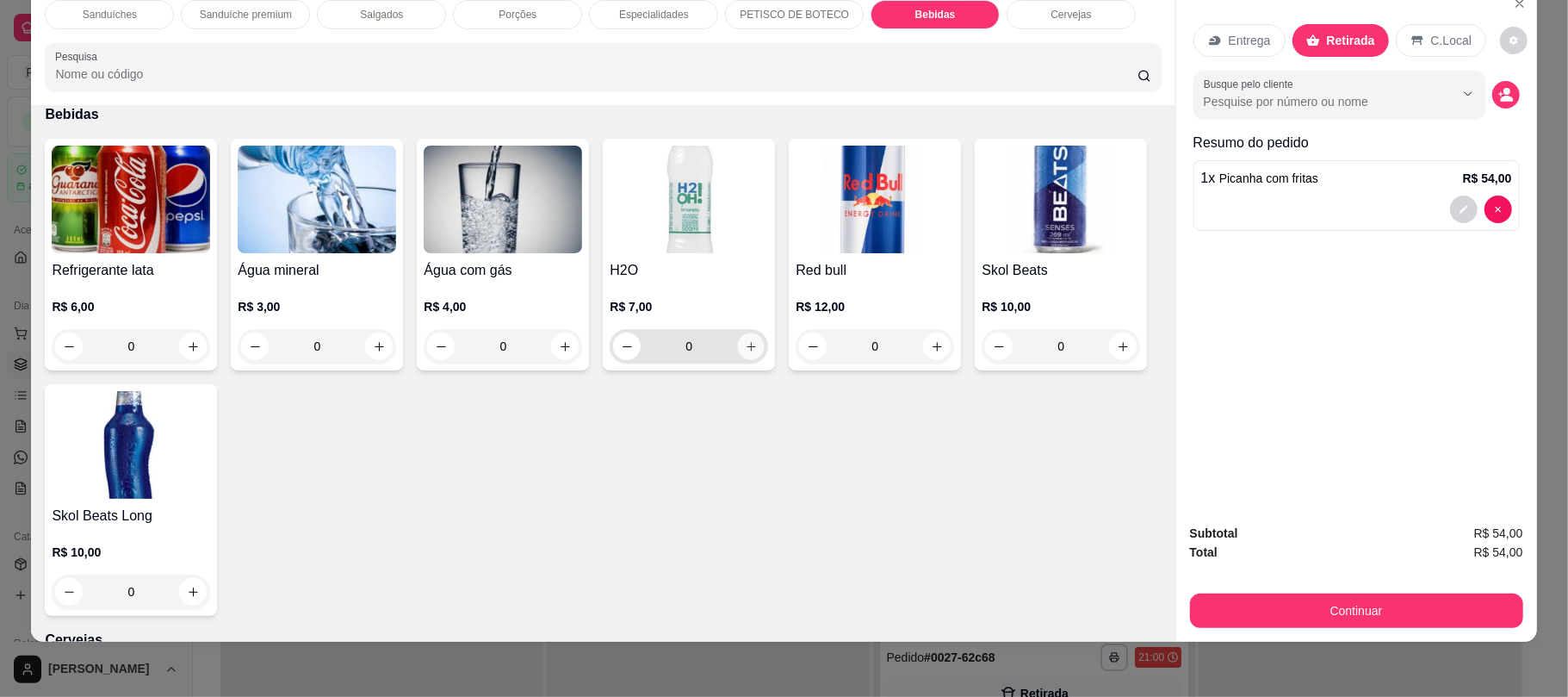
click at [751, 348] on button "increase-product-quantity" at bounding box center [750, 347] width 26 height 26
type input "1"
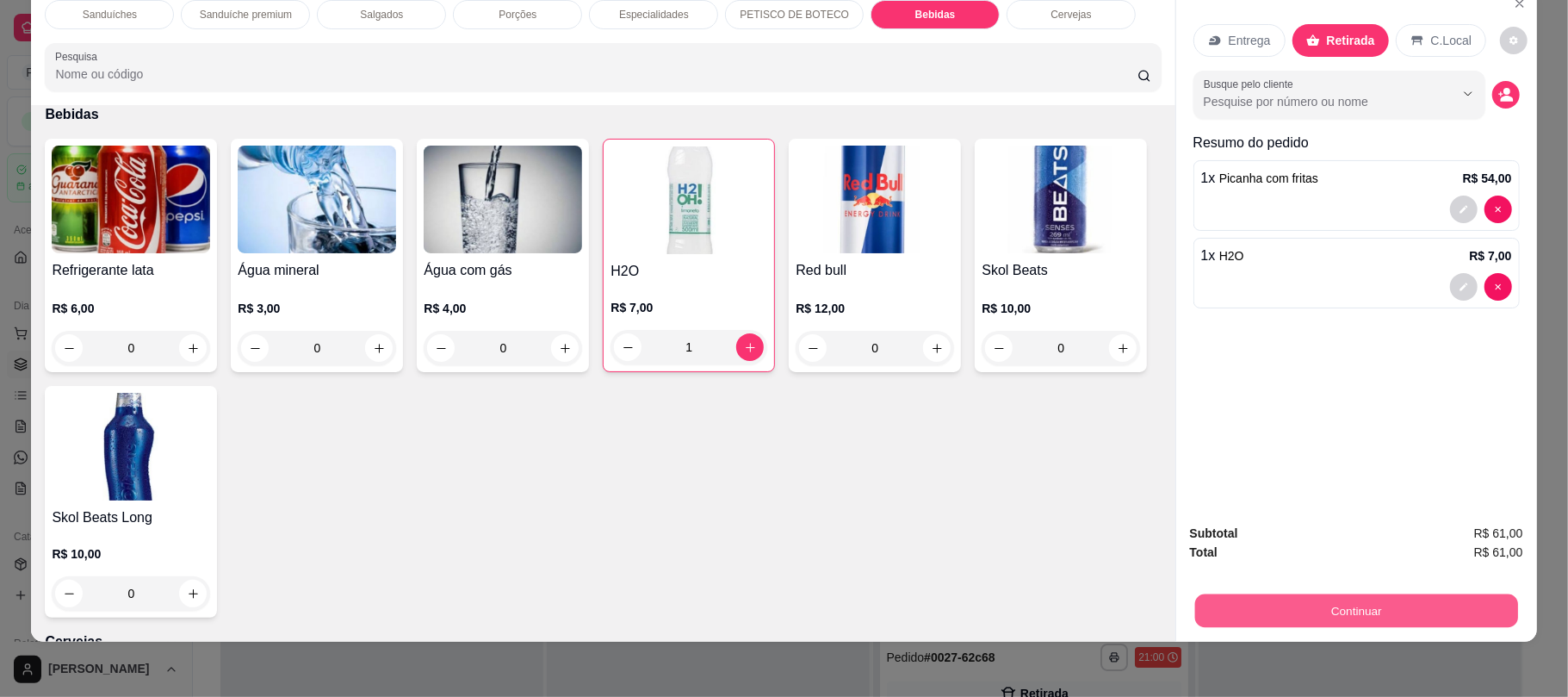
click at [1287, 607] on button "Continuar" at bounding box center [1355, 610] width 323 height 33
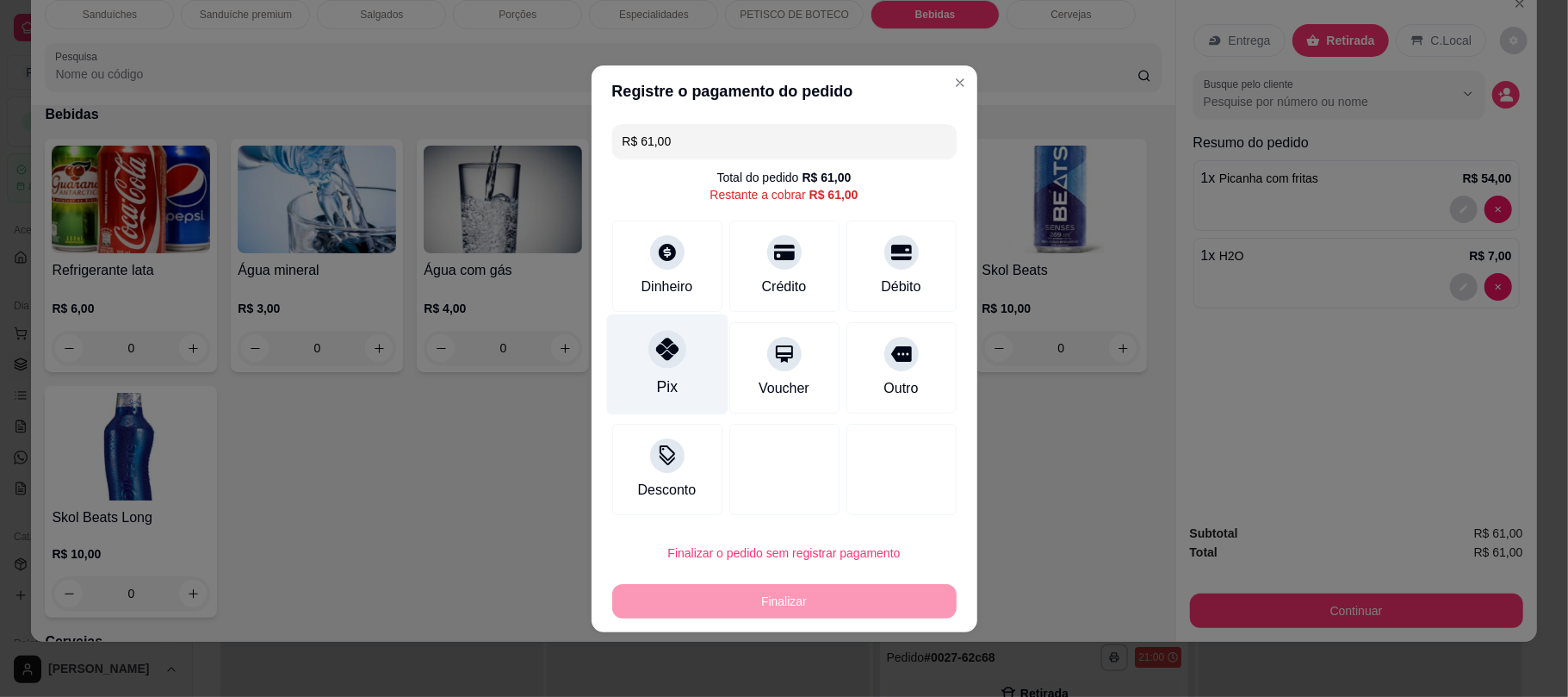
click at [639, 353] on div "Pix" at bounding box center [666, 363] width 121 height 101
type input "R$ 0,00"
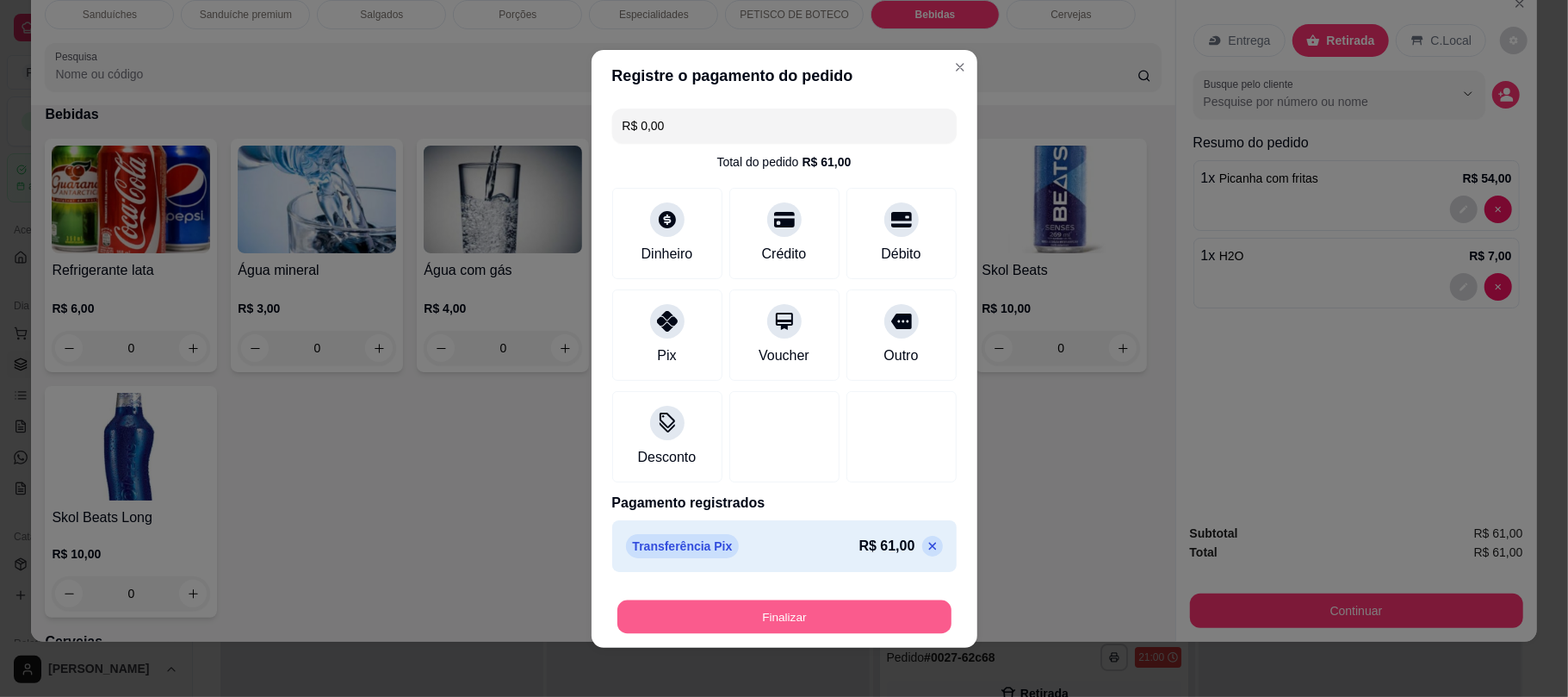
click at [739, 622] on button "Finalizar" at bounding box center [784, 616] width 334 height 33
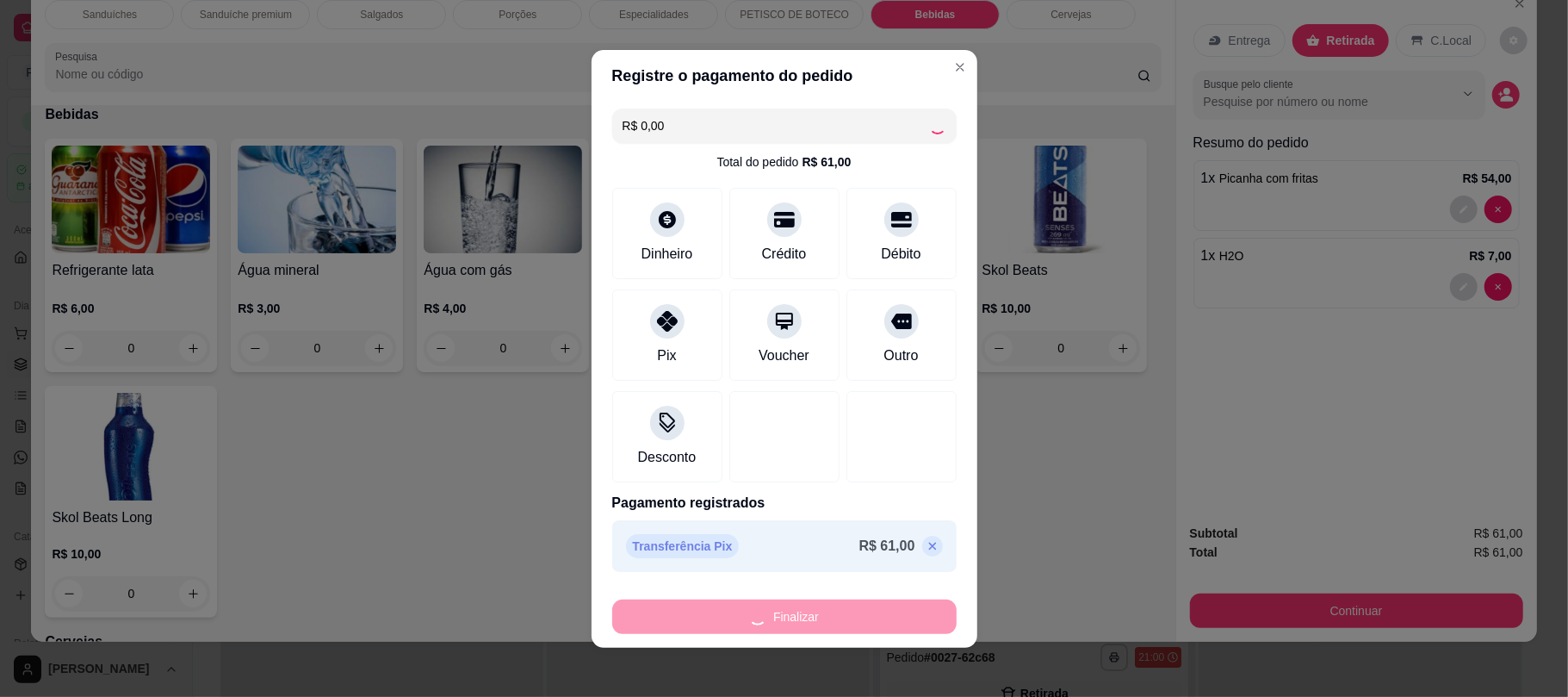
type input "0"
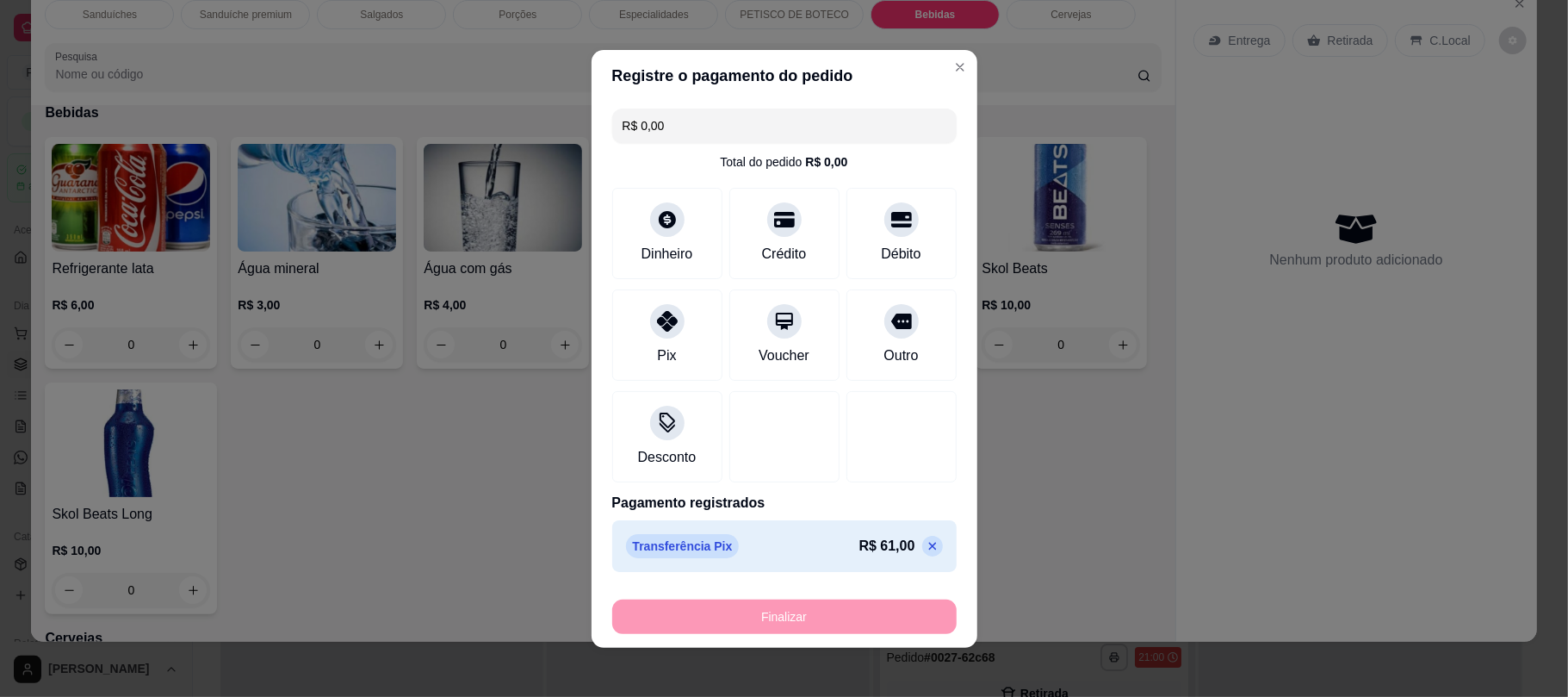
type input "-R$ 61,00"
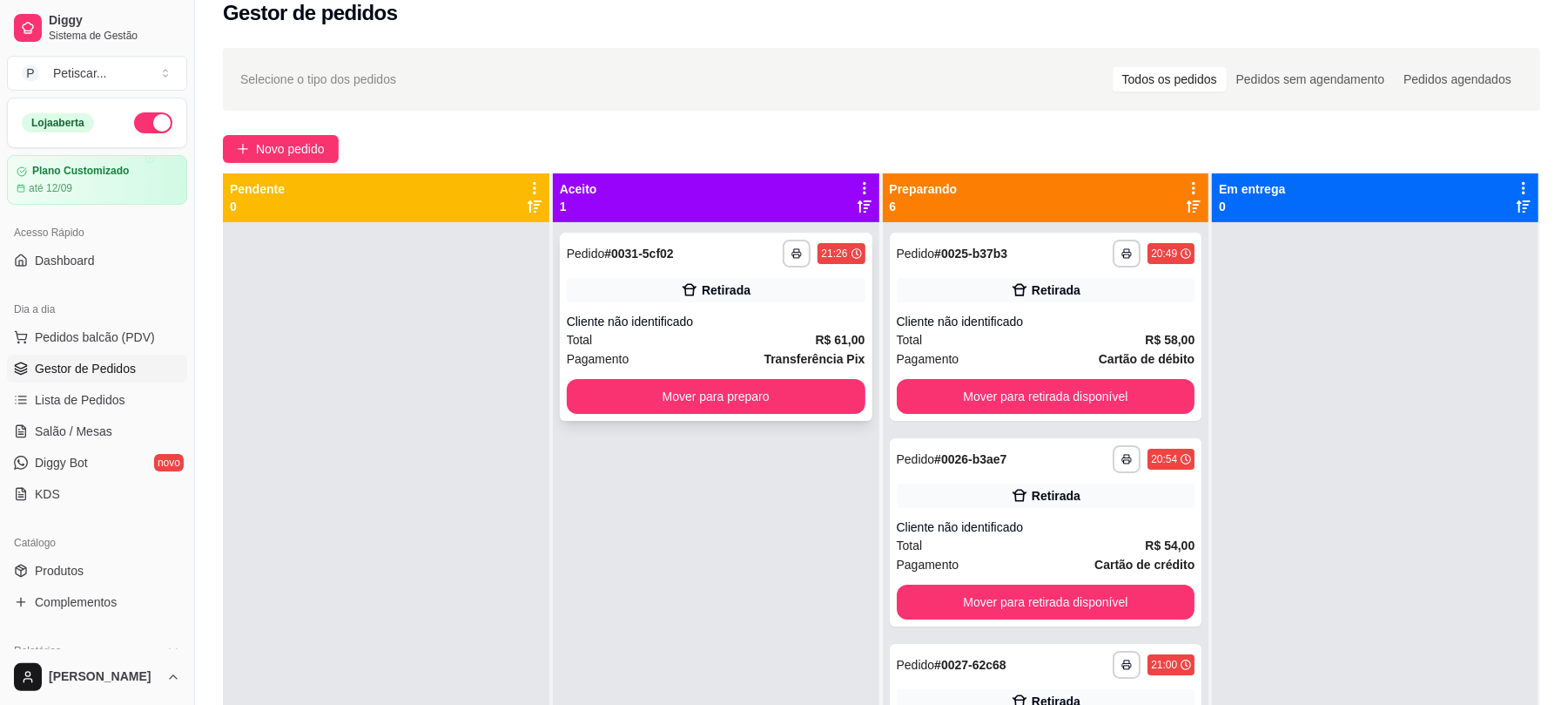
click at [601, 376] on div "**********" at bounding box center [715, 327] width 313 height 189
click at [683, 412] on button "Mover para preparo" at bounding box center [715, 397] width 289 height 34
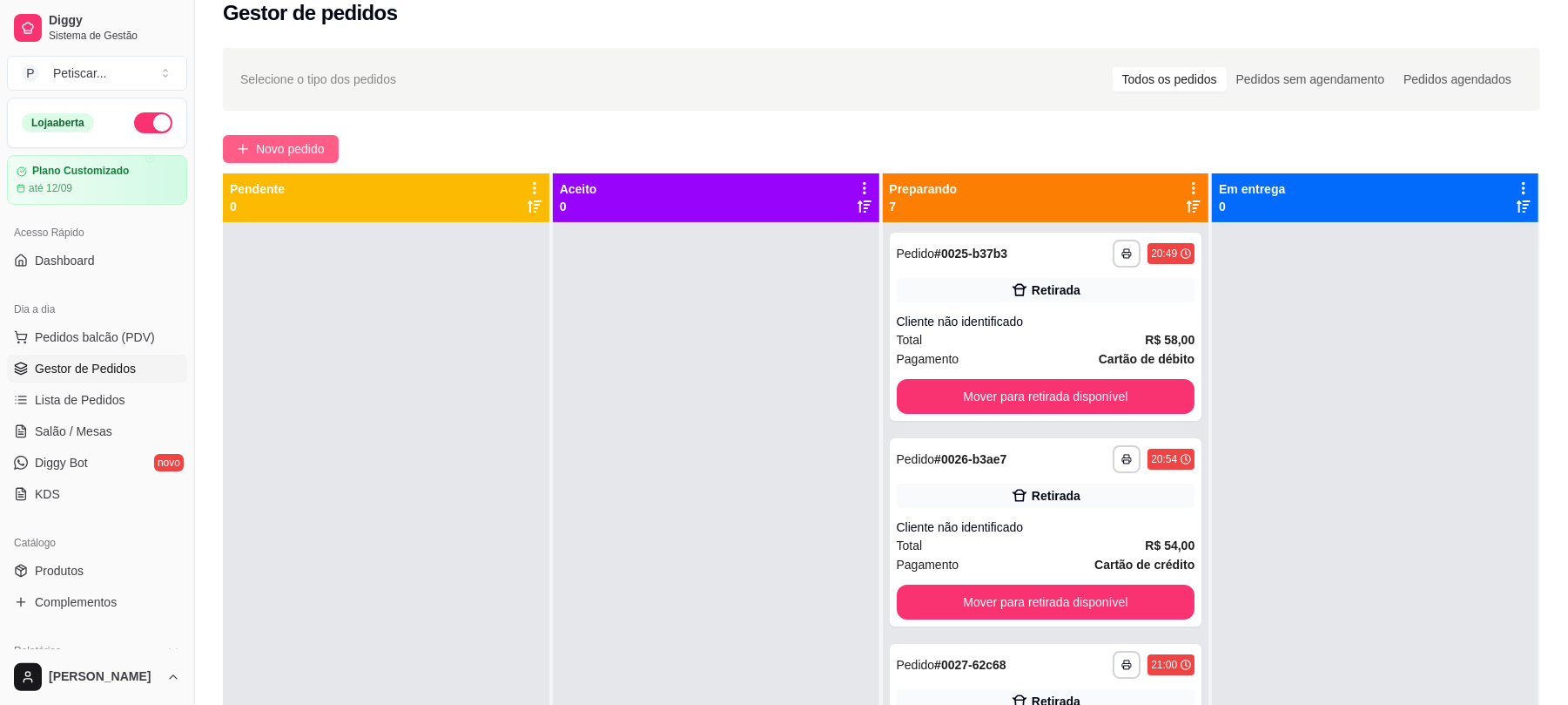
click at [289, 151] on span "Novo pedido" at bounding box center [290, 148] width 69 height 19
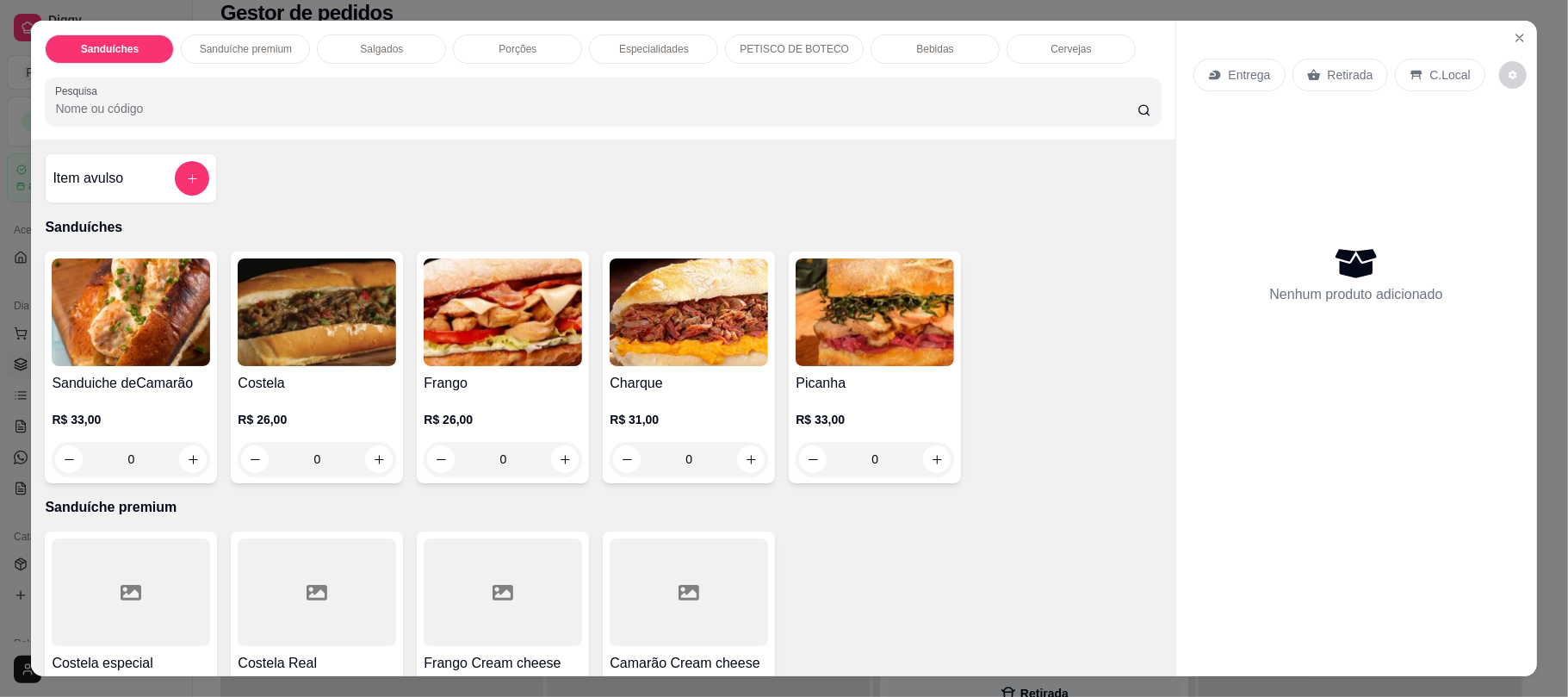
click at [372, 467] on div "0" at bounding box center [317, 459] width 158 height 34
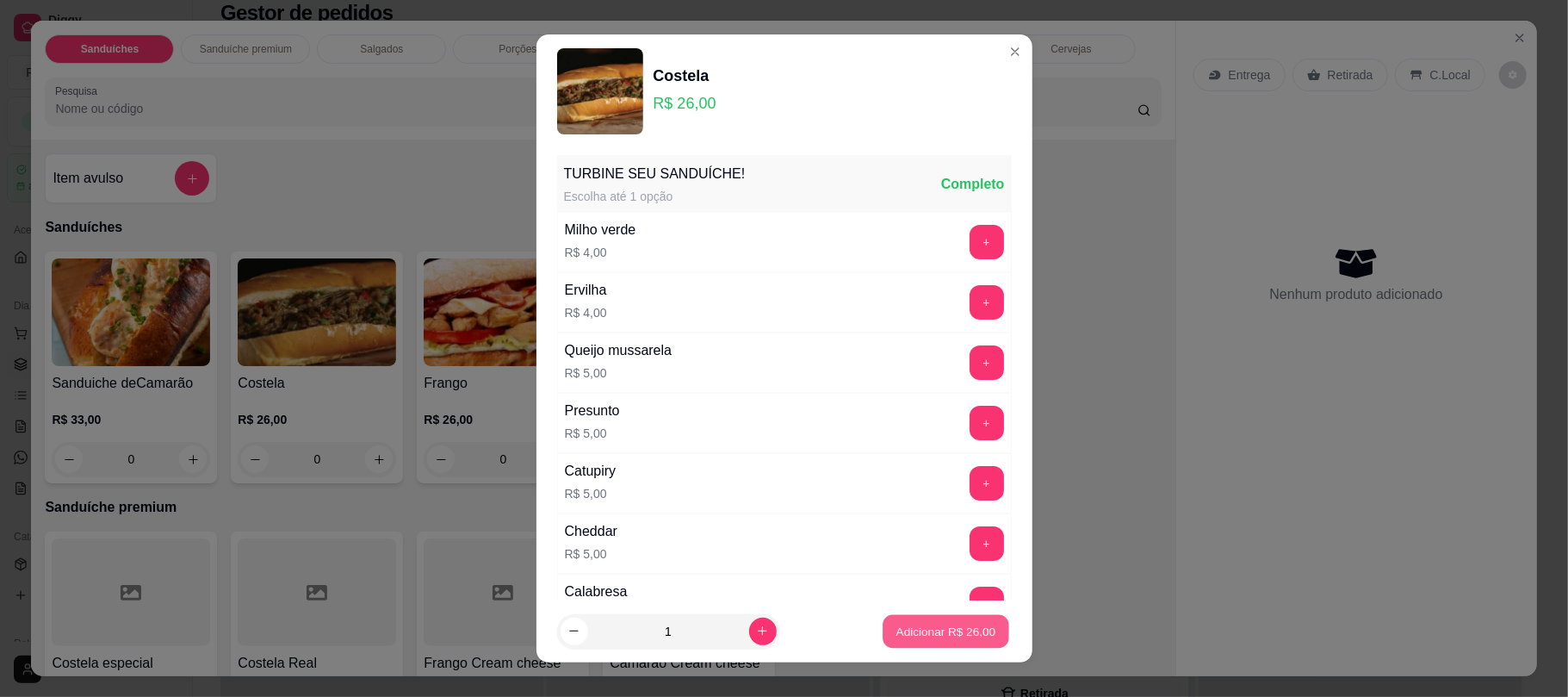
click at [927, 621] on button "Adicionar R$ 26,00" at bounding box center [946, 631] width 127 height 33
type input "1"
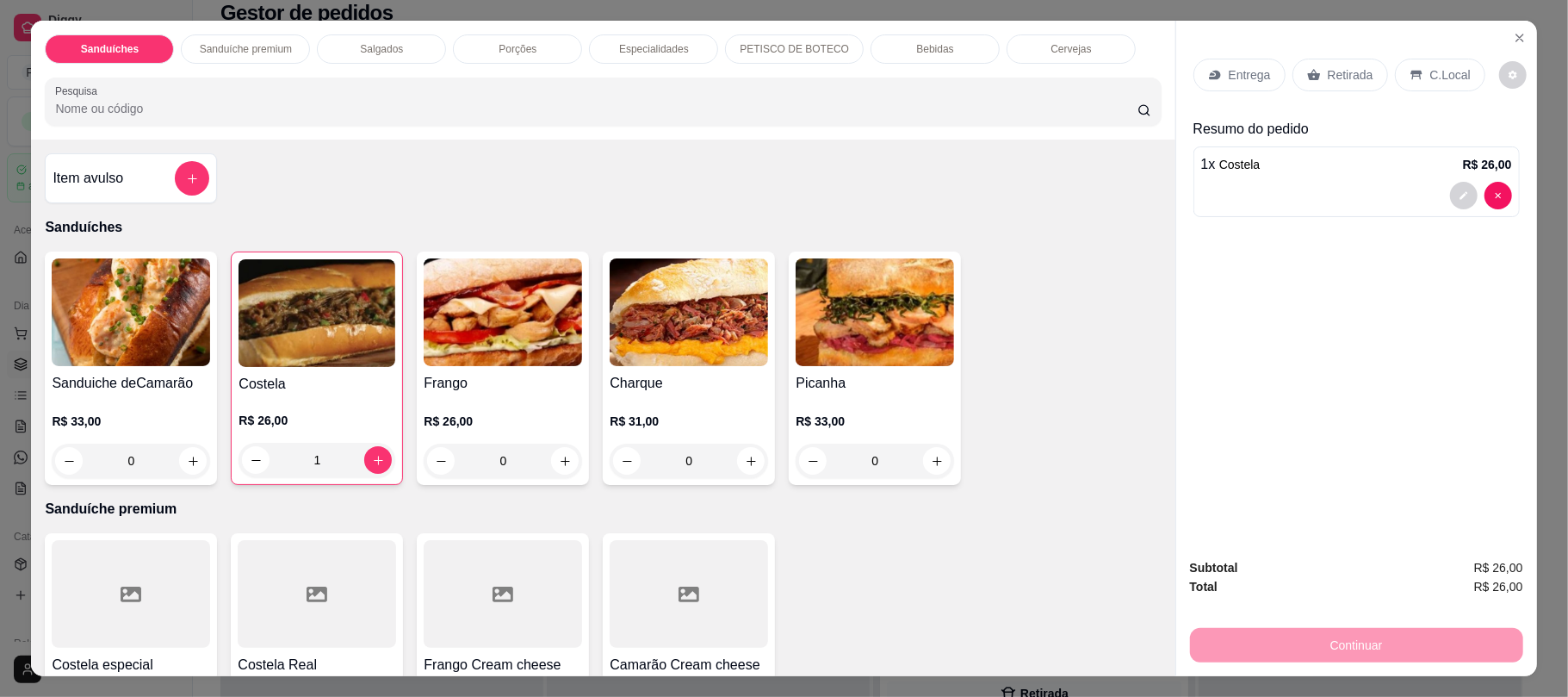
click at [1350, 77] on p "Retirada" at bounding box center [1350, 75] width 46 height 18
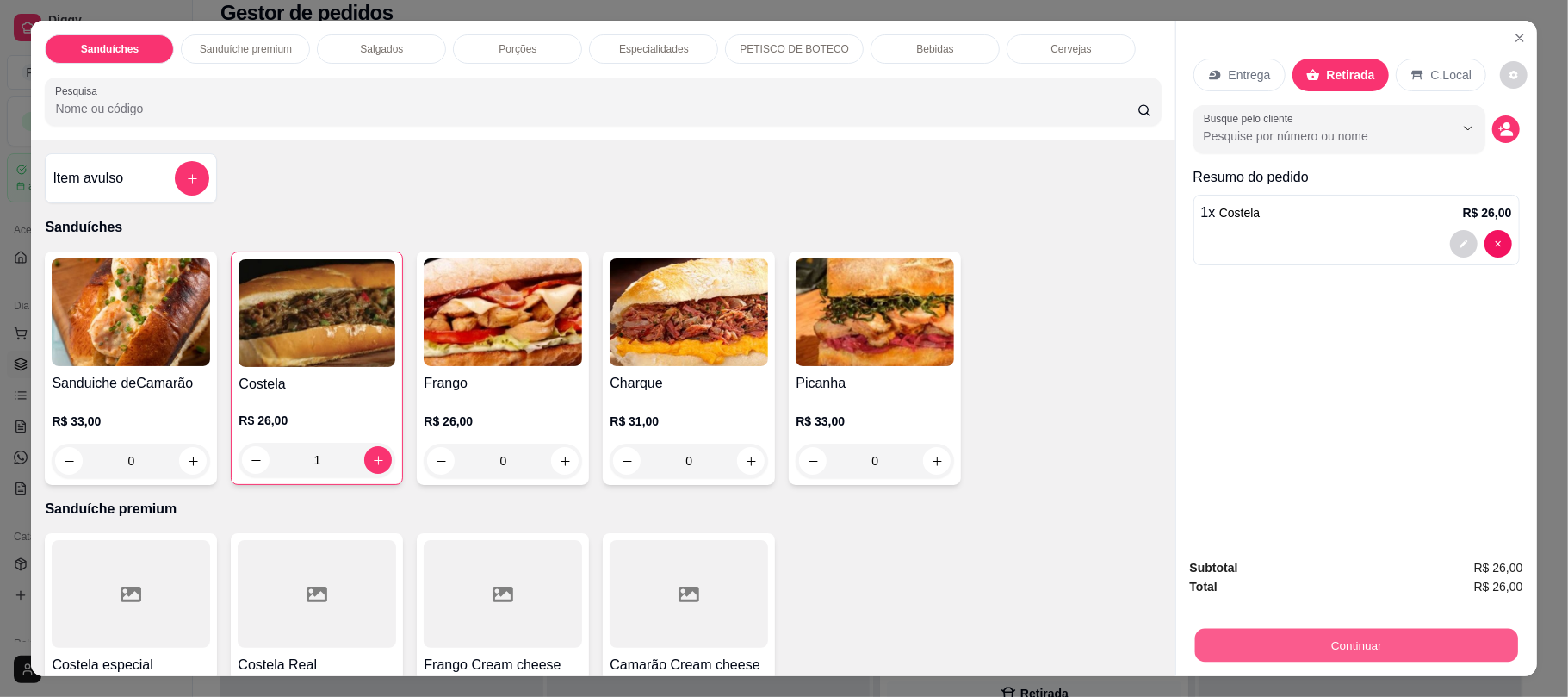
click at [1268, 649] on button "Continuar" at bounding box center [1355, 644] width 323 height 33
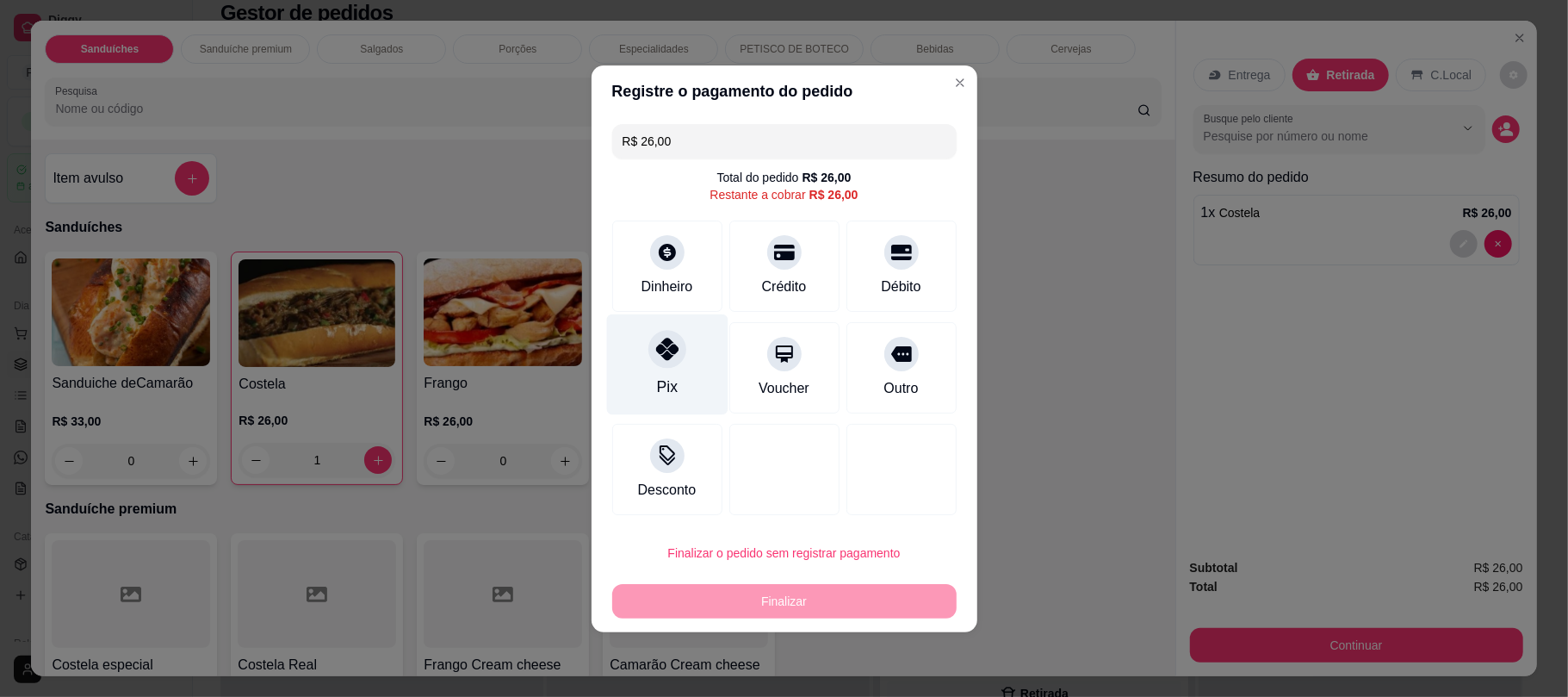
click at [690, 379] on div "Pix" at bounding box center [666, 363] width 121 height 101
type input "R$ 0,00"
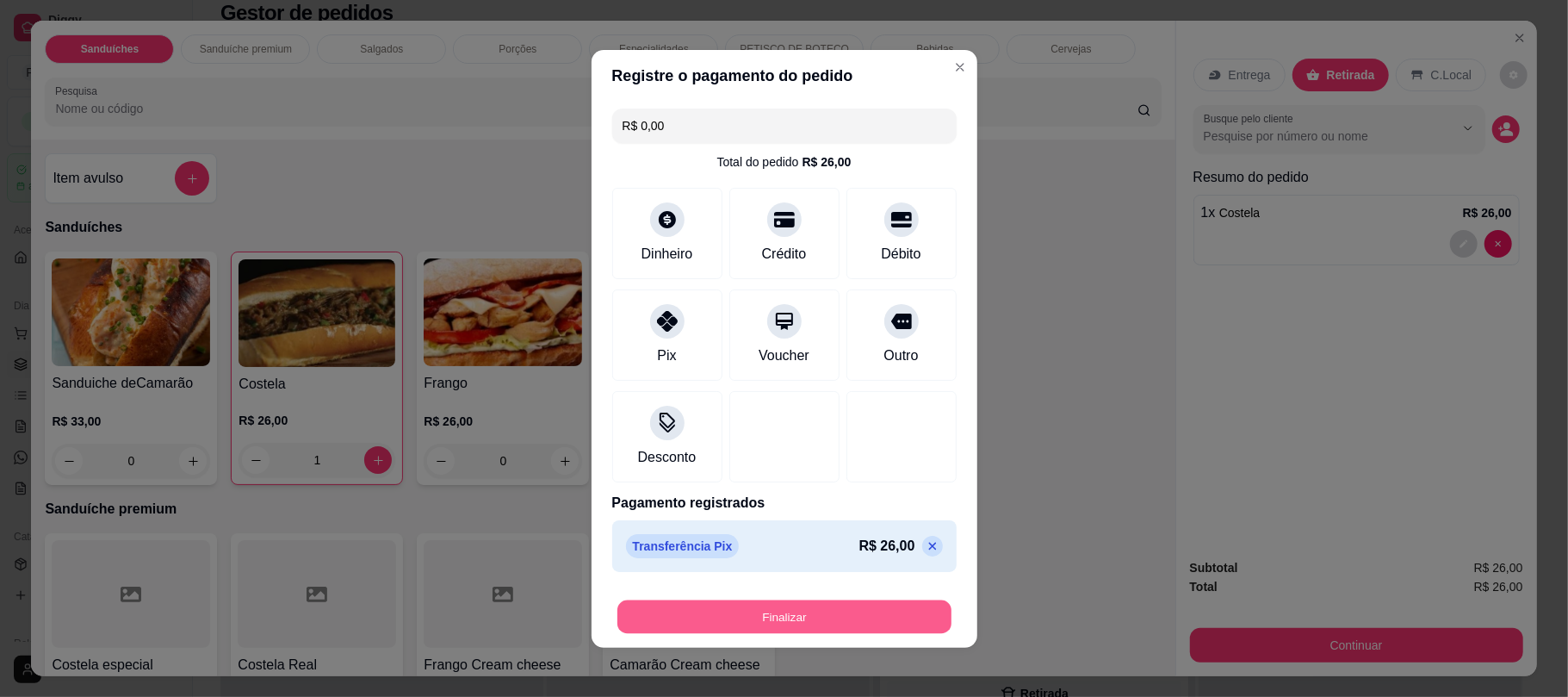
click at [763, 625] on button "Finalizar" at bounding box center [784, 616] width 334 height 33
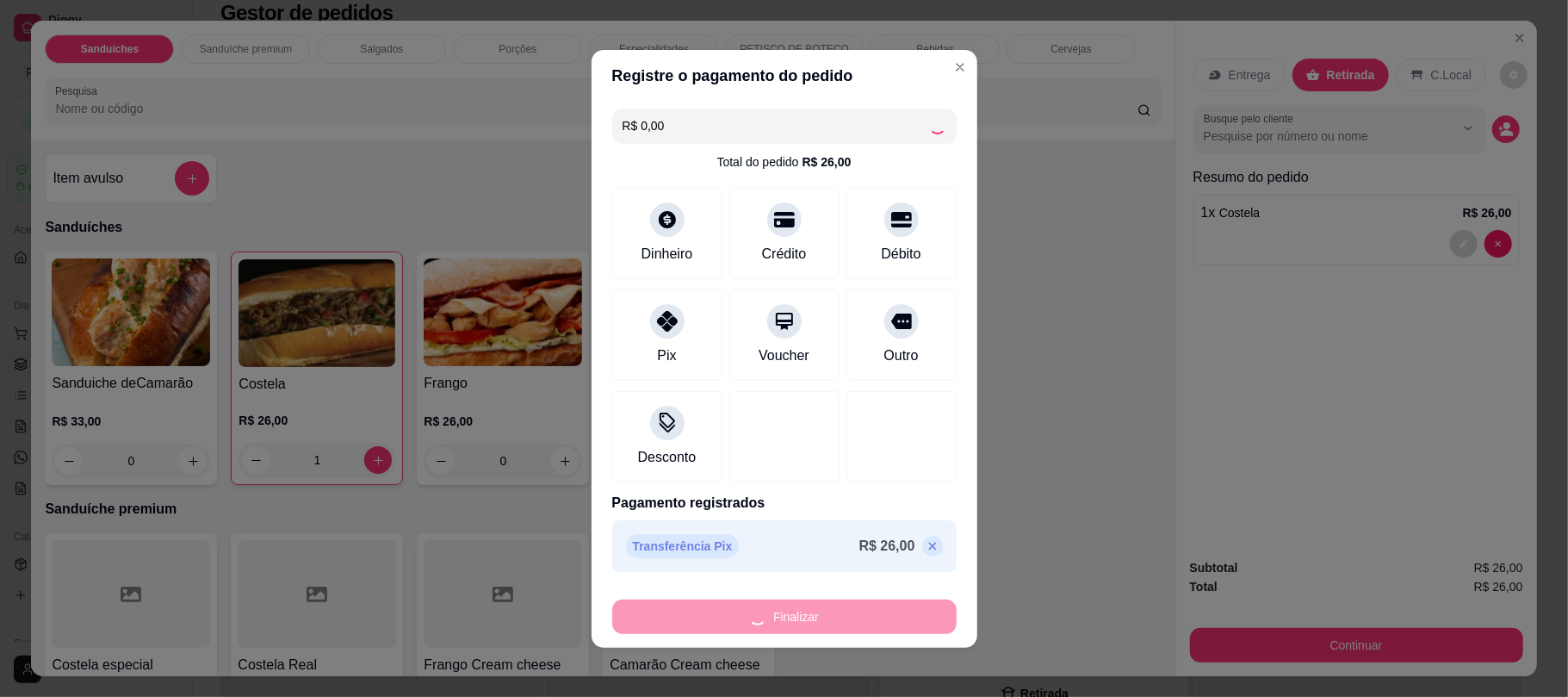
type input "0"
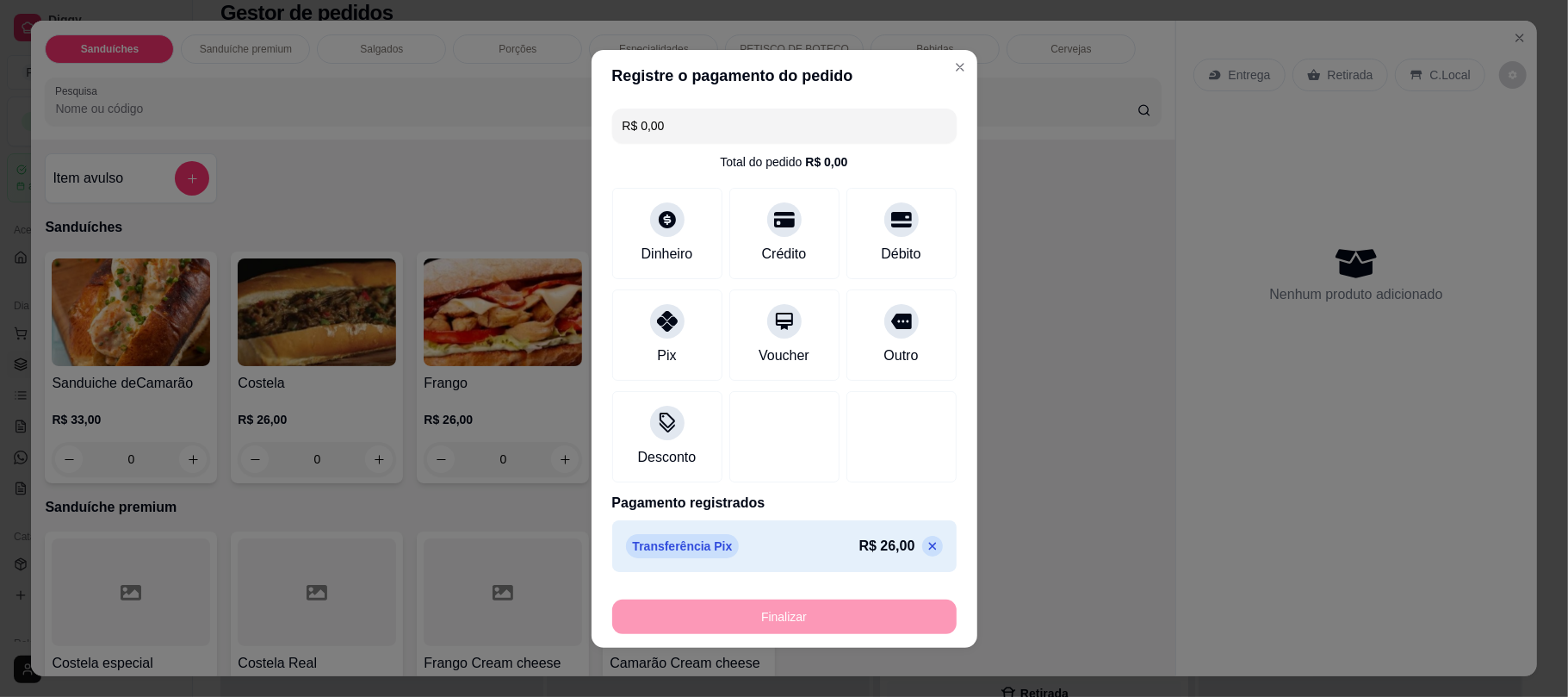
type input "-R$ 26,00"
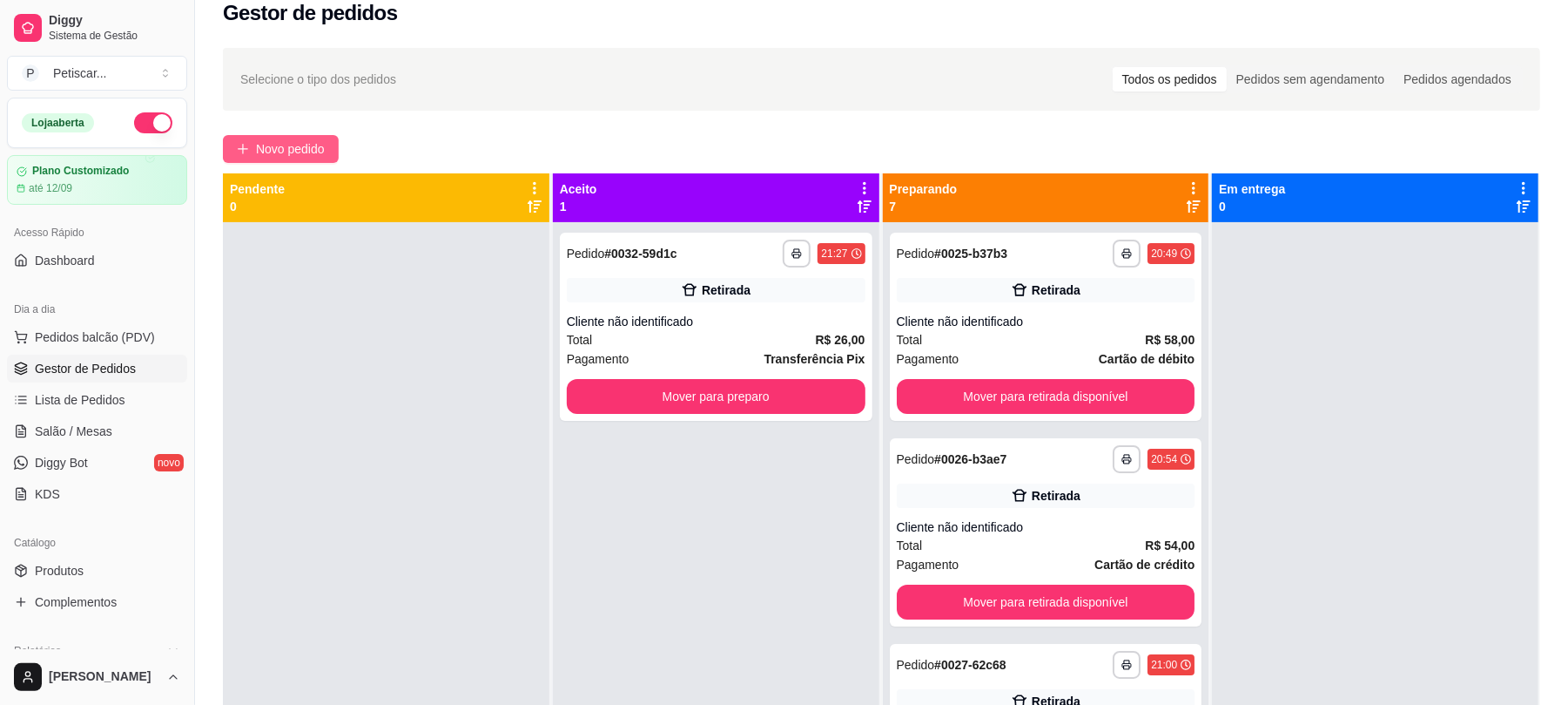
click at [287, 158] on span "Novo pedido" at bounding box center [290, 148] width 69 height 19
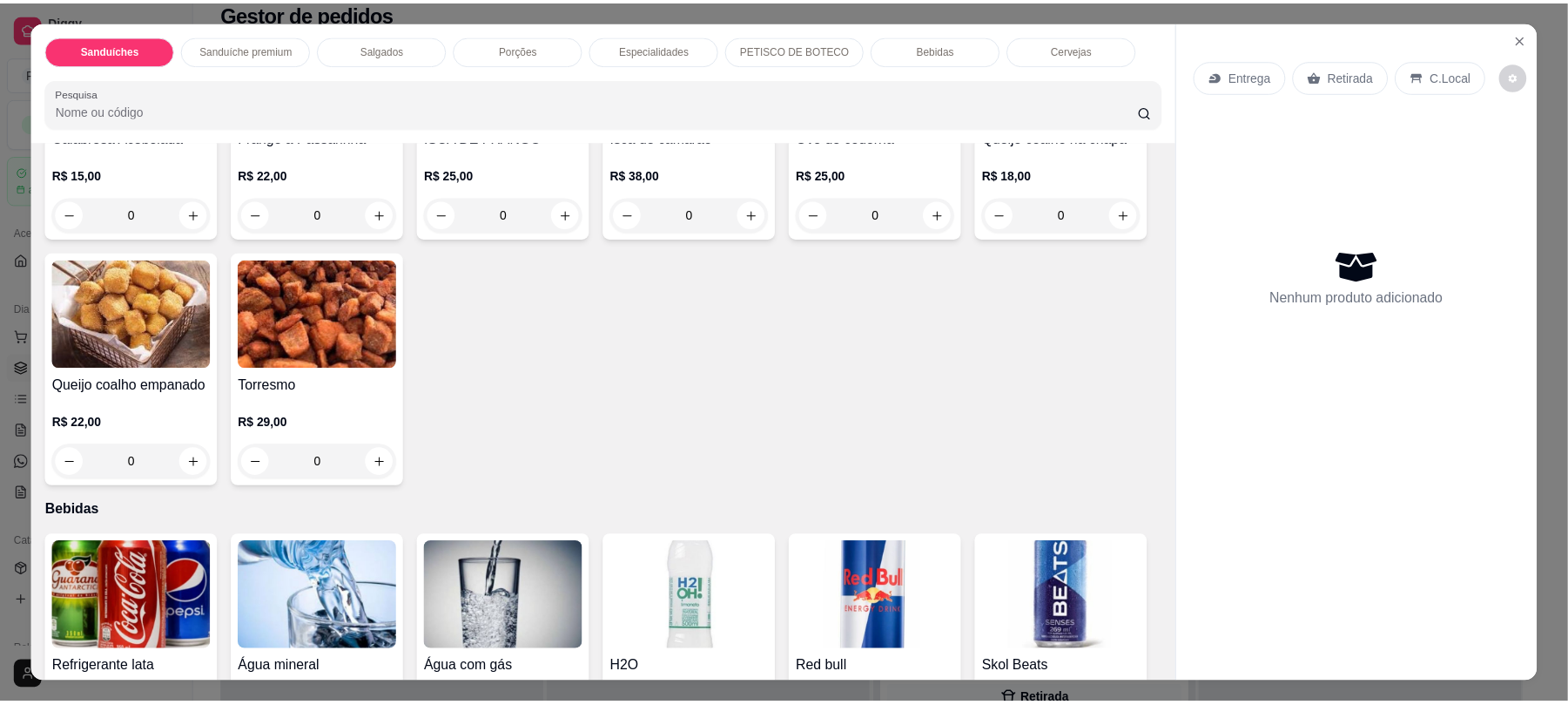
scroll to position [2388, 0]
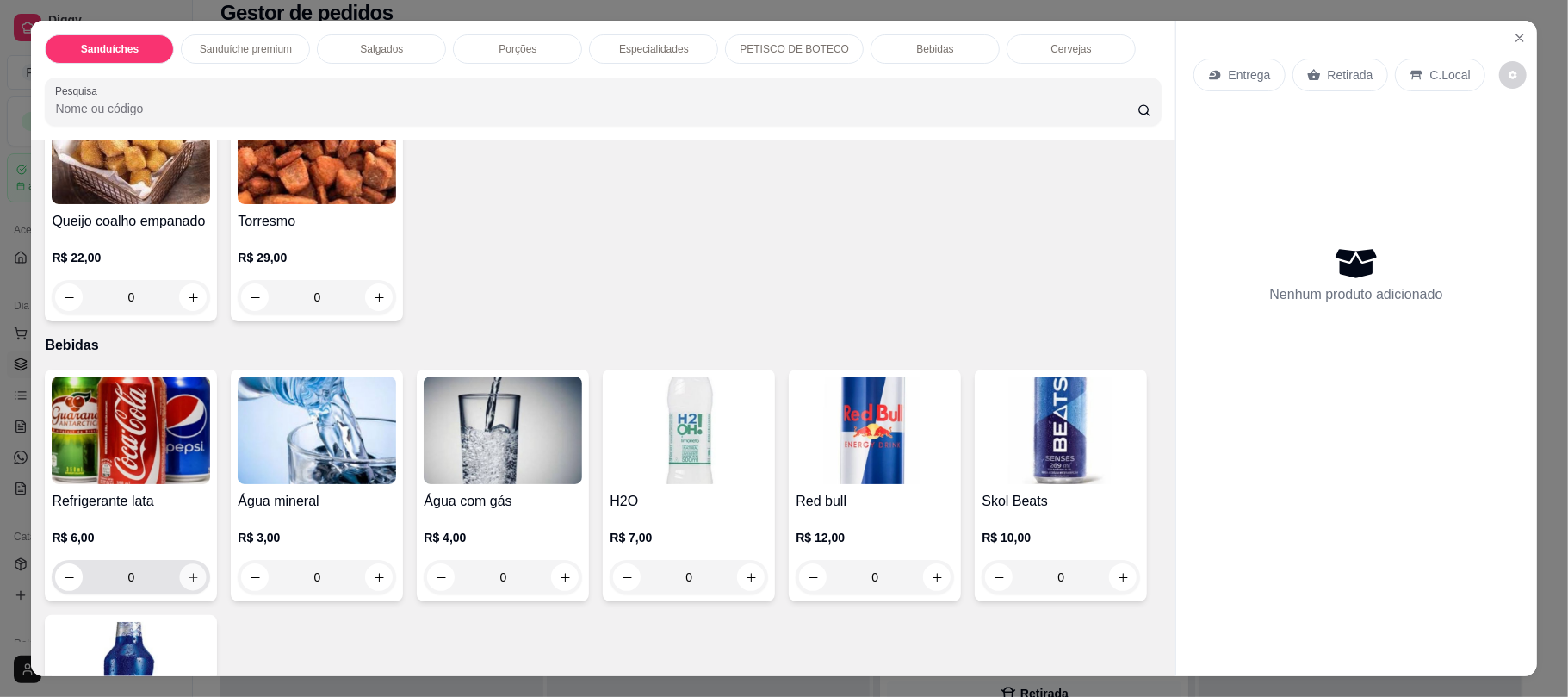
click at [187, 577] on icon "increase-product-quantity" at bounding box center [193, 577] width 13 height 13
type input "1"
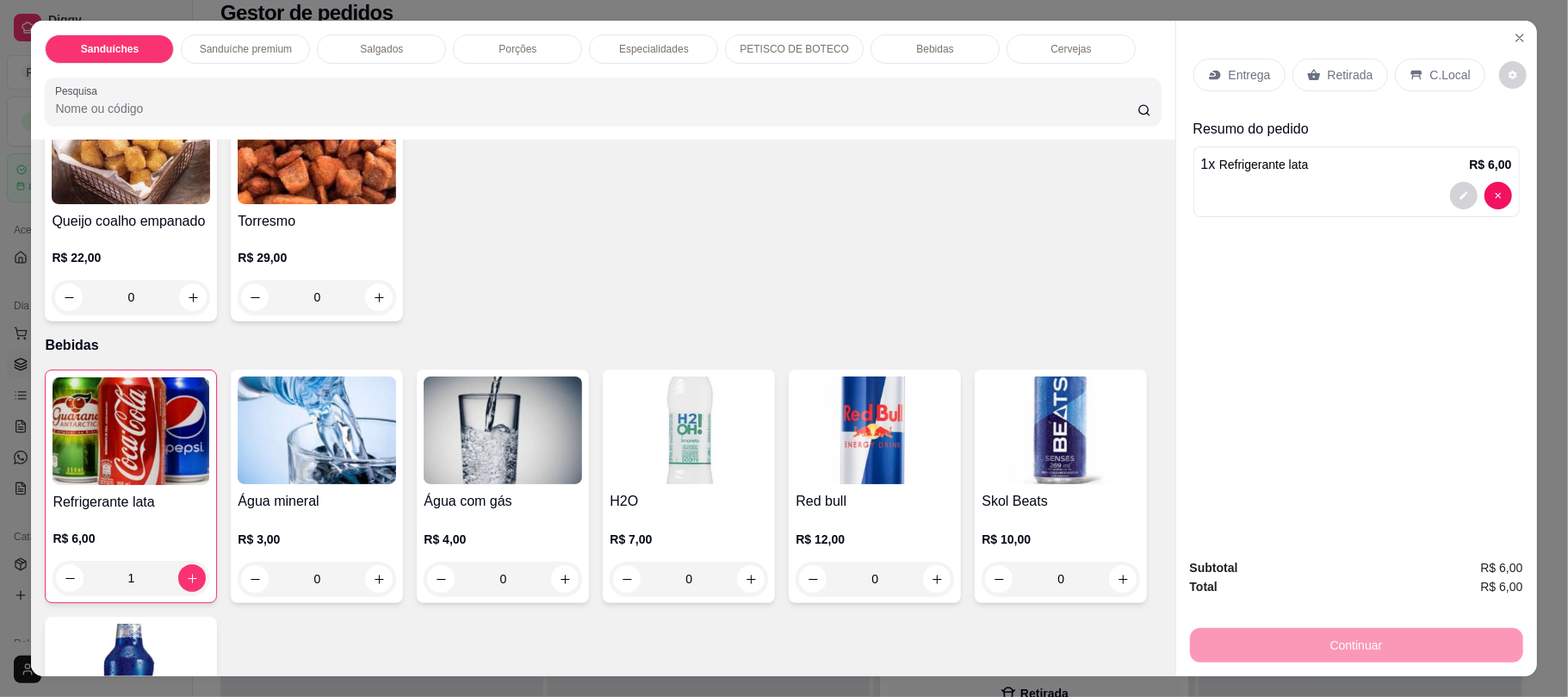
click at [1348, 84] on p "Retirada" at bounding box center [1350, 75] width 46 height 18
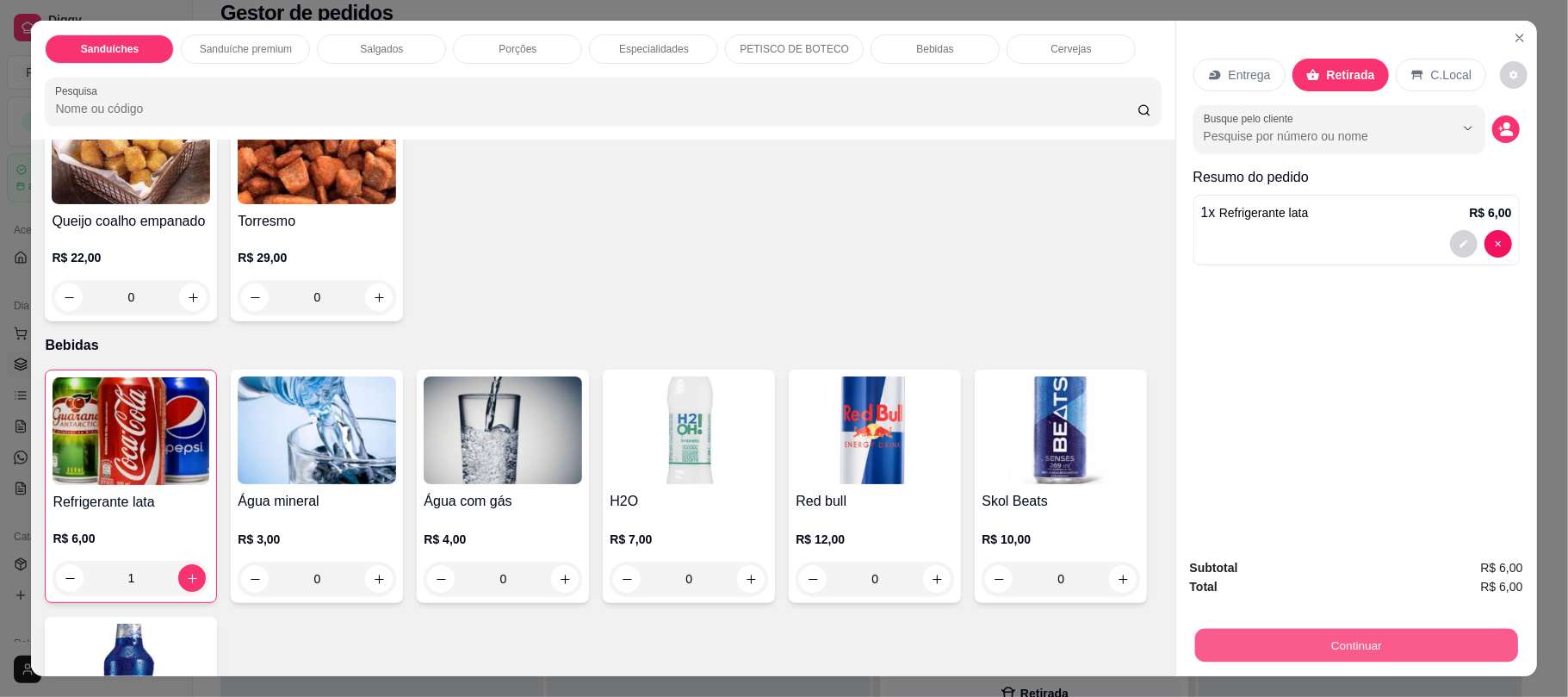
click at [1292, 644] on button "Continuar" at bounding box center [1355, 644] width 323 height 33
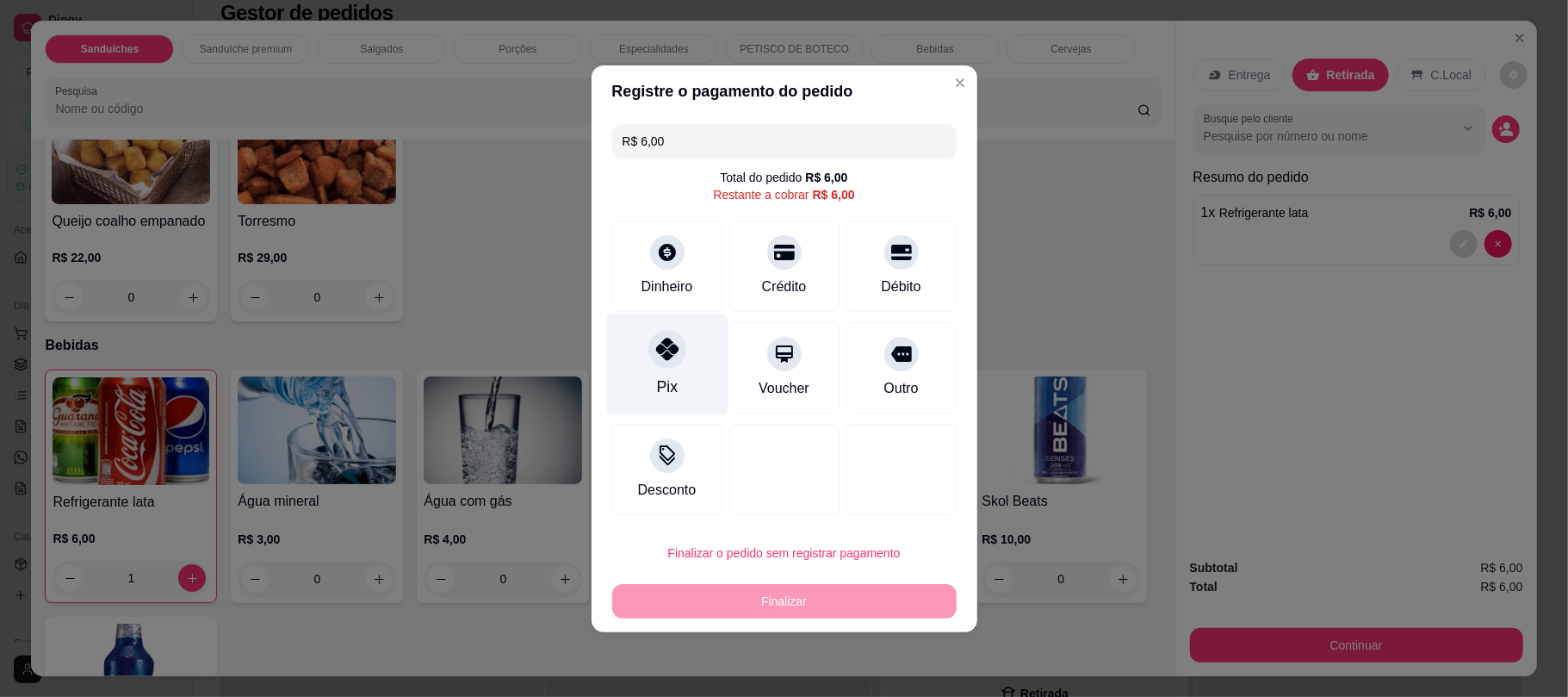
click at [660, 365] on div at bounding box center [667, 348] width 38 height 38
type input "R$ 0,00"
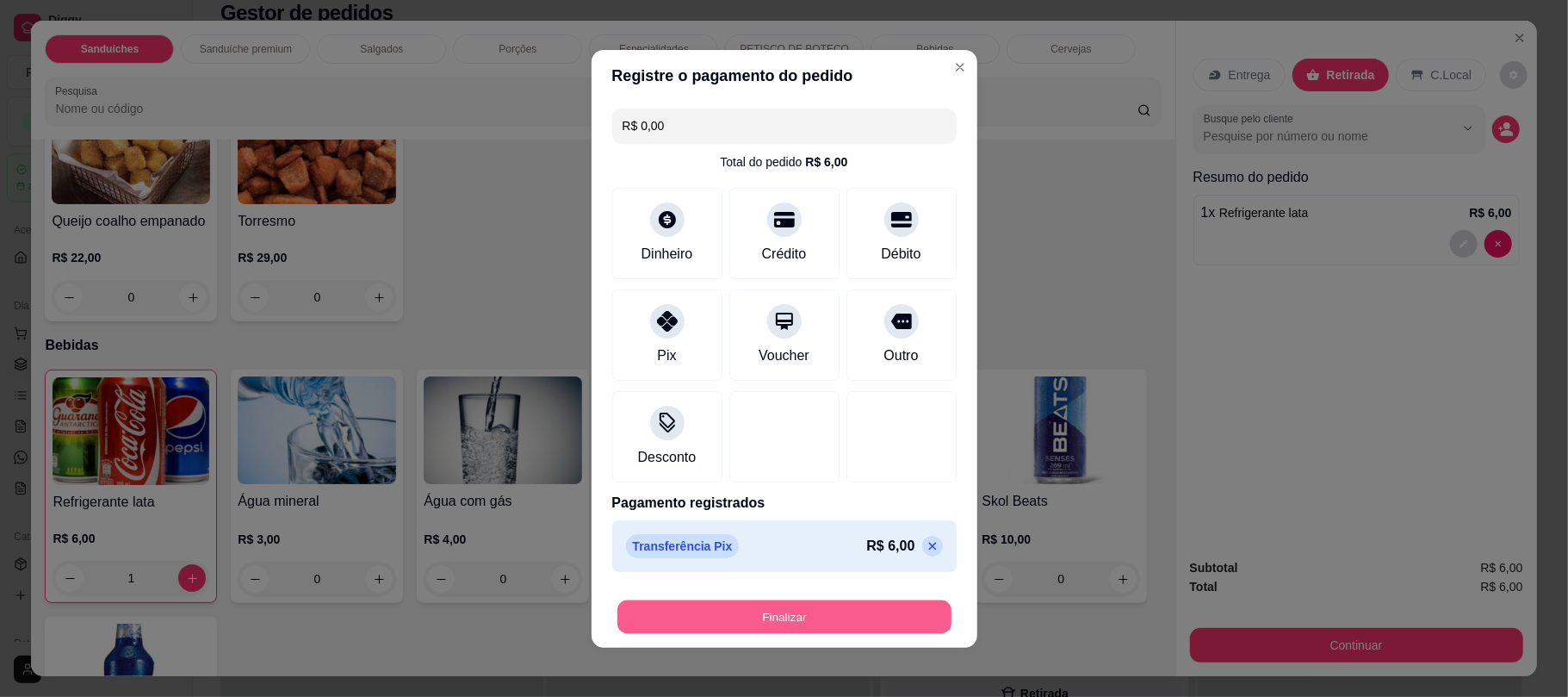
click at [754, 625] on button "Finalizar" at bounding box center [784, 616] width 334 height 33
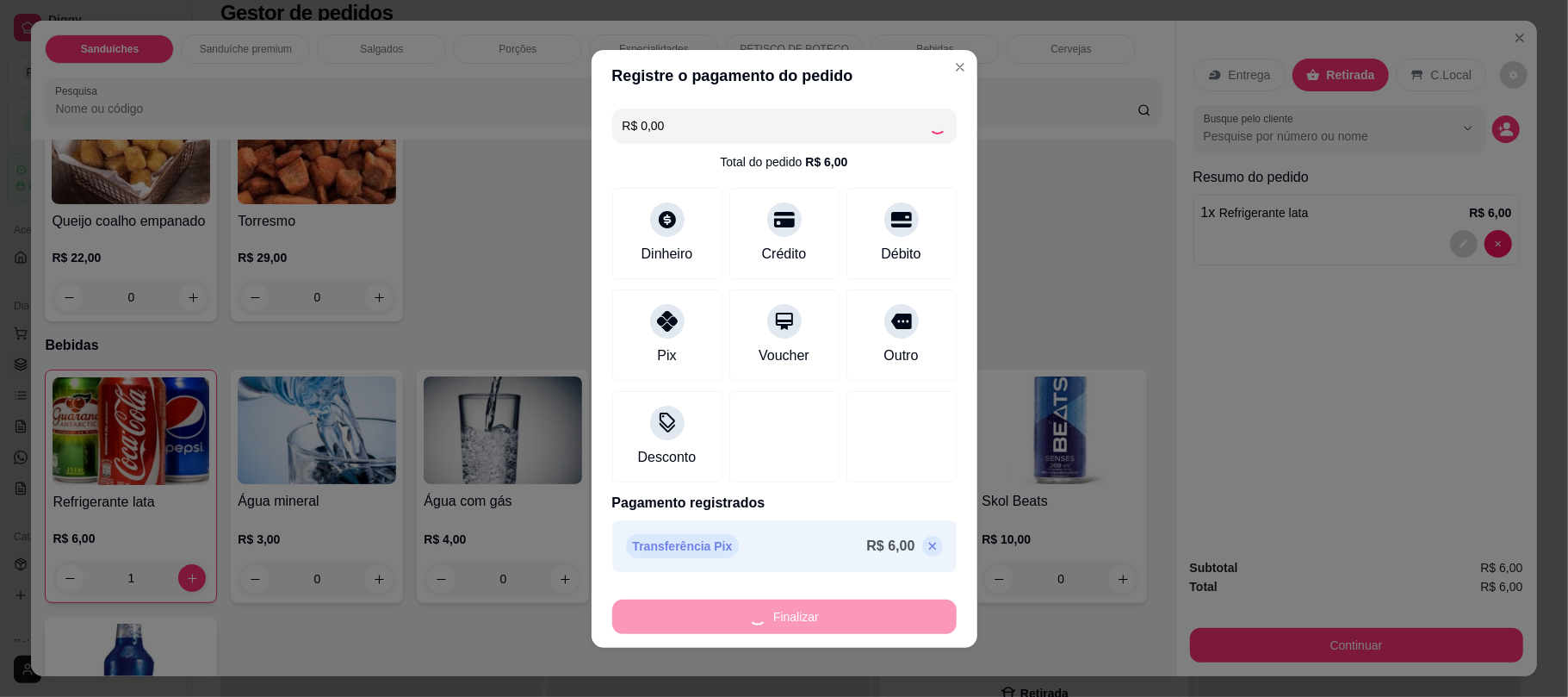
type input "0"
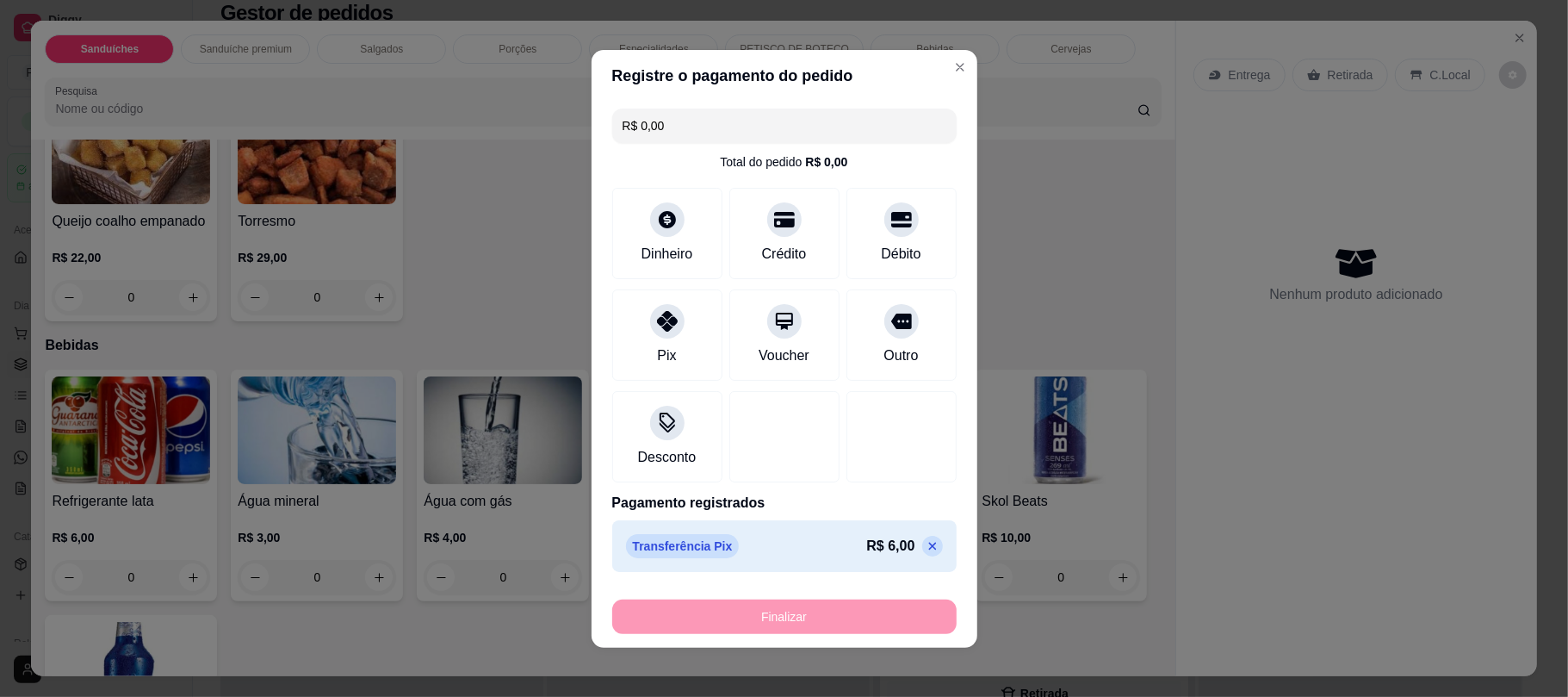
type input "-R$ 6,00"
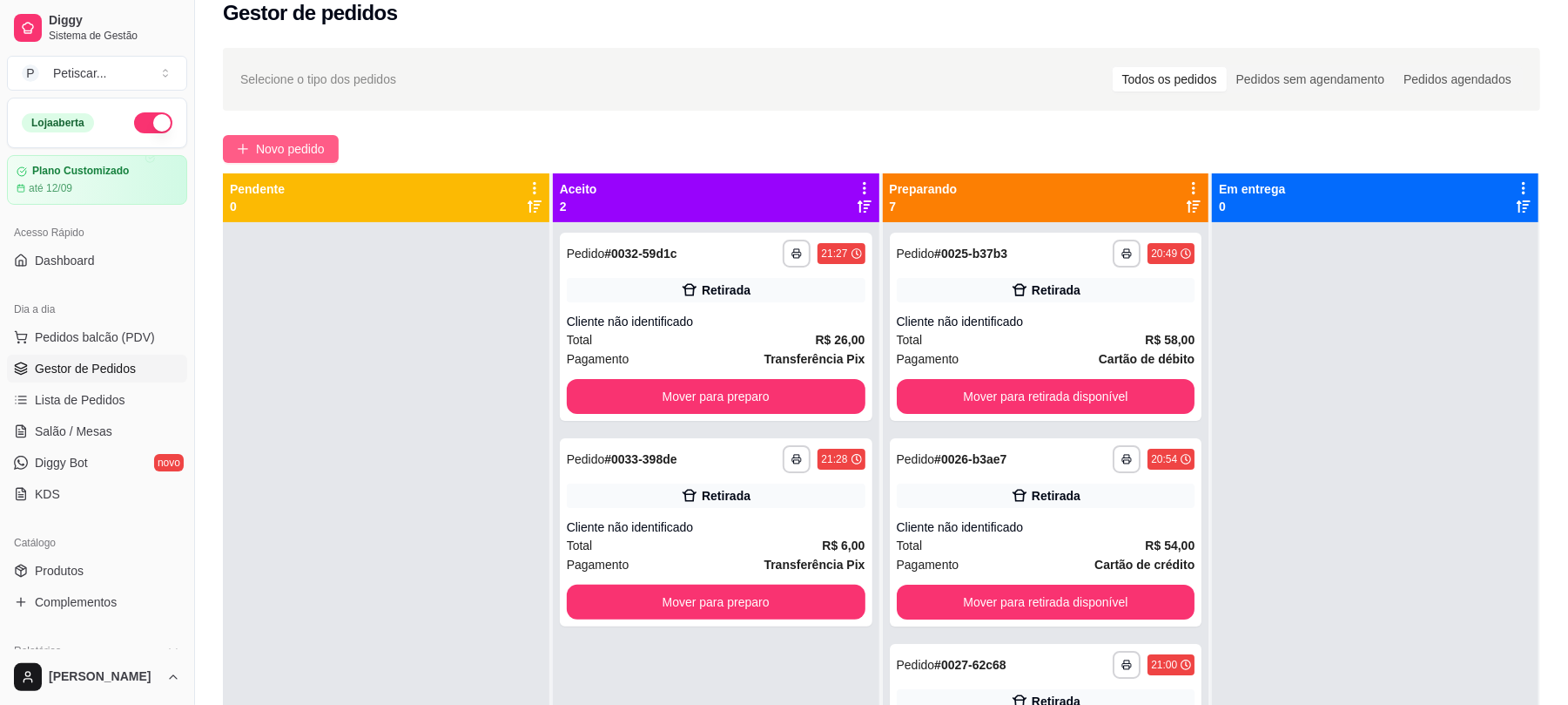
click at [253, 150] on button "Novo pedido" at bounding box center [280, 149] width 115 height 28
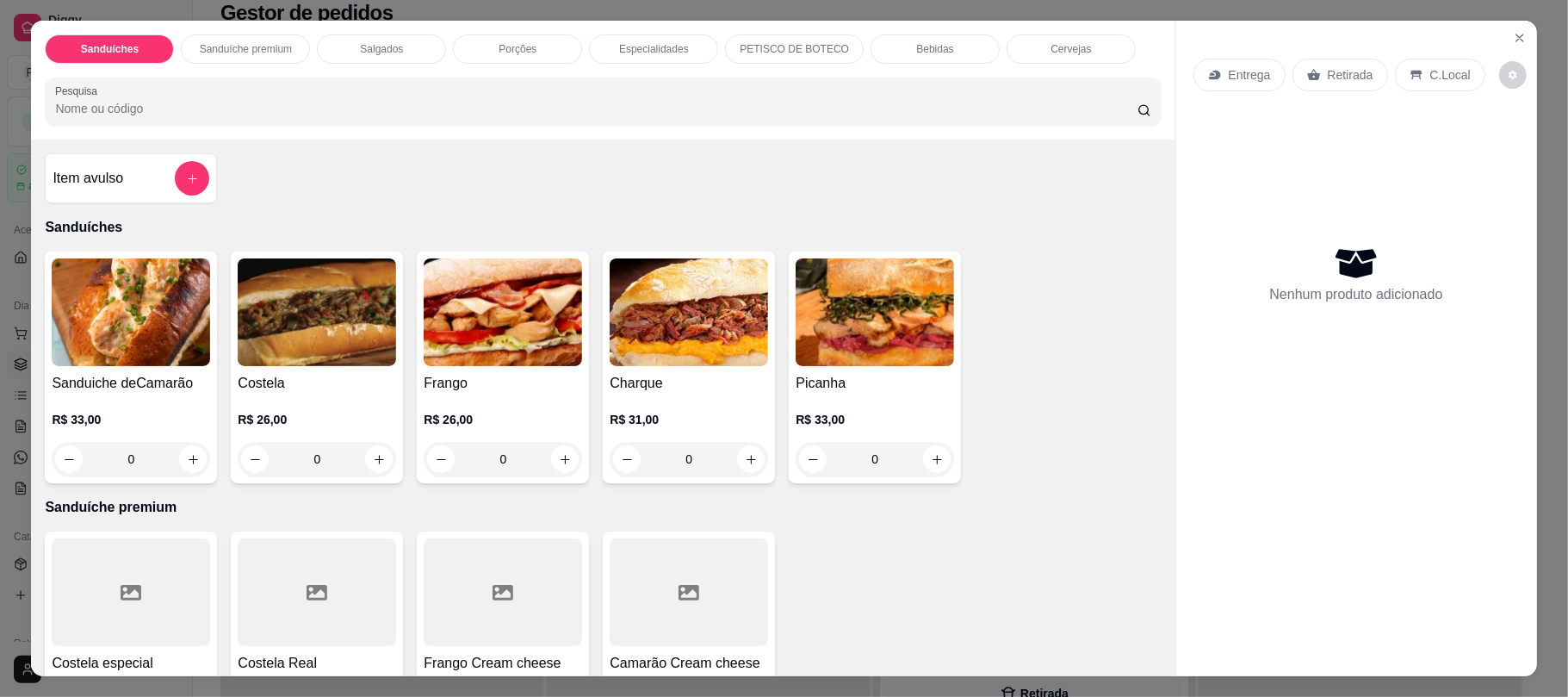
click at [376, 460] on div "0" at bounding box center [317, 459] width 158 height 34
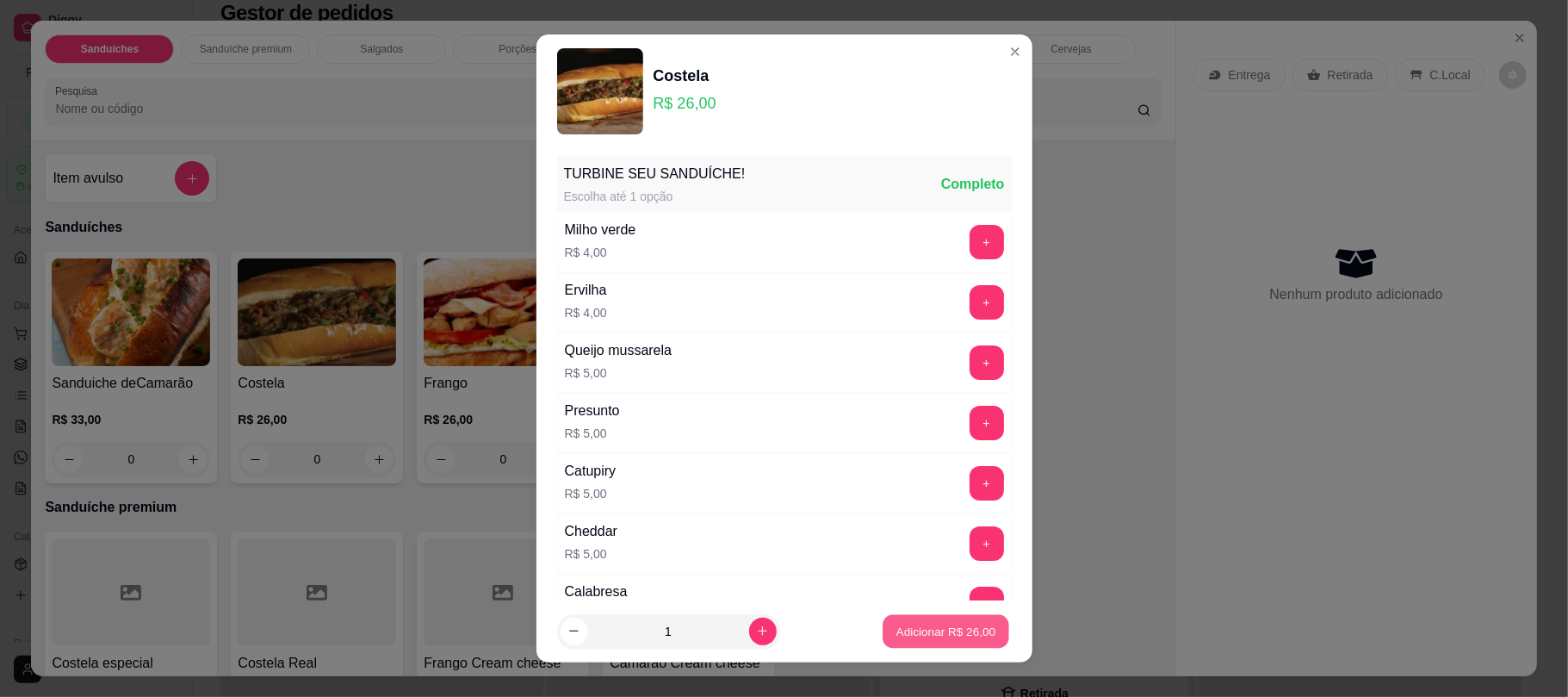
click at [962, 638] on p "Adicionar R$ 26,00" at bounding box center [946, 631] width 100 height 17
type input "1"
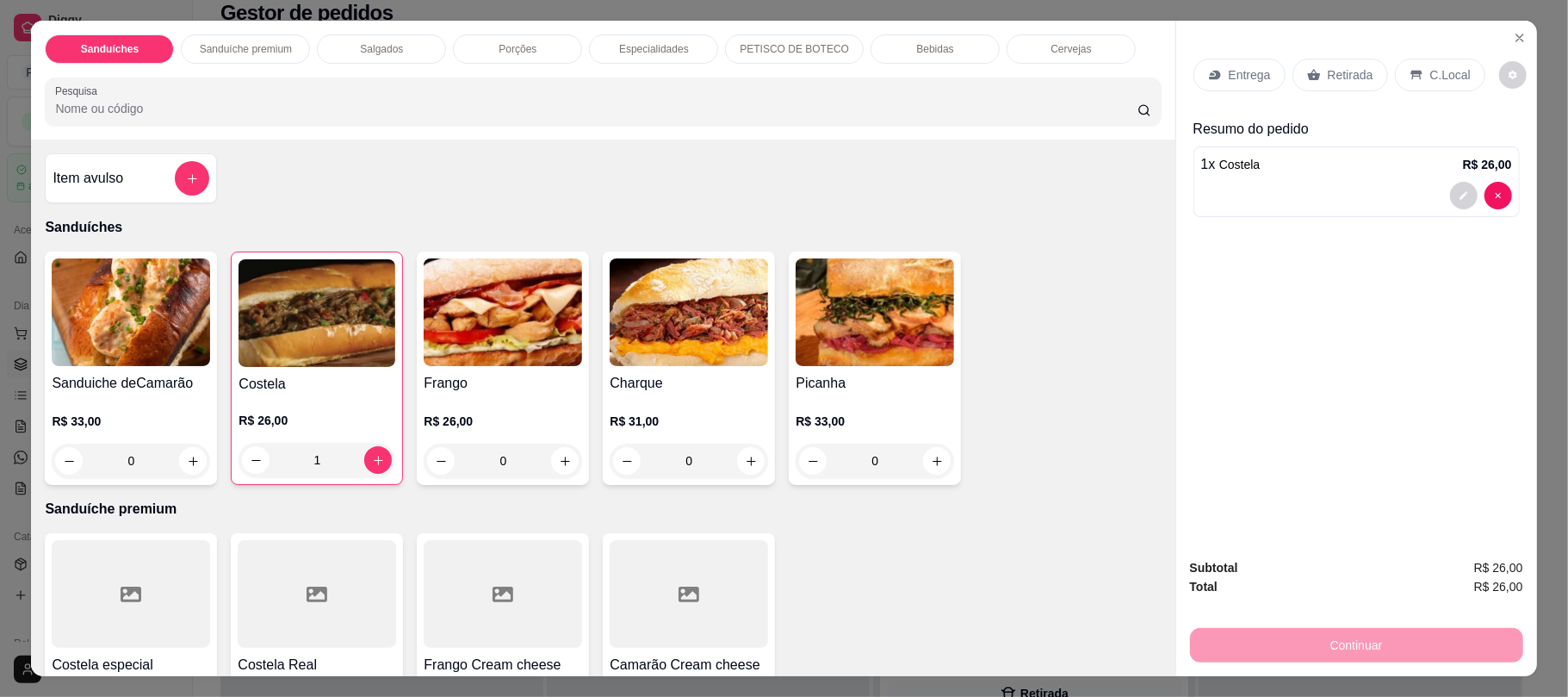
click at [1333, 84] on div "Retirada" at bounding box center [1341, 75] width 96 height 33
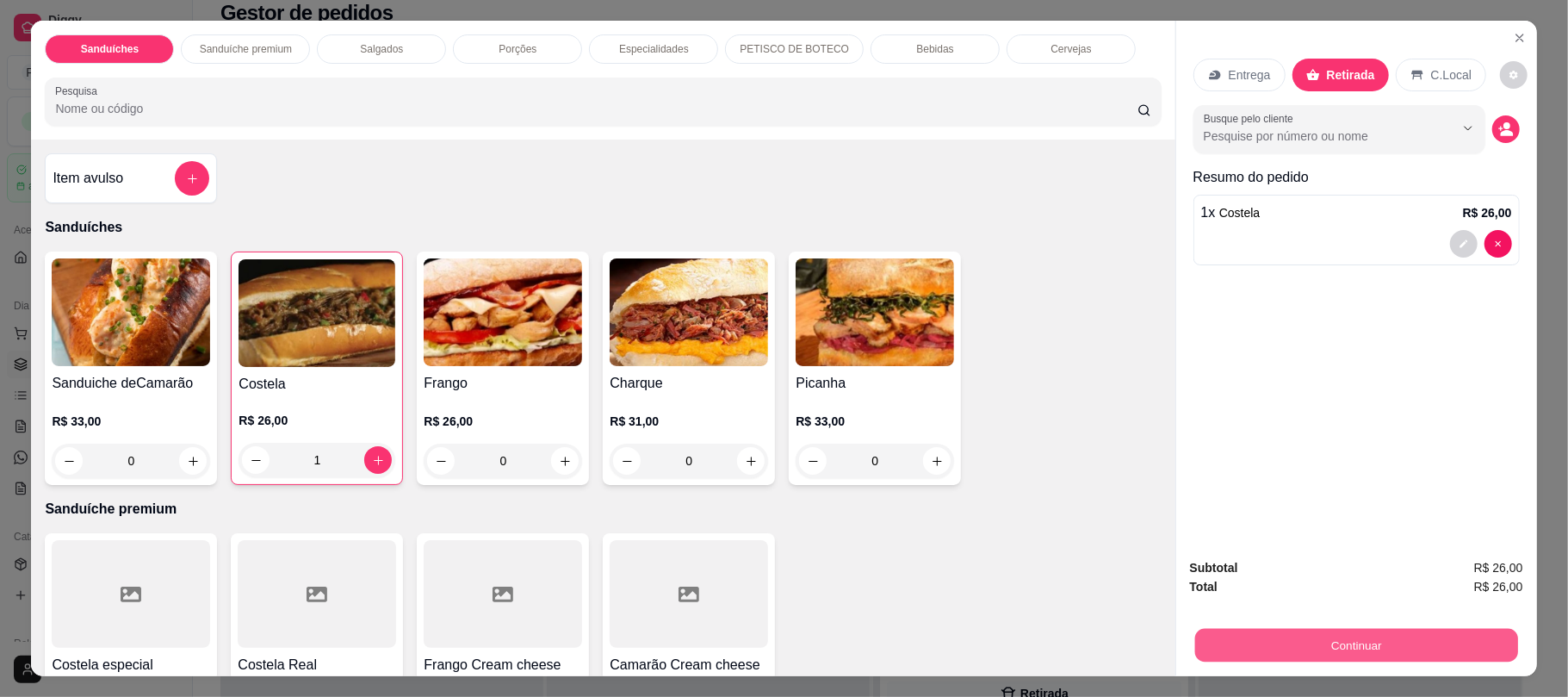
click at [1279, 641] on button "Continuar" at bounding box center [1355, 644] width 323 height 33
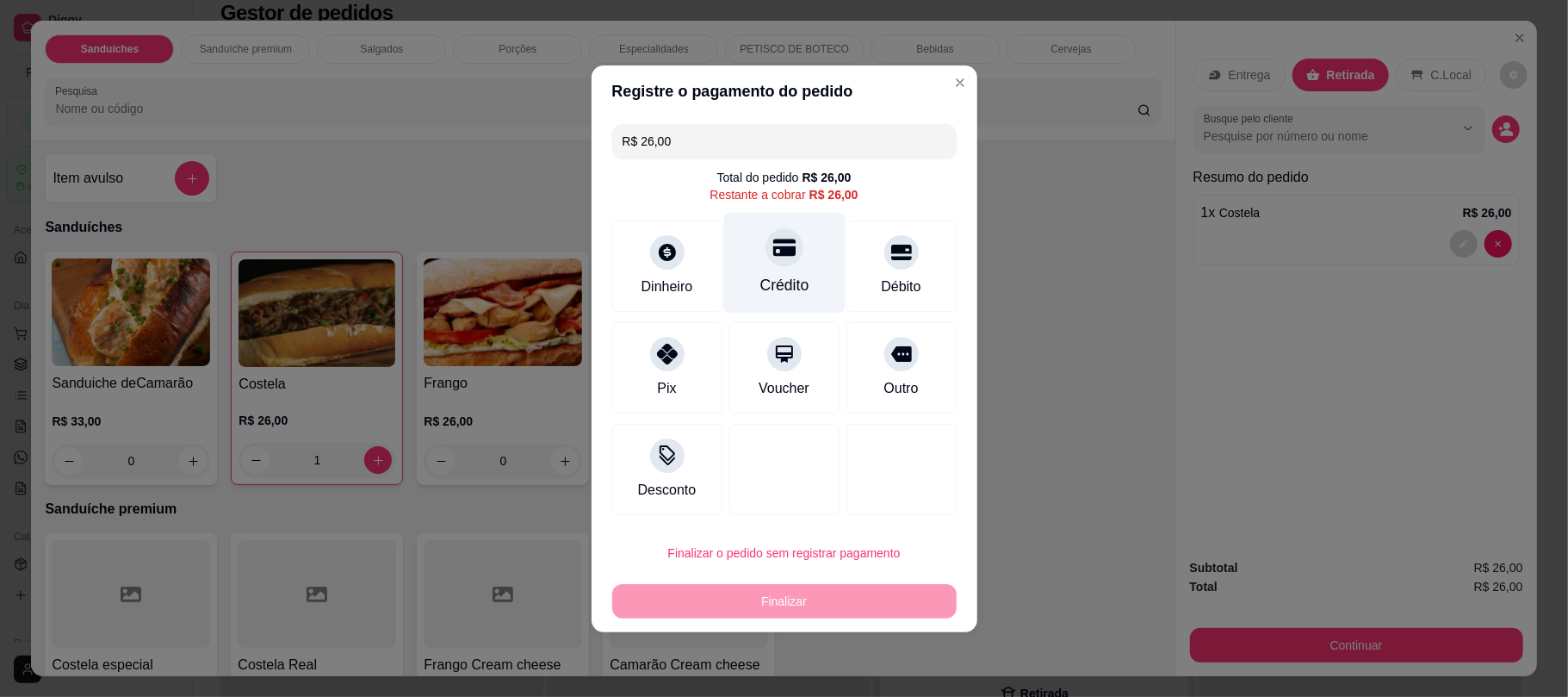
click at [781, 246] on icon at bounding box center [784, 247] width 22 height 18
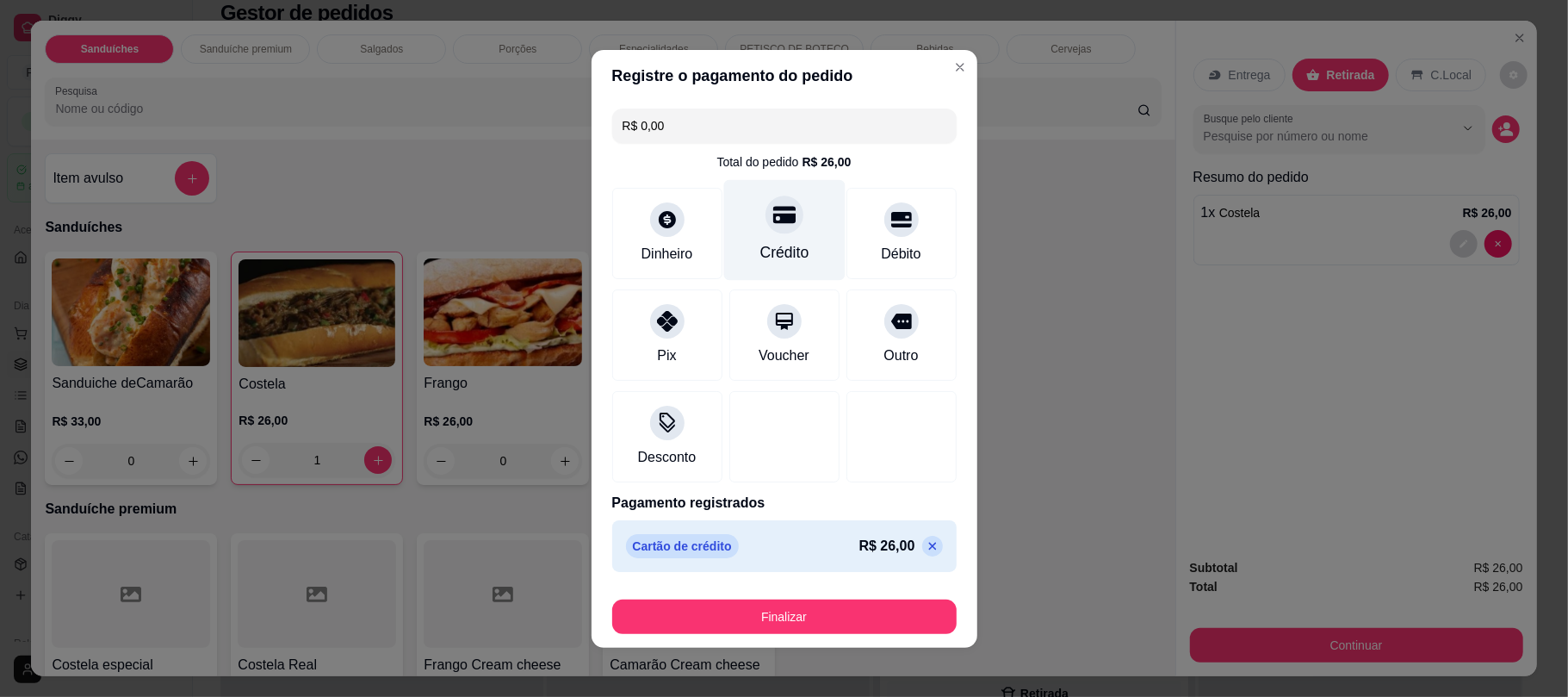
type input "R$ 0,00"
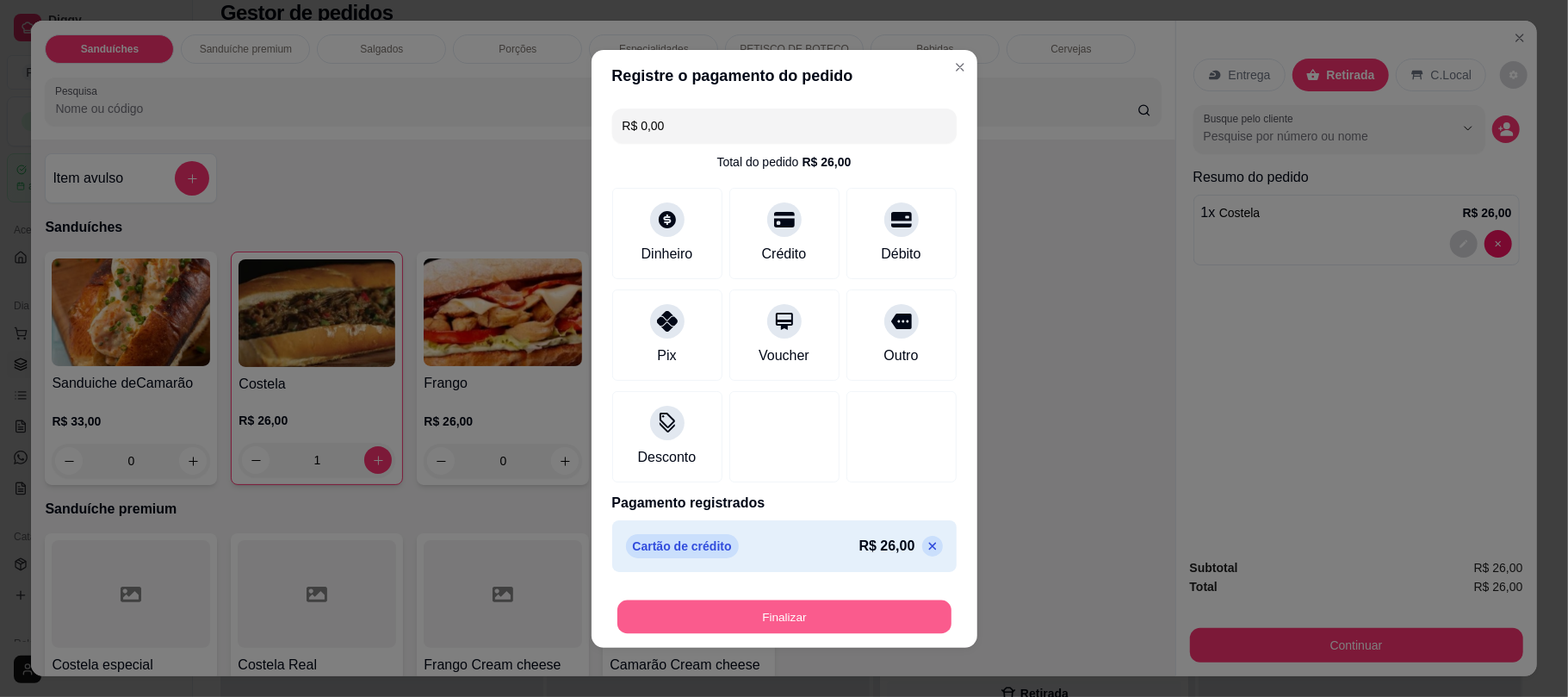
click at [755, 621] on button "Finalizar" at bounding box center [784, 616] width 334 height 33
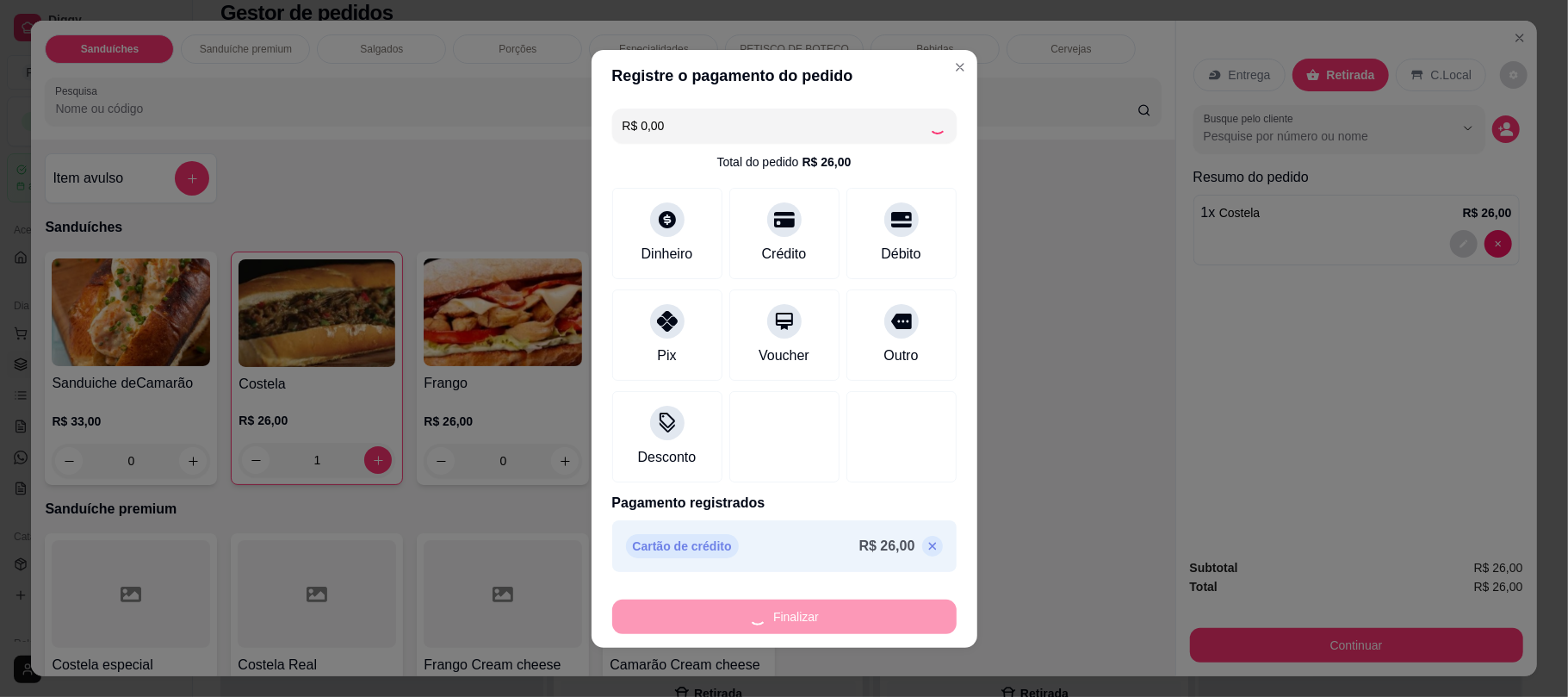
type input "0"
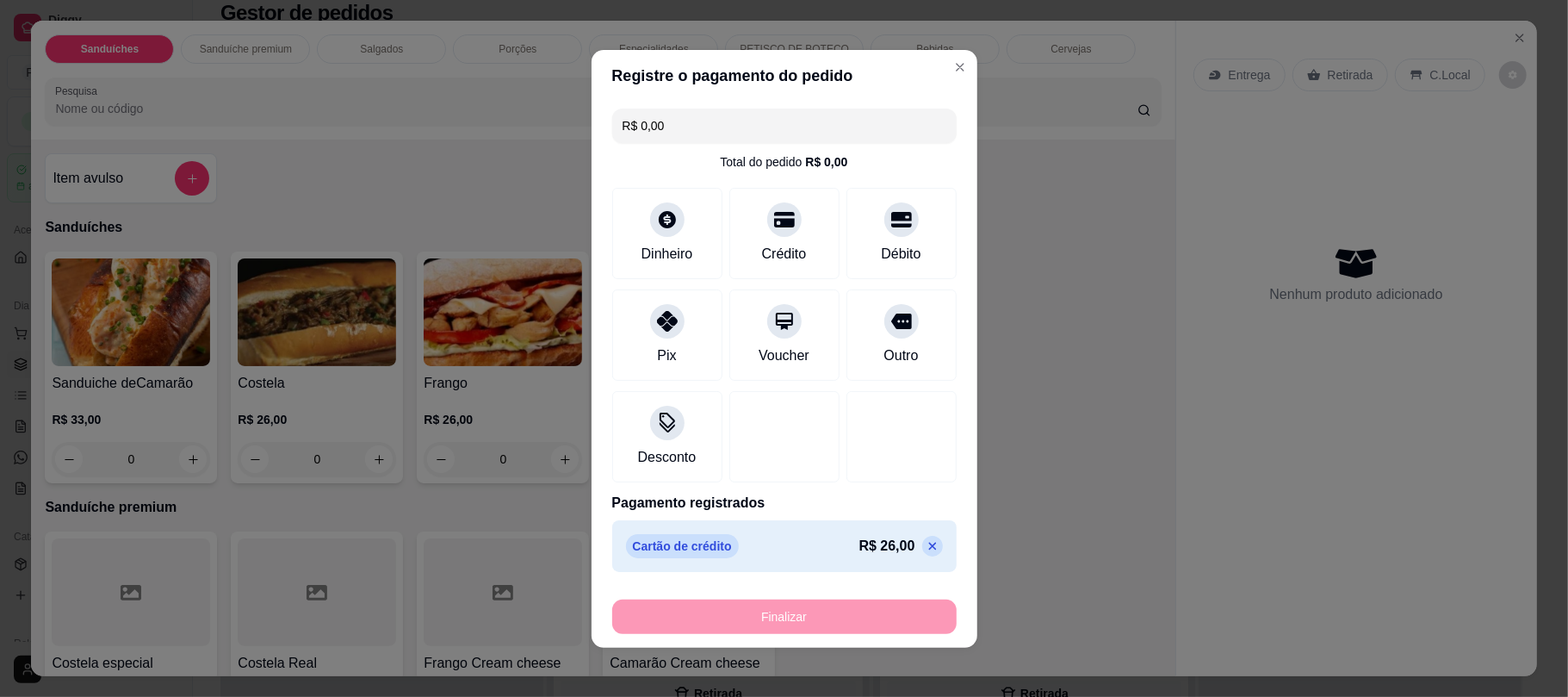
type input "-R$ 26,00"
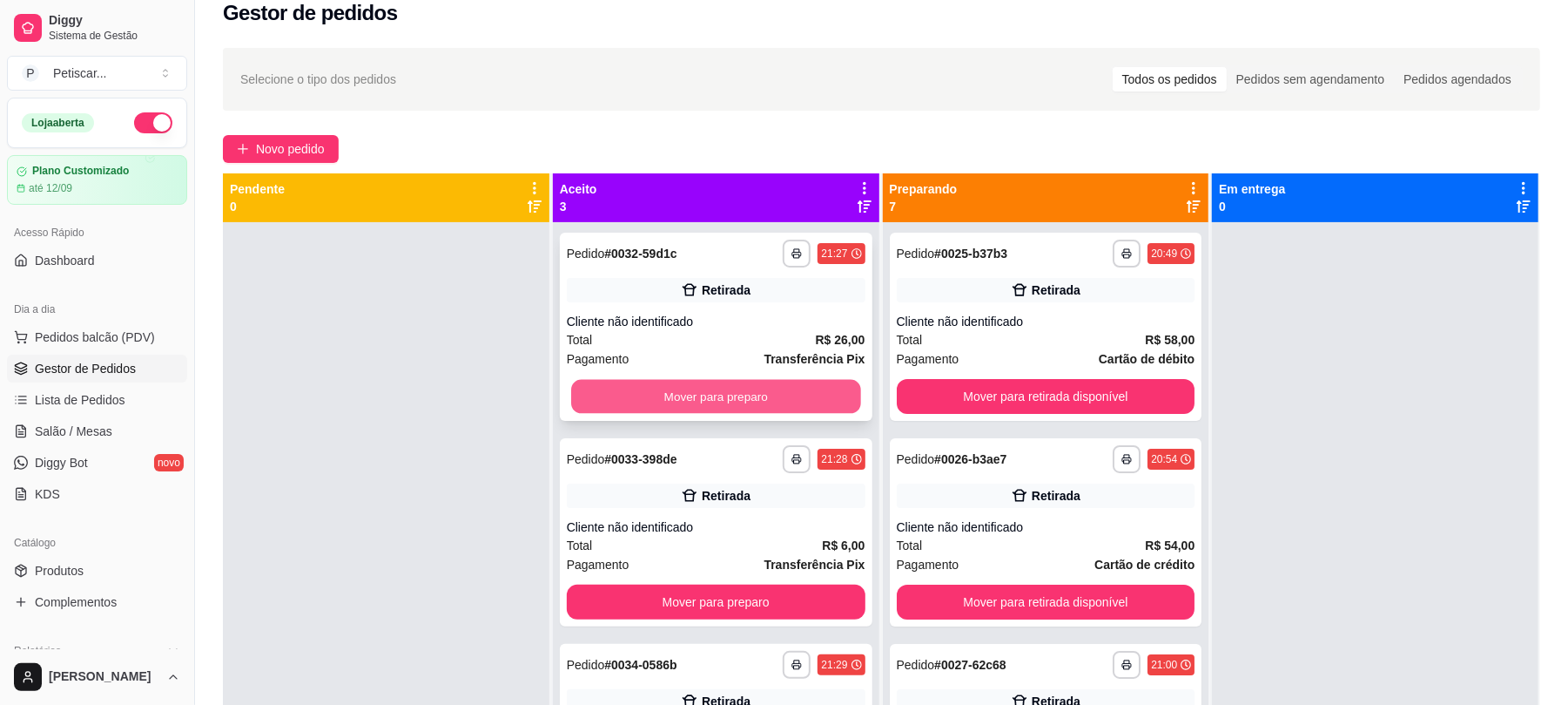
click at [768, 391] on button "Mover para preparo" at bounding box center [715, 397] width 289 height 34
click at [768, 391] on div "Mover para preparo" at bounding box center [716, 396] width 299 height 35
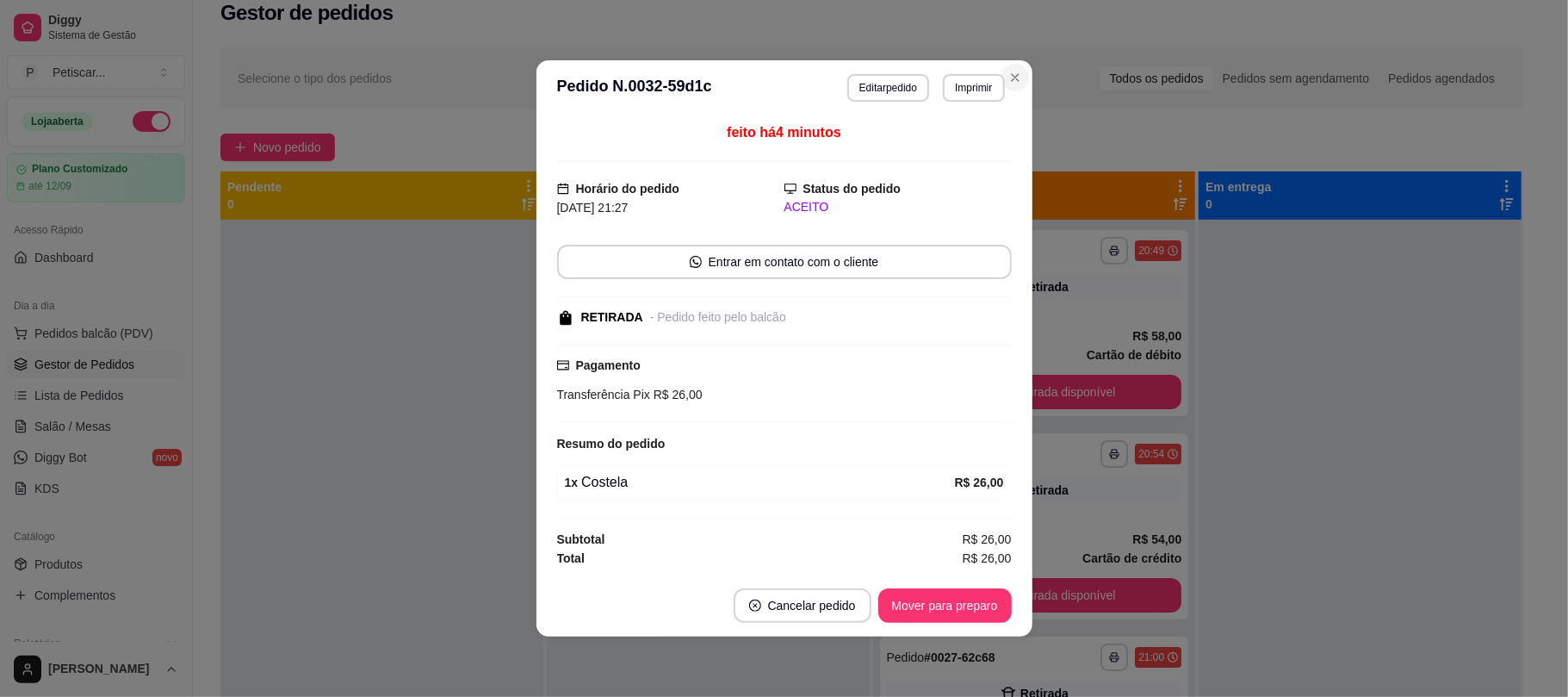
click at [1017, 77] on div "Selecione o tipo dos pedidos Todos os pedidos Pedidos sem agendamento Pedidos a…" at bounding box center [872, 78] width 1268 height 27
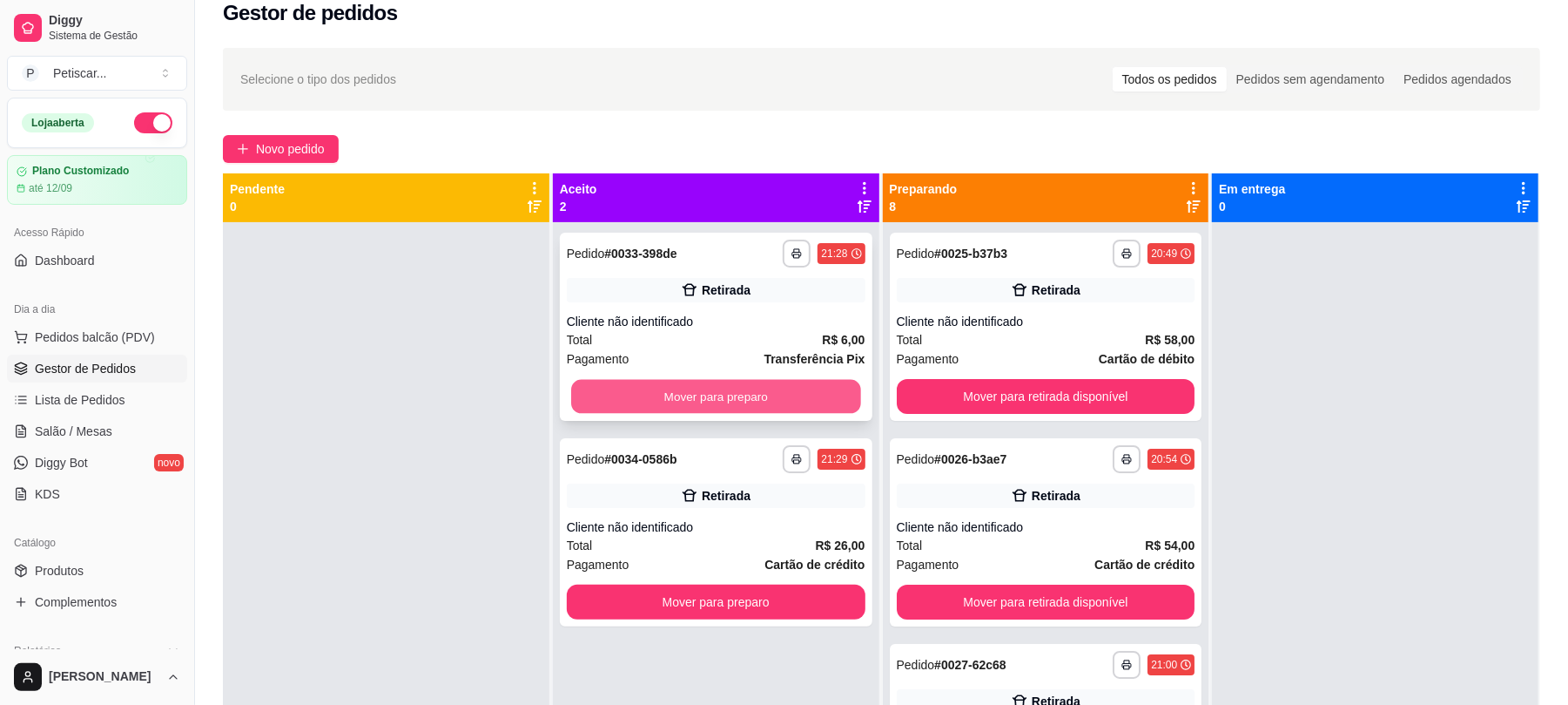
click at [829, 387] on button "Mover para preparo" at bounding box center [715, 397] width 289 height 34
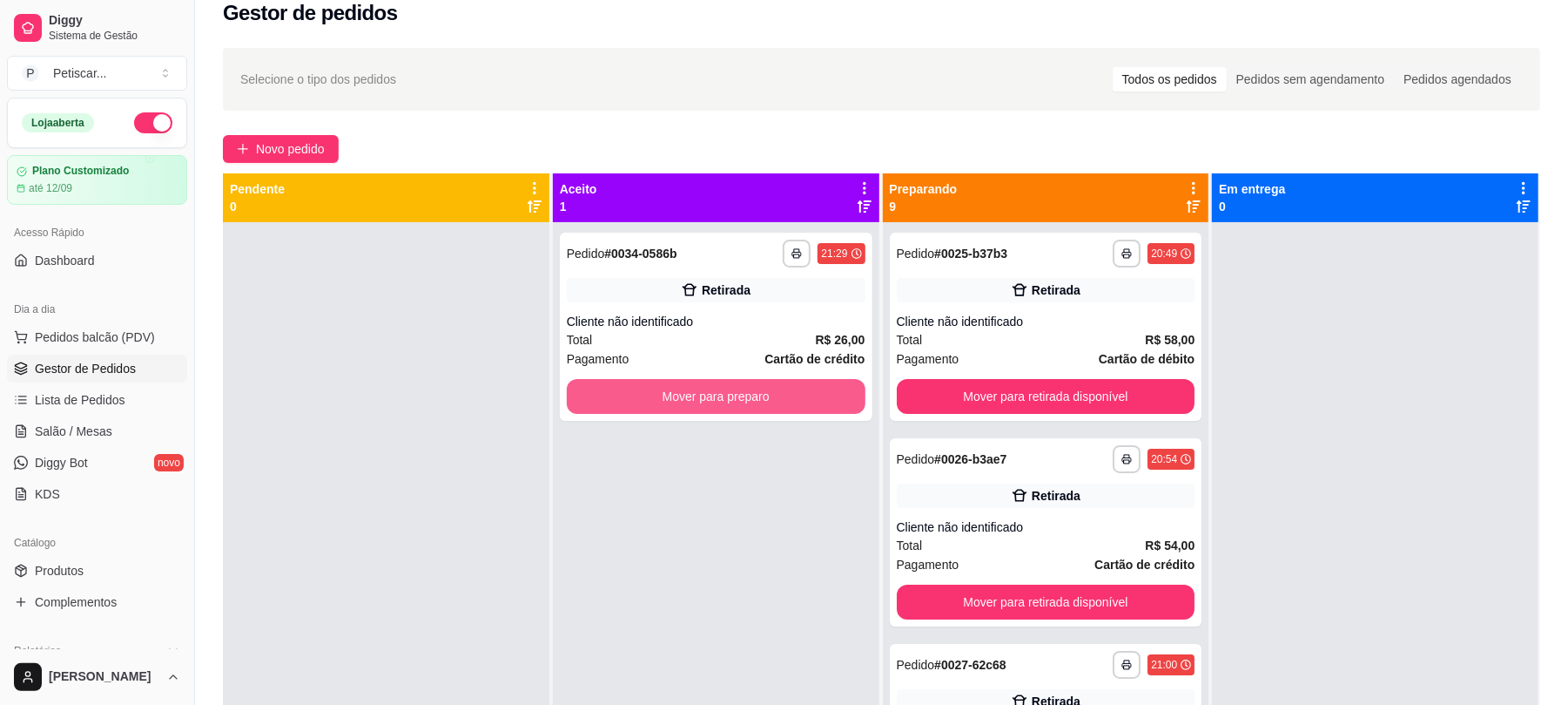
click at [829, 387] on button "Mover para preparo" at bounding box center [716, 396] width 299 height 35
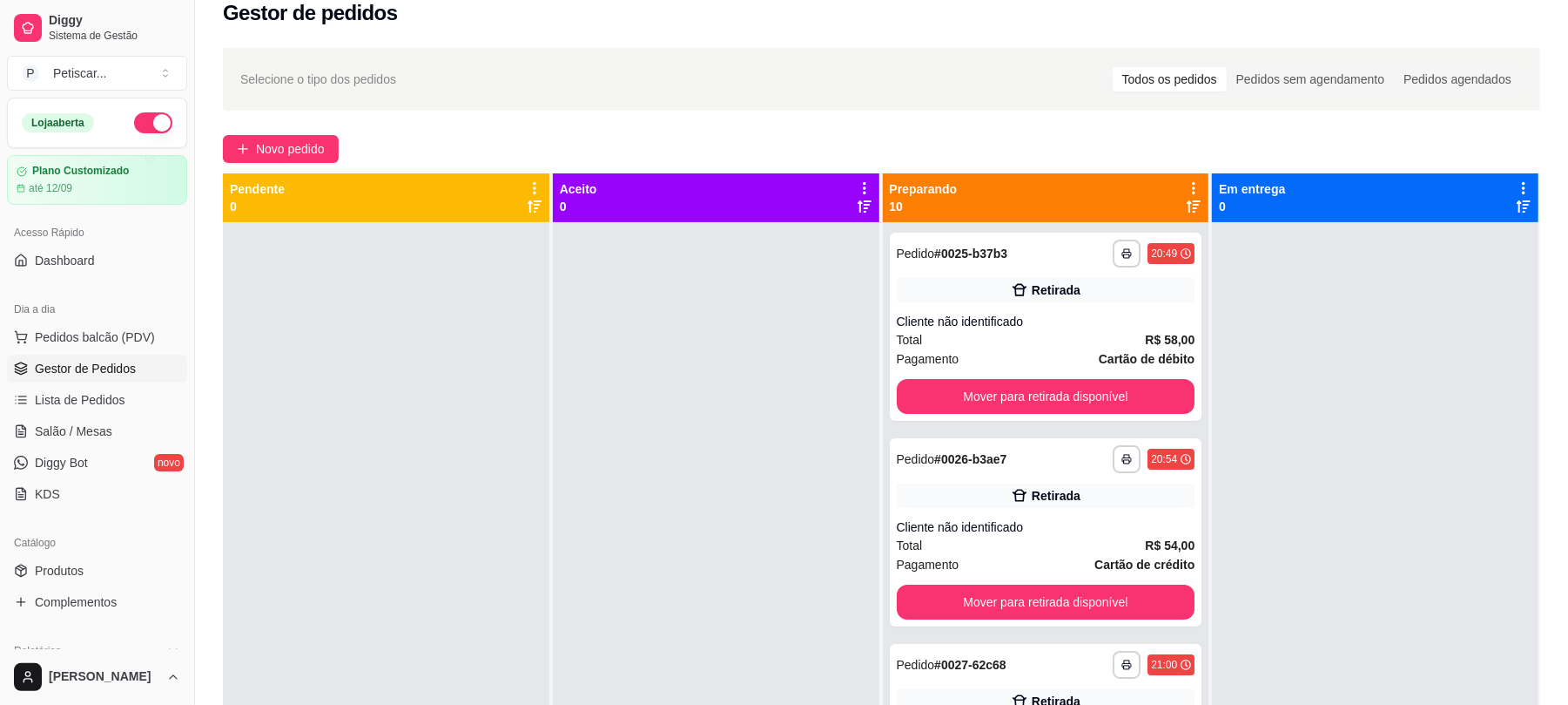
click at [1320, 279] on div at bounding box center [1375, 575] width 327 height 705
click at [1035, 263] on div "**********" at bounding box center [1046, 254] width 299 height 28
click at [1026, 458] on div "**********" at bounding box center [1046, 459] width 299 height 28
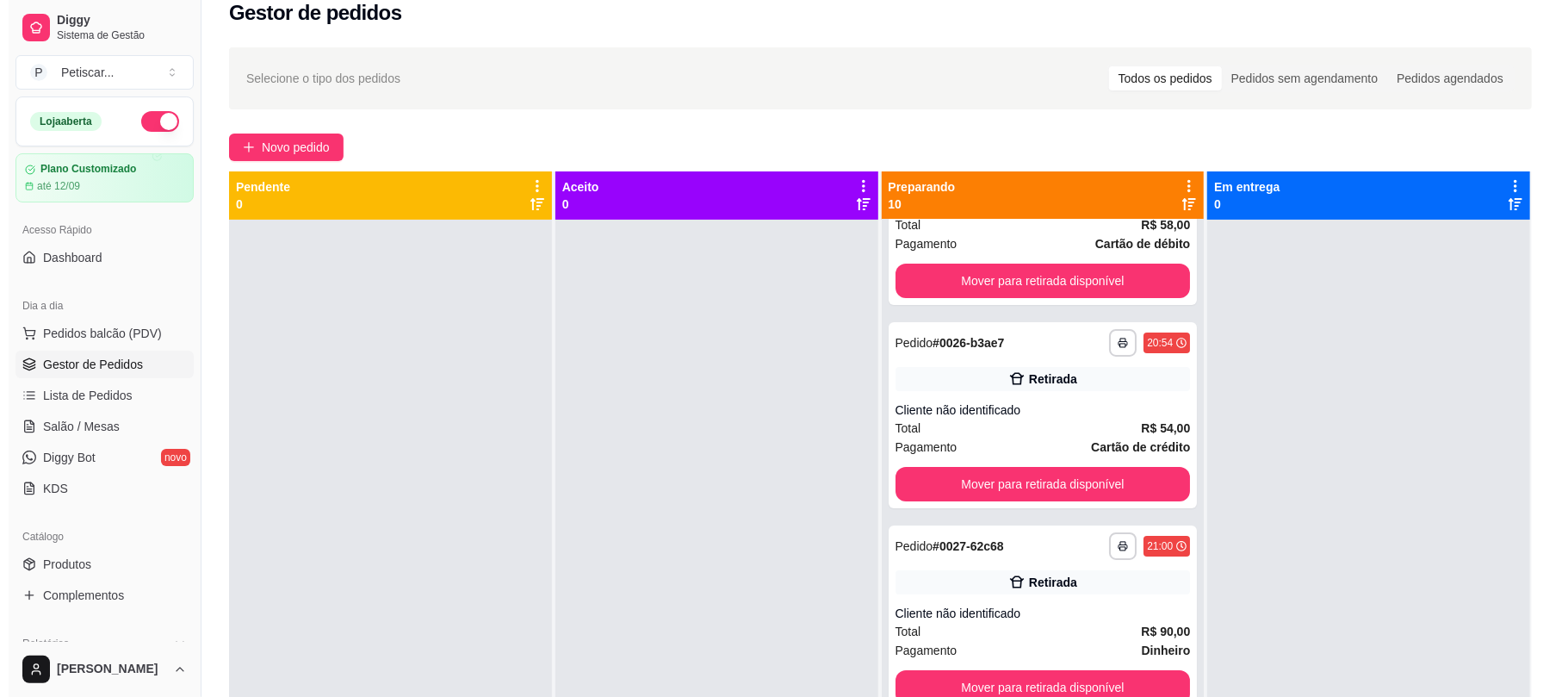
scroll to position [201, 0]
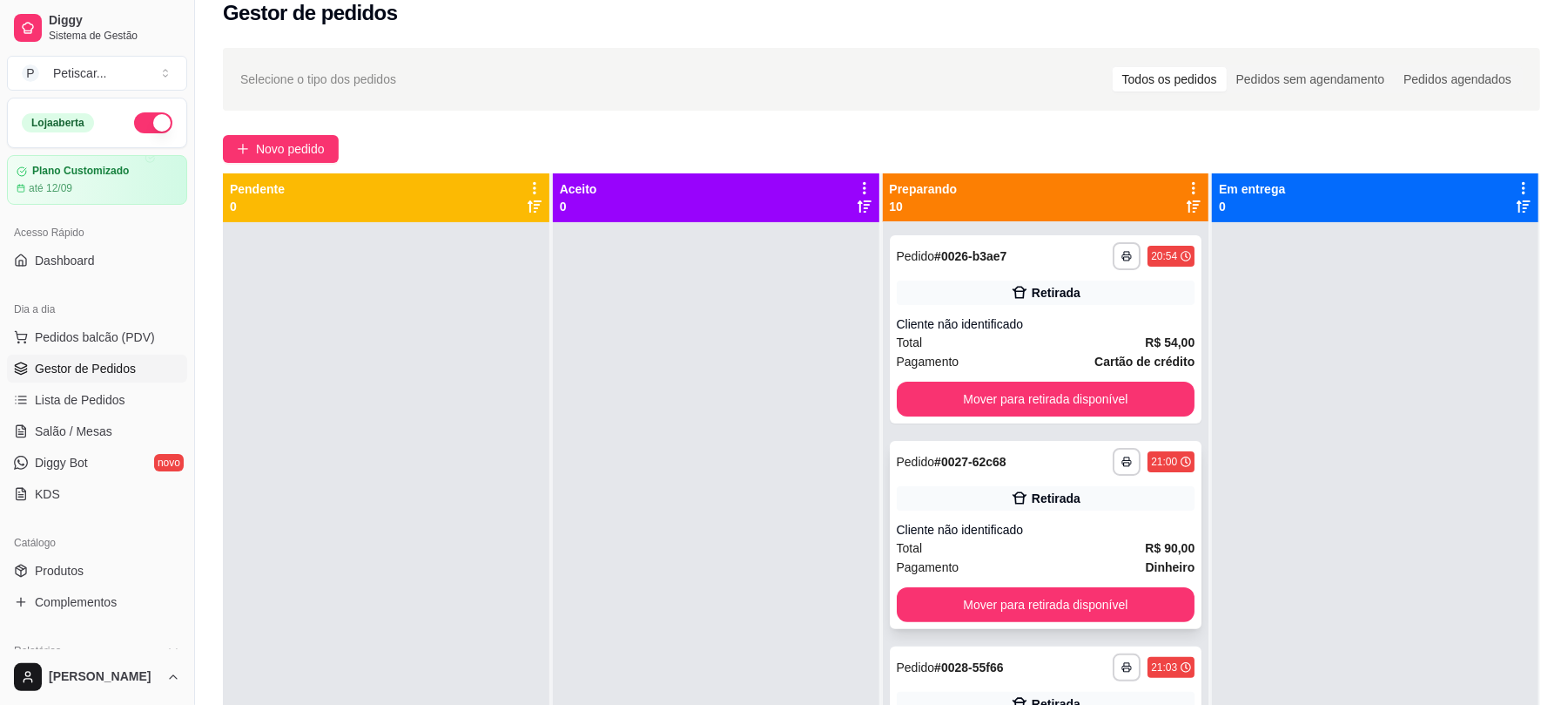
click at [1039, 455] on div "**********" at bounding box center [1046, 462] width 299 height 28
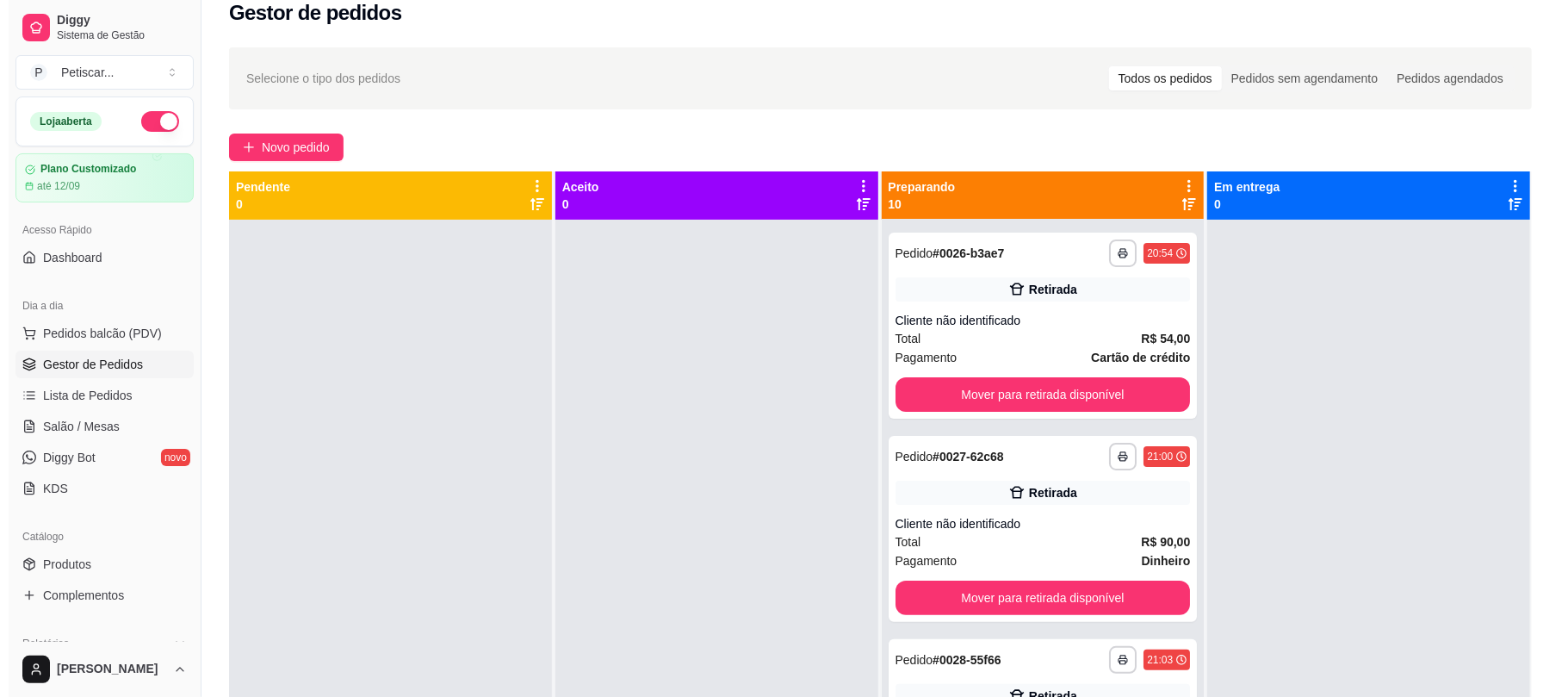
scroll to position [0, 0]
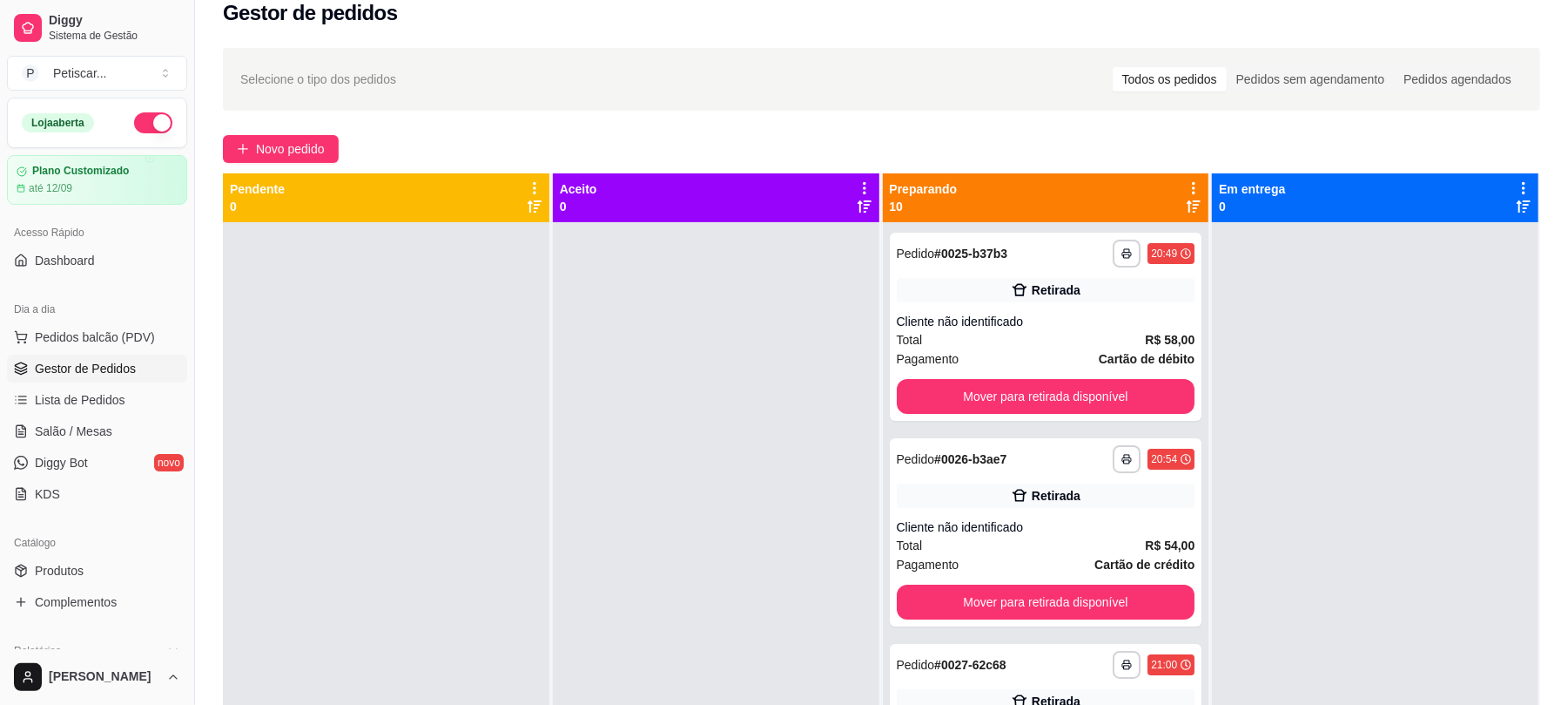
click at [1362, 294] on div at bounding box center [1375, 575] width 327 height 705
click at [1137, 308] on div "**********" at bounding box center [1046, 327] width 313 height 189
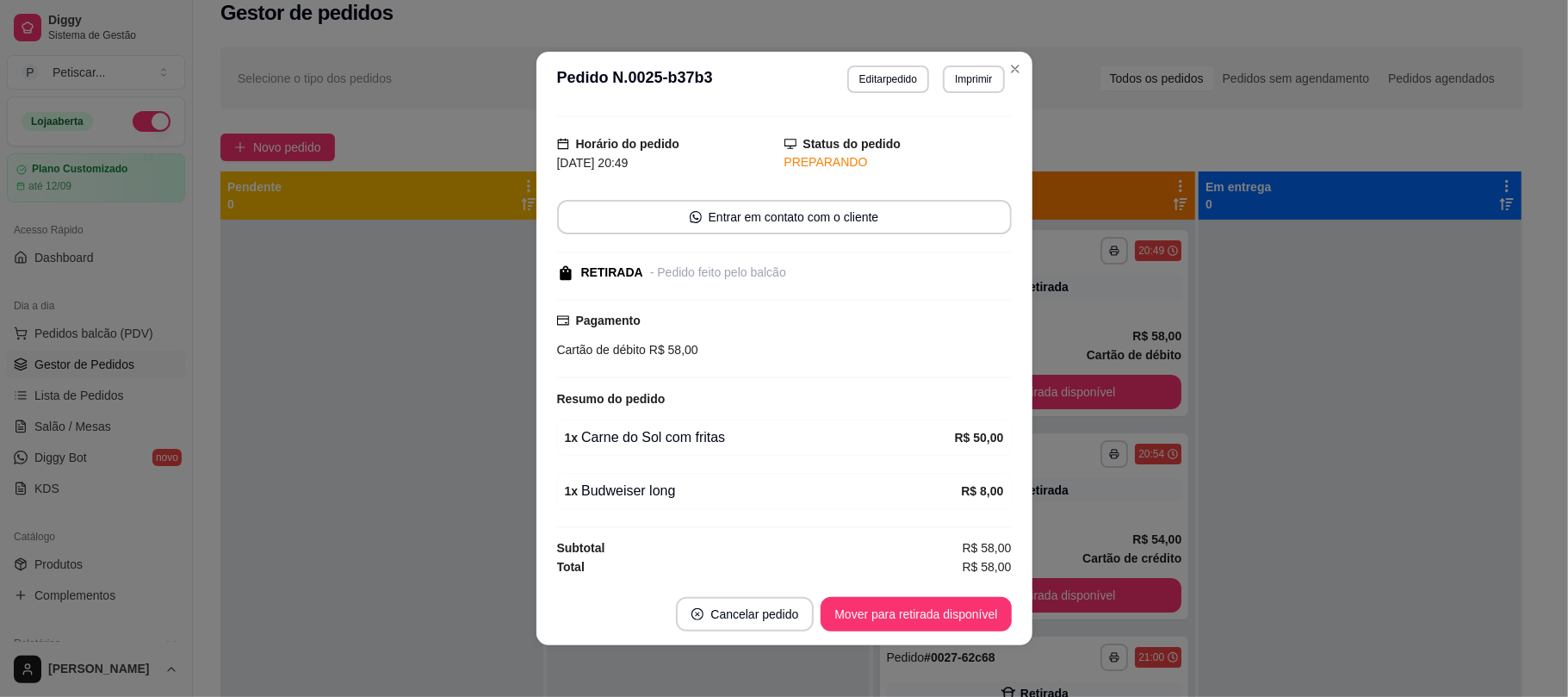
scroll to position [42, 0]
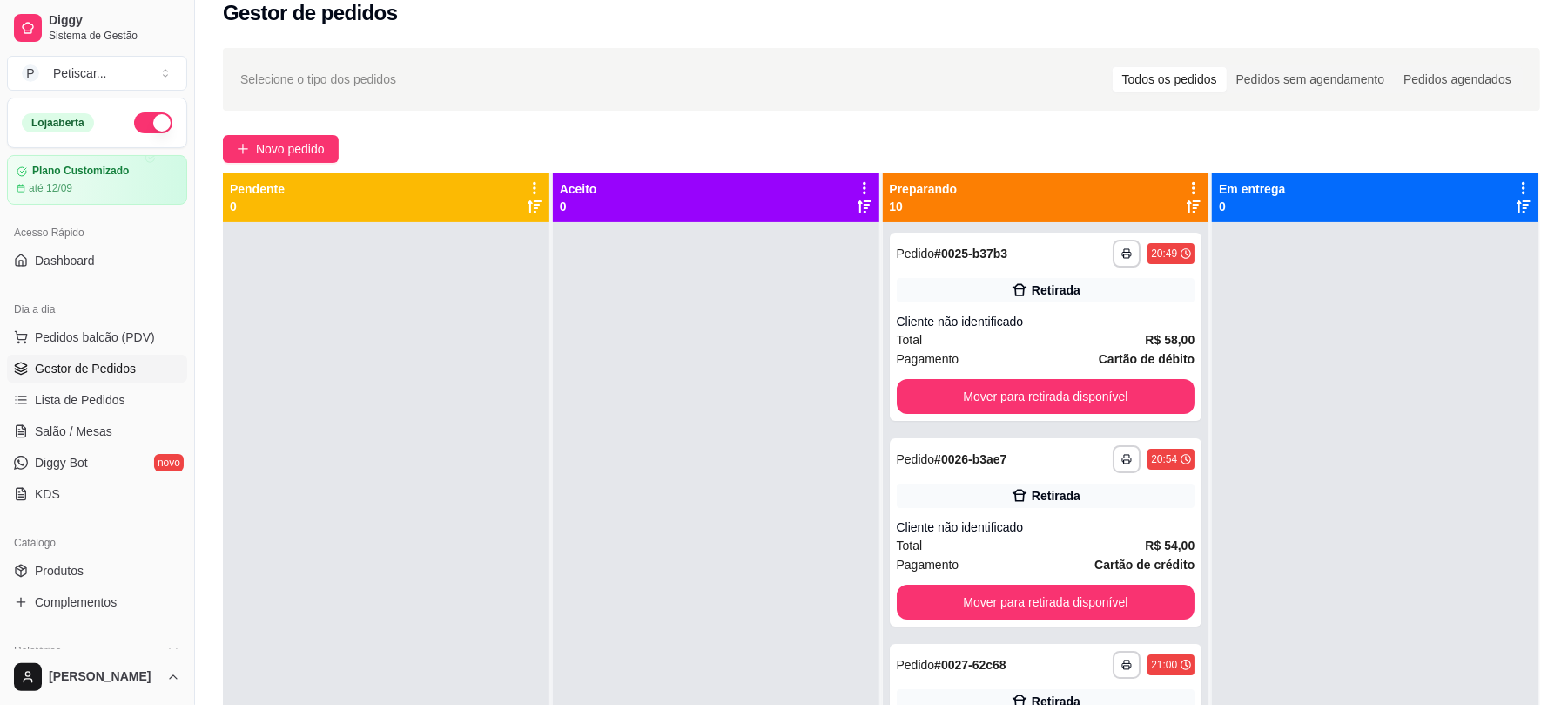
click at [555, 323] on div at bounding box center [715, 575] width 327 height 705
click at [980, 399] on button "Mover para retirada disponível" at bounding box center [1046, 396] width 299 height 35
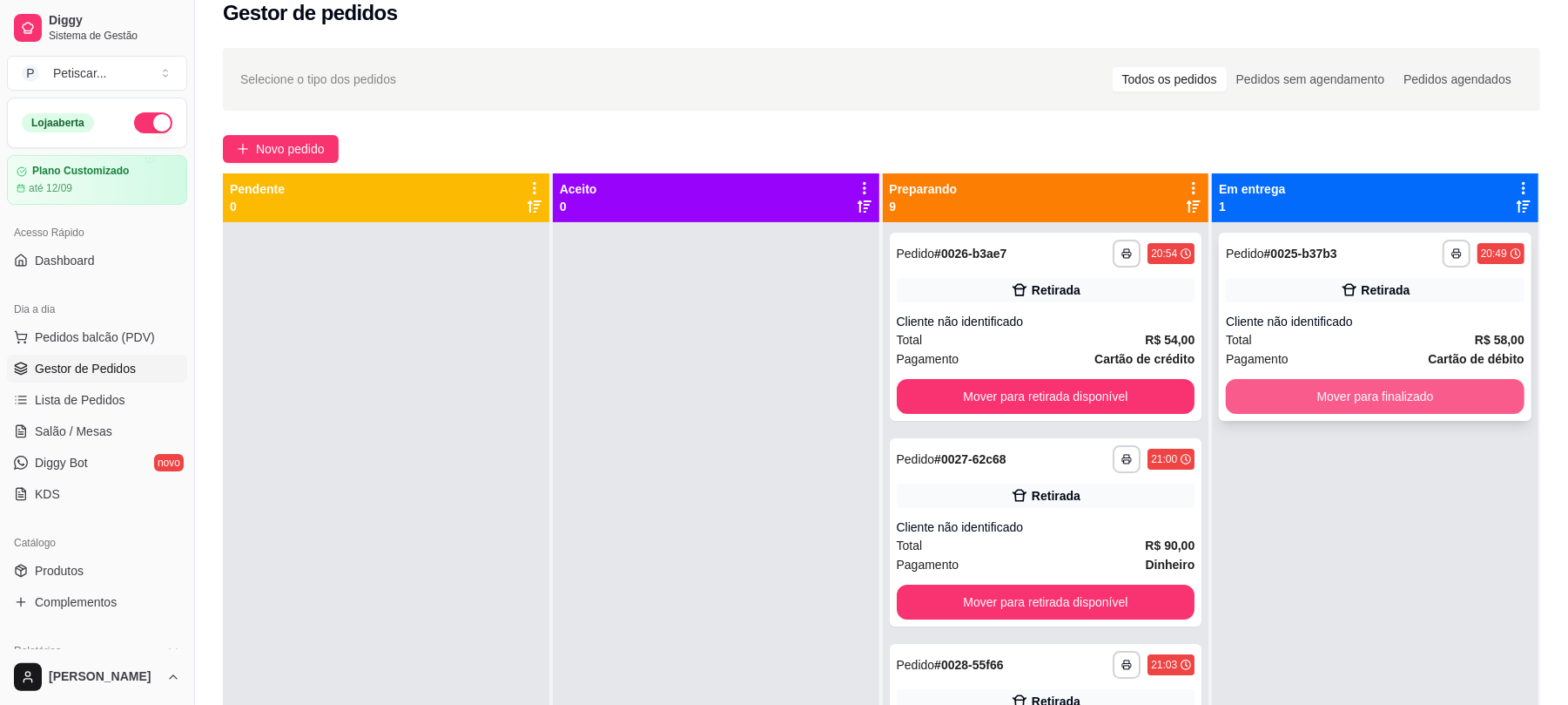
click at [1371, 392] on button "Mover para finalizado" at bounding box center [1376, 396] width 299 height 35
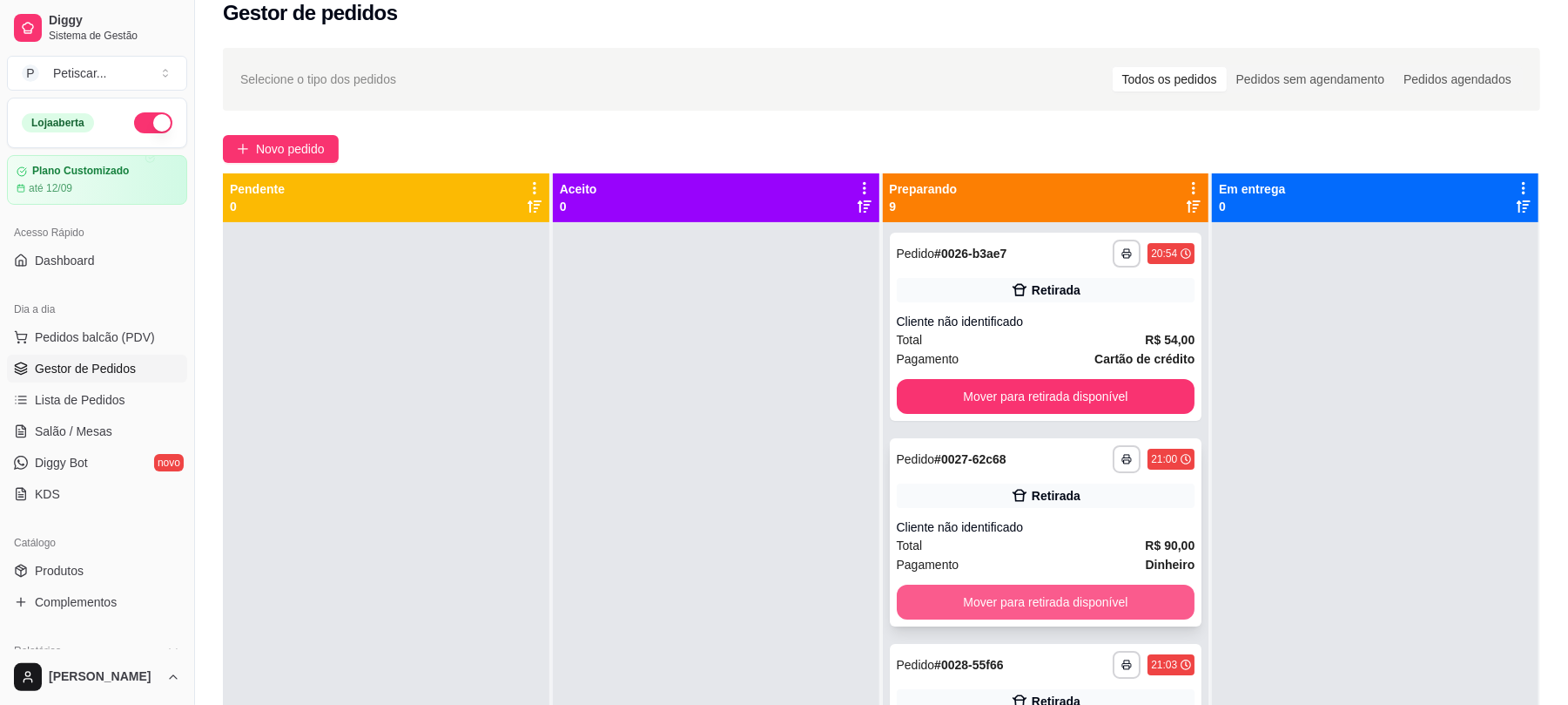
click at [1148, 589] on button "Mover para retirada disponível" at bounding box center [1046, 601] width 299 height 35
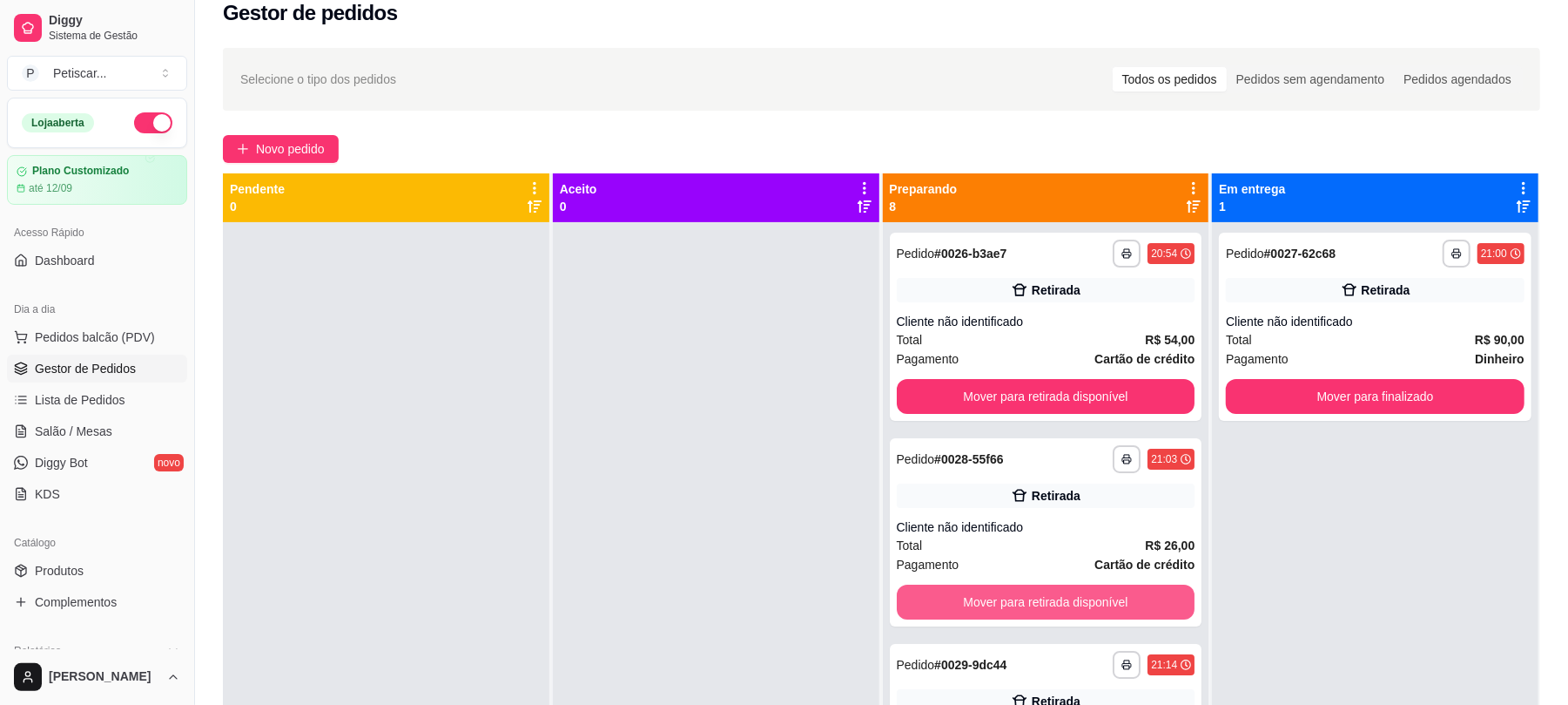
click at [1148, 589] on button "Mover para retirada disponível" at bounding box center [1046, 601] width 299 height 35
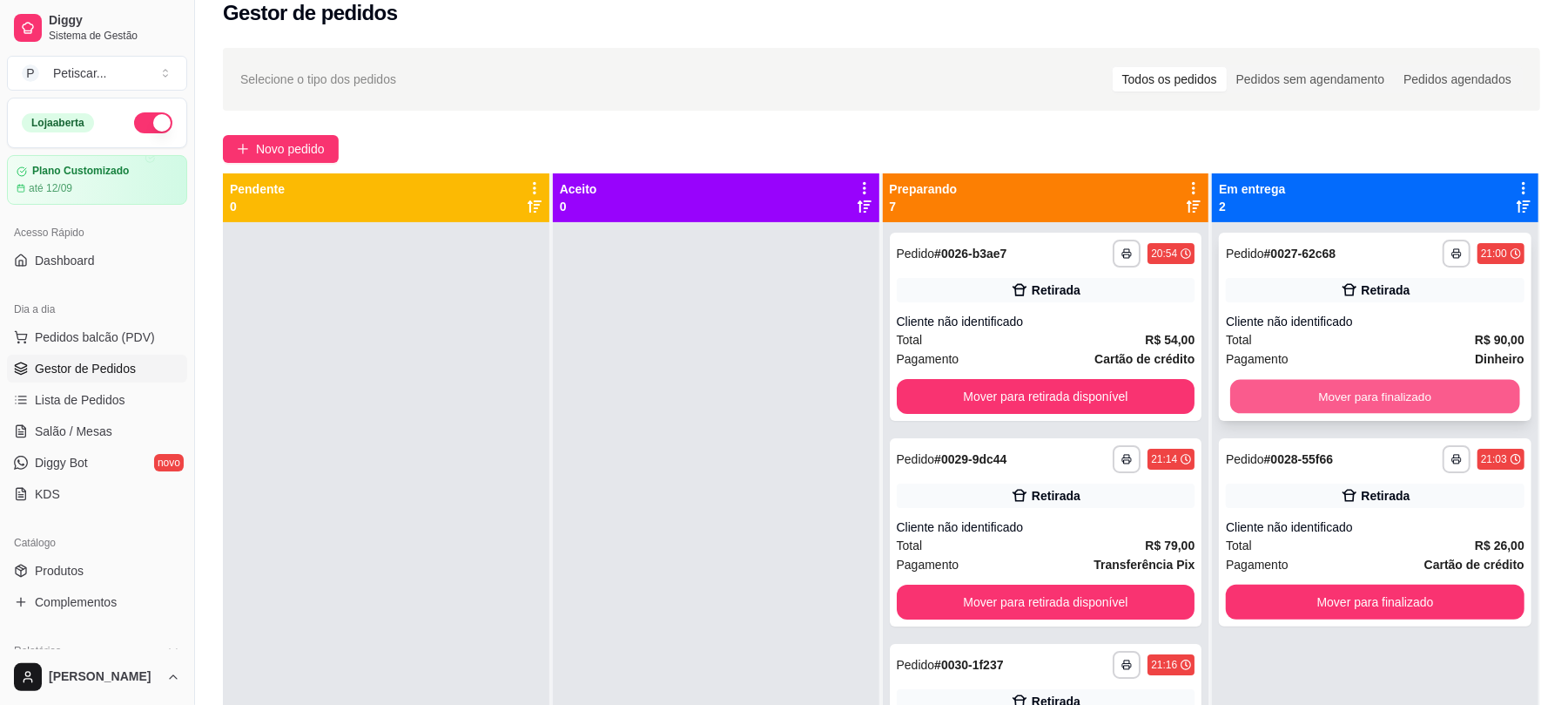
click at [1355, 380] on button "Mover para finalizado" at bounding box center [1375, 397] width 289 height 34
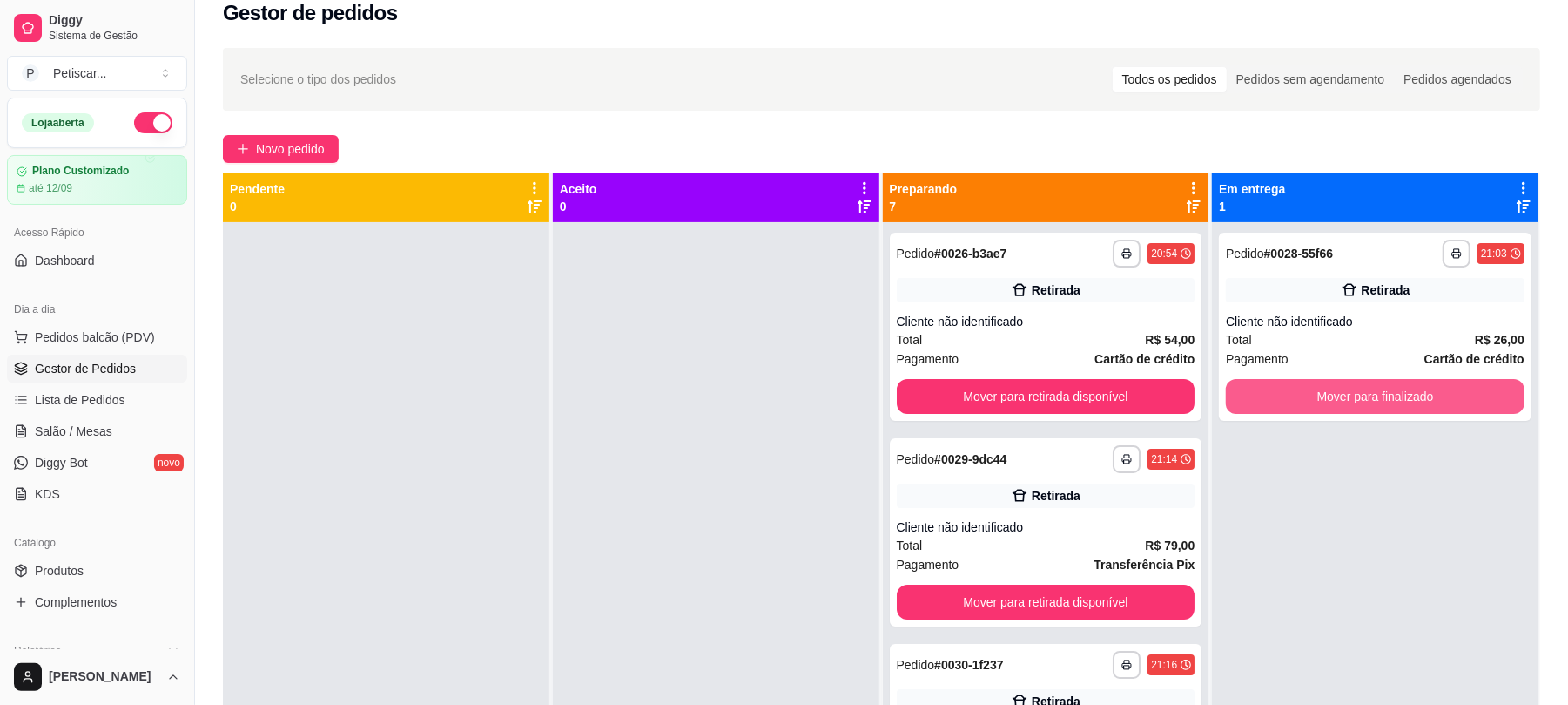
click at [1355, 379] on button "Mover para finalizado" at bounding box center [1376, 396] width 299 height 35
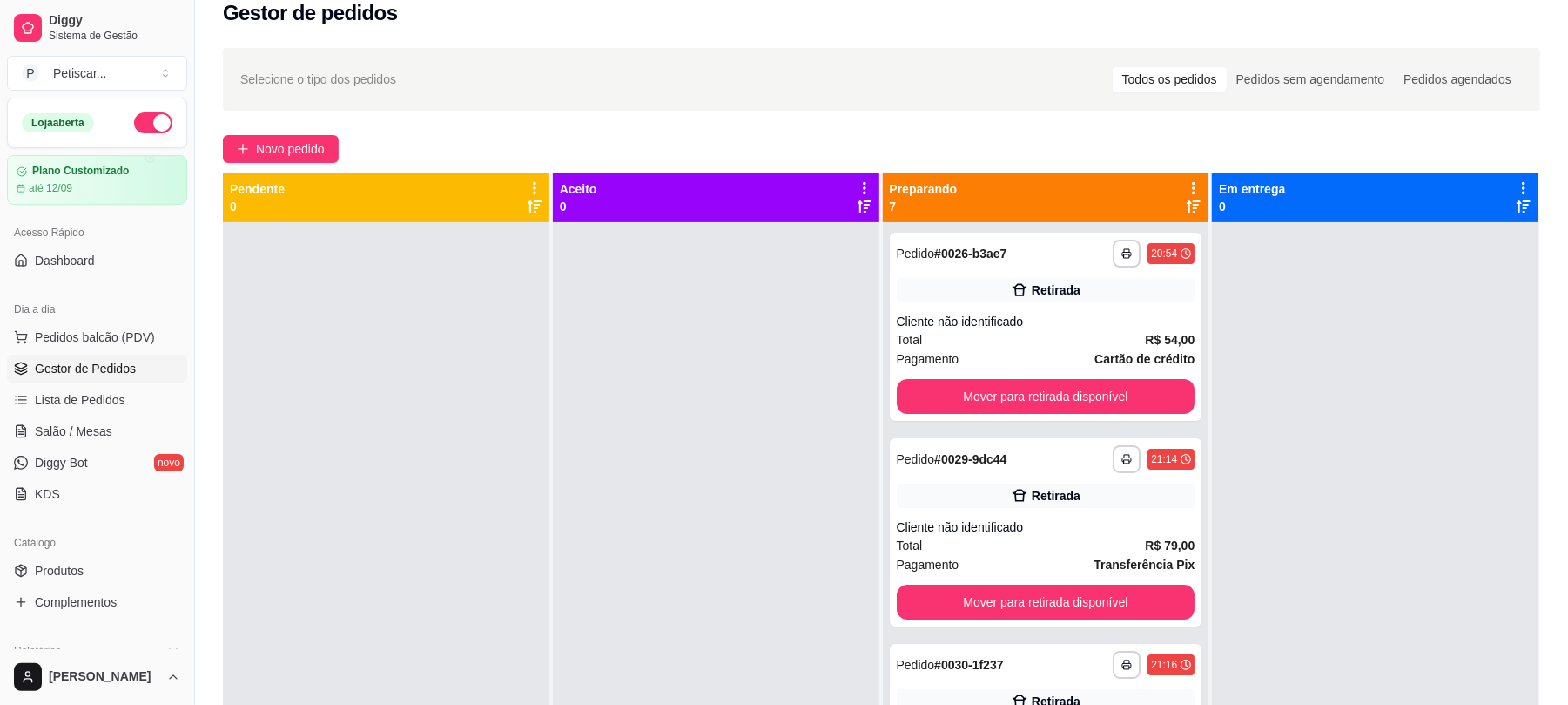
click at [1355, 378] on div at bounding box center [1375, 575] width 327 height 705
click at [261, 143] on span "Novo pedido" at bounding box center [290, 148] width 69 height 19
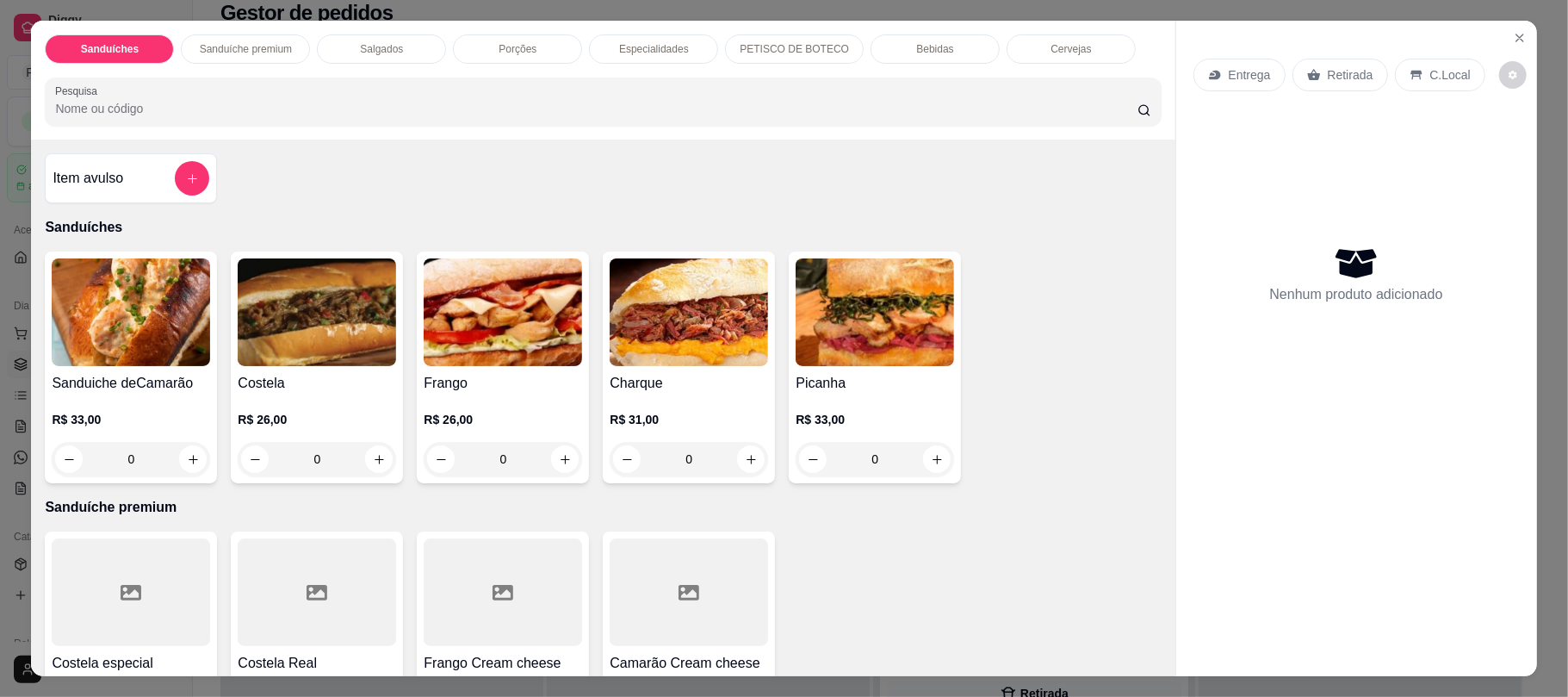
click at [942, 48] on div "Bebidas" at bounding box center [935, 49] width 129 height 29
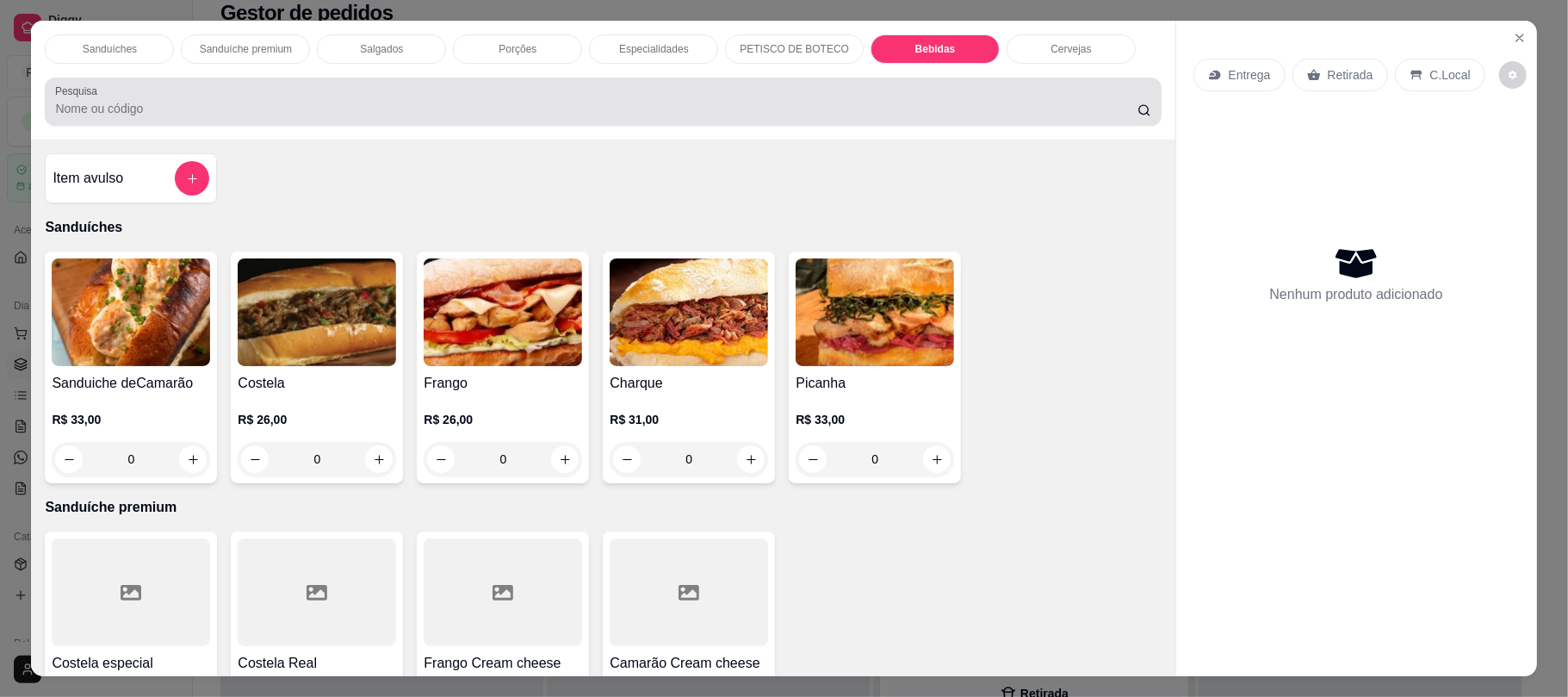
scroll to position [34, 0]
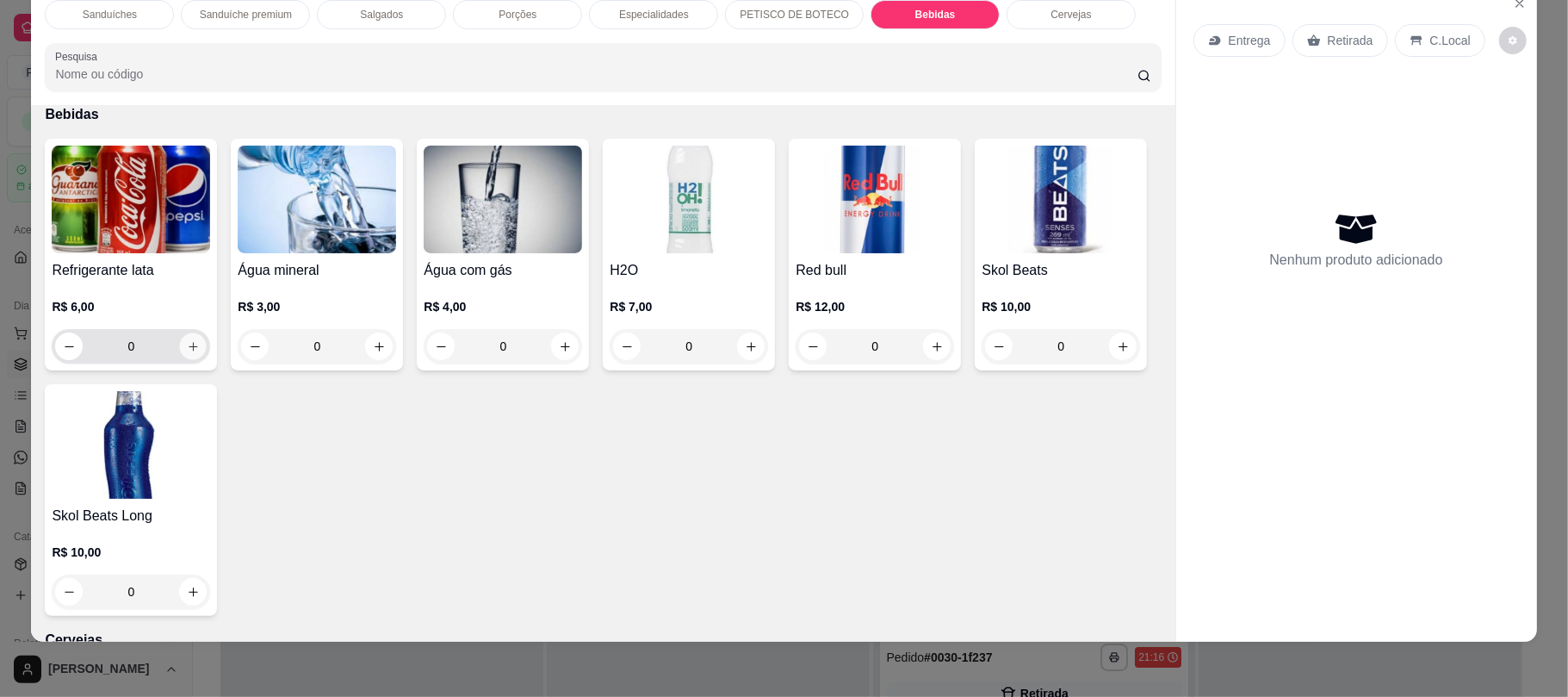
click at [187, 353] on icon "increase-product-quantity" at bounding box center [193, 347] width 13 height 13
type input "1"
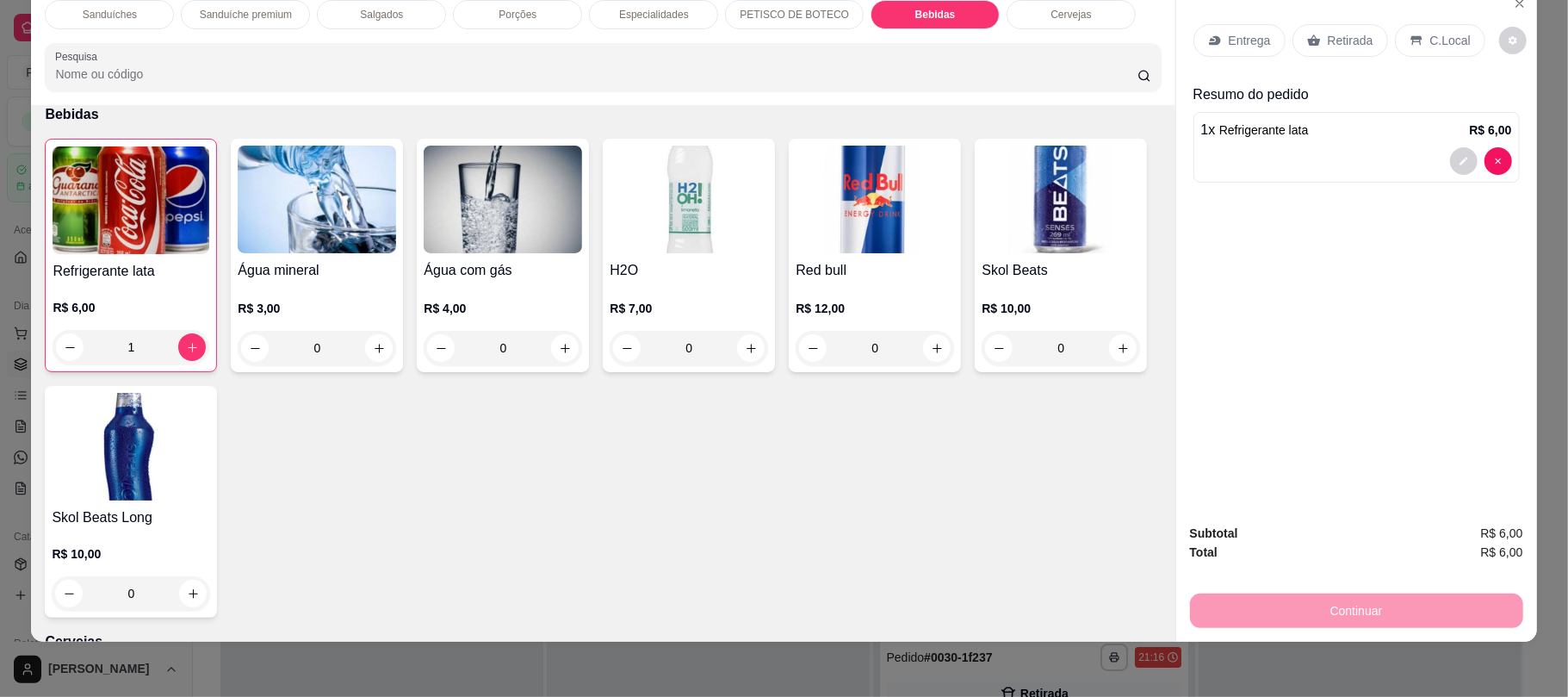
click at [1324, 27] on div "Retirada" at bounding box center [1341, 41] width 96 height 33
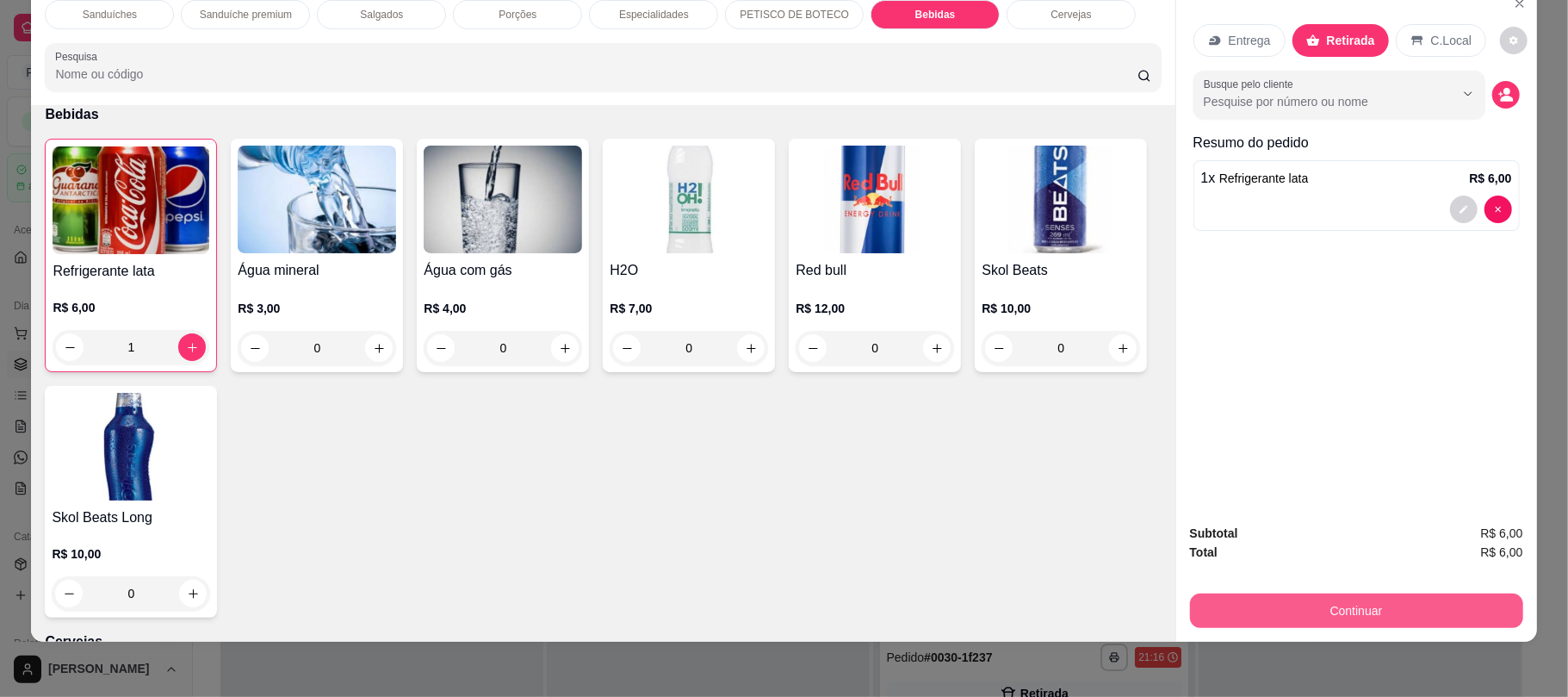
click at [1375, 607] on button "Continuar" at bounding box center [1357, 610] width 334 height 34
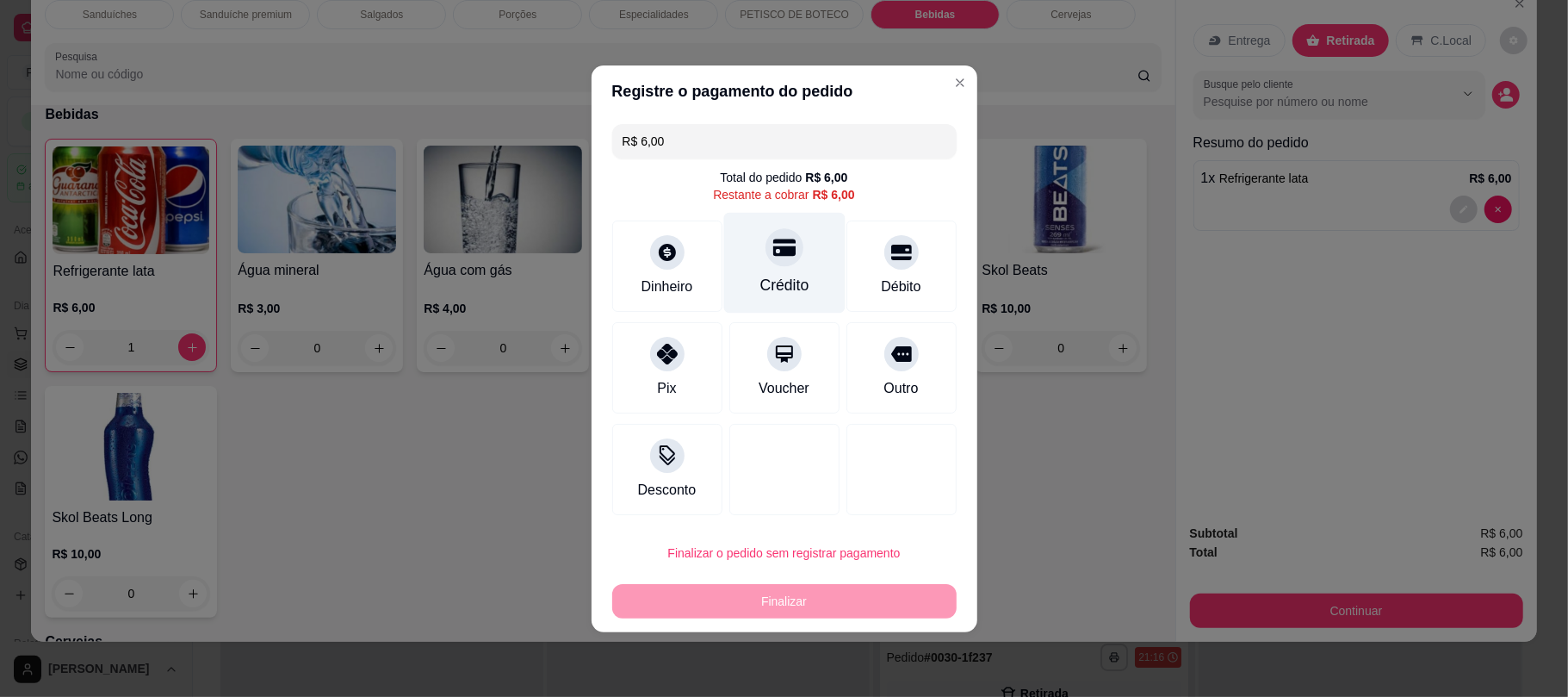
click at [808, 277] on div "Crédito" at bounding box center [784, 262] width 121 height 101
type input "R$ 0,00"
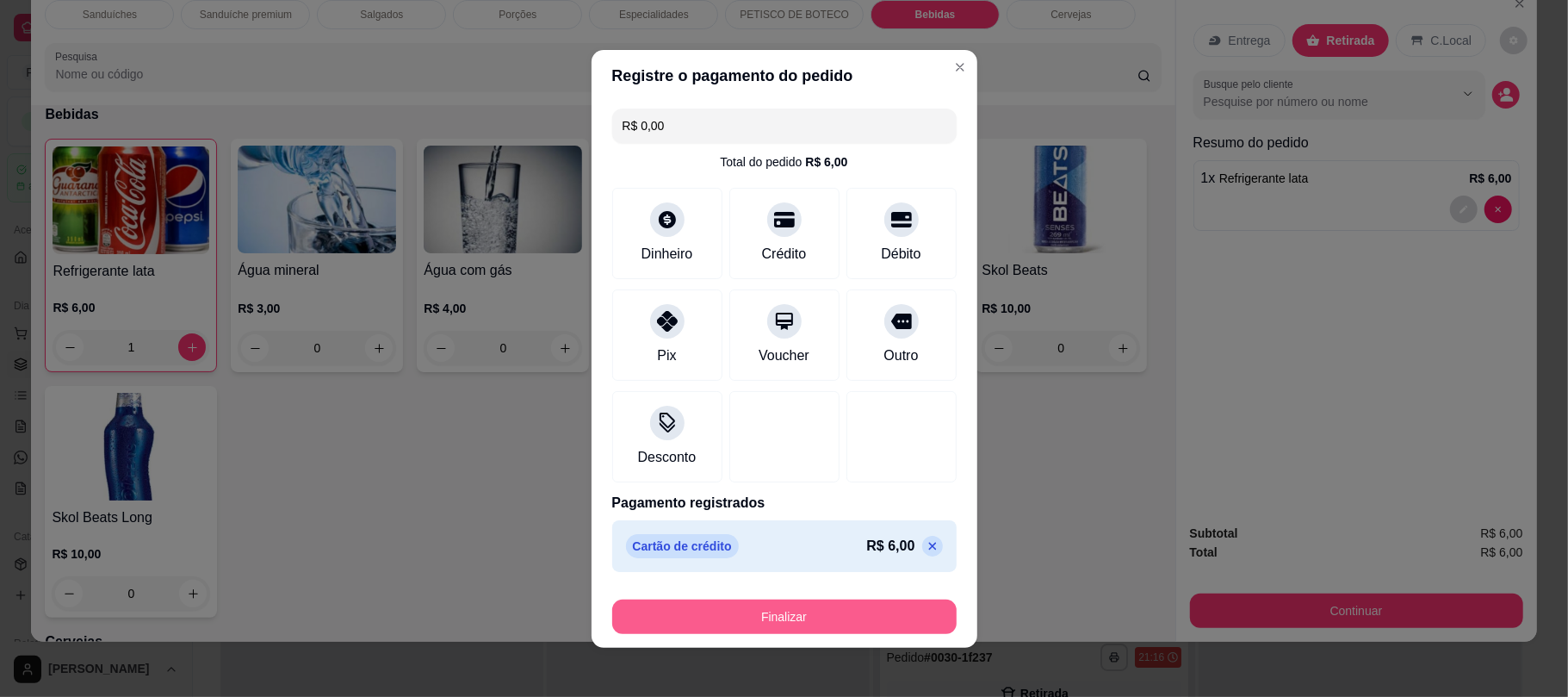
click at [841, 612] on button "Finalizar" at bounding box center [784, 616] width 344 height 34
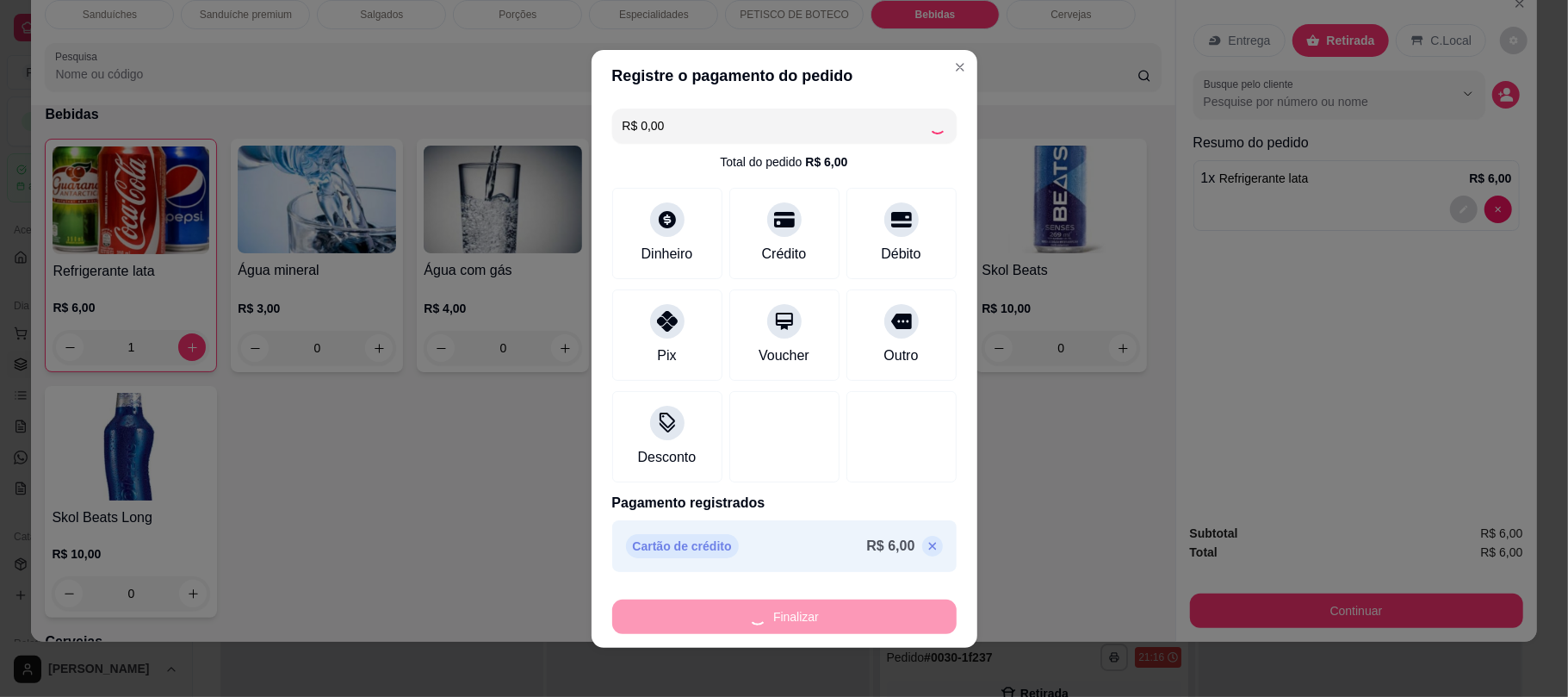
type input "0"
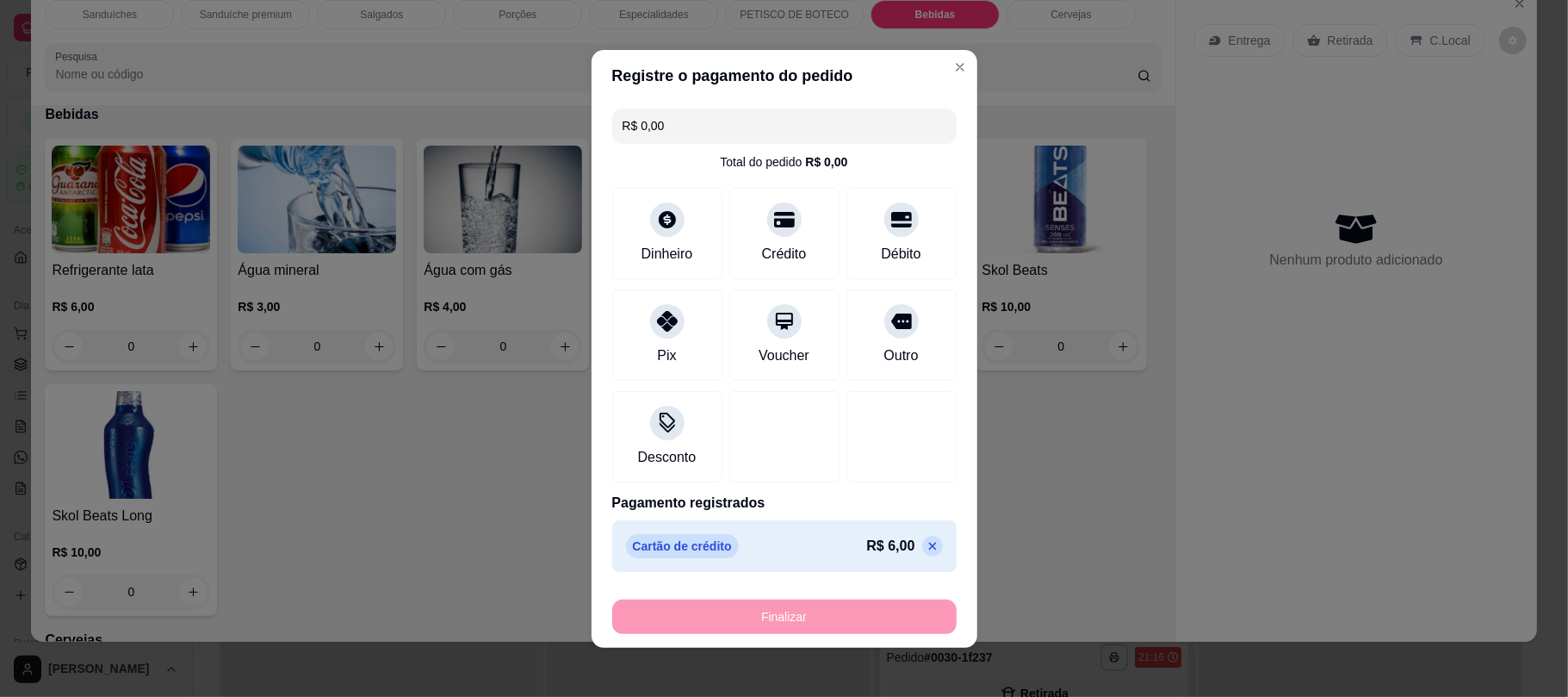
type input "-R$ 6,00"
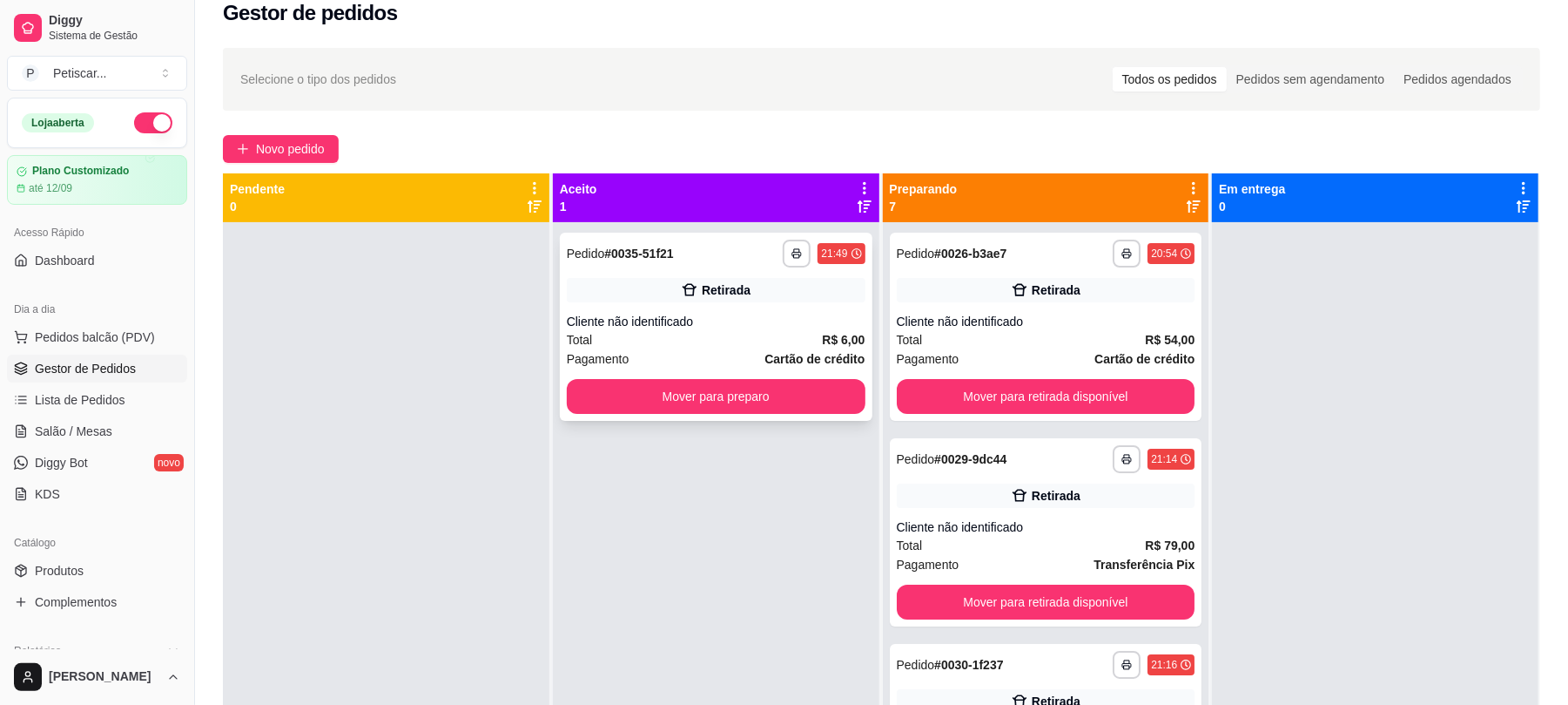
click at [672, 251] on div "**********" at bounding box center [716, 254] width 299 height 28
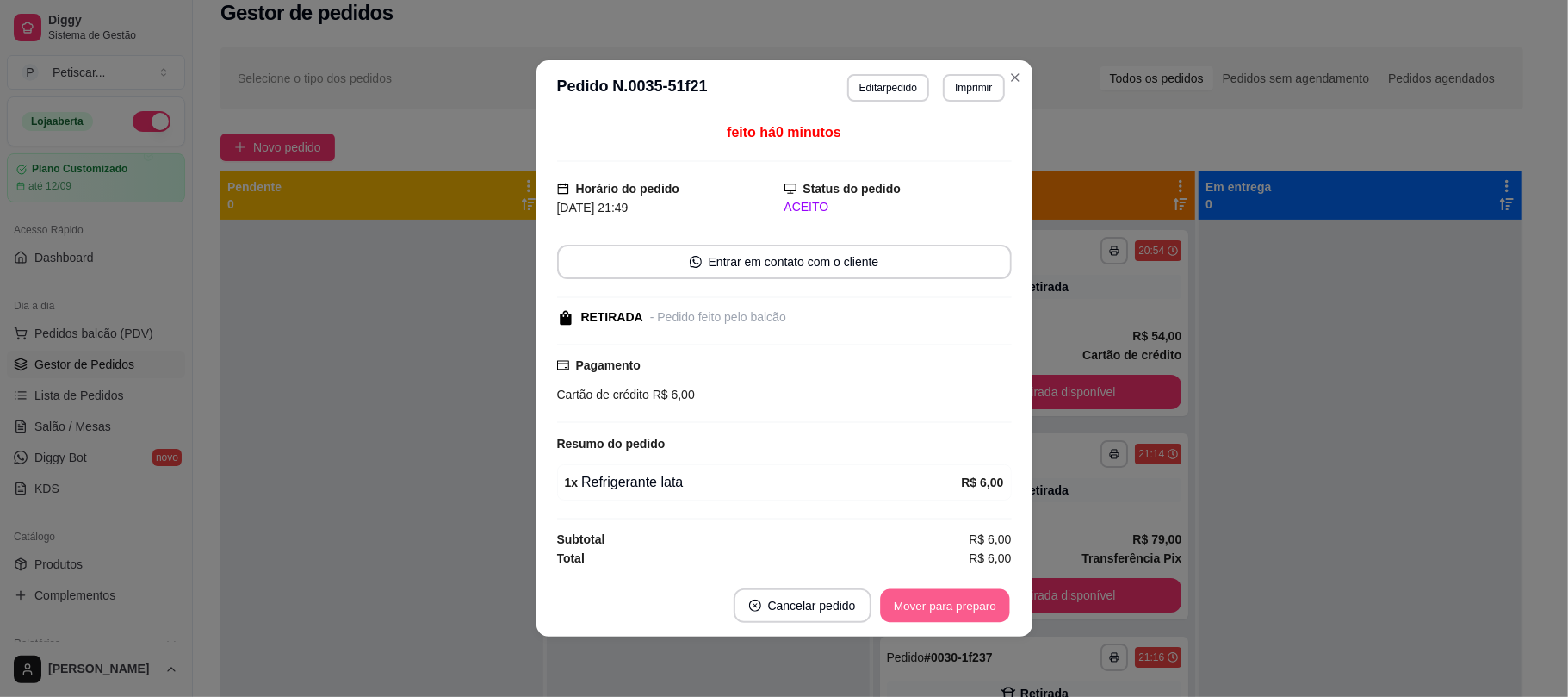
click at [941, 619] on button "Mover para preparo" at bounding box center [945, 606] width 129 height 33
click at [941, 619] on button "Mover para retirada disponível" at bounding box center [915, 605] width 190 height 34
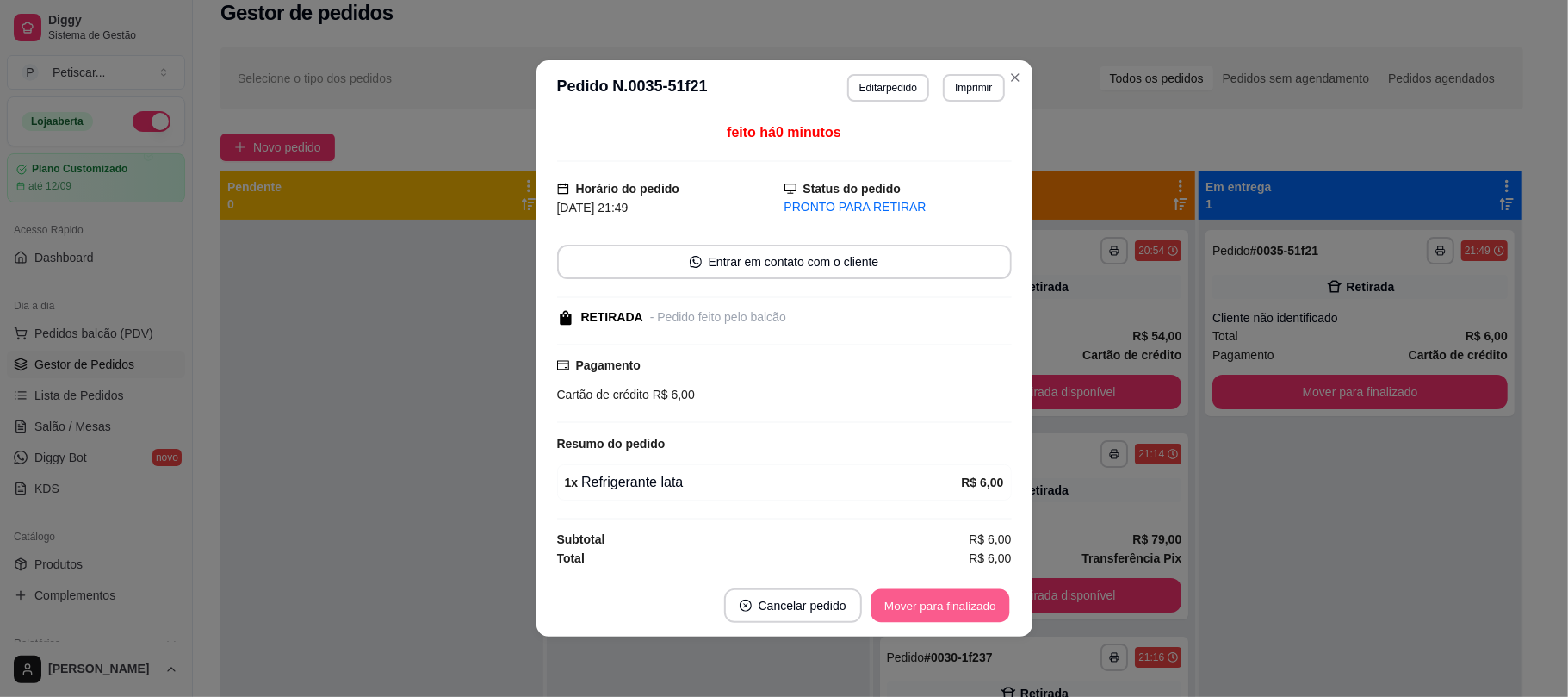
click at [941, 619] on button "Mover para finalizado" at bounding box center [940, 606] width 139 height 33
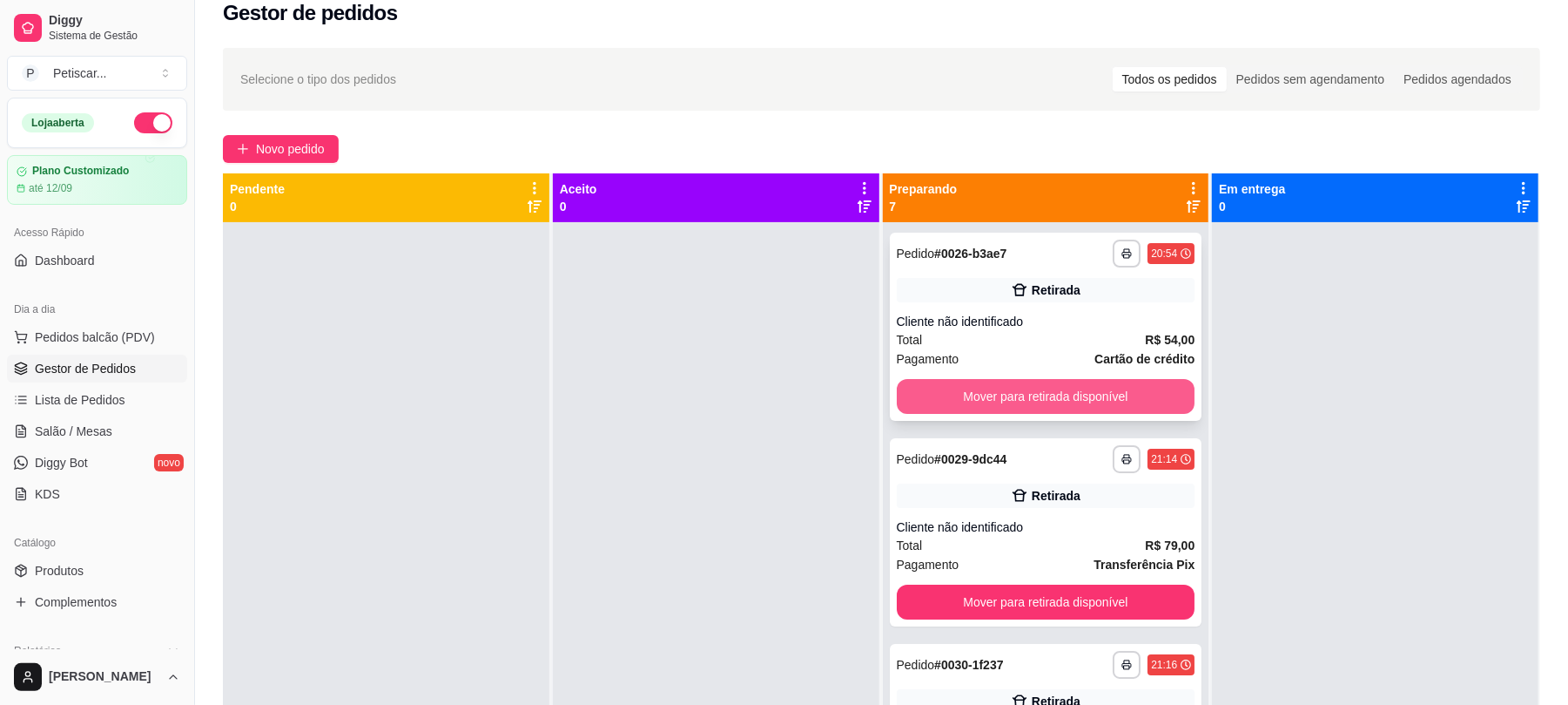
click at [1092, 405] on button "Mover para retirada disponível" at bounding box center [1046, 396] width 299 height 35
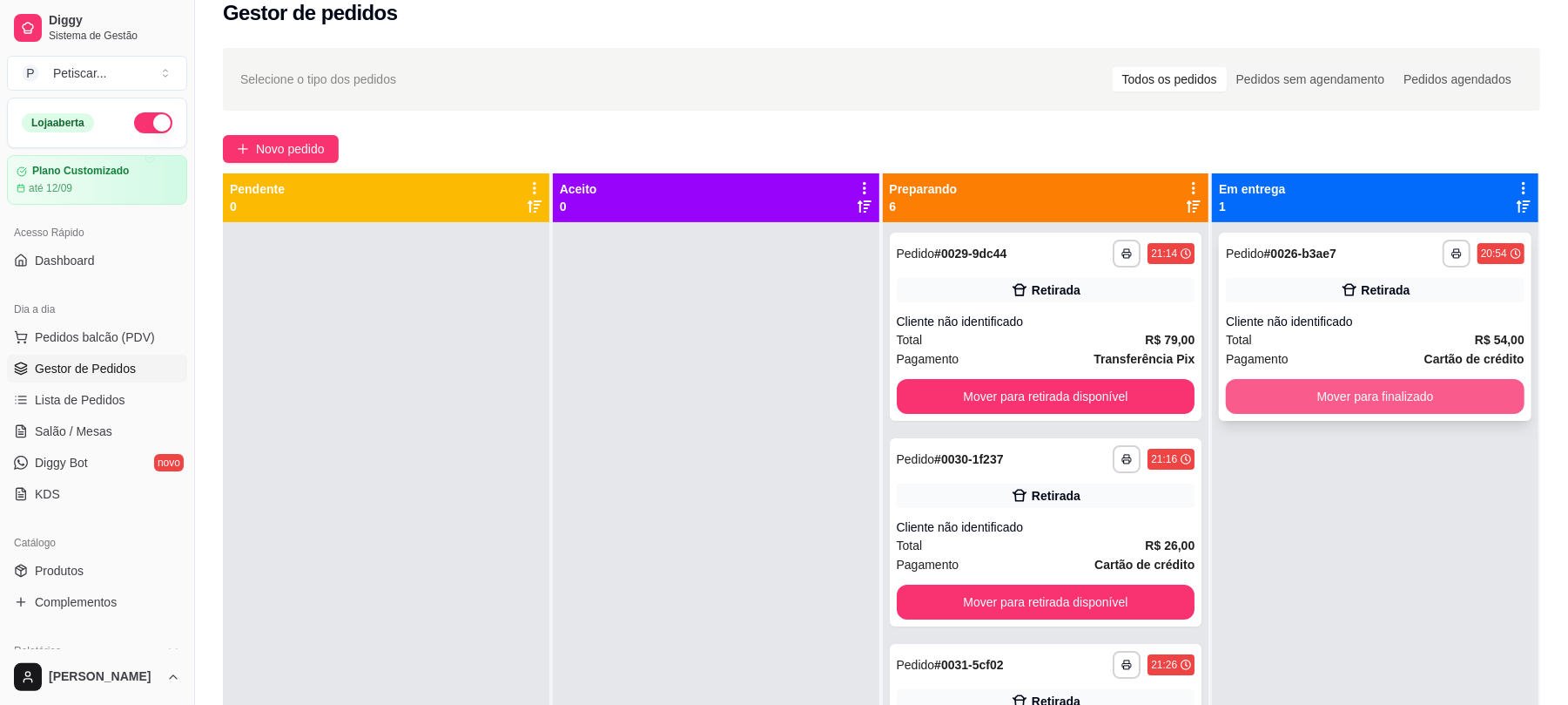
click at [1283, 402] on button "Mover para finalizado" at bounding box center [1376, 396] width 299 height 35
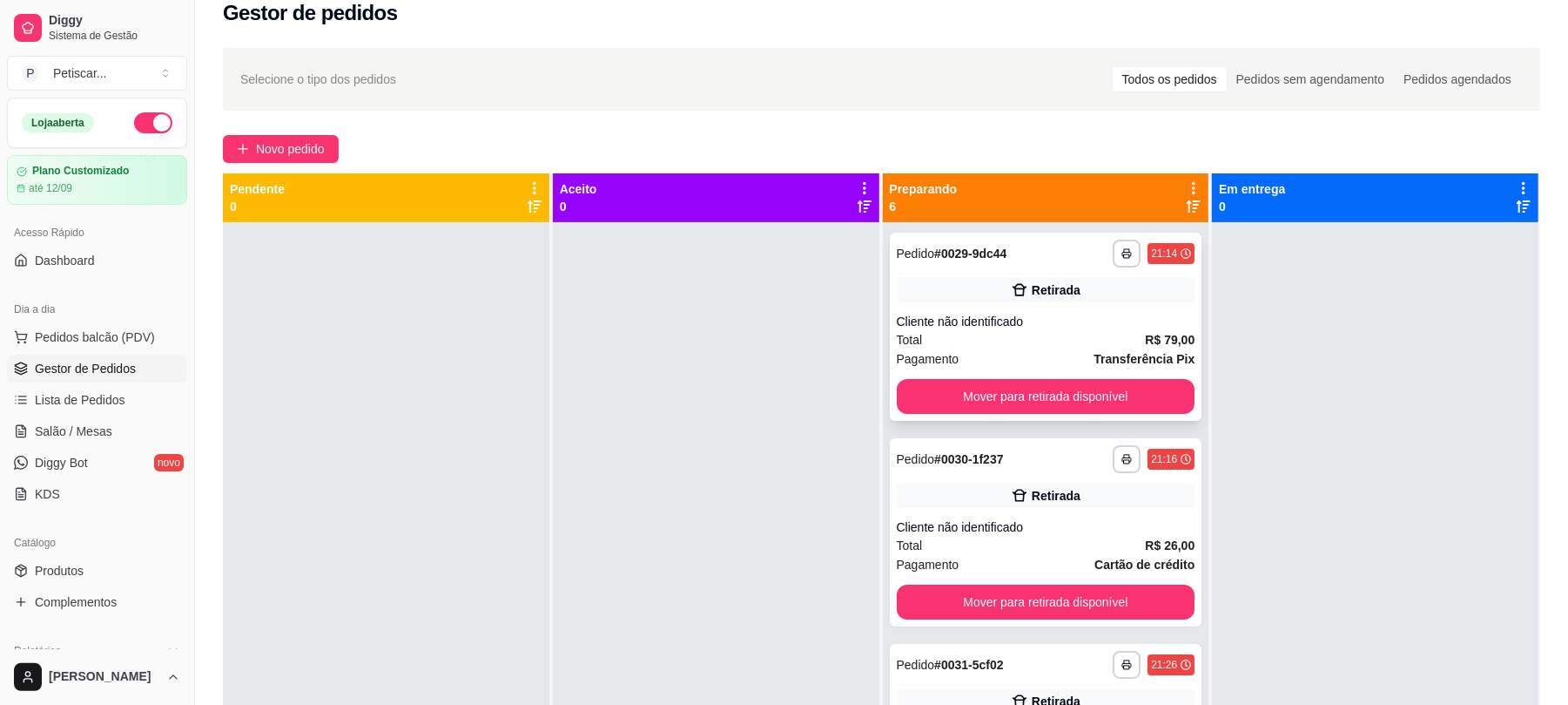
click at [1146, 333] on strong "R$ 79,00" at bounding box center [1170, 340] width 49 height 14
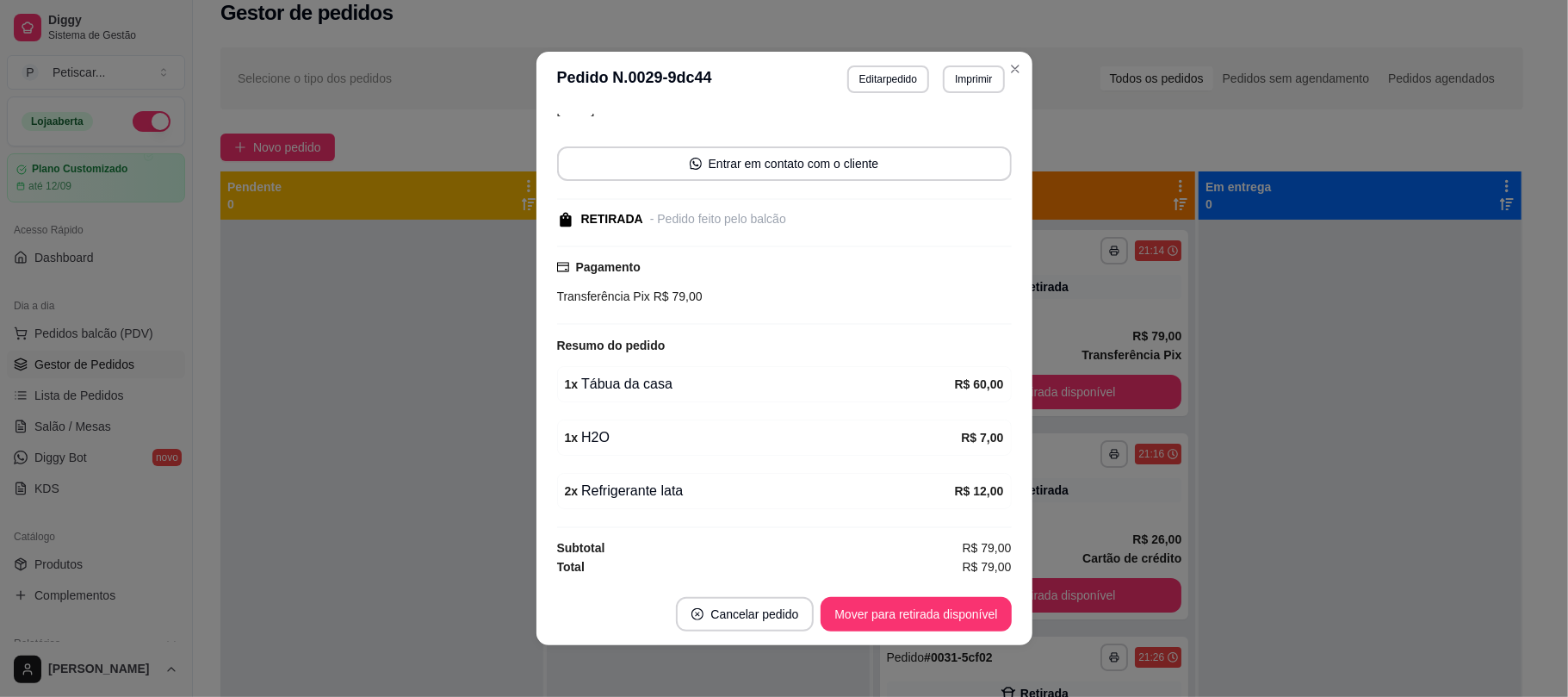
scroll to position [95, 0]
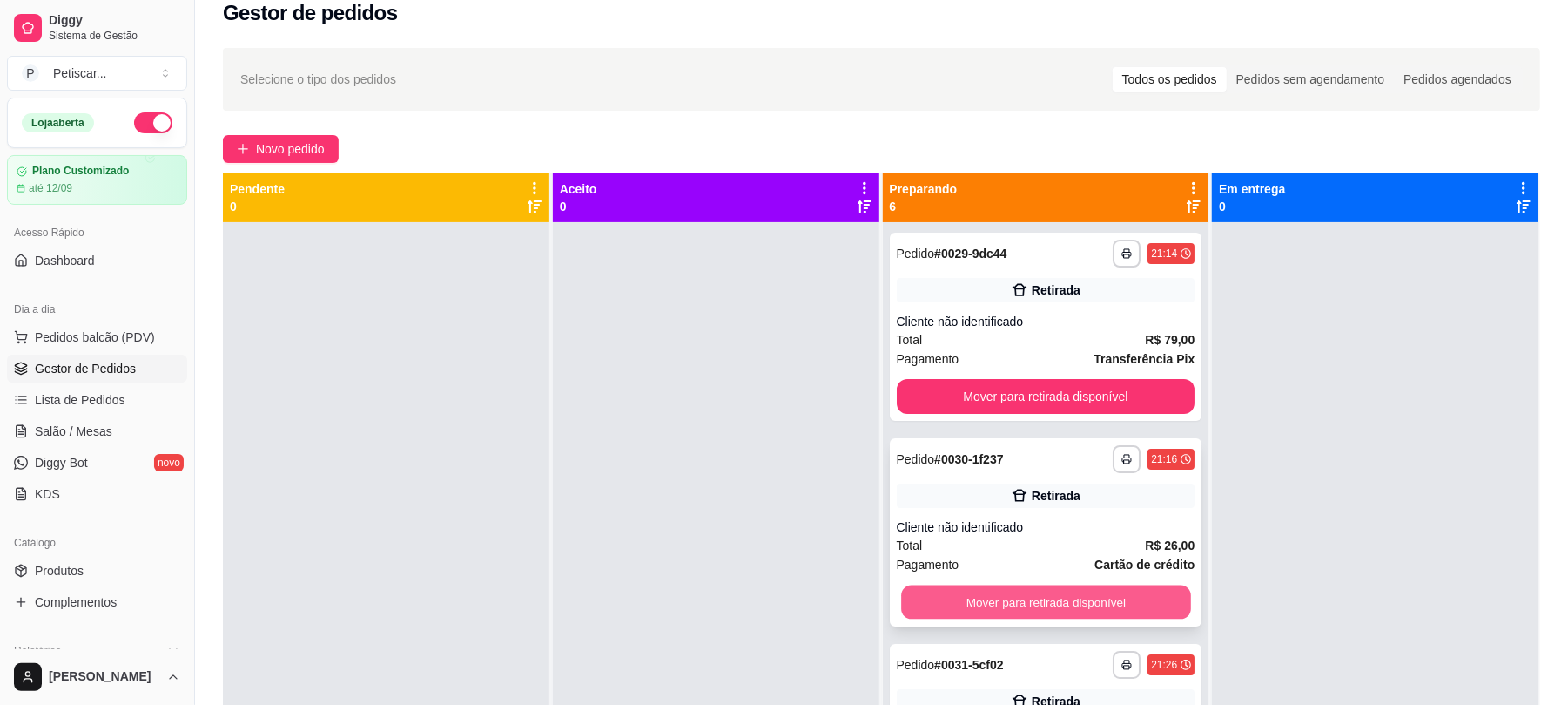
click at [980, 612] on button "Mover para retirada disponível" at bounding box center [1045, 602] width 289 height 34
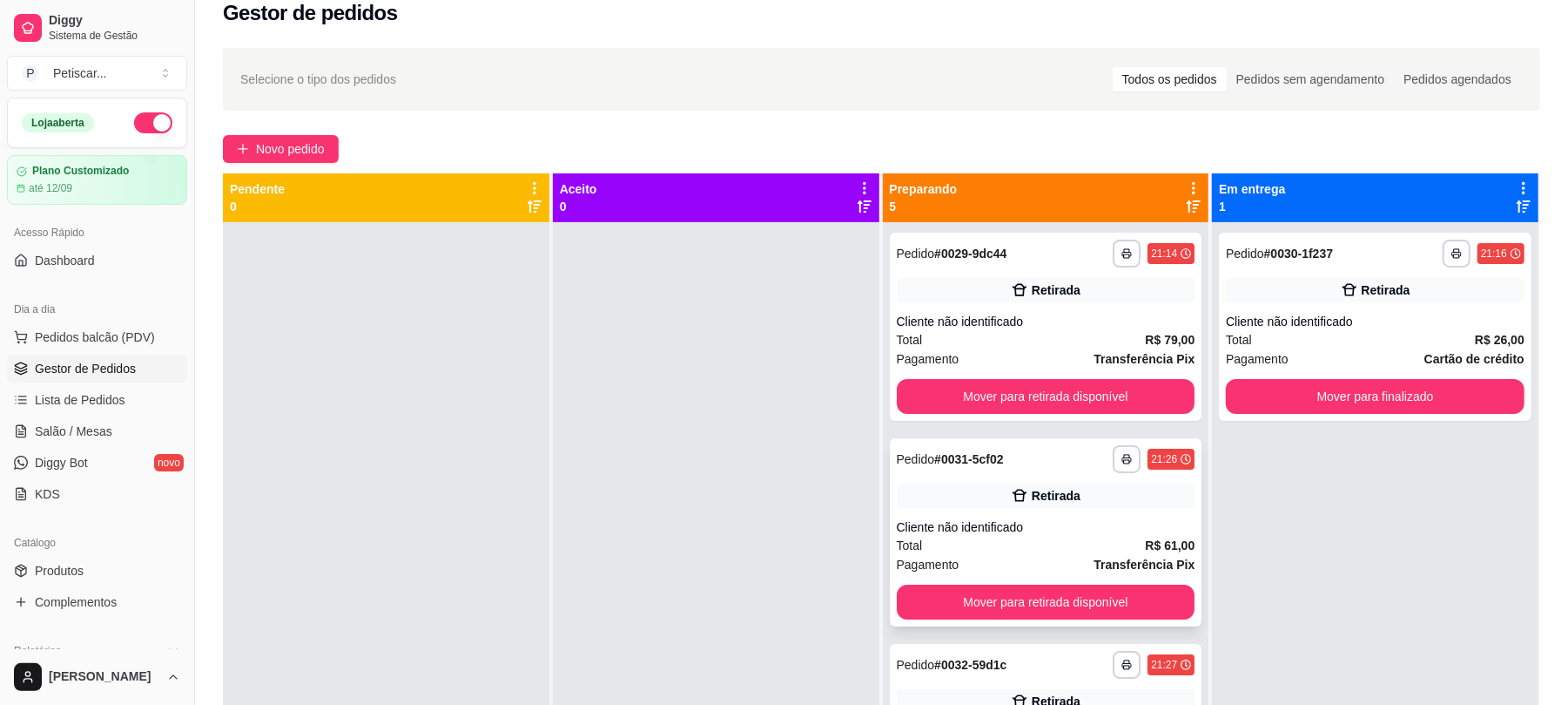
click at [1011, 492] on icon at bounding box center [1020, 496] width 18 height 18
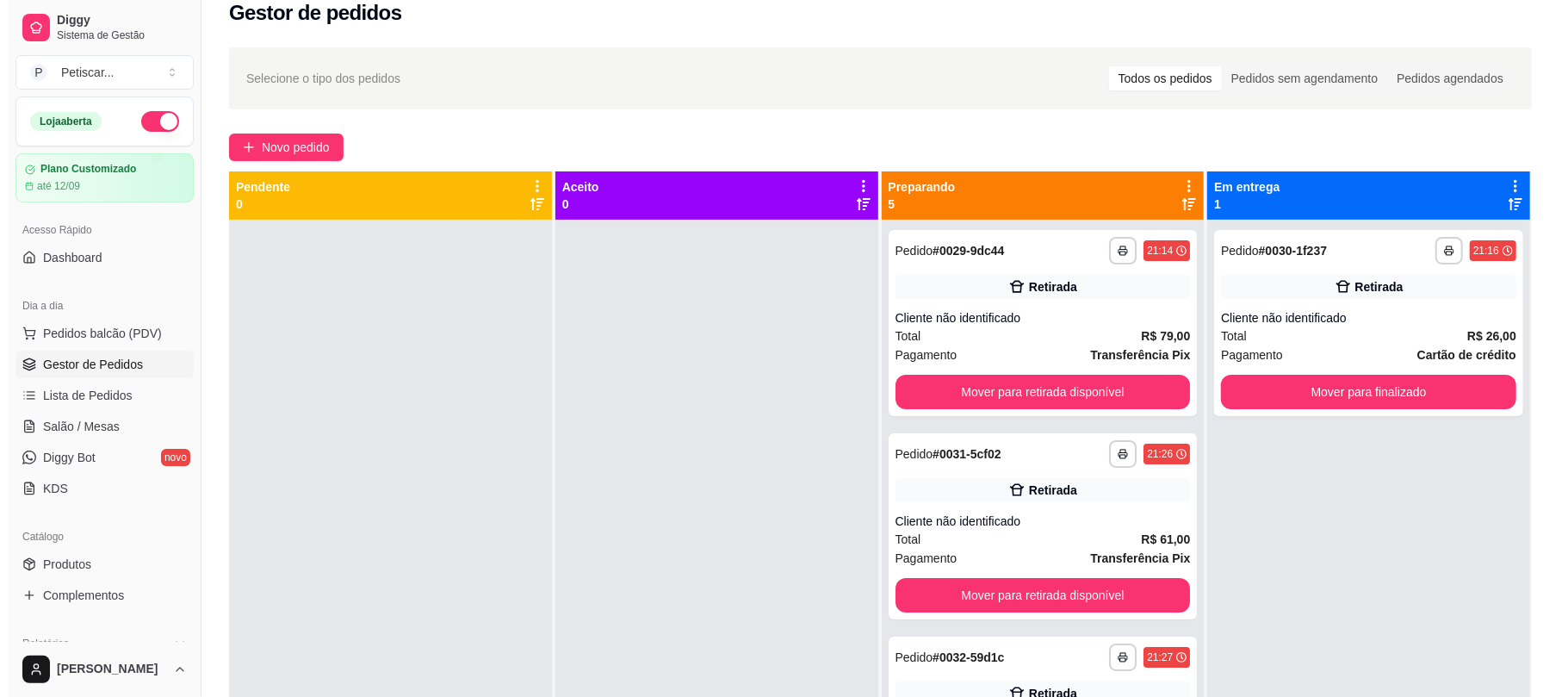
scroll to position [207, 0]
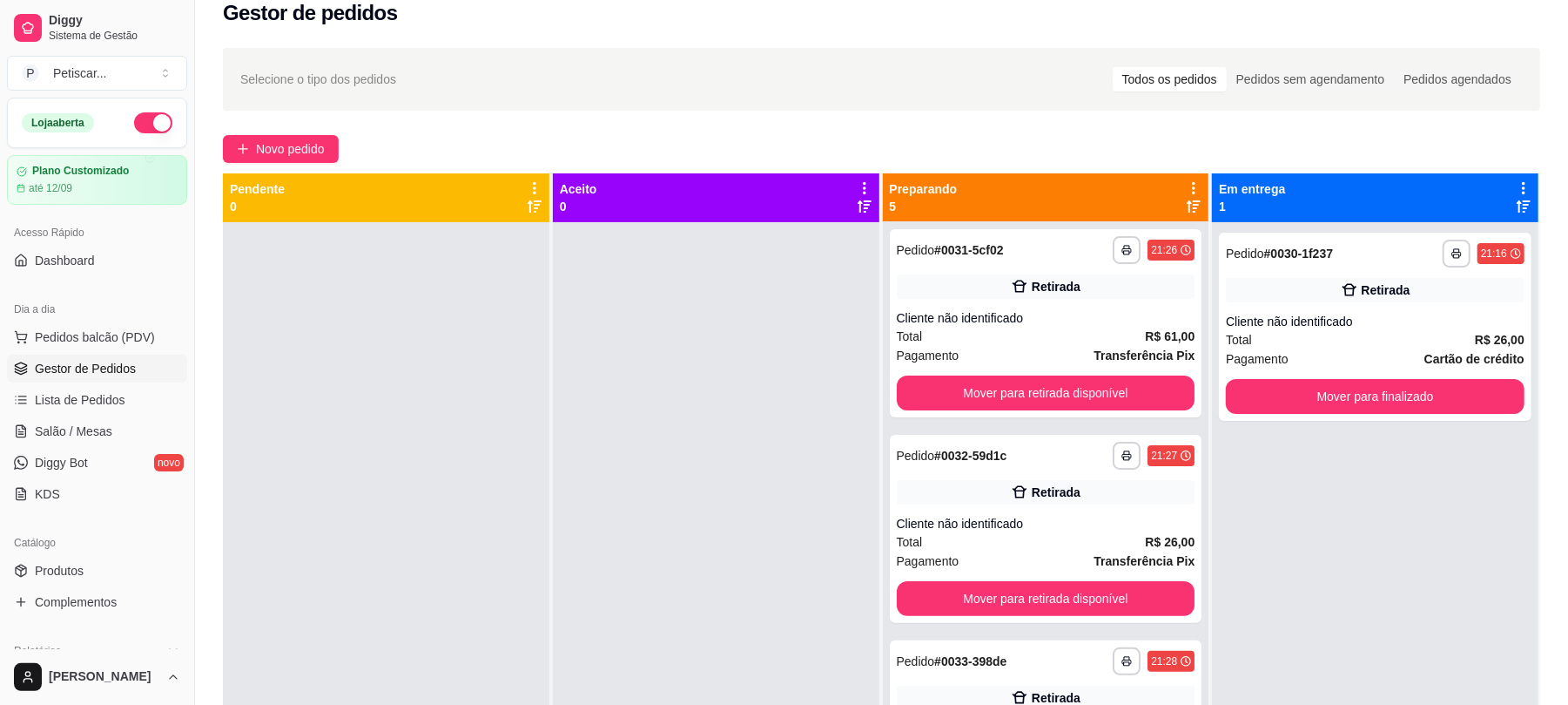
click at [1056, 486] on div "Retirada" at bounding box center [1056, 493] width 48 height 18
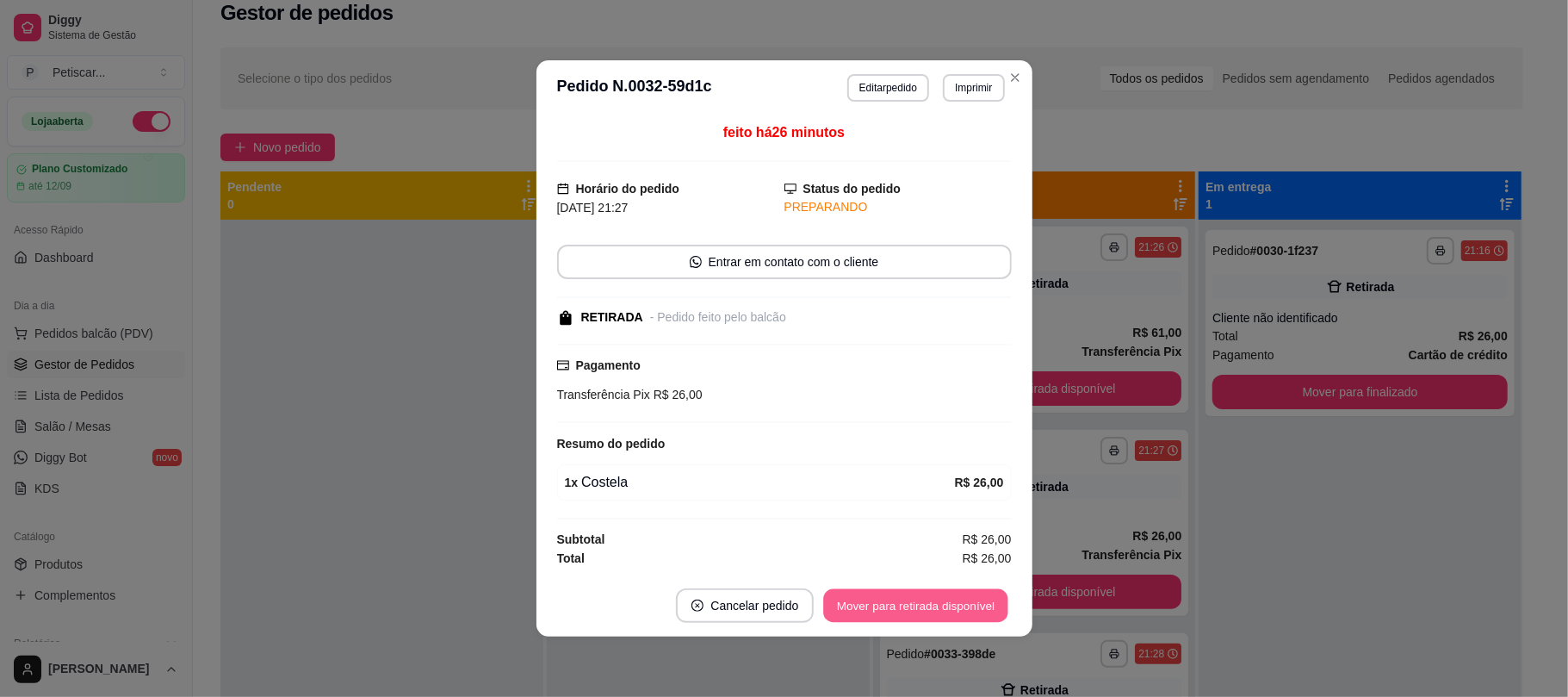
click at [925, 610] on button "Mover para retirada disponível" at bounding box center [916, 606] width 184 height 33
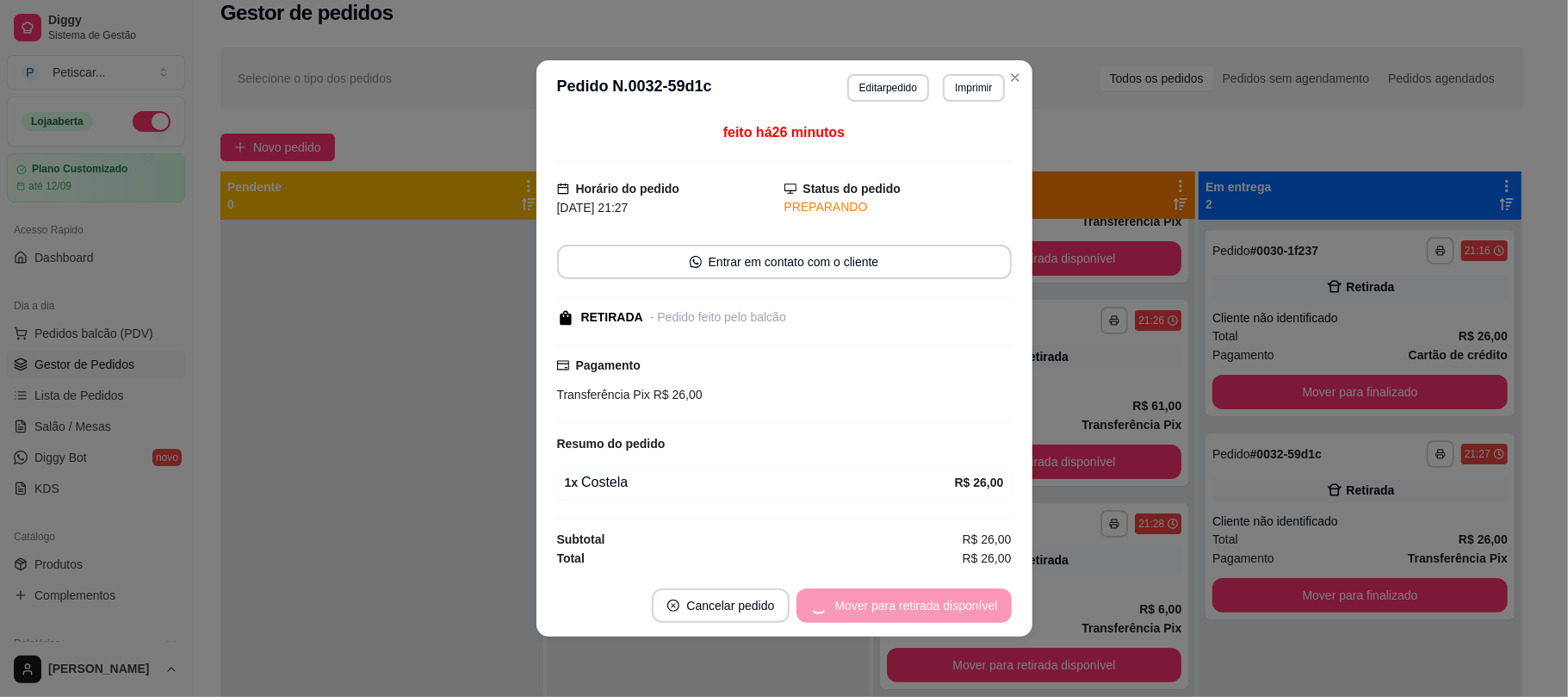
scroll to position [133, 0]
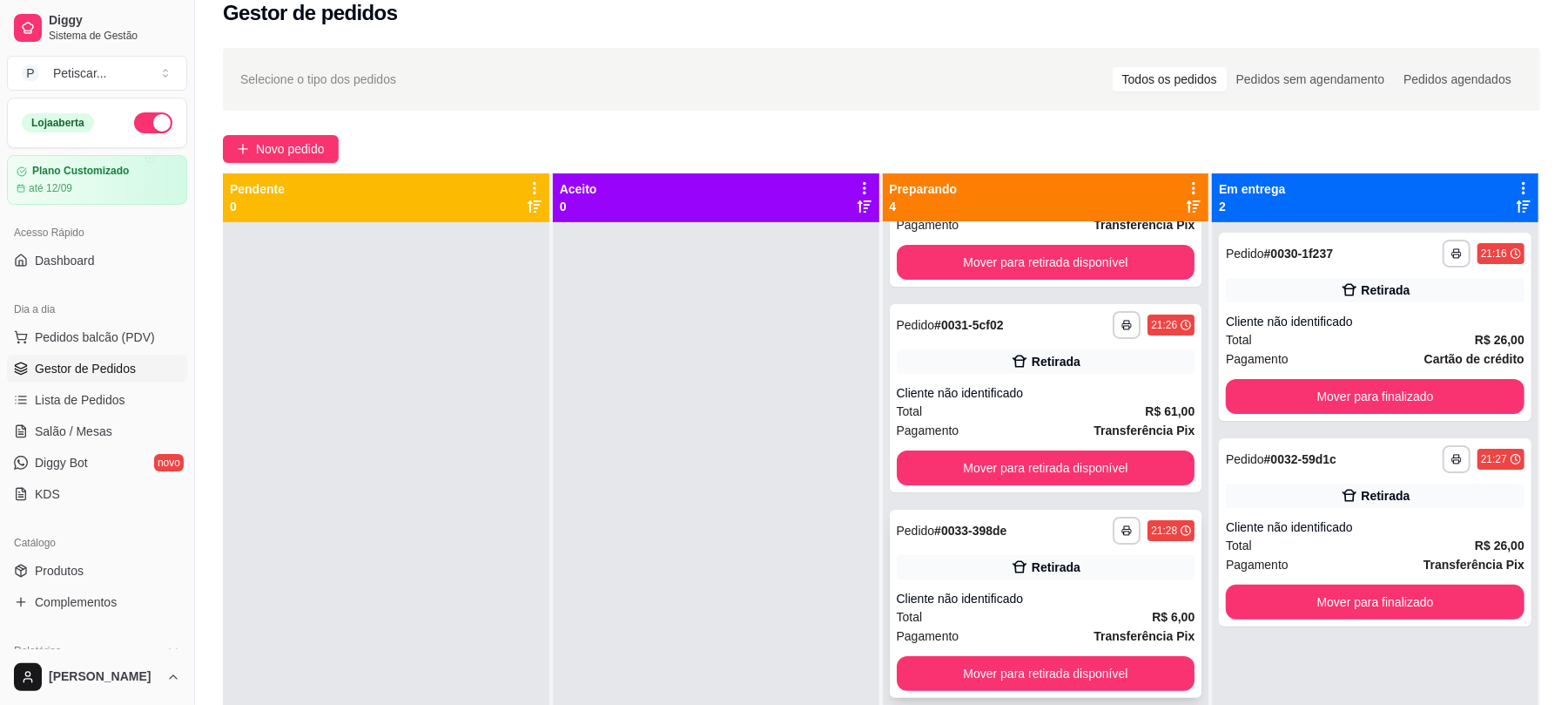
click at [1115, 556] on div "Retirada" at bounding box center [1046, 567] width 299 height 25
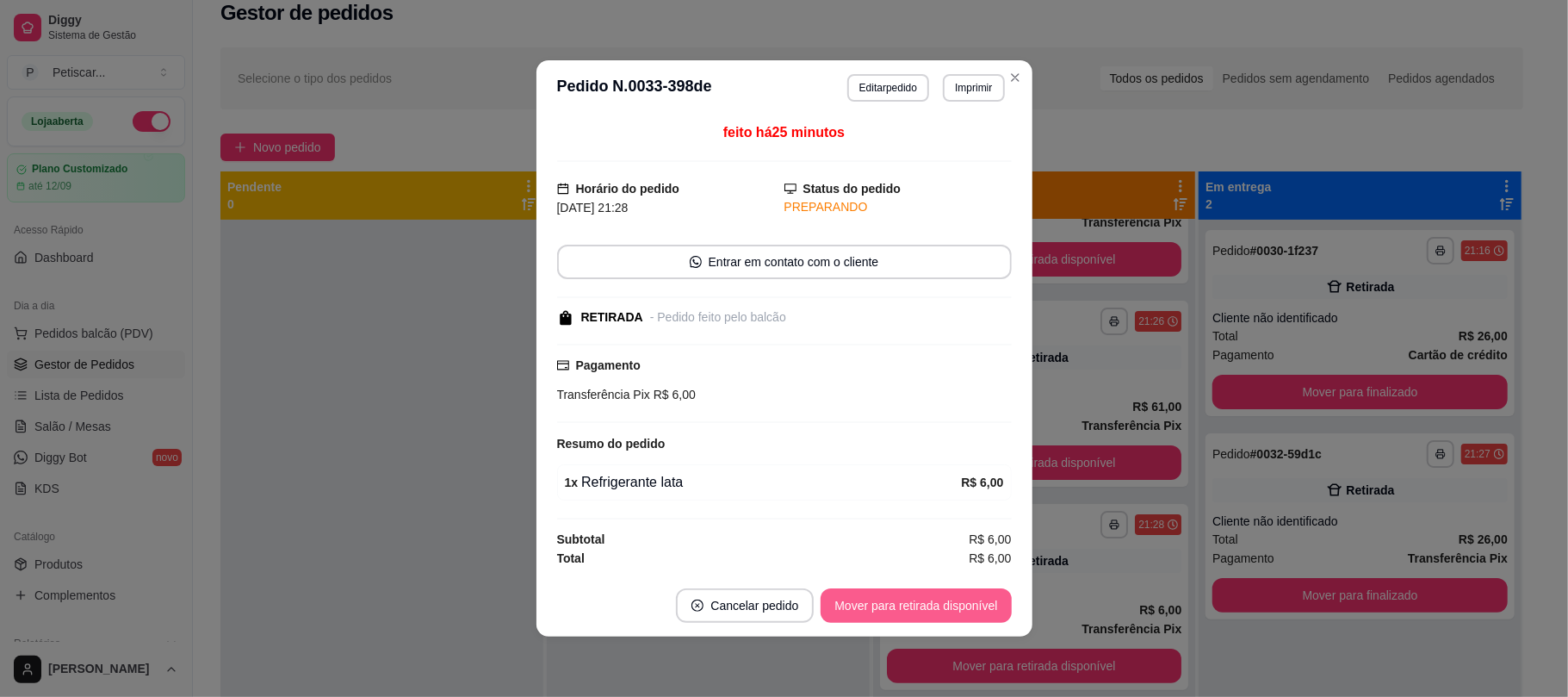
click at [920, 604] on button "Mover para retirada disponível" at bounding box center [915, 605] width 190 height 34
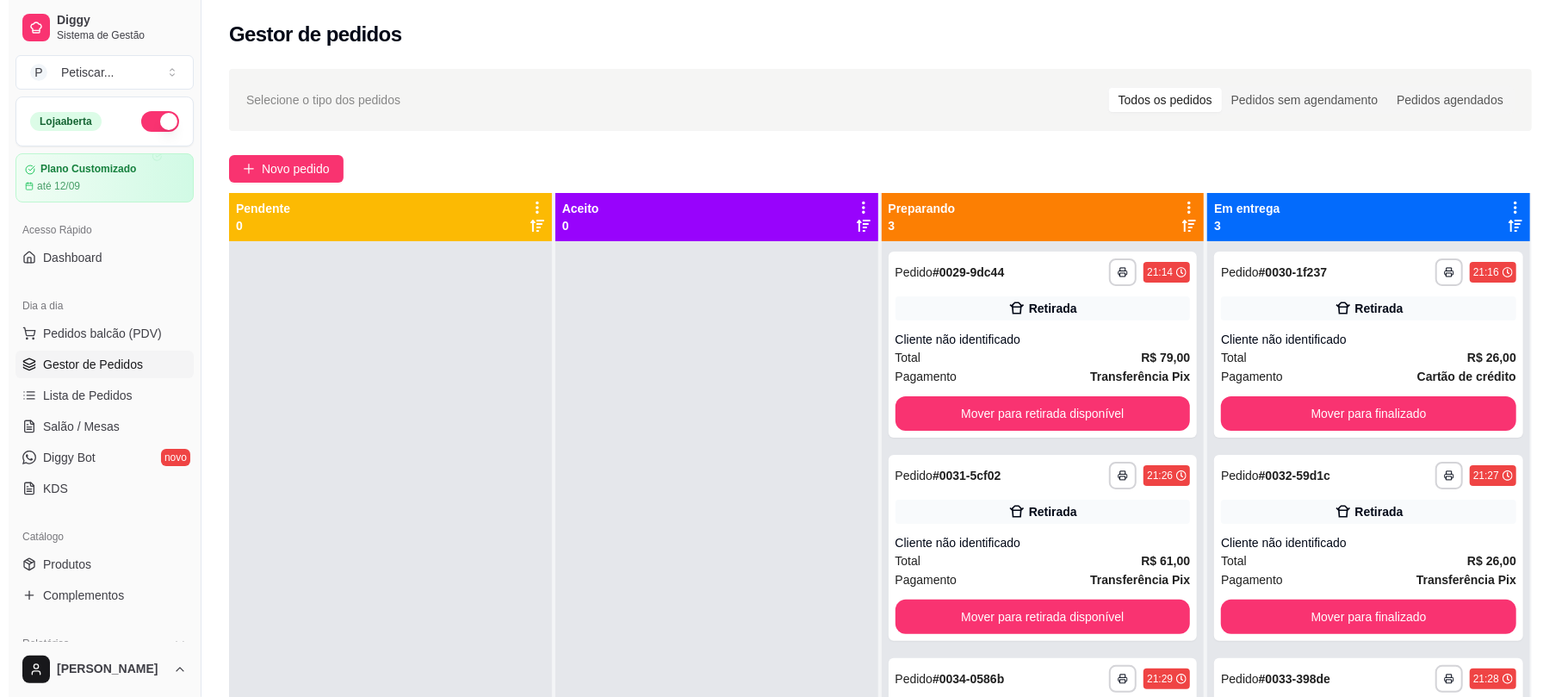
scroll to position [2, 0]
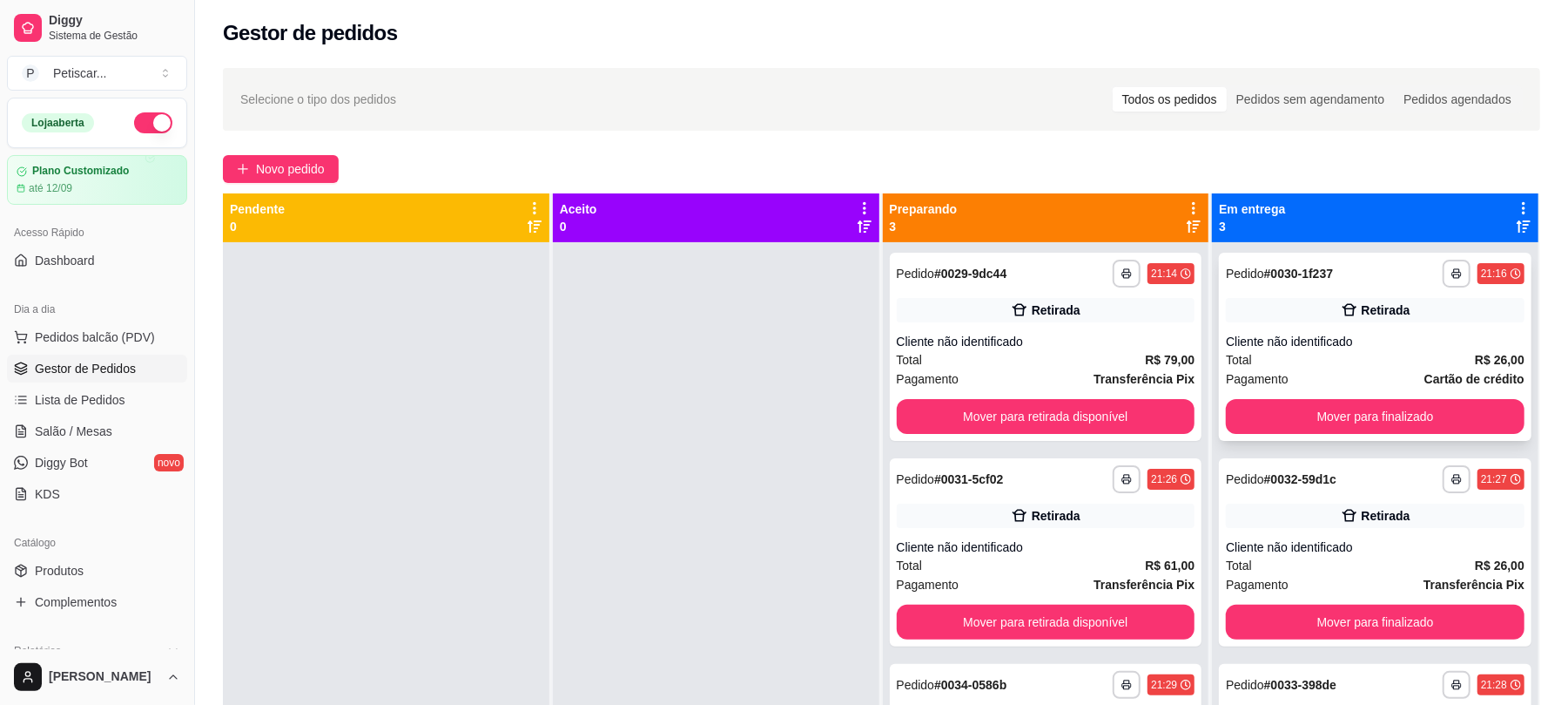
click at [1346, 343] on div "Cliente não identificado" at bounding box center [1376, 342] width 299 height 18
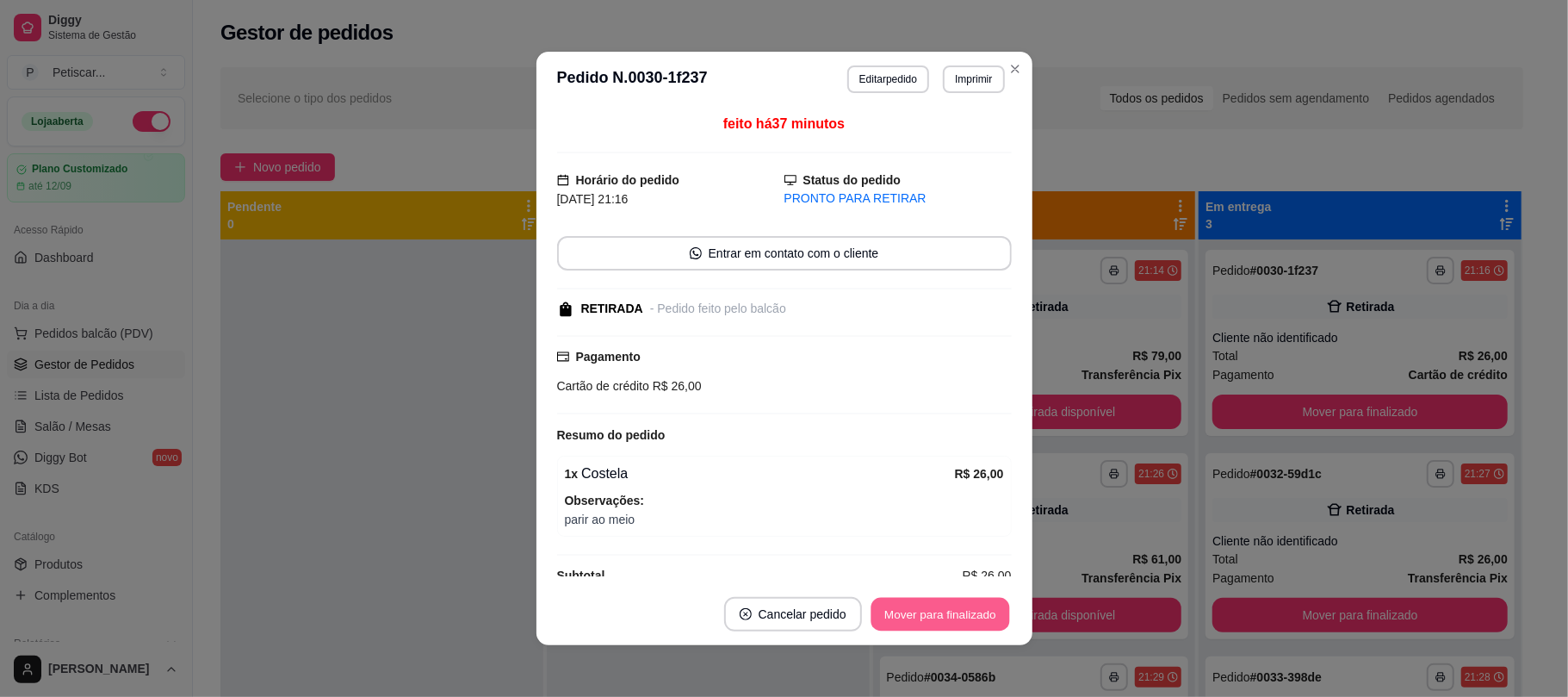
click at [995, 604] on button "Mover para finalizado" at bounding box center [940, 614] width 139 height 33
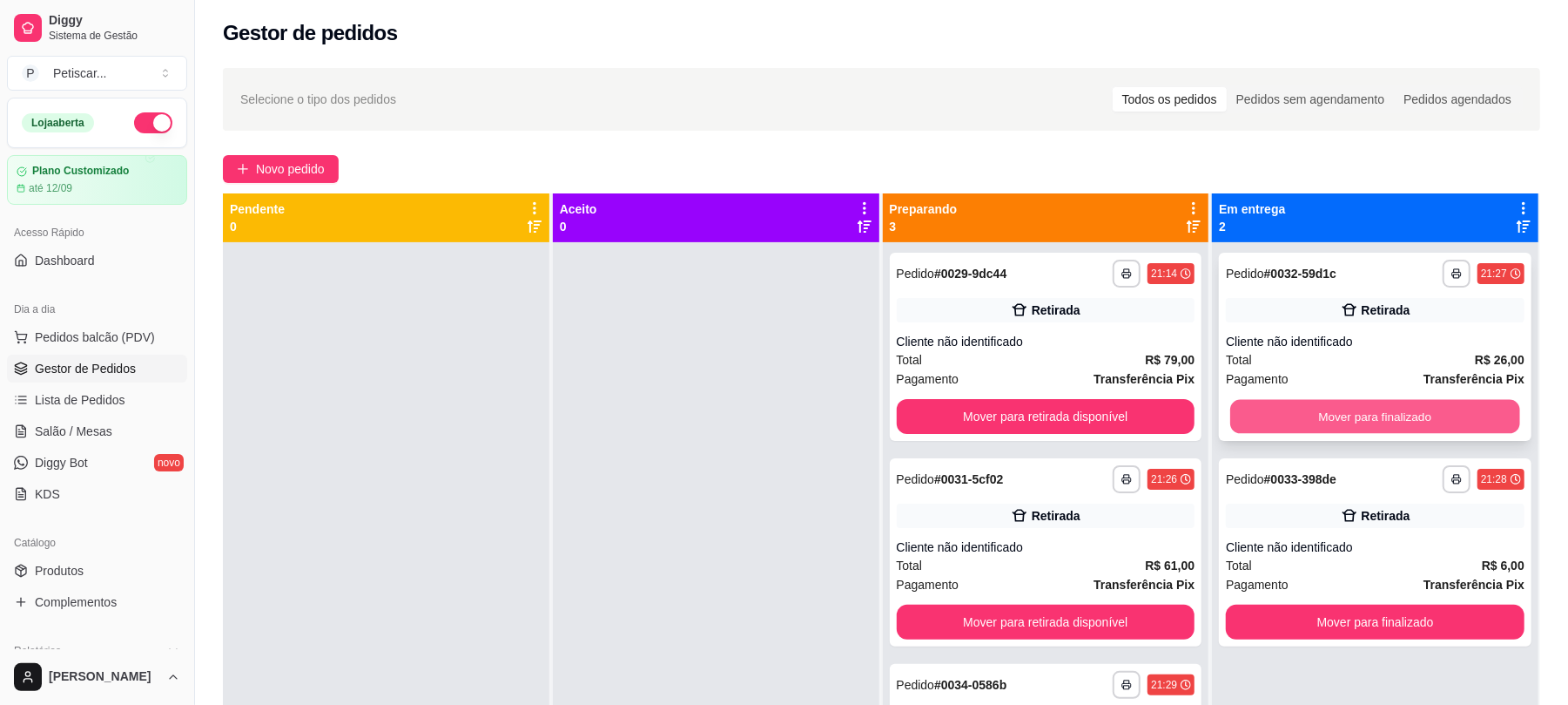
click at [1277, 426] on button "Mover para finalizado" at bounding box center [1375, 417] width 289 height 34
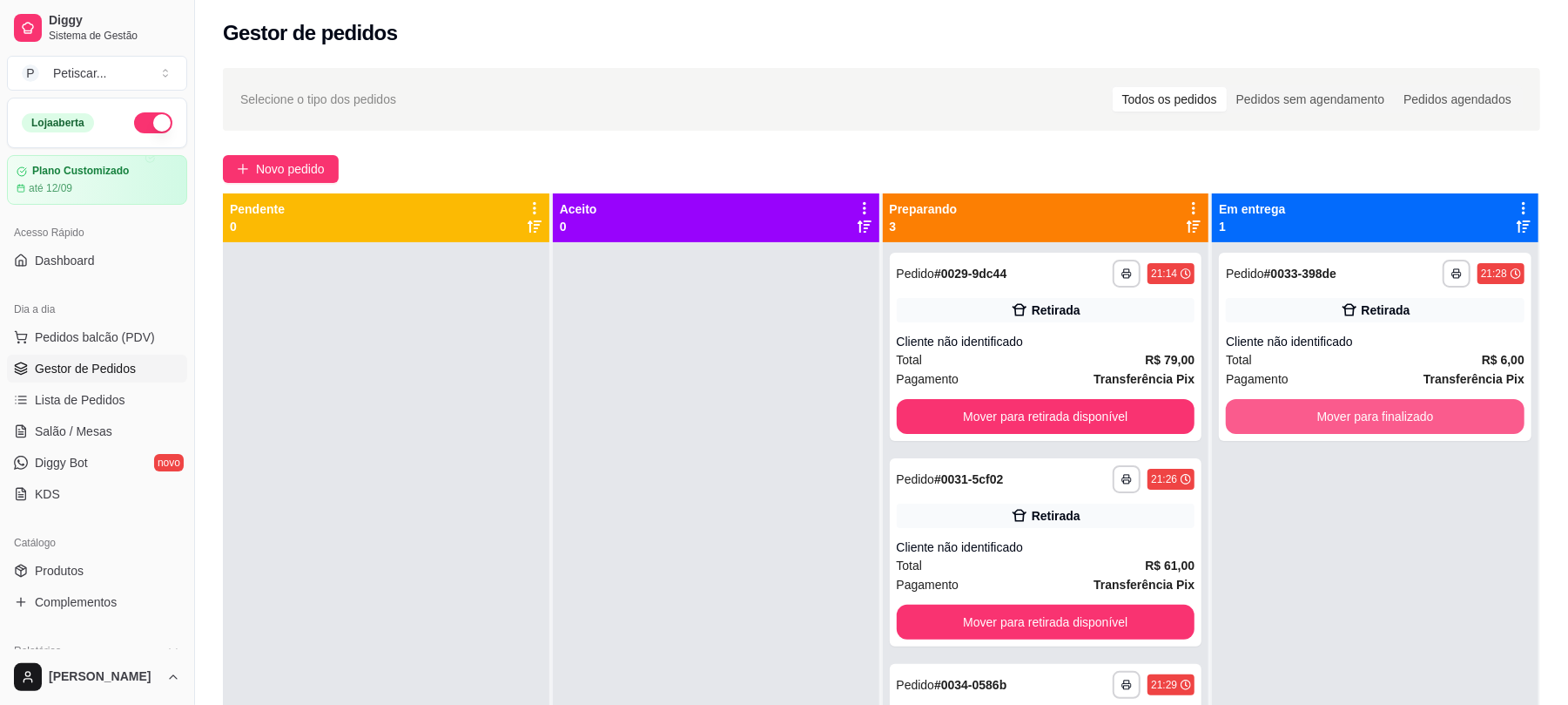
click at [1277, 426] on button "Mover para finalizado" at bounding box center [1376, 416] width 299 height 35
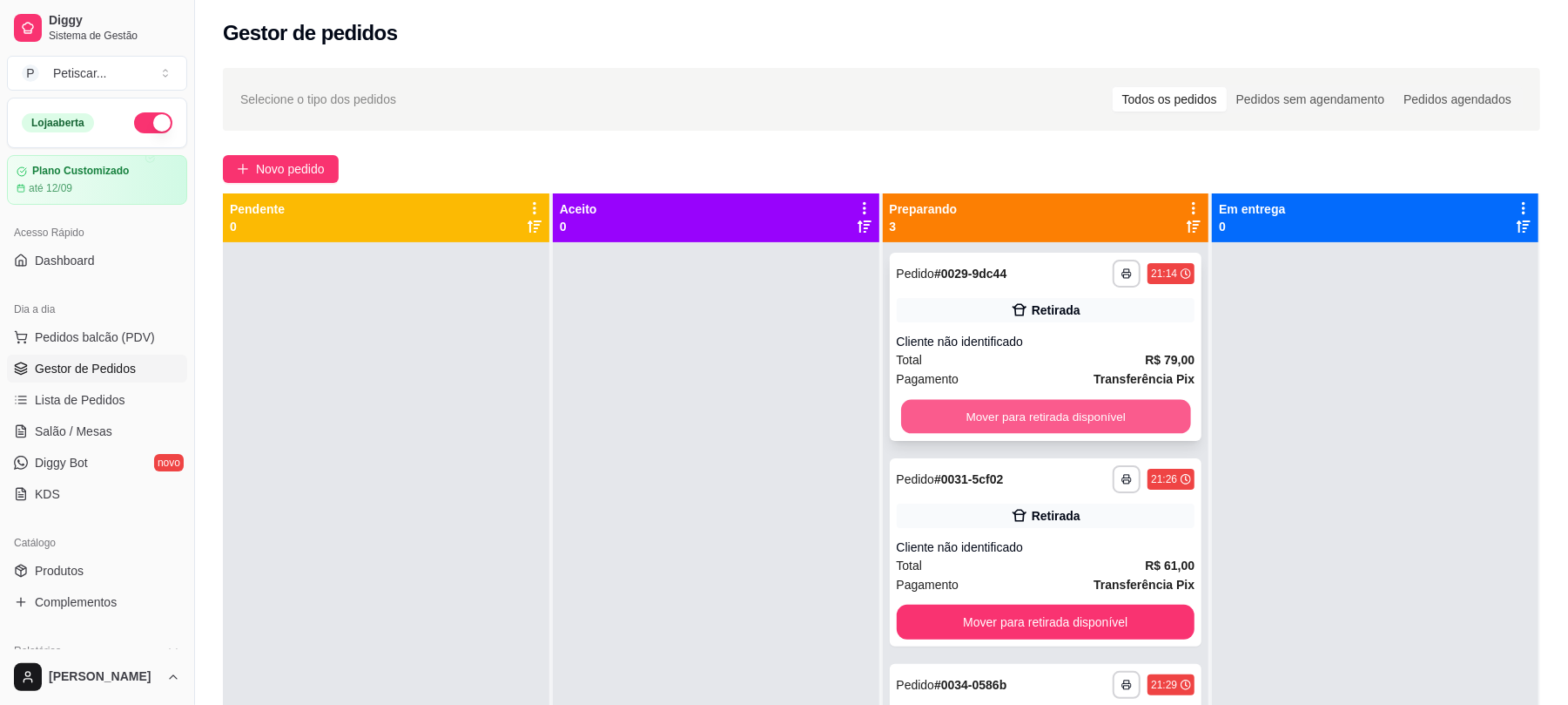
click at [1106, 412] on button "Mover para retirada disponível" at bounding box center [1045, 417] width 289 height 34
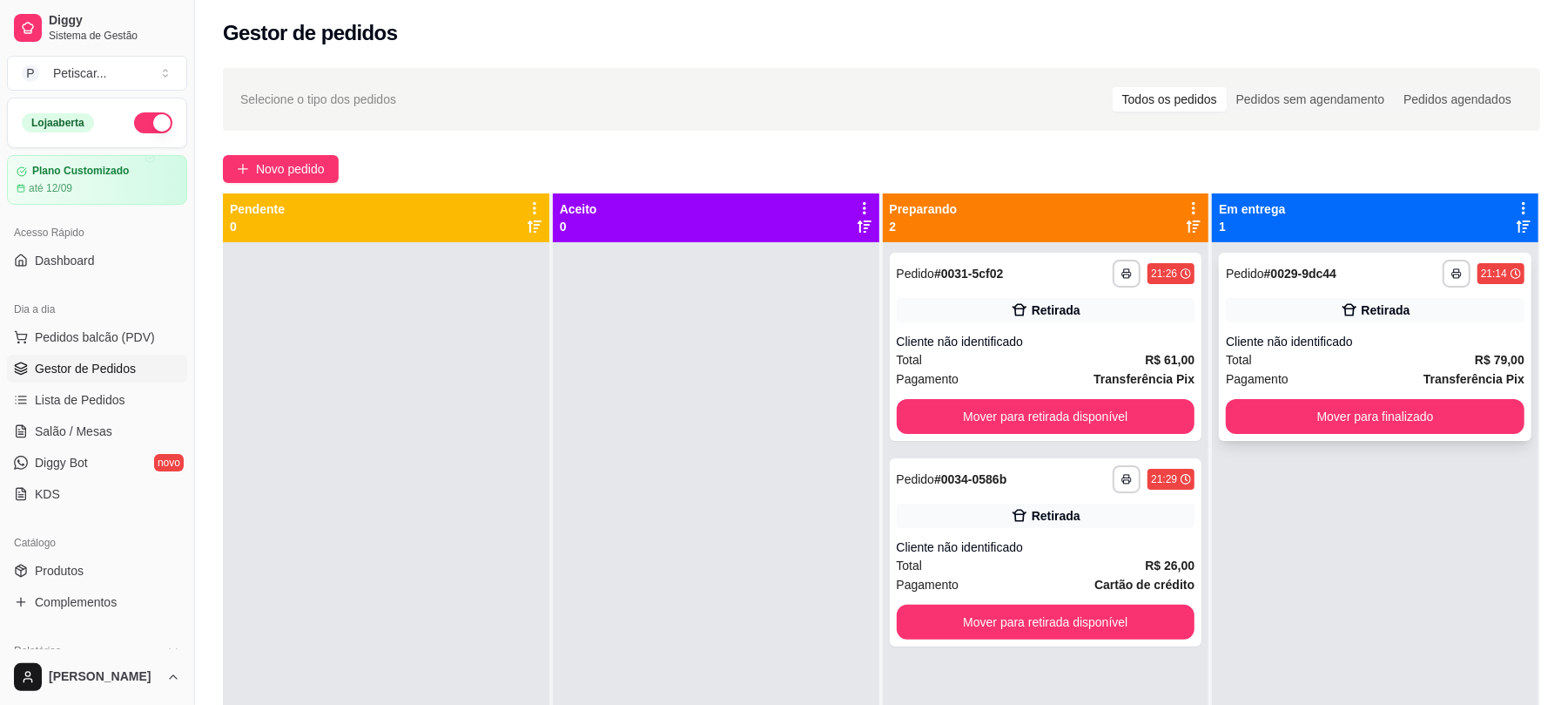
click at [1283, 363] on div "Total R$ 79,00" at bounding box center [1376, 359] width 299 height 19
click at [286, 175] on span "Novo pedido" at bounding box center [290, 169] width 69 height 19
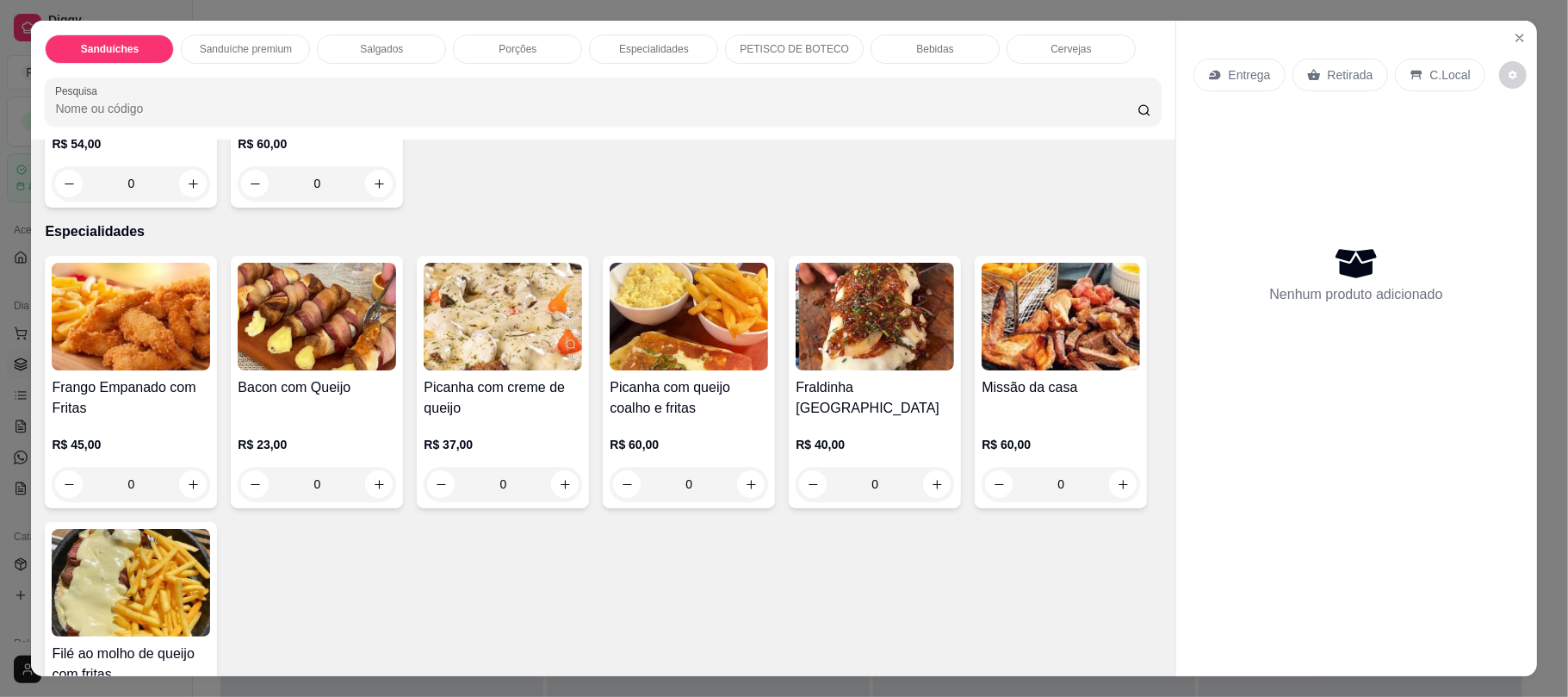
scroll to position [1397, 0]
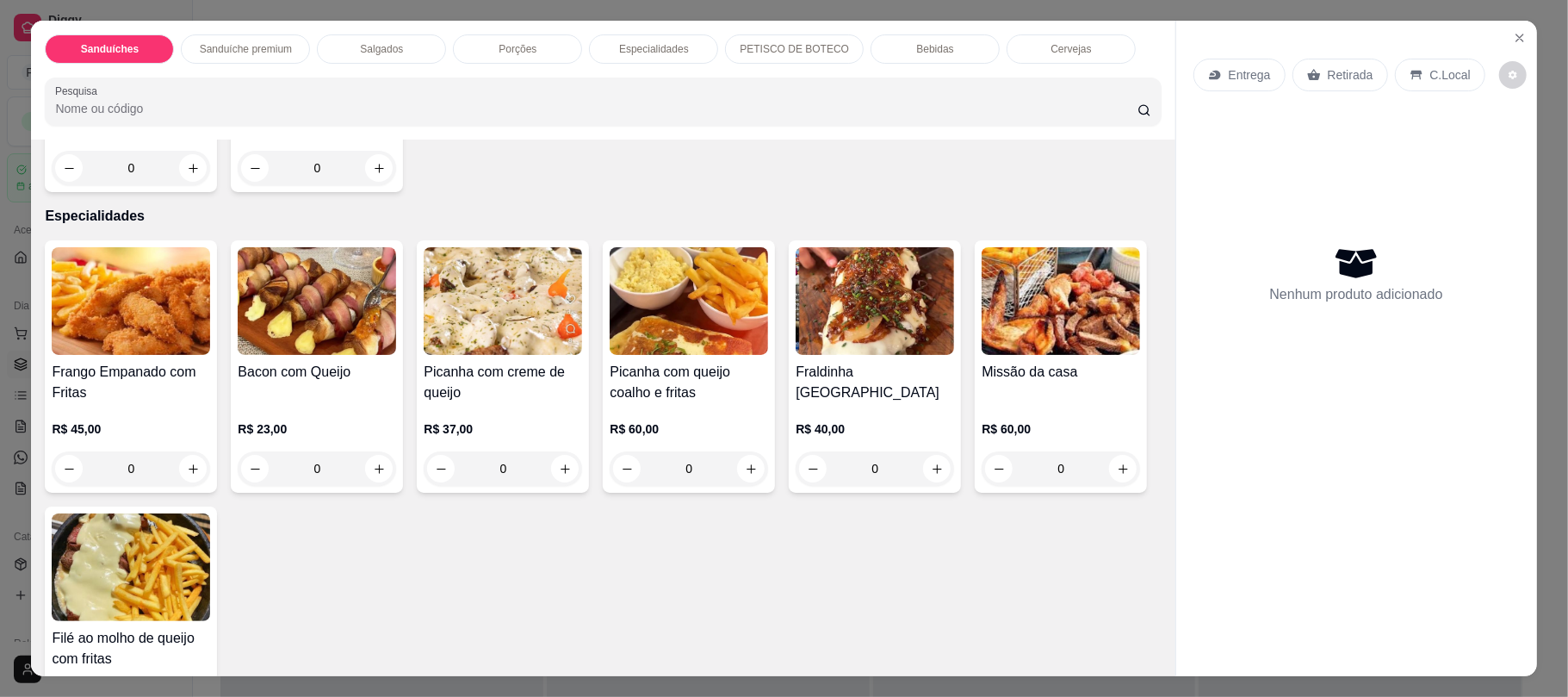
click at [754, 56] on p "PETISCO DE BOTECO" at bounding box center [794, 49] width 109 height 14
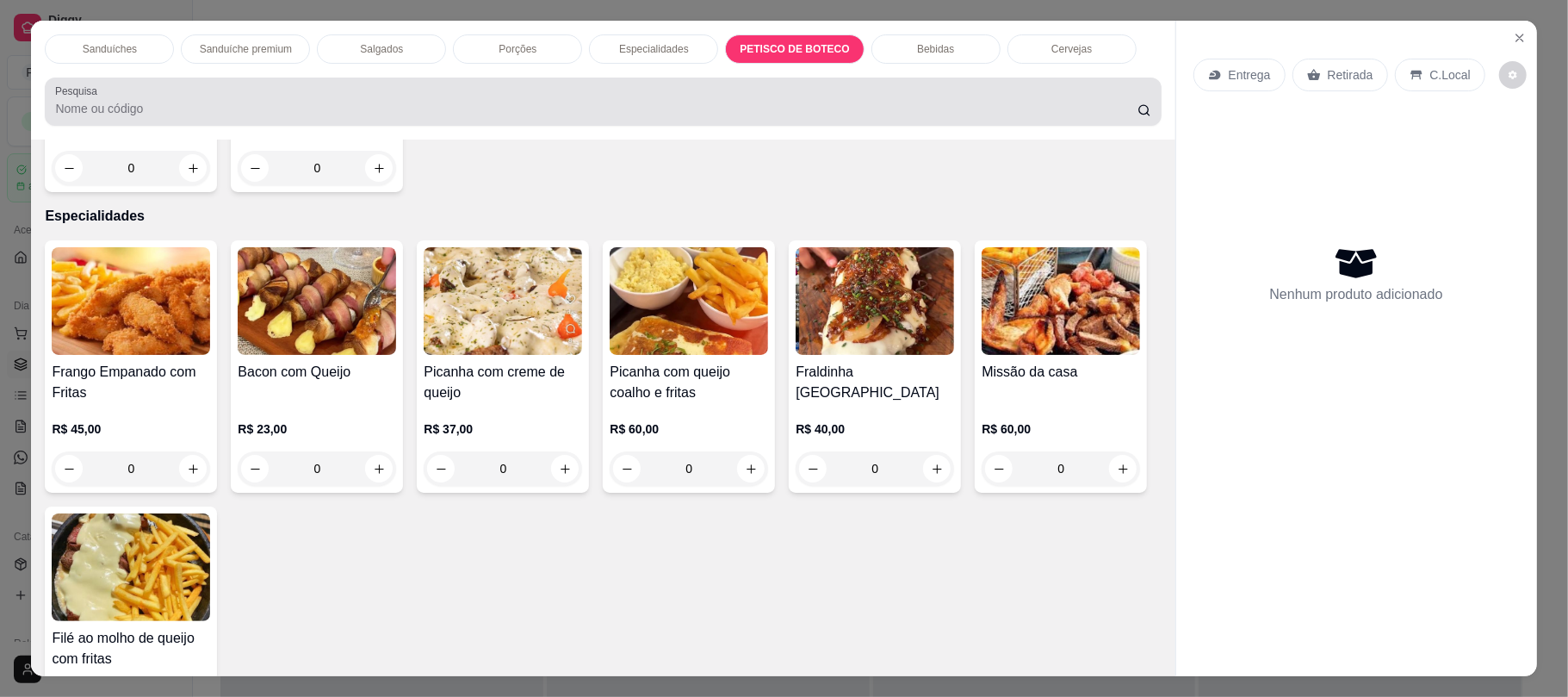
scroll to position [34, 0]
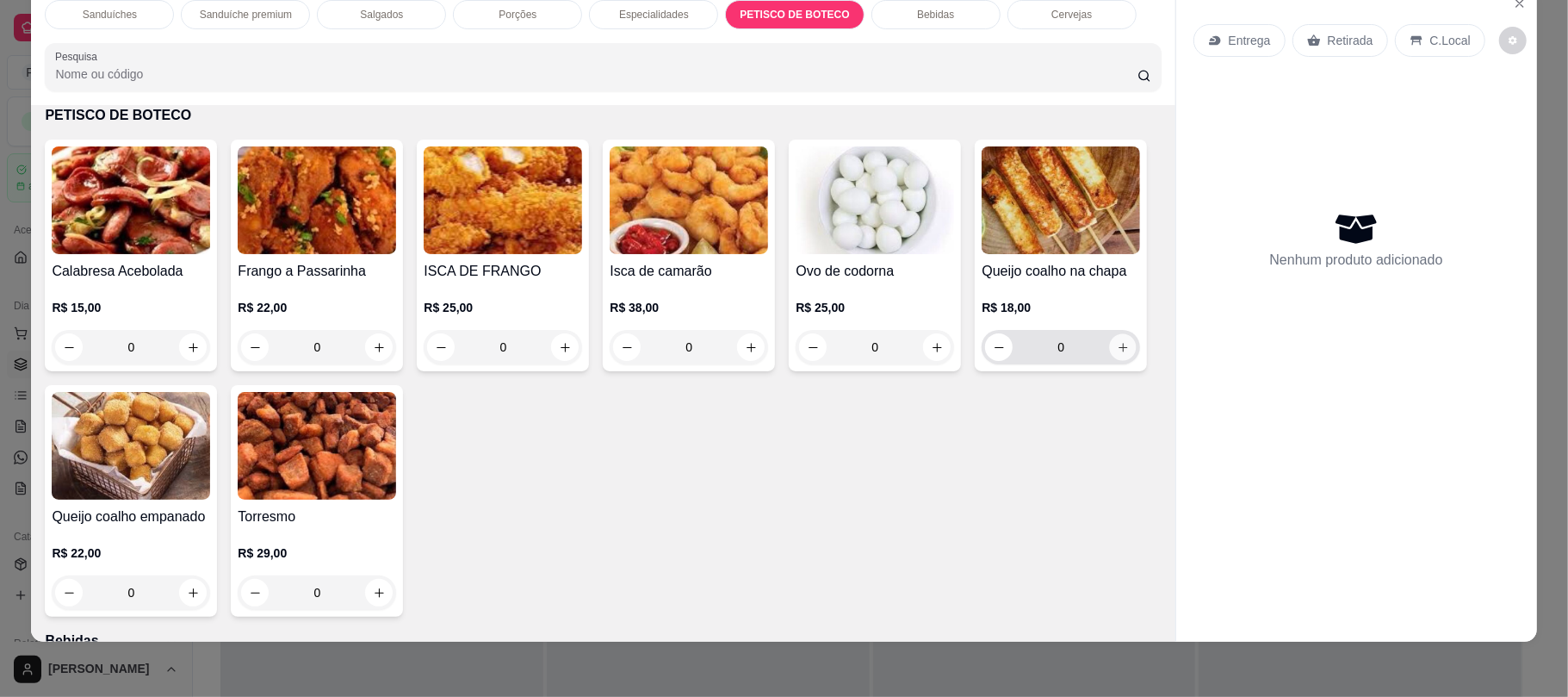
click at [1117, 354] on icon "increase-product-quantity" at bounding box center [1123, 347] width 13 height 13
type input "1"
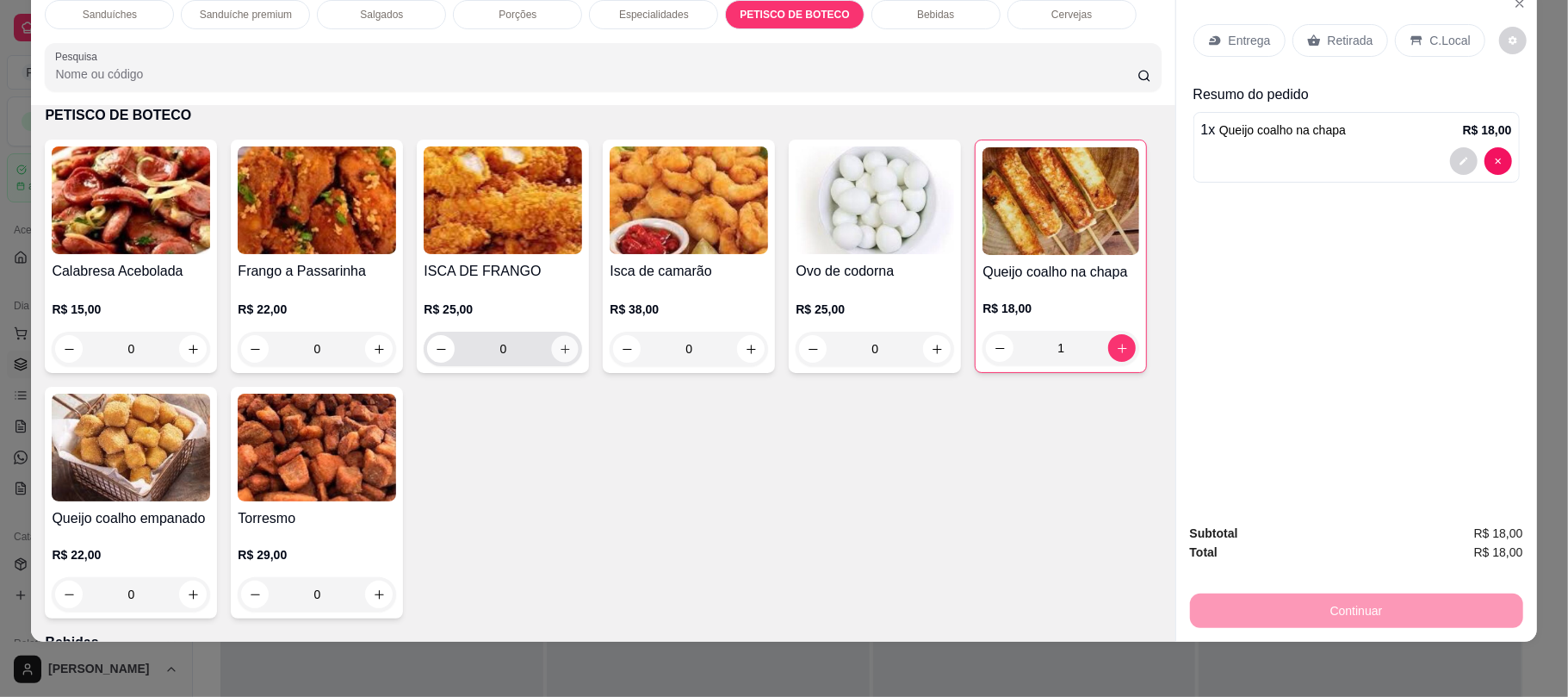
click at [559, 355] on button "increase-product-quantity" at bounding box center [565, 348] width 26 height 26
type input "1"
click at [1347, 32] on p "Retirada" at bounding box center [1350, 41] width 46 height 18
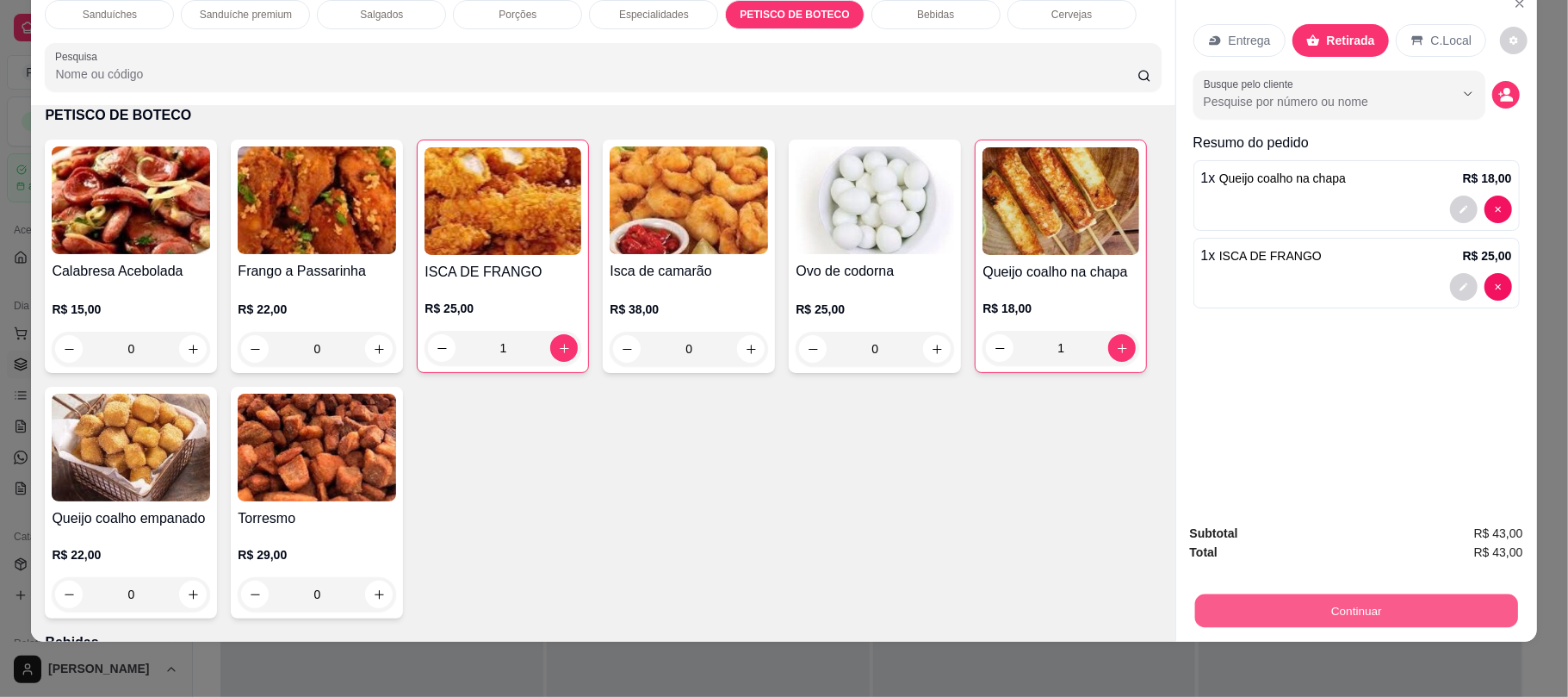
click at [1255, 603] on button "Continuar" at bounding box center [1355, 610] width 323 height 33
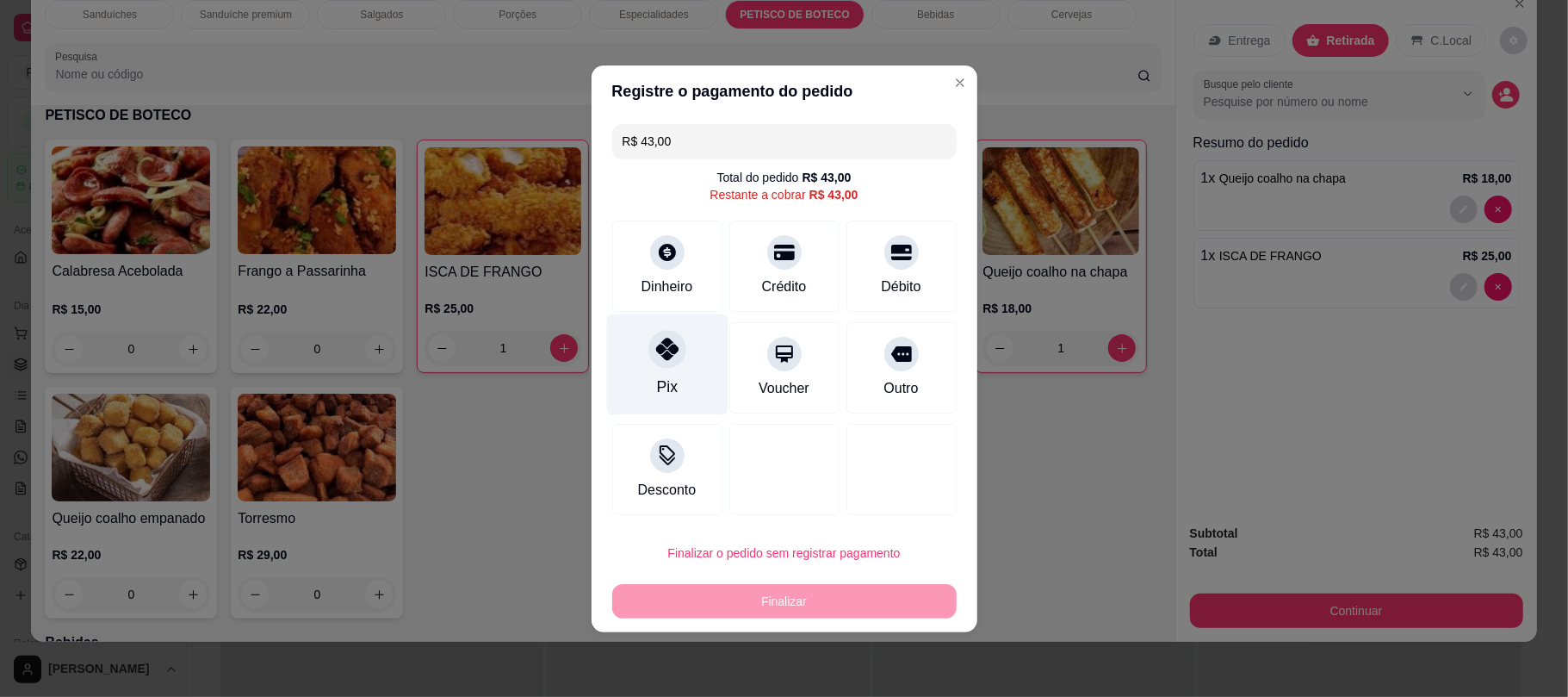
click at [628, 369] on div "Pix" at bounding box center [666, 363] width 121 height 101
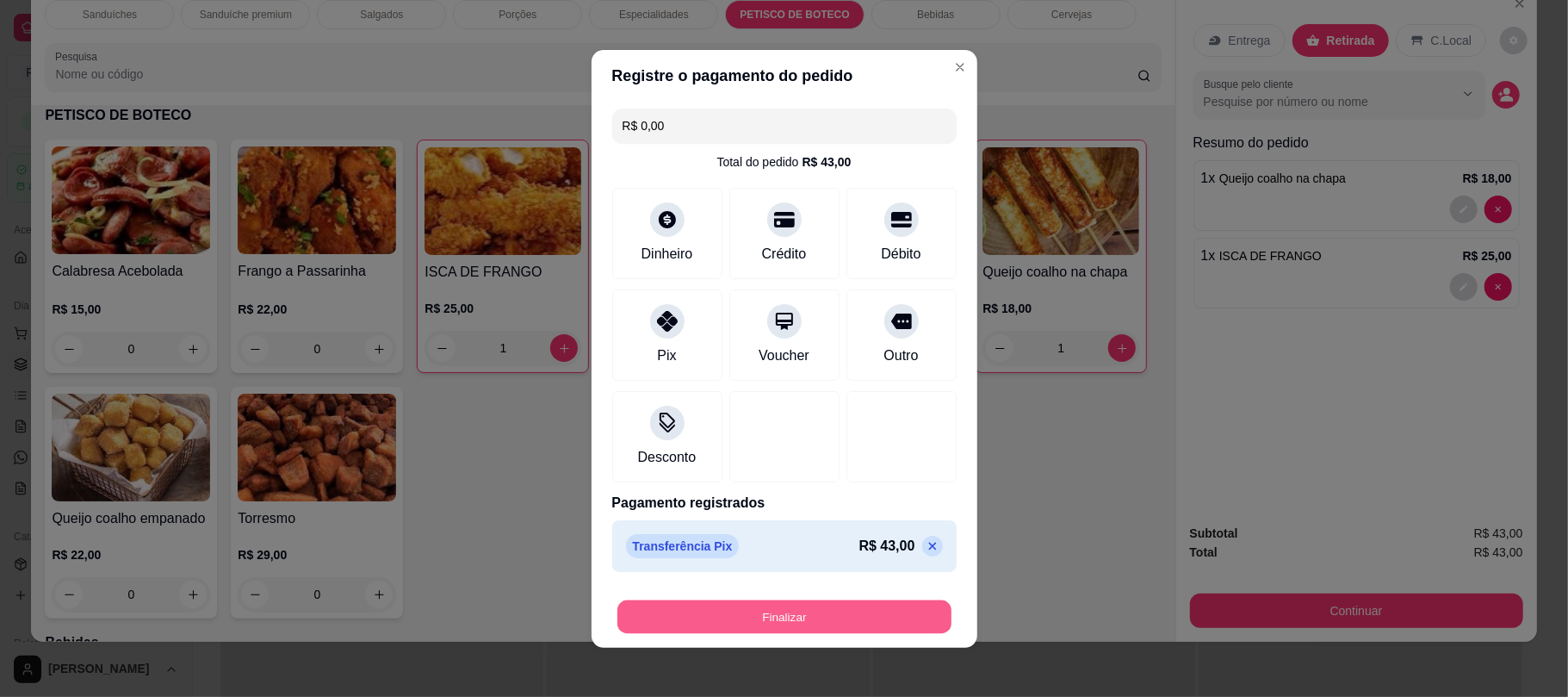
click at [832, 608] on button "Finalizar" at bounding box center [784, 616] width 334 height 33
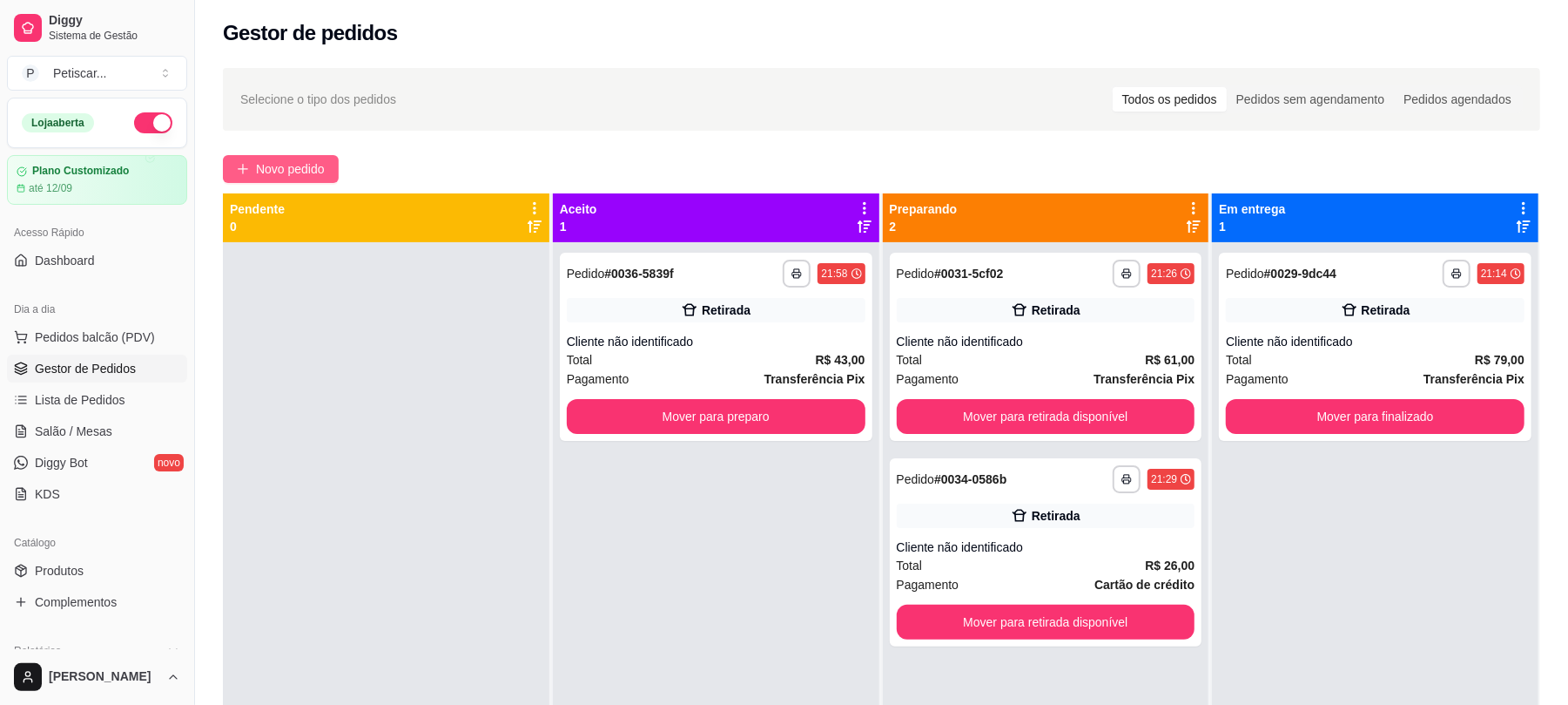
click at [237, 166] on icon "plus" at bounding box center [243, 169] width 12 height 12
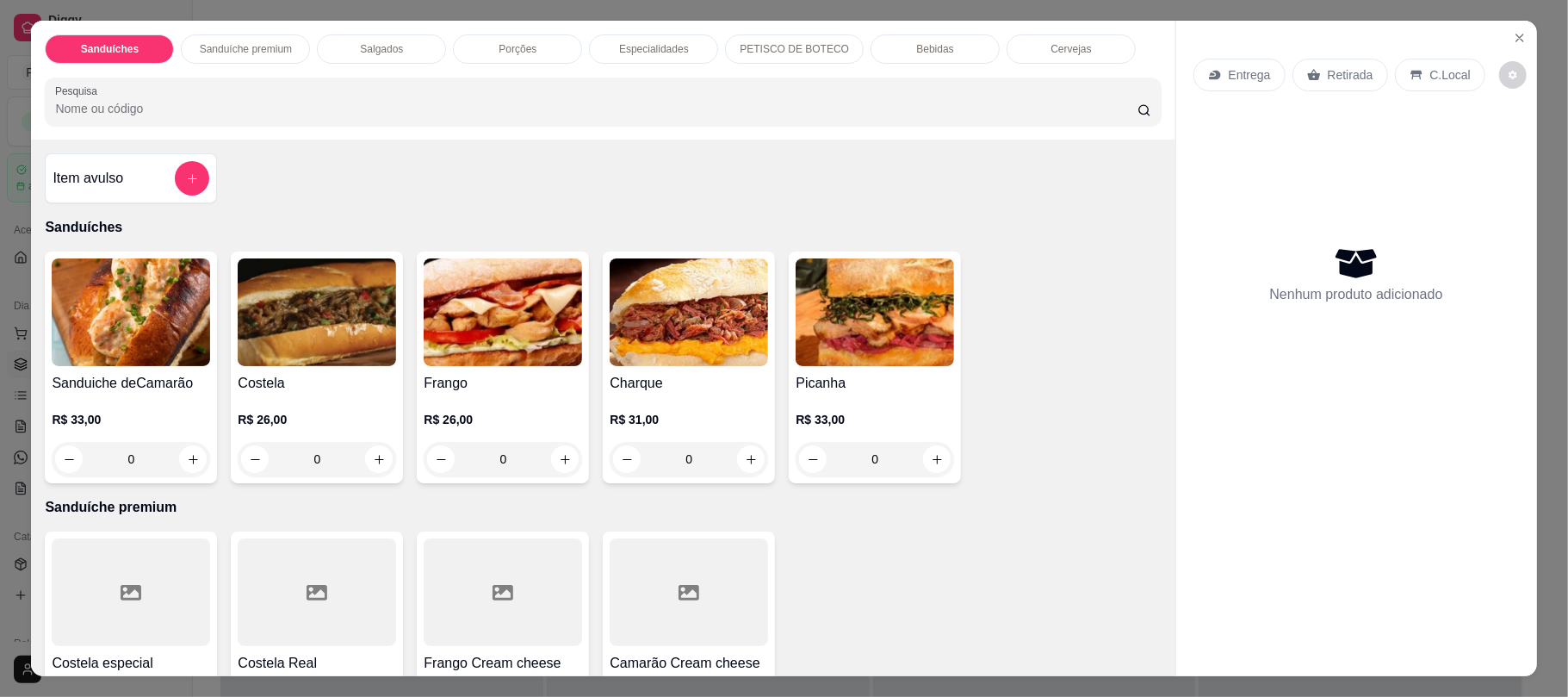
click at [938, 36] on div "Bebidas" at bounding box center [935, 49] width 129 height 29
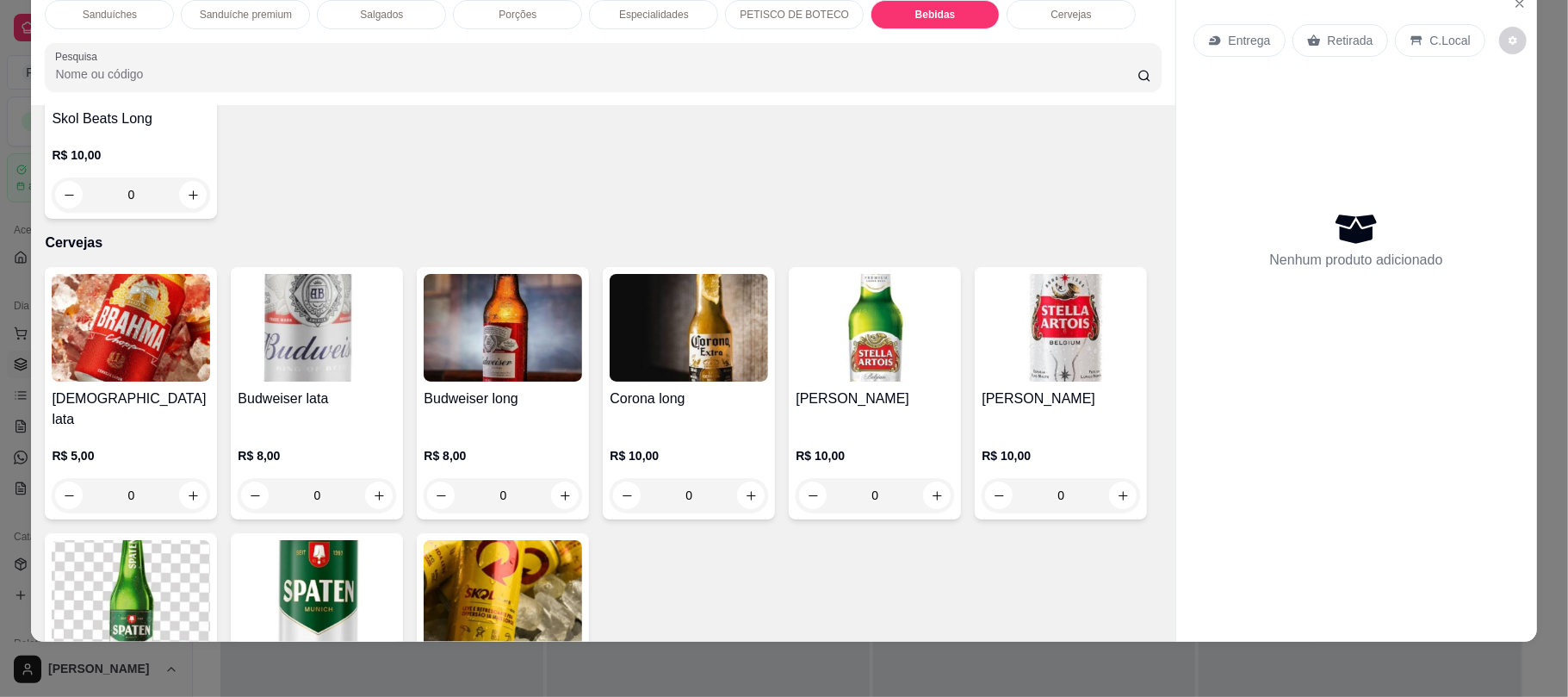
scroll to position [3071, 0]
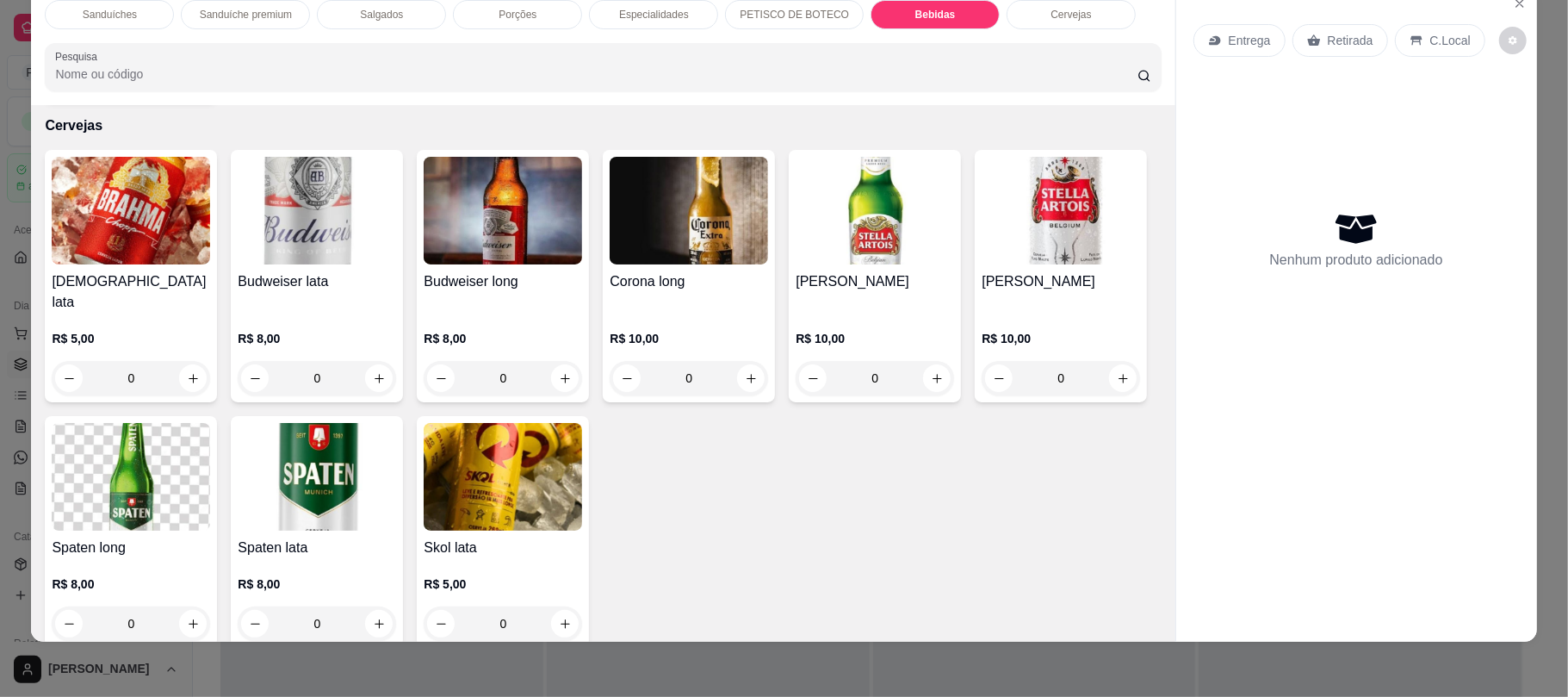
click at [194, 364] on button "increase-product-quantity" at bounding box center [193, 378] width 27 height 27
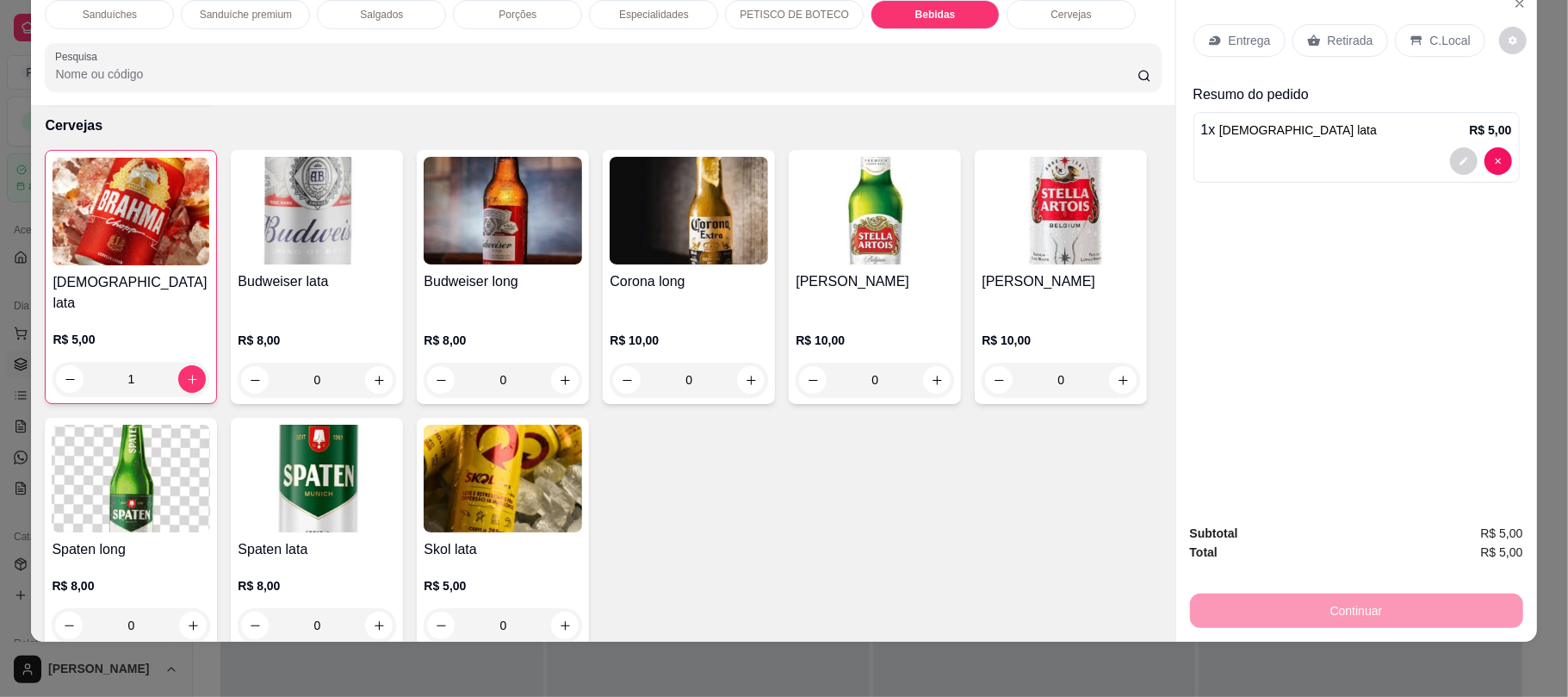
click at [1328, 42] on p "Retirada" at bounding box center [1350, 41] width 46 height 18
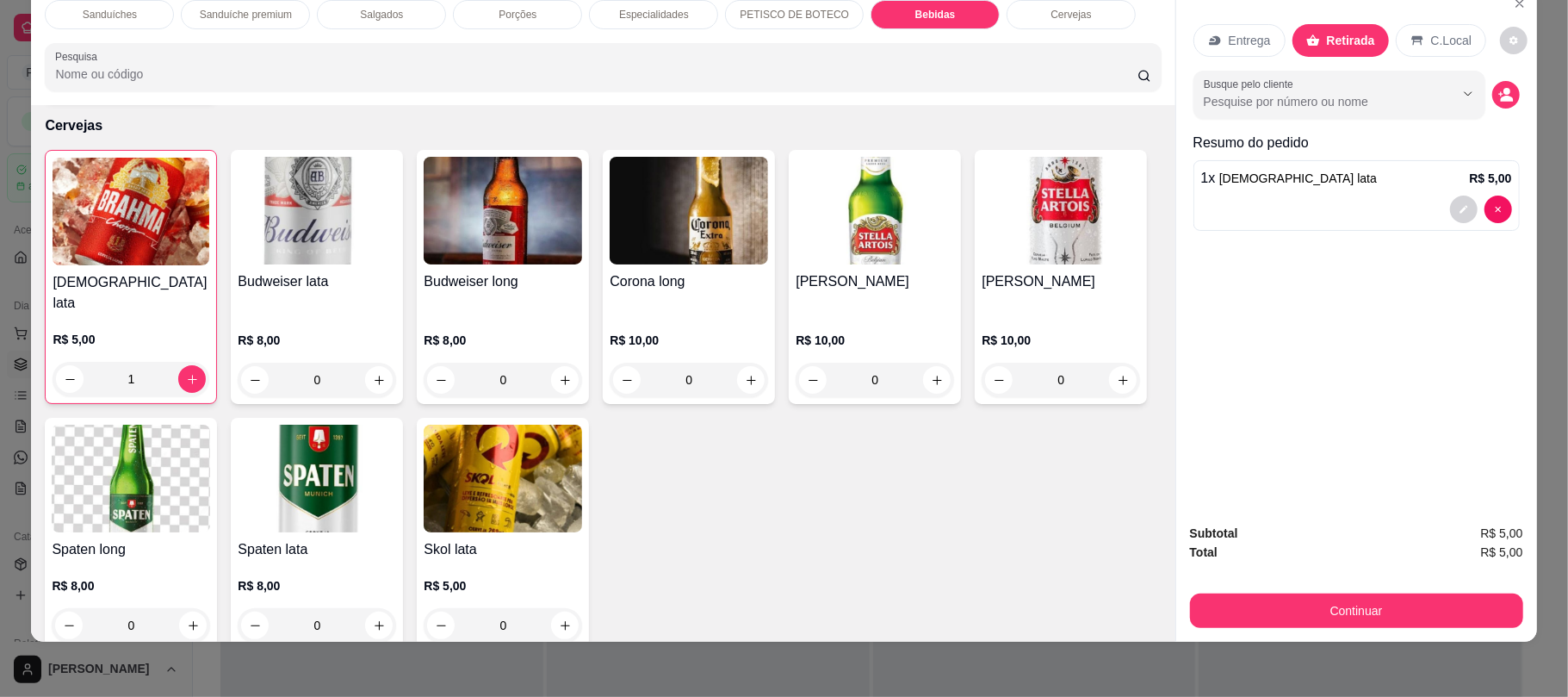
click at [1402, 591] on div "Continuar" at bounding box center [1357, 609] width 334 height 39
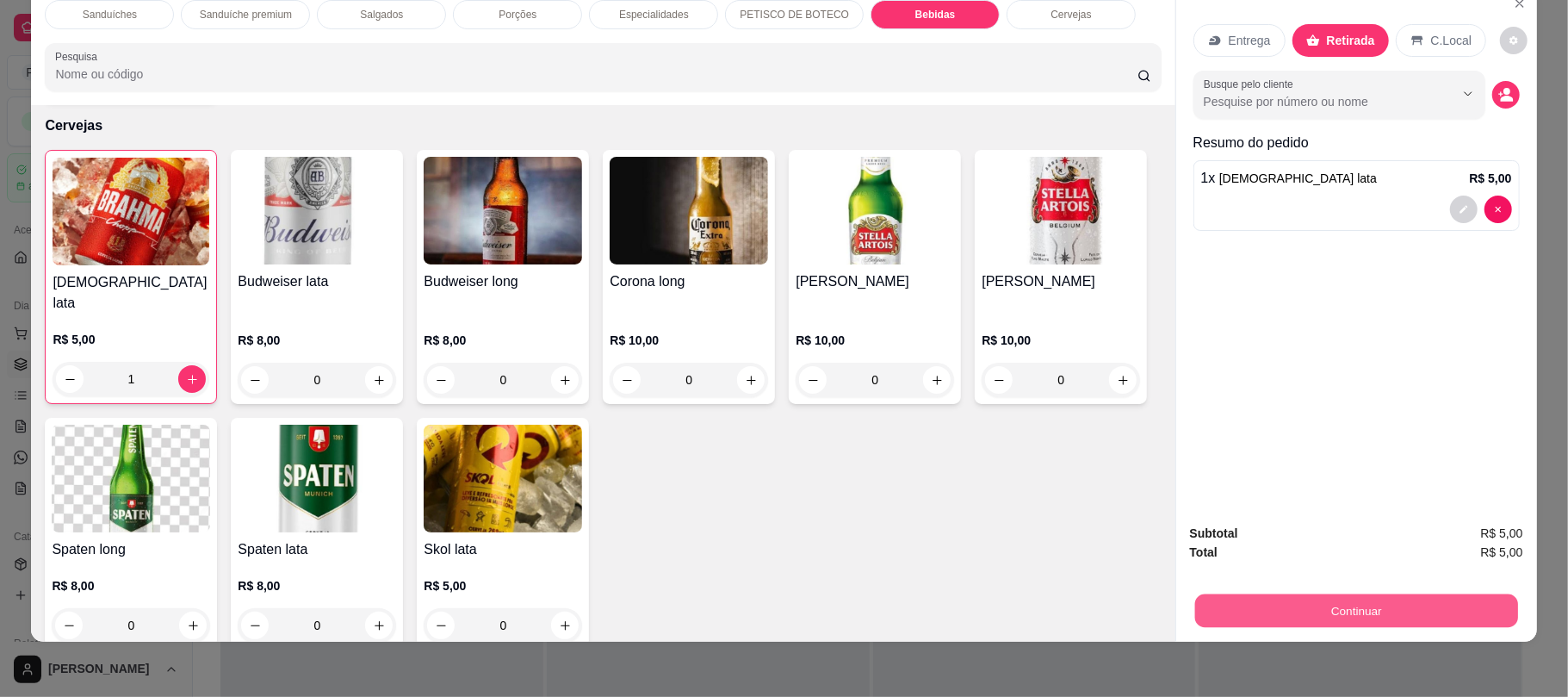
click at [1382, 610] on button "Continuar" at bounding box center [1355, 610] width 323 height 33
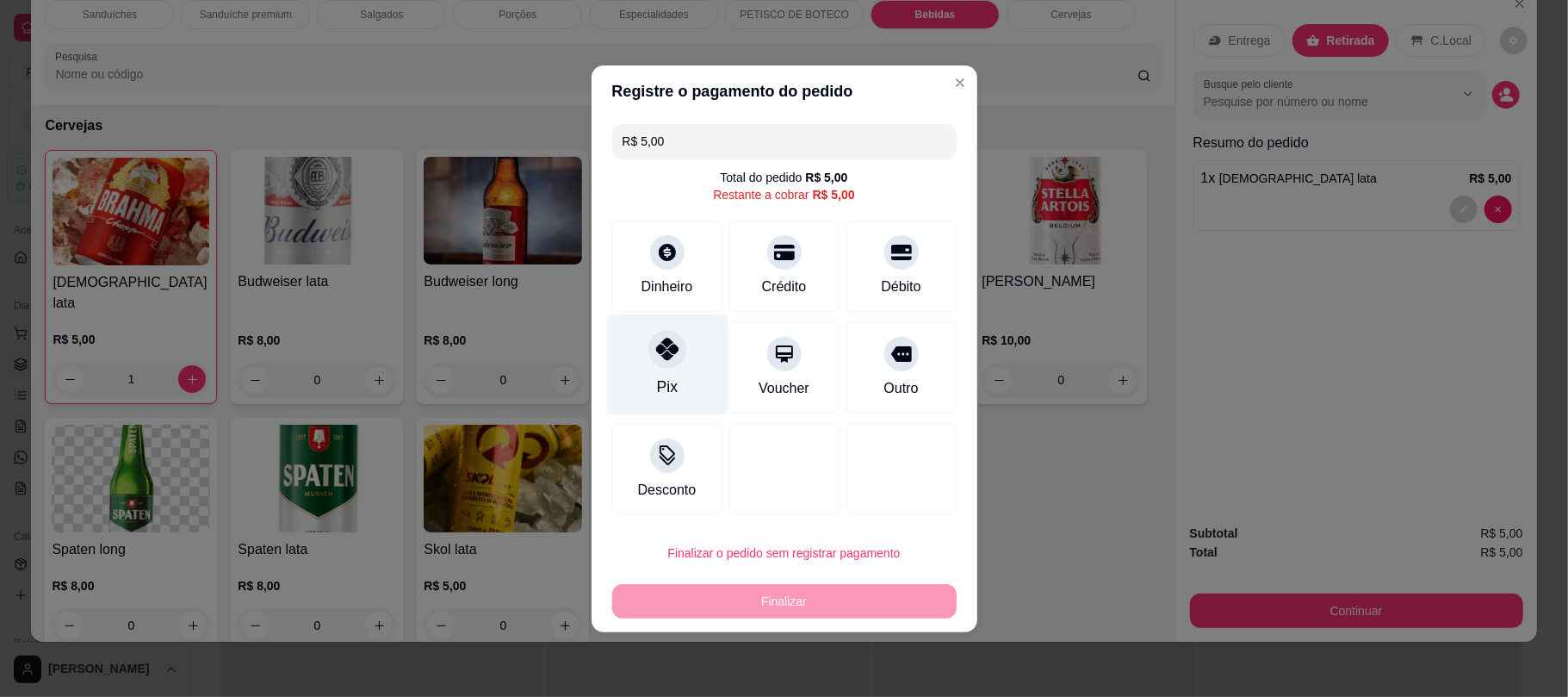
click at [663, 332] on div "Pix" at bounding box center [666, 363] width 121 height 101
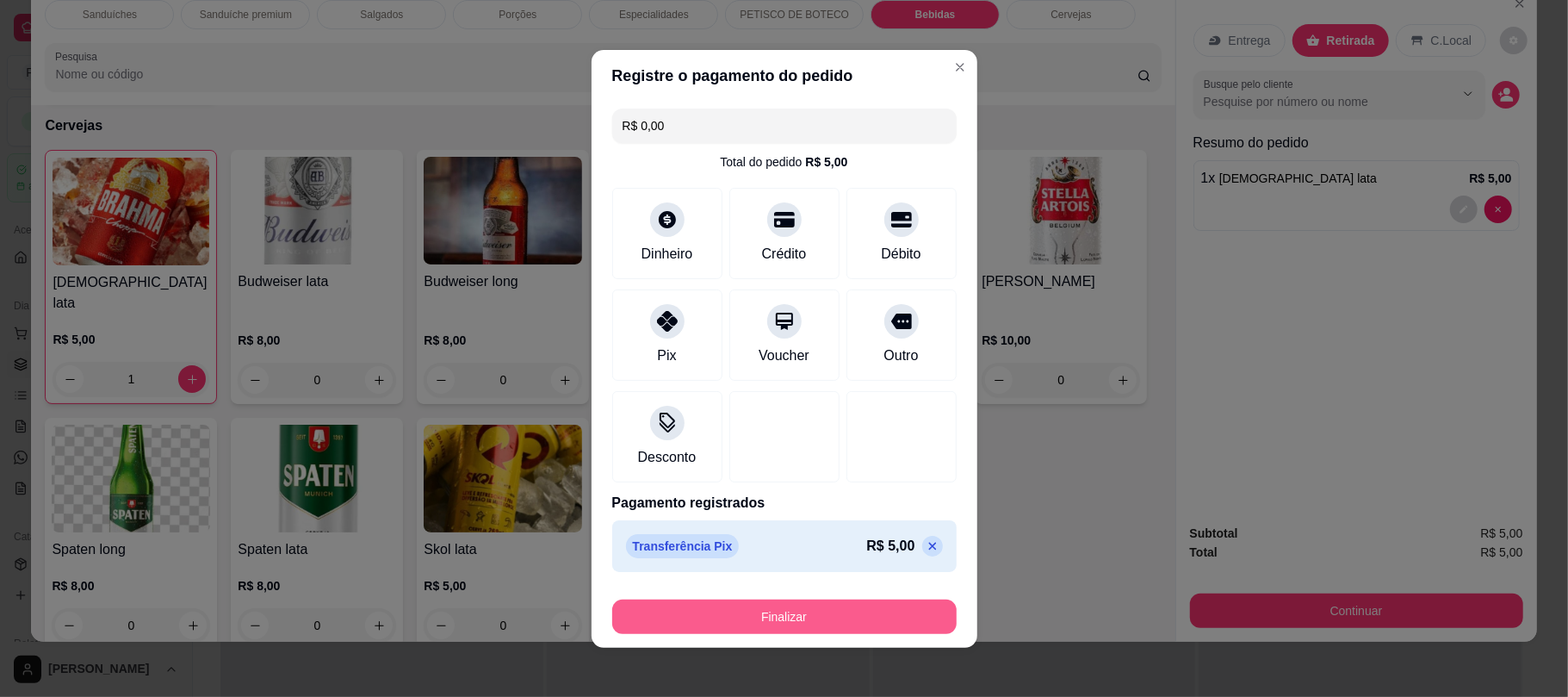
click at [847, 611] on button "Finalizar" at bounding box center [784, 616] width 344 height 34
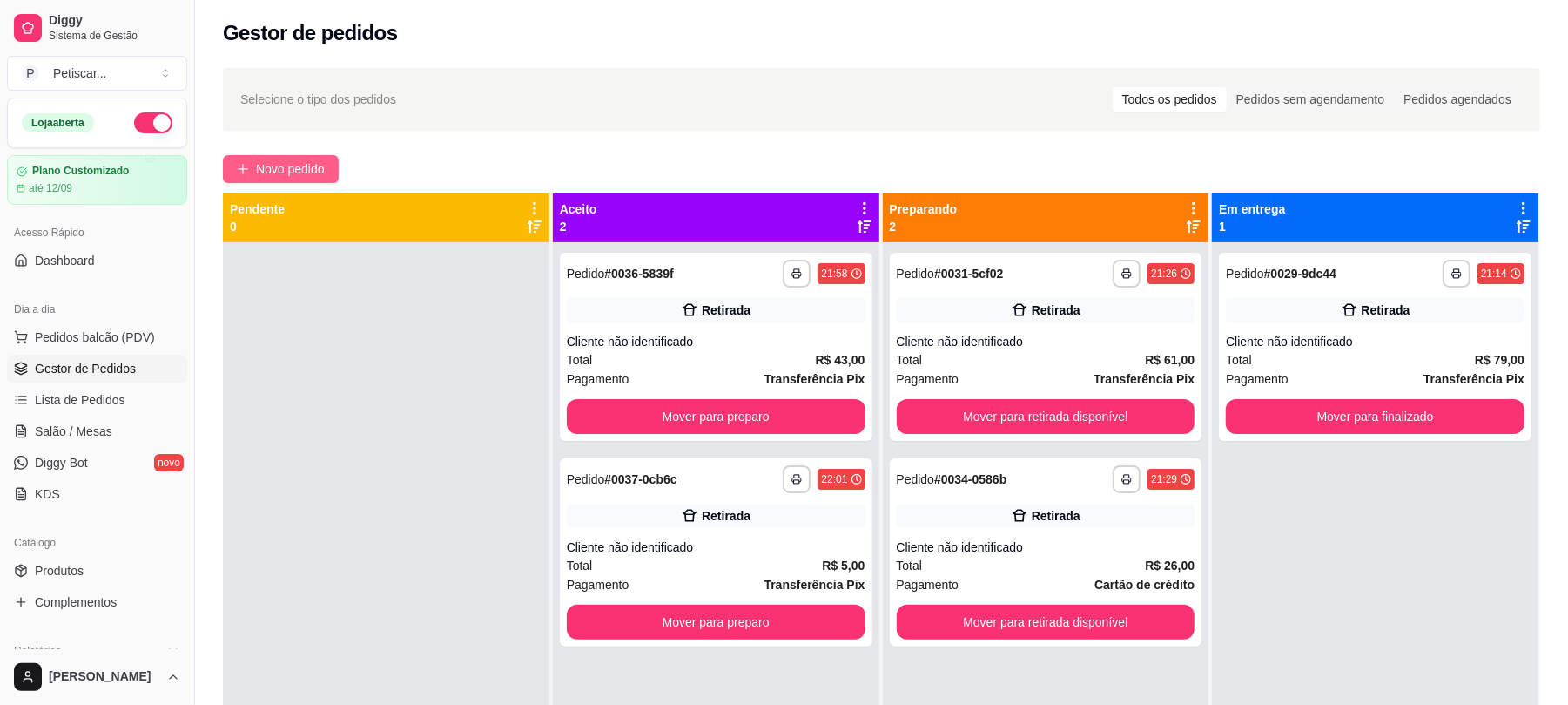
click at [308, 179] on button "Novo pedido" at bounding box center [280, 169] width 115 height 28
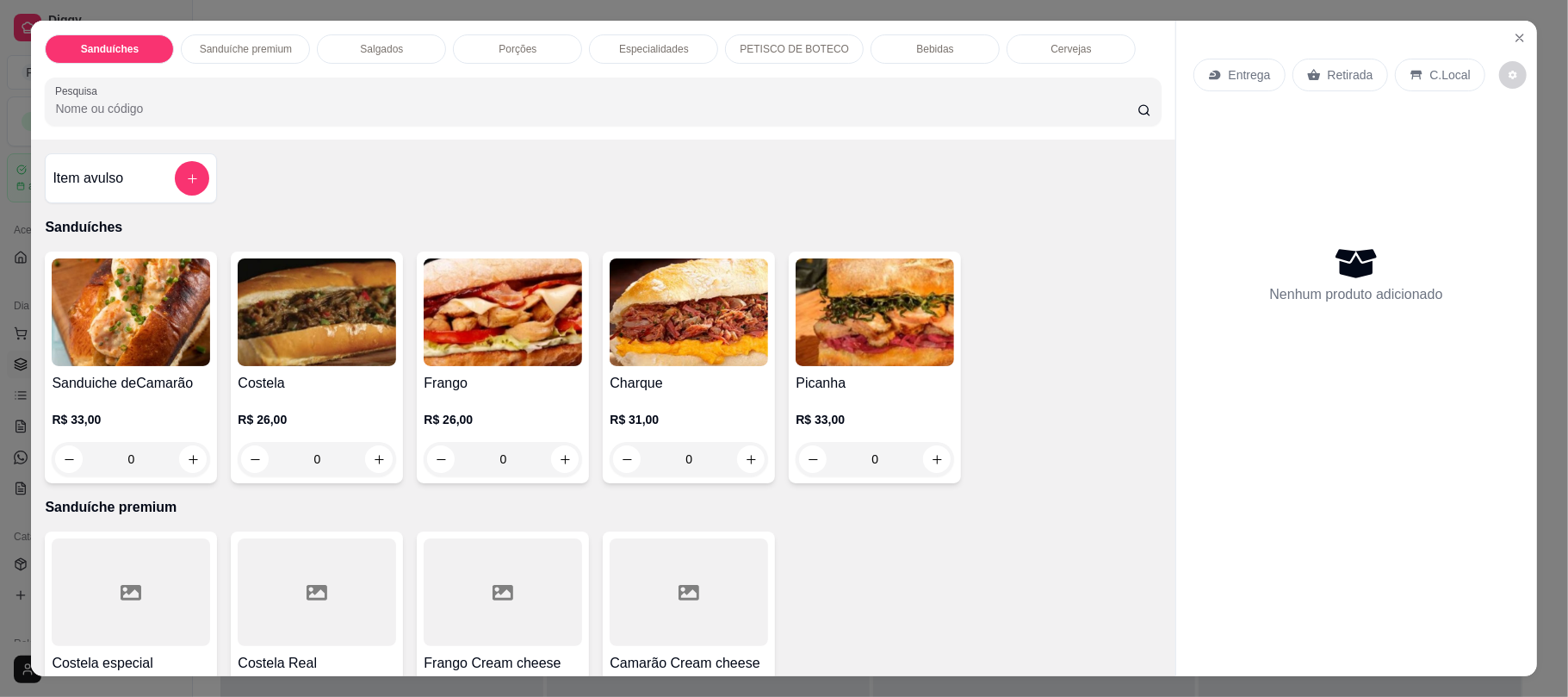
click at [916, 43] on p "Bebidas" at bounding box center [935, 49] width 37 height 14
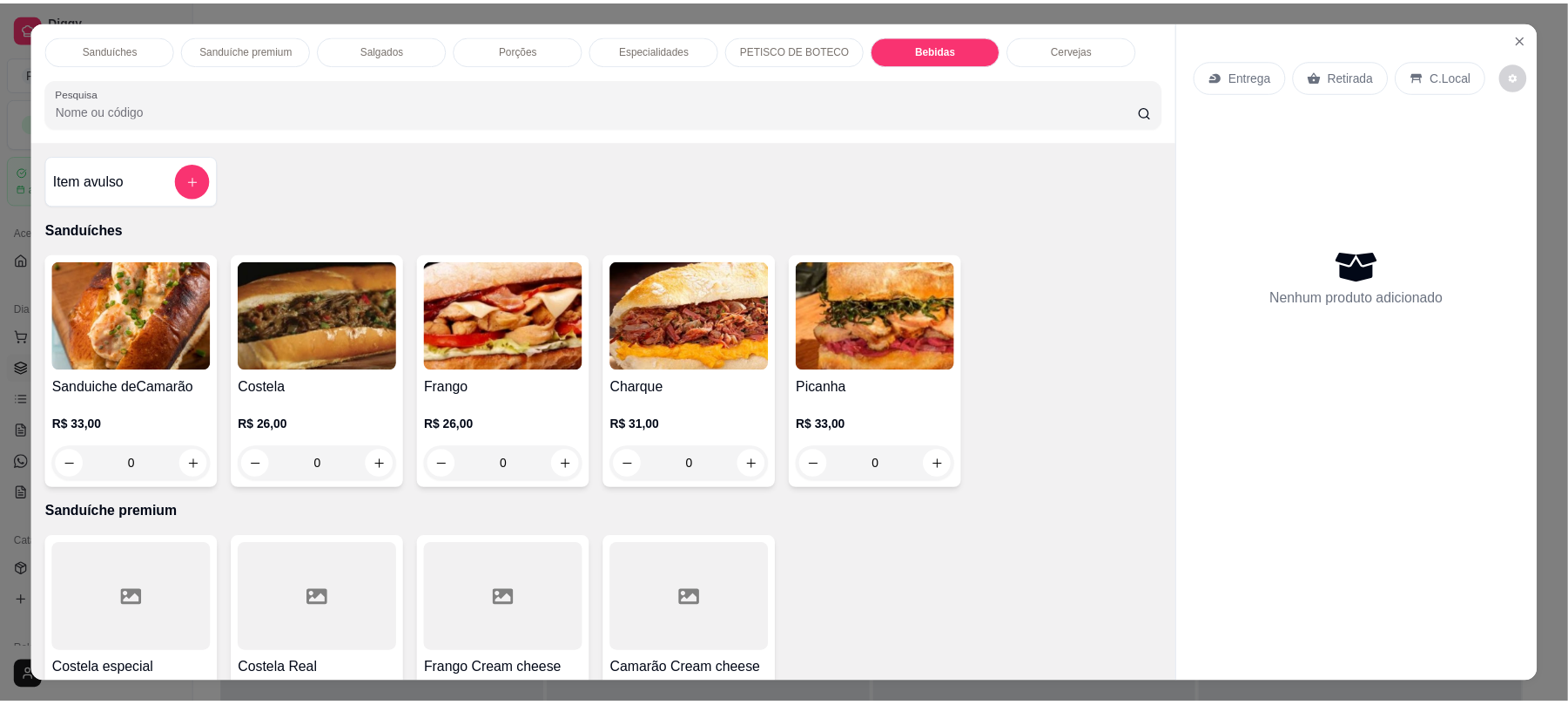
scroll to position [35, 0]
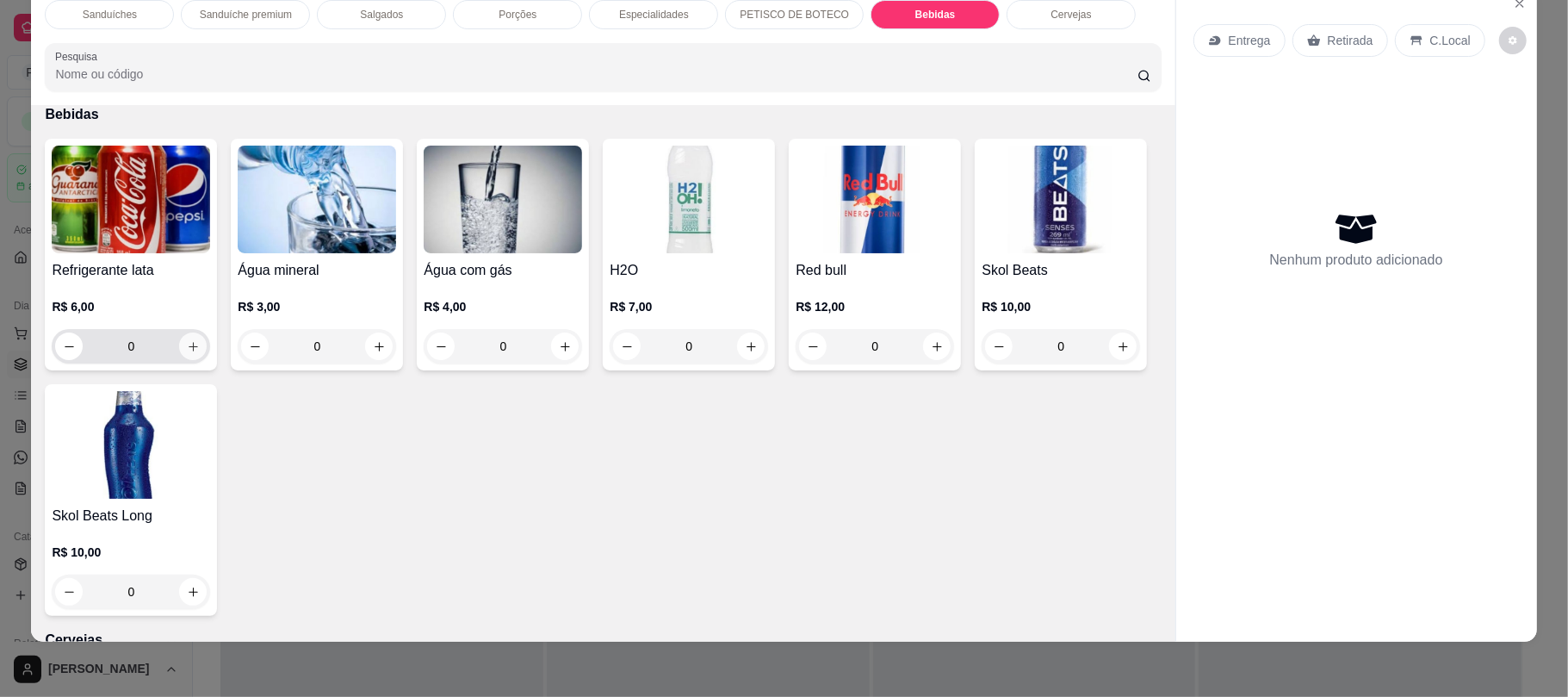
click at [187, 346] on icon "increase-product-quantity" at bounding box center [193, 347] width 13 height 13
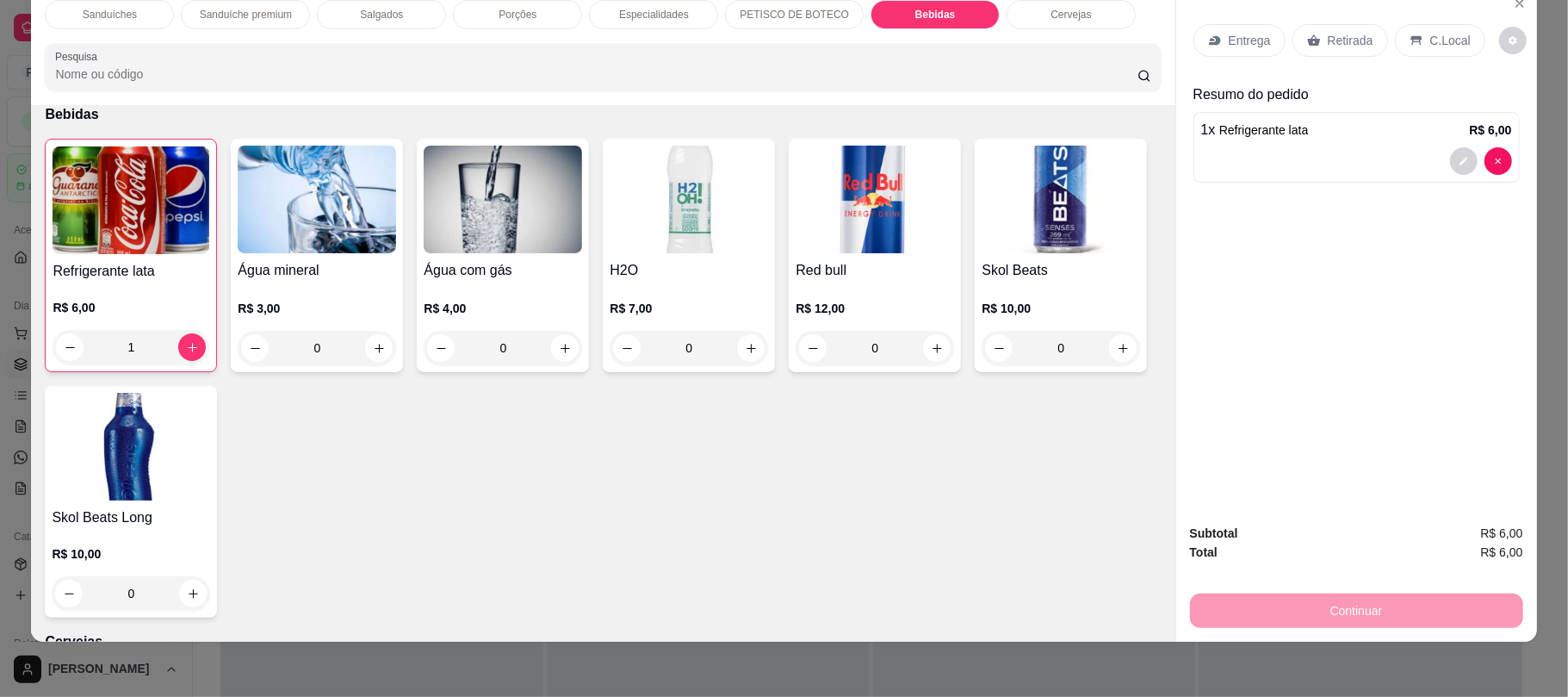
click at [1347, 41] on p "Retirada" at bounding box center [1350, 41] width 46 height 18
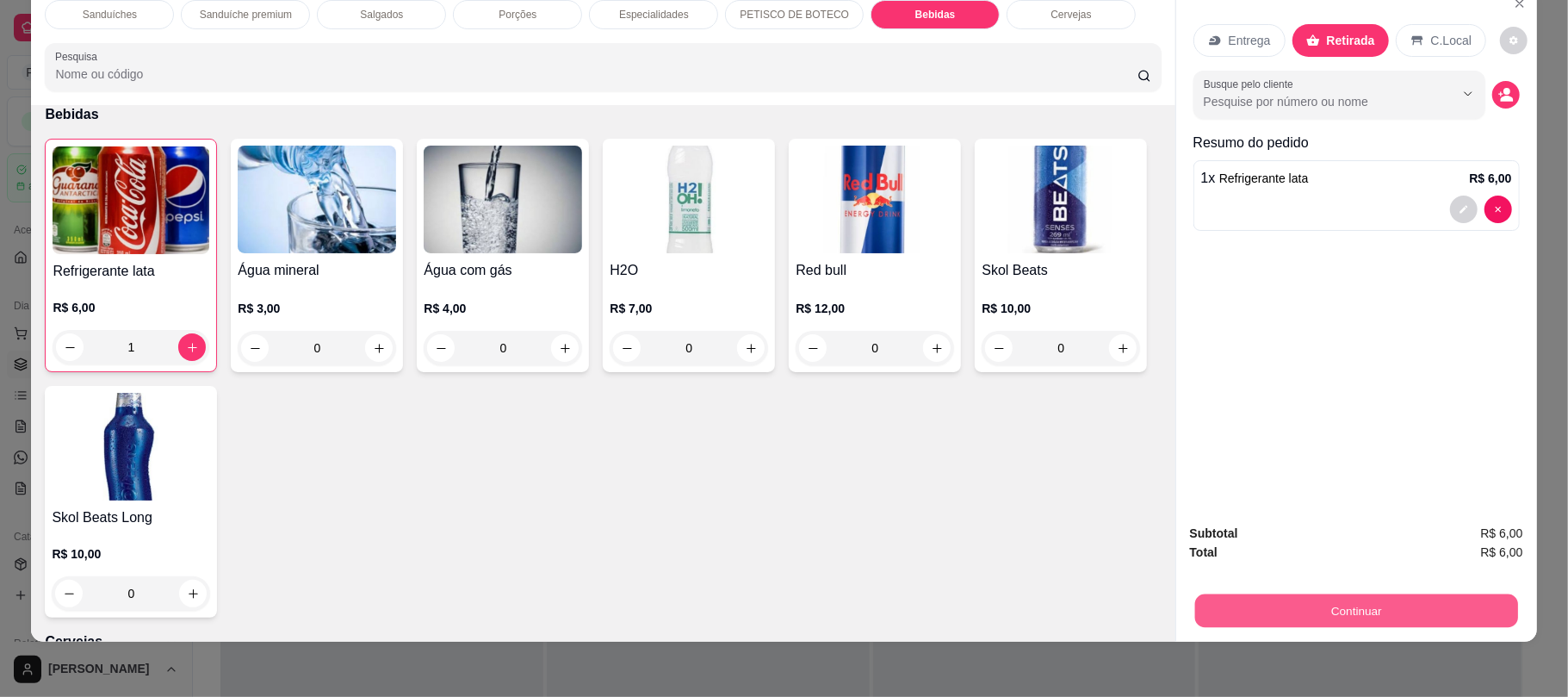
click at [1383, 606] on button "Continuar" at bounding box center [1355, 610] width 323 height 33
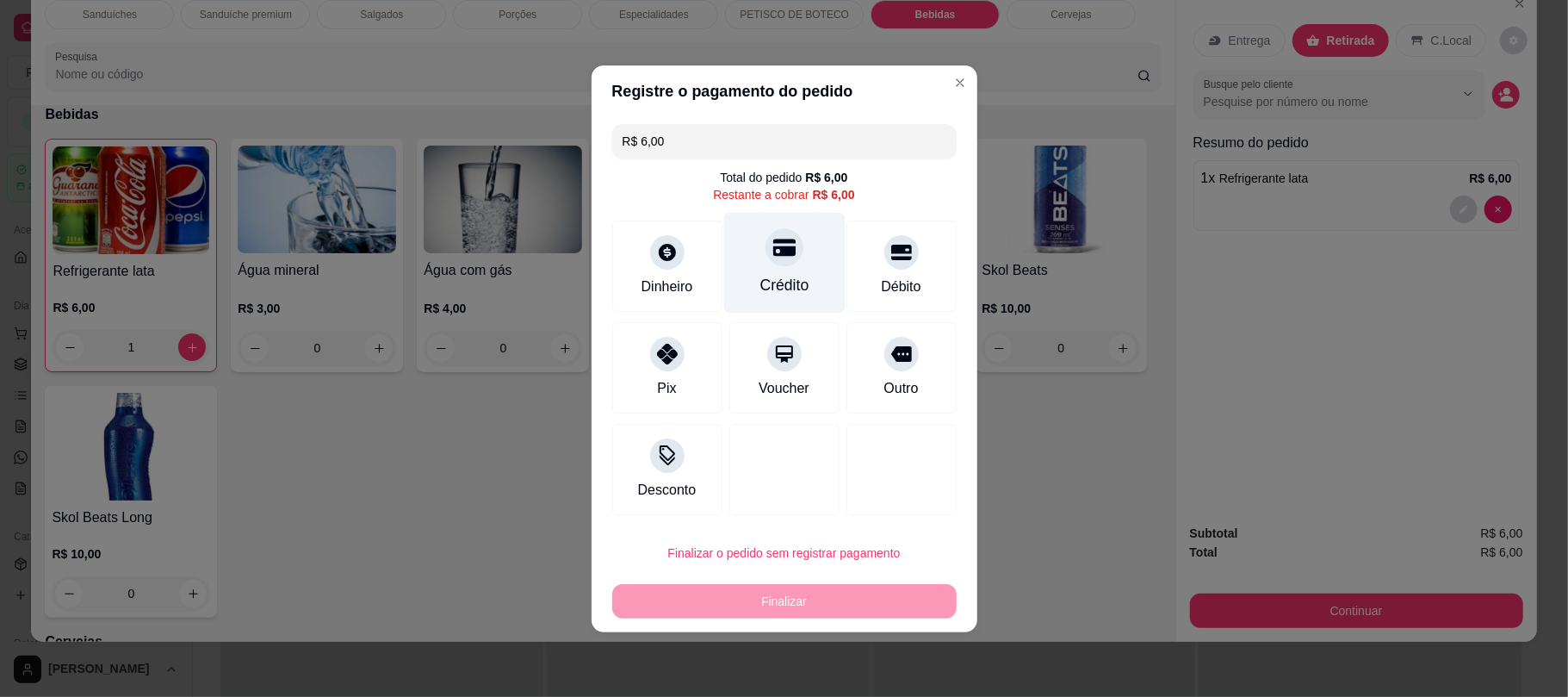
click at [768, 259] on div at bounding box center [784, 247] width 38 height 38
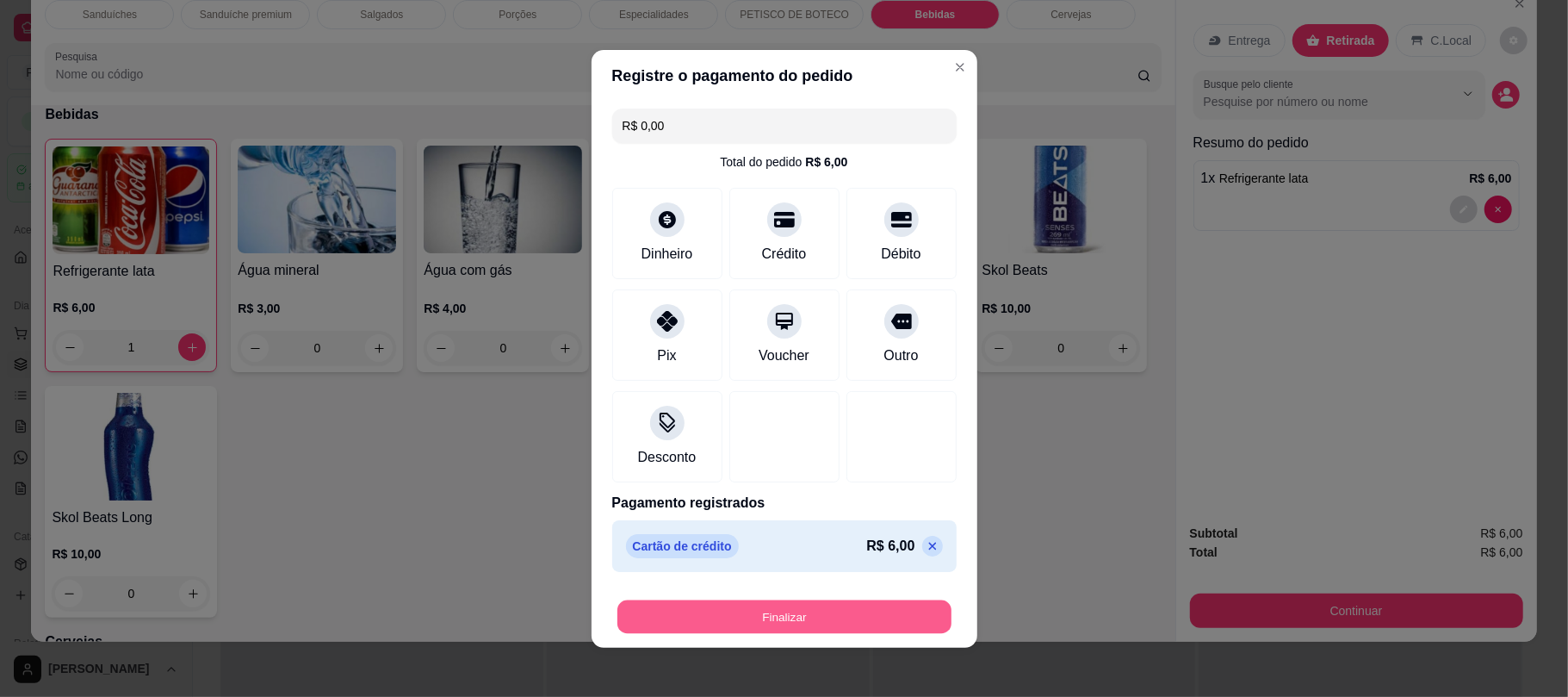
click at [855, 620] on button "Finalizar" at bounding box center [784, 616] width 334 height 33
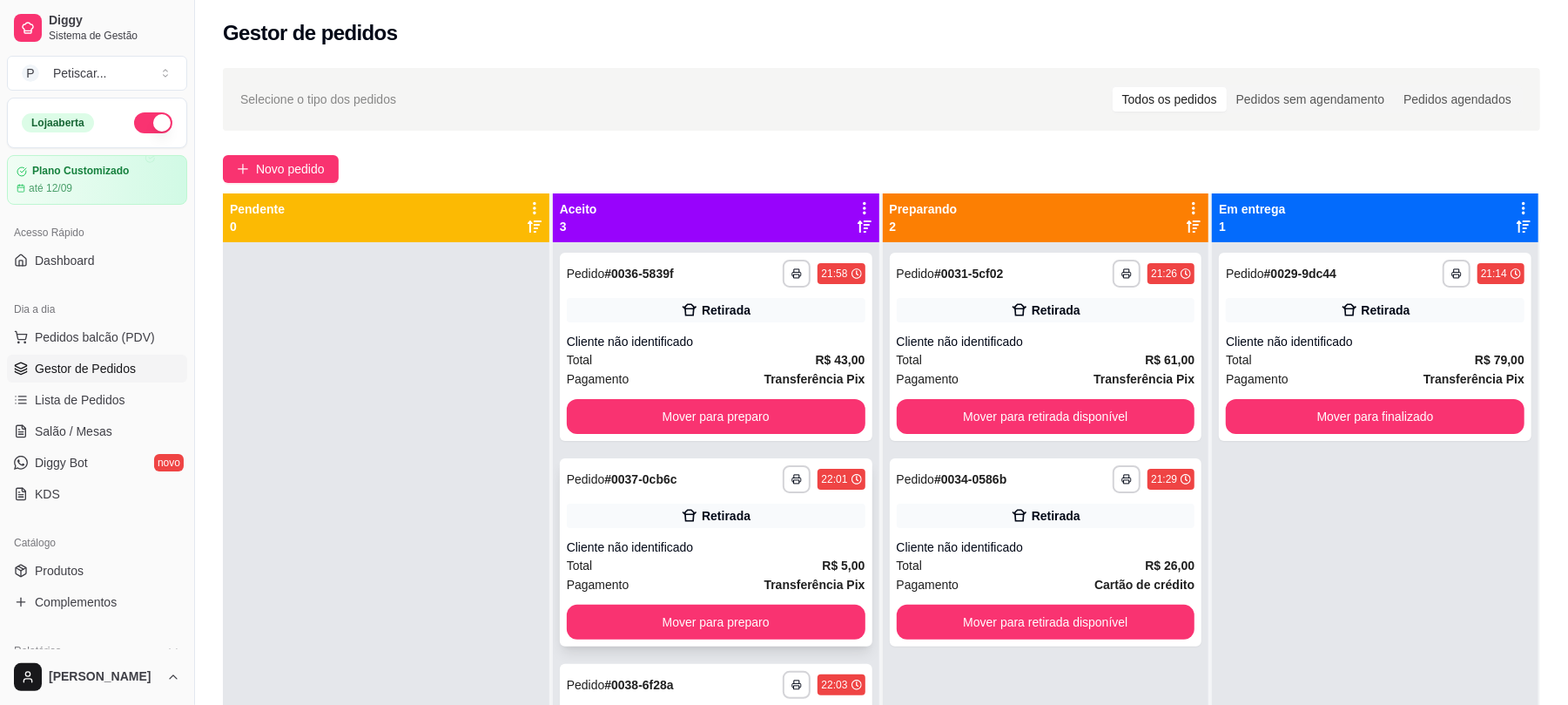
click at [742, 464] on div "**********" at bounding box center [715, 552] width 313 height 189
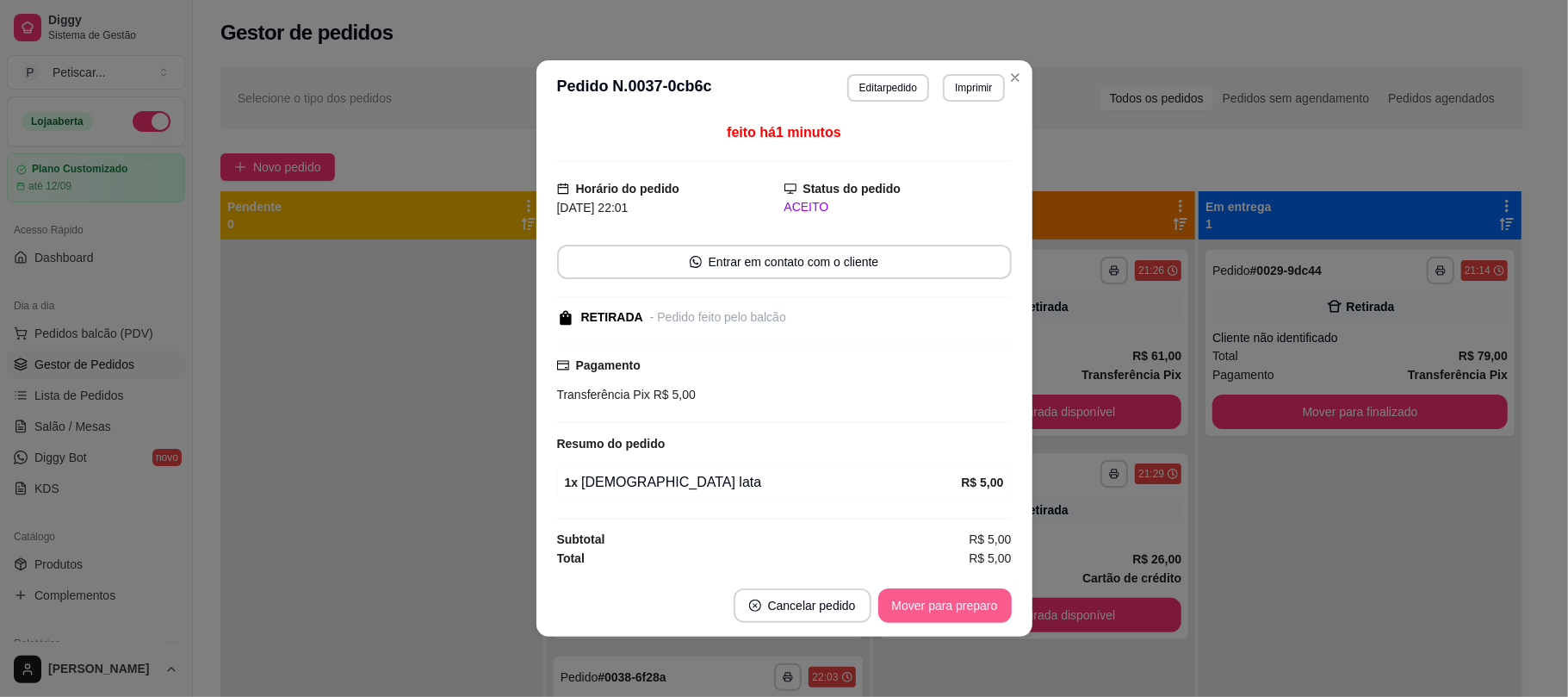
click at [928, 612] on button "Mover para preparo" at bounding box center [945, 605] width 134 height 34
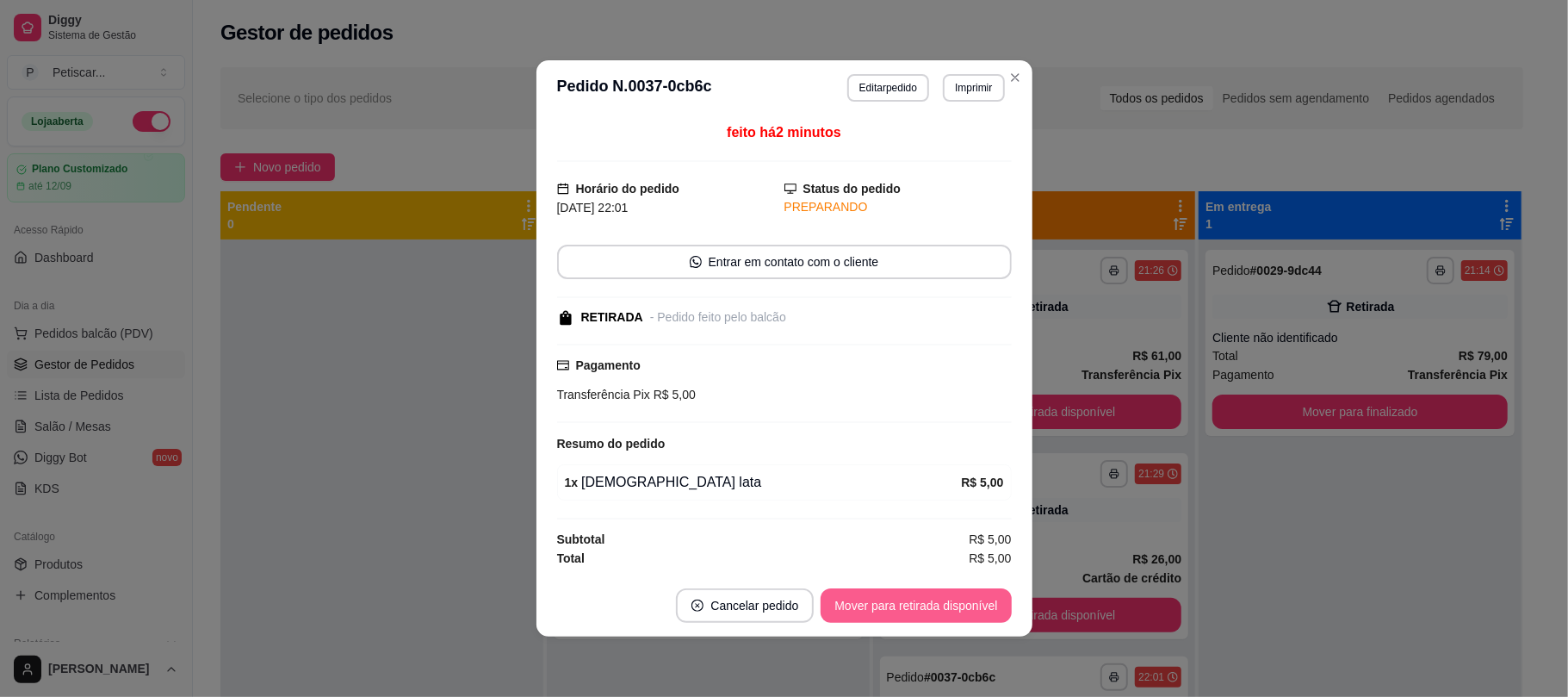
click at [928, 612] on button "Mover para retirada disponível" at bounding box center [915, 605] width 190 height 34
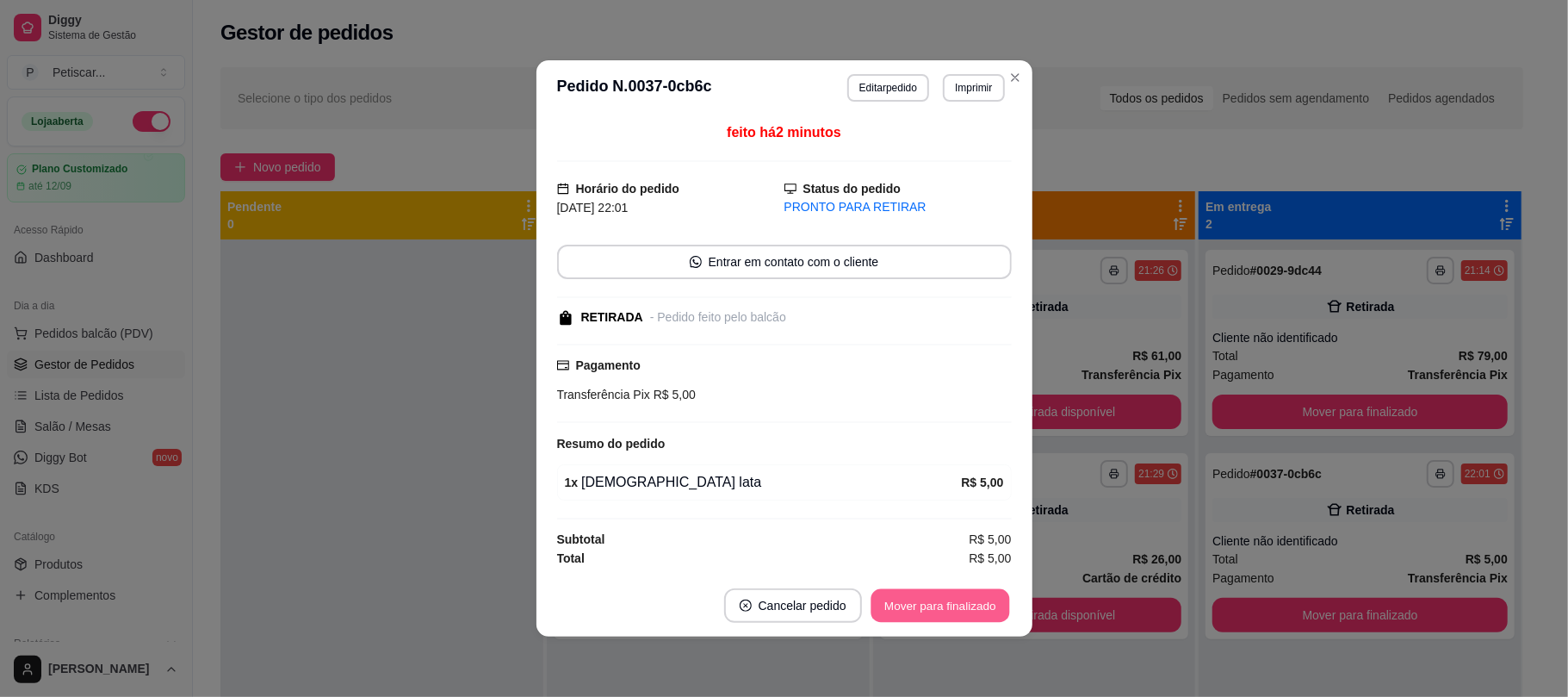
click at [950, 611] on button "Mover para finalizado" at bounding box center [940, 606] width 139 height 33
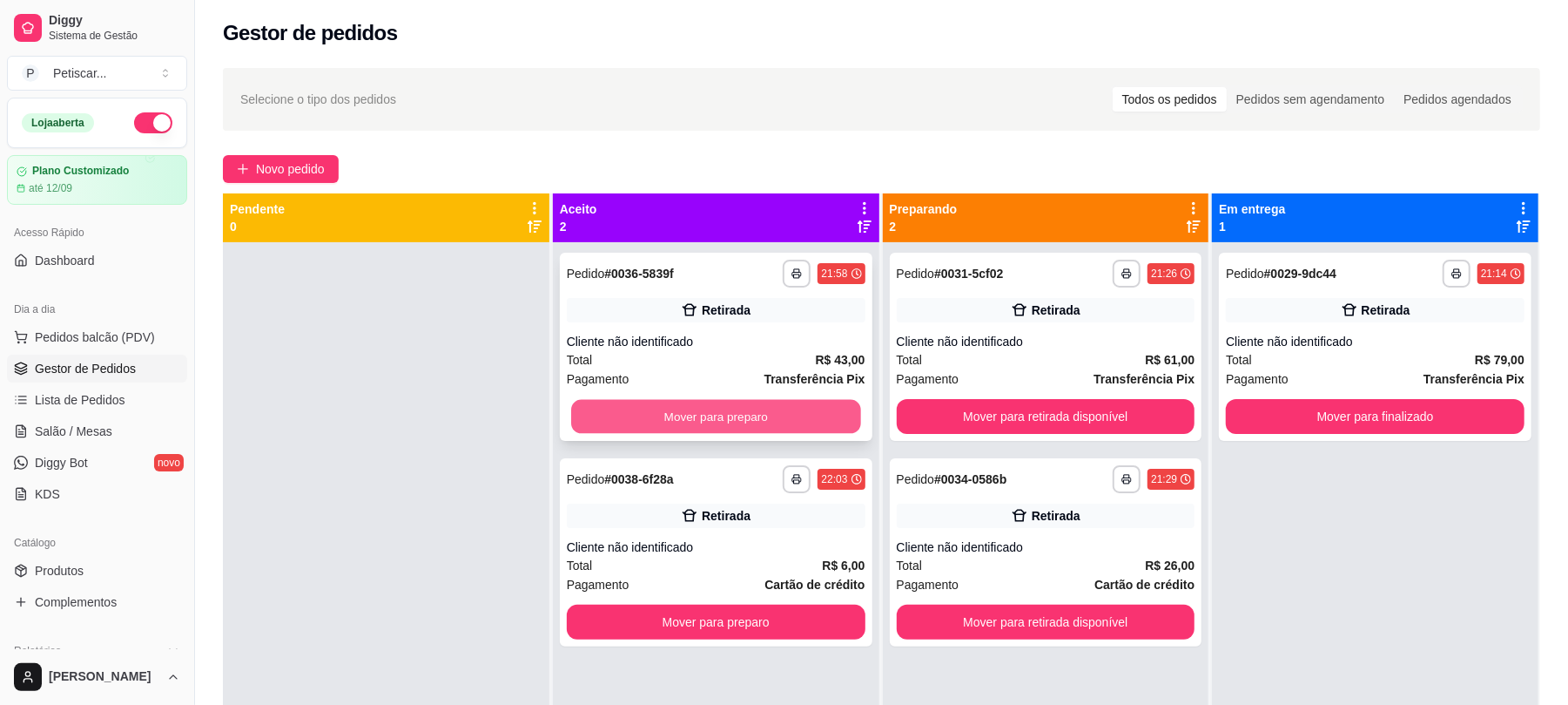
click at [827, 404] on button "Mover para preparo" at bounding box center [715, 417] width 289 height 34
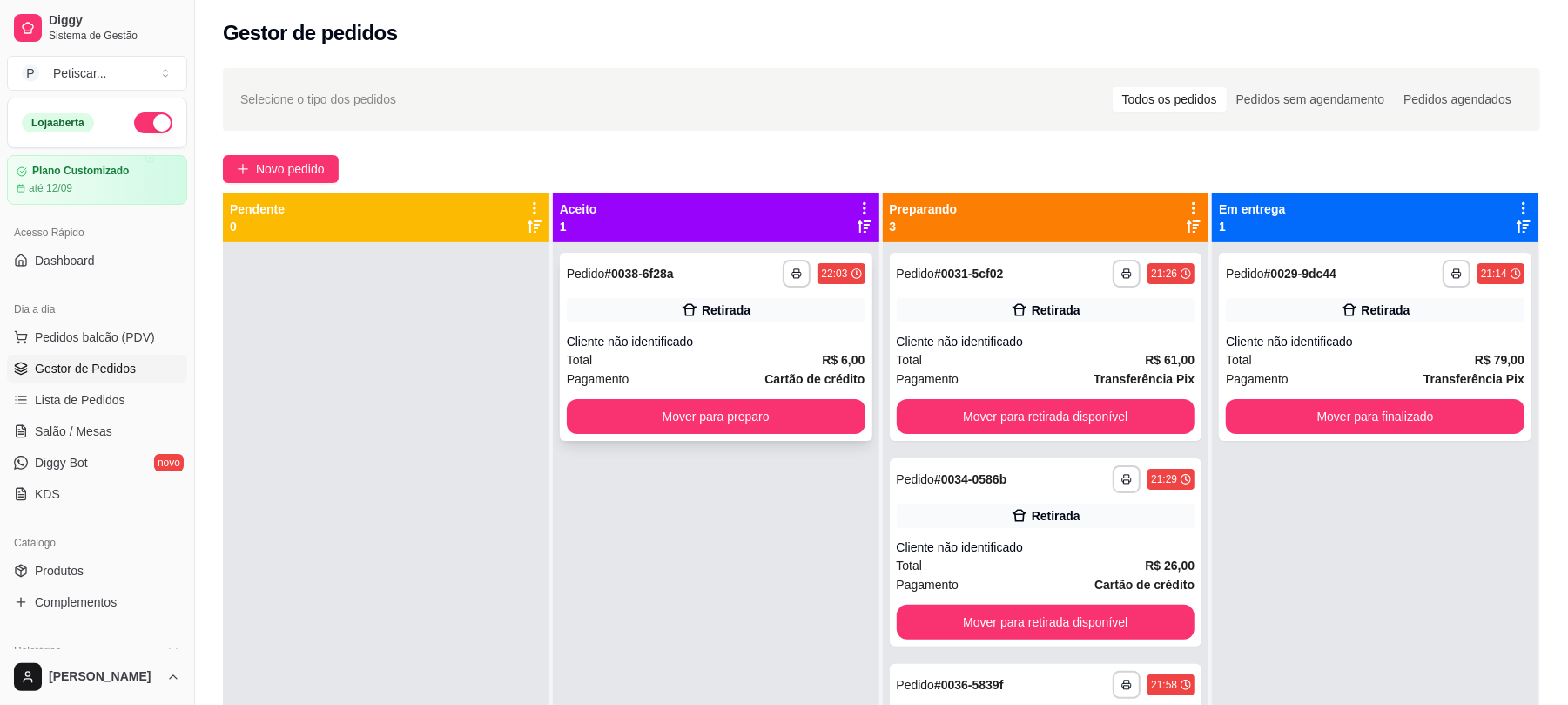
click at [770, 277] on div "**********" at bounding box center [716, 274] width 299 height 28
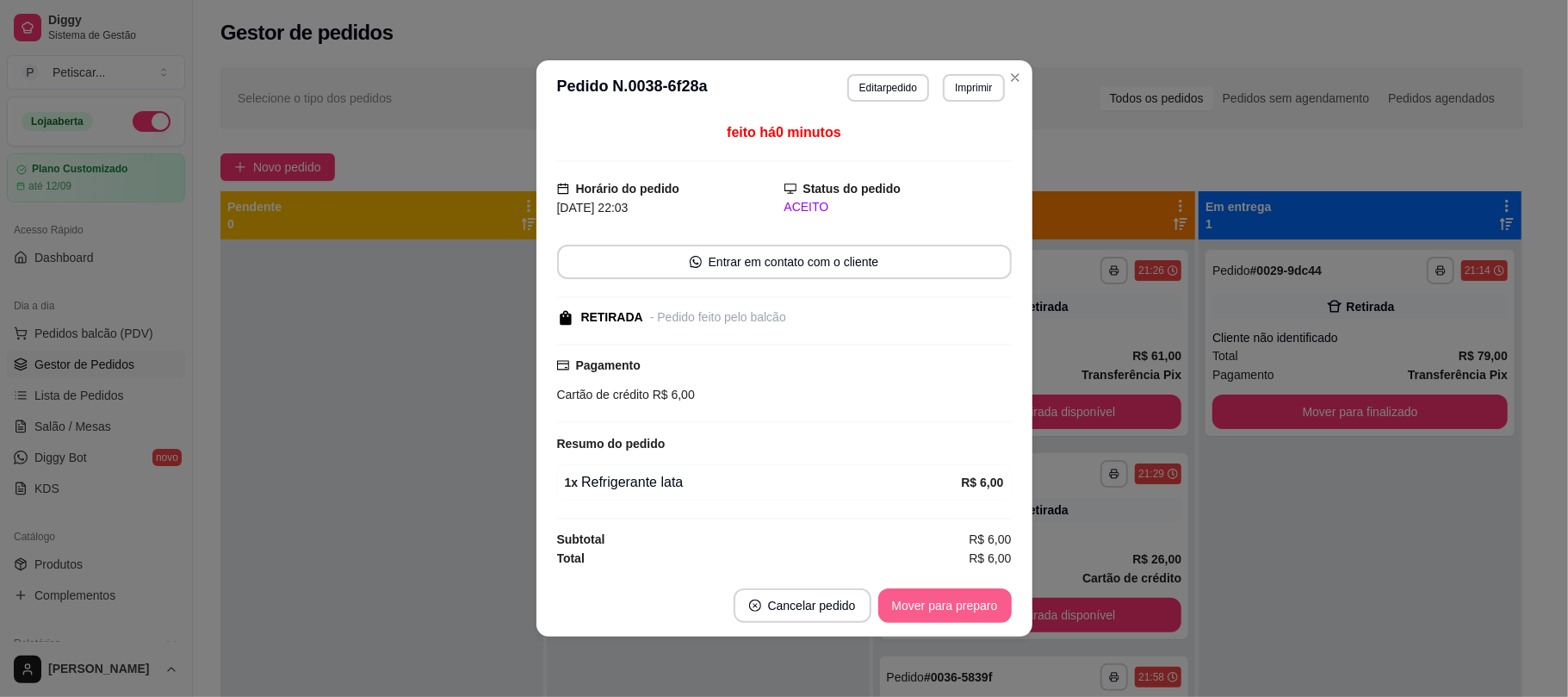
click at [945, 600] on button "Mover para preparo" at bounding box center [945, 605] width 134 height 34
click at [898, 546] on div "Subtotal R$ 6,00" at bounding box center [784, 539] width 455 height 19
click at [892, 618] on button "Mover para retirada disponível" at bounding box center [915, 605] width 190 height 34
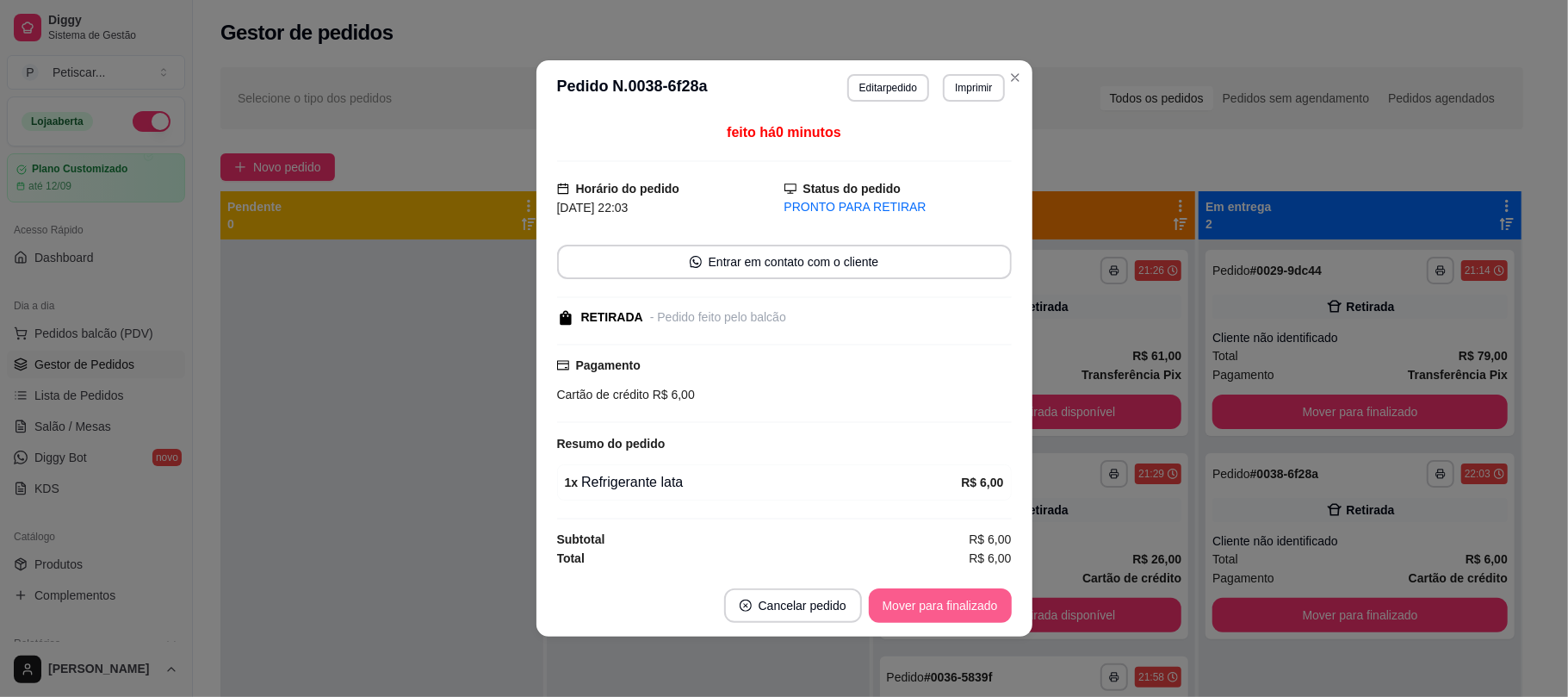
click at [892, 618] on button "Mover para finalizado" at bounding box center [940, 605] width 143 height 34
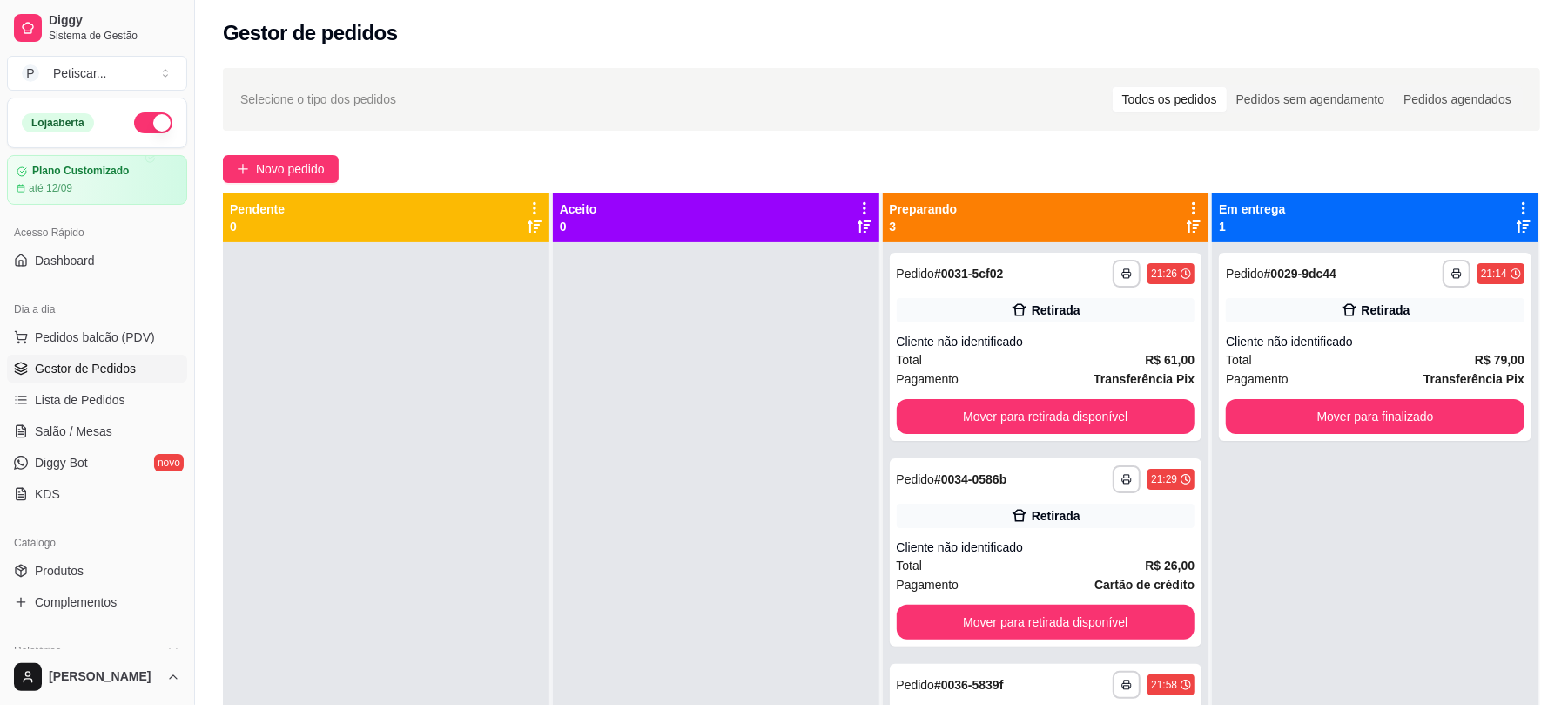
click at [1027, 132] on div "**********" at bounding box center [882, 488] width 1374 height 862
click at [1315, 419] on button "Mover para finalizado" at bounding box center [1376, 416] width 299 height 35
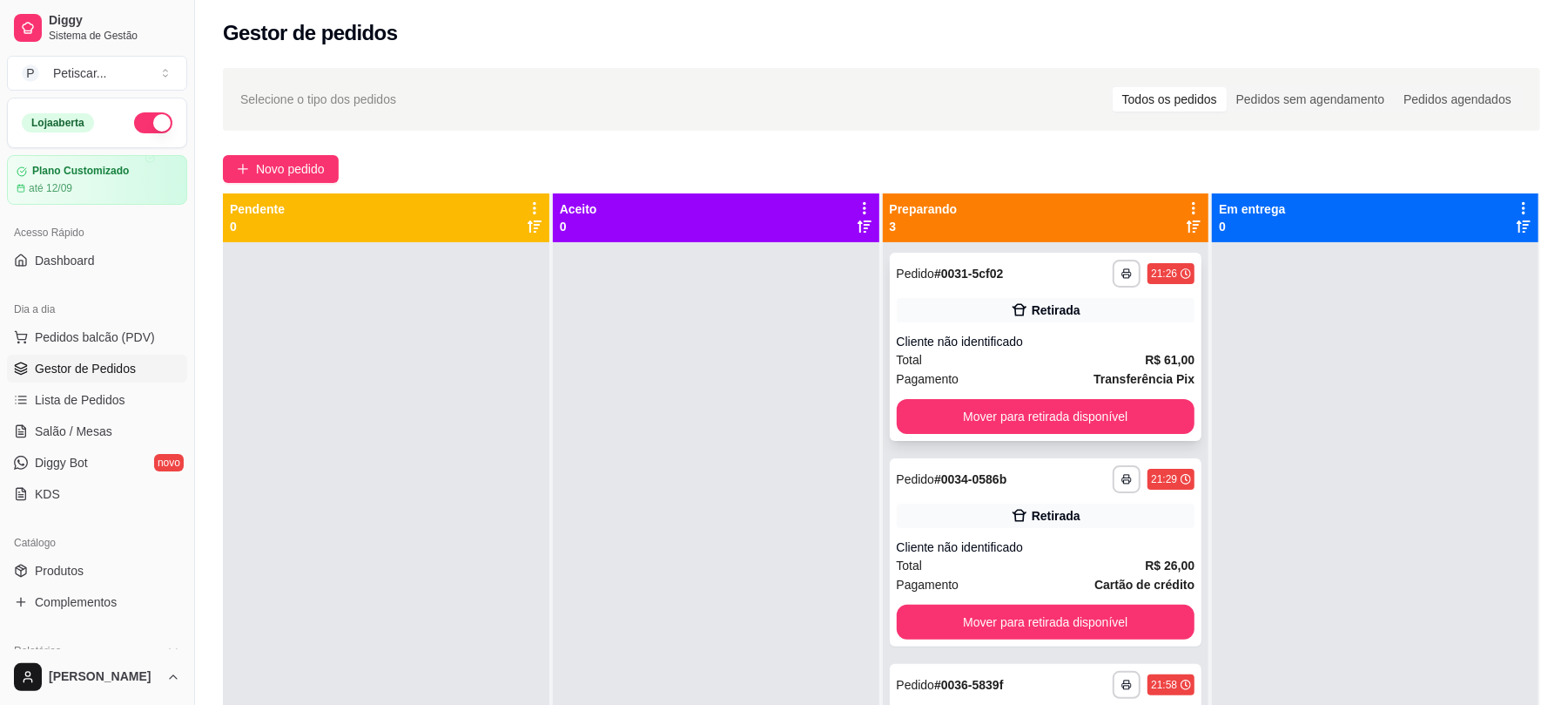
click at [1071, 274] on div "**********" at bounding box center [1046, 274] width 299 height 28
click at [1071, 479] on div "**********" at bounding box center [1046, 479] width 299 height 28
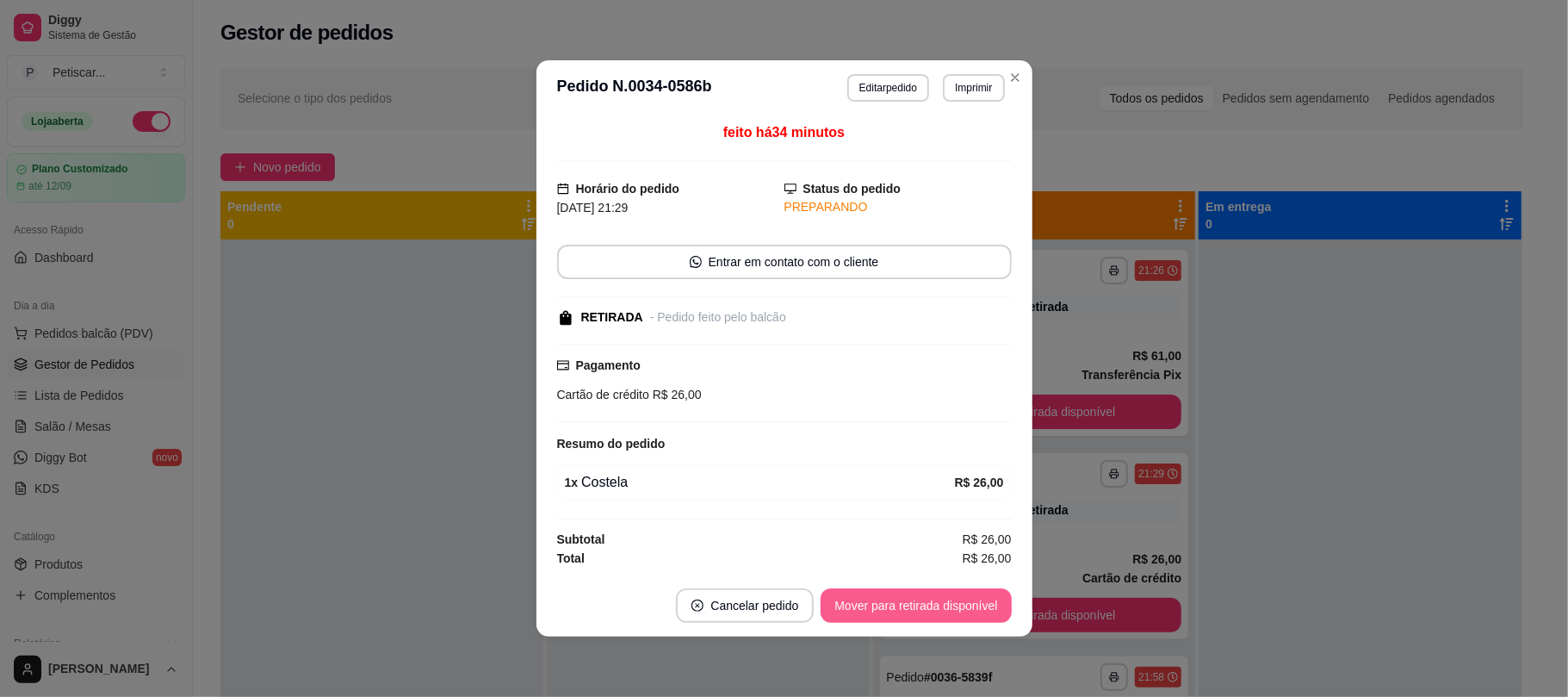
click at [964, 591] on button "Mover para retirada disponível" at bounding box center [915, 605] width 190 height 34
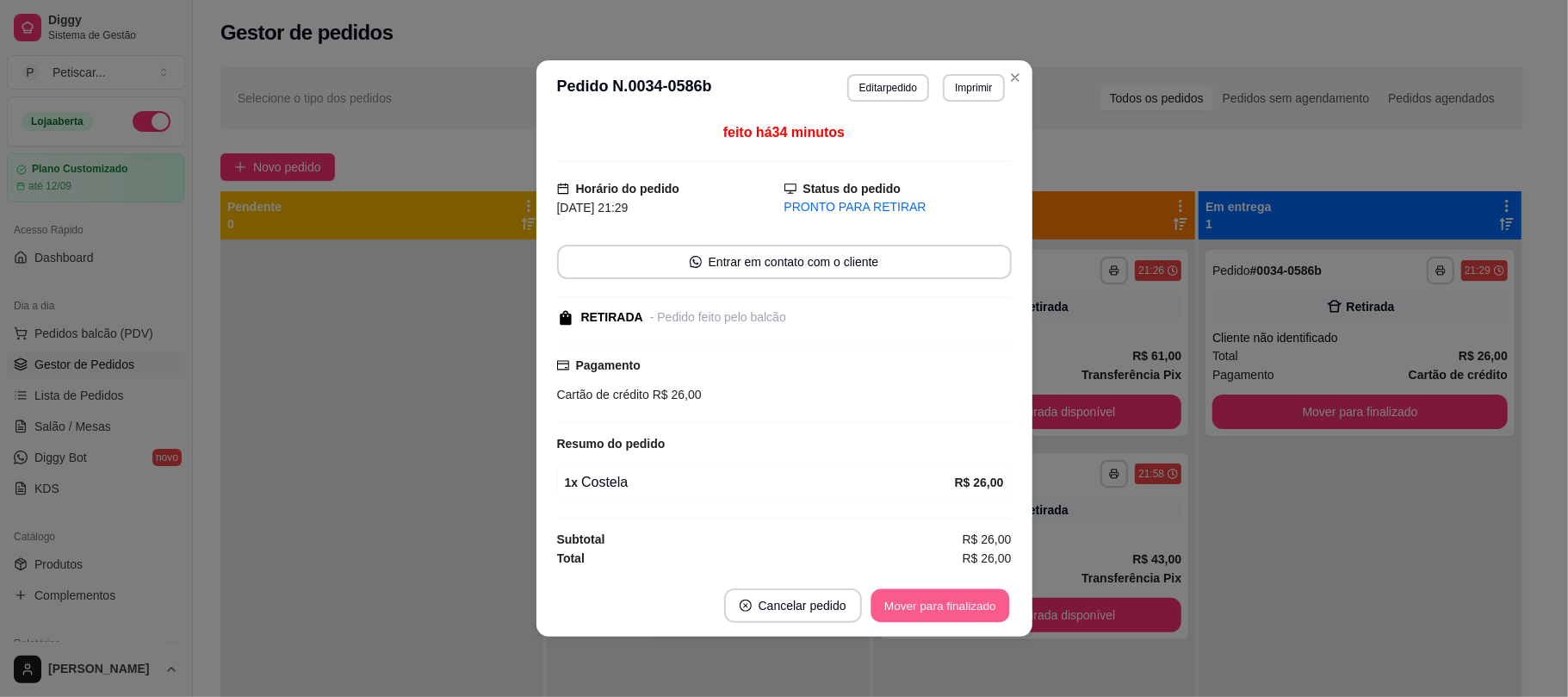
click at [964, 591] on button "Mover para finalizado" at bounding box center [940, 606] width 139 height 33
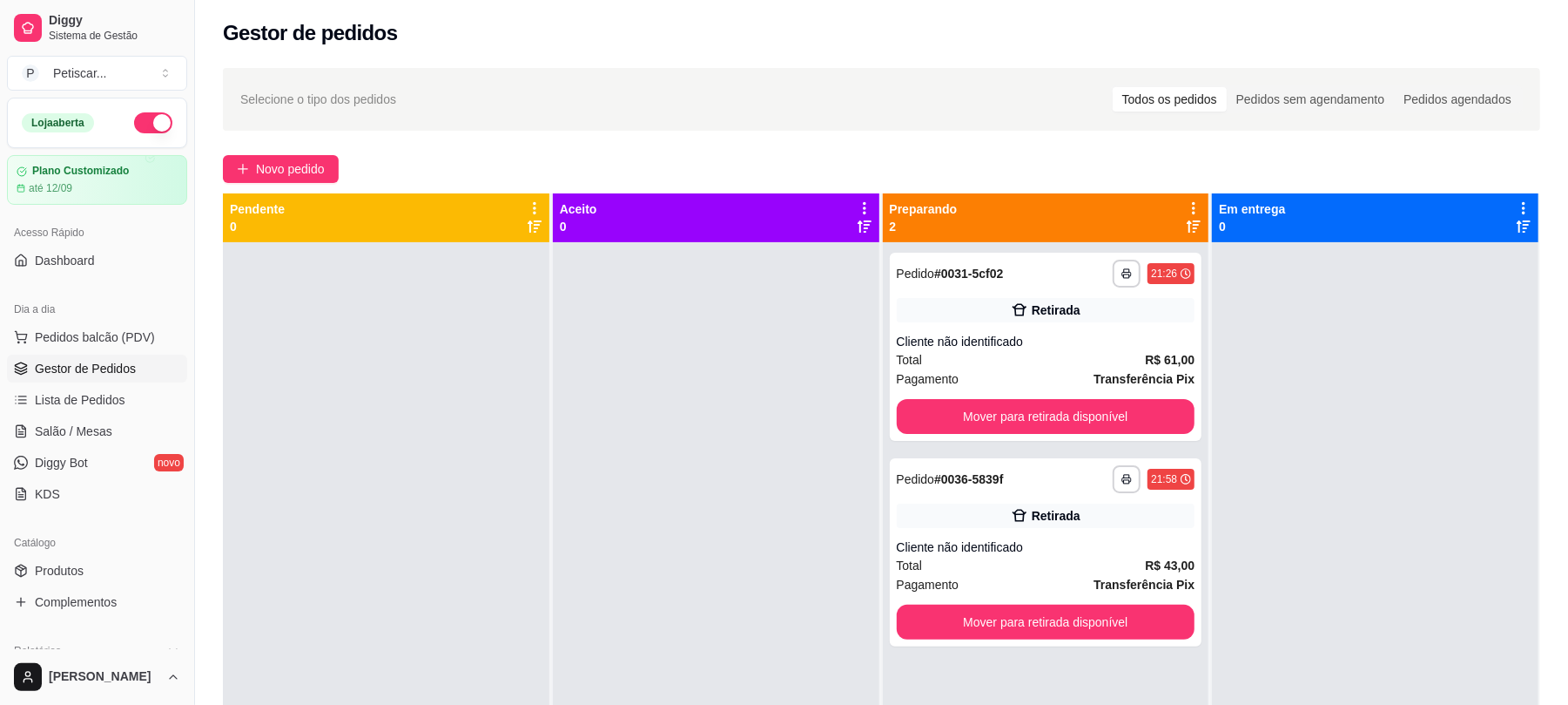
click at [1320, 444] on div at bounding box center [1375, 594] width 327 height 705
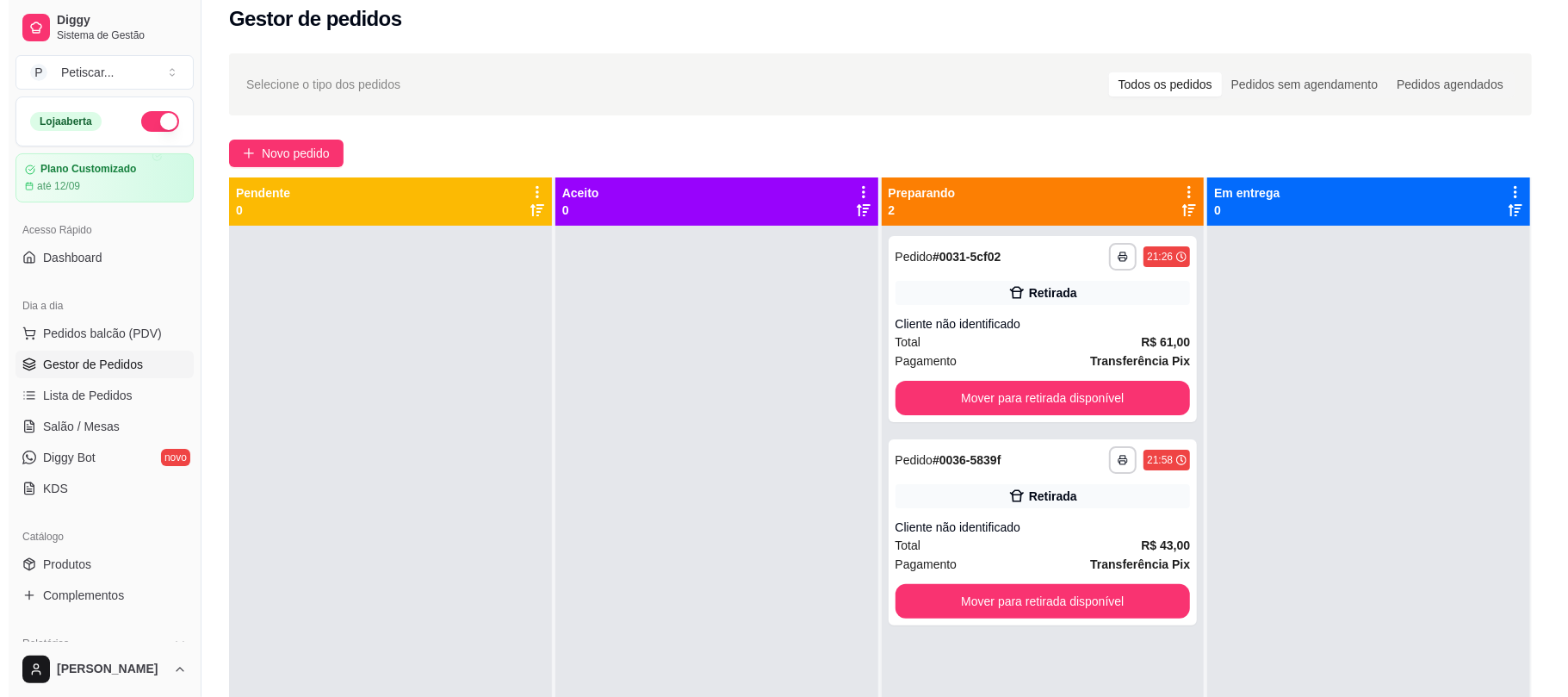
scroll to position [19, 0]
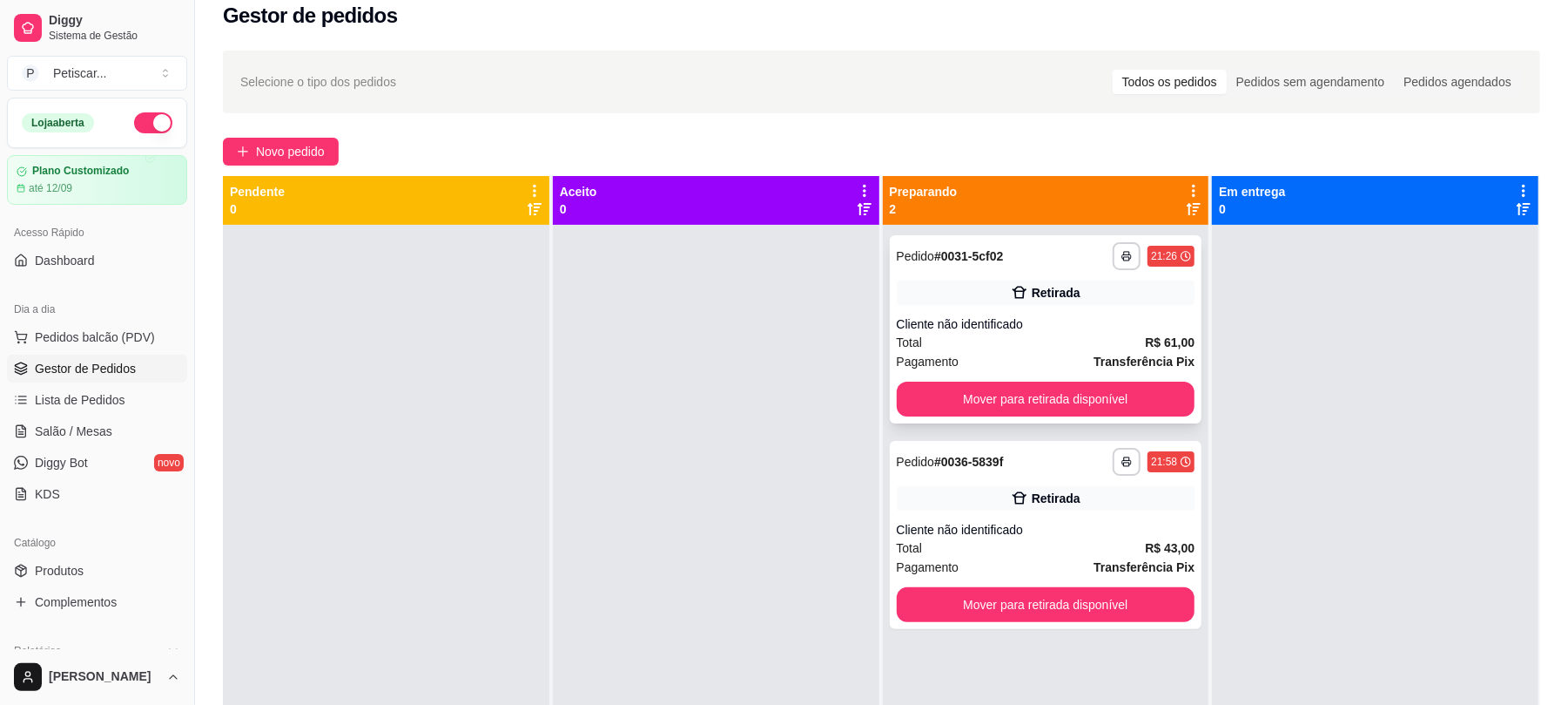
click at [1080, 297] on div "Retirada" at bounding box center [1046, 292] width 299 height 25
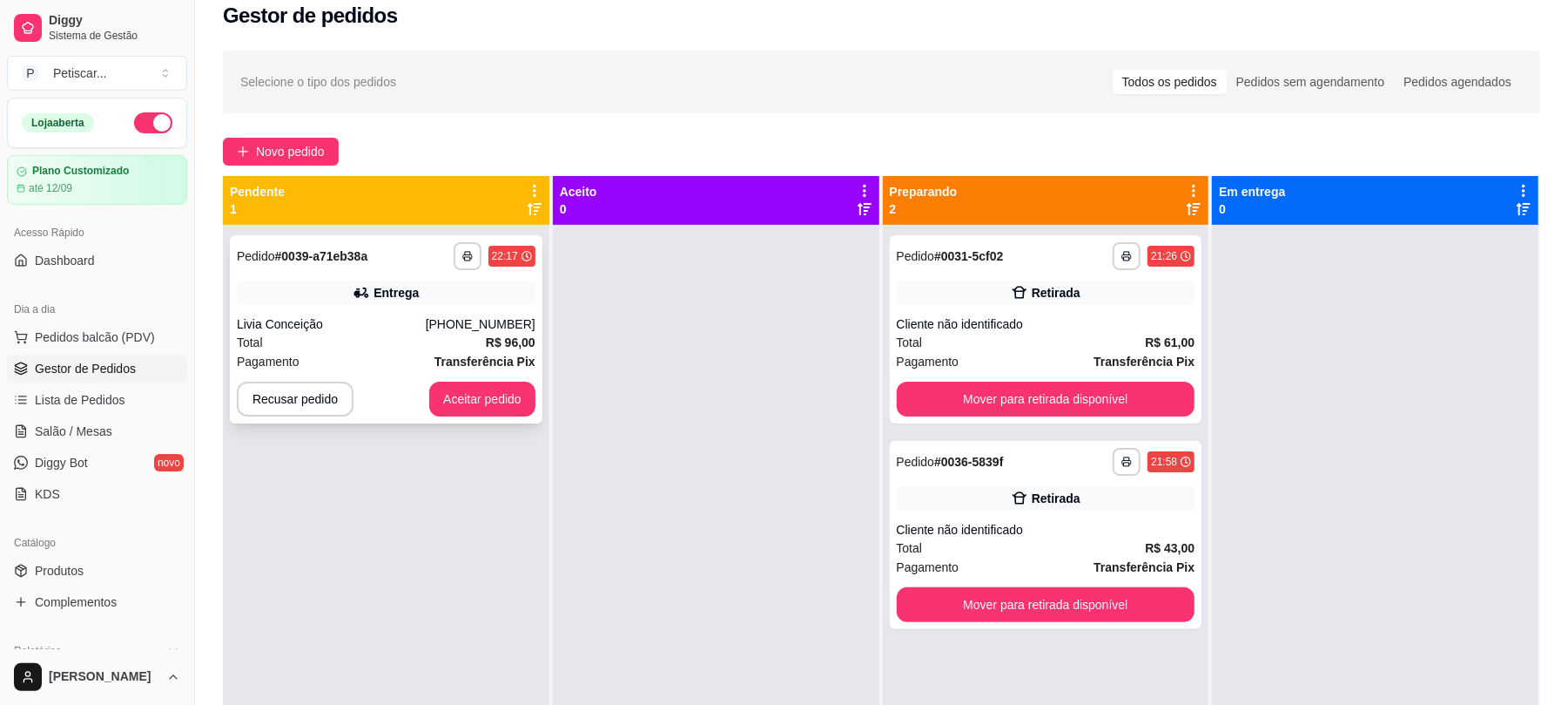
click at [425, 308] on div "**********" at bounding box center [386, 329] width 313 height 189
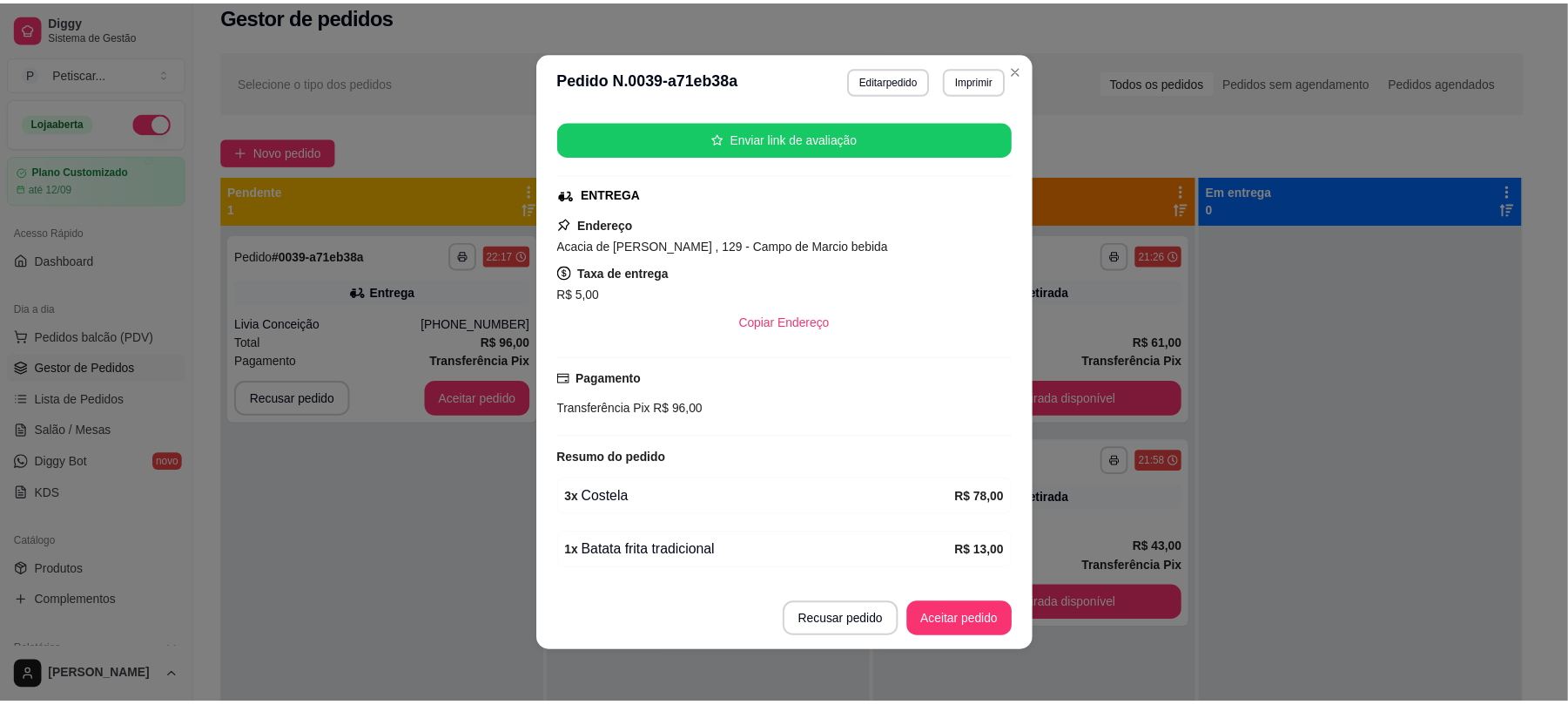
scroll to position [356, 0]
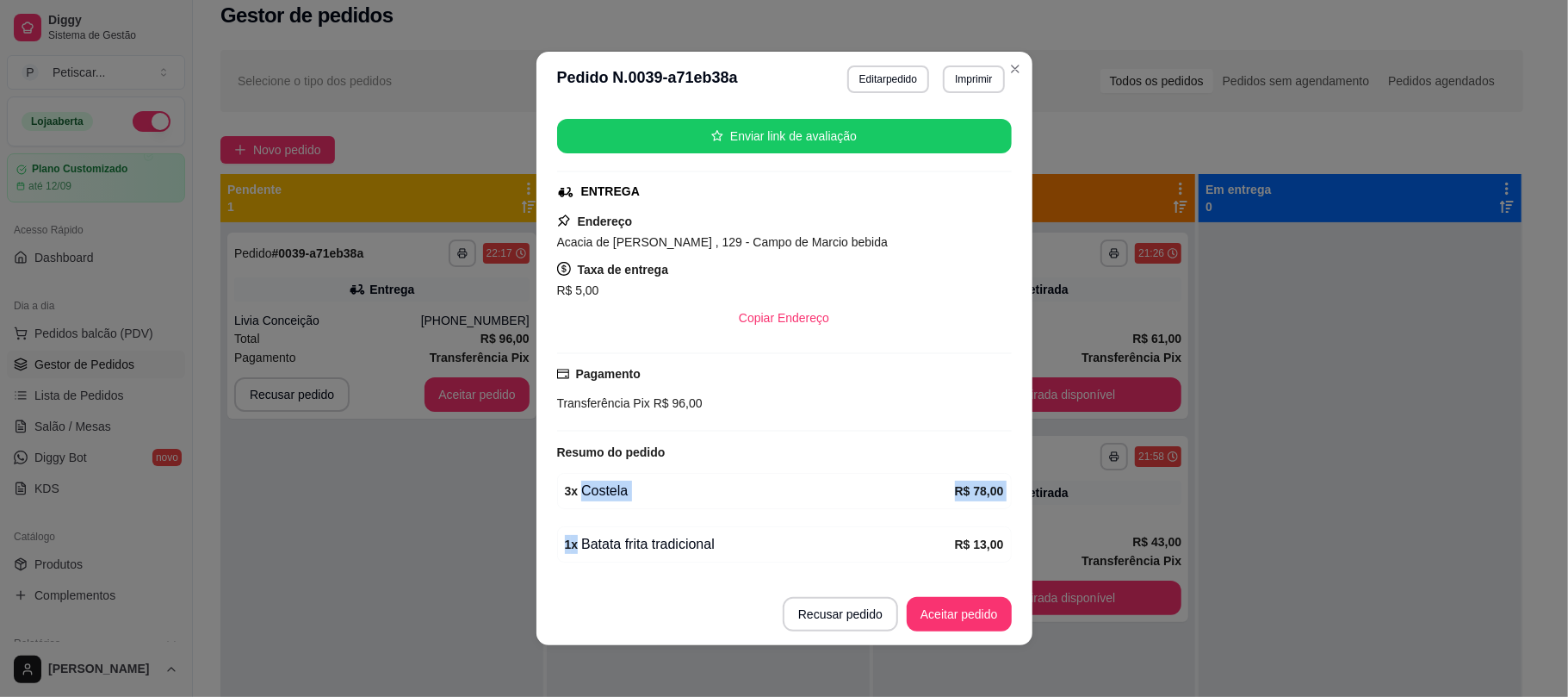
drag, startPoint x: 728, startPoint y: 486, endPoint x: 381, endPoint y: 464, distance: 347.7
click at [381, 464] on div "**********" at bounding box center [784, 348] width 1568 height 697
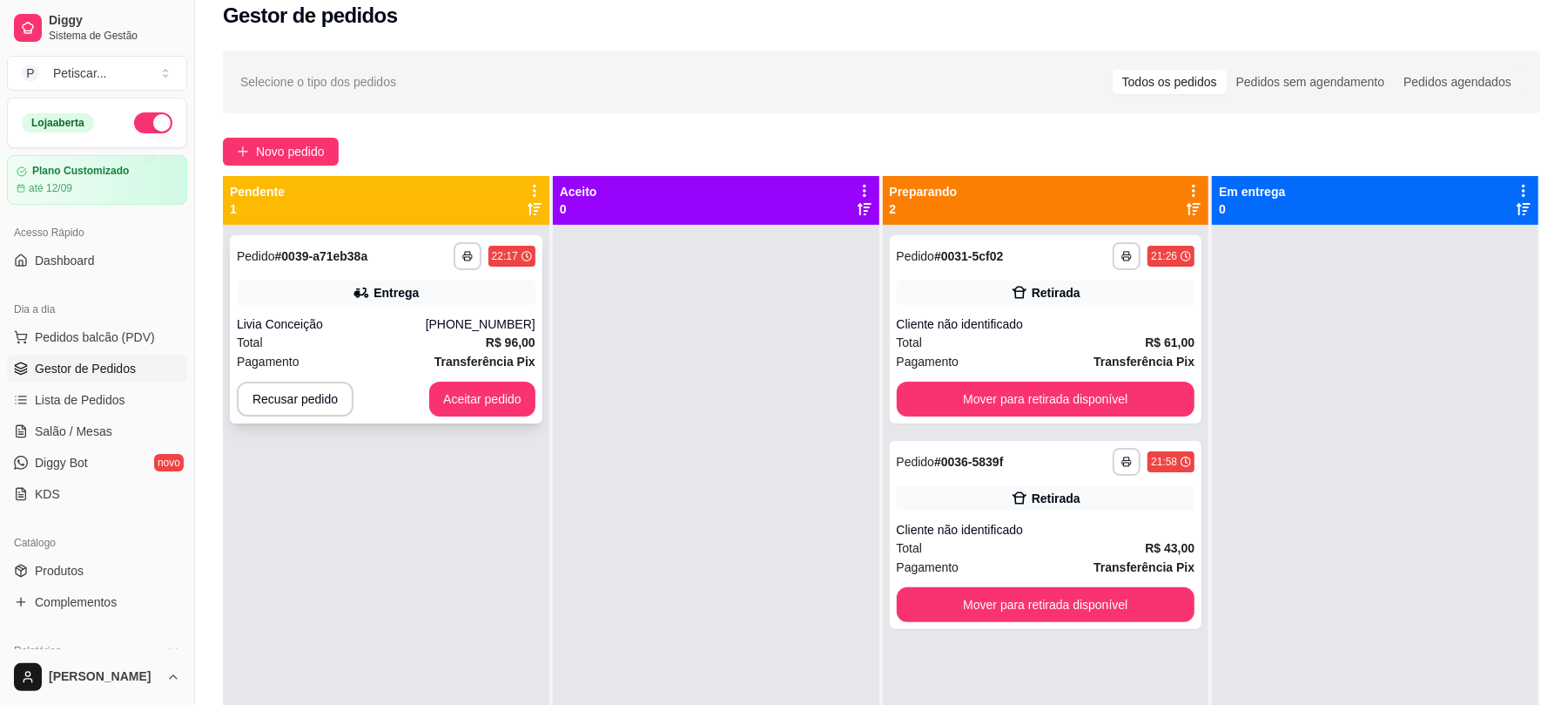
click at [360, 297] on icon at bounding box center [361, 293] width 18 height 18
click at [318, 396] on button "Recusar pedido" at bounding box center [295, 399] width 113 height 34
click at [339, 356] on button "Sim" at bounding box center [341, 355] width 68 height 34
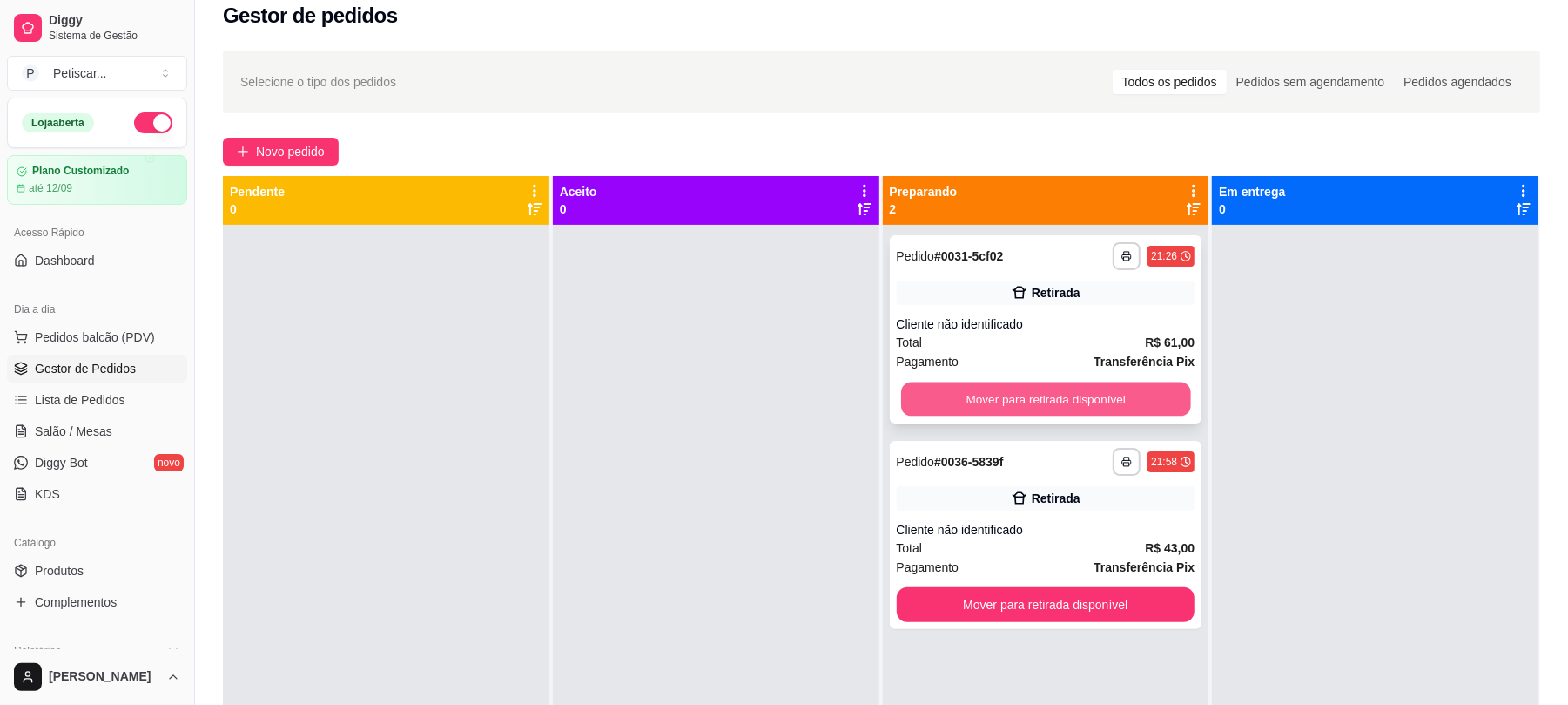
click at [1034, 396] on button "Mover para retirada disponível" at bounding box center [1045, 399] width 289 height 34
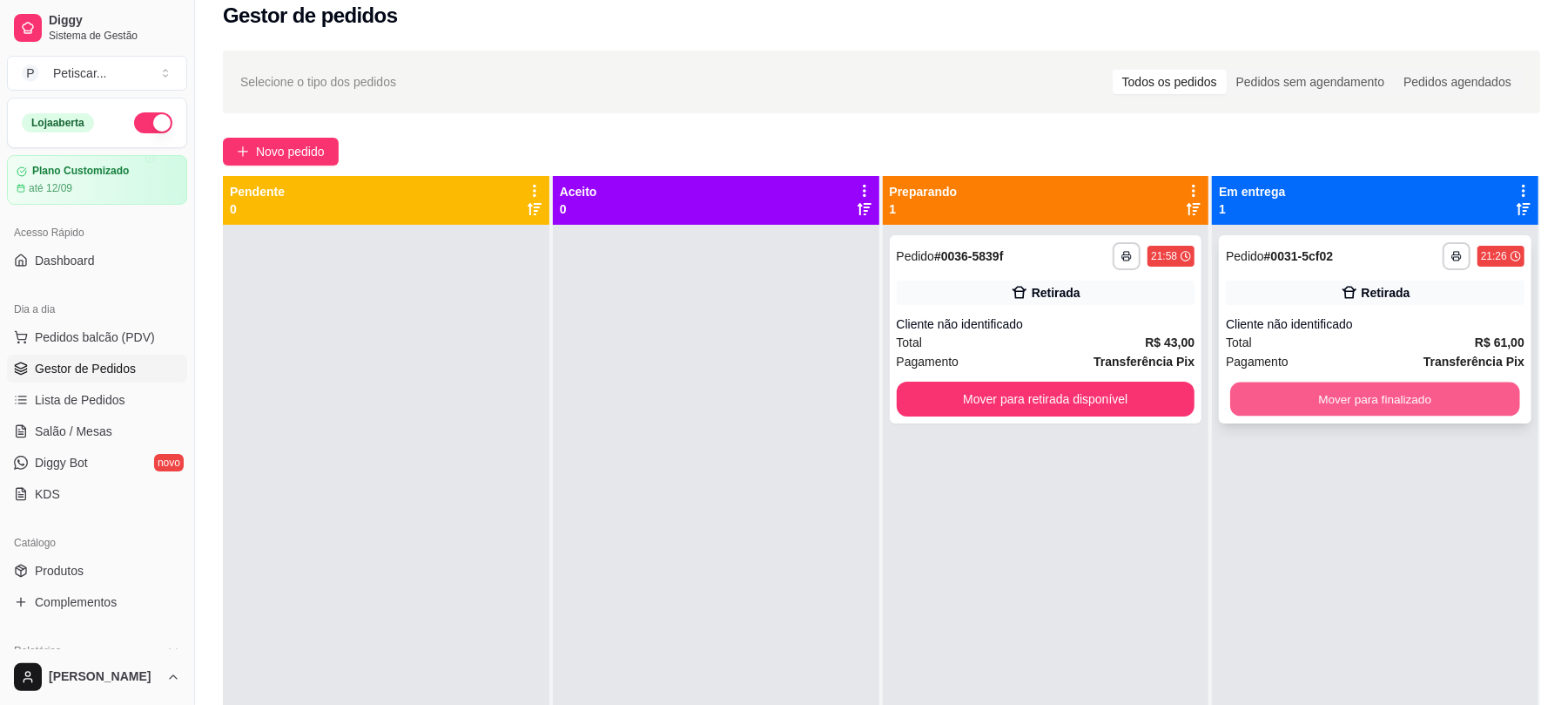
click at [1357, 410] on button "Mover para finalizado" at bounding box center [1375, 399] width 289 height 34
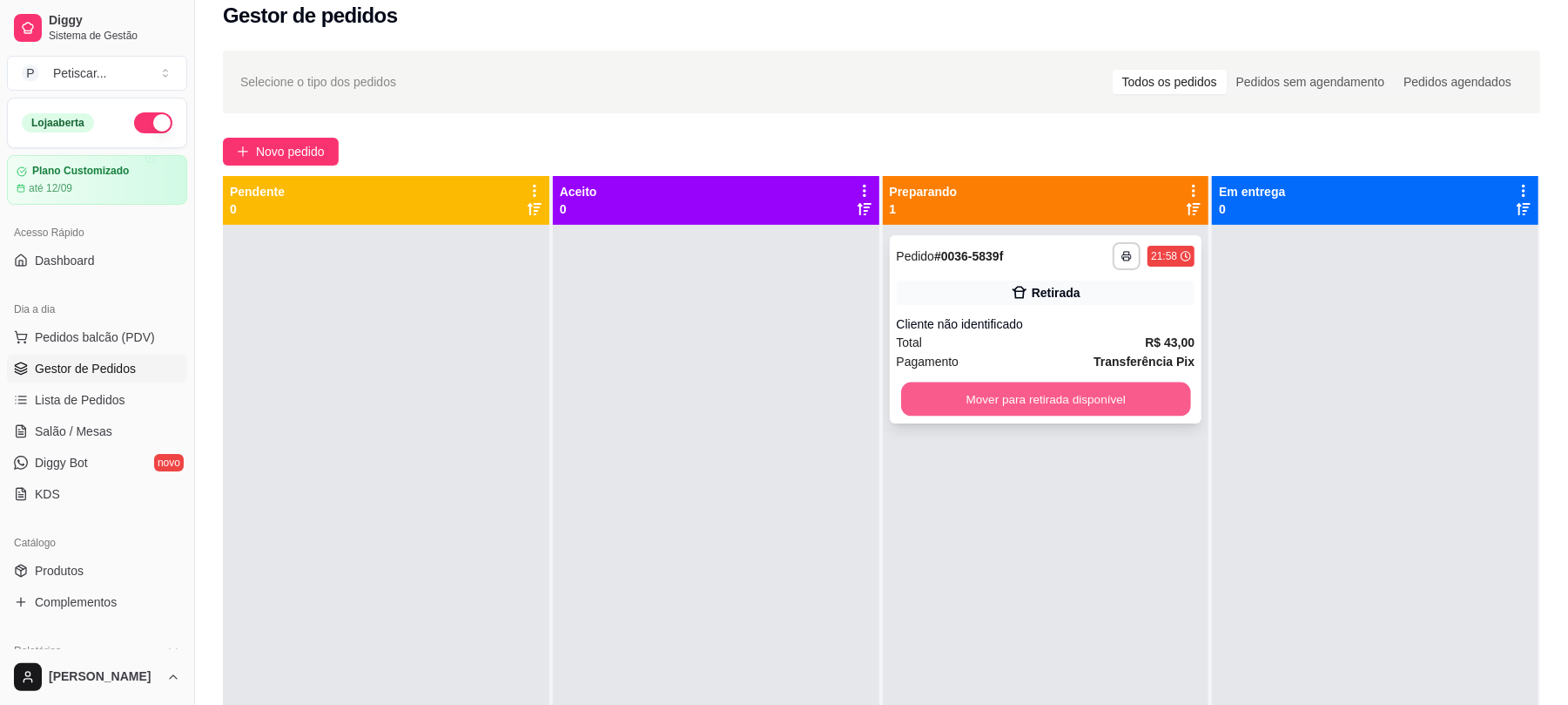
click at [1127, 412] on button "Mover para retirada disponível" at bounding box center [1045, 399] width 289 height 34
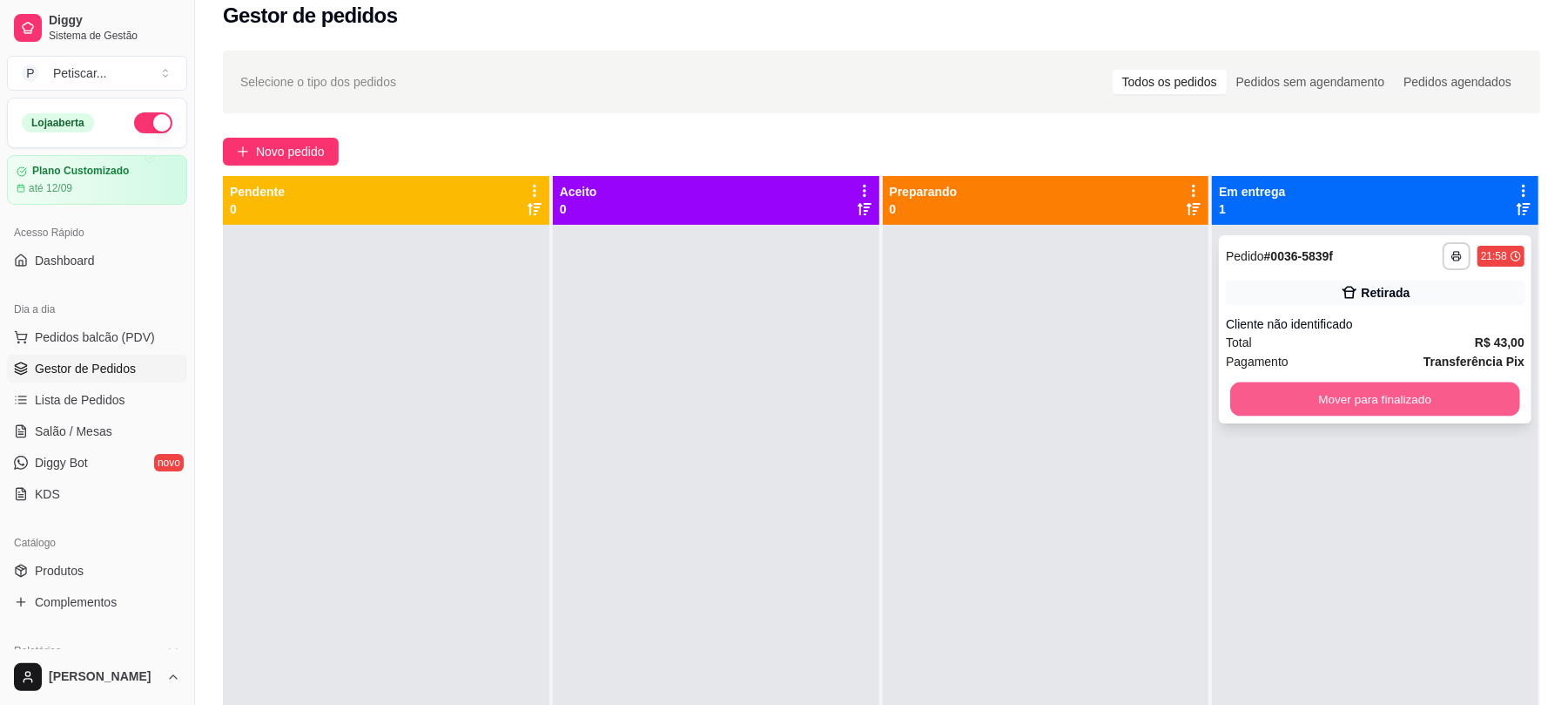
click at [1248, 387] on button "Mover para finalizado" at bounding box center [1375, 399] width 289 height 34
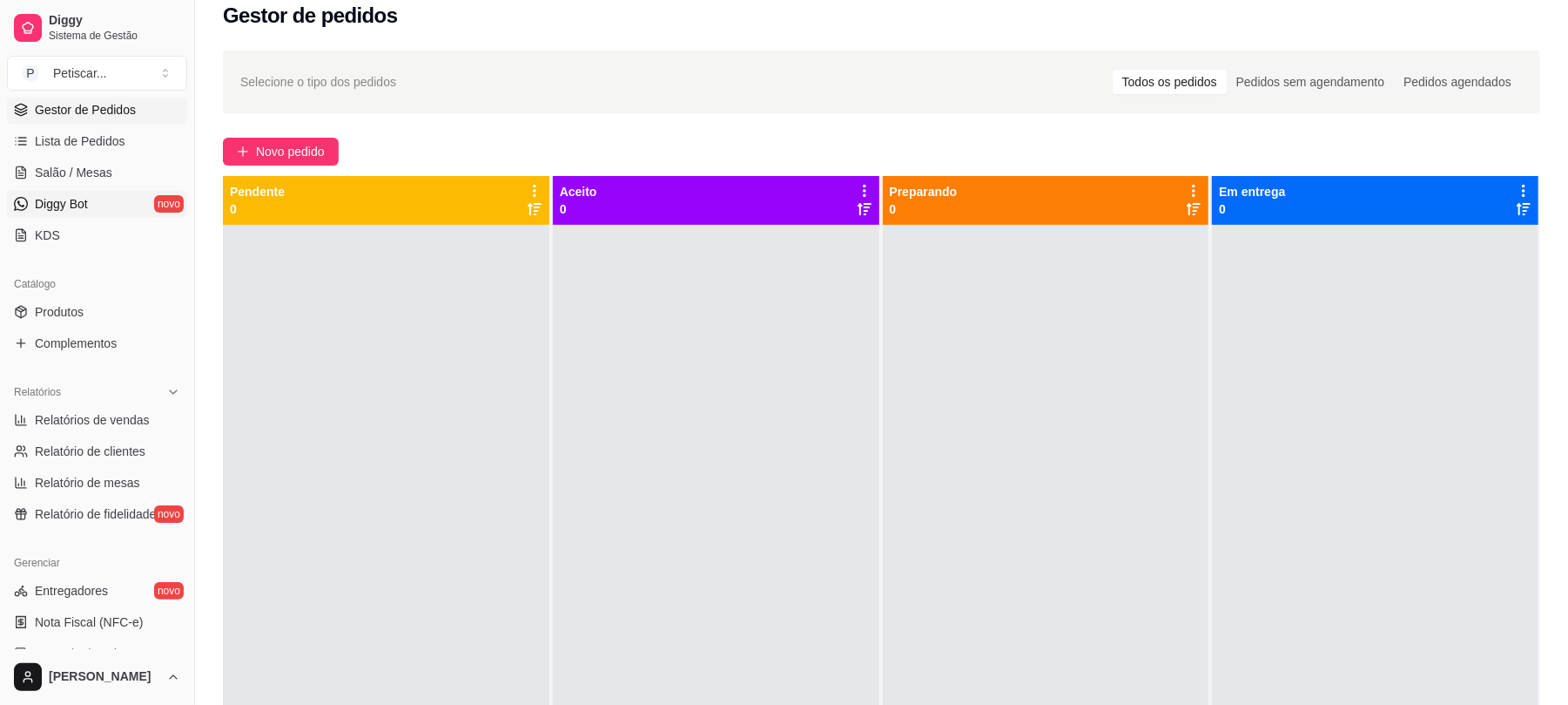
scroll to position [256, 0]
click at [101, 416] on span "Relatórios de vendas" at bounding box center [92, 423] width 114 height 18
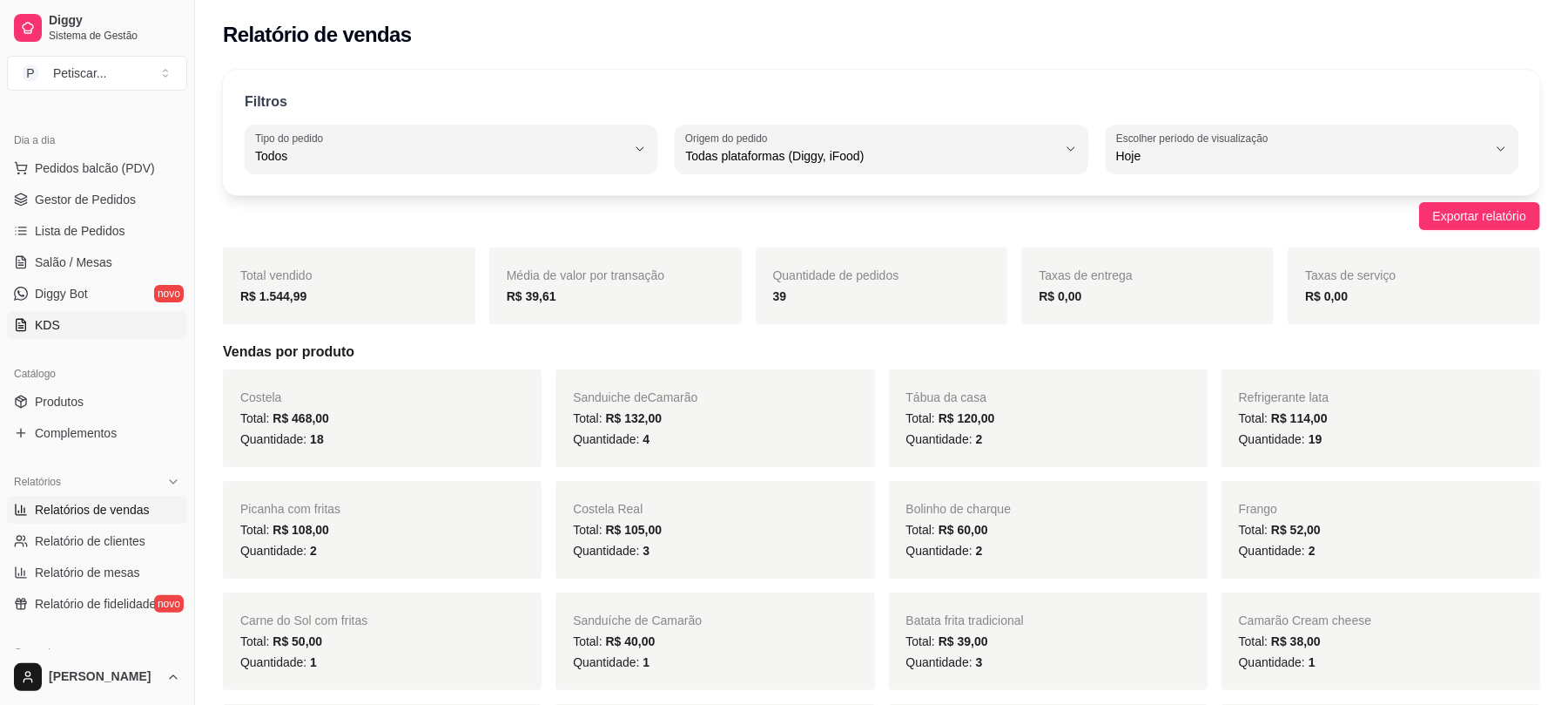
scroll to position [168, 0]
click at [112, 206] on span "Gestor de Pedidos" at bounding box center [85, 200] width 101 height 18
